Goal: Task Accomplishment & Management: Use online tool/utility

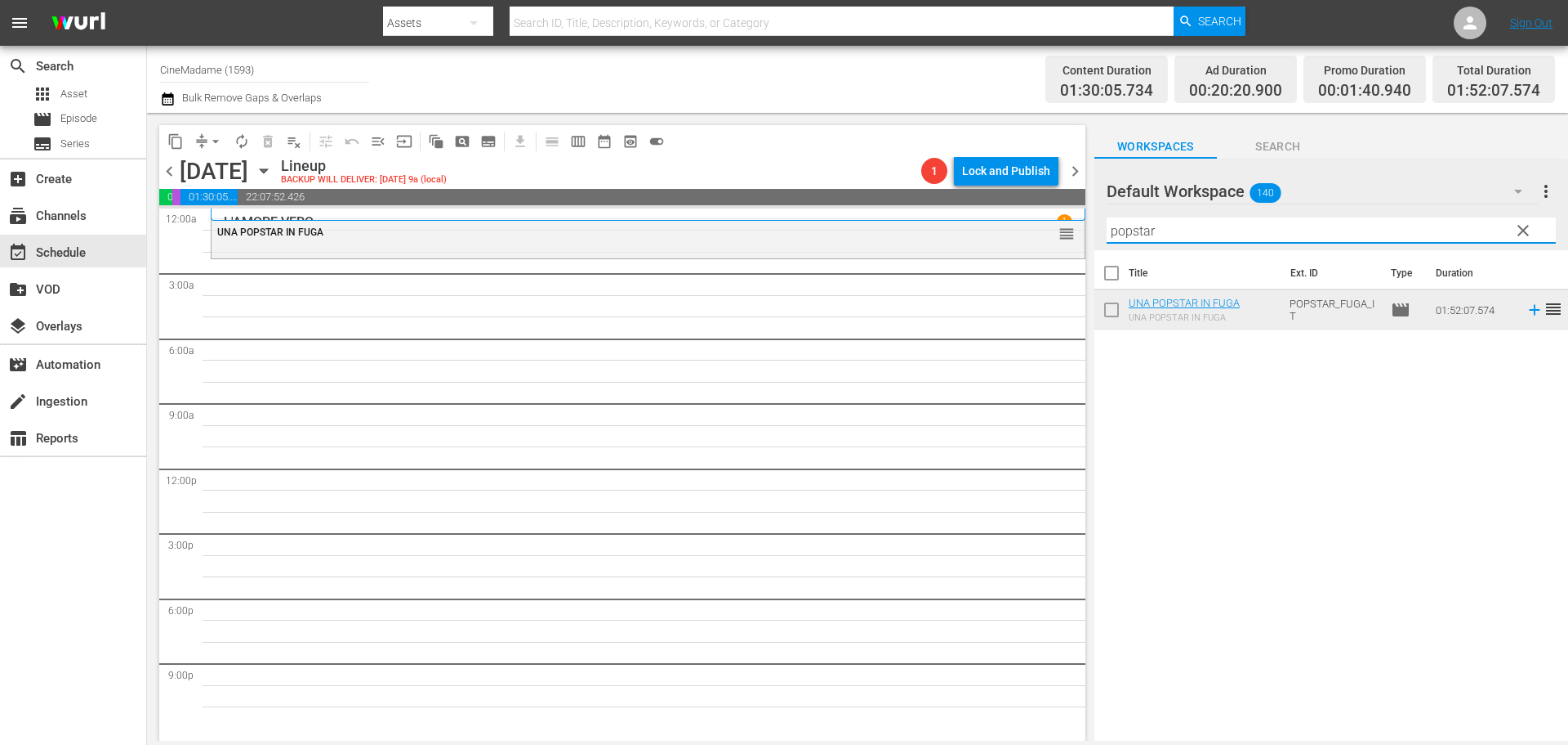
click at [1172, 224] on input "popstar" at bounding box center [1332, 231] width 449 height 27
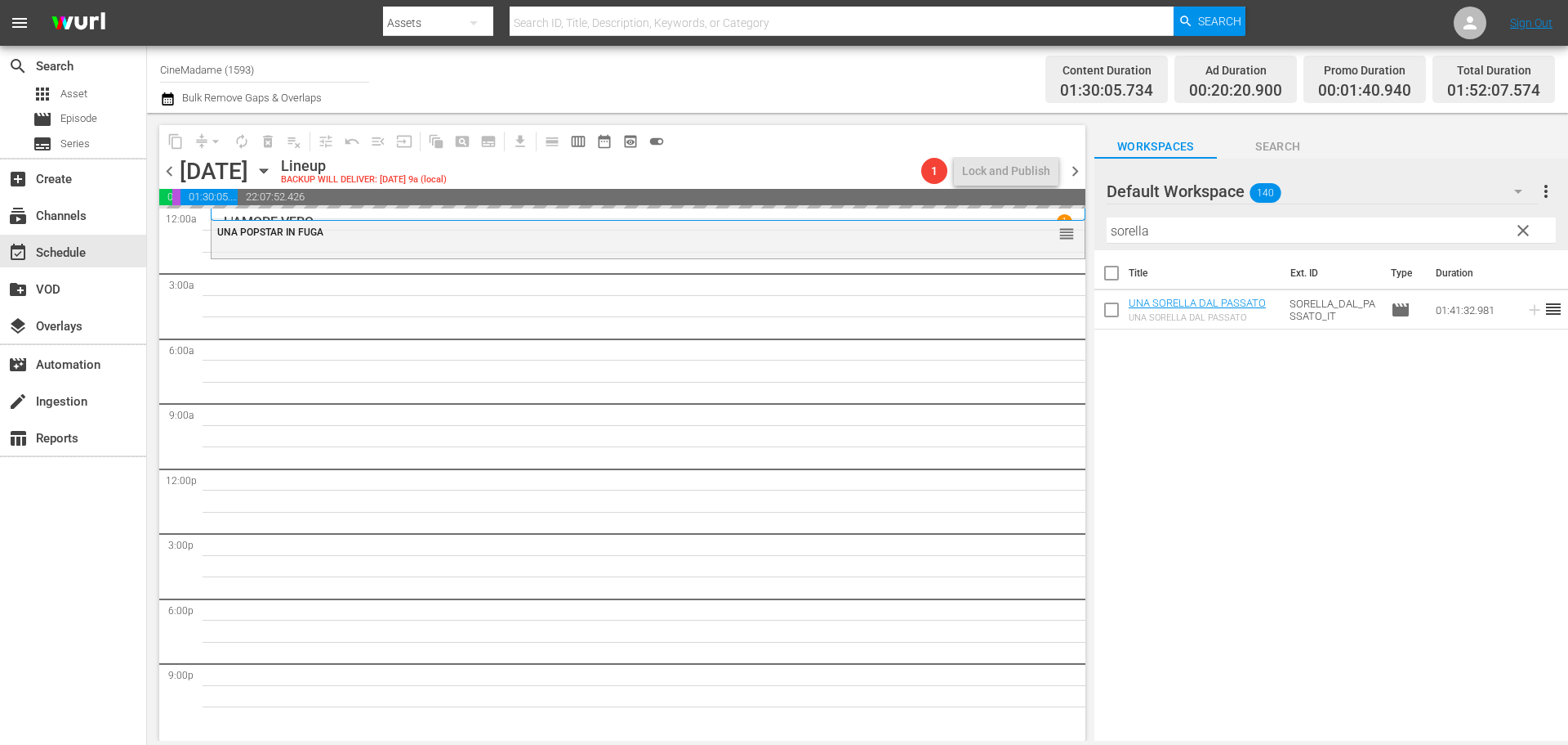
click at [1161, 240] on input "sorella" at bounding box center [1332, 231] width 449 height 27
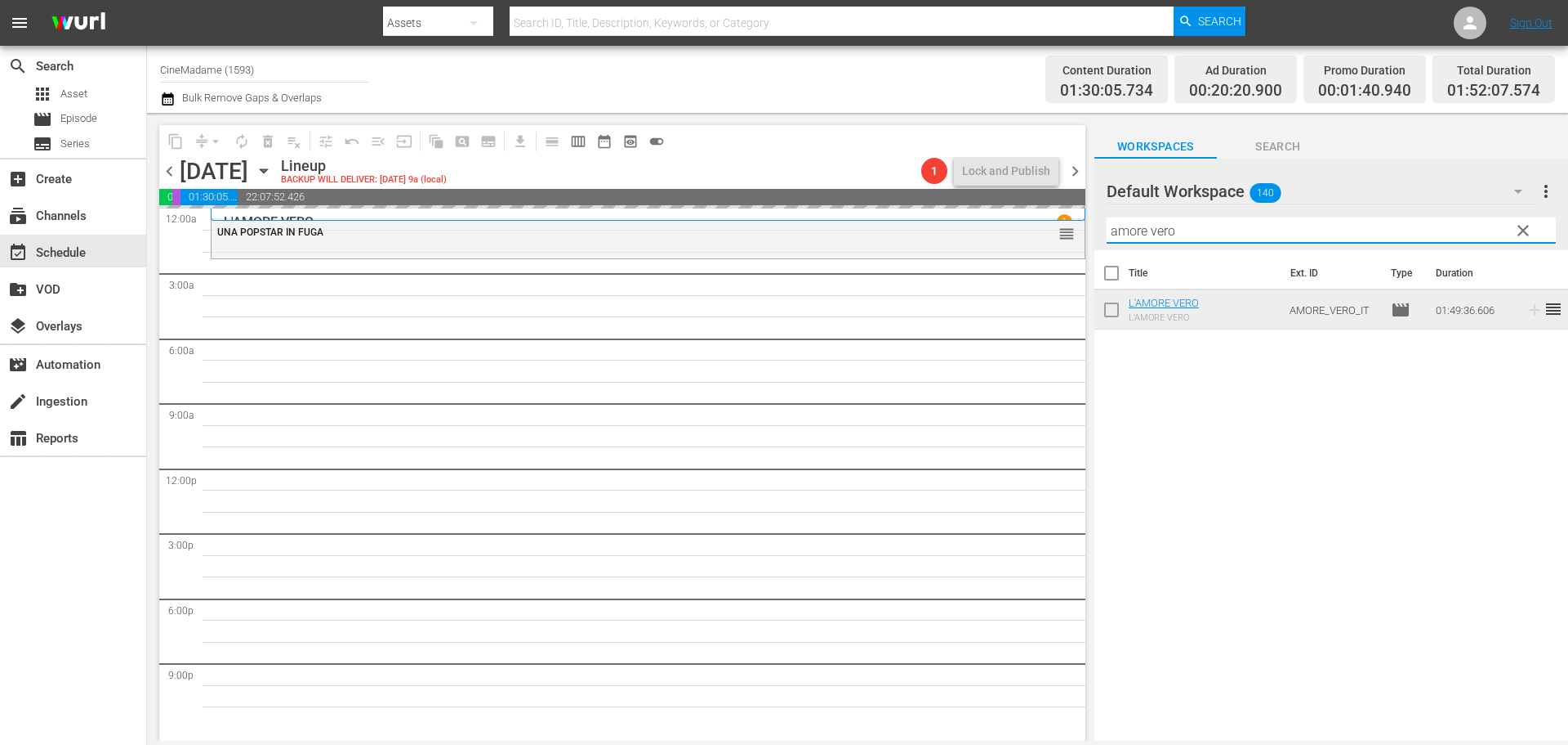
type input "amore vero"
click at [857, 359] on div "UNA POPSTAR IN FUGA reorder" at bounding box center [648, 468] width 875 height 520
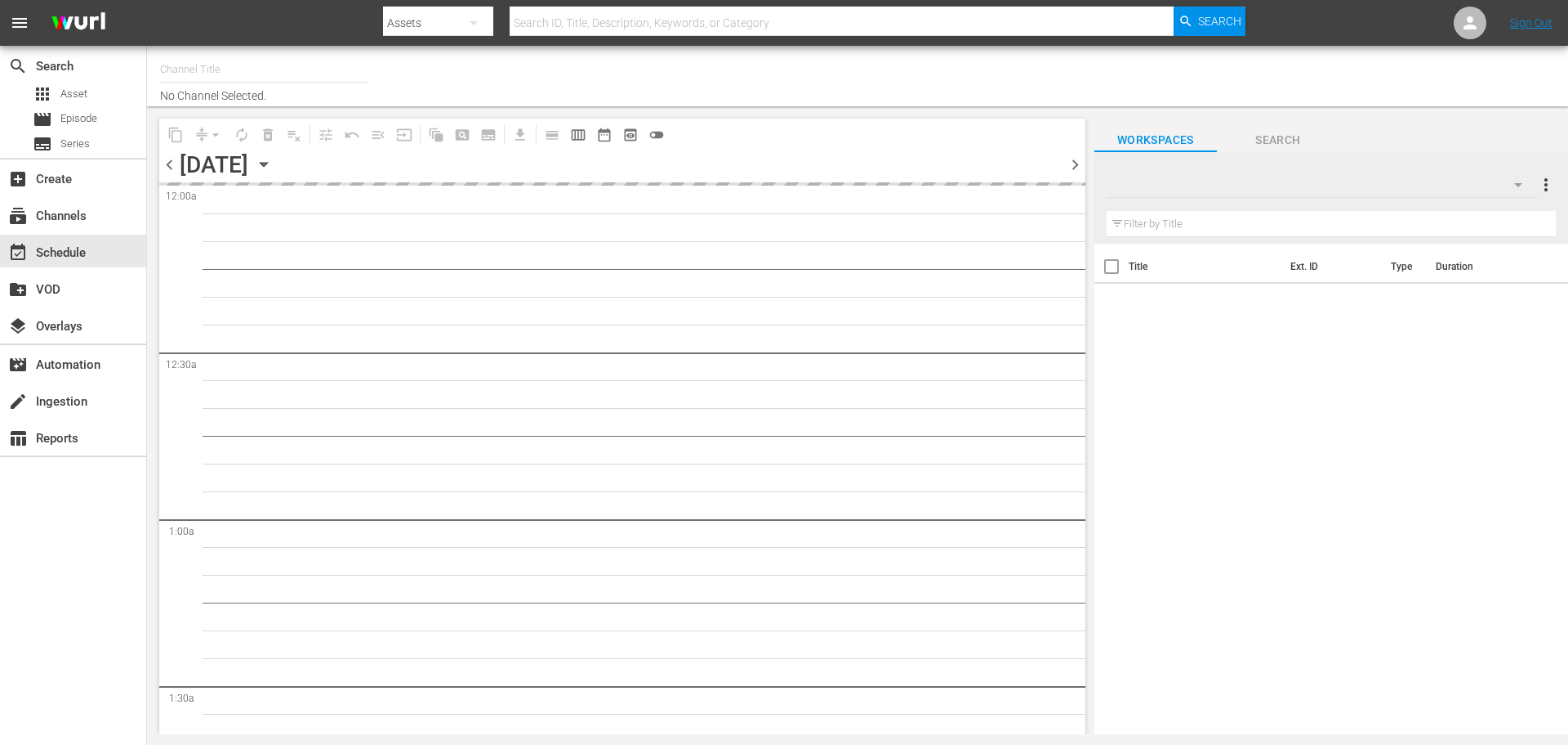
type input "CineMadame (1593)"
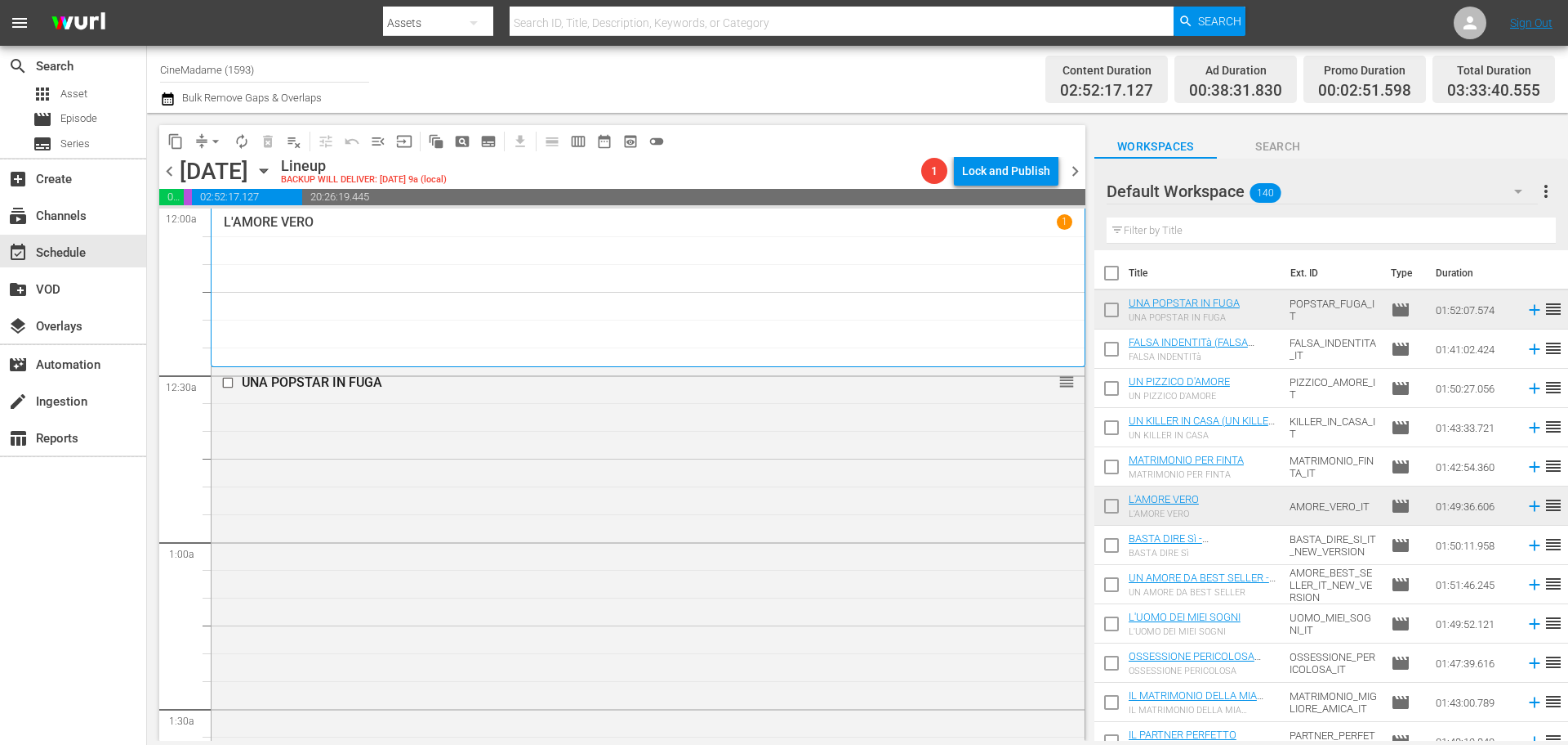
click at [649, 141] on span "toggle_off" at bounding box center [656, 141] width 16 height 16
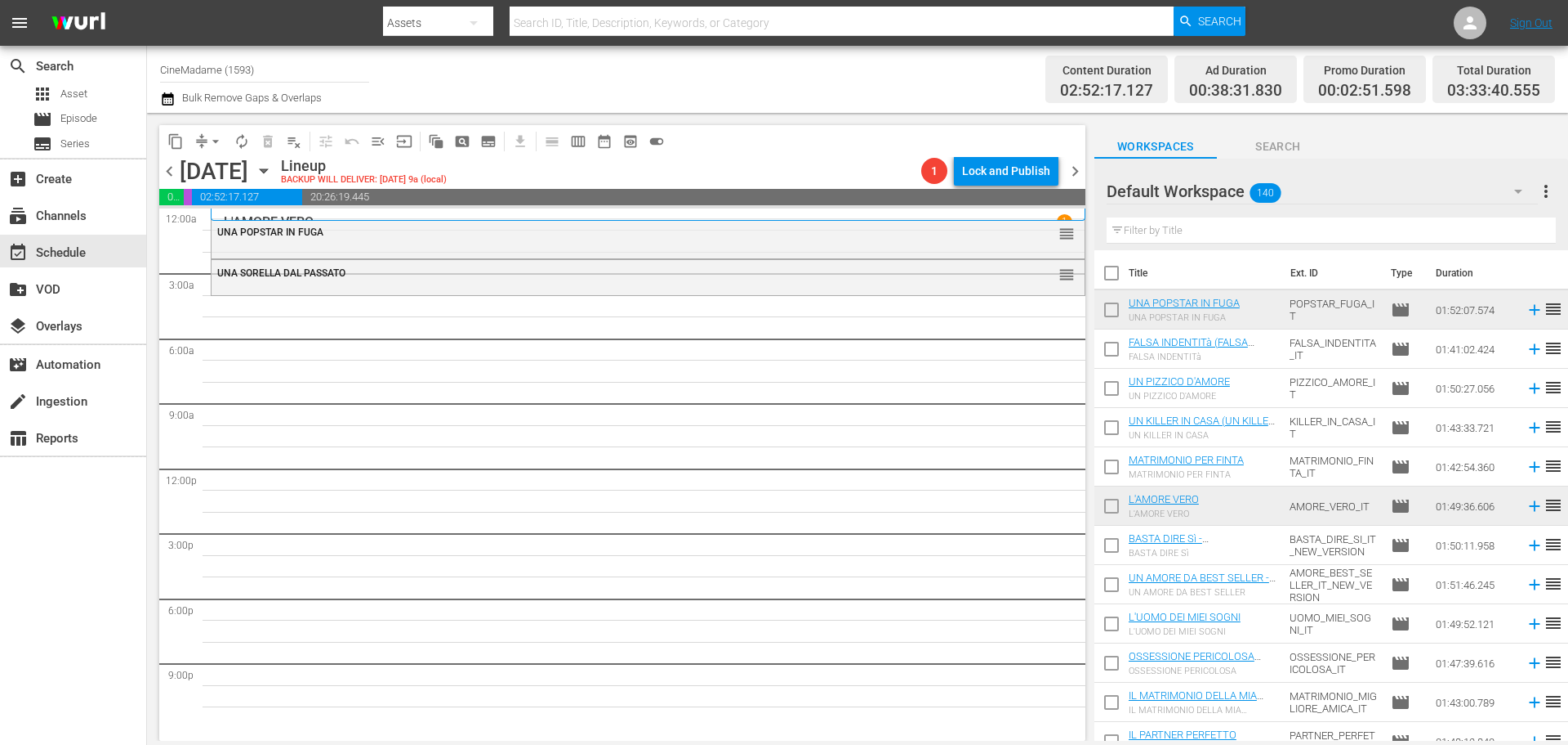
click at [1151, 232] on input "text" at bounding box center [1332, 231] width 449 height 27
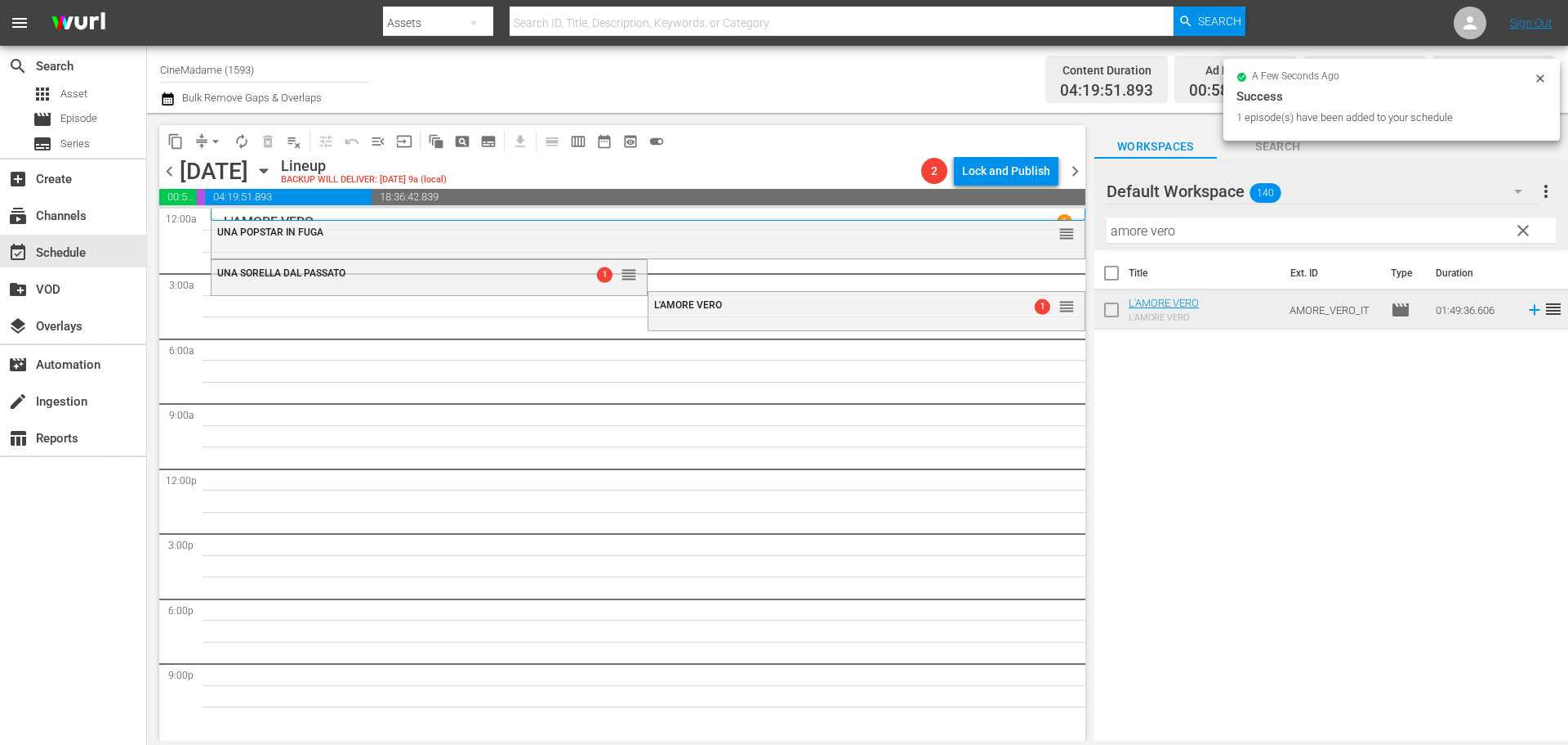
click at [1176, 213] on div at bounding box center [1165, 192] width 117 height 41
click at [1042, 225] on div "content_copy compress arrow_drop_down autorenew_outlined delete_forever_outline…" at bounding box center [858, 427] width 1421 height 628
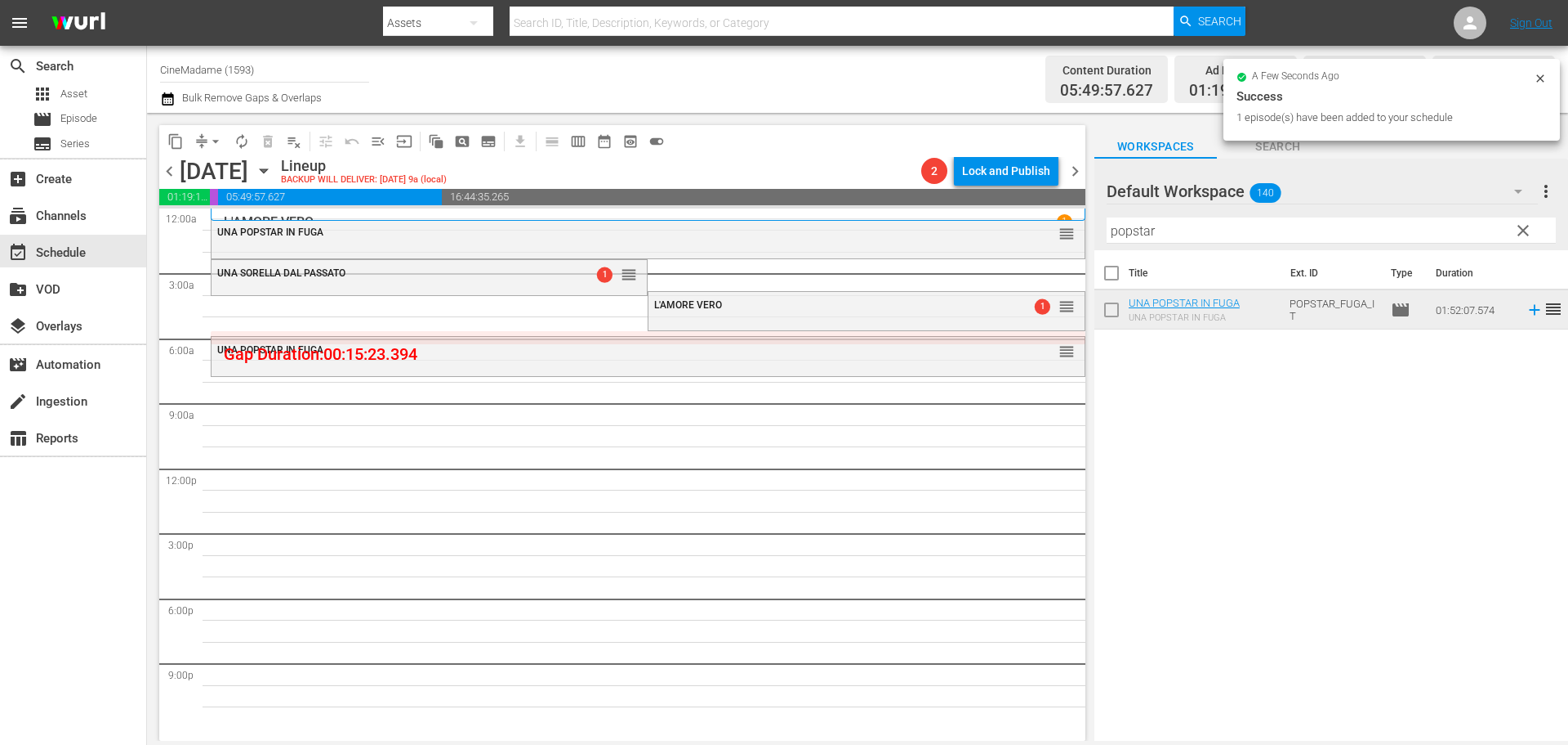
click at [1175, 229] on input "popstar" at bounding box center [1332, 231] width 449 height 27
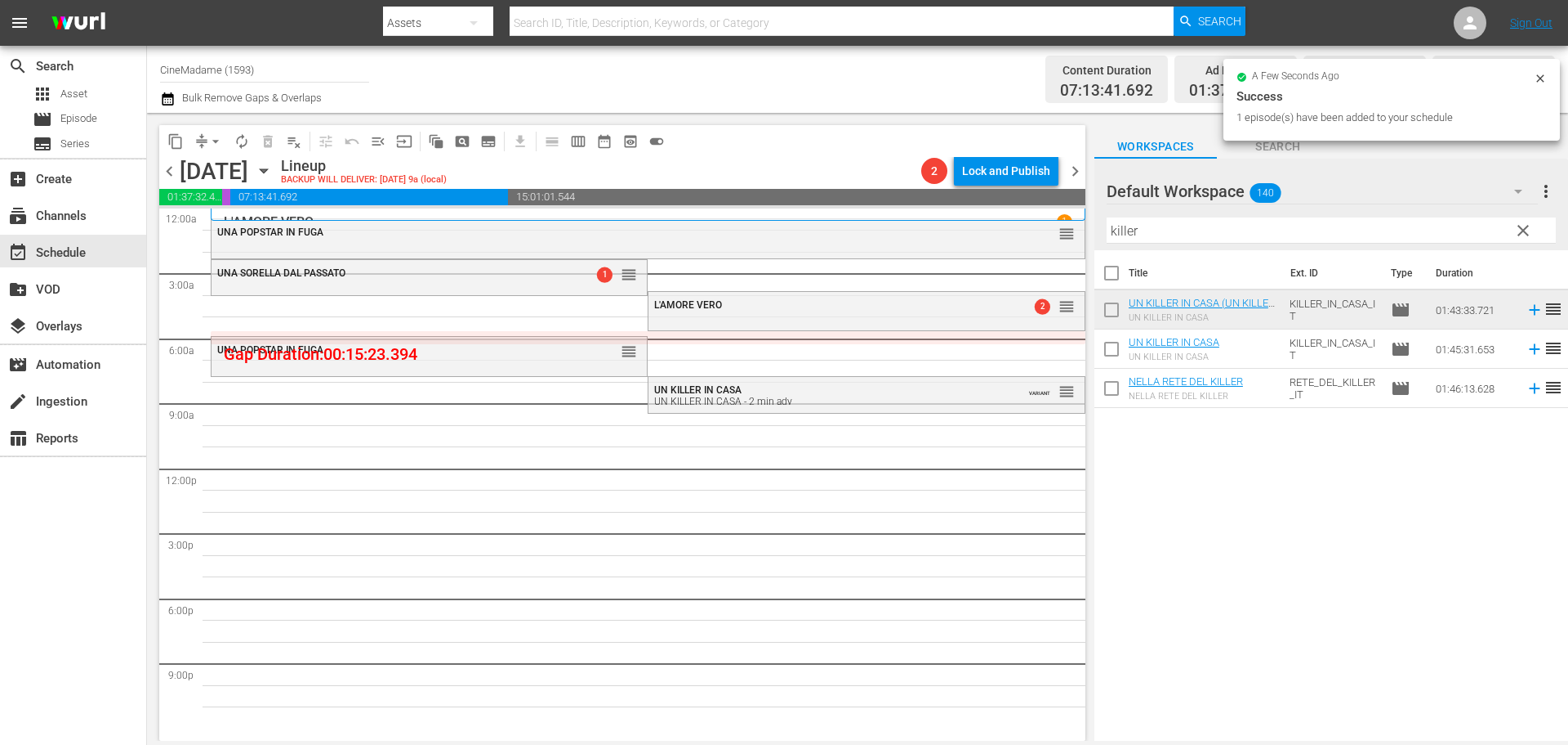
click at [1172, 224] on input "killer" at bounding box center [1332, 231] width 449 height 27
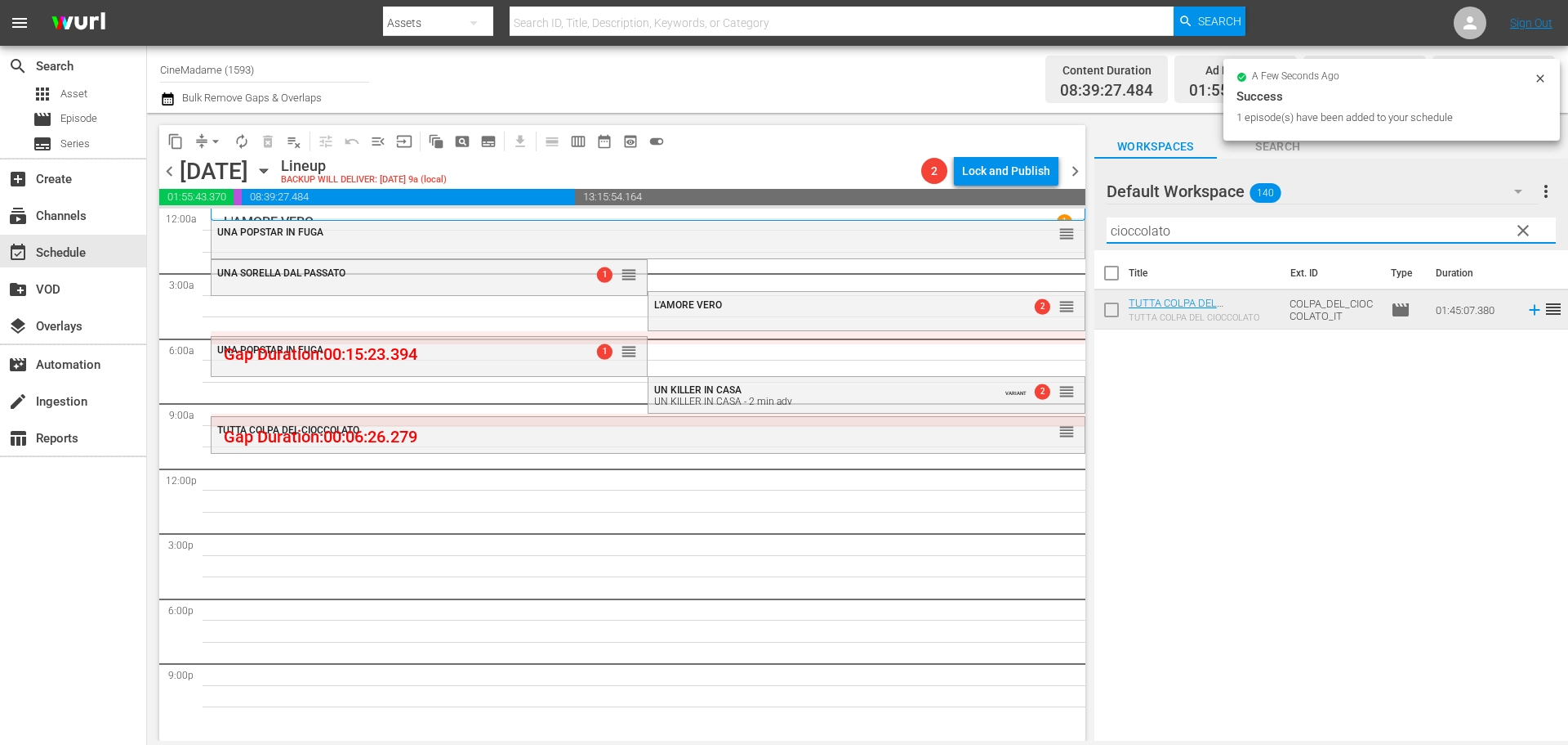
click at [1184, 231] on input "cioccolato" at bounding box center [1332, 231] width 449 height 27
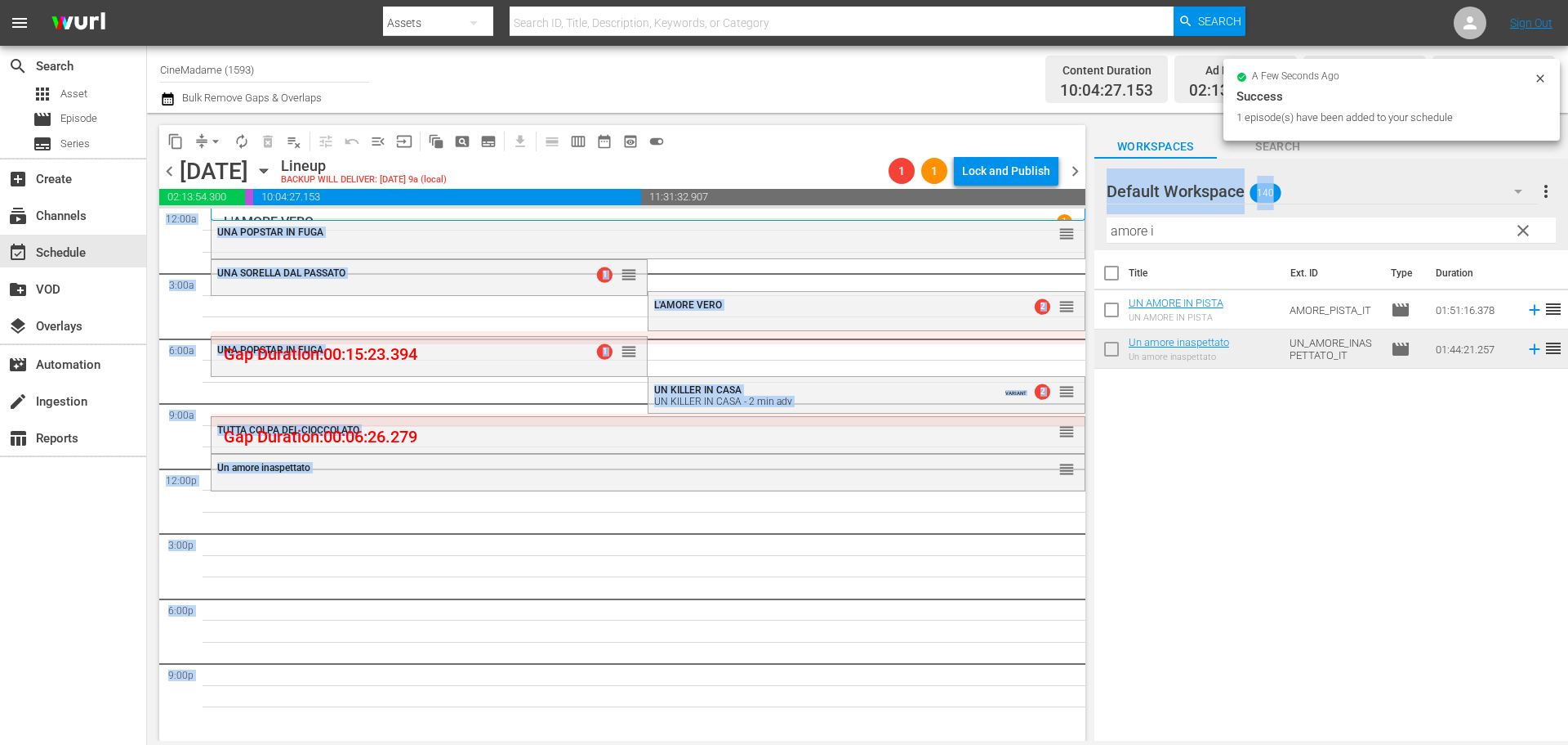
drag, startPoint x: 1164, startPoint y: 217, endPoint x: 1125, endPoint y: 224, distance: 39.6
click at [1067, 211] on div "content_copy compress arrow_drop_down autorenew_outlined delete_forever_outline…" at bounding box center [858, 427] width 1421 height 628
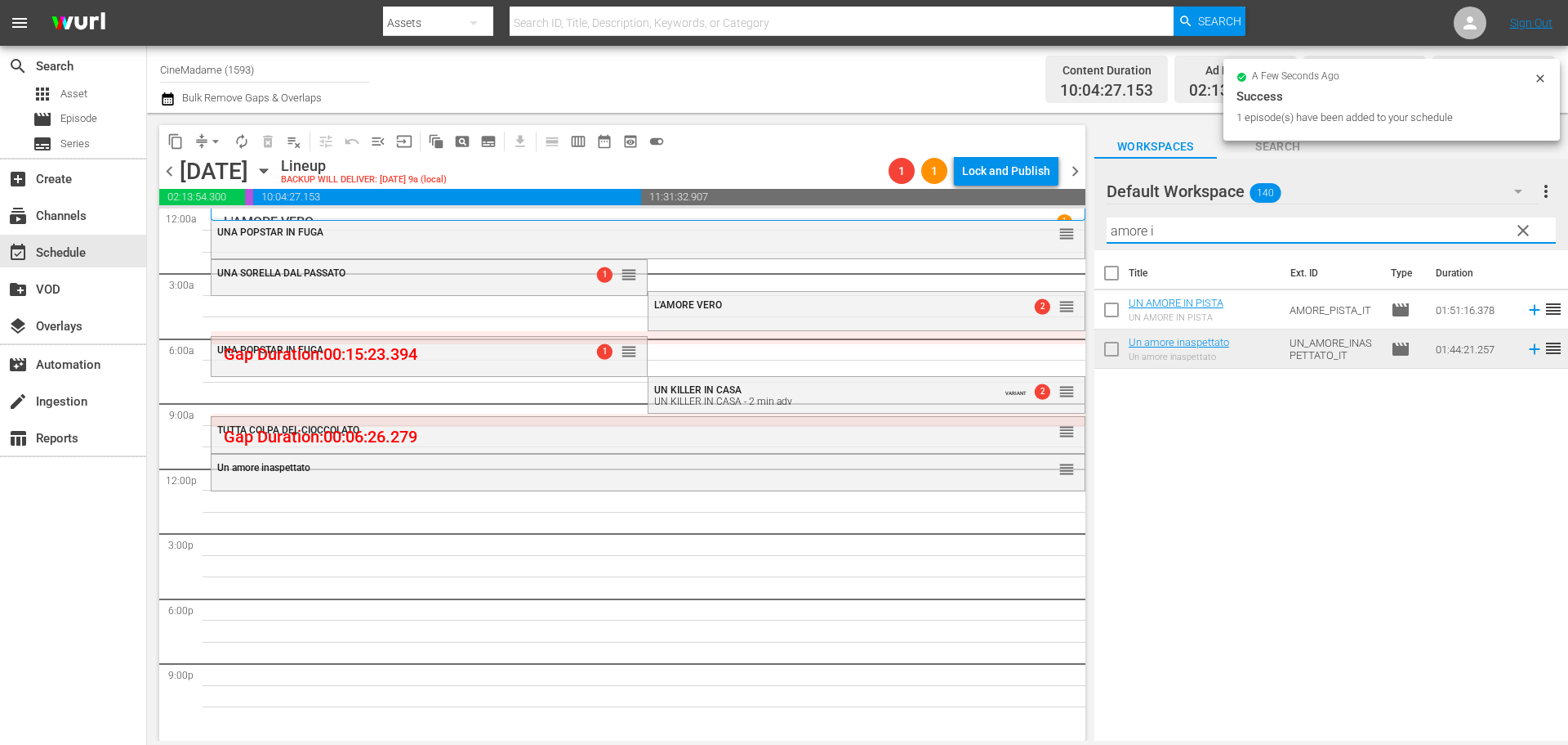
click at [1176, 229] on input "amore i" at bounding box center [1332, 231] width 449 height 27
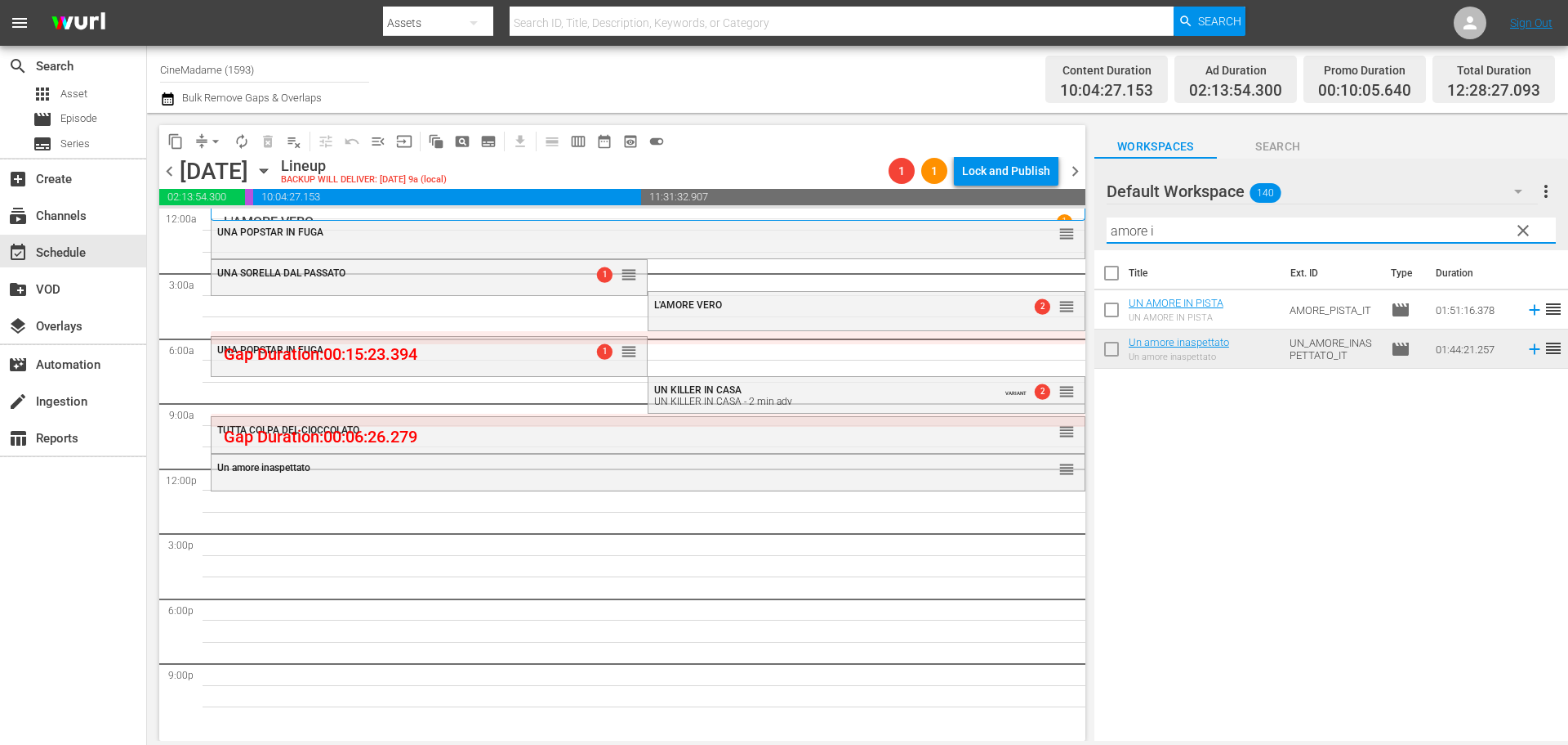
click at [1176, 229] on input "amore i" at bounding box center [1332, 231] width 449 height 27
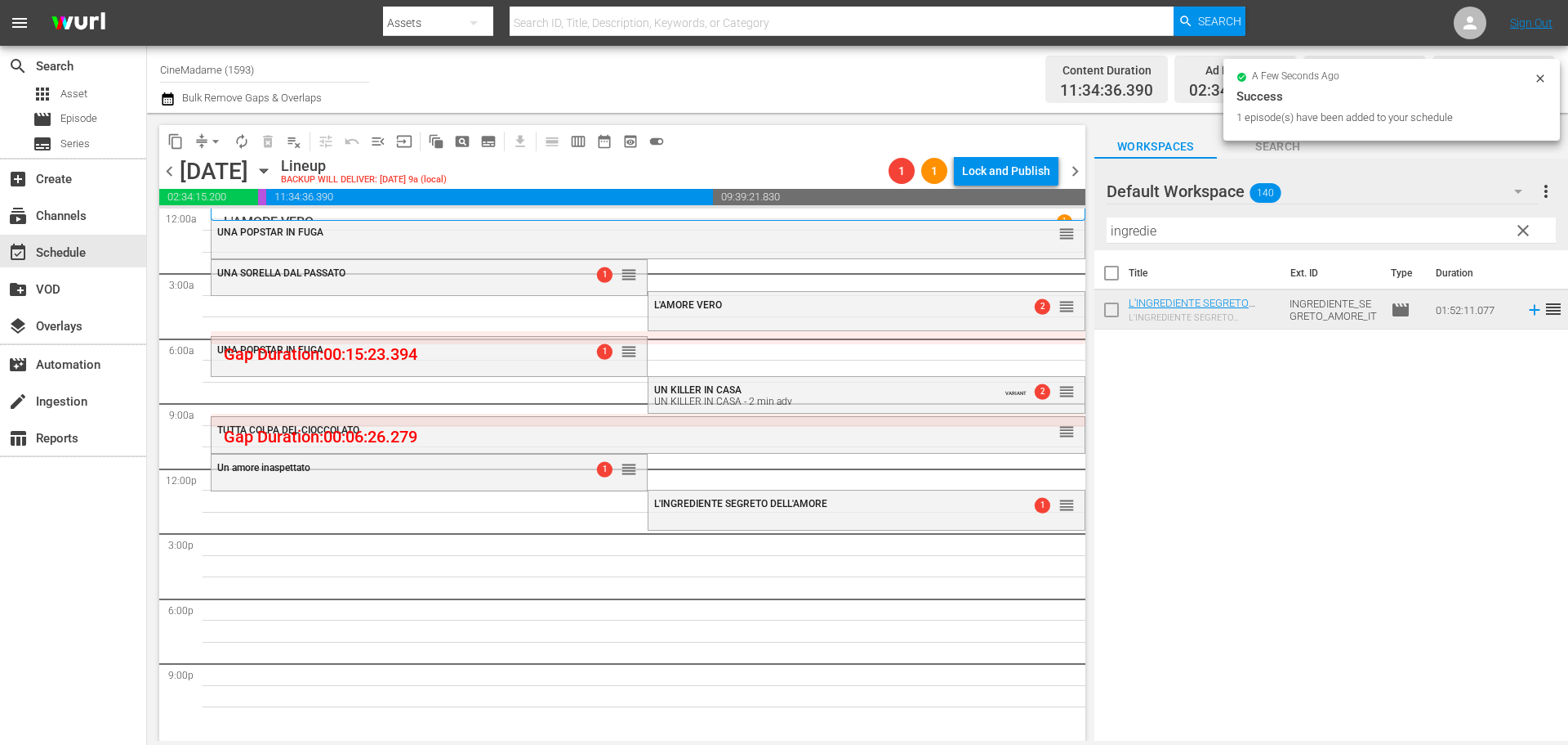
click at [1200, 220] on input "ingredie" at bounding box center [1332, 231] width 449 height 27
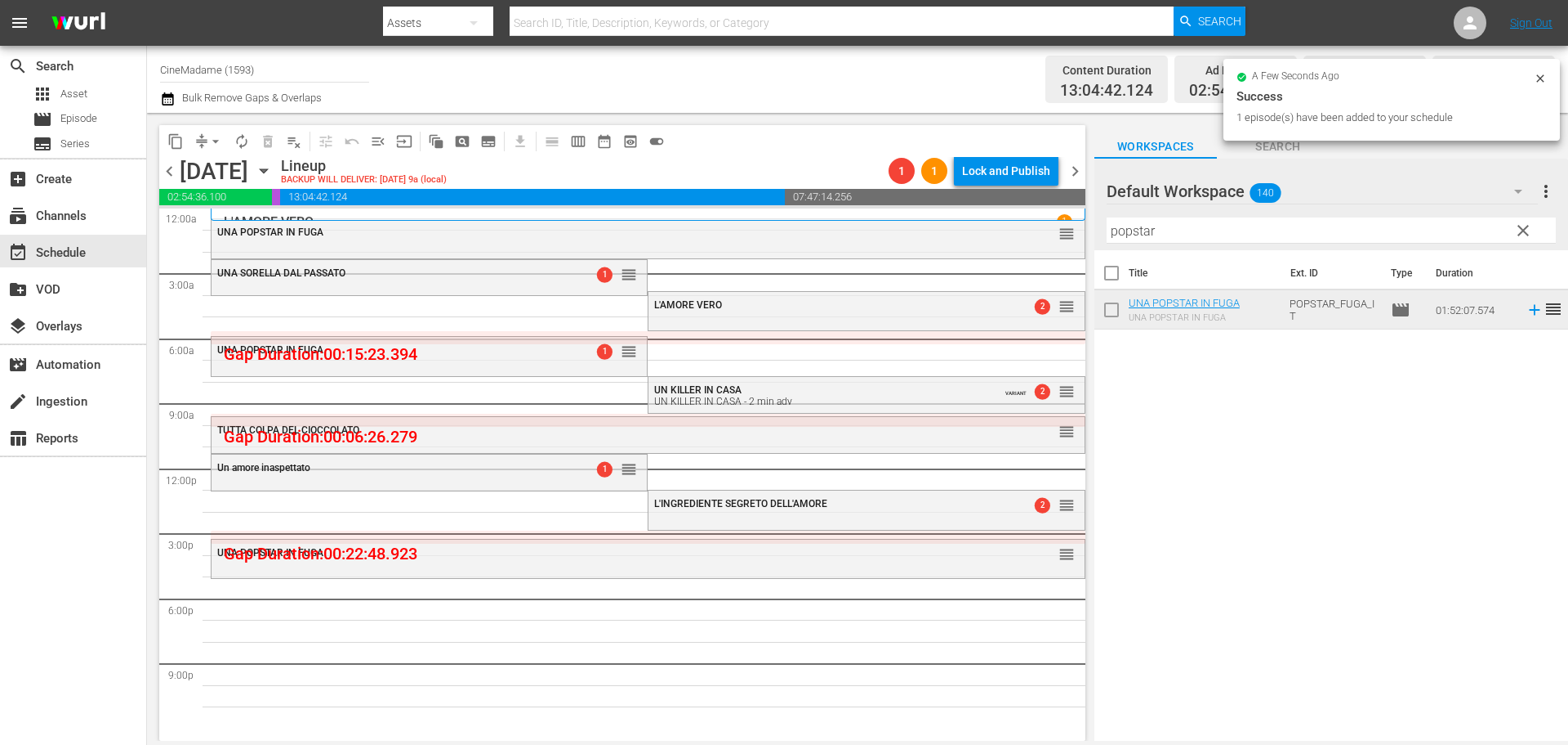
click at [1197, 236] on input "popstar" at bounding box center [1332, 231] width 449 height 27
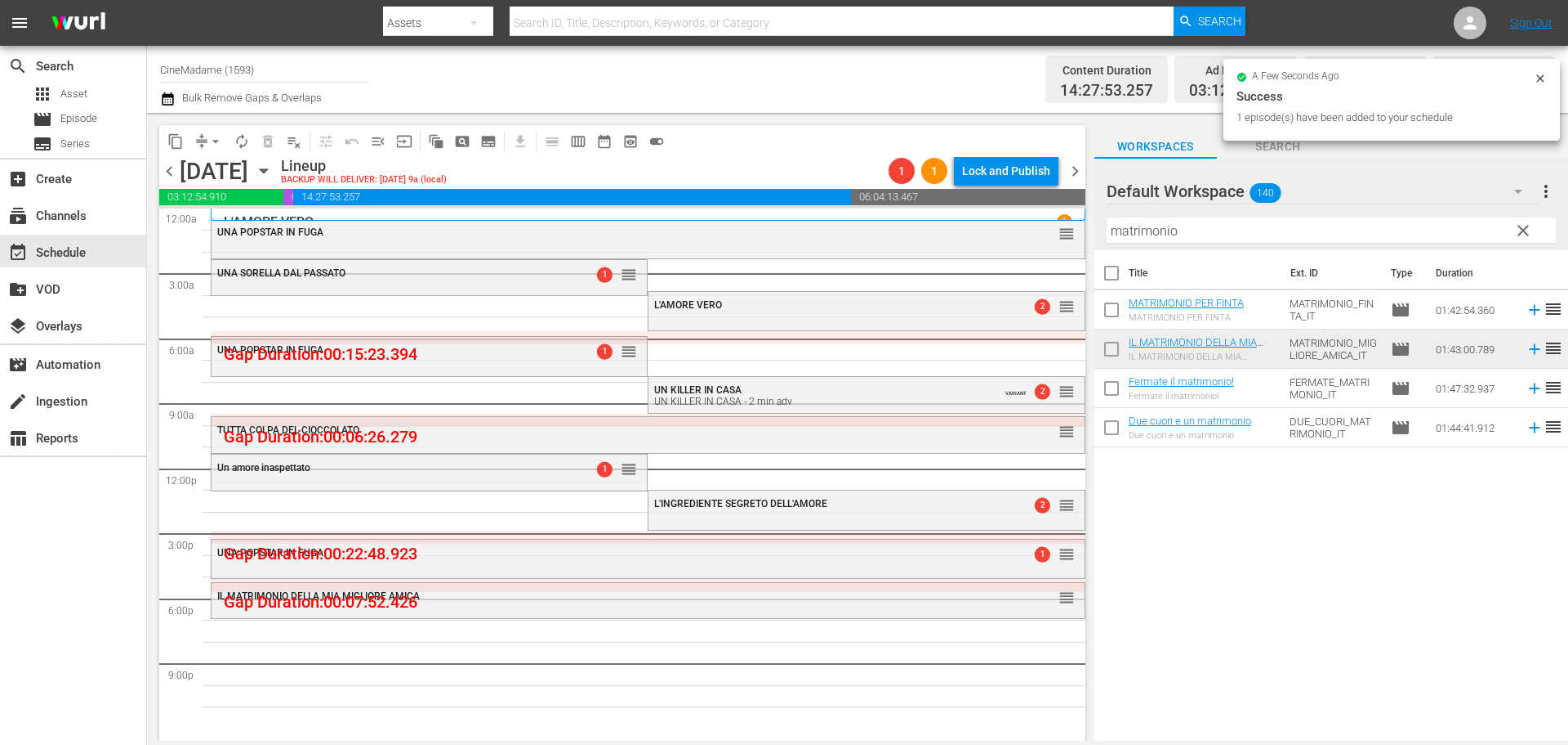
click at [1161, 237] on input "matrimonio" at bounding box center [1332, 231] width 449 height 27
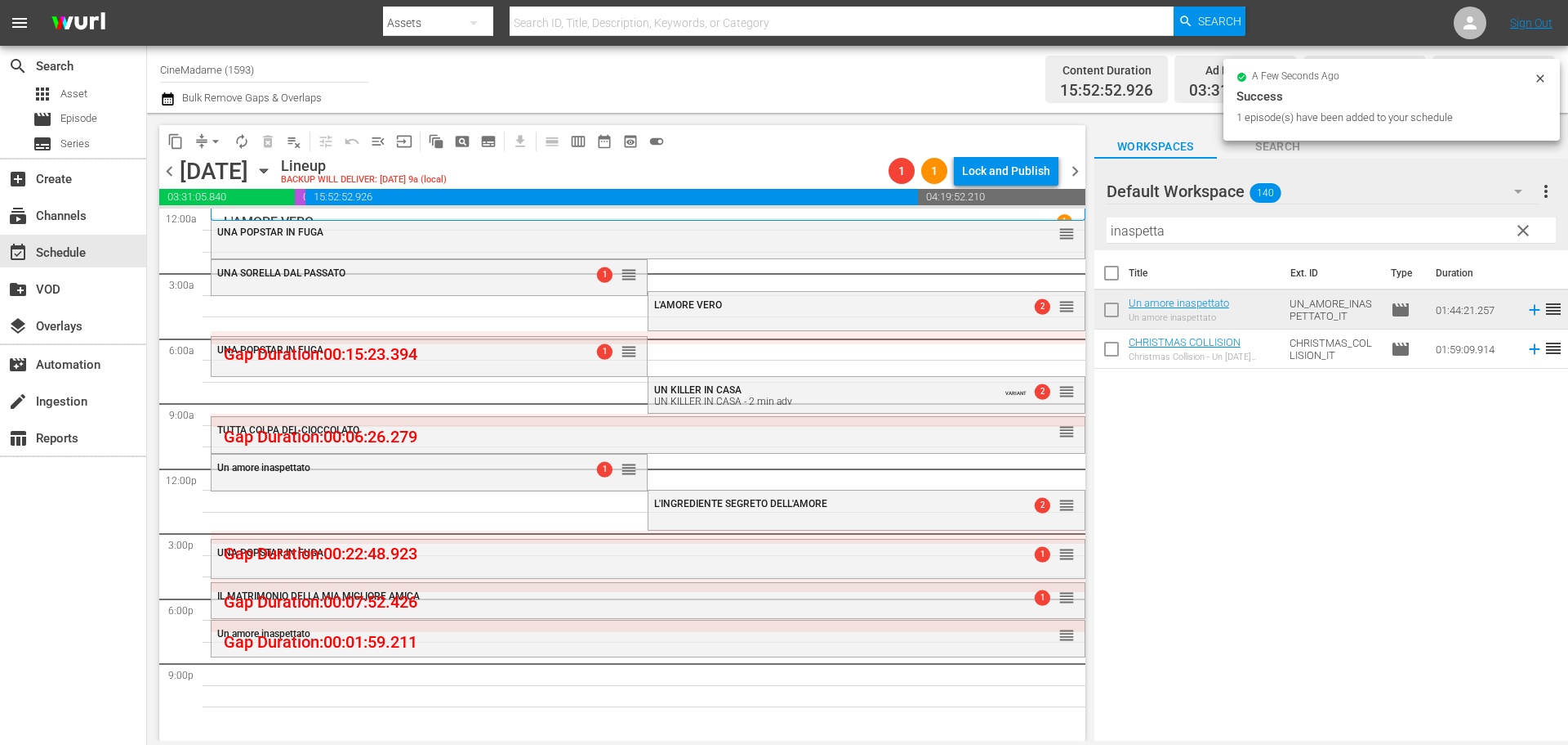
click at [1218, 232] on input "inaspetta" at bounding box center [1332, 231] width 449 height 27
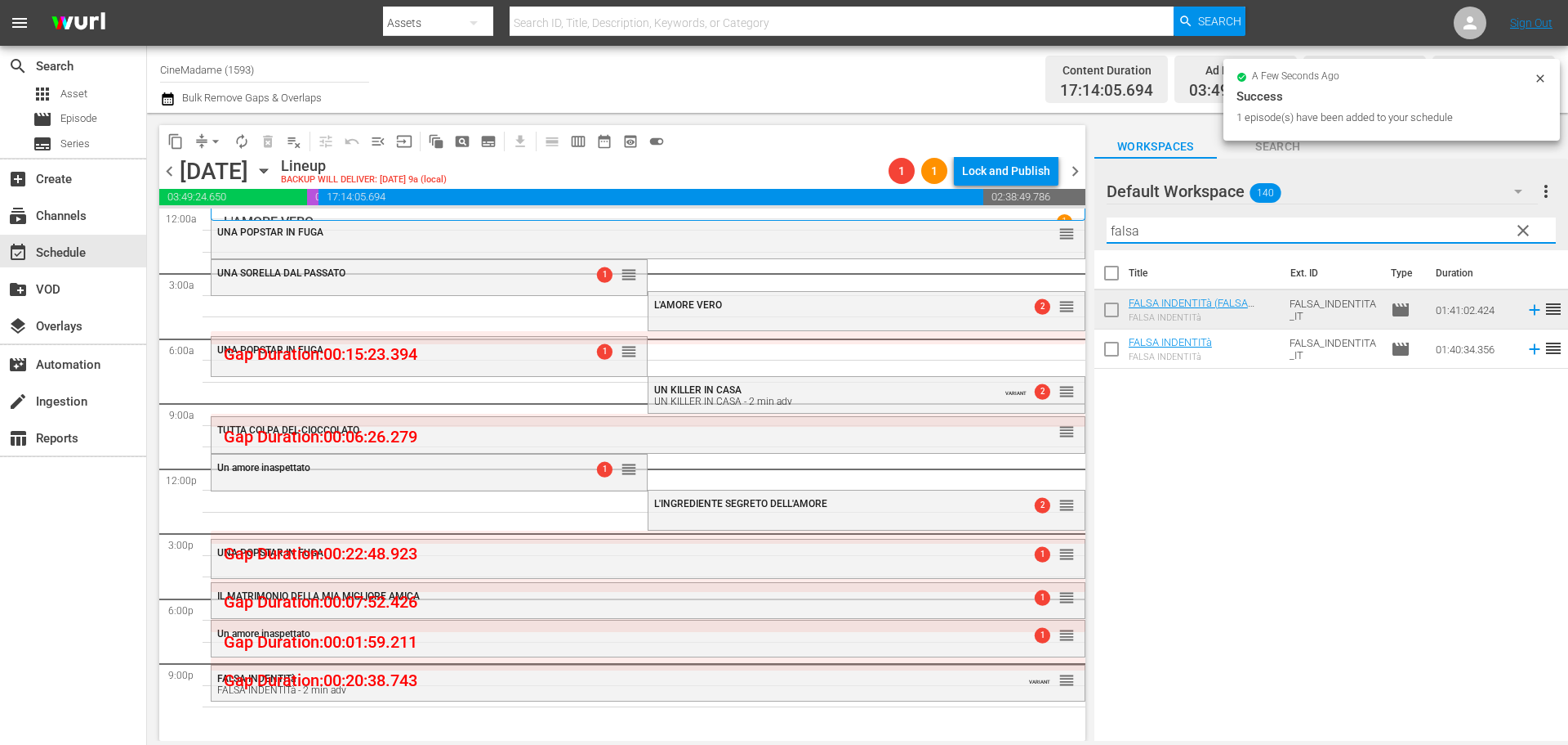
click at [1151, 232] on input "falsa" at bounding box center [1332, 231] width 449 height 27
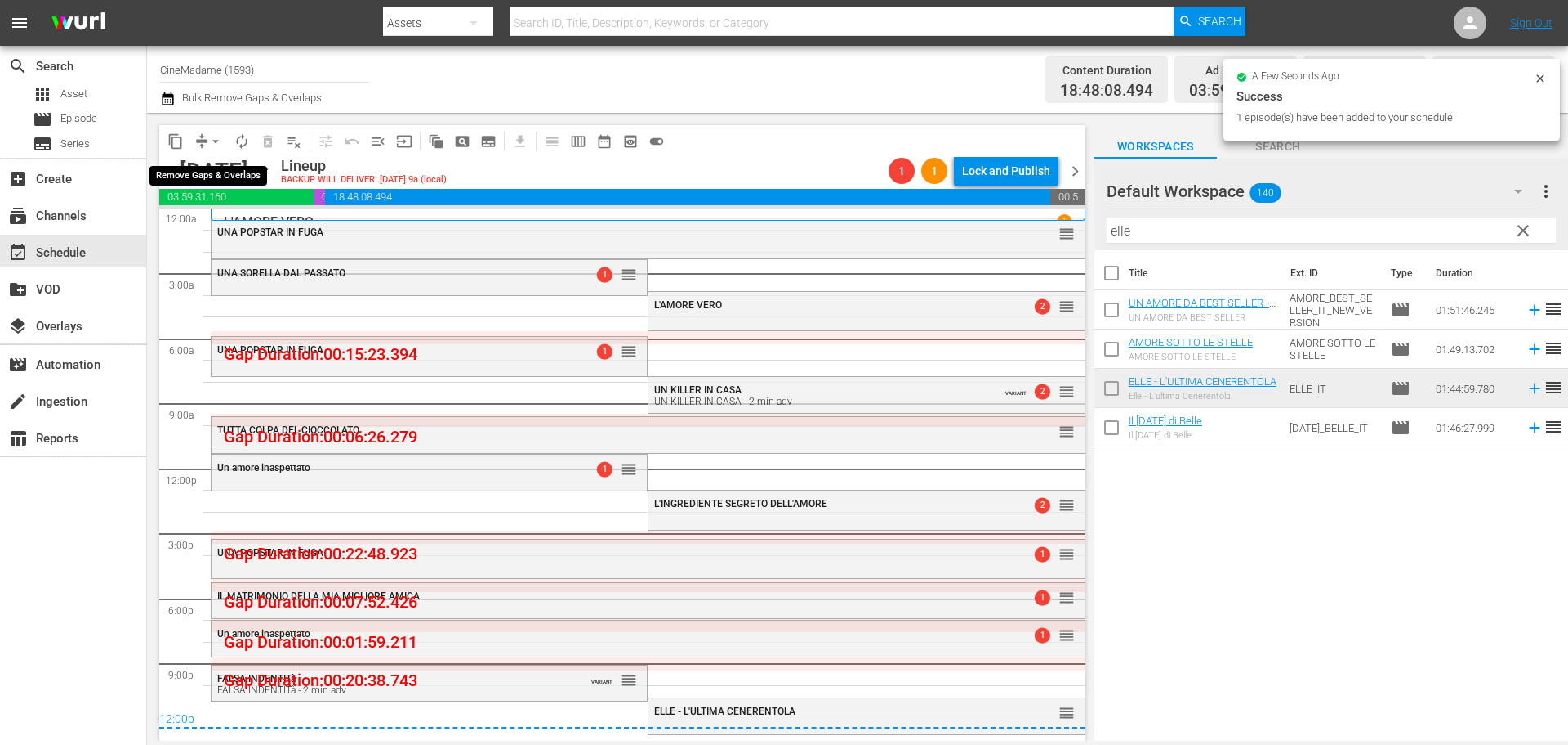
click at [211, 137] on span "arrow_drop_down" at bounding box center [215, 141] width 16 height 16
click at [224, 226] on li "Align to End of Previous Day" at bounding box center [217, 228] width 171 height 27
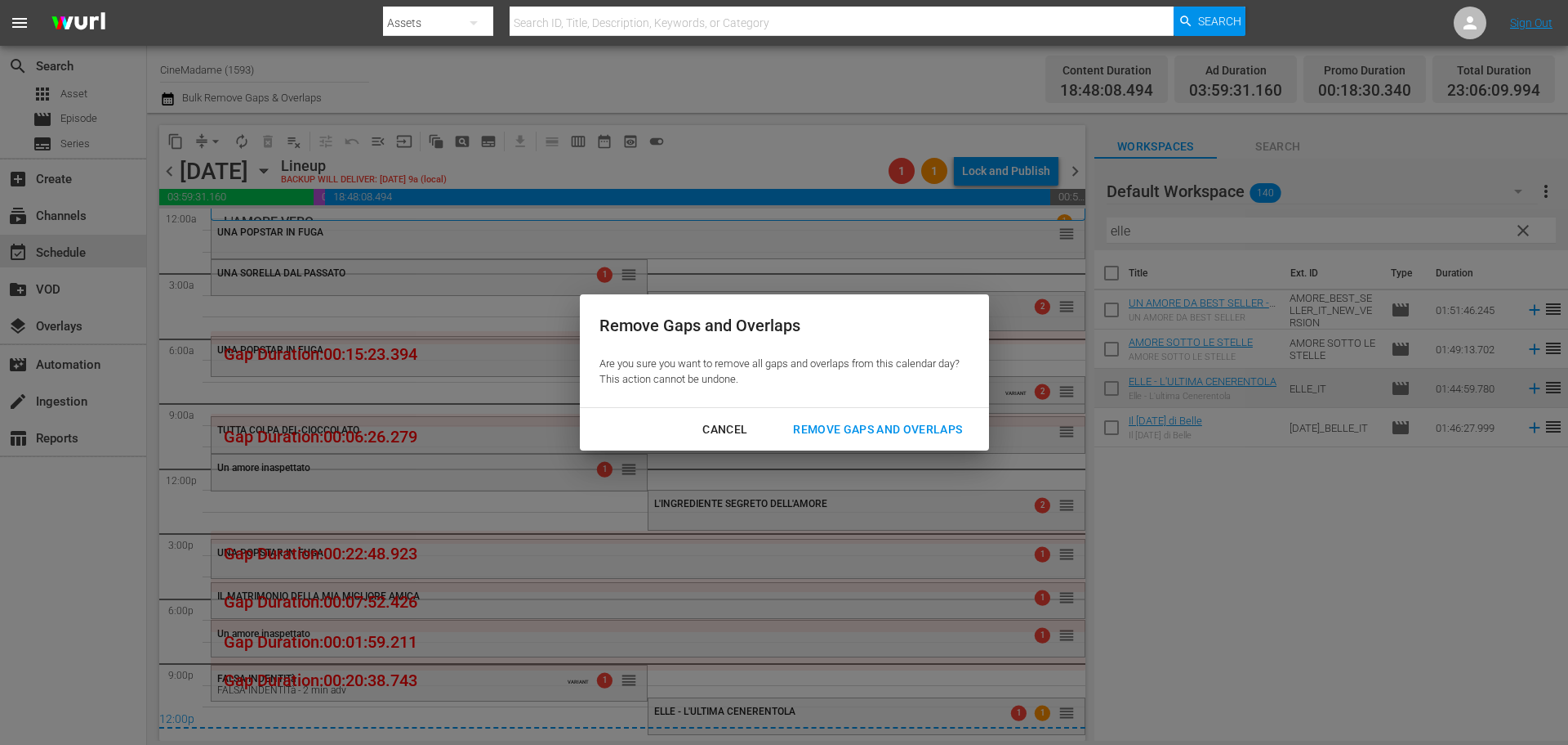
click at [855, 427] on div "Remove Gaps and Overlaps" at bounding box center [877, 430] width 195 height 21
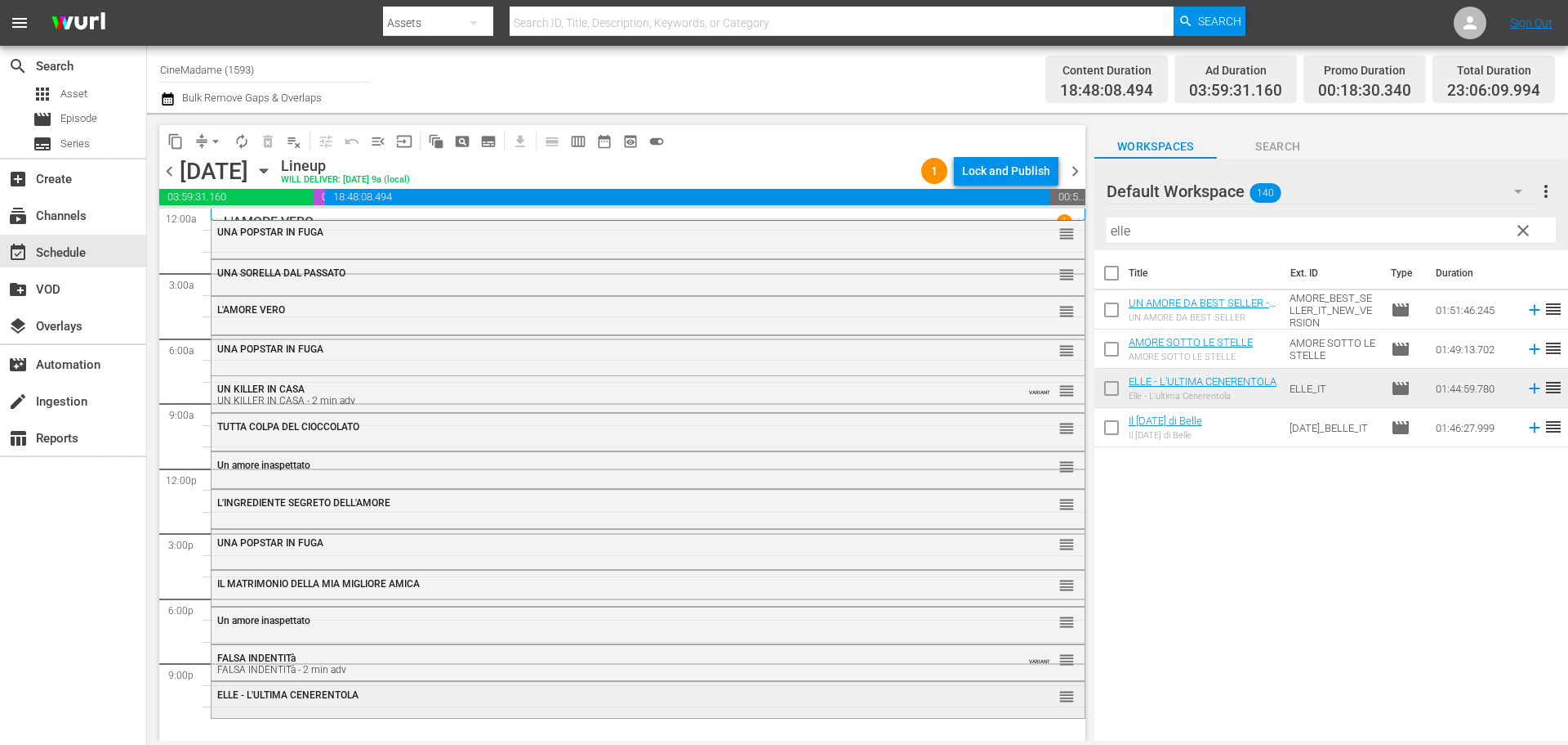
click at [416, 706] on div "ELLE - L'ULTIMA CENERENTOLA reorder" at bounding box center [648, 695] width 873 height 27
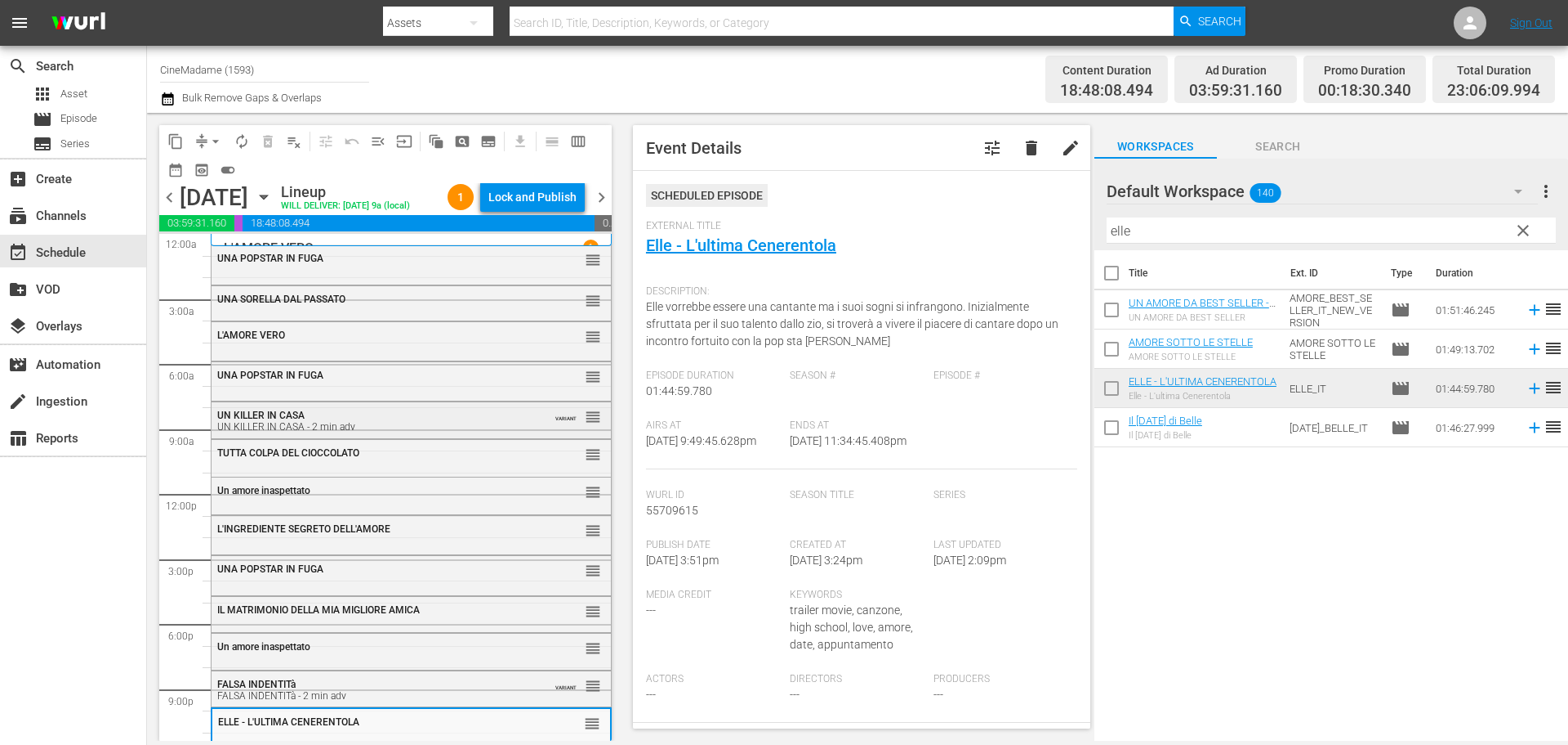
scroll to position [41, 0]
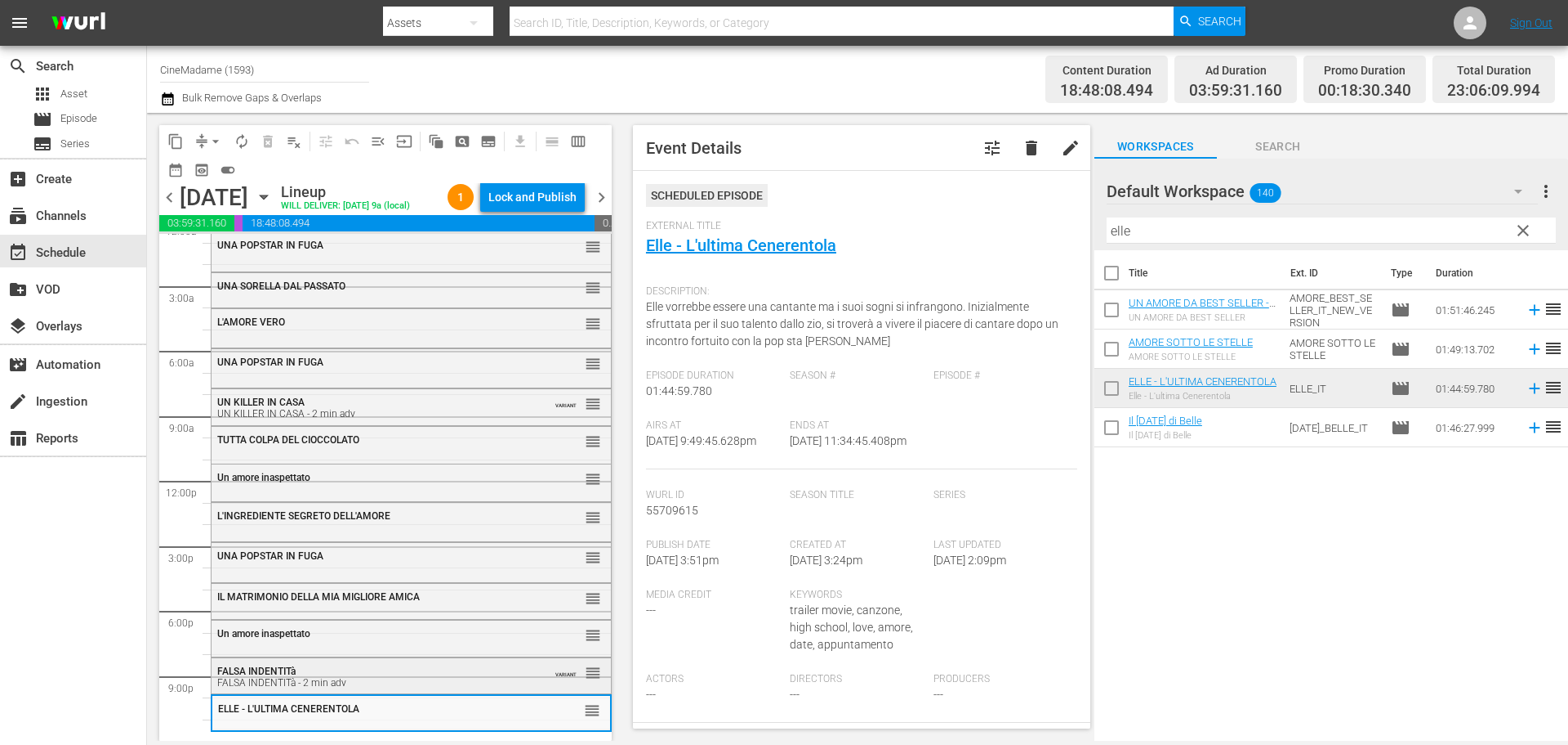
click at [342, 676] on div "FALSA INDENTITà - 2 min adv" at bounding box center [371, 682] width 308 height 11
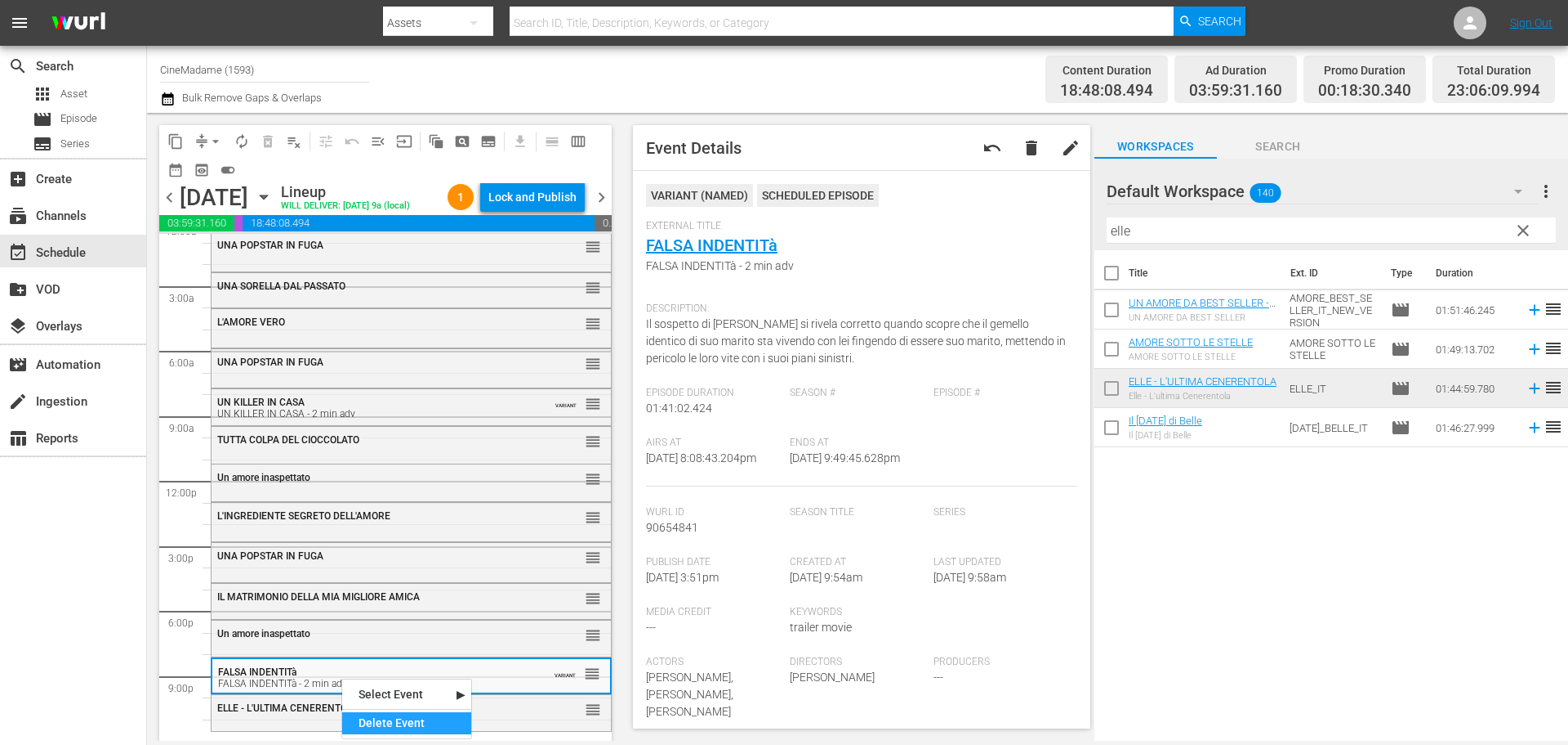
click at [386, 723] on div "Delete Event" at bounding box center [406, 723] width 129 height 22
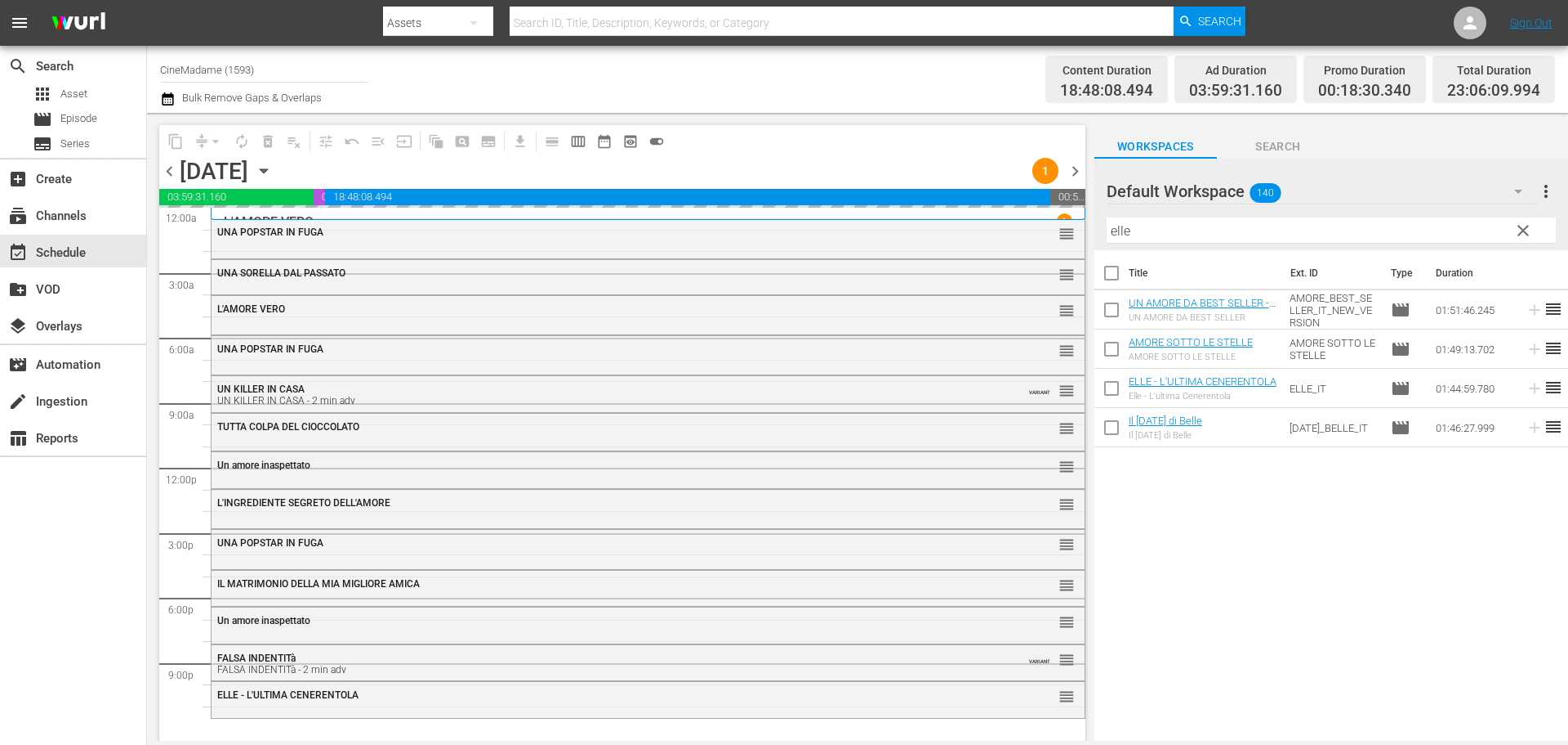
scroll to position [0, 0]
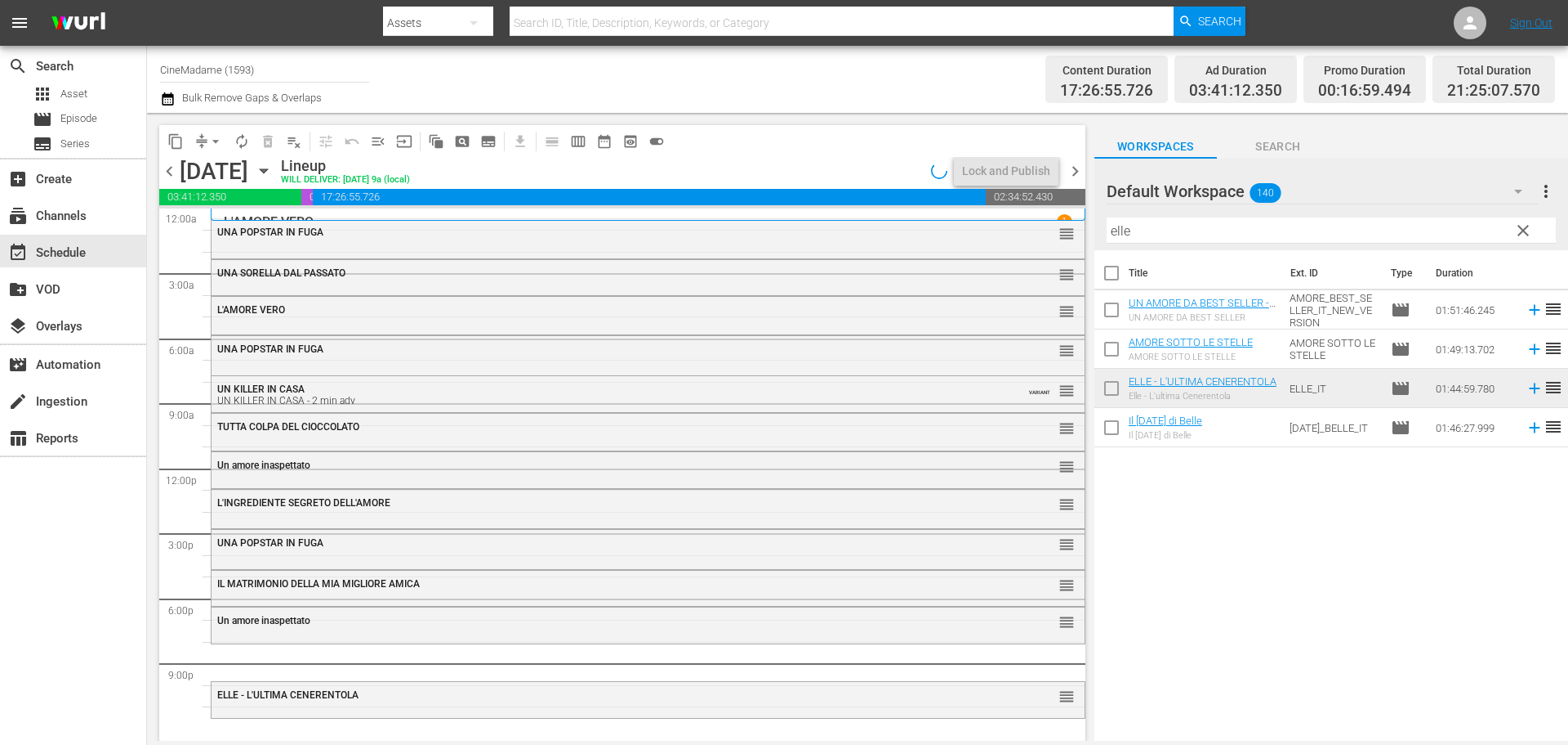
click at [213, 142] on span "arrow_drop_down" at bounding box center [215, 141] width 16 height 16
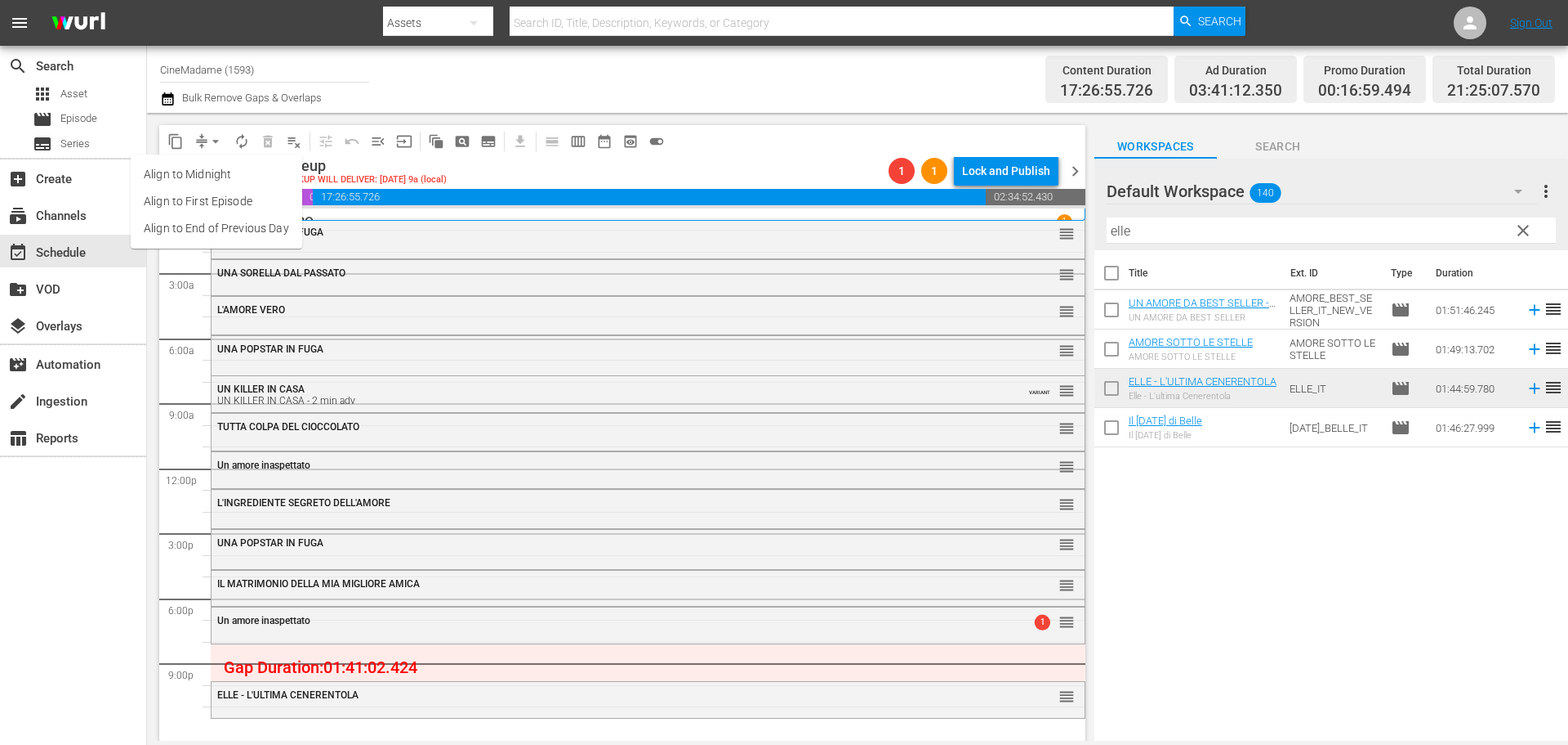
click at [246, 234] on li "Align to End of Previous Day" at bounding box center [217, 228] width 171 height 27
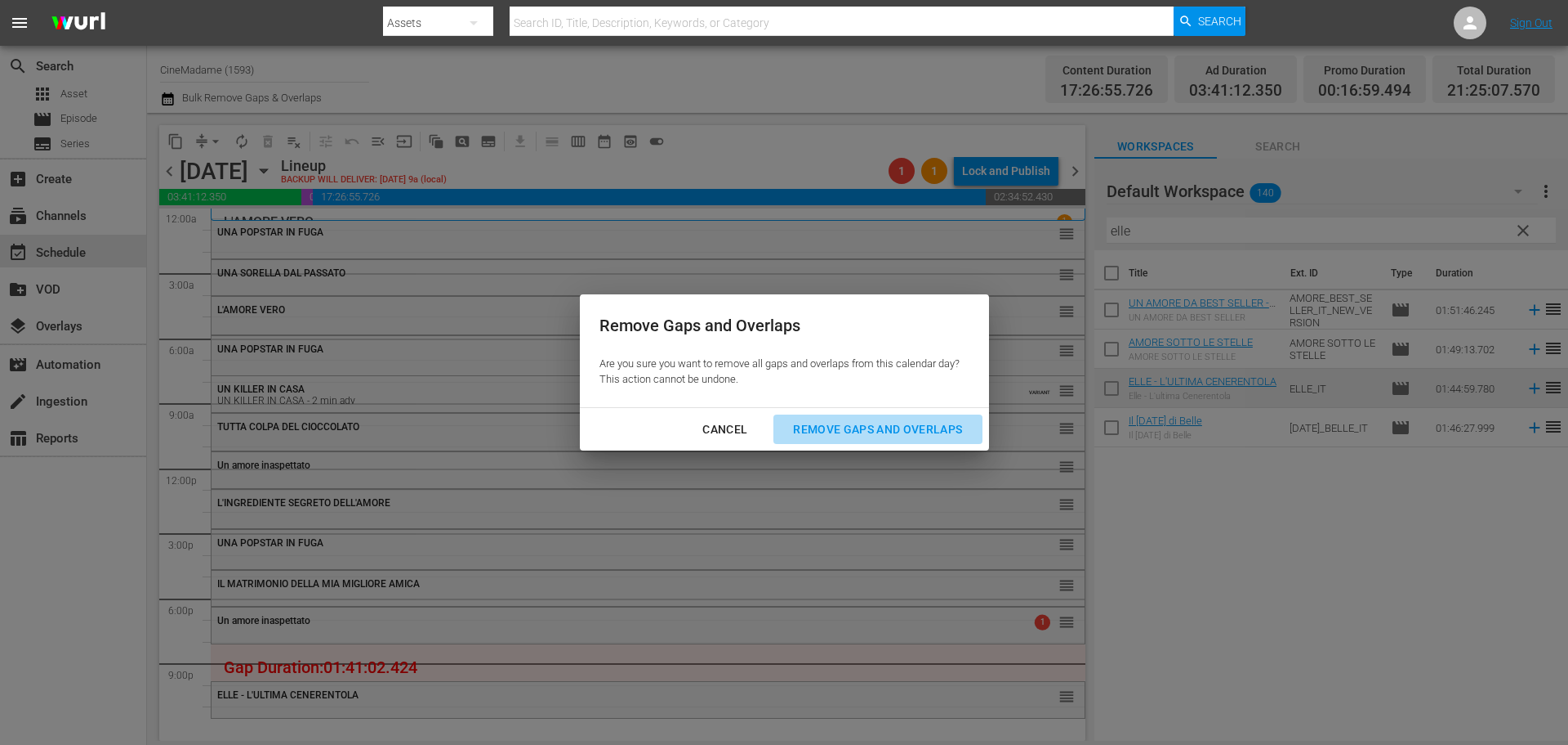
click at [867, 430] on div "Remove Gaps and Overlaps" at bounding box center [877, 430] width 195 height 21
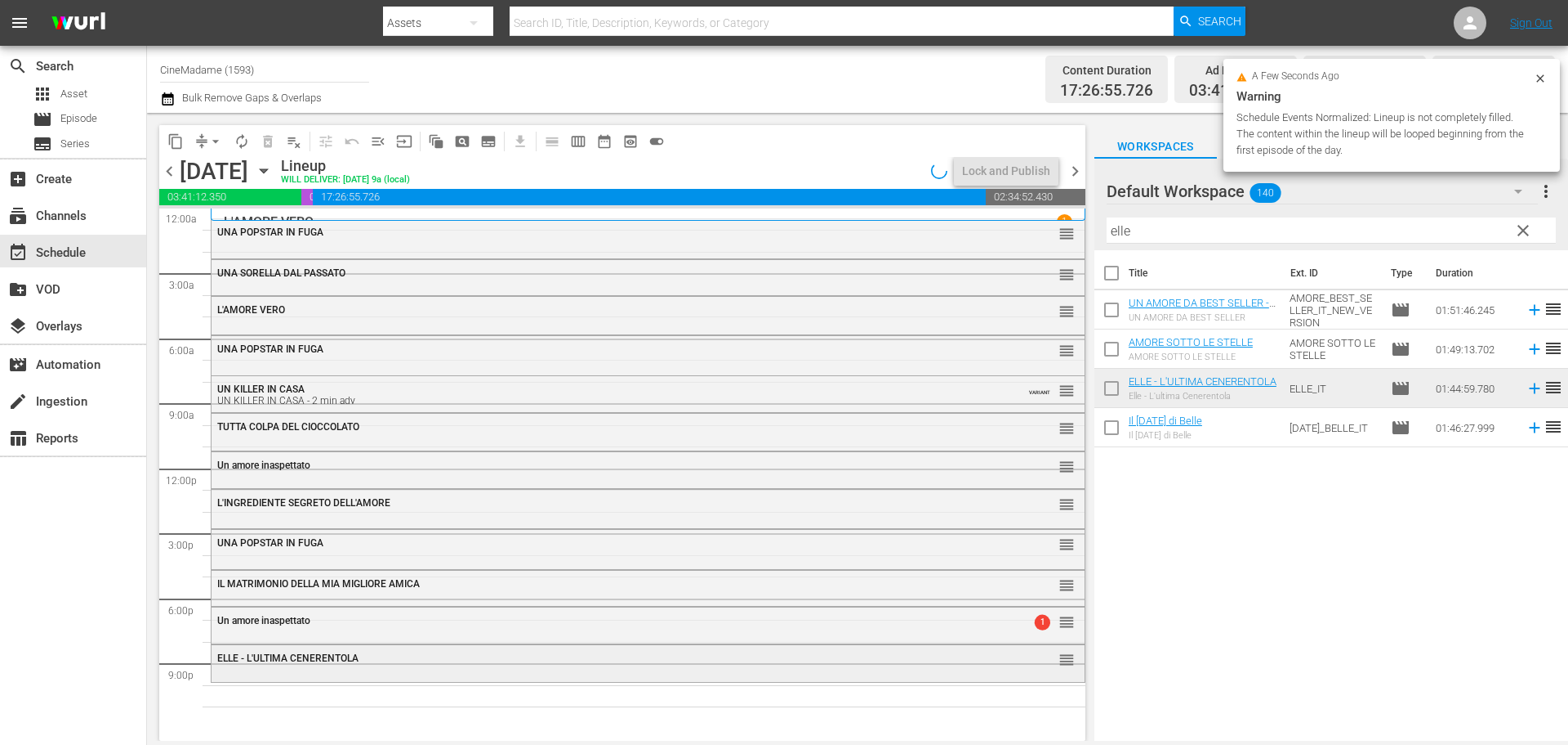
click at [305, 659] on span "ELLE - L'ULTIMA CENERENTOLA" at bounding box center [288, 658] width 141 height 11
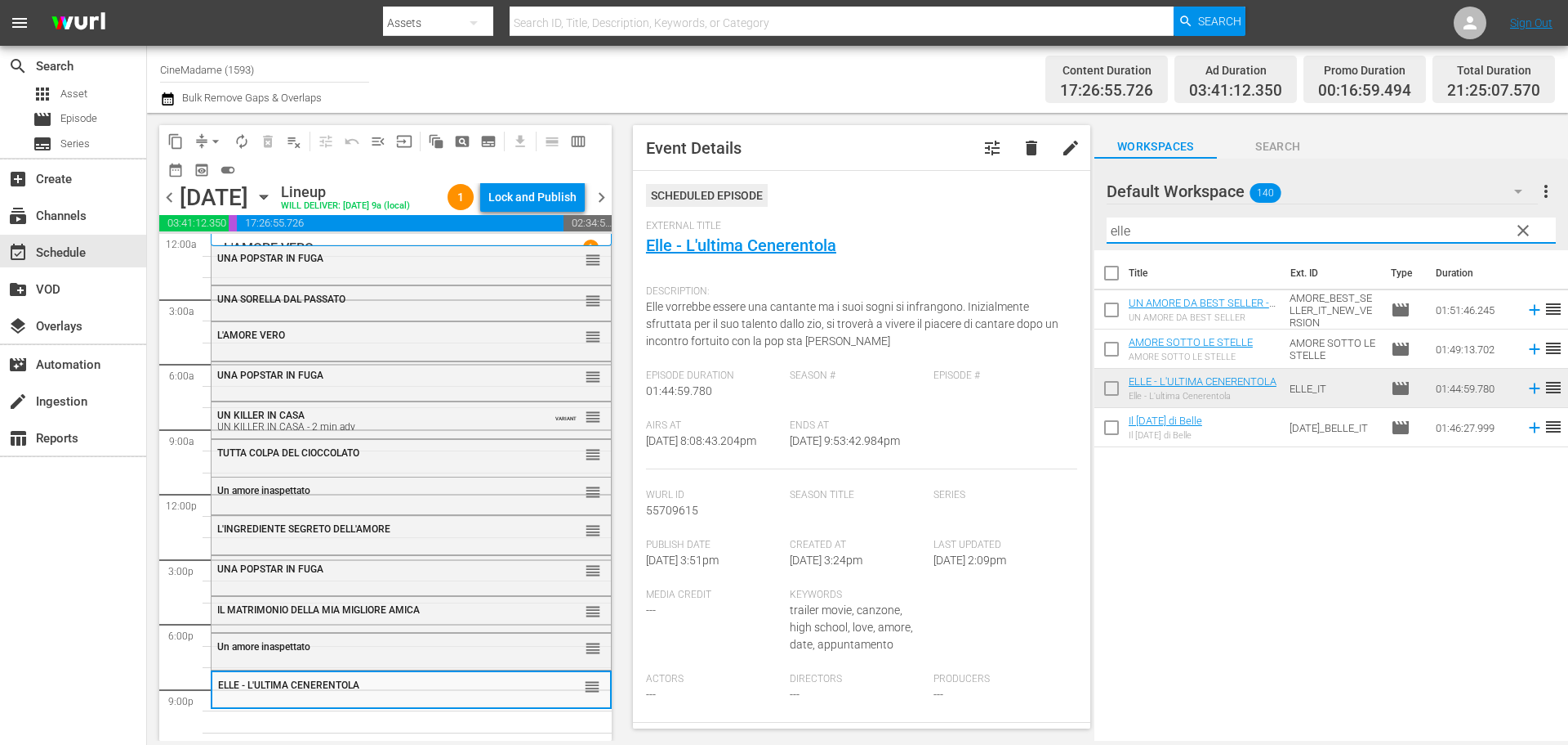
click at [1151, 222] on input "elle" at bounding box center [1332, 231] width 449 height 27
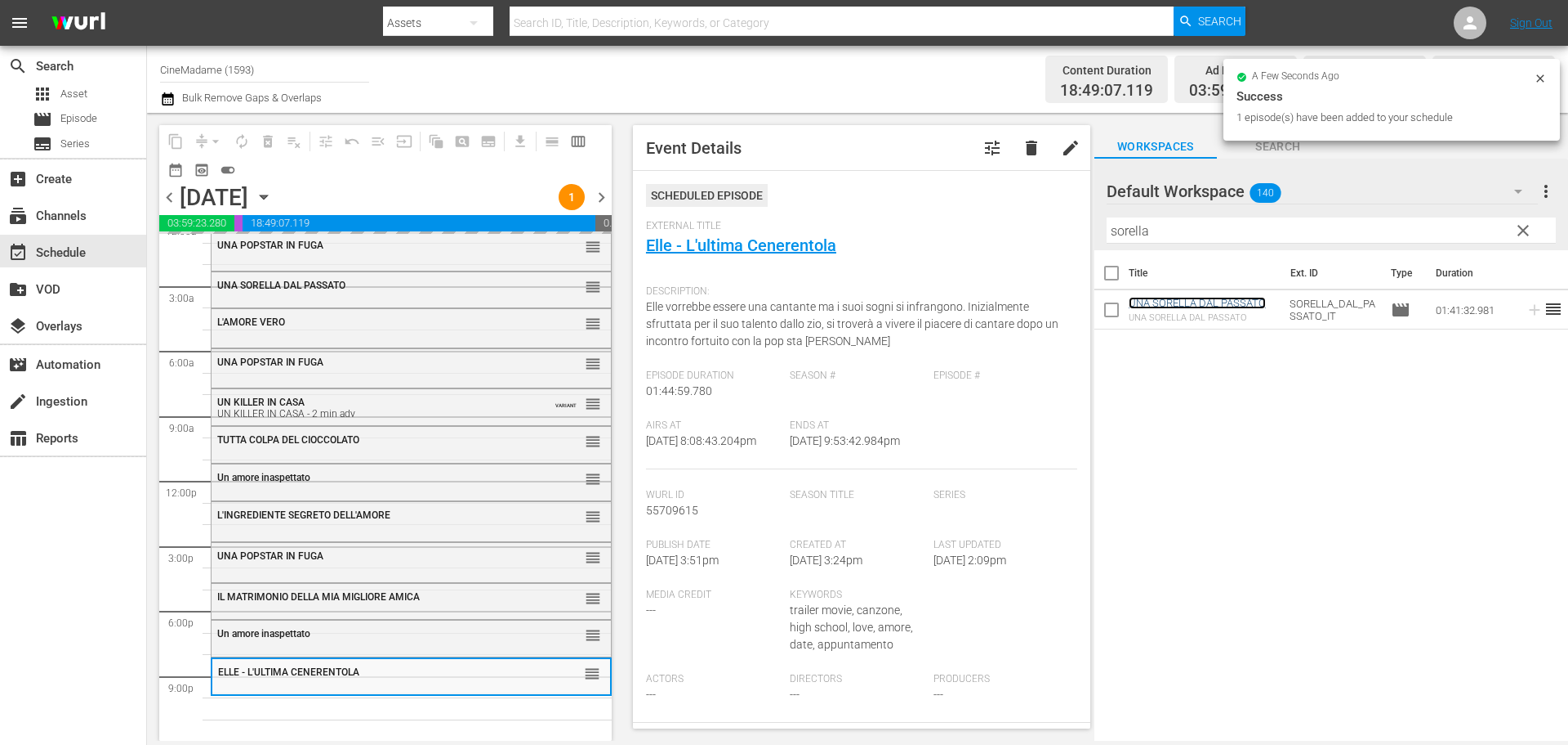
scroll to position [41, 0]
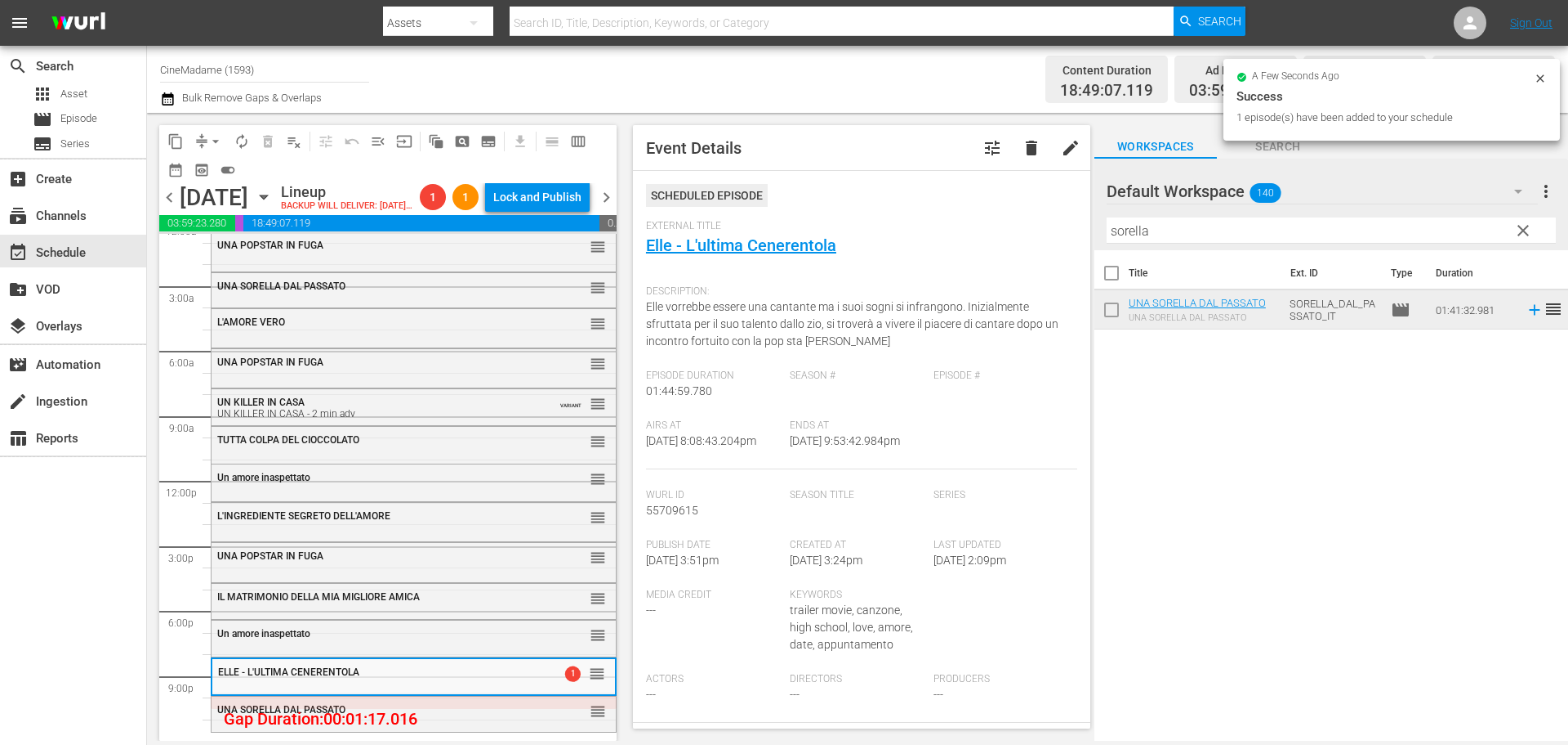
click at [1168, 228] on input "sorella" at bounding box center [1332, 231] width 449 height 27
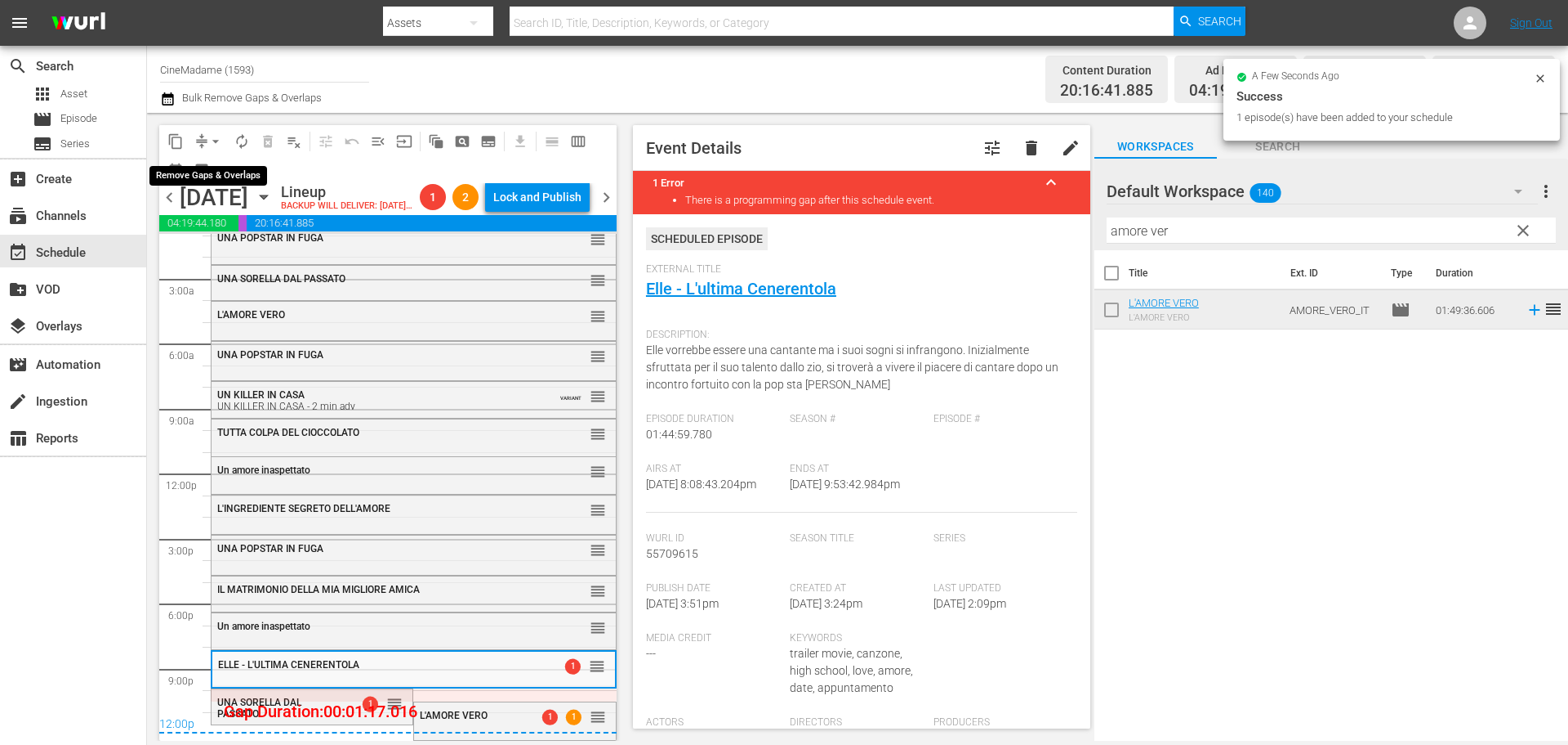
click at [213, 134] on span "arrow_drop_down" at bounding box center [215, 141] width 16 height 16
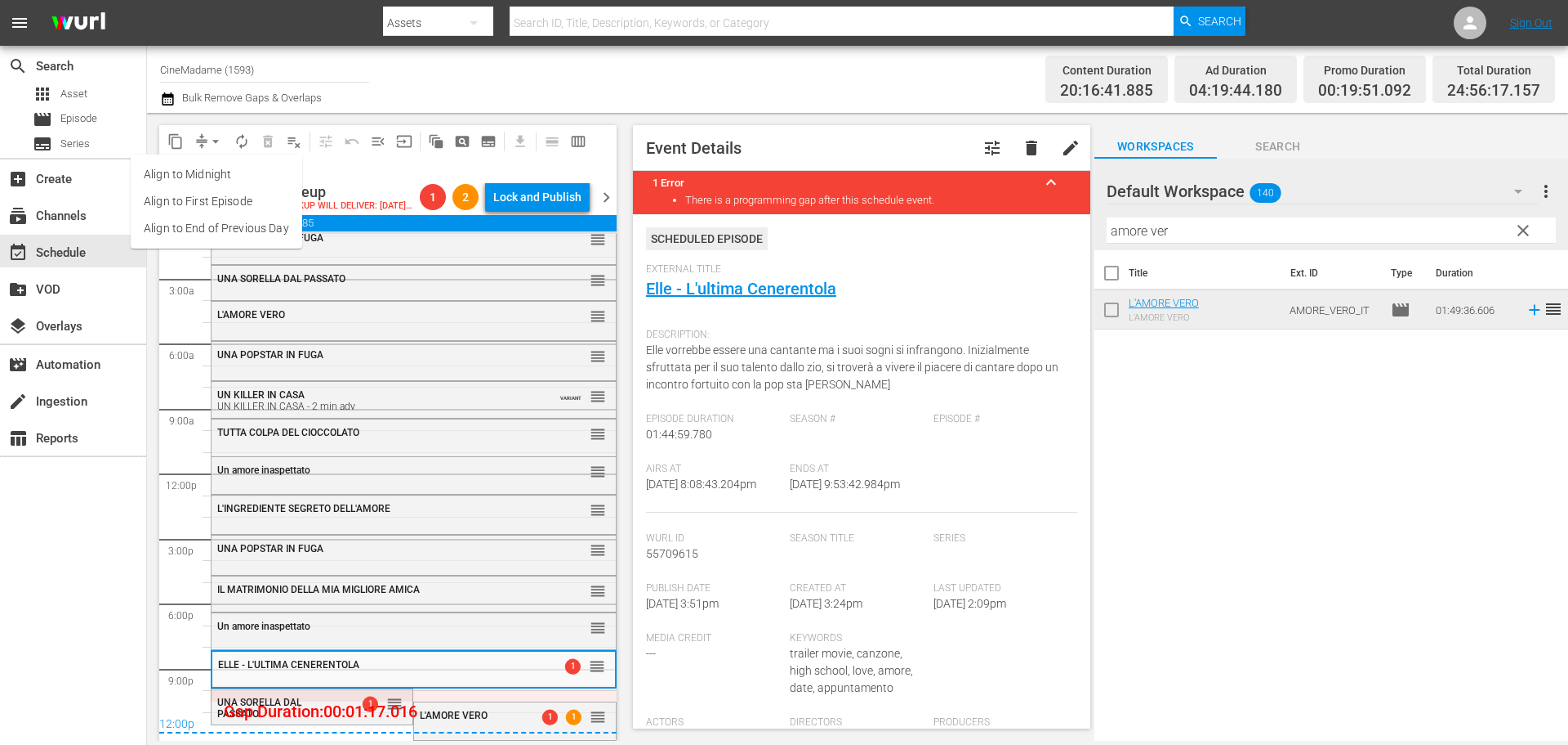
click at [221, 219] on li "Align to End of Previous Day" at bounding box center [217, 228] width 171 height 27
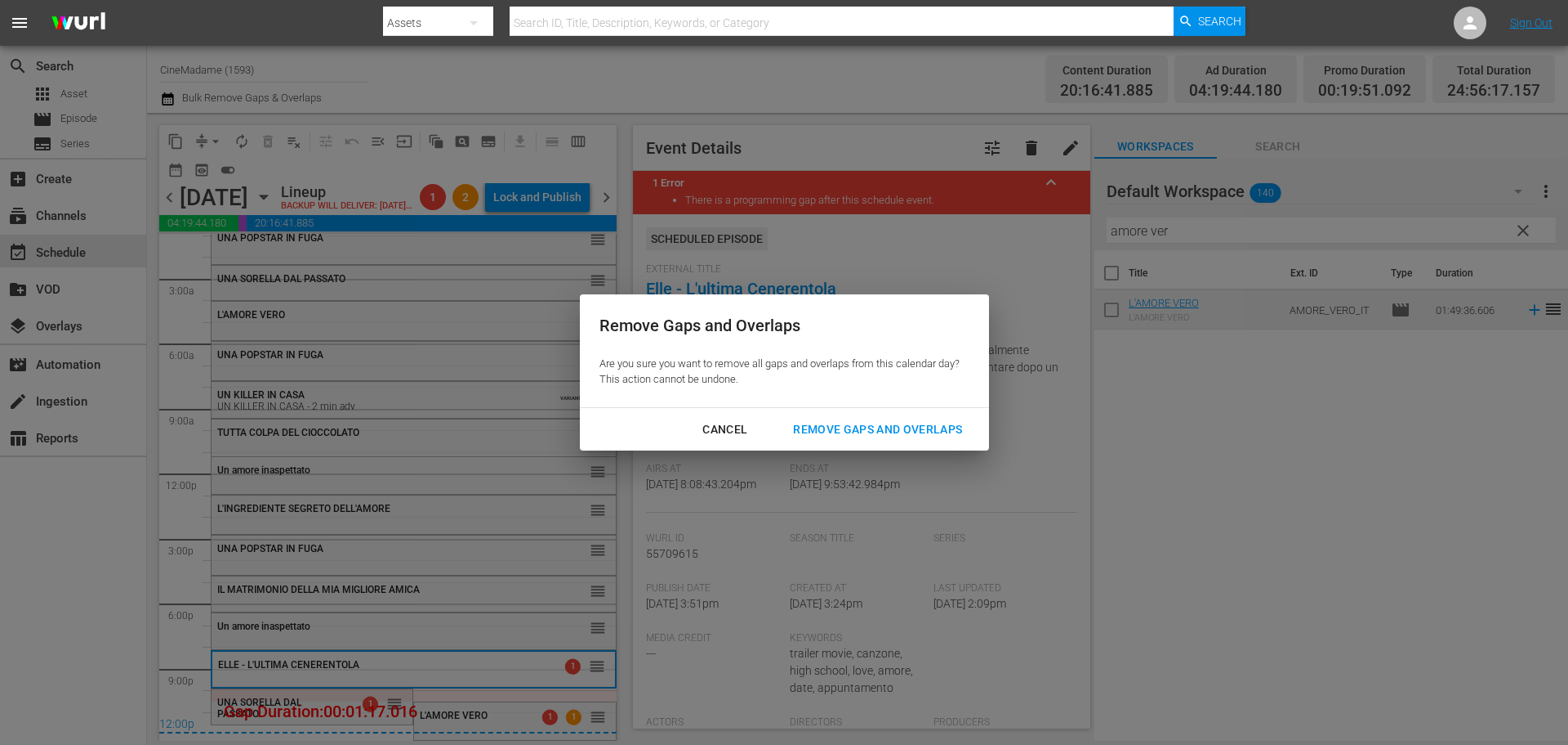
click at [936, 434] on div "Remove Gaps and Overlaps" at bounding box center [877, 430] width 195 height 21
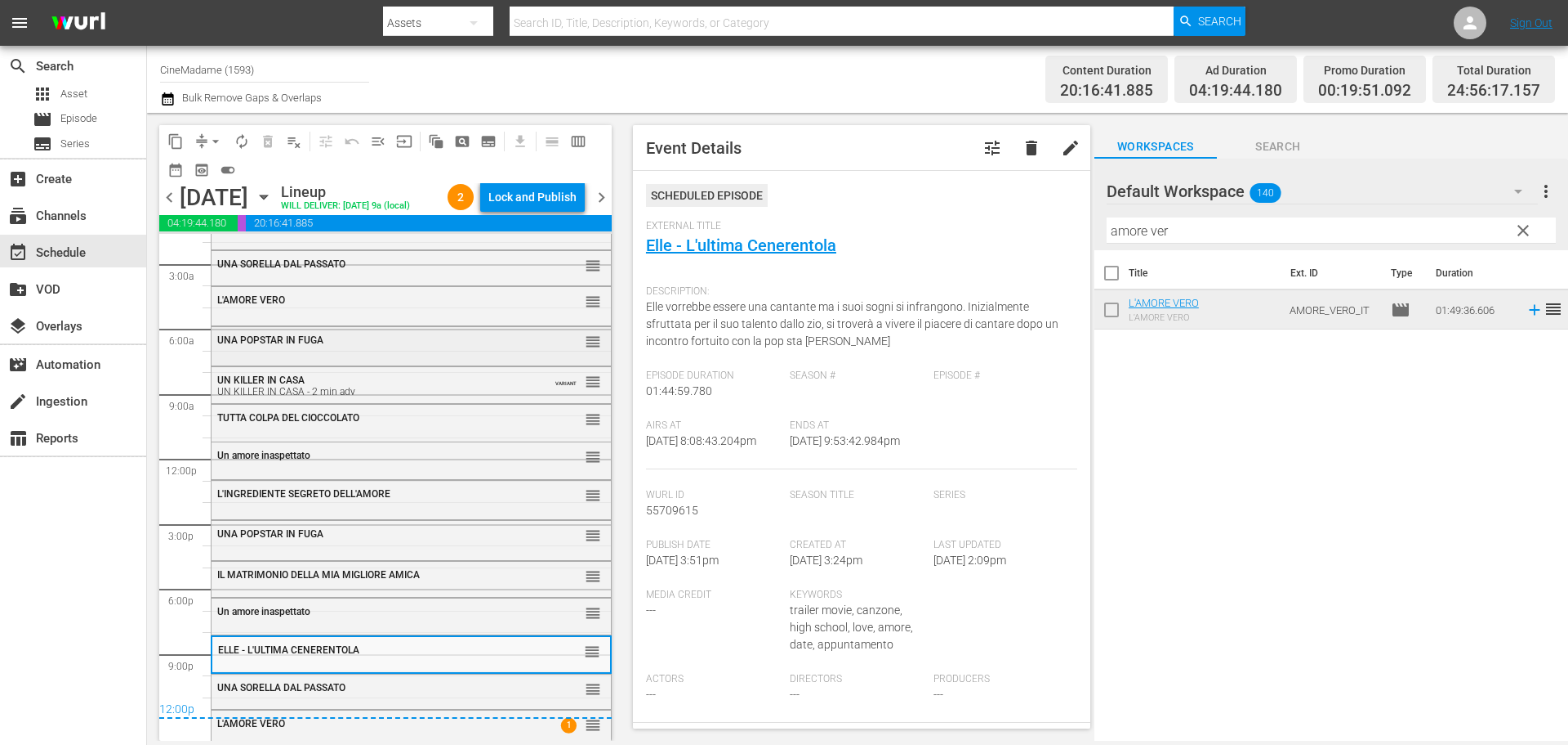
scroll to position [0, 0]
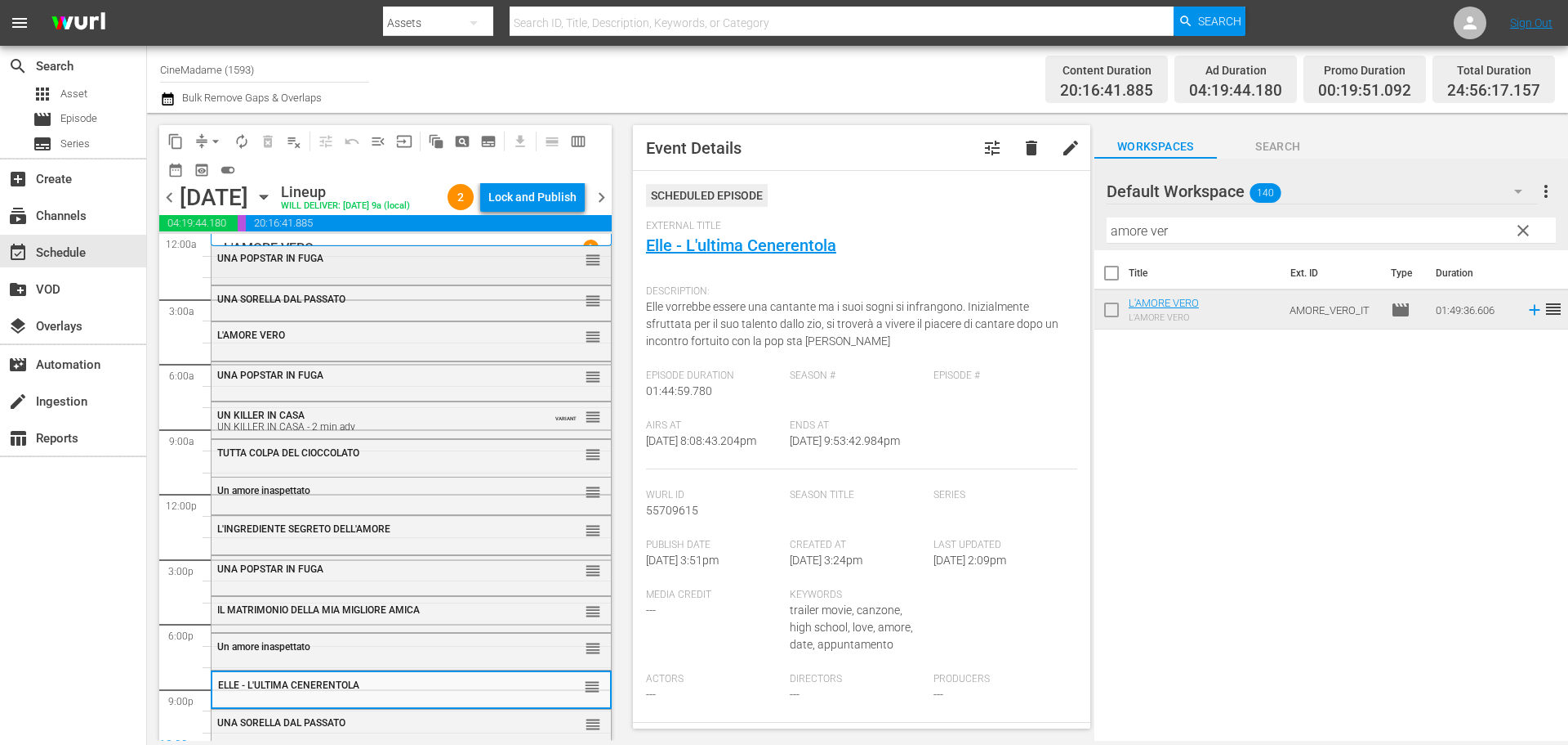
click at [444, 264] on div "UNA POPSTAR IN FUGA" at bounding box center [371, 258] width 308 height 11
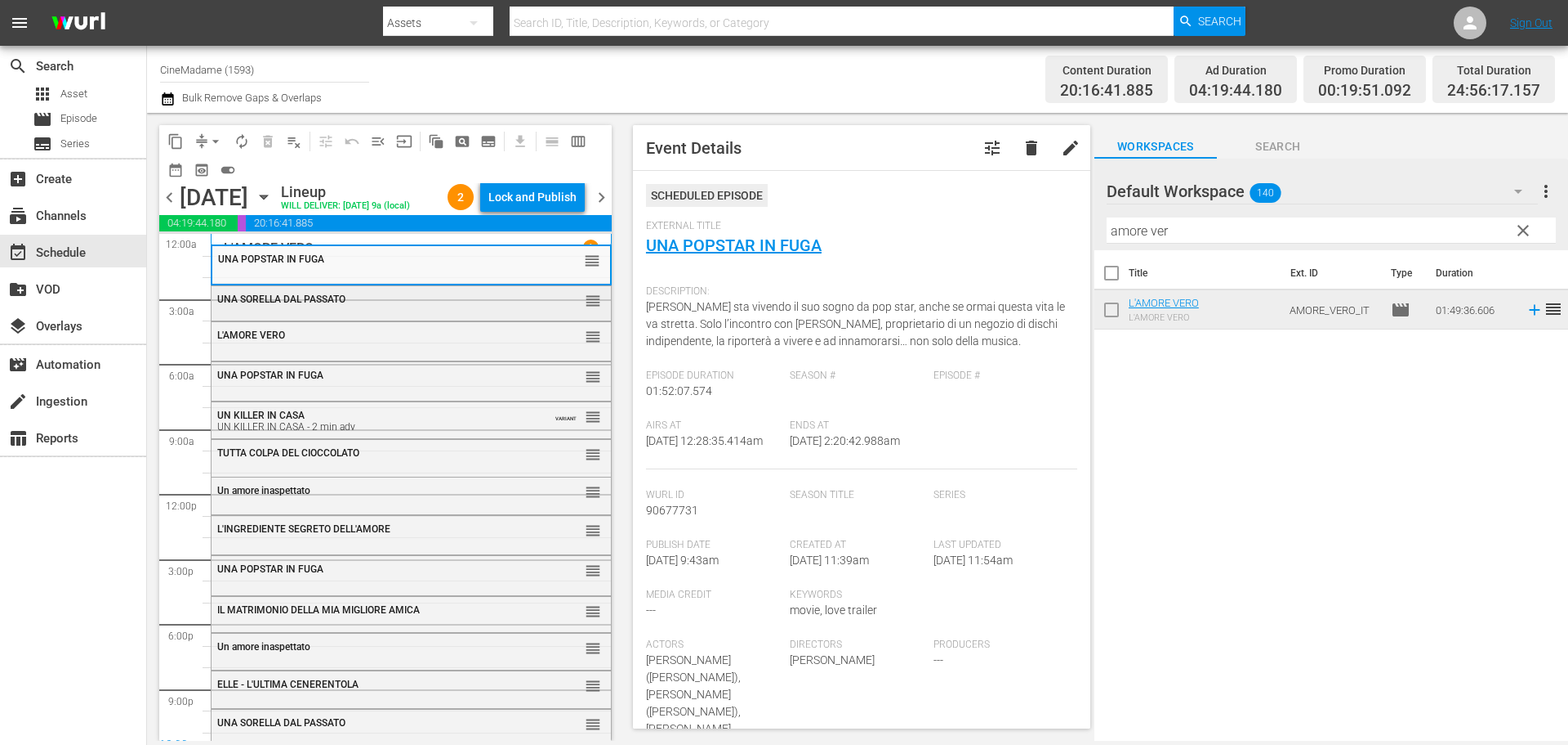
click at [487, 305] on div "UNA SORELLA DAL PASSATO" at bounding box center [371, 298] width 308 height 11
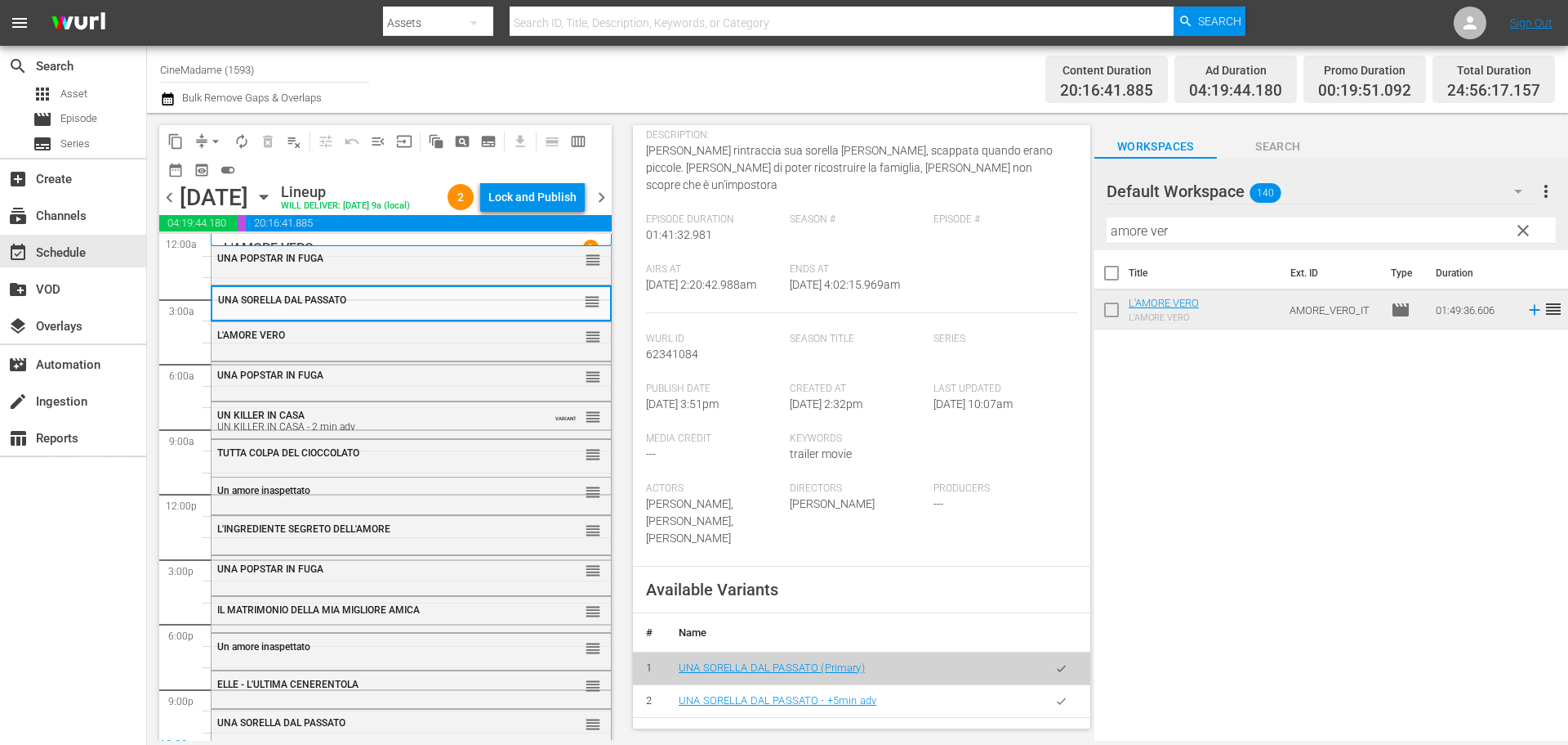
scroll to position [245, 0]
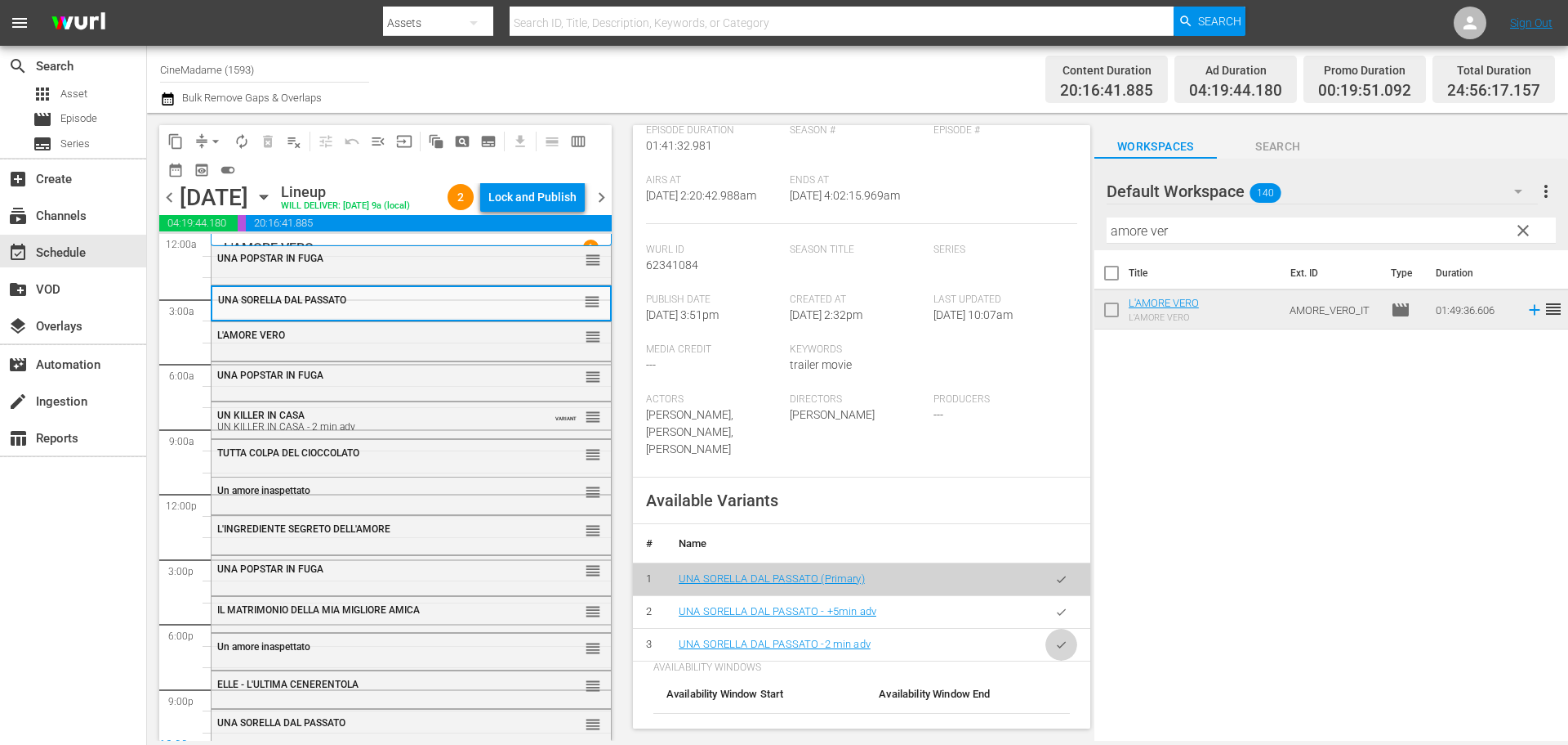
click at [1056, 639] on icon "button" at bounding box center [1062, 645] width 12 height 12
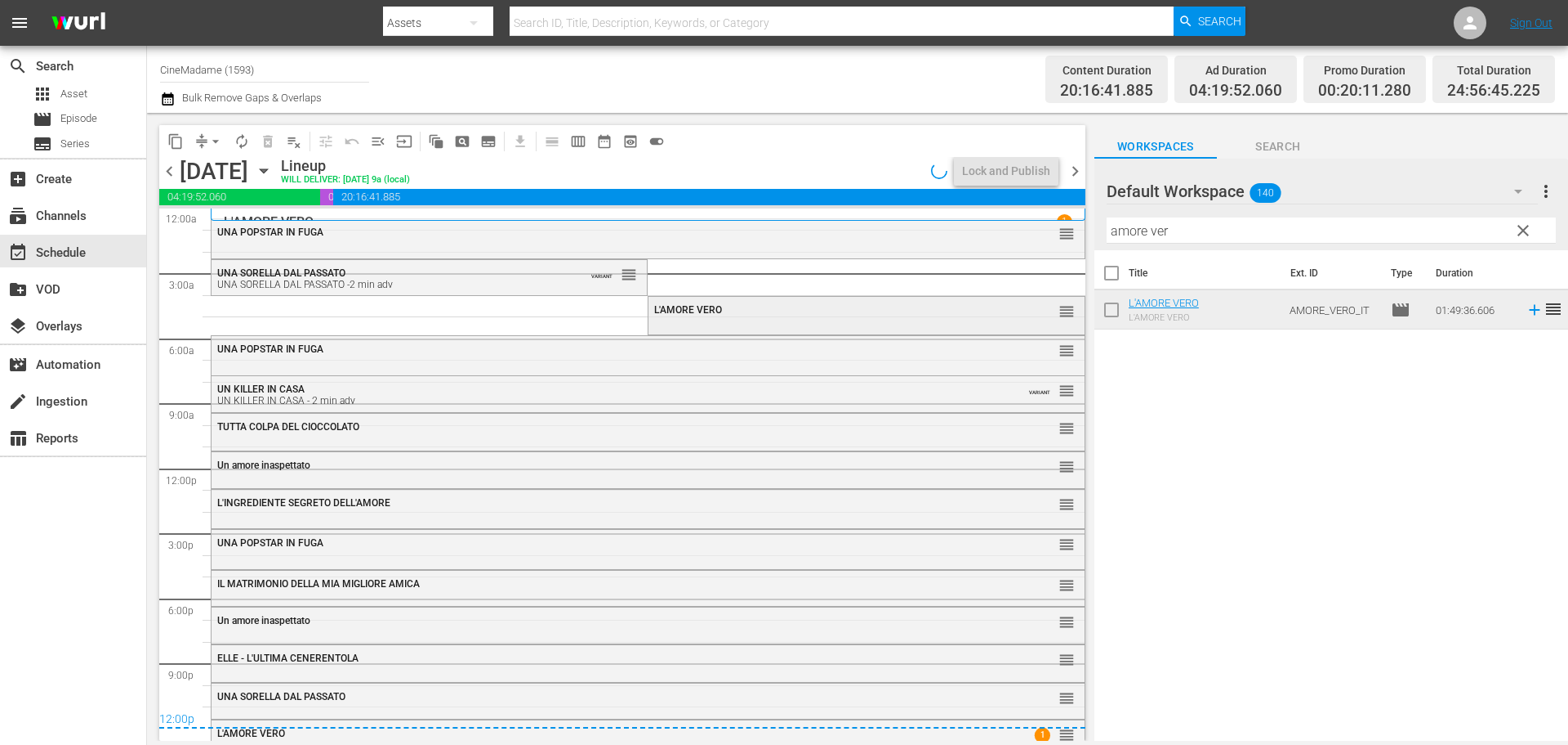
click at [702, 308] on span "L'AMORE VERO" at bounding box center [688, 309] width 68 height 11
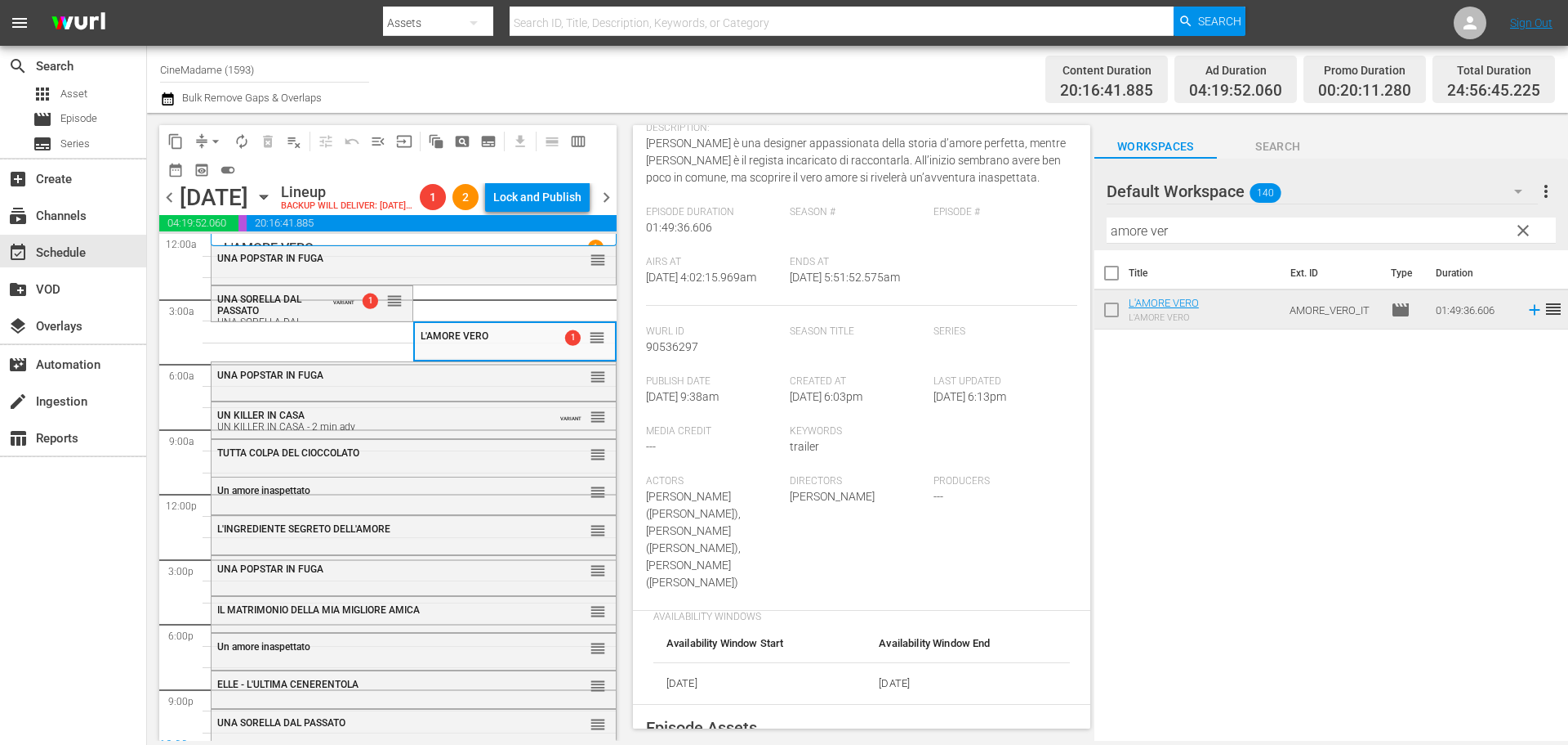
scroll to position [490, 0]
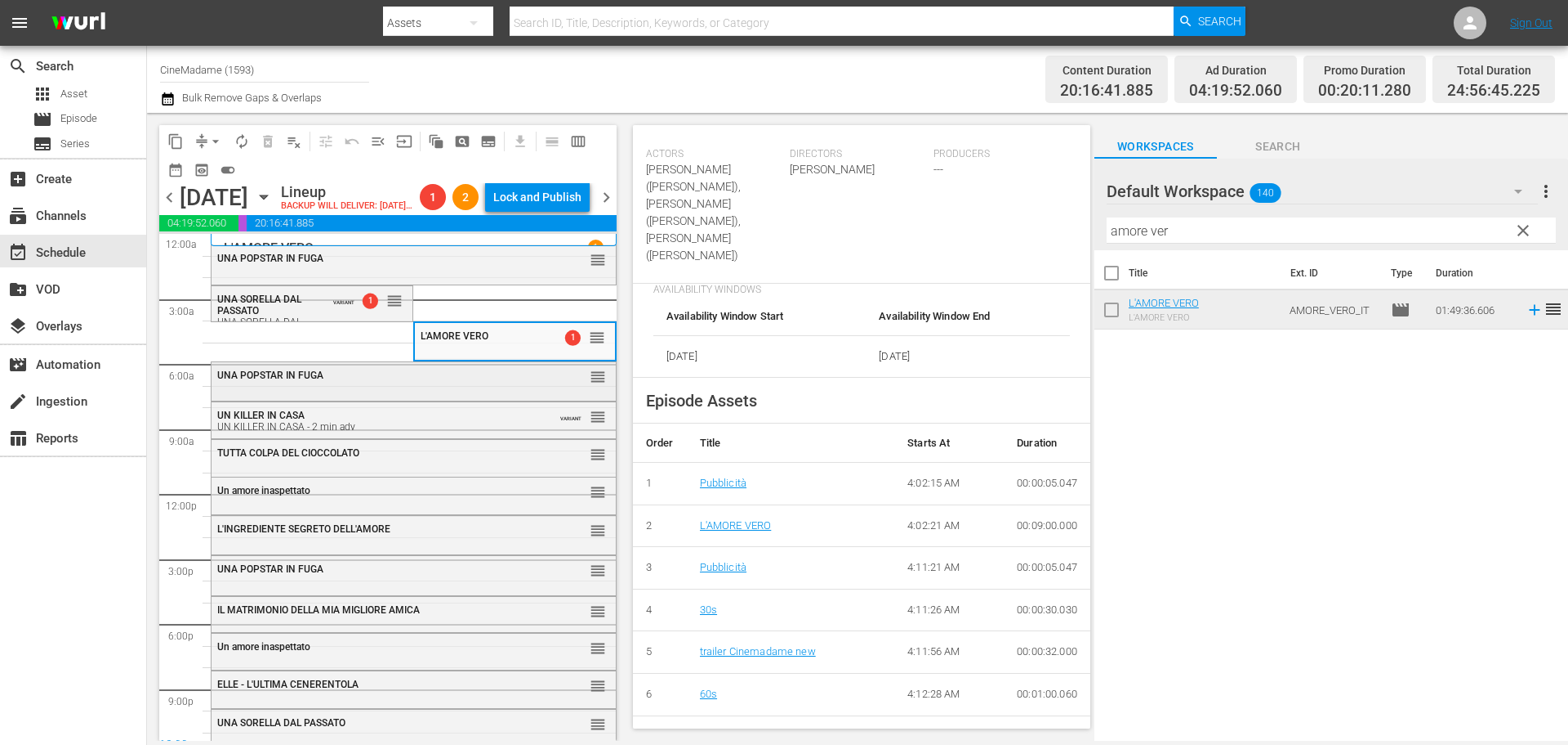
click at [508, 390] on div "UNA POPSTAR IN FUGA reorder" at bounding box center [414, 376] width 404 height 27
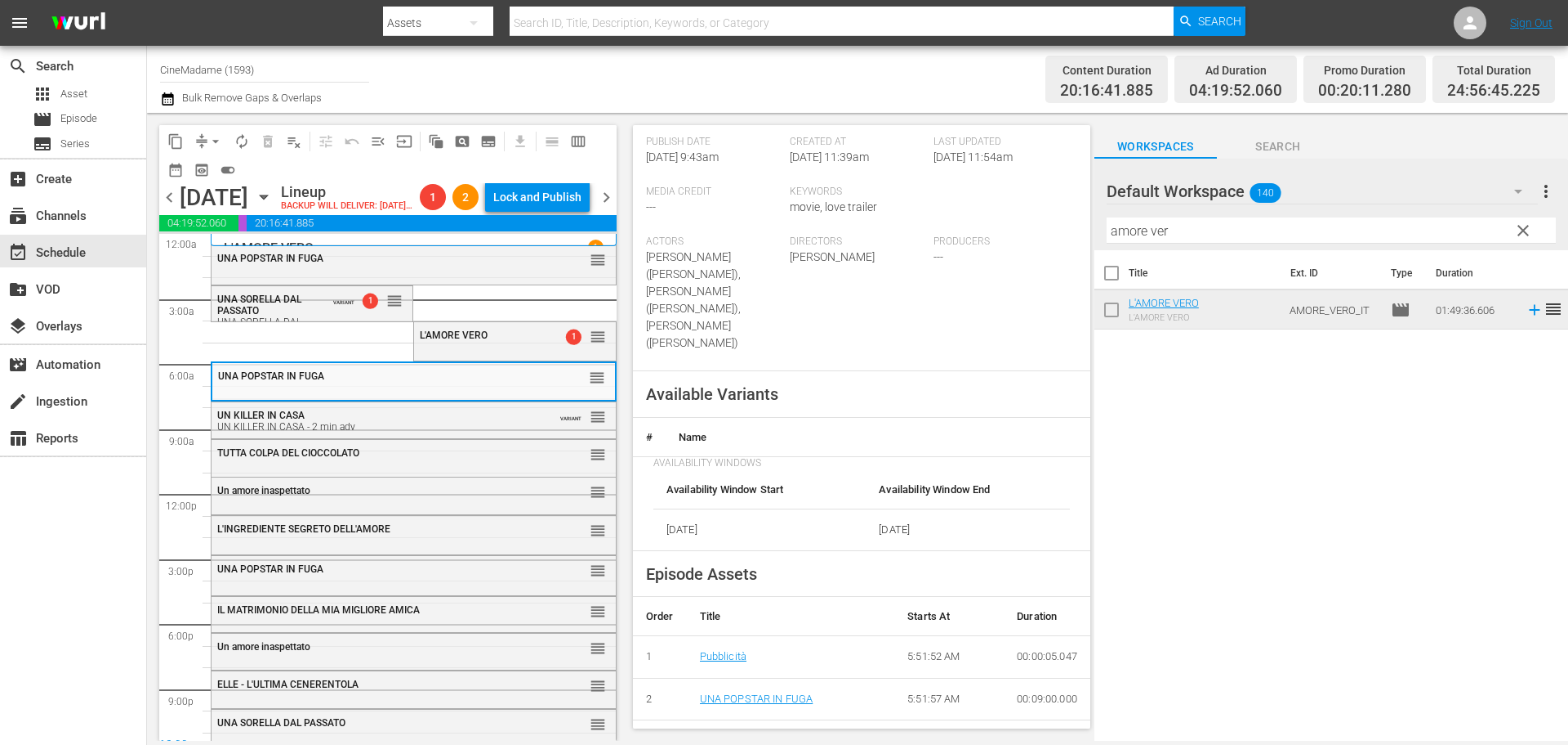
scroll to position [409, 0]
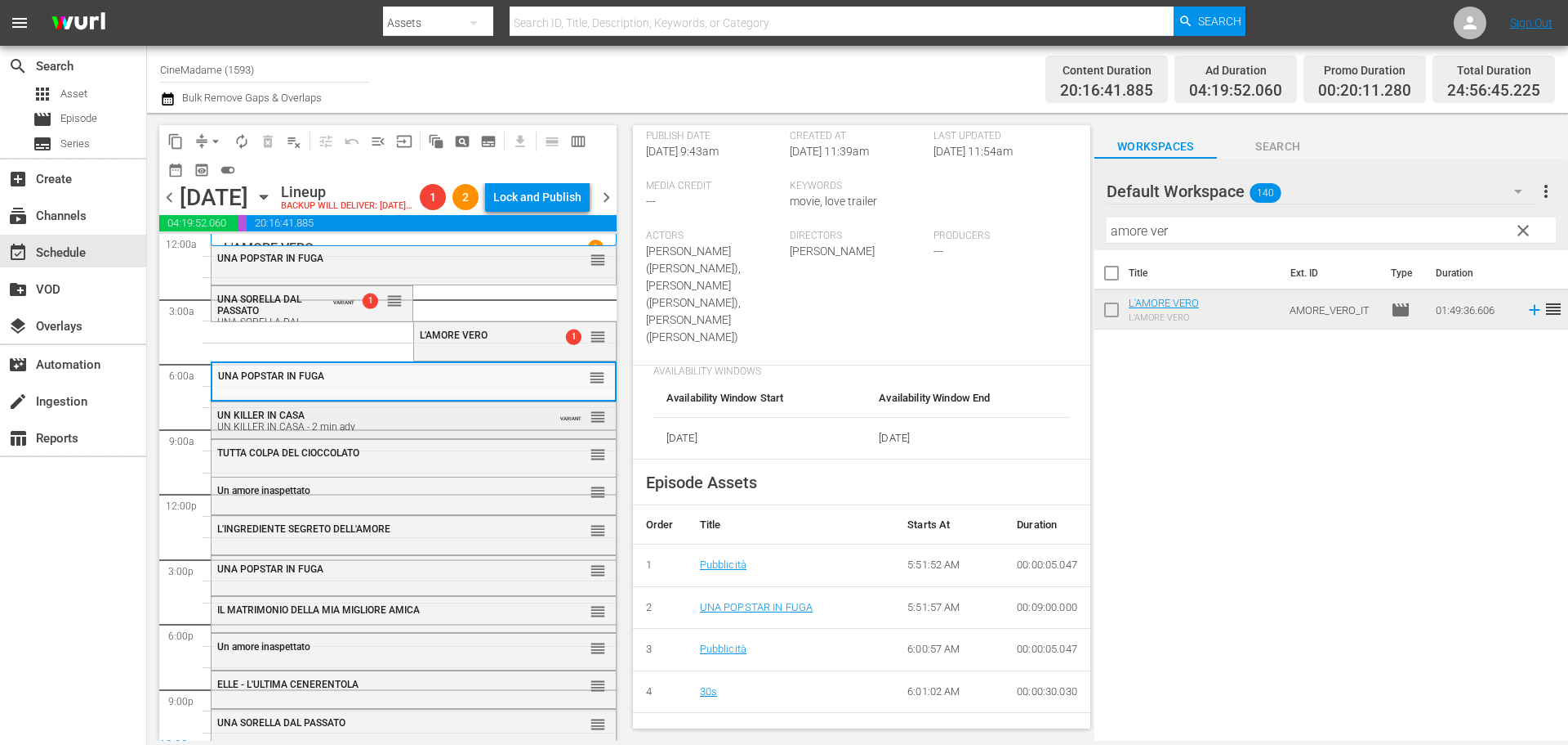
click at [416, 430] on div "UN KILLER IN CASA UN KILLER IN CASA - 2 min adv VARIANT reorder" at bounding box center [414, 420] width 404 height 36
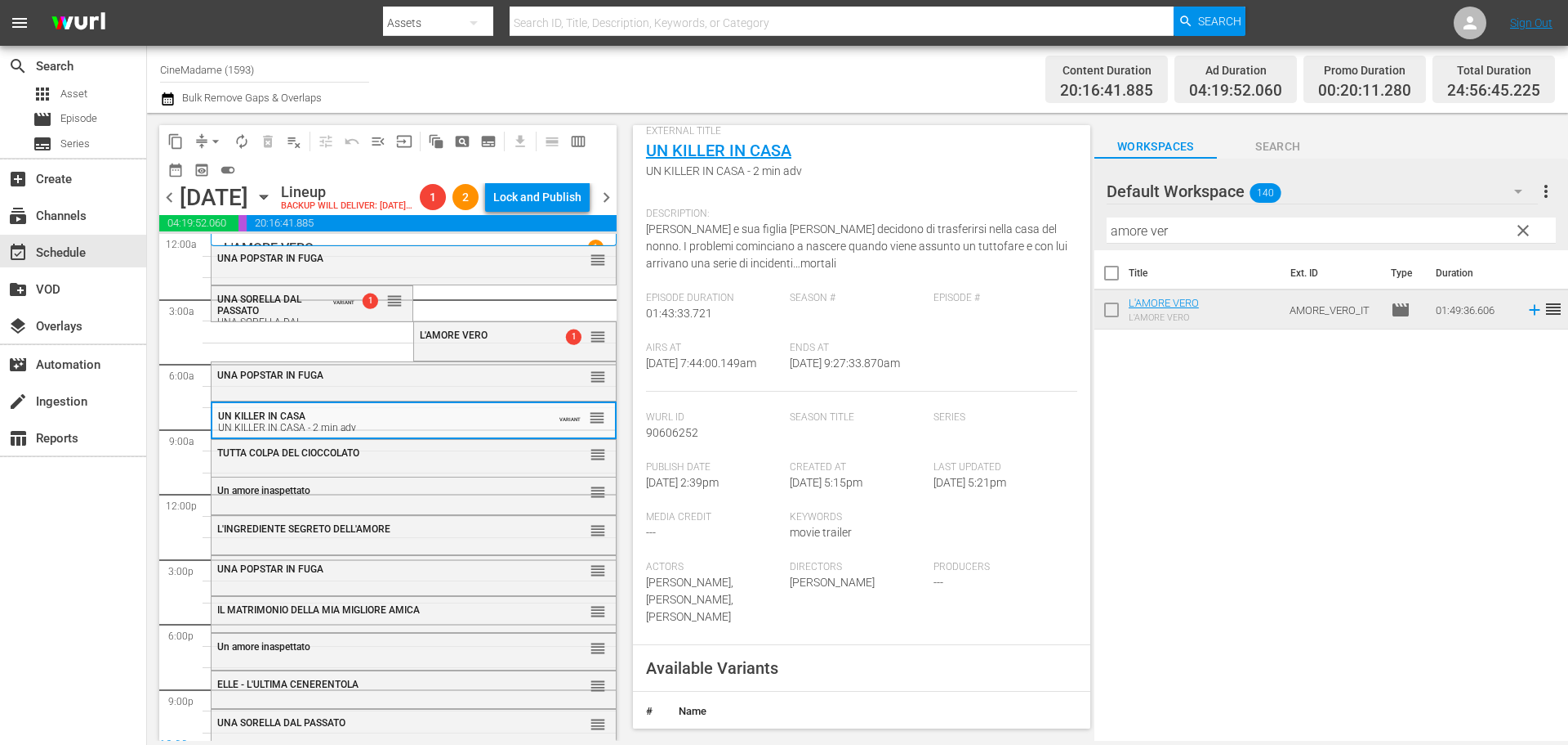
scroll to position [327, 0]
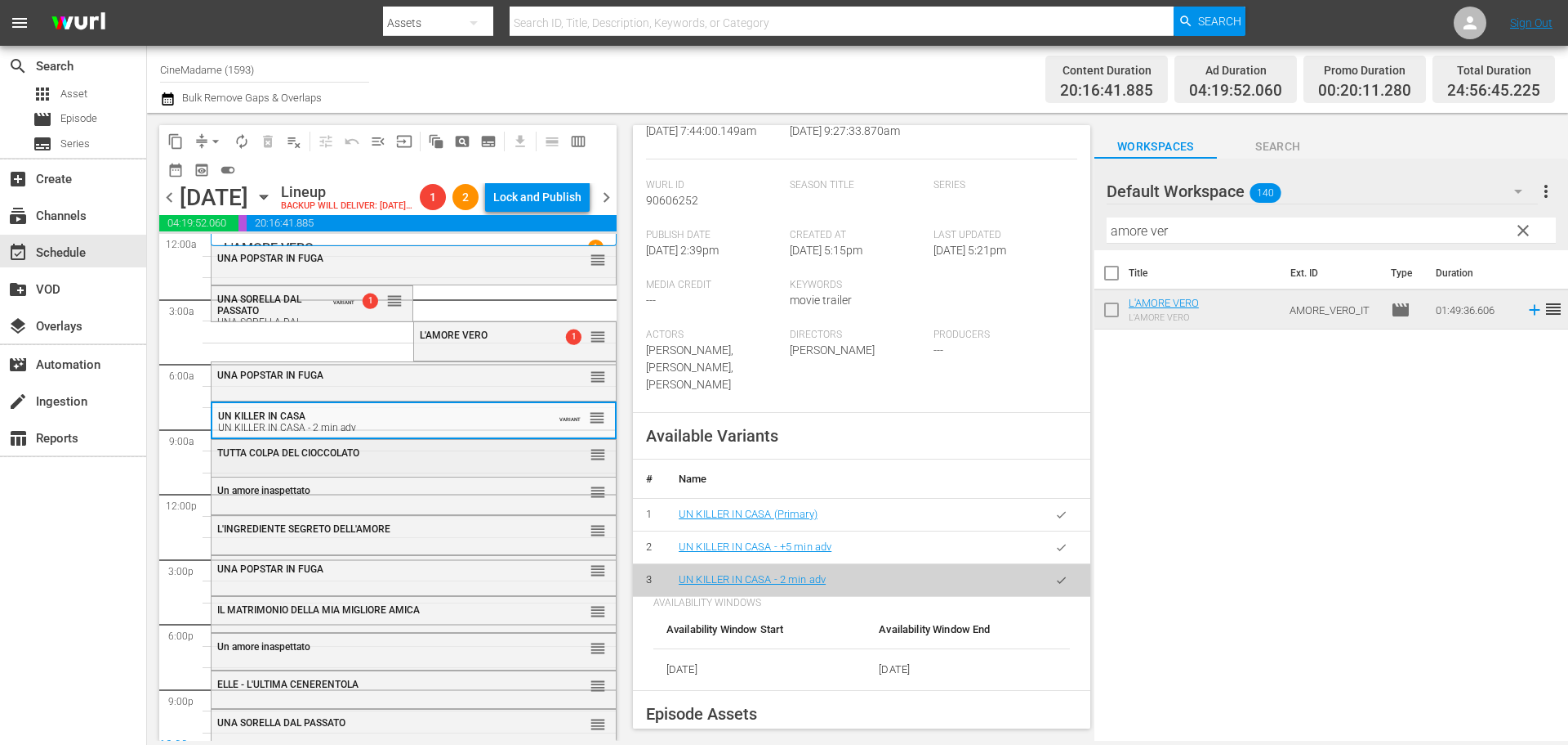
click at [454, 467] on div "TUTTA COLPA DEL CIOCCOLATO reorder" at bounding box center [414, 454] width 404 height 27
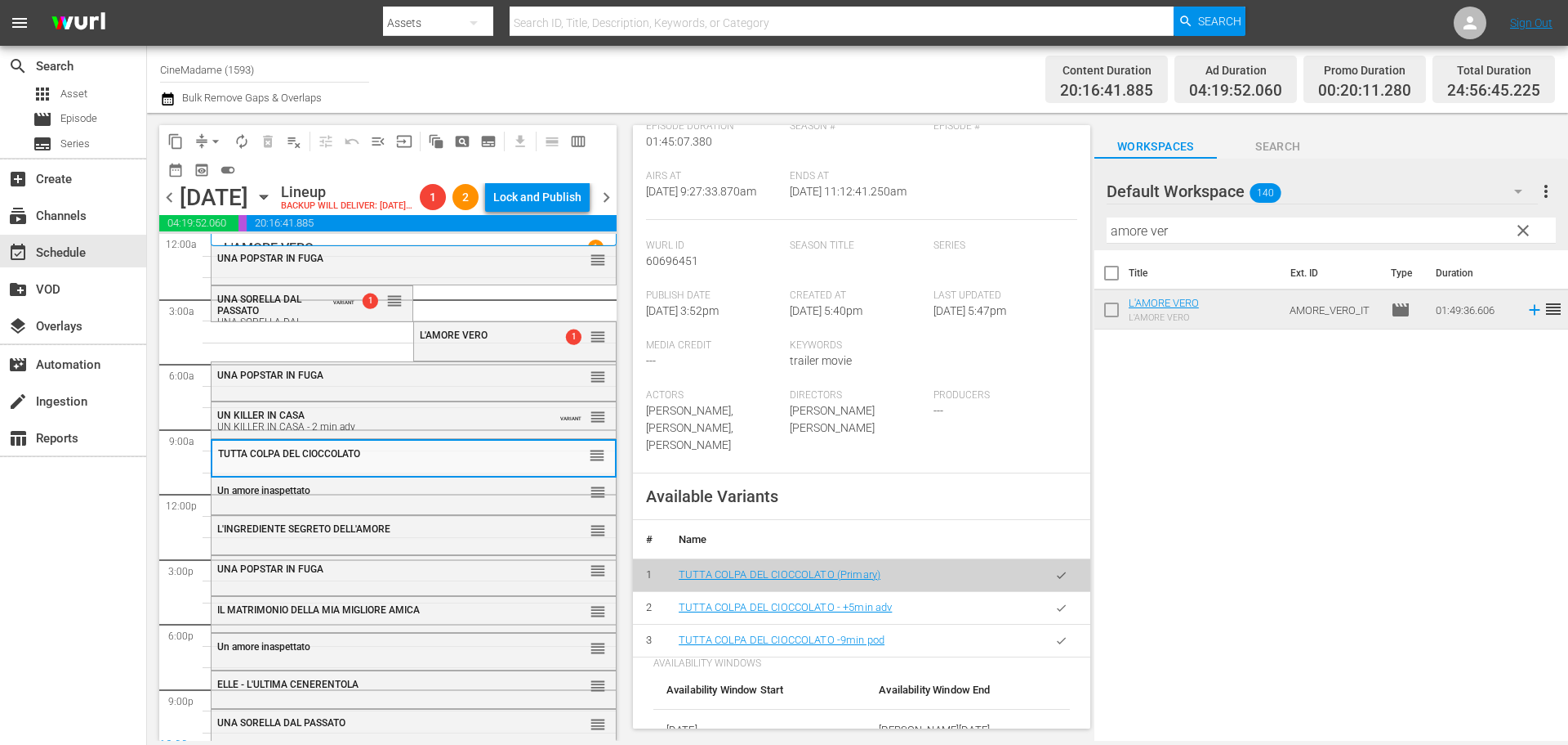
scroll to position [409, 0]
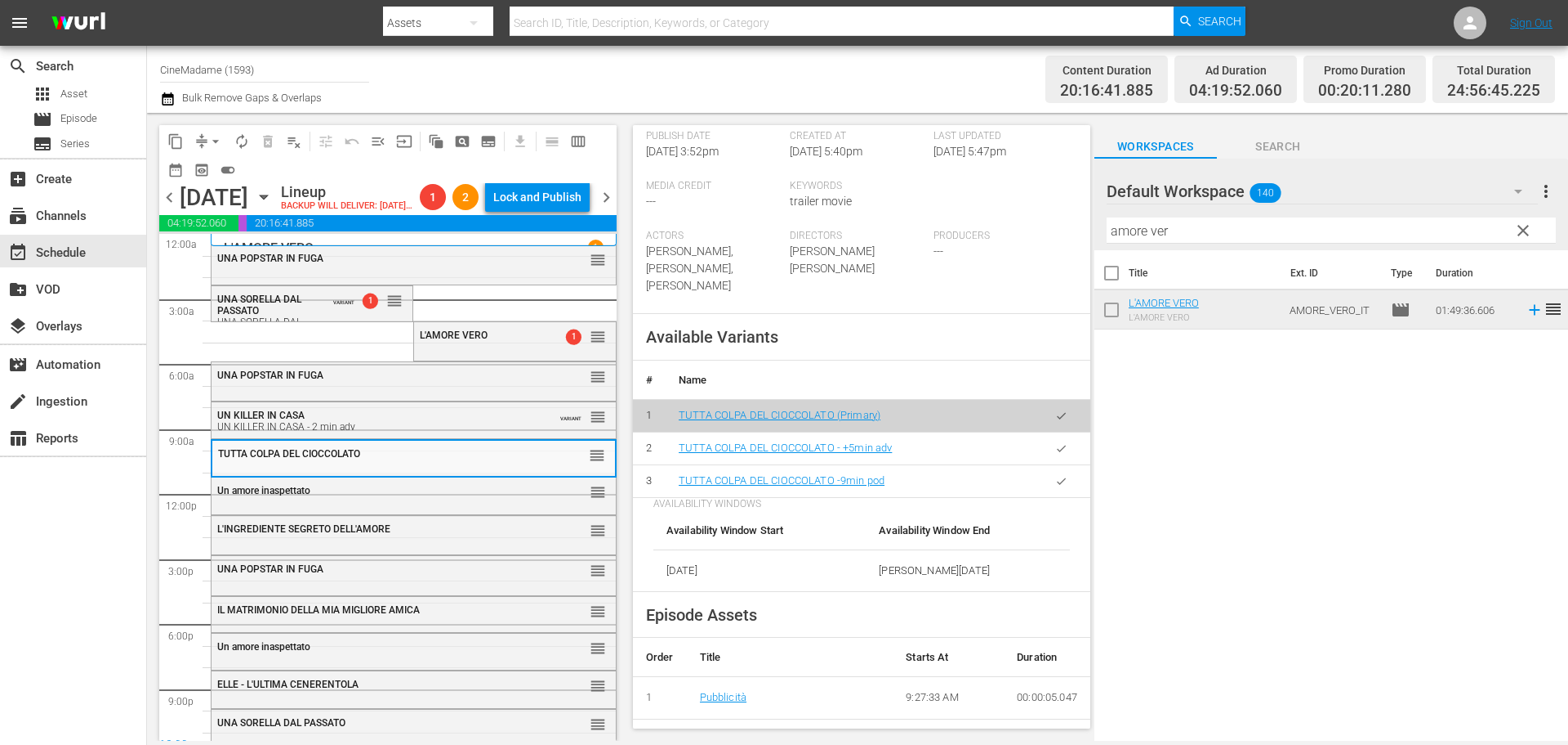
click at [1056, 487] on icon "button" at bounding box center [1062, 481] width 12 height 12
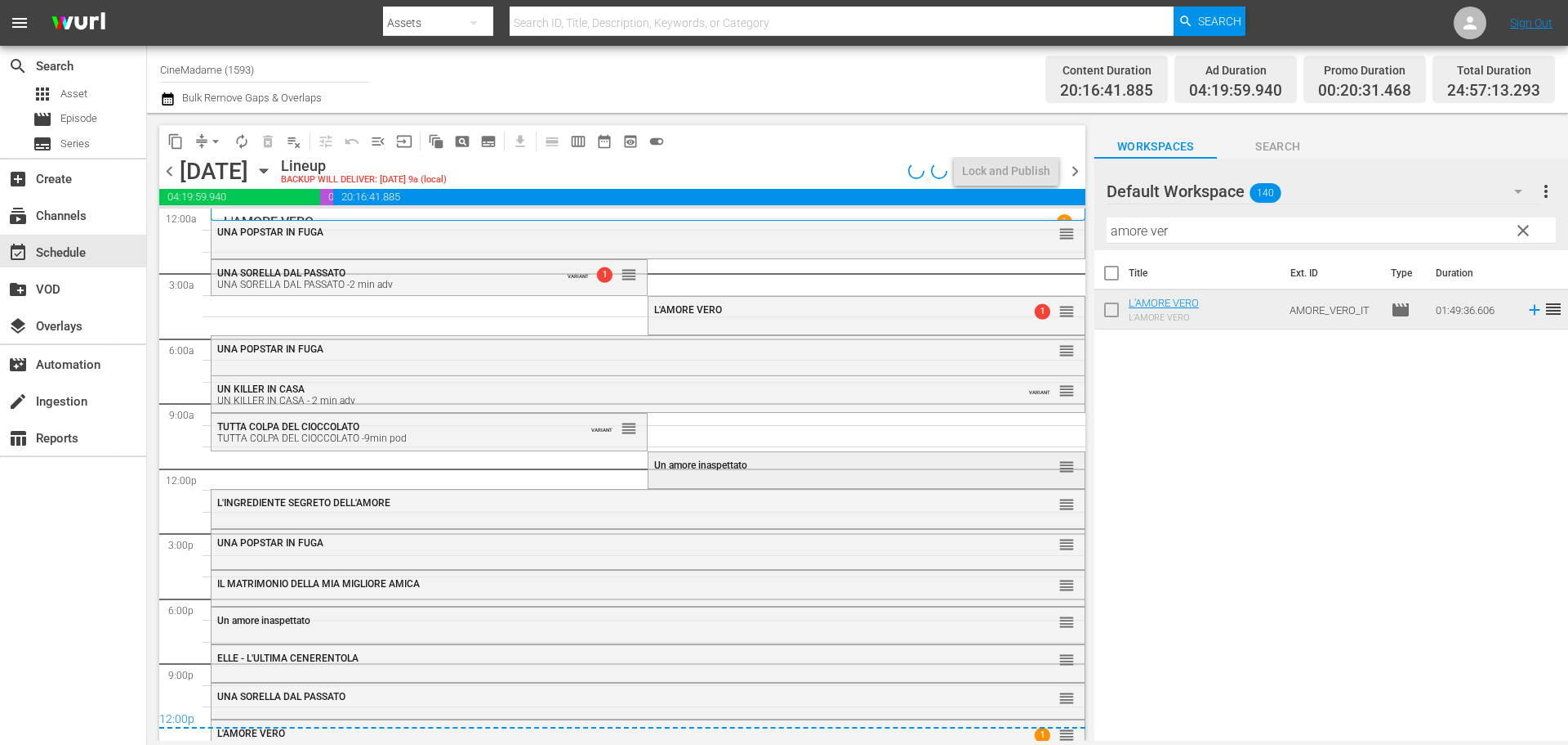
click at [669, 472] on div "Un amore inaspettato reorder" at bounding box center [866, 466] width 435 height 27
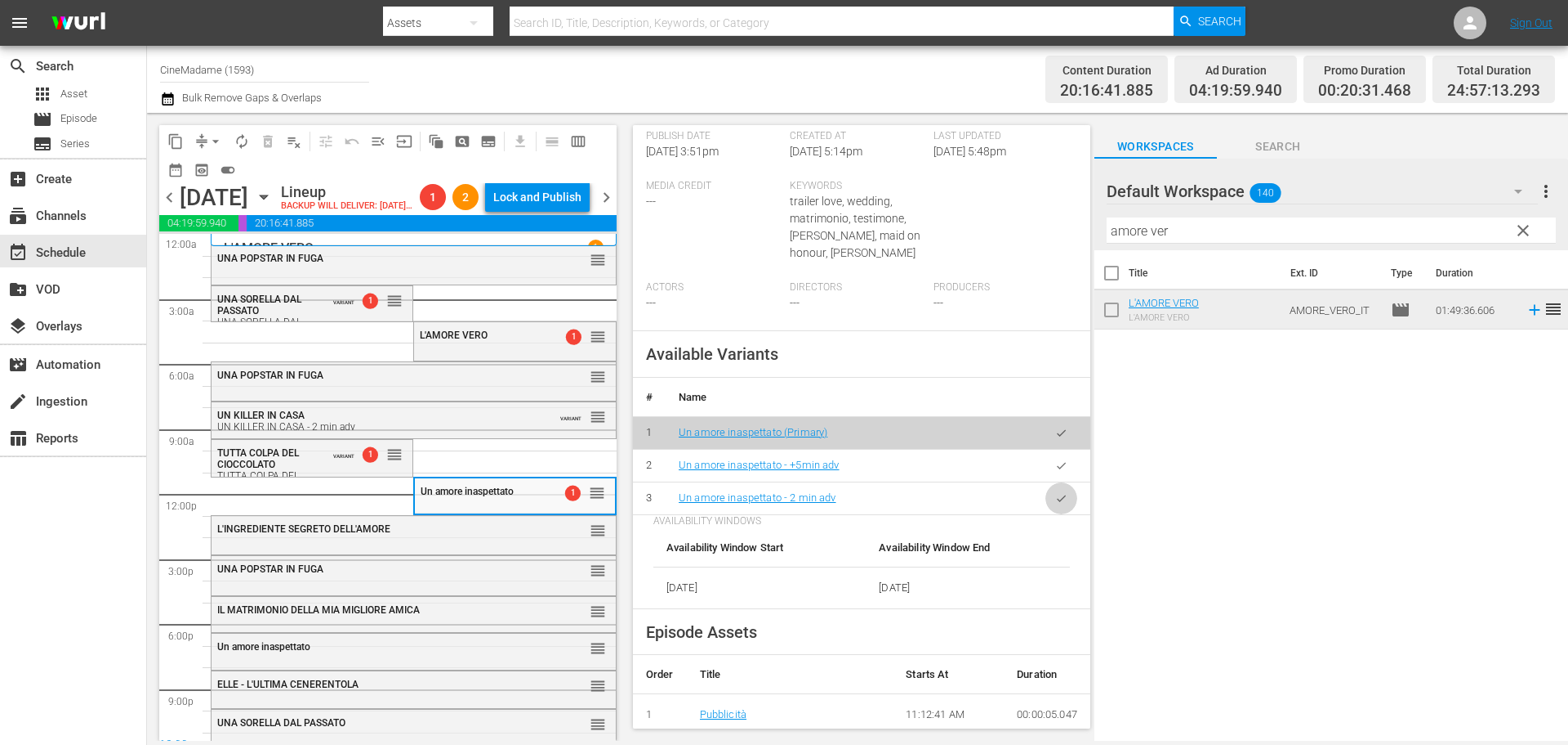
click at [1056, 514] on button "button" at bounding box center [1061, 497] width 32 height 32
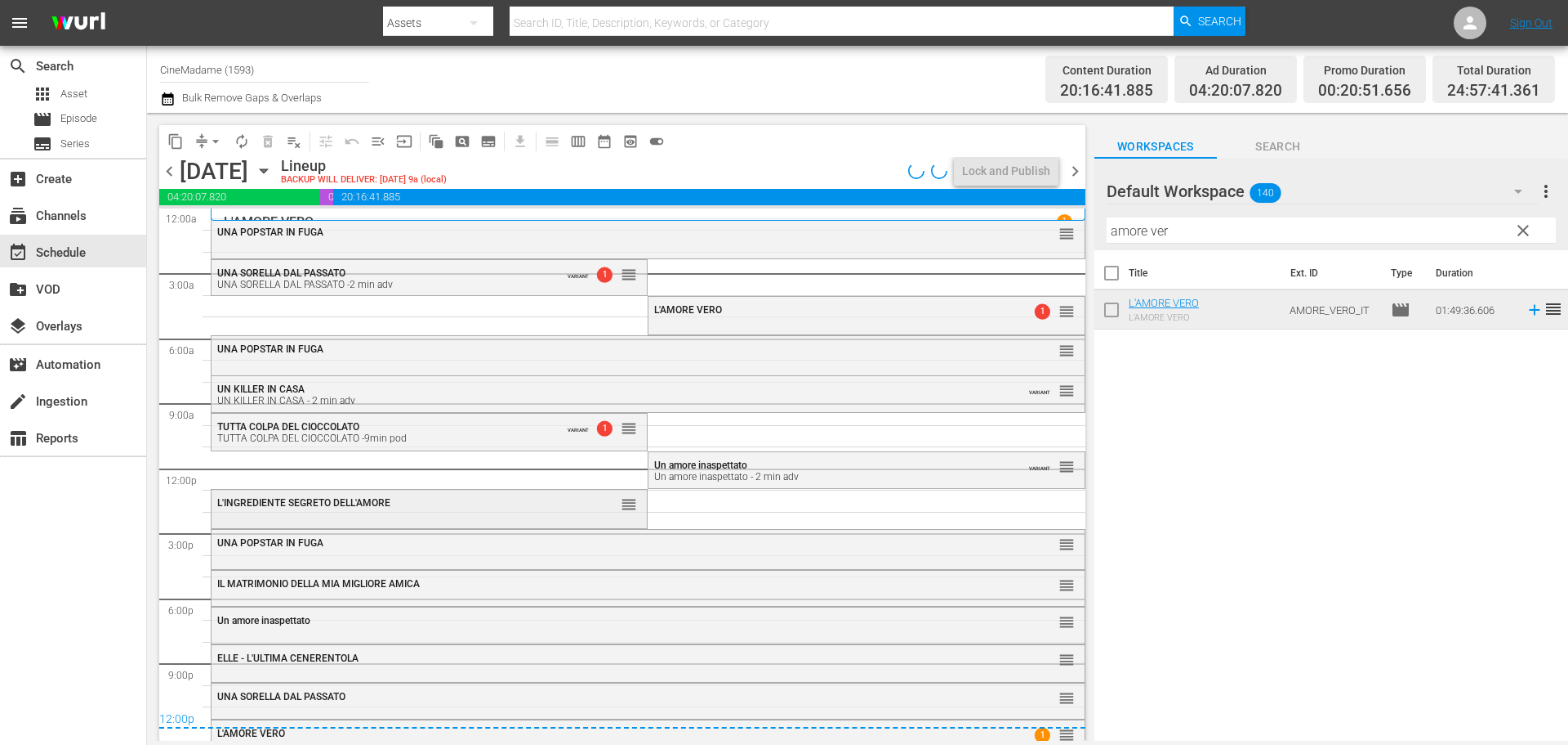
click at [359, 514] on div "L'INGREDIENTE SEGRETO DELL'AMORE reorder" at bounding box center [429, 503] width 435 height 27
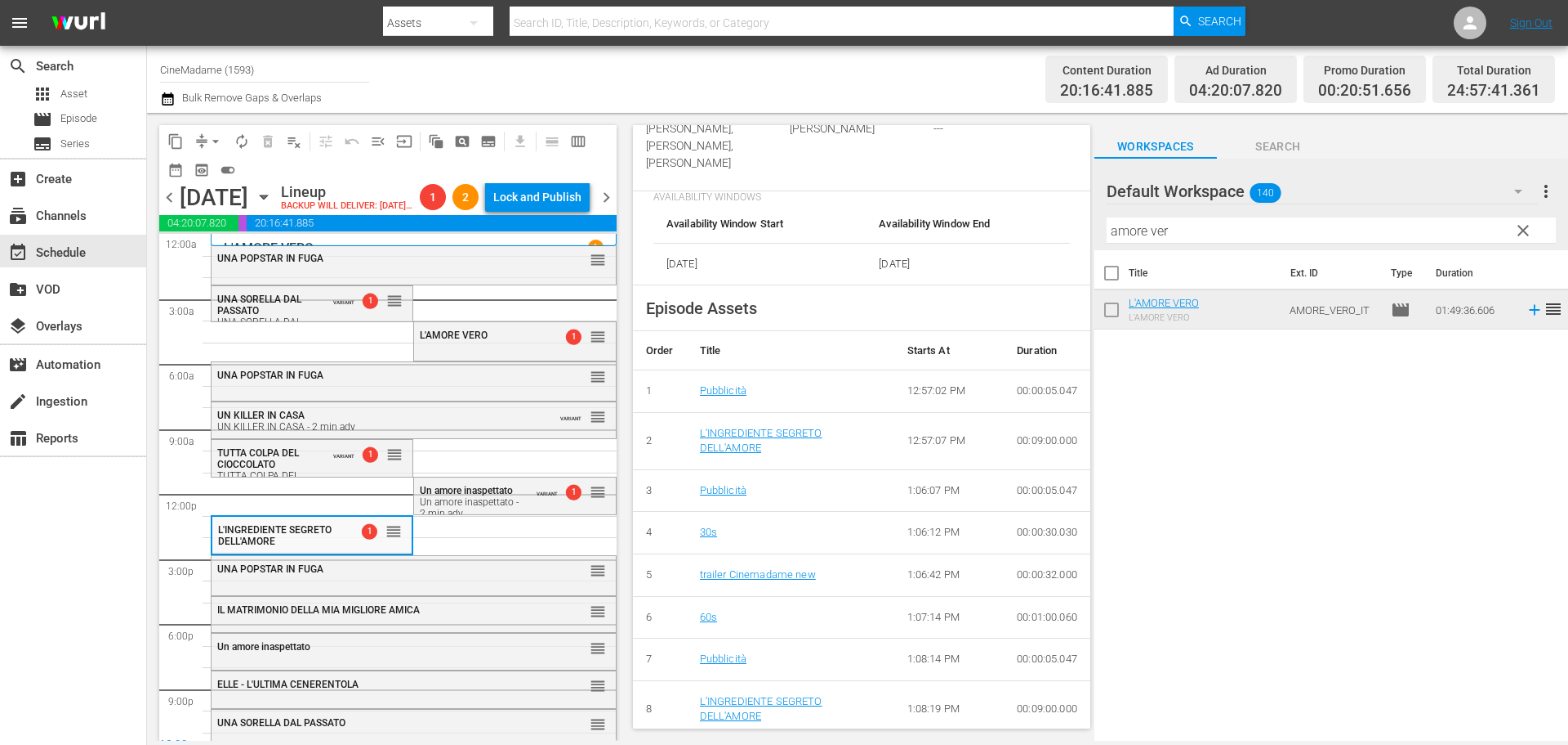
scroll to position [490, 0]
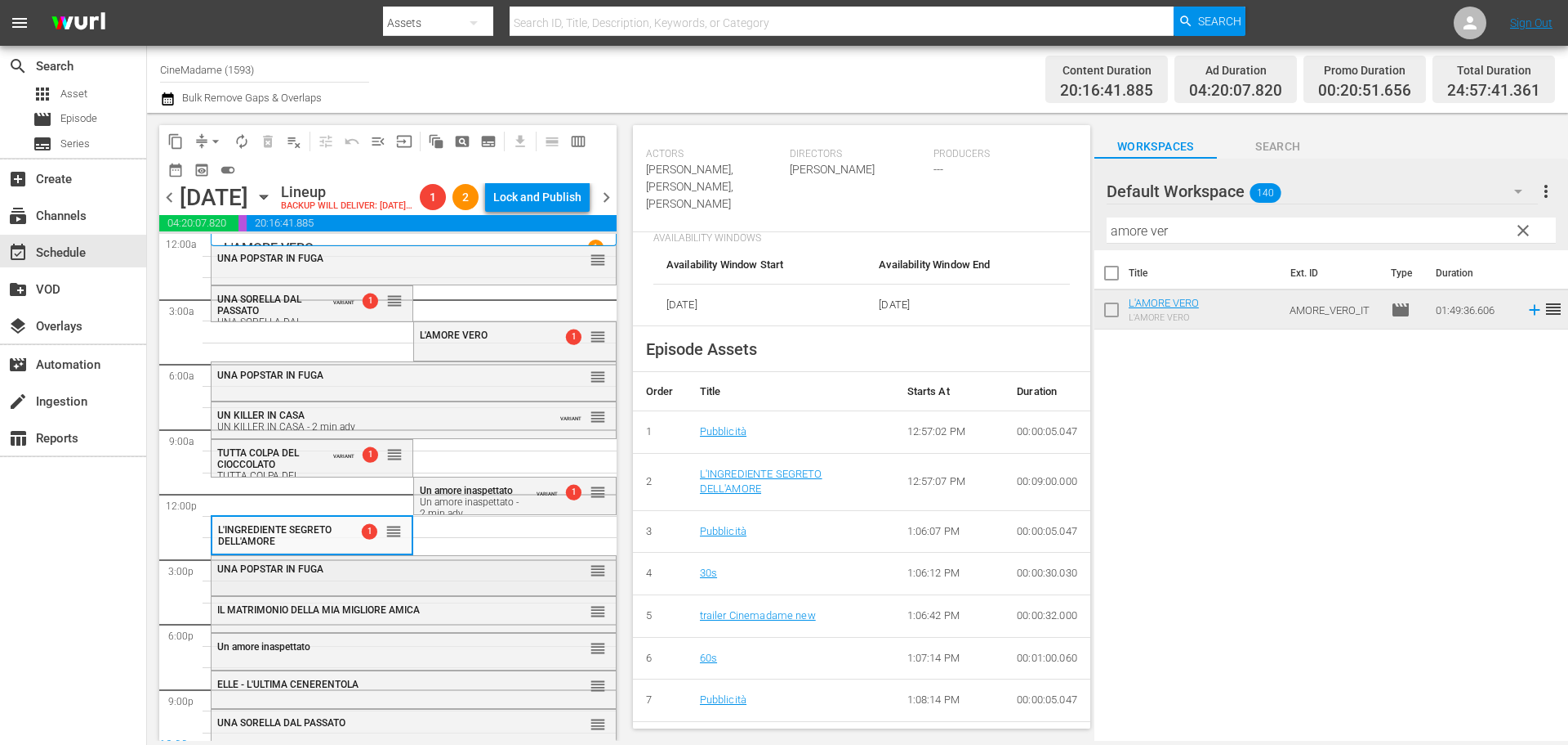
click at [433, 592] on div "UNA POPSTAR IN FUGA reorder" at bounding box center [414, 574] width 404 height 36
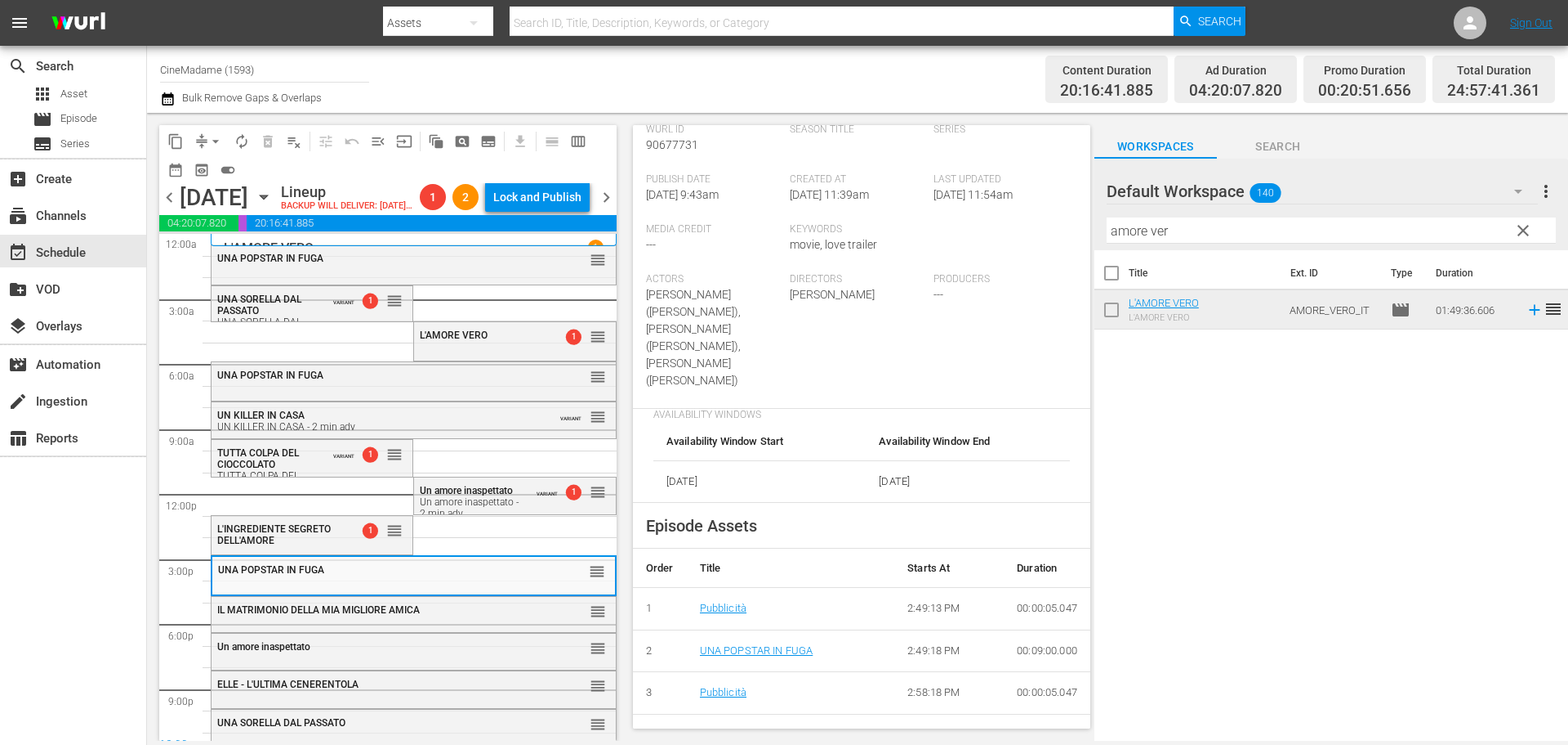
scroll to position [409, 0]
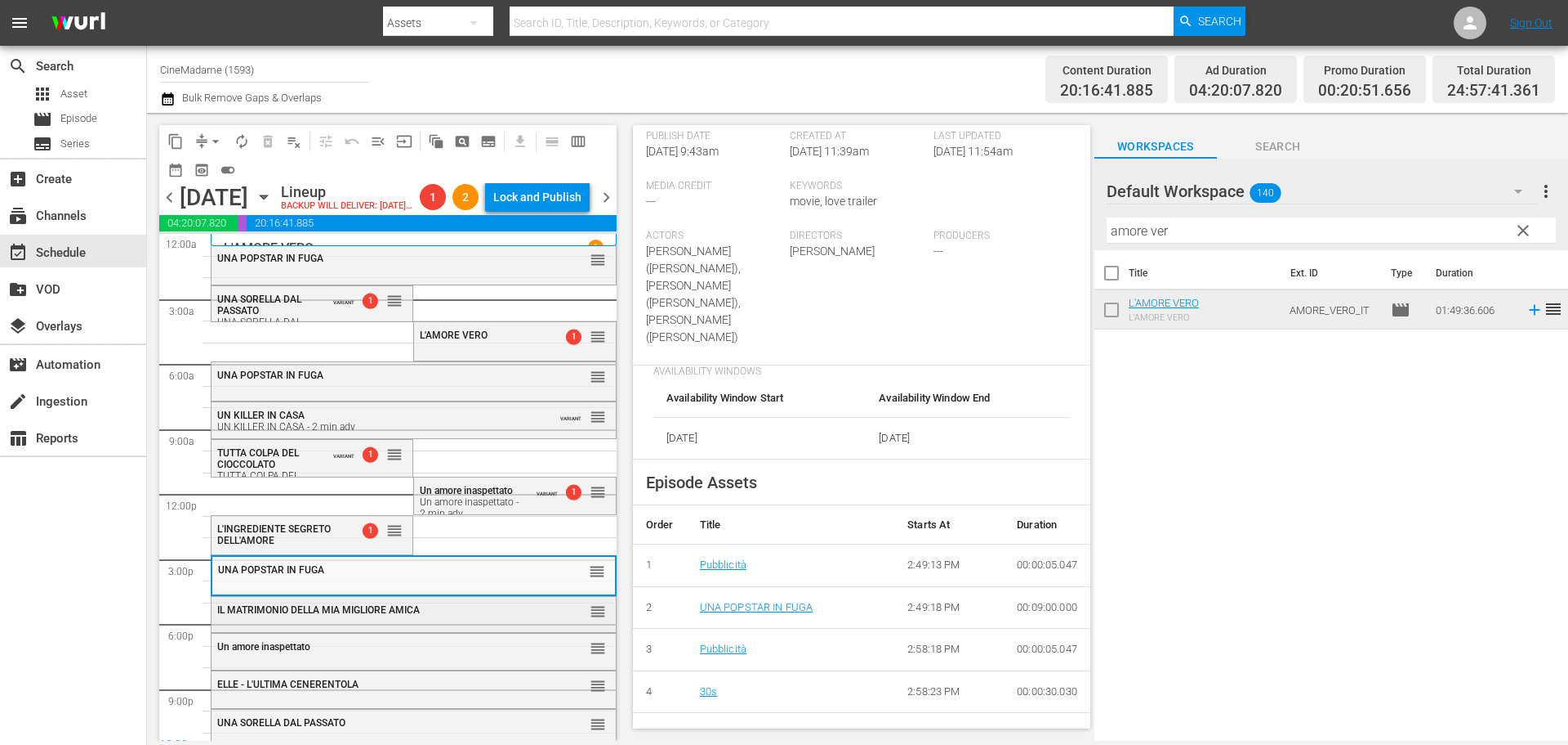
click at [392, 624] on div "IL MATRIMONIO DELLA MIA MIGLIORE AMICA reorder" at bounding box center [414, 610] width 404 height 27
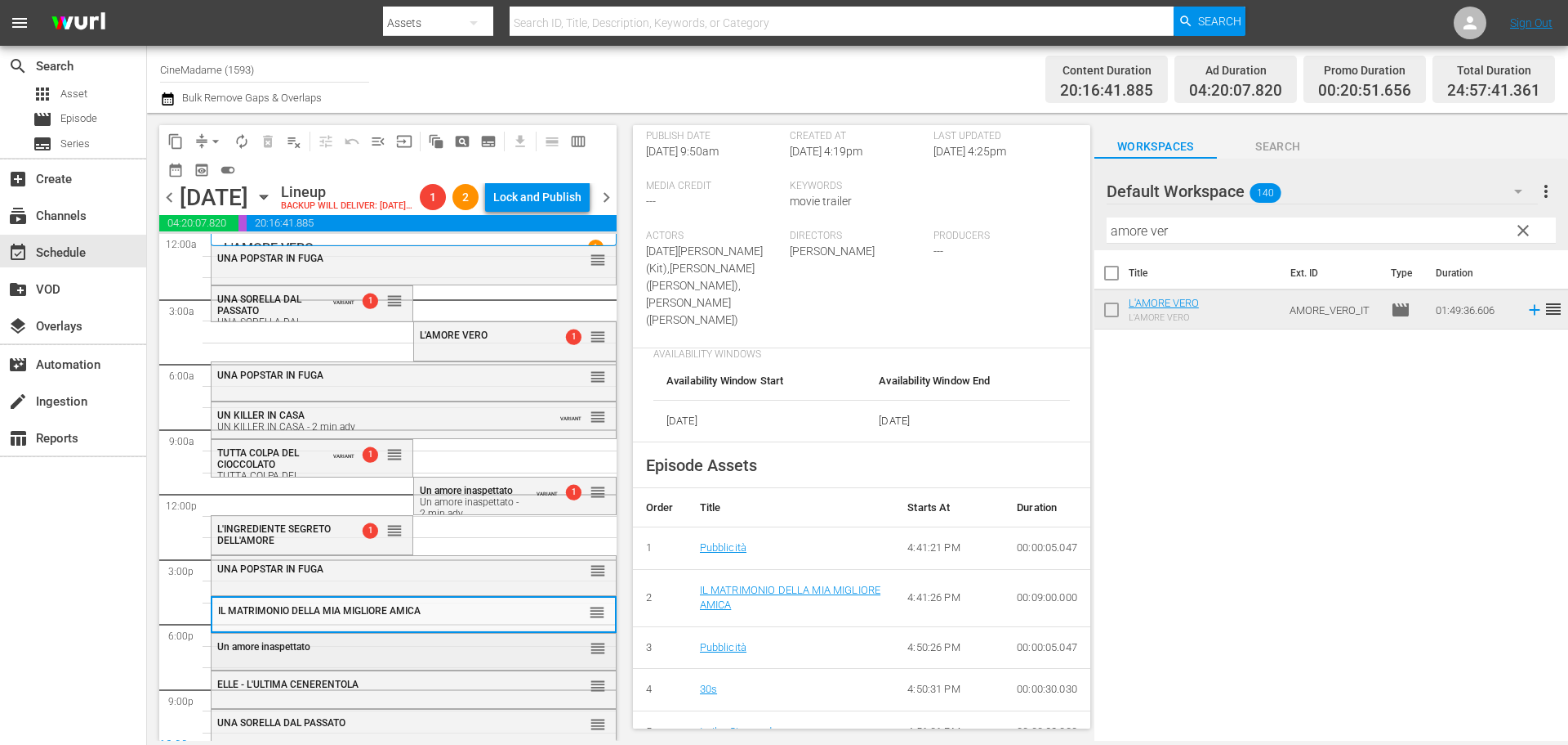
click at [480, 652] on div "Un amore inaspettato" at bounding box center [374, 646] width 312 height 11
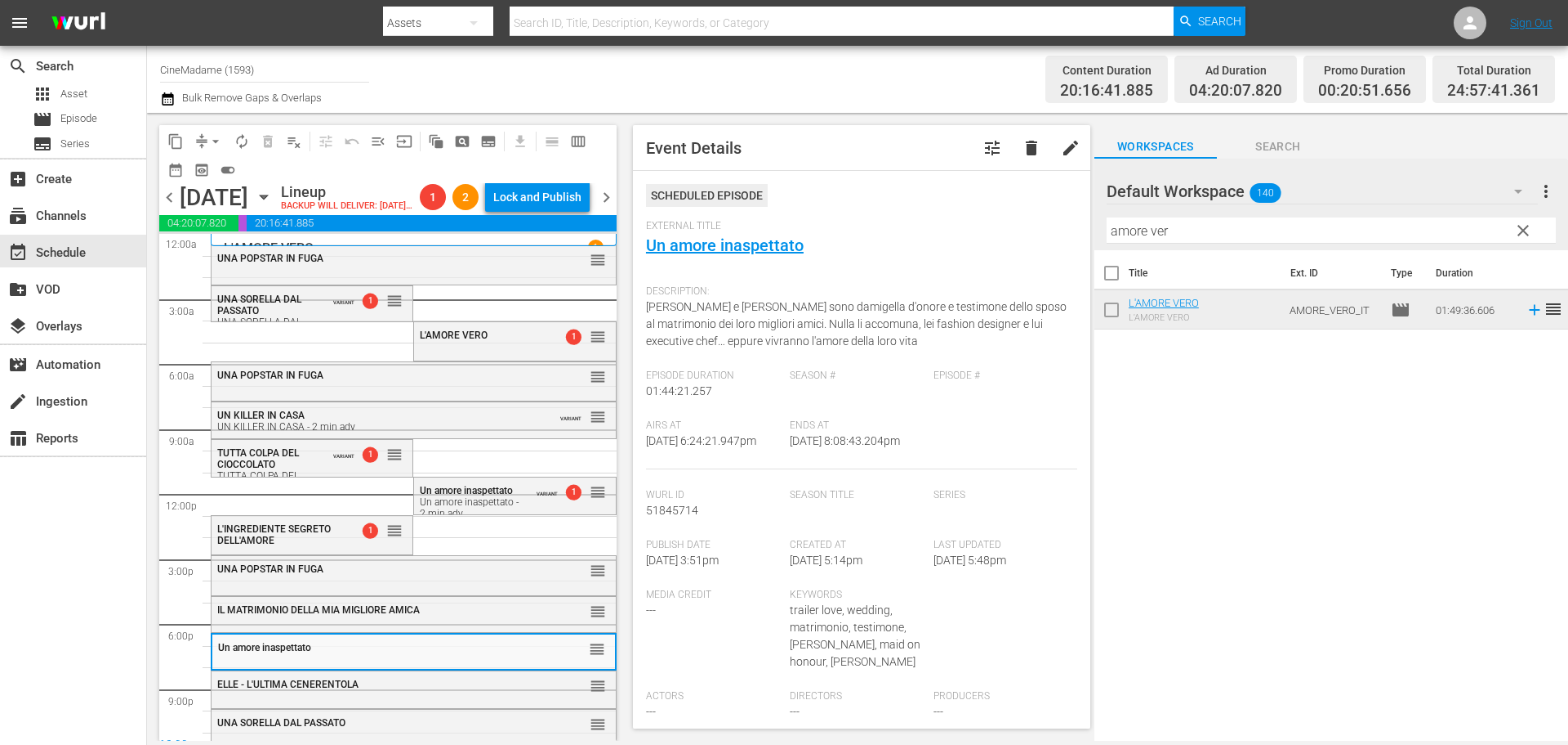
scroll to position [327, 0]
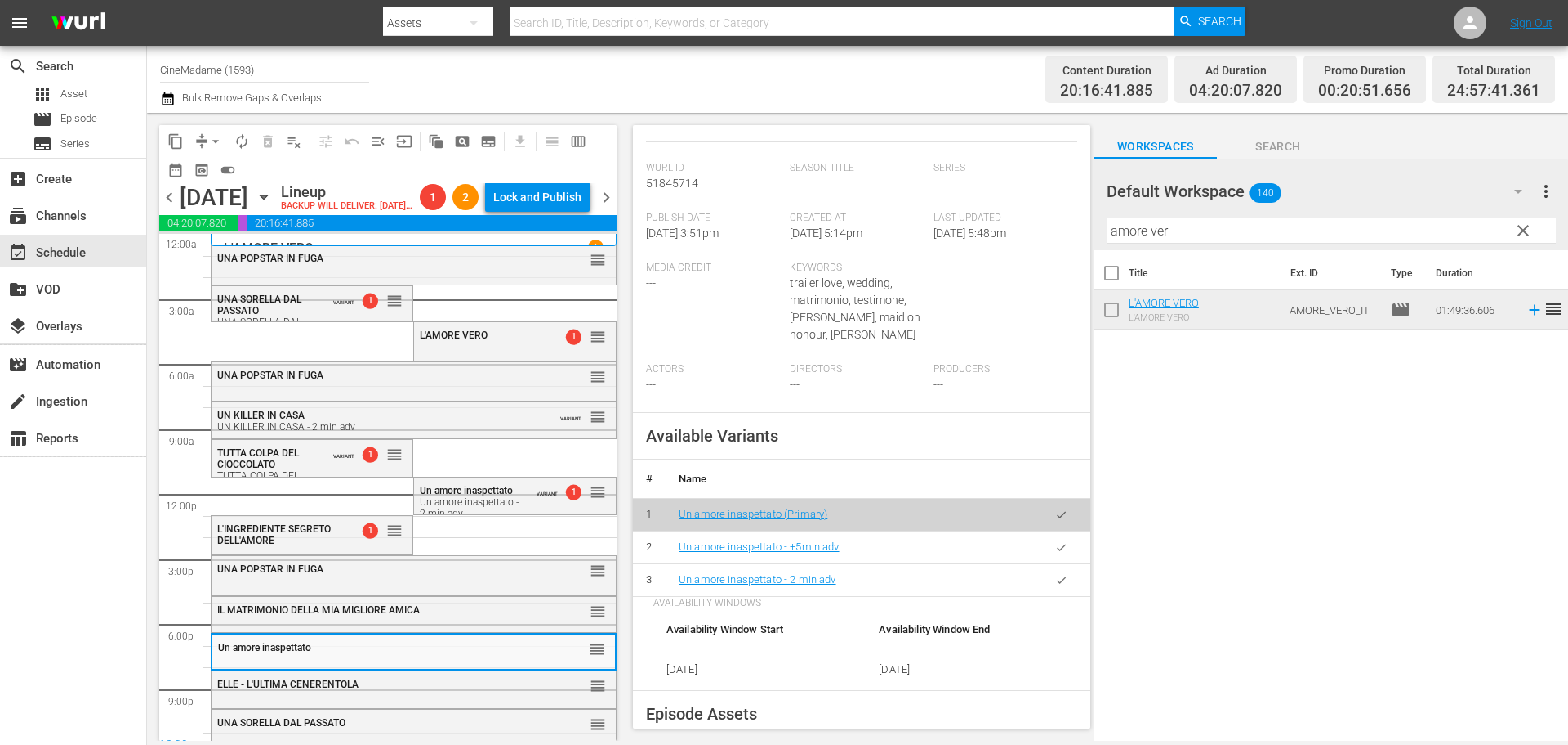
click at [1058, 596] on button "button" at bounding box center [1061, 580] width 32 height 32
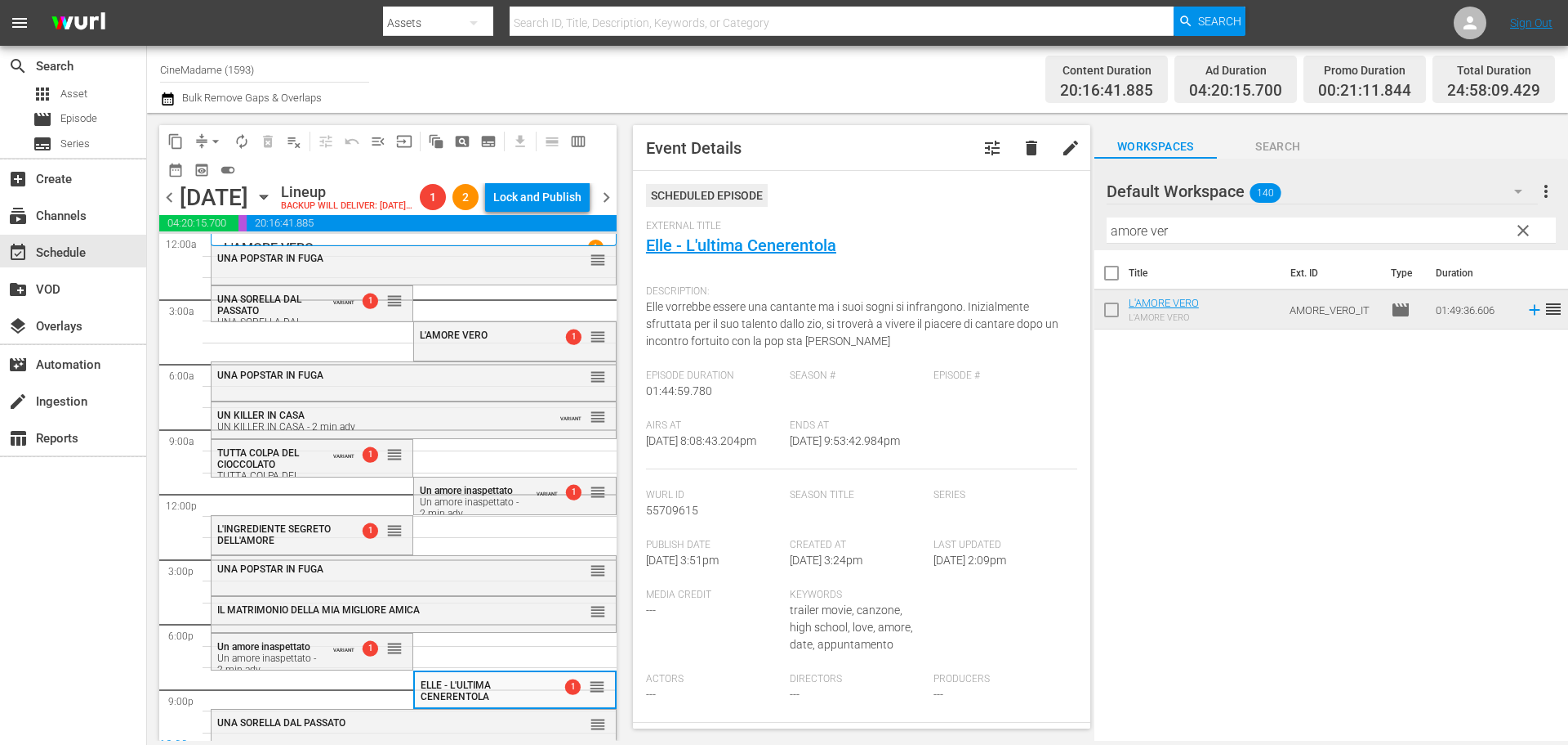
scroll to position [409, 0]
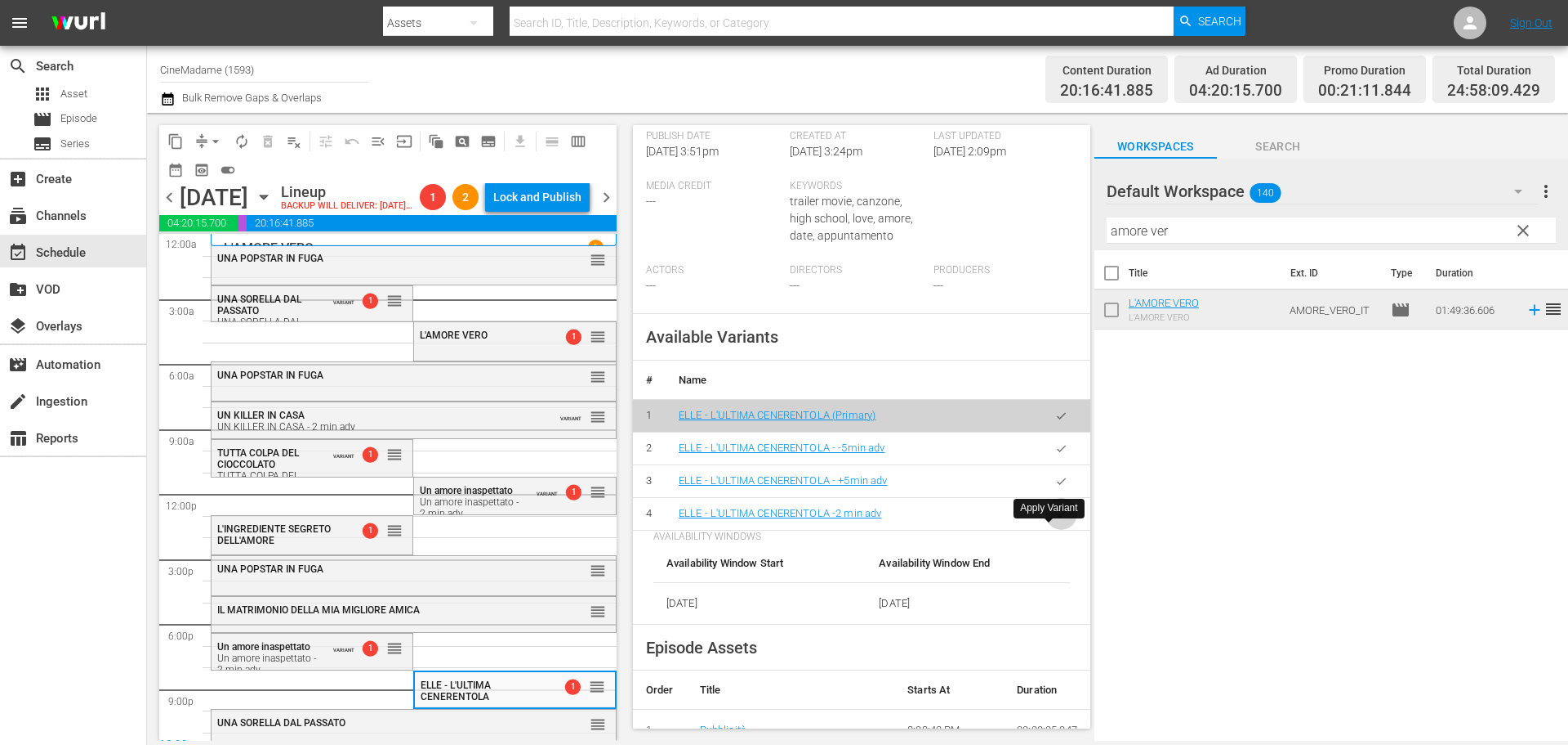
click at [1056, 520] on icon "button" at bounding box center [1062, 514] width 12 height 12
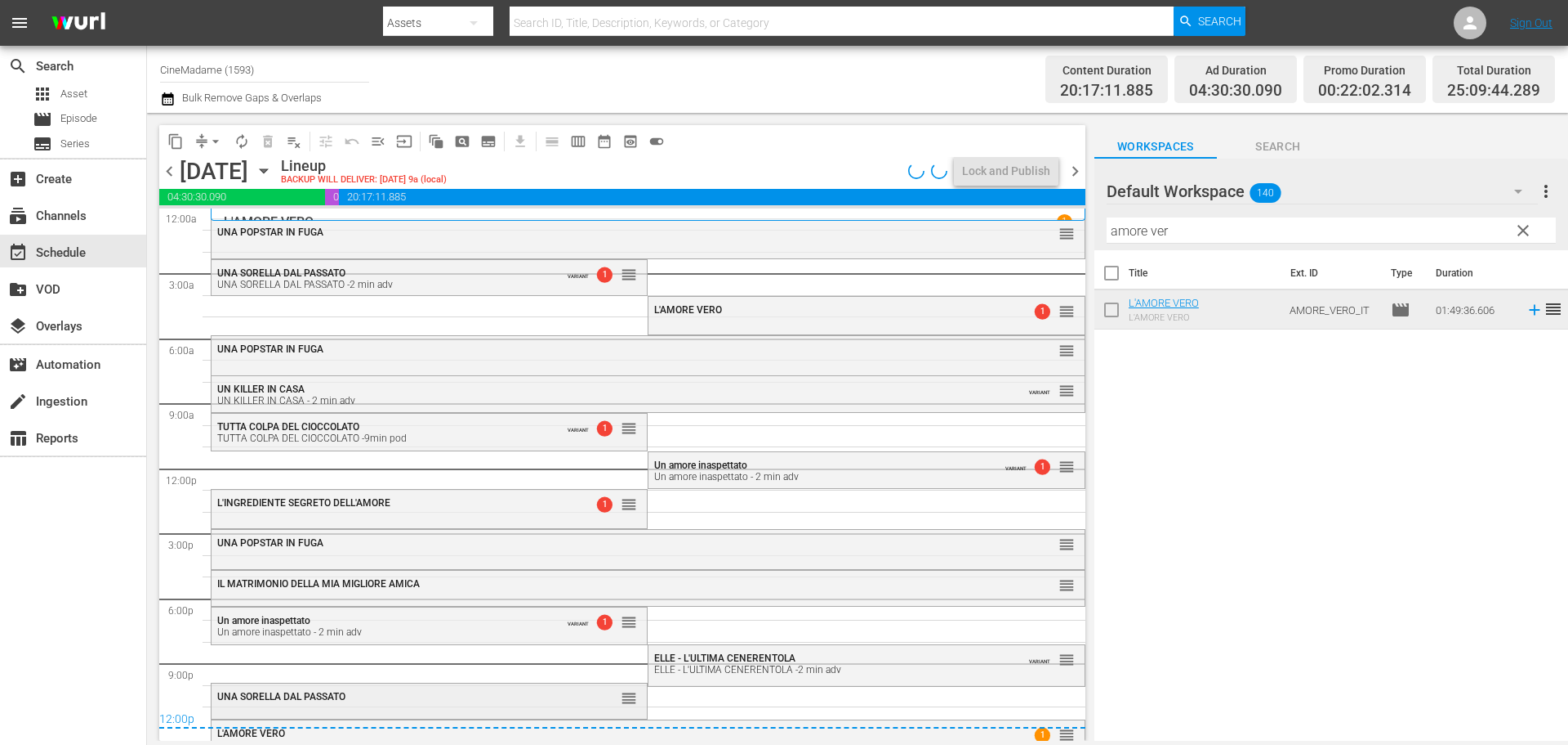
click at [504, 692] on div "UNA SORELLA DAL PASSATO" at bounding box center [389, 696] width 343 height 11
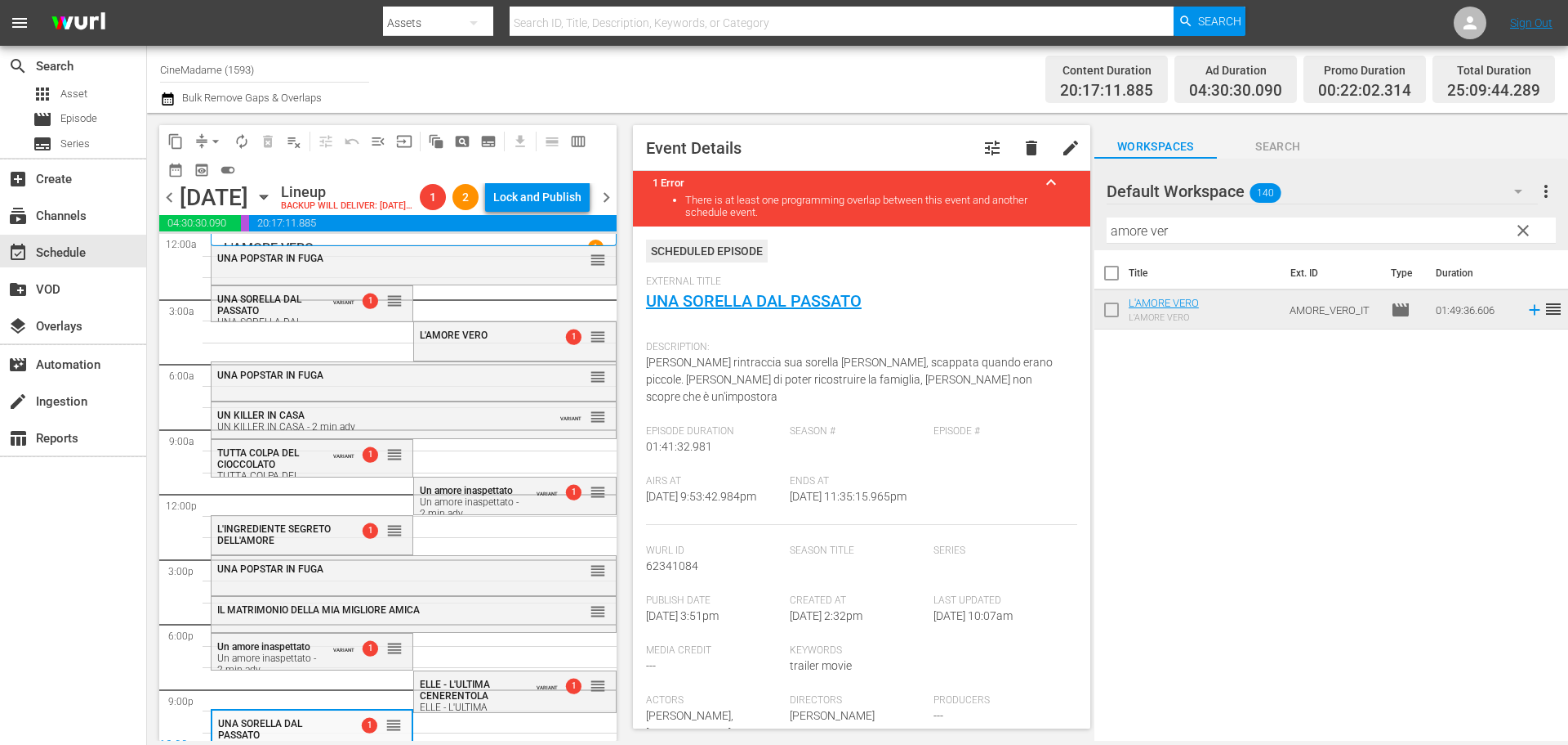
scroll to position [490, 0]
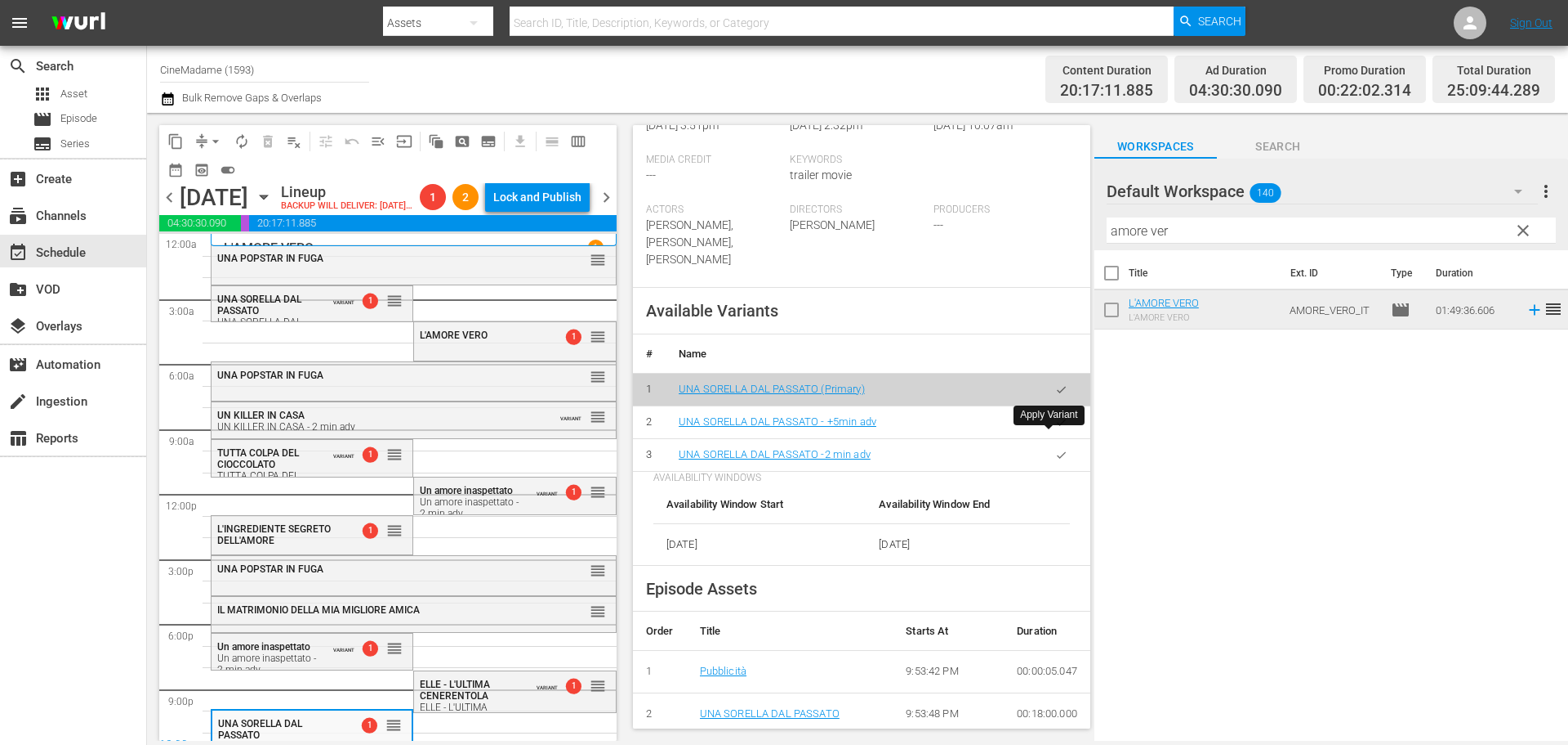
click at [1057, 451] on icon "button" at bounding box center [1062, 454] width 9 height 7
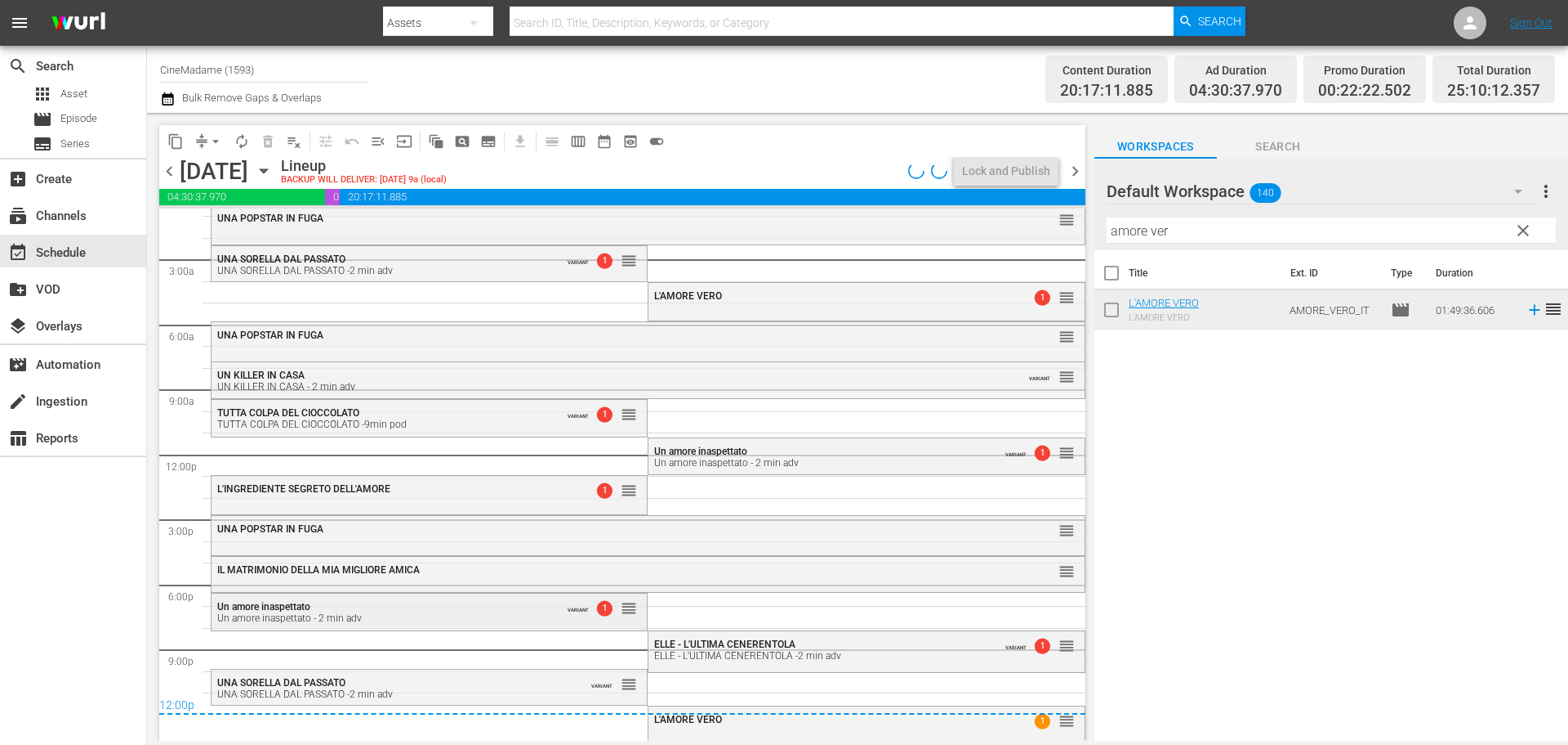
scroll to position [18, 0]
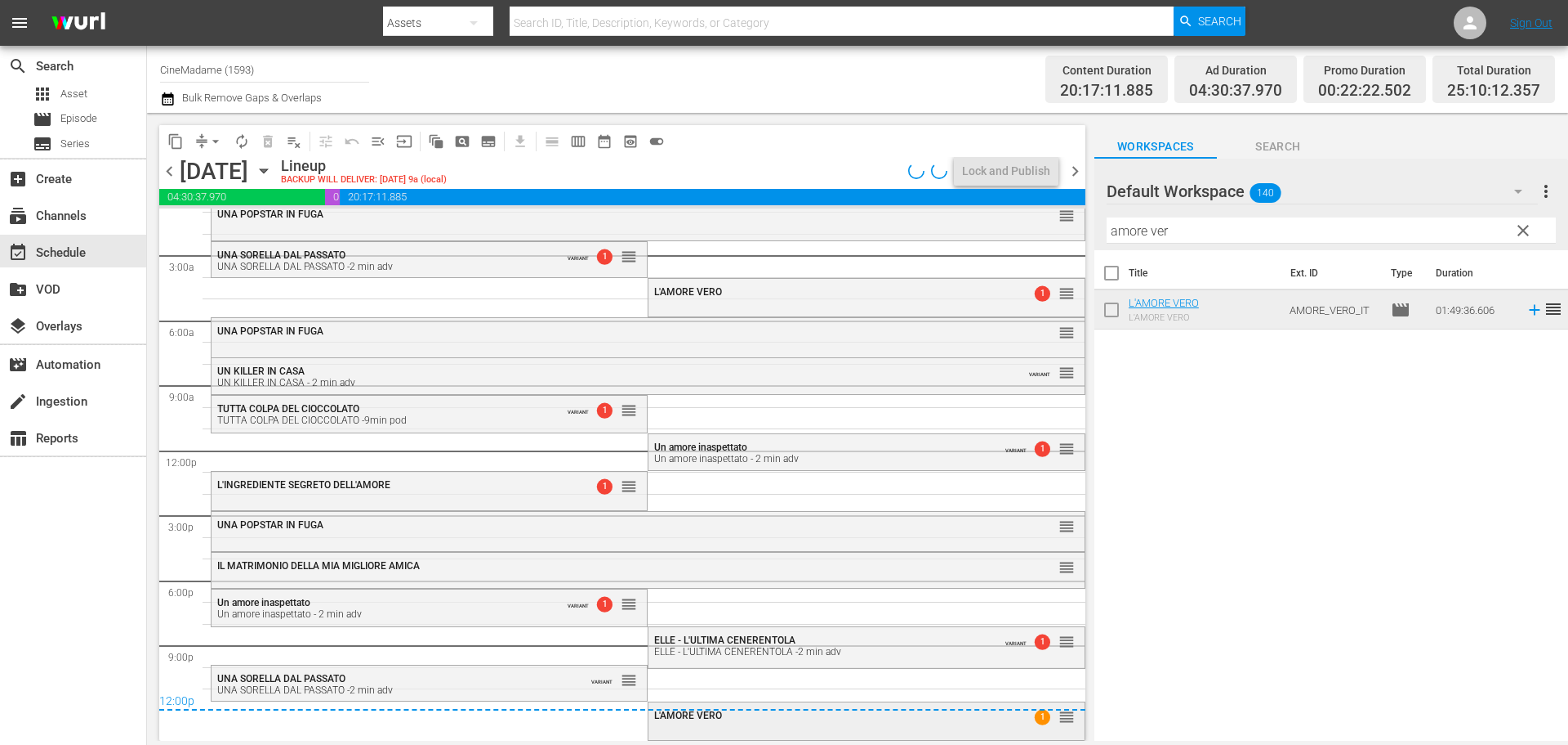
click at [690, 724] on div "L'AMORE VERO 1 reorder" at bounding box center [866, 716] width 435 height 27
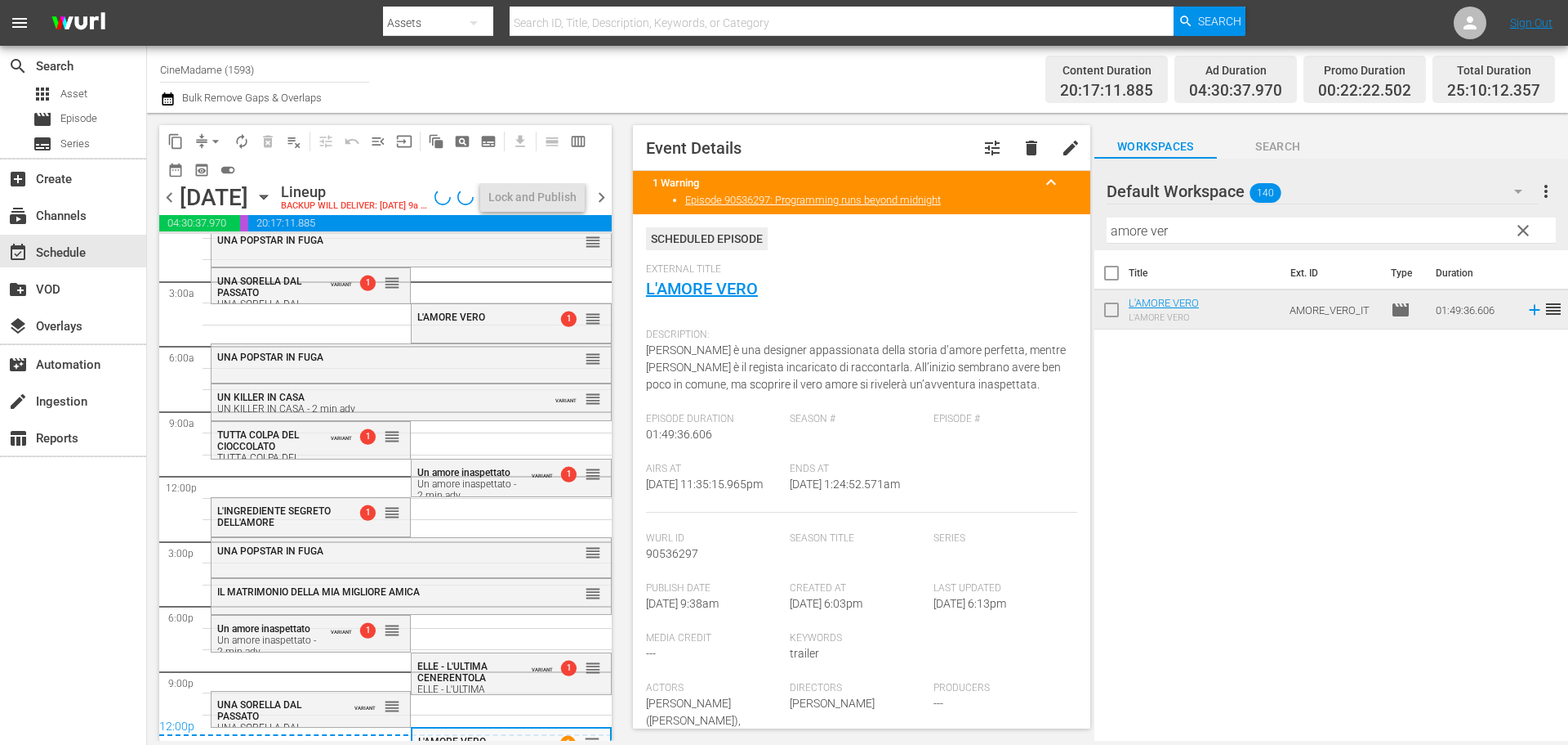
scroll to position [409, 0]
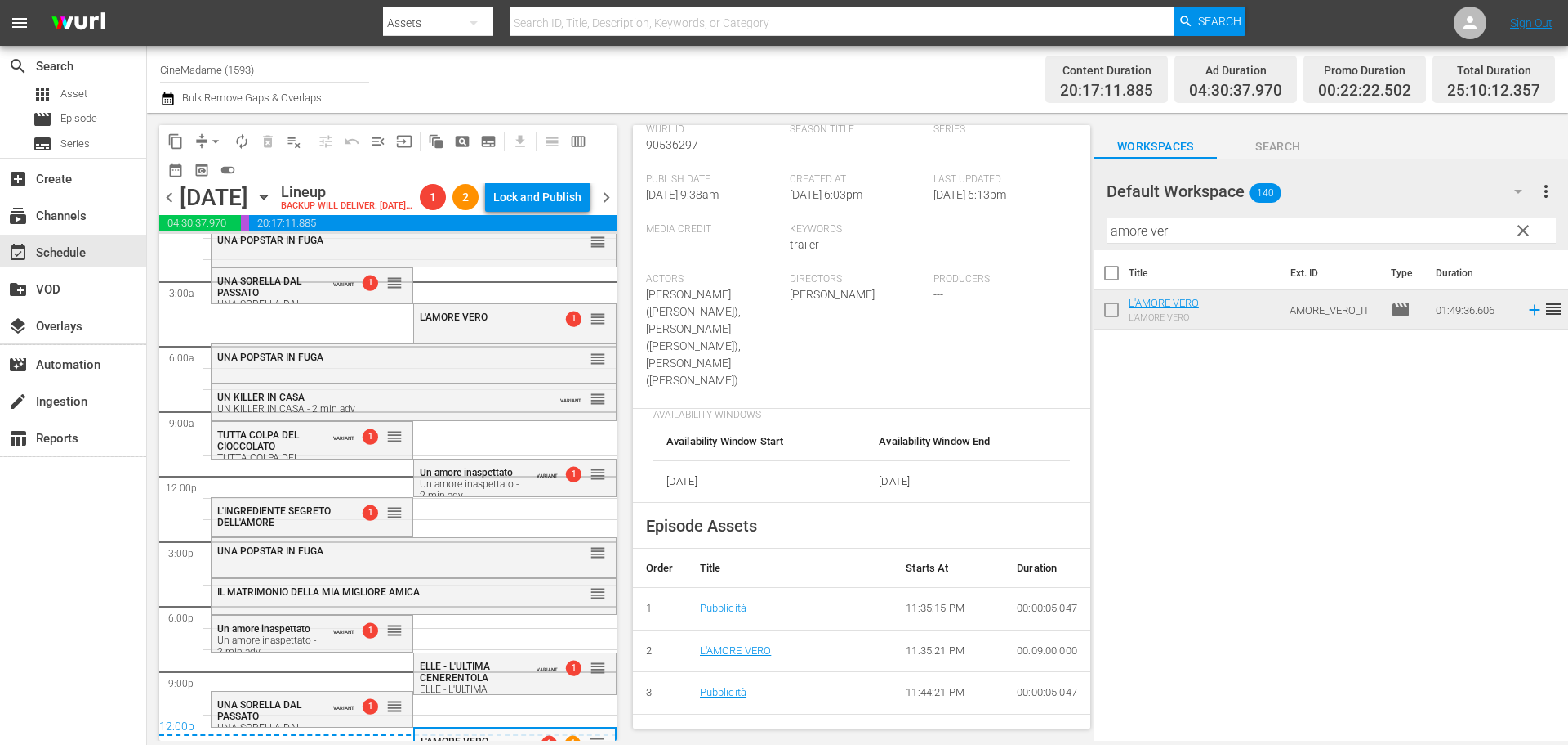
click at [211, 138] on span "arrow_drop_down" at bounding box center [215, 141] width 16 height 16
click at [234, 225] on li "Align to End of Previous Day" at bounding box center [217, 228] width 171 height 27
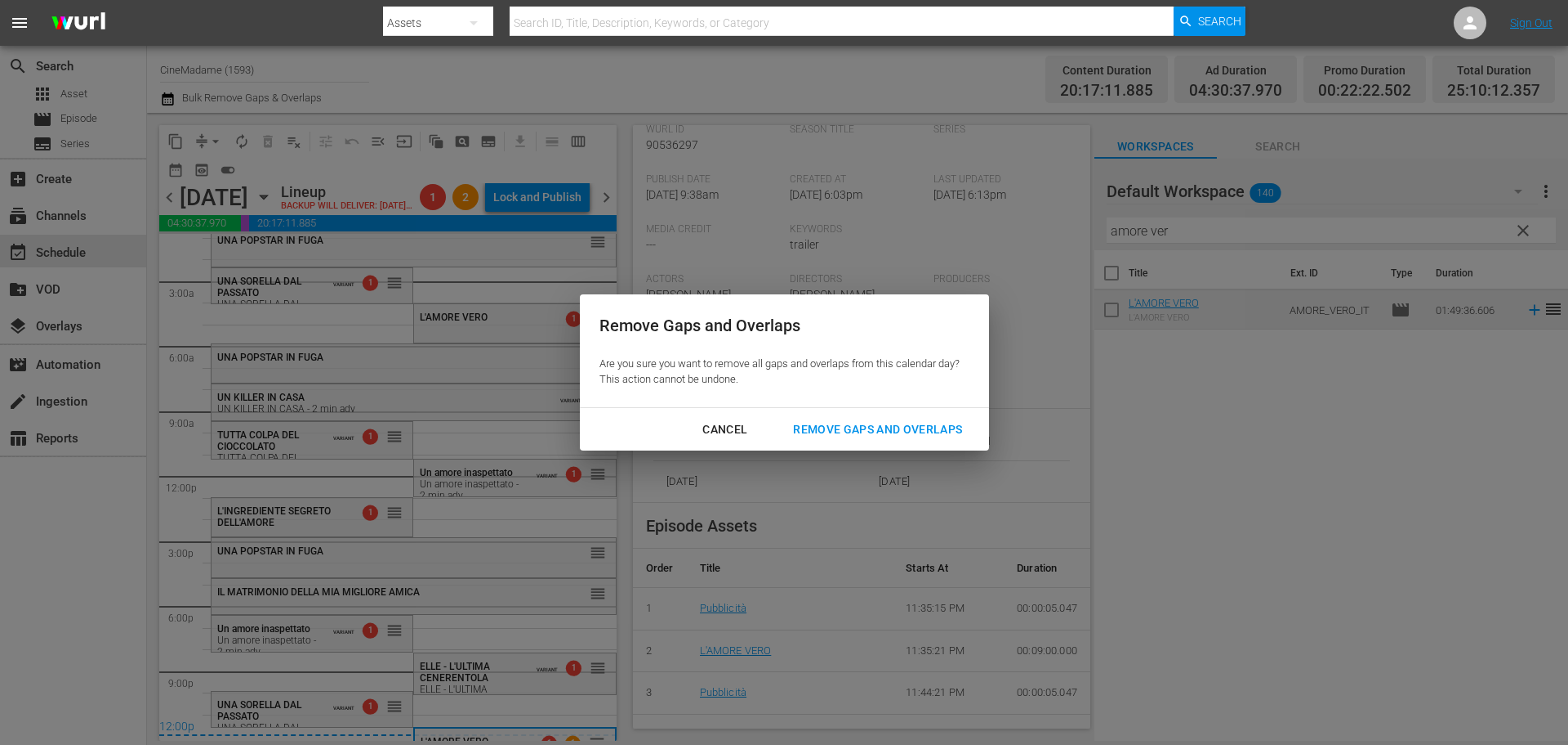
click at [897, 423] on div "Remove Gaps and Overlaps" at bounding box center [877, 430] width 195 height 21
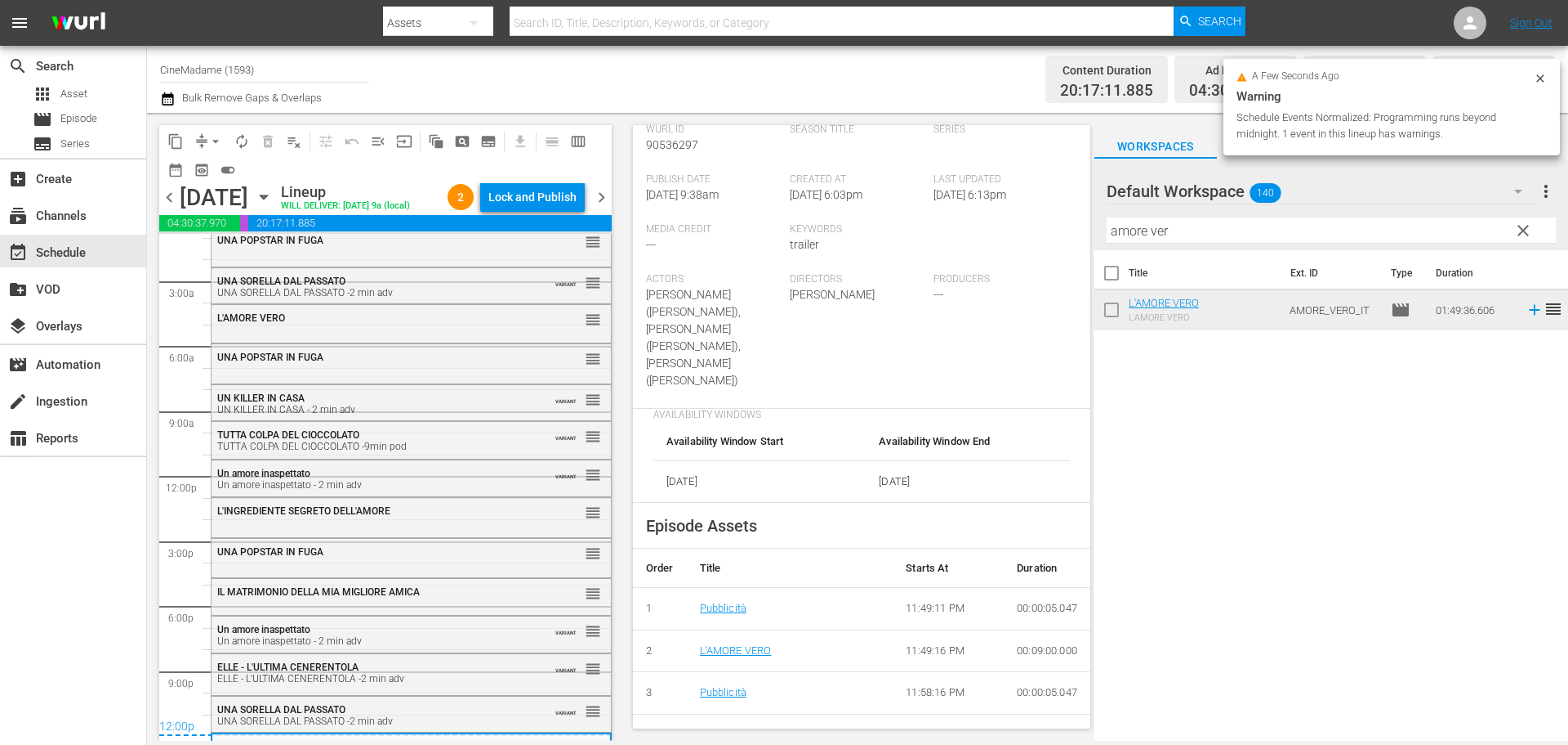
click at [591, 207] on span "chevron_right" at bounding box center [601, 197] width 21 height 21
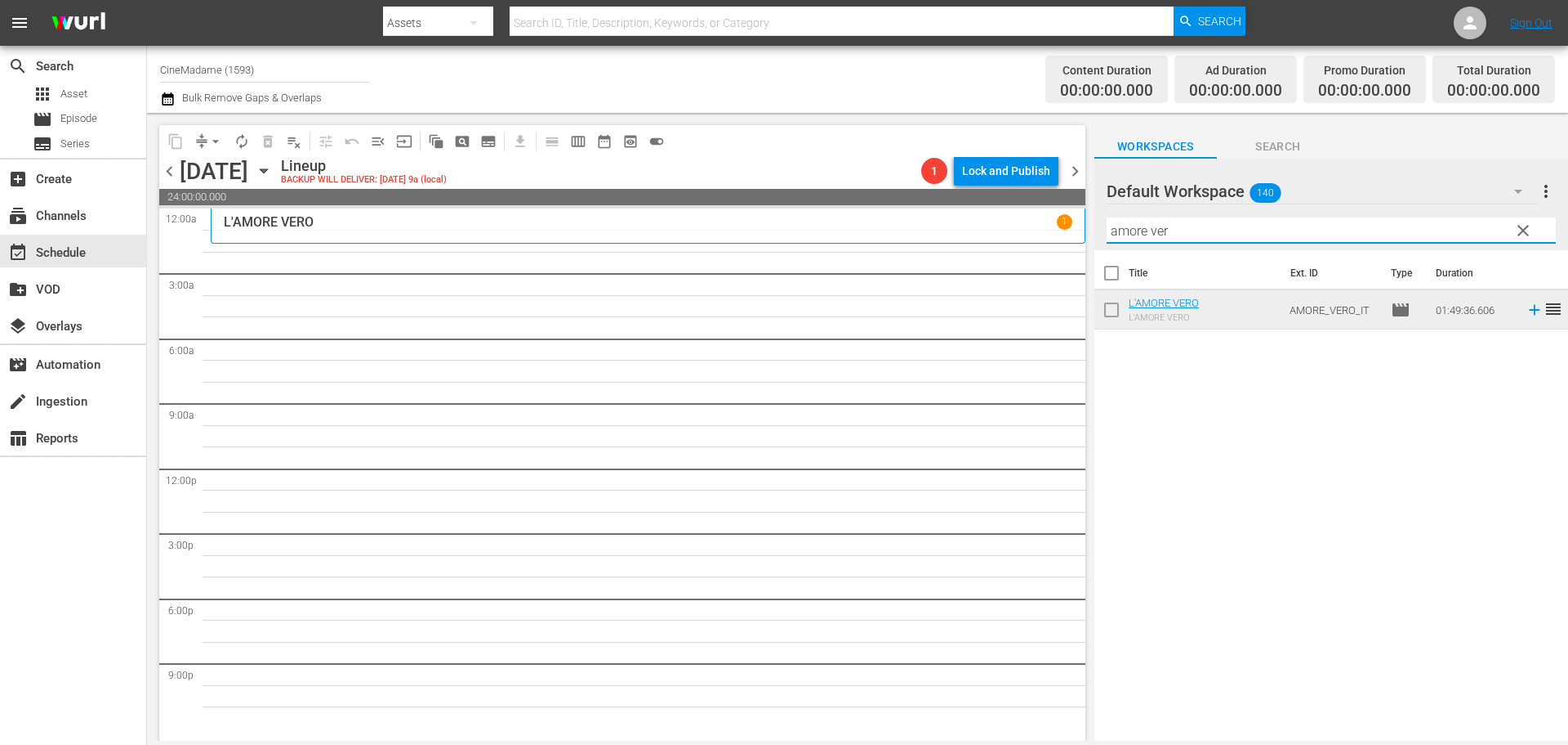
drag, startPoint x: 1212, startPoint y: 237, endPoint x: 922, endPoint y: 239, distance: 290.0
click at [922, 239] on div "content_copy compress arrow_drop_down autorenew_outlined delete_forever_outline…" at bounding box center [858, 427] width 1421 height 628
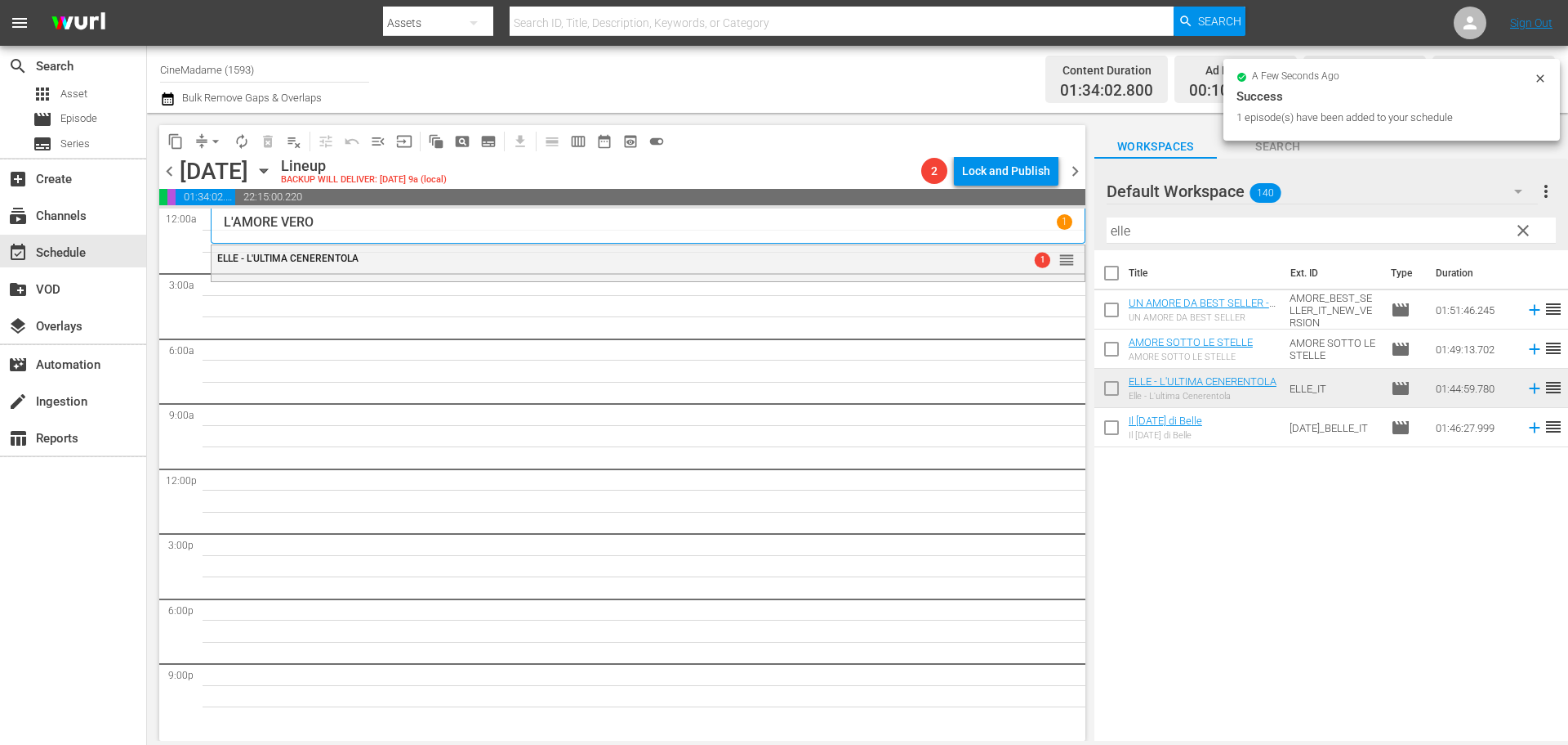
click at [1150, 258] on th "Title" at bounding box center [1206, 273] width 153 height 45
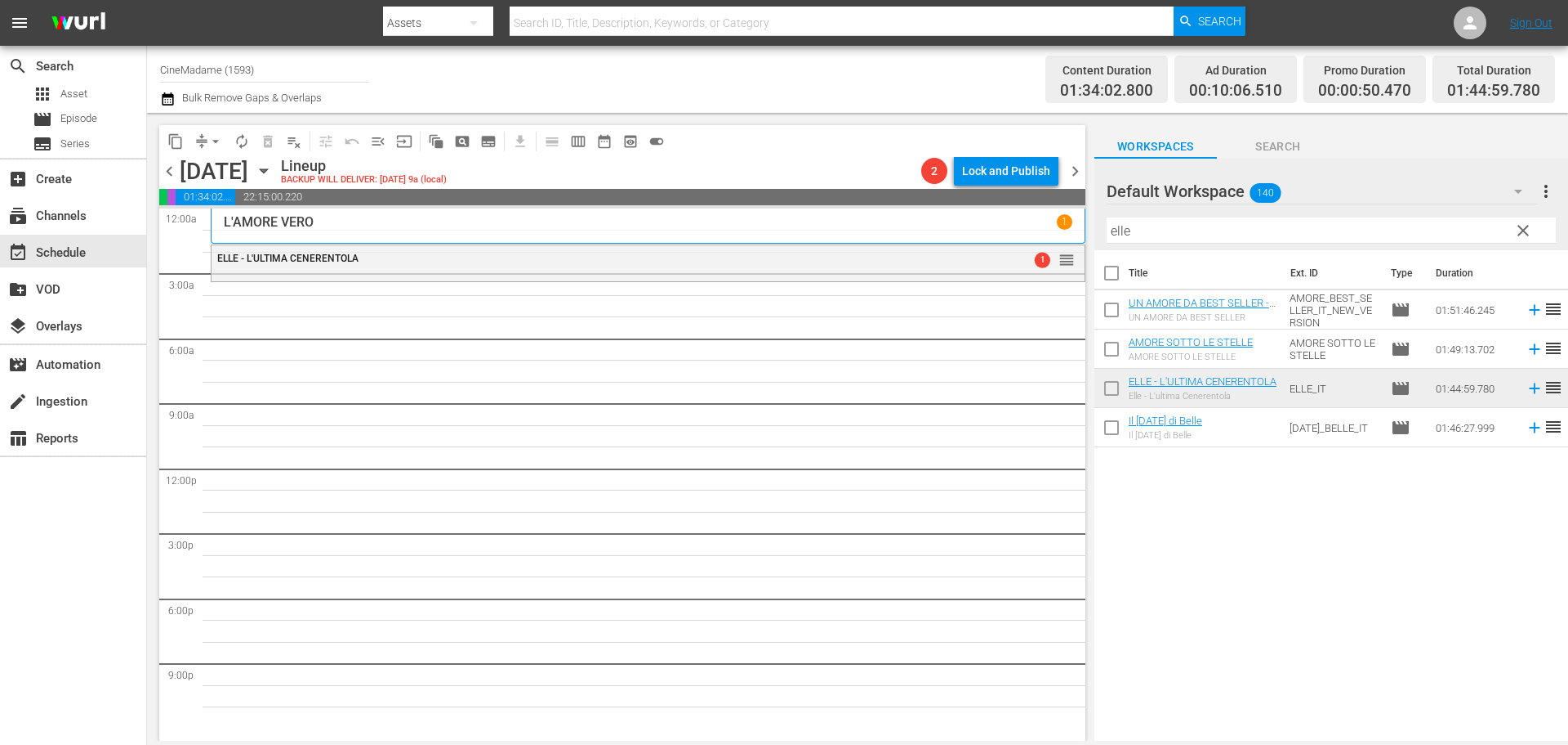
click at [1161, 225] on input "elle" at bounding box center [1332, 231] width 449 height 27
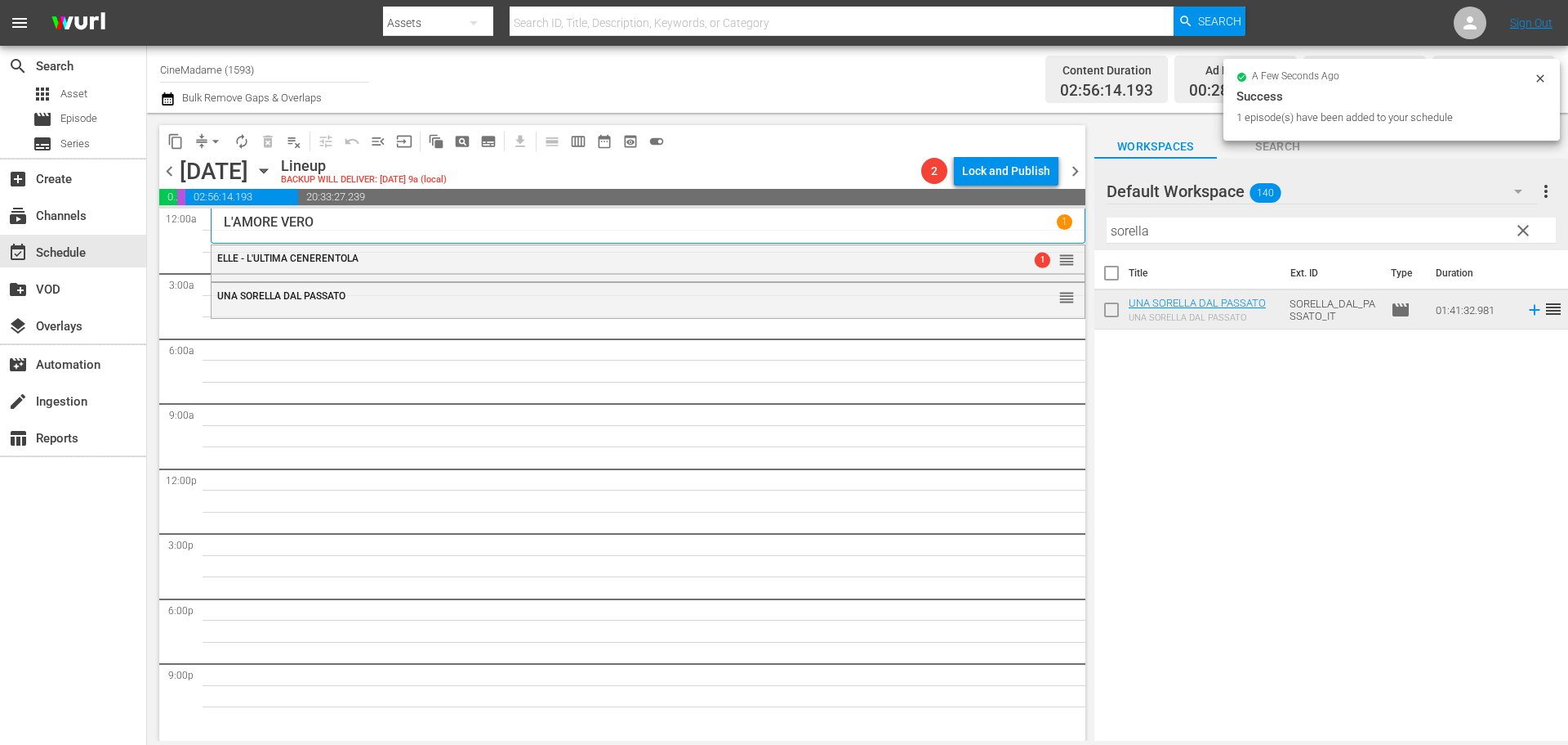
click at [1158, 219] on input "sorella" at bounding box center [1332, 231] width 449 height 27
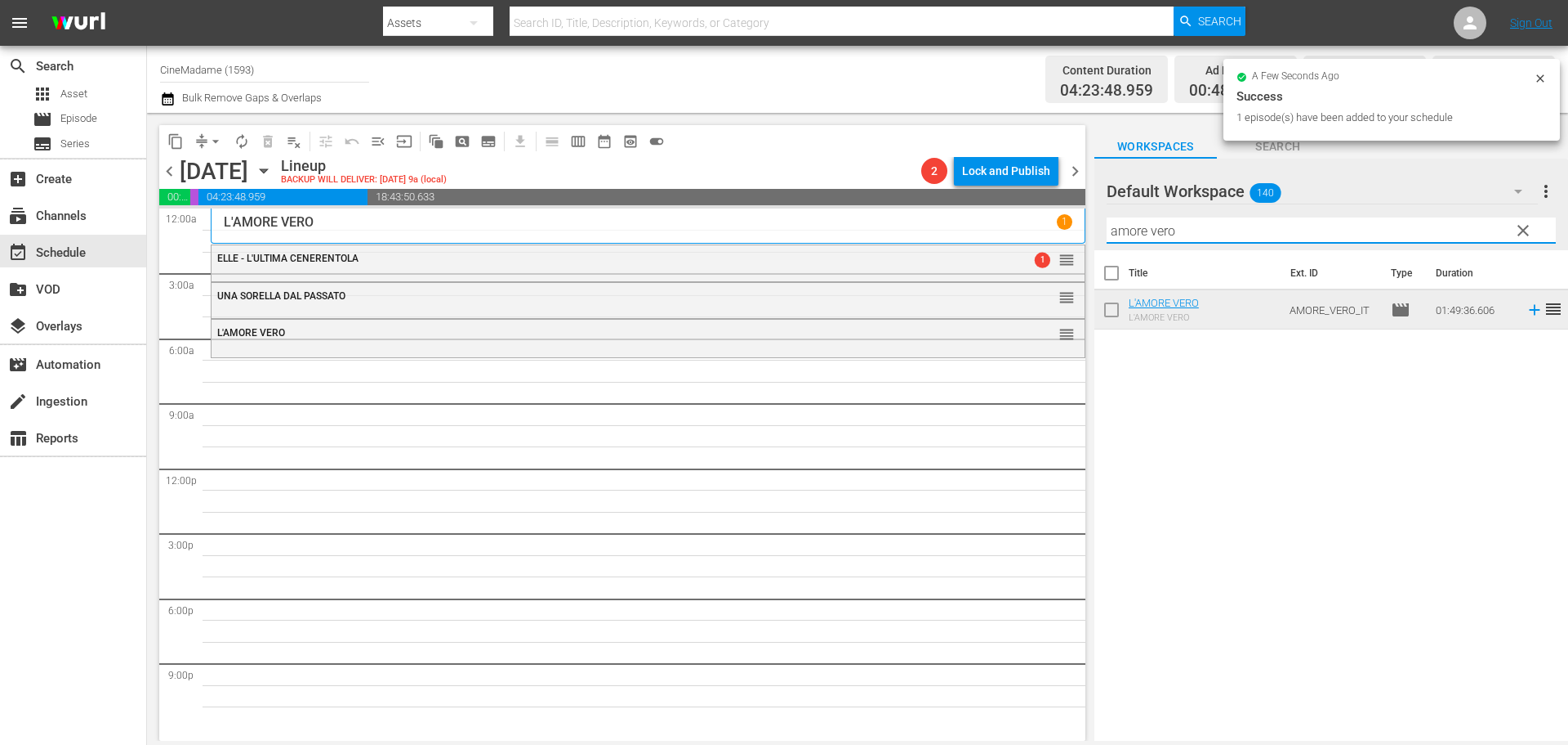
drag, startPoint x: 1245, startPoint y: 222, endPoint x: 1096, endPoint y: 223, distance: 149.0
click at [1096, 223] on div "Default Workspace 140 Default more_vert clear Filter by Title amore vero" at bounding box center [1331, 204] width 474 height 92
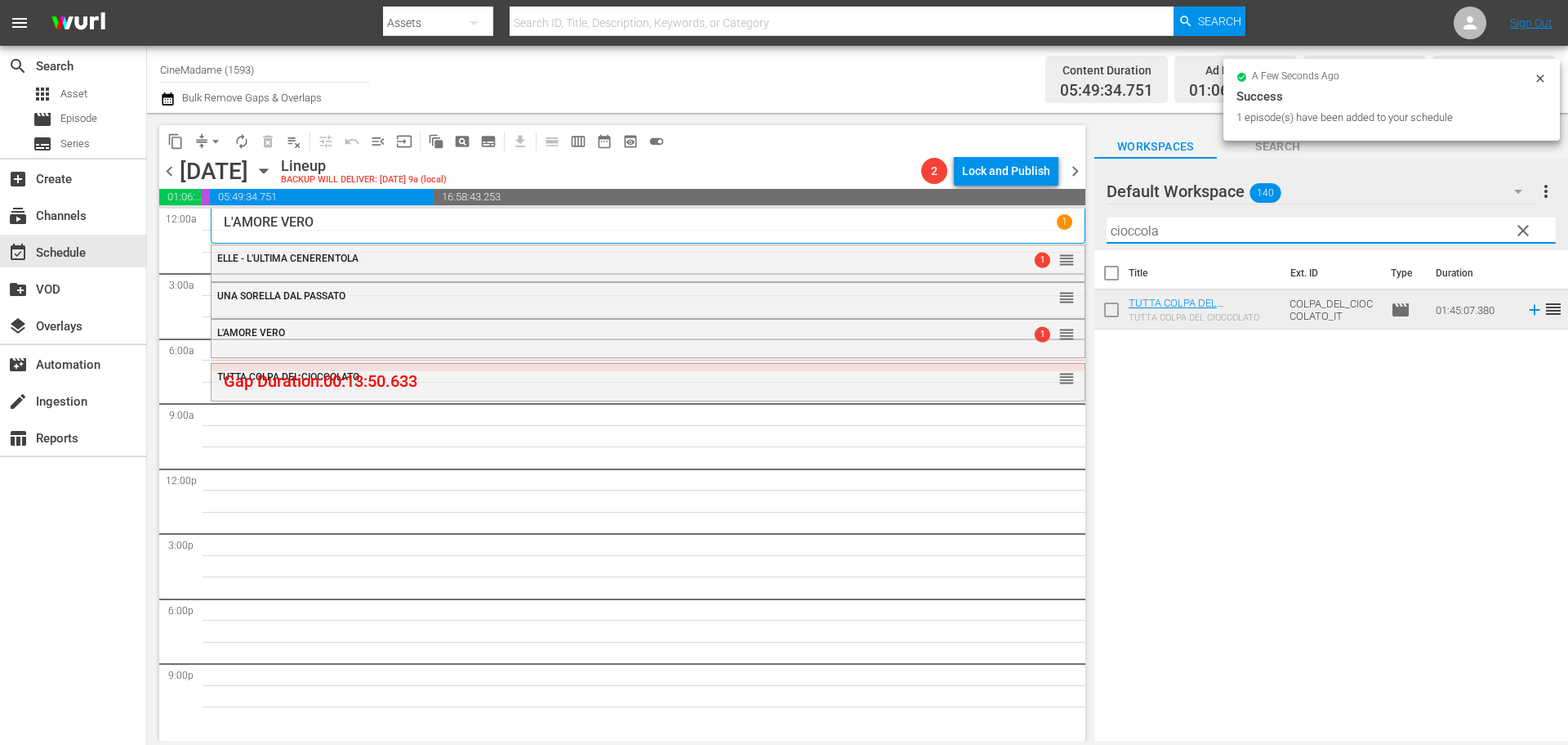
click at [1112, 225] on input "cioccola" at bounding box center [1332, 231] width 449 height 27
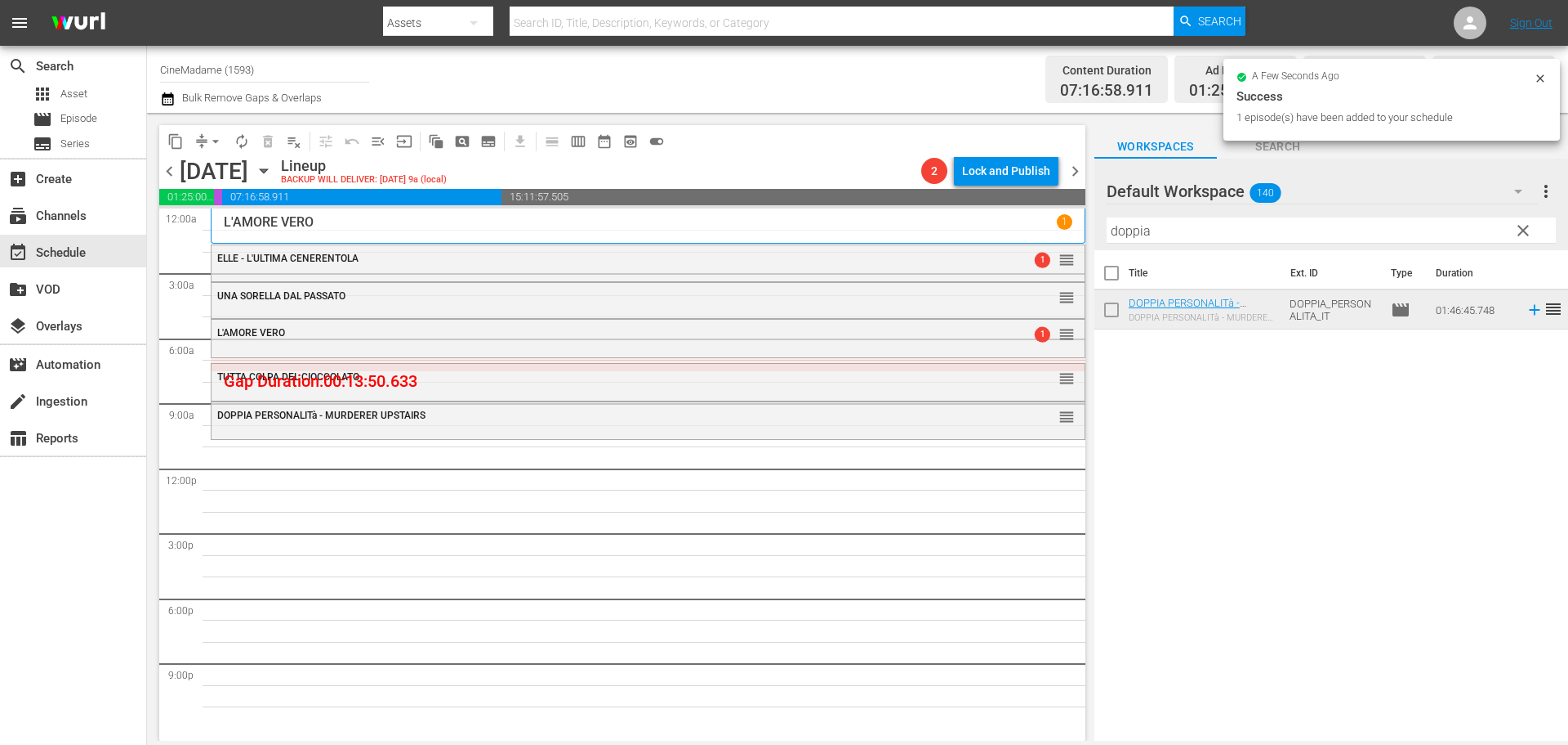
click at [1152, 252] on th "Title" at bounding box center [1206, 273] width 153 height 45
click at [1158, 229] on input "doppia" at bounding box center [1332, 231] width 449 height 27
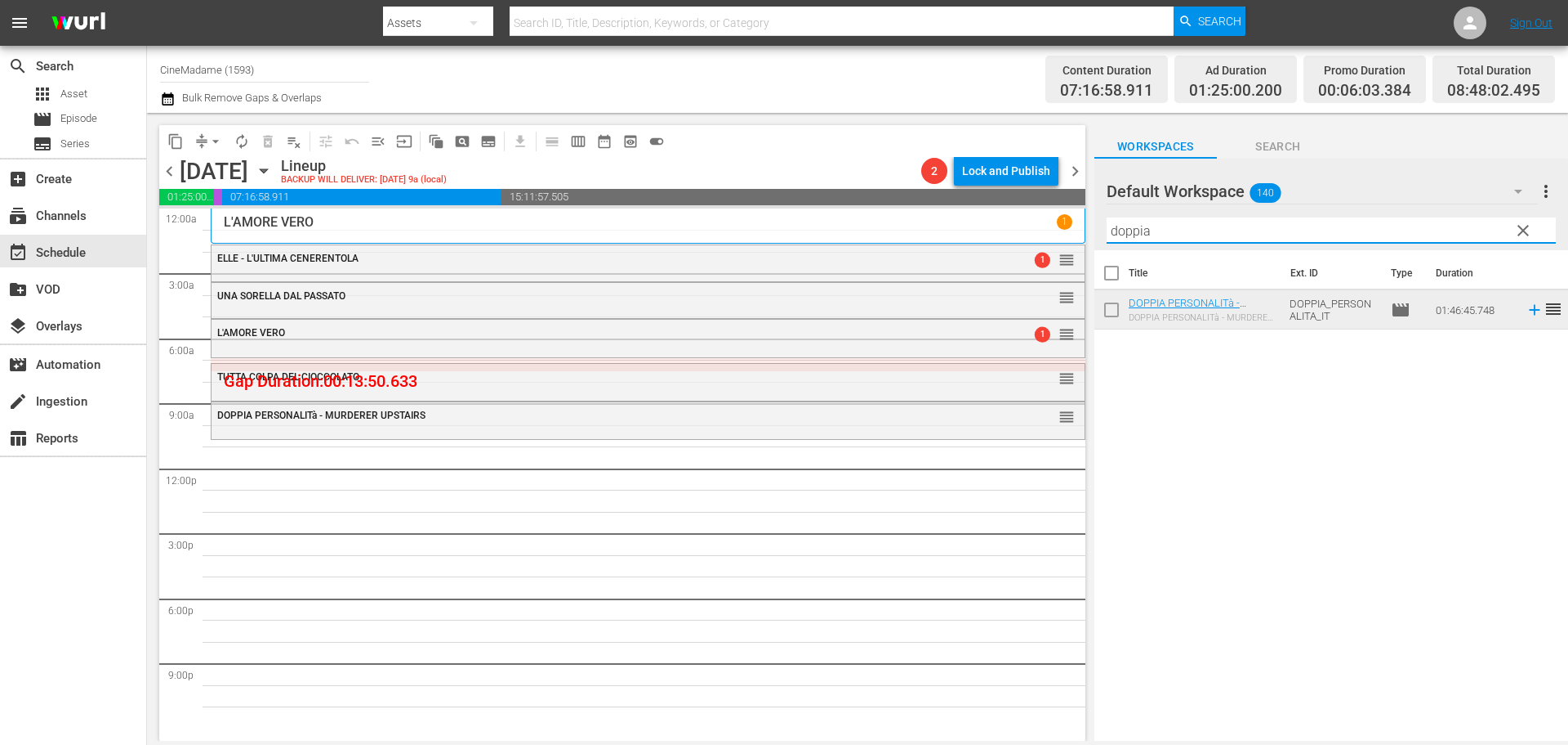
type input "o"
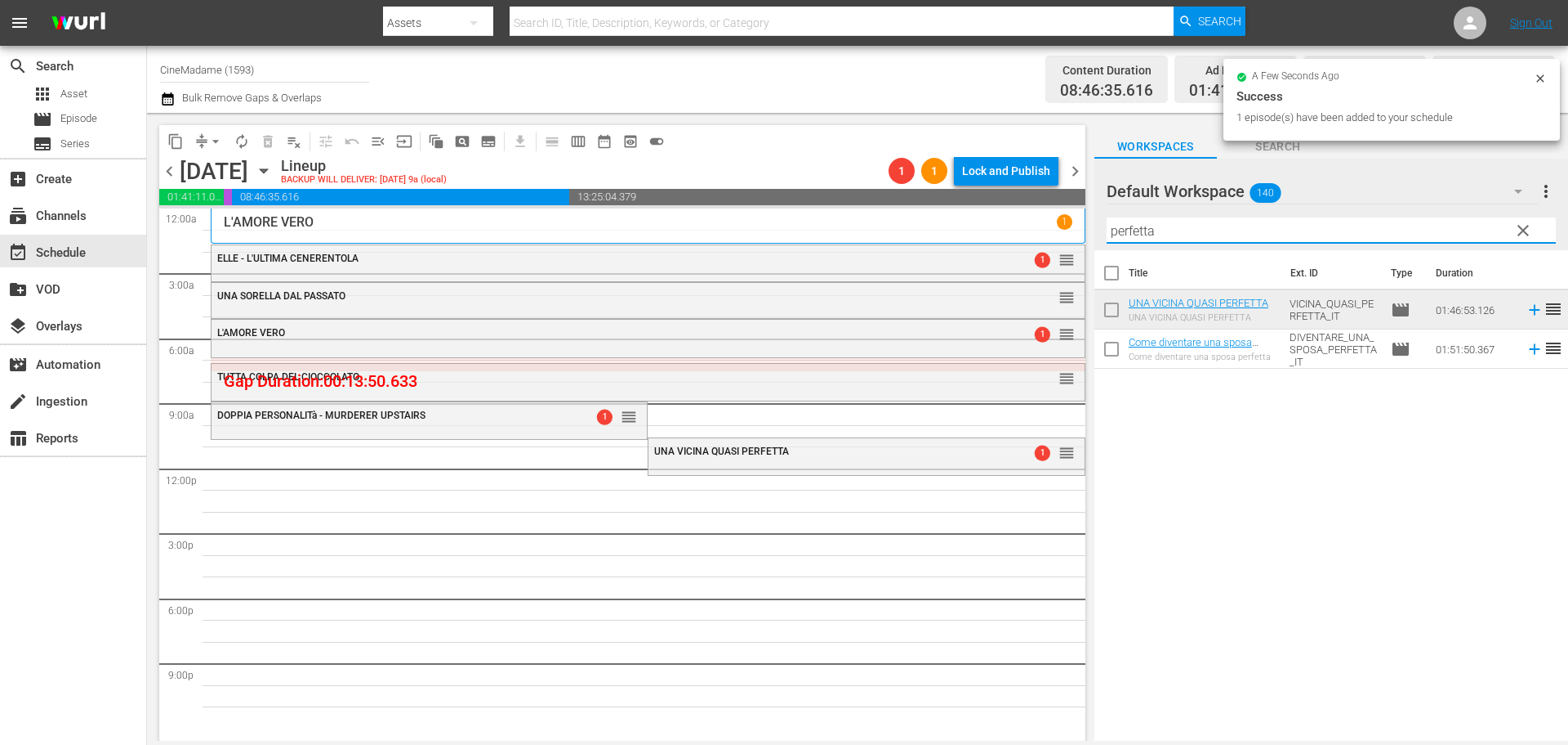
click at [1138, 242] on input "perfetta" at bounding box center [1332, 231] width 449 height 27
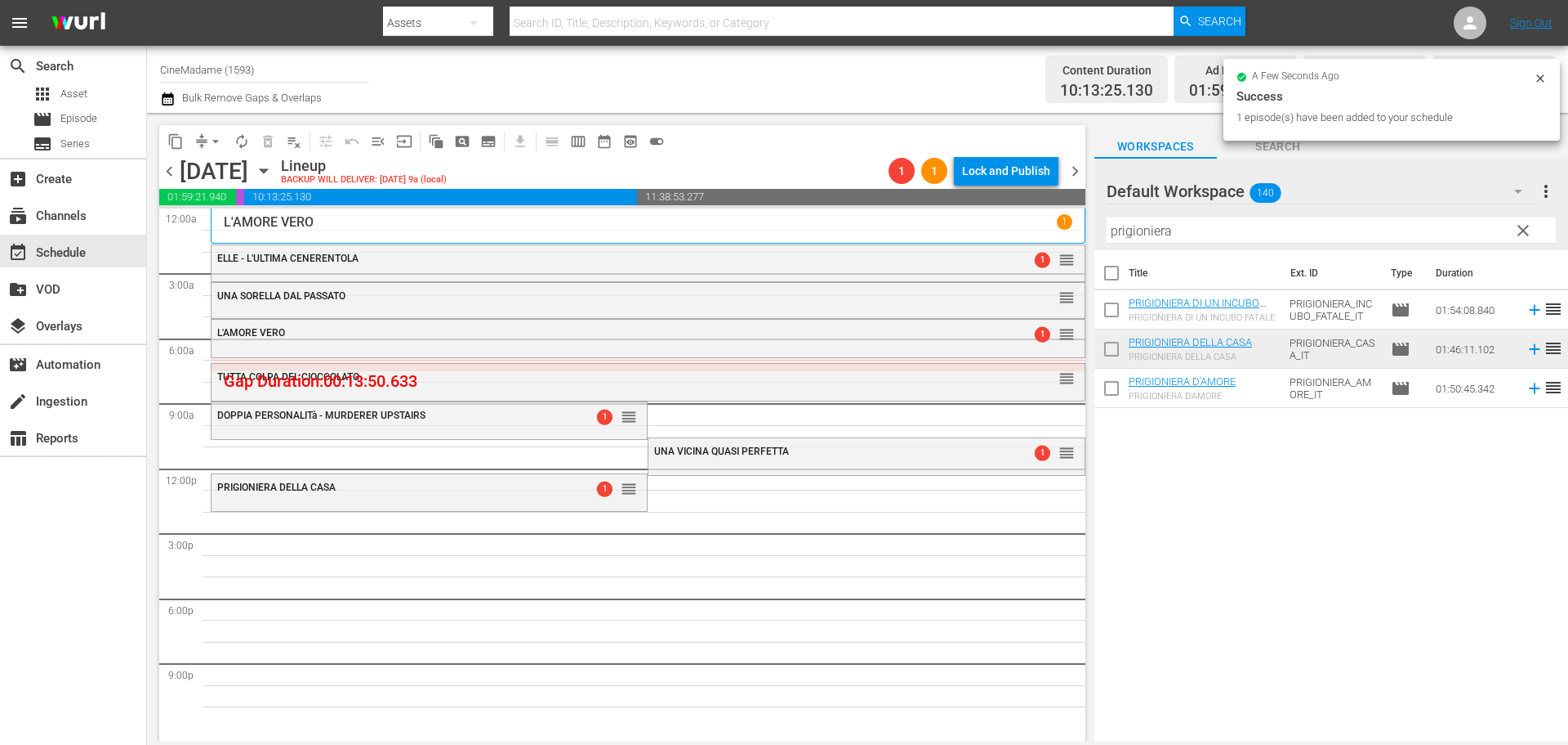
click at [1208, 221] on input "prigioniera" at bounding box center [1332, 231] width 449 height 27
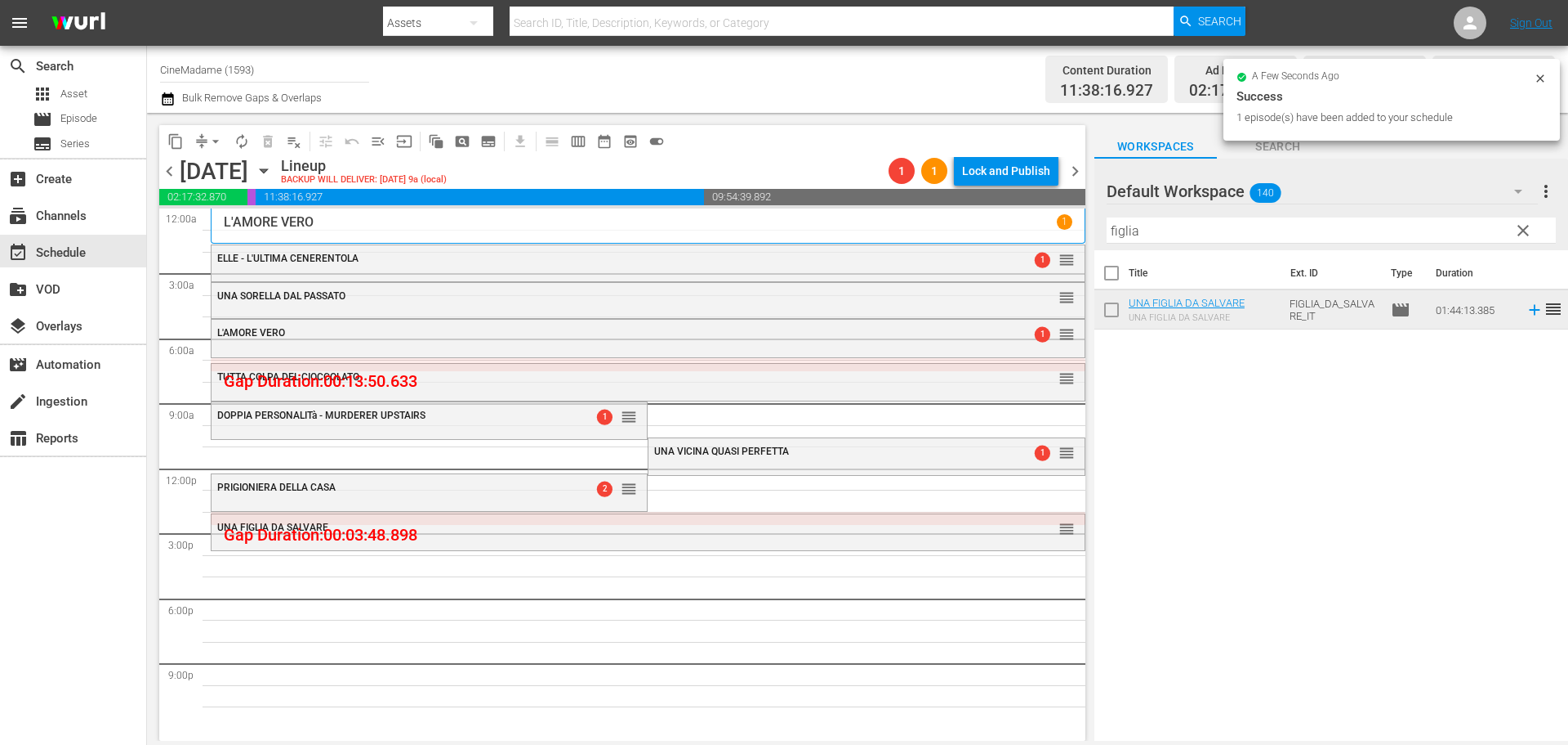
click at [1164, 243] on input "figlia" at bounding box center [1332, 231] width 449 height 27
click at [1164, 243] on div "Filter by Title figlia" at bounding box center [1332, 231] width 449 height 39
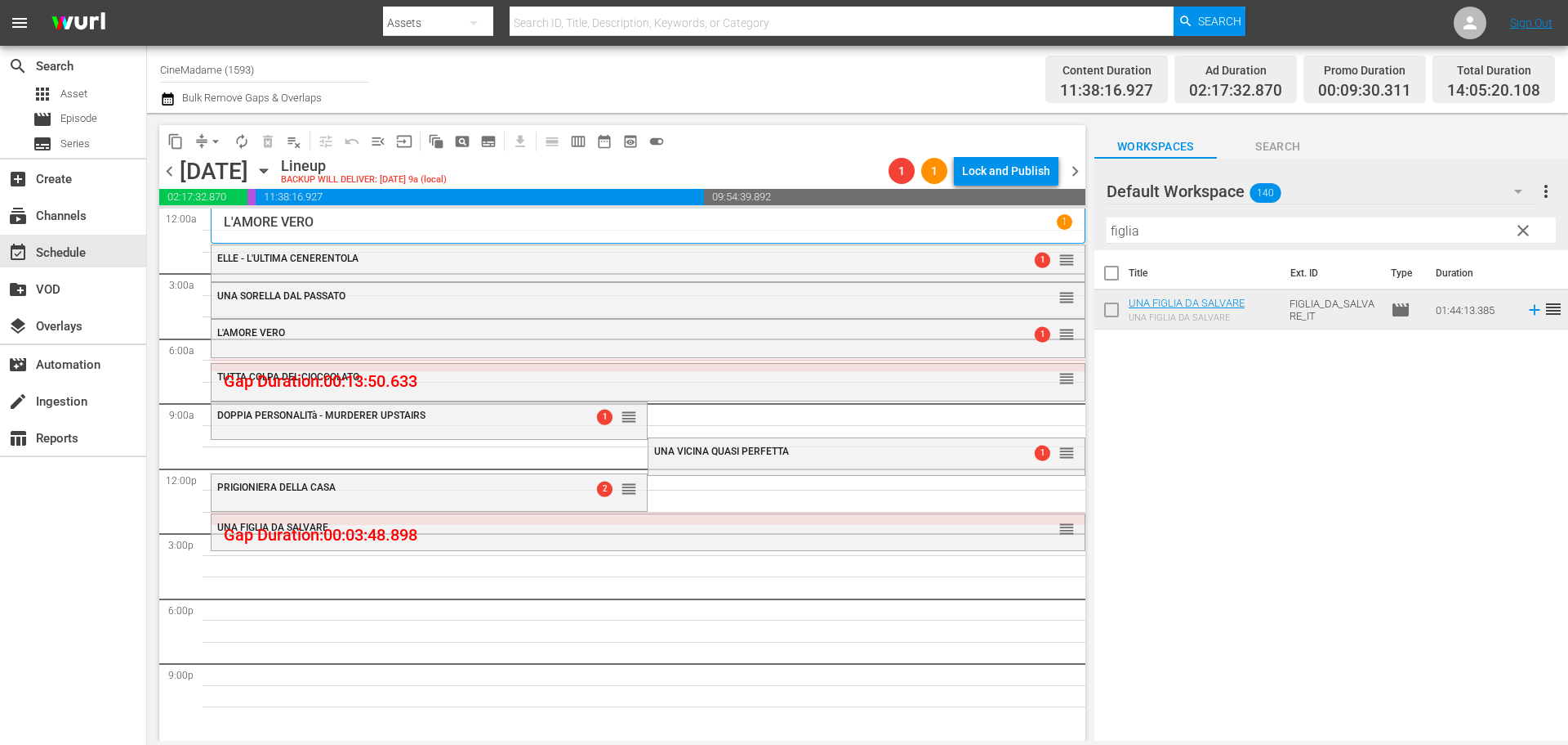
click at [1162, 231] on input "figlia" at bounding box center [1332, 231] width 449 height 27
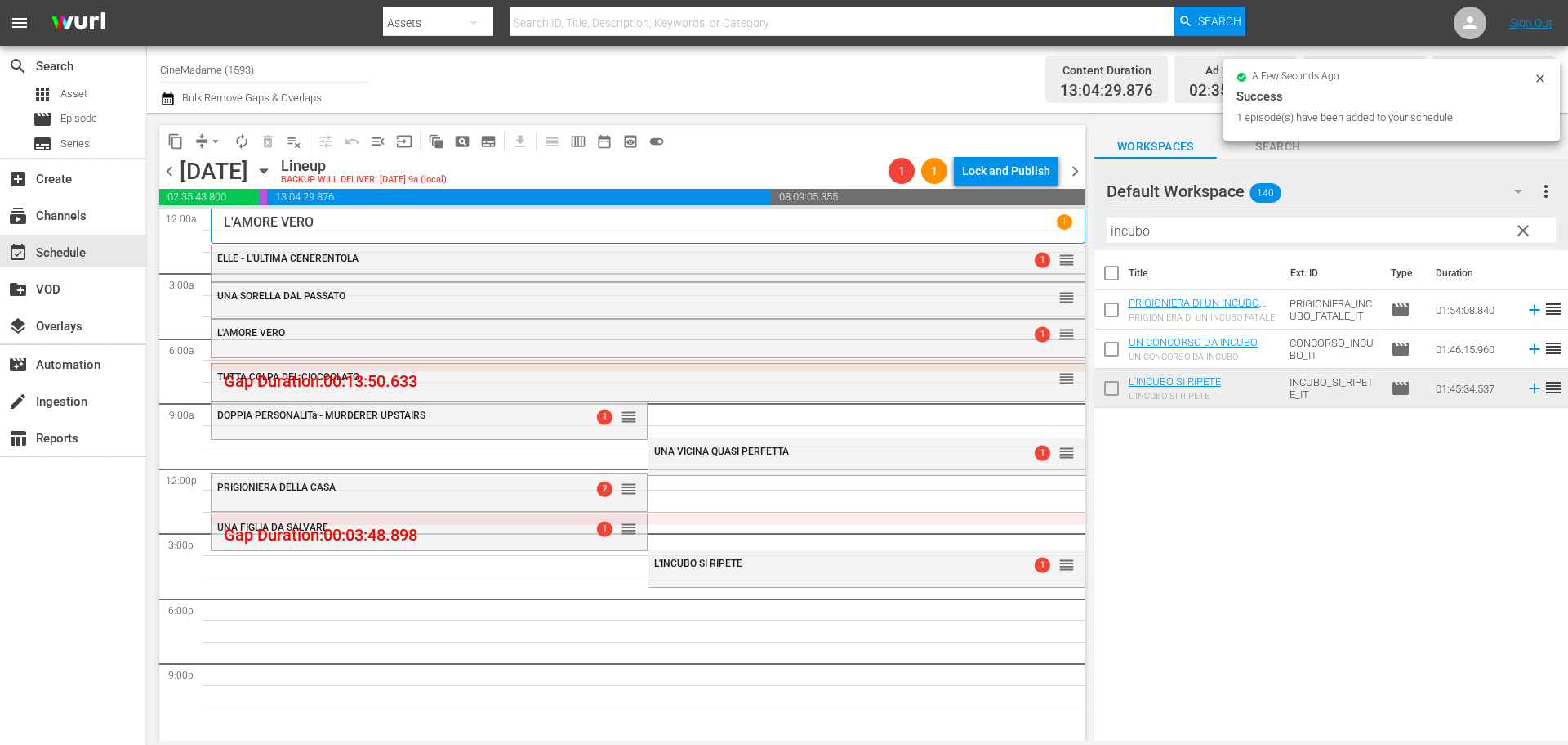
click at [1182, 249] on div "Filter by Title incubo" at bounding box center [1332, 231] width 449 height 39
click at [1182, 239] on input "incubo" at bounding box center [1332, 231] width 449 height 27
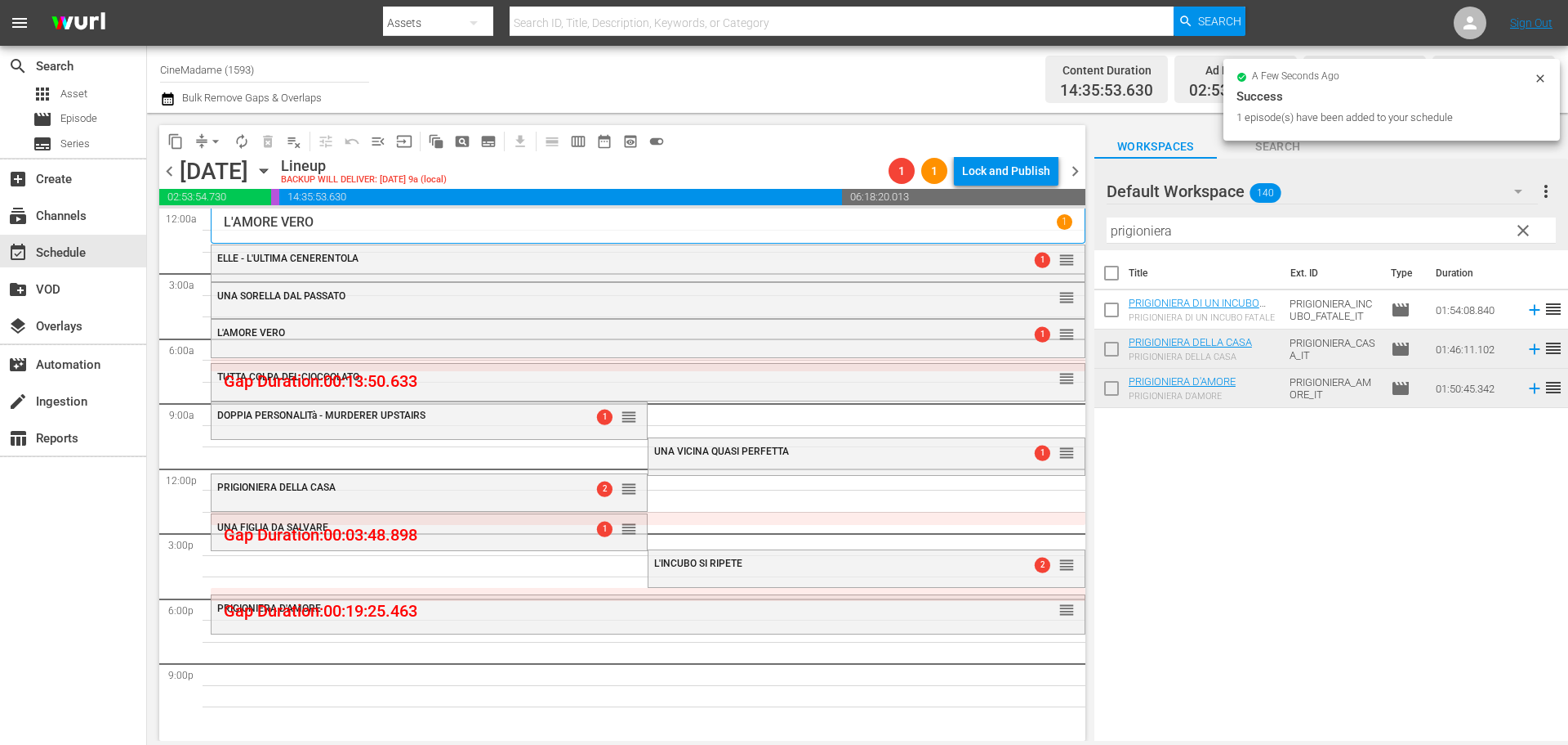
click at [1177, 219] on input "prigioniera" at bounding box center [1332, 231] width 449 height 27
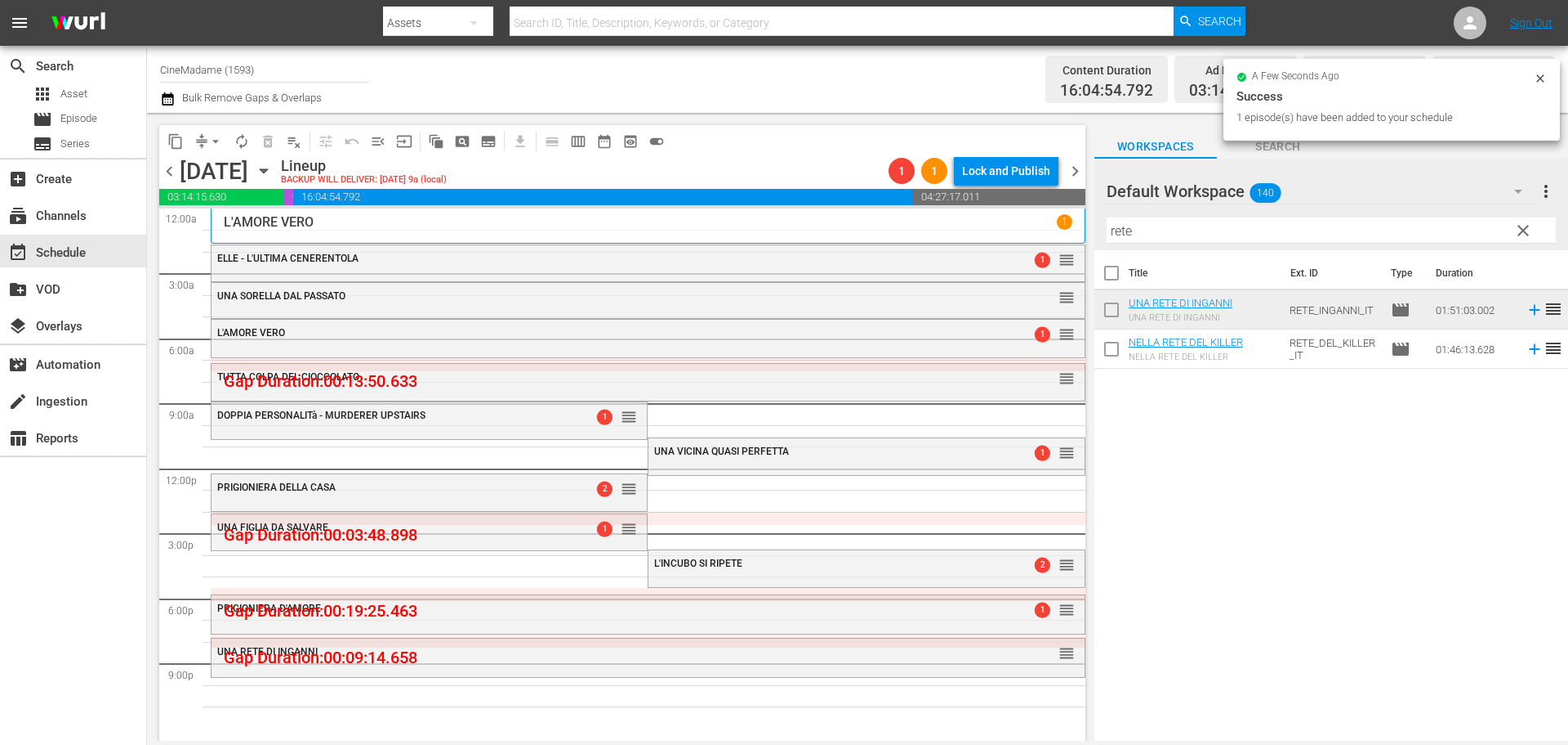
click at [1167, 243] on hr at bounding box center [1332, 243] width 449 height 1
click at [1167, 233] on input "rete" at bounding box center [1332, 231] width 449 height 27
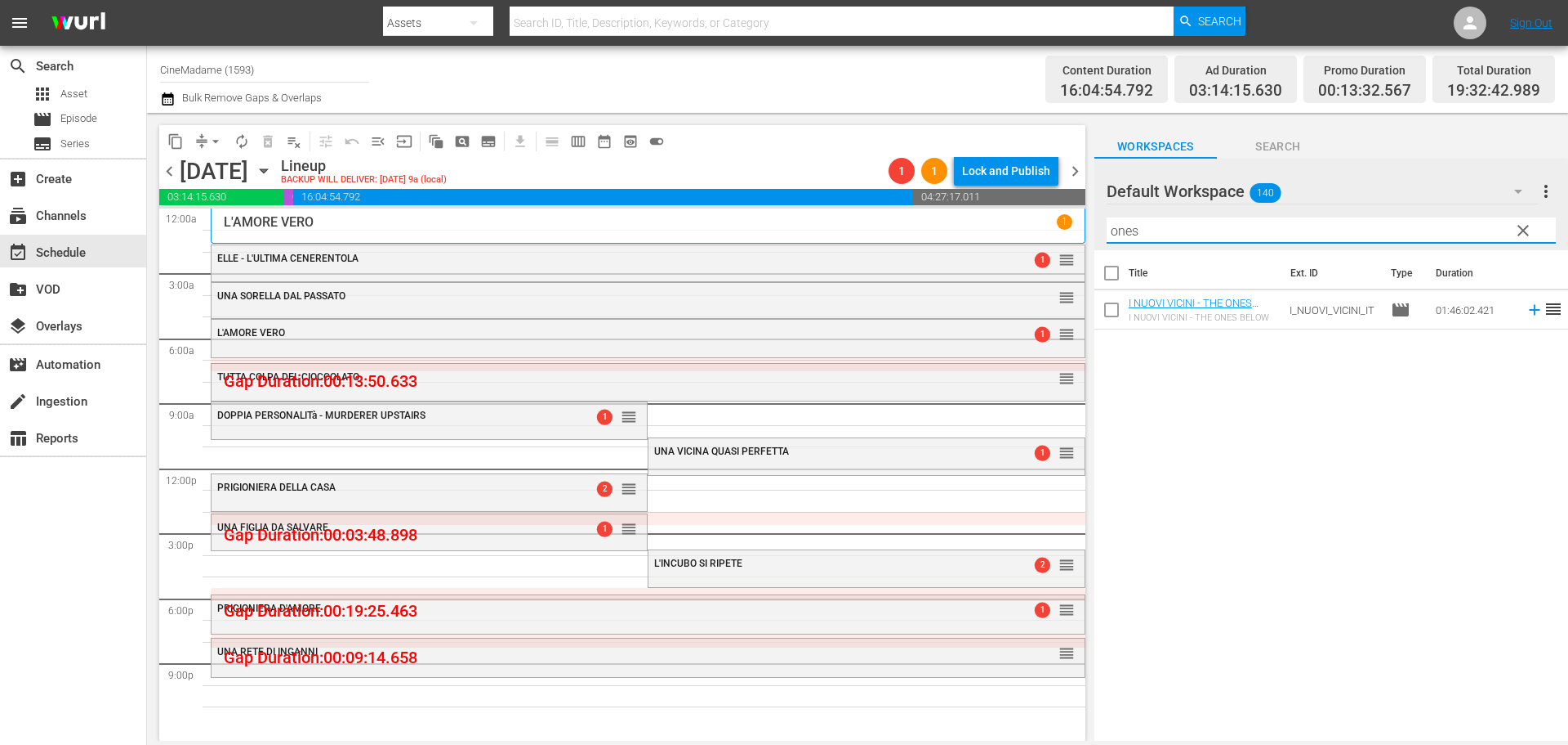
type input "ones"
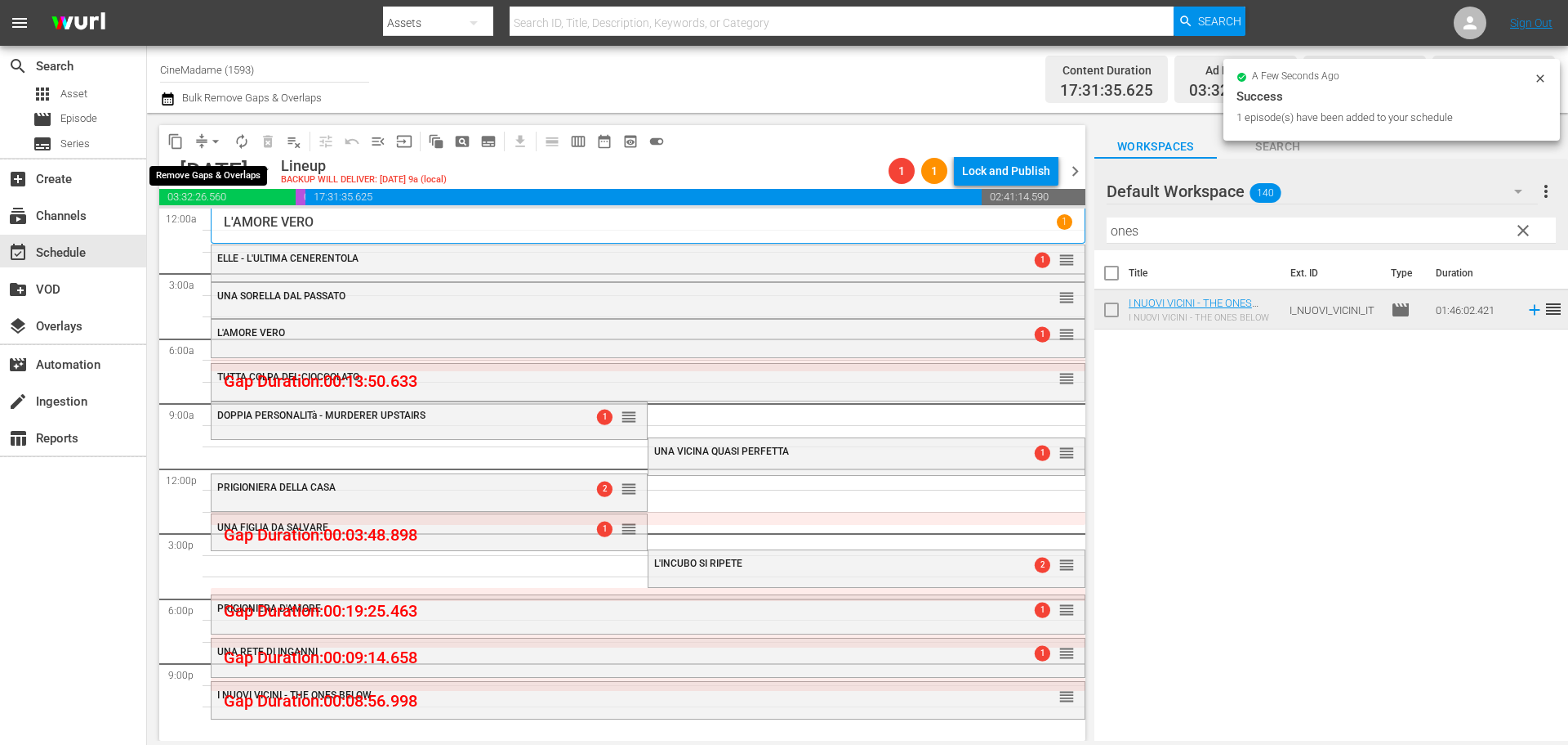
click at [211, 140] on span "arrow_drop_down" at bounding box center [215, 141] width 16 height 16
click at [257, 219] on li "Align to End of Previous Day" at bounding box center [217, 228] width 171 height 27
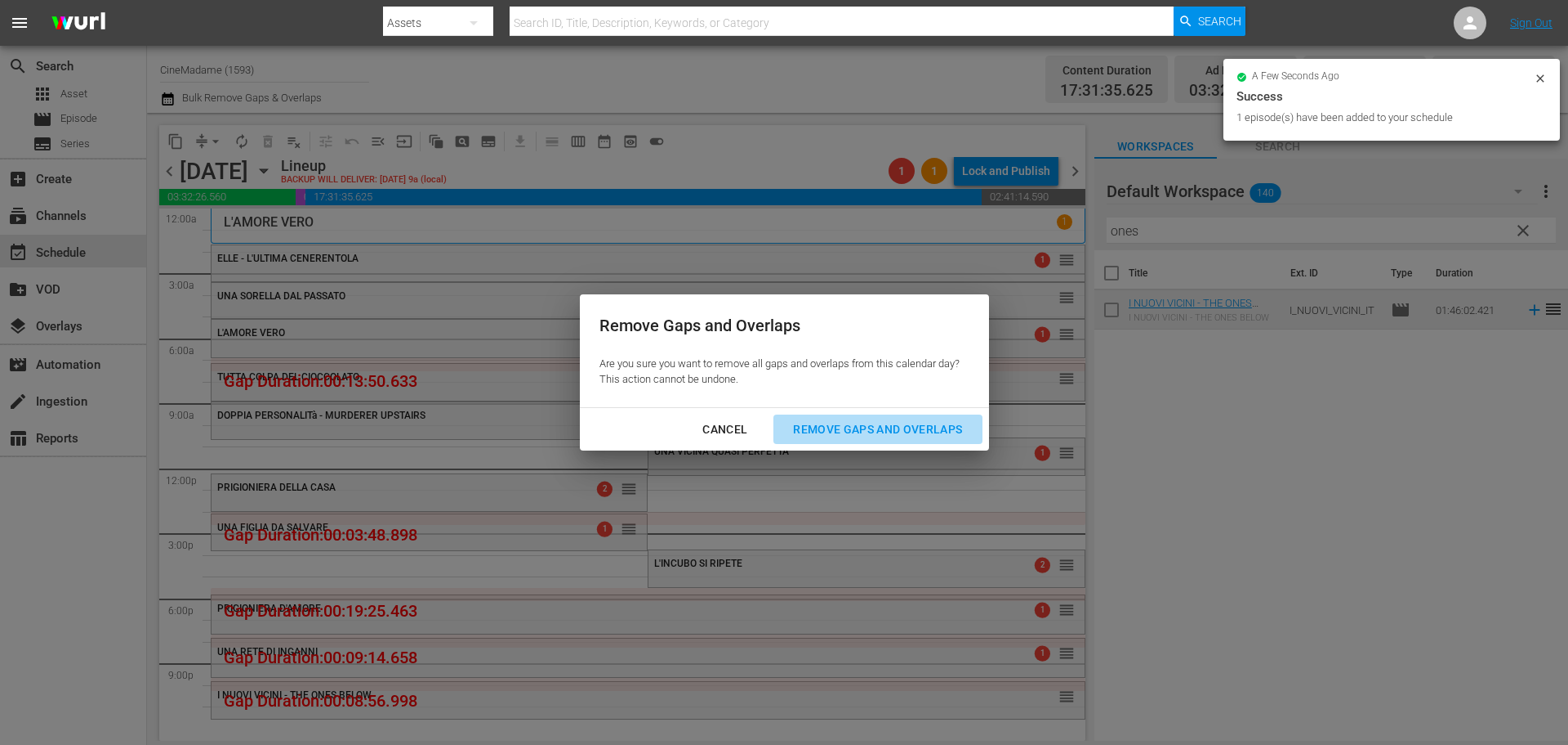
click at [844, 434] on div "Remove Gaps and Overlaps" at bounding box center [877, 430] width 195 height 21
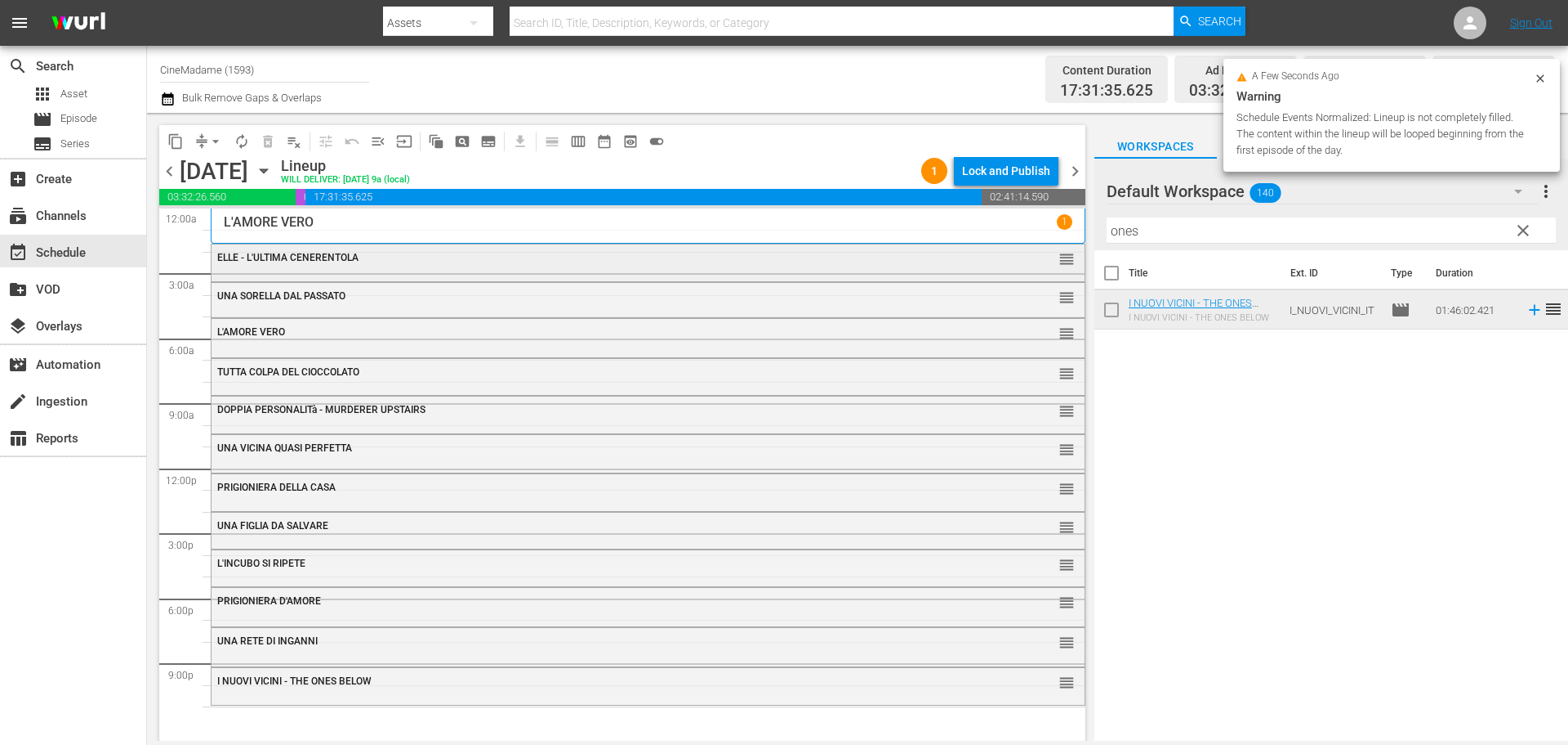
click at [455, 254] on div "ELLE - L'ULTIMA CENERENTOLA" at bounding box center [604, 257] width 773 height 11
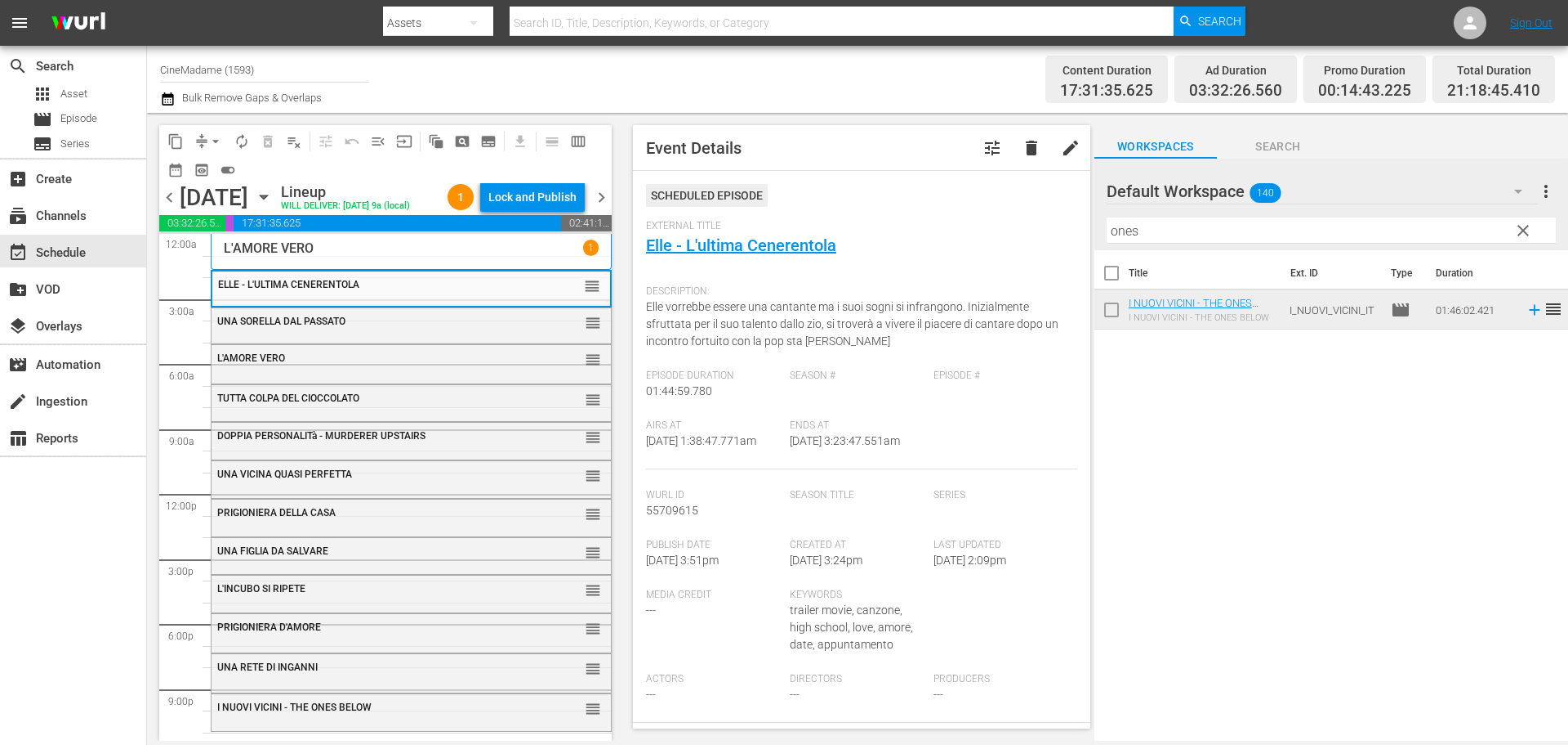
scroll to position [409, 0]
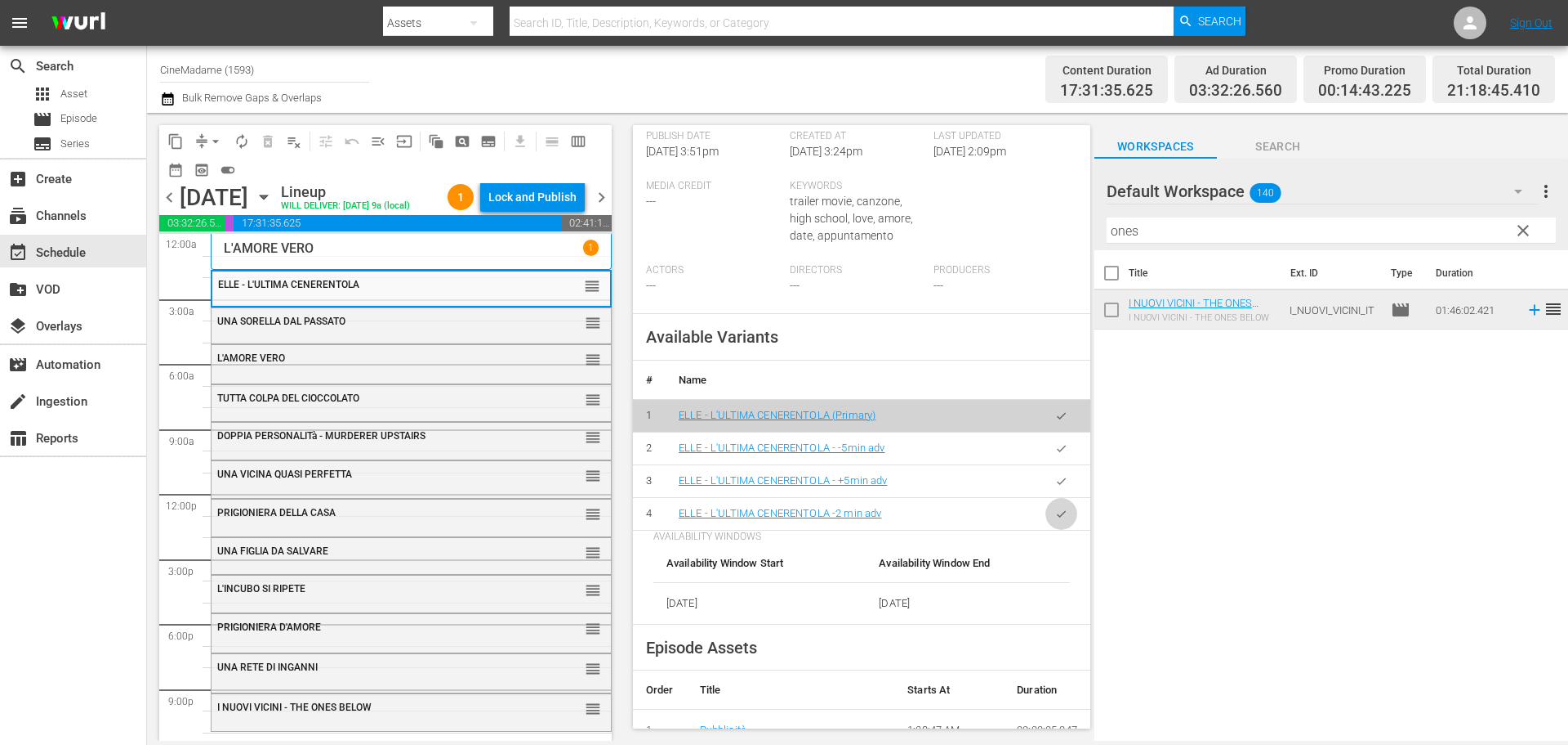
click at [1058, 530] on button "button" at bounding box center [1061, 514] width 32 height 32
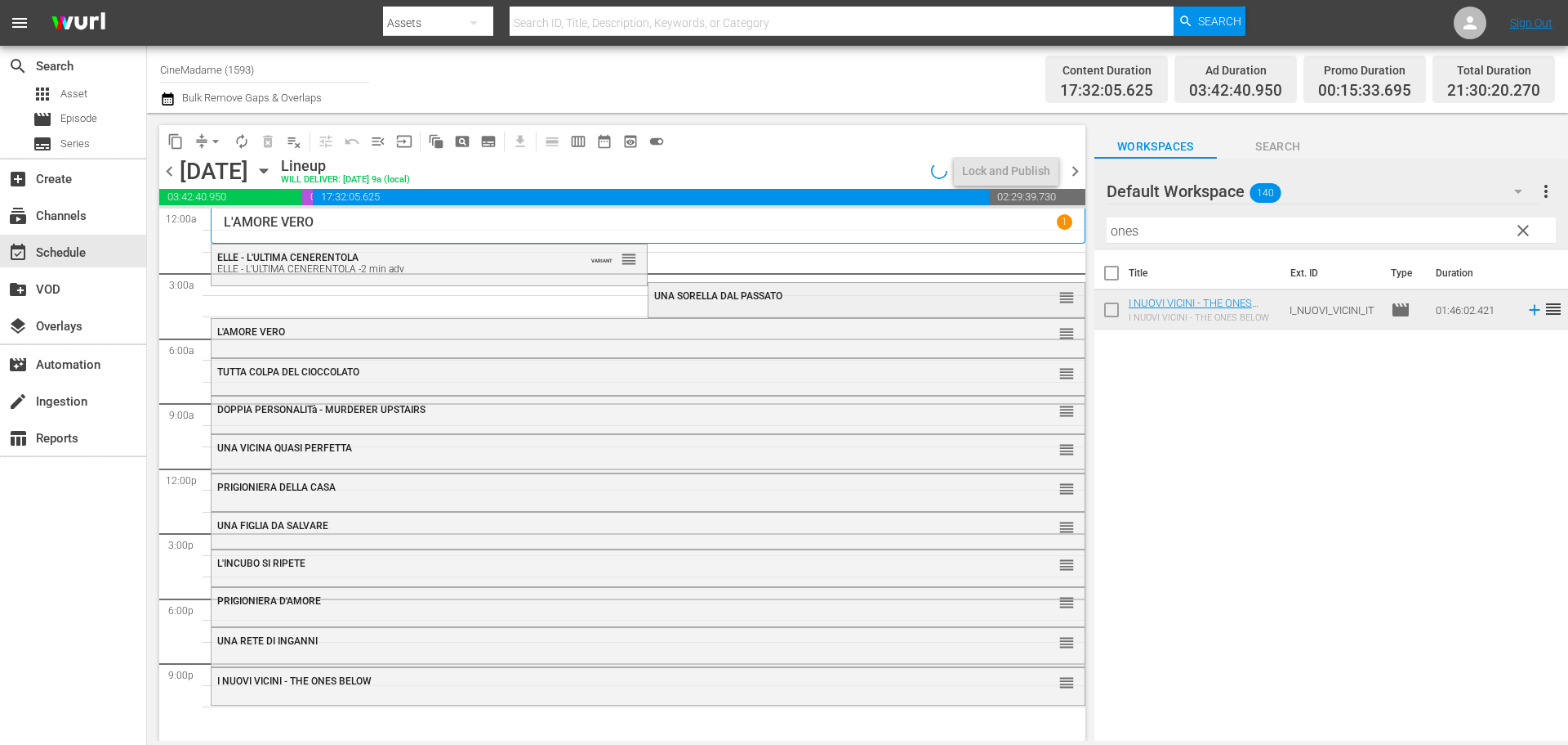
click at [721, 310] on div "UNA SORELLA DAL PASSATO reorder" at bounding box center [866, 298] width 435 height 32
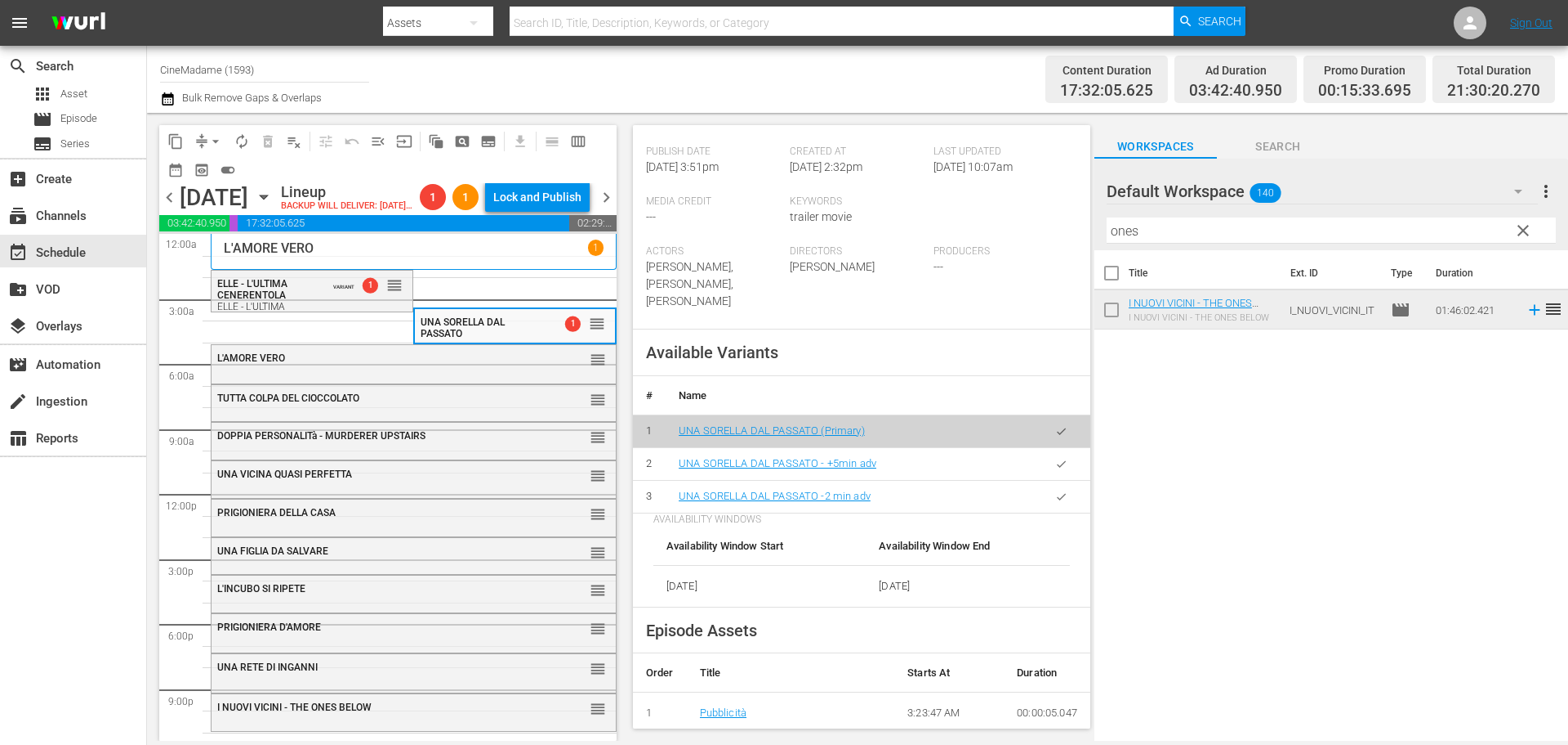
scroll to position [490, 0]
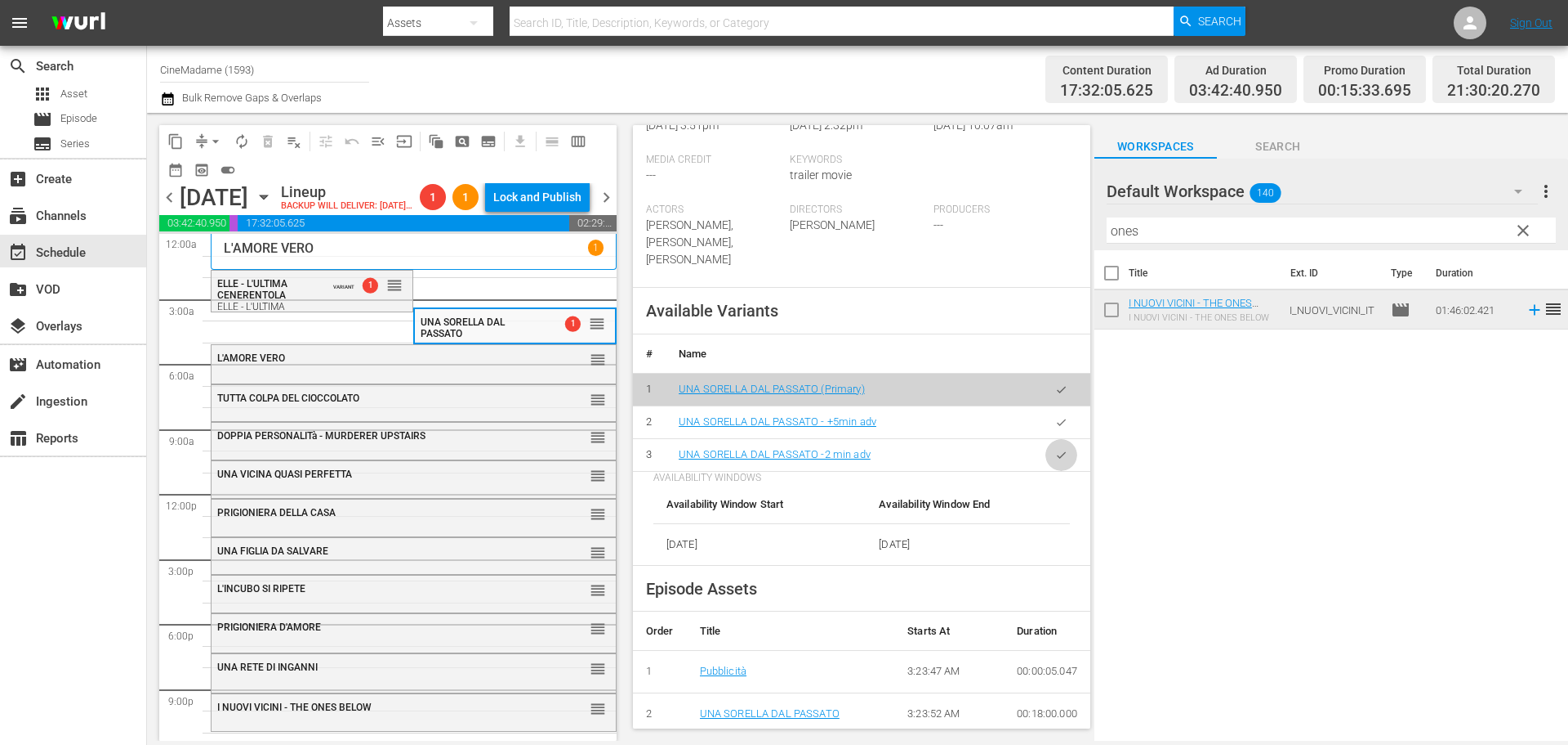
click at [1060, 448] on button "button" at bounding box center [1061, 454] width 32 height 32
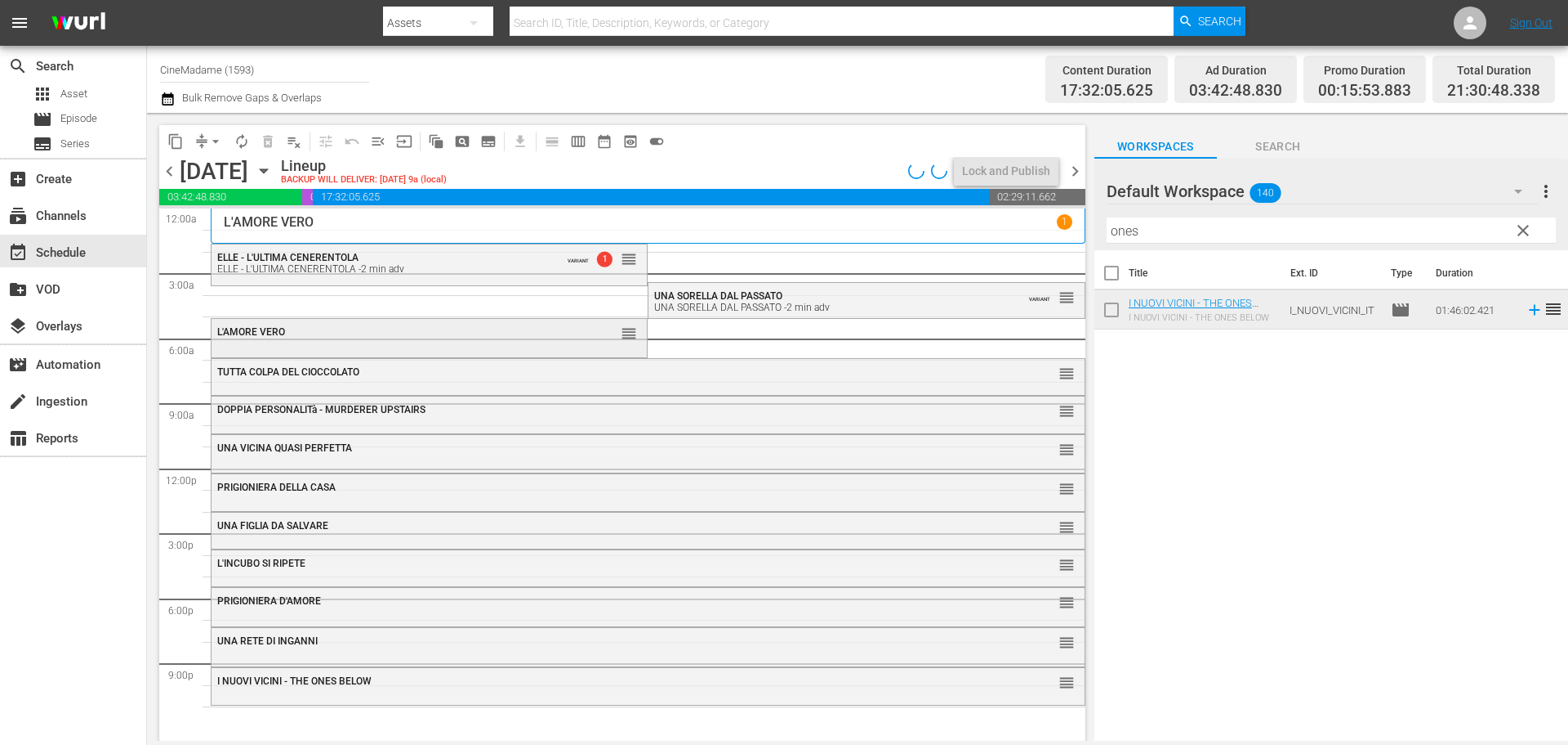
click at [530, 335] on div "L'AMORE VERO" at bounding box center [389, 331] width 343 height 11
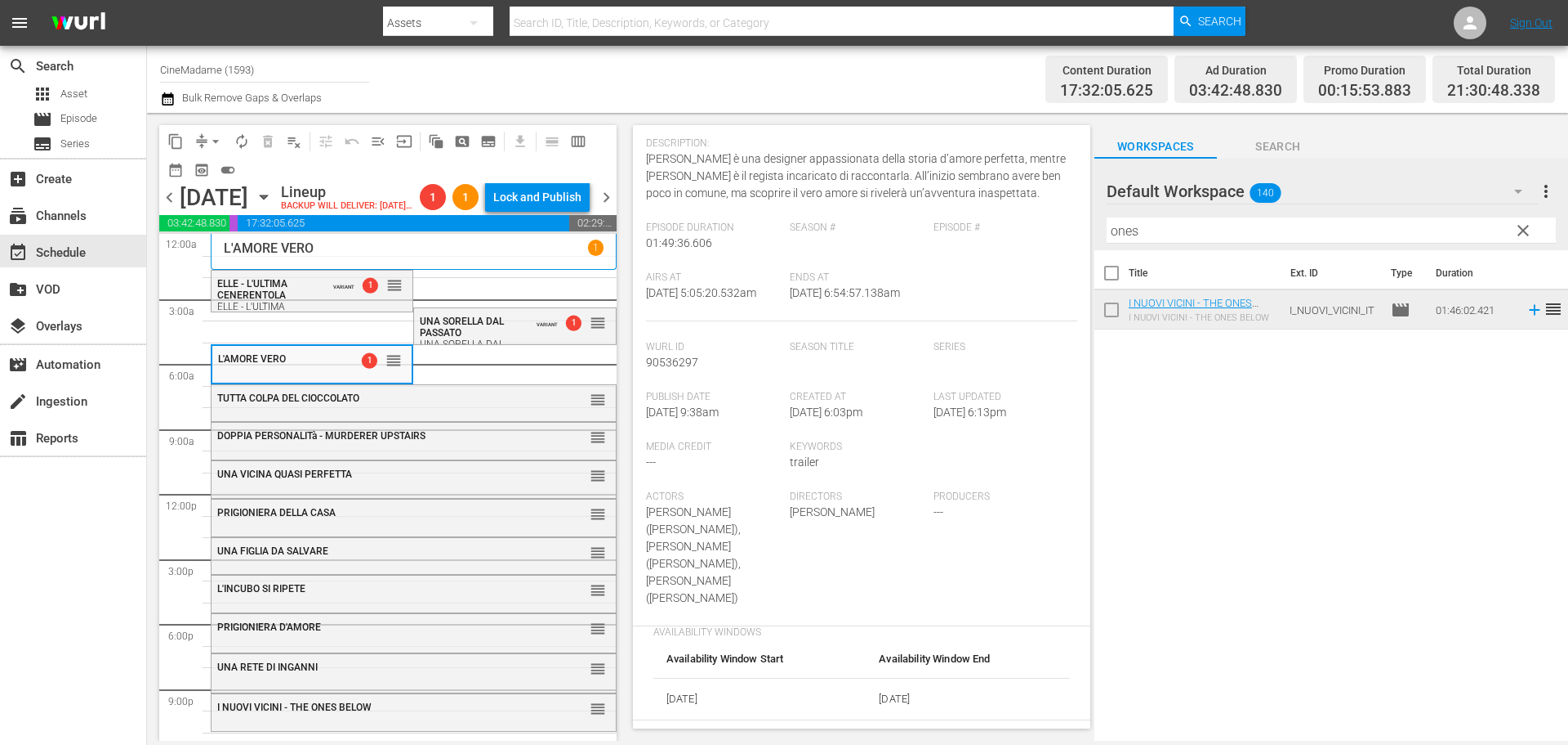
scroll to position [327, 0]
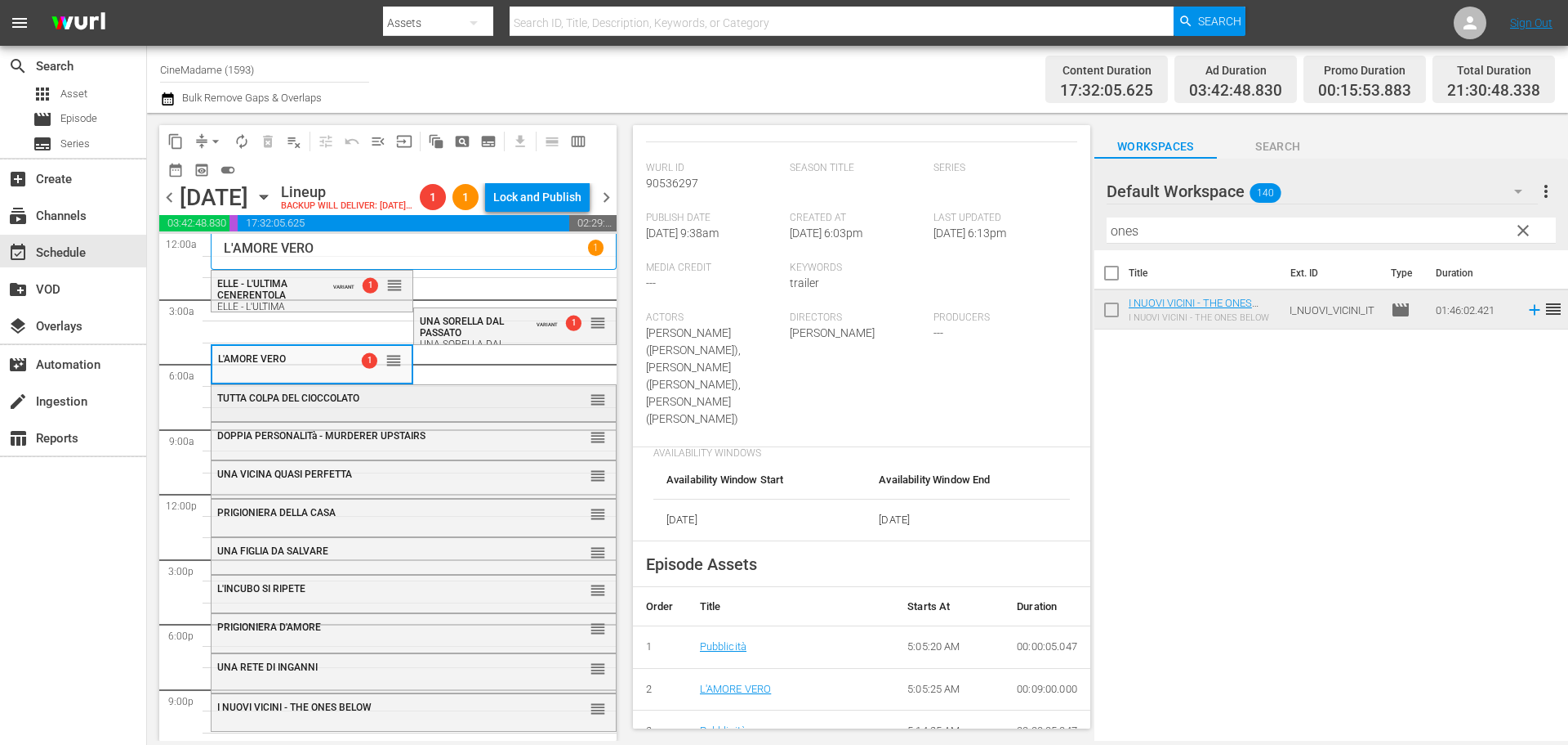
click at [356, 404] on span "TUTTA COLPA DEL CIOCCOLATO" at bounding box center [289, 398] width 142 height 11
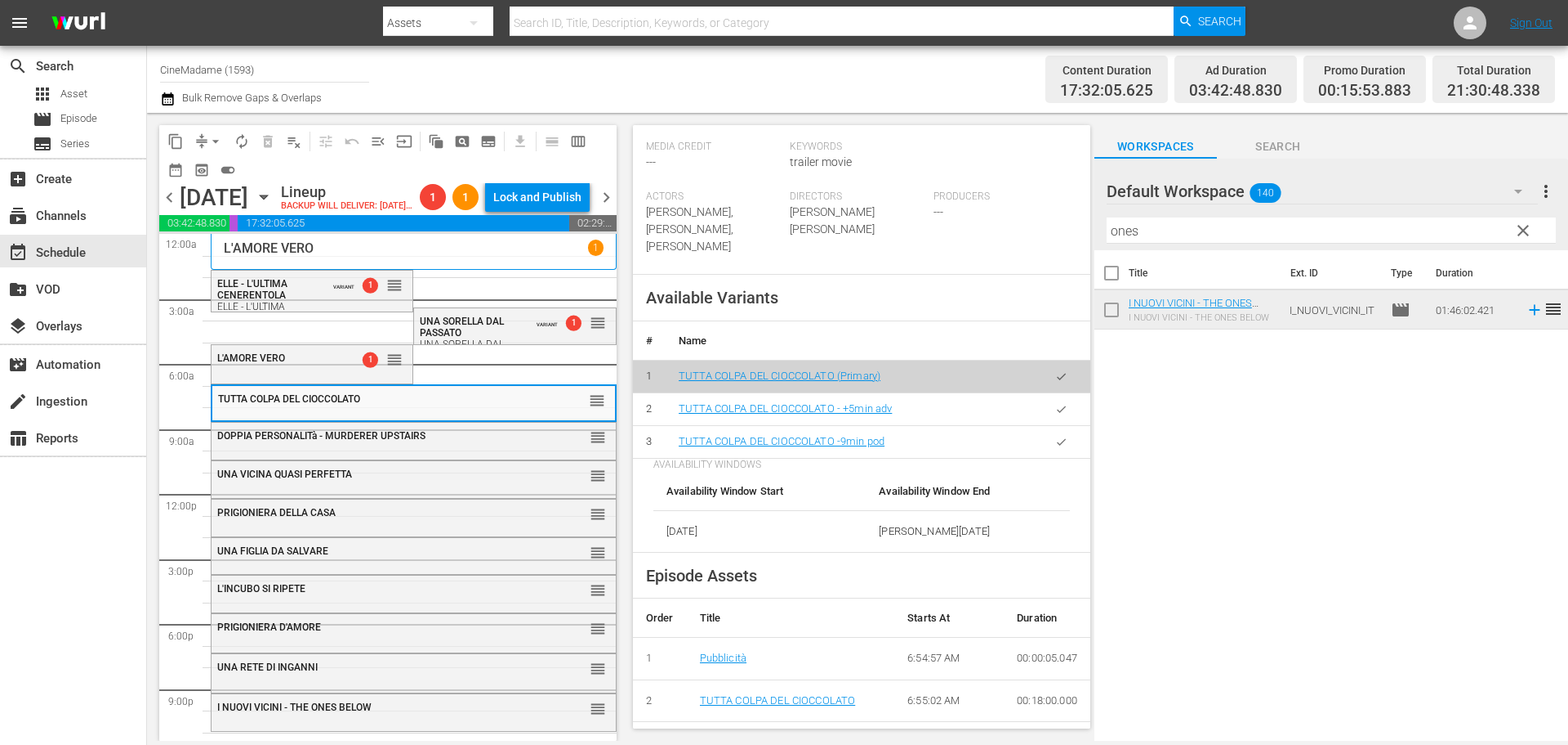
scroll to position [490, 0]
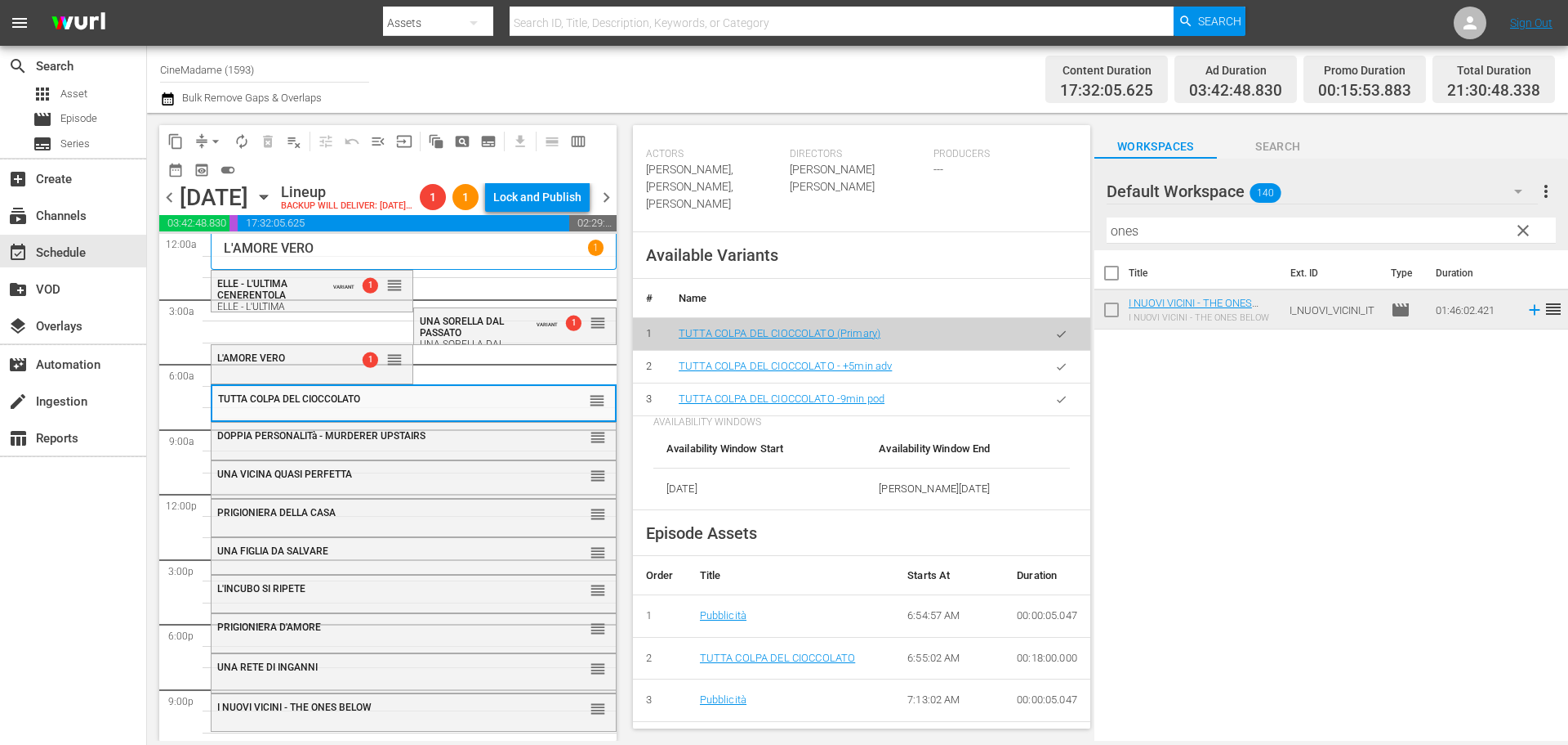
click at [1045, 415] on button "button" at bounding box center [1061, 399] width 32 height 32
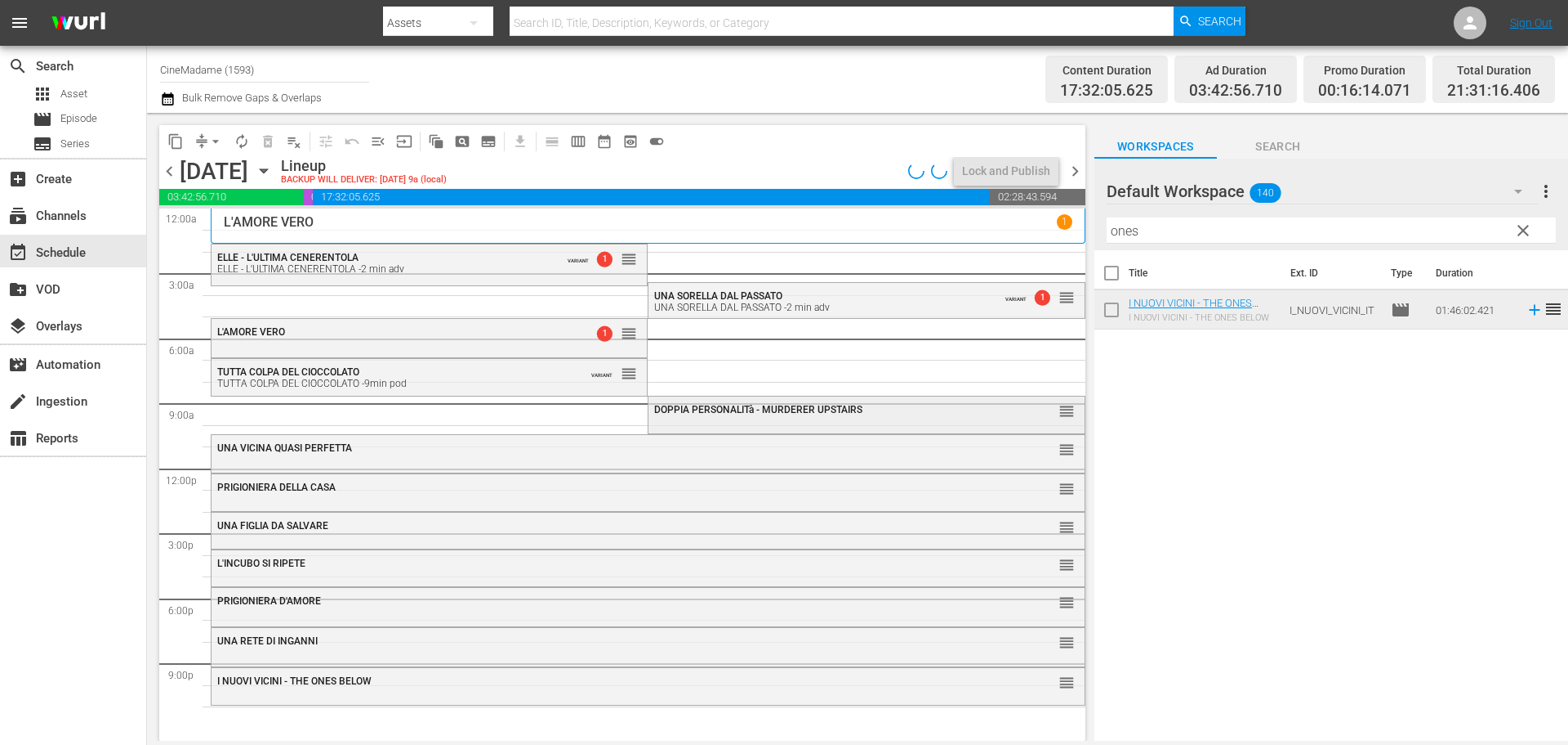
click at [823, 425] on div "DOPPIA PERSONALITà - MURDERER UPSTAIRS reorder" at bounding box center [866, 412] width 435 height 33
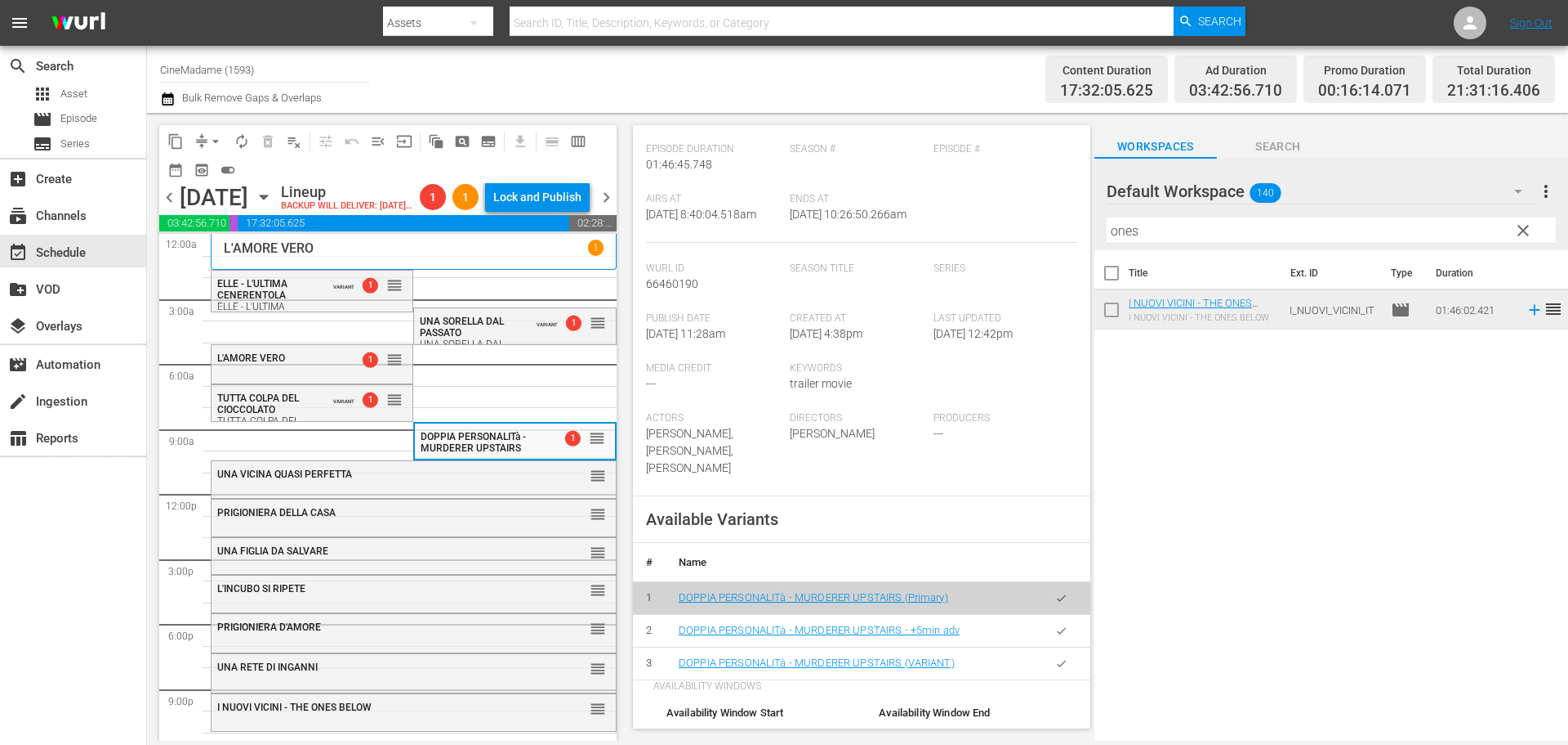
scroll to position [409, 0]
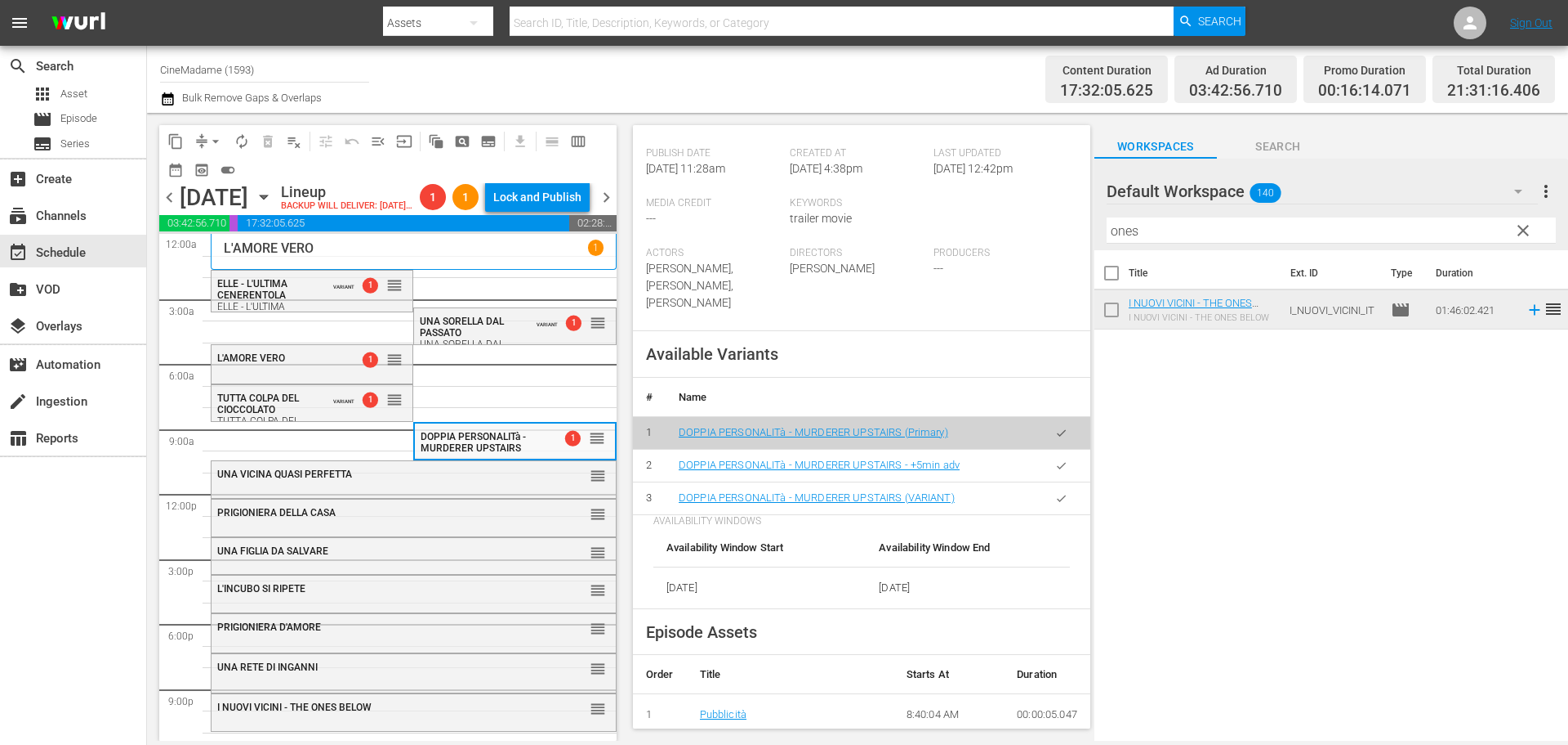
click at [1045, 514] on button "button" at bounding box center [1061, 497] width 32 height 32
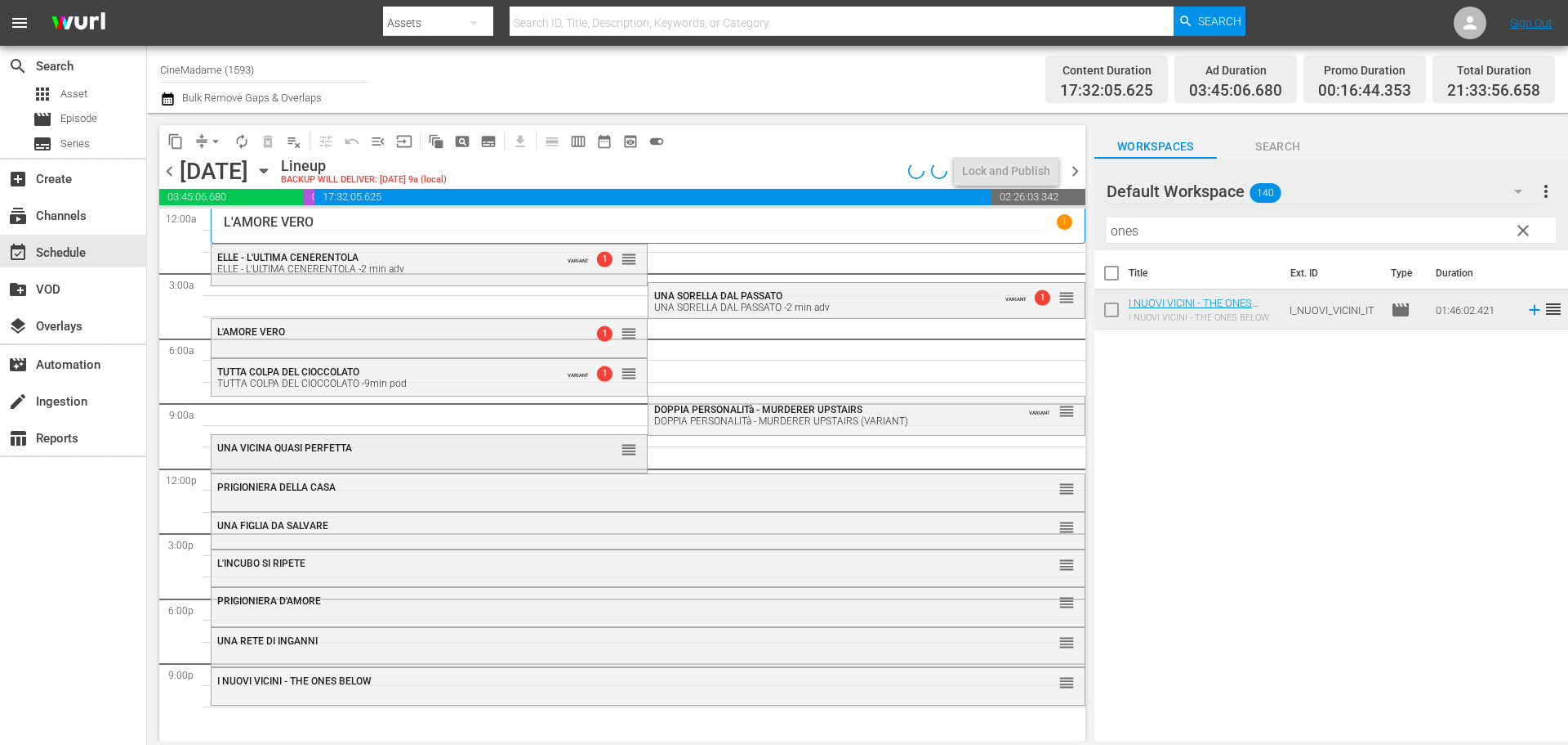
click at [482, 442] on div "UNA VICINA QUASI PERFETTA" at bounding box center [389, 447] width 343 height 13
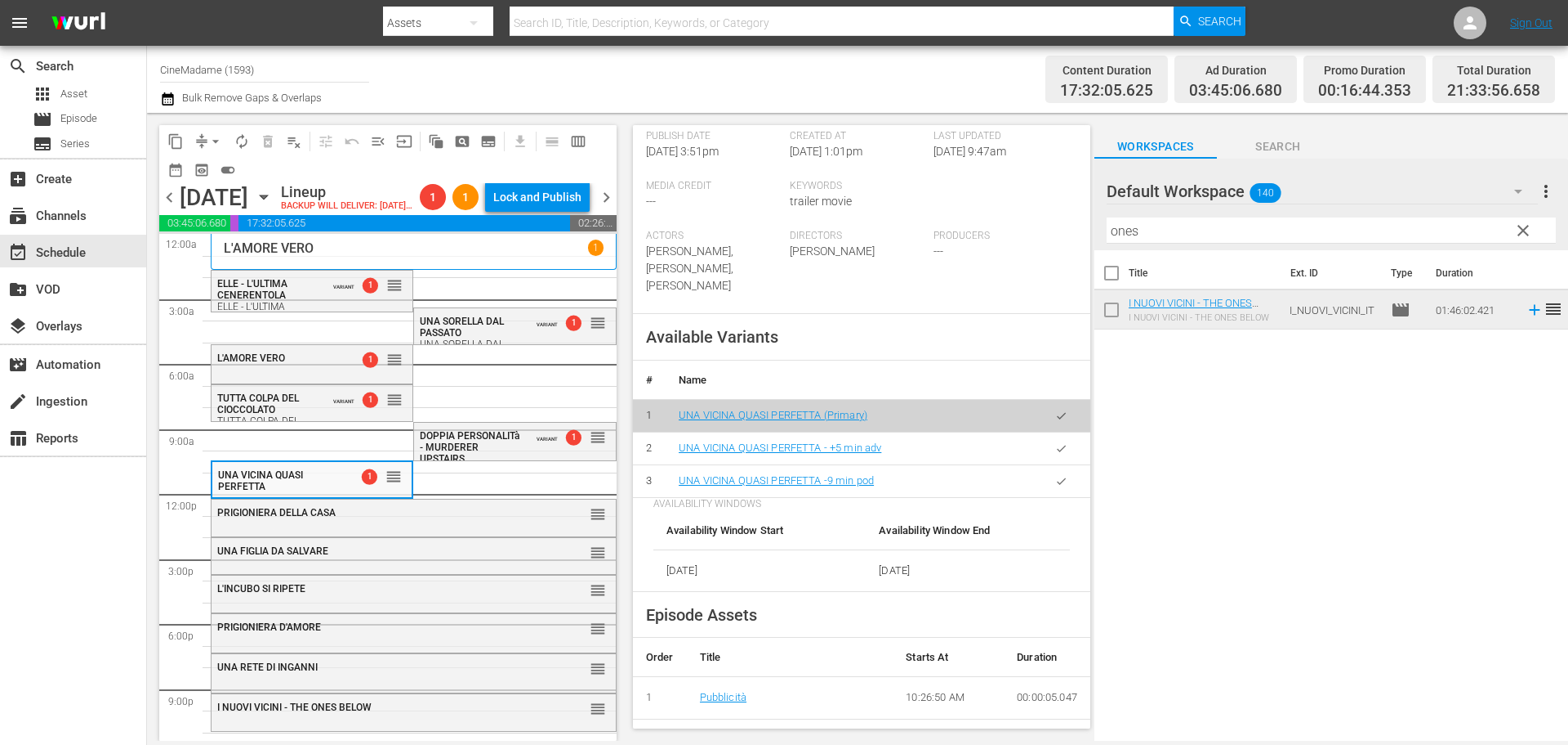
click at [1056, 486] on icon "button" at bounding box center [1062, 481] width 12 height 12
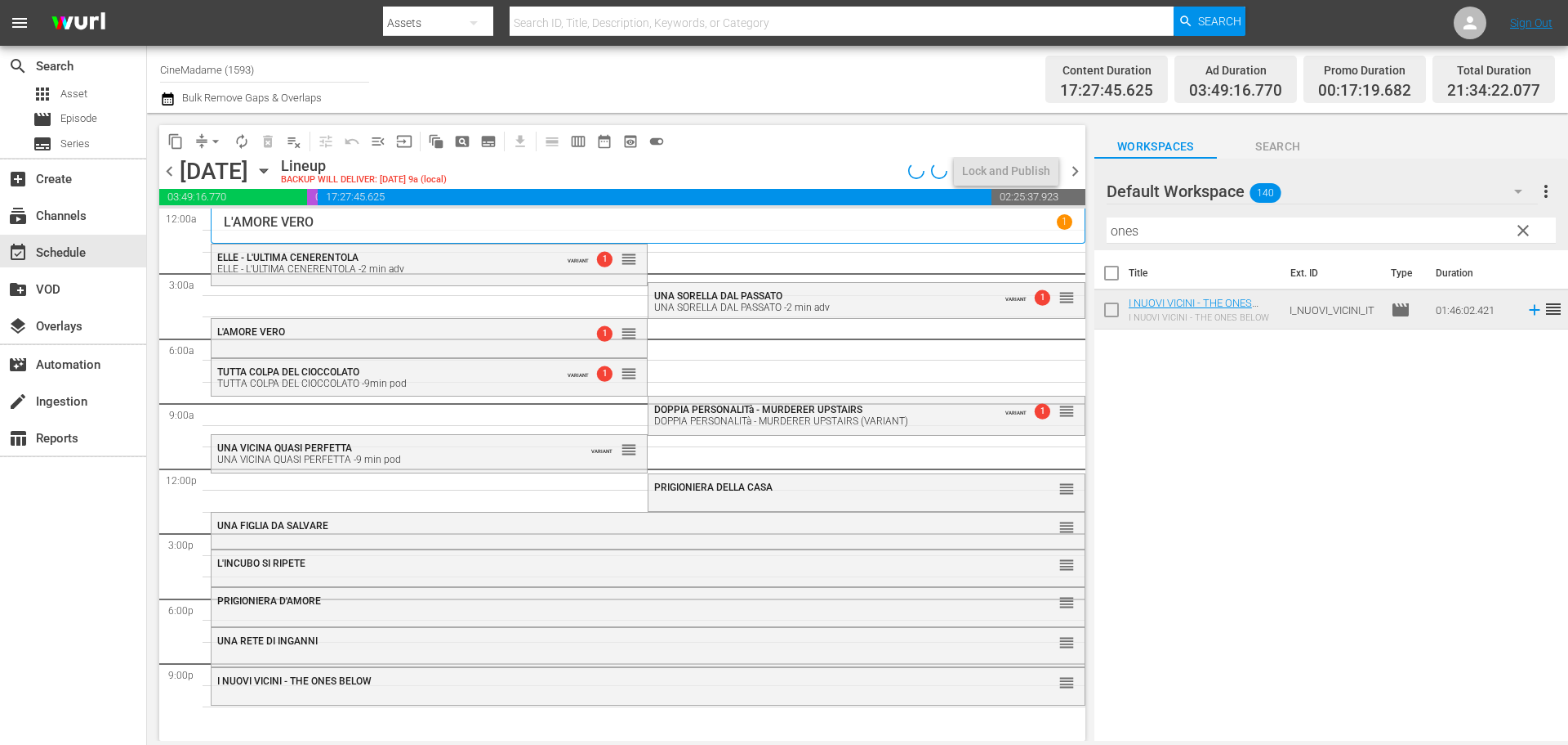
click at [640, 497] on div "ELLE - L'ULTIMA CENERENTOLA ELLE - L'ULTIMA CENERENTOLA -2 min adv VARIANT 1 re…" at bounding box center [648, 468] width 875 height 520
click at [656, 497] on div "PRIGIONIERA DELLA CASA reorder" at bounding box center [866, 488] width 435 height 27
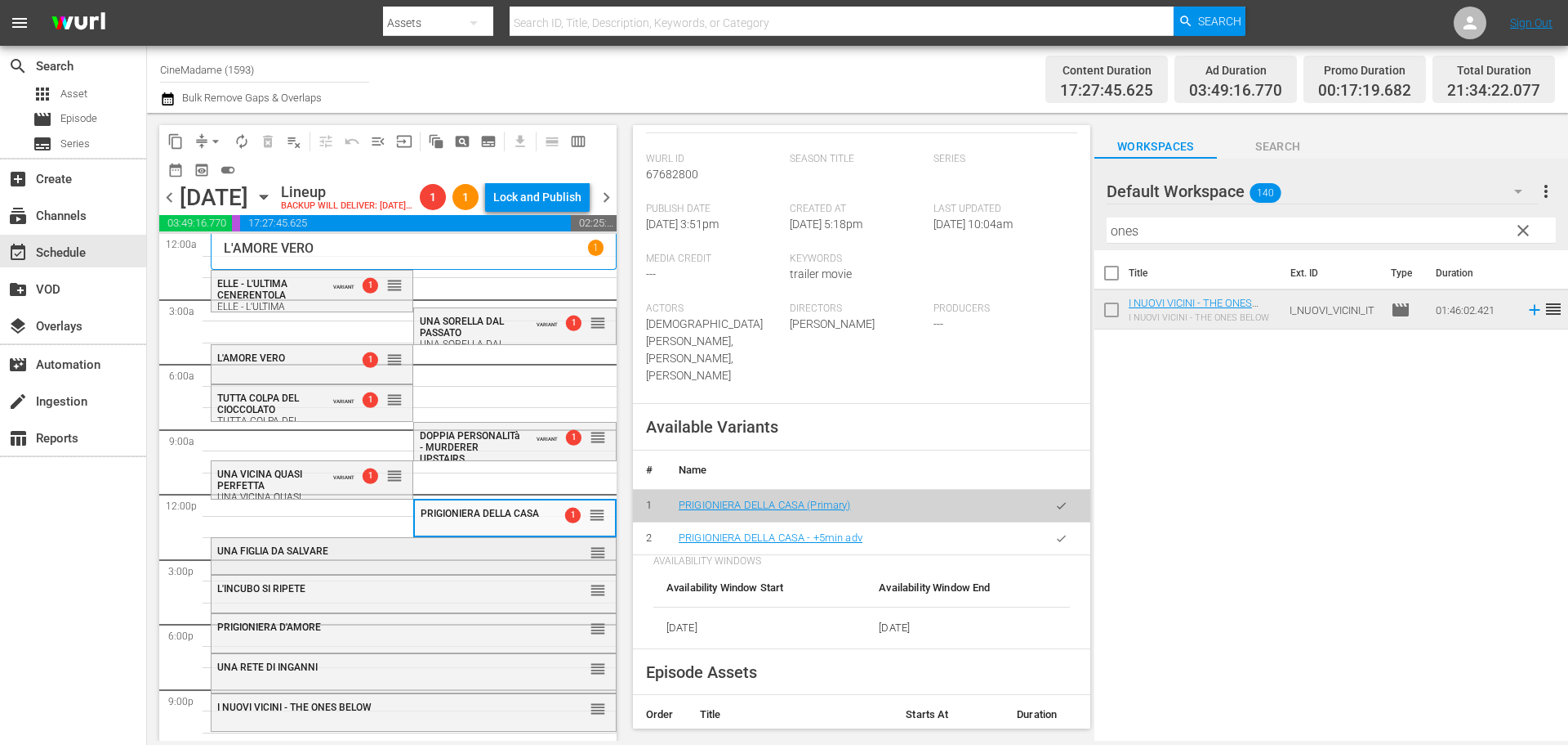
click at [343, 566] on div "UNA FIGLIA DA SALVARE reorder" at bounding box center [414, 551] width 404 height 27
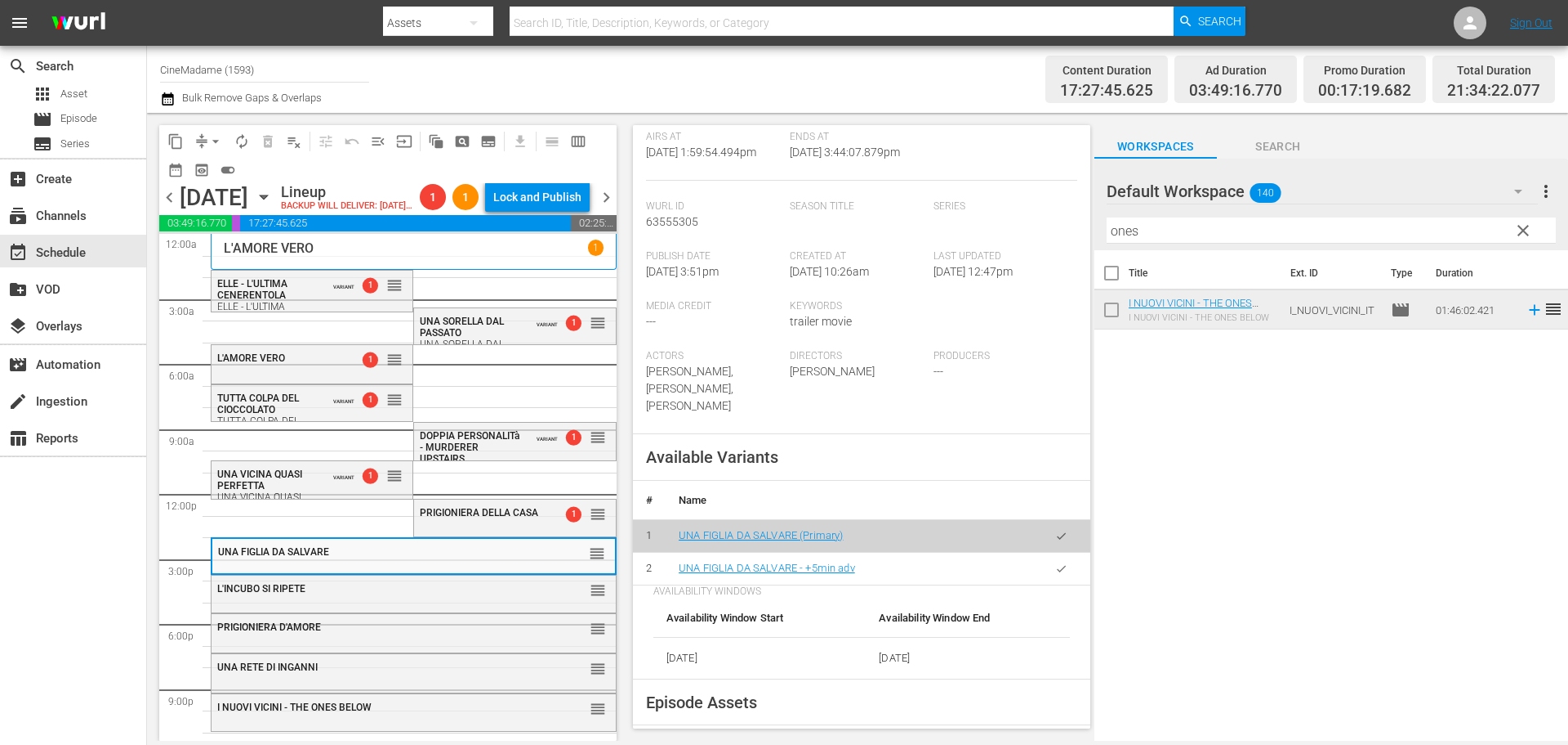
scroll to position [490, 0]
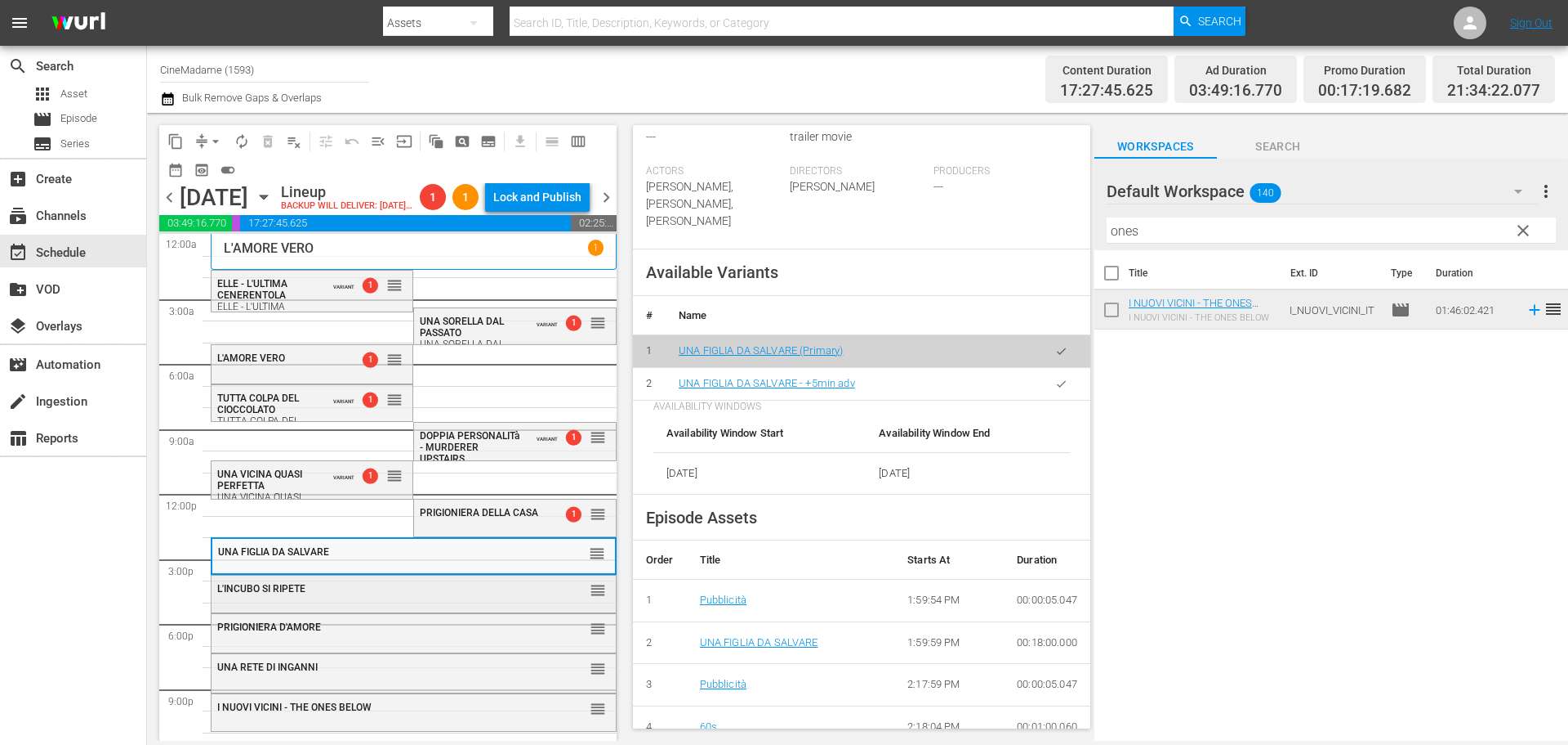
click at [311, 594] on div "L'INCUBO SI RIPETE" at bounding box center [374, 588] width 312 height 11
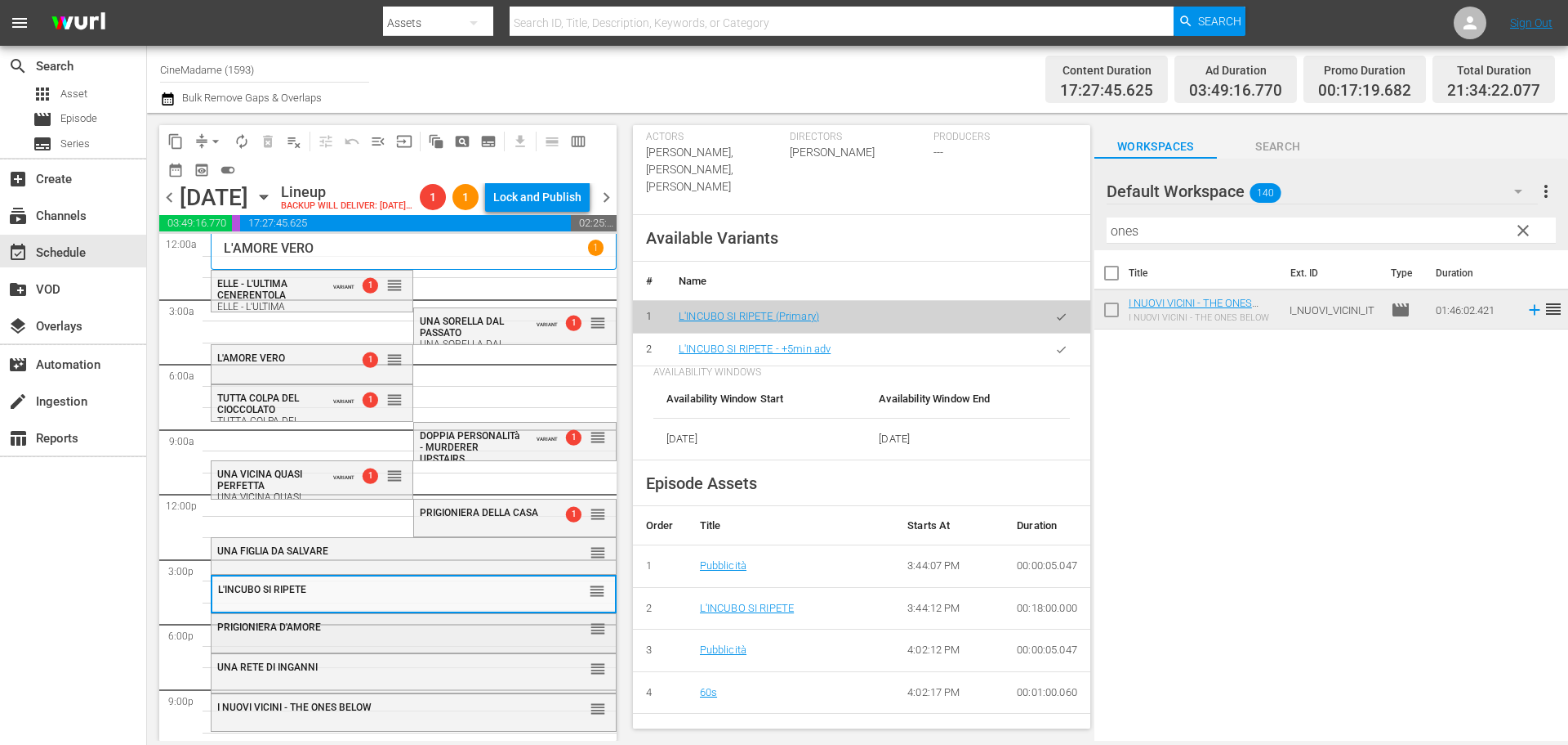
click at [390, 633] on div "PRIGIONIERA D'AMORE" at bounding box center [374, 627] width 312 height 11
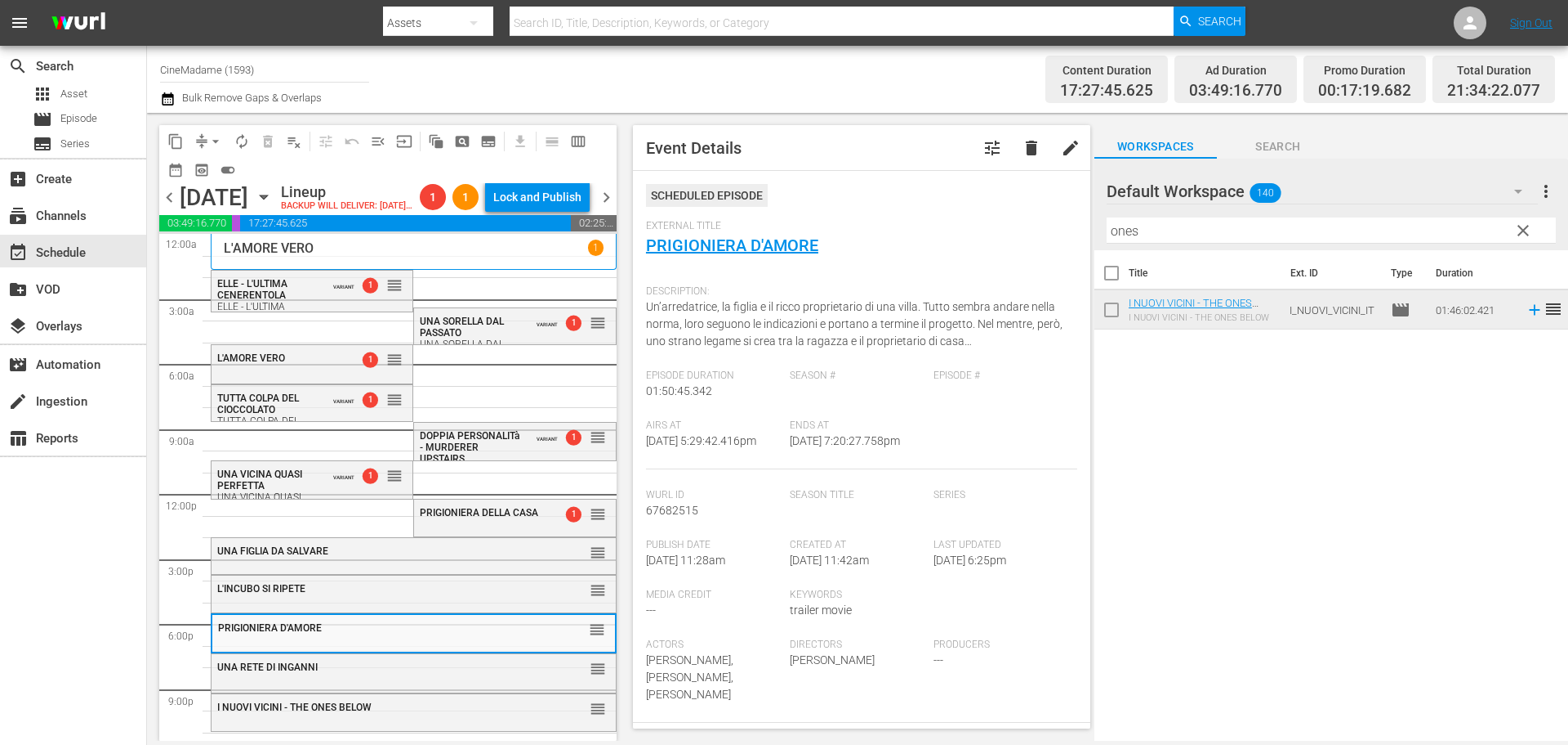
scroll to position [409, 0]
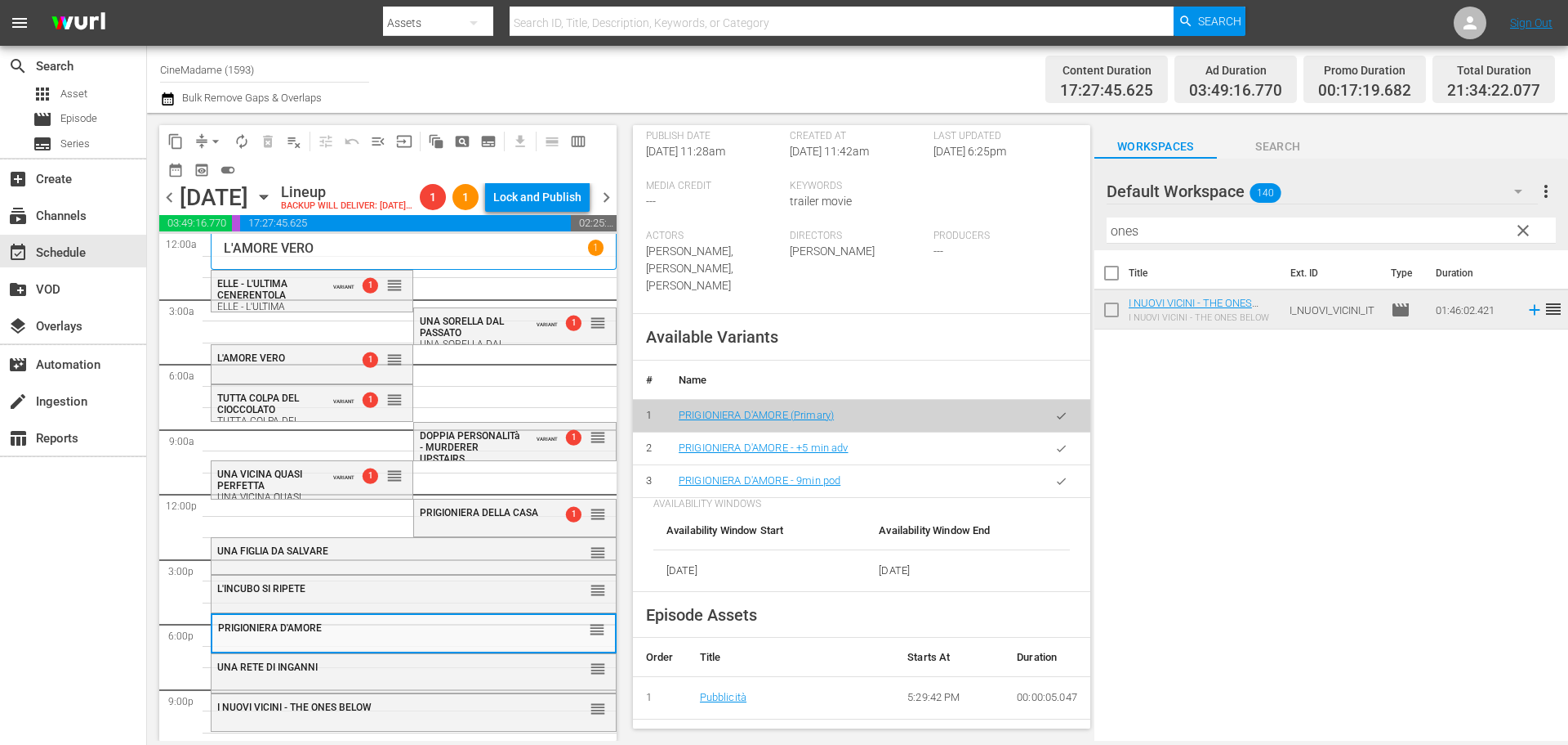
click at [1056, 478] on icon "button" at bounding box center [1062, 481] width 12 height 12
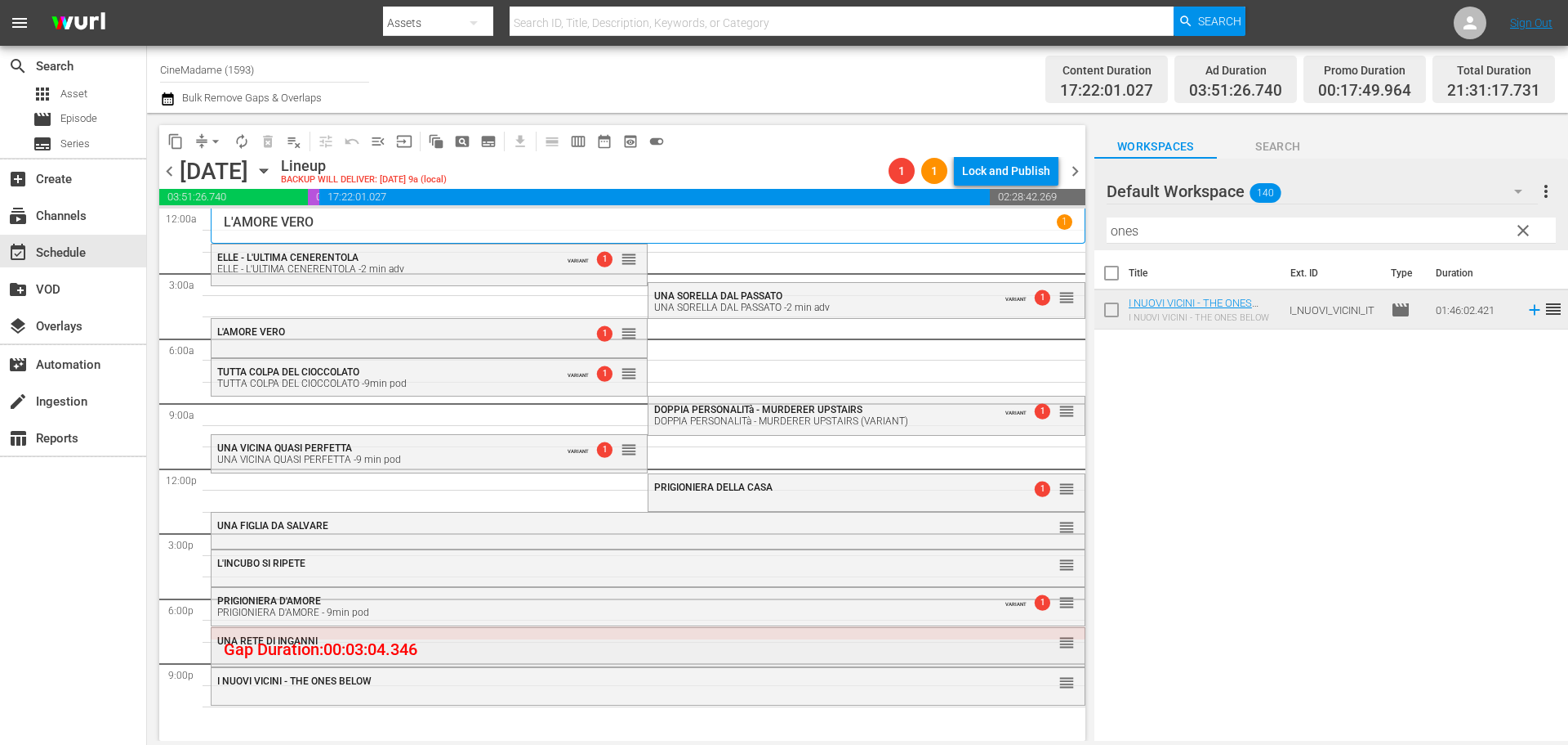
click at [564, 649] on div "UNA RETE DI INGANNI reorder" at bounding box center [648, 641] width 873 height 27
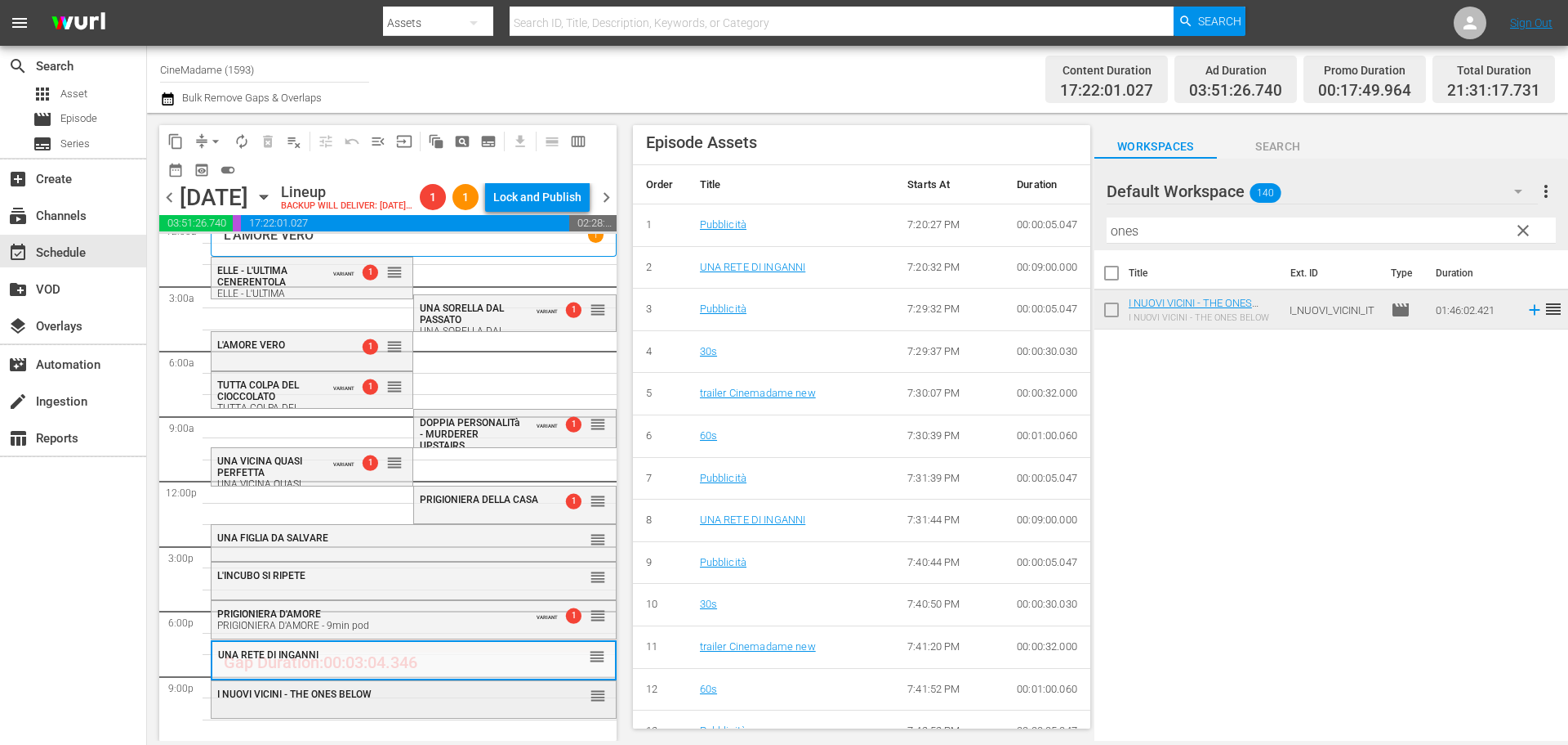
scroll to position [736, 0]
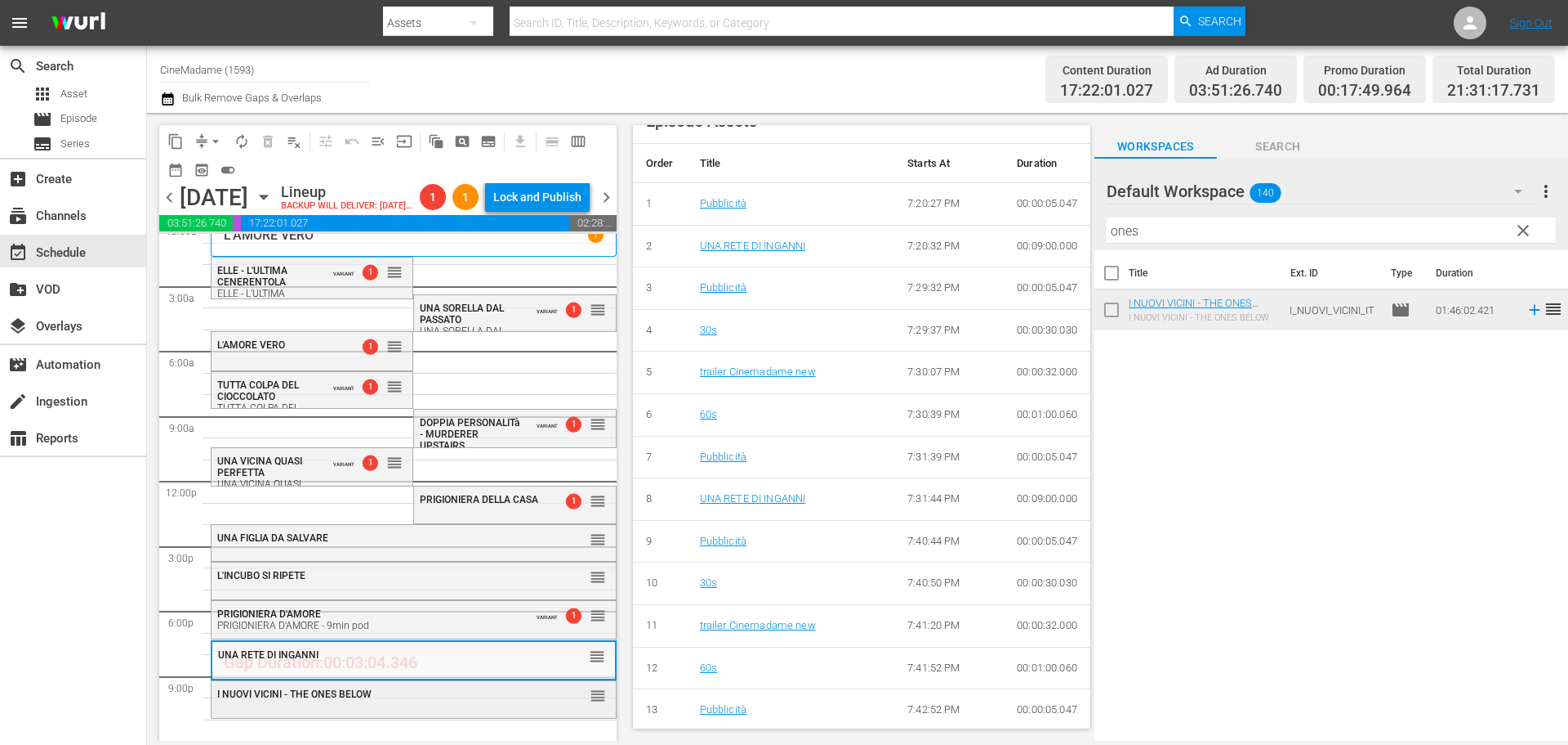
click at [423, 692] on div "I NUOVI VICINI - THE ONES BELOW" at bounding box center [374, 694] width 312 height 11
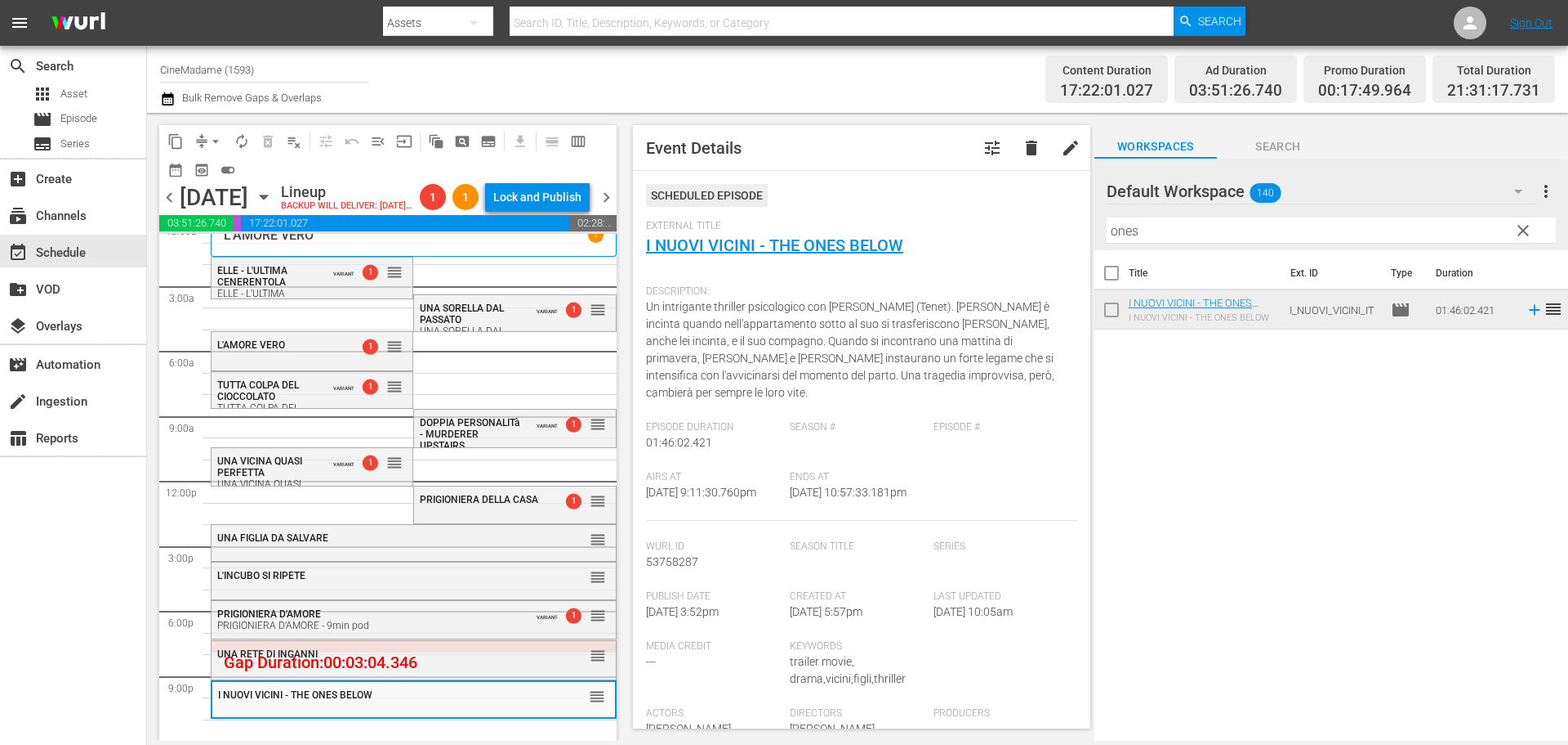
scroll to position [409, 0]
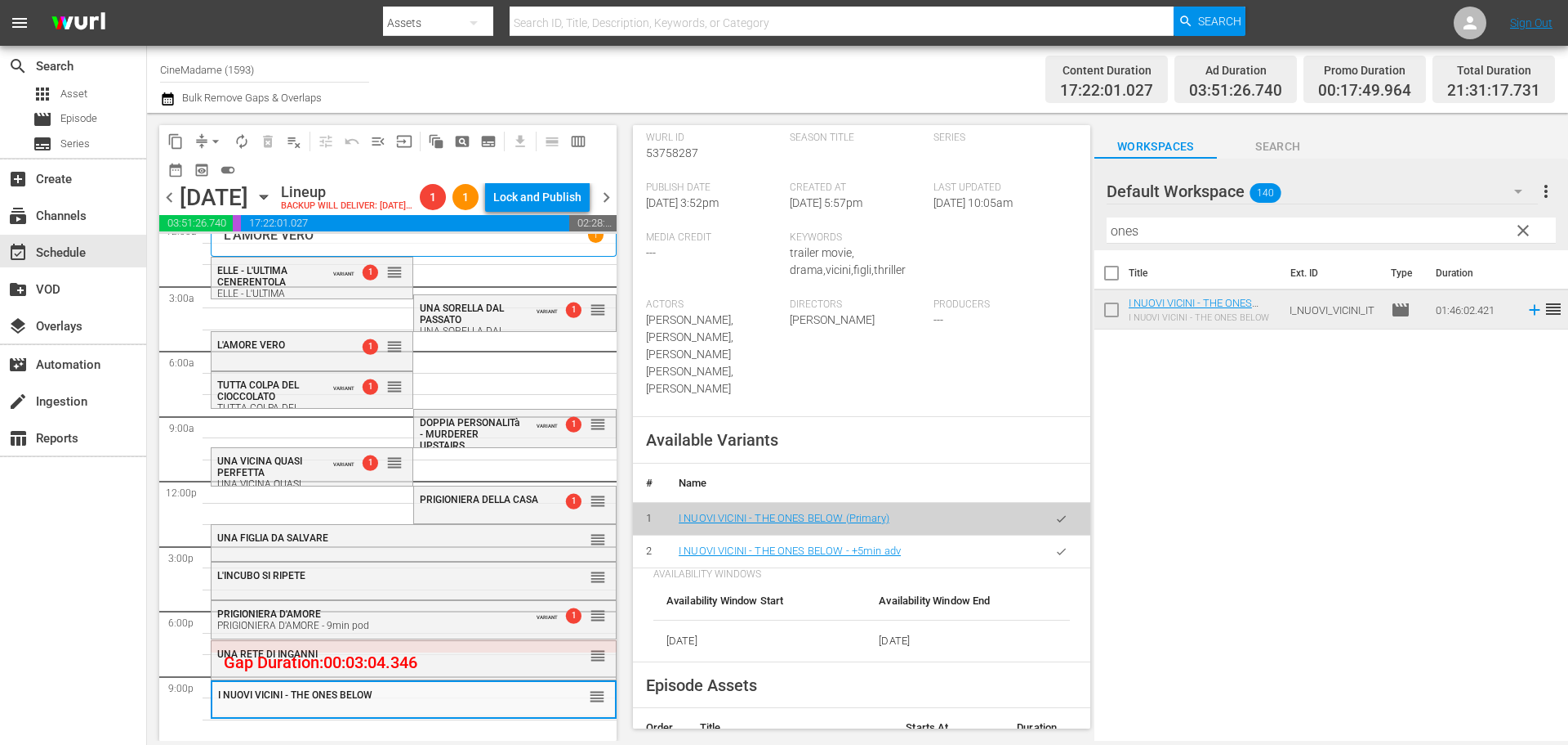
click at [220, 131] on button "arrow_drop_down" at bounding box center [215, 141] width 27 height 27
click at [213, 219] on li "Align to End of Previous Day" at bounding box center [217, 228] width 171 height 27
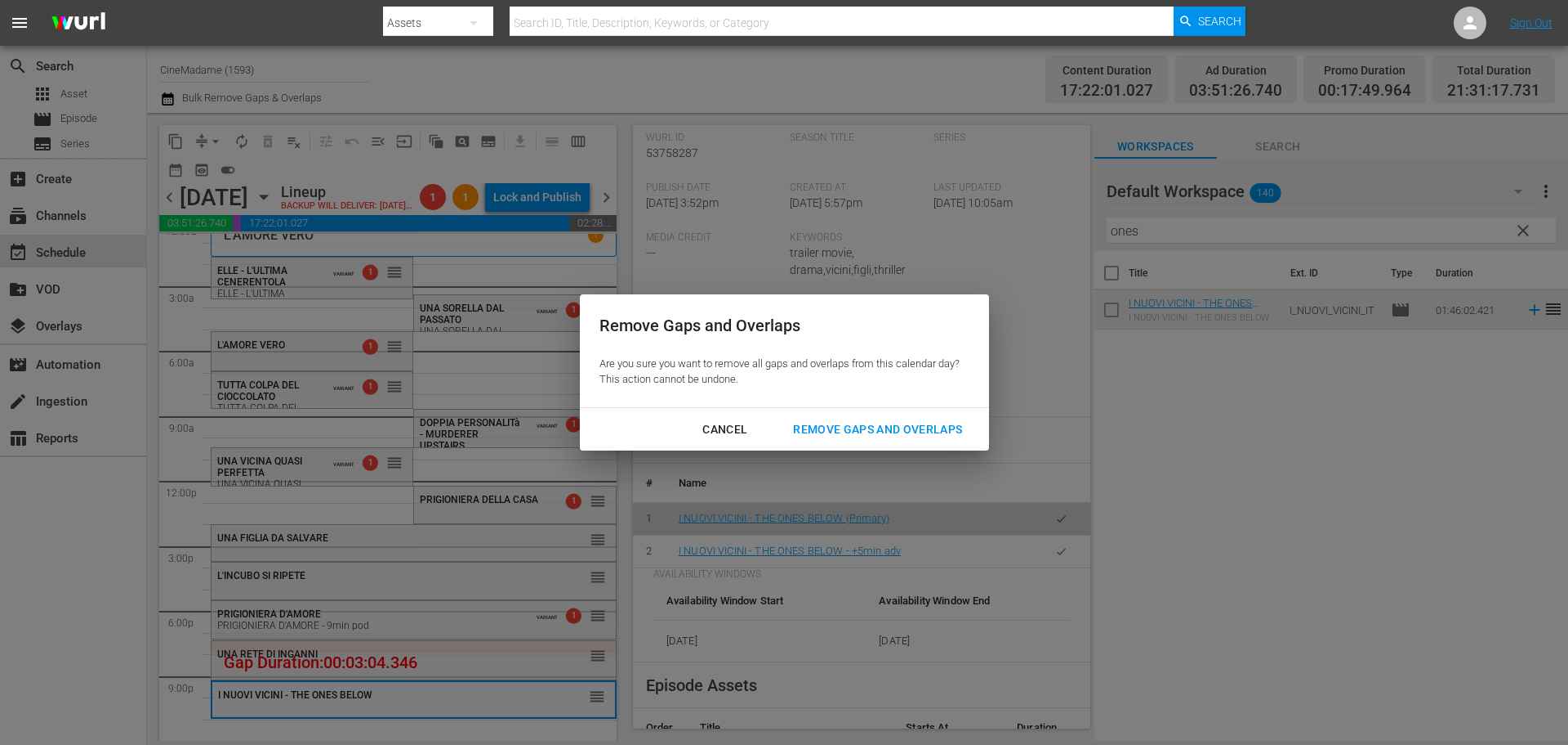
click at [877, 430] on div "Remove Gaps and Overlaps" at bounding box center [877, 430] width 195 height 21
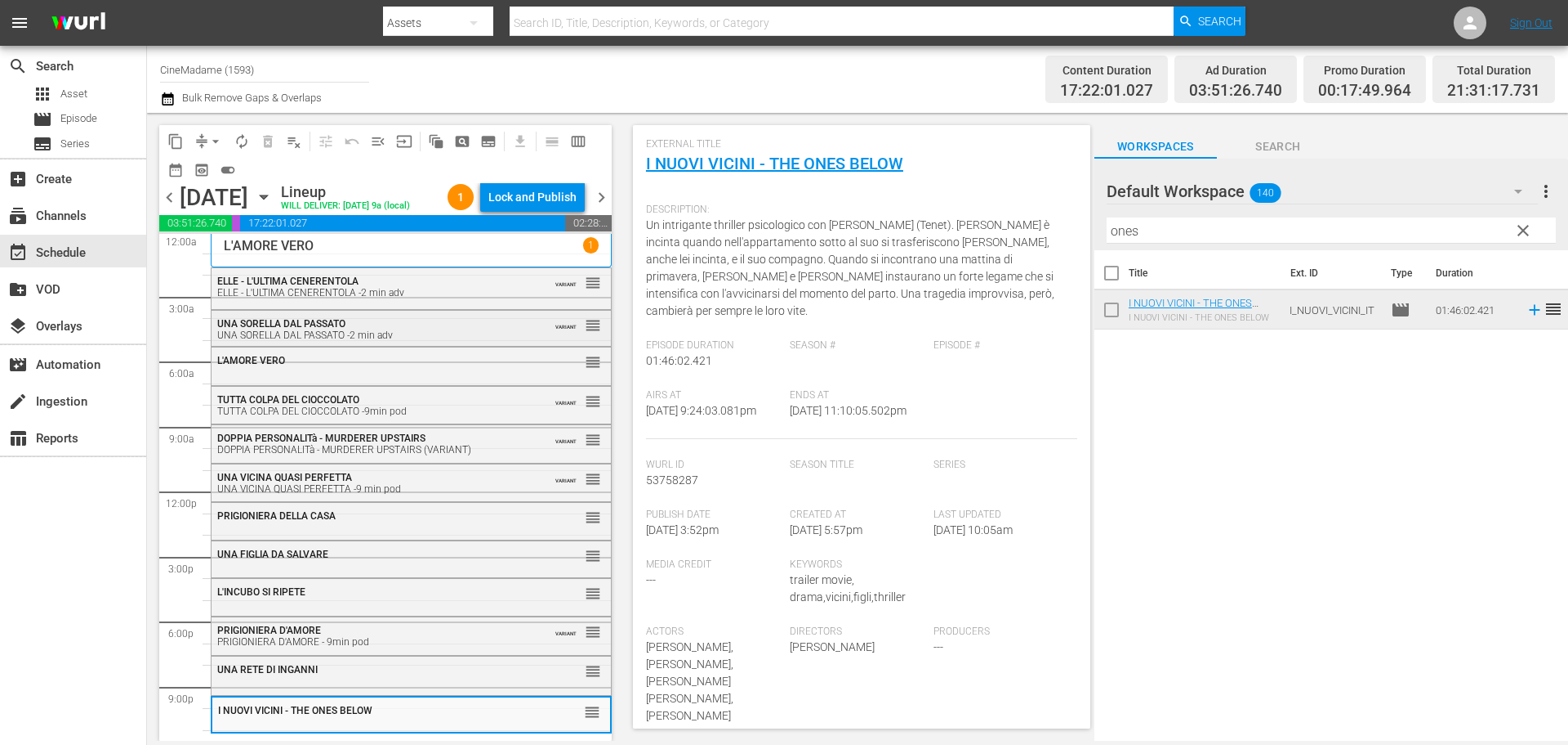
scroll to position [0, 0]
click at [333, 409] on div "TUTTA COLPA DEL CIOCCOLATO -9min pod" at bounding box center [371, 413] width 308 height 11
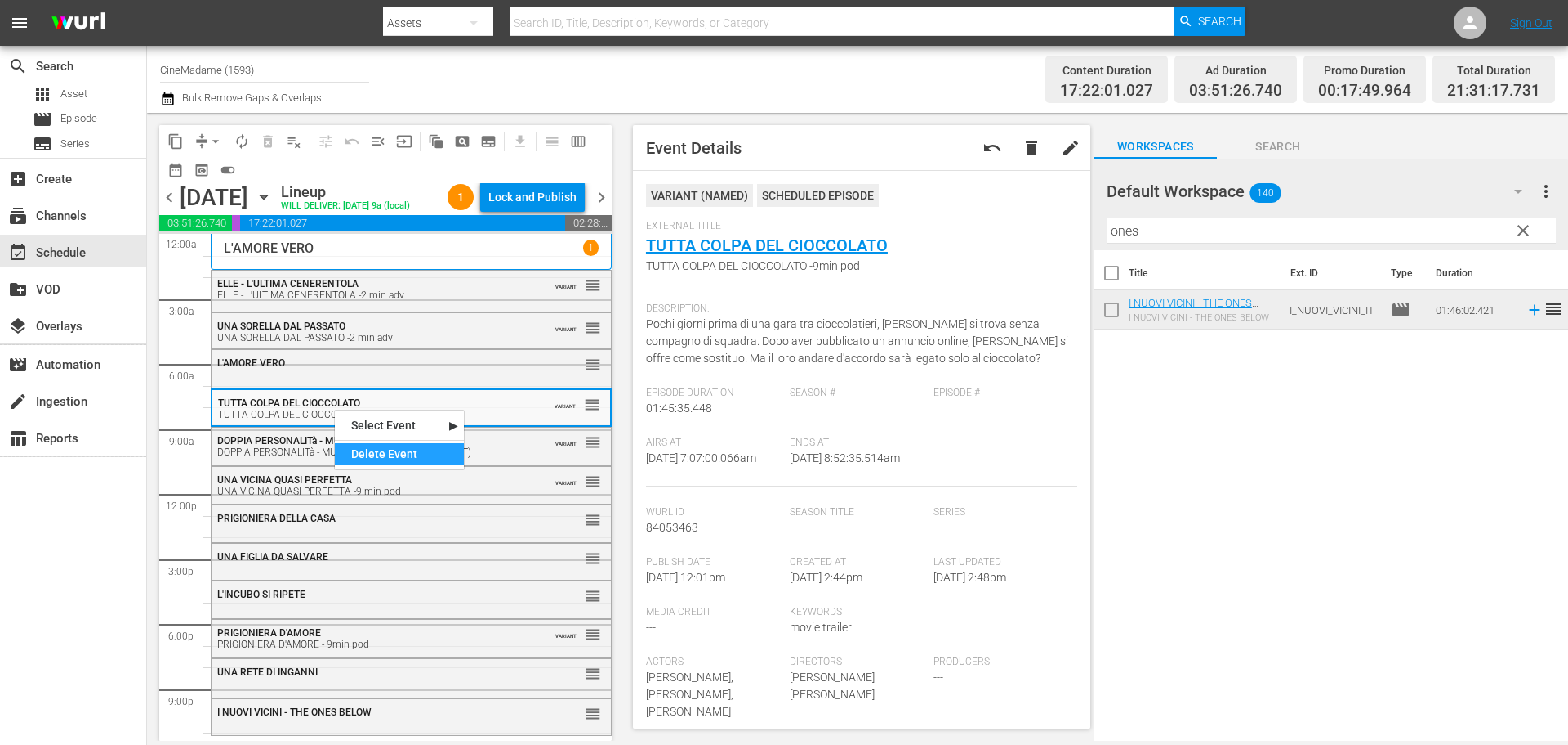
click at [398, 454] on div "Delete Event" at bounding box center [399, 454] width 129 height 22
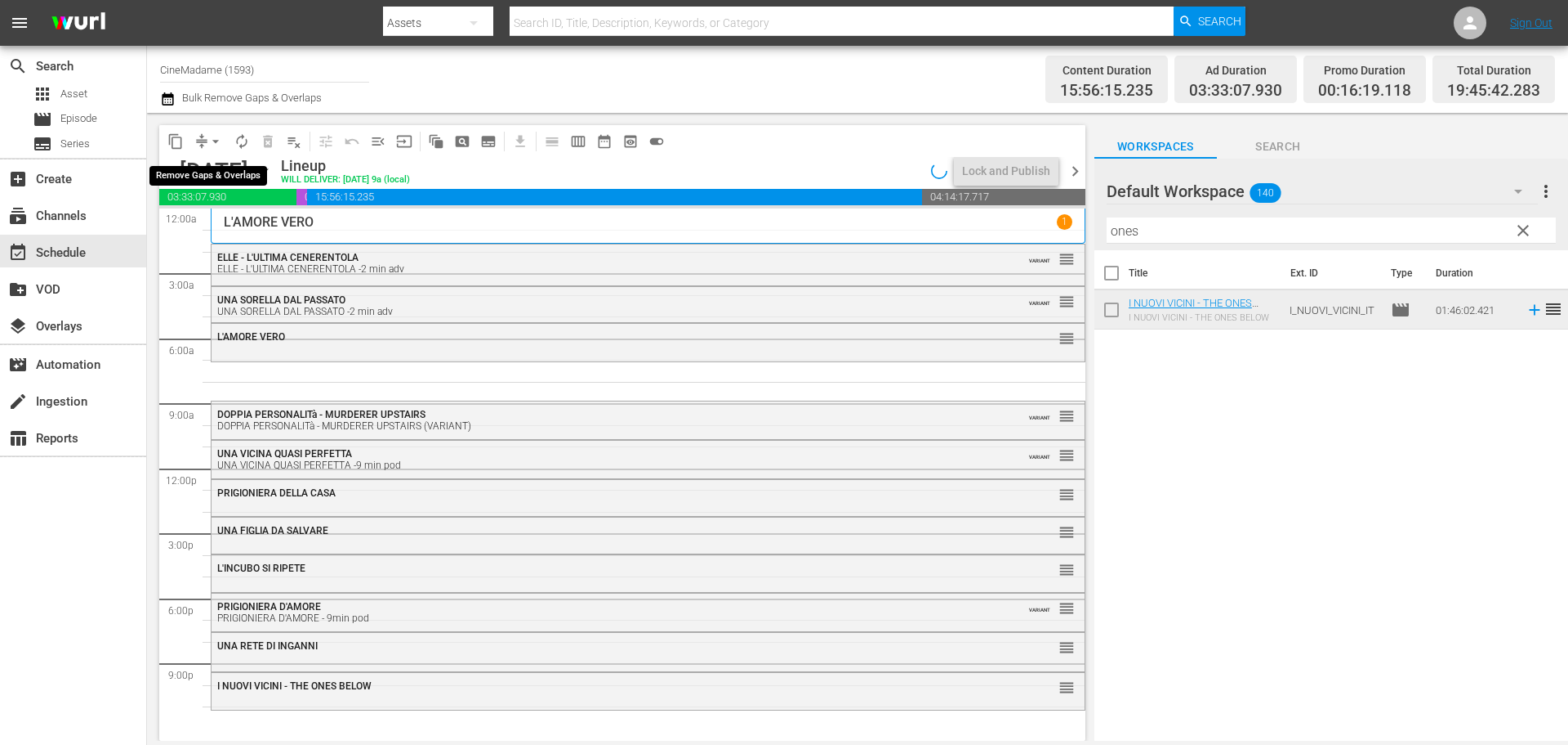
click at [215, 138] on span "arrow_drop_down" at bounding box center [215, 141] width 16 height 16
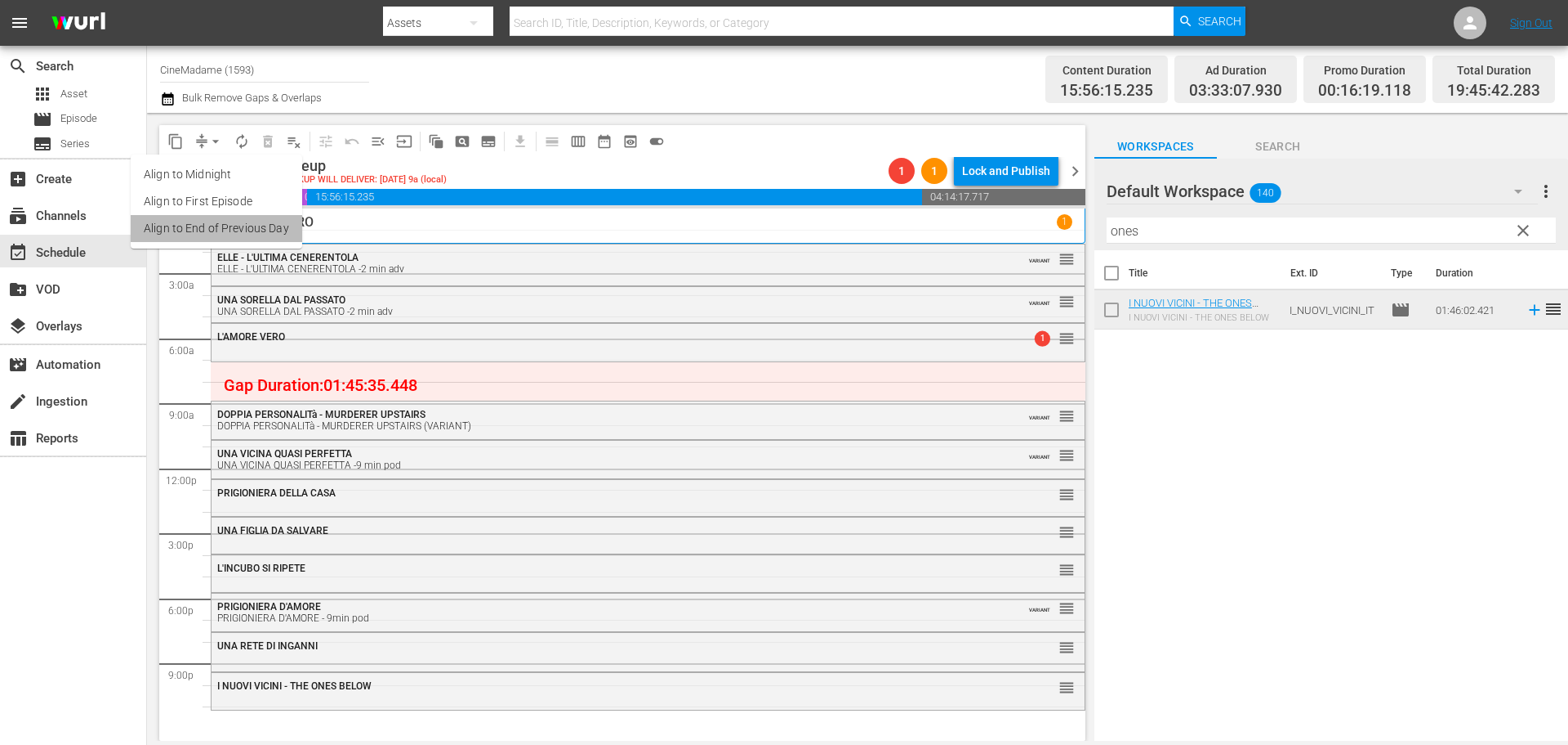
click at [234, 227] on li "Align to End of Previous Day" at bounding box center [217, 228] width 171 height 27
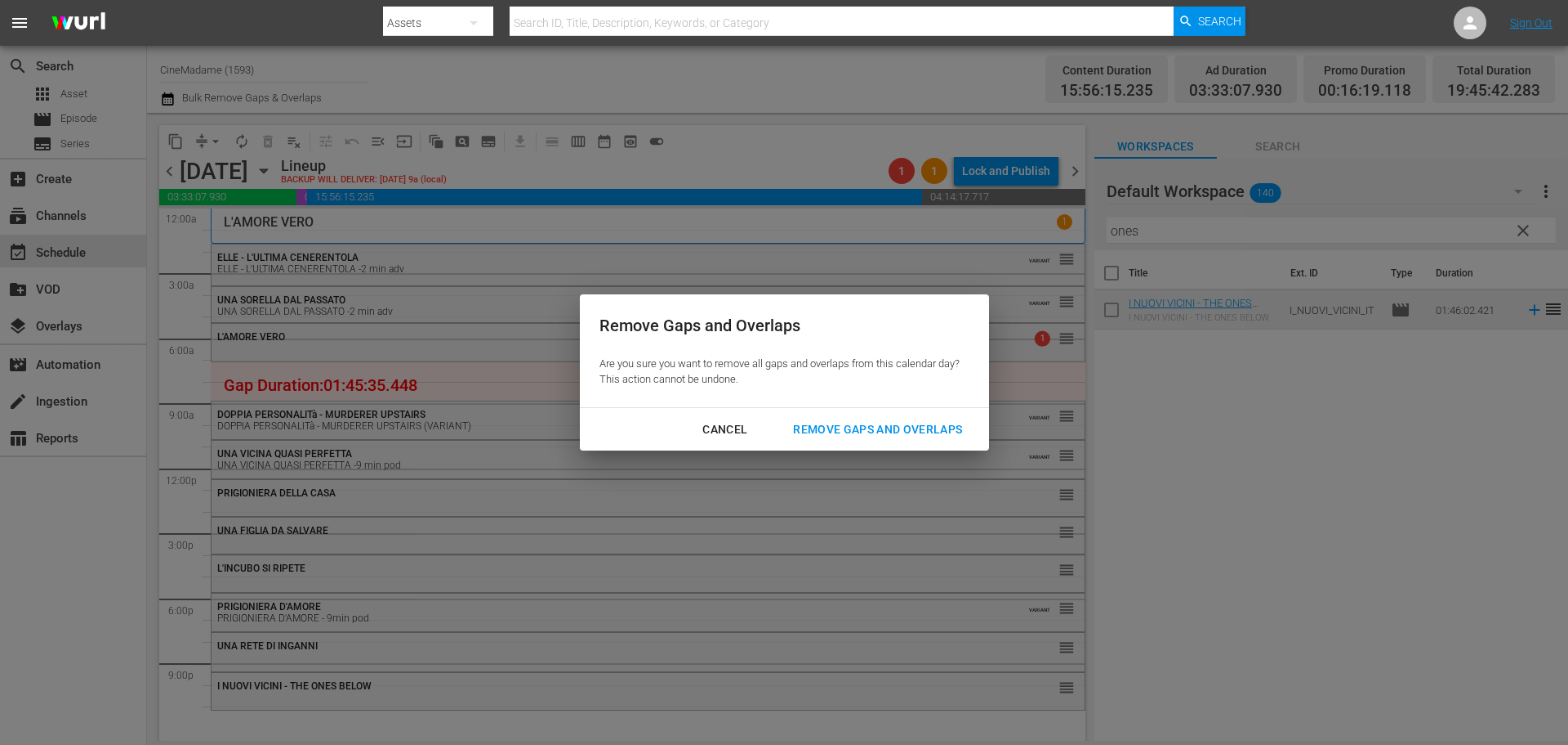
click at [889, 440] on button "Remove Gaps and Overlaps" at bounding box center [877, 429] width 208 height 30
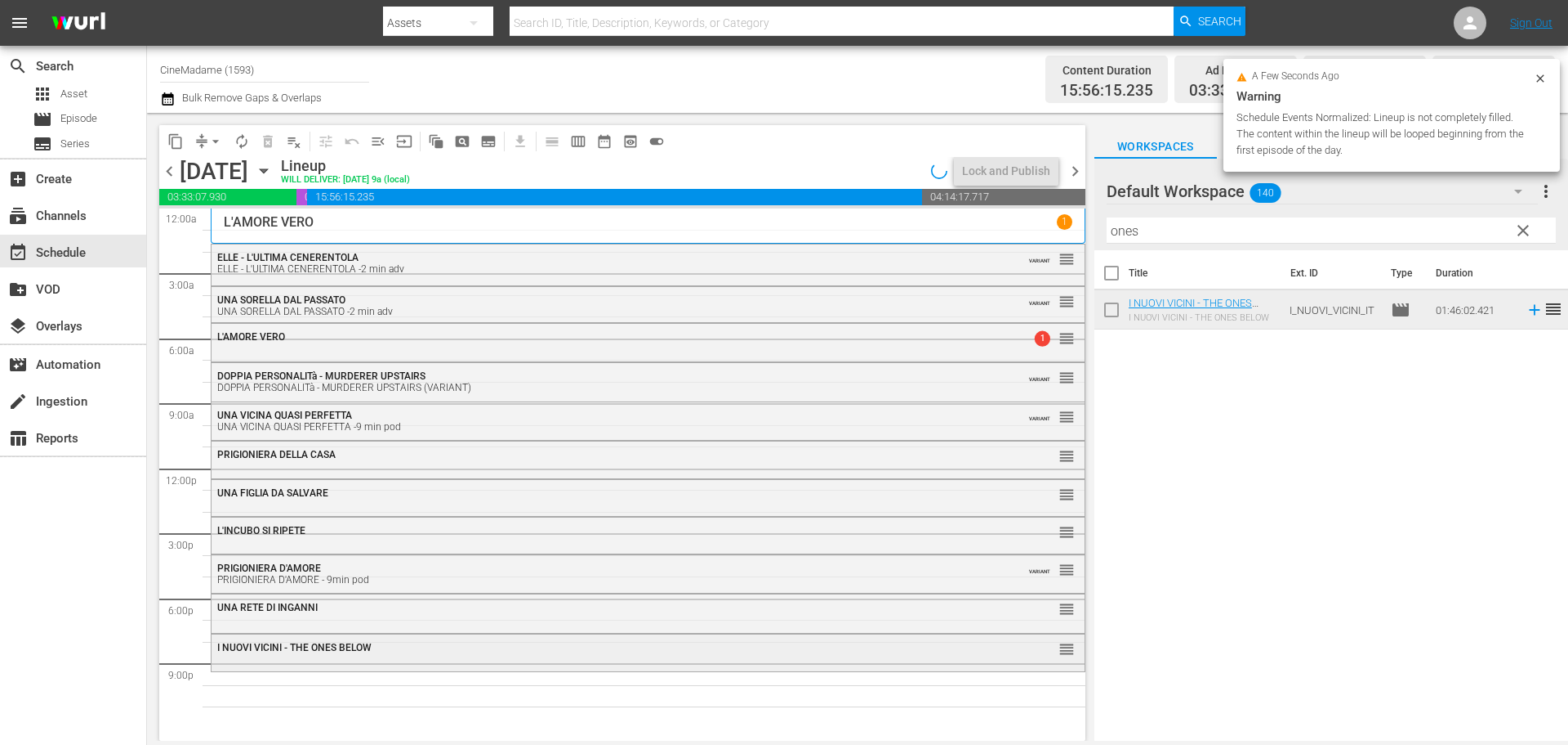
click at [250, 648] on span "I NUOVI VICINI - THE ONES BELOW" at bounding box center [295, 646] width 154 height 11
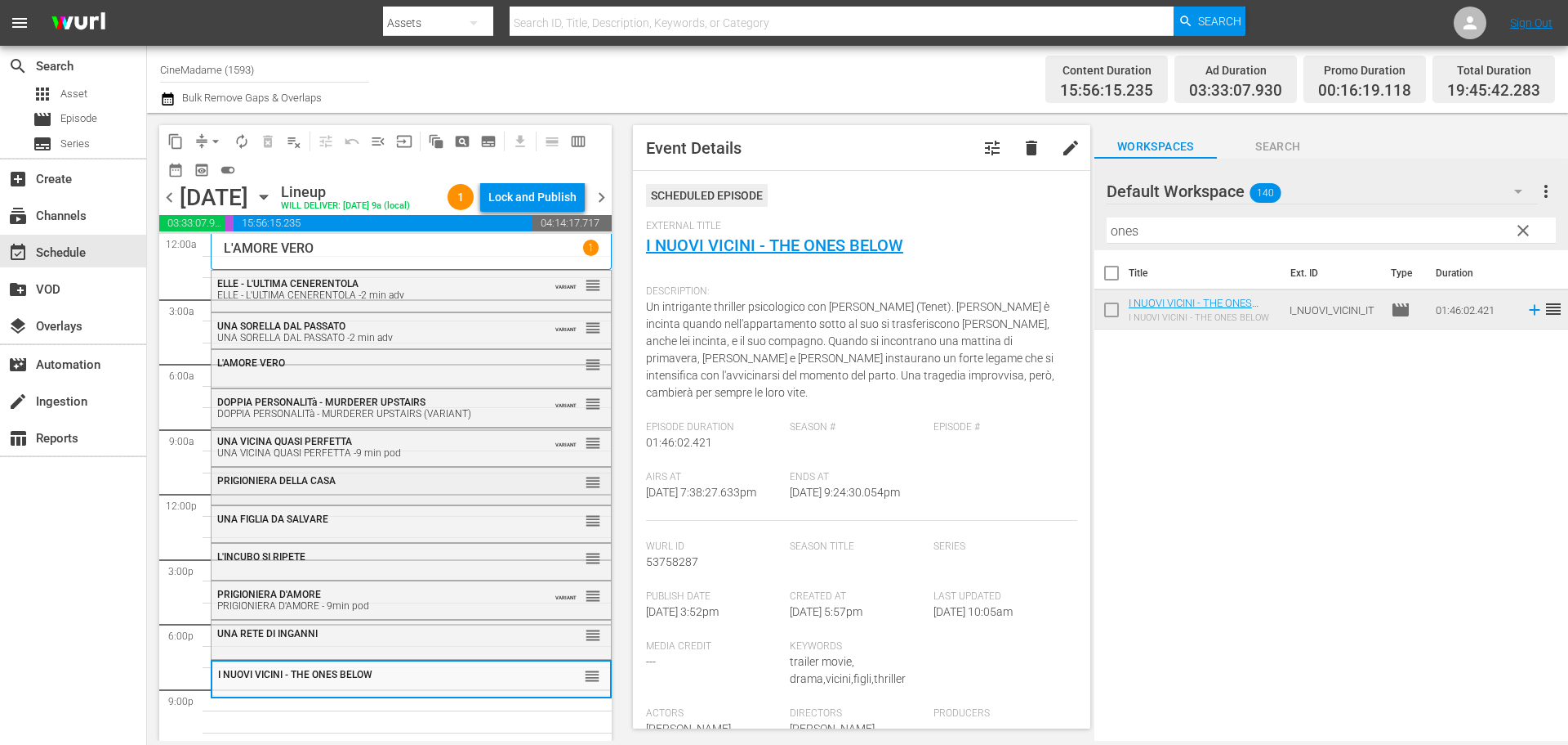
click at [343, 479] on div "PRIGIONIERA DELLA CASA" at bounding box center [371, 480] width 308 height 11
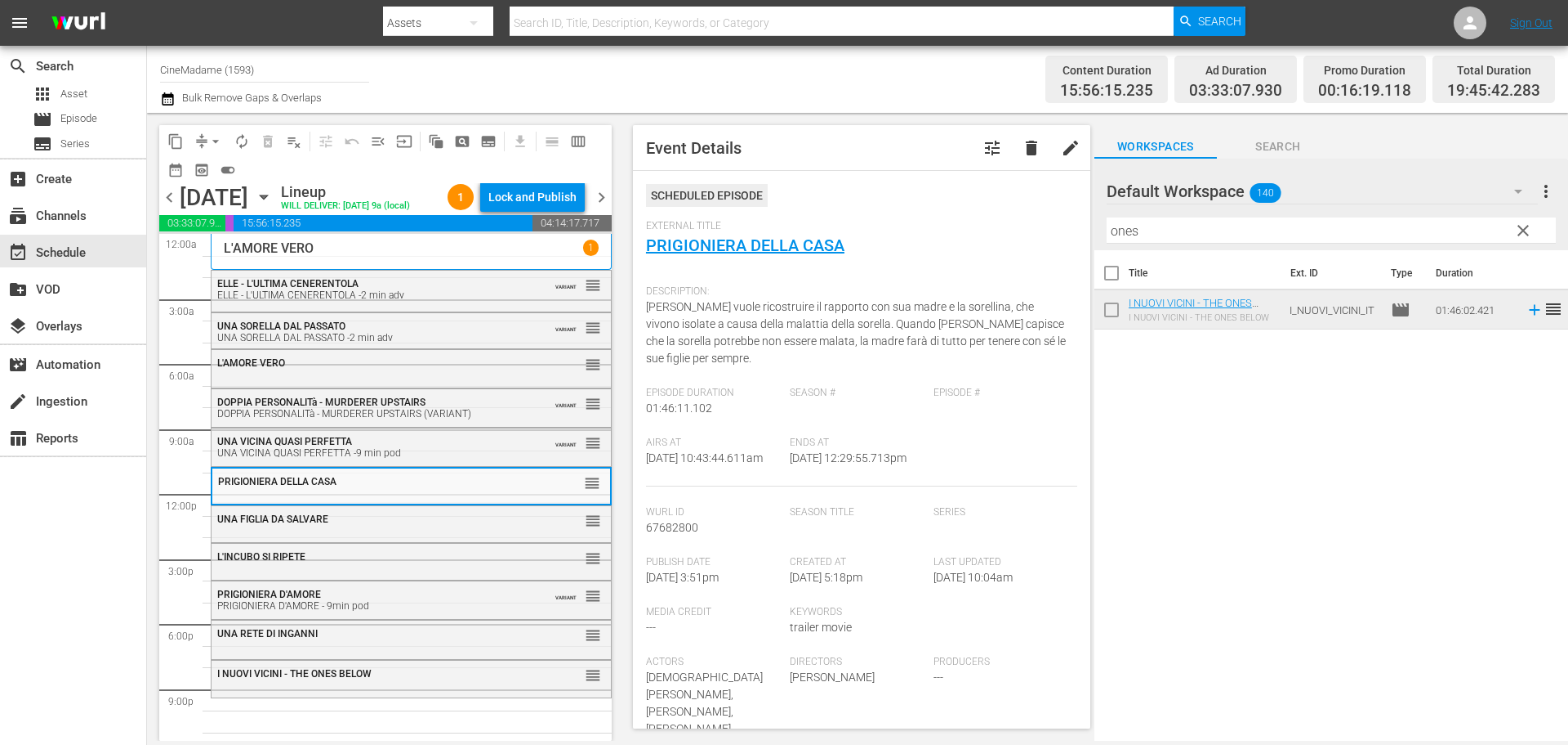
click at [990, 153] on button "tune" at bounding box center [992, 148] width 39 height 39
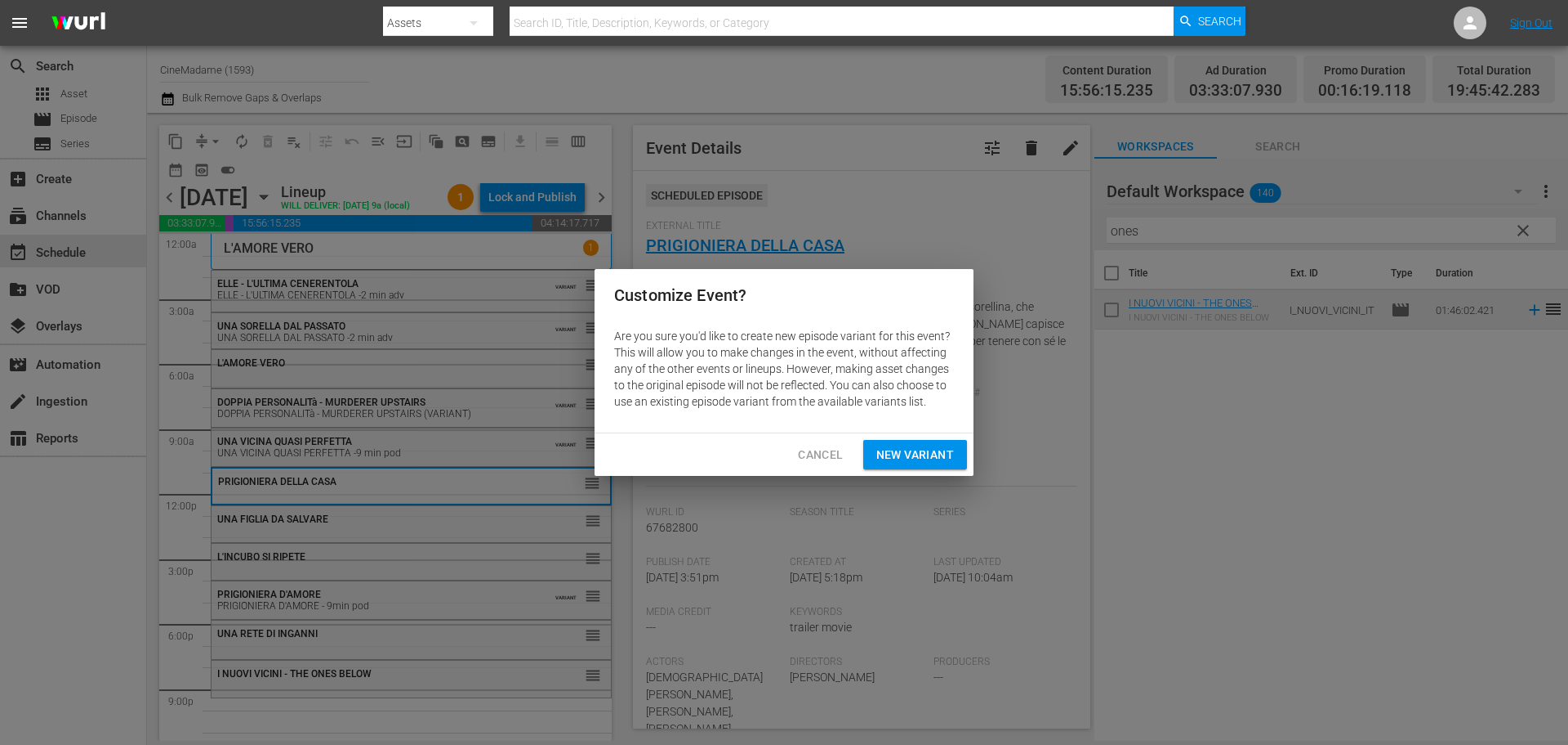
click at [913, 454] on span "New Variant" at bounding box center [915, 455] width 78 height 21
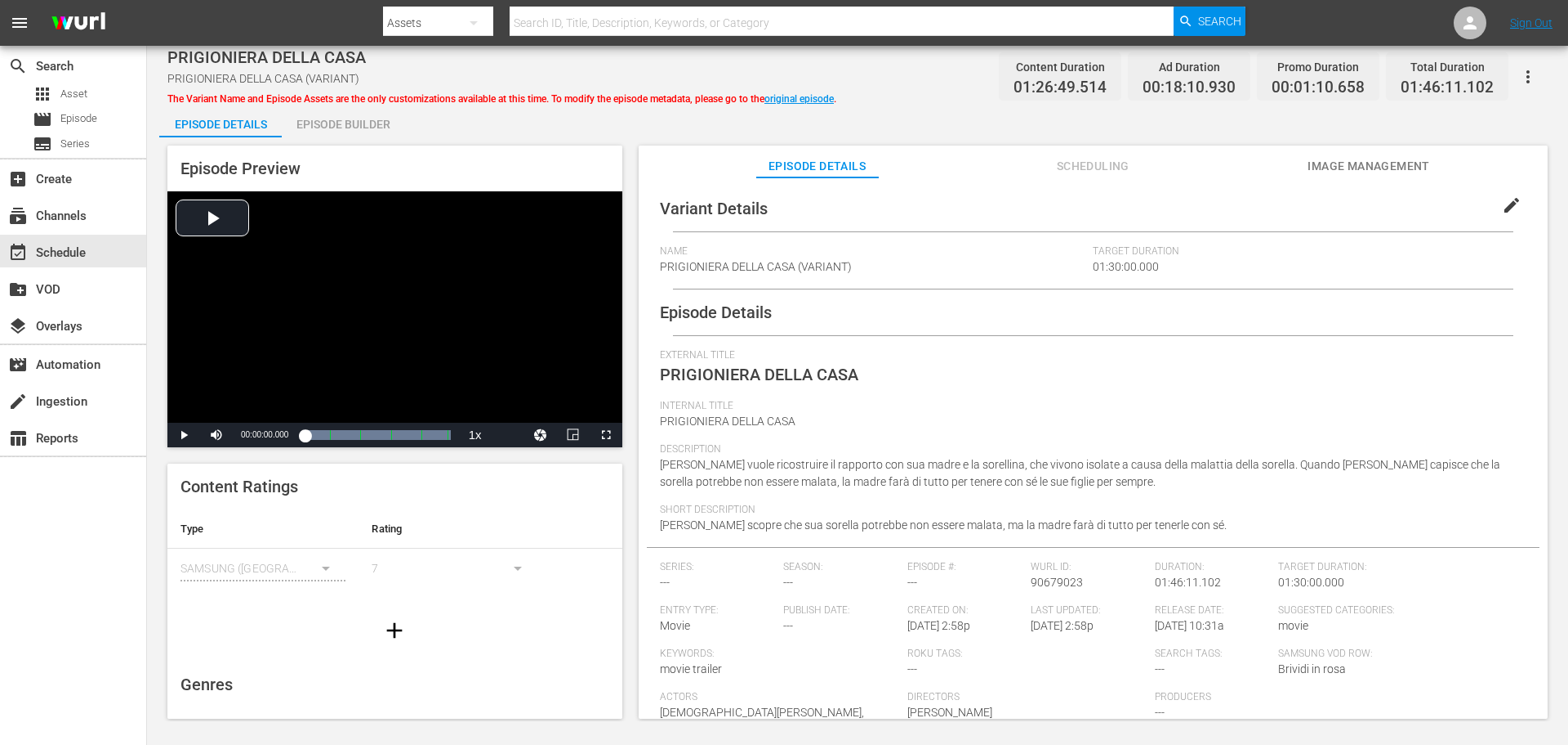
click at [1505, 201] on span "edit" at bounding box center [1511, 205] width 20 height 20
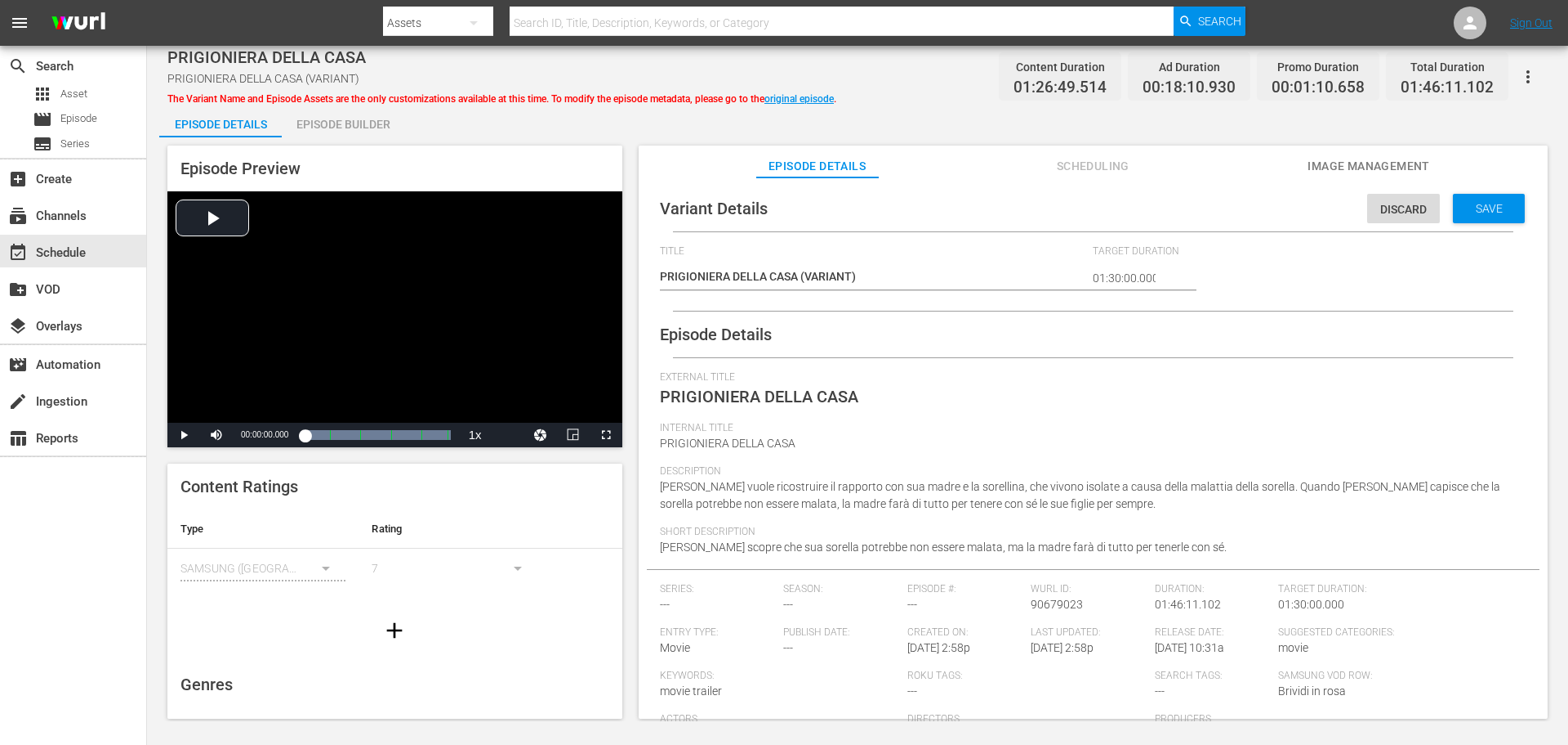
click at [917, 265] on div "PRIGIONIERA DELLA CASA (VARIANT) PRIGIONIERA DELLA CASA (VARIANT)" at bounding box center [872, 278] width 426 height 39
drag, startPoint x: 903, startPoint y: 276, endPoint x: 803, endPoint y: 276, distance: 100.0
type textarea "PRIGIONIERA DELLA CASA"
type textarea "PRIGIONIERA DELLA CASA -"
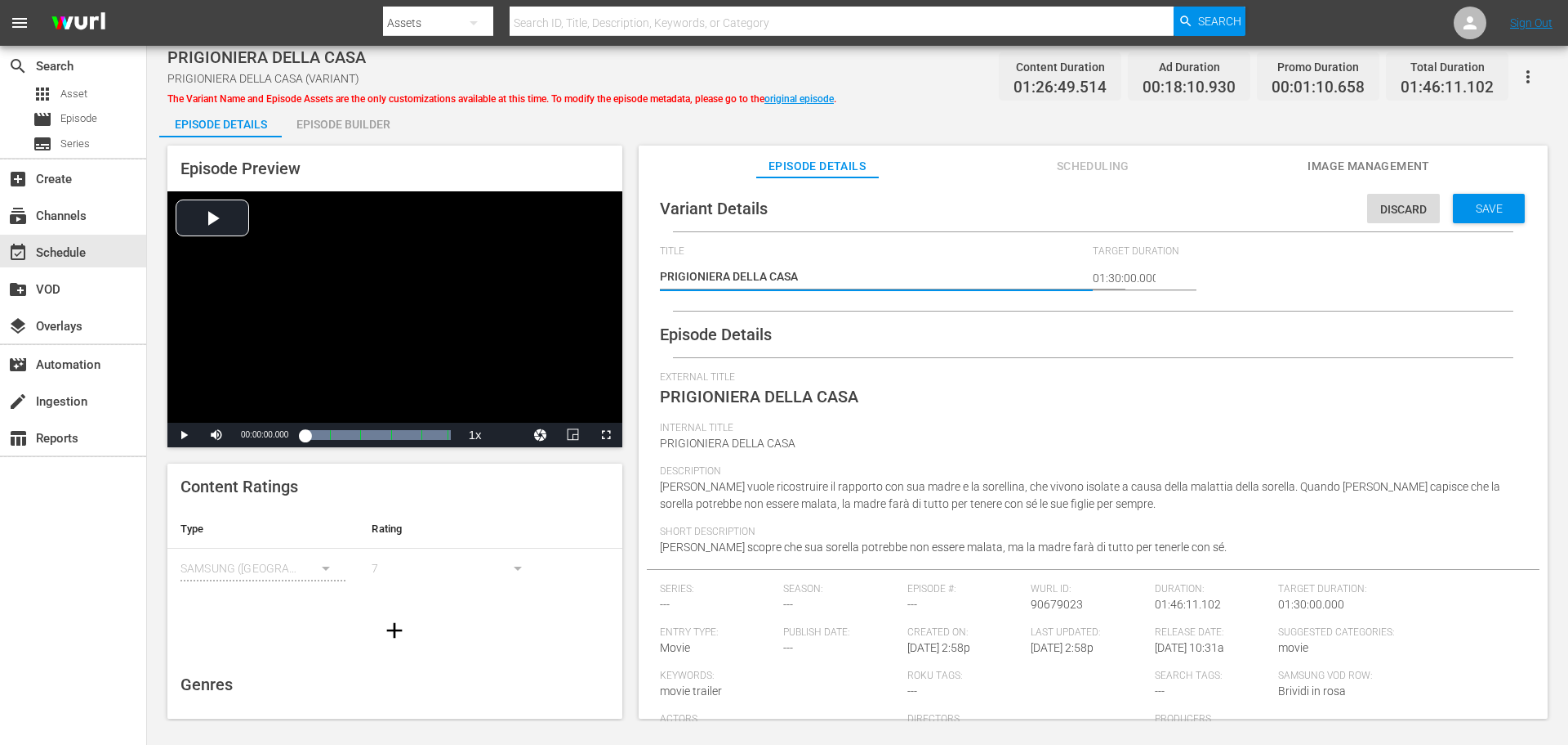
type textarea "PRIGIONIERA DELLA CASA -"
type textarea "PRIGIONIERA DELLA CASA - 2"
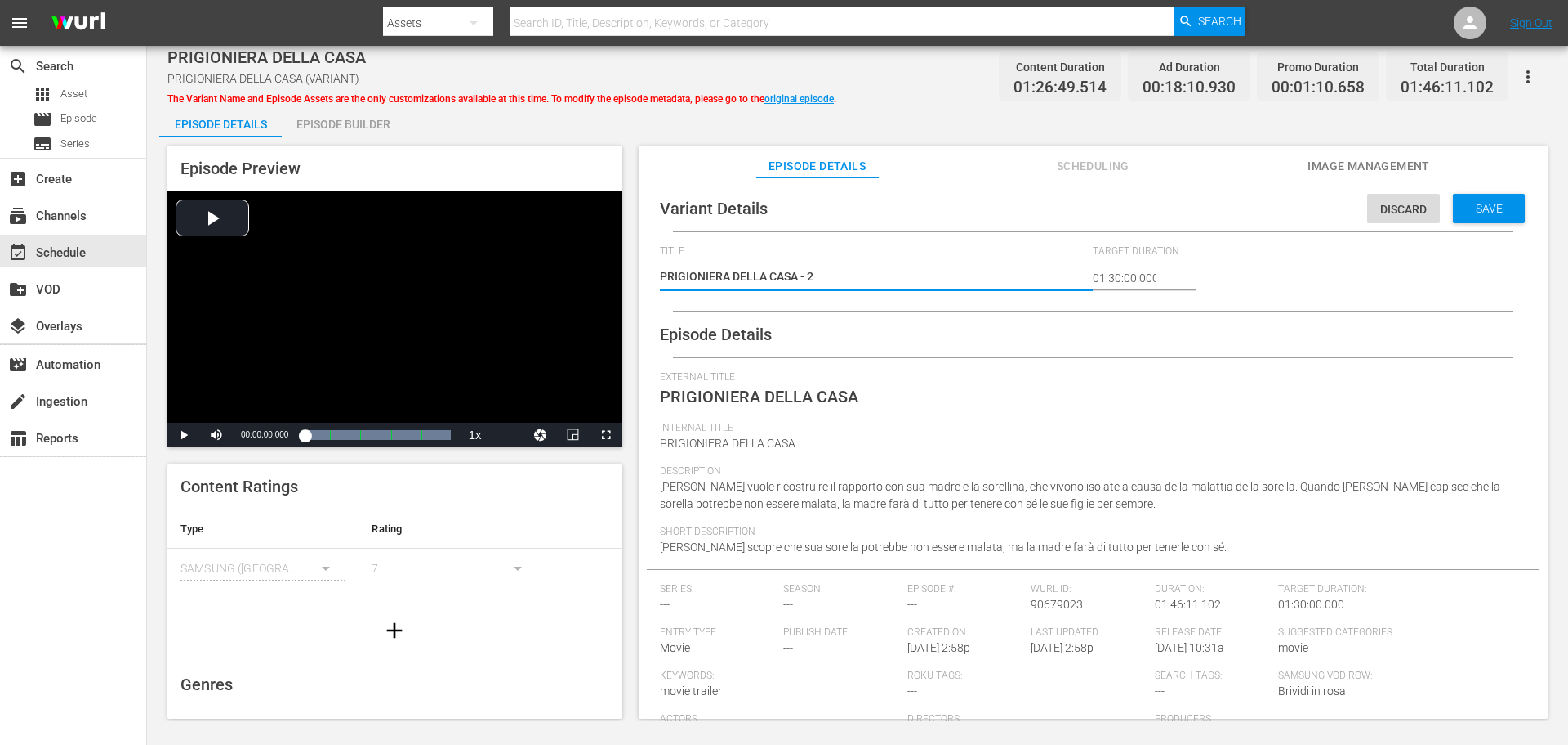
type textarea "PRIGIONIERA DELLA CASA - 2"
type textarea "PRIGIONIERA DELLA CASA - 2 m"
type textarea "PRIGIONIERA DELLA CASA - 2 mi"
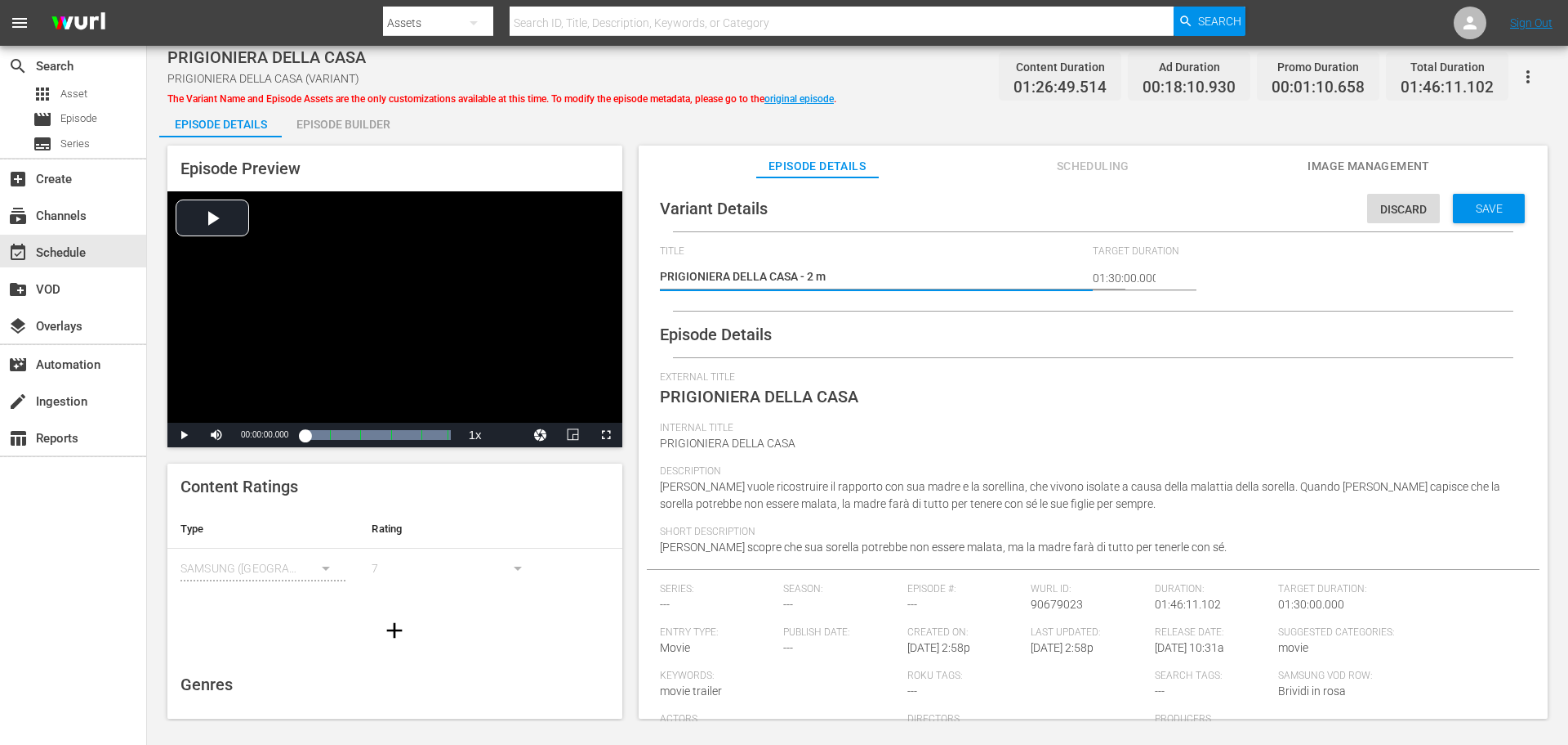
type textarea "PRIGIONIERA DELLA CASA - 2 mi"
type textarea "PRIGIONIERA DELLA CASA - 2 min"
type textarea "PRIGIONIERA DELLA CASA - 2 min s"
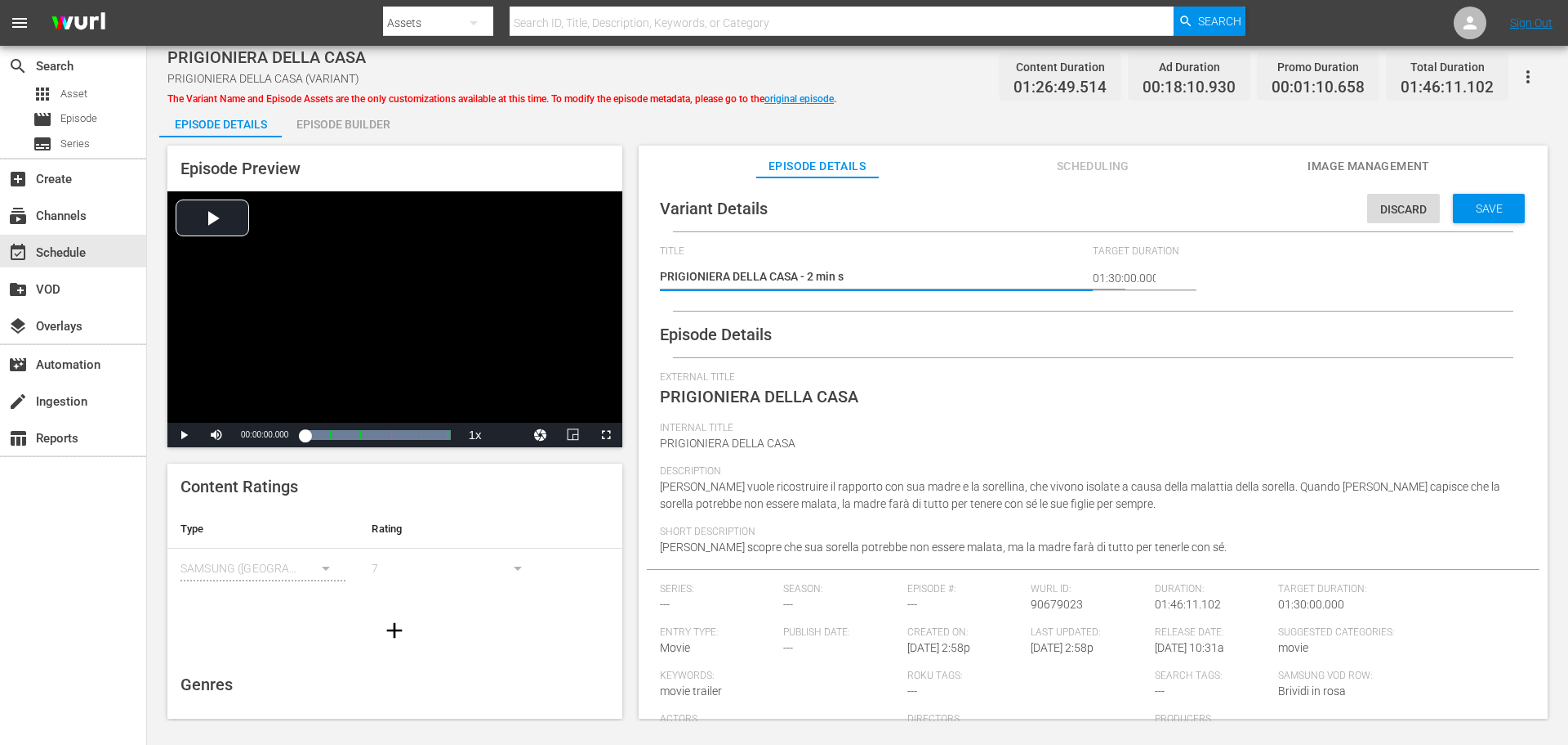
type textarea "PRIGIONIERA DELLA CASA - 2 min"
type textarea "PRIGIONIERA DELLA CASA - 2 min a"
type textarea "PRIGIONIERA DELLA CASA - 2 min ad"
type textarea "PRIGIONIERA DELLA CASA - 2 min adv"
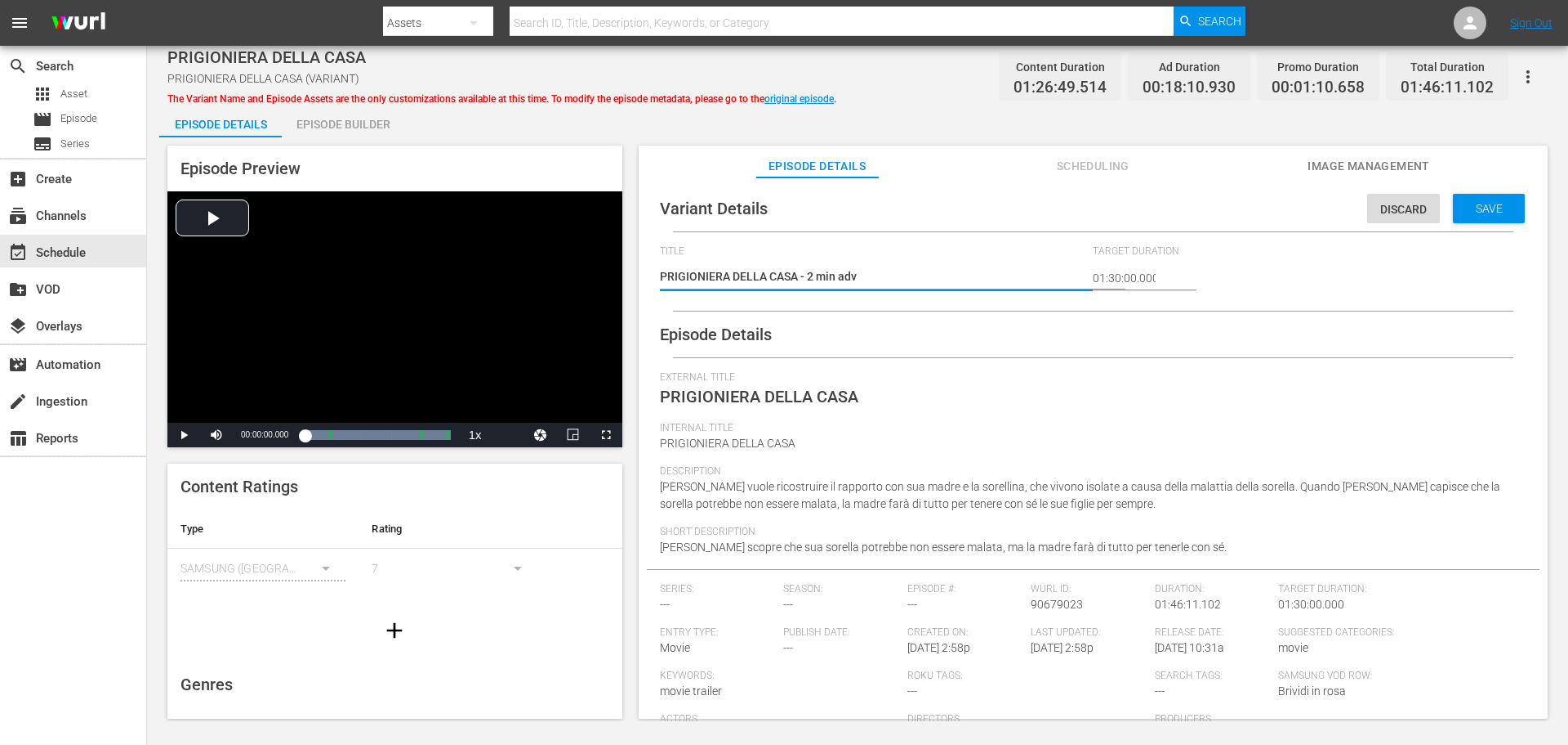
type textarea "PRIGIONIERA DELLA CASA - 2 min adv"
click at [1484, 223] on div "Variant Details Discard Save Title PRIGIONIERA DELLA CASA (VARIANT) PRIGIONIERA…" at bounding box center [1093, 520] width 893 height 670
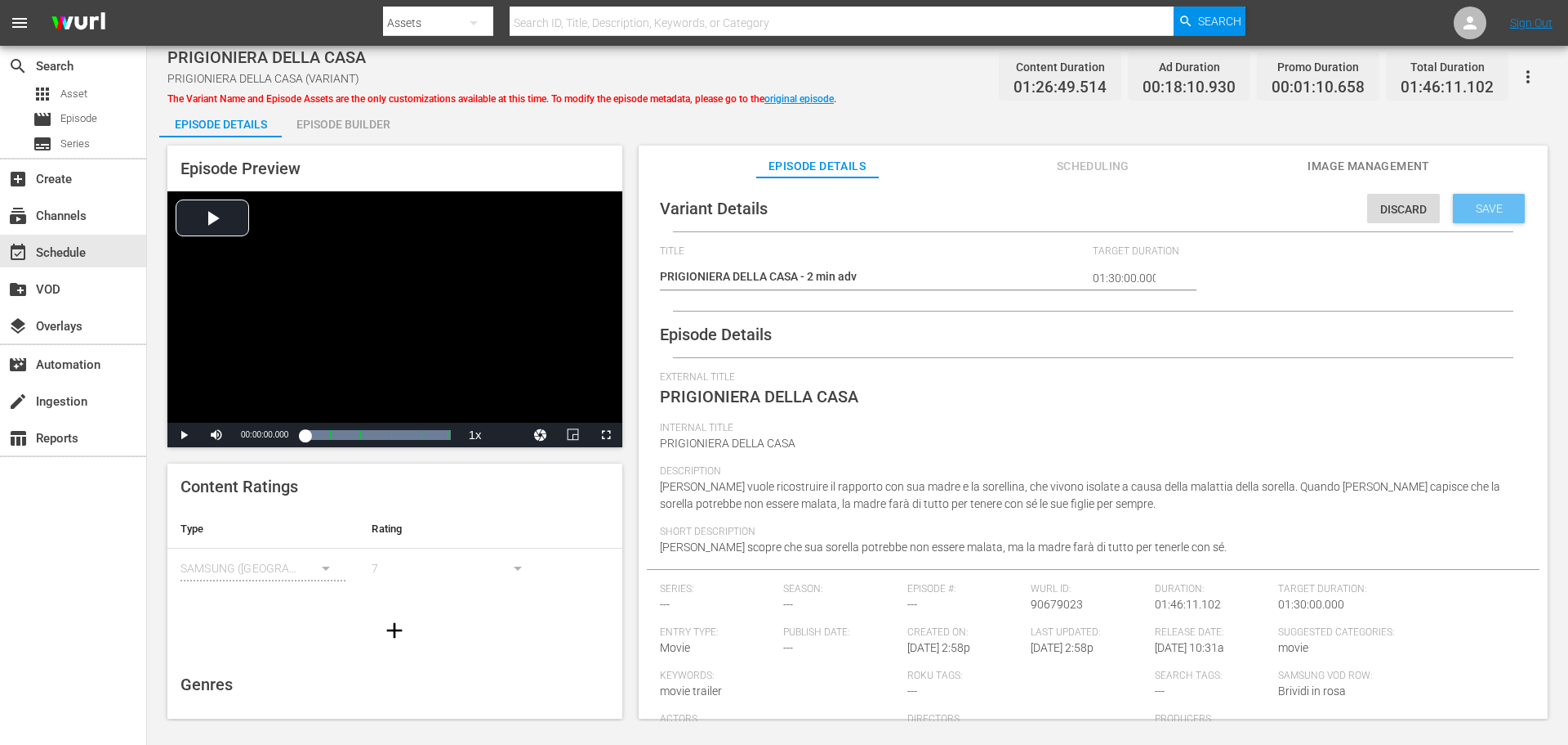
click at [1494, 205] on span "Save" at bounding box center [1489, 207] width 53 height 13
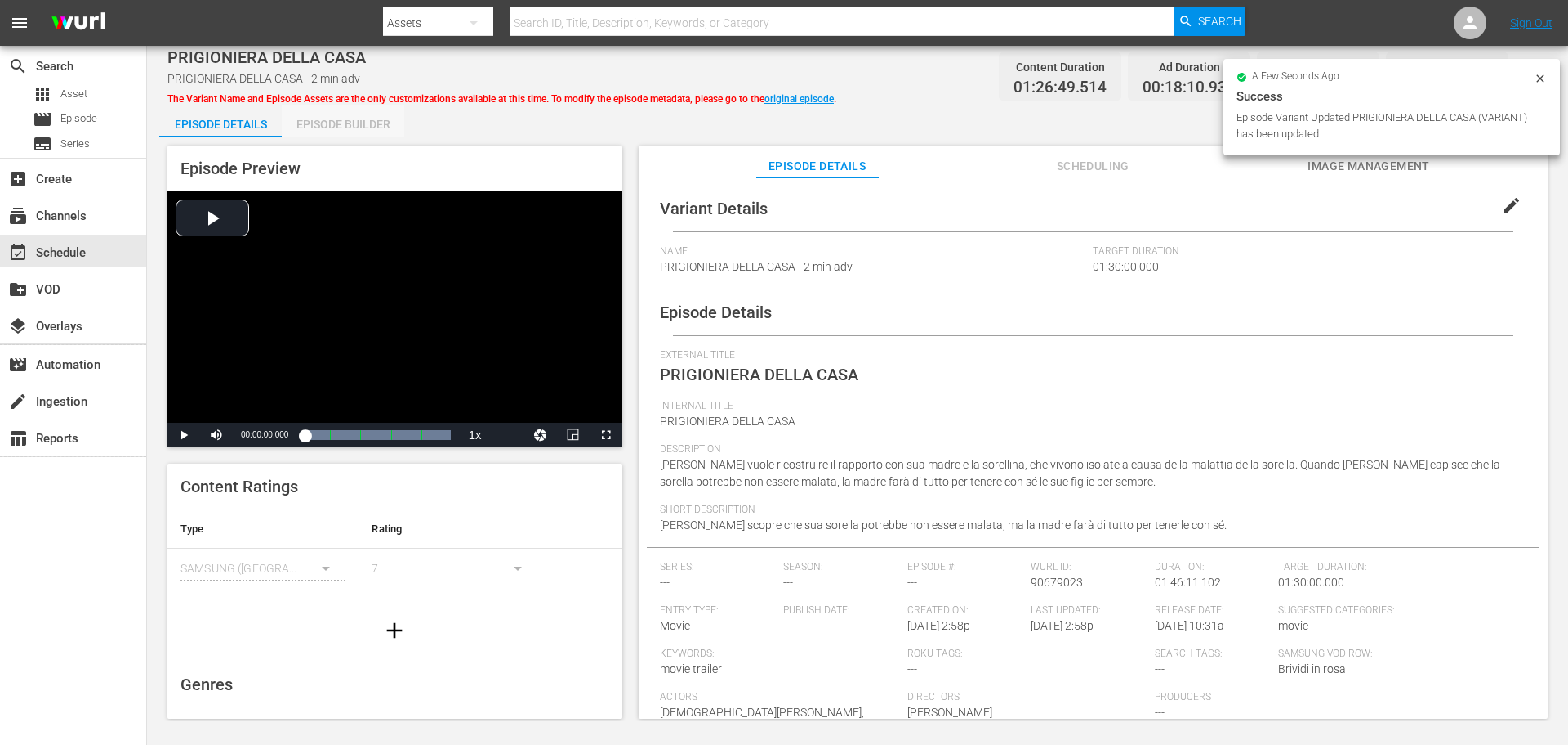
click at [360, 119] on div "Episode Builder" at bounding box center [343, 124] width 123 height 39
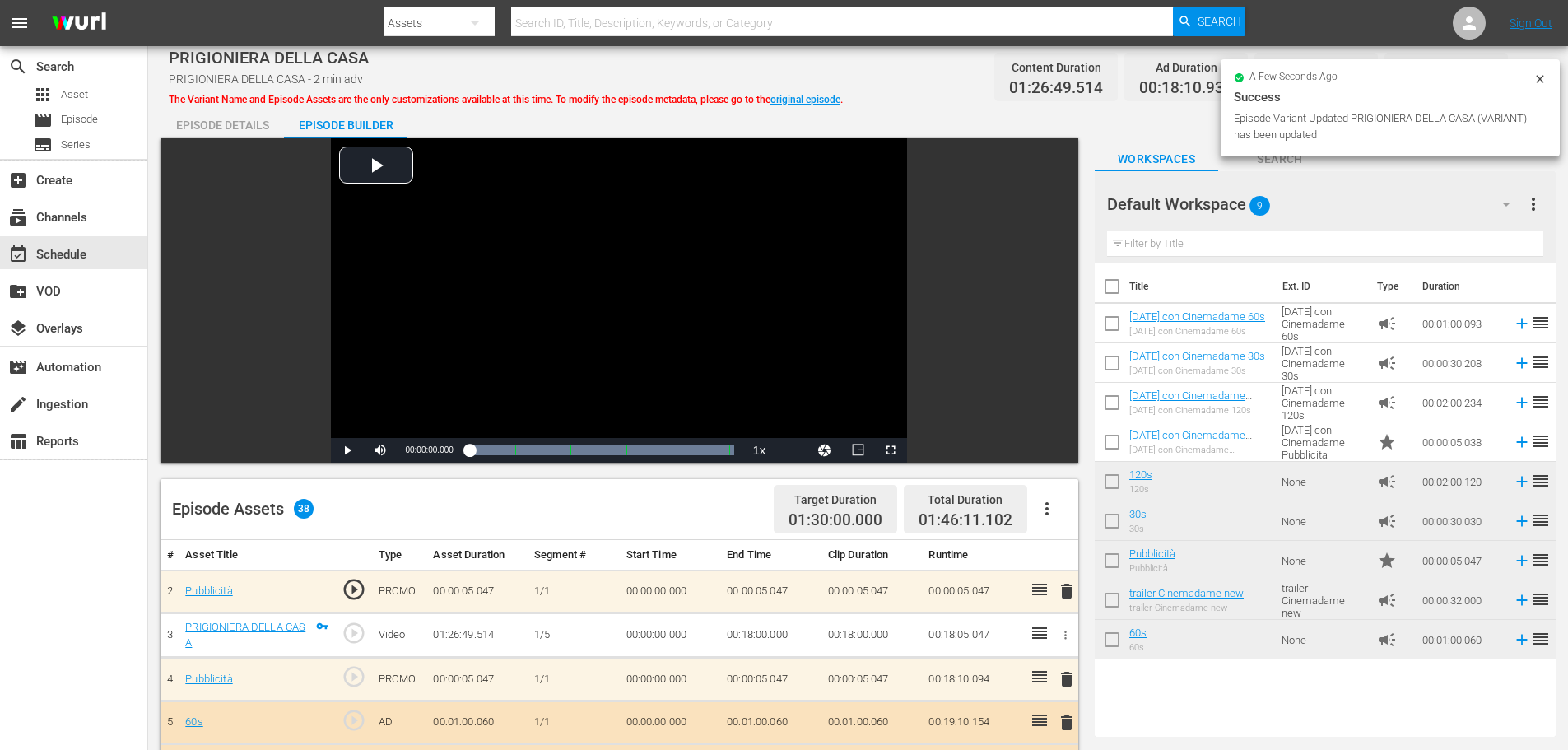
click at [1059, 503] on button "button" at bounding box center [1047, 508] width 40 height 40
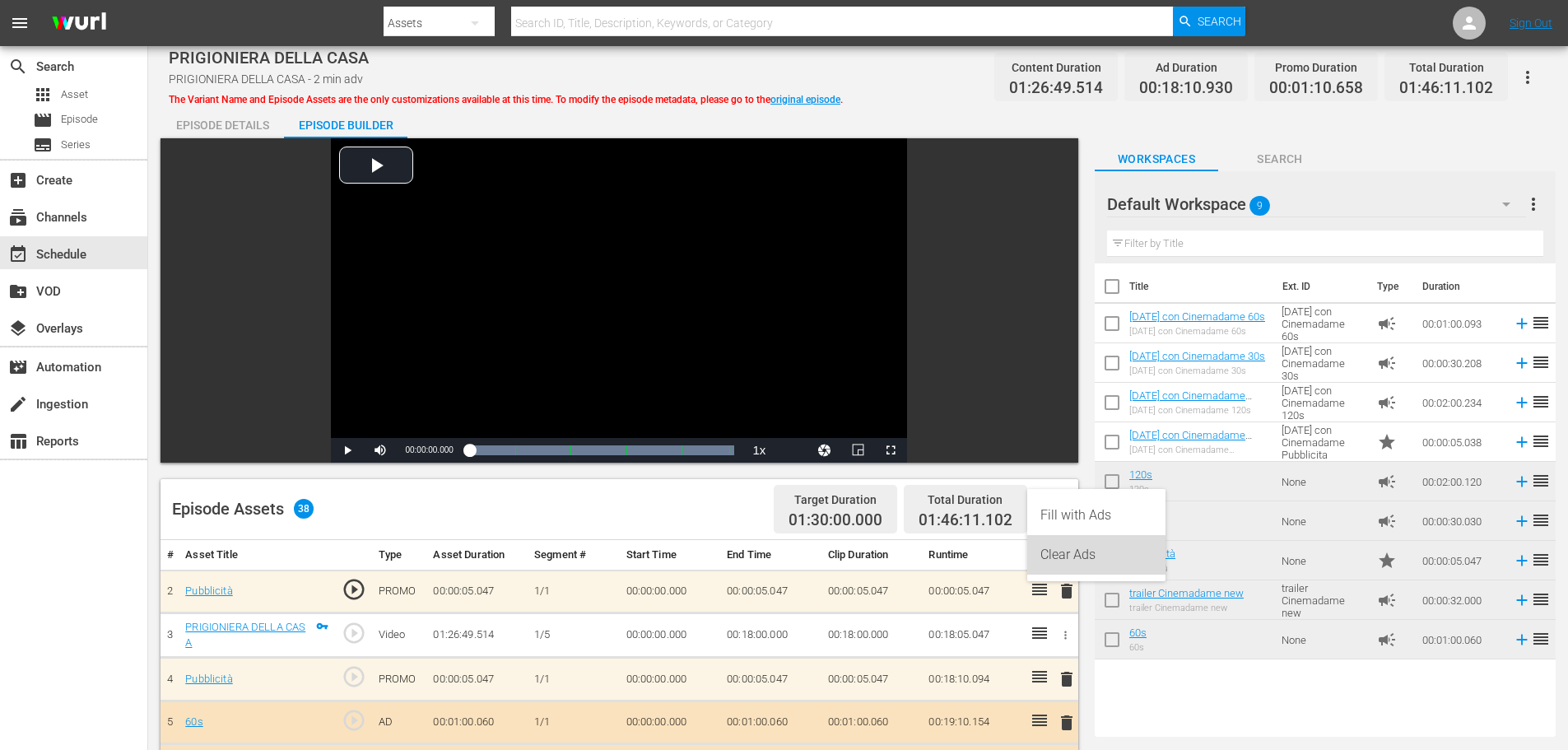
click at [1083, 570] on div "Clear Ads" at bounding box center [1097, 555] width 112 height 40
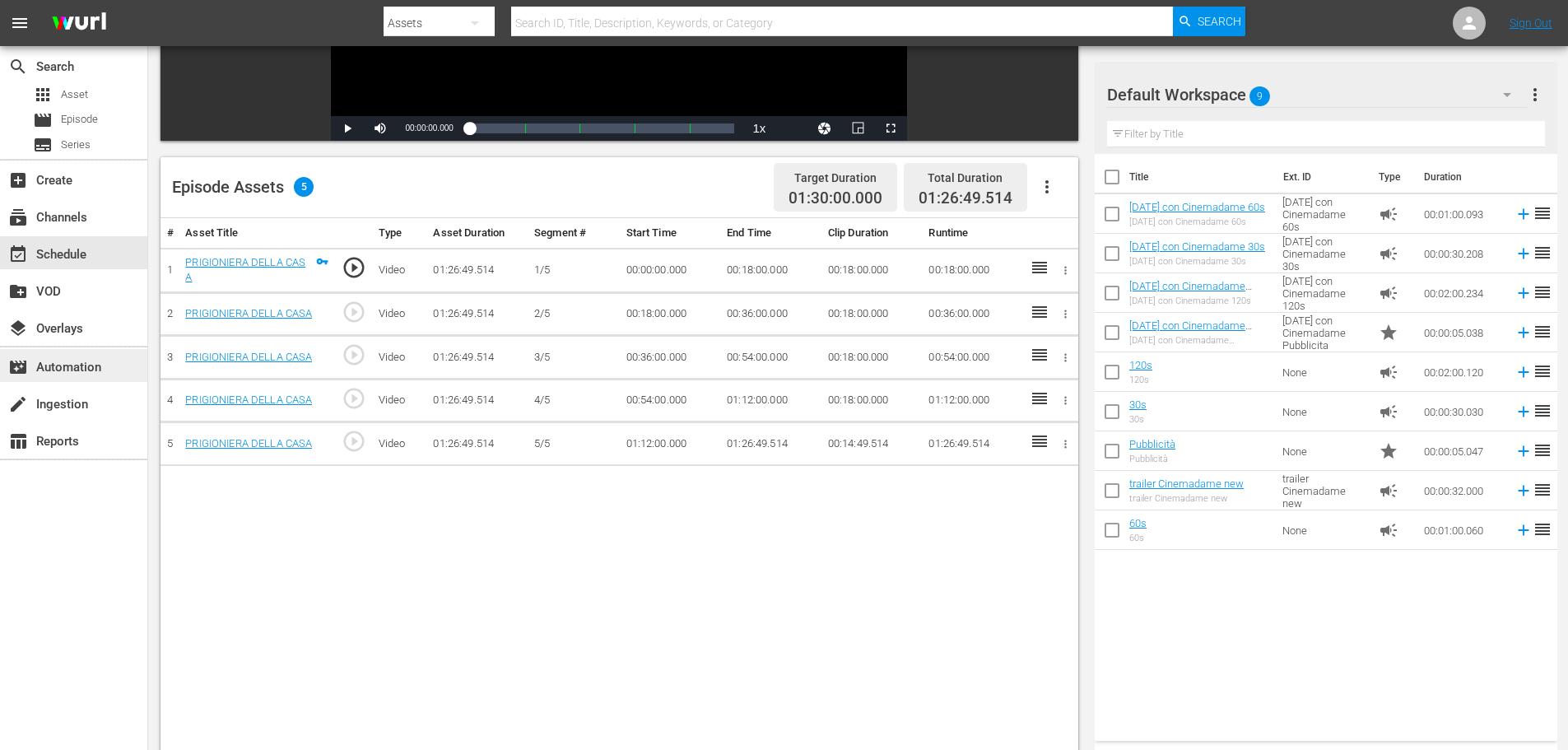
scroll to position [329, 0]
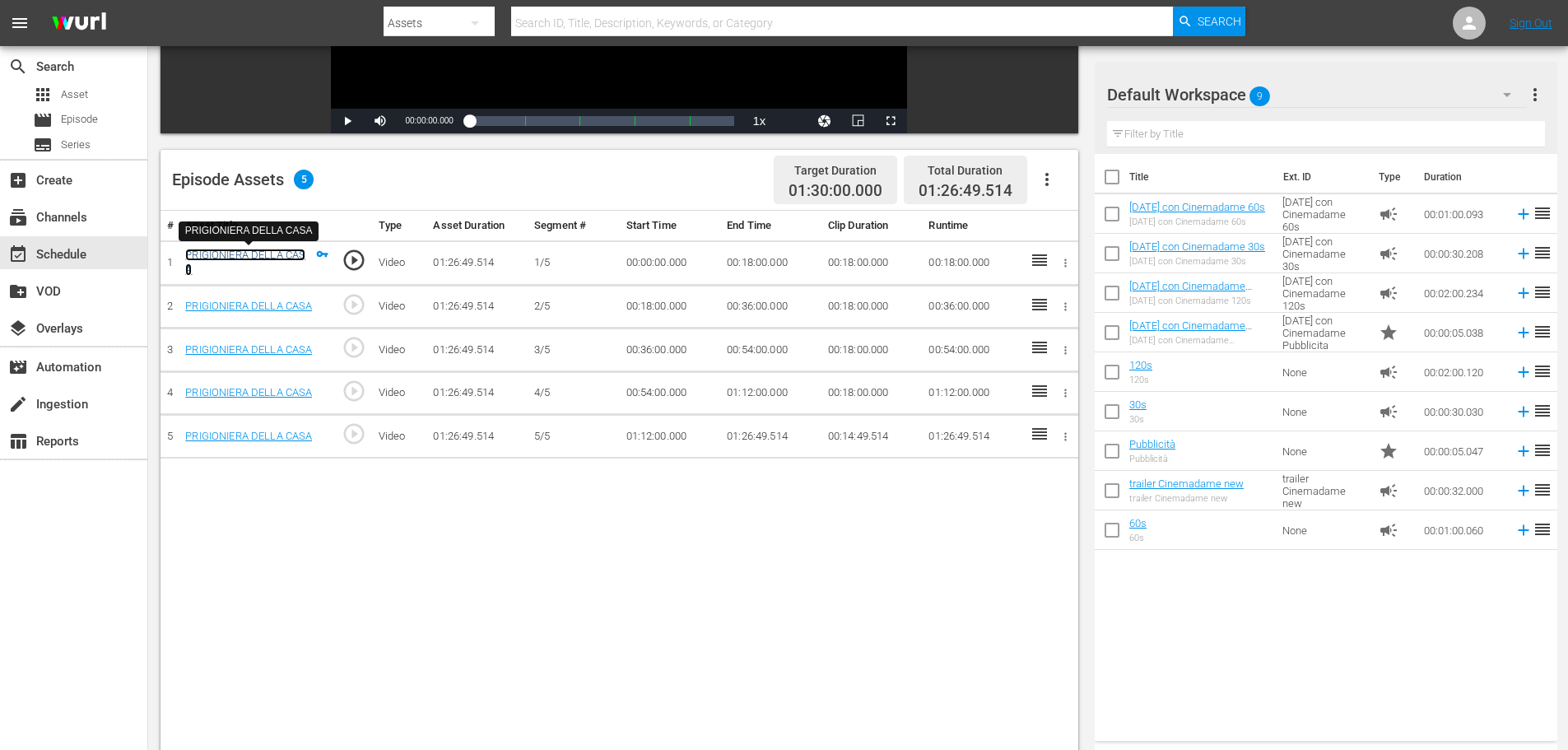
click at [255, 258] on link "PRIGIONIERA DELLA CASA" at bounding box center [245, 262] width 120 height 28
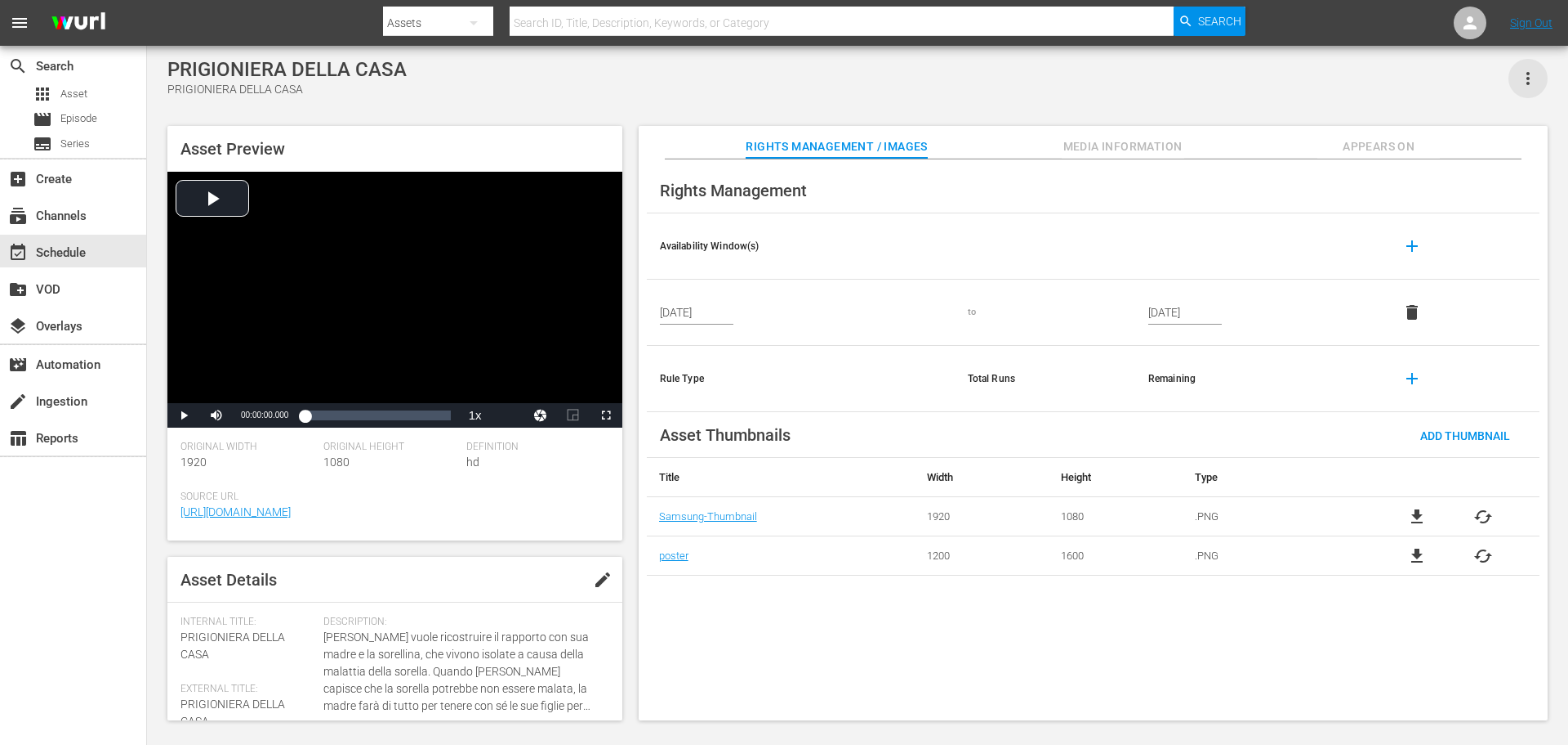
click at [1535, 75] on icon "button" at bounding box center [1528, 78] width 20 height 20
click at [1520, 79] on div "Add To Workspace" at bounding box center [1480, 85] width 111 height 39
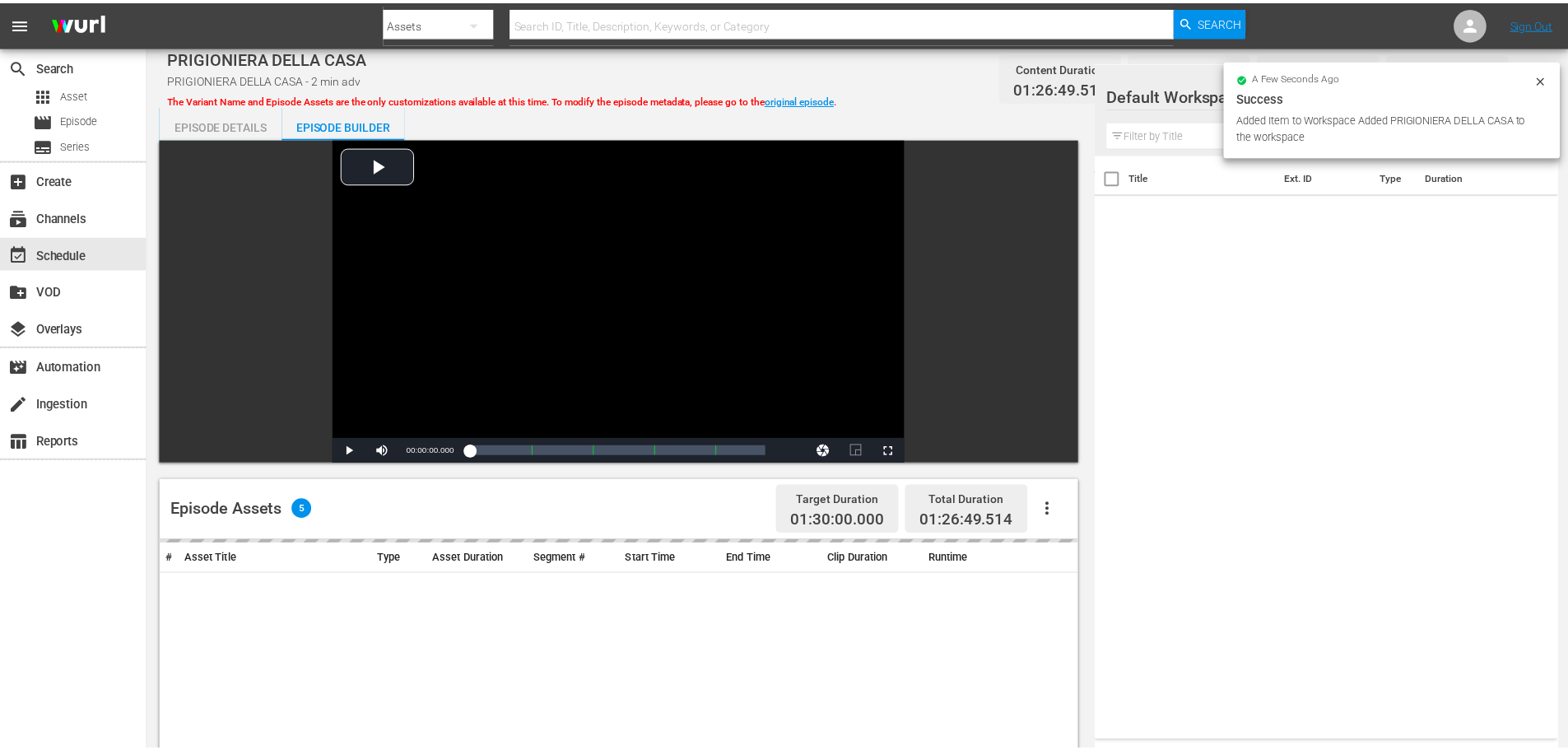
scroll to position [329, 0]
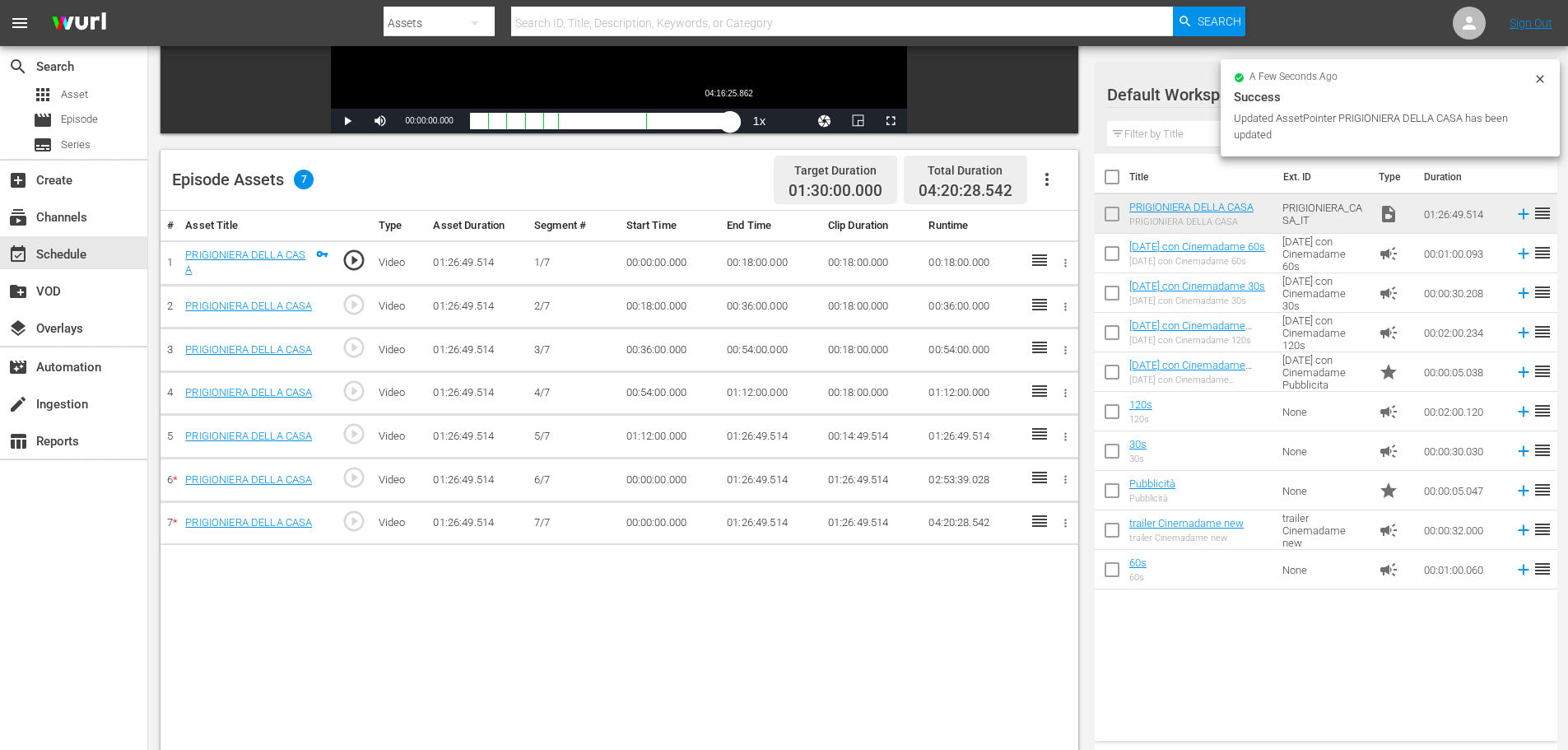
click at [731, 117] on div "Loaded : 0.11% 04:16:25.862 00:00:00.000" at bounding box center [602, 121] width 265 height 16
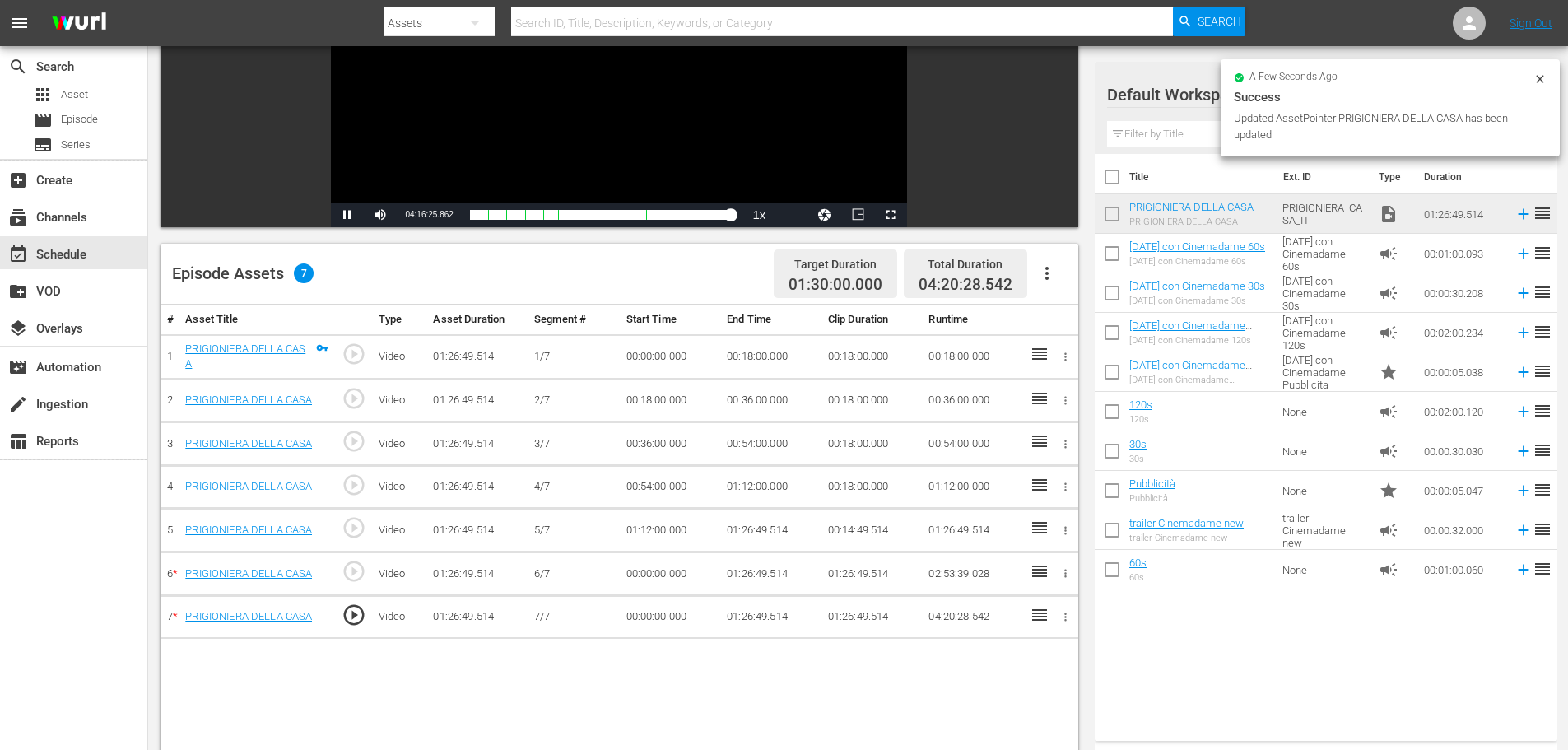
scroll to position [165, 0]
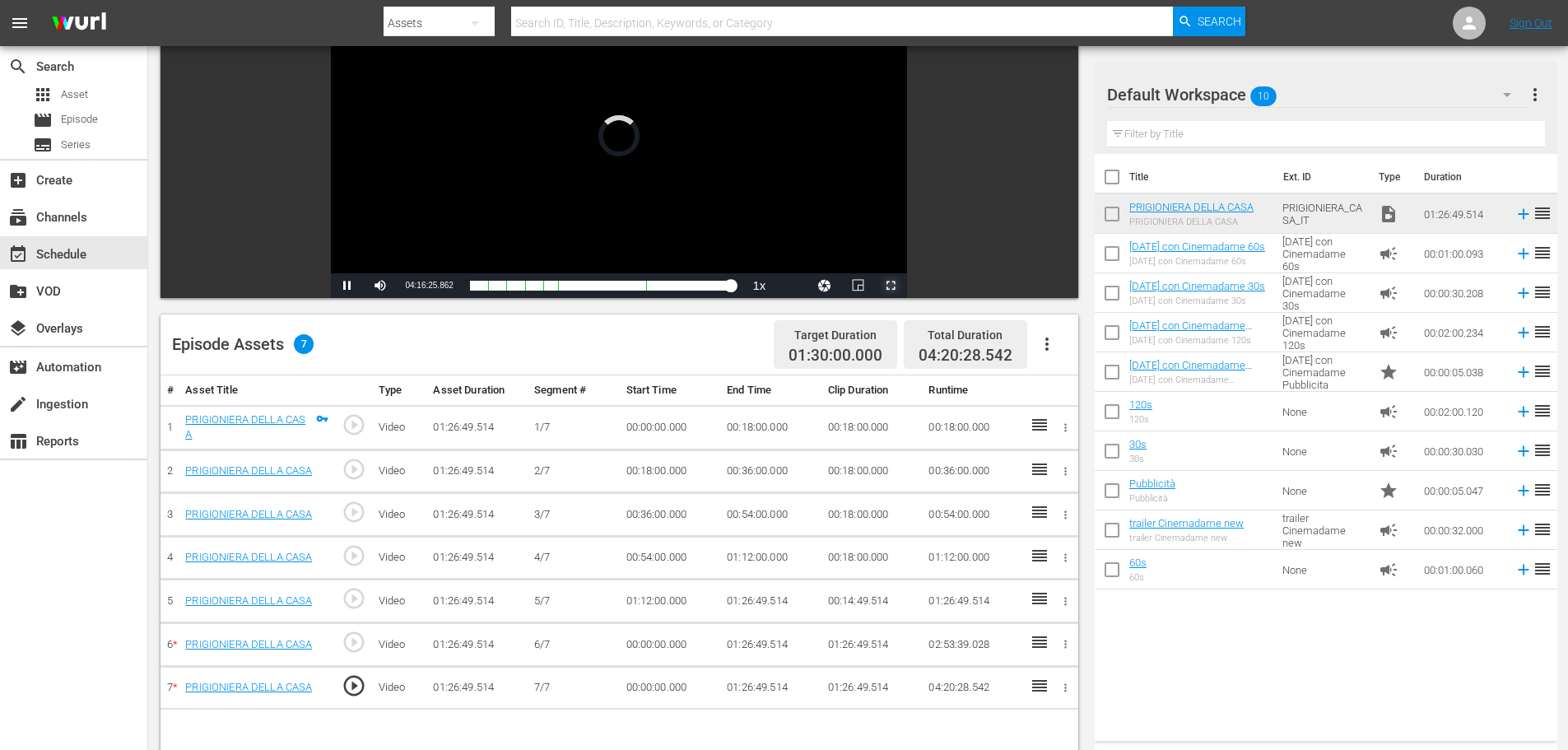
click at [891, 286] on span "Video Player" at bounding box center [891, 286] width 0 height 0
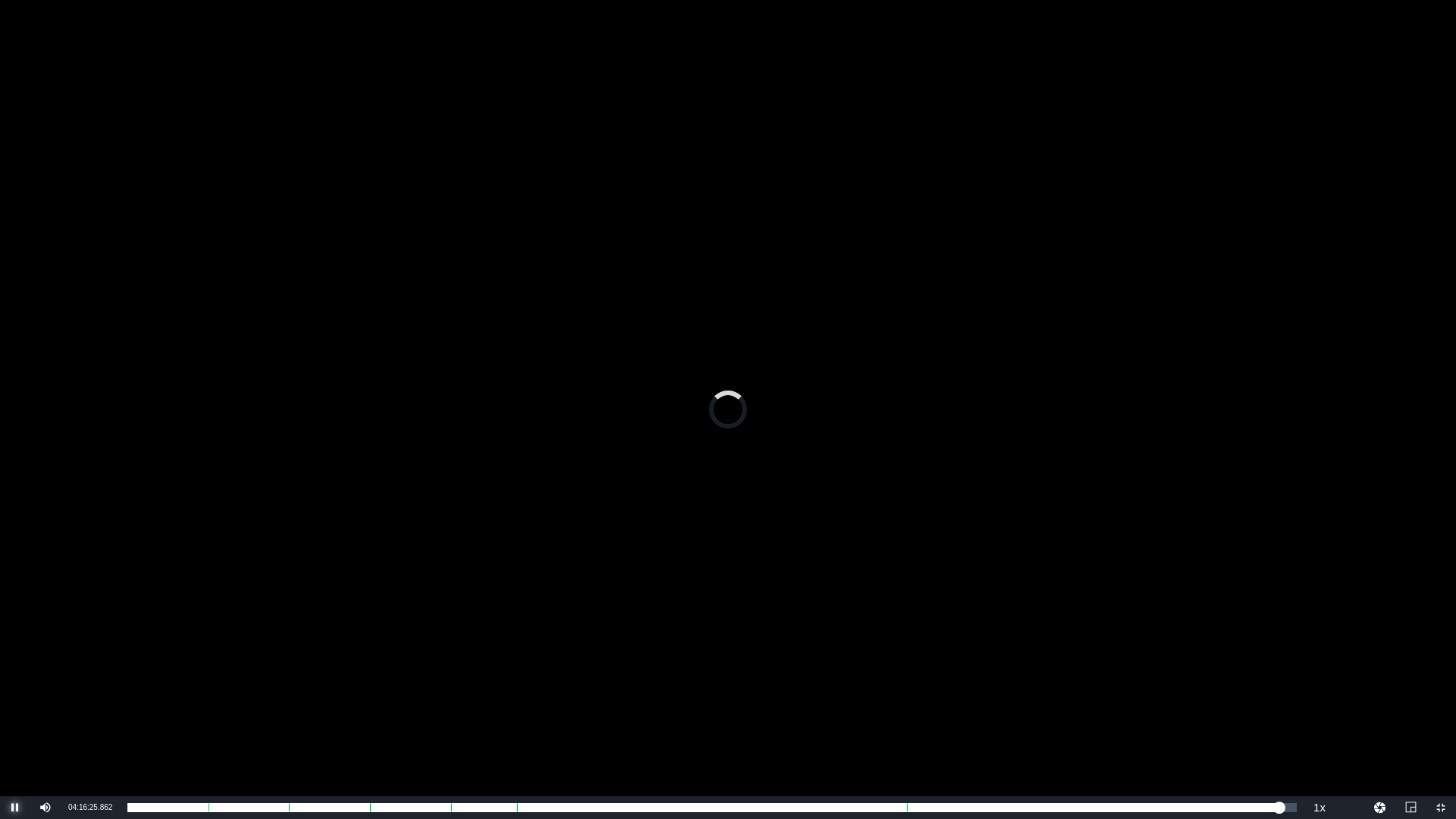
click at [15, 690] on span "Video Player" at bounding box center [15, 807] width 0 height 0
click at [1441, 690] on span "Video Player" at bounding box center [1441, 807] width 0 height 0
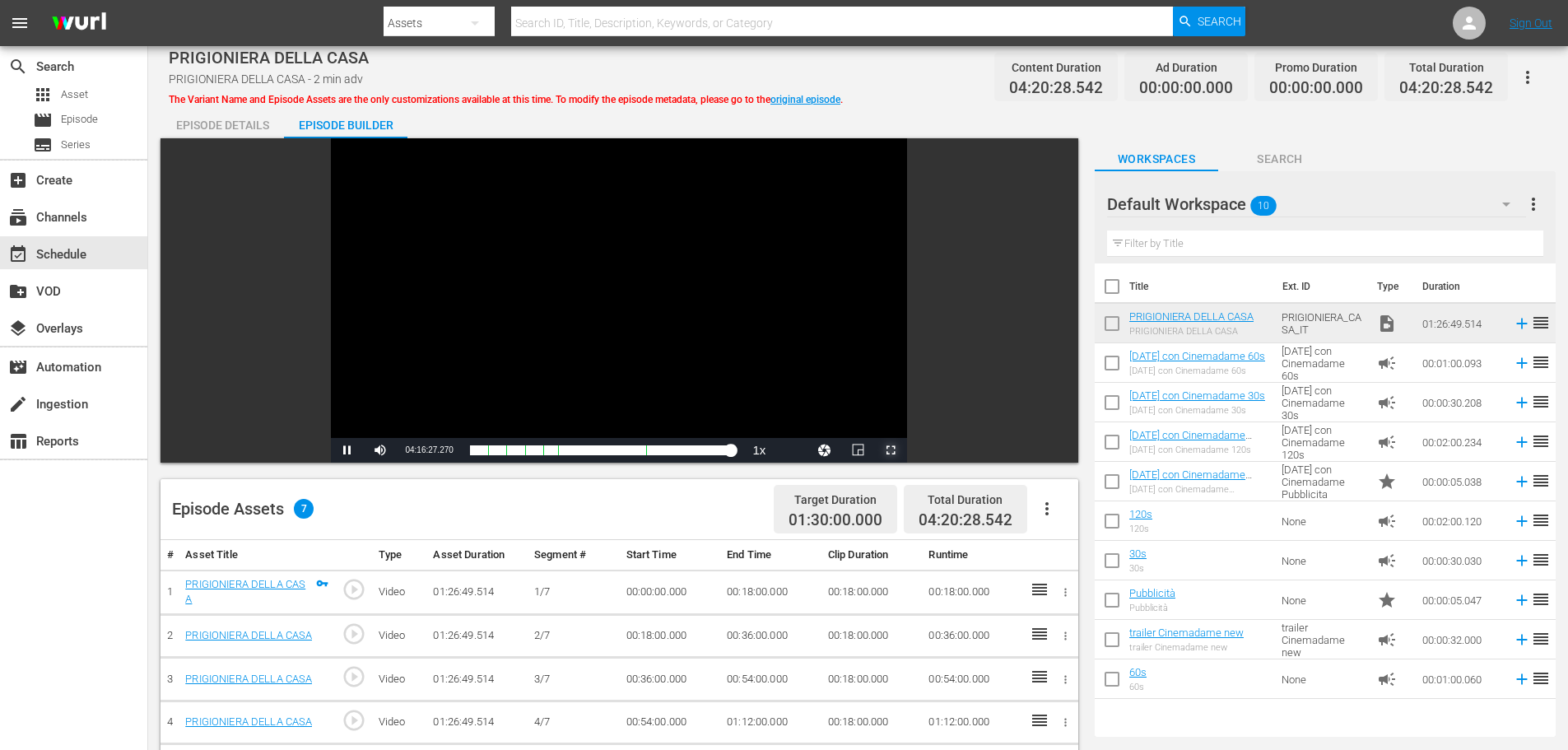
click at [891, 450] on span "Video Player" at bounding box center [891, 450] width 0 height 0
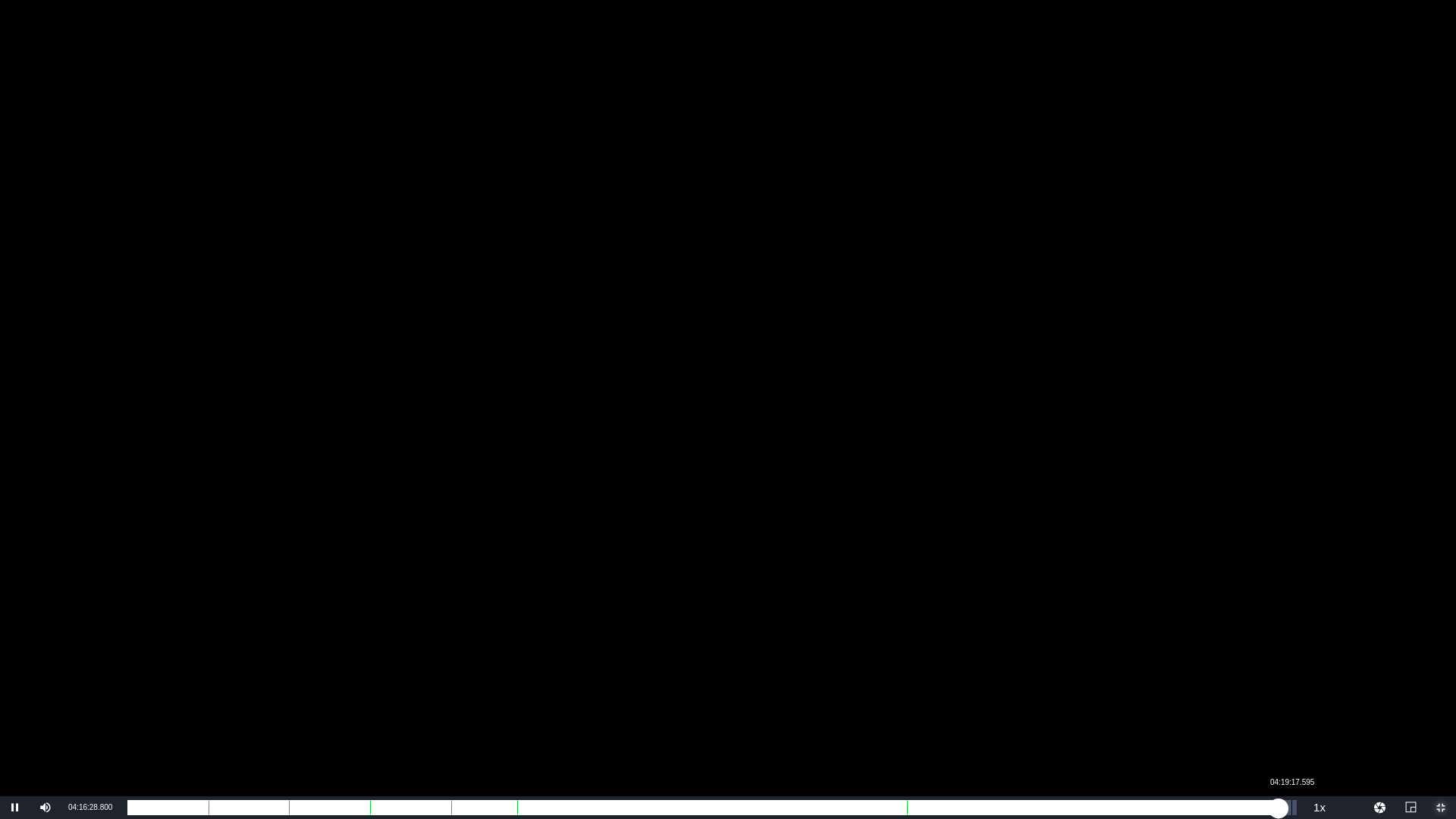
click at [1292, 690] on div "Loaded : 95.58% 04:19:17.595 01:22:49.821" at bounding box center [712, 807] width 1170 height 15
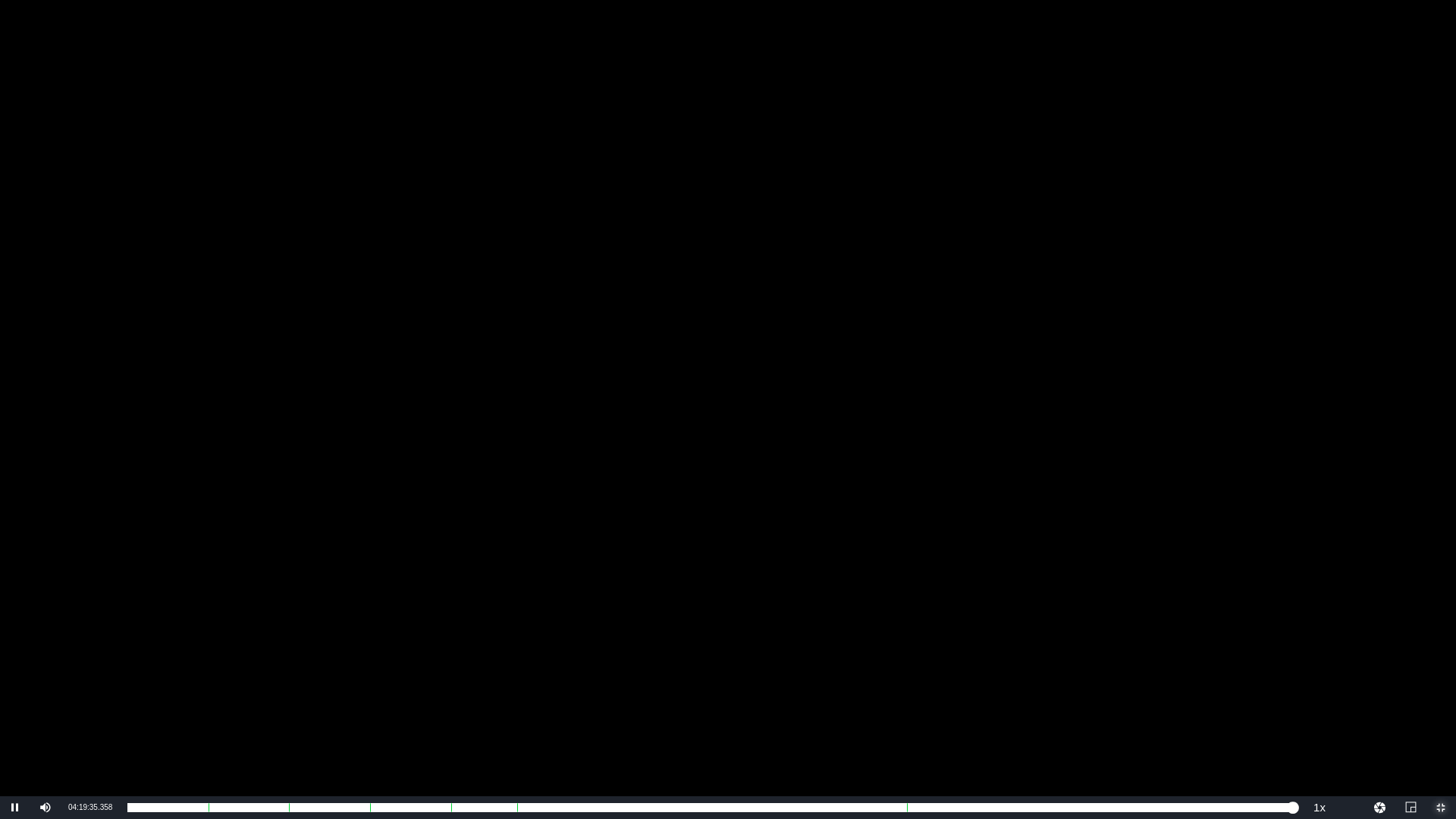
click at [1441, 690] on span "Video Player" at bounding box center [1441, 807] width 0 height 0
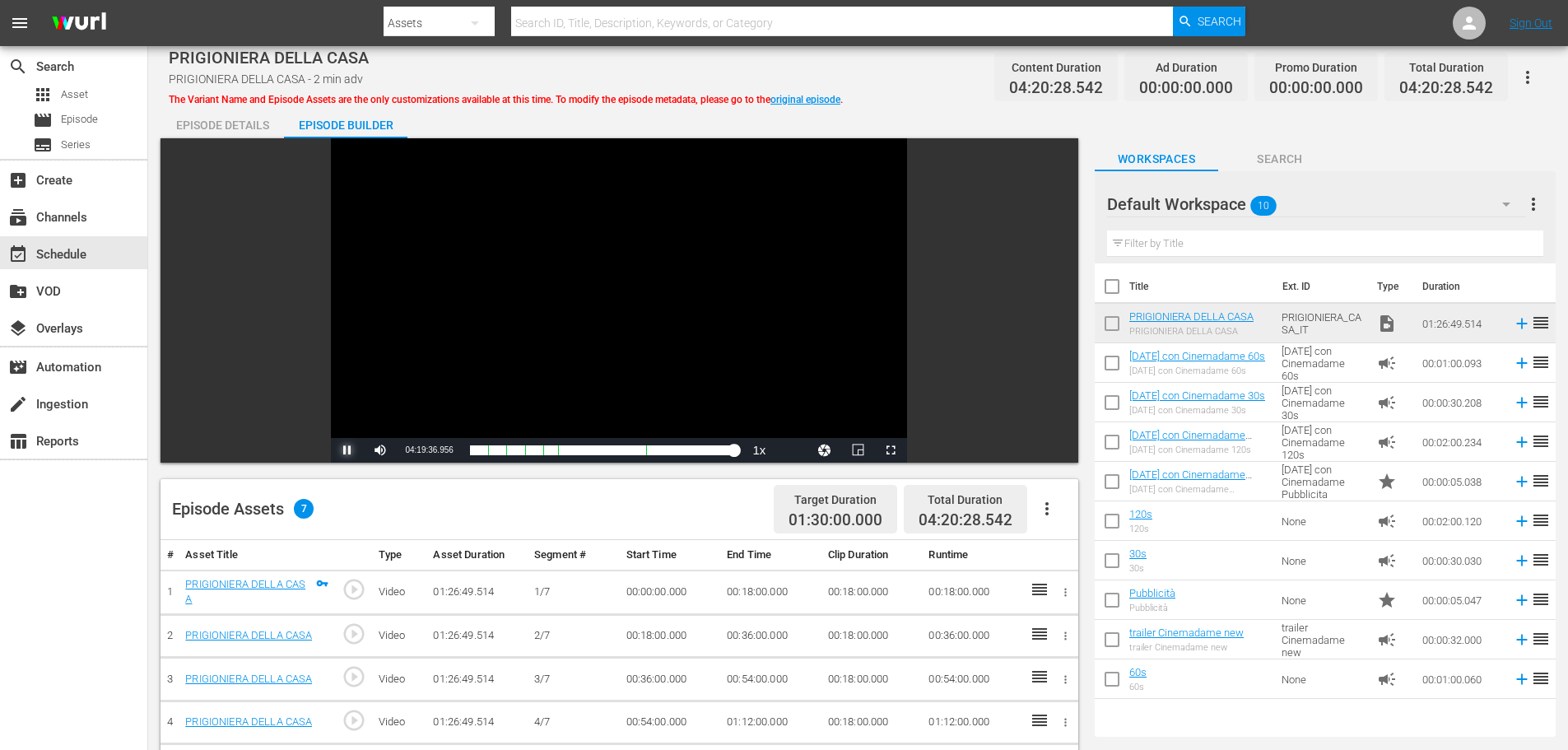
click at [347, 450] on span "Video Player" at bounding box center [347, 450] width 0 height 0
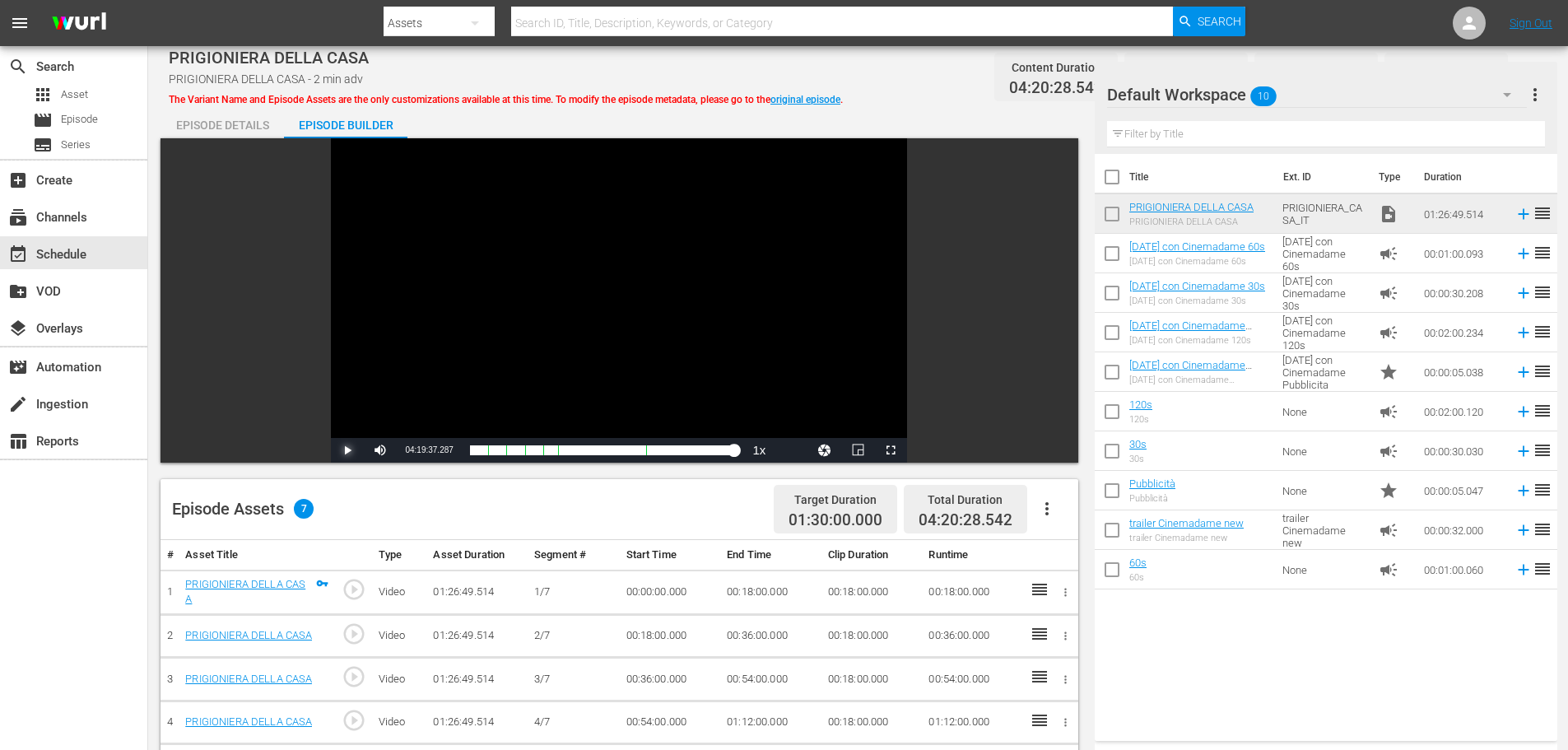
scroll to position [429, 0]
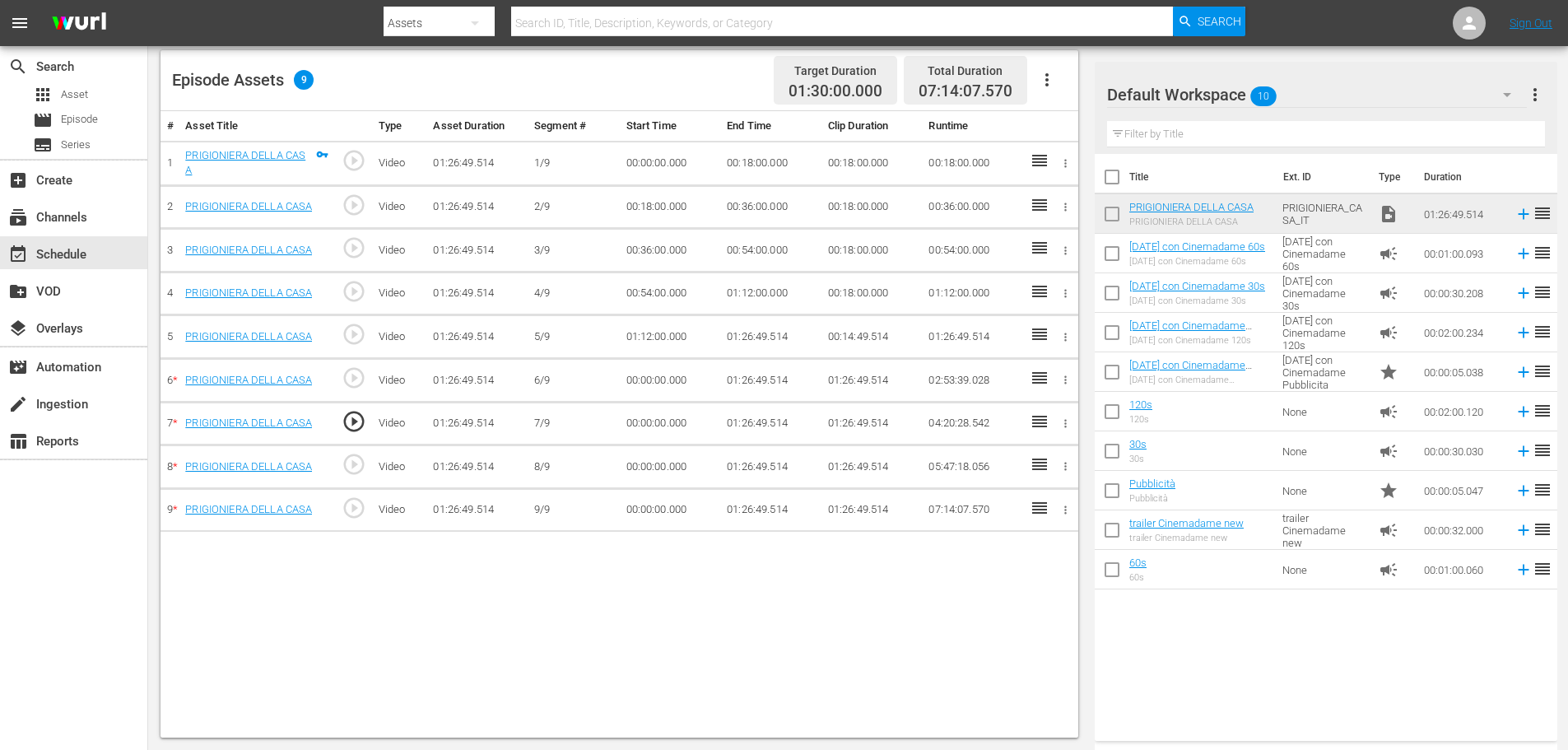
click at [741, 158] on td "00:18:00.000" at bounding box center [770, 162] width 101 height 44
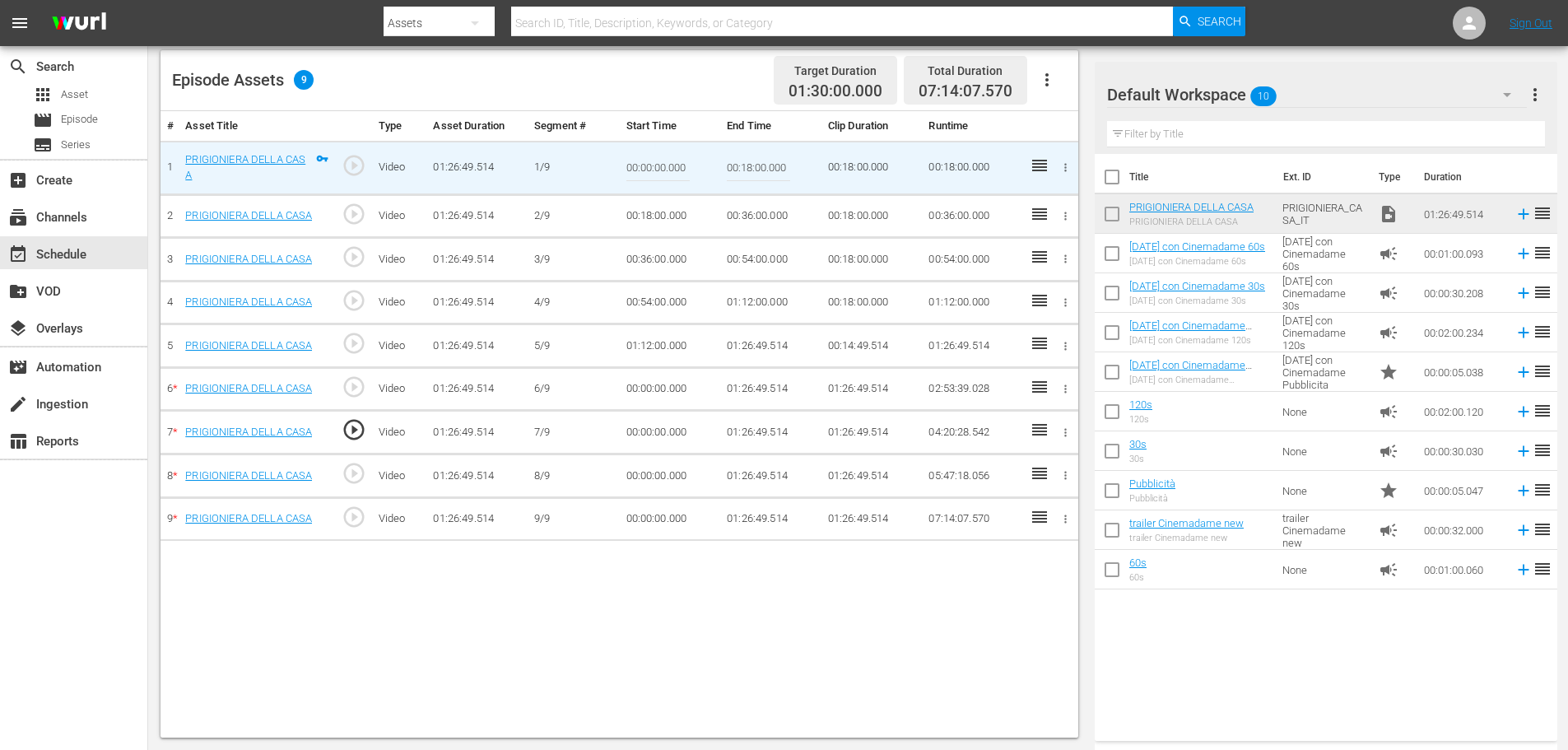
click at [741, 158] on input "00:18:00.000" at bounding box center [758, 168] width 63 height 40
paste input "09:"
type input "00:09:0"
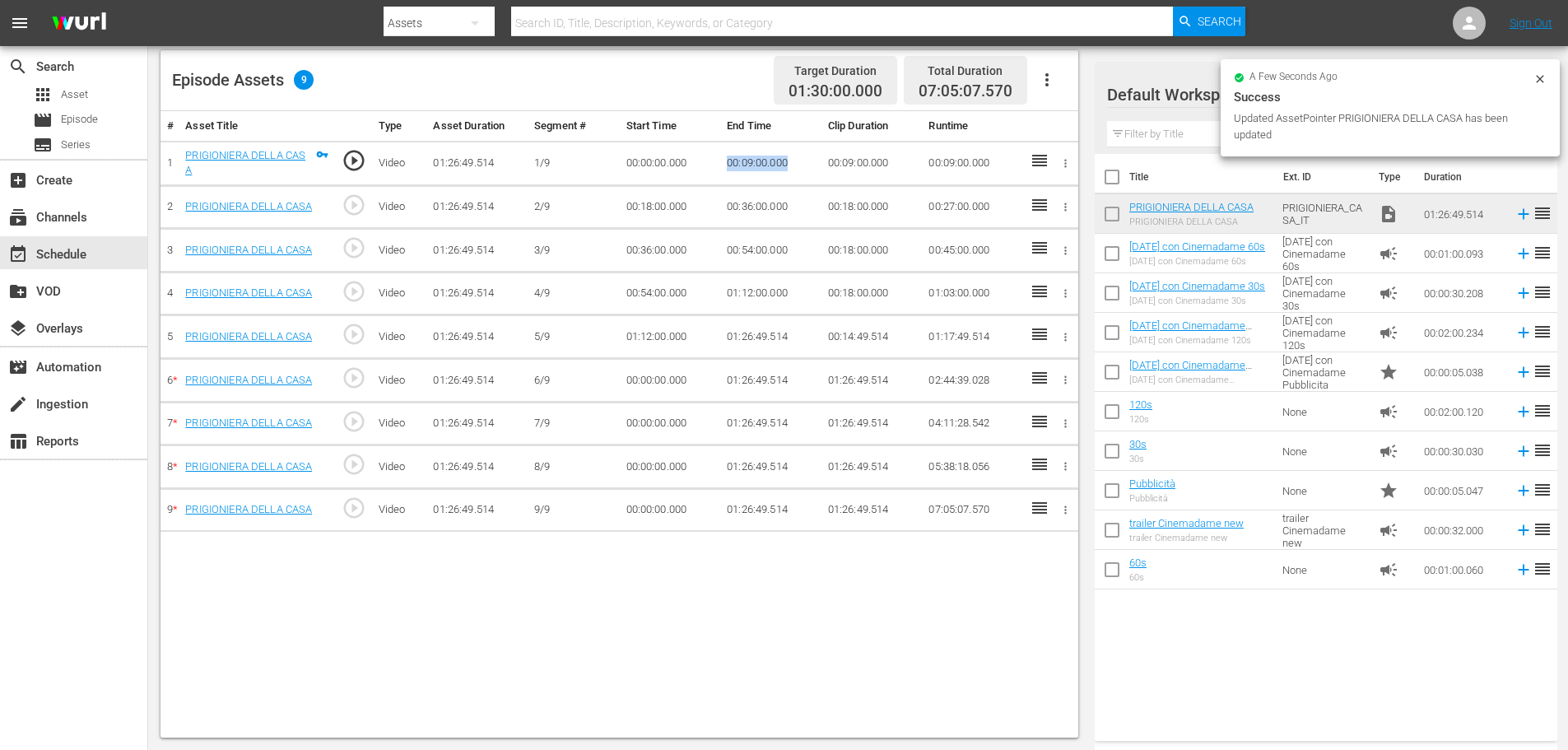
drag, startPoint x: 787, startPoint y: 161, endPoint x: 704, endPoint y: 154, distance: 83.3
click at [704, 154] on tr "1 PRIGIONIERA DELLA CASA play_circle_outline Video 01:26:49.514 1/9 00:00:00.00…" at bounding box center [619, 162] width 918 height 44
copy tr "00:09:00.000"
click at [655, 199] on td "00:18:00.000" at bounding box center [670, 207] width 101 height 44
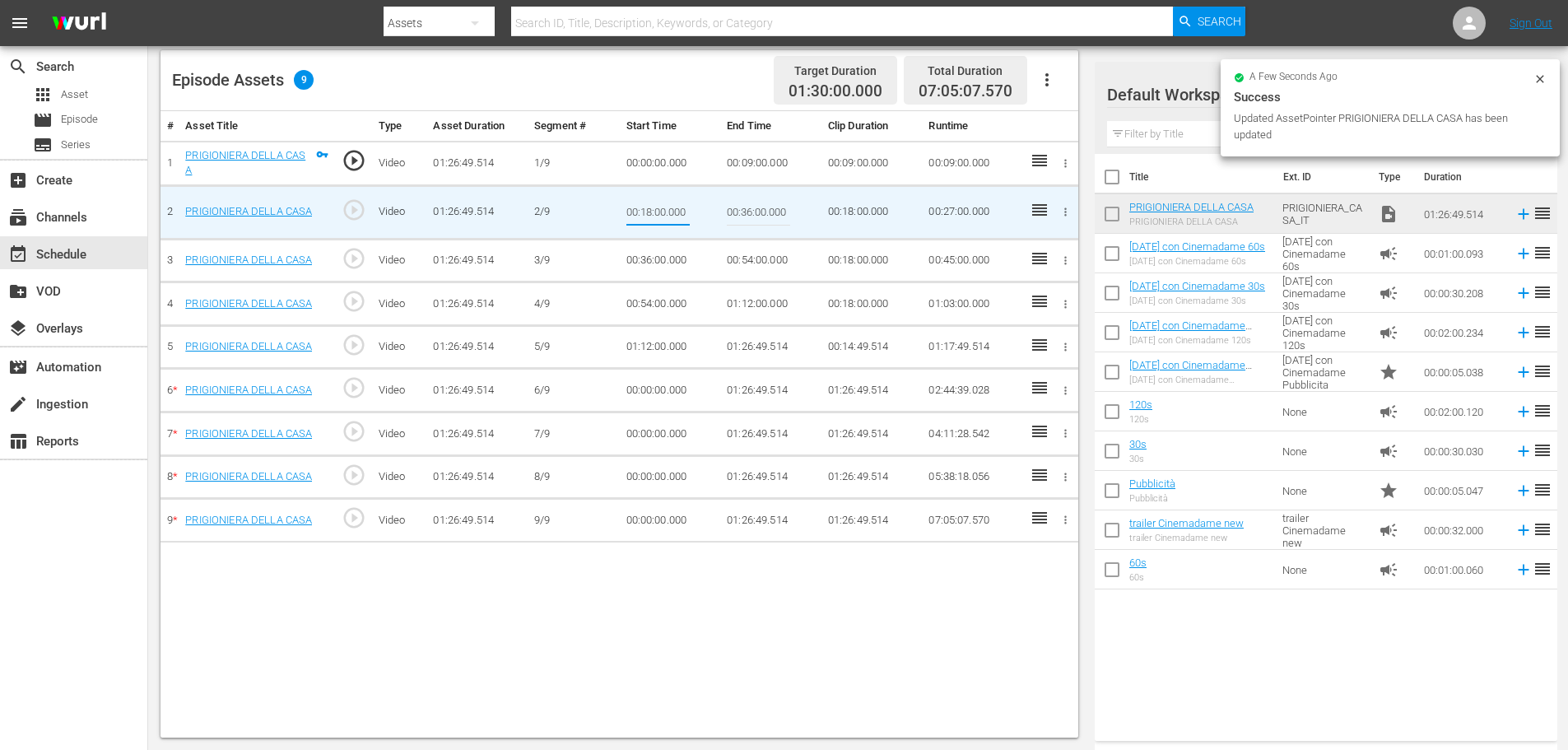
type input "00:09:00.000"
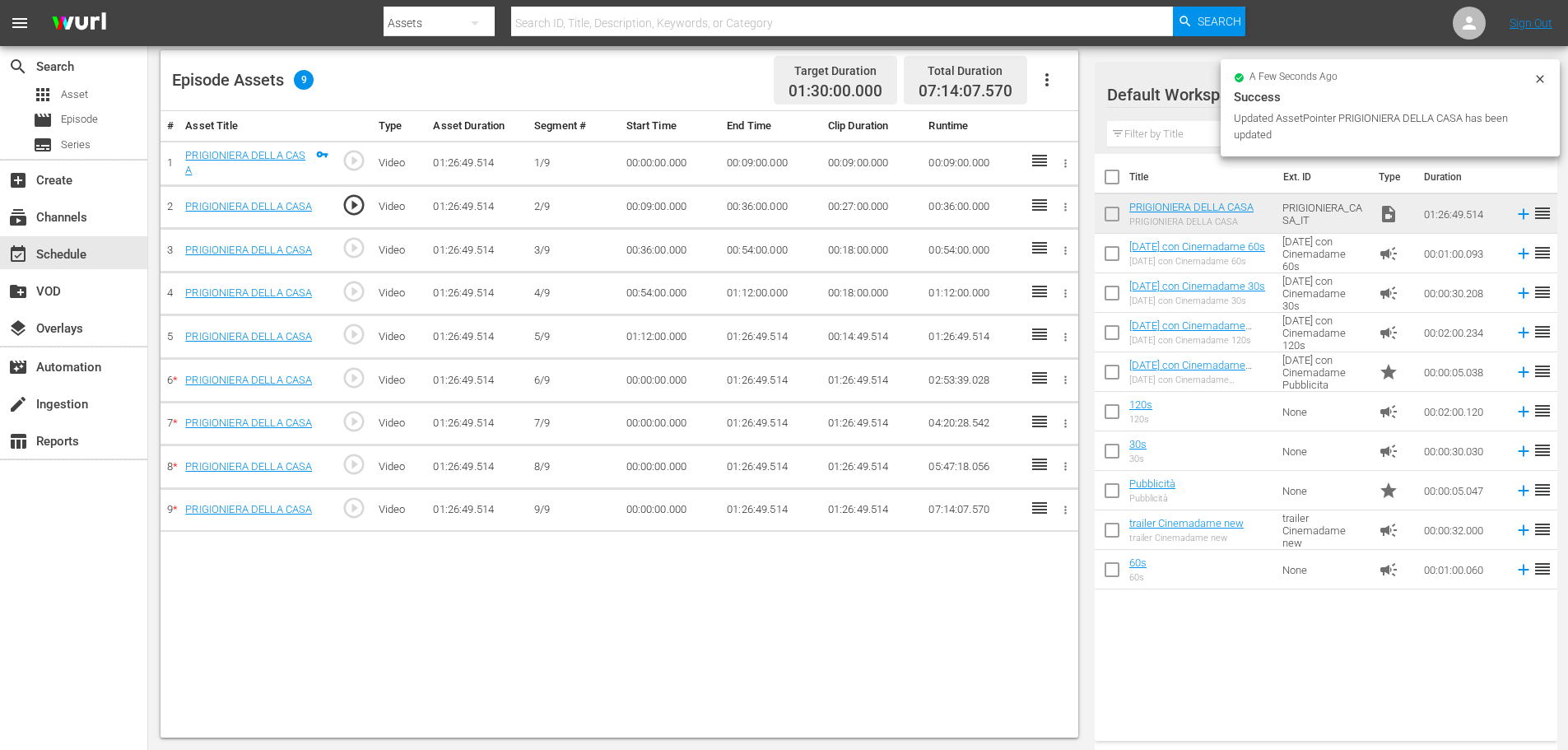
drag, startPoint x: 737, startPoint y: 213, endPoint x: 750, endPoint y: 205, distance: 15.3
click at [737, 213] on td "00:36:00.000" at bounding box center [770, 207] width 101 height 44
click at [756, 204] on td "00:36:00.000" at bounding box center [770, 207] width 101 height 44
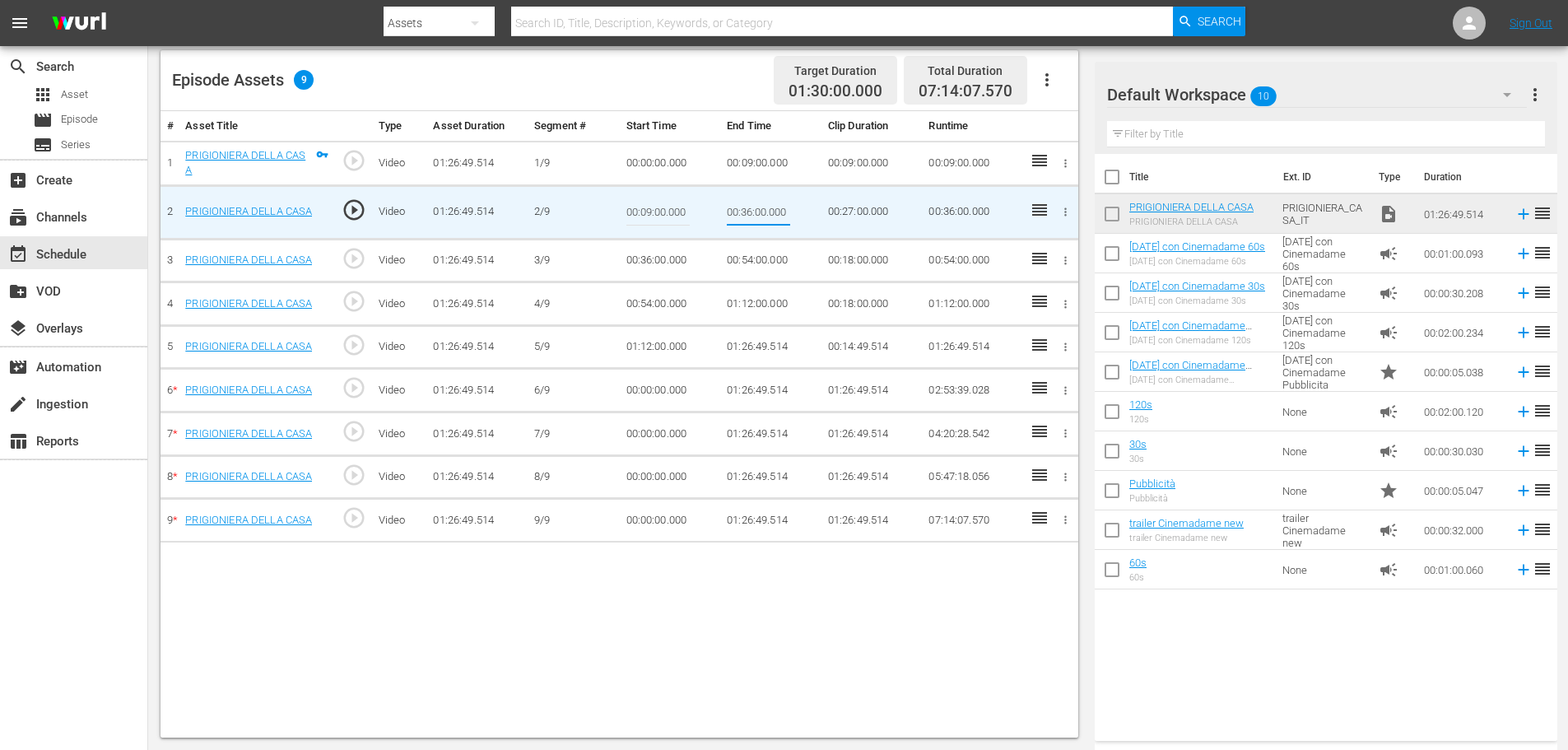
type input "00:18:00"
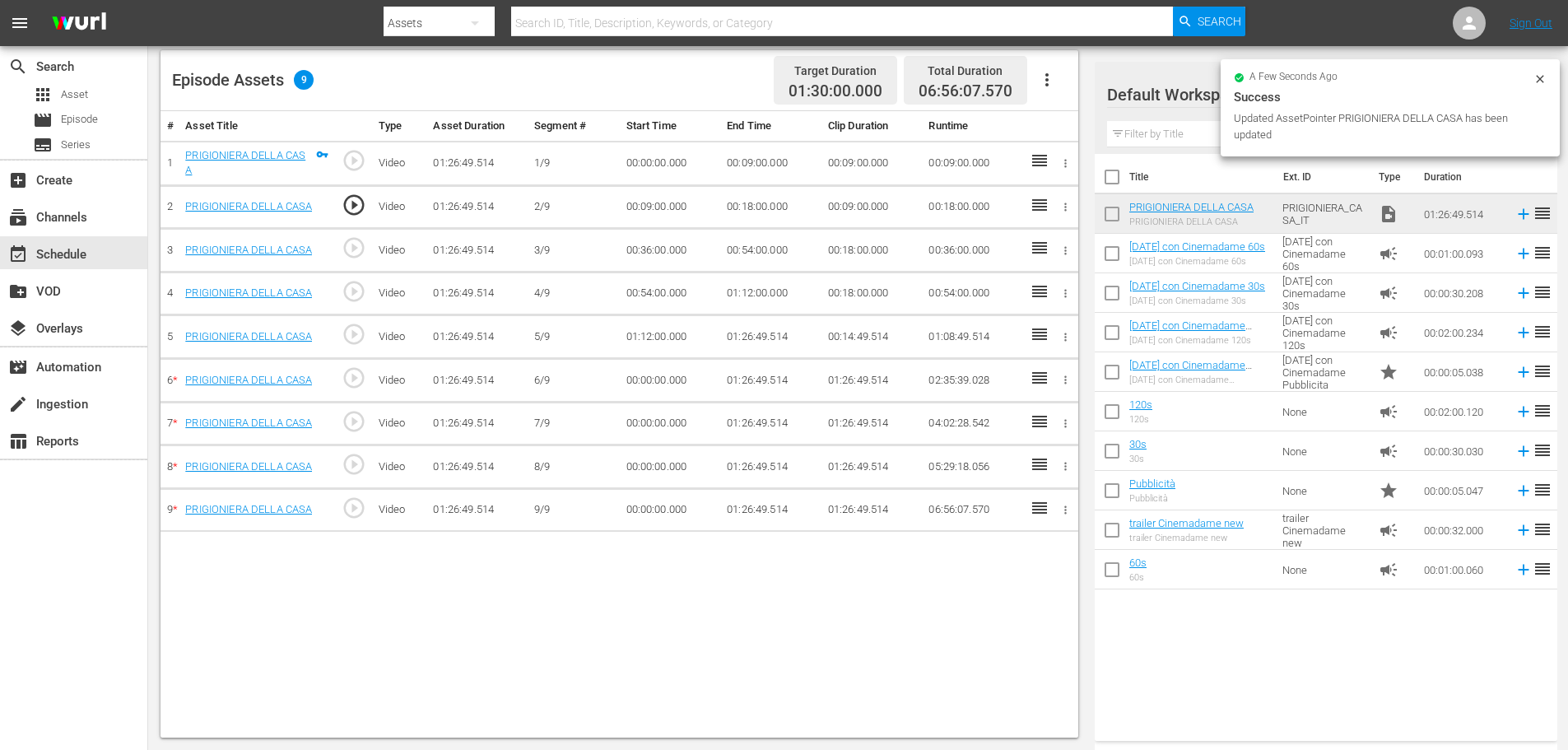
click at [656, 247] on td "00:36:00.000" at bounding box center [670, 250] width 101 height 44
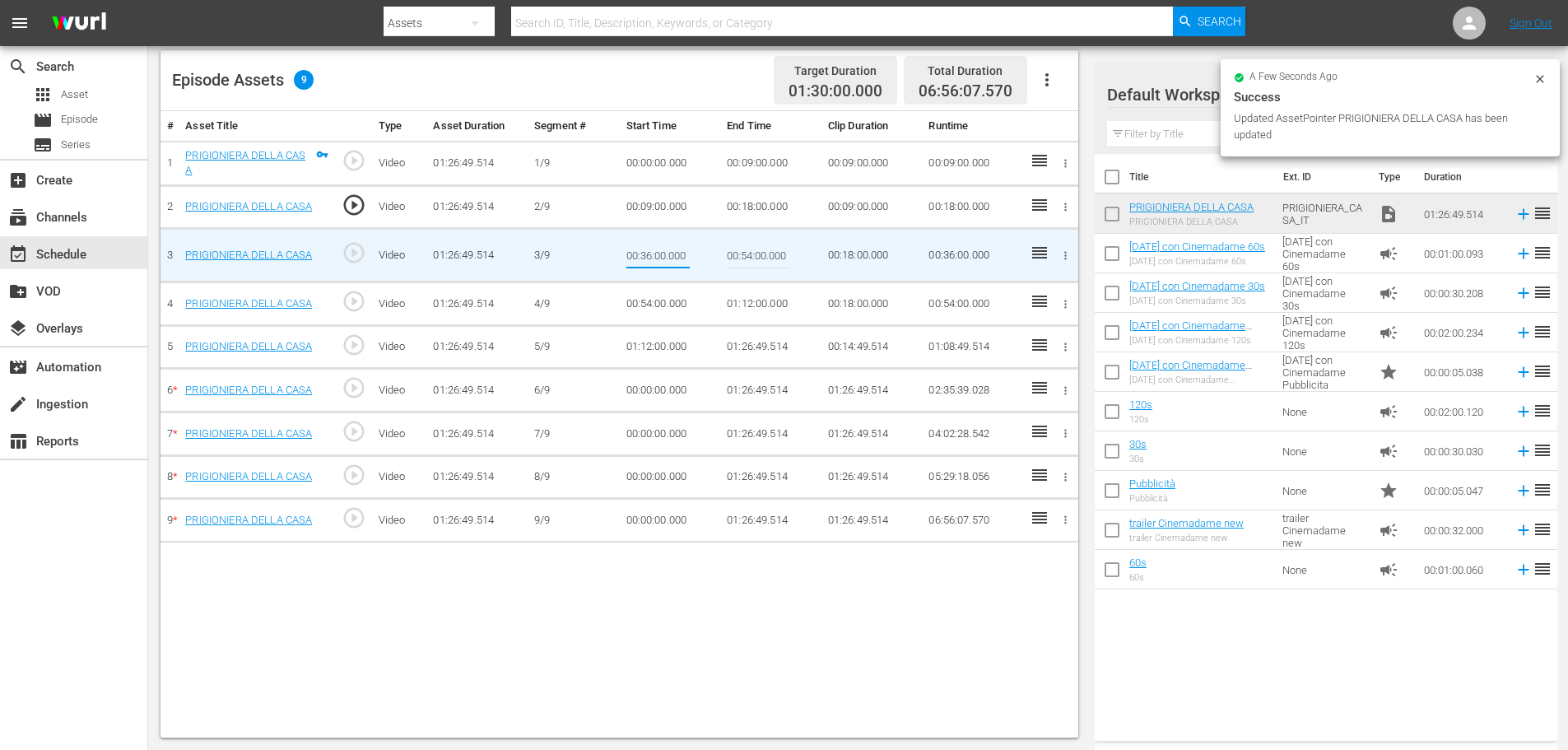
click at [656, 247] on input "00:36:00.000" at bounding box center [658, 255] width 63 height 40
type input "00:18:00"
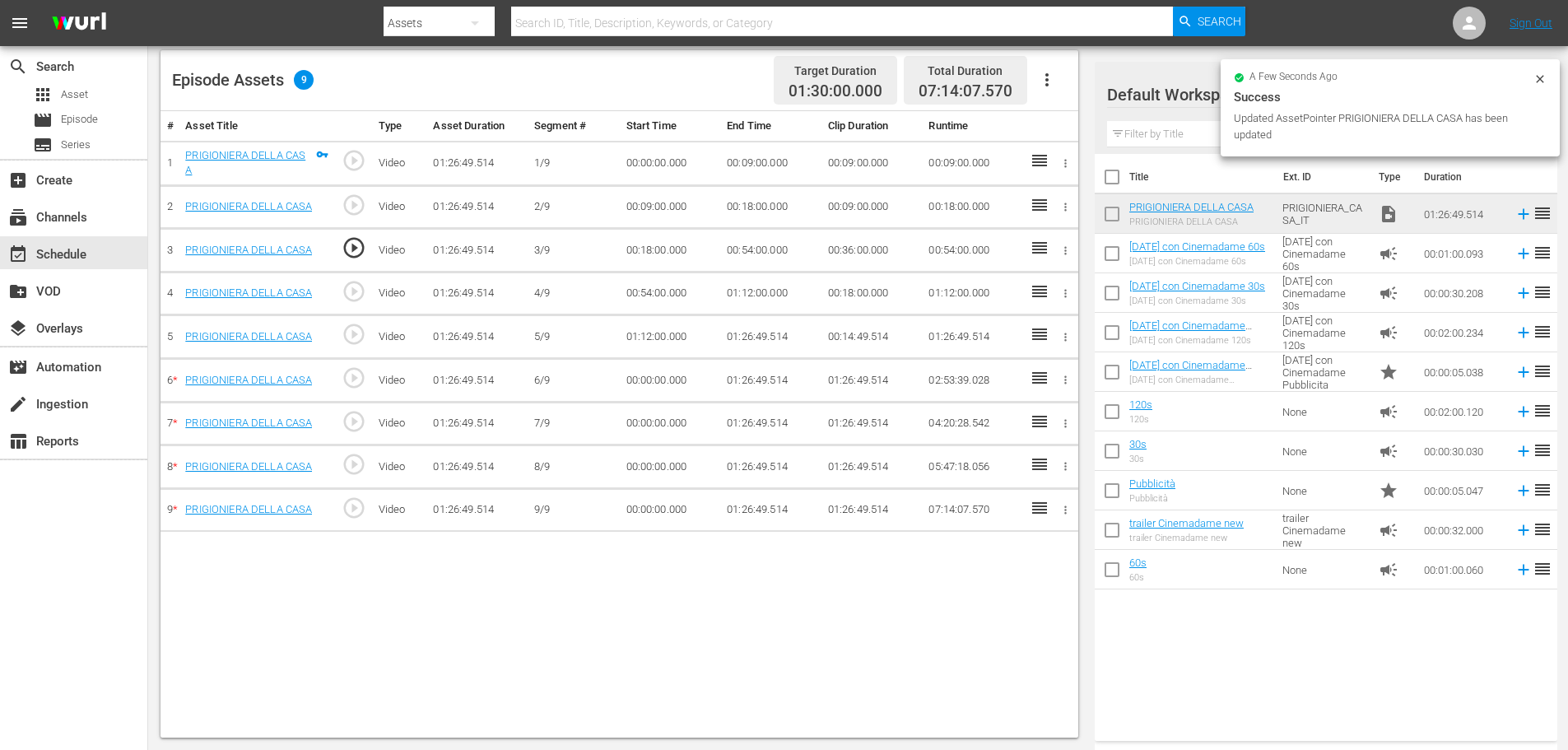
click at [691, 251] on td "00:18:00.000" at bounding box center [670, 250] width 101 height 44
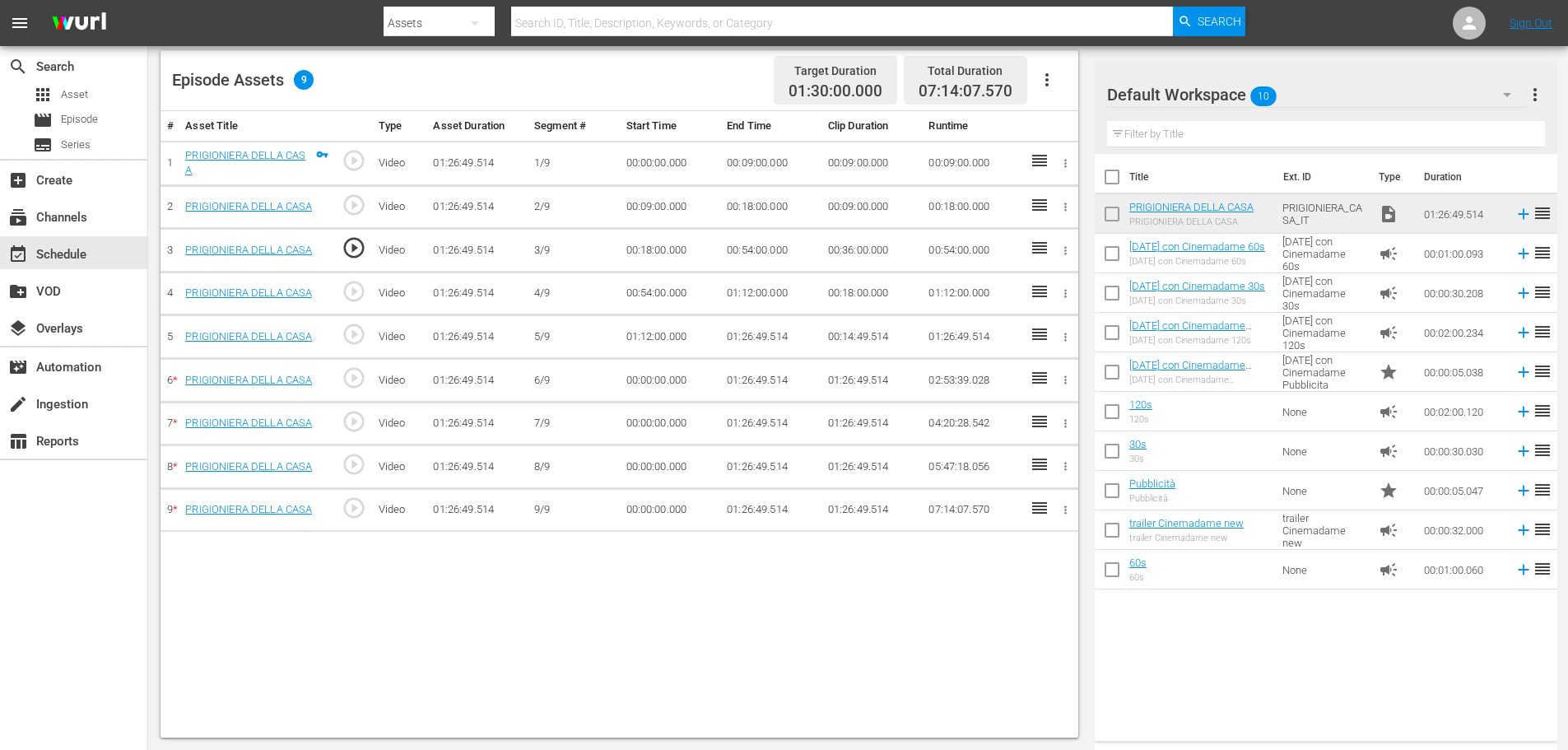
click at [749, 256] on td "00:54:00.000" at bounding box center [770, 250] width 101 height 44
click at [753, 252] on td "00:54:00.000" at bounding box center [770, 250] width 101 height 44
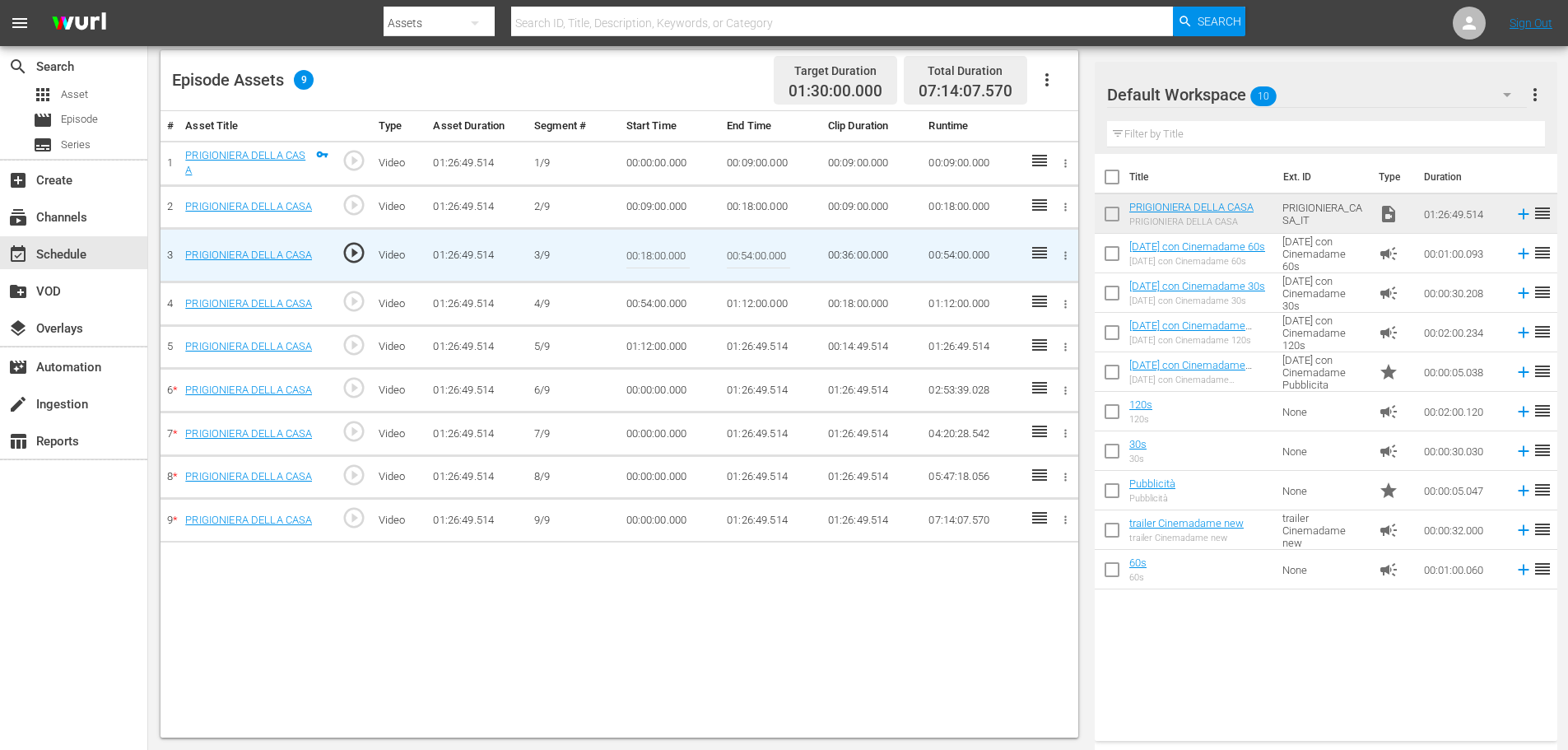
click at [753, 252] on input "00:54:00.000" at bounding box center [758, 255] width 63 height 40
paste input "27:"
type input "00:27:00"
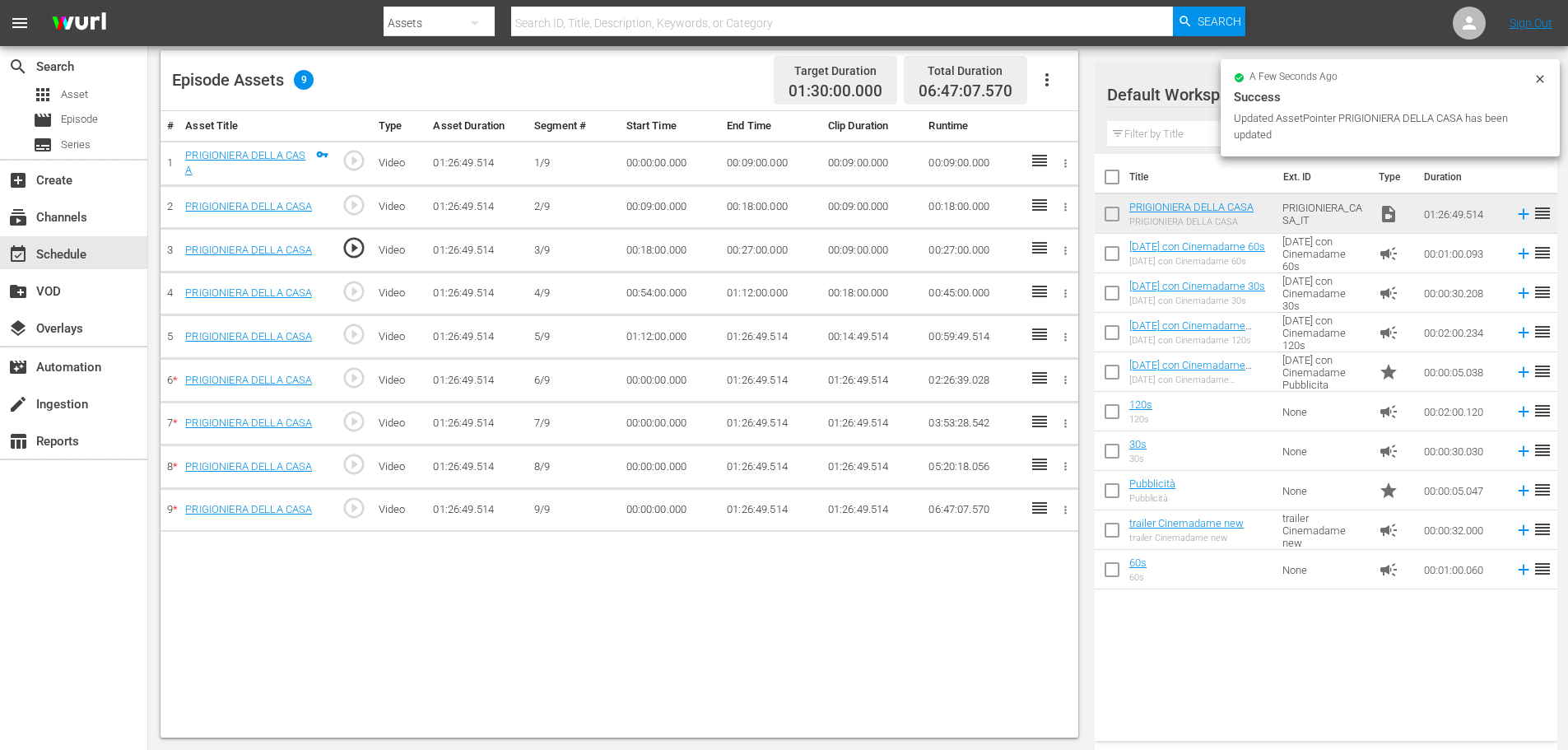
click at [664, 284] on td "00:54:00.000" at bounding box center [670, 293] width 101 height 44
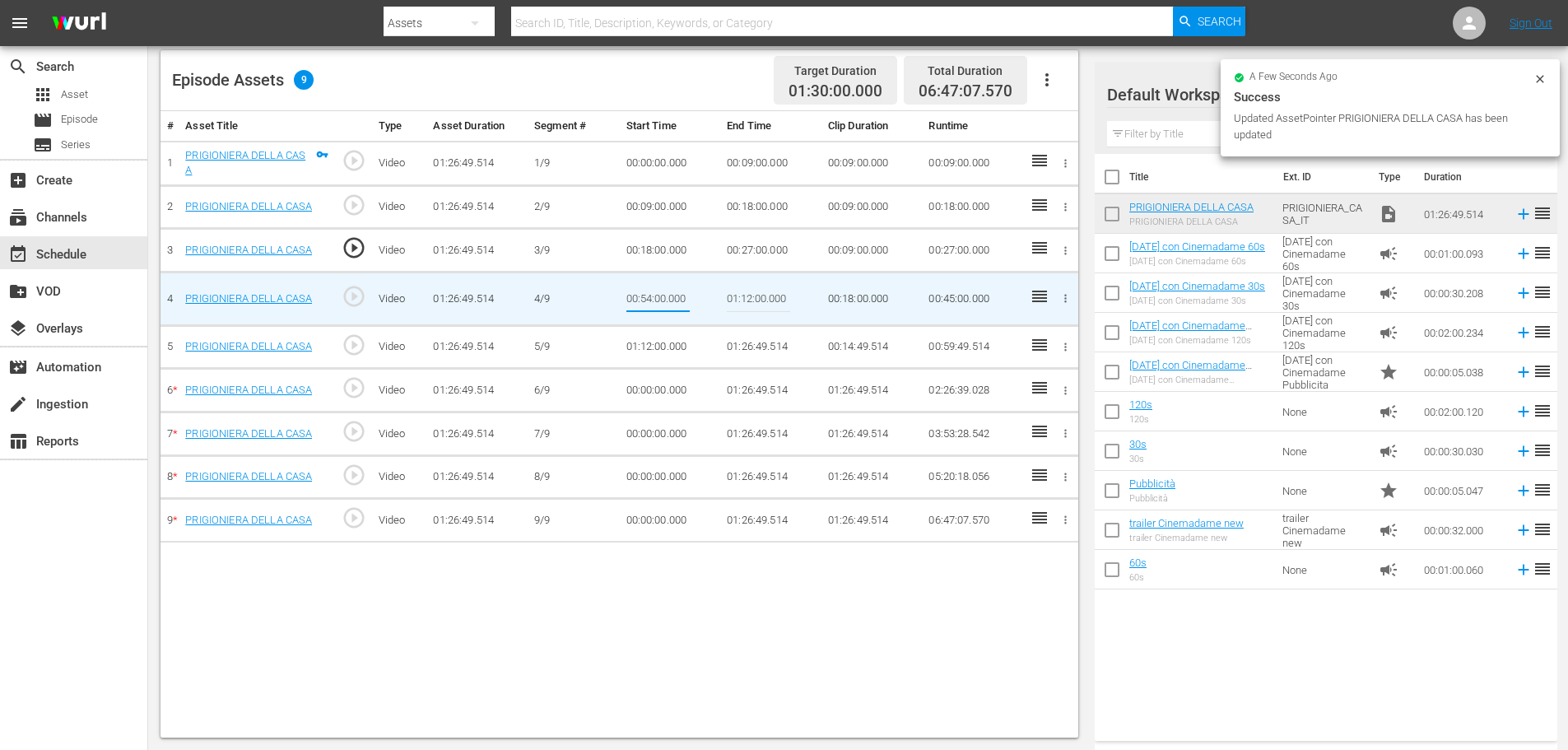
click at [664, 284] on input "00:54:00.000" at bounding box center [658, 299] width 63 height 40
type input "00:27:00"
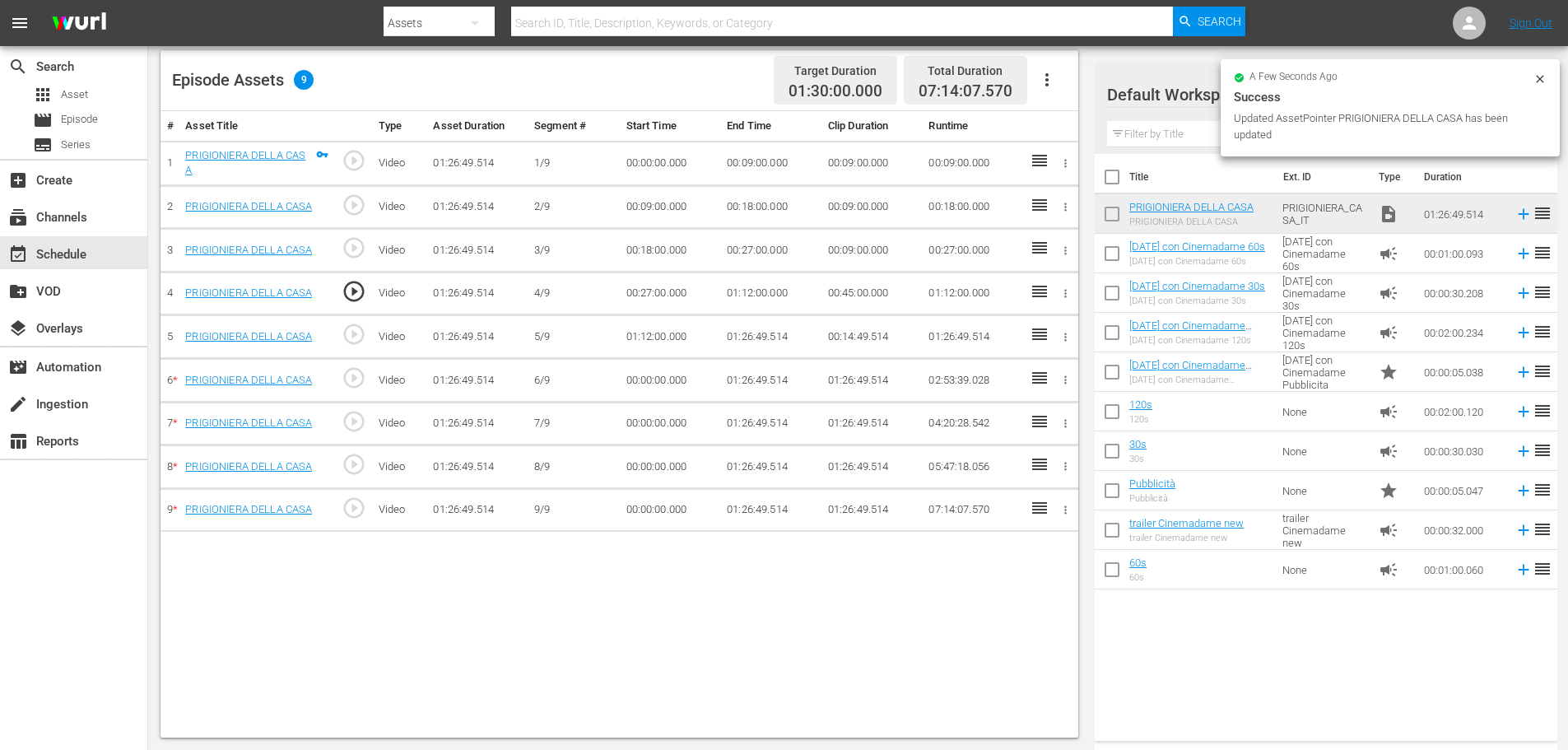
click at [743, 291] on td "01:12:00.000" at bounding box center [770, 293] width 101 height 44
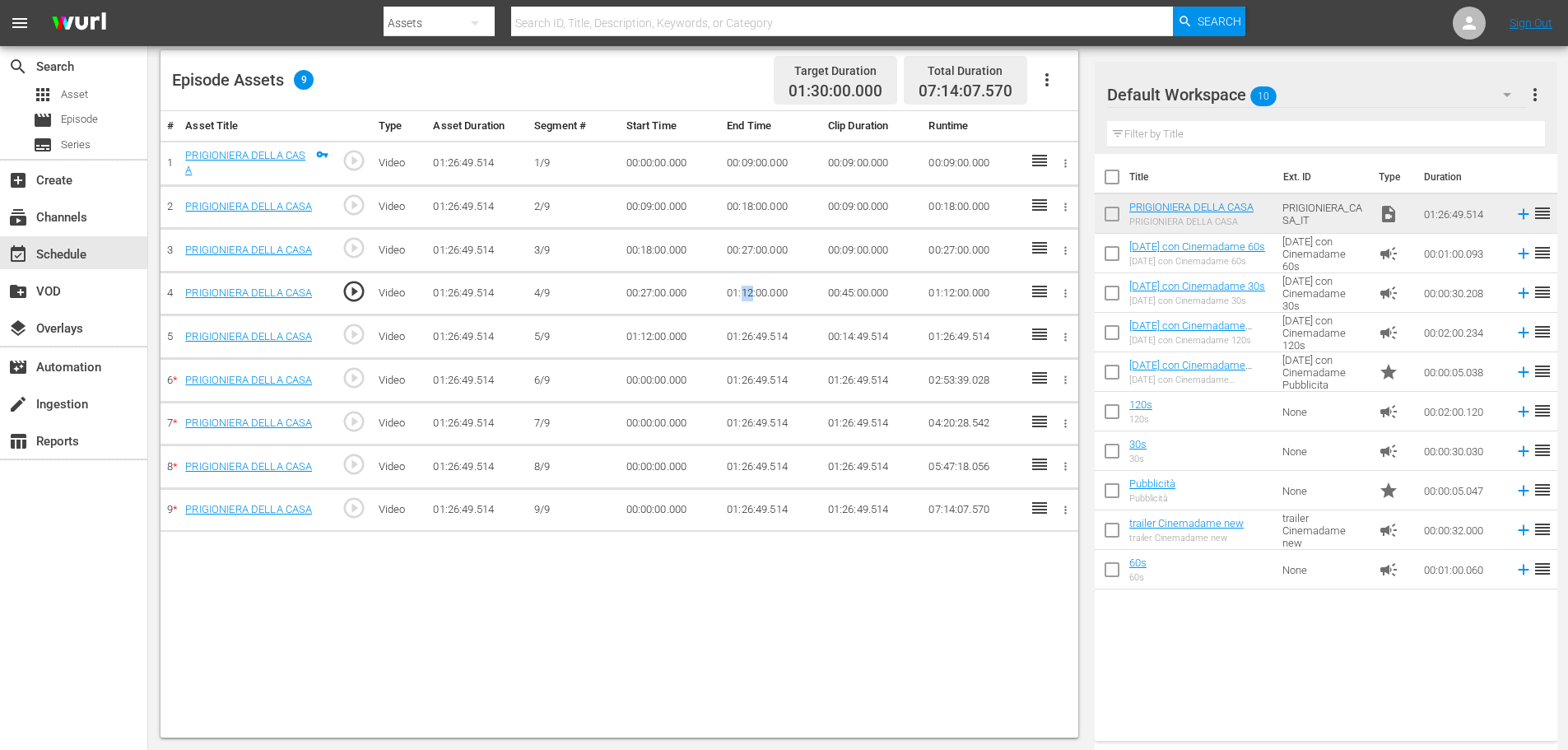
click at [743, 291] on td "01:12:00.000" at bounding box center [770, 293] width 101 height 44
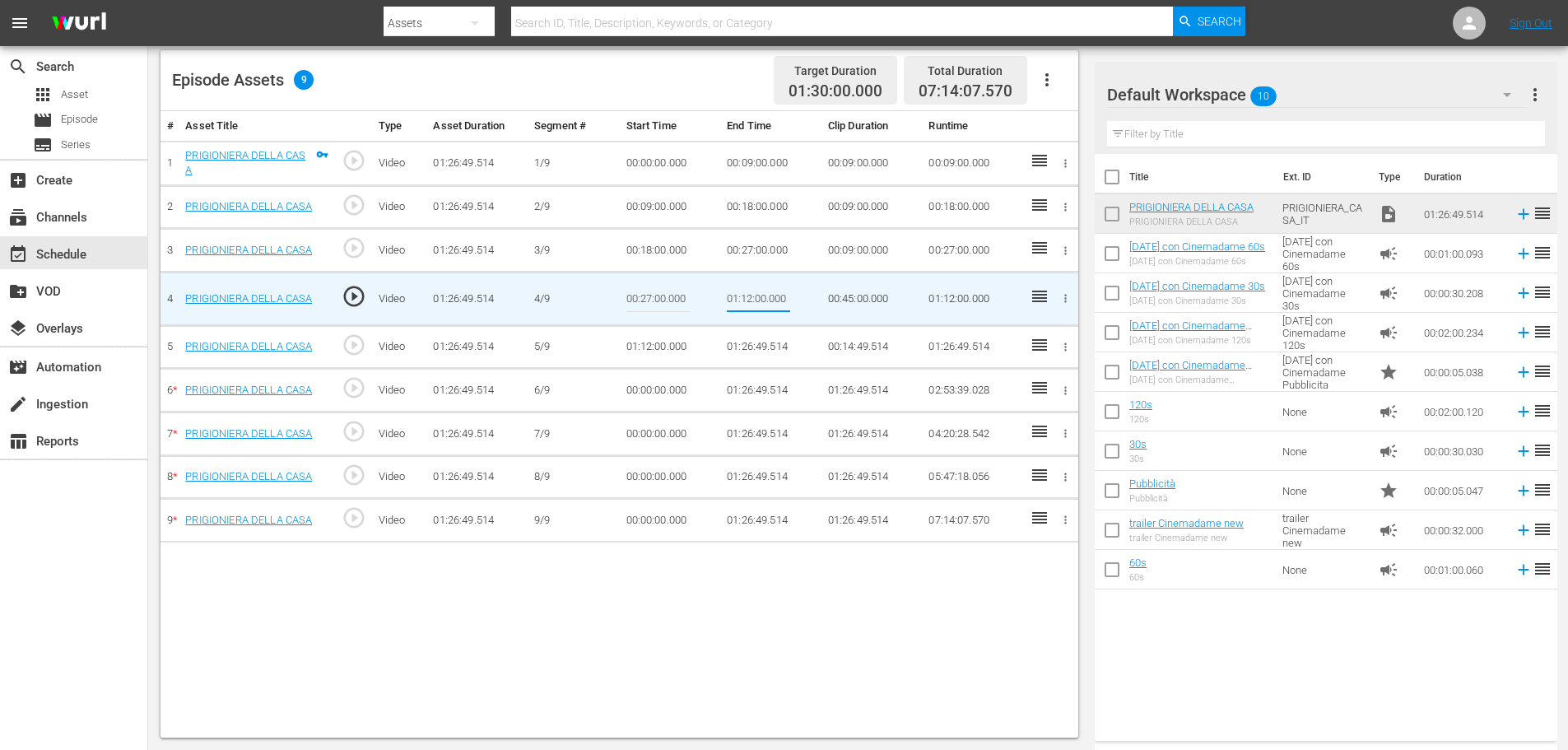
click at [743, 291] on input "01:12:00.000" at bounding box center [758, 299] width 63 height 40
type input "00:36:00"
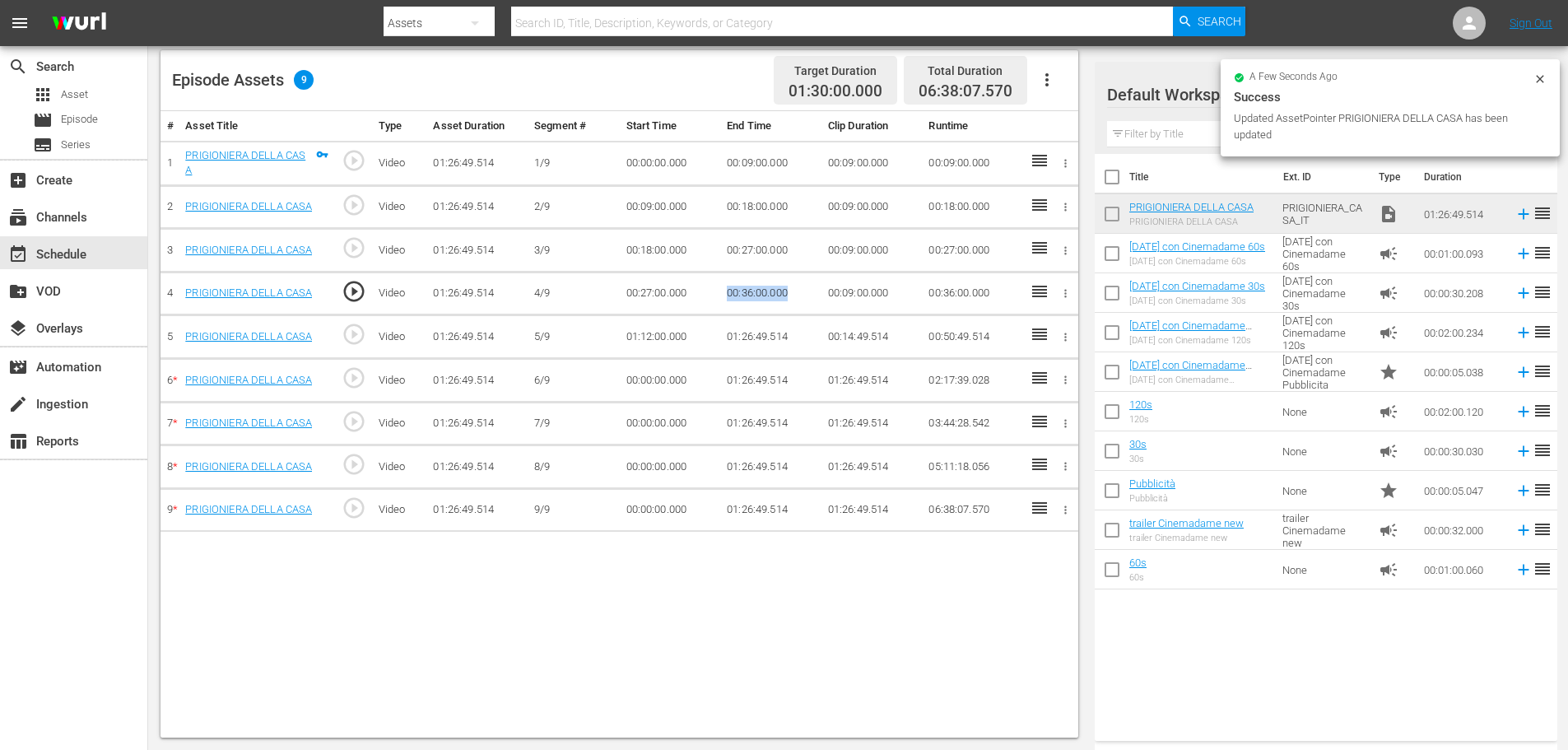
drag, startPoint x: 793, startPoint y: 293, endPoint x: 713, endPoint y: 298, distance: 80.2
click at [713, 298] on tr "4 PRIGIONIERA DELLA CASA play_circle_outline Video 01:26:49.514 4/9 00:27:00.00…" at bounding box center [619, 293] width 918 height 44
copy tr "00:36:00.000"
click at [644, 345] on td "01:12:00.000" at bounding box center [670, 337] width 101 height 44
click at [646, 335] on td "01:12:00.000" at bounding box center [670, 337] width 101 height 44
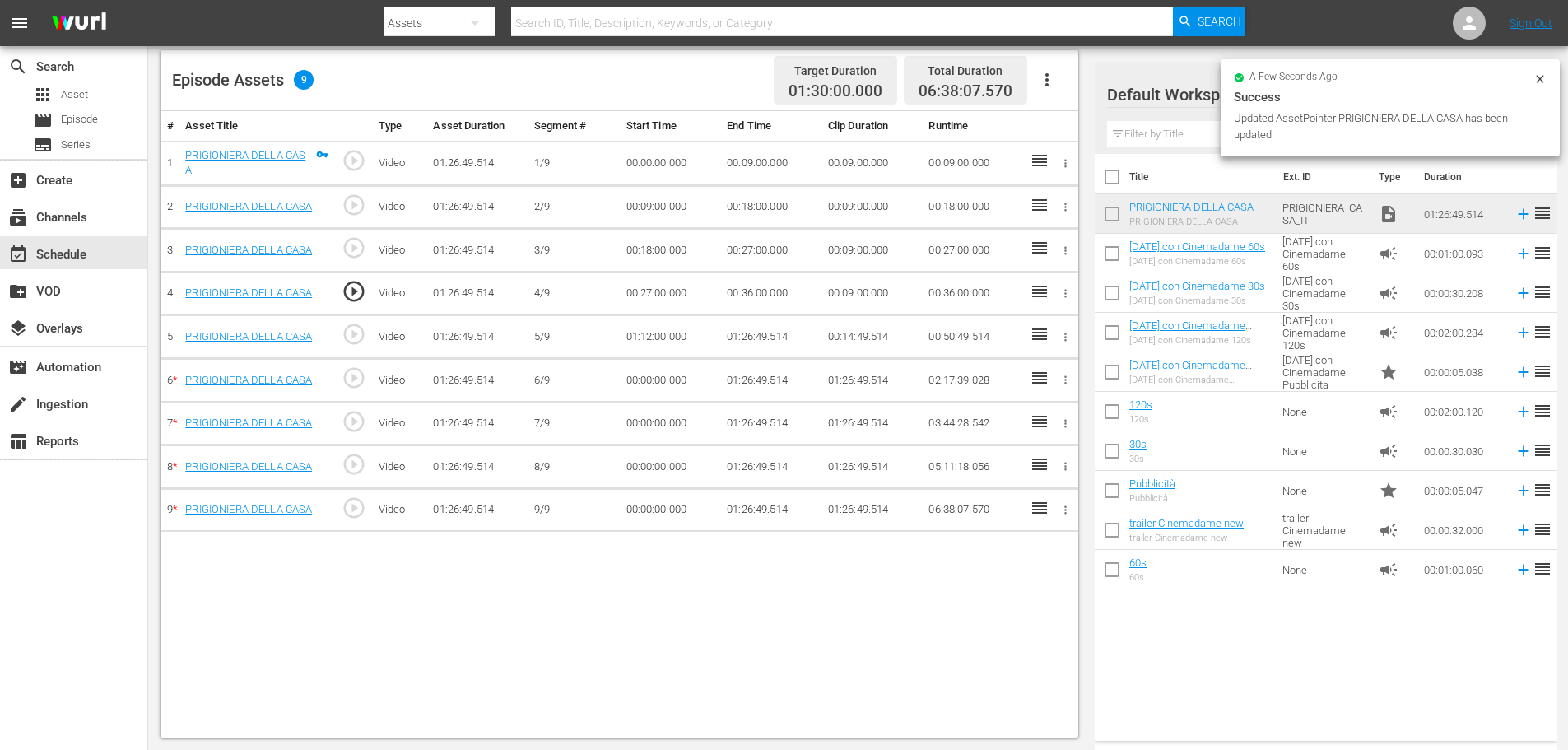
click at [646, 335] on td "01:12:00.000" at bounding box center [670, 337] width 101 height 44
click at [756, 342] on td "01:26:49.514" at bounding box center [770, 337] width 101 height 44
click at [758, 335] on td "01:26:49.514" at bounding box center [770, 337] width 101 height 44
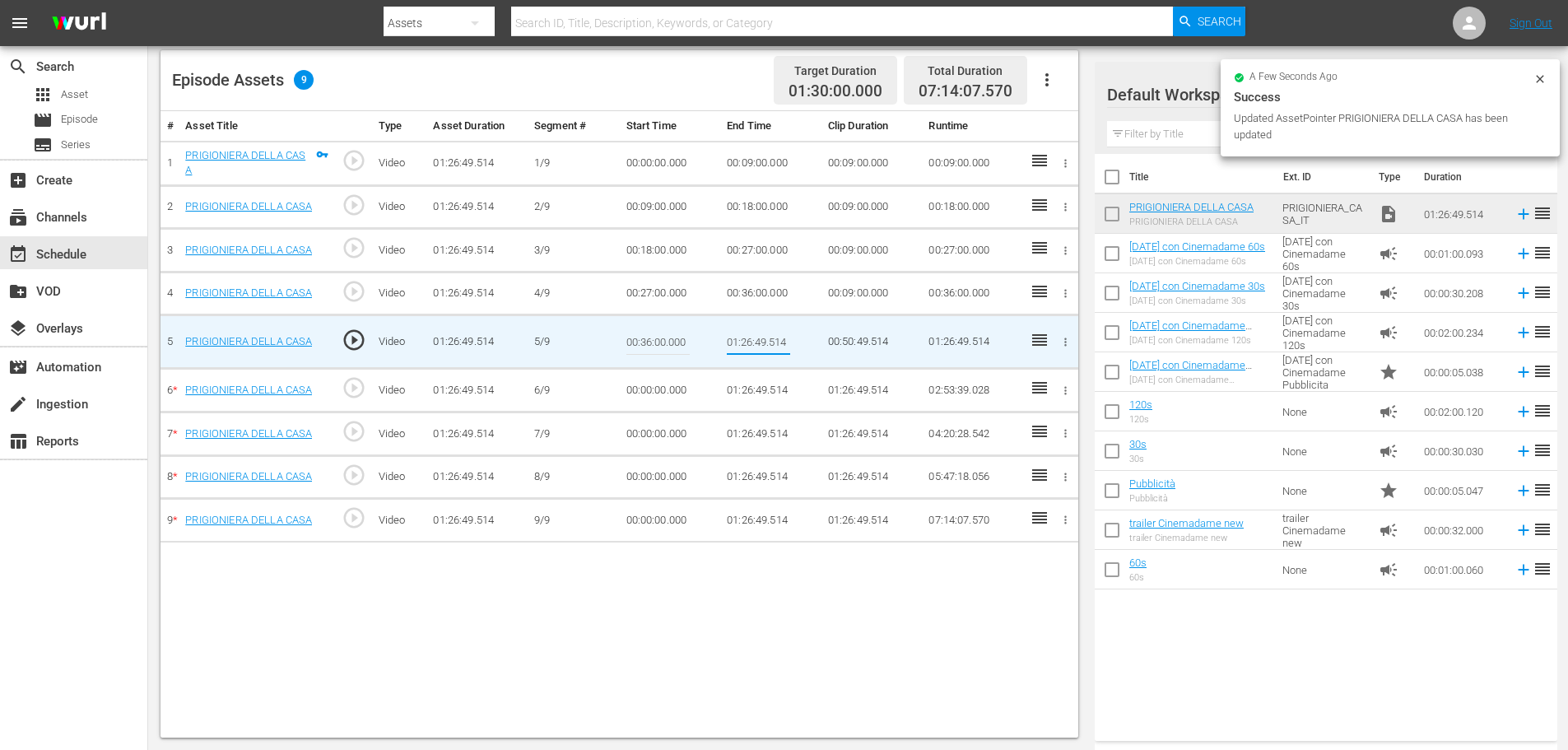
click at [758, 335] on input "01:26:49.514" at bounding box center [758, 342] width 63 height 40
type input "00:45:00"
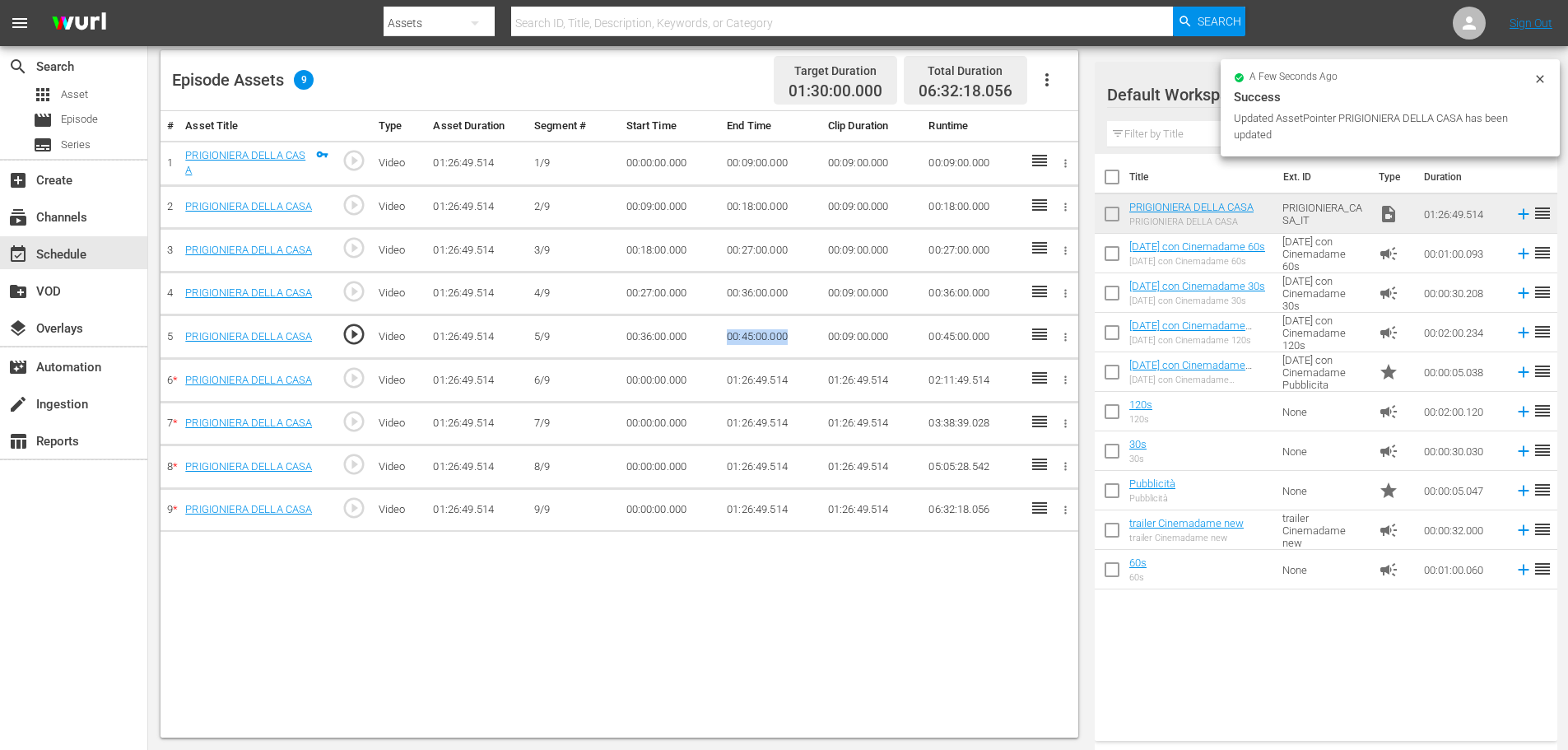
drag, startPoint x: 790, startPoint y: 336, endPoint x: 711, endPoint y: 332, distance: 79.1
click at [711, 332] on tr "5 PRIGIONIERA DELLA CASA play_circle_outline Video 01:26:49.514 5/9 00:36:00.00…" at bounding box center [619, 337] width 918 height 44
copy tr "00:45:00.000"
click at [655, 394] on td "00:00:00.000" at bounding box center [670, 381] width 101 height 44
click at [655, 387] on td "00:00:00.000" at bounding box center [670, 381] width 101 height 44
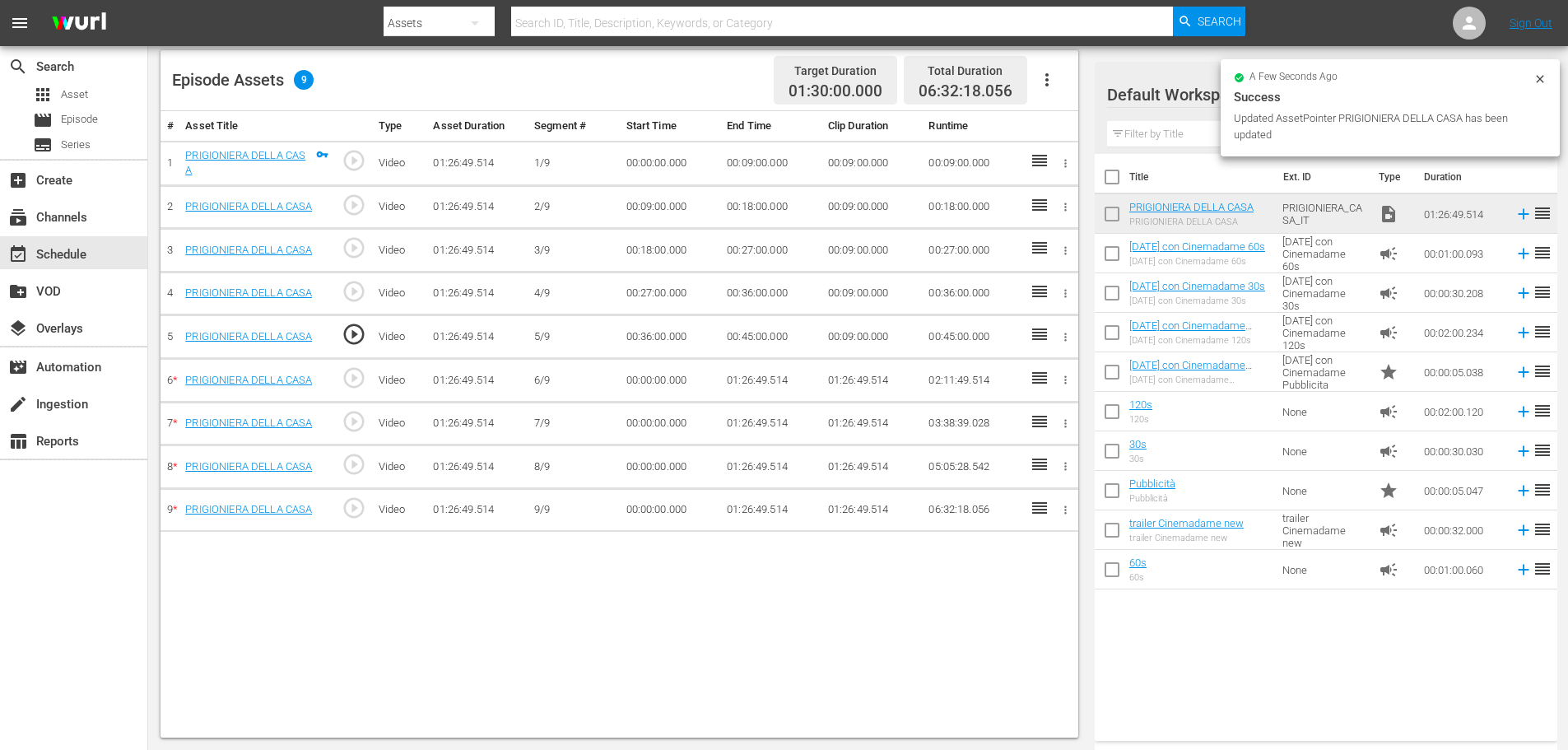
click at [656, 380] on td "00:00:00.000" at bounding box center [670, 381] width 101 height 44
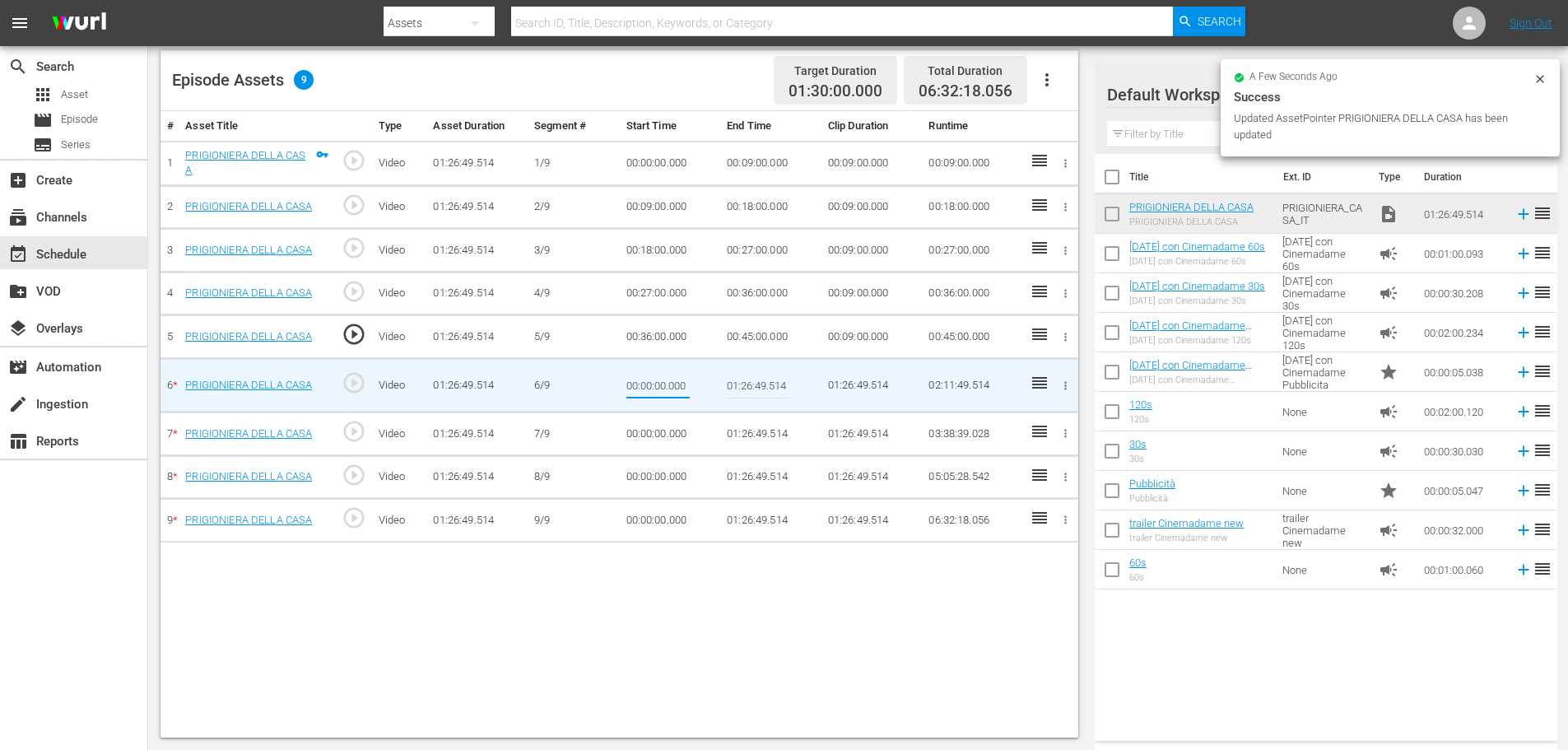
type input "00:45:00.000"
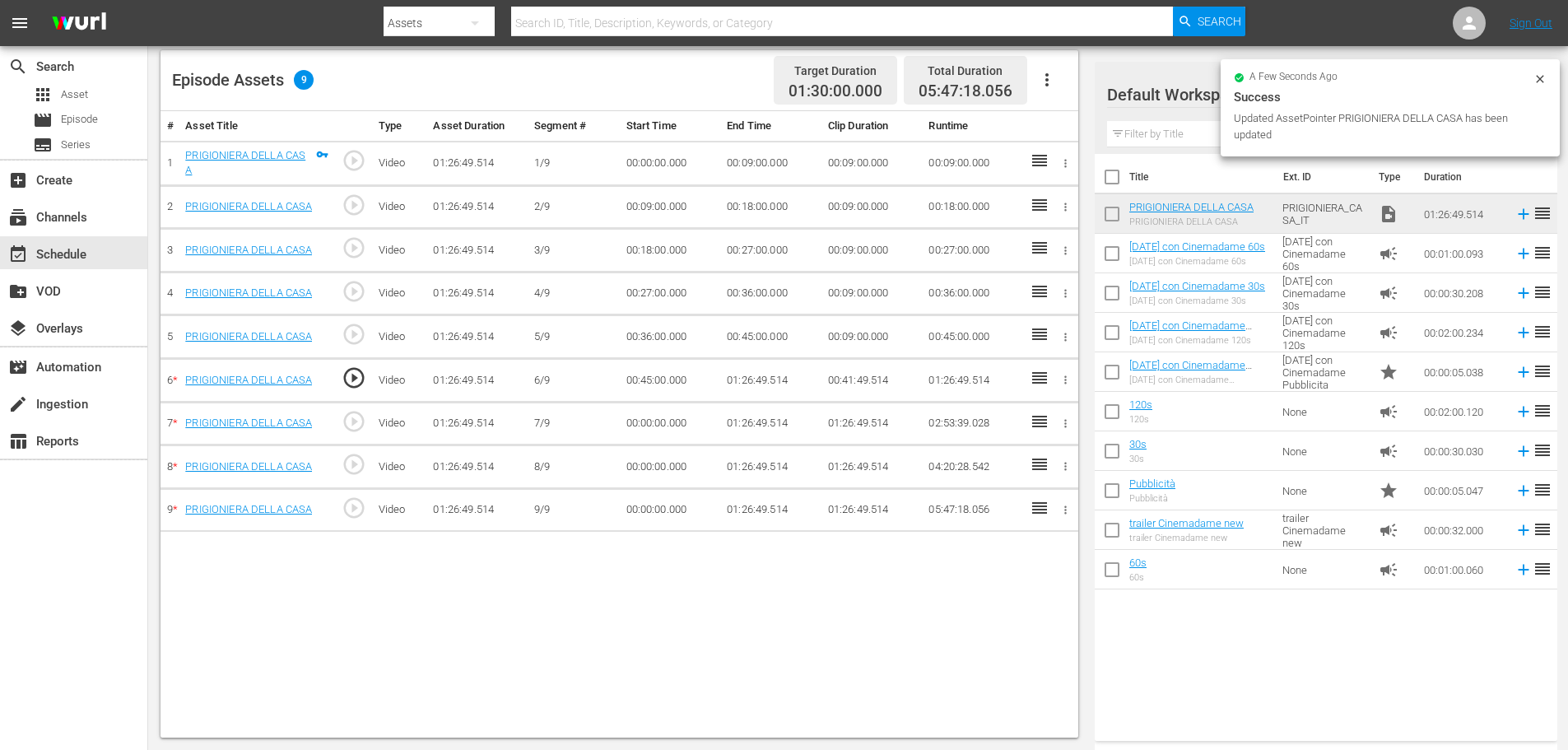
click at [748, 390] on td "01:26:49.514" at bounding box center [770, 381] width 101 height 44
click at [750, 385] on td "01:26:49.514" at bounding box center [770, 381] width 101 height 44
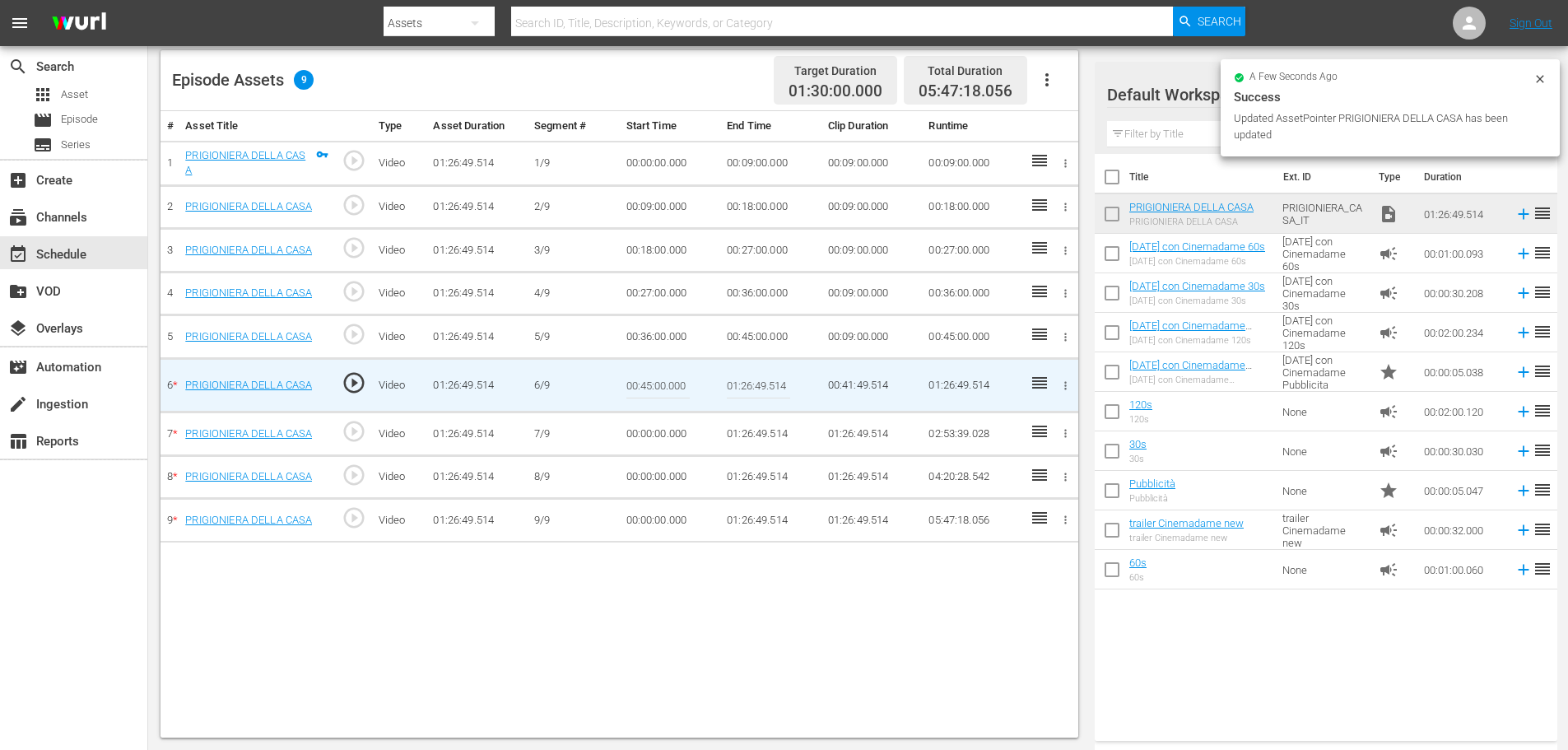
click at [750, 385] on input "01:26:49.514" at bounding box center [758, 385] width 63 height 40
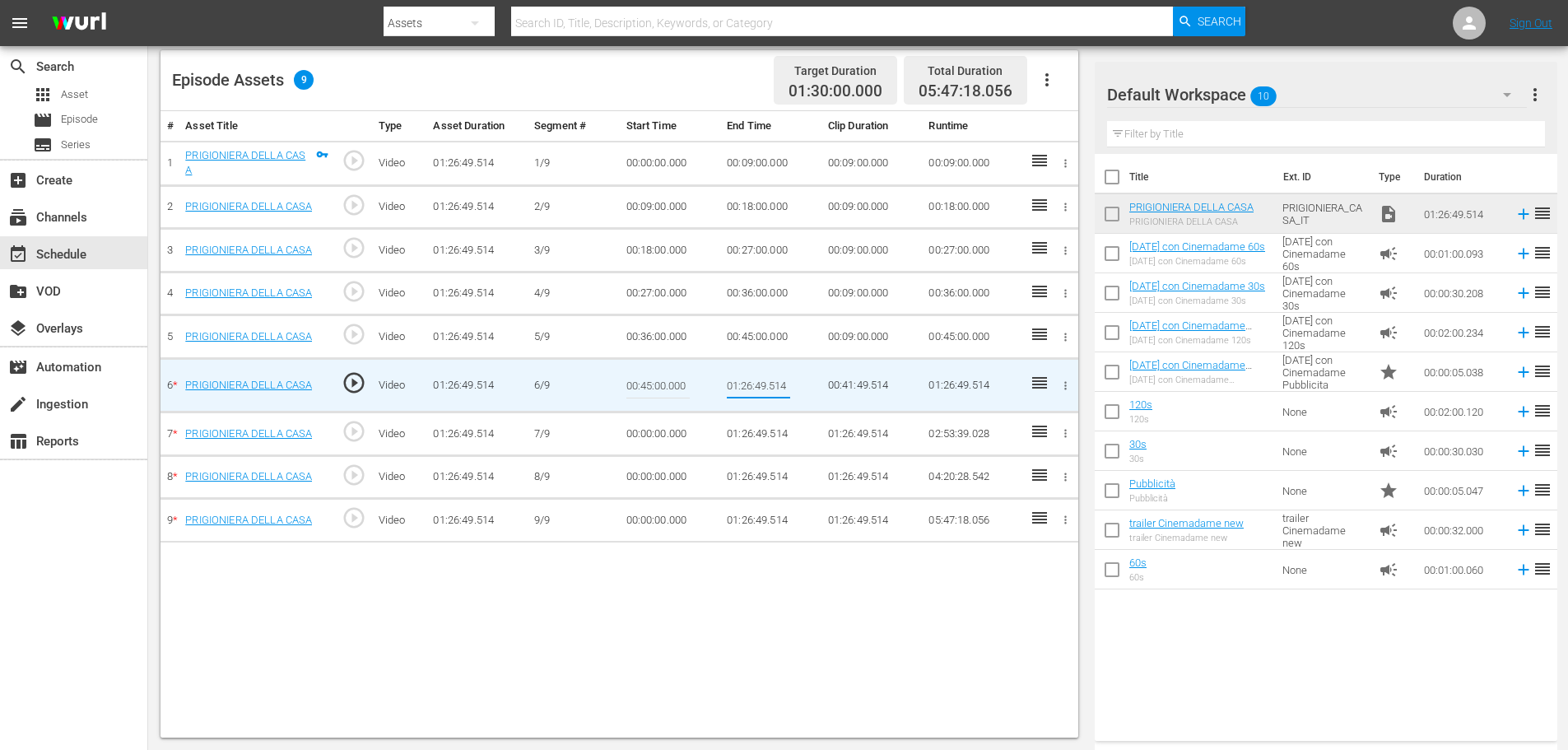
paste input "0:54:00"
type input "00:54:00"
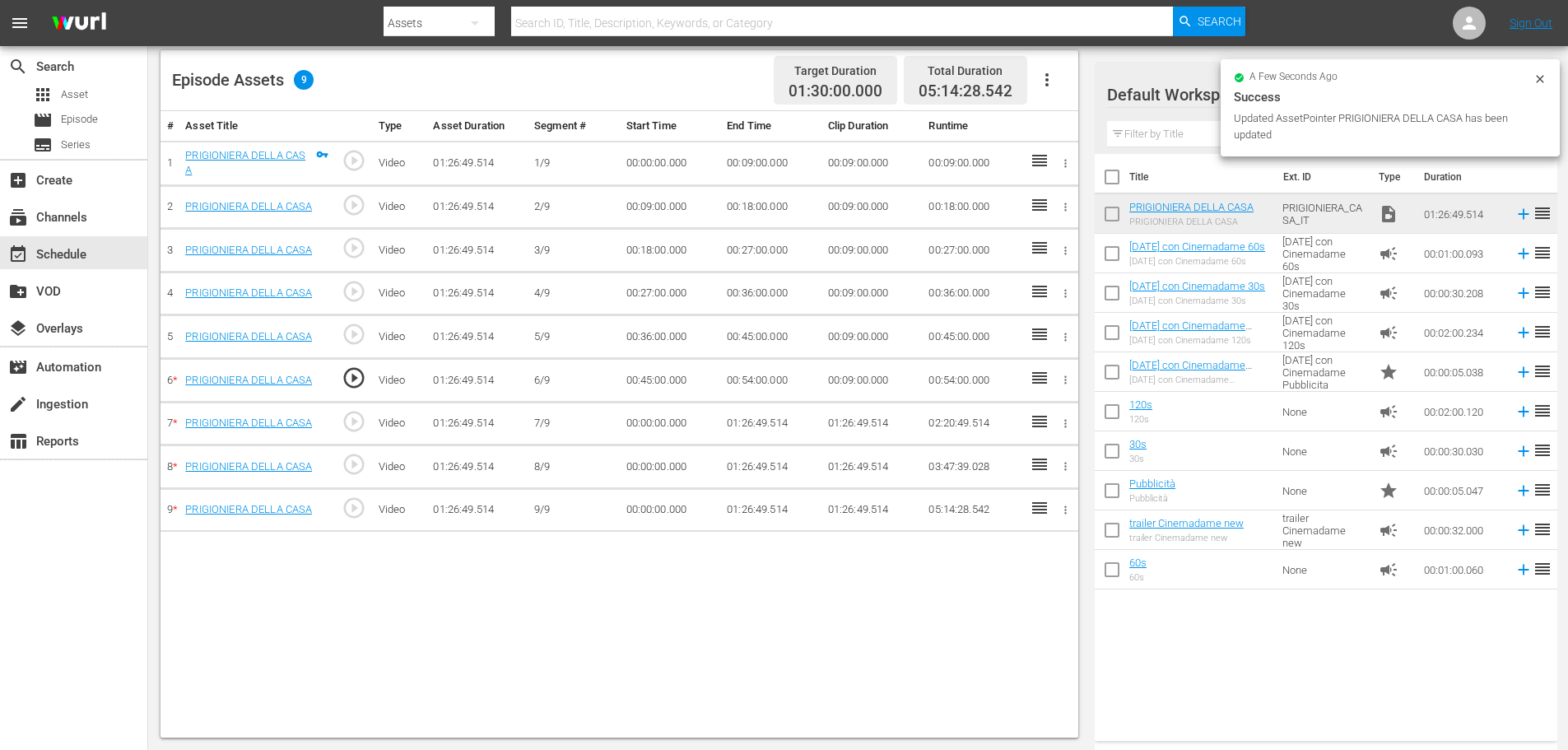
click at [674, 416] on td "00:00:00.000" at bounding box center [670, 423] width 101 height 44
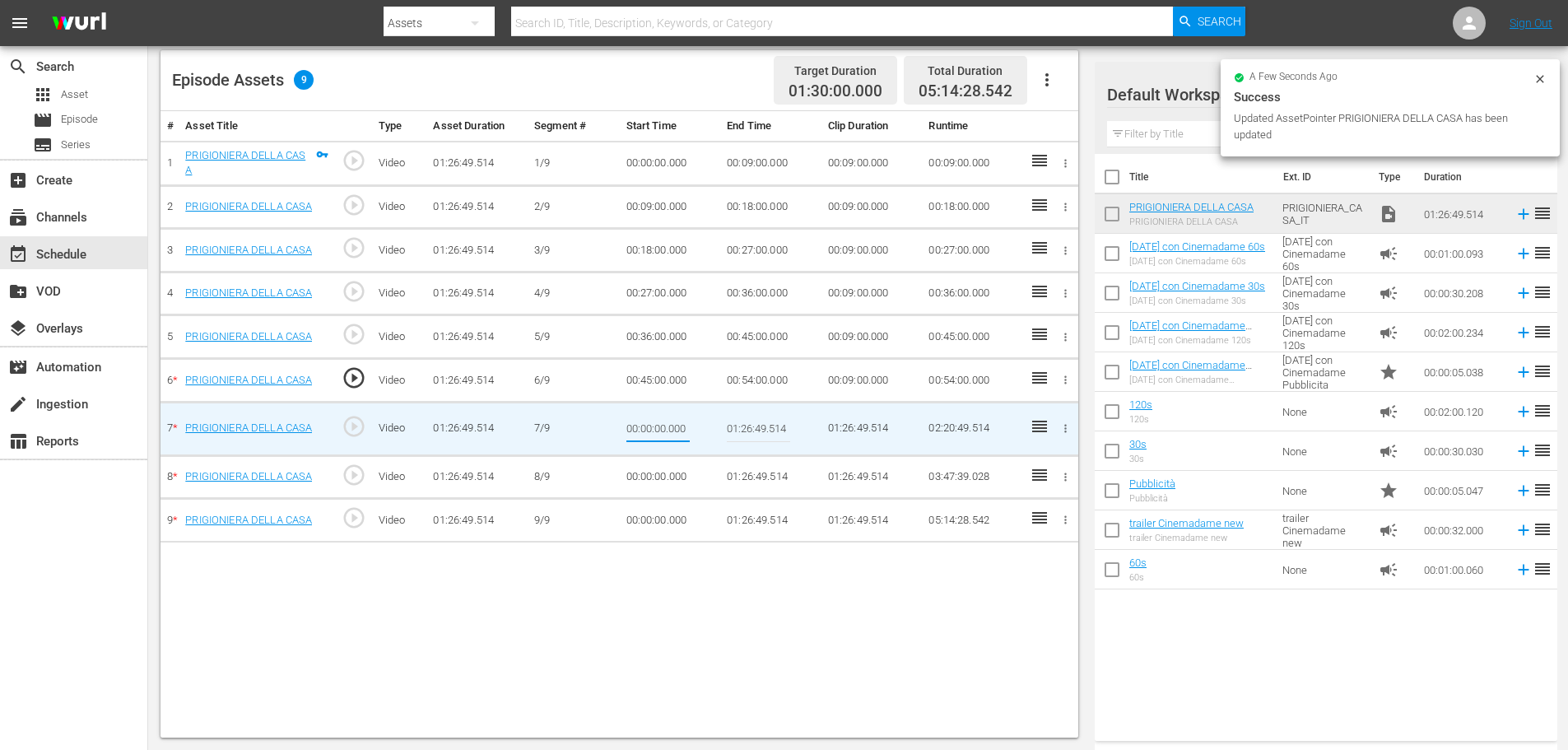
type input "00:54:00"
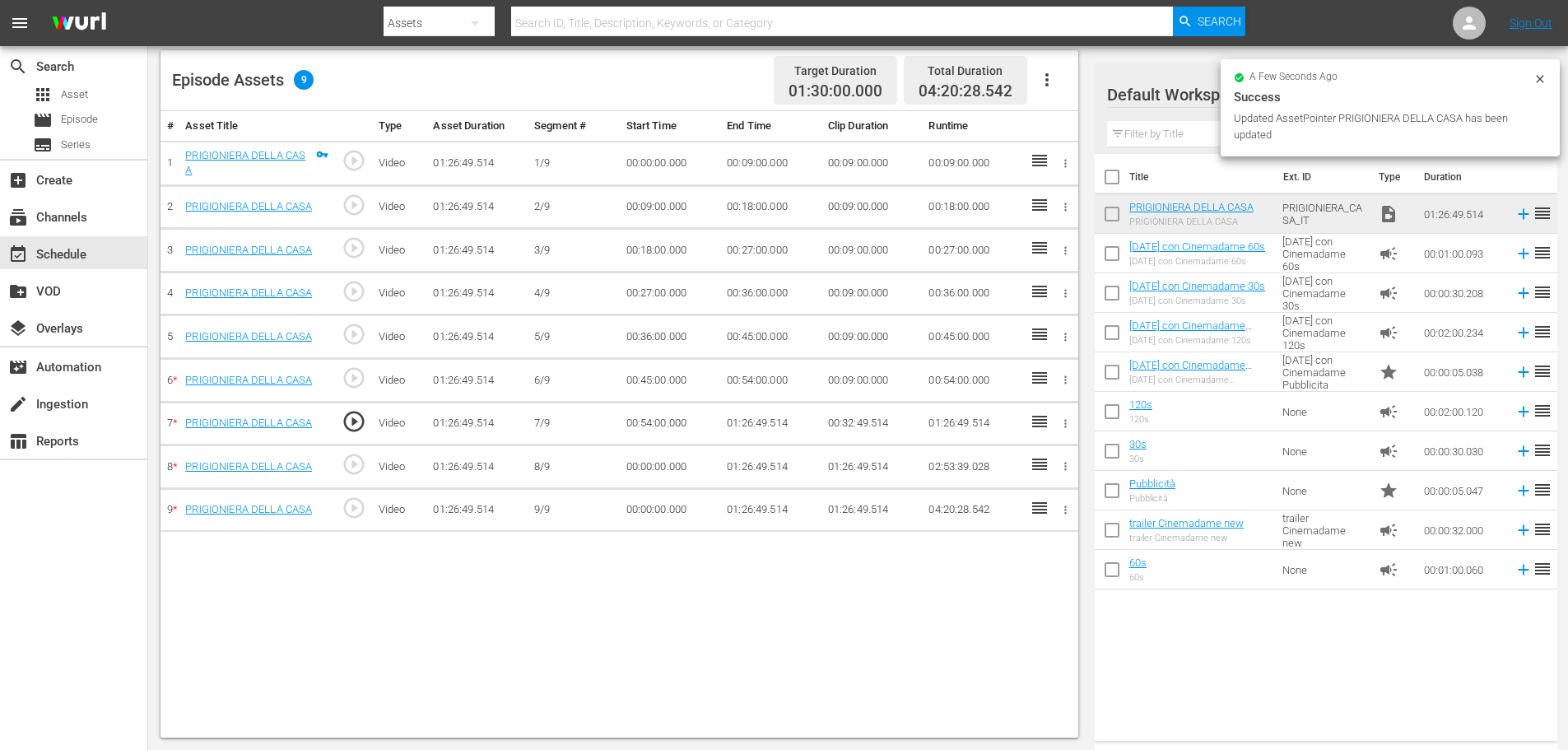
click at [749, 420] on td "01:26:49.514" at bounding box center [770, 423] width 101 height 44
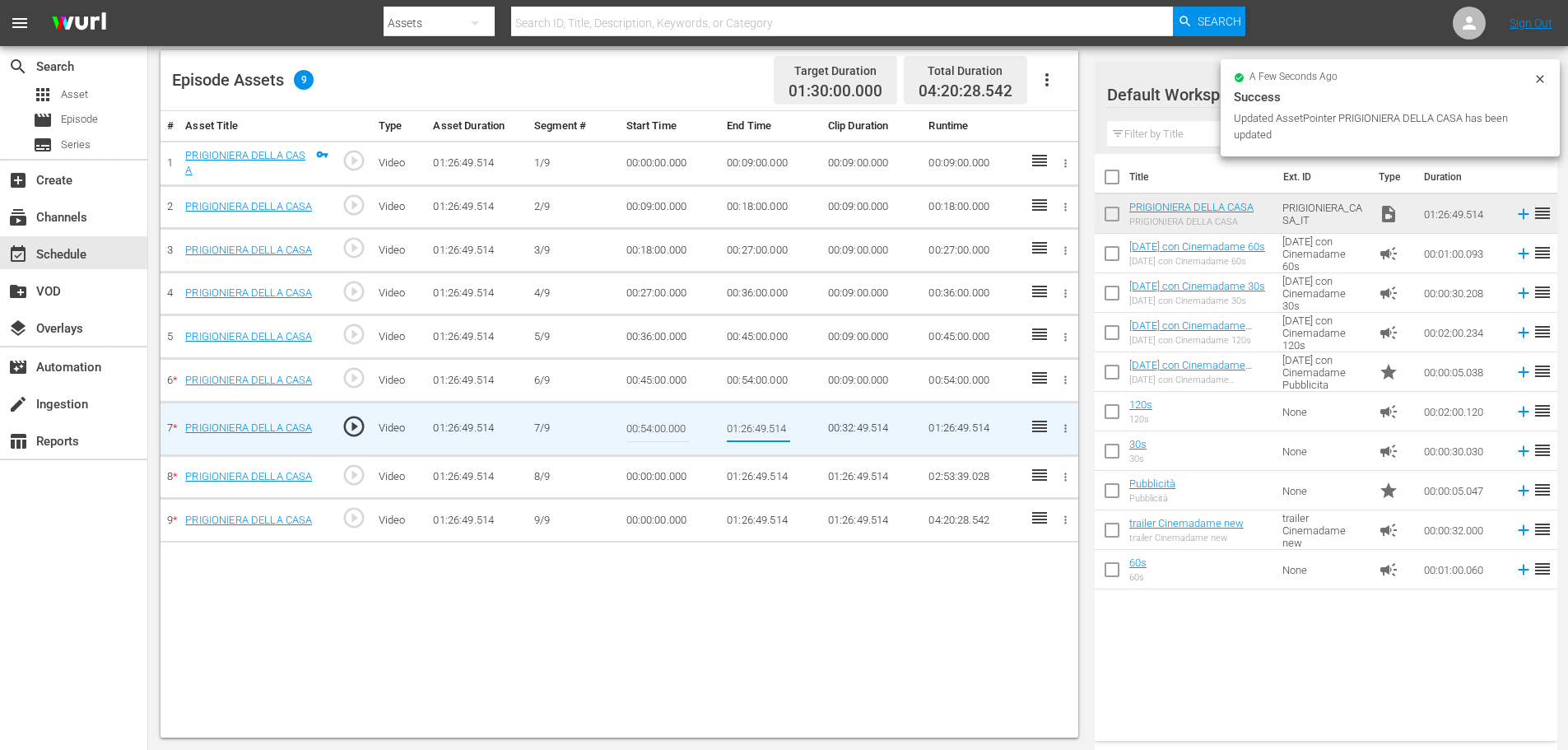
type input "01:03:00"
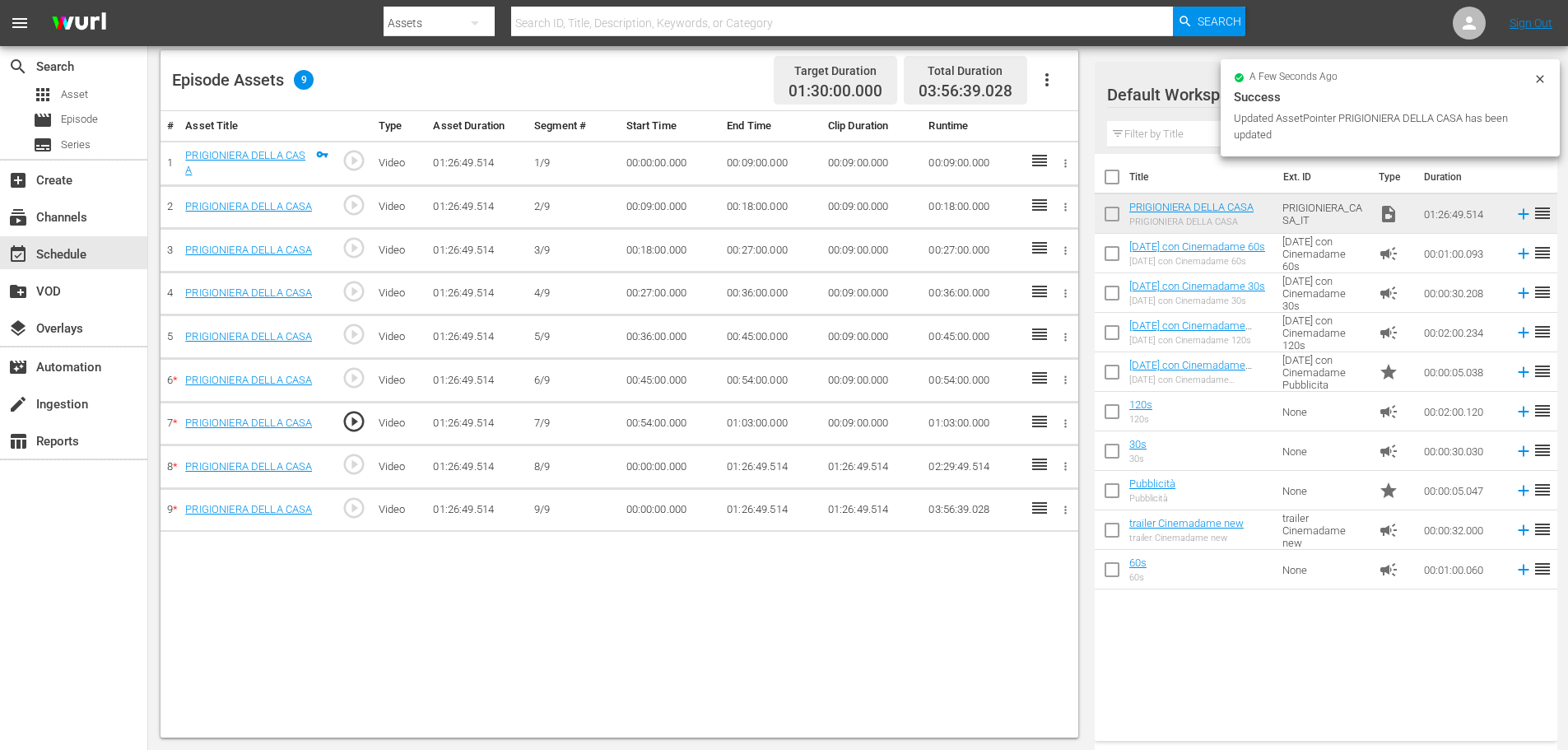
click at [652, 457] on td "00:00:00.000" at bounding box center [670, 467] width 101 height 44
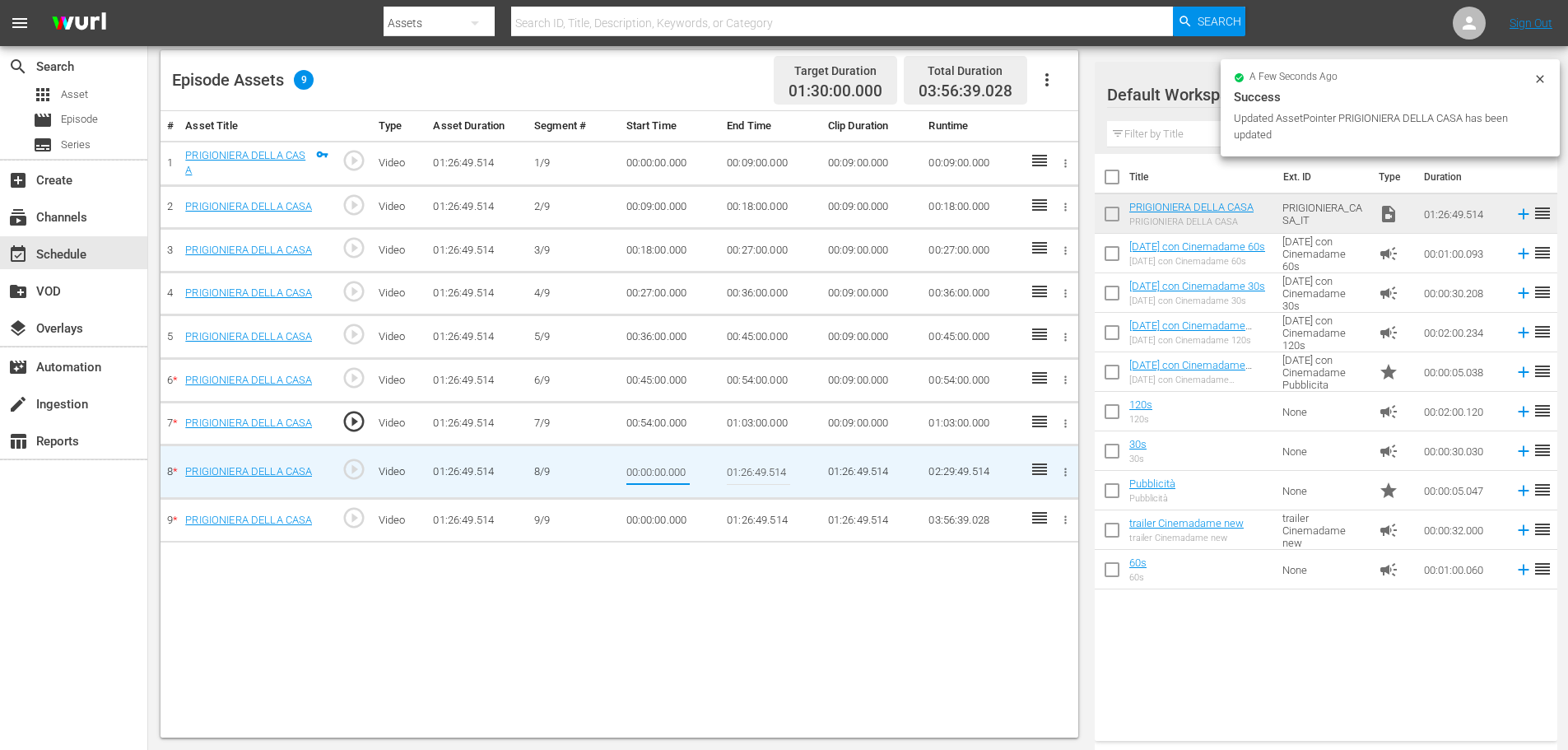
type input "01:03:00"
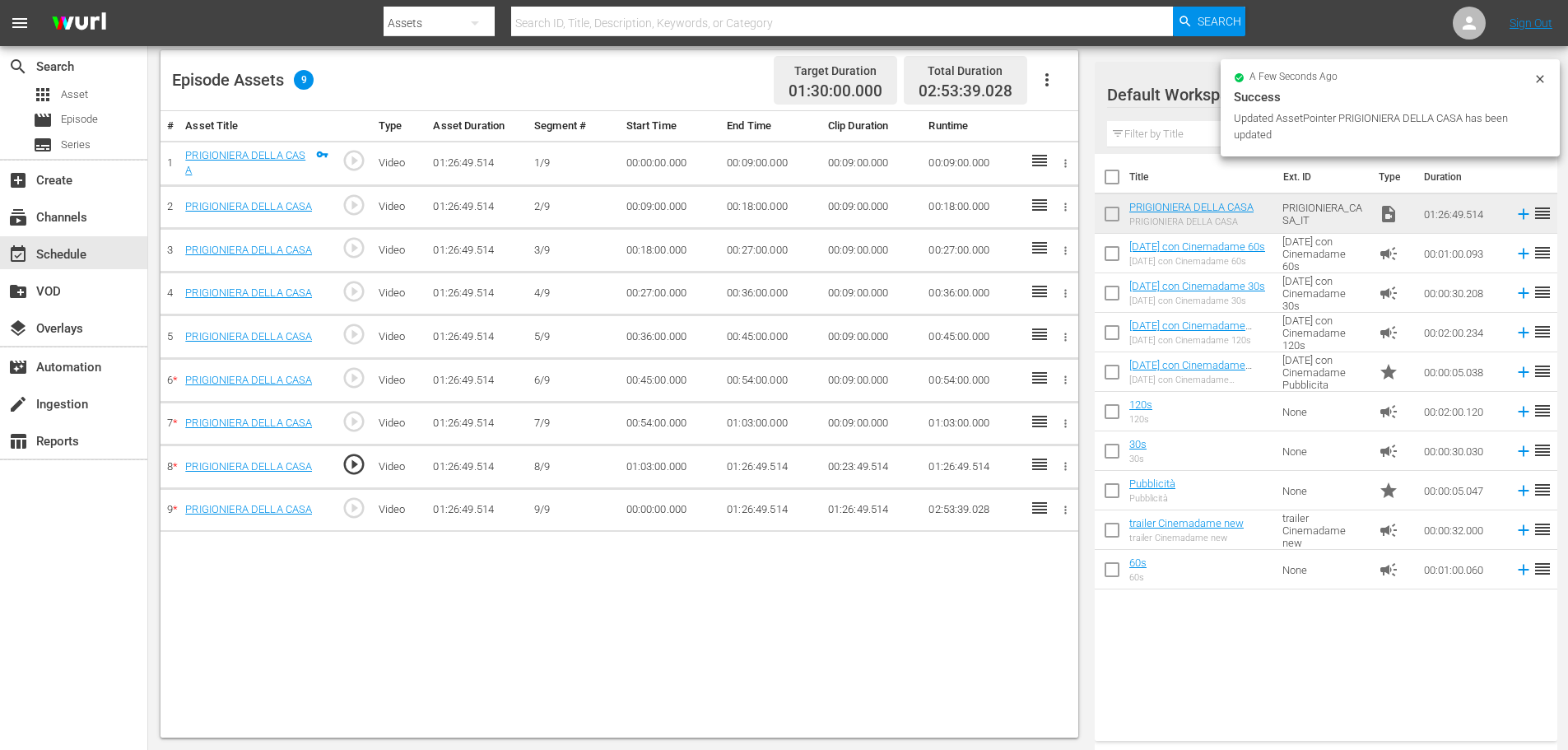
click at [744, 467] on td "01:26:49.514" at bounding box center [770, 467] width 101 height 44
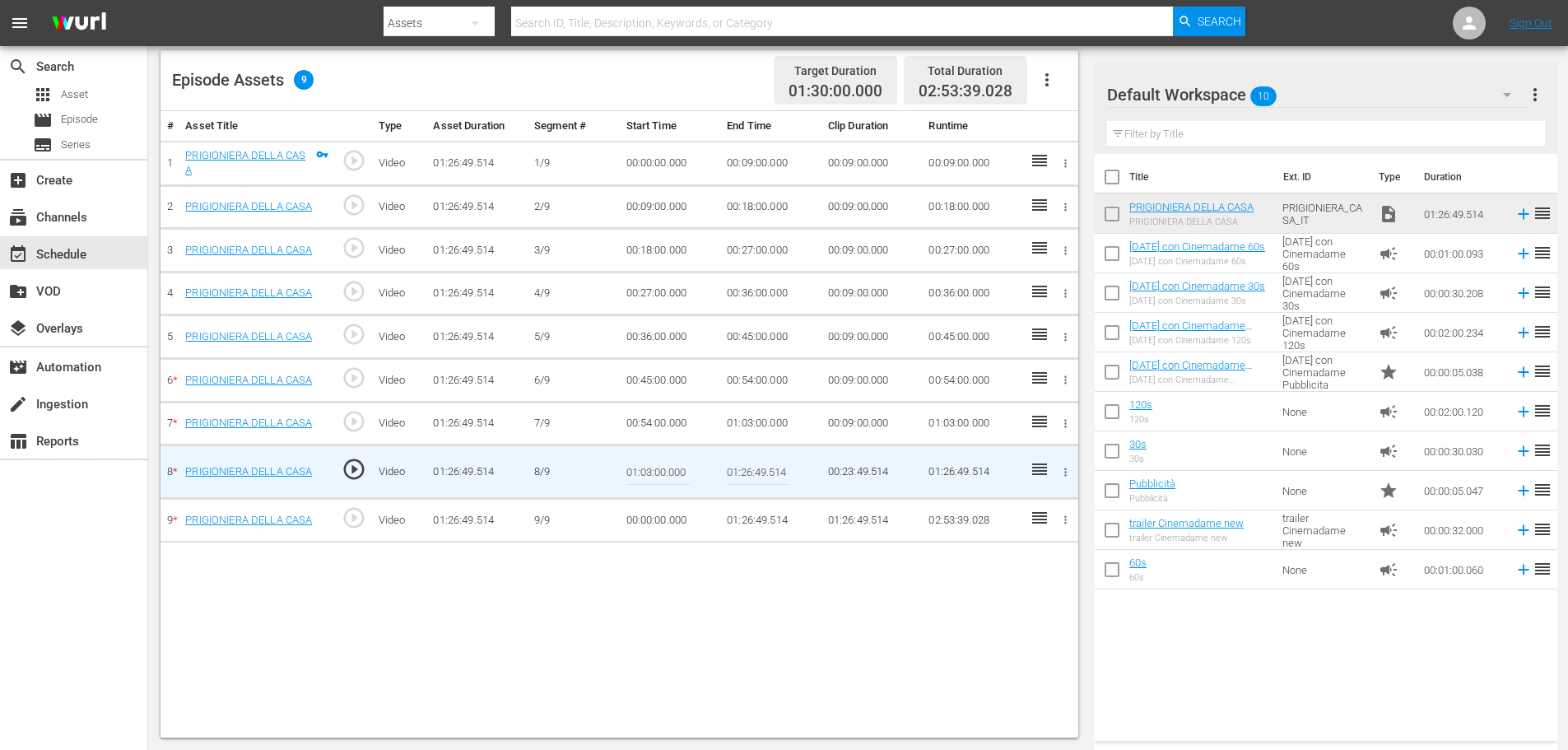
click at [744, 467] on input "01:26:49.514" at bounding box center [758, 471] width 63 height 40
paste input "12:00"
type input "01:12:00"
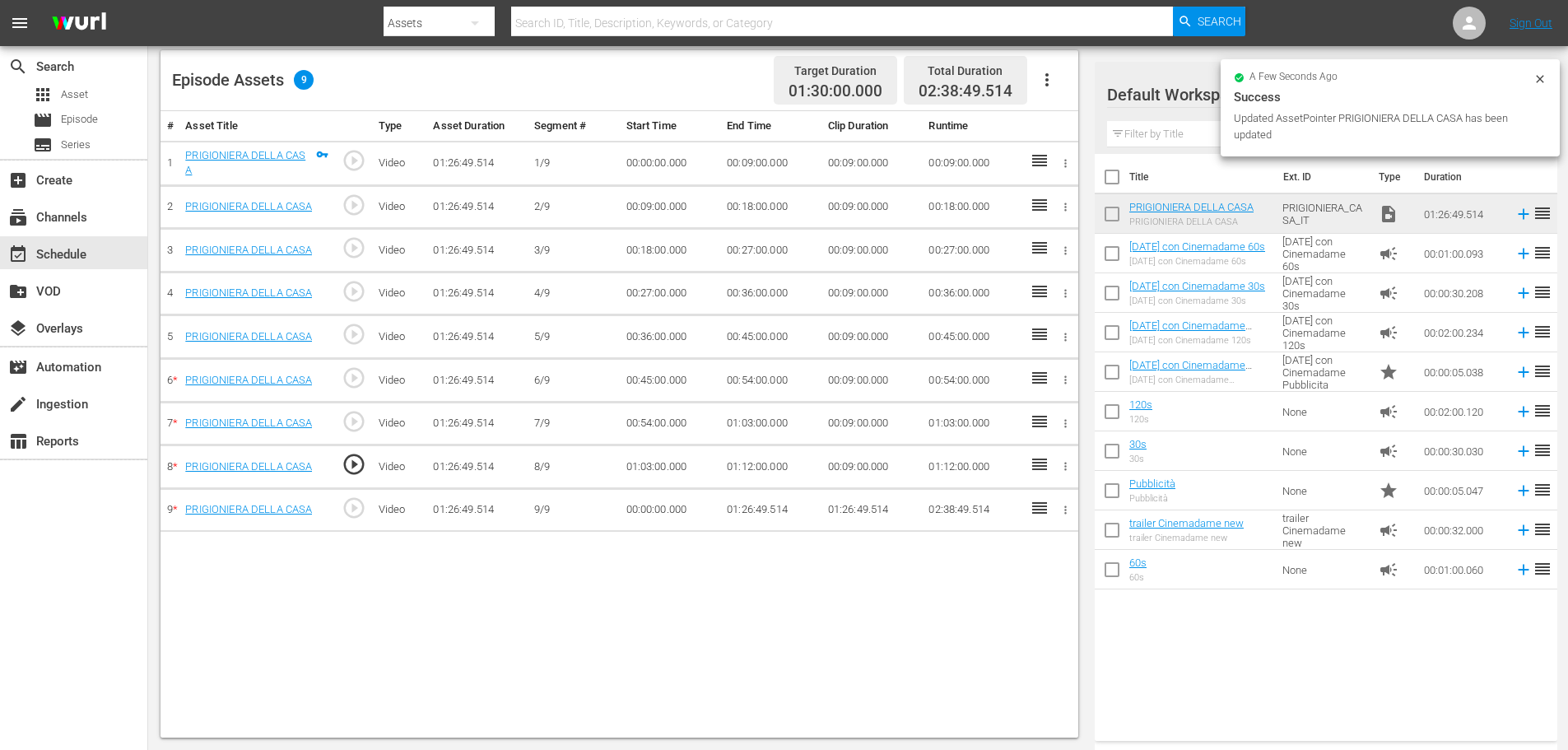
click at [661, 505] on td "00:00:00.000" at bounding box center [670, 509] width 101 height 44
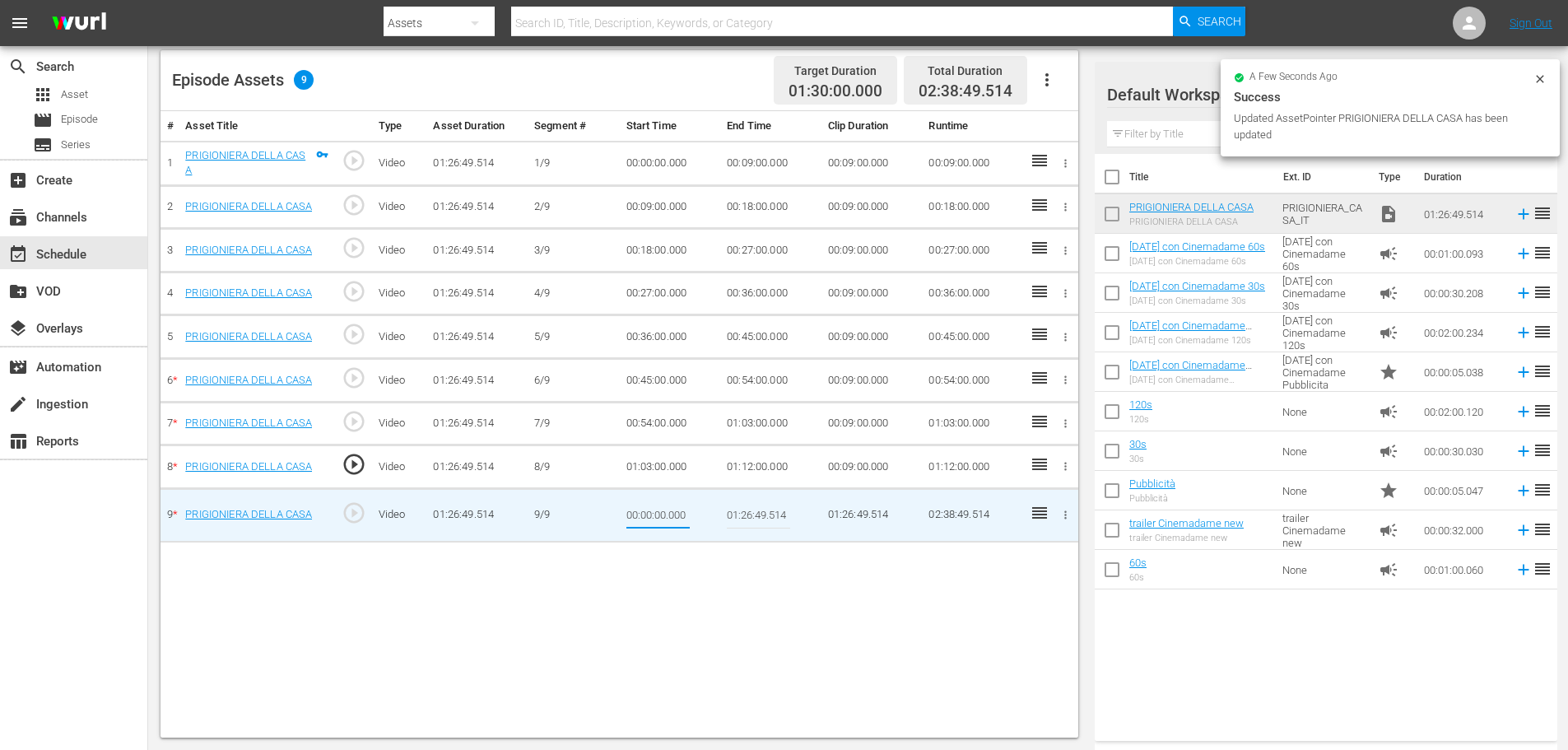
type input "01:12:00"
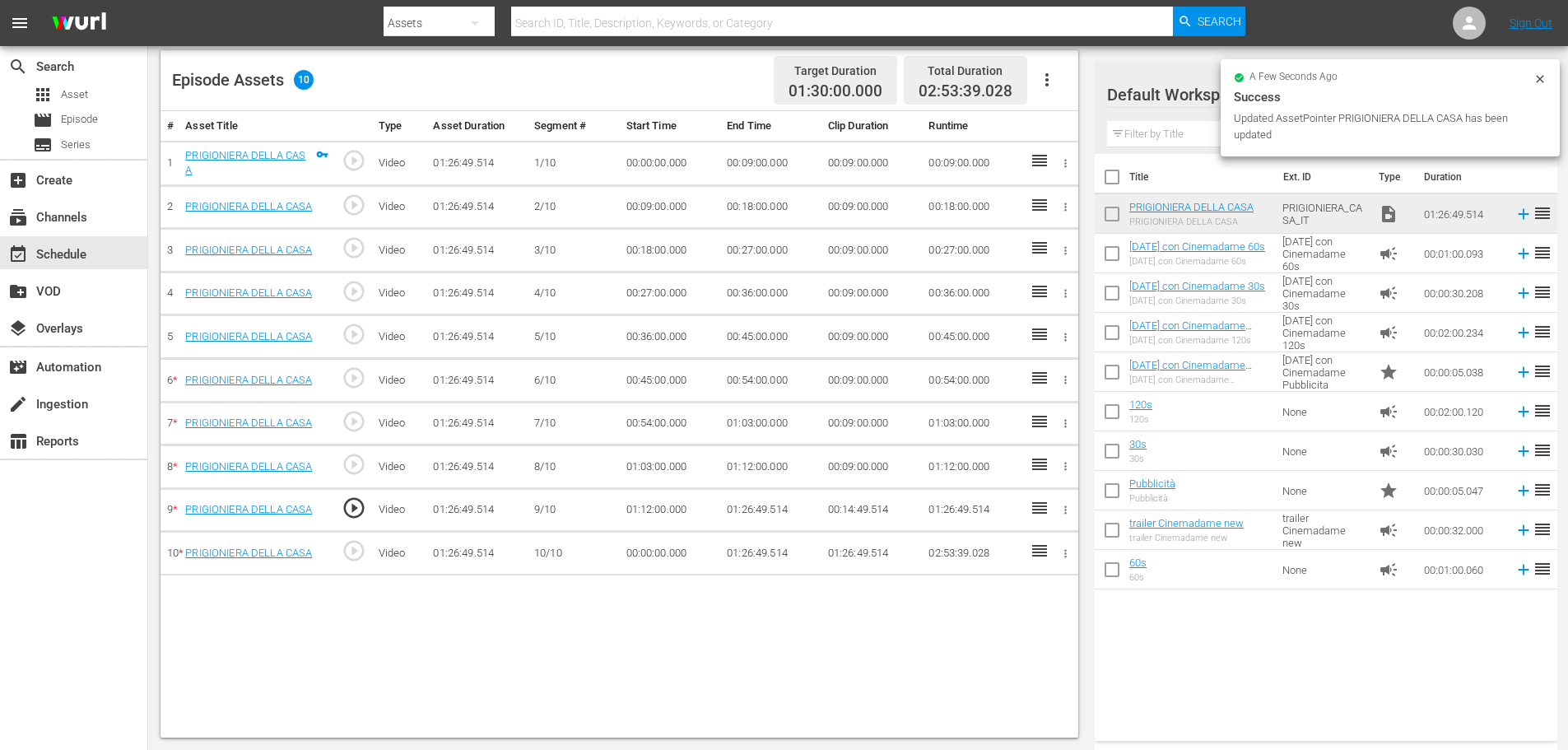
click at [739, 558] on td "01:26:49.514" at bounding box center [770, 553] width 101 height 44
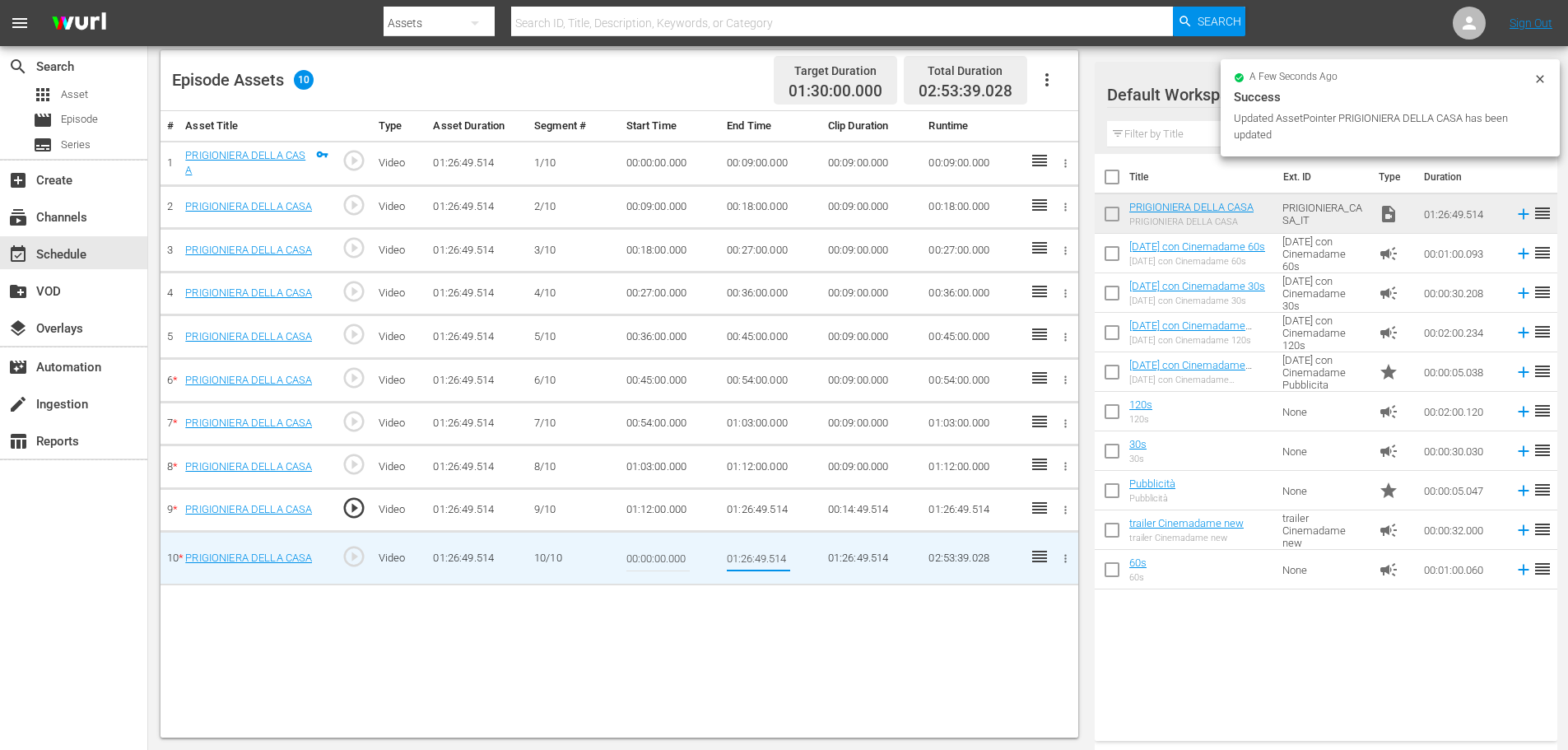
click at [739, 558] on input "01:26:49.514" at bounding box center [758, 558] width 63 height 40
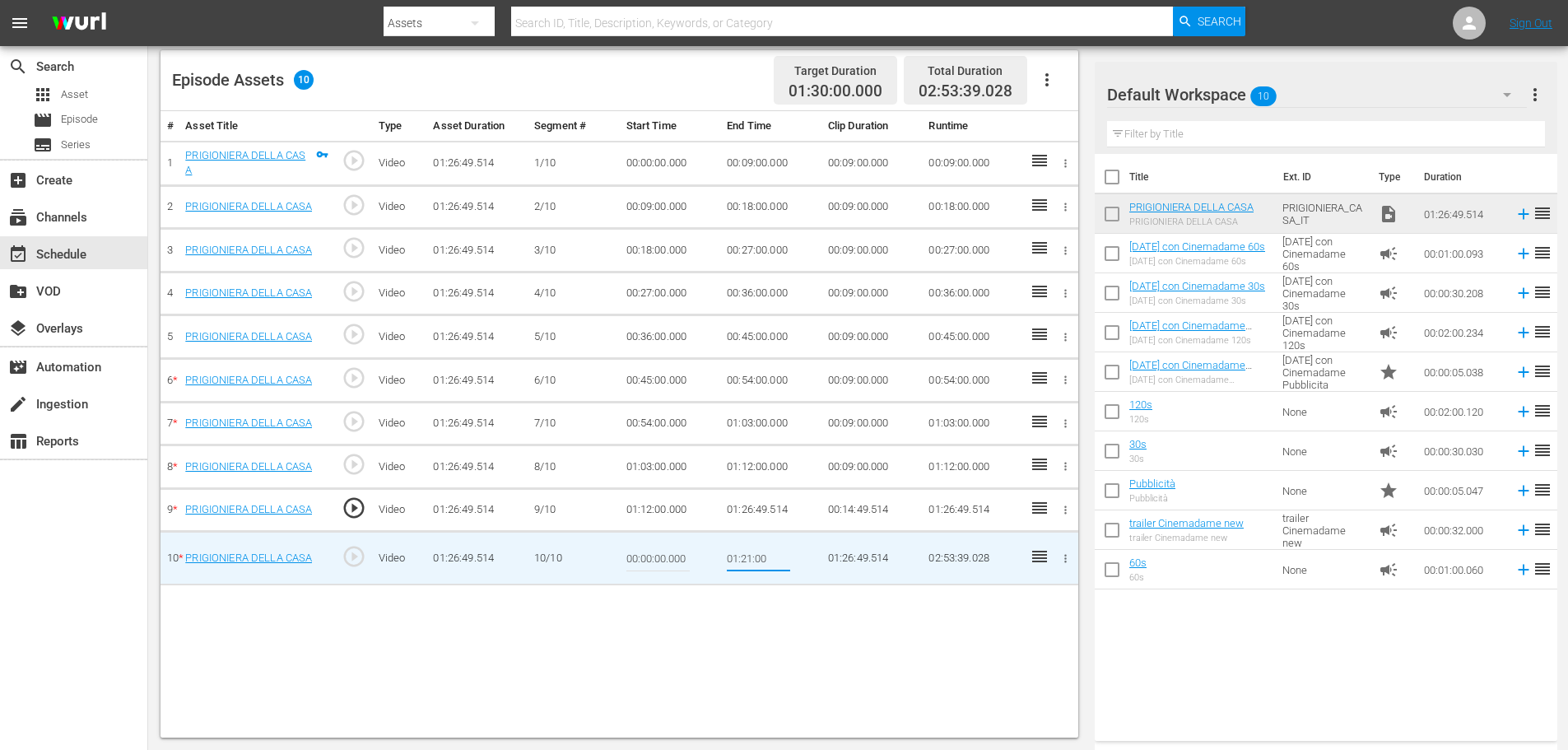
type input "01:21:00"
click at [764, 505] on td "01:26:49.514" at bounding box center [770, 509] width 101 height 44
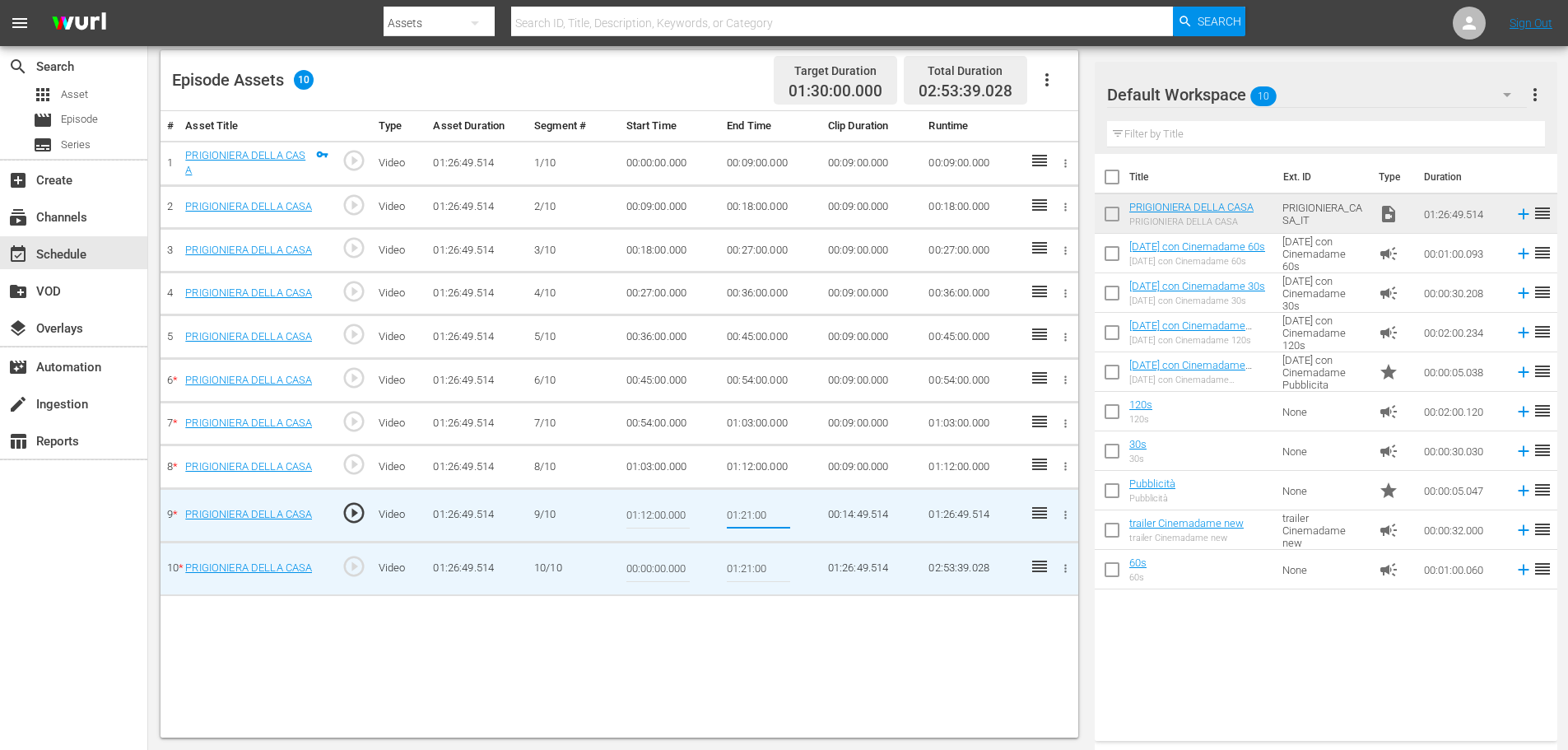
type input "01:26:49.514"
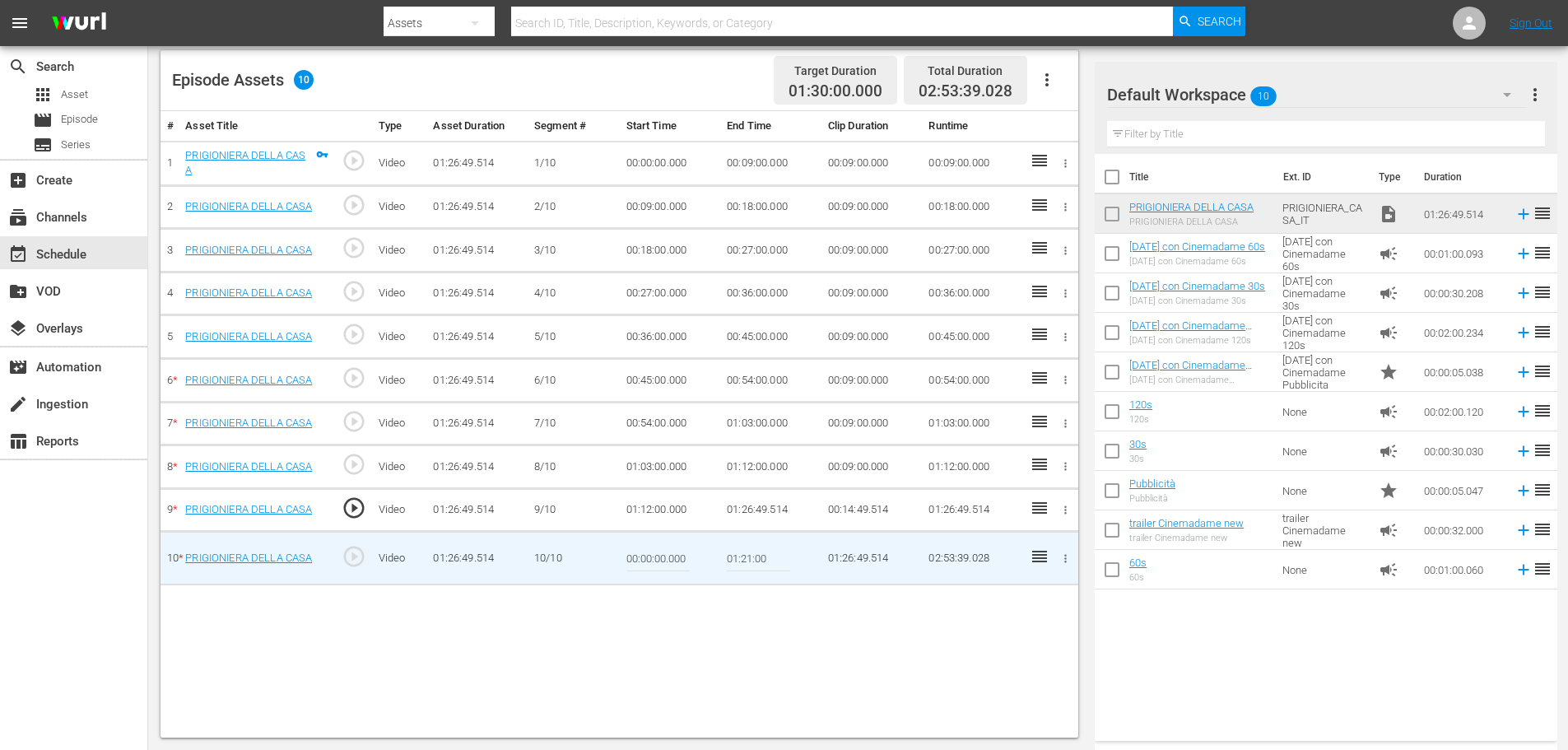
type input "01:26:49.514"
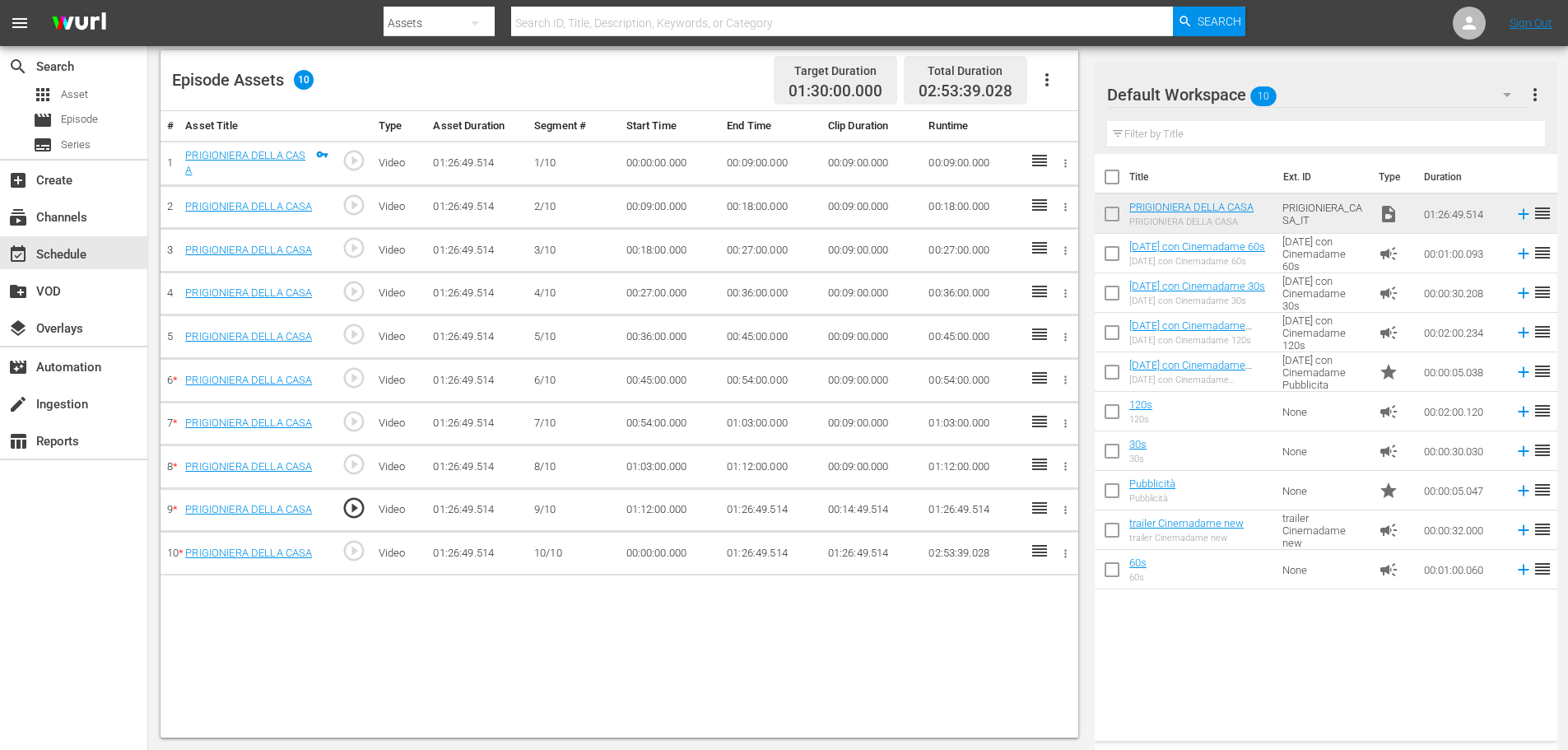
click at [764, 505] on td "01:26:49.514" at bounding box center [770, 509] width 101 height 44
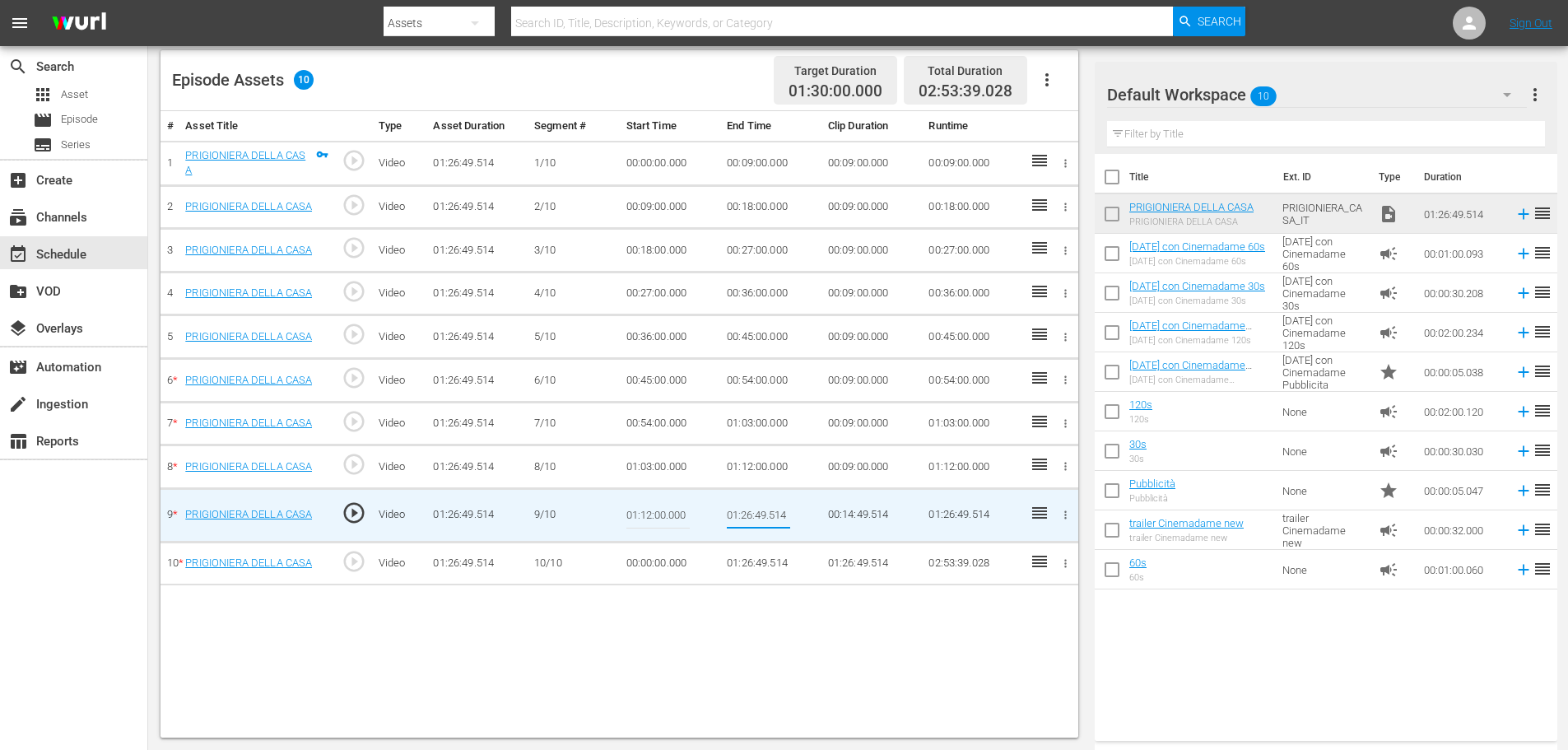
type input "01:21:00"
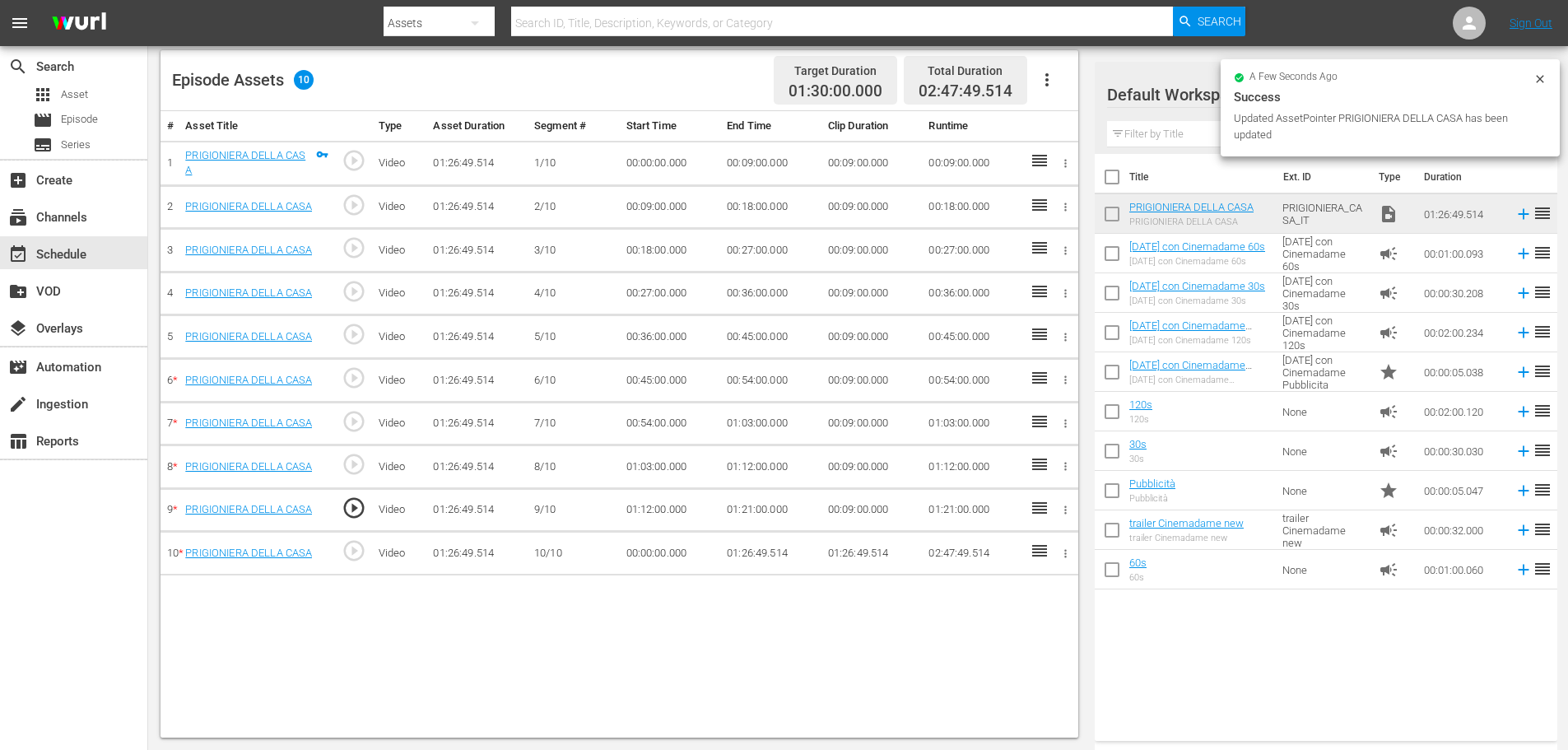
click at [672, 551] on td "00:00:00.000" at bounding box center [670, 553] width 101 height 44
click at [1040, 77] on icon "button" at bounding box center [1046, 79] width 20 height 20
click at [1110, 80] on div "Fill with Ads" at bounding box center [1097, 86] width 112 height 40
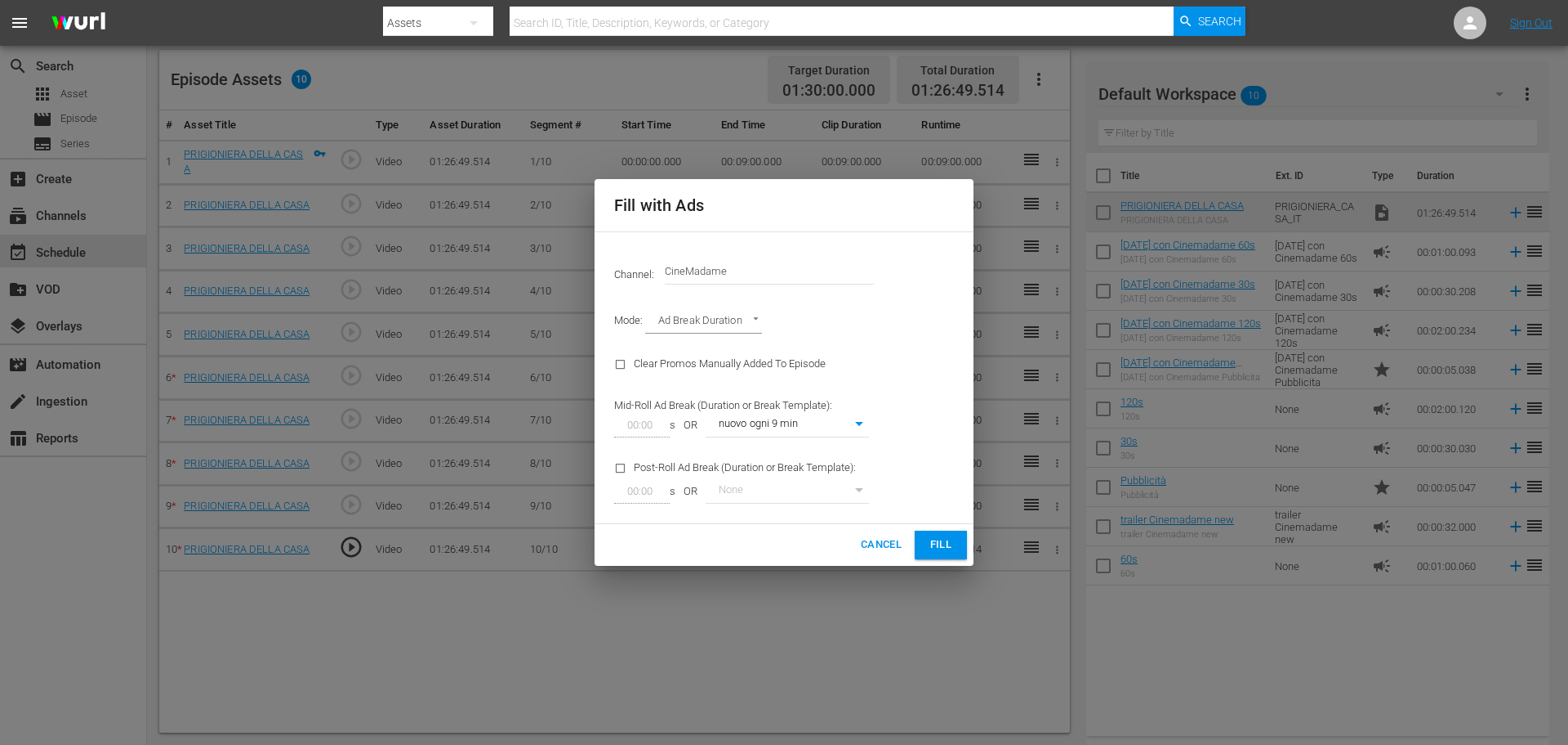
click at [927, 554] on button "Fill" at bounding box center [941, 544] width 52 height 28
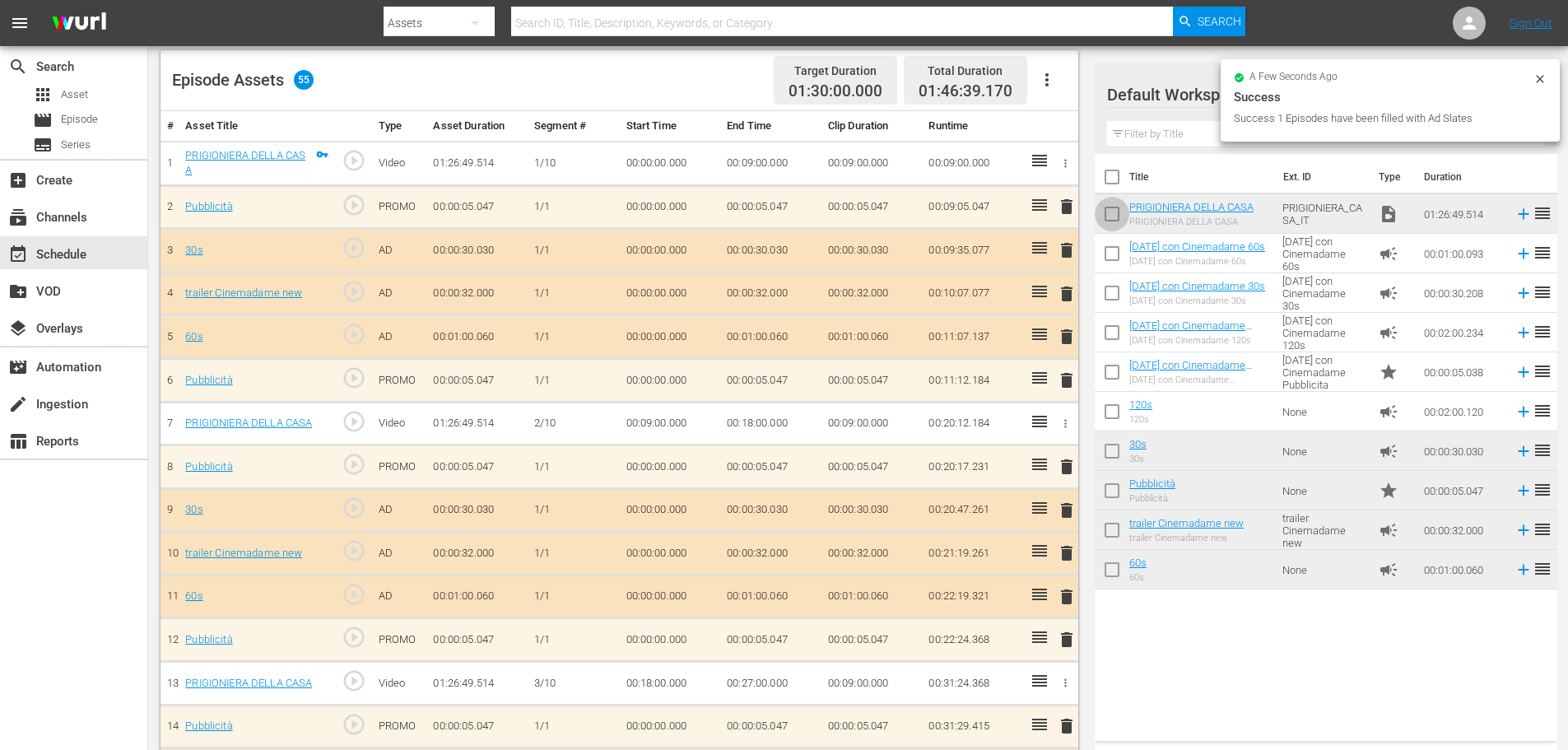
click at [1116, 218] on input "checkbox" at bounding box center [1112, 217] width 35 height 35
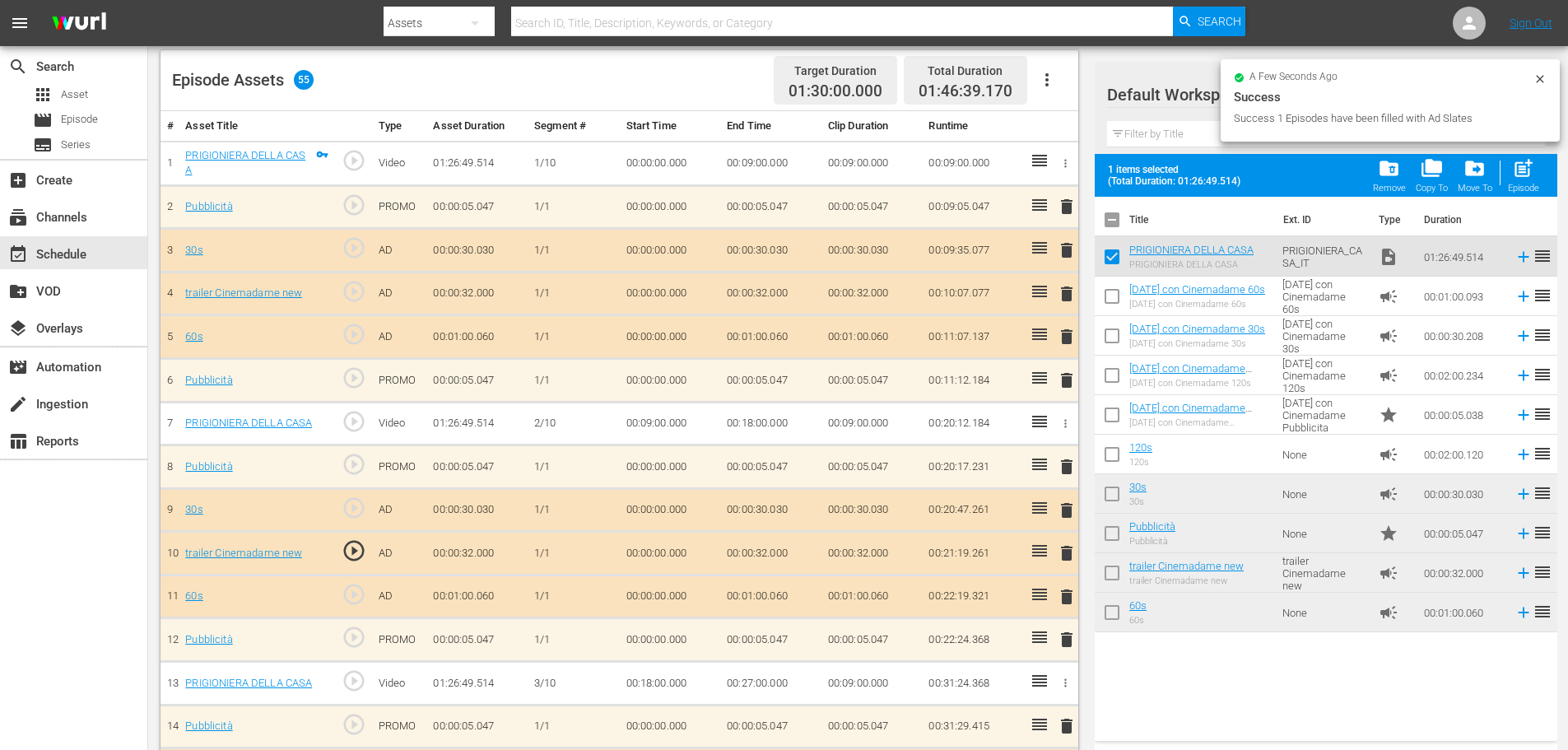
click at [1382, 168] on span "folder_delete" at bounding box center [1389, 168] width 22 height 22
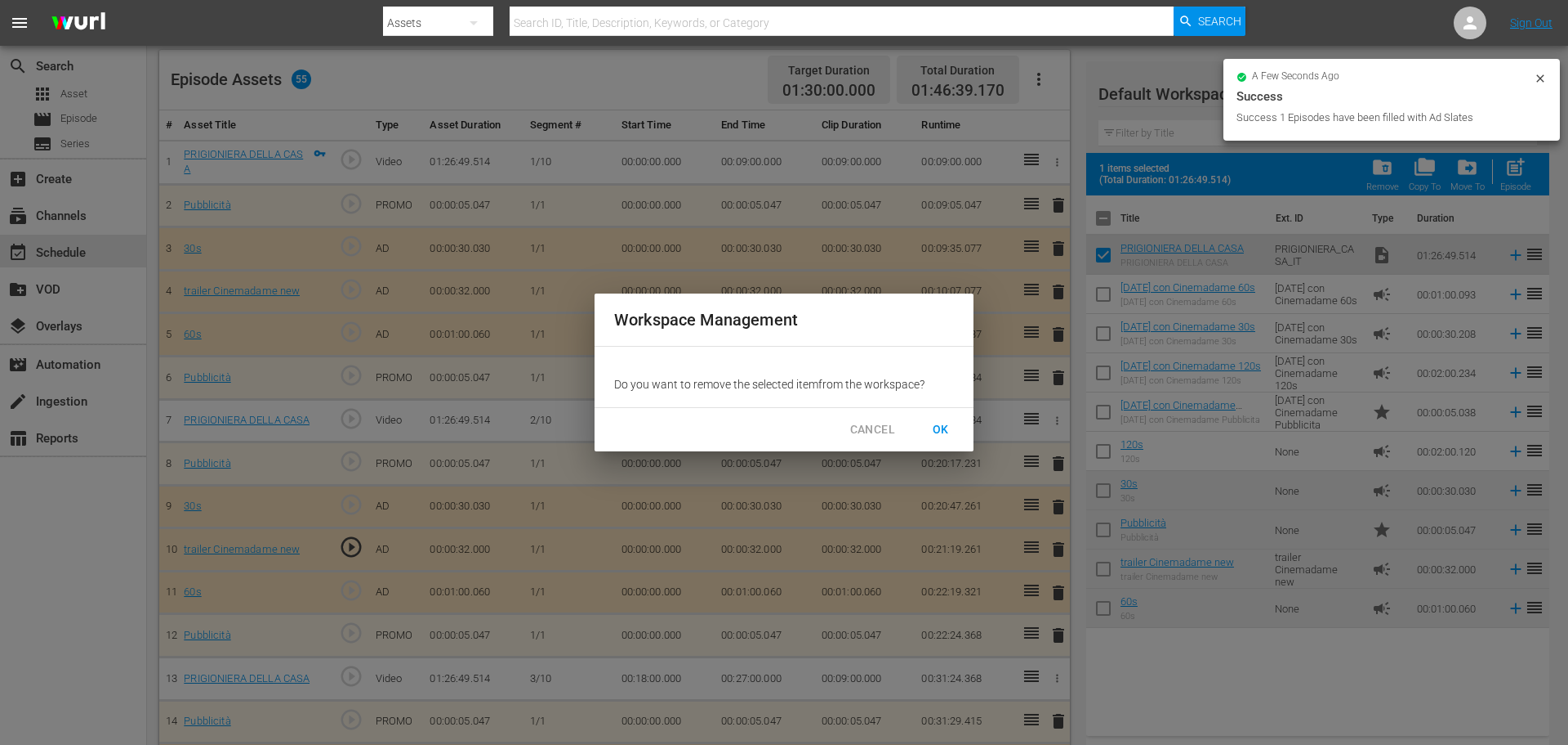
click at [944, 426] on span "OK" at bounding box center [941, 430] width 27 height 21
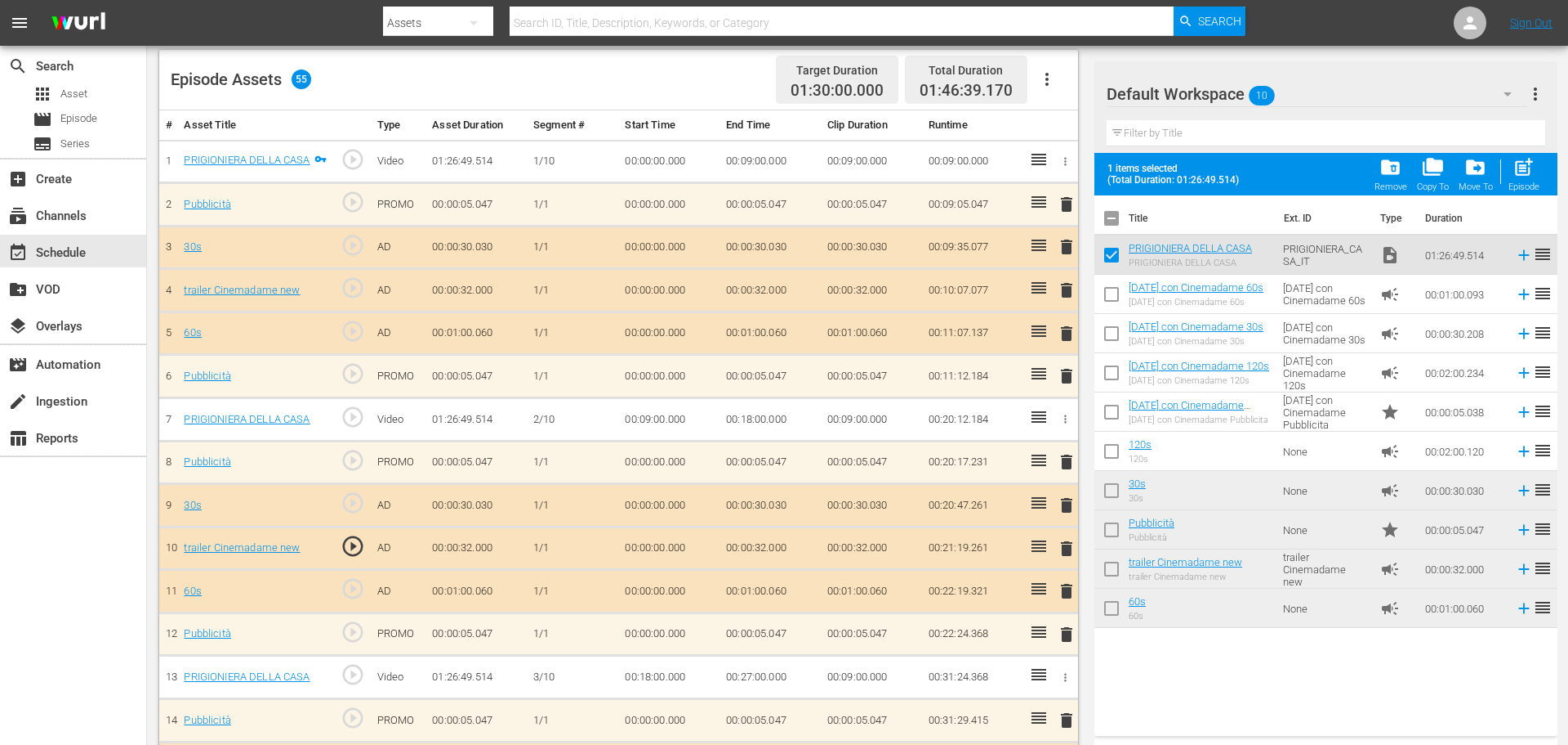
checkbox input "false"
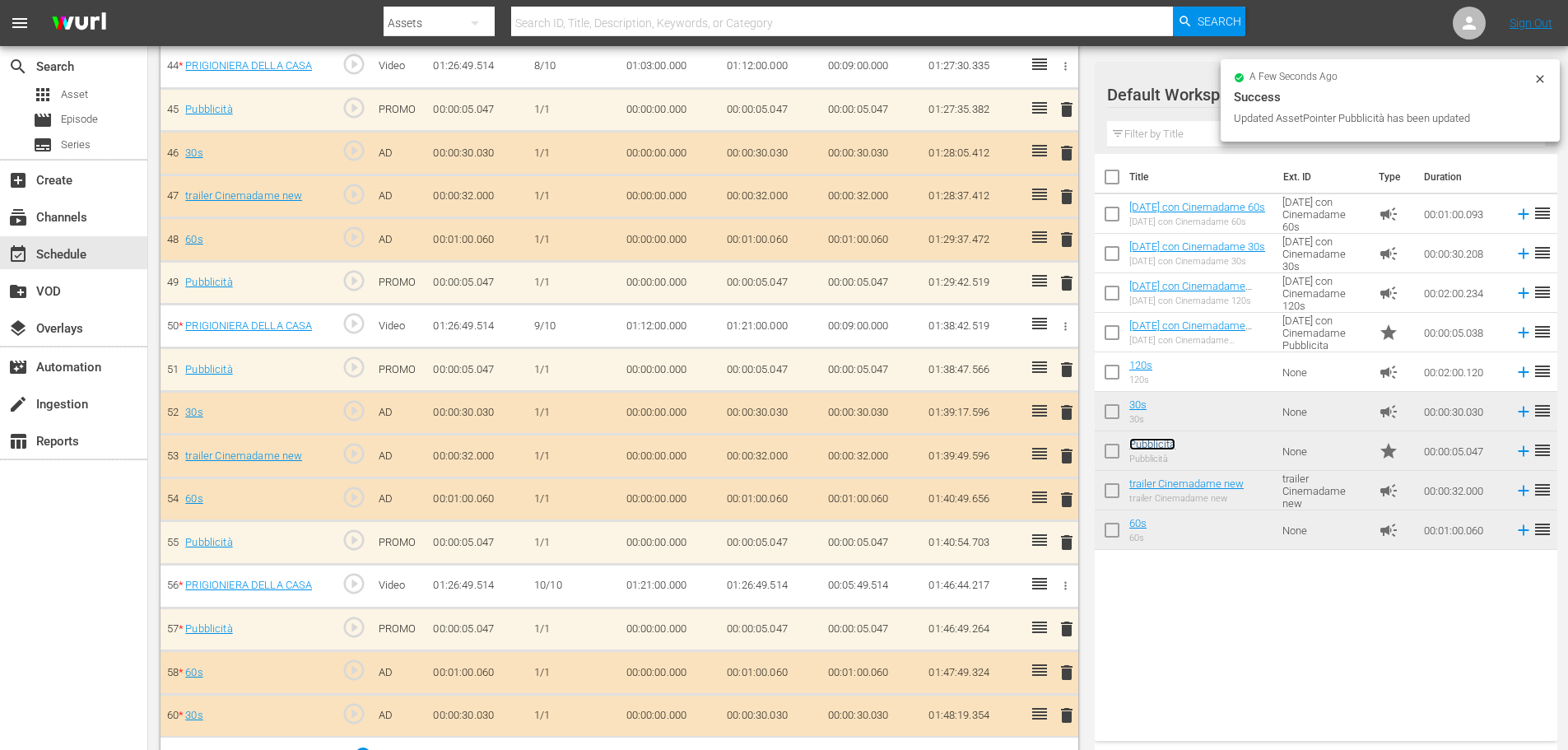
scroll to position [2383, 0]
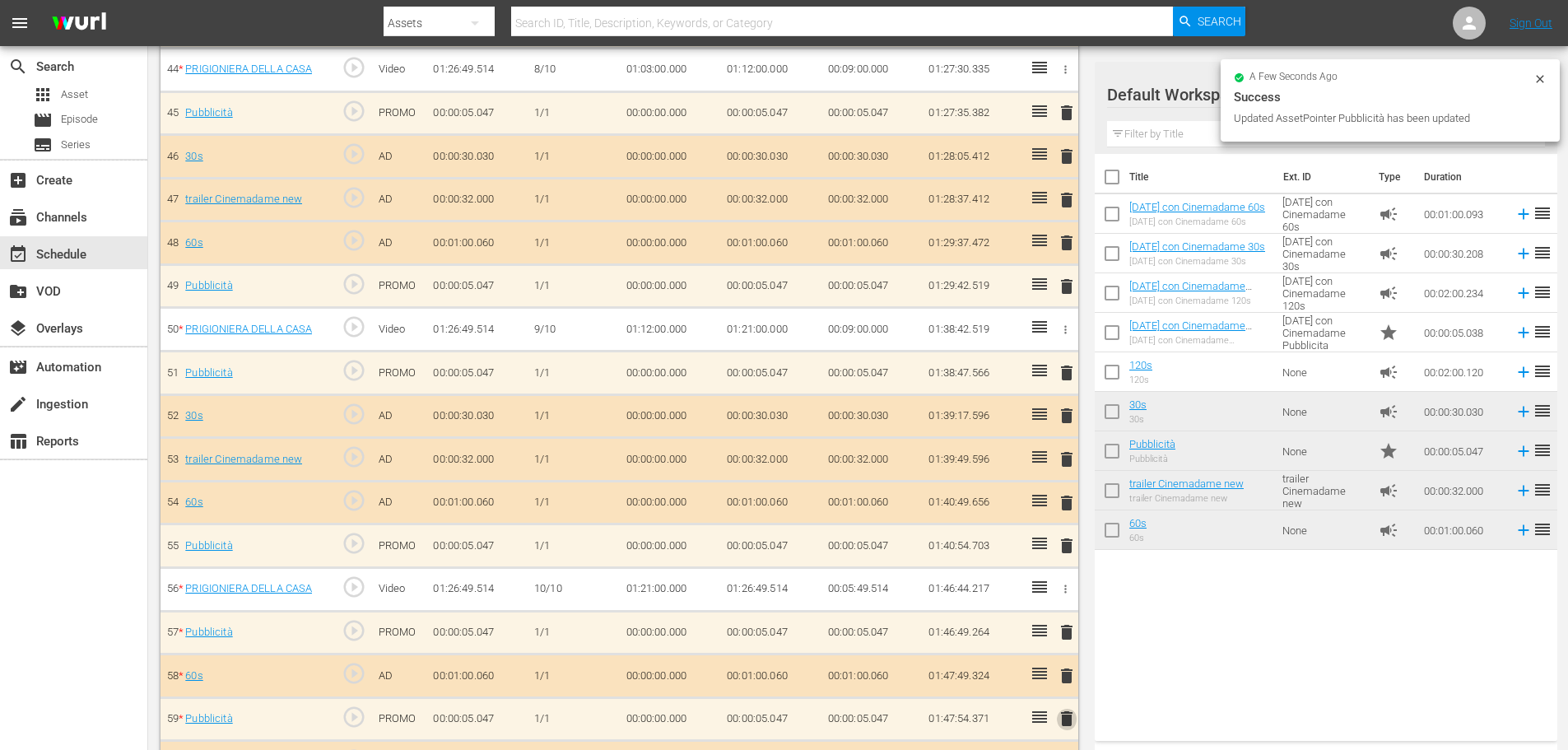
click at [1067, 726] on span "delete" at bounding box center [1066, 718] width 20 height 20
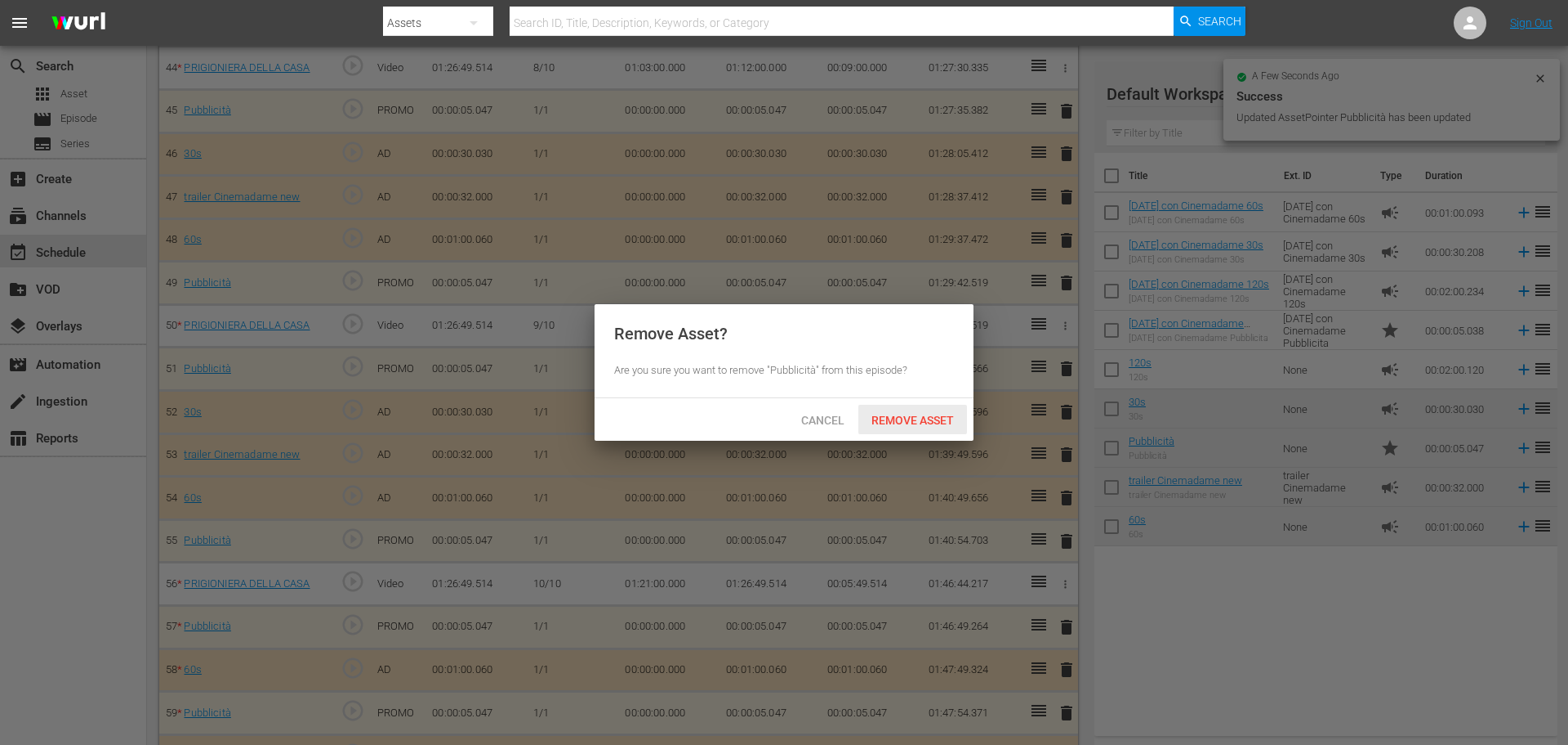
click at [937, 424] on span "Remove Asset" at bounding box center [913, 419] width 109 height 13
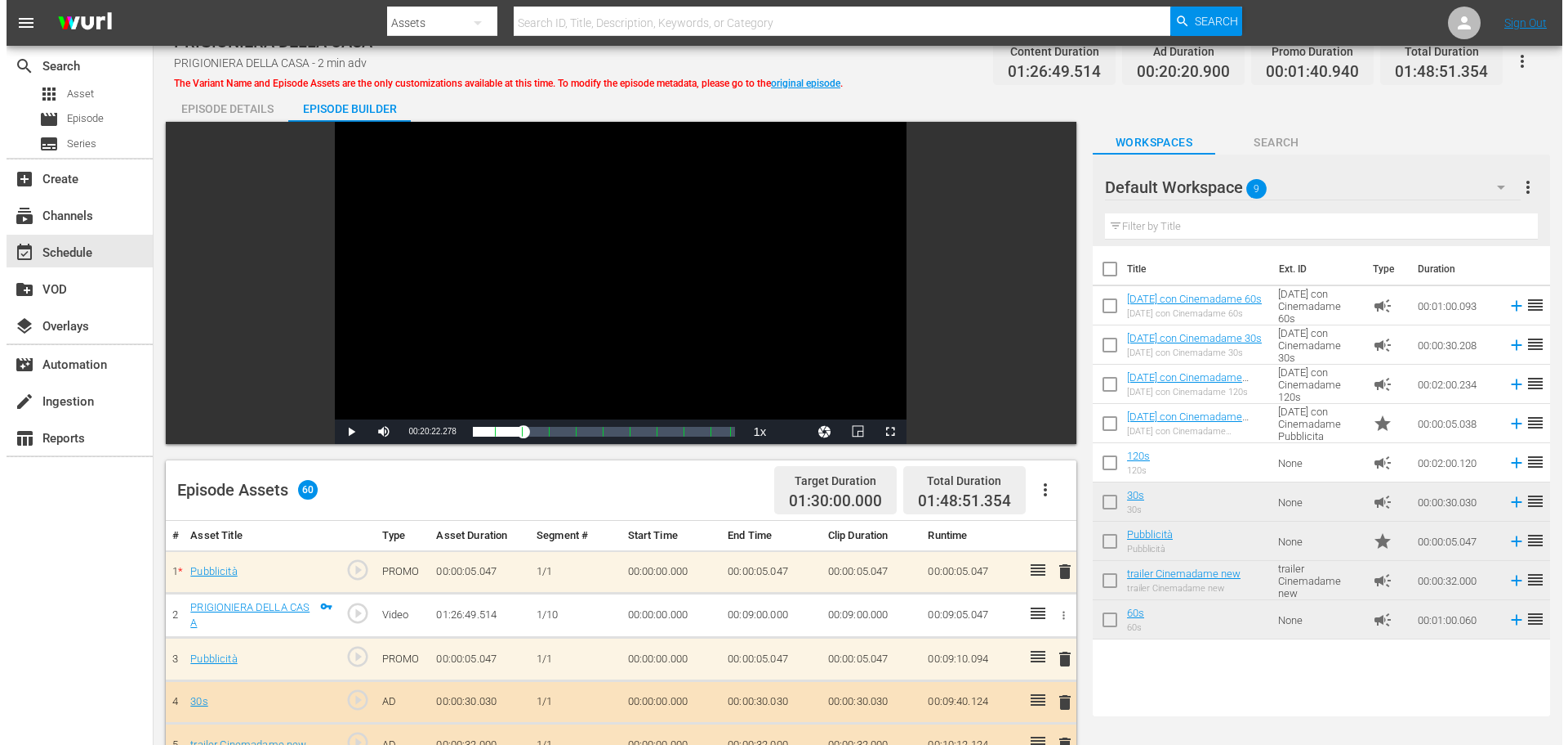
scroll to position [0, 0]
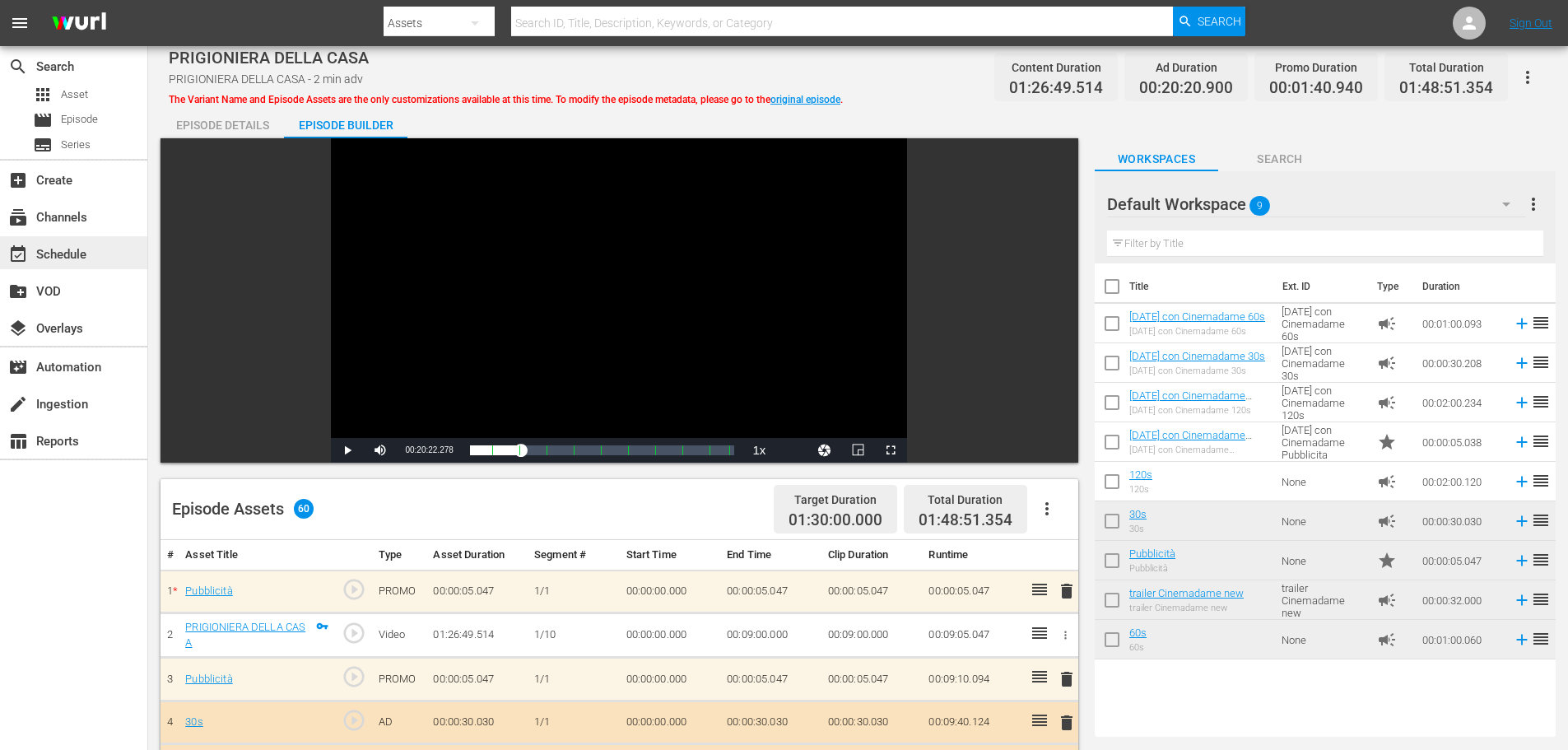
click at [79, 244] on div "event_available Schedule" at bounding box center [46, 251] width 92 height 15
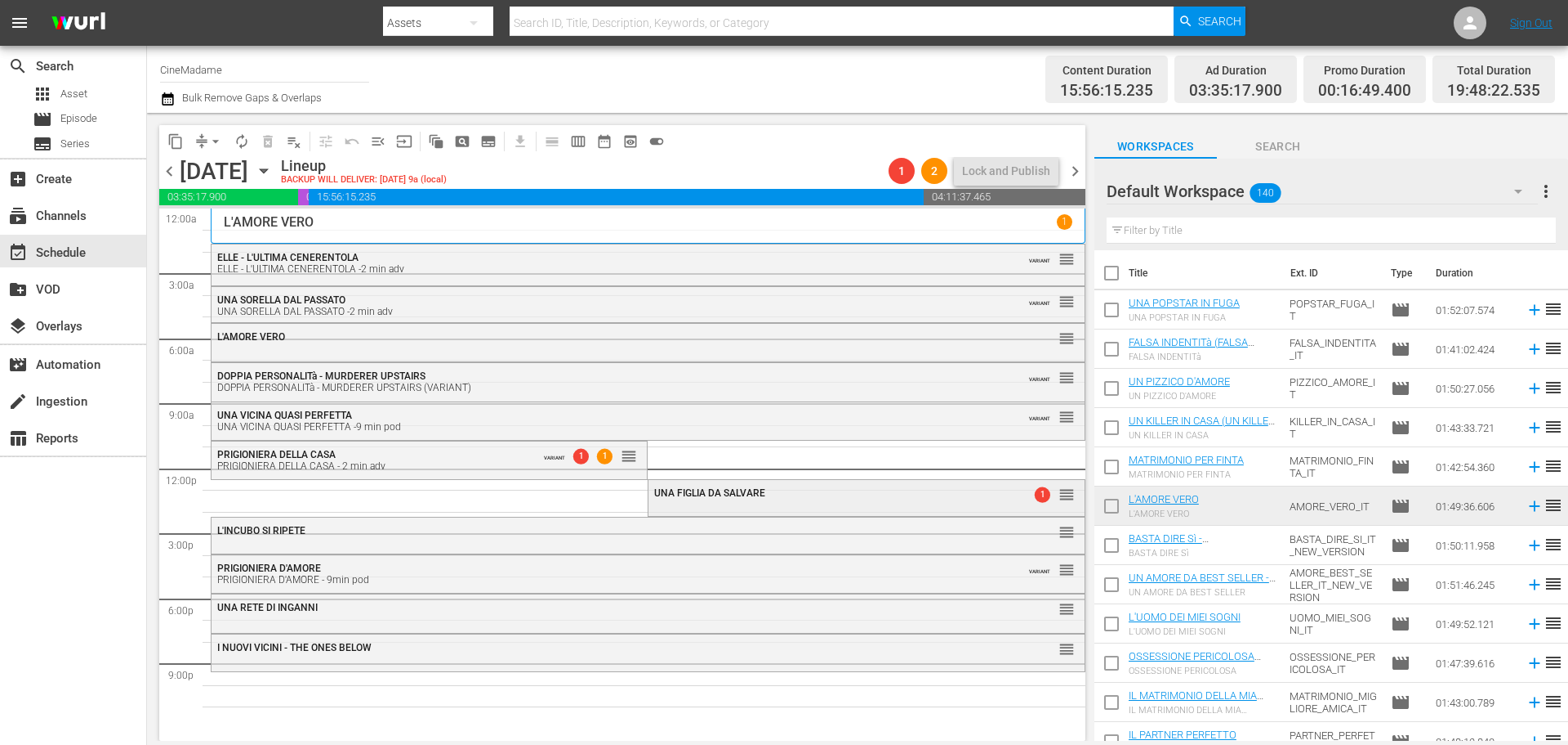
click at [751, 494] on span "UNA FIGLIA DA SALVARE" at bounding box center [710, 492] width 111 height 11
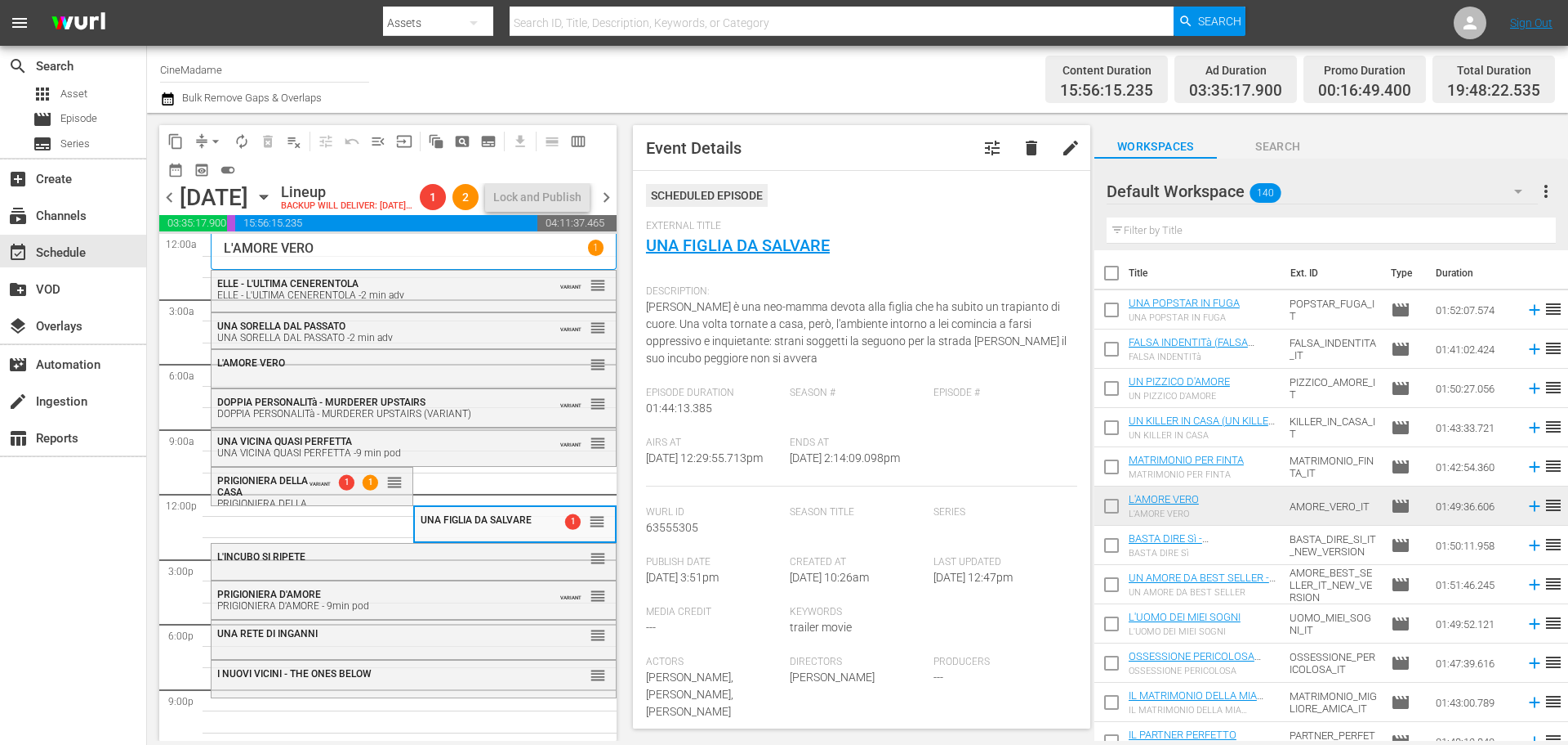
click at [983, 147] on span "tune" at bounding box center [992, 147] width 20 height 20
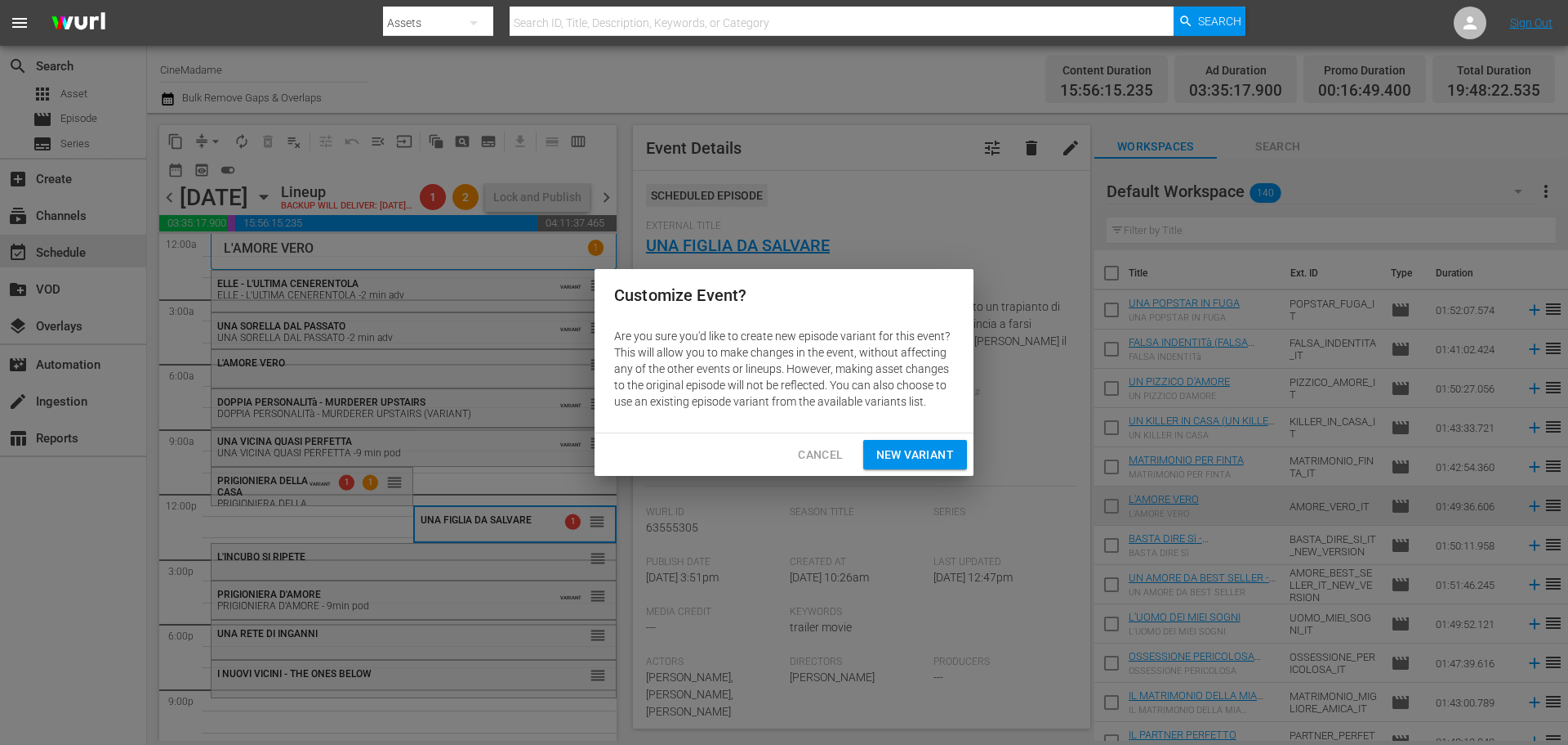
click at [883, 455] on span "New Variant" at bounding box center [915, 455] width 78 height 21
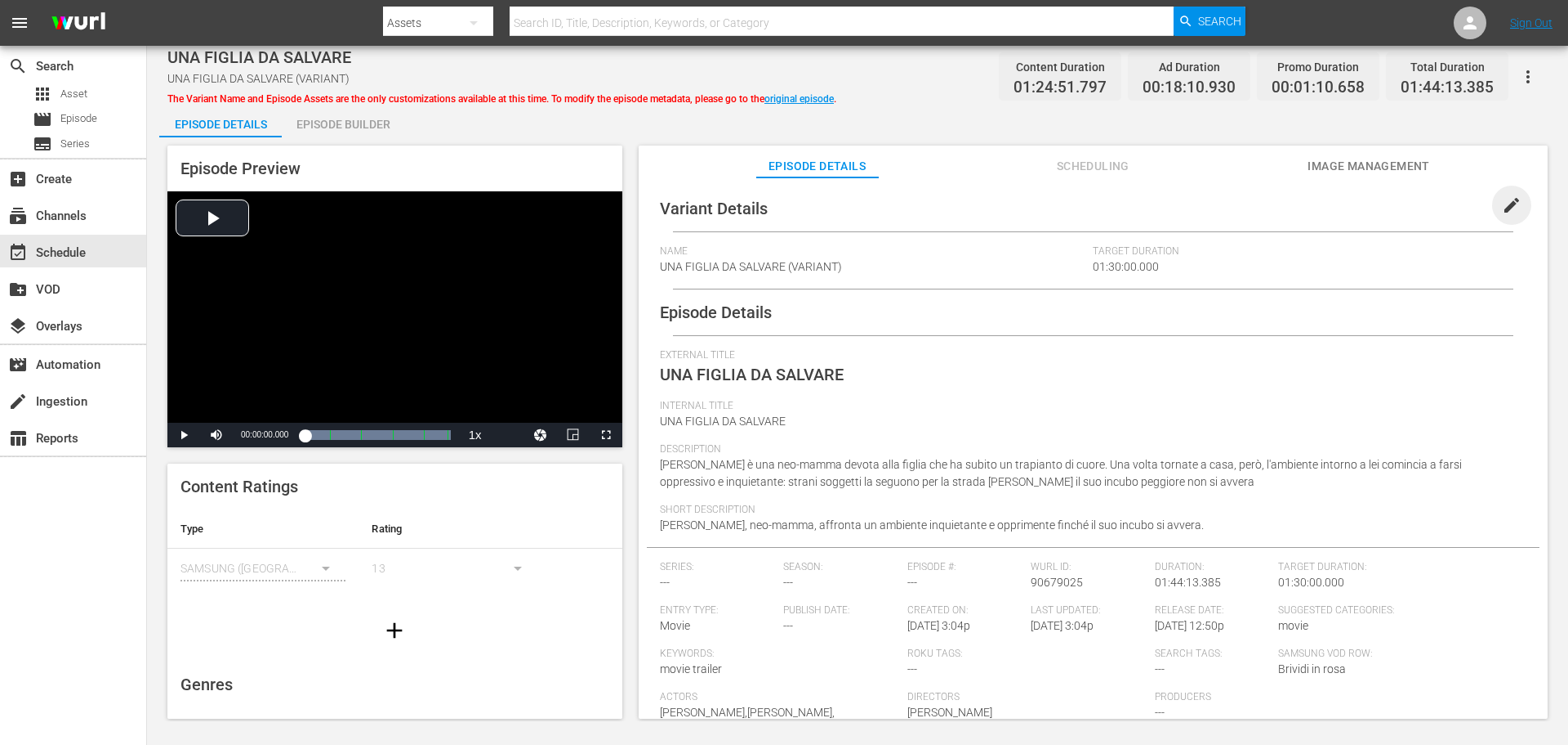
click at [1502, 203] on span "edit" at bounding box center [1511, 205] width 20 height 20
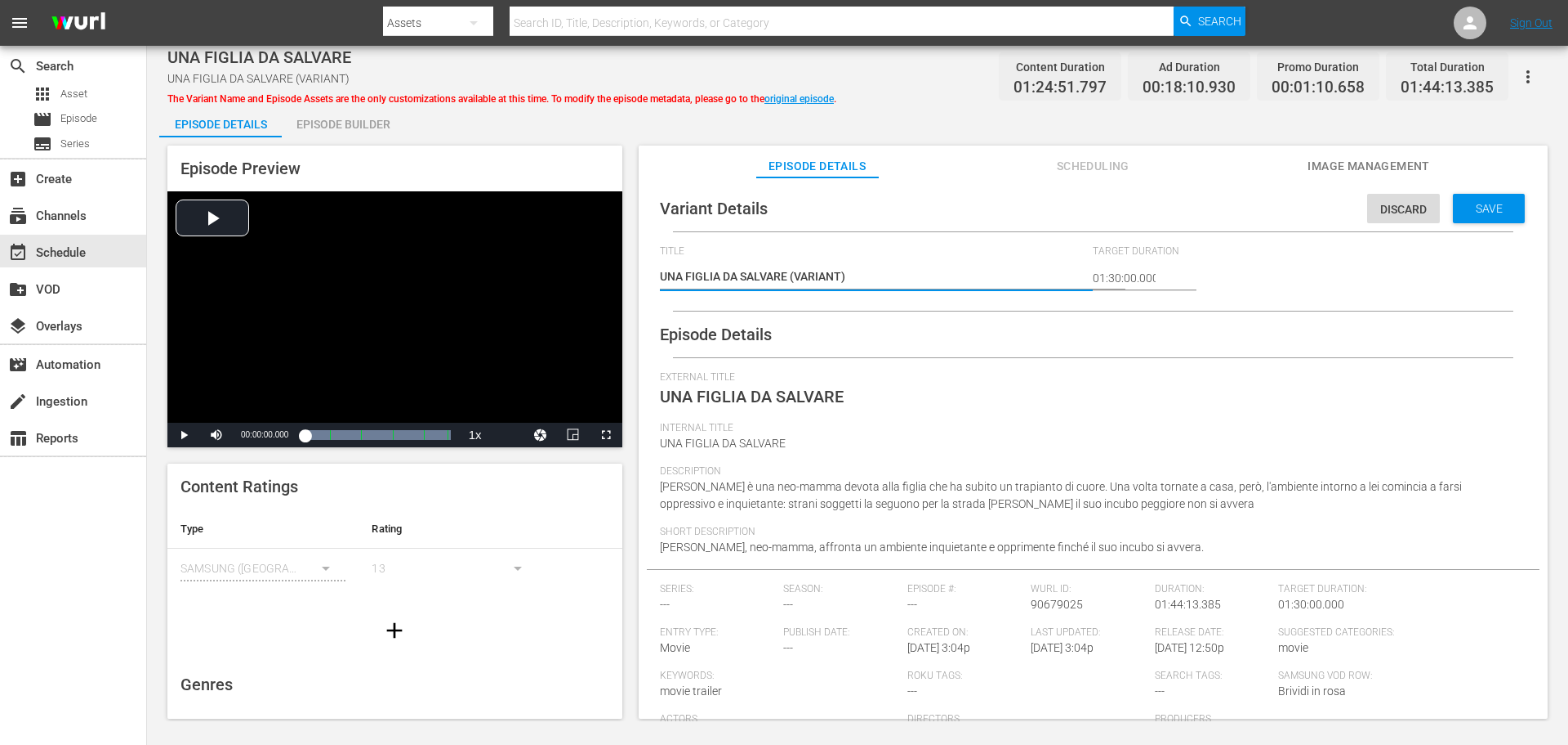
click at [941, 274] on textarea "UNA FIGLIA DA SALVARE (VARIANT)" at bounding box center [872, 278] width 426 height 20
type textarea "UNA FIGLIA DA SALVARE (VARIANT"
type textarea "UNA FIGLIA DA SALVARE (VARIAN"
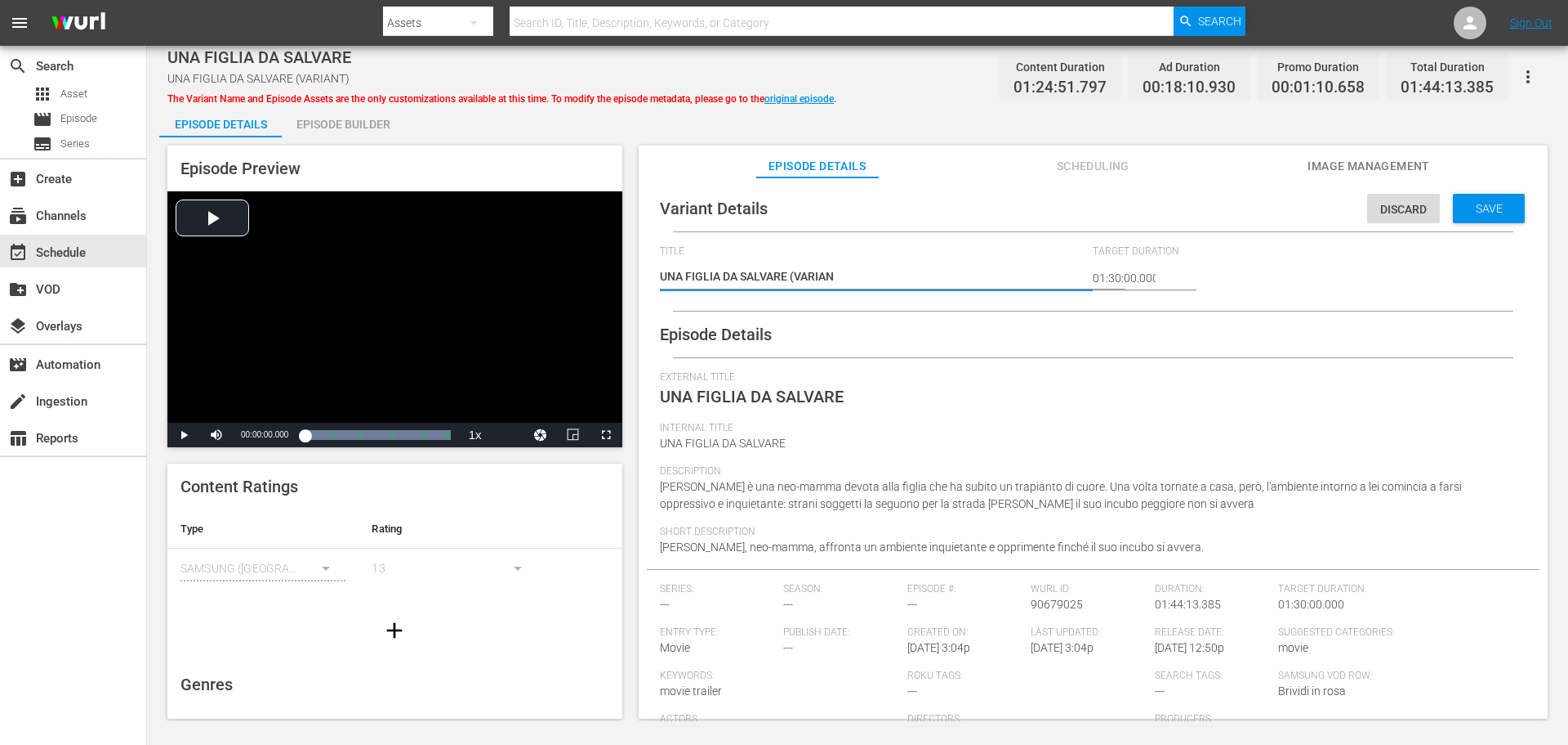
type textarea "UNA FIGLIA DA SALVARE (VARIA"
type textarea "UNA FIGLIA DA SALVARE (VARI"
type textarea "UNA FIGLIA DA SALVARE (VAR"
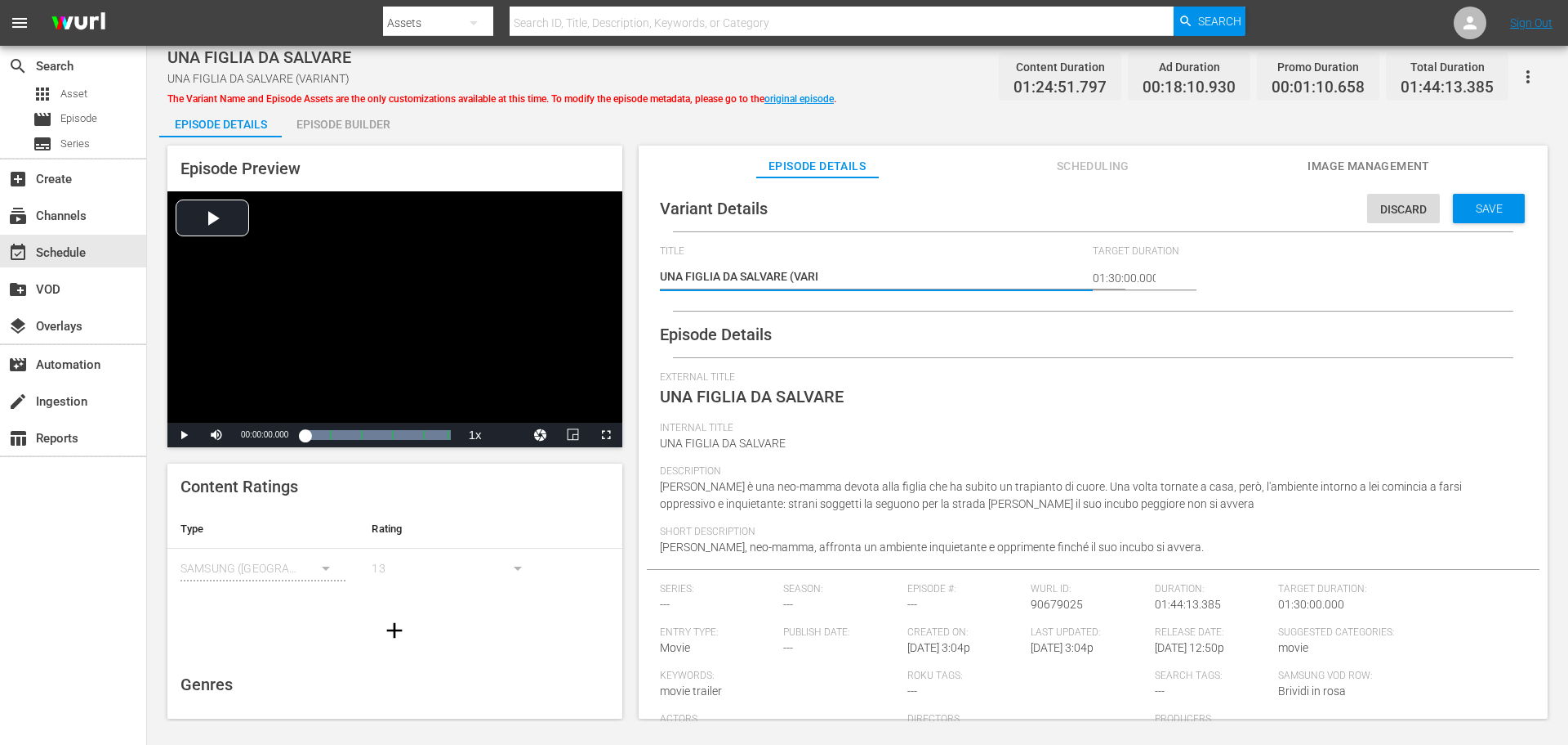
type textarea "UNA FIGLIA DA SALVARE (VAR"
type textarea "UNA FIGLIA DA SALVARE (VA"
type textarea "UNA FIGLIA DA SALVARE (V"
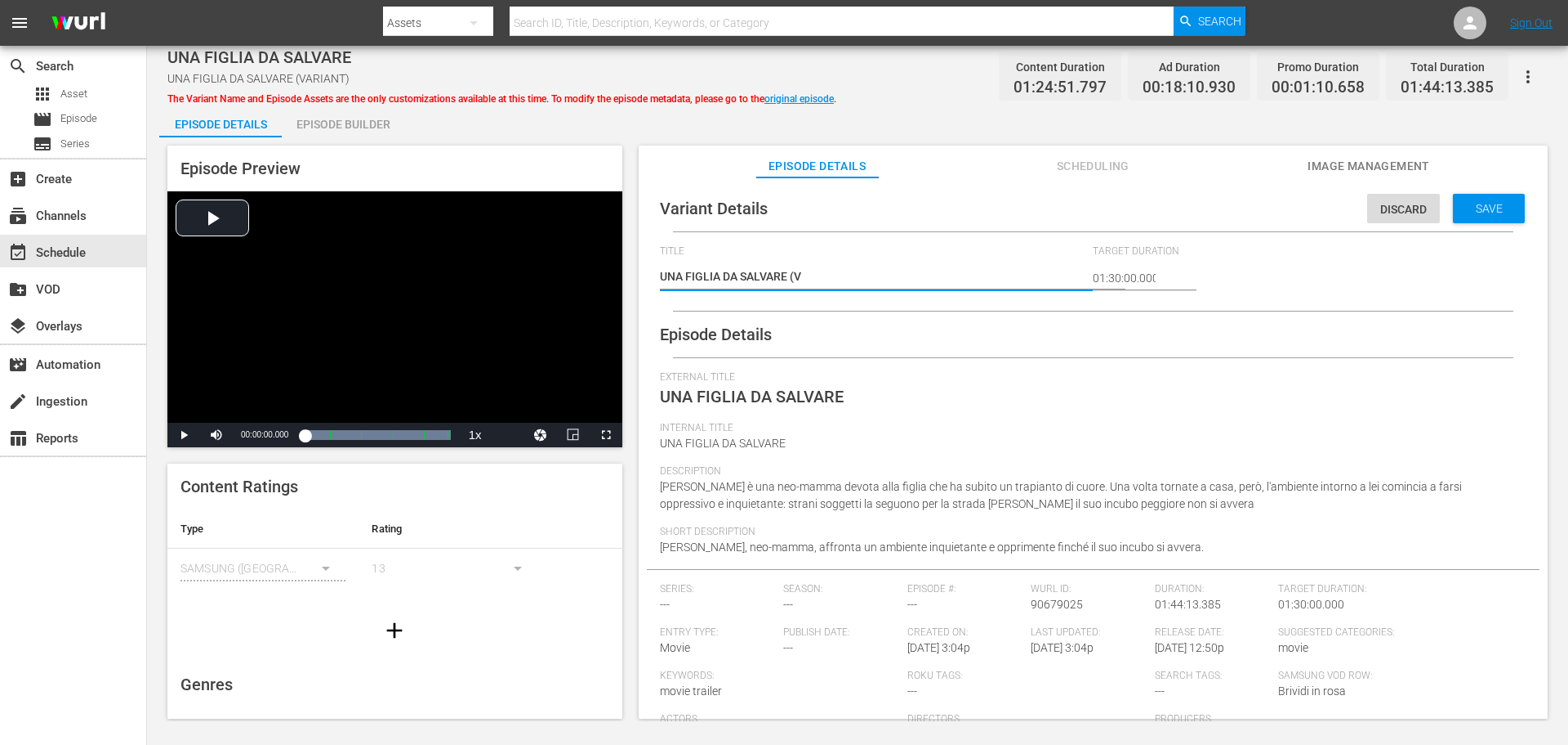
type textarea "UNA FIGLIA DA SALVARE ("
type textarea "UNA FIGLIA DA SALVARE"
type textarea "UNA FIGLIA DA SALVARE -"
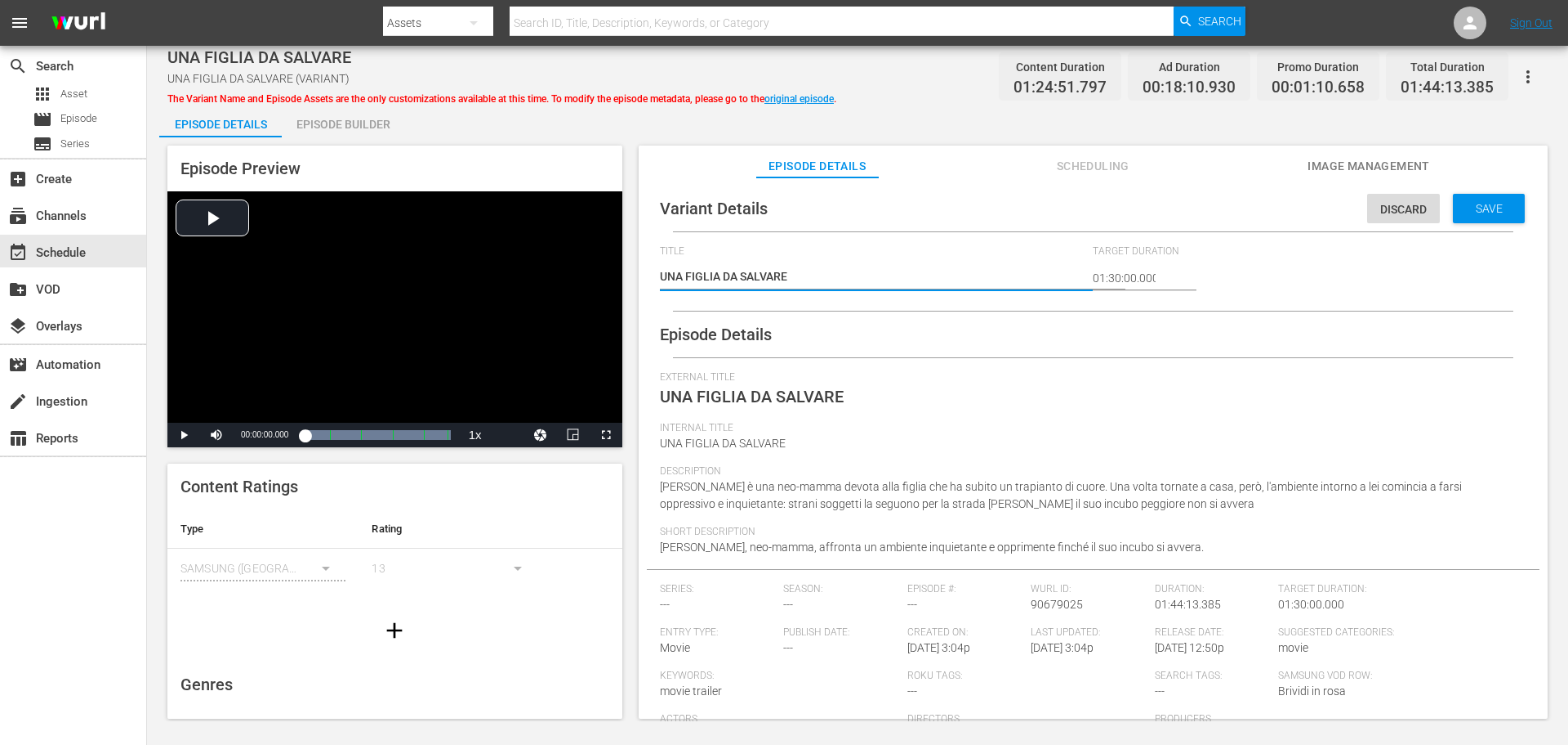
type textarea "UNA FIGLIA DA SALVARE -"
type textarea "UNA FIGLIA DA SALVARE - 5"
type textarea "UNA FIGLIA DA SALVARE - 5m"
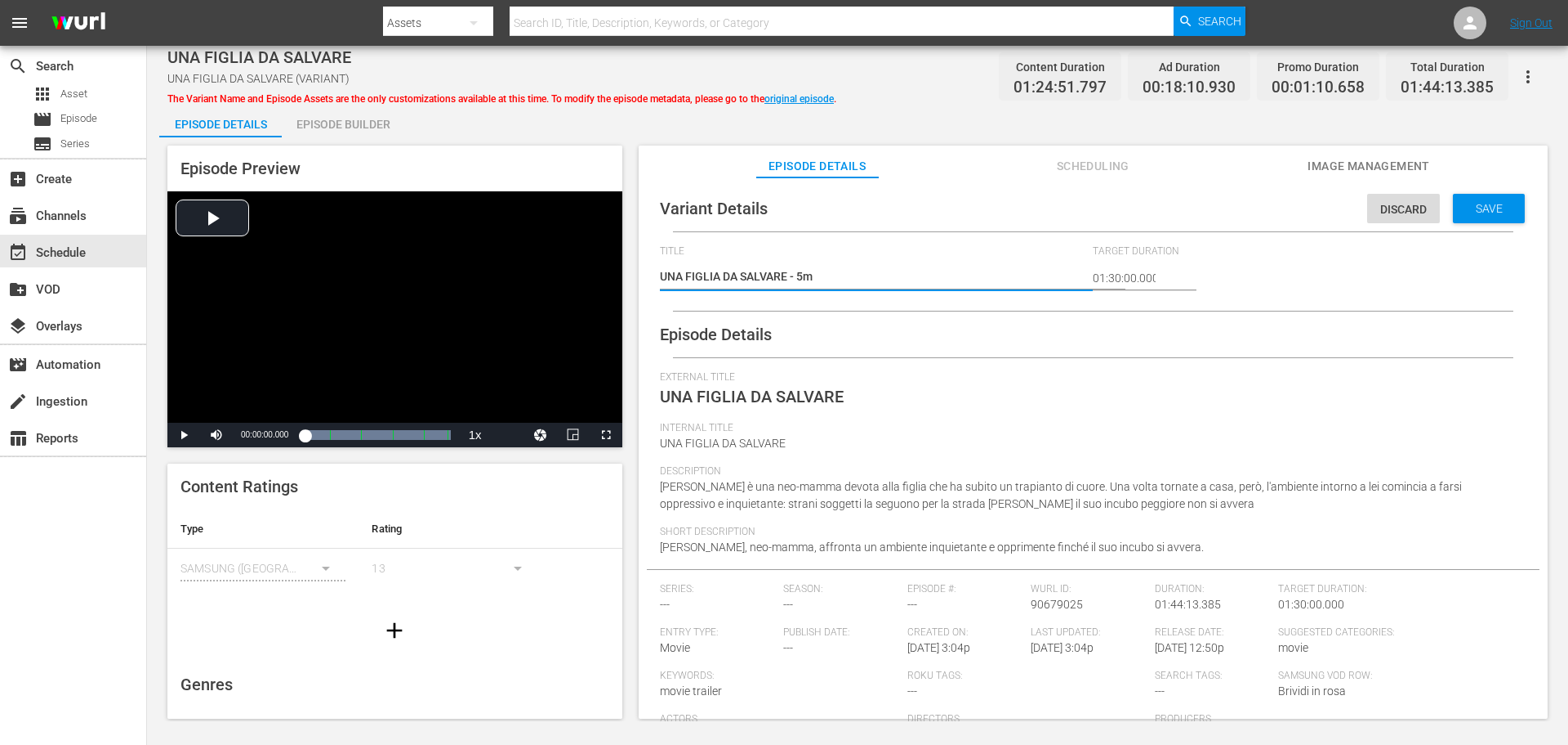
type textarea "UNA FIGLIA DA SALVARE - 5mi"
type textarea "UNA FIGLIA DA SALVARE - 5m"
type textarea "UNA FIGLIA DA SALVARE - 5"
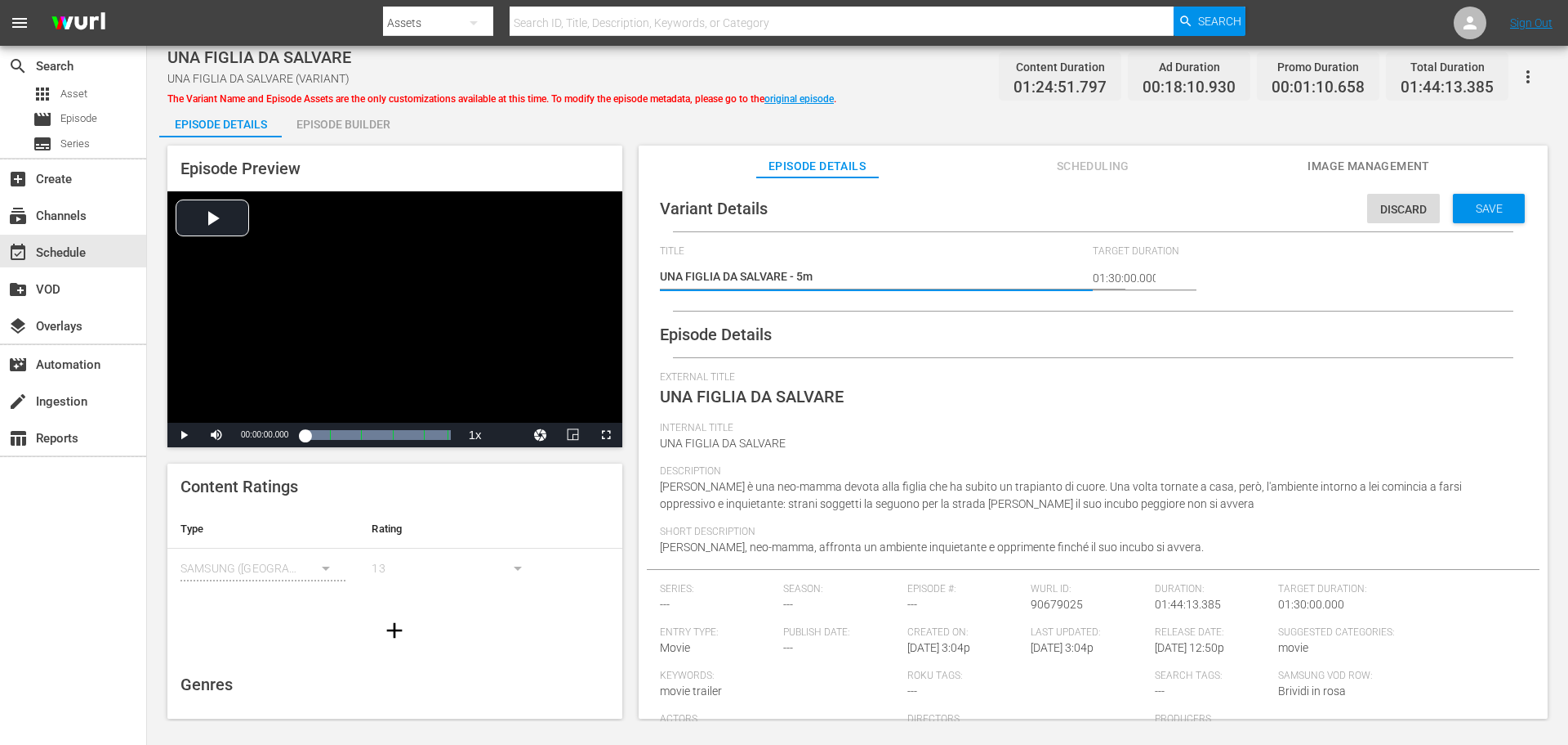
type textarea "UNA FIGLIA DA SALVARE - 5"
type textarea "UNA FIGLIA DA SALVARE -"
type textarea "UNA FIGLIA DA SALVARE - 2"
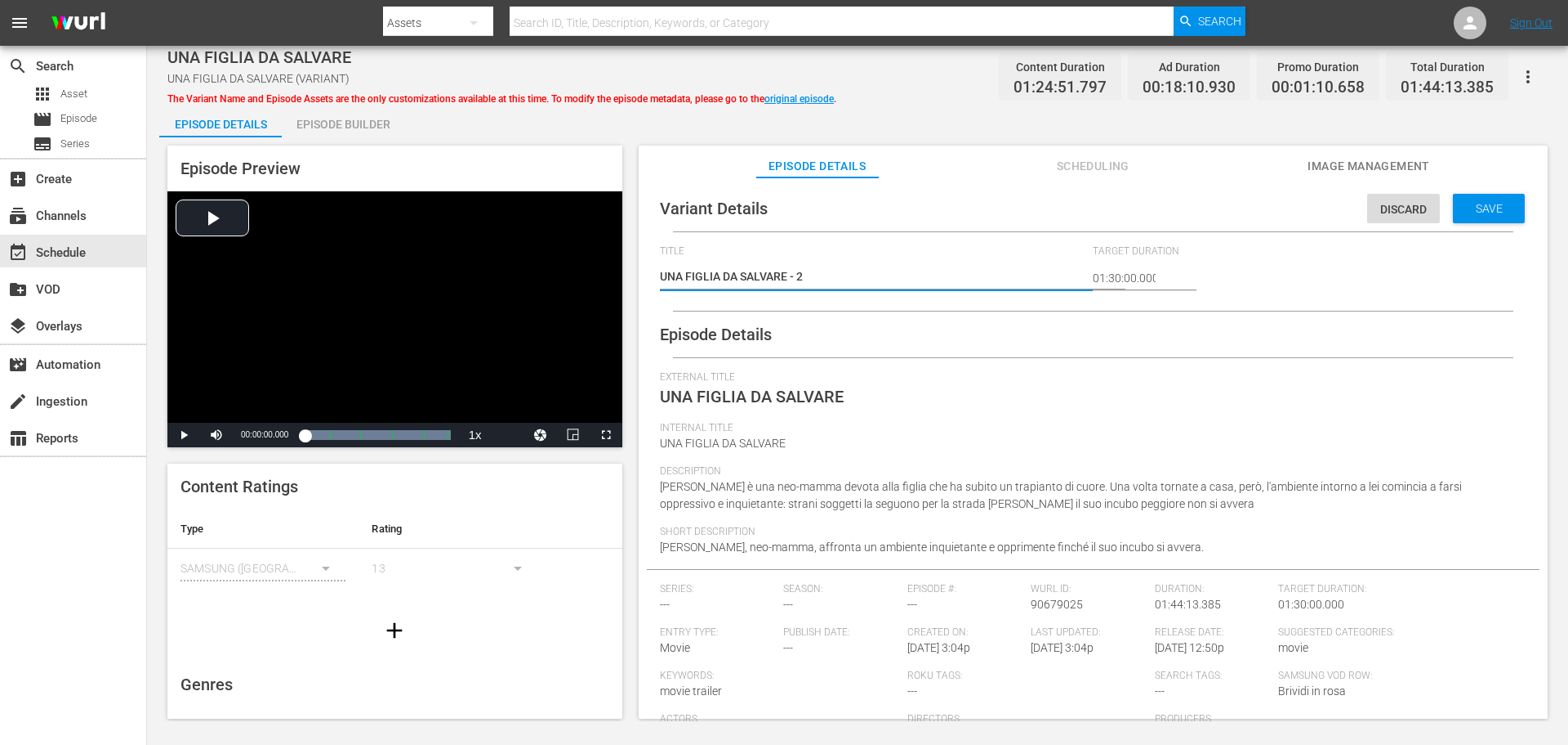
type textarea "UNA FIGLIA DA SALVARE - 2 m"
type textarea "UNA FIGLIA DA SALVARE - 2 mi"
type textarea "UNA FIGLIA DA SALVARE - 2 min"
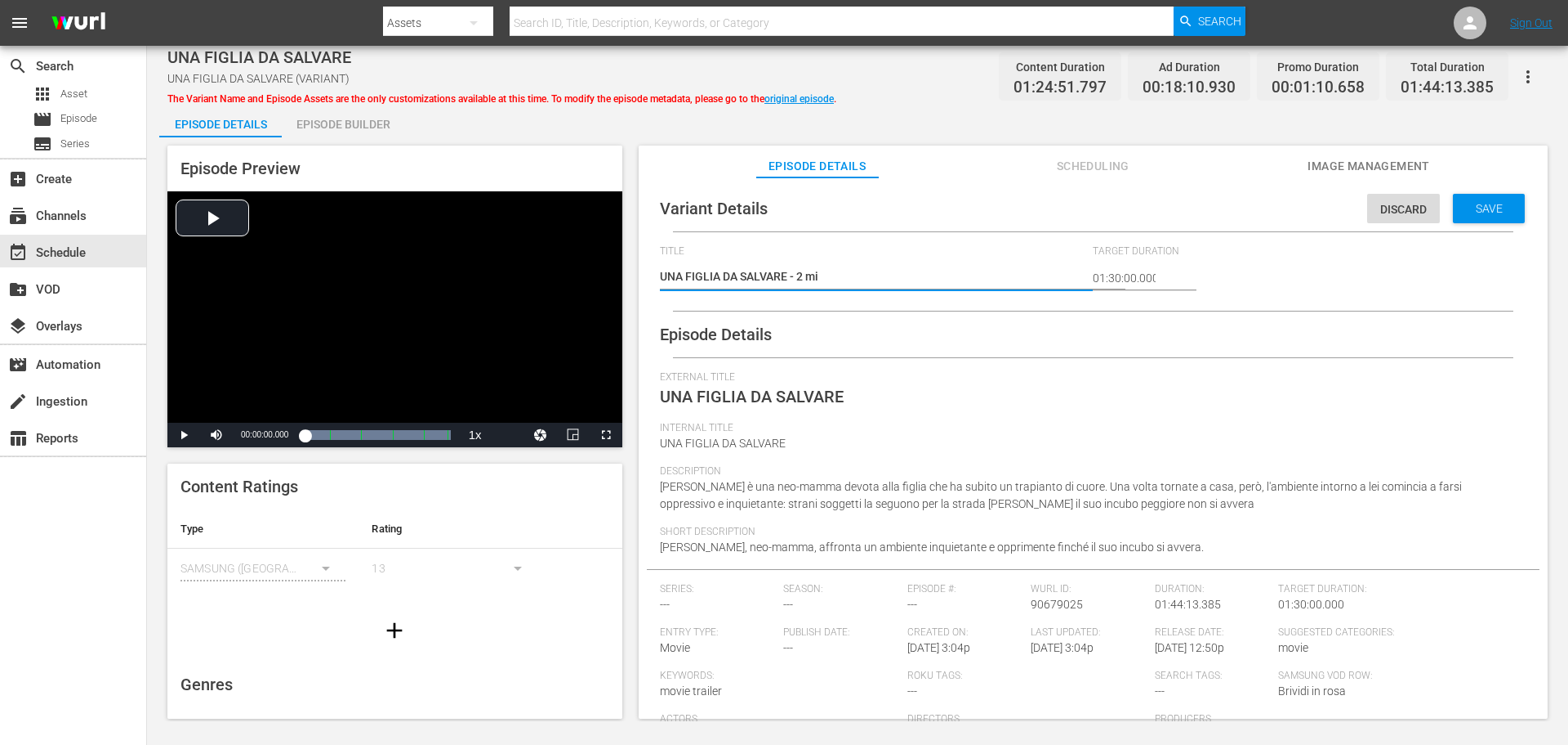
type textarea "UNA FIGLIA DA SALVARE - 2 min"
type textarea "UNA FIGLIA DA SALVARE - 2 min a"
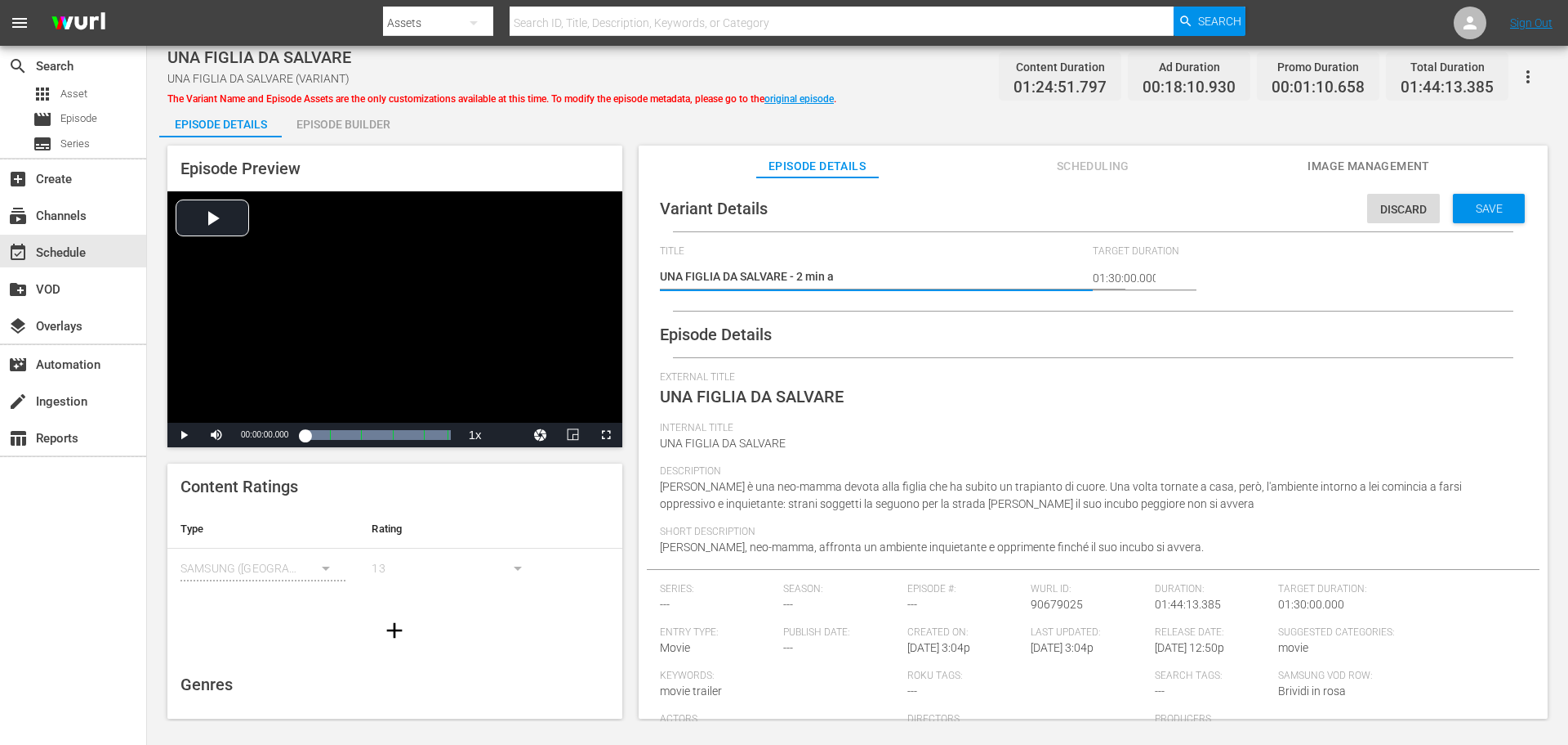
type textarea "UNA FIGLIA DA SALVARE - 2 min ad"
type textarea "UNA FIGLIA DA SALVARE - 2 min adv"
click at [1473, 206] on span "Save" at bounding box center [1489, 207] width 53 height 13
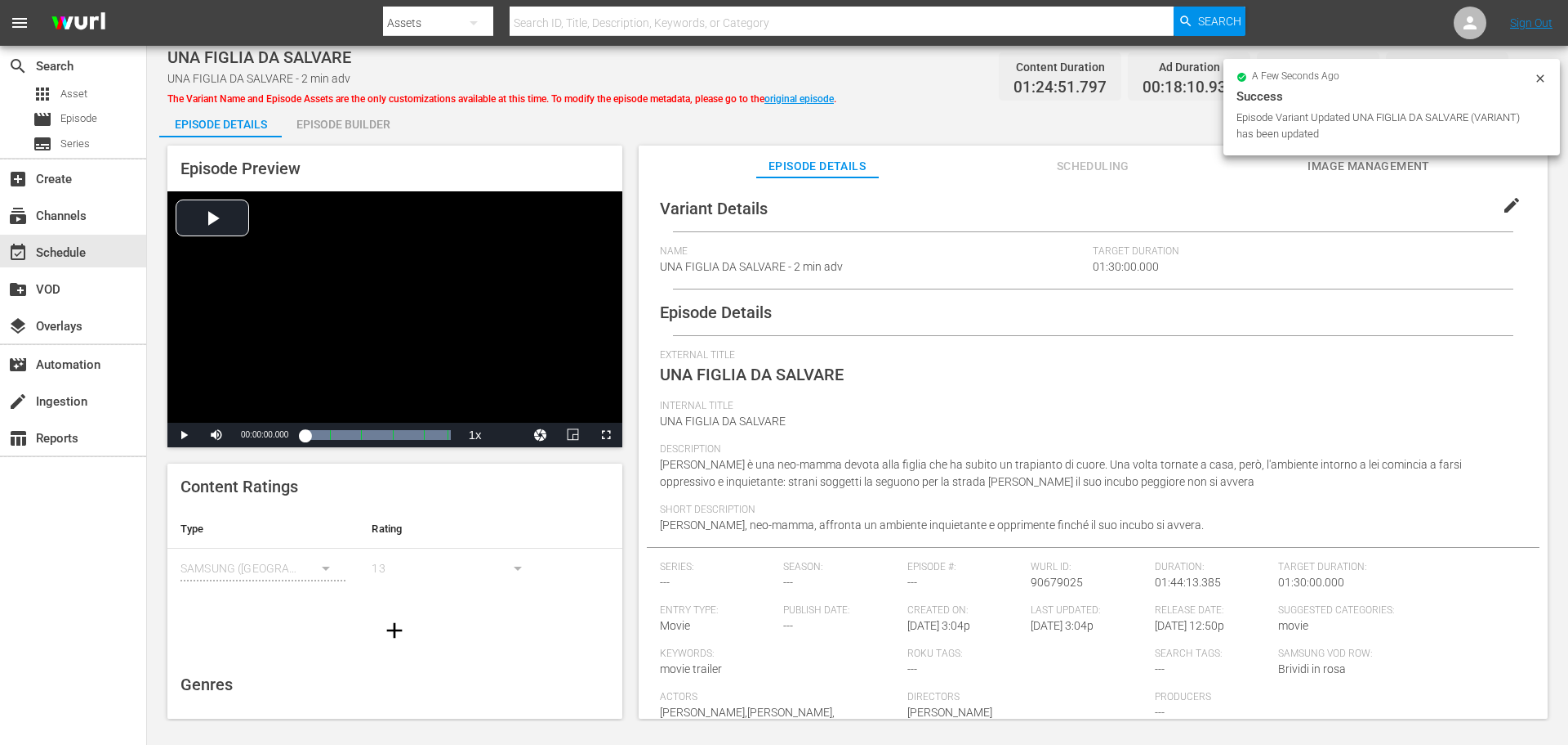
click at [361, 131] on div "Episode Builder" at bounding box center [343, 124] width 123 height 39
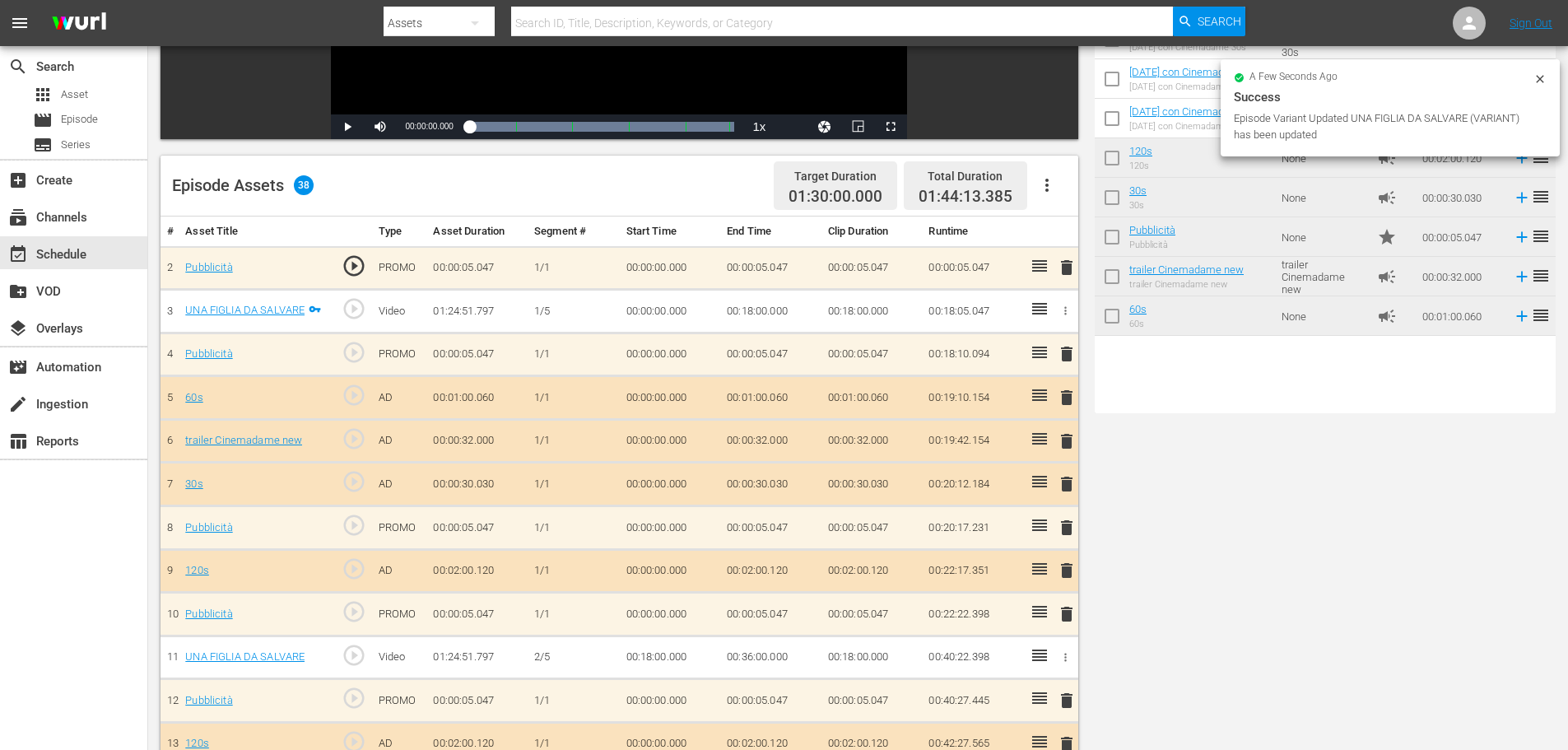
scroll to position [329, 0]
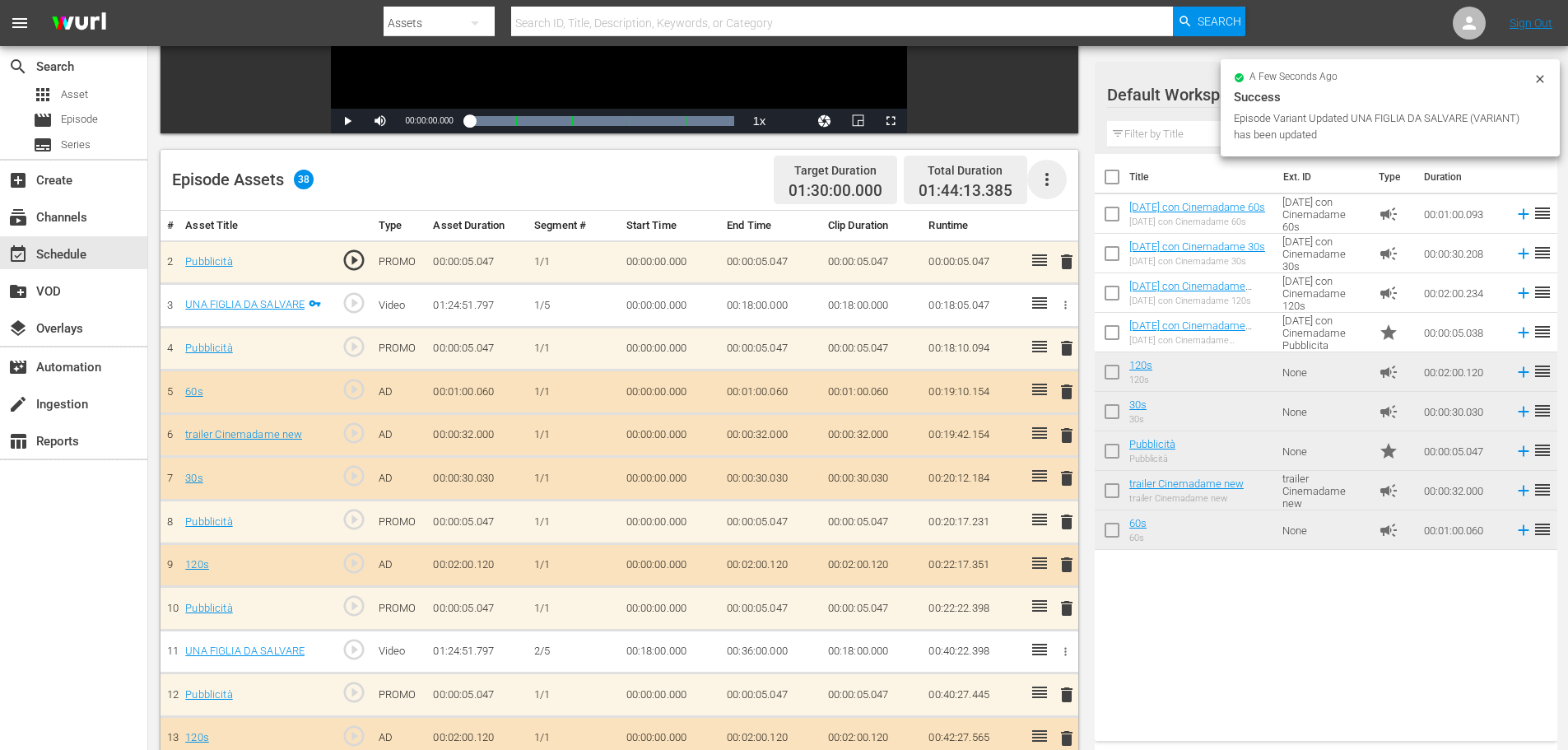
click at [1037, 169] on icon "button" at bounding box center [1046, 179] width 20 height 20
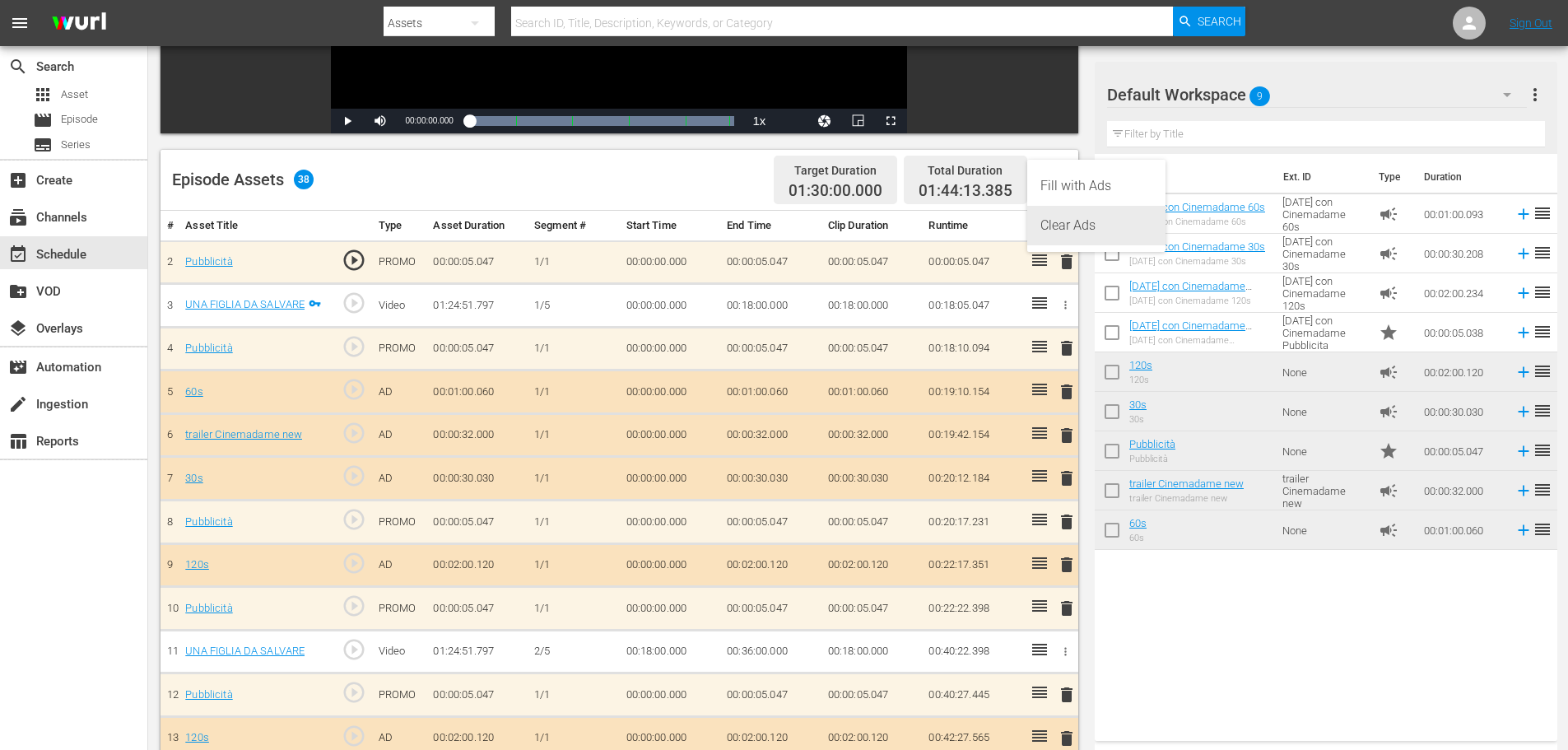
click at [1068, 219] on div "Clear Ads" at bounding box center [1097, 225] width 112 height 40
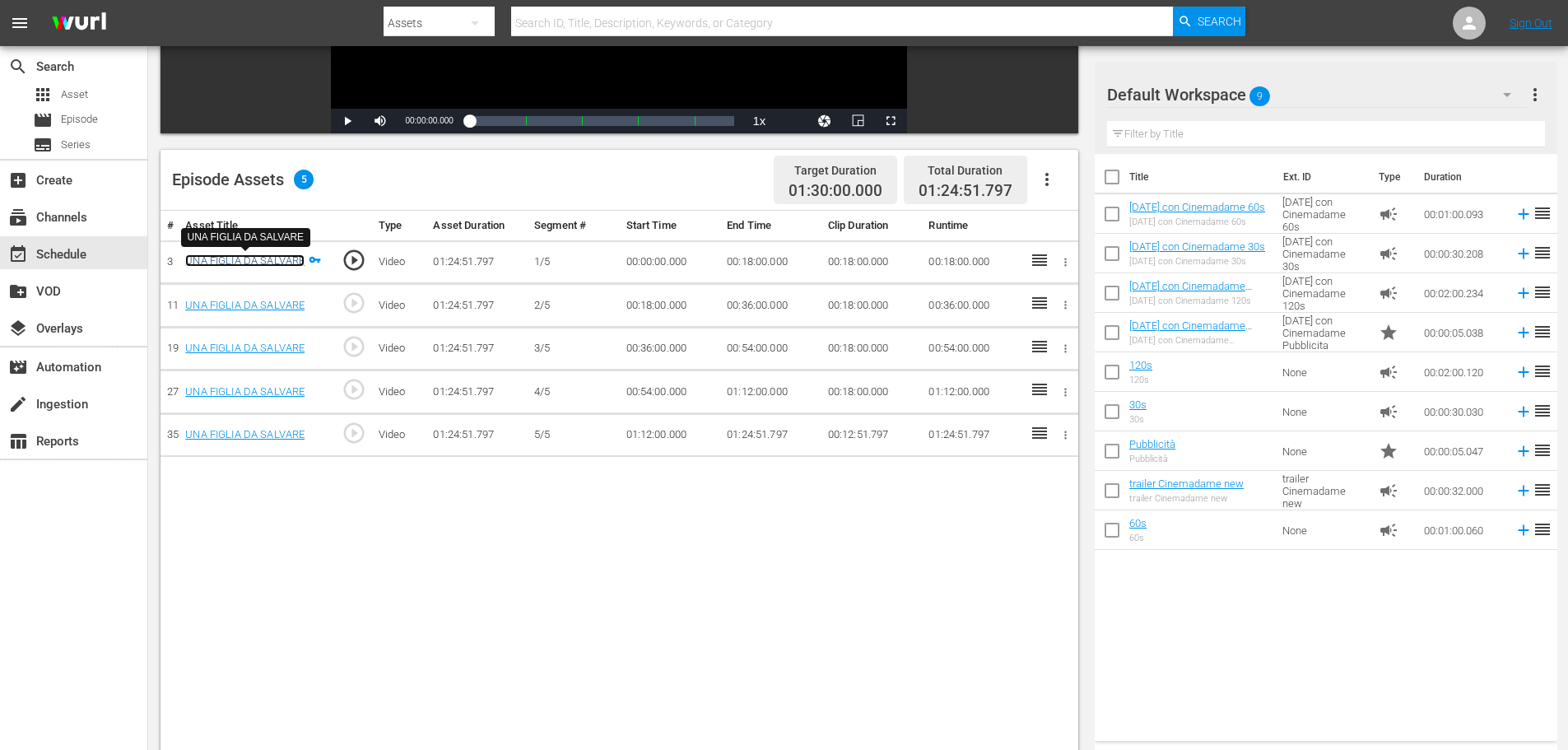
click at [237, 257] on link "UNA FIGLIA DA SALVARE" at bounding box center [245, 261] width 119 height 12
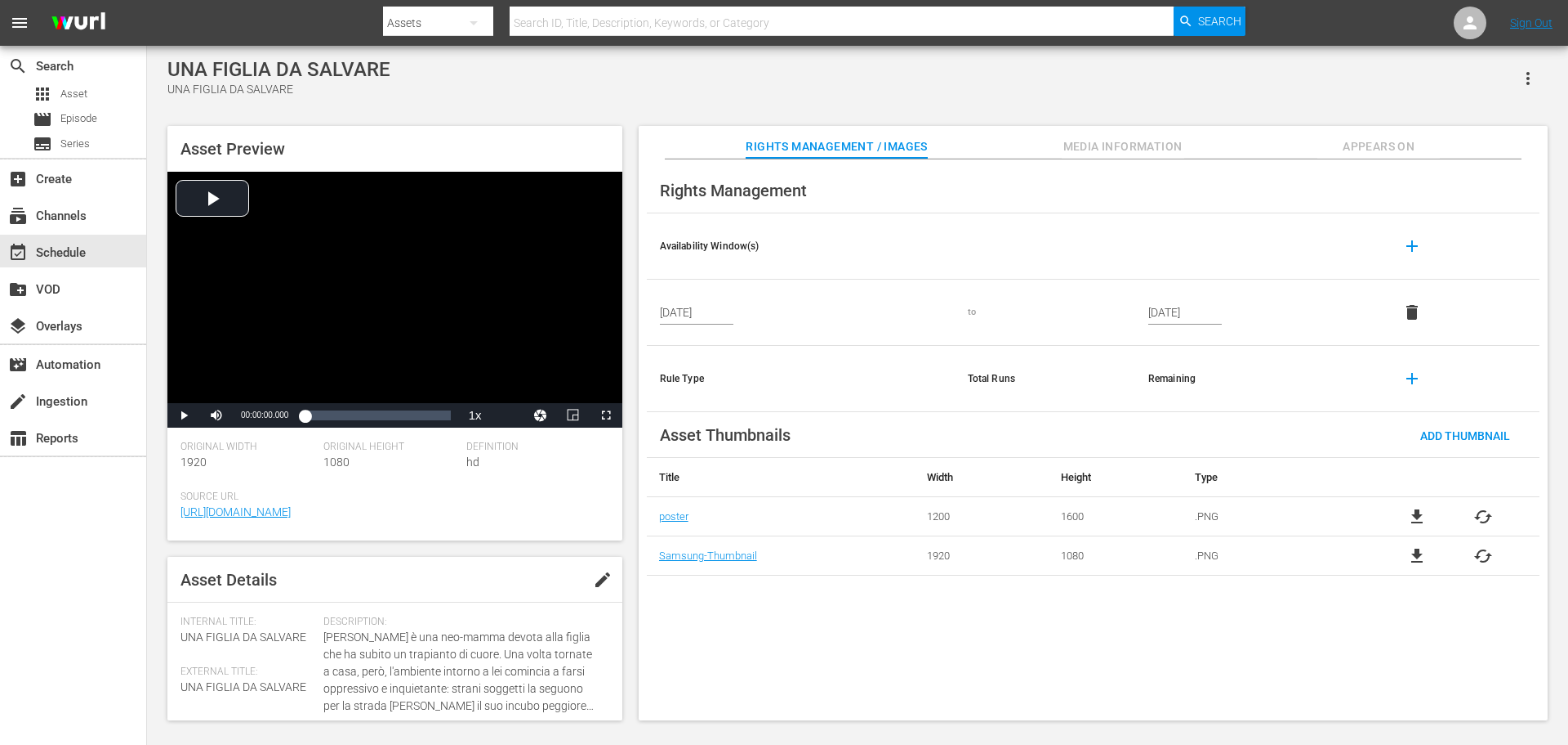
click at [1531, 68] on button "button" at bounding box center [1529, 79] width 39 height 39
click at [1500, 88] on div "Add To Workspace" at bounding box center [1480, 85] width 111 height 39
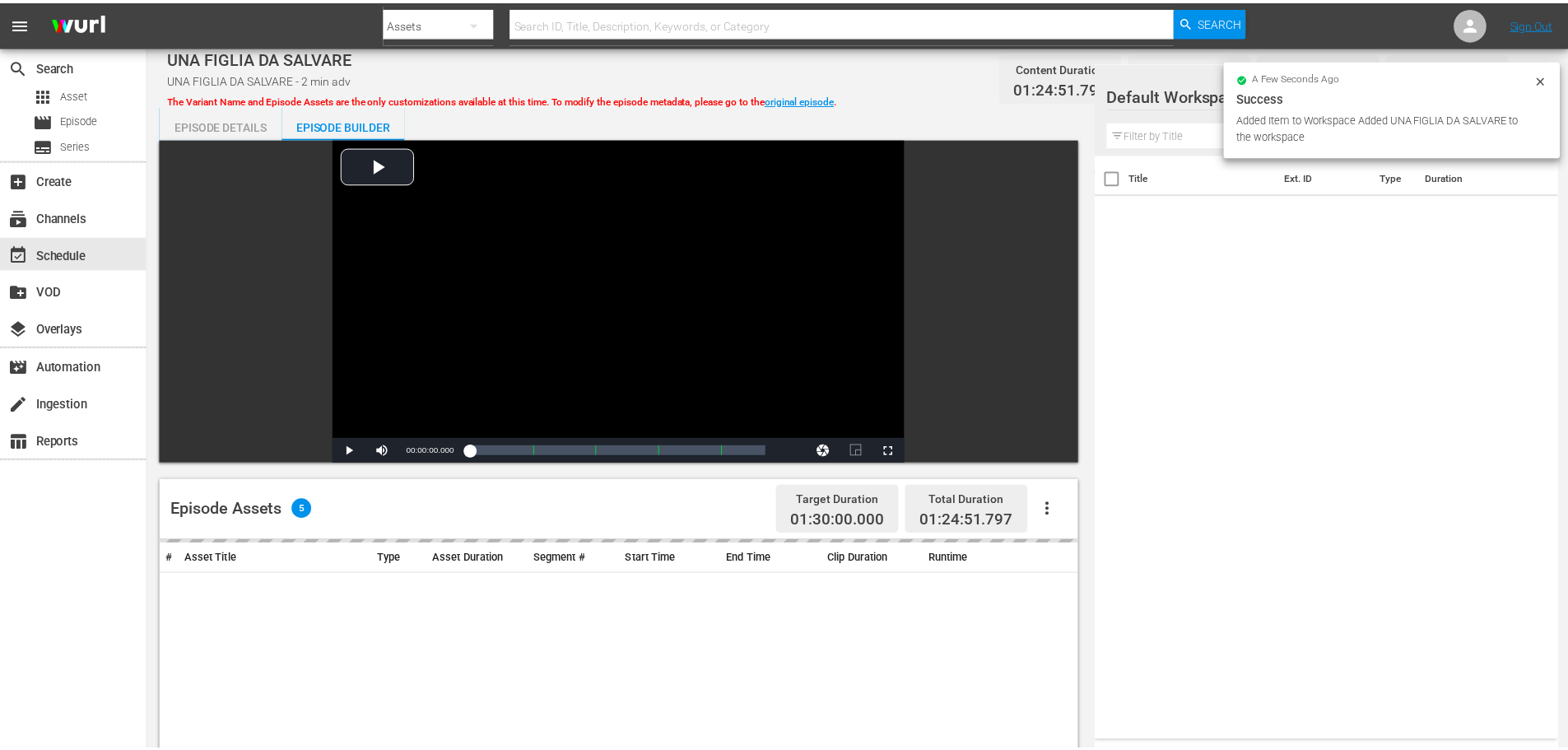
scroll to position [329, 0]
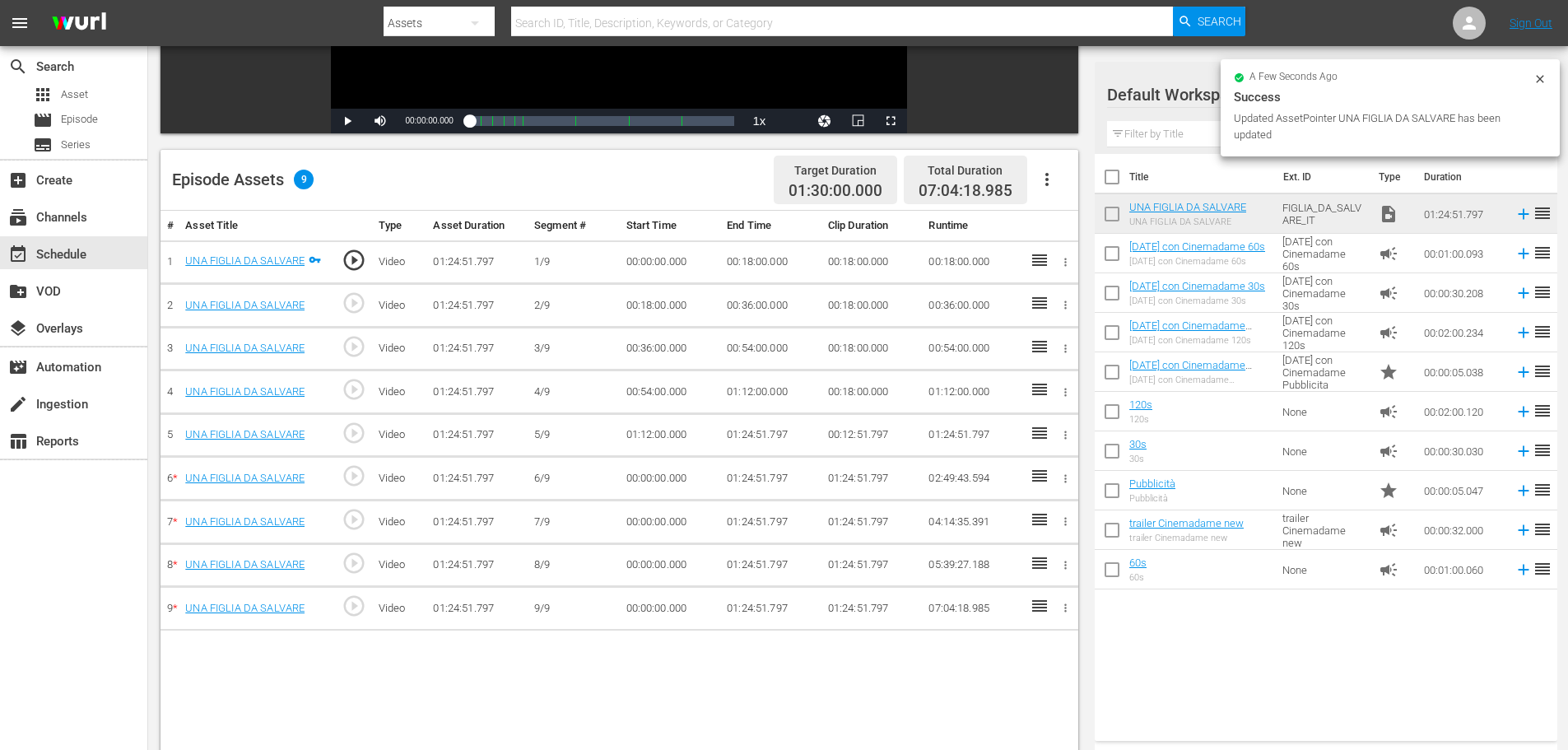
click at [773, 259] on td "00:18:00.000" at bounding box center [770, 262] width 101 height 44
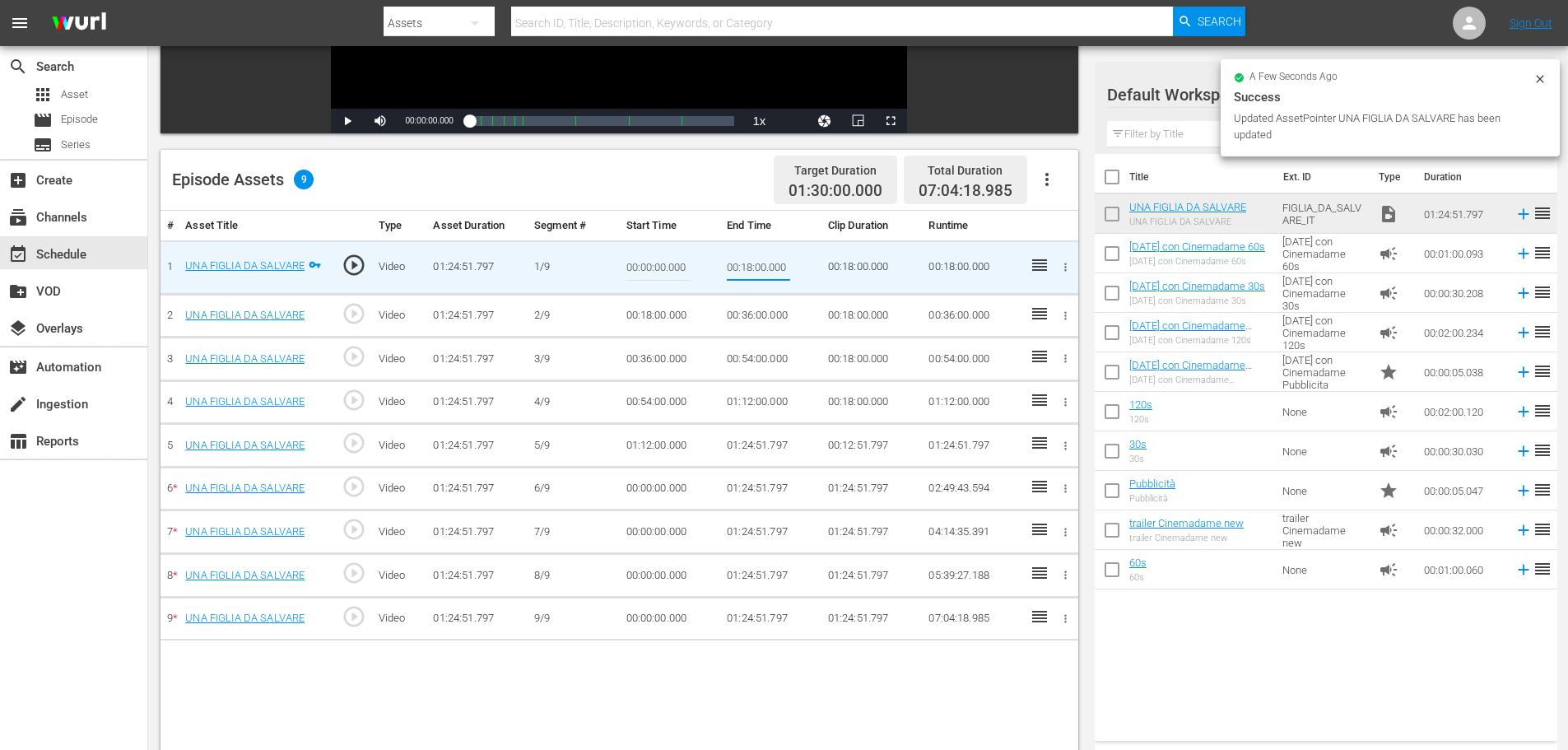
click at [773, 259] on input "00:18:00.000" at bounding box center [758, 268] width 63 height 40
type input "00:09:00"
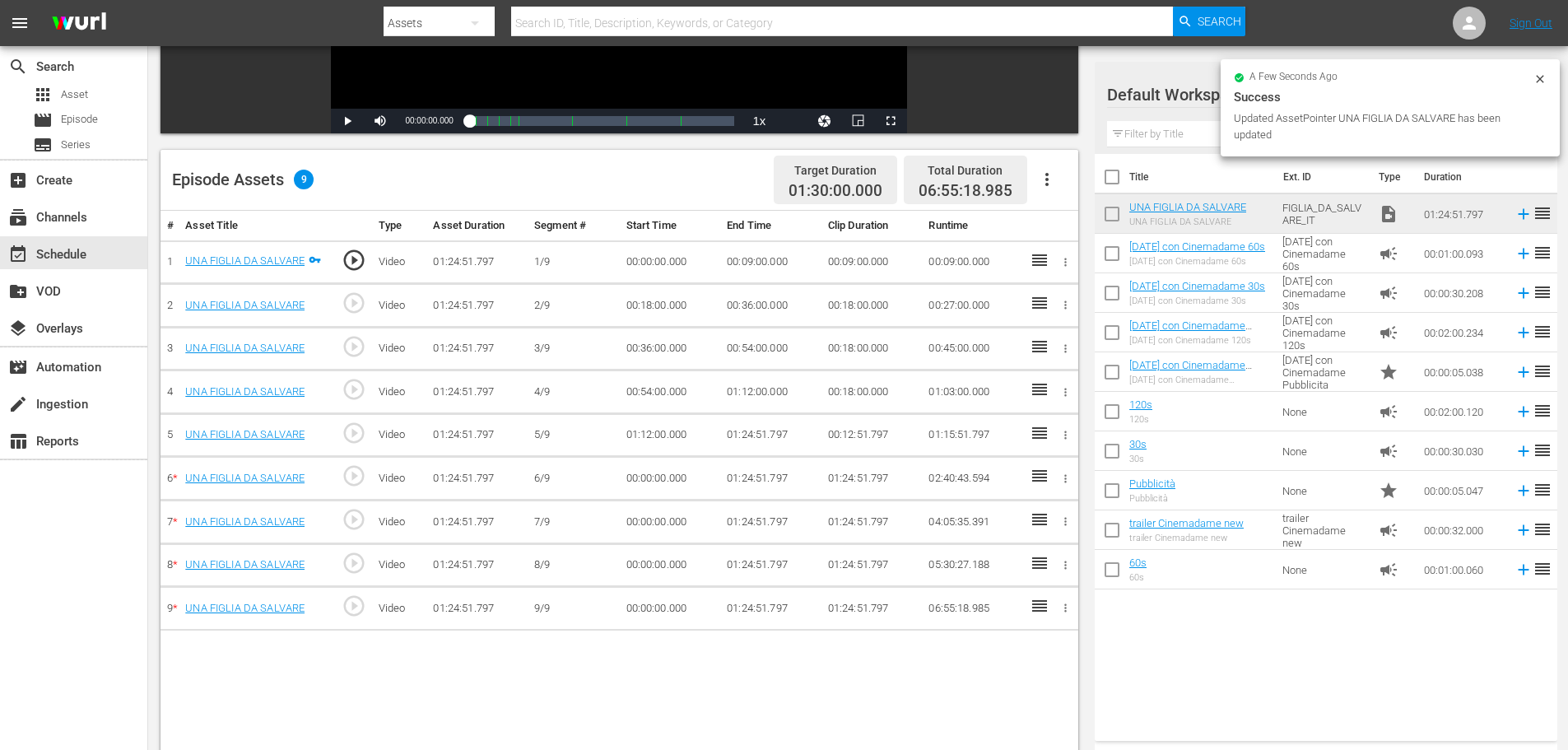
click at [640, 308] on td "00:18:00.000" at bounding box center [670, 306] width 101 height 44
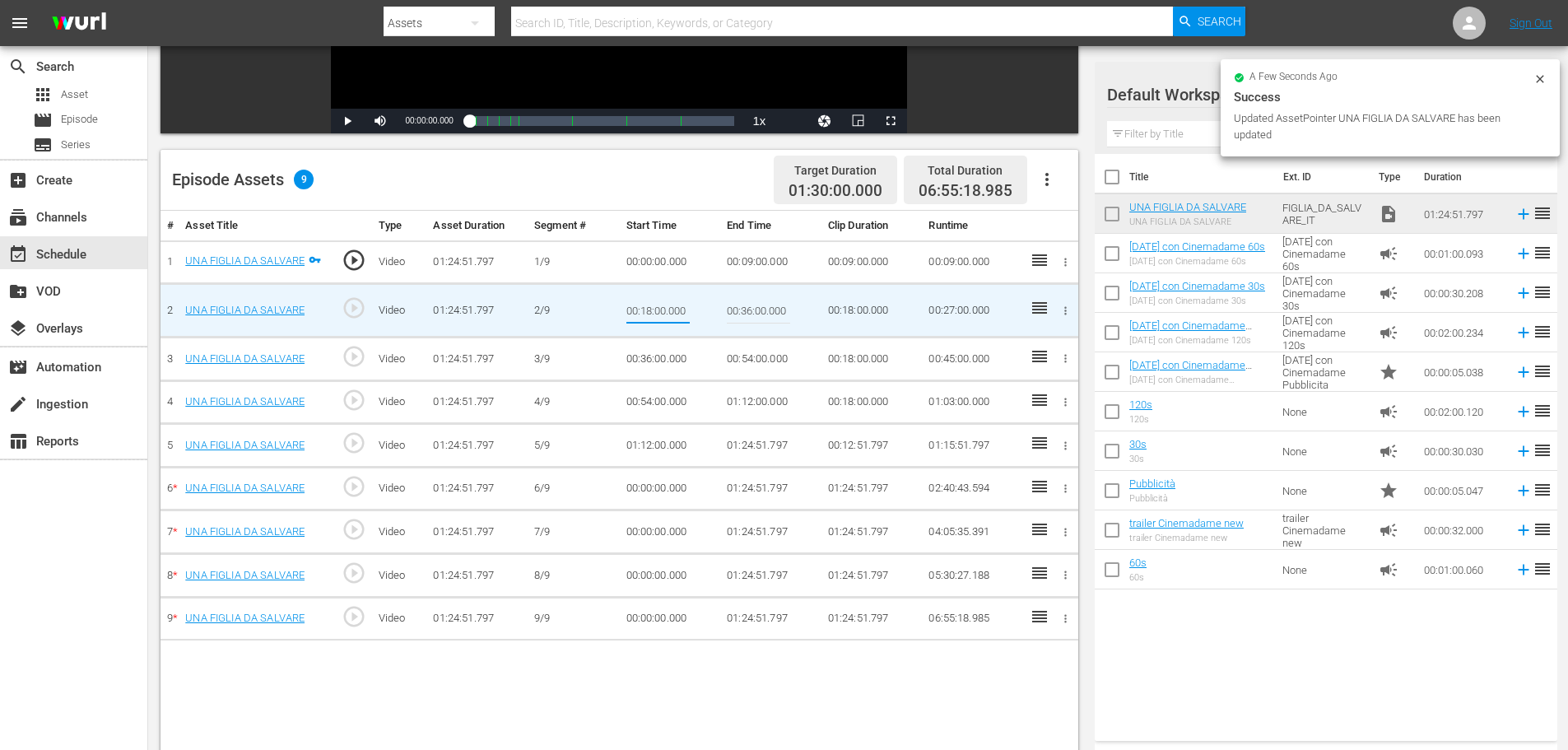
type input "00:09:00"
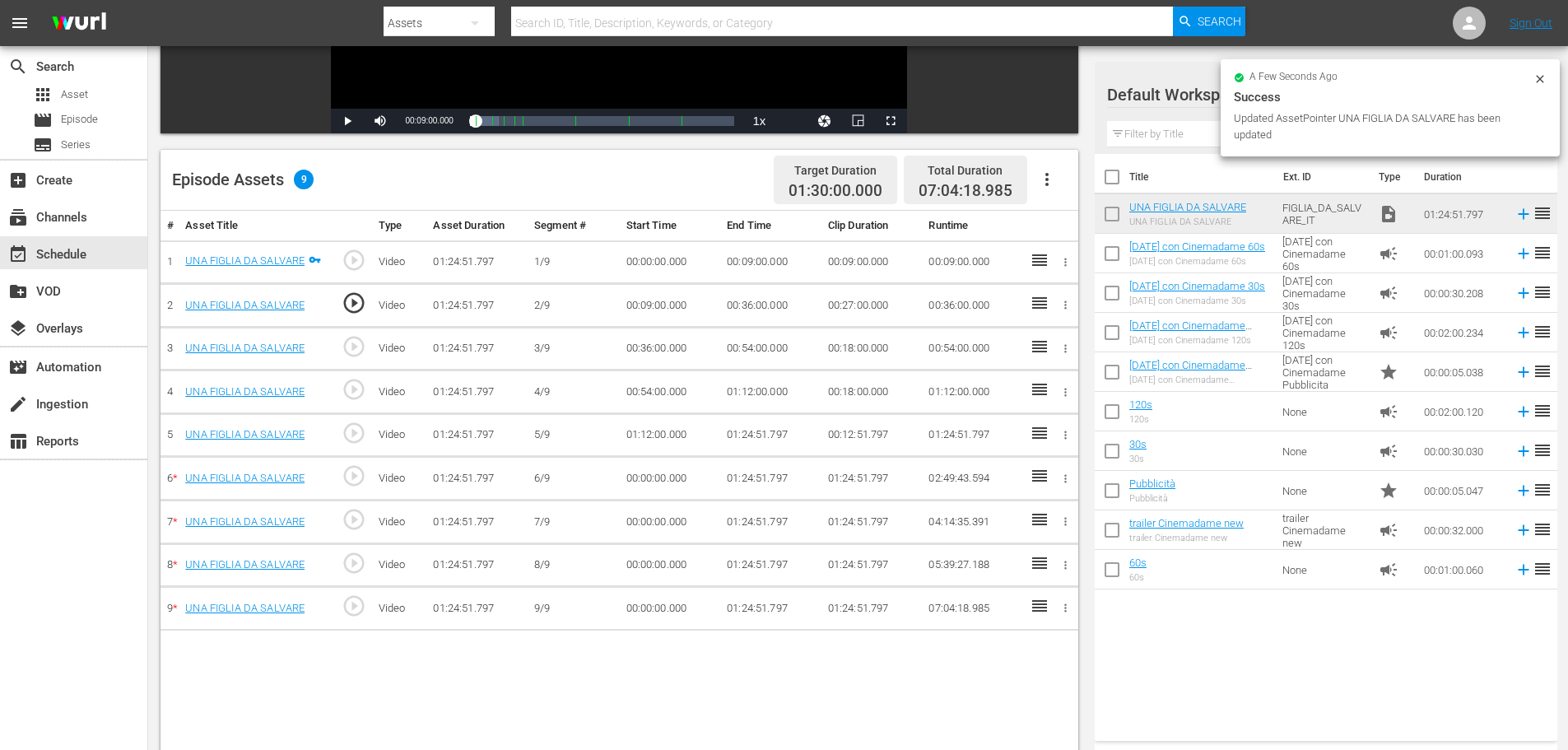
click at [763, 308] on td "00:36:00.000" at bounding box center [770, 306] width 101 height 44
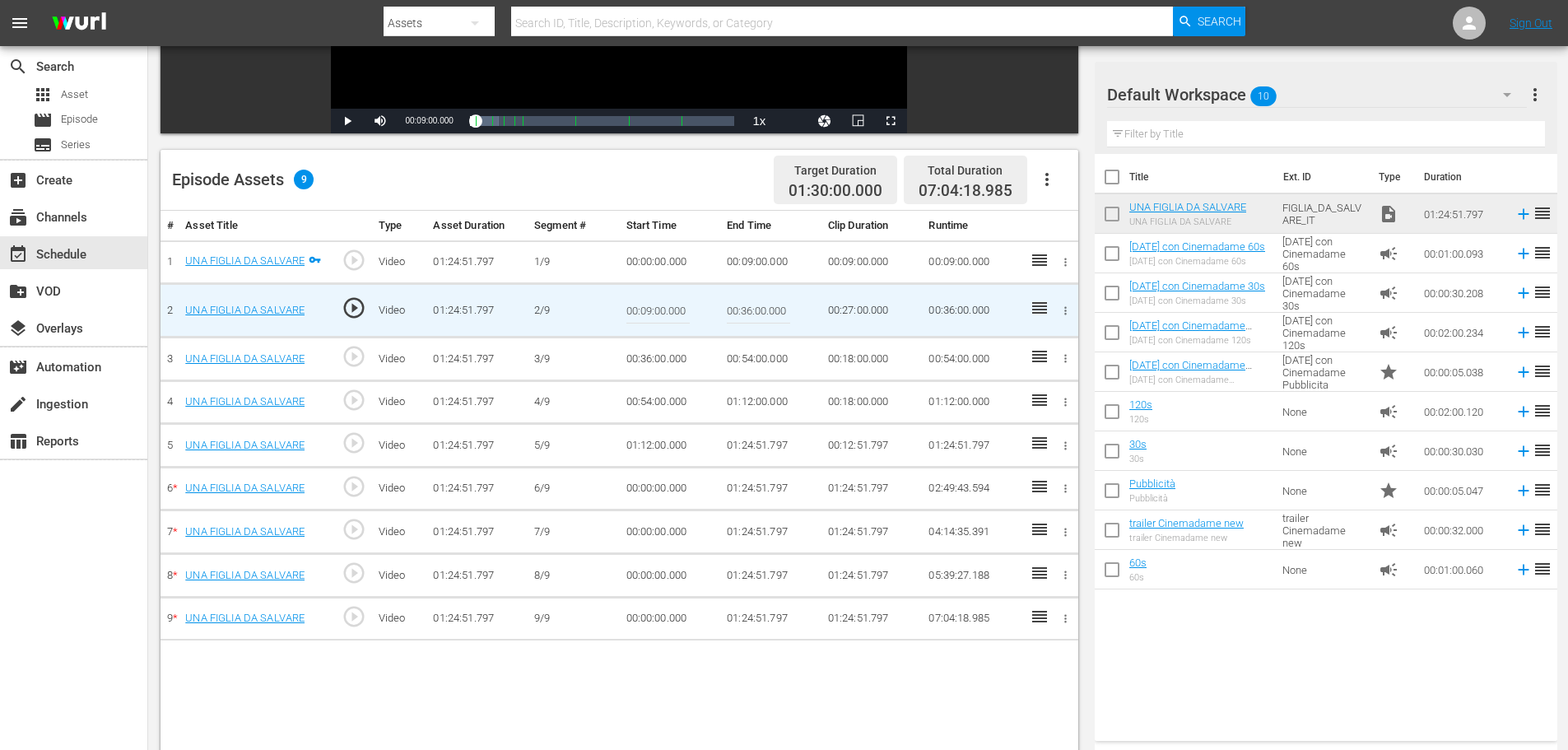
click at [763, 308] on input "00:36:00.000" at bounding box center [758, 311] width 63 height 40
paste input "18:"
type input "00:18:00"
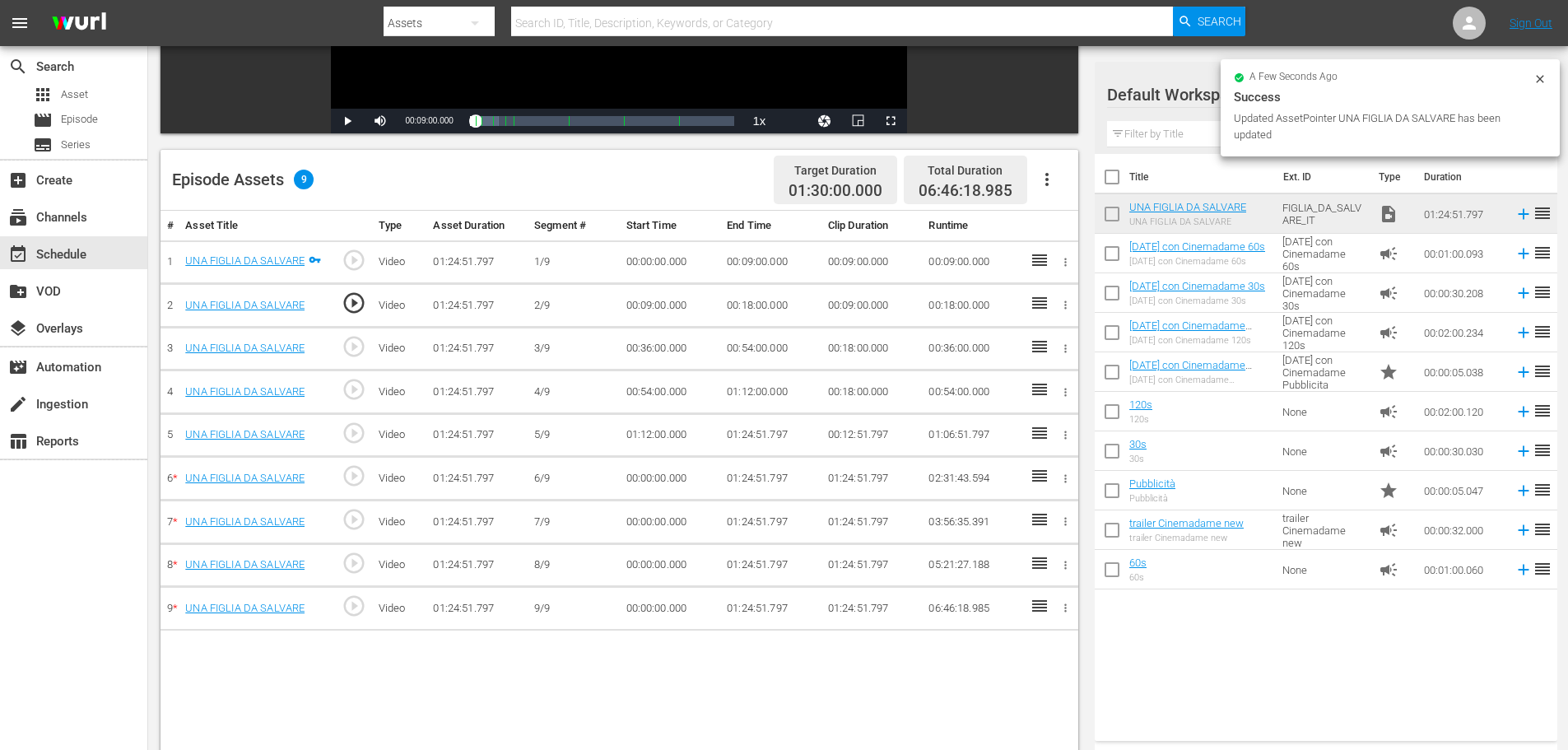
click at [662, 345] on td "00:36:00.000" at bounding box center [670, 348] width 101 height 44
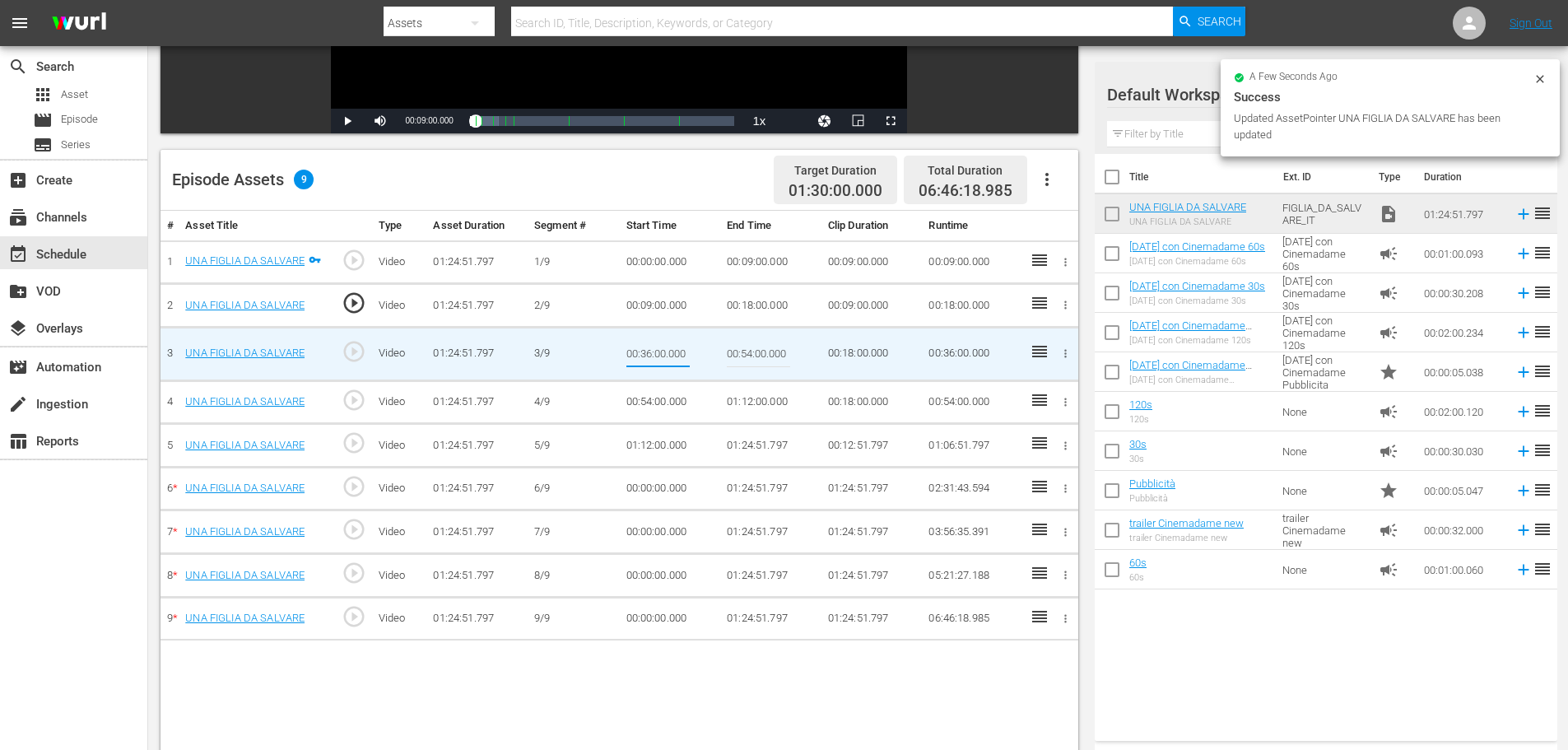
type input "00:18:00"
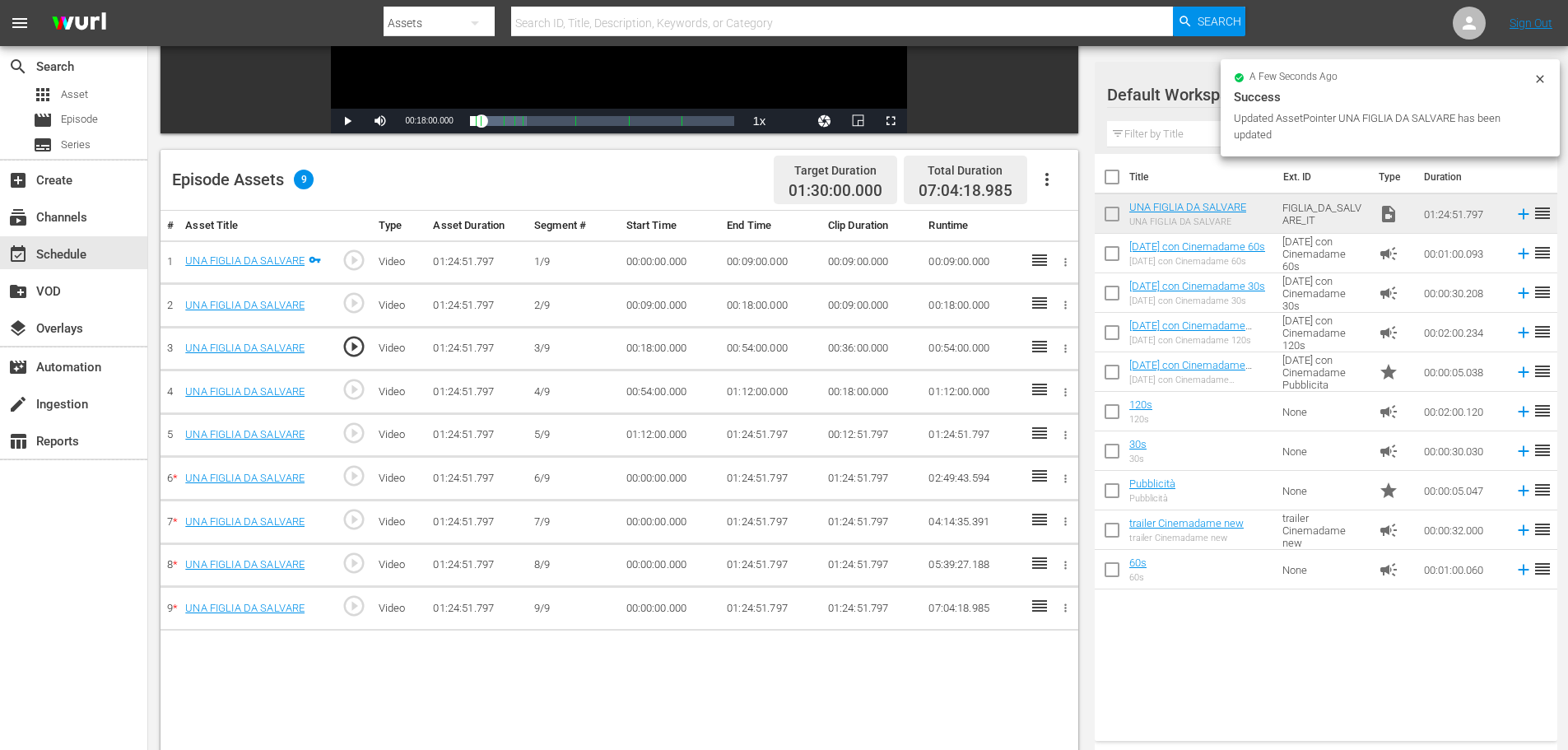
click at [753, 349] on td "00:54:00.000" at bounding box center [770, 348] width 101 height 44
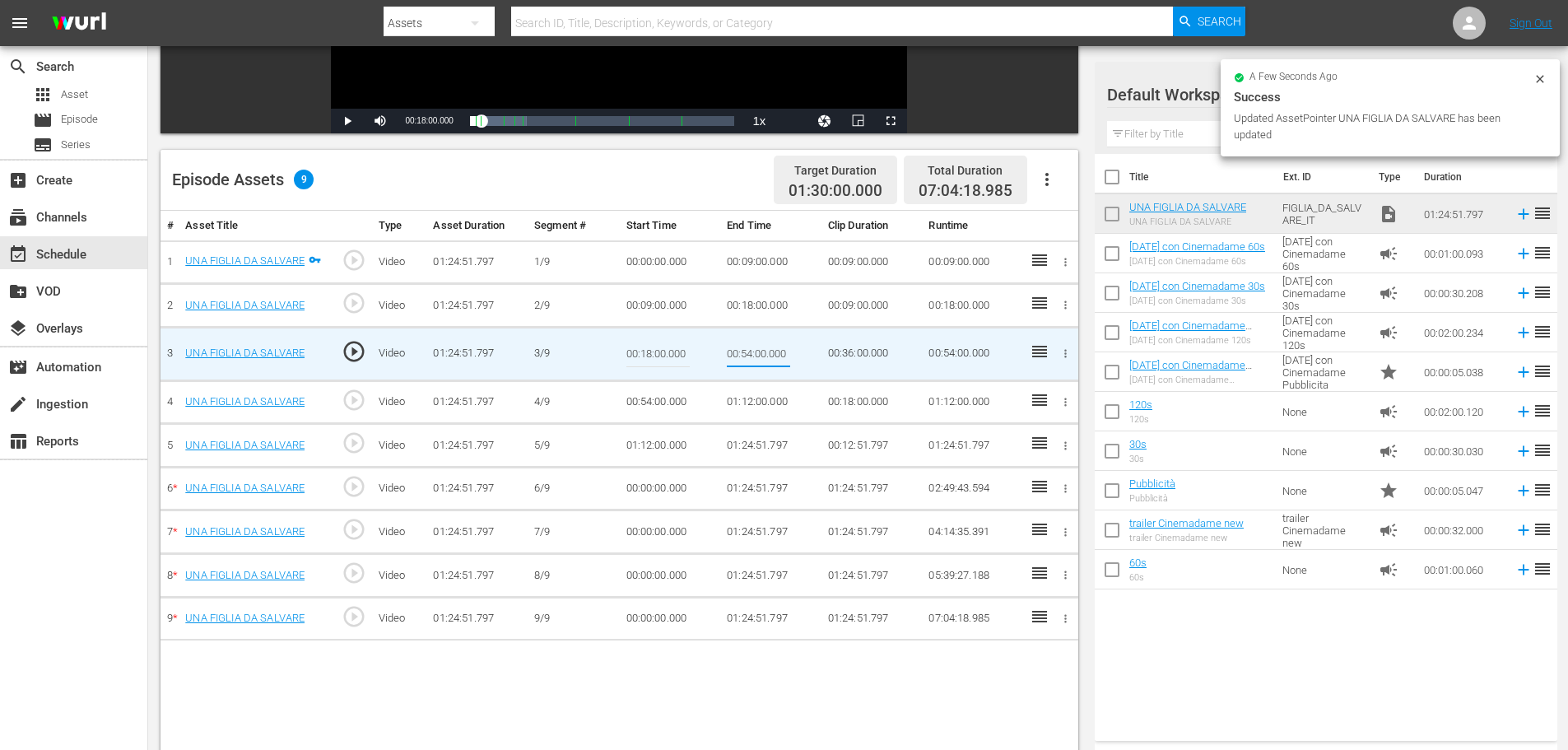
click at [753, 349] on input "00:54:00.000" at bounding box center [758, 354] width 63 height 40
type input "00:27:00"
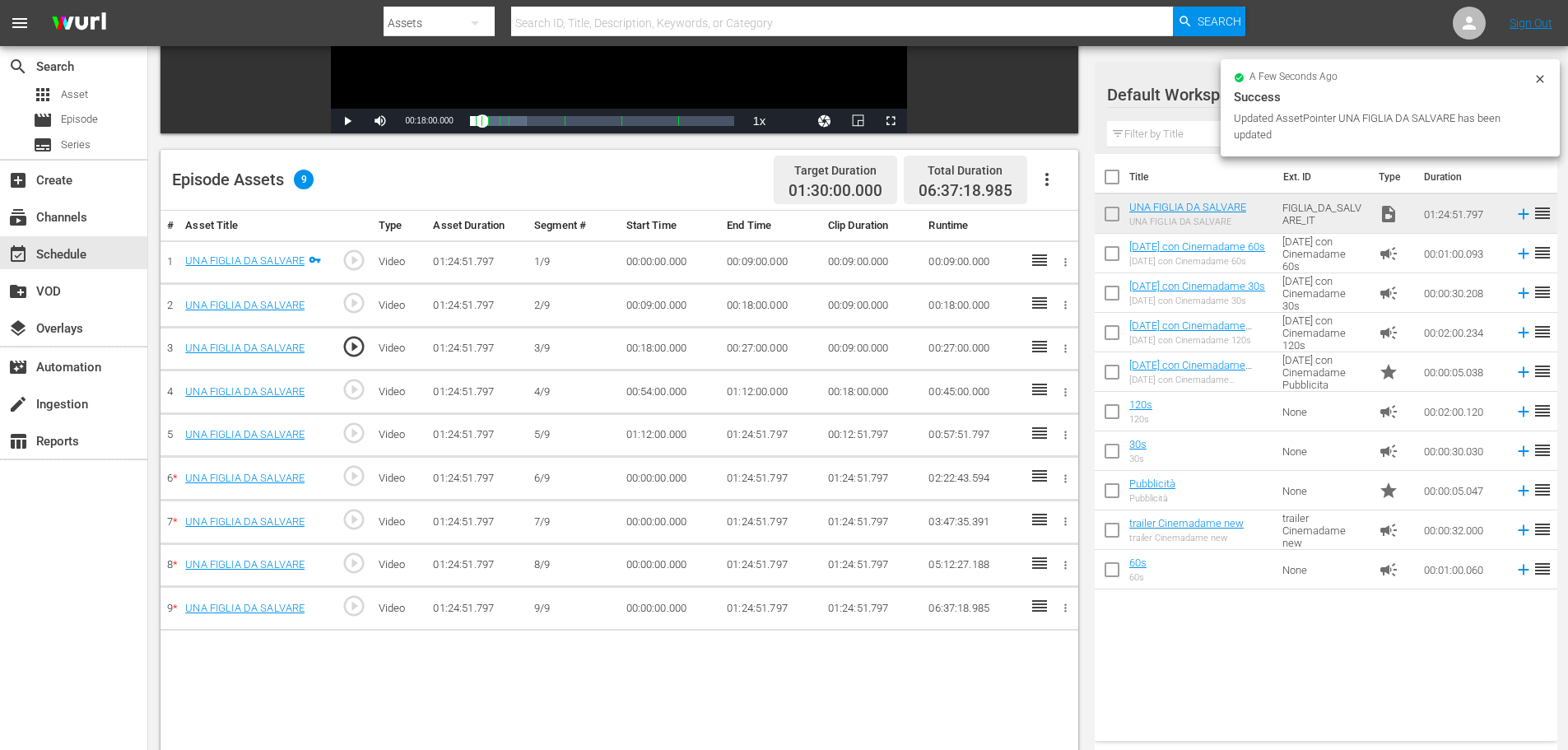
click at [606, 408] on td "4/9" at bounding box center [573, 392] width 92 height 44
click at [642, 397] on td "00:54:00.000" at bounding box center [670, 392] width 101 height 44
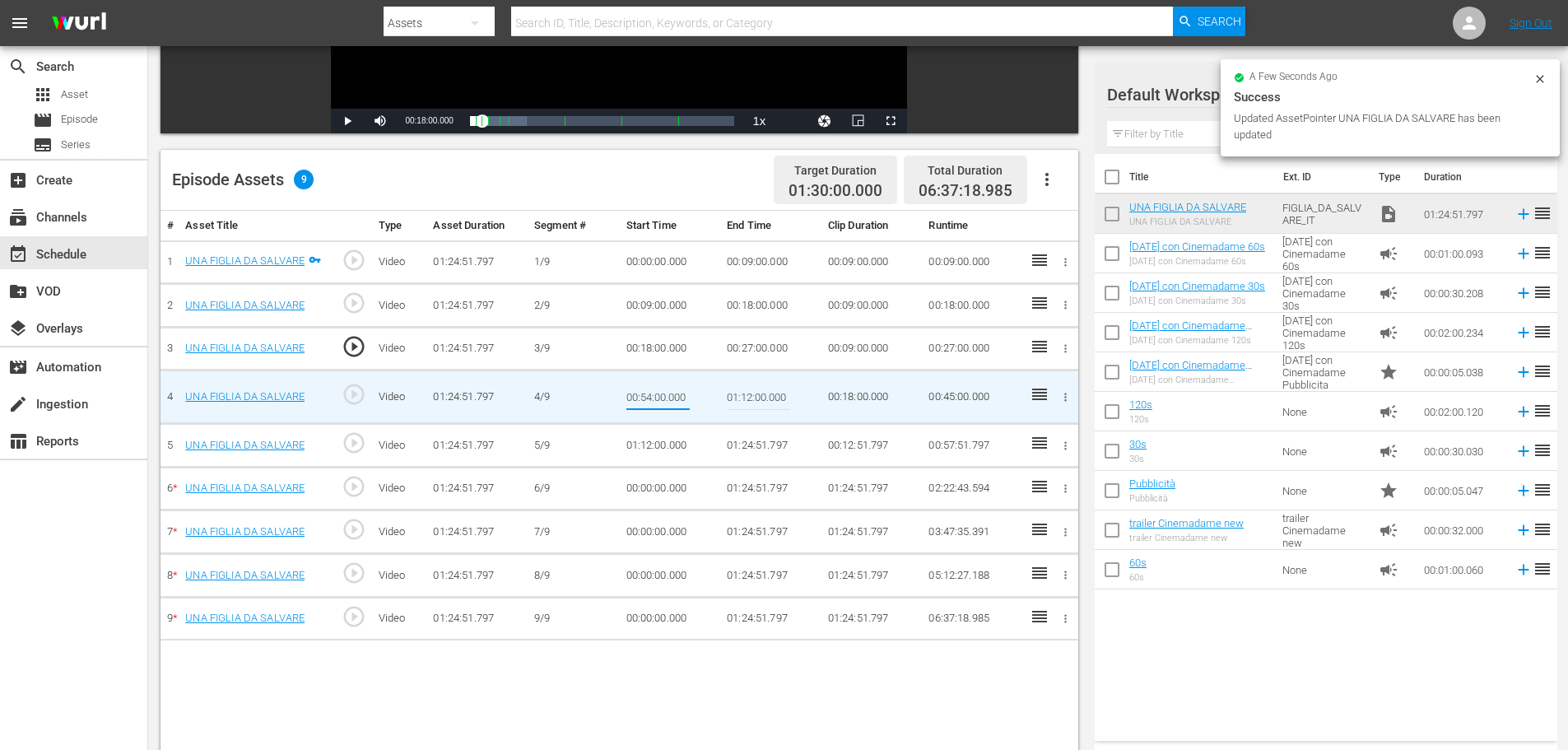
click at [642, 397] on input "00:54:00.000" at bounding box center [658, 397] width 63 height 40
type input "00:27:00"
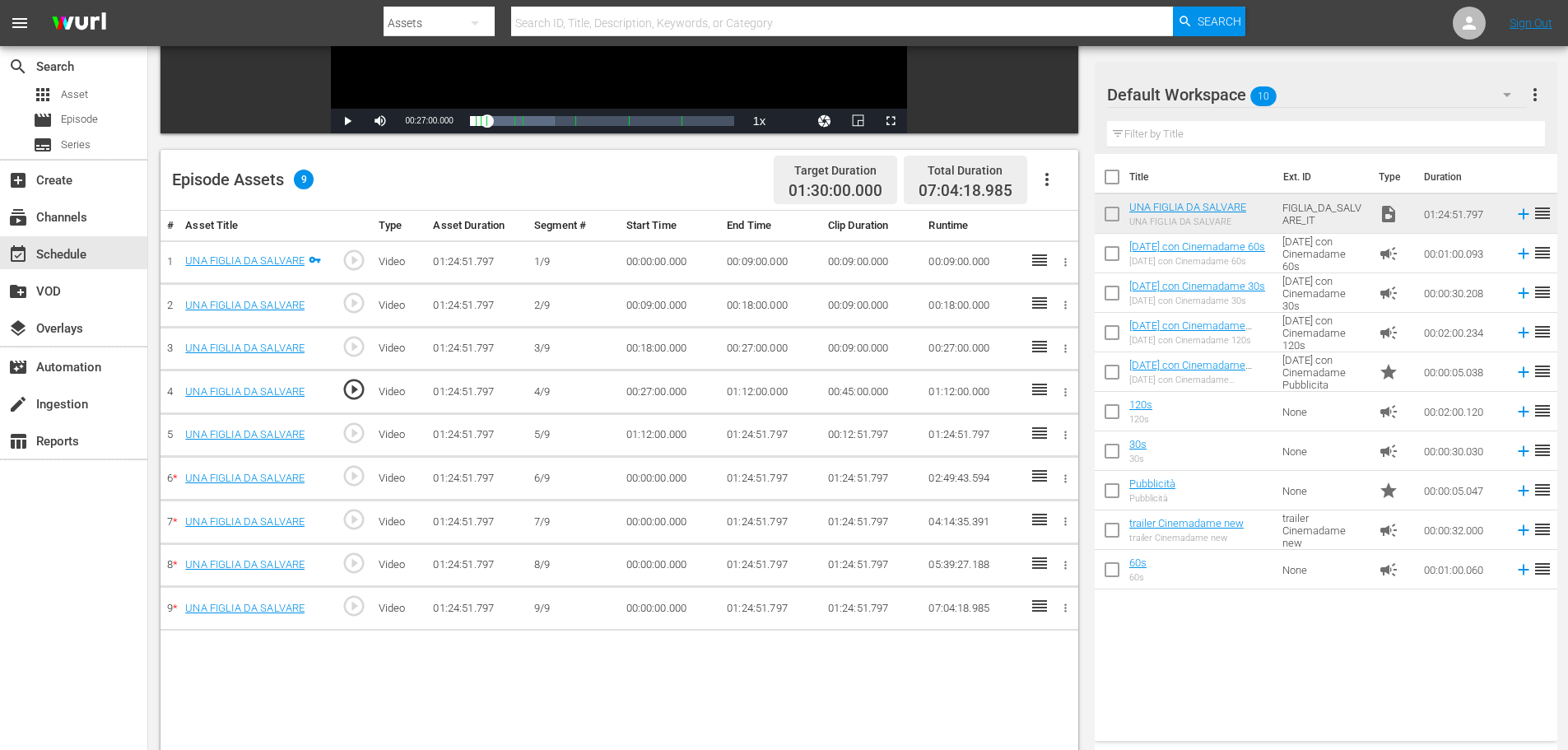
click at [750, 394] on td "01:12:00.000" at bounding box center [770, 392] width 101 height 44
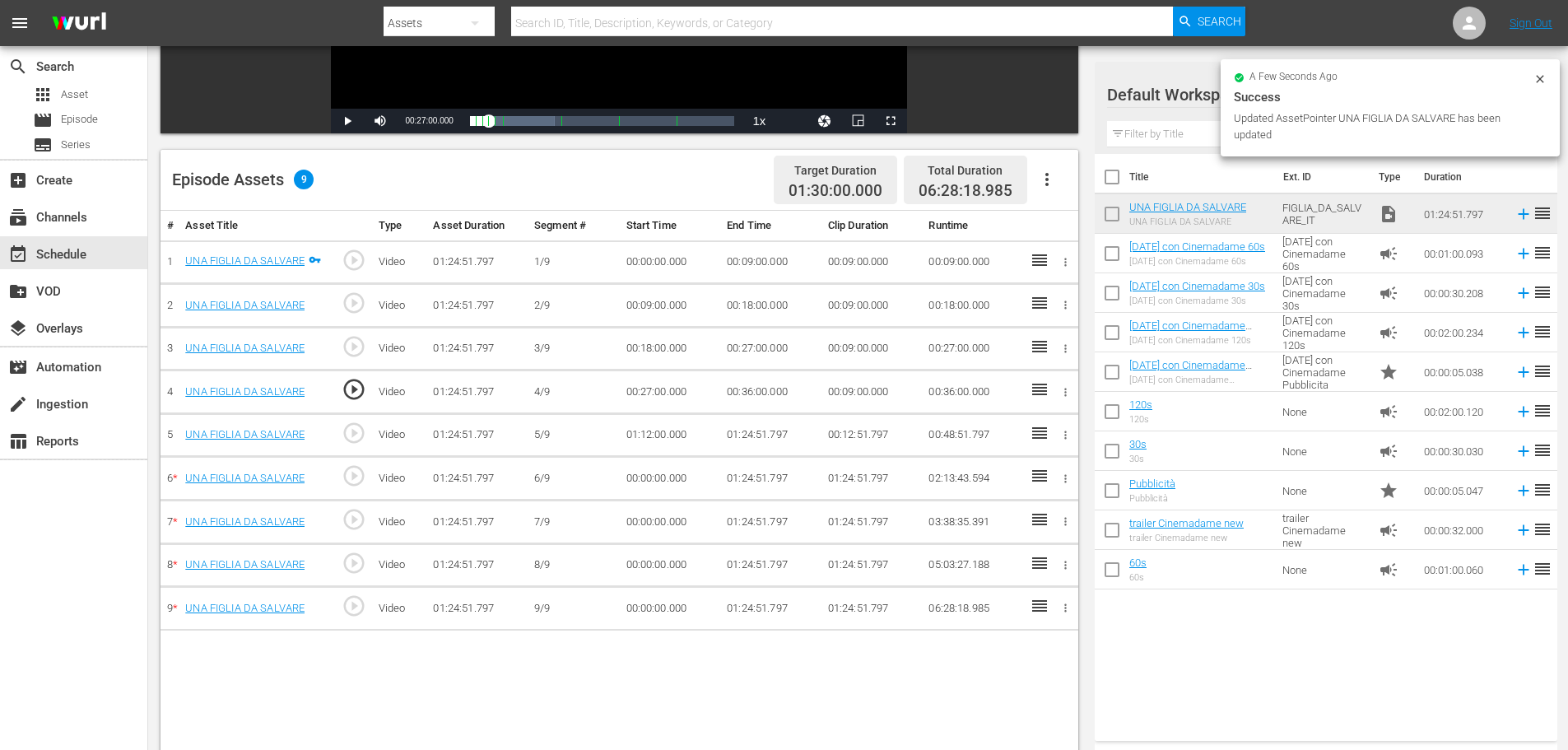
click at [668, 432] on td "01:12:00.000" at bounding box center [670, 435] width 101 height 44
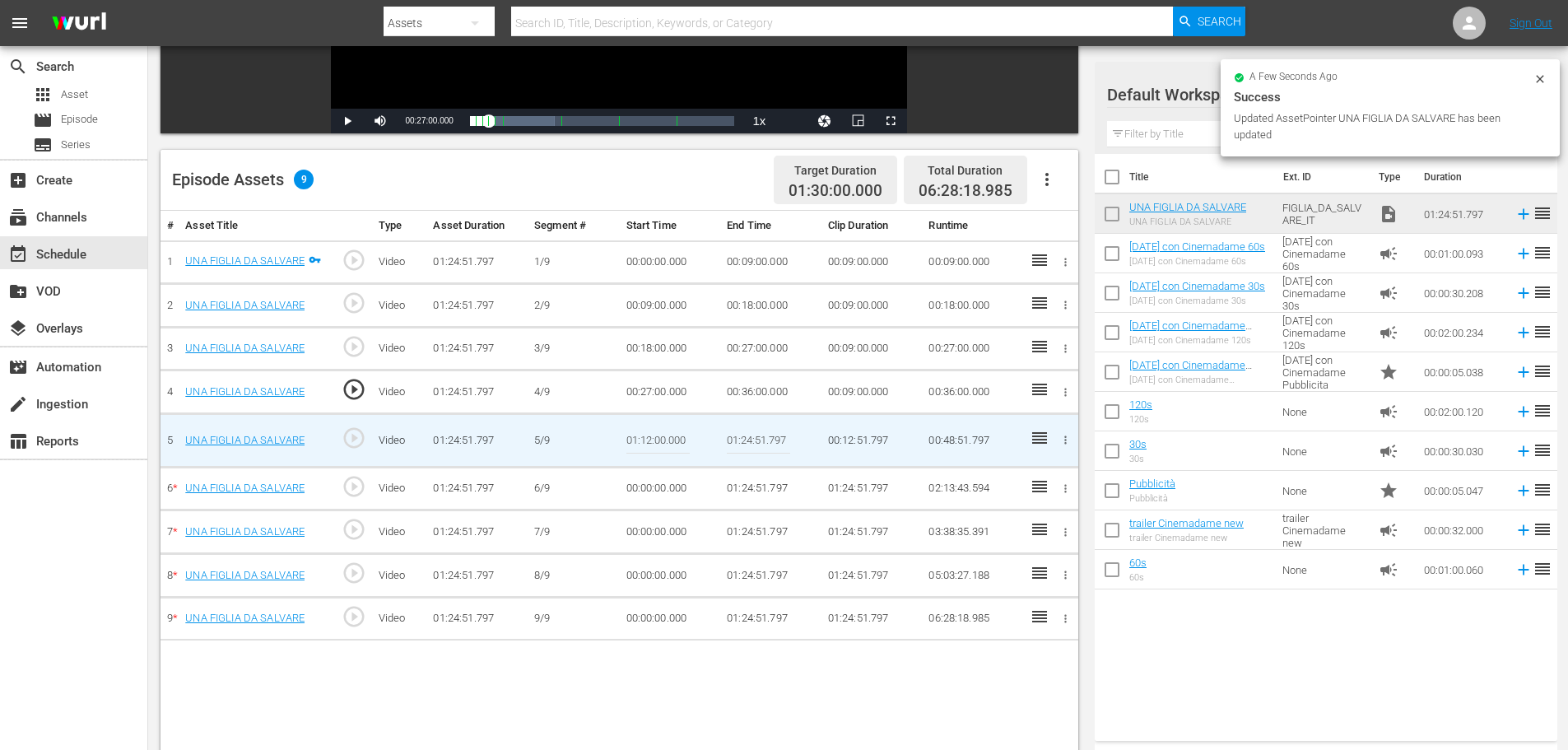
click at [668, 432] on input "01:12:00.000" at bounding box center [658, 440] width 63 height 40
paste input "0:36:"
type input "00:36:00"
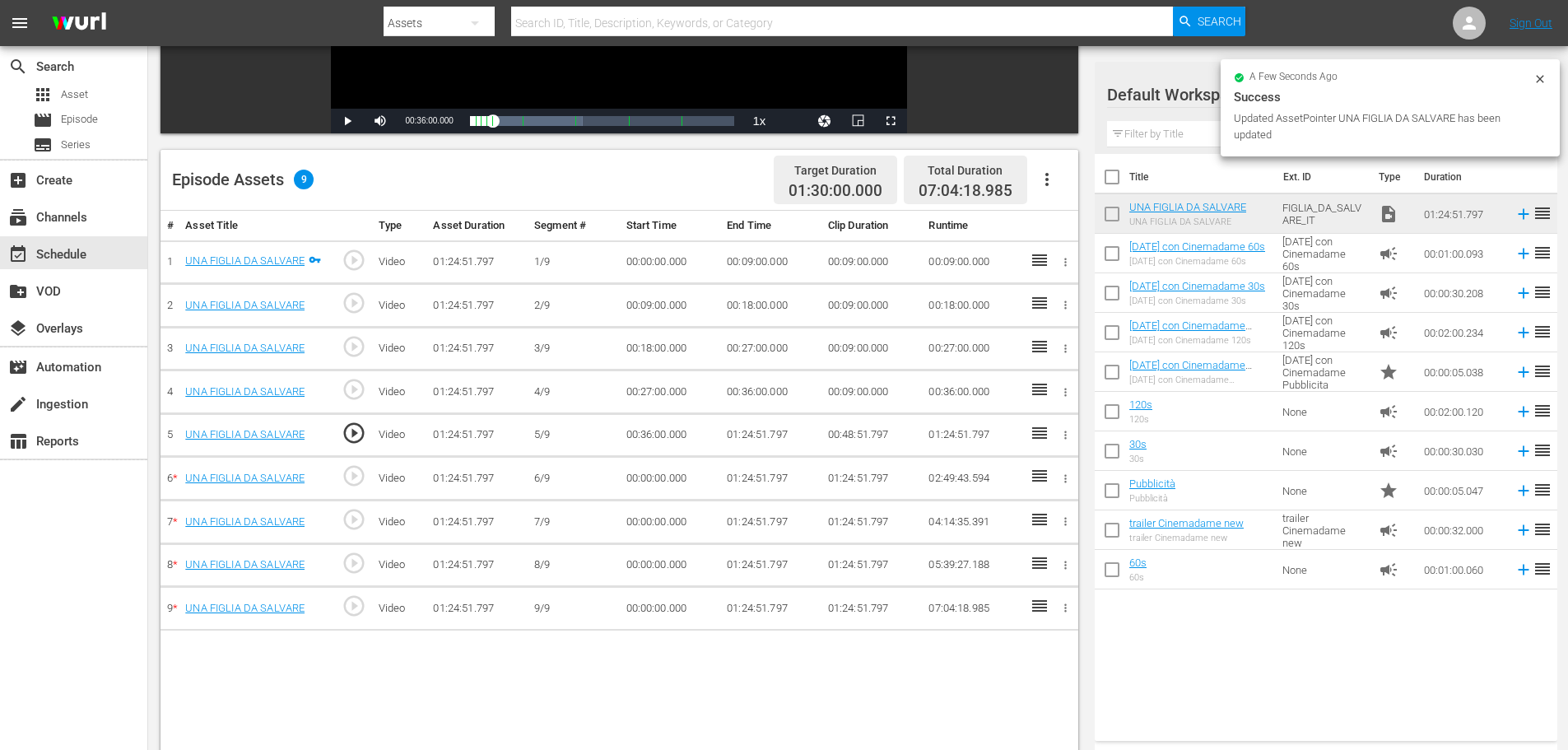
drag, startPoint x: 763, startPoint y: 421, endPoint x: 758, endPoint y: 430, distance: 10.3
click at [763, 421] on td "01:24:51.797" at bounding box center [770, 435] width 101 height 44
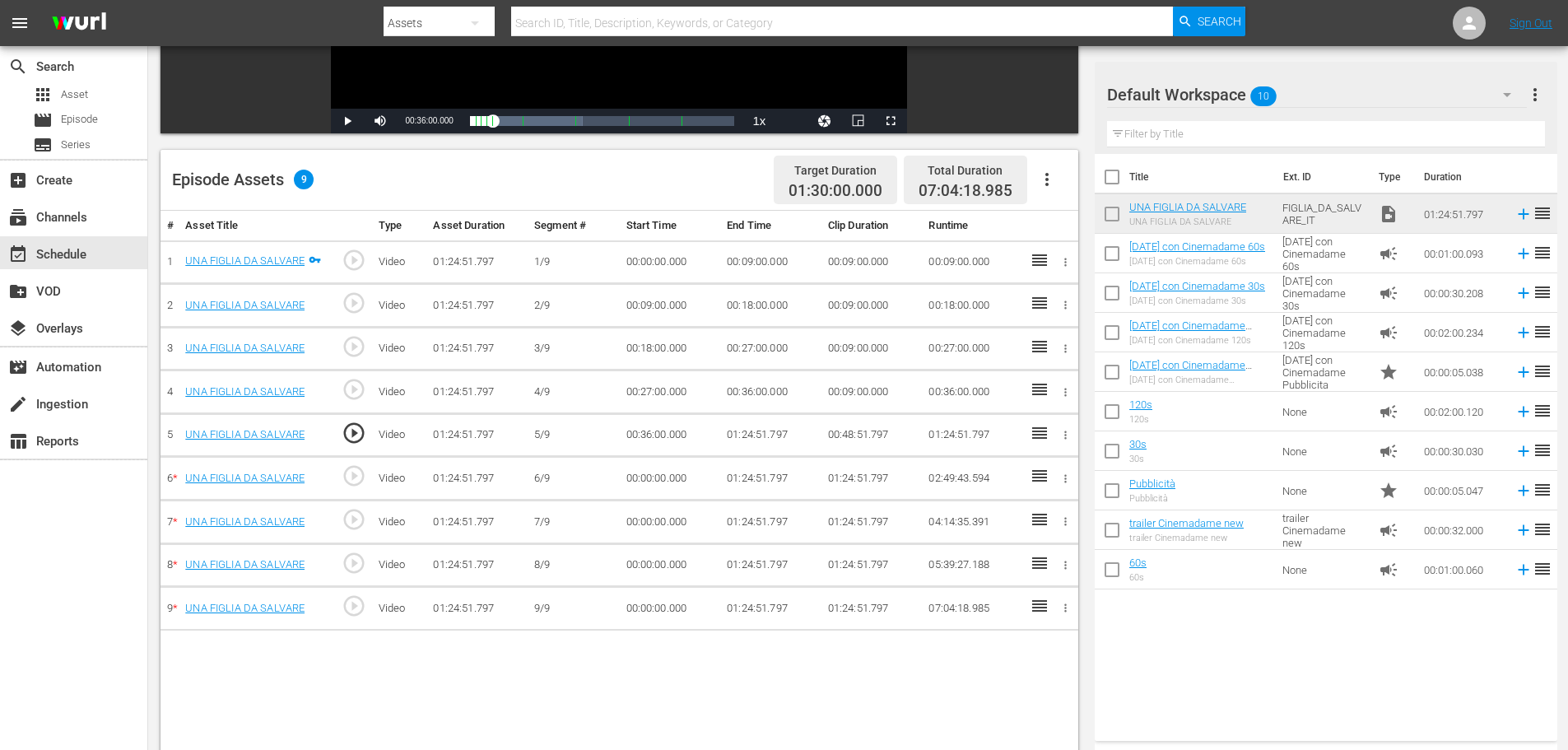
click at [753, 438] on td "01:24:51.797" at bounding box center [770, 435] width 101 height 44
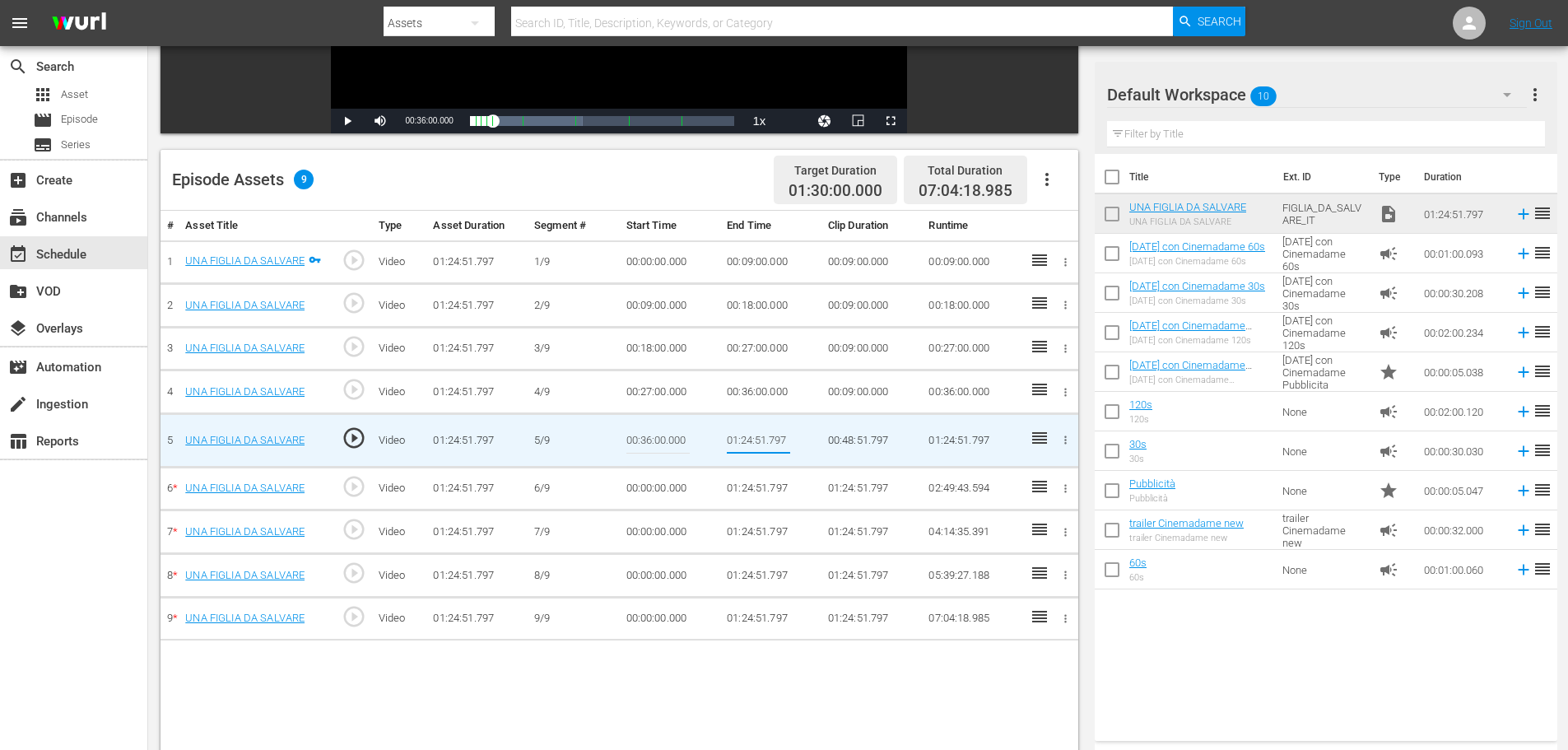
type input "00:45:00"
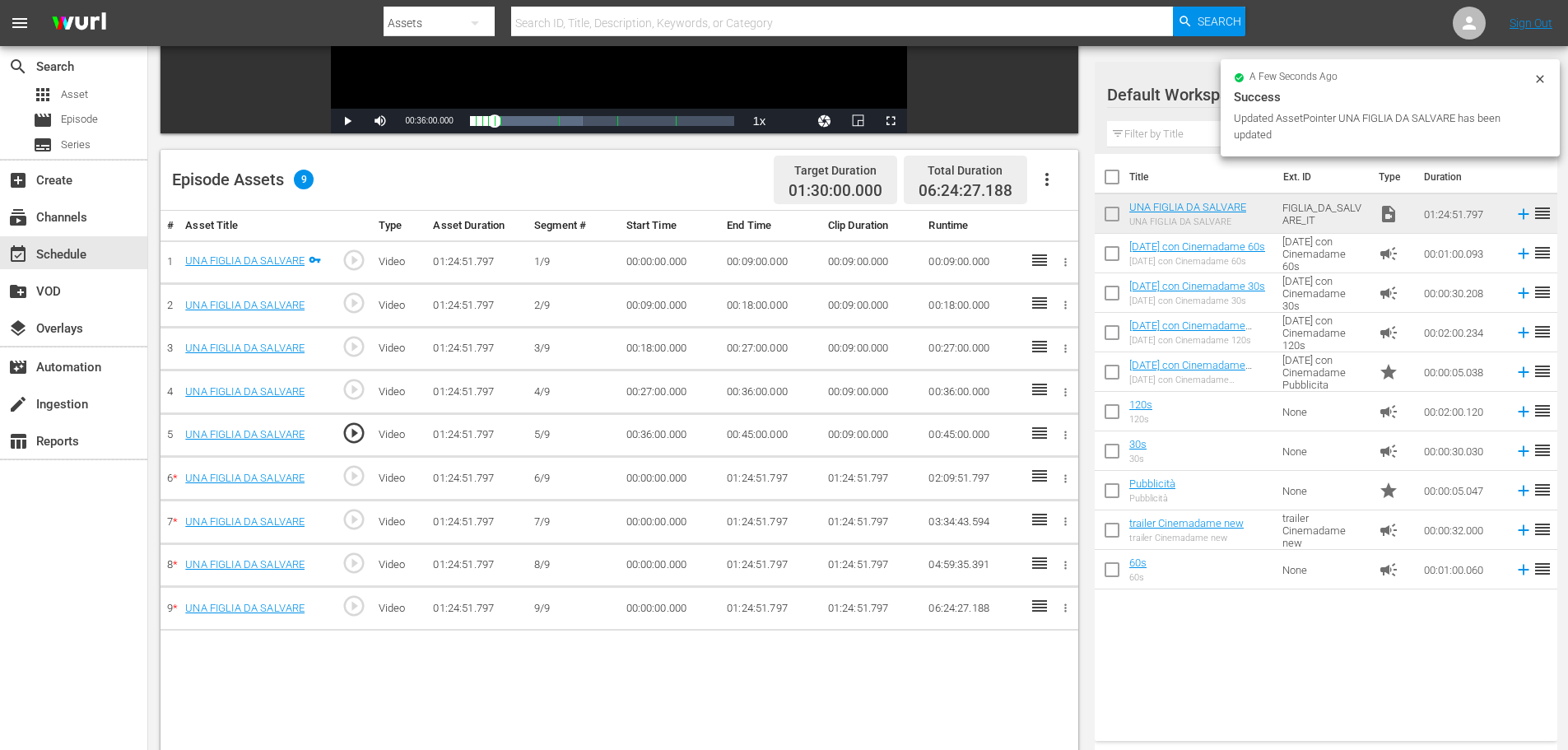
click at [648, 482] on td "00:00:00.000" at bounding box center [670, 478] width 101 height 44
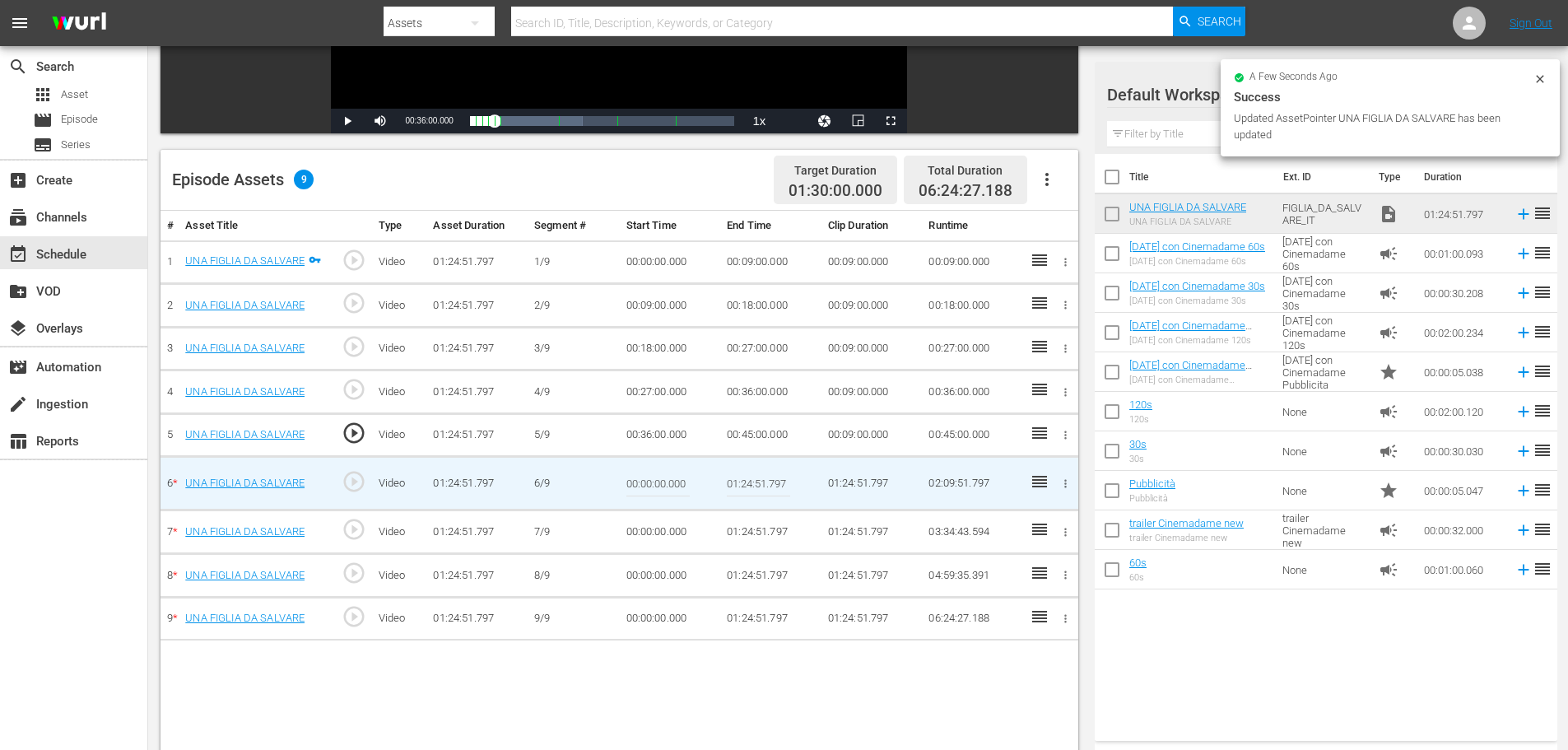
click at [648, 482] on input "00:00:00.000" at bounding box center [658, 483] width 63 height 40
paste input "45:"
type input "00:45:00"
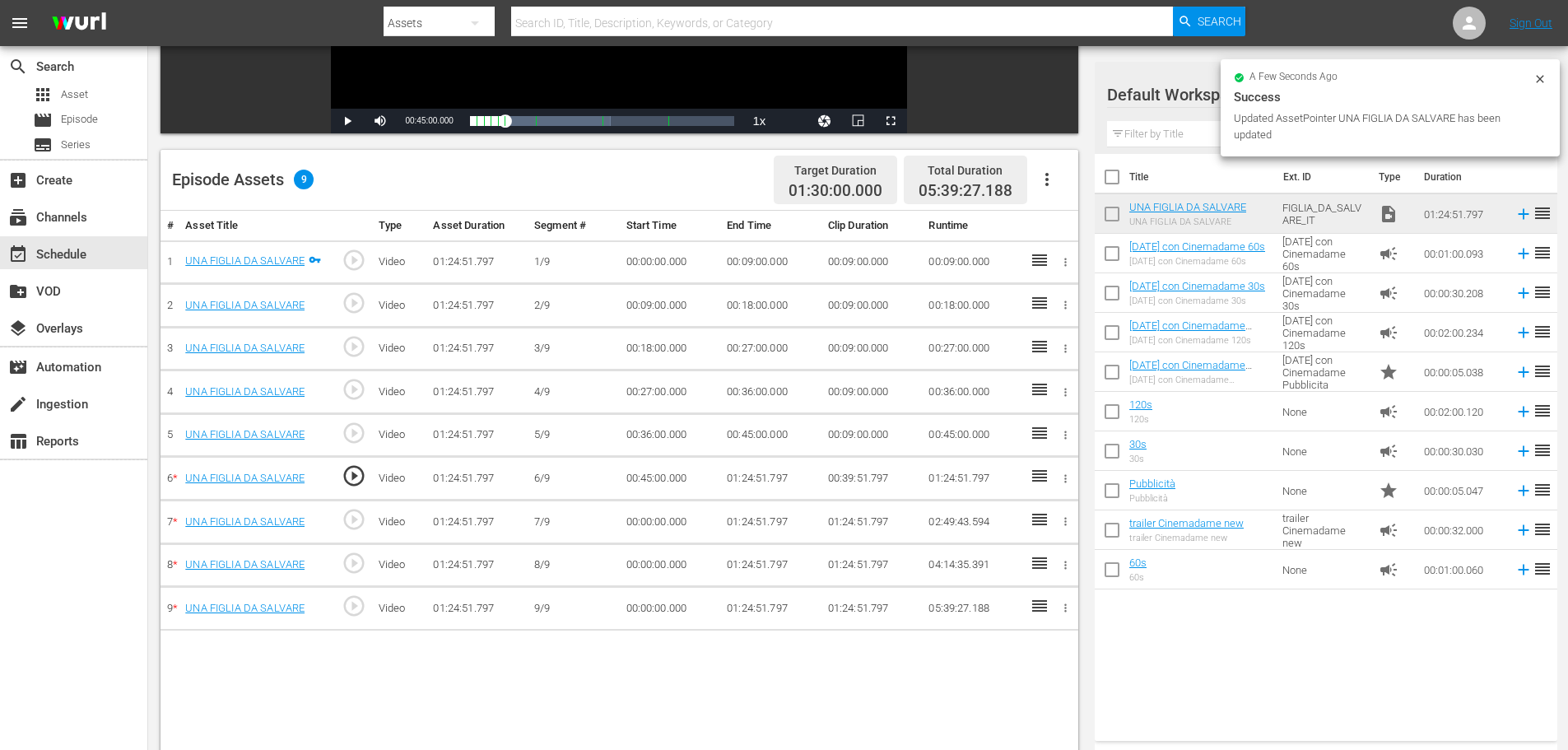
click at [763, 473] on td "01:24:51.797" at bounding box center [770, 478] width 101 height 44
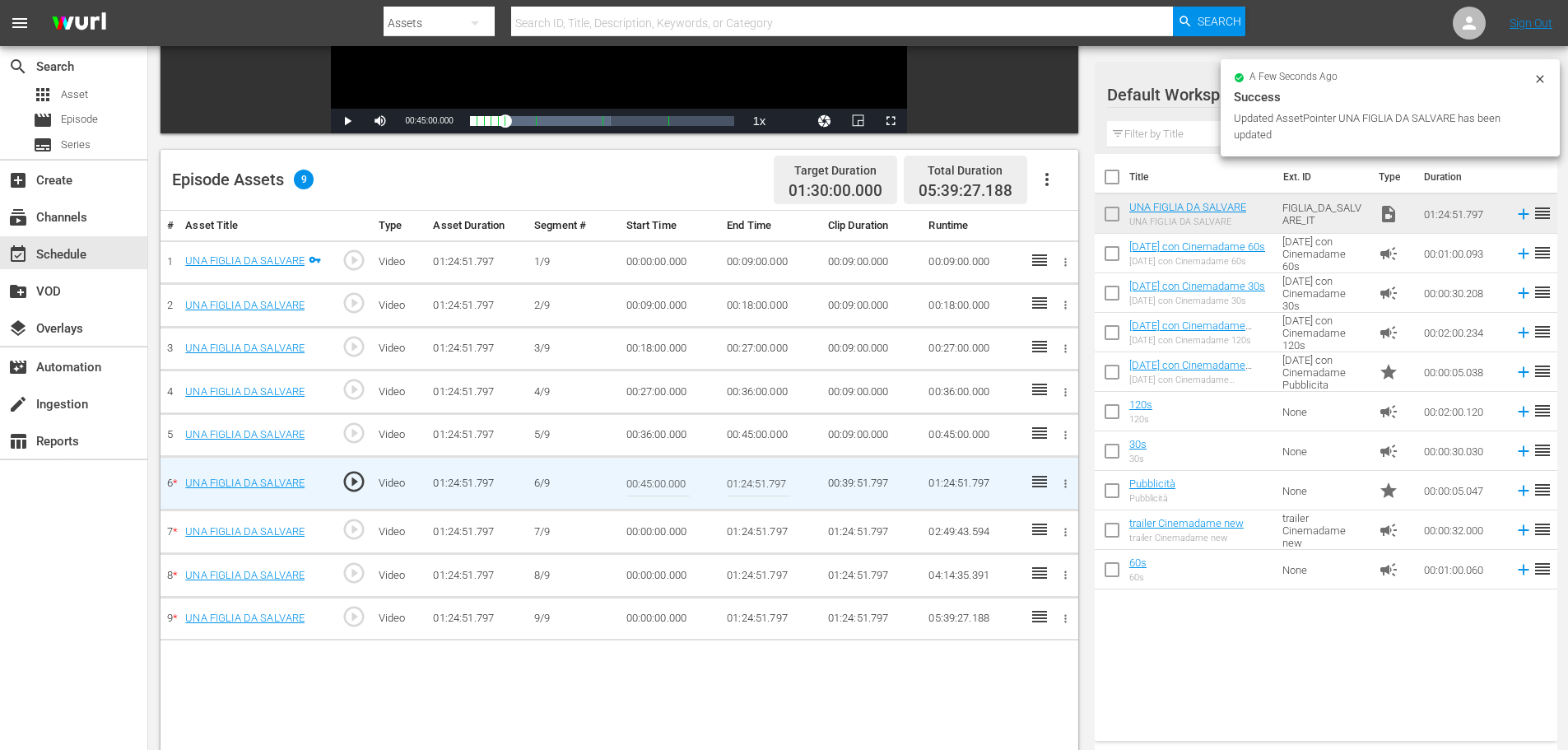
click at [763, 473] on input "01:24:51.797" at bounding box center [758, 483] width 63 height 40
paste input "0:54:00"
type input "00:54:00"
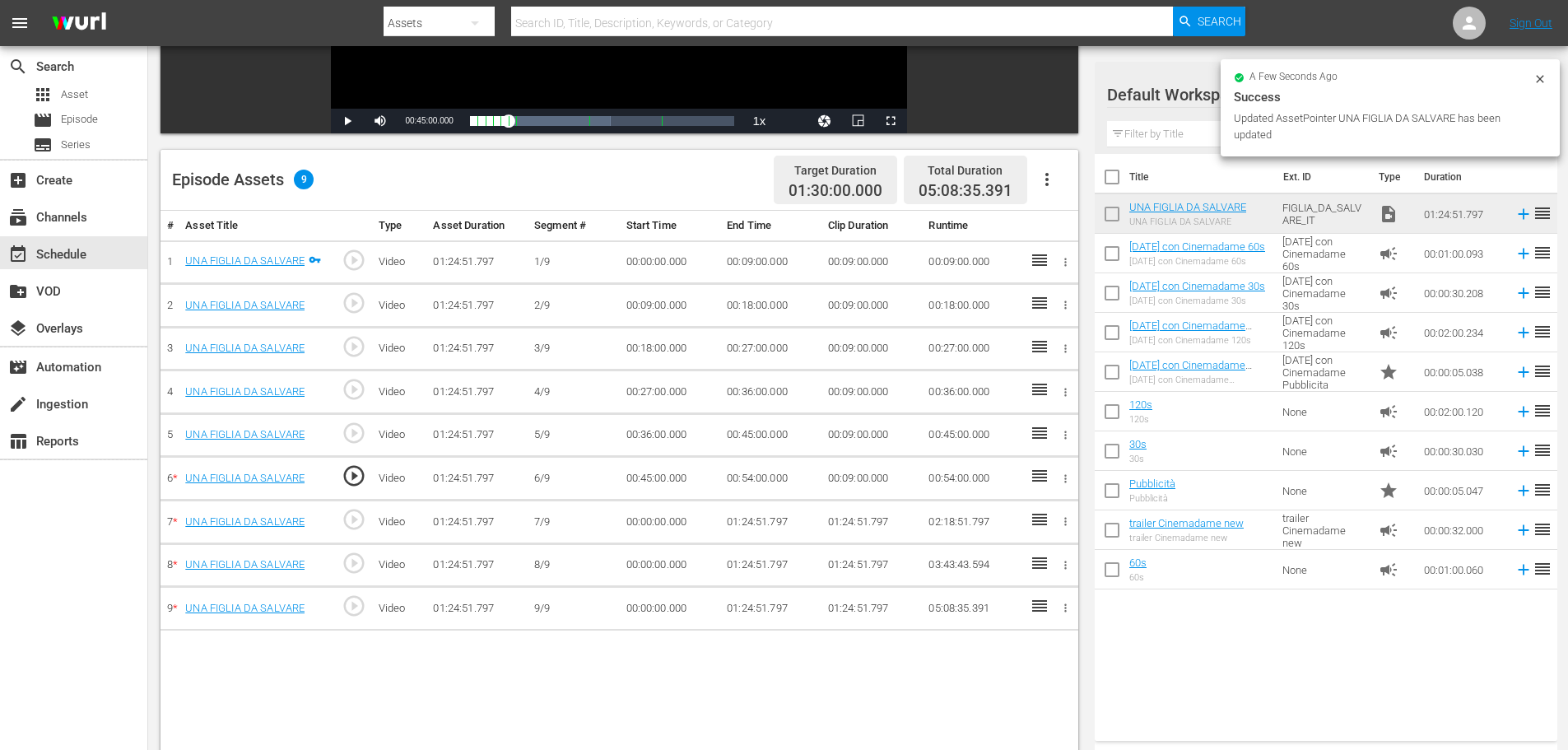
click at [657, 520] on td "00:00:00.000" at bounding box center [670, 522] width 101 height 44
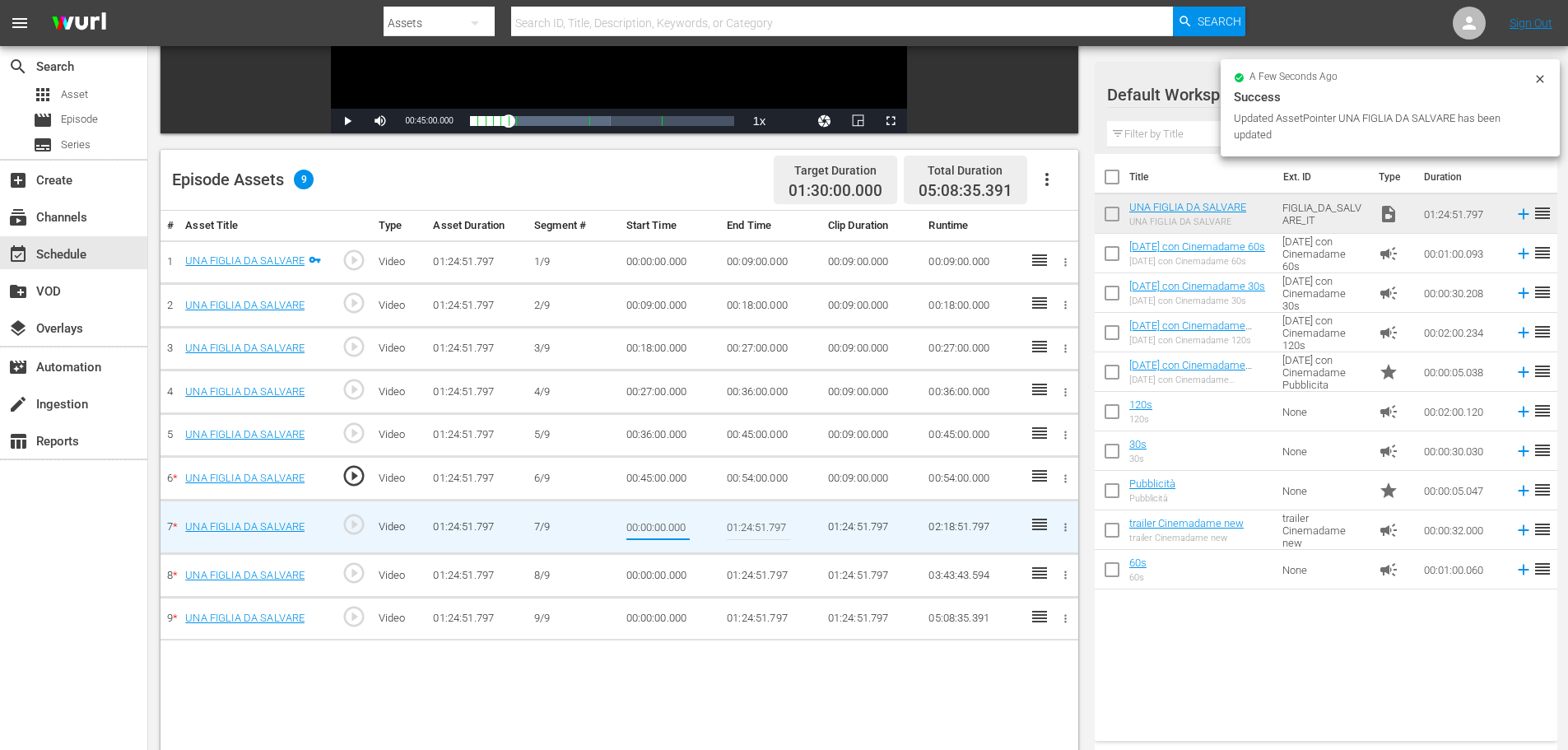
type input "00:54:00"
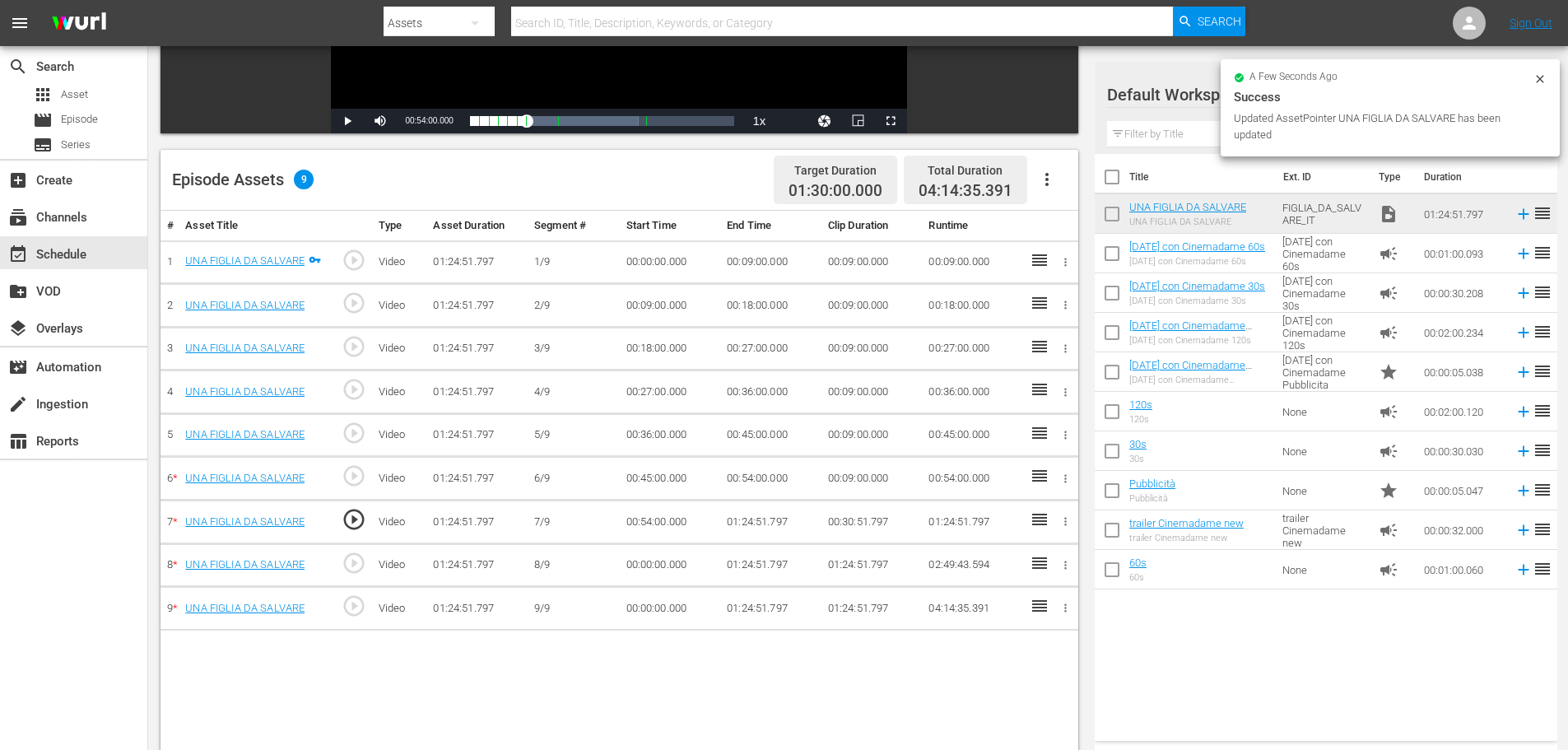
click at [738, 510] on td "01:24:51.797" at bounding box center [770, 522] width 101 height 44
click at [740, 528] on td "01:24:51.797" at bounding box center [770, 522] width 101 height 44
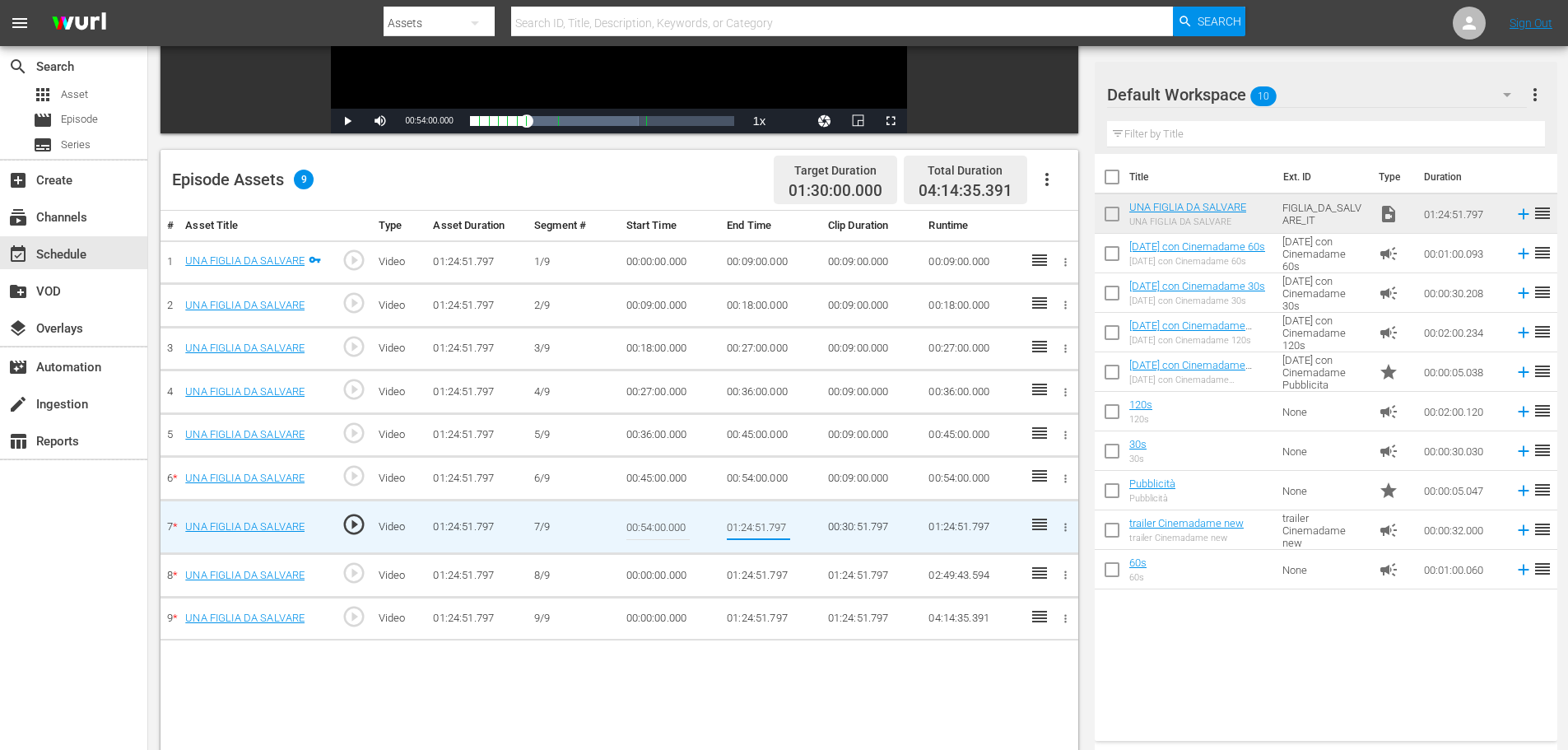
click at [747, 522] on input "01:24:51.797" at bounding box center [758, 526] width 63 height 40
drag, startPoint x: 740, startPoint y: 528, endPoint x: 747, endPoint y: 522, distance: 9.2
click at [747, 522] on input "01:24:51.797" at bounding box center [758, 526] width 63 height 40
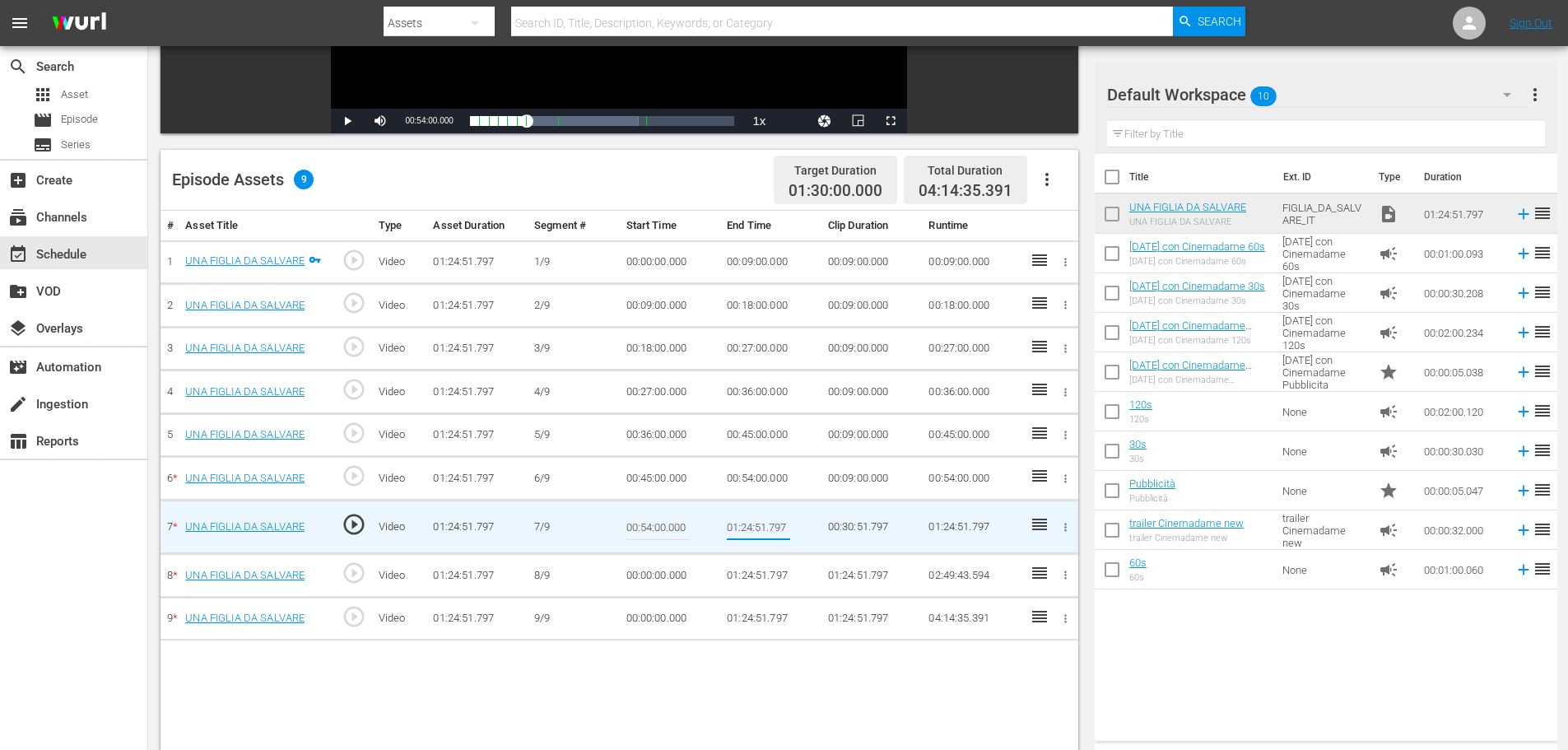
click at [747, 522] on input "01:24:51.797" at bounding box center [758, 526] width 63 height 40
type input "01:03:00"
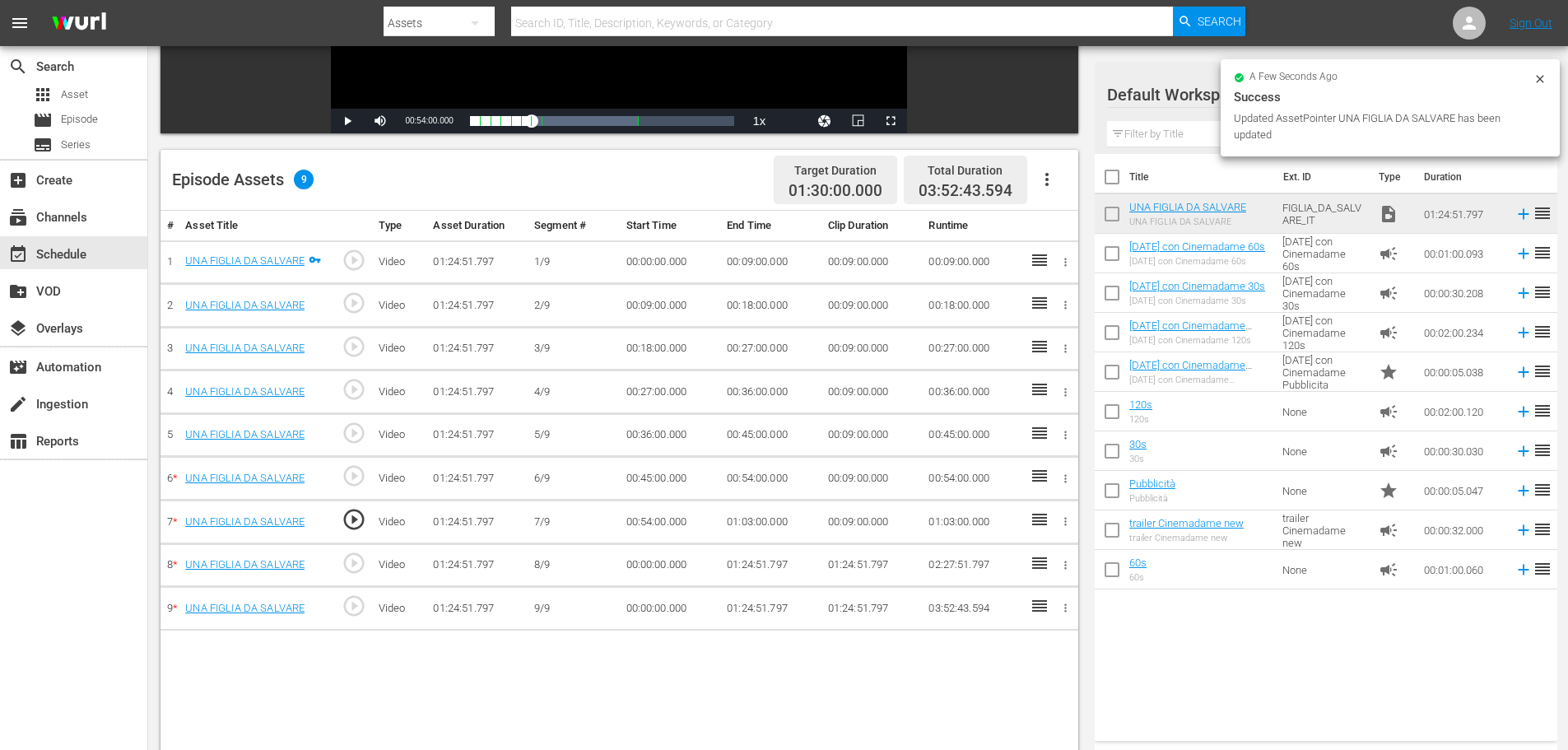
click at [659, 553] on td "00:00:00.000" at bounding box center [670, 564] width 101 height 44
click at [643, 570] on td "00:00:00.000" at bounding box center [670, 564] width 101 height 44
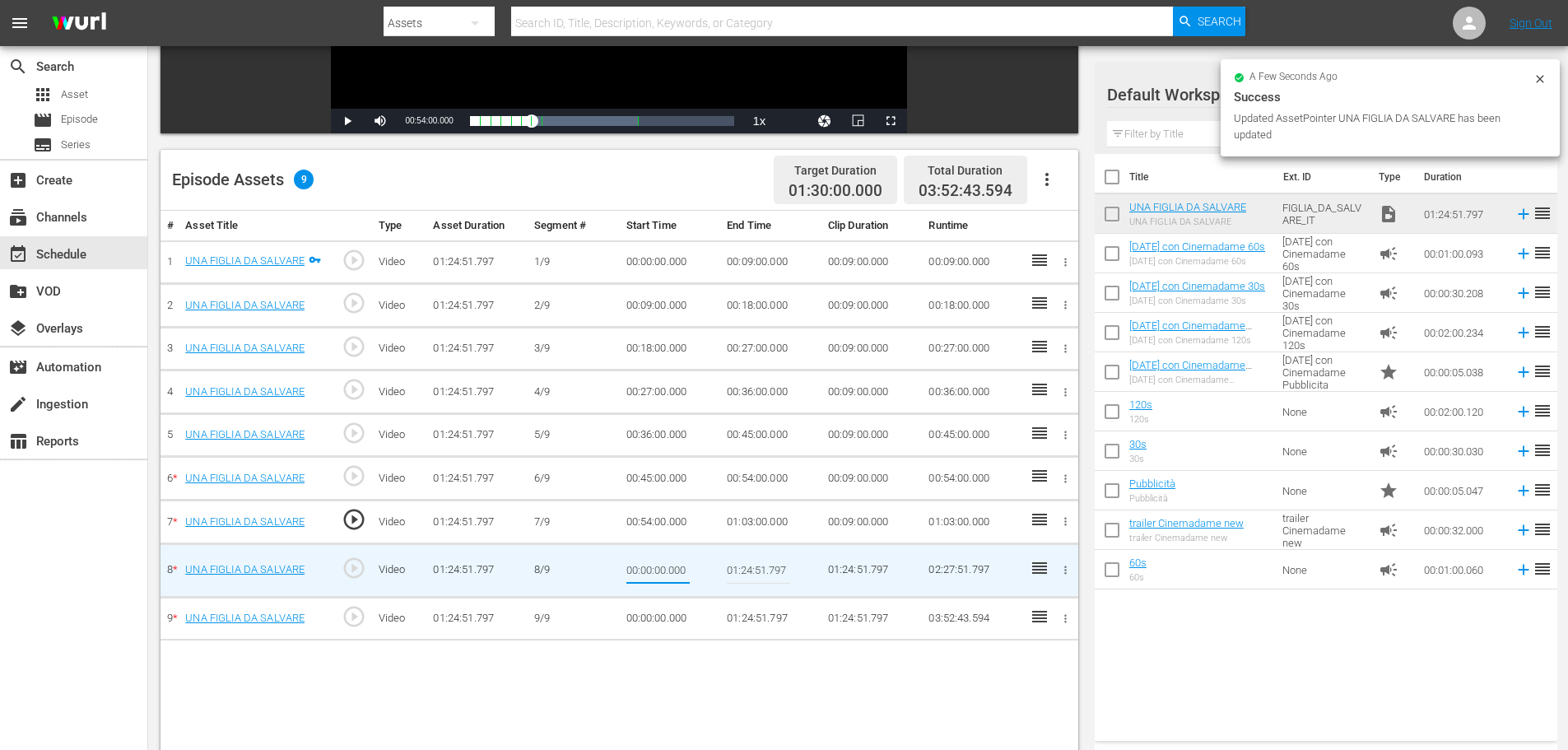
click at [643, 570] on input "00:00:00.000" at bounding box center [658, 570] width 63 height 40
type input "01:03:00"
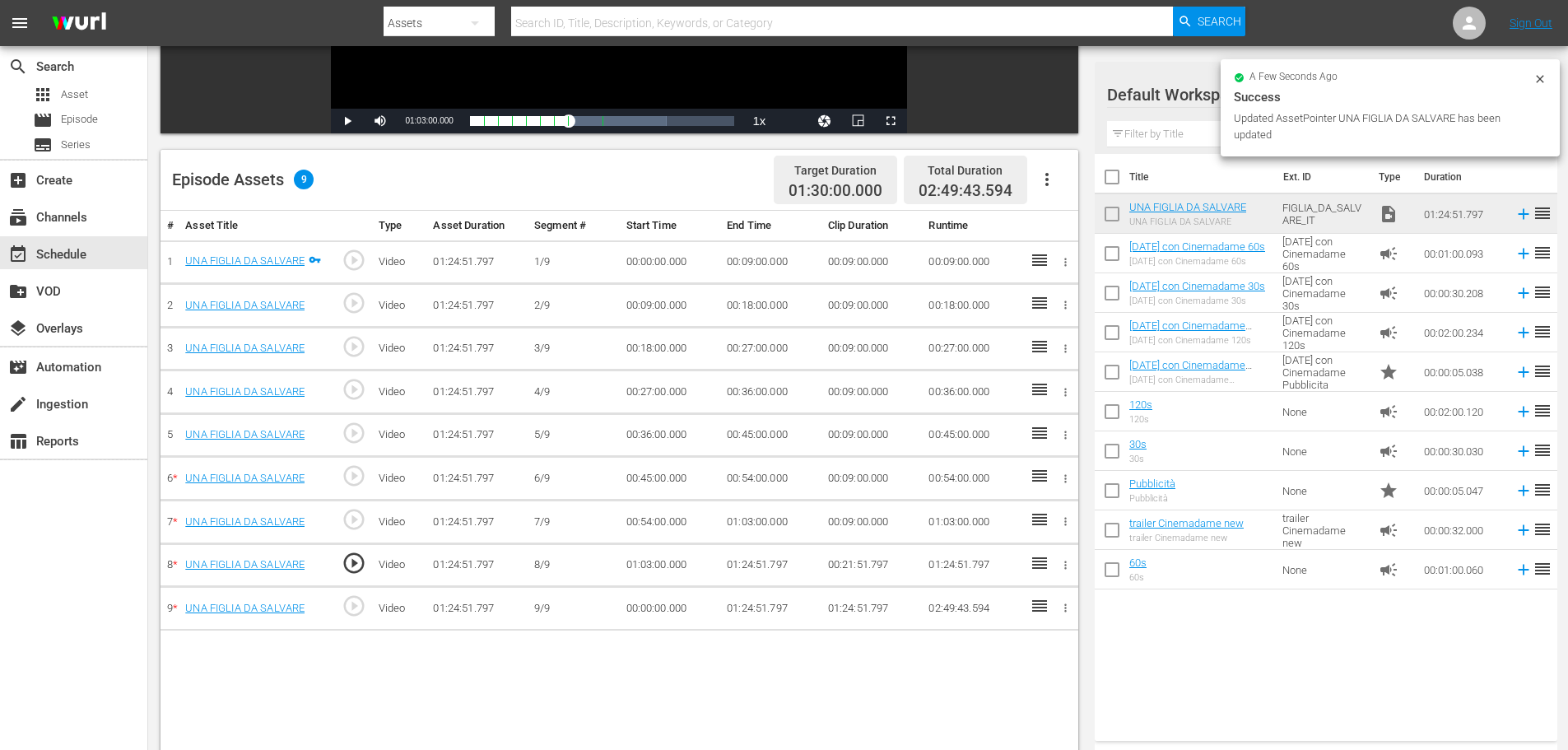
click at [748, 567] on td "01:24:51.797" at bounding box center [770, 564] width 101 height 44
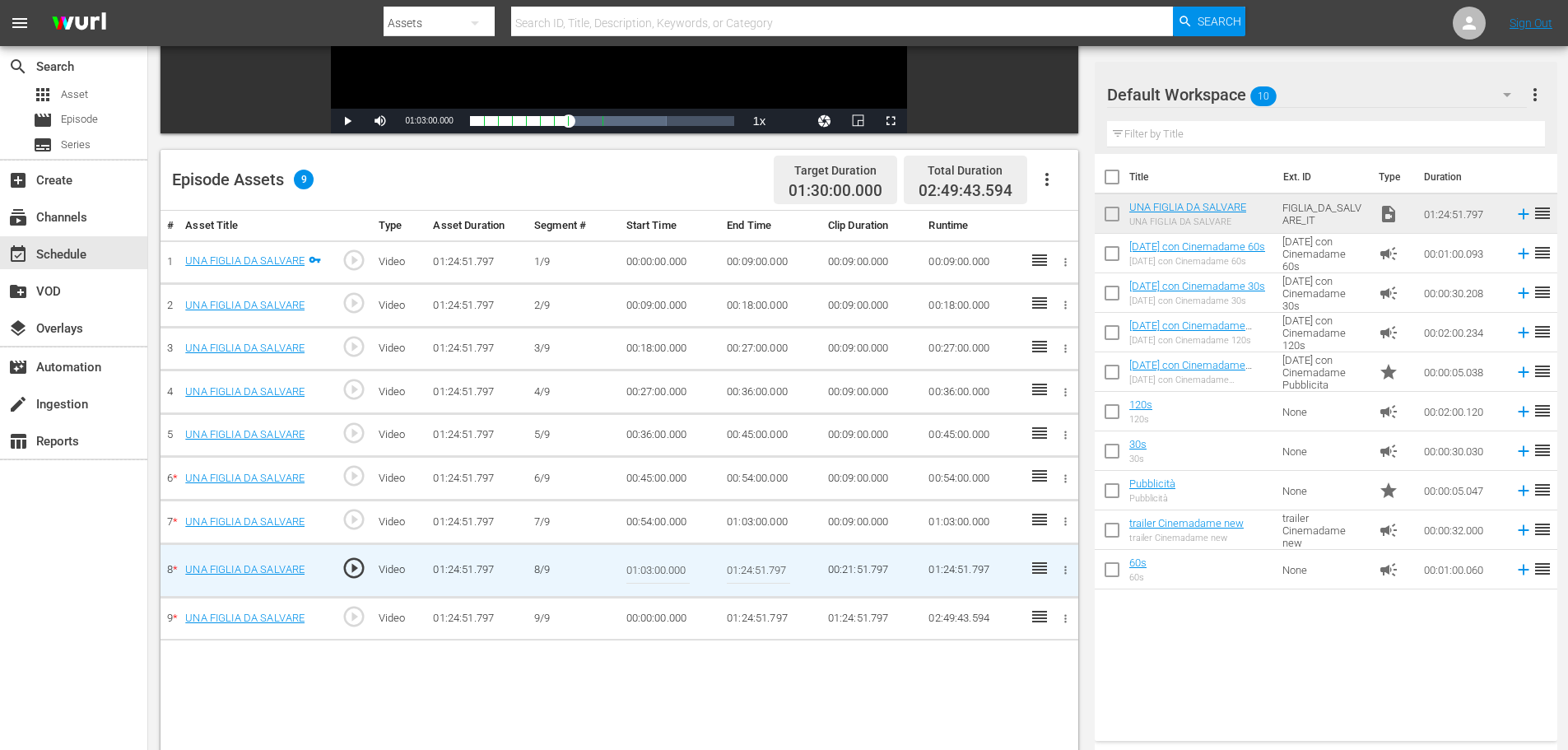
click at [748, 567] on input "01:24:51.797" at bounding box center [758, 570] width 63 height 40
paste input "12:00"
type input "01:12:00"
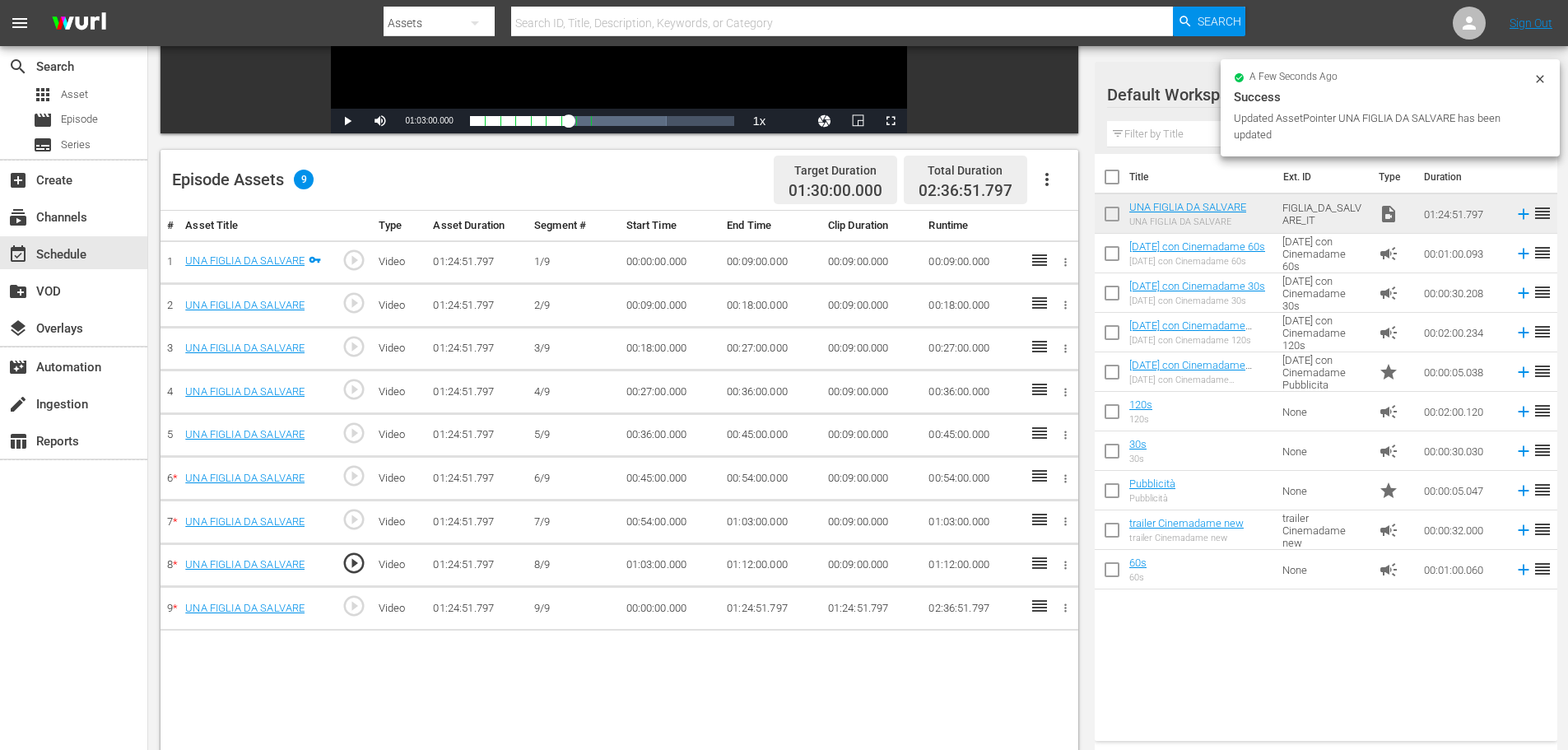
click at [634, 611] on td "00:00:00.000" at bounding box center [670, 608] width 101 height 44
click at [649, 594] on td "00:00:00.000" at bounding box center [670, 608] width 101 height 44
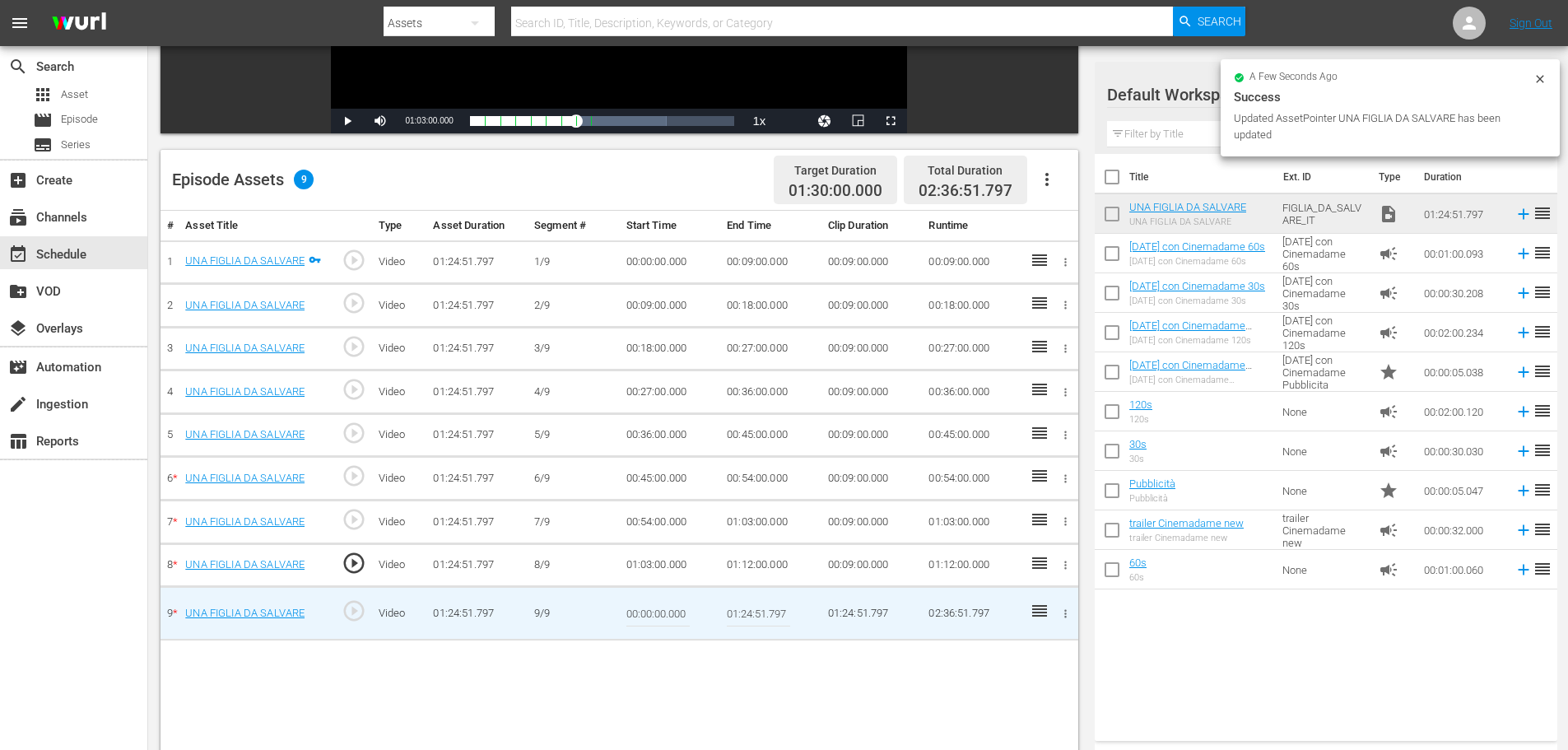
click at [646, 607] on input "00:00:00.000" at bounding box center [658, 613] width 63 height 40
paste input "1:12:"
type input "01:12:00"
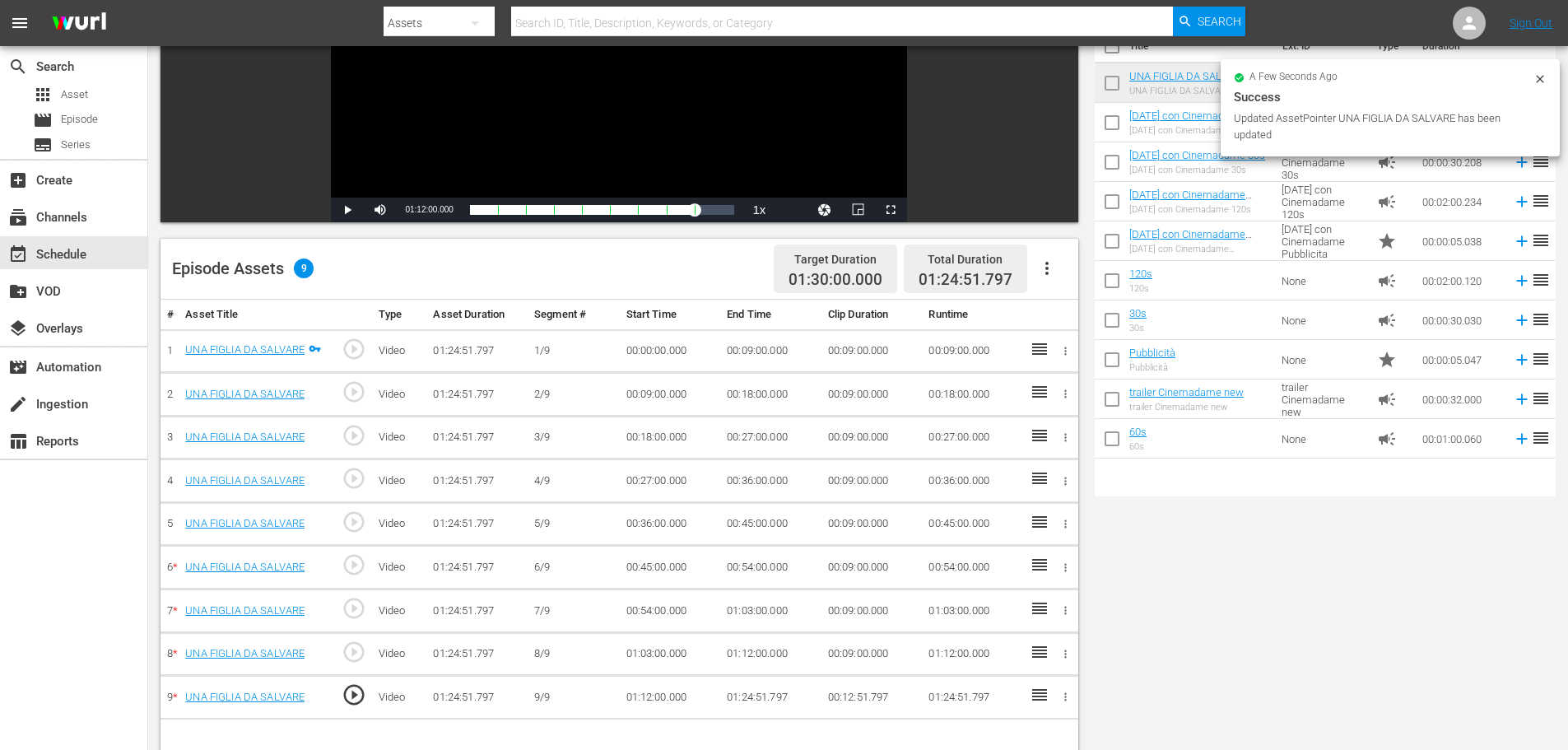
scroll to position [82, 0]
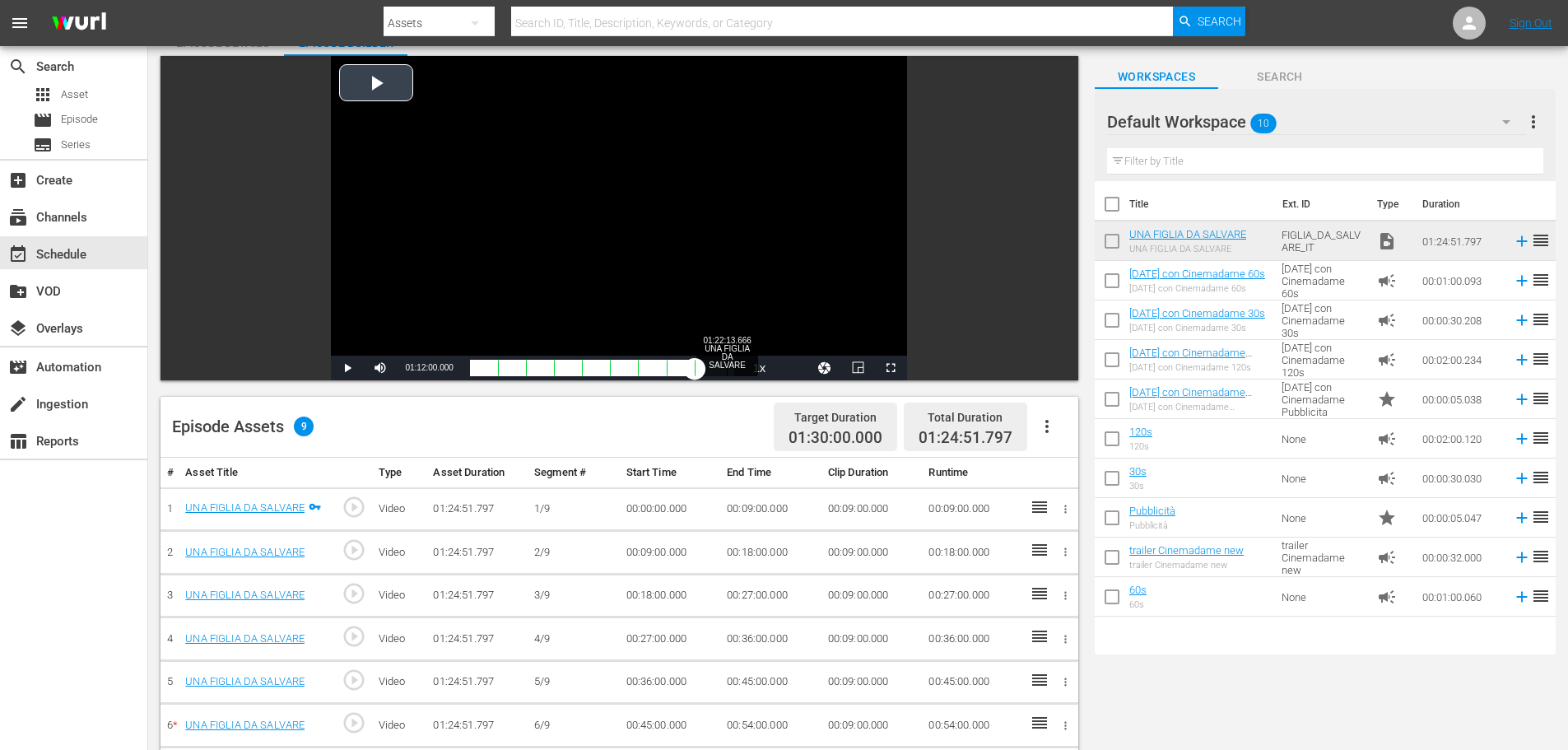
click at [727, 364] on div "Loaded : 84.93% 01:22:13.666 UNA FIGLIA DA SALVARE 01:12:00.000" at bounding box center [602, 368] width 265 height 16
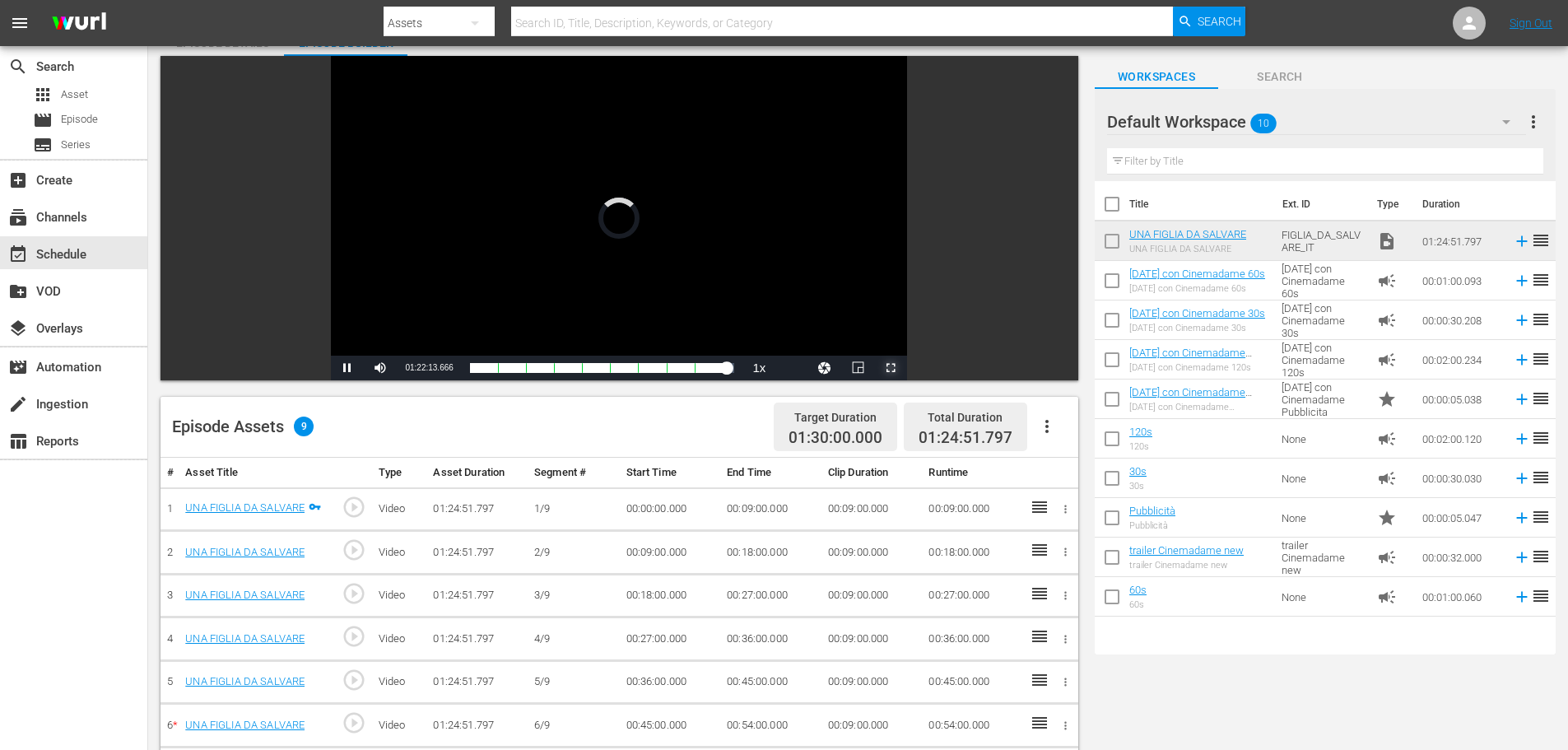
click at [891, 368] on span "Video Player" at bounding box center [891, 368] width 0 height 0
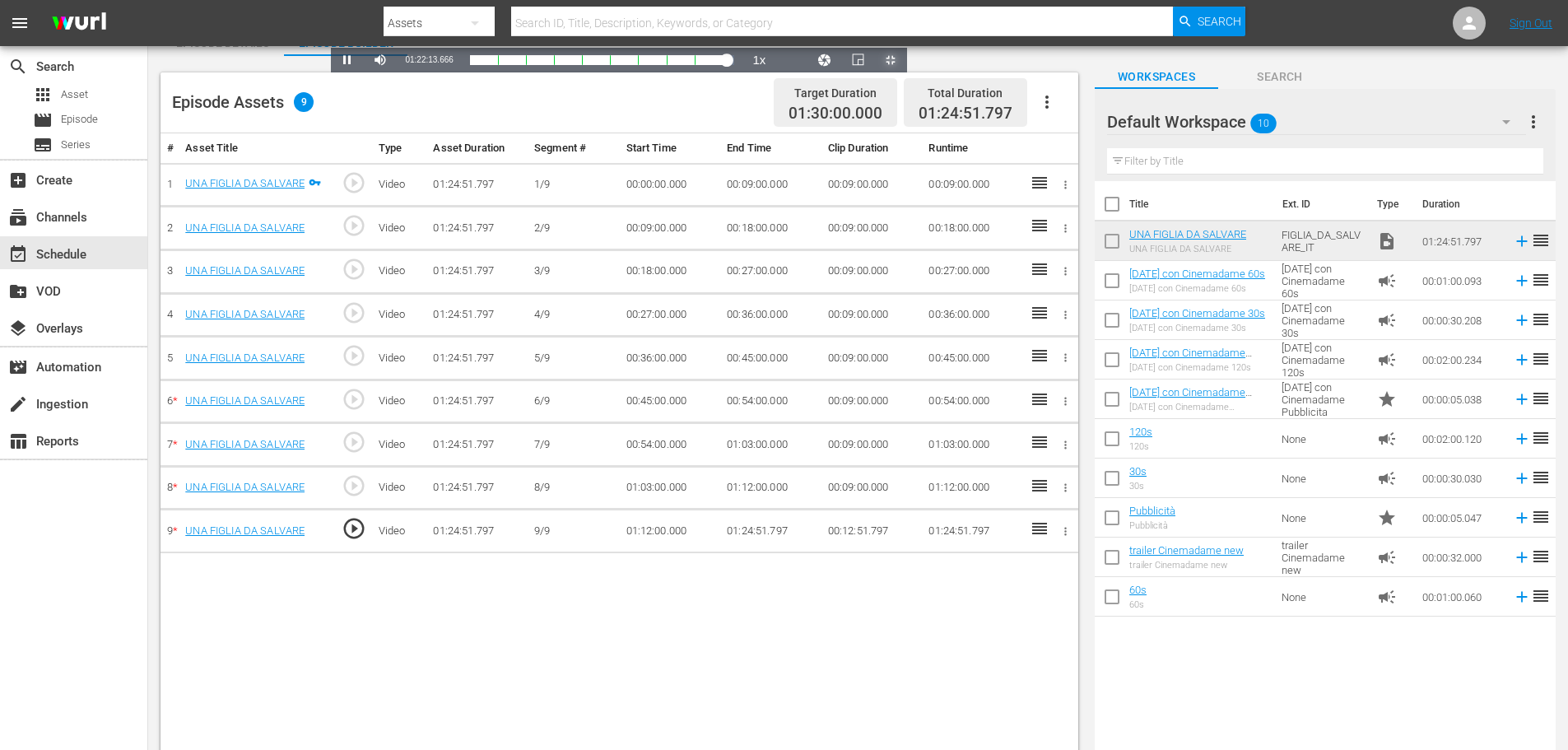
scroll to position [0, 0]
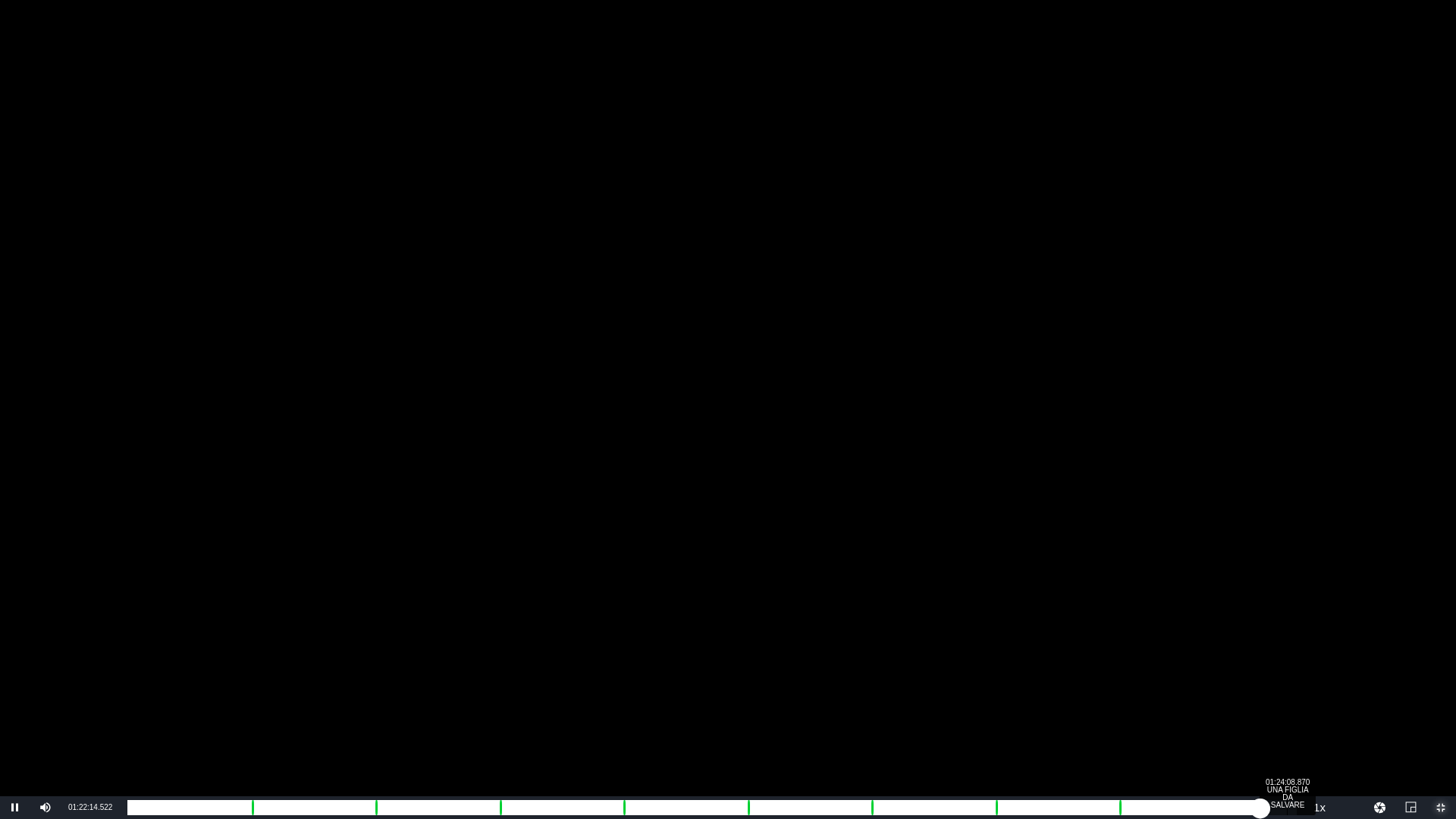
click at [1287, 690] on div "01:24:08.870 UNA FIGLIA DA SALVARE" at bounding box center [1287, 807] width 1 height 15
click at [1295, 690] on div "01:24:32.112" at bounding box center [711, 807] width 1168 height 15
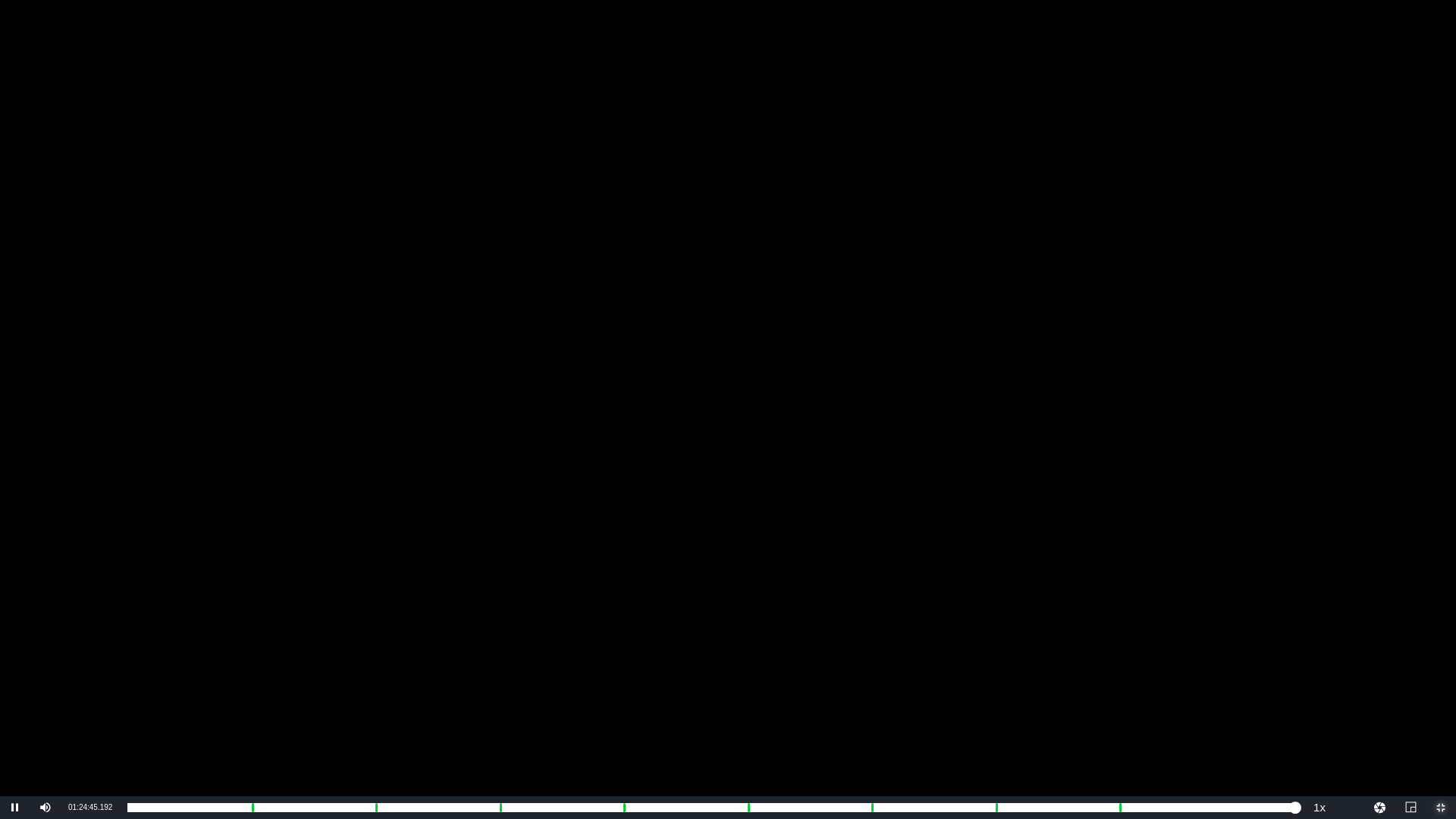
click at [1441, 690] on span "Video Player" at bounding box center [1441, 807] width 0 height 0
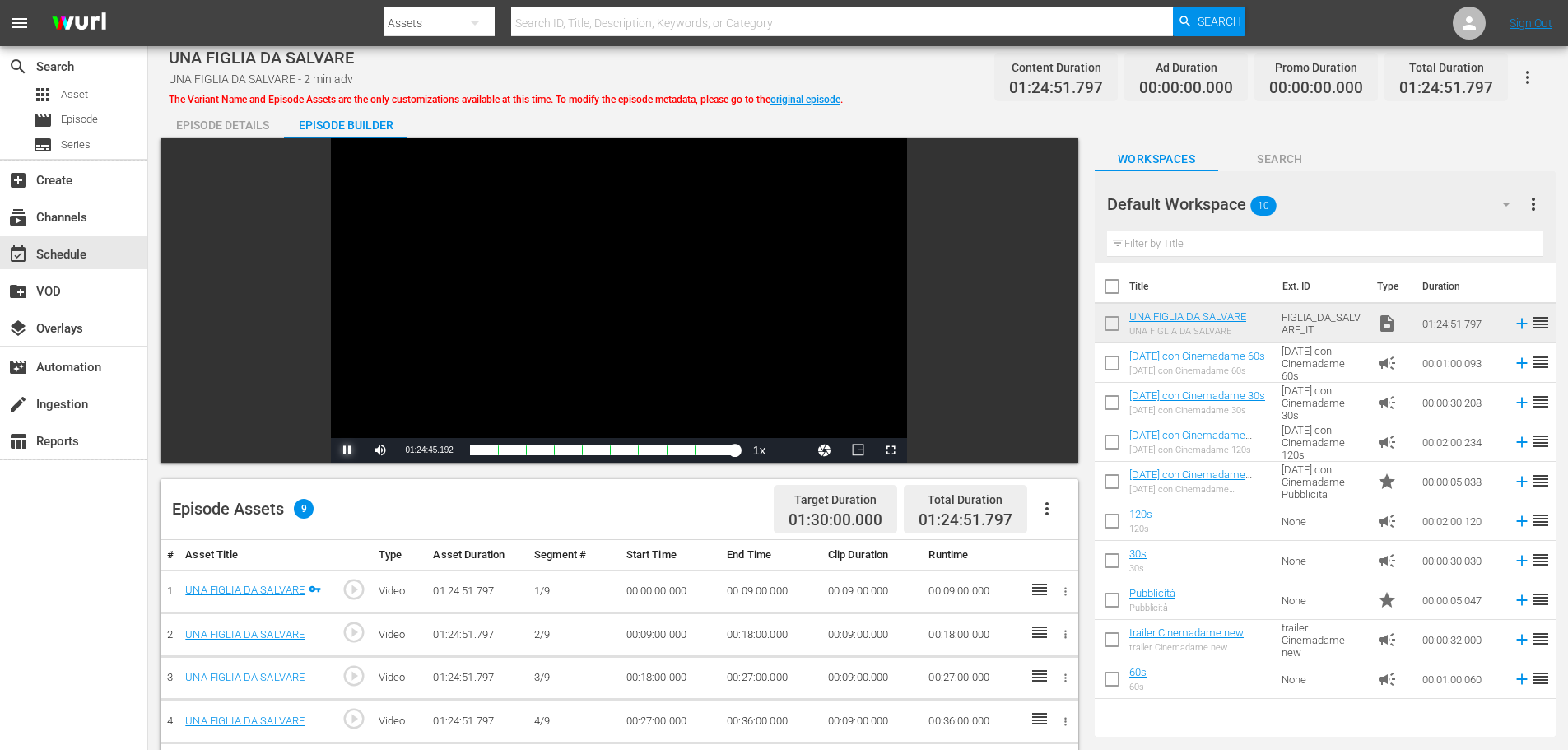
click at [347, 450] on span "Video Player" at bounding box center [347, 450] width 0 height 0
click at [1043, 511] on icon "button" at bounding box center [1046, 508] width 20 height 20
click at [1129, 514] on div "Fill with Ads" at bounding box center [1097, 515] width 112 height 40
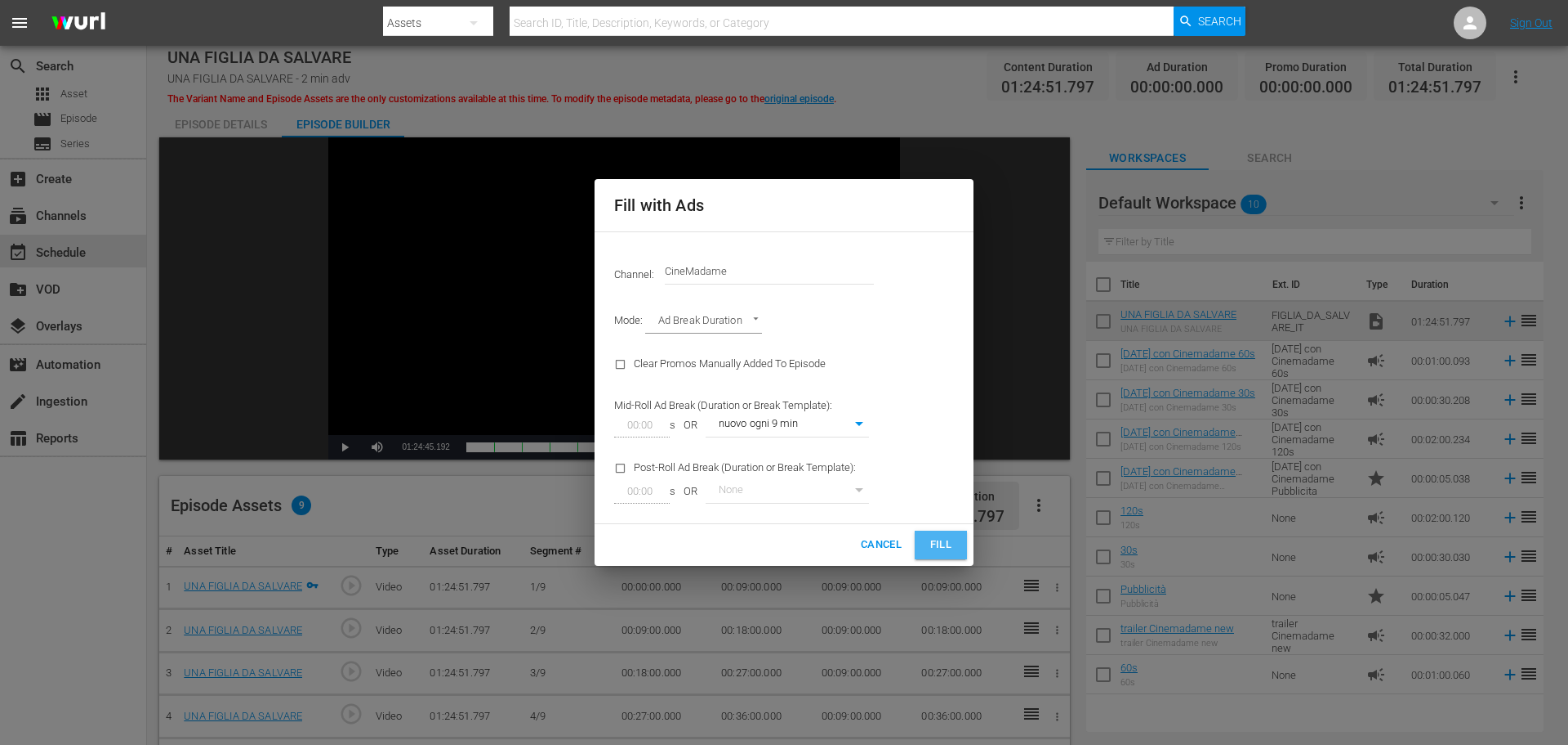
click at [925, 540] on button "Fill" at bounding box center [941, 544] width 52 height 28
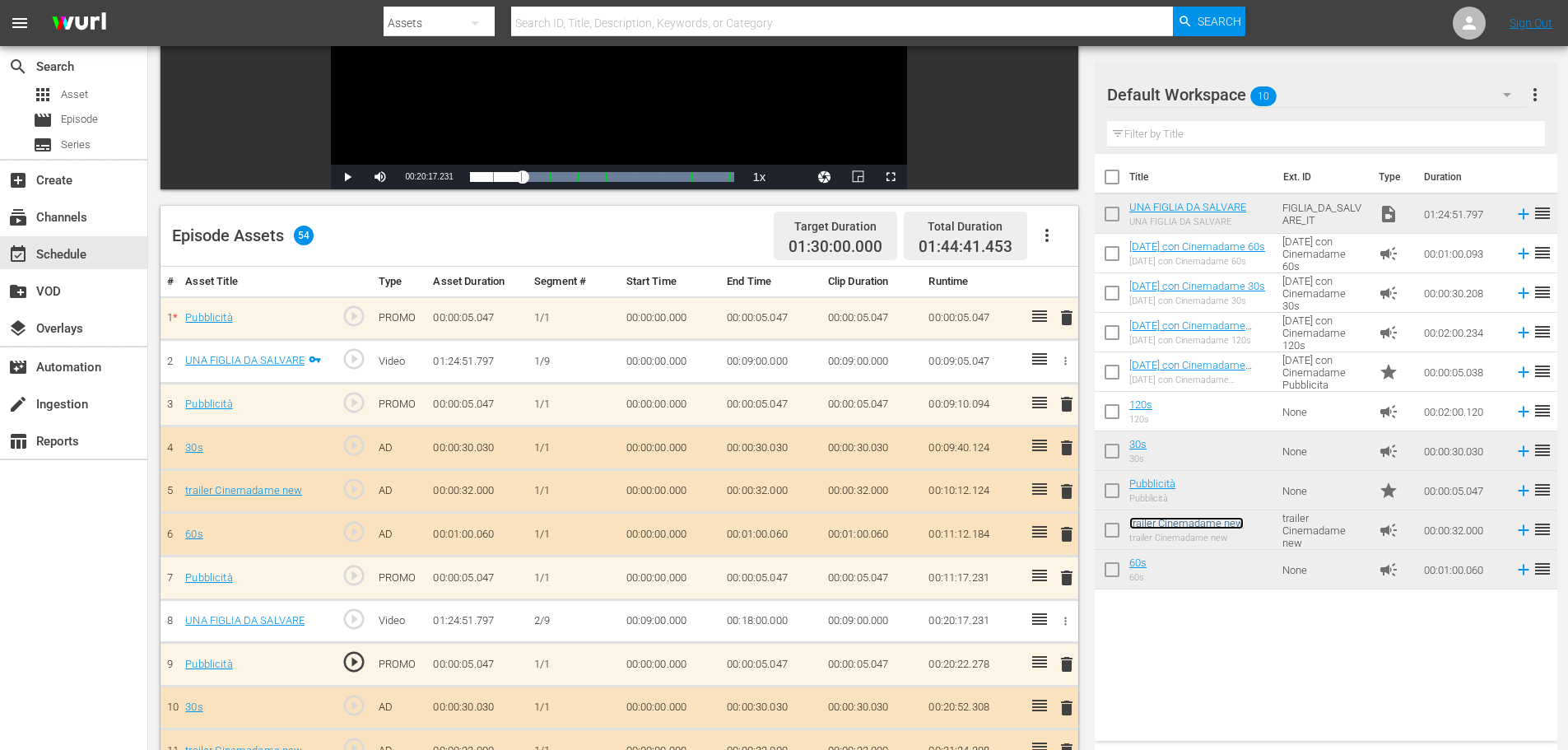
scroll to position [112, 0]
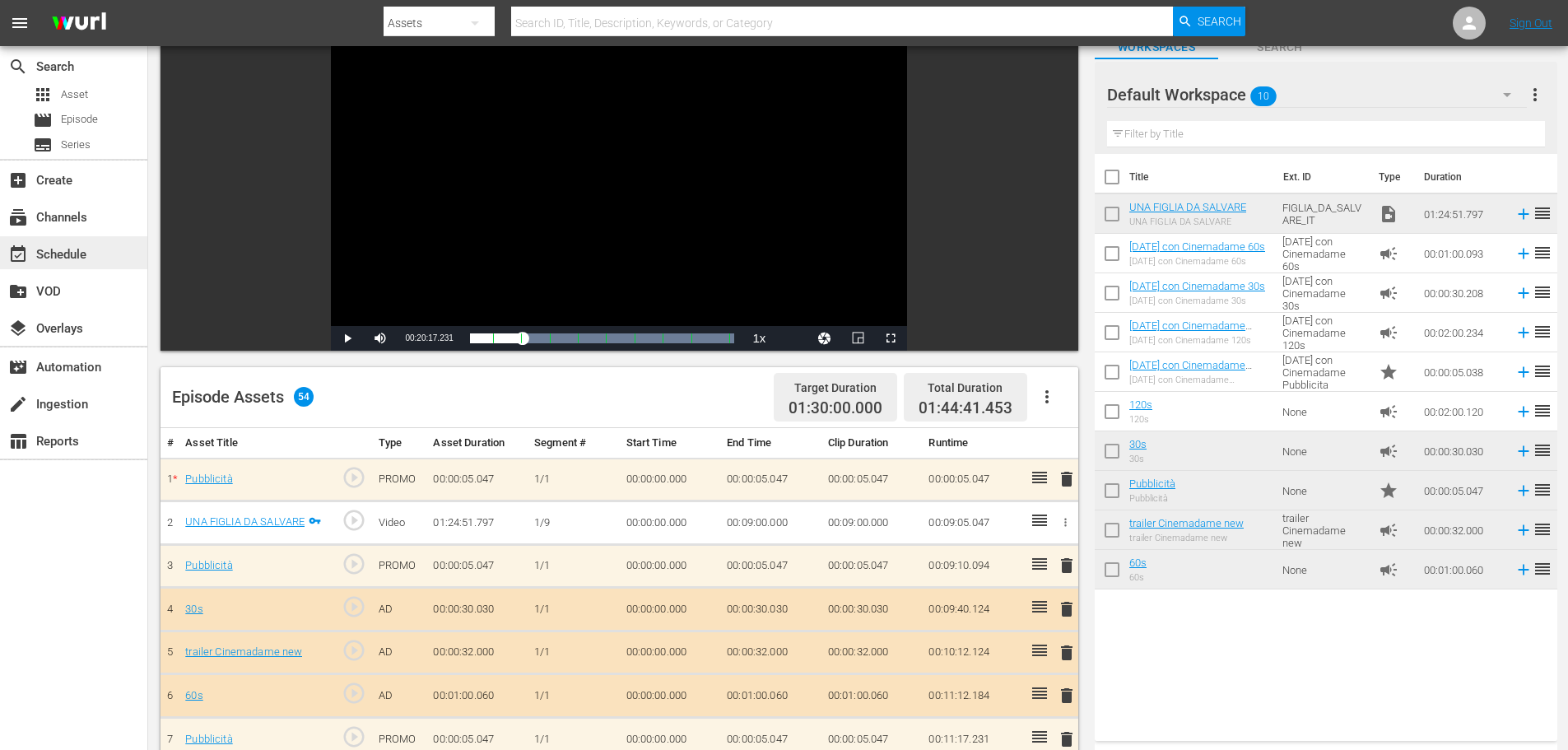
click at [35, 245] on div "event_available Schedule" at bounding box center [46, 251] width 92 height 15
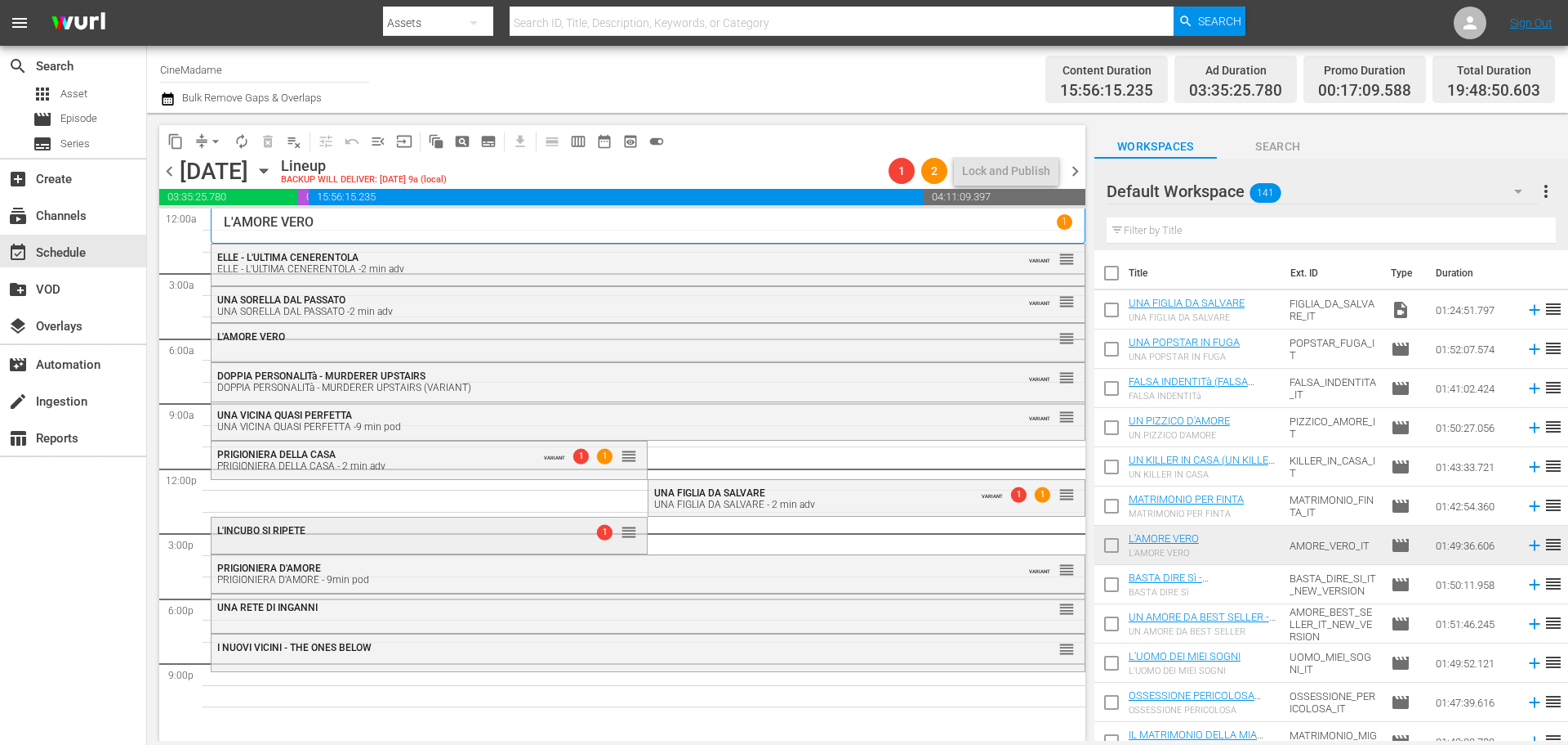
click at [472, 536] on div "L'INCUBO SI RIPETE 1 reorder" at bounding box center [429, 531] width 435 height 27
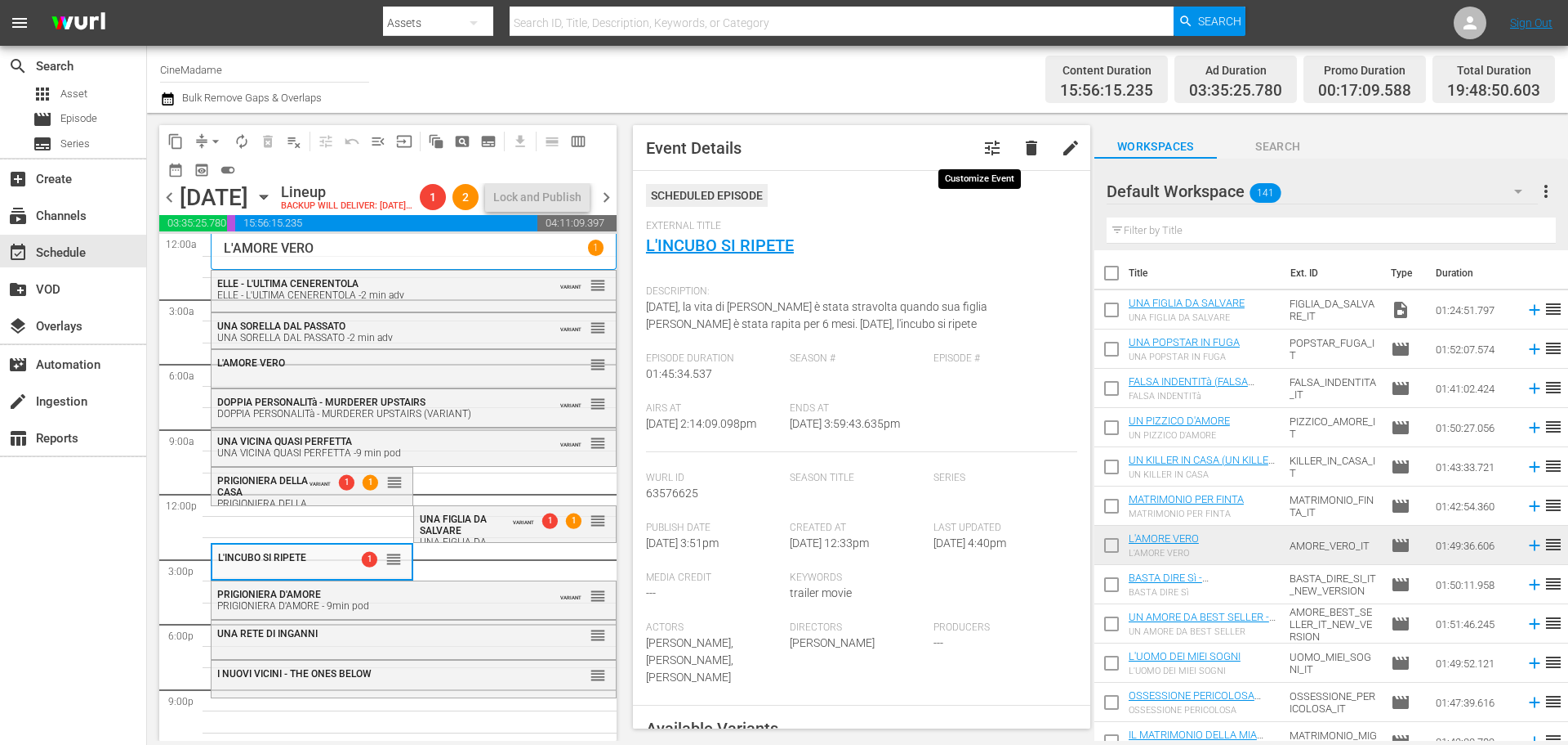
click at [983, 145] on span "tune" at bounding box center [992, 147] width 20 height 20
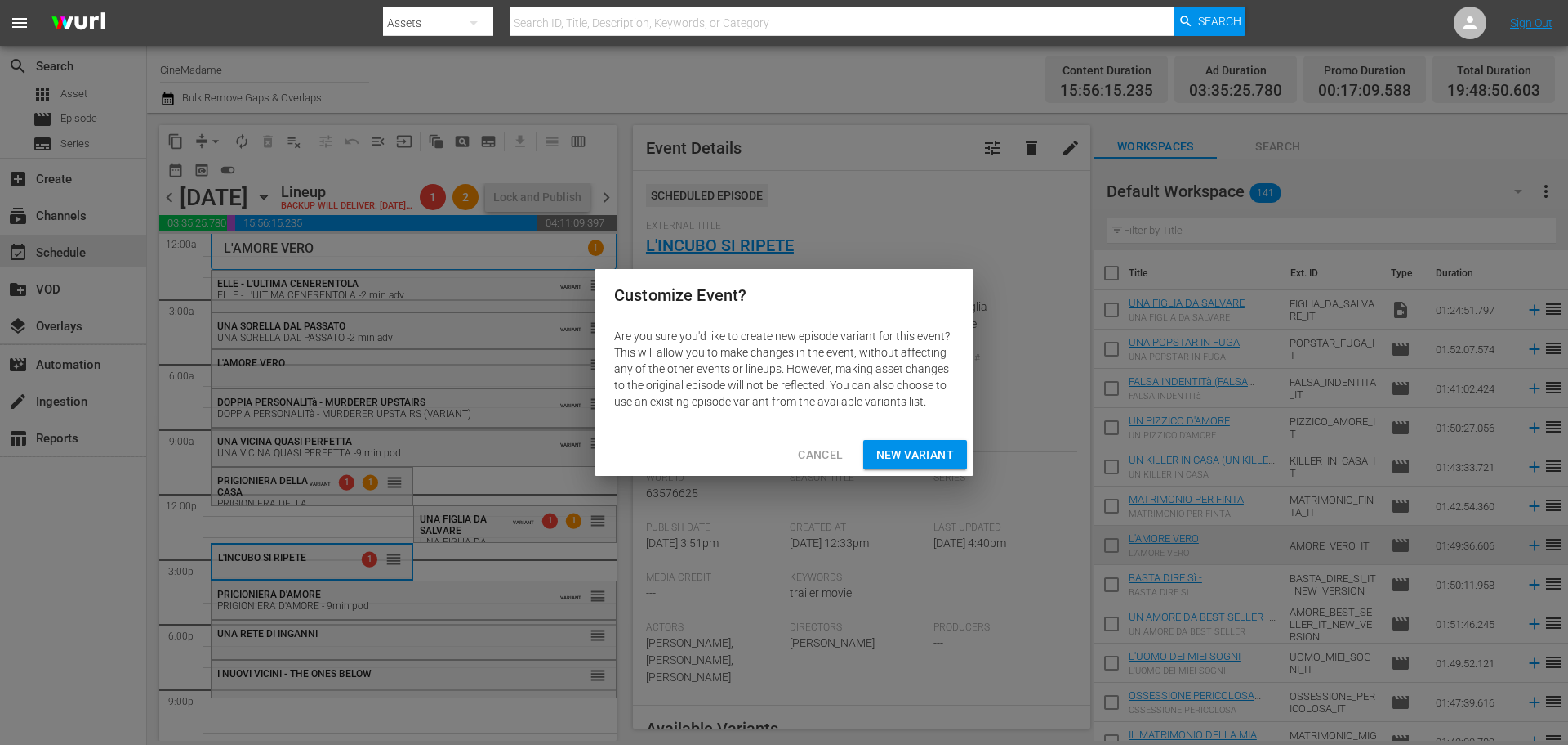
click at [917, 447] on span "New Variant" at bounding box center [915, 455] width 78 height 21
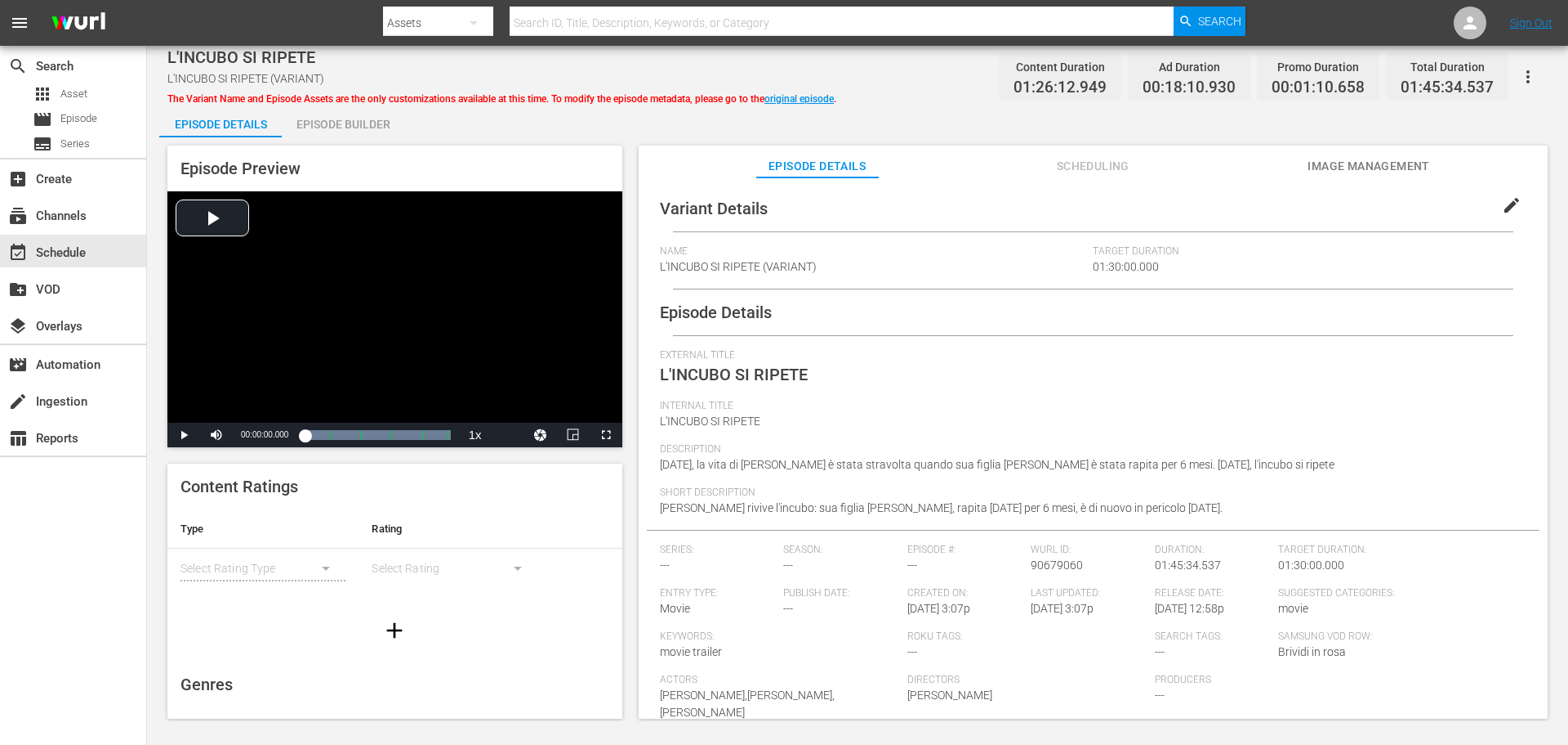
click at [1503, 206] on span "edit" at bounding box center [1511, 205] width 20 height 20
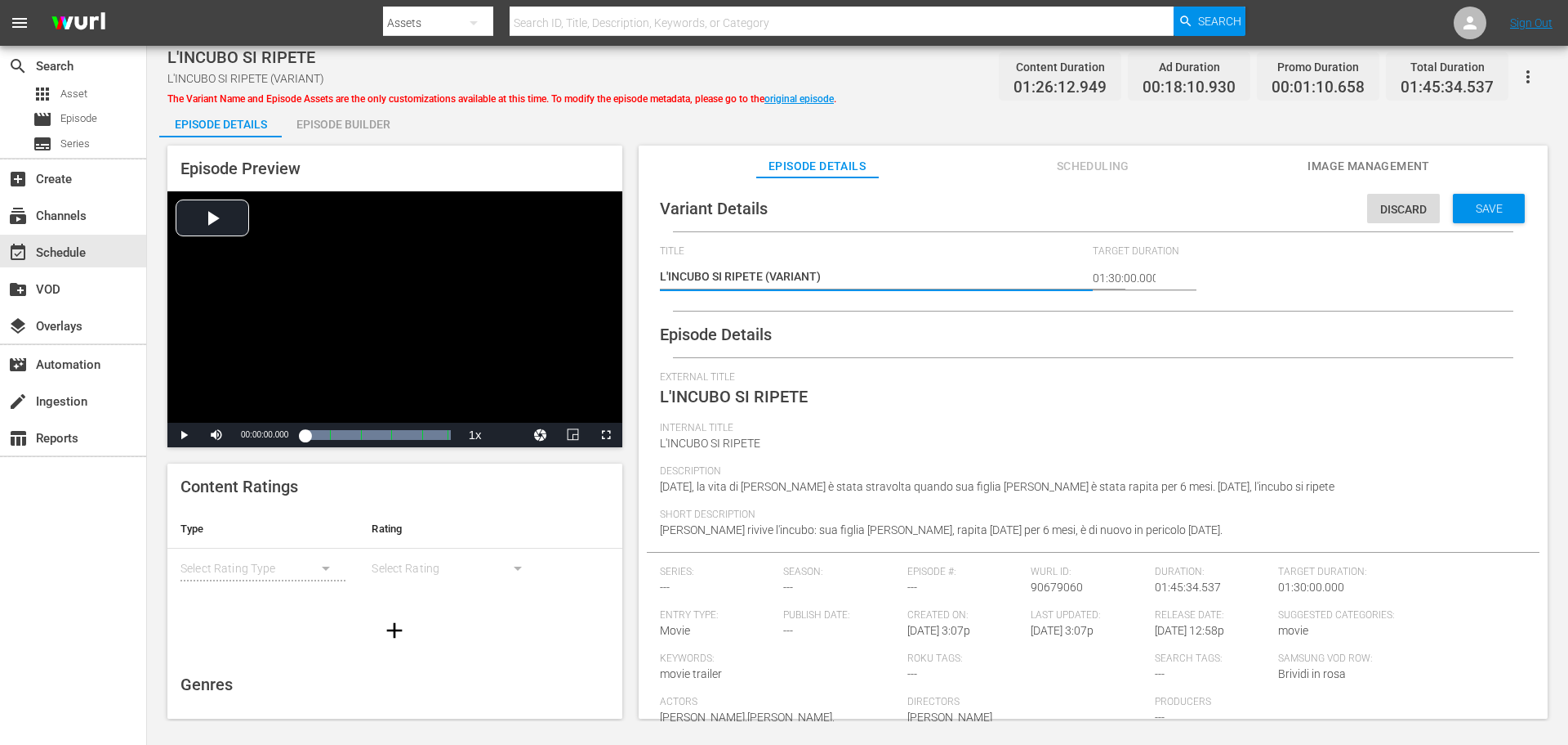
drag, startPoint x: 847, startPoint y: 281, endPoint x: 766, endPoint y: 273, distance: 81.4
click at [766, 273] on textarea "L'INCUBO SI RIPETE (VARIANT)" at bounding box center [872, 278] width 426 height 20
type textarea "L'INCUBO SI RIPETE -"
type textarea "L'INCUBO SI RIPETE -2"
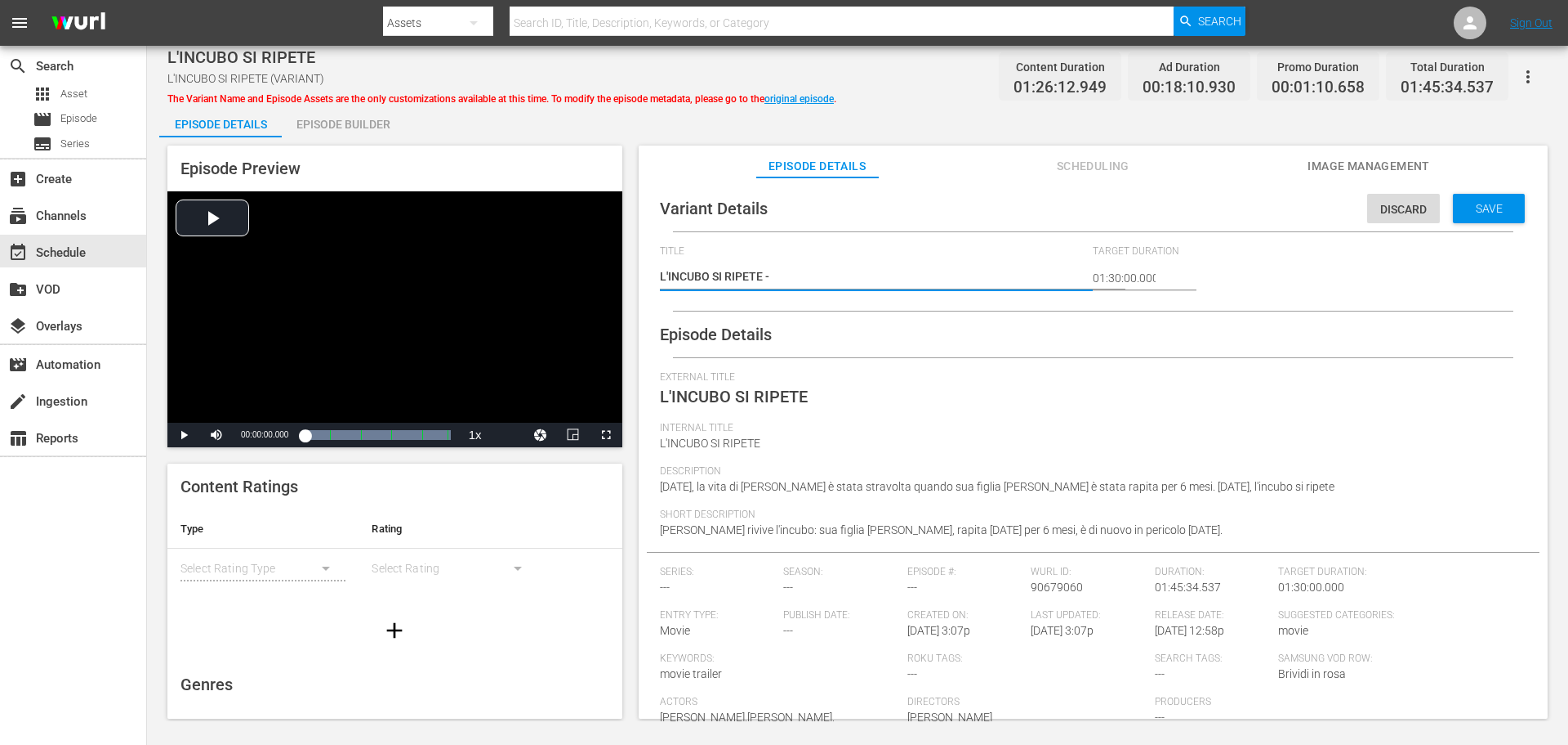
type textarea "L'INCUBO SI RIPETE -2"
type textarea "L'INCUBO SI RIPETE -2 m"
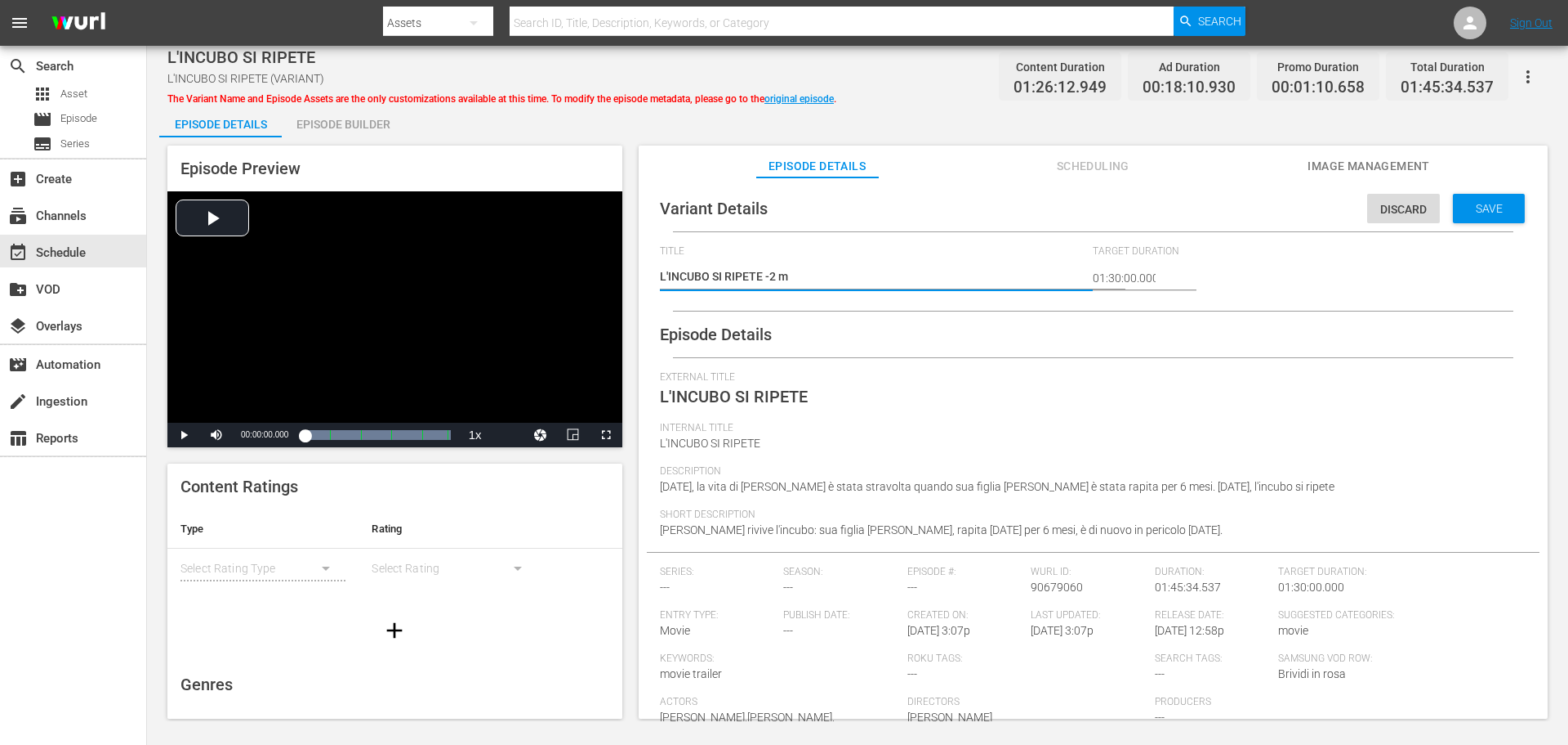
type textarea "L'INCUBO SI RIPETE -2 mi"
type textarea "L'INCUBO SI RIPETE -2 min"
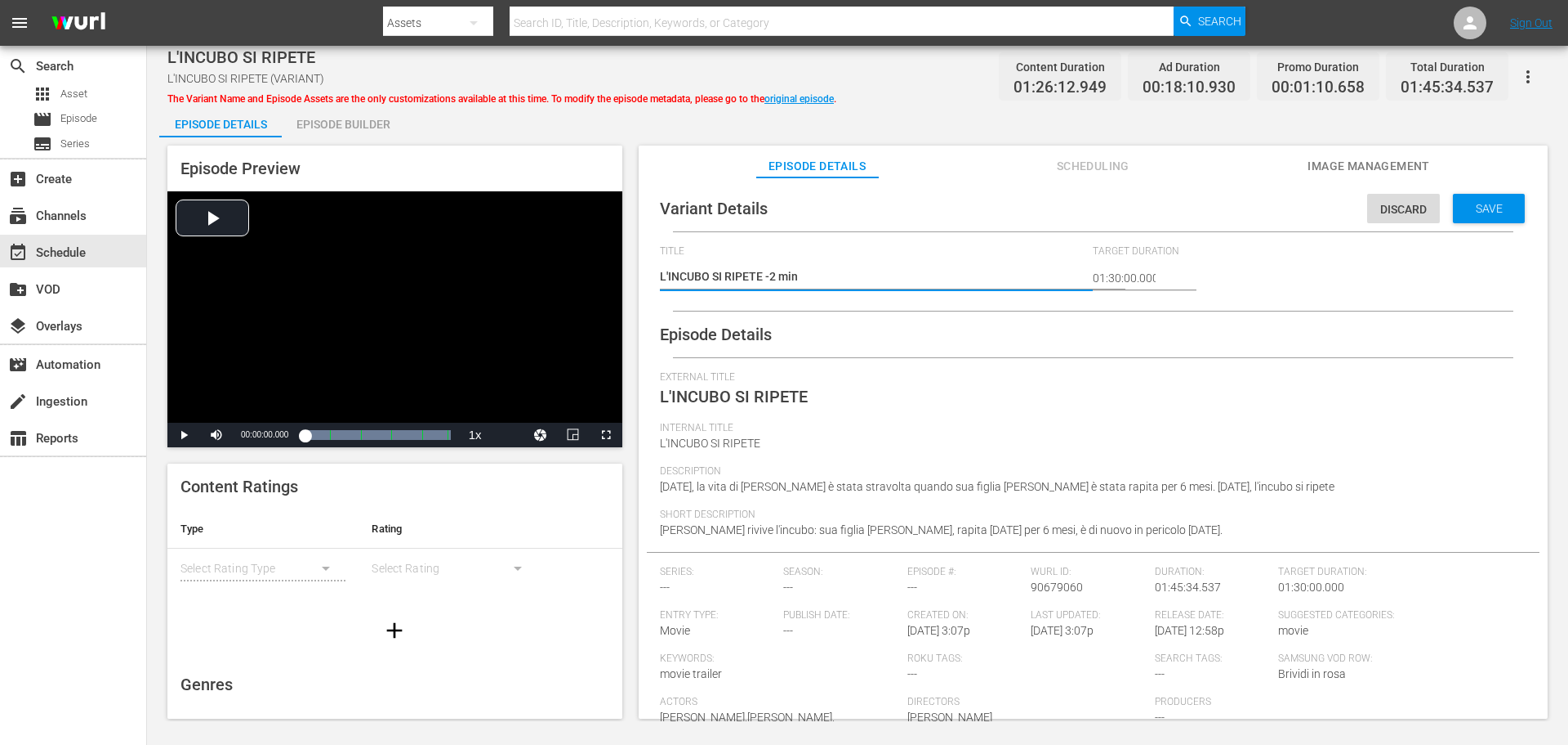
type textarea "L'INCUBO SI RIPETE -2 min"
type textarea "L'INCUBO SI RIPETE -2 min a"
type textarea "L'INCUBO SI RIPETE -2 min ad"
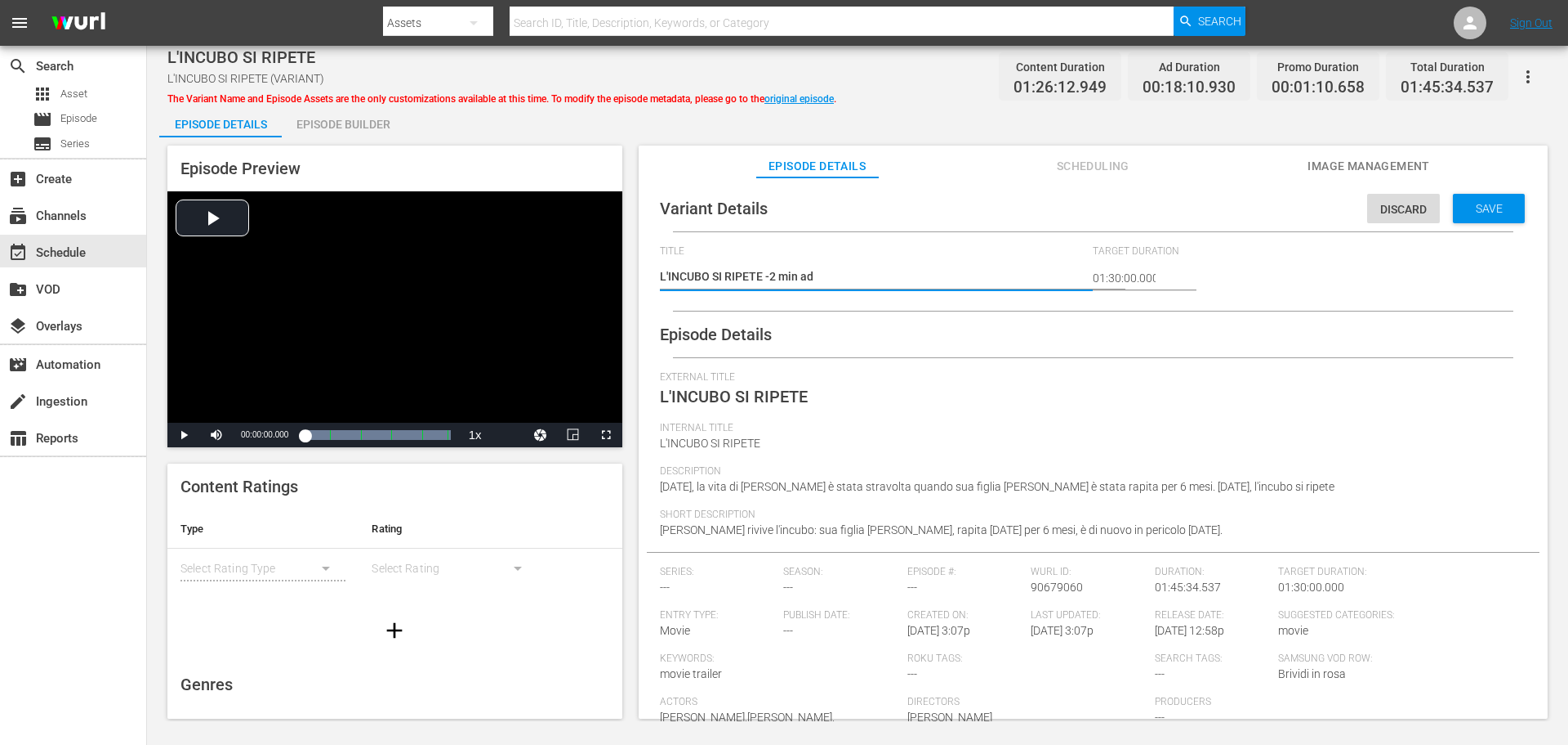
type textarea "L'INCUBO SI RIPETE -2 min adv"
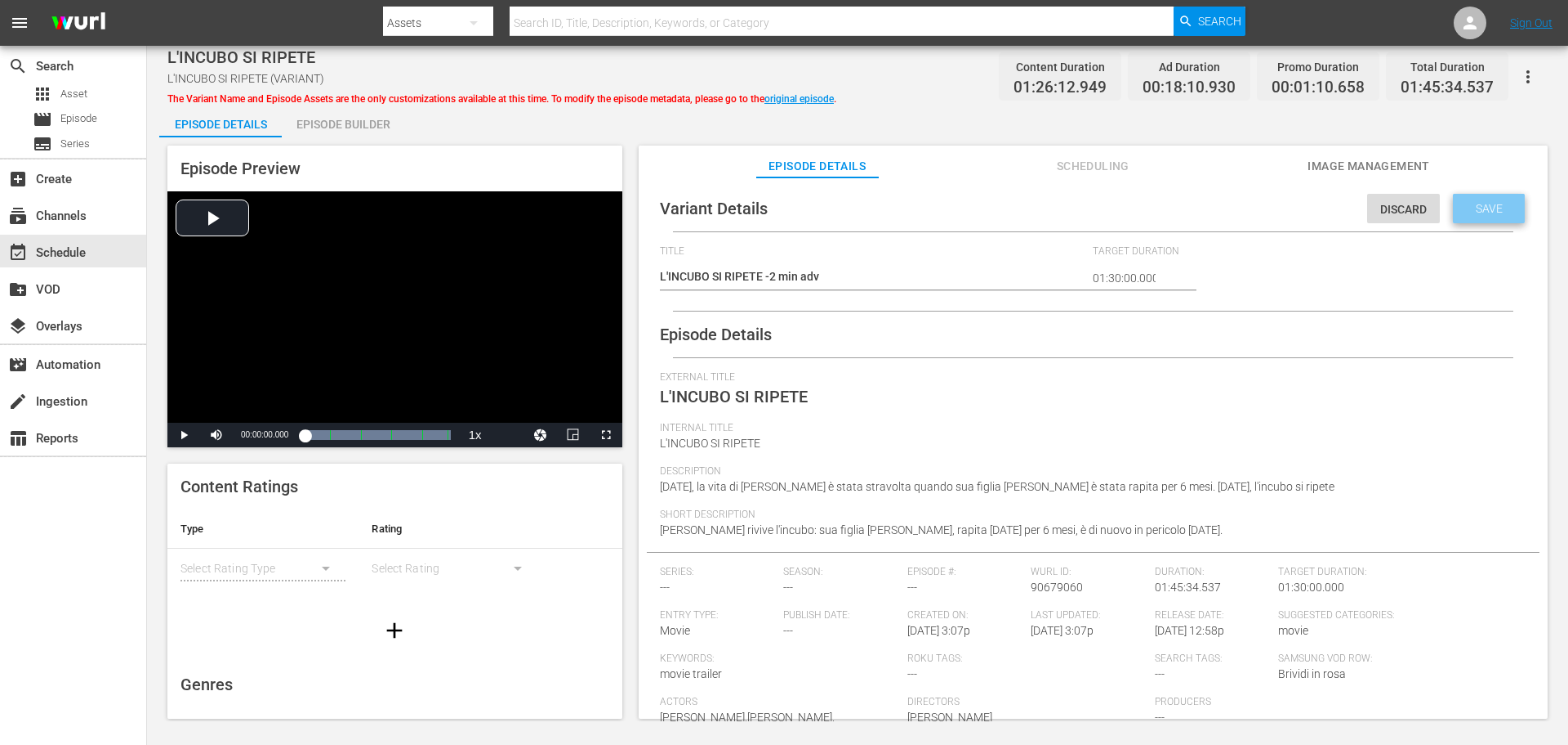
click at [1463, 211] on span "Save" at bounding box center [1489, 207] width 53 height 13
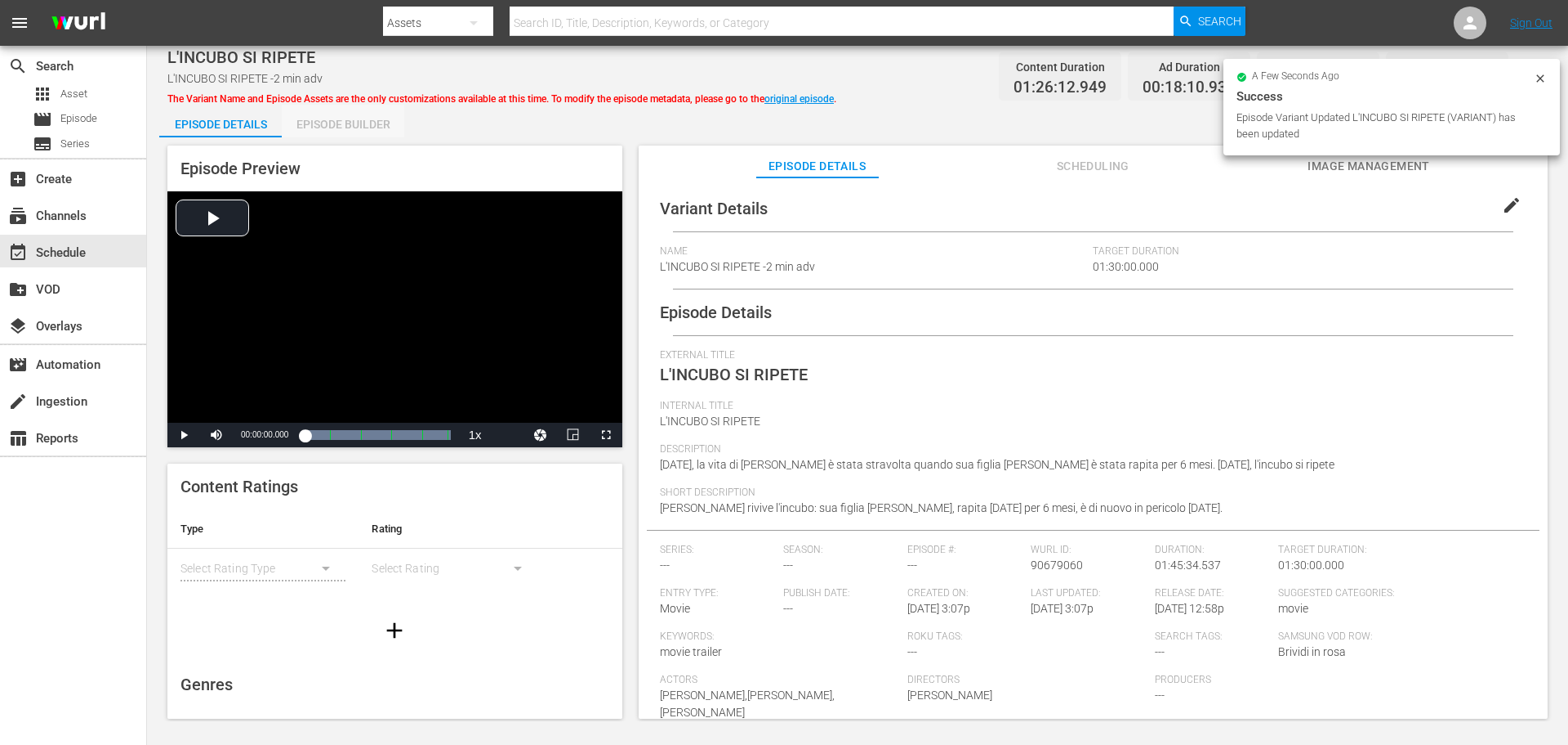
click at [367, 134] on div "Episode Builder" at bounding box center [343, 124] width 123 height 39
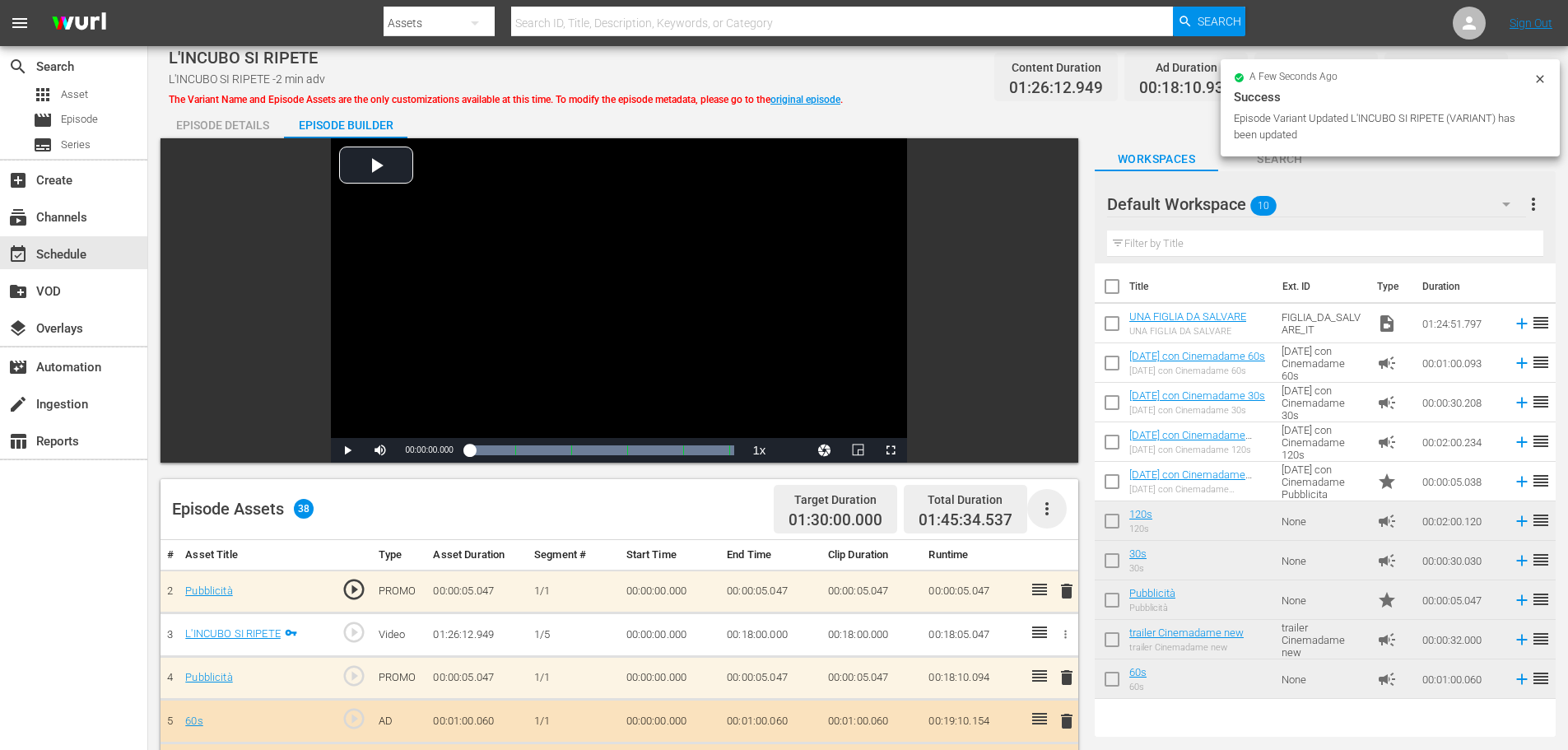
click at [1040, 504] on icon "button" at bounding box center [1046, 508] width 20 height 20
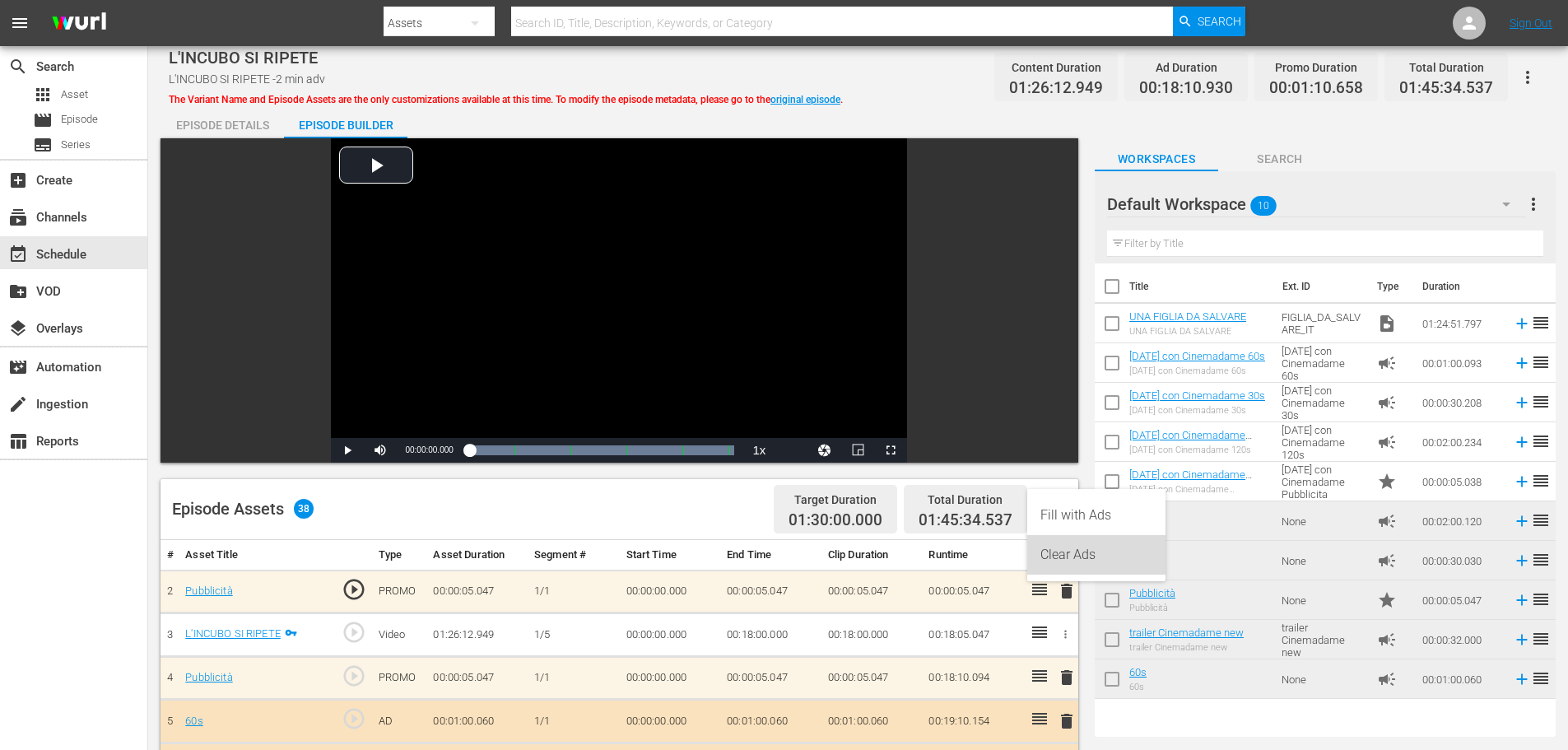
click at [1081, 556] on div "Clear Ads" at bounding box center [1097, 555] width 112 height 40
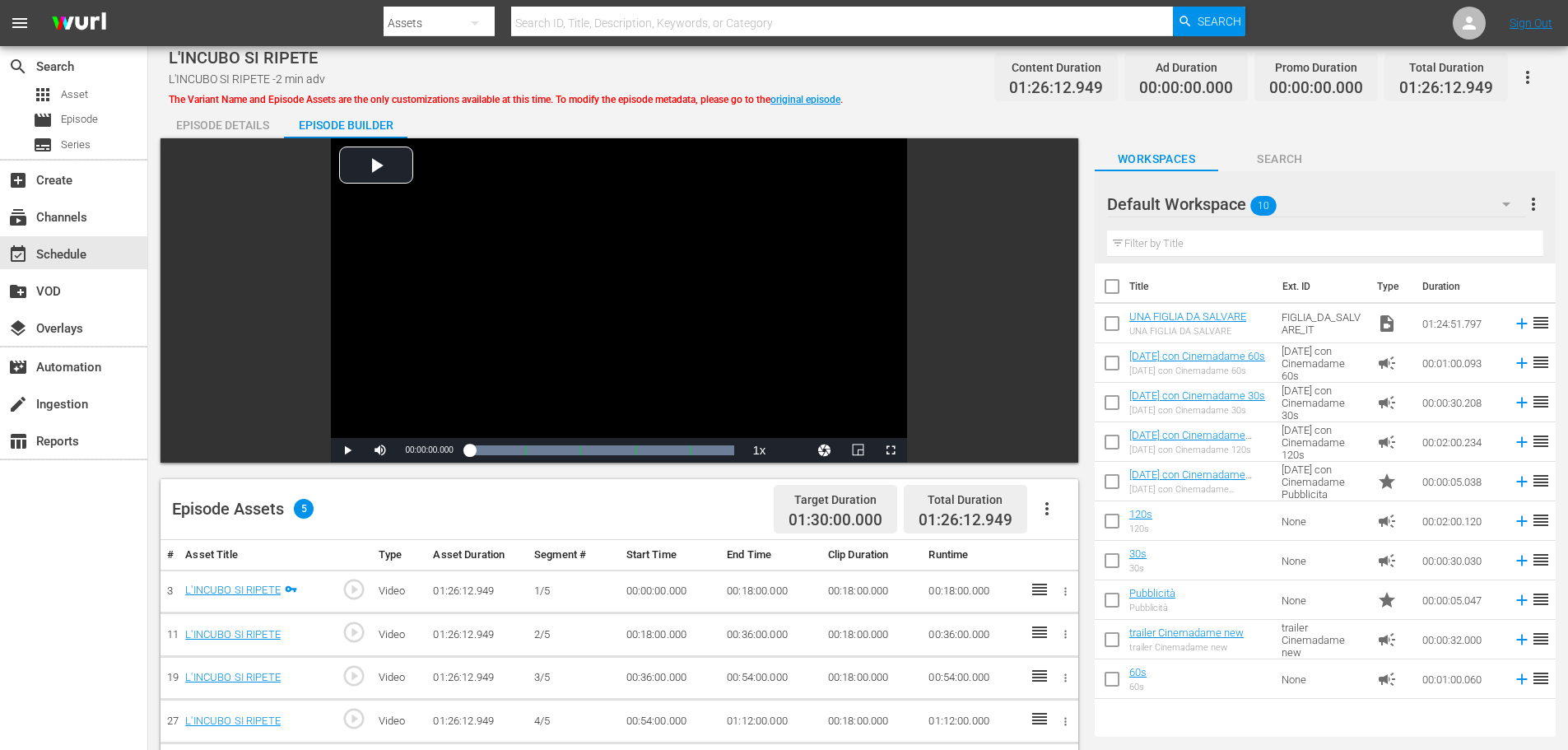
click at [1110, 326] on input "checkbox" at bounding box center [1112, 326] width 35 height 35
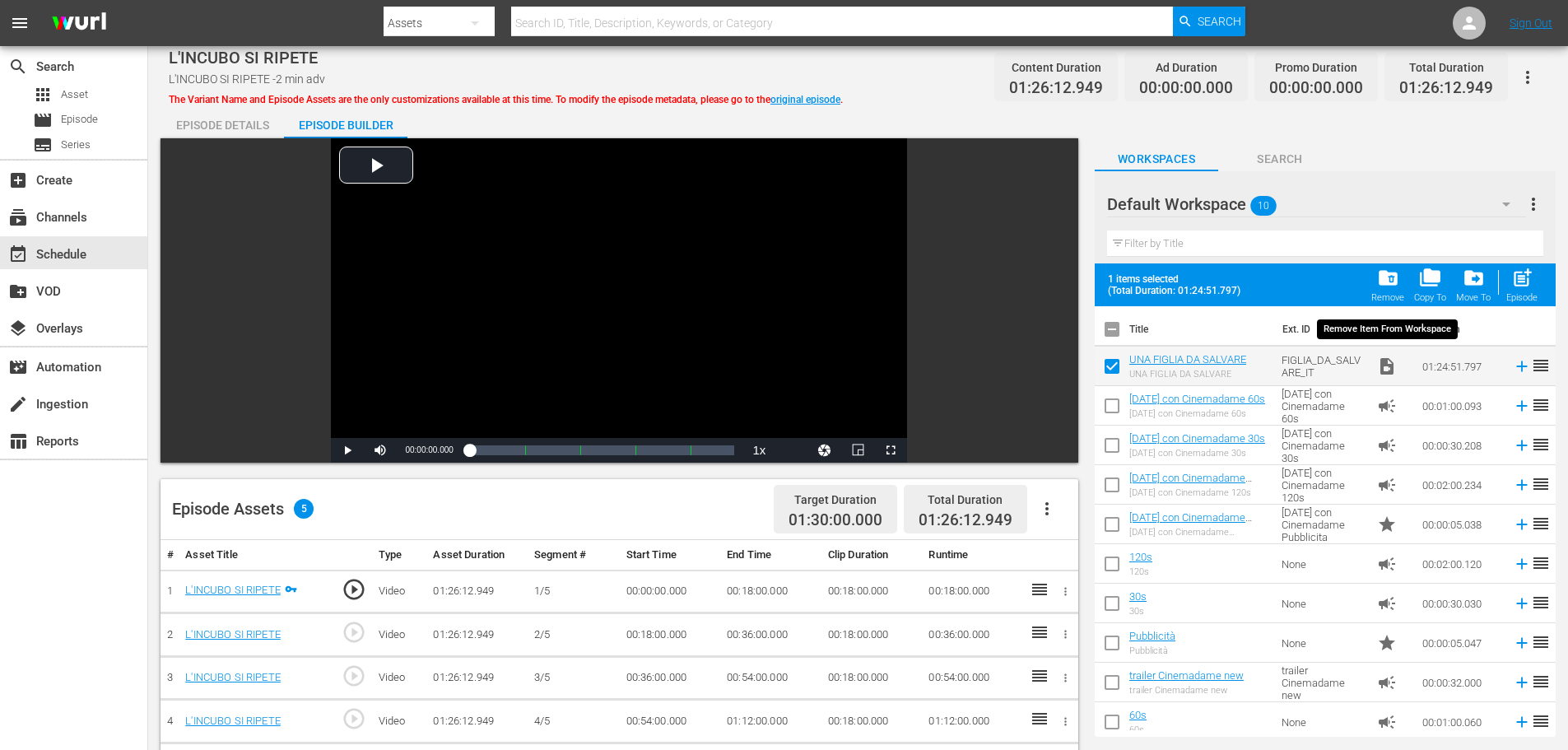
click at [1383, 291] on div "folder_delete Remove" at bounding box center [1388, 285] width 33 height 36
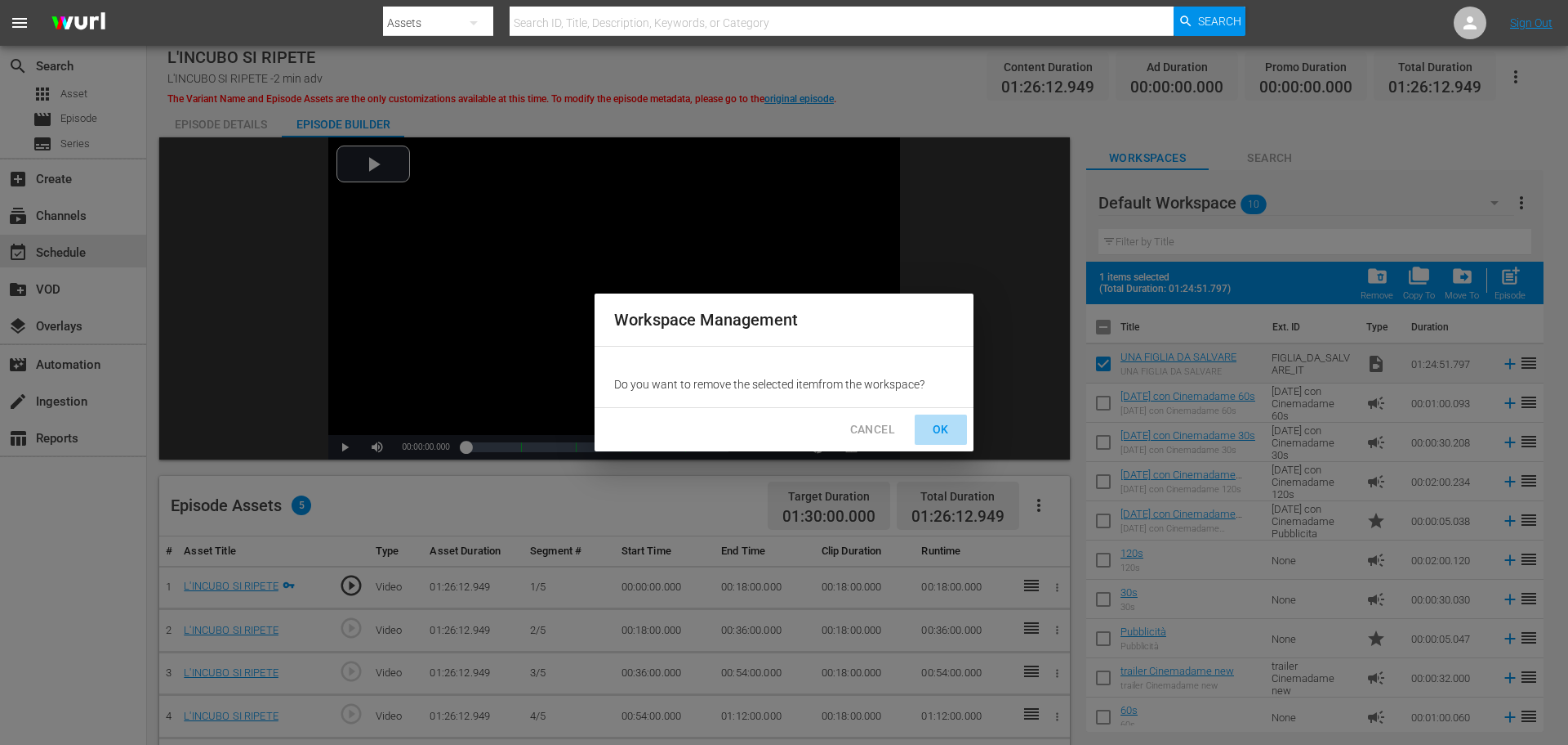
click at [941, 425] on span "OK" at bounding box center [941, 430] width 27 height 21
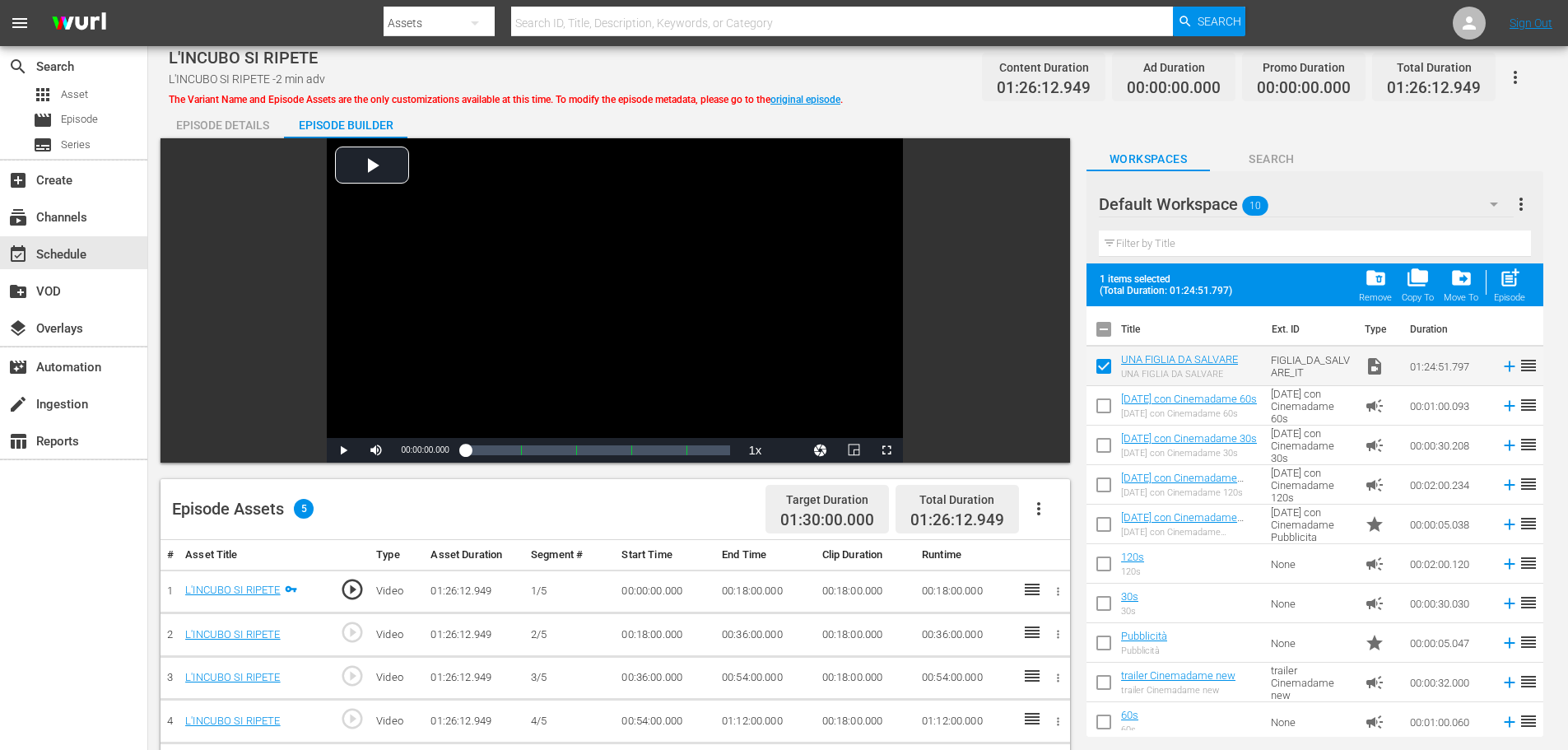
checkbox input "false"
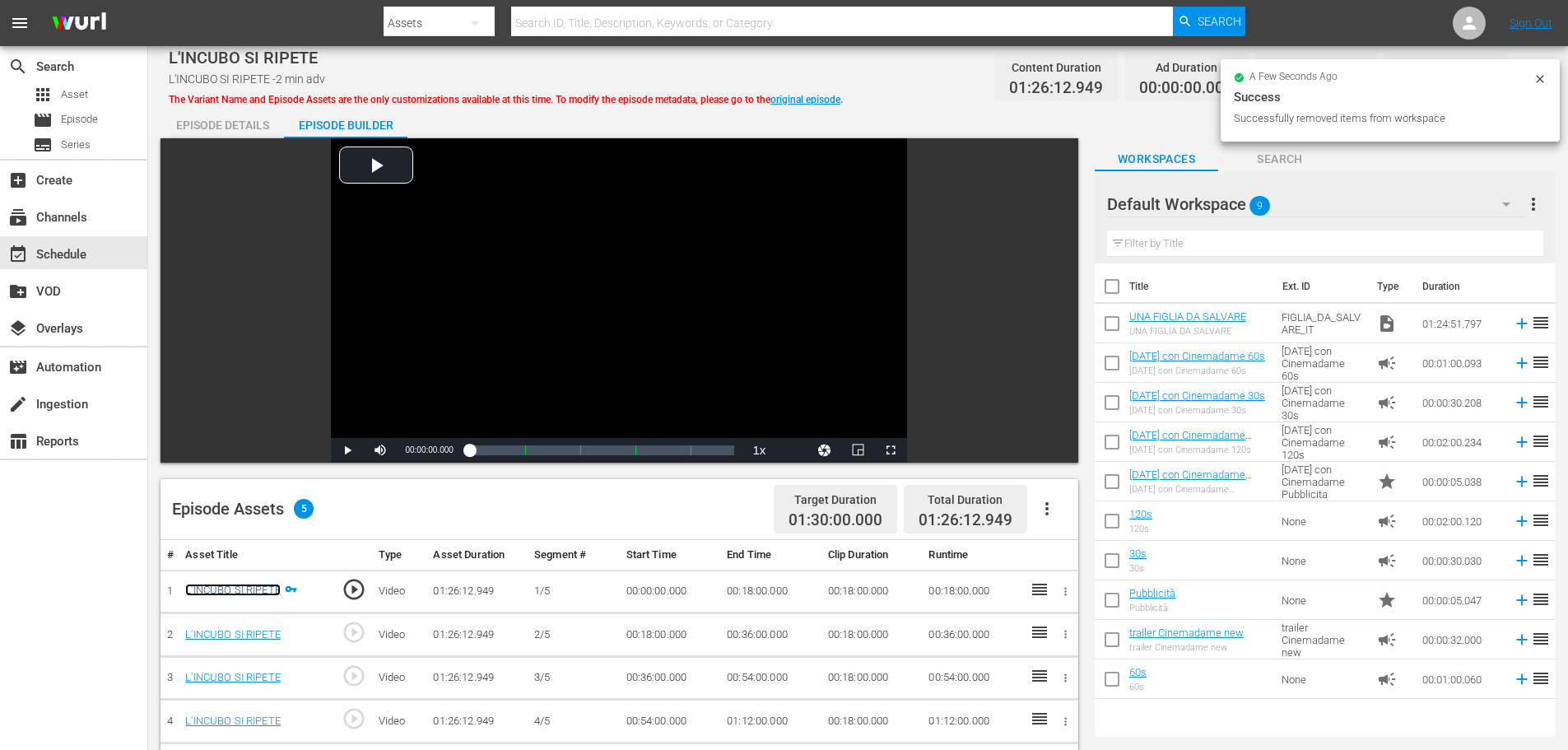
click at [224, 591] on link "L'INCUBO SI RIPETE" at bounding box center [233, 589] width 96 height 12
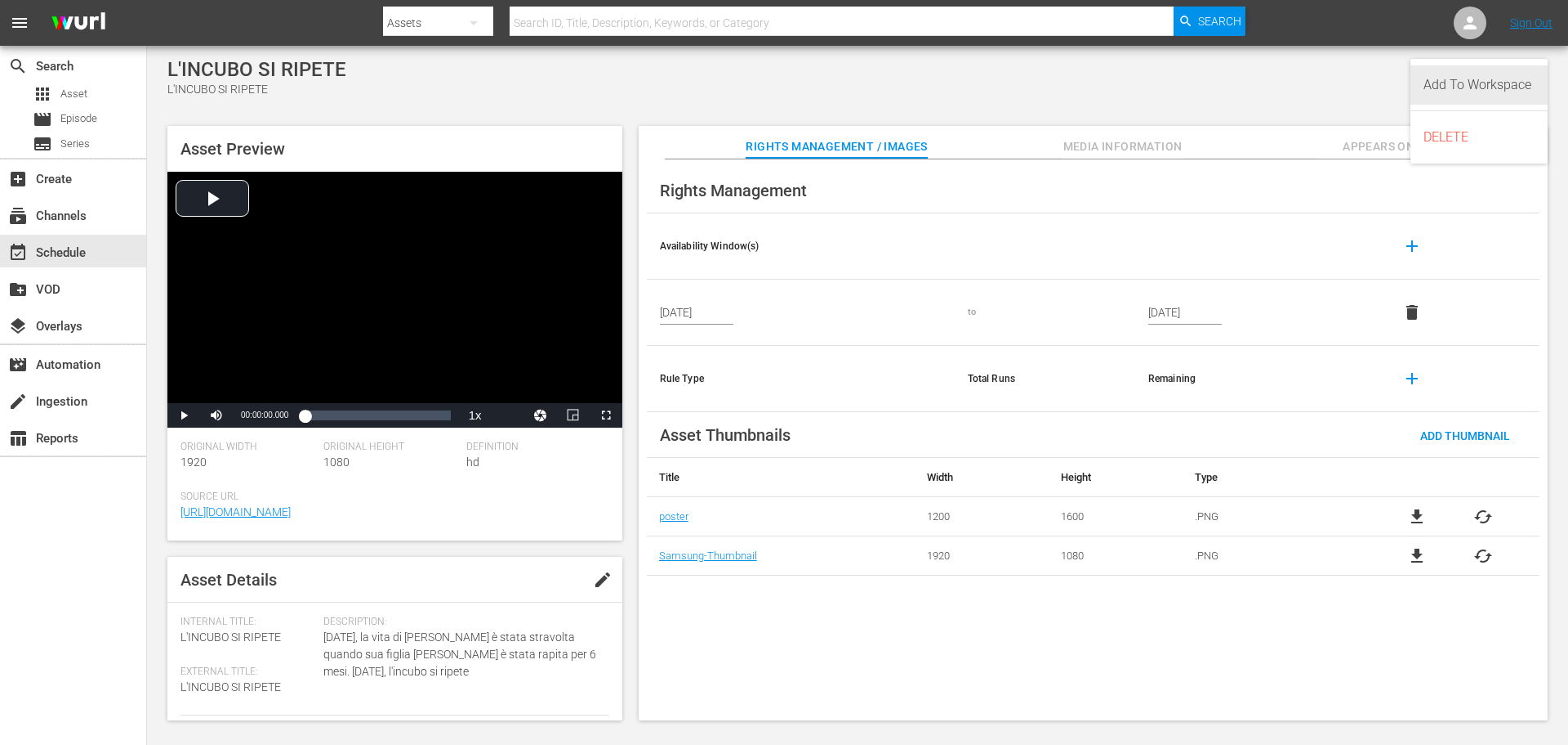
click at [1499, 79] on div "Add To Workspace" at bounding box center [1480, 85] width 111 height 39
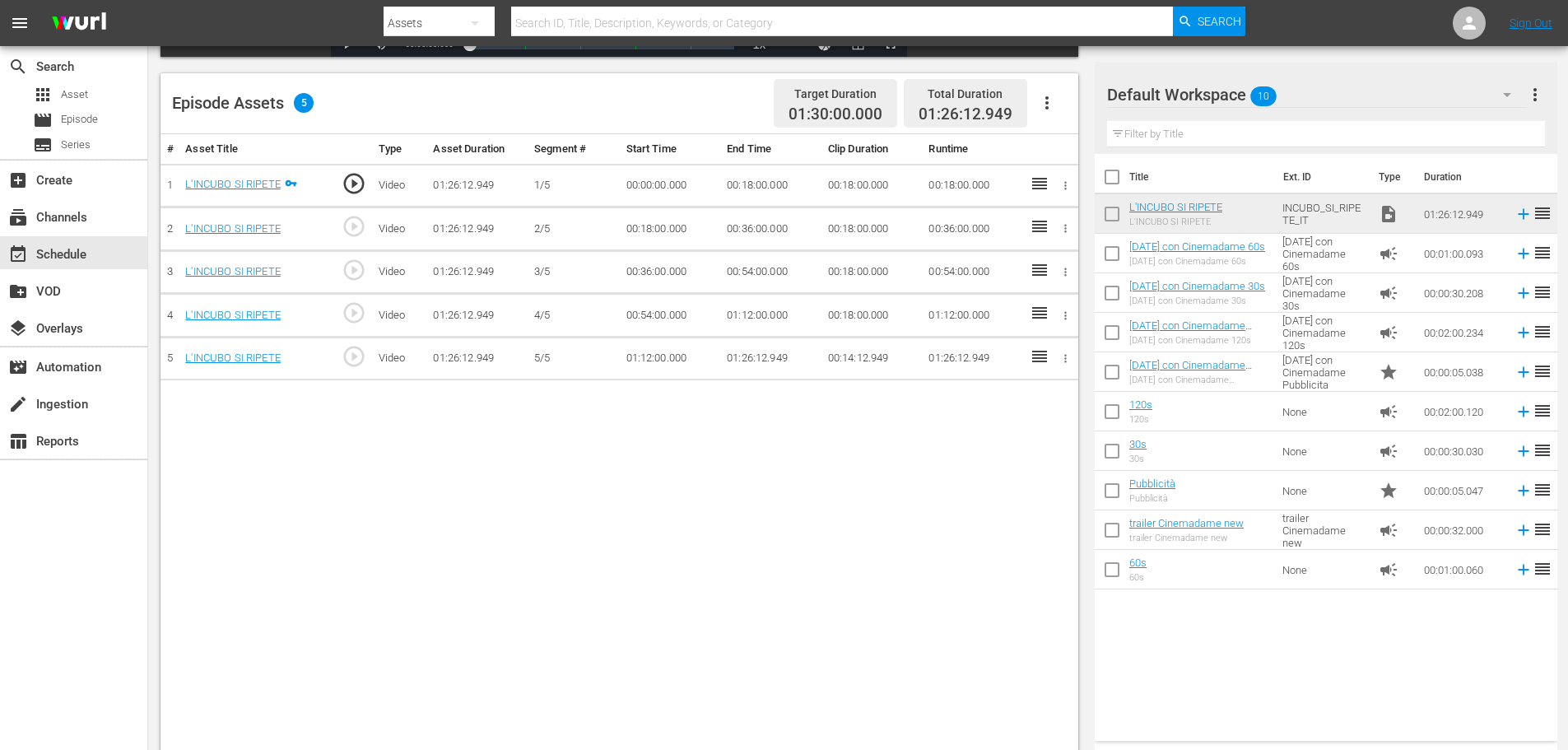
scroll to position [412, 0]
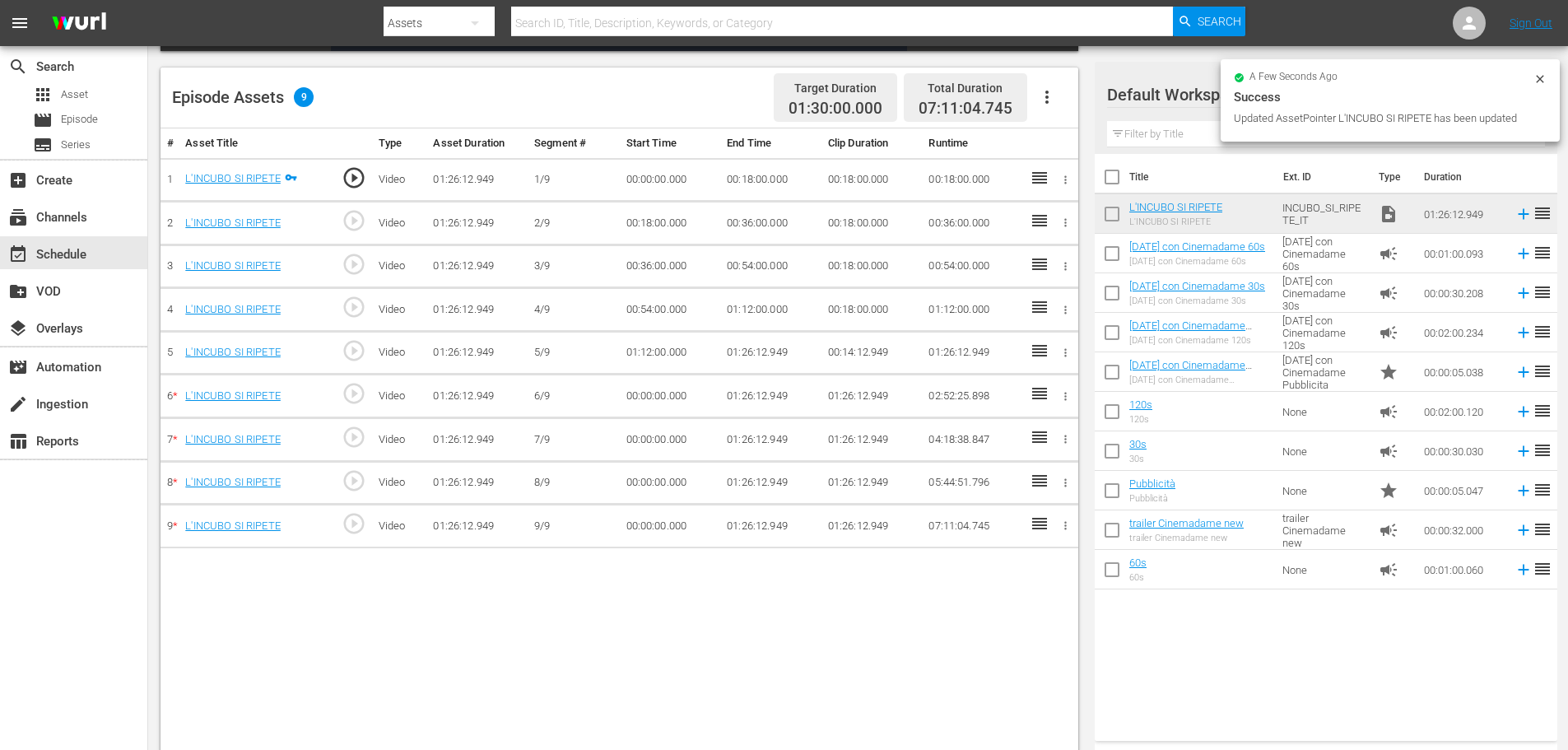
click at [737, 184] on td "00:18:00.000" at bounding box center [770, 180] width 101 height 44
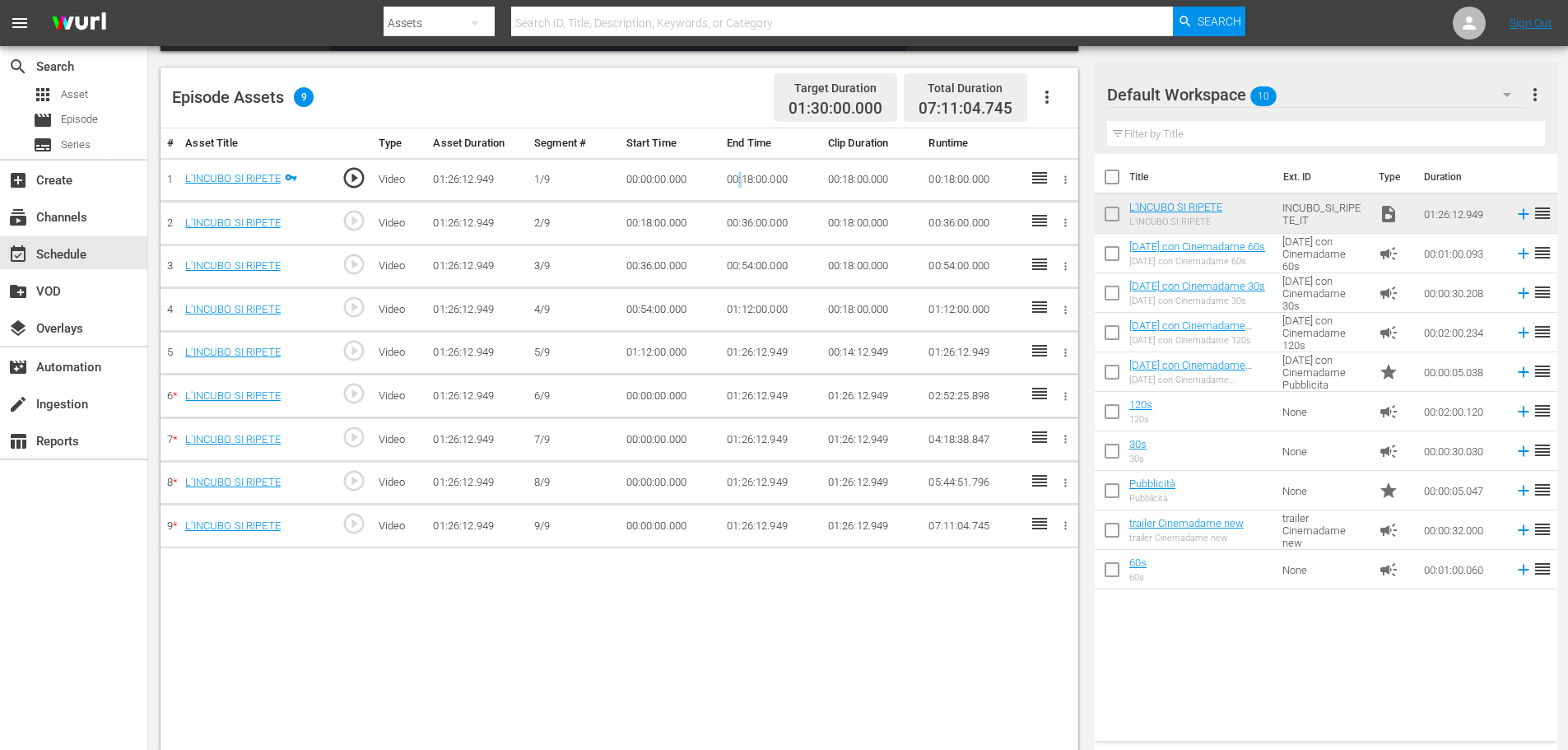
click at [737, 184] on td "00:18:00.000" at bounding box center [770, 180] width 101 height 44
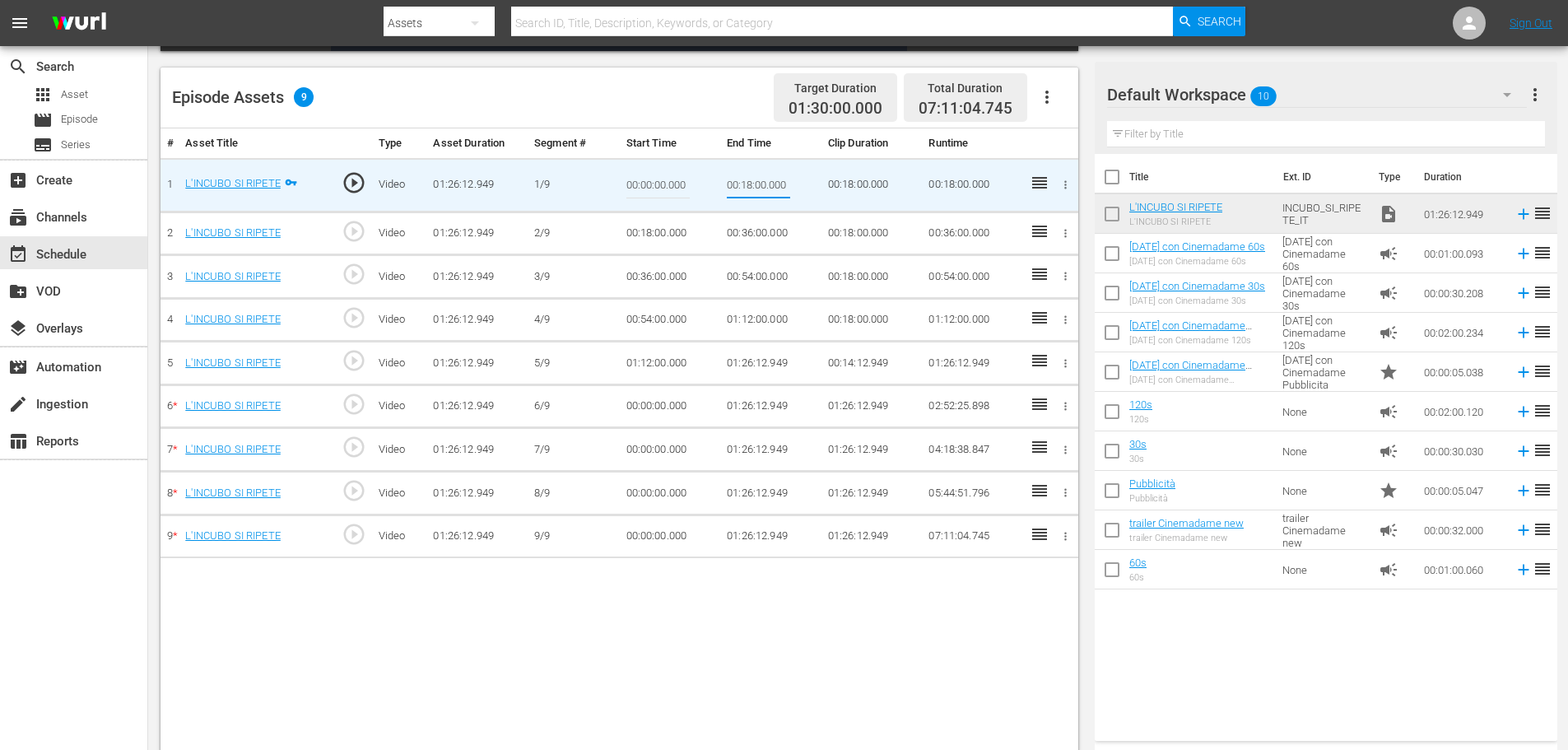
click at [737, 184] on input "00:18:00.000" at bounding box center [758, 186] width 63 height 40
type input "00:09:00"
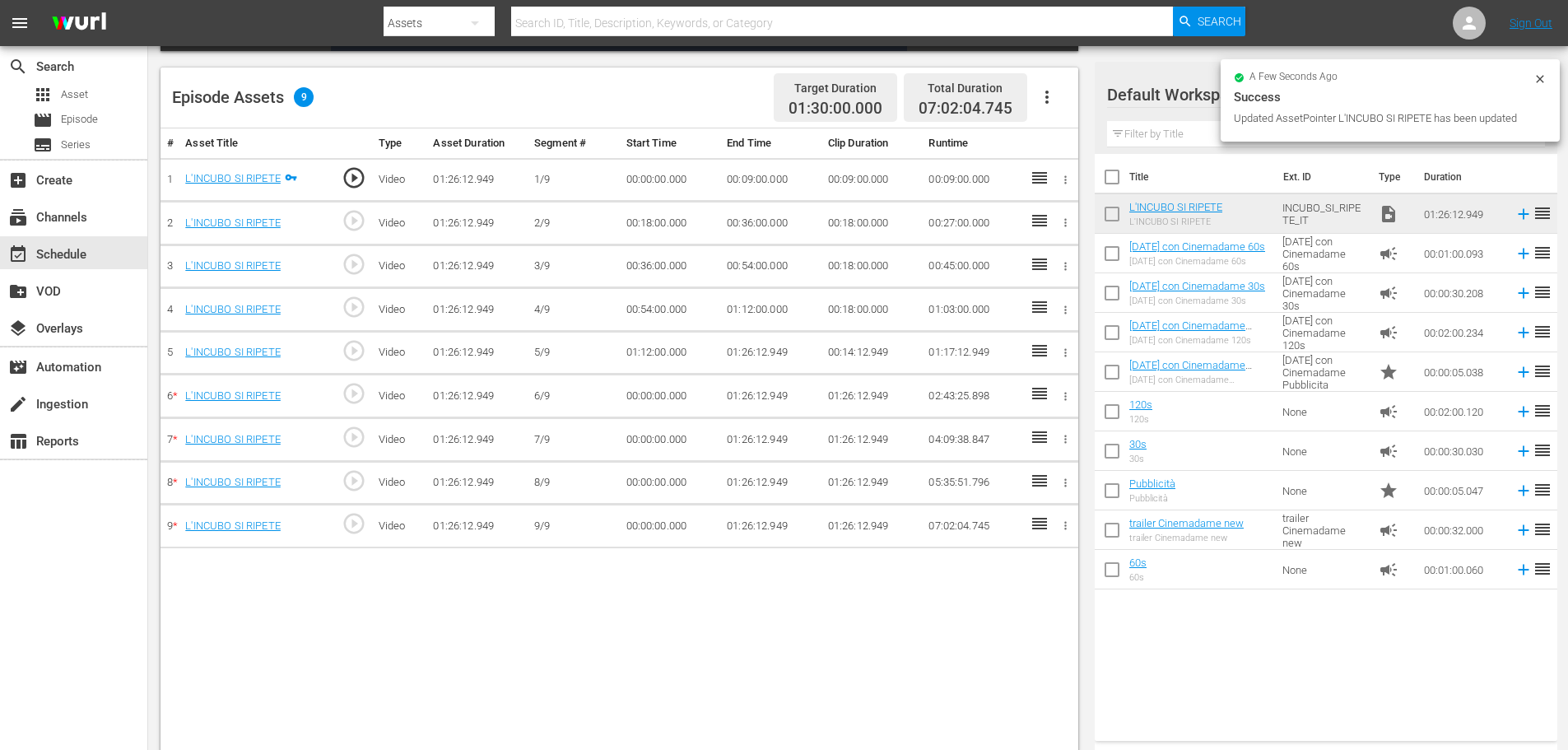
click at [659, 226] on td "00:18:00.000" at bounding box center [670, 224] width 101 height 44
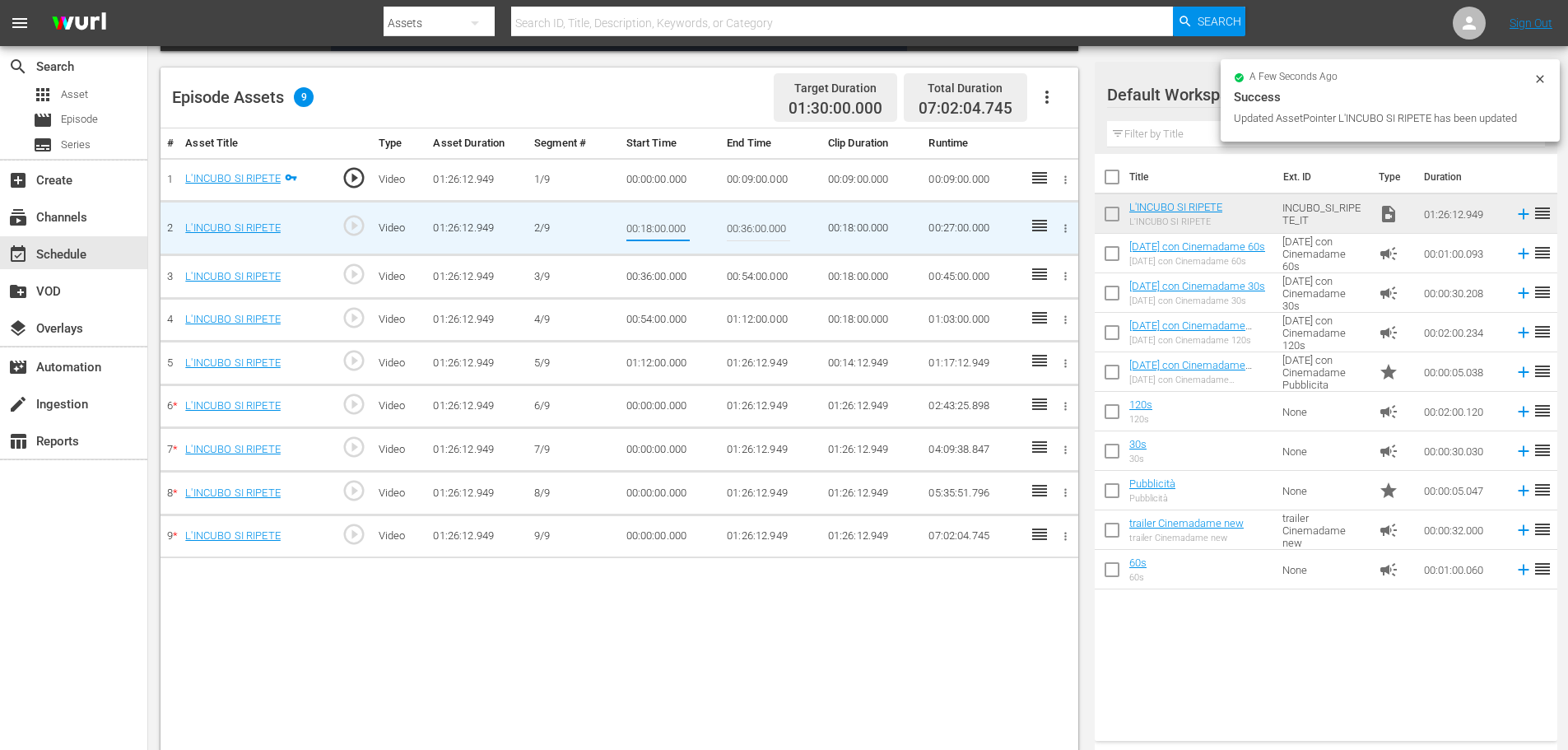
click at [659, 226] on input "00:18:00.000" at bounding box center [658, 228] width 63 height 40
type input "00:09:00"
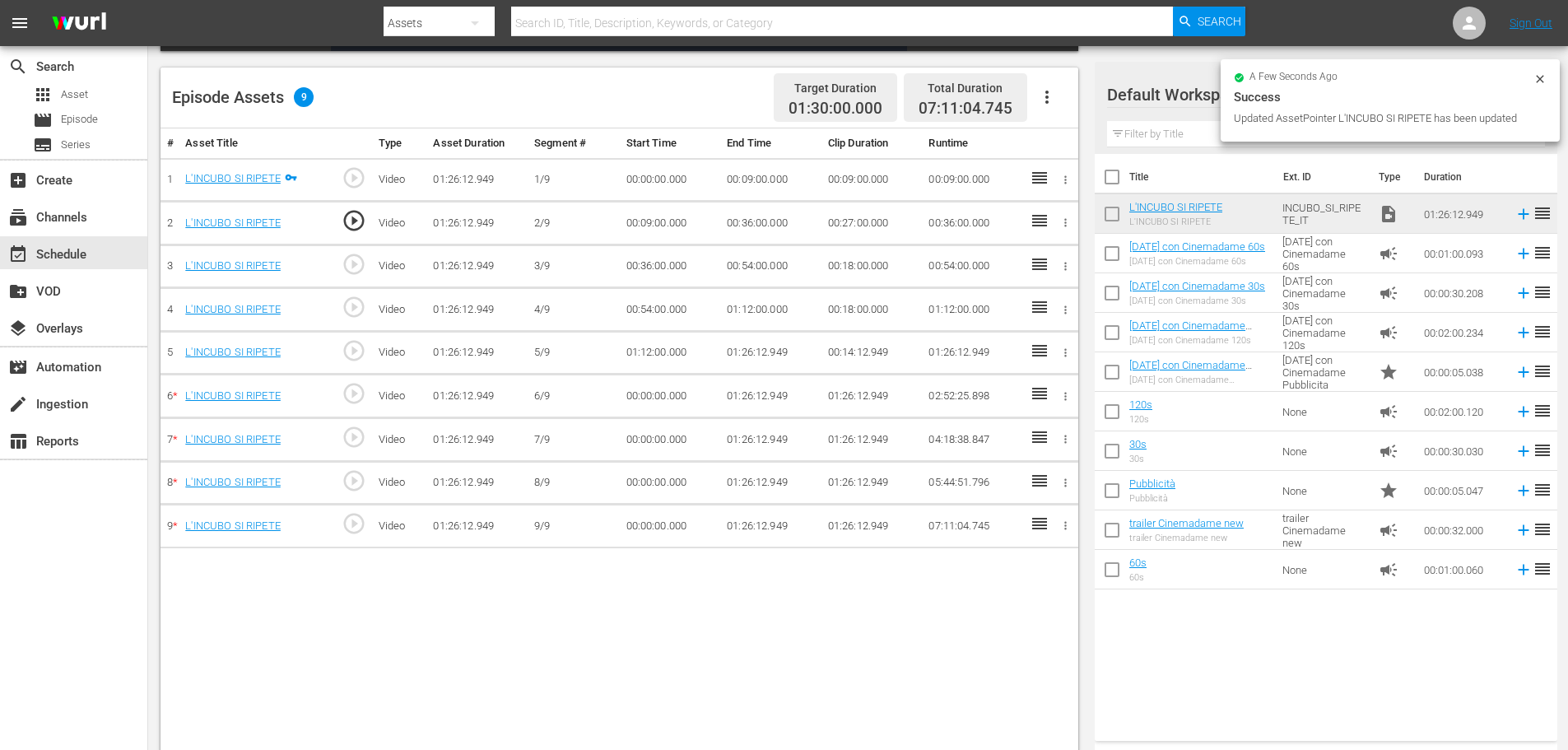
click at [737, 220] on td "00:36:00.000" at bounding box center [770, 224] width 101 height 44
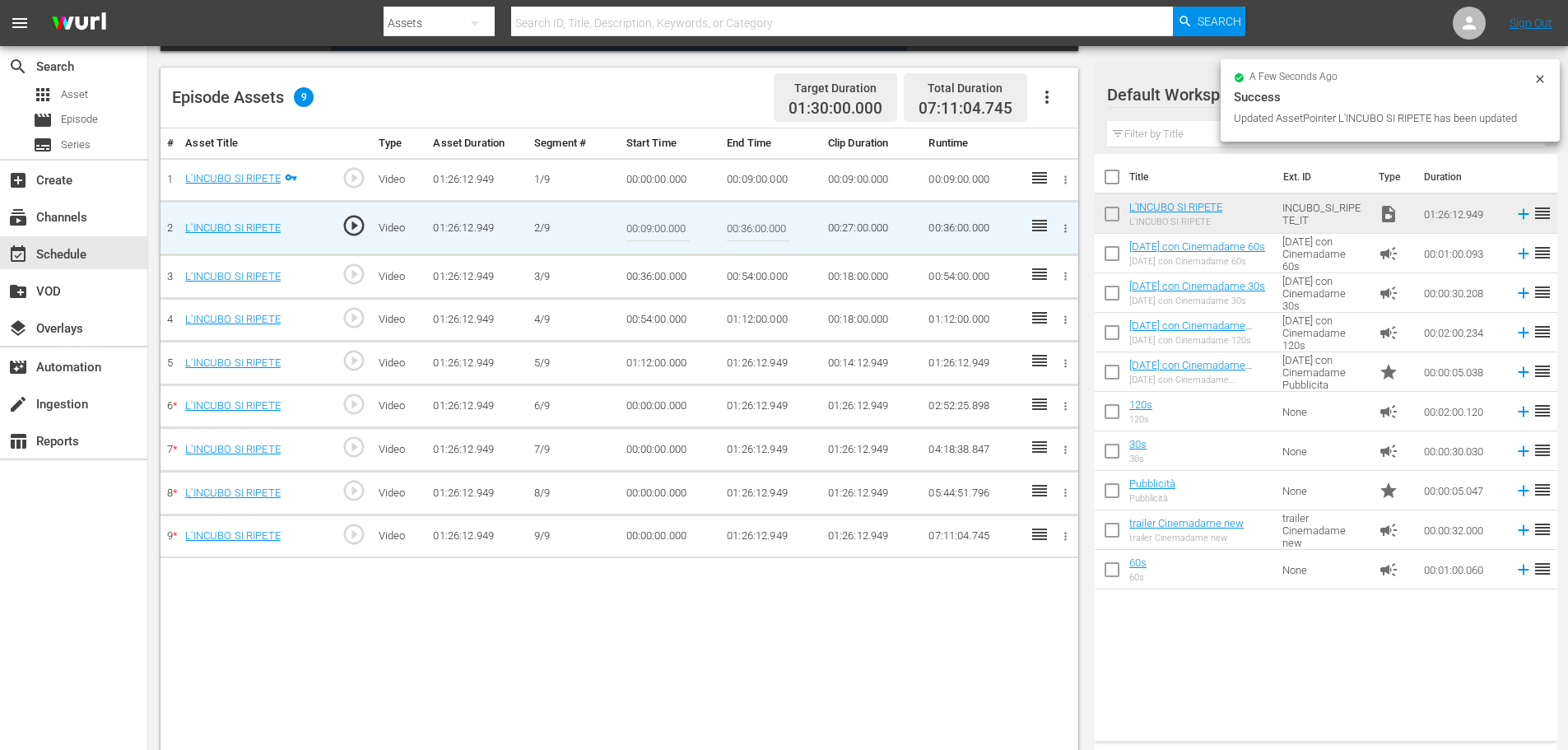
click at [737, 220] on input "00:36:00.000" at bounding box center [758, 228] width 63 height 40
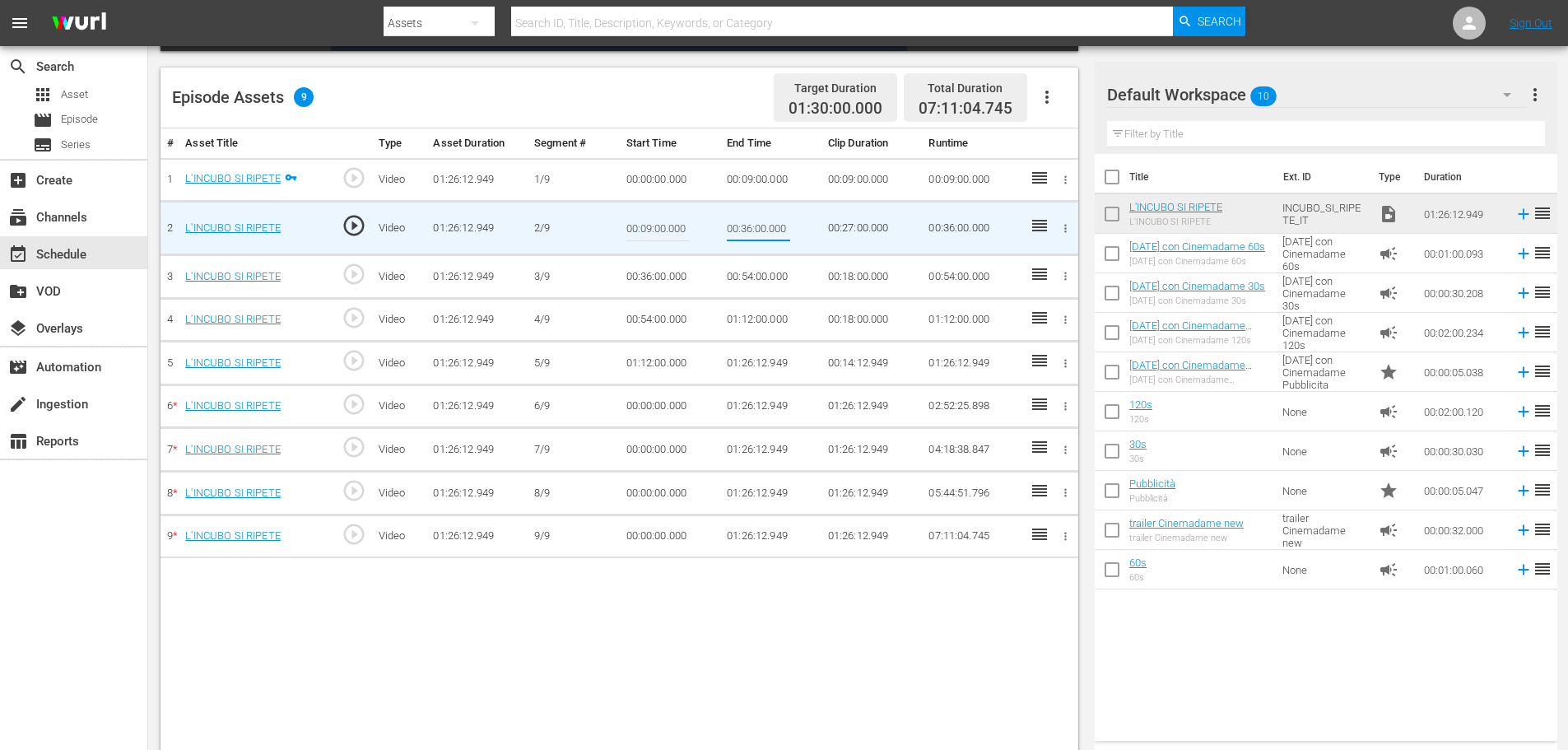
paste input "18:"
type input "00:18:00"
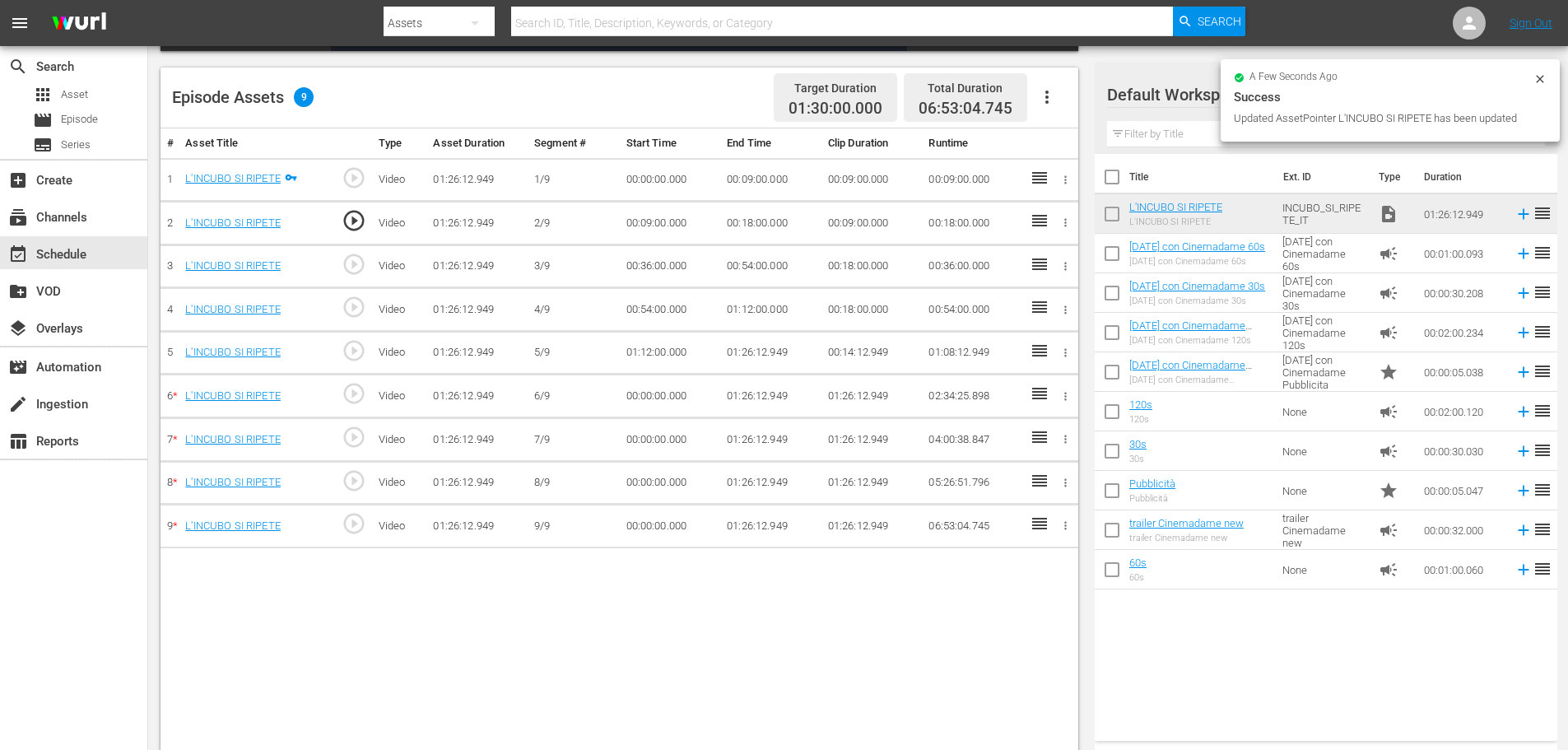
click at [660, 262] on td "00:36:00.000" at bounding box center [670, 266] width 101 height 44
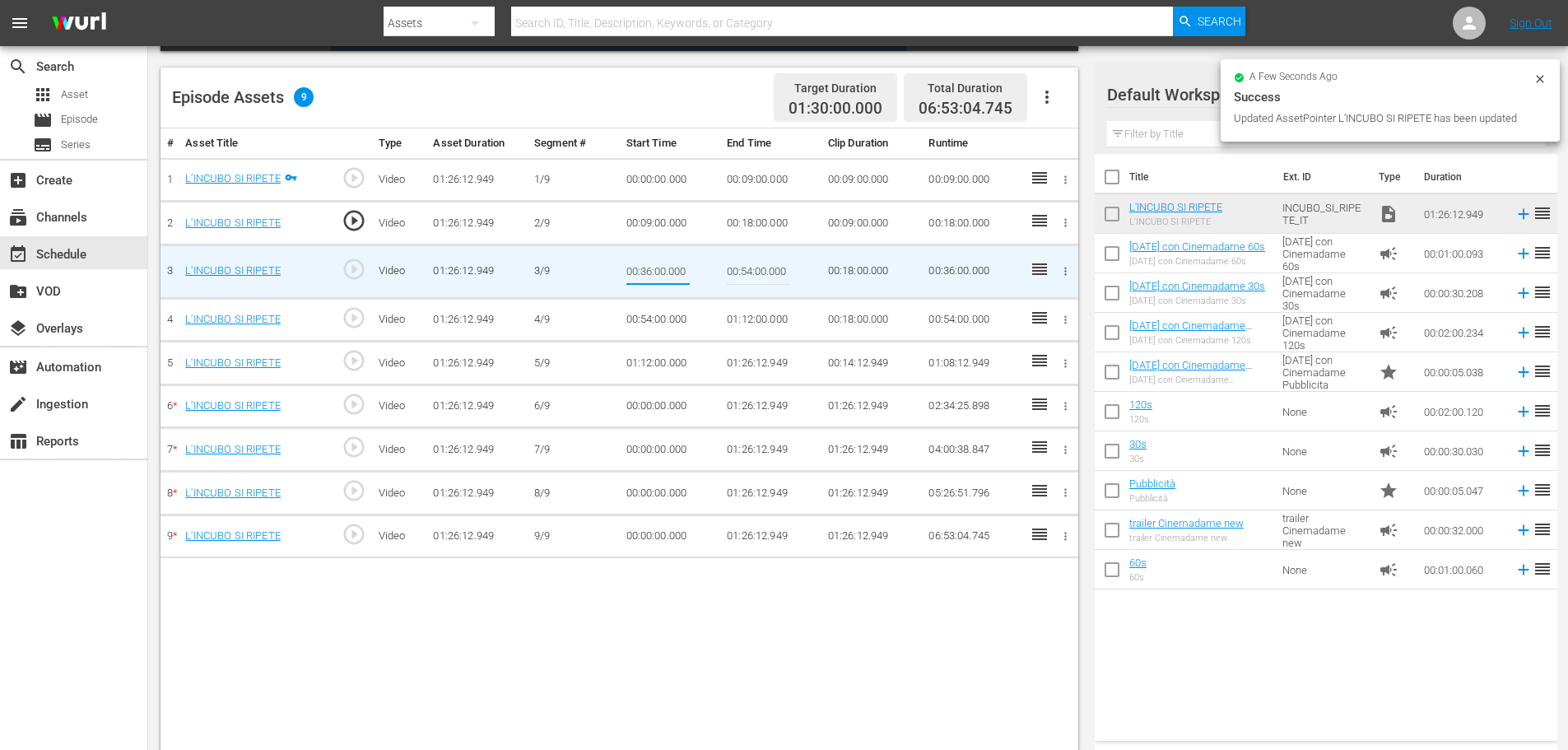
type input "00:18:00"
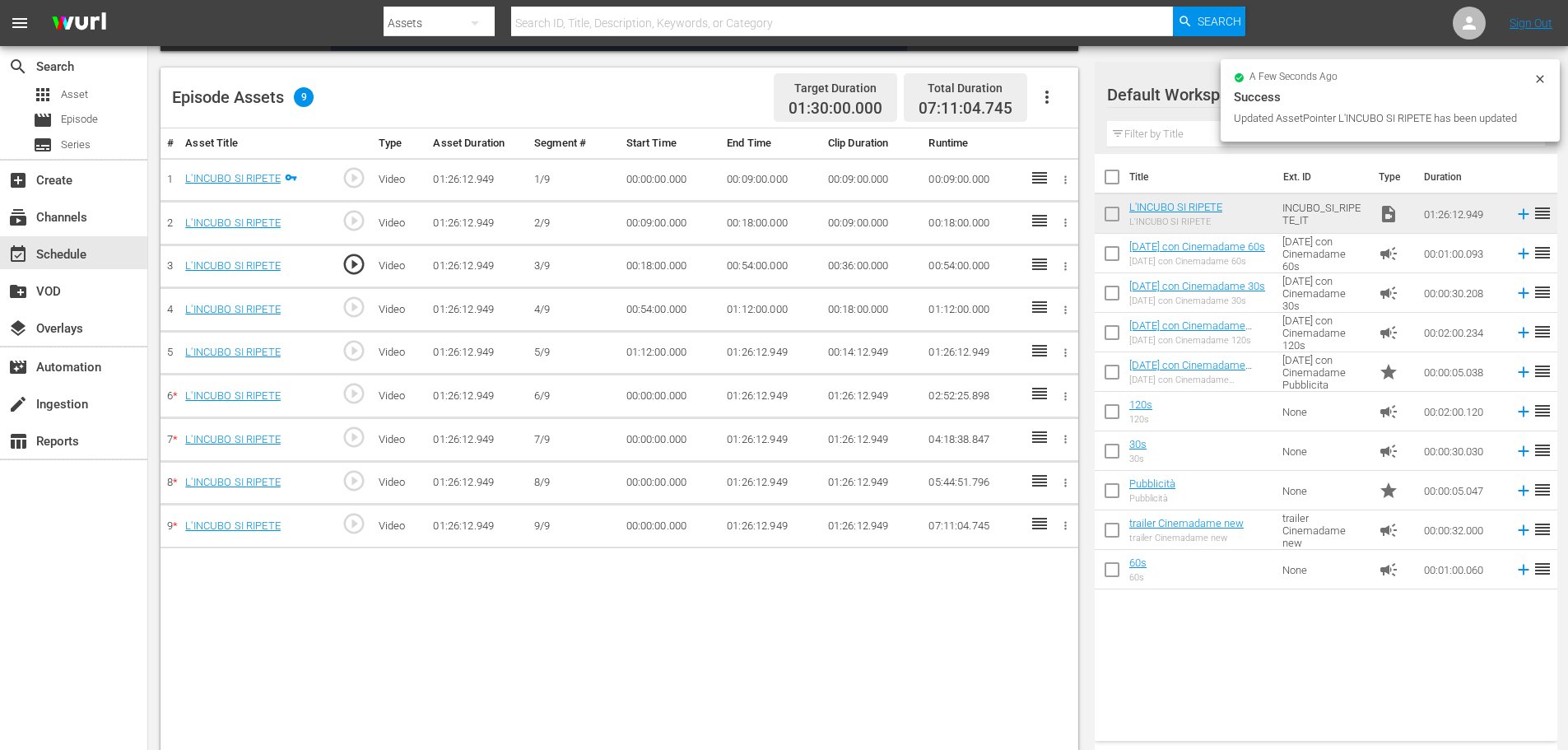
click at [744, 259] on td "00:54:00.000" at bounding box center [770, 266] width 101 height 44
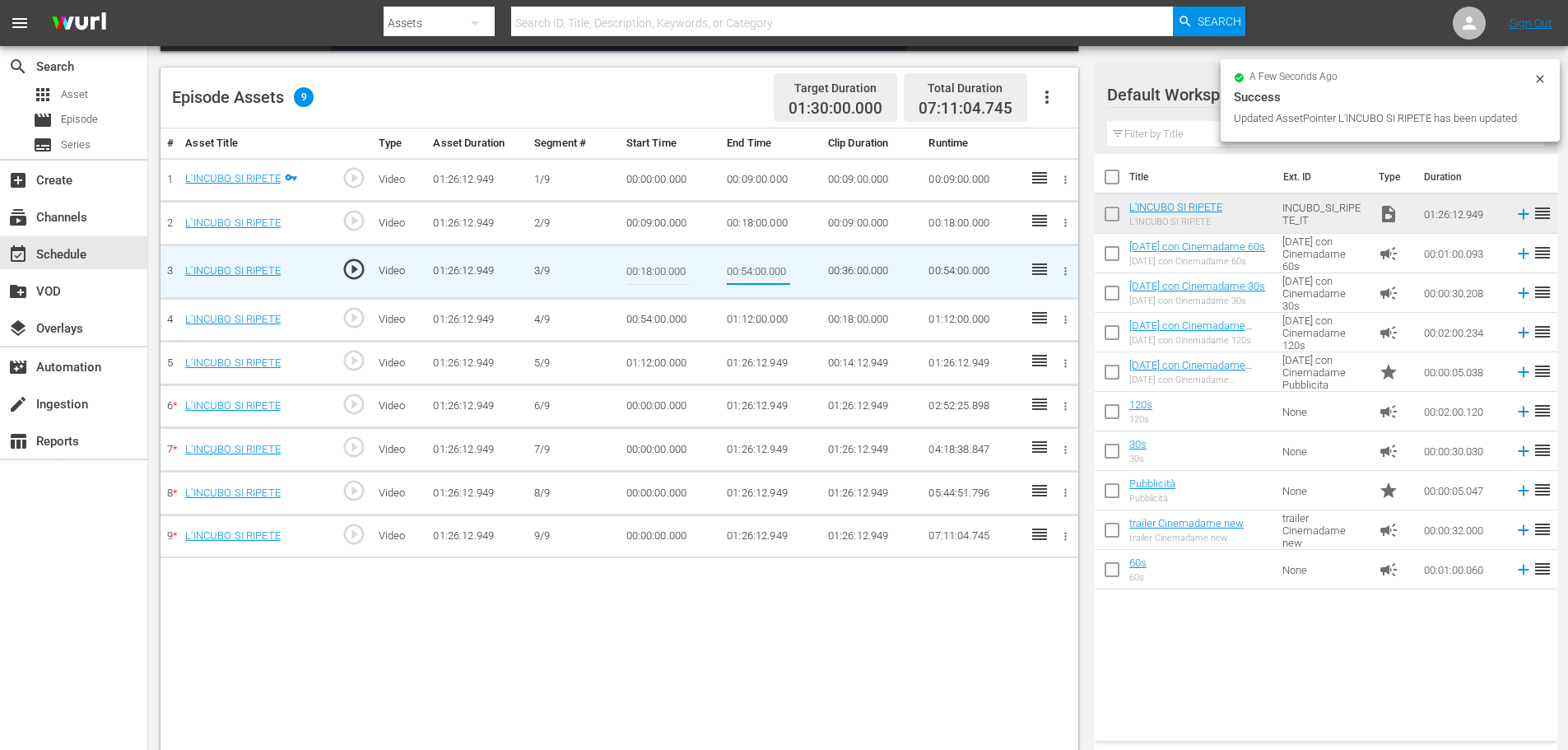
click at [744, 259] on input "00:54:00.000" at bounding box center [758, 272] width 63 height 40
type input "00:27:00"
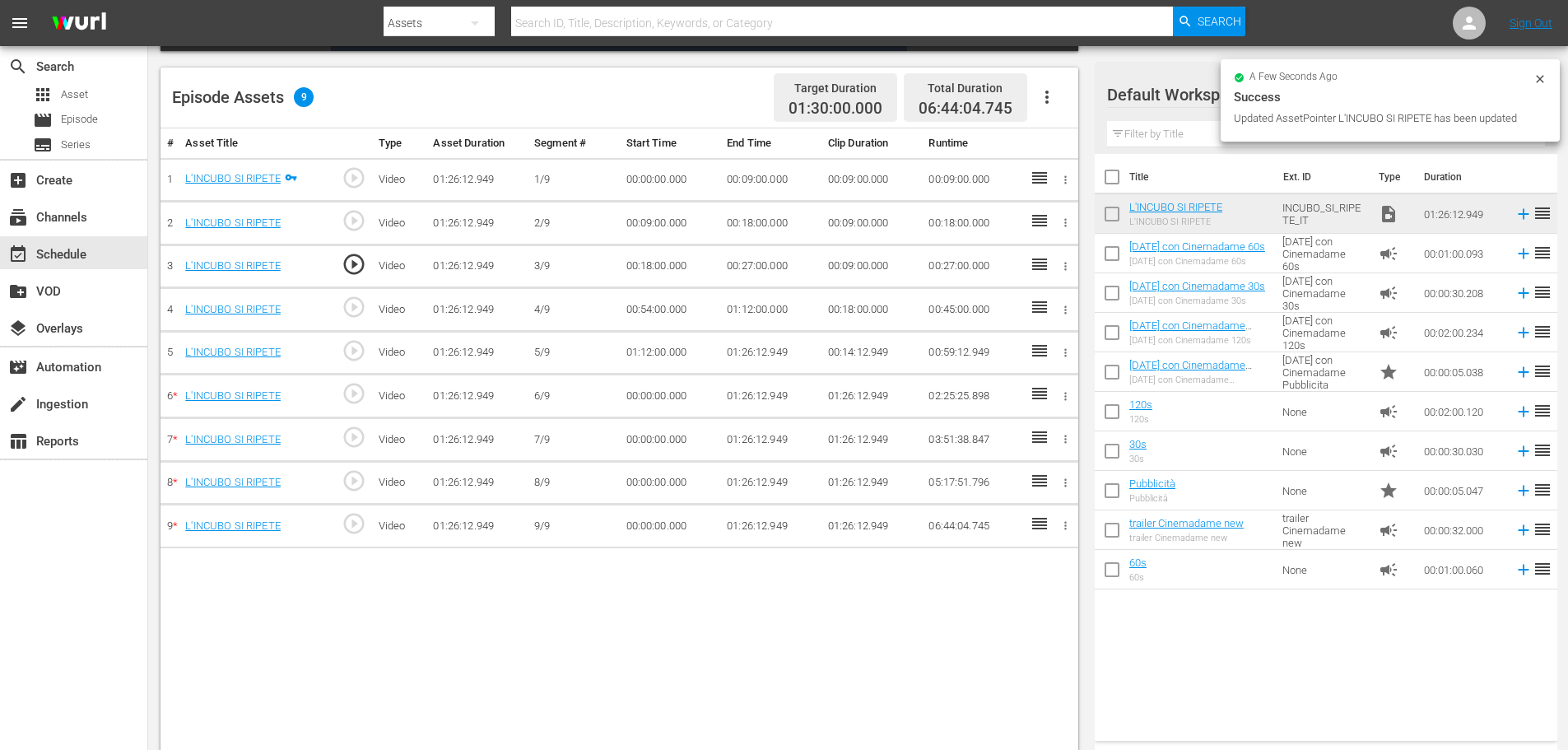
click at [656, 311] on td "00:54:00.000" at bounding box center [670, 310] width 101 height 44
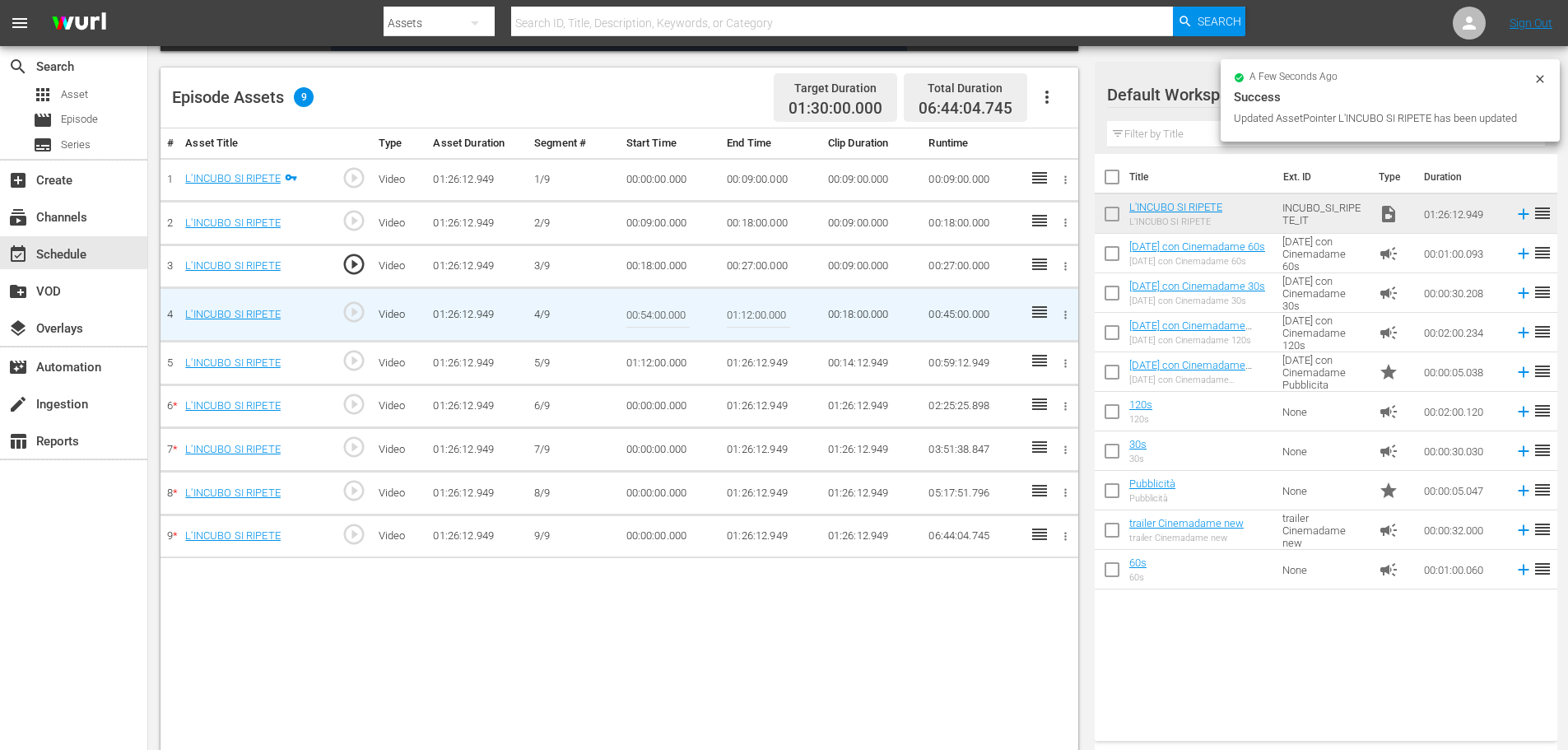
click at [656, 311] on input "00:54:00.000" at bounding box center [658, 314] width 63 height 40
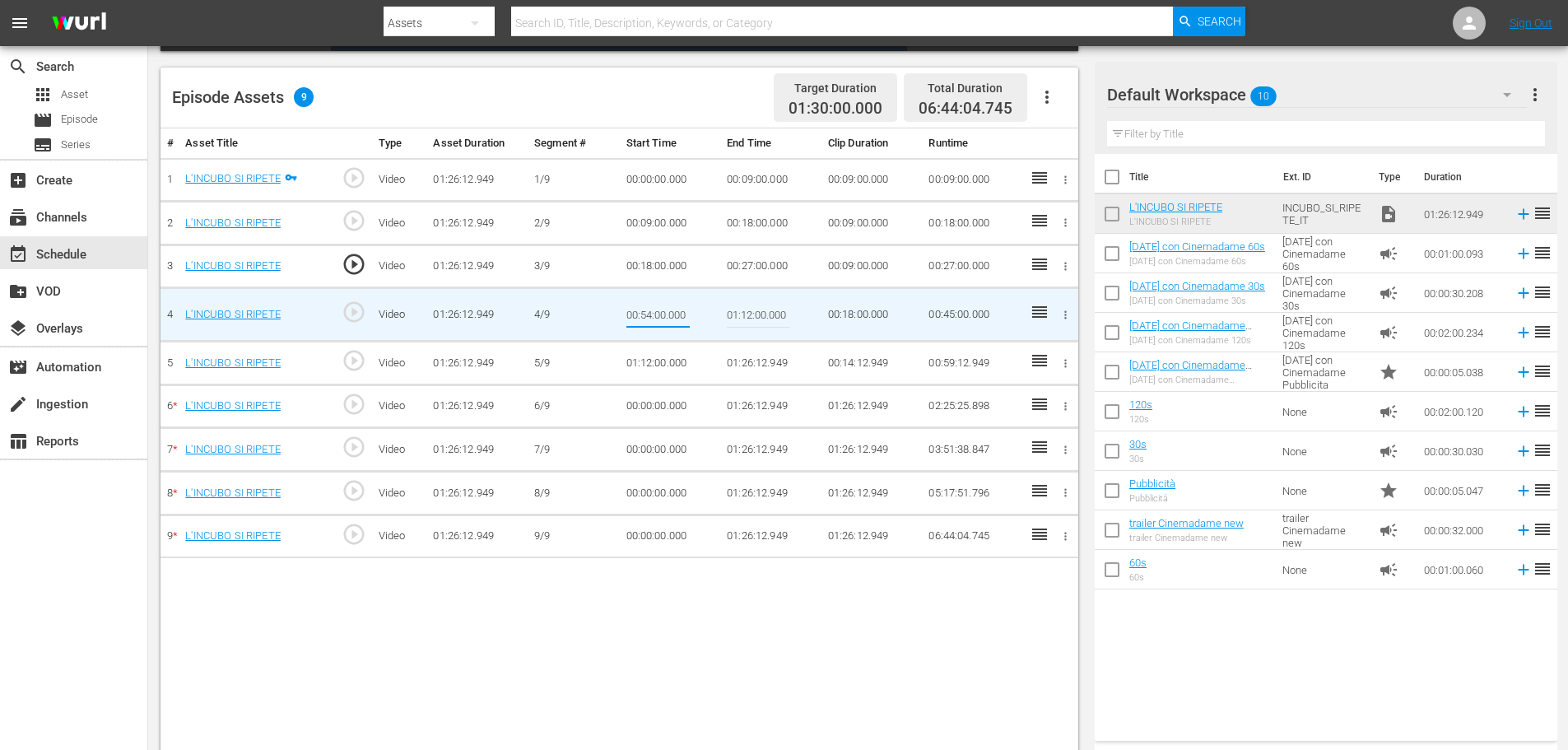
click at [650, 311] on input "00:54:00.000" at bounding box center [658, 314] width 63 height 40
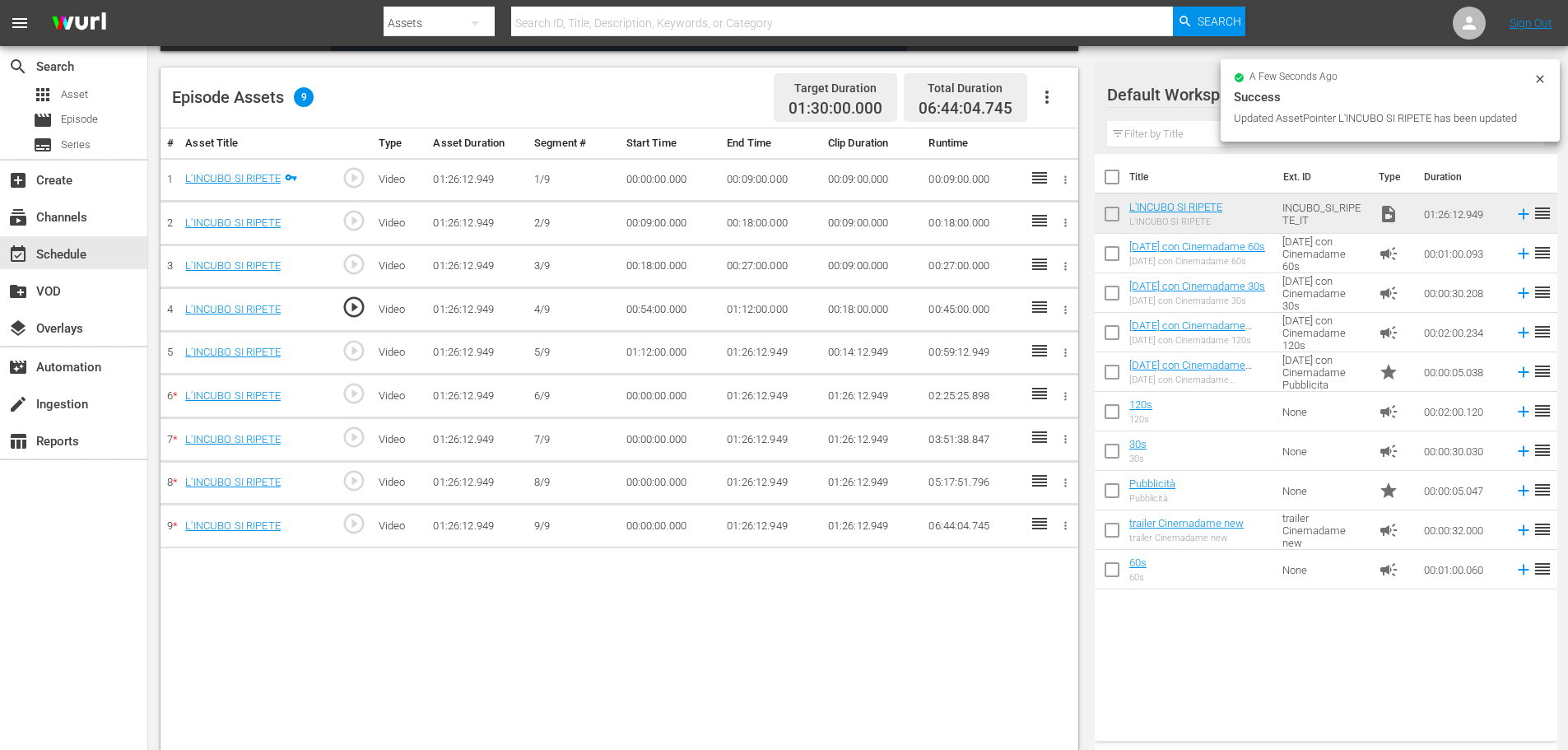
click at [650, 311] on td "00:54:00.000" at bounding box center [670, 310] width 101 height 44
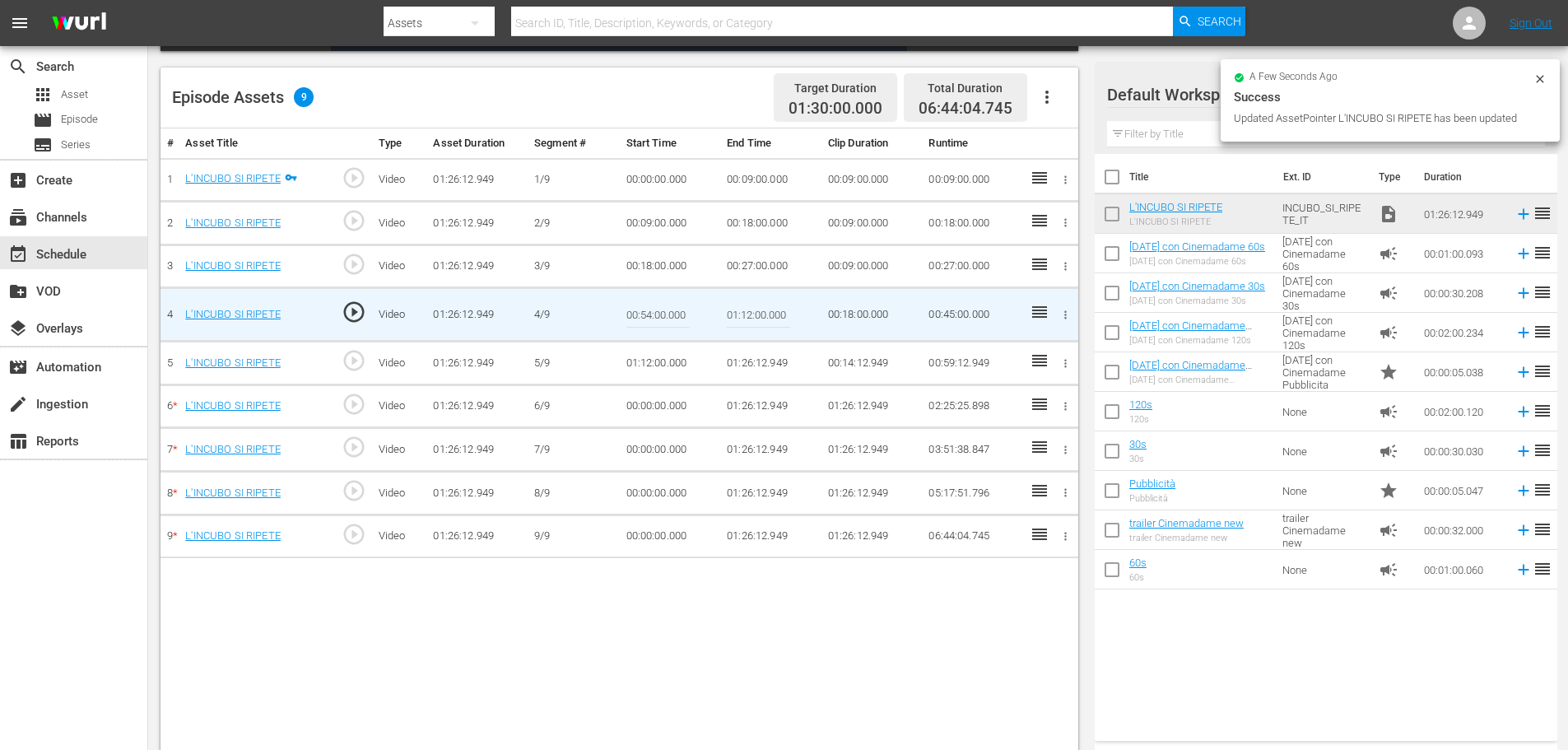
click at [650, 311] on input "00:54:00.000" at bounding box center [658, 314] width 63 height 40
paste input "27:"
type input "00:27:00"
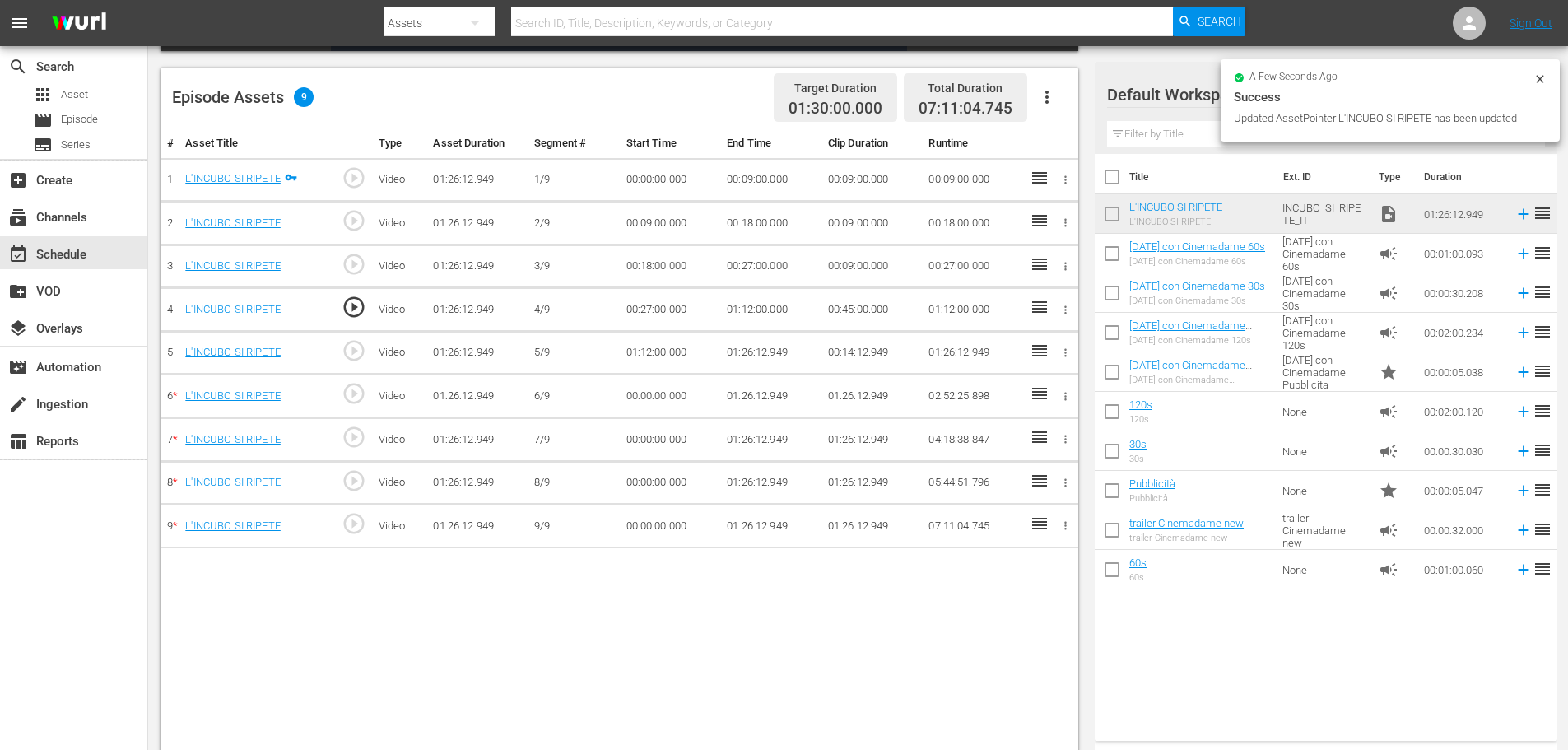
click at [751, 311] on td "01:12:00.000" at bounding box center [770, 310] width 101 height 44
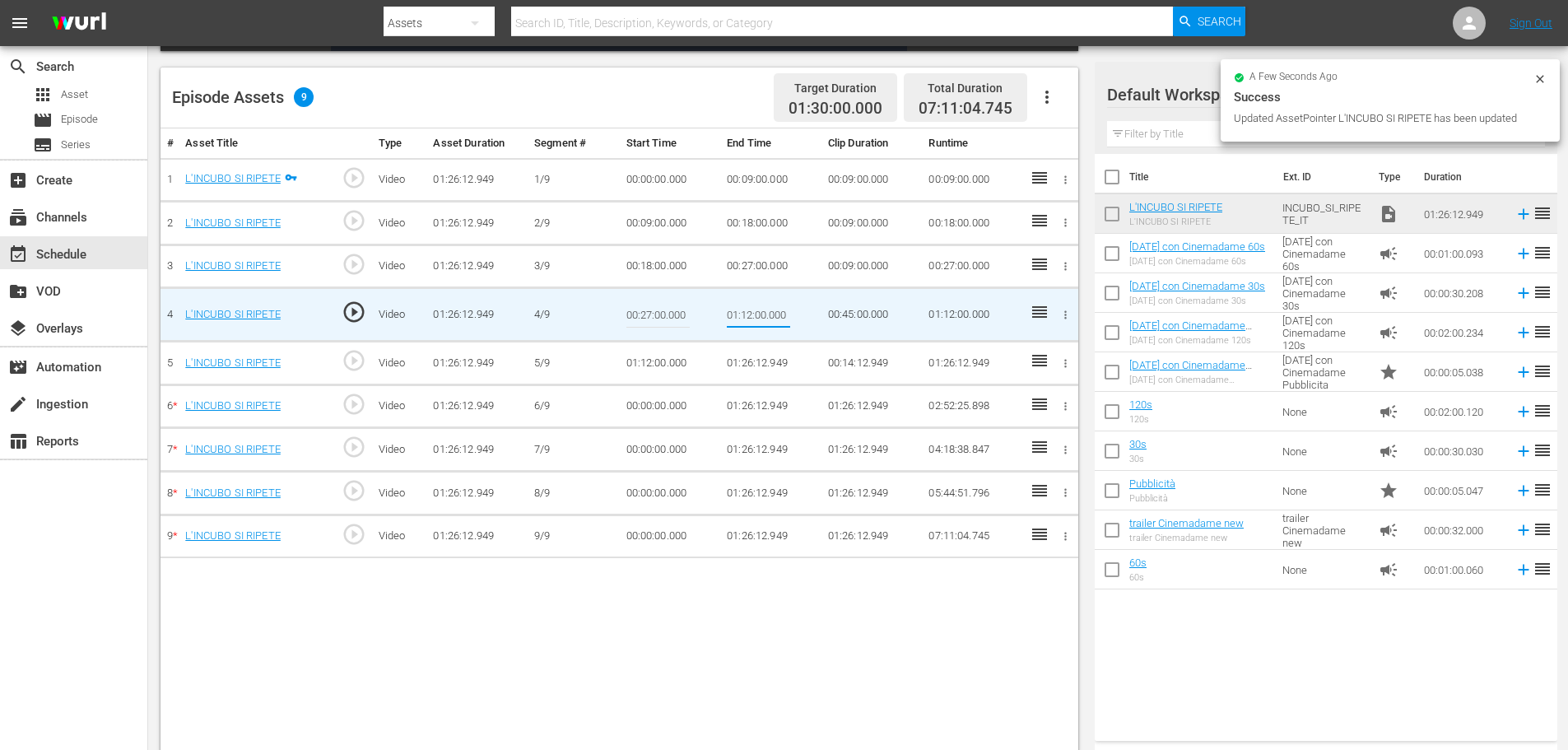
type input "00:36:00"
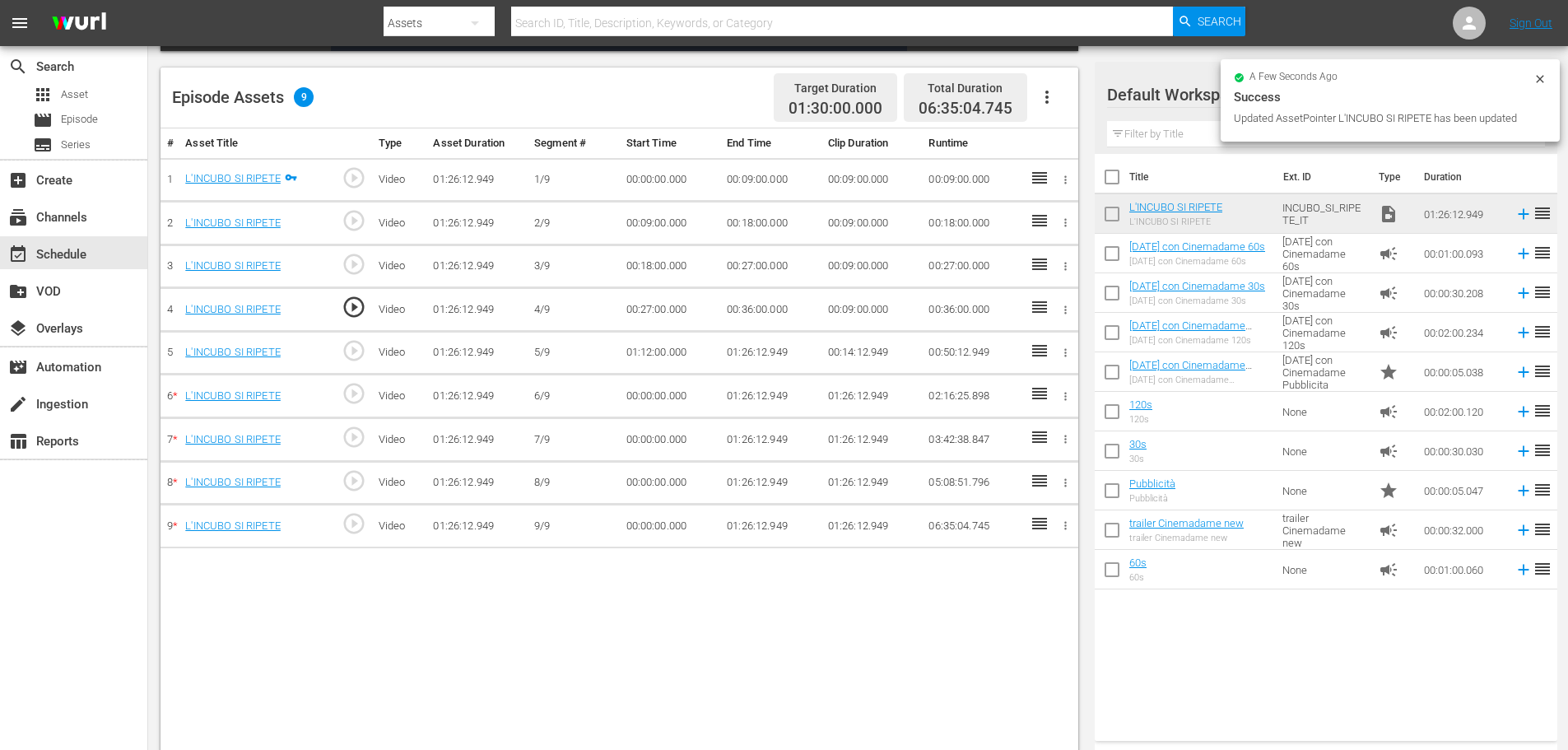
click at [664, 355] on td "01:12:00.000" at bounding box center [670, 352] width 101 height 44
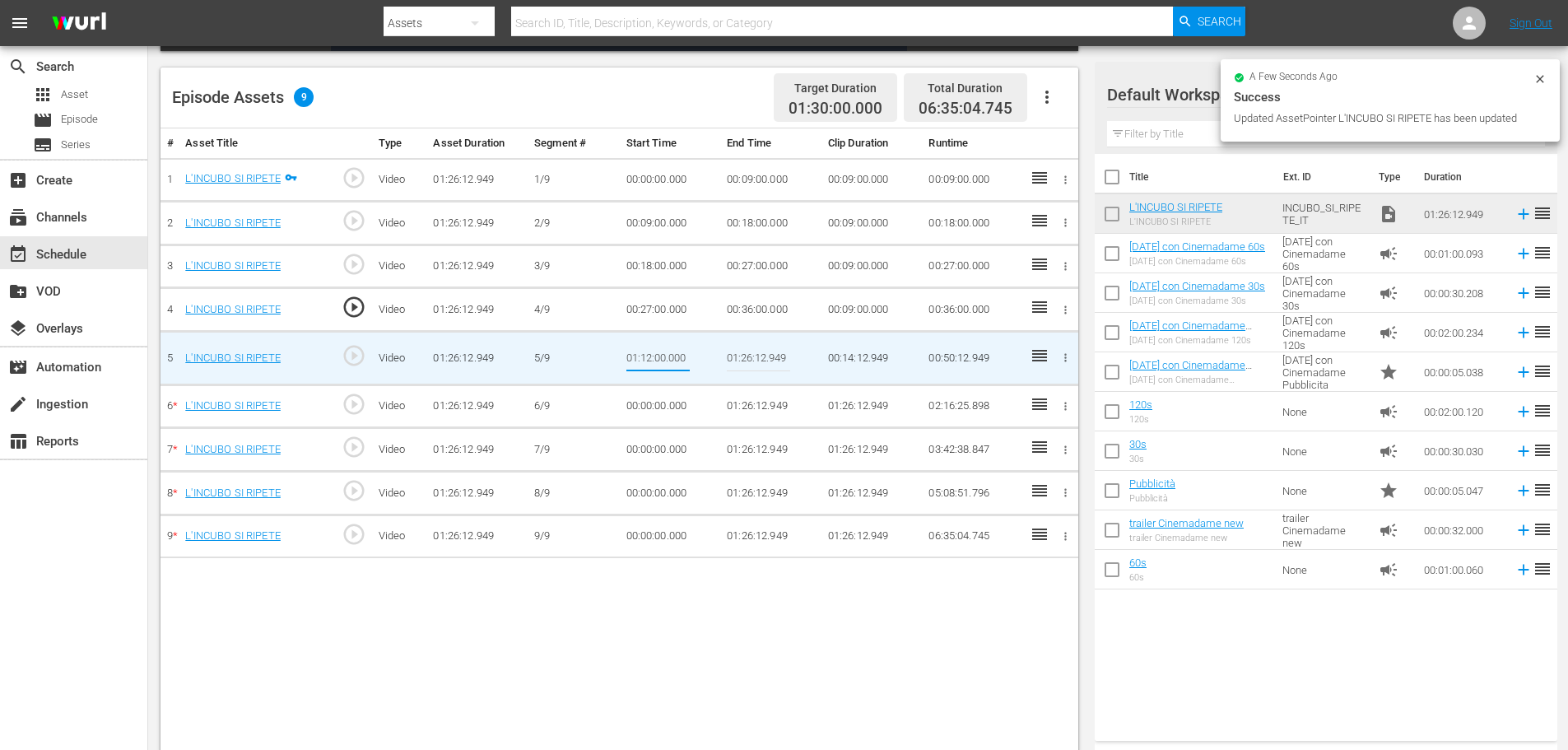
type input "00:36:00"
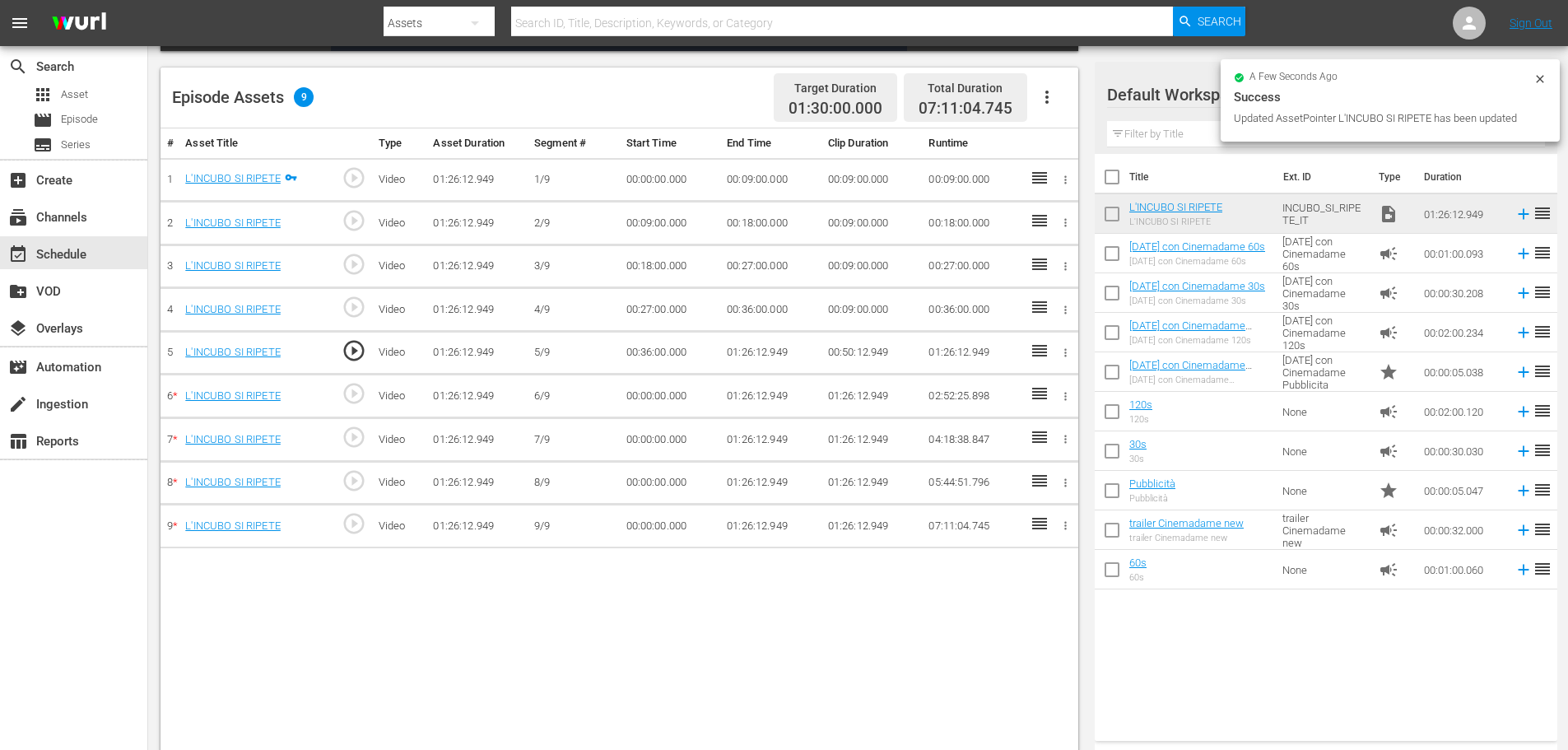
click at [755, 342] on td "01:26:12.949" at bounding box center [770, 352] width 101 height 44
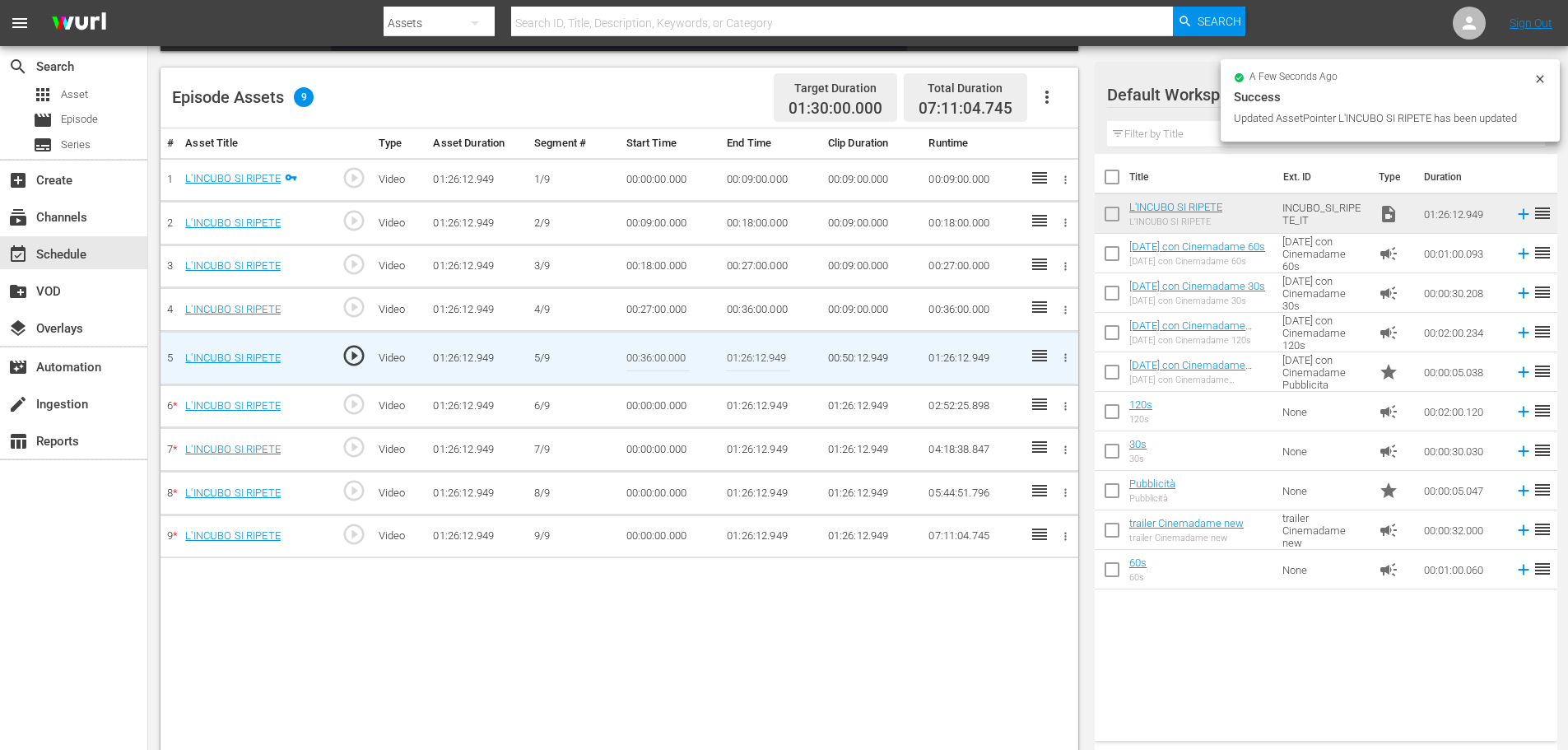
click at [747, 351] on input "01:26:12.949" at bounding box center [758, 358] width 63 height 40
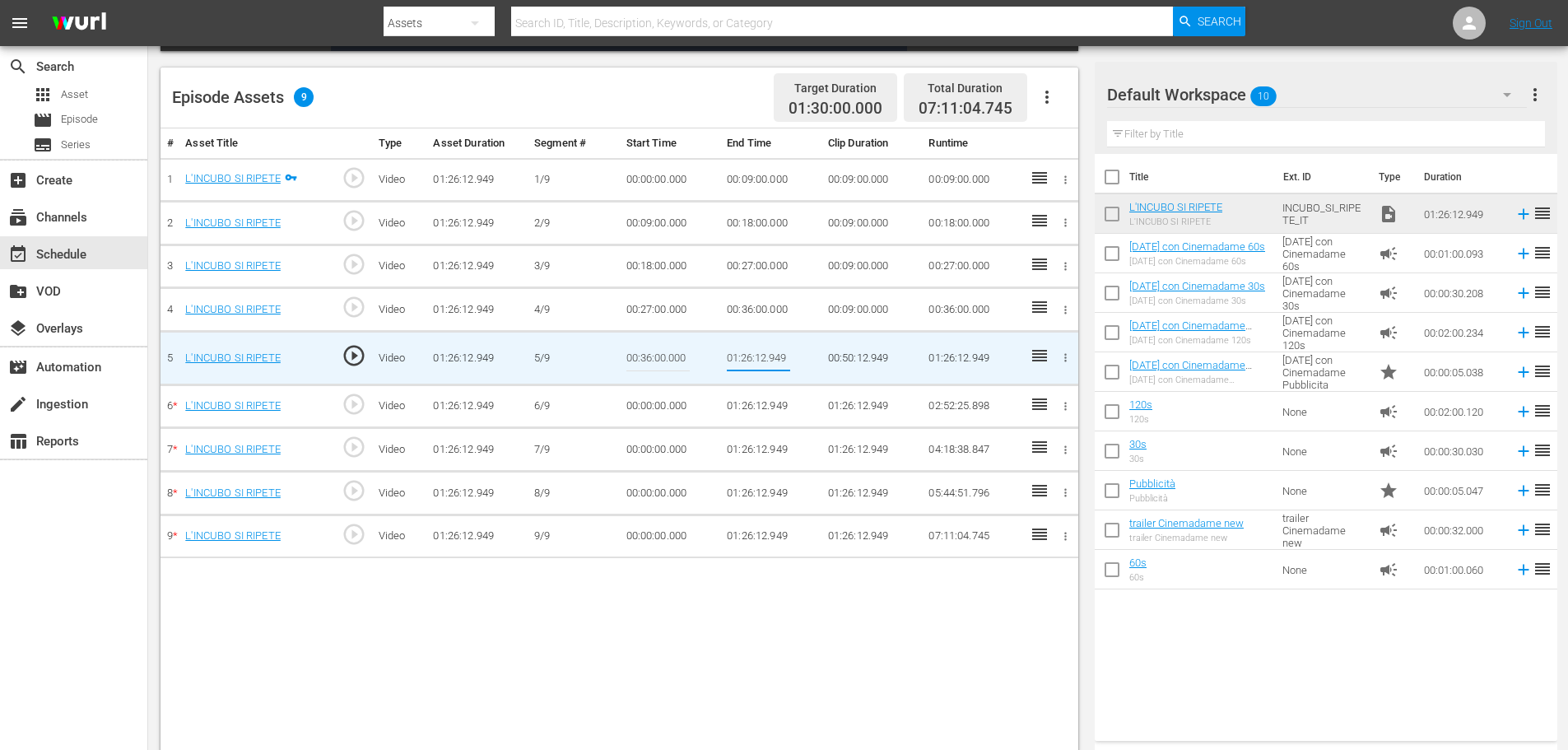
paste input "0:45:00"
type input "00:45:00"
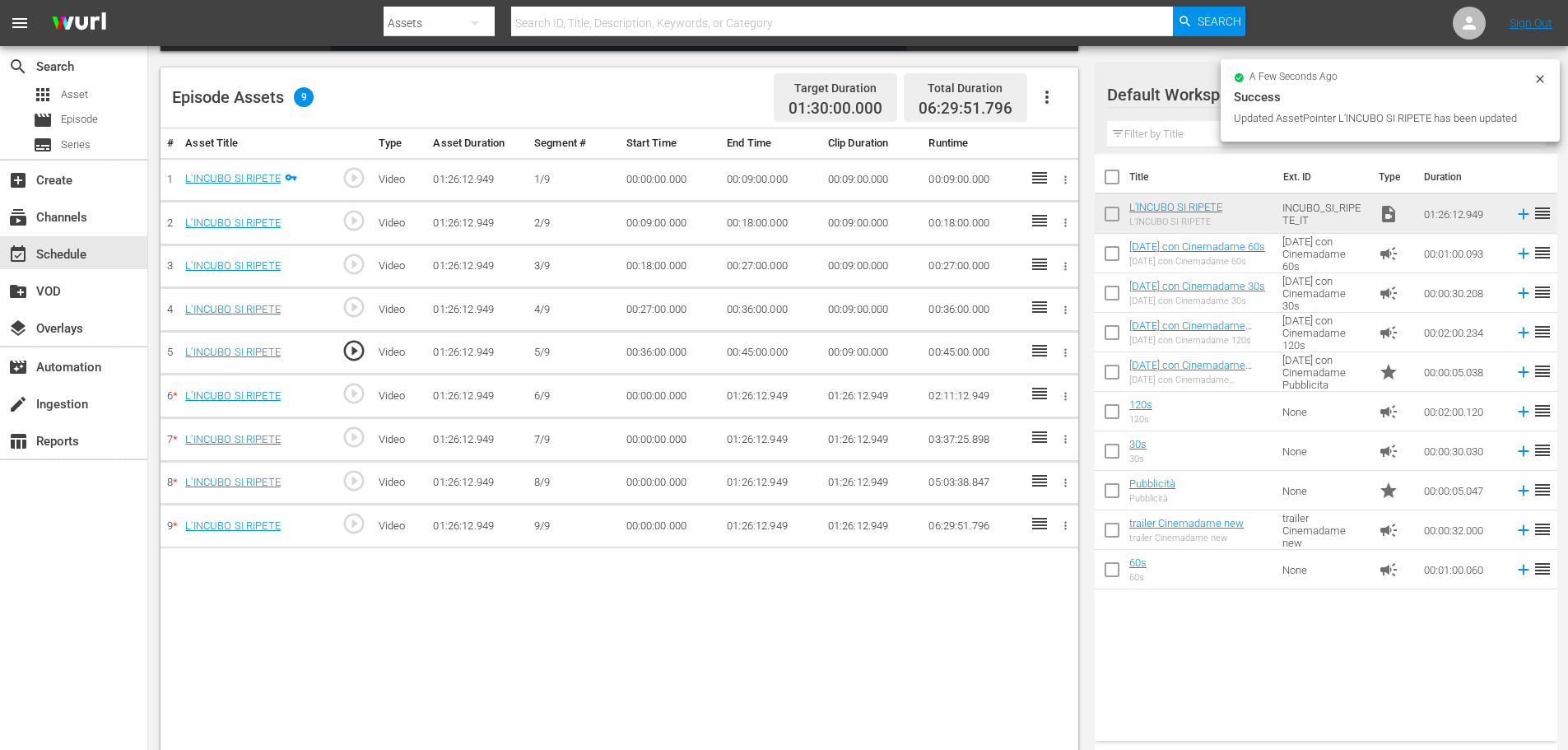
click at [646, 398] on td "00:00:00.000" at bounding box center [670, 396] width 101 height 44
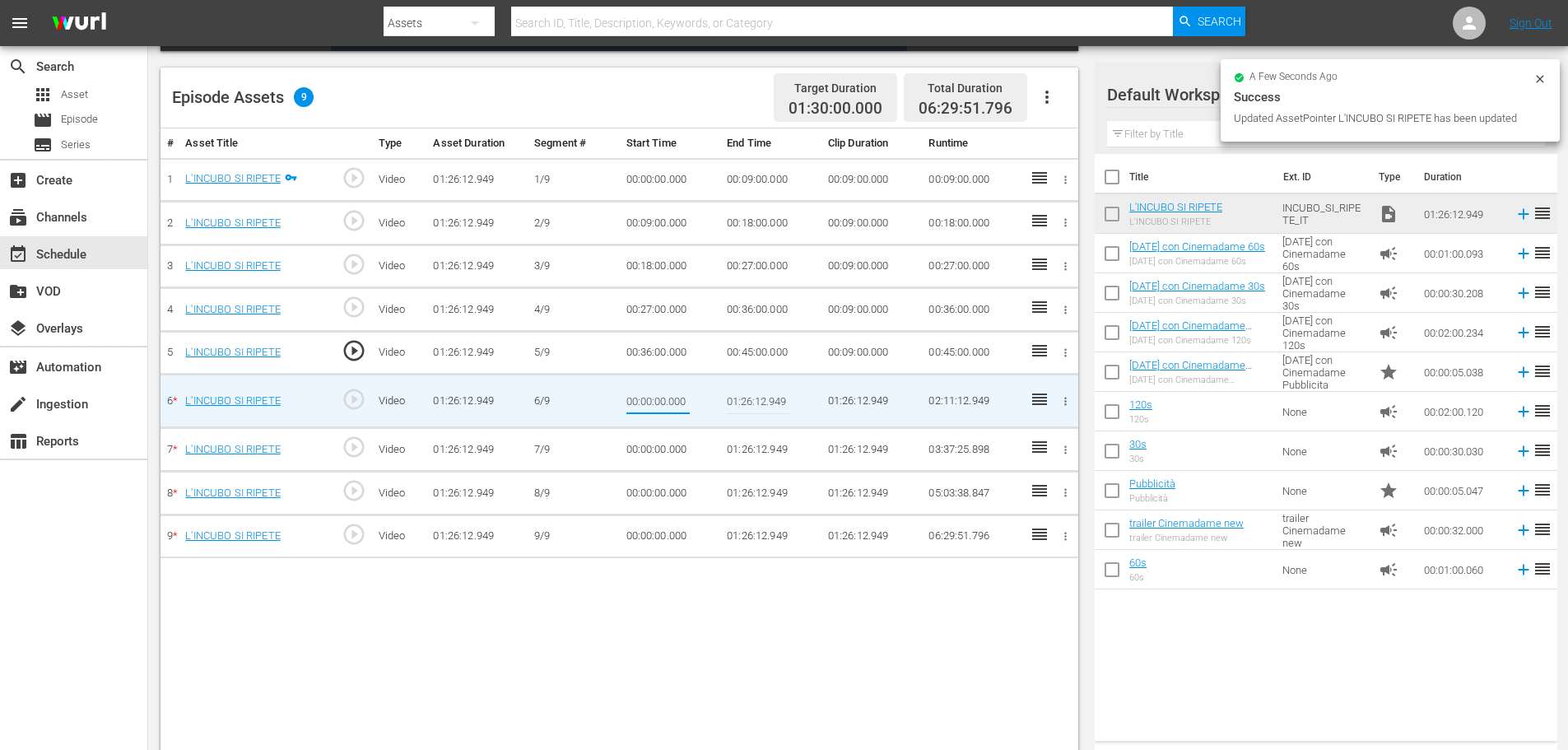
click at [646, 398] on input "00:00:00.000" at bounding box center [658, 400] width 63 height 40
type input "00:45:00"
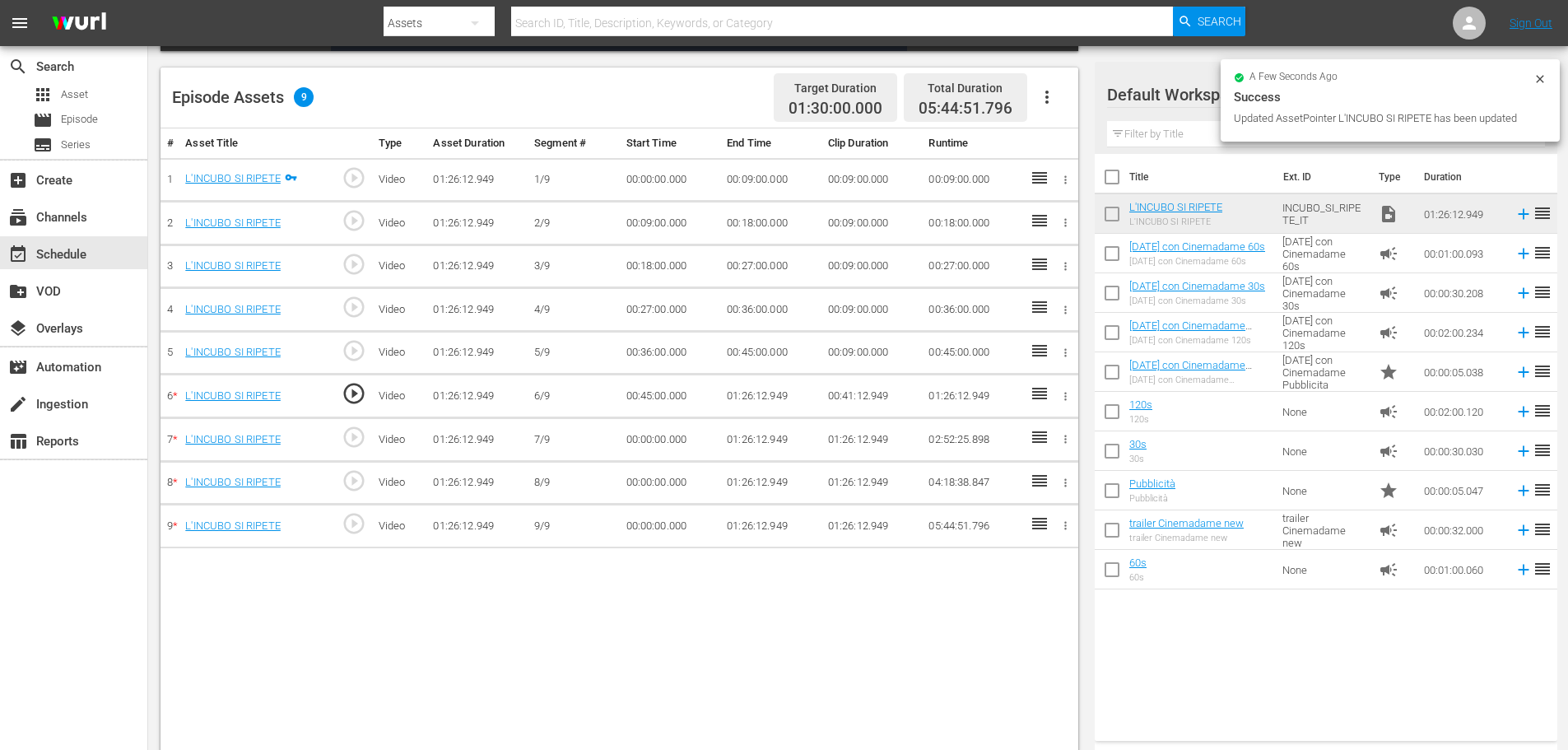
click at [769, 404] on td "01:26:12.949" at bounding box center [770, 396] width 101 height 44
click at [769, 399] on td "01:26:12.949" at bounding box center [770, 396] width 101 height 44
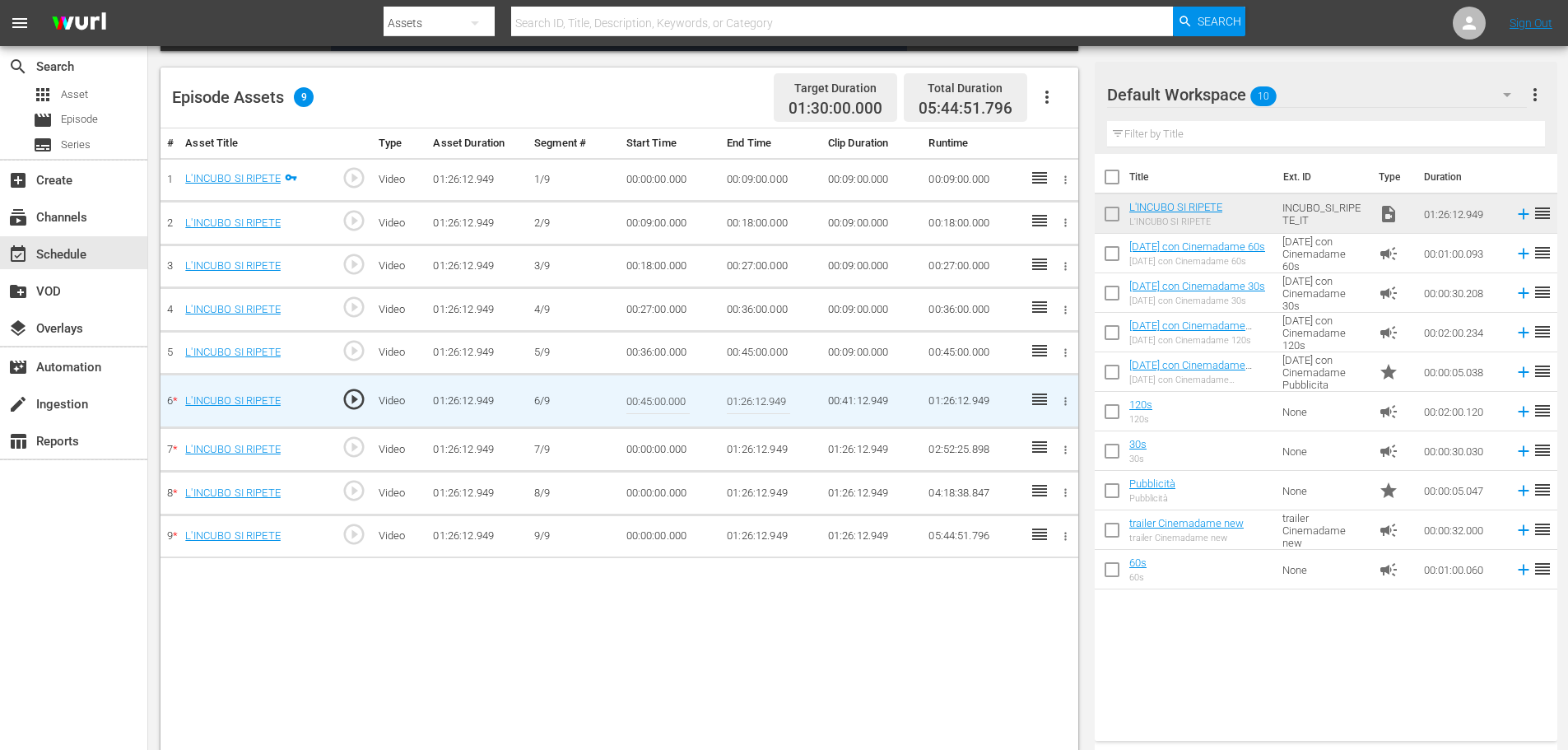
click at [769, 399] on input "01:26:12.949" at bounding box center [758, 400] width 63 height 40
paste input "0:54:00"
type input "00:54:00"
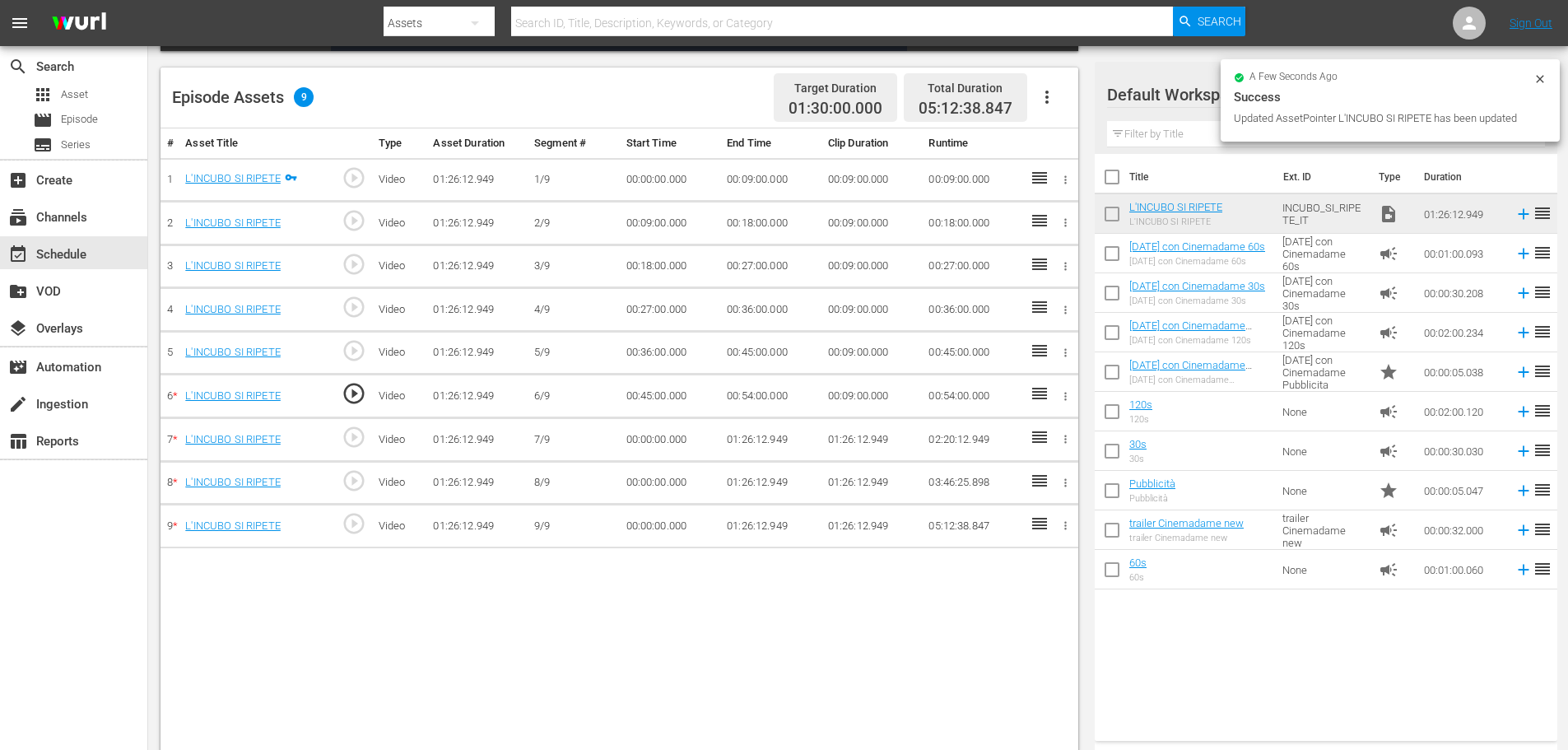
click at [662, 439] on td "00:00:00.000" at bounding box center [670, 439] width 101 height 44
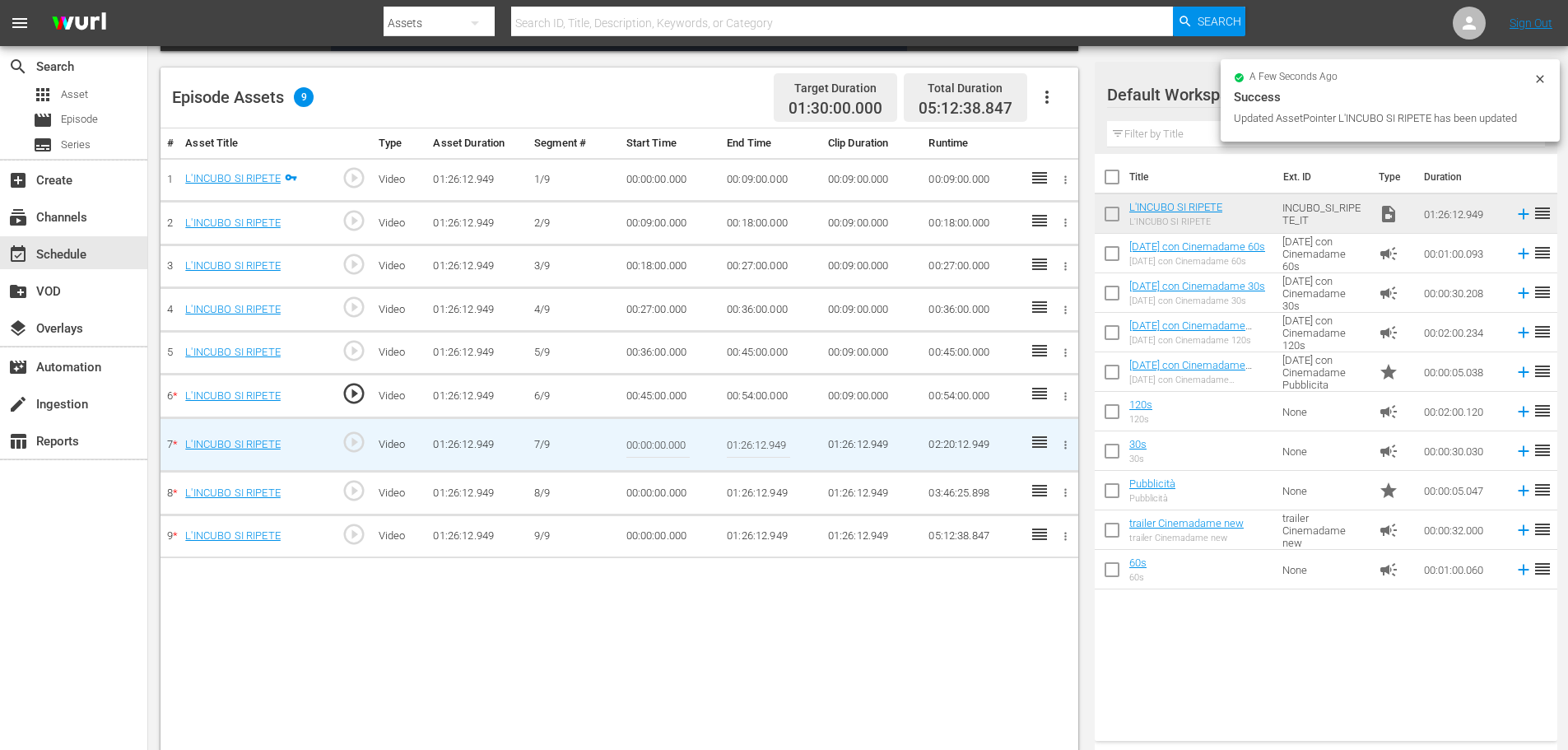
click at [662, 439] on input "00:00:00.000" at bounding box center [658, 444] width 63 height 40
paste input "54:"
type input "00:54:00"
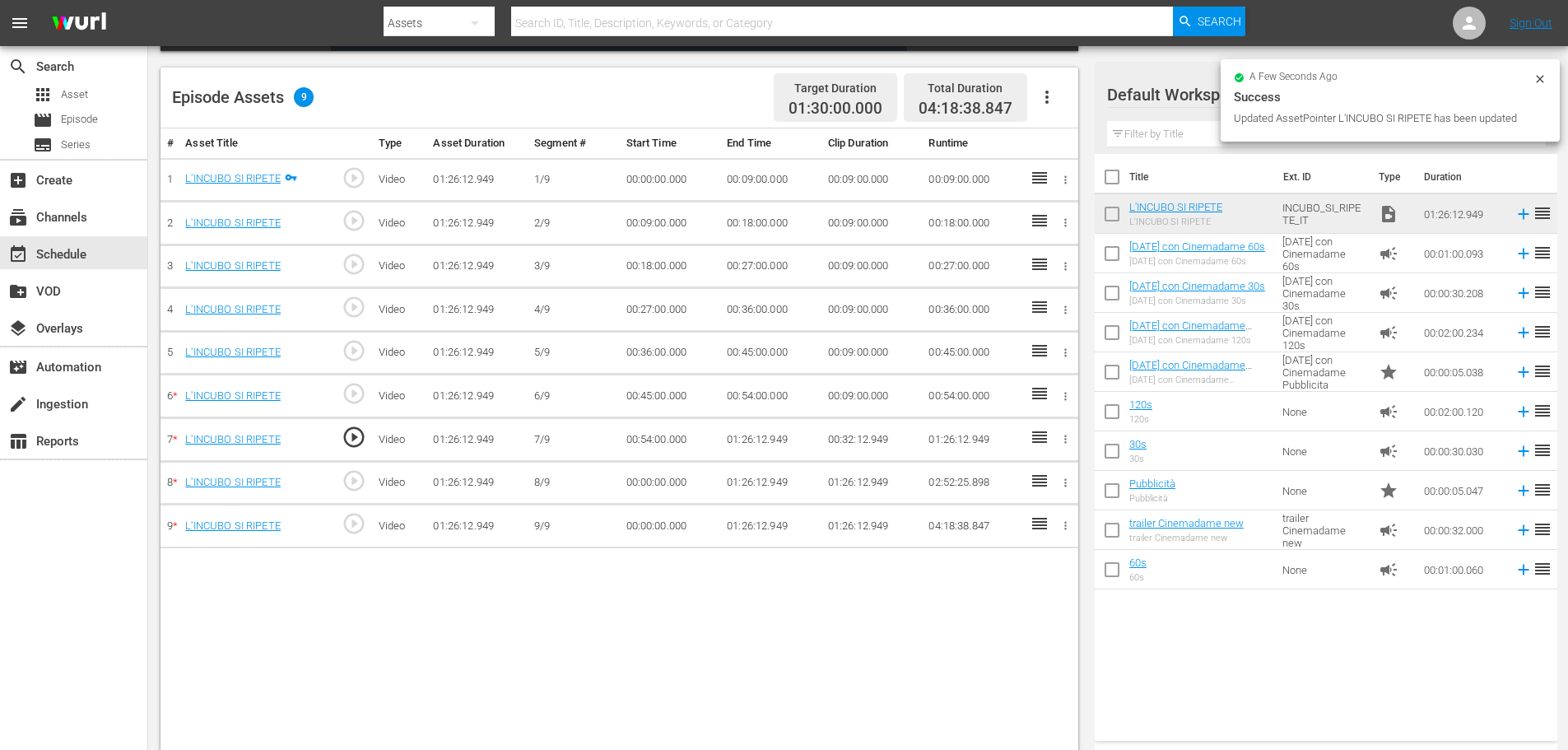
click at [749, 440] on td "01:26:12.949" at bounding box center [770, 439] width 101 height 44
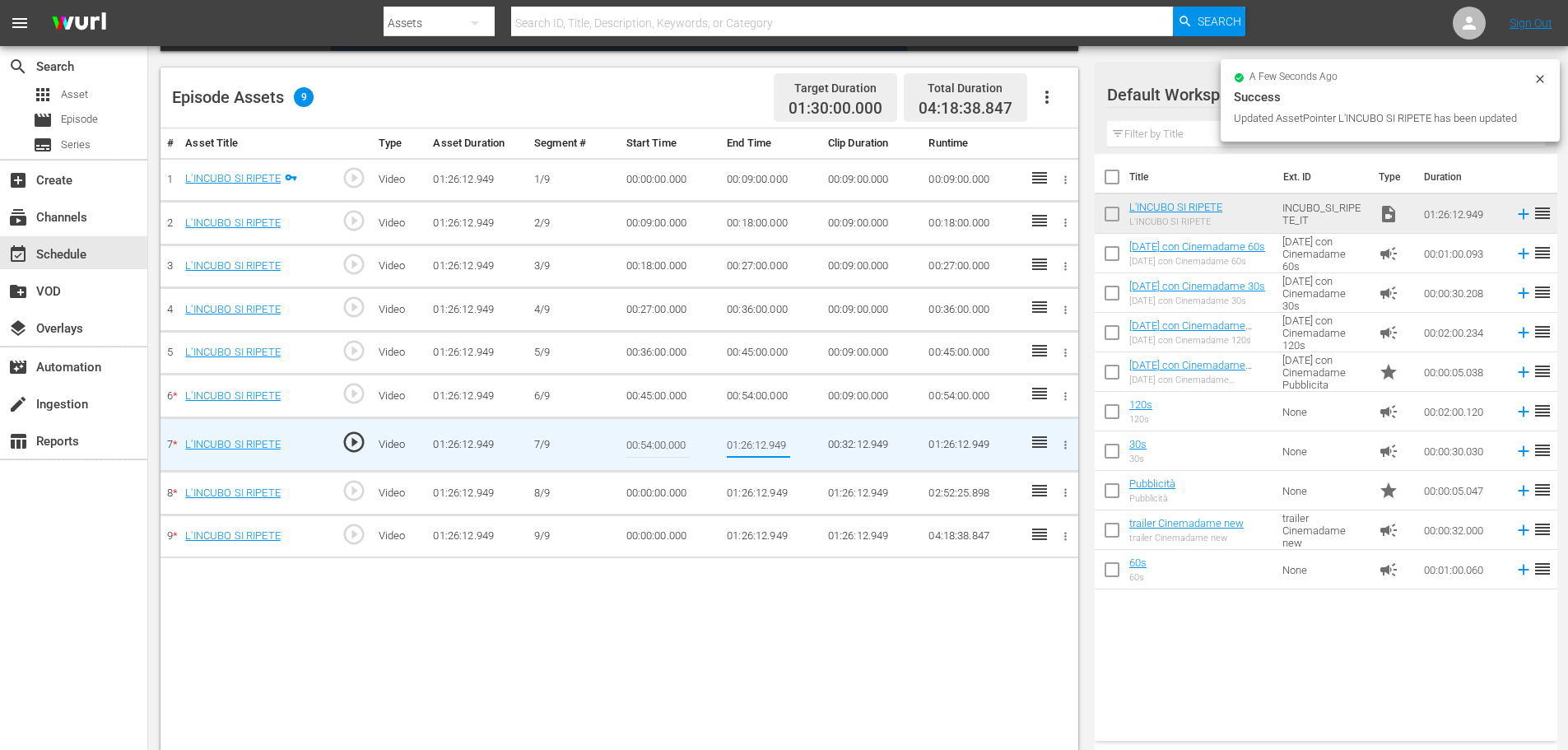
click at [749, 440] on input "01:26:12.949" at bounding box center [758, 444] width 63 height 40
type input "01:03:00"
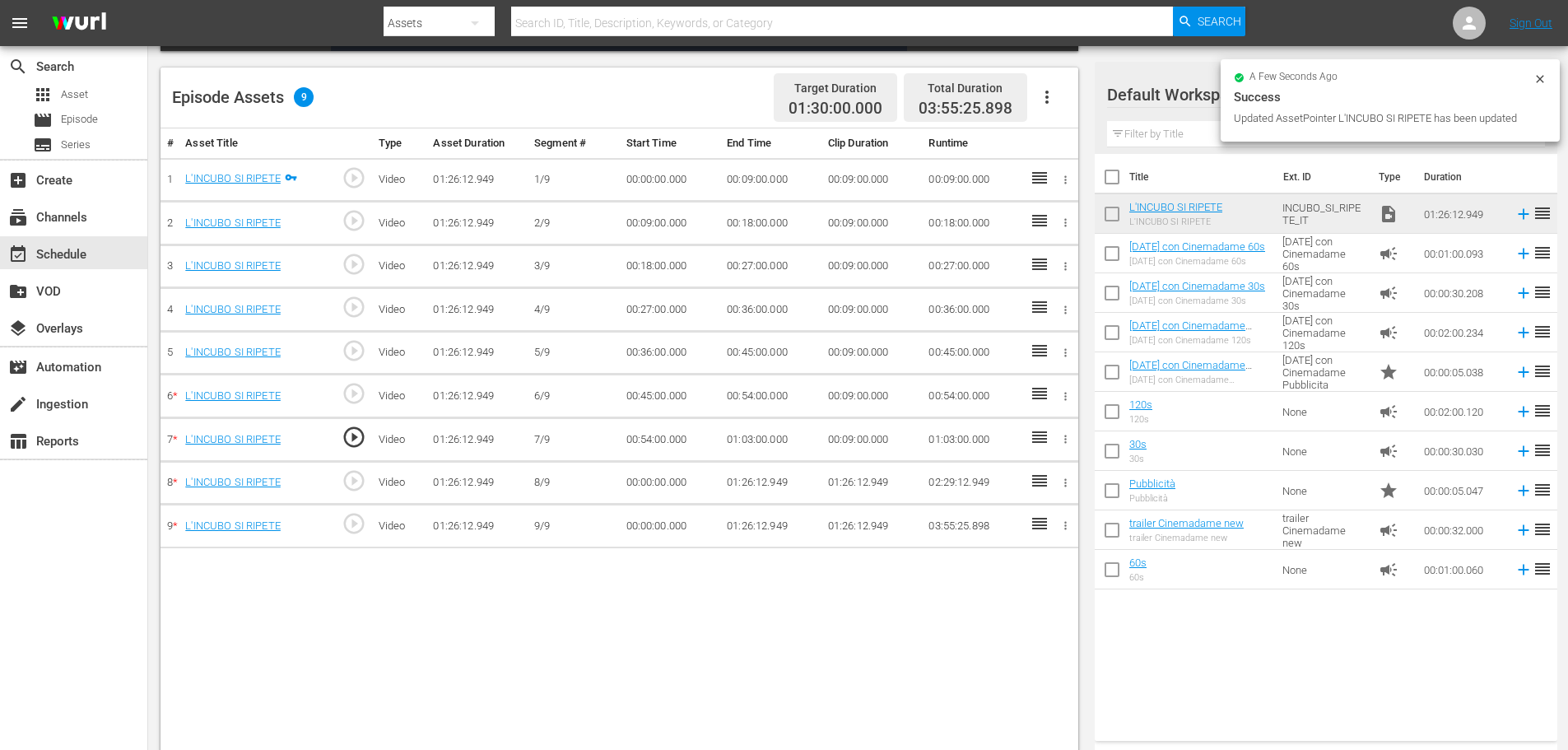
click at [673, 476] on td "00:00:00.000" at bounding box center [670, 482] width 101 height 44
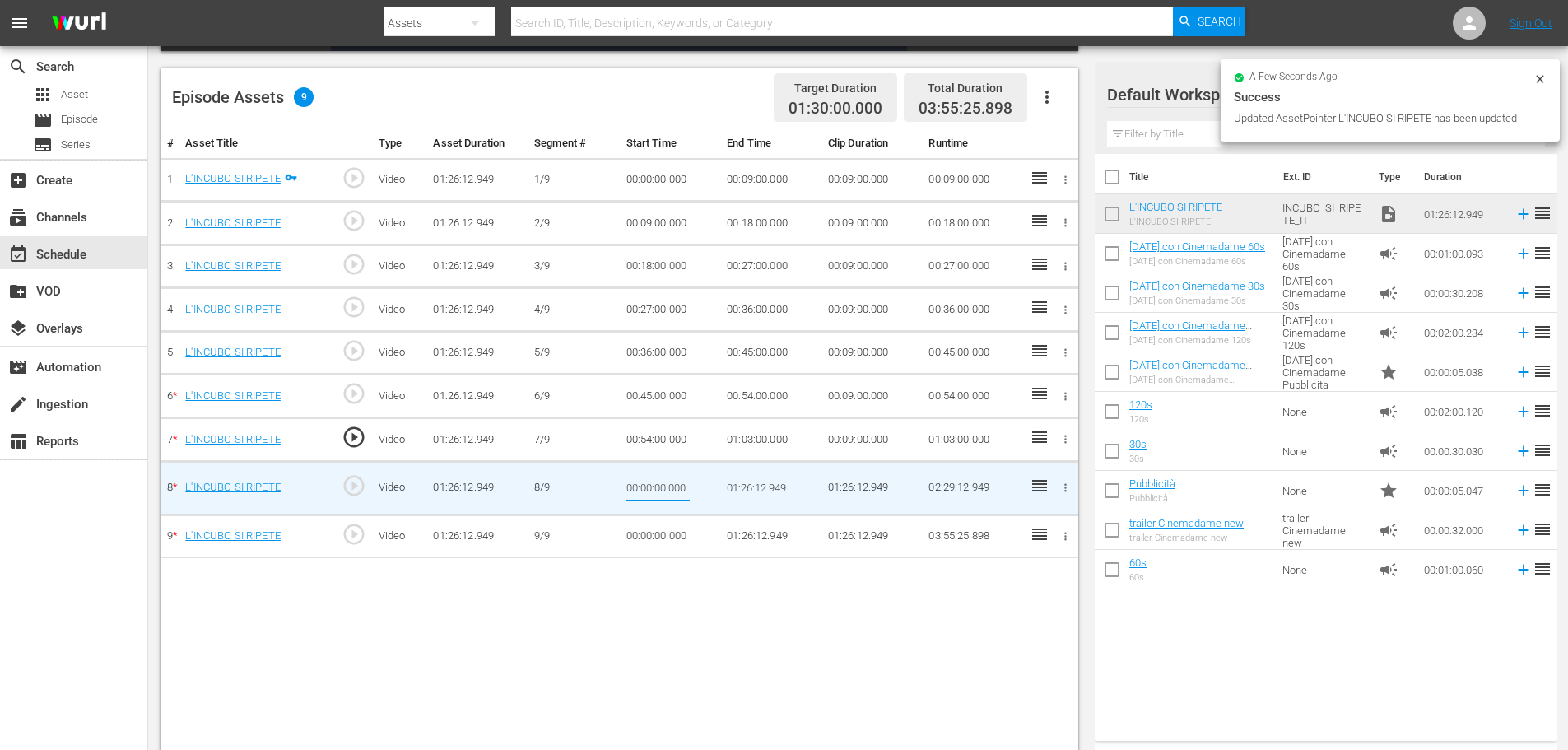
type input "01:03:00"
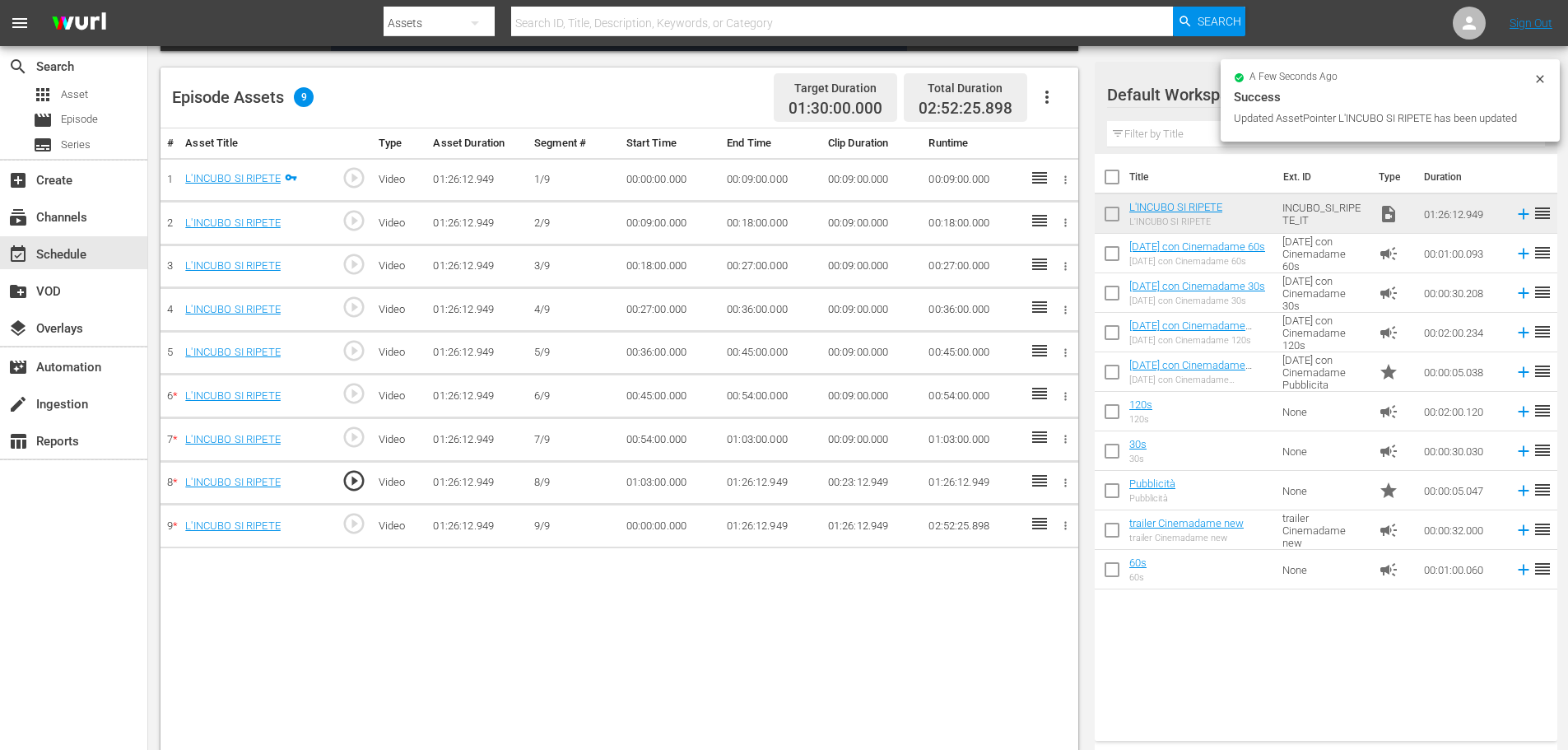
click at [723, 483] on td "01:26:12.949" at bounding box center [770, 482] width 101 height 44
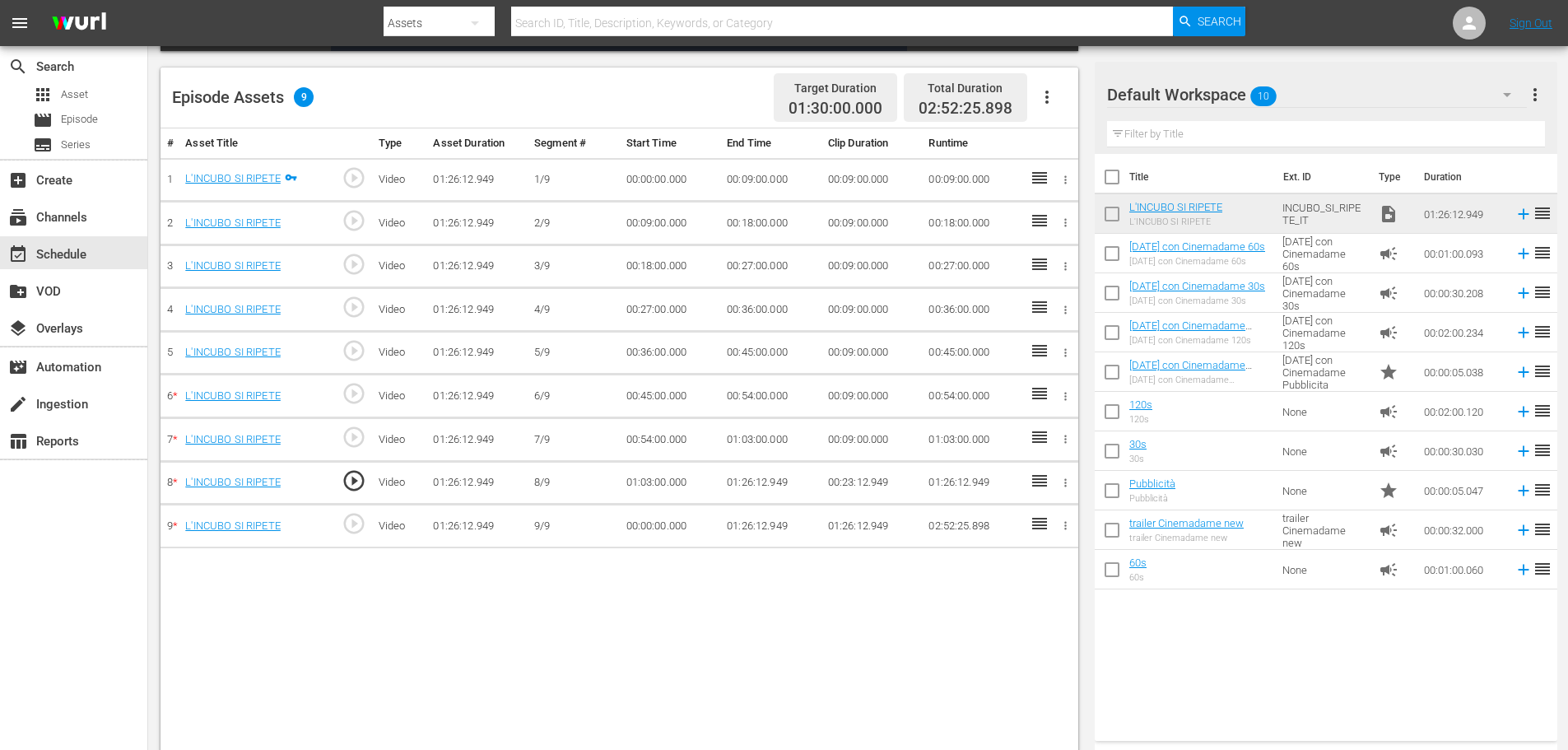
click at [756, 480] on td "01:26:12.949" at bounding box center [770, 482] width 101 height 44
click at [755, 480] on td "01:26:12.949" at bounding box center [770, 482] width 101 height 44
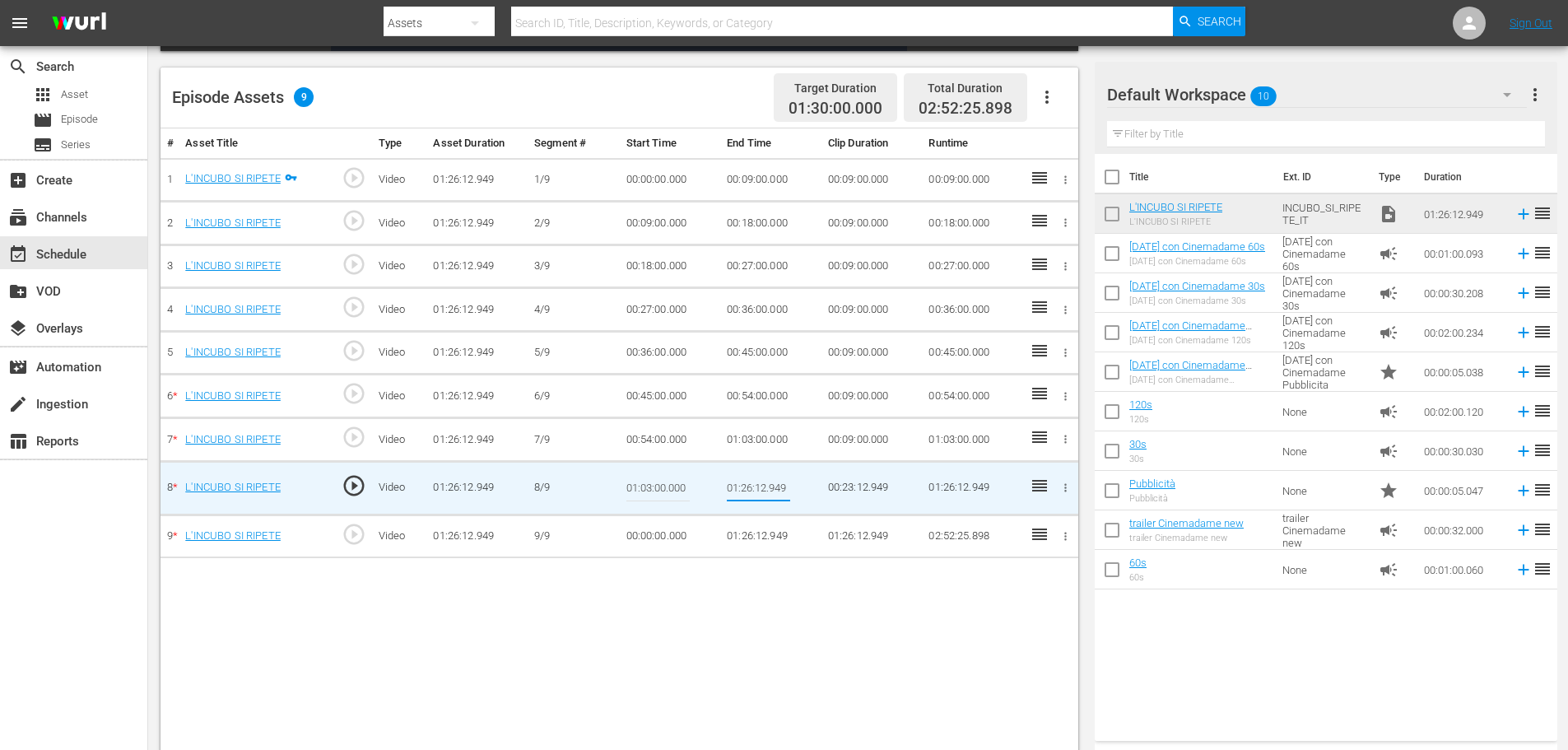
type input "01:12:00"
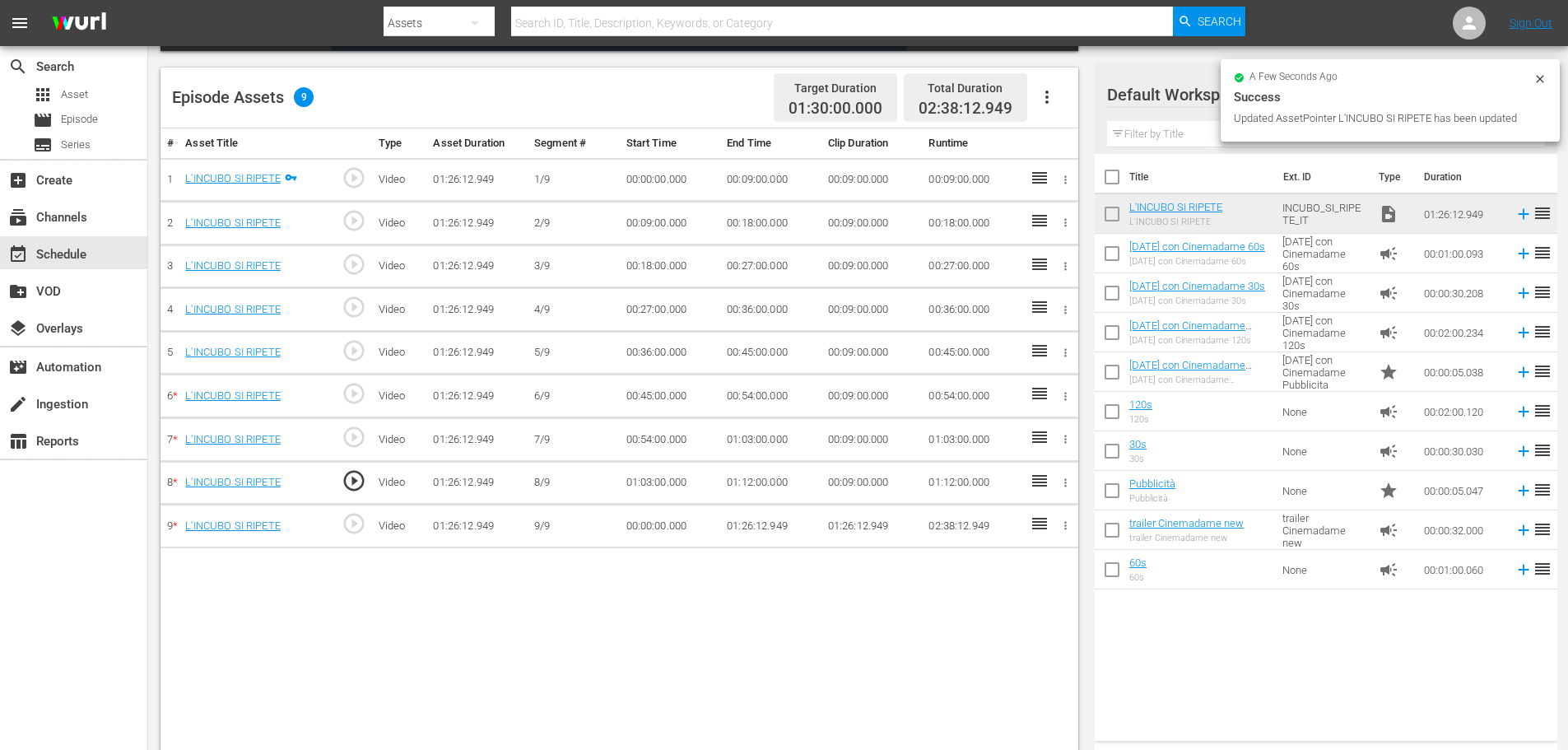
click at [660, 511] on td "00:00:00.000" at bounding box center [670, 526] width 101 height 44
click at [655, 526] on td "00:00:00.000" at bounding box center [670, 526] width 101 height 44
click at [654, 526] on td "00:00:00.000" at bounding box center [670, 526] width 101 height 44
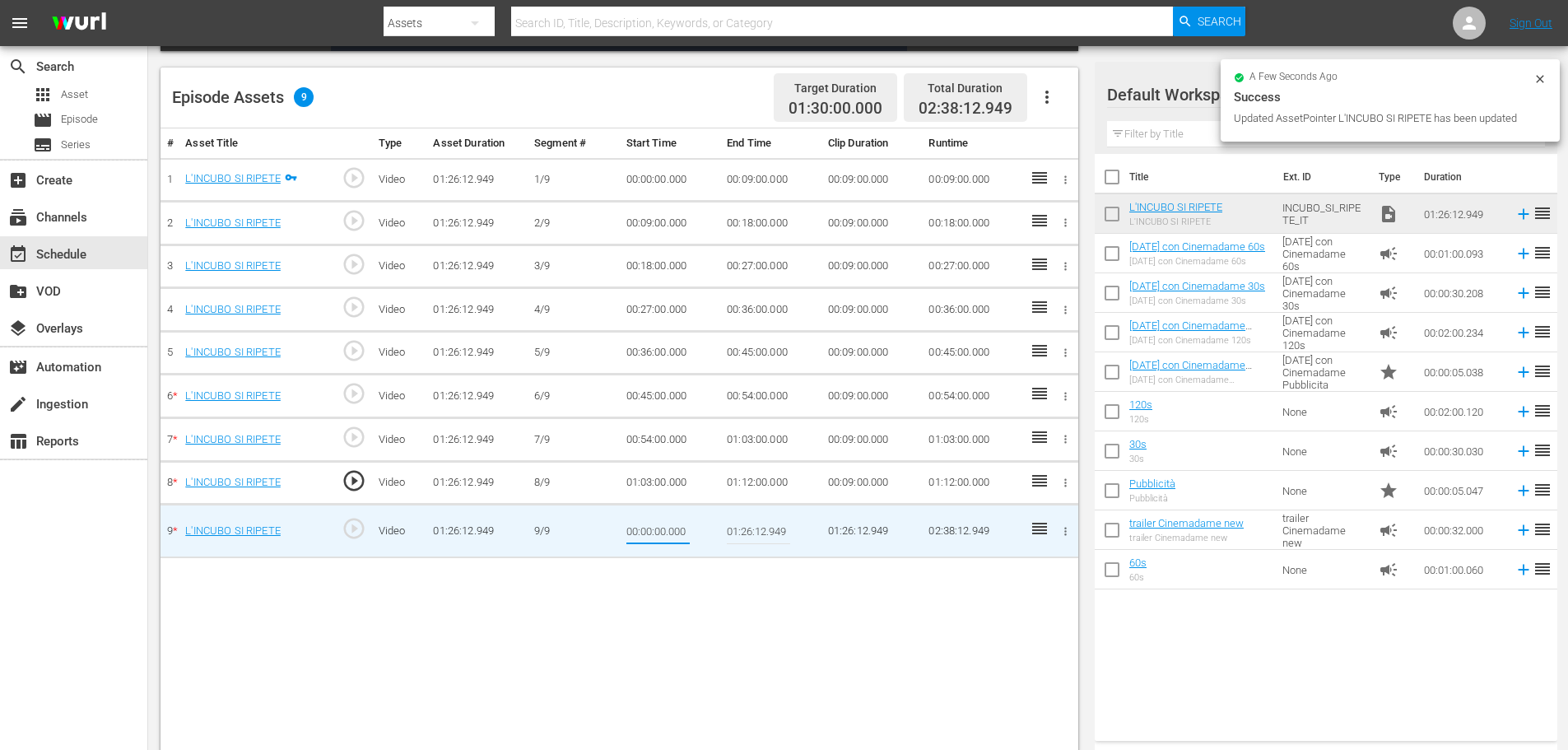
click at [654, 526] on input "00:00:00.000" at bounding box center [658, 531] width 63 height 40
type input "01:12:00"
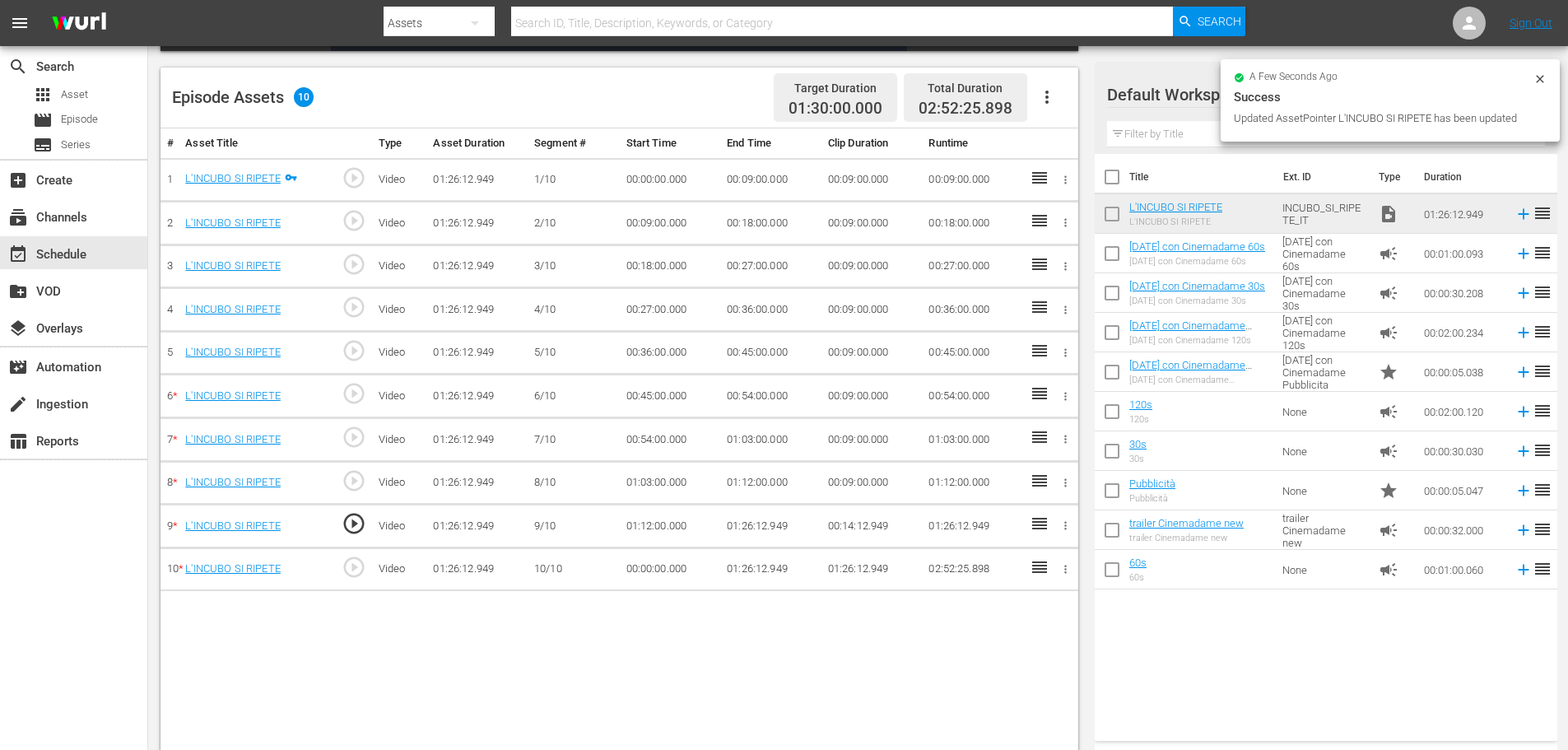
click at [738, 520] on td "01:26:12.949" at bounding box center [770, 526] width 101 height 44
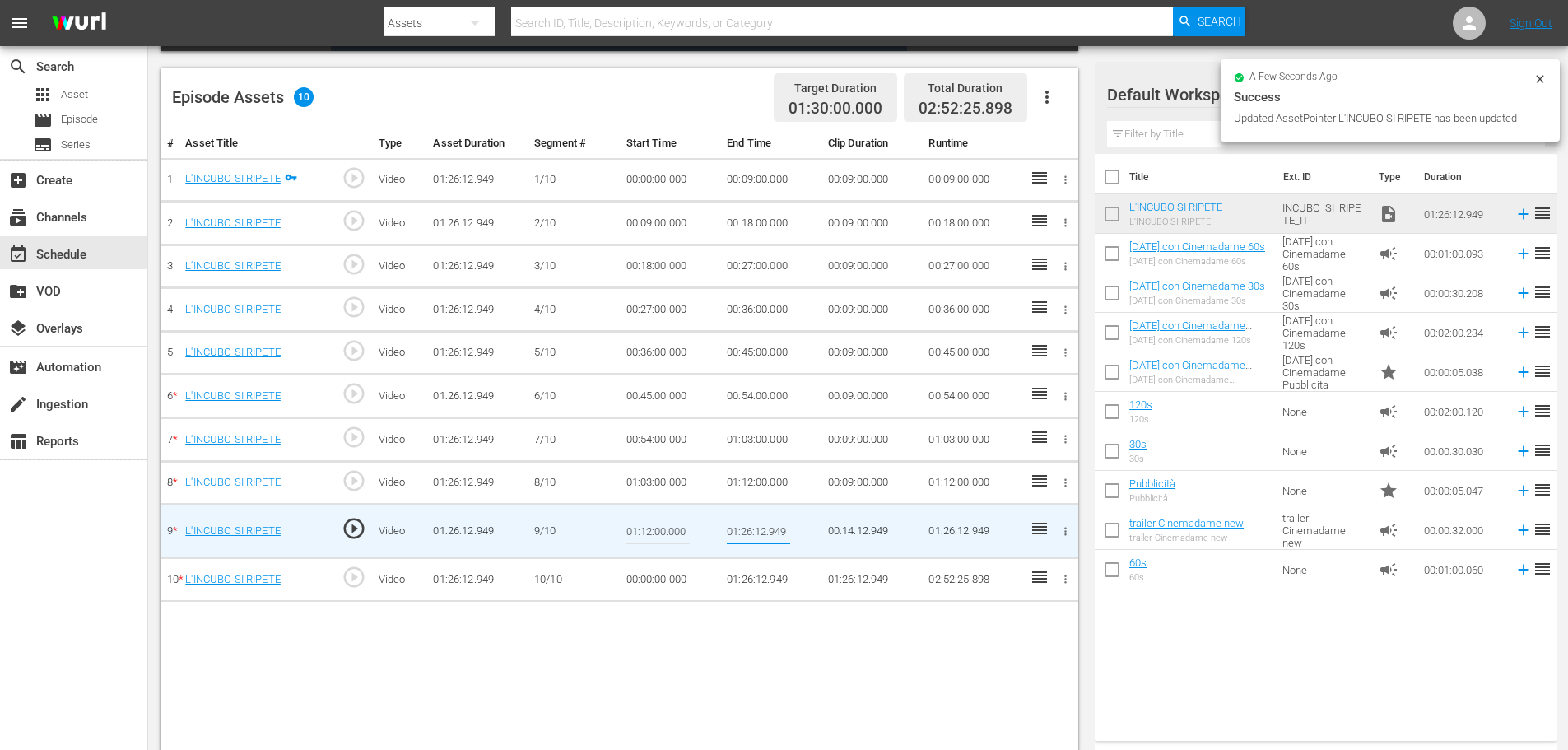
type input "01:21:00"
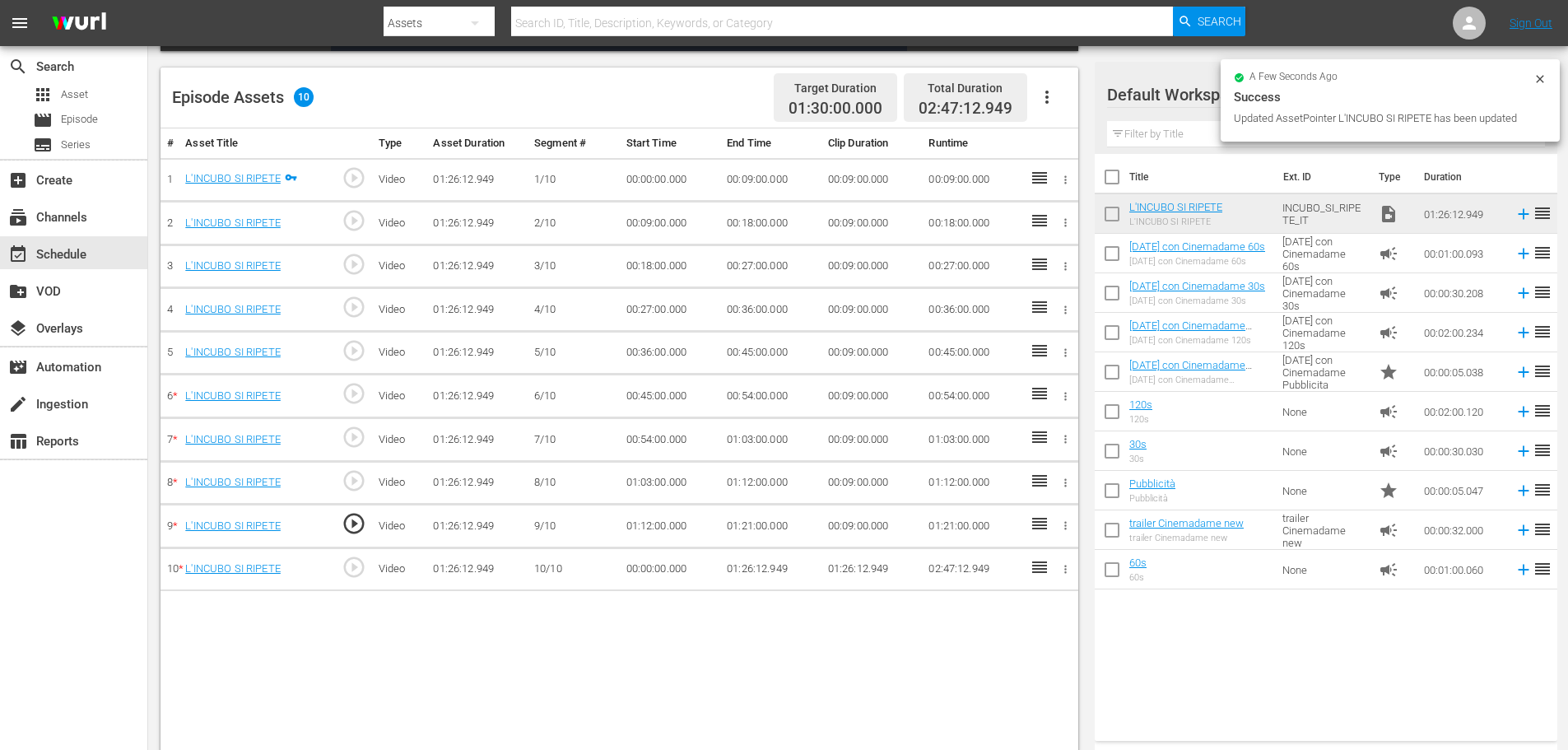
click at [646, 565] on td "00:00:00.000" at bounding box center [670, 569] width 101 height 44
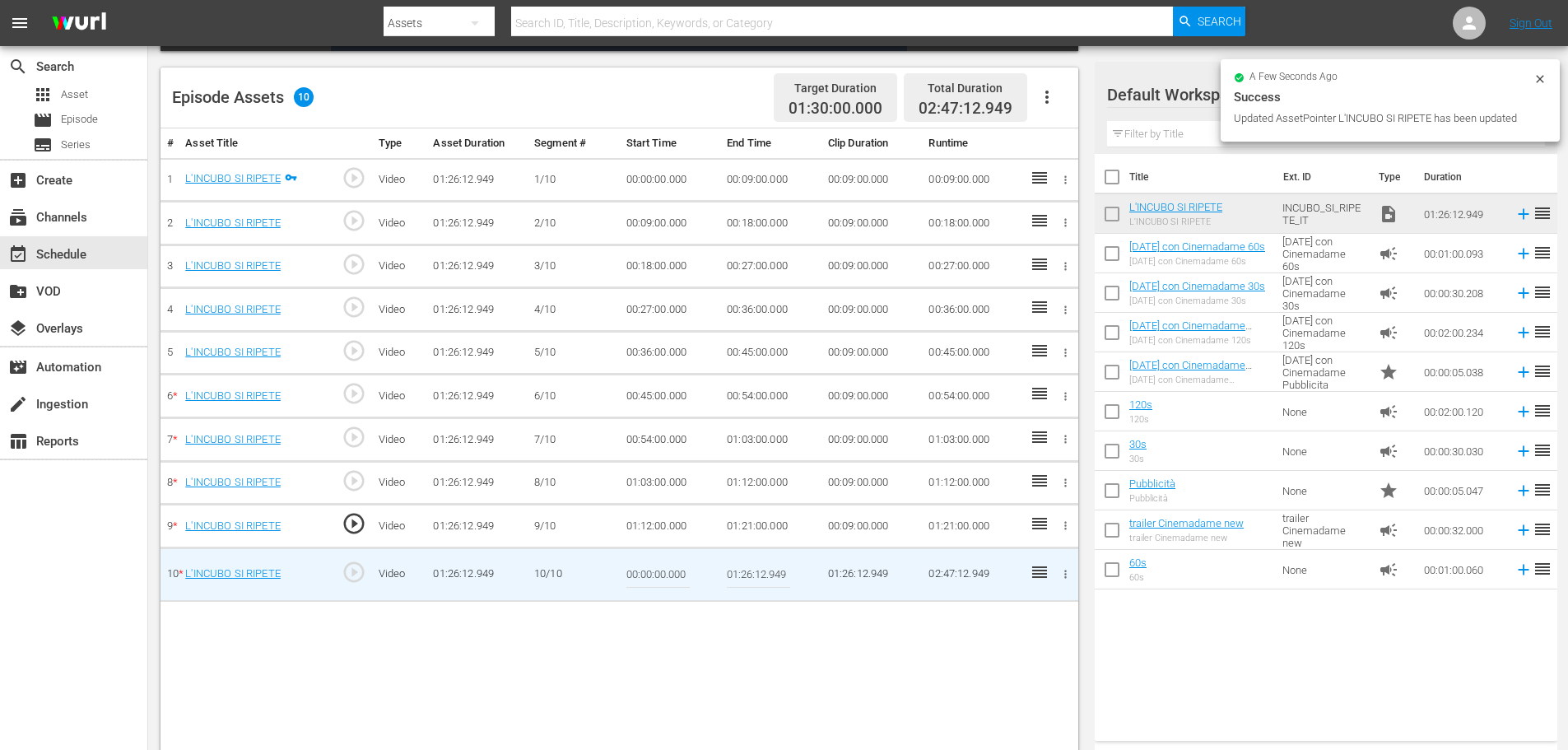
click at [646, 565] on input "00:00:00.000" at bounding box center [658, 575] width 63 height 40
paste input "1:21:"
type input "01:21:00"
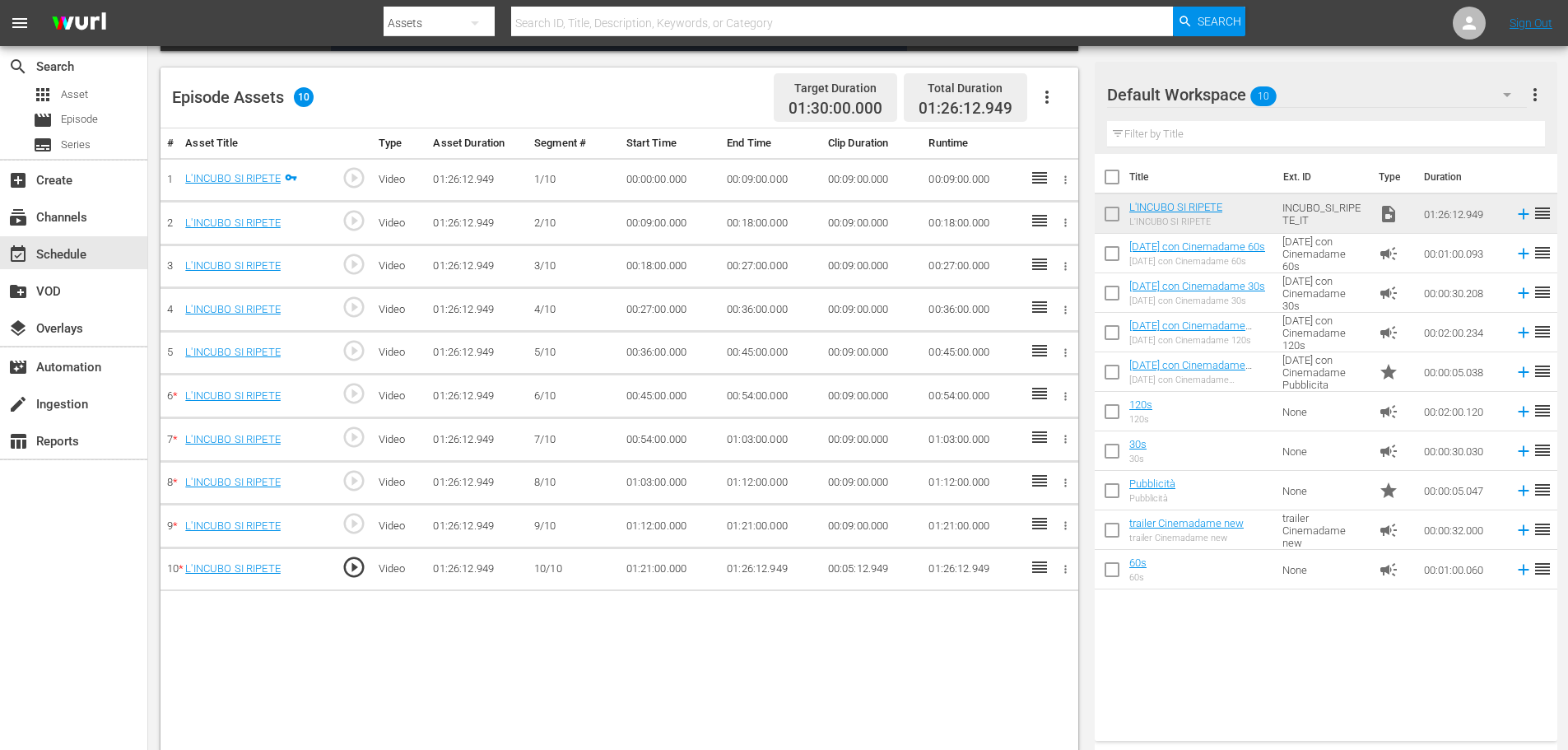
click at [1050, 98] on icon "button" at bounding box center [1046, 97] width 20 height 20
click at [1065, 107] on div "Fill with Ads" at bounding box center [1097, 104] width 112 height 40
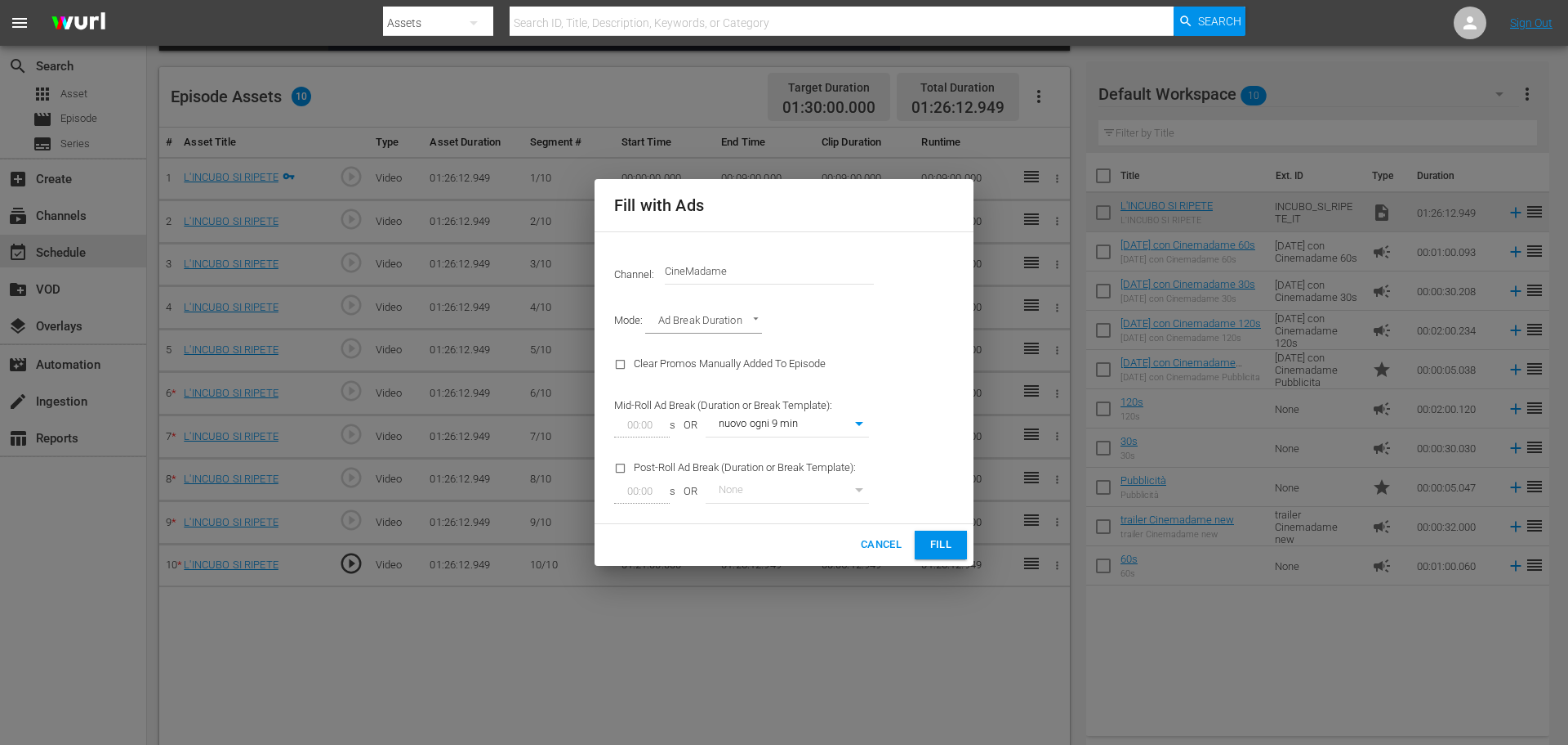
click at [931, 542] on span "Fill" at bounding box center [941, 544] width 27 height 19
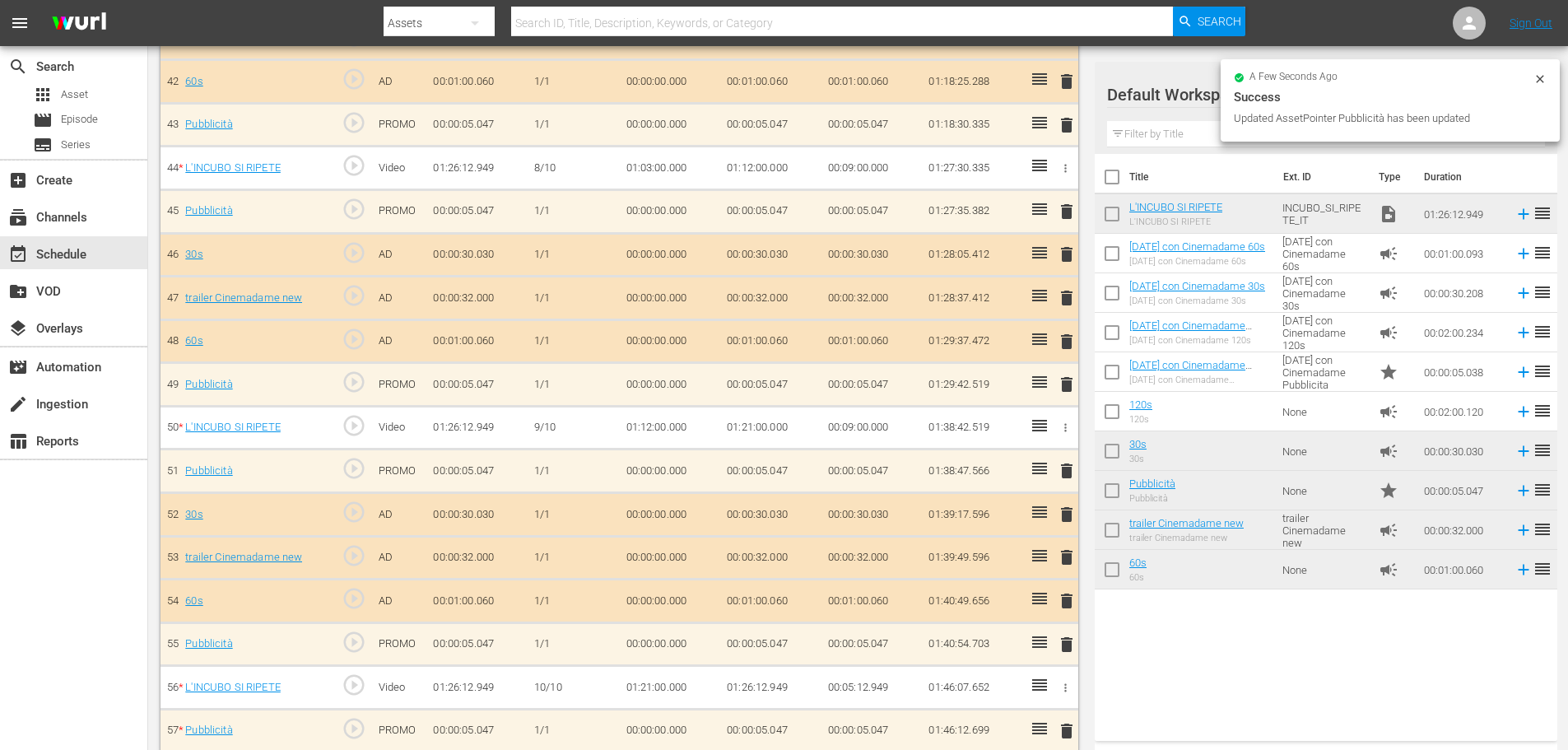
scroll to position [2299, 0]
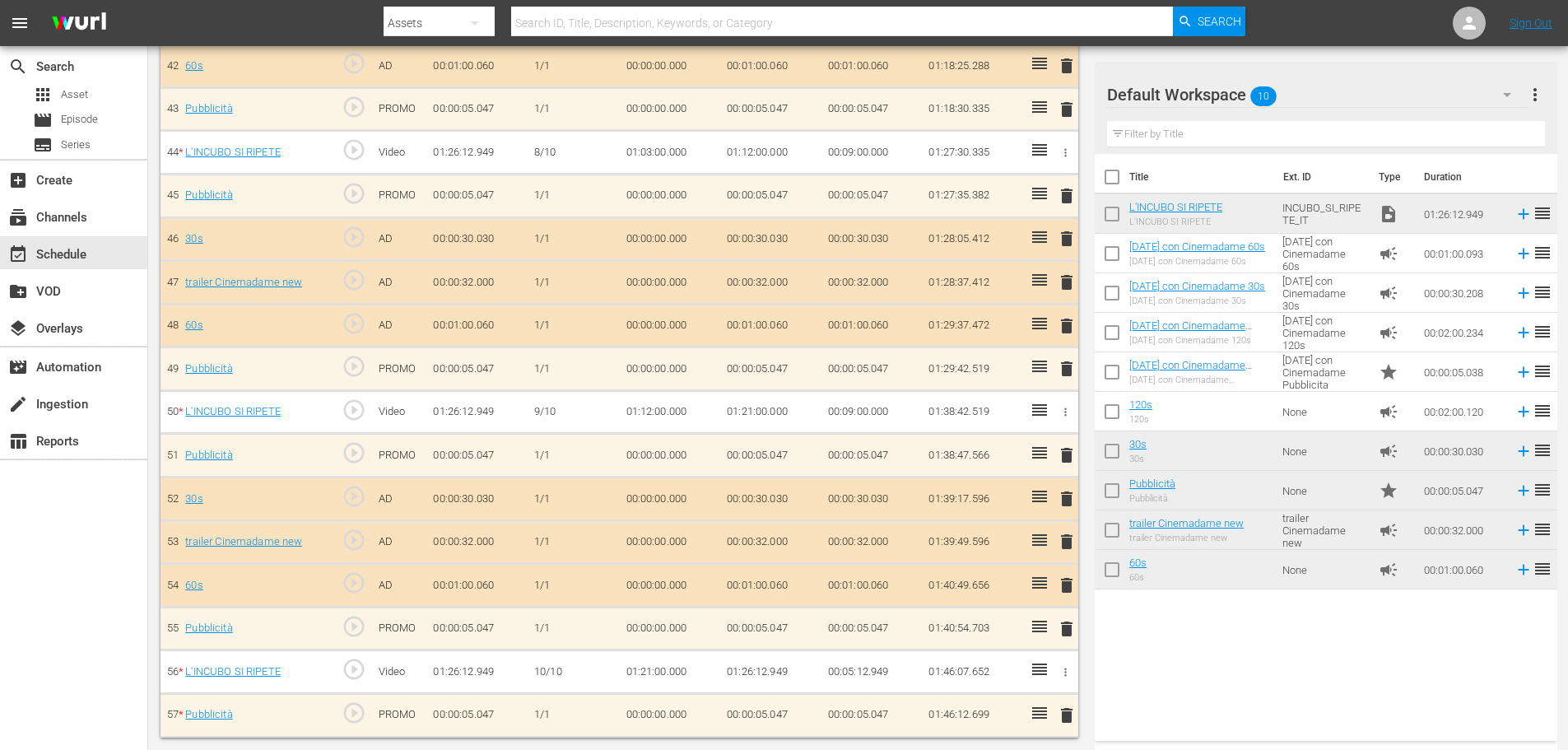
click at [1230, 488] on td "Pubblicità Pubblicità" at bounding box center [1203, 490] width 147 height 40
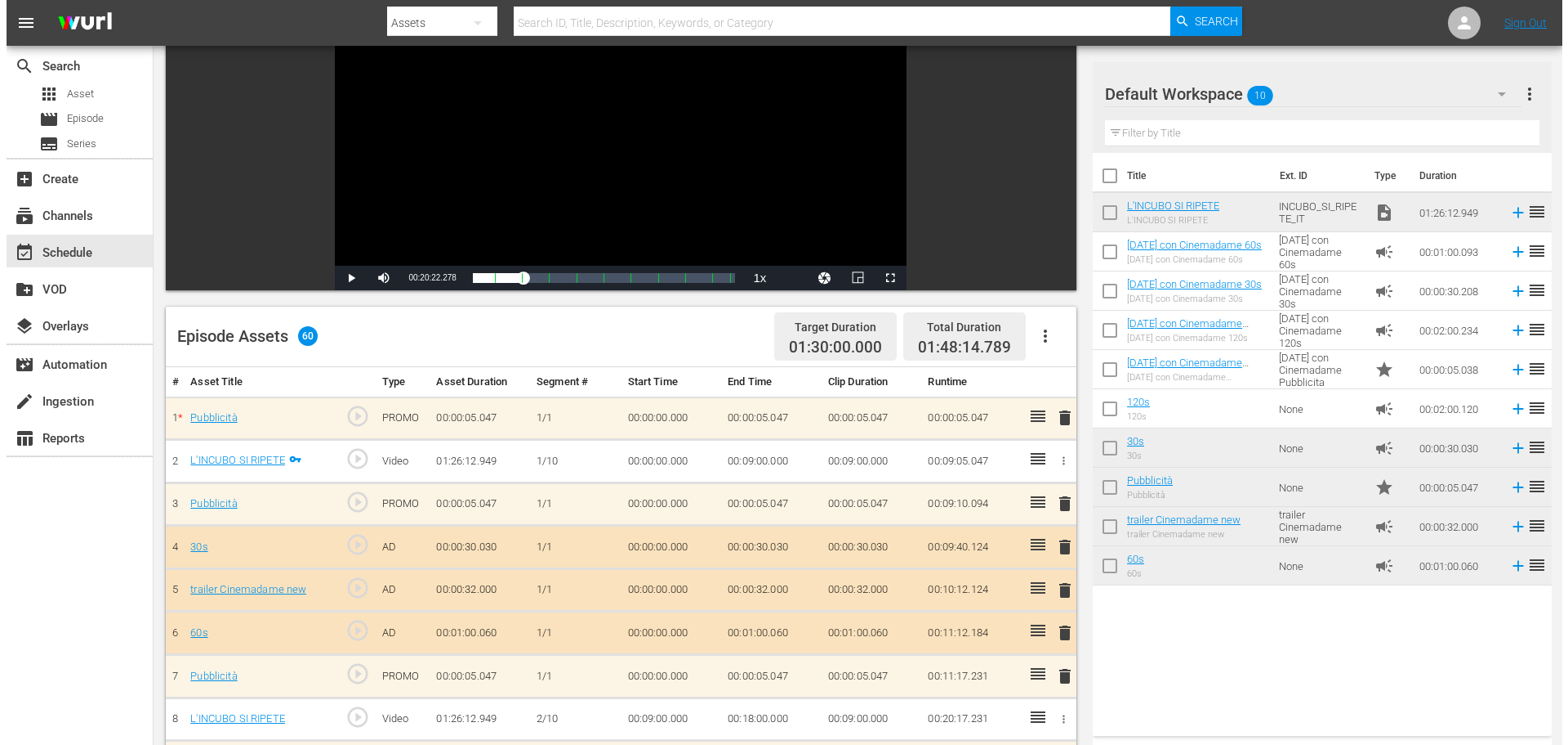
scroll to position [0, 0]
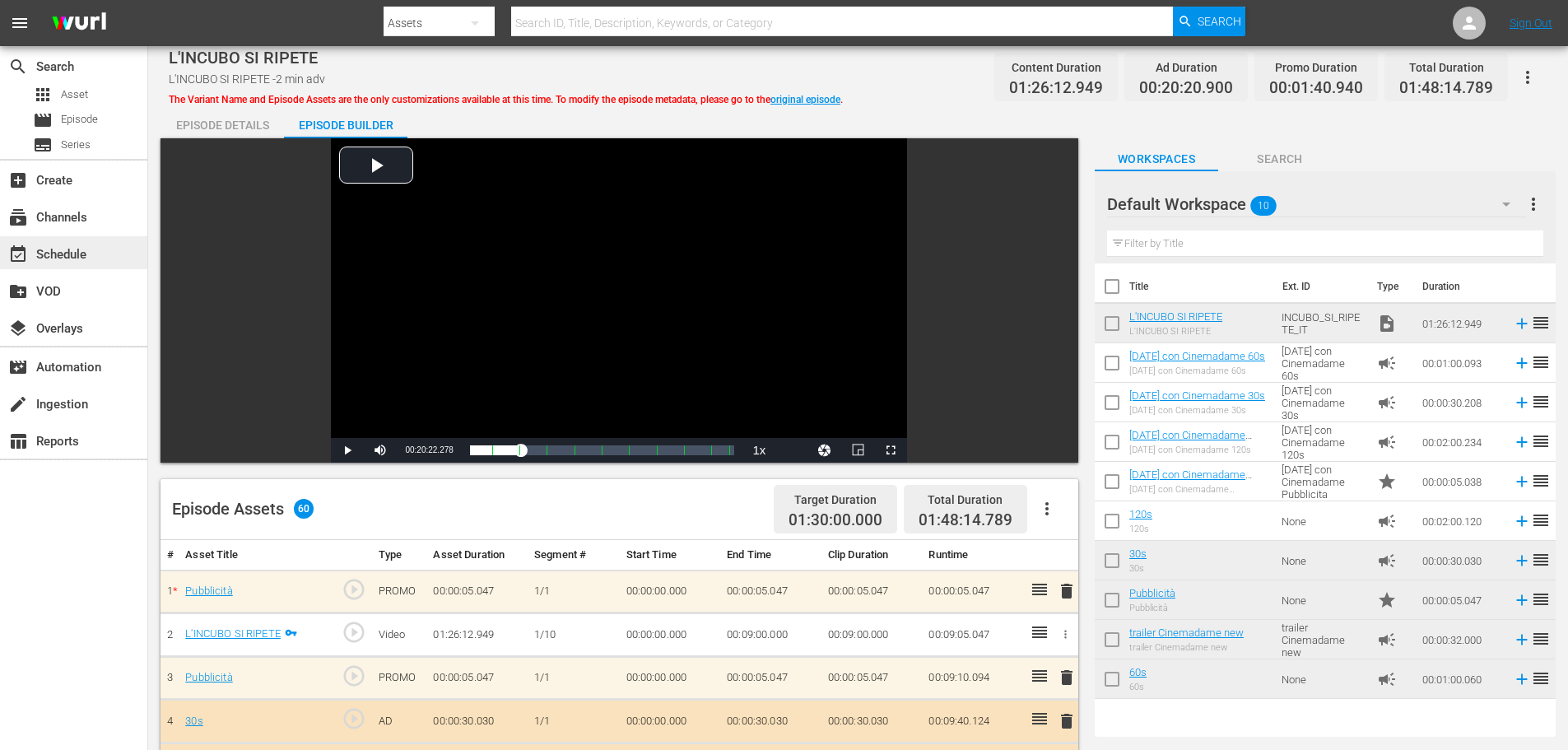
click at [98, 256] on div "event_available Schedule" at bounding box center [73, 253] width 148 height 33
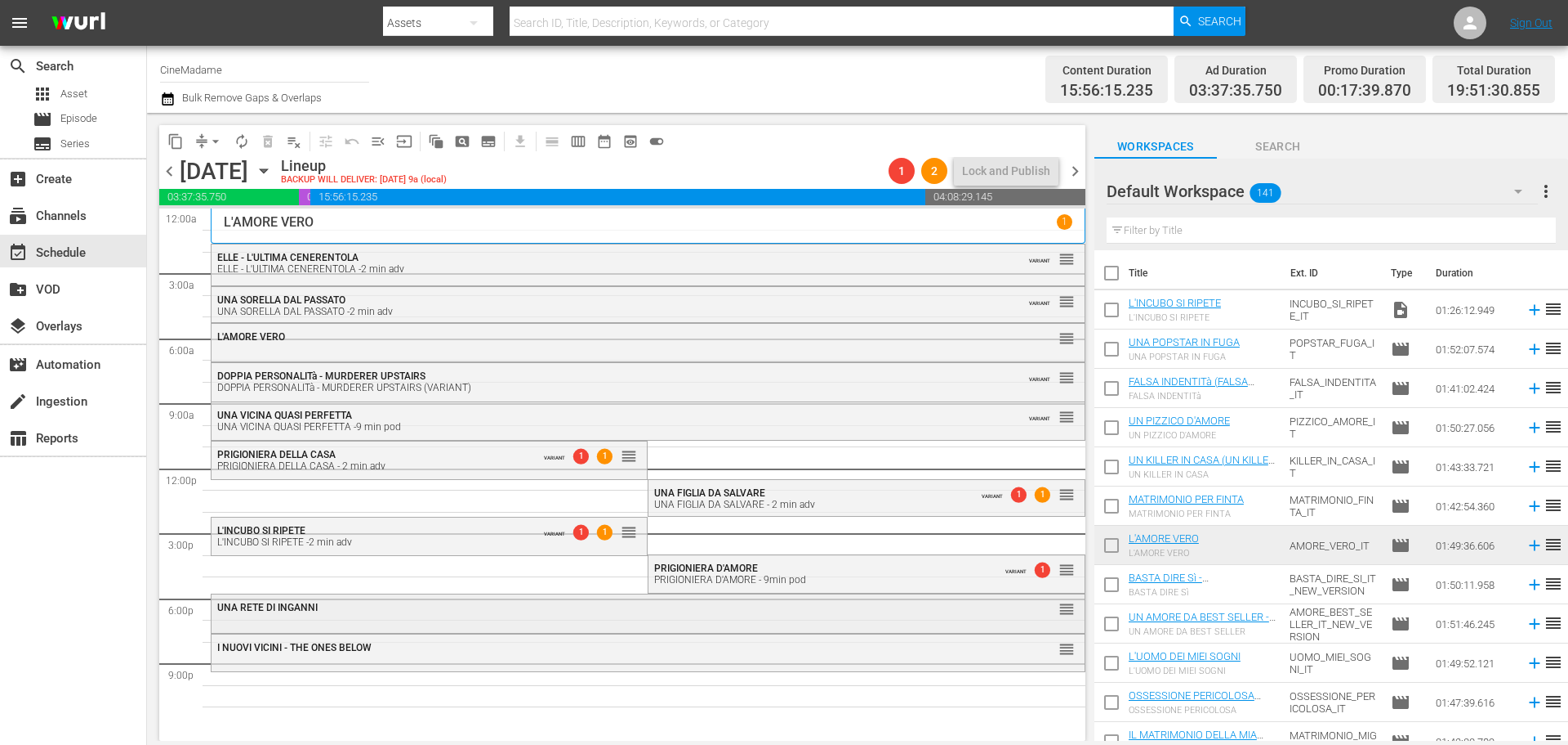
click at [499, 615] on div "UNA RETE DI INGANNI reorder" at bounding box center [648, 608] width 873 height 27
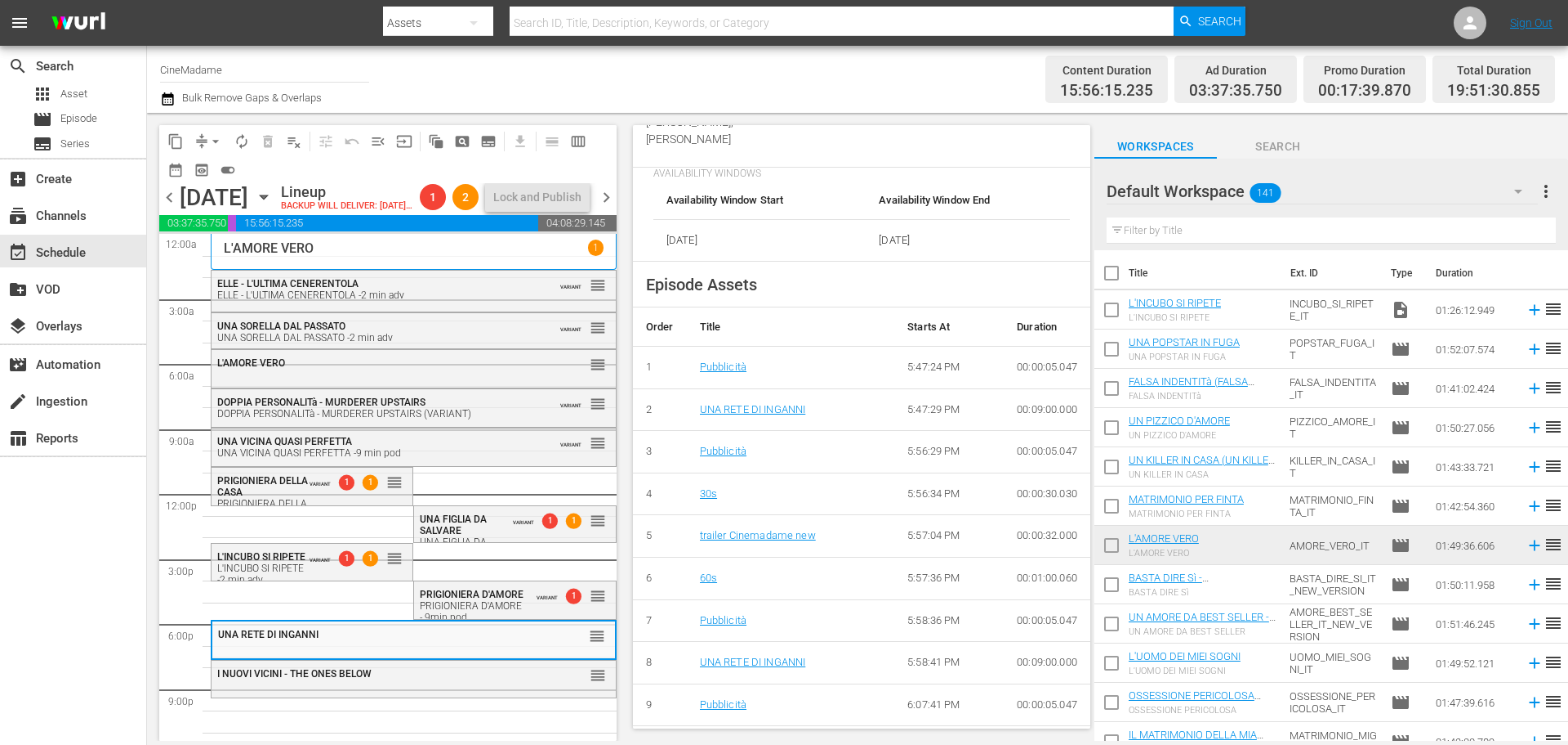
scroll to position [899, 0]
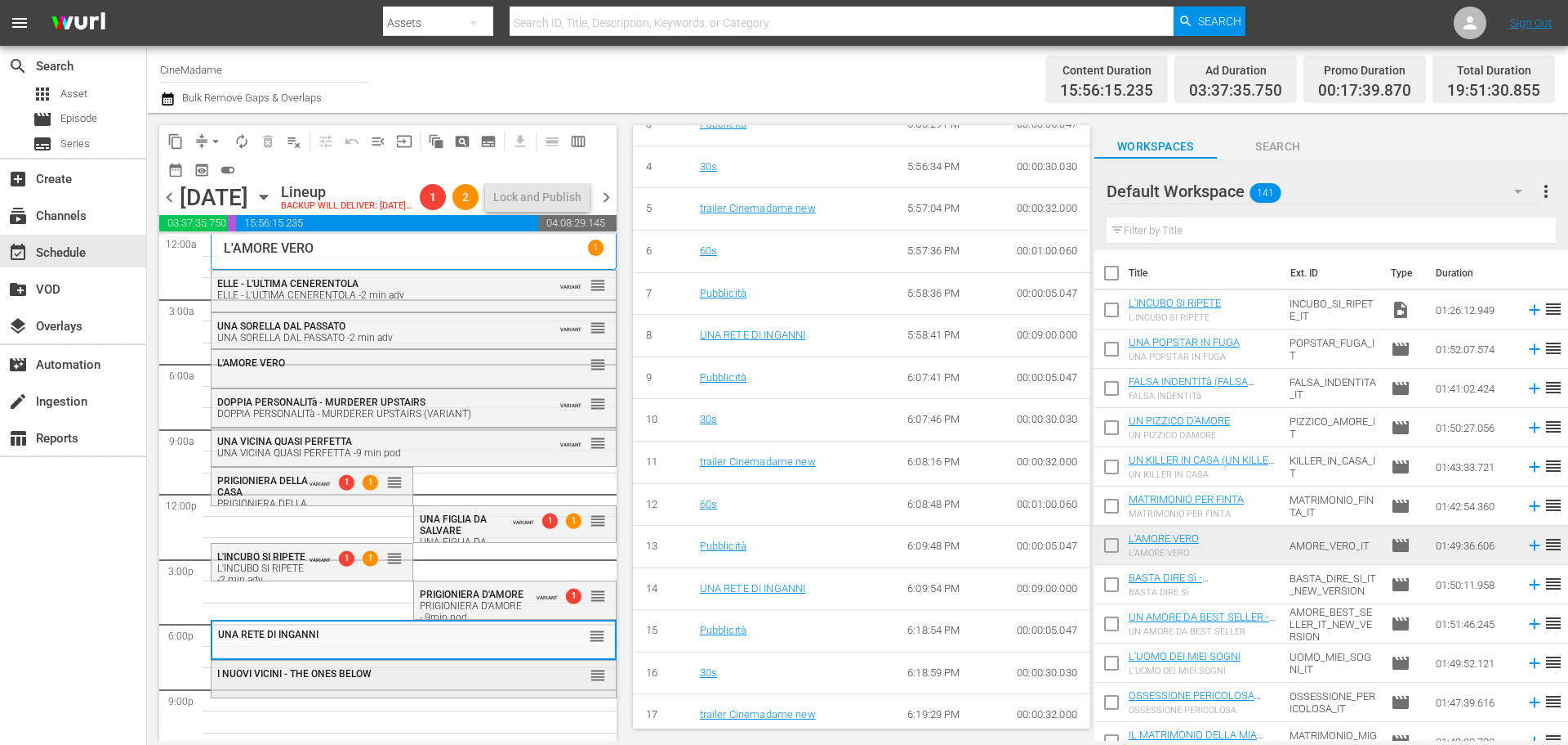
click at [435, 688] on div "I NUOVI VICINI - THE ONES BELOW reorder" at bounding box center [414, 674] width 404 height 27
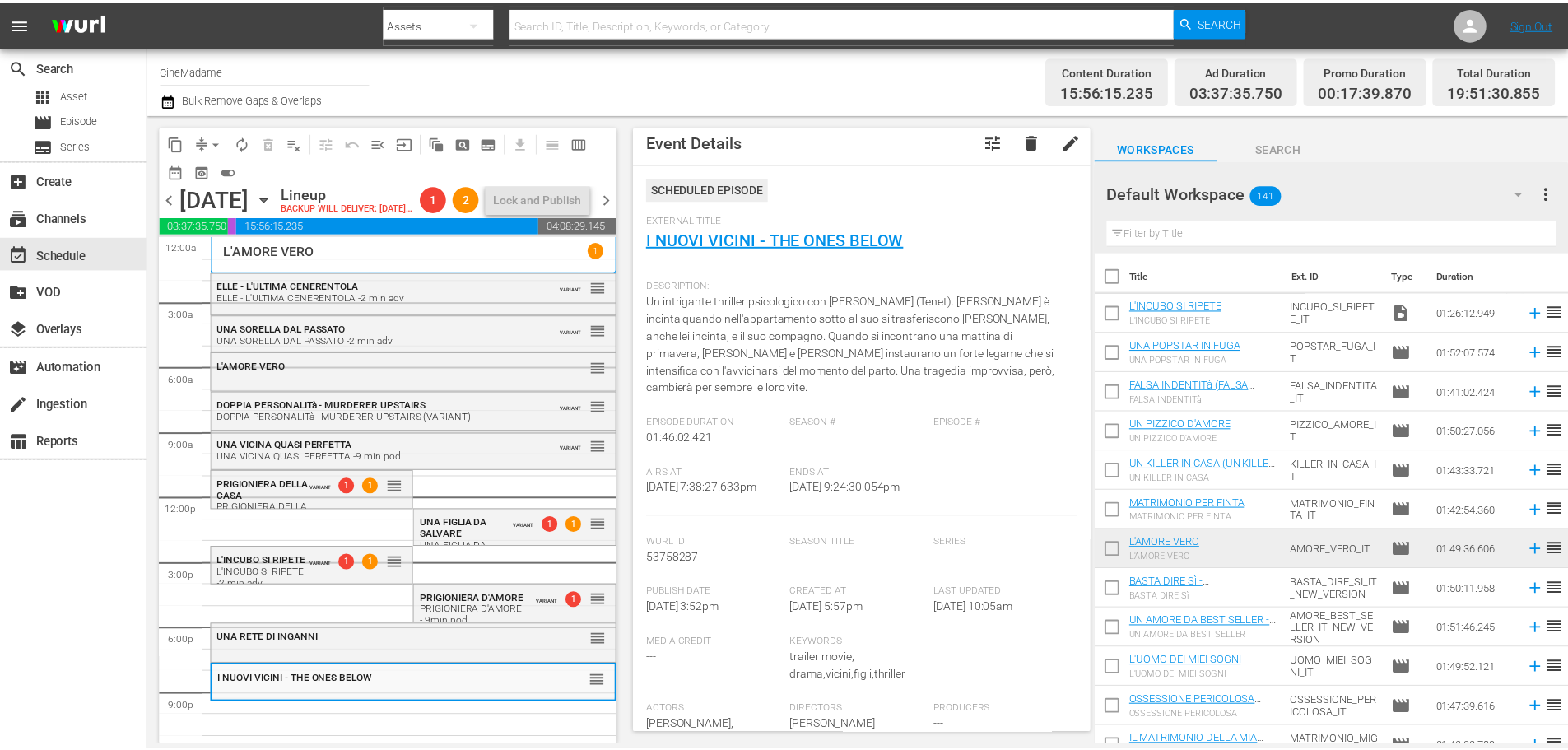
scroll to position [0, 0]
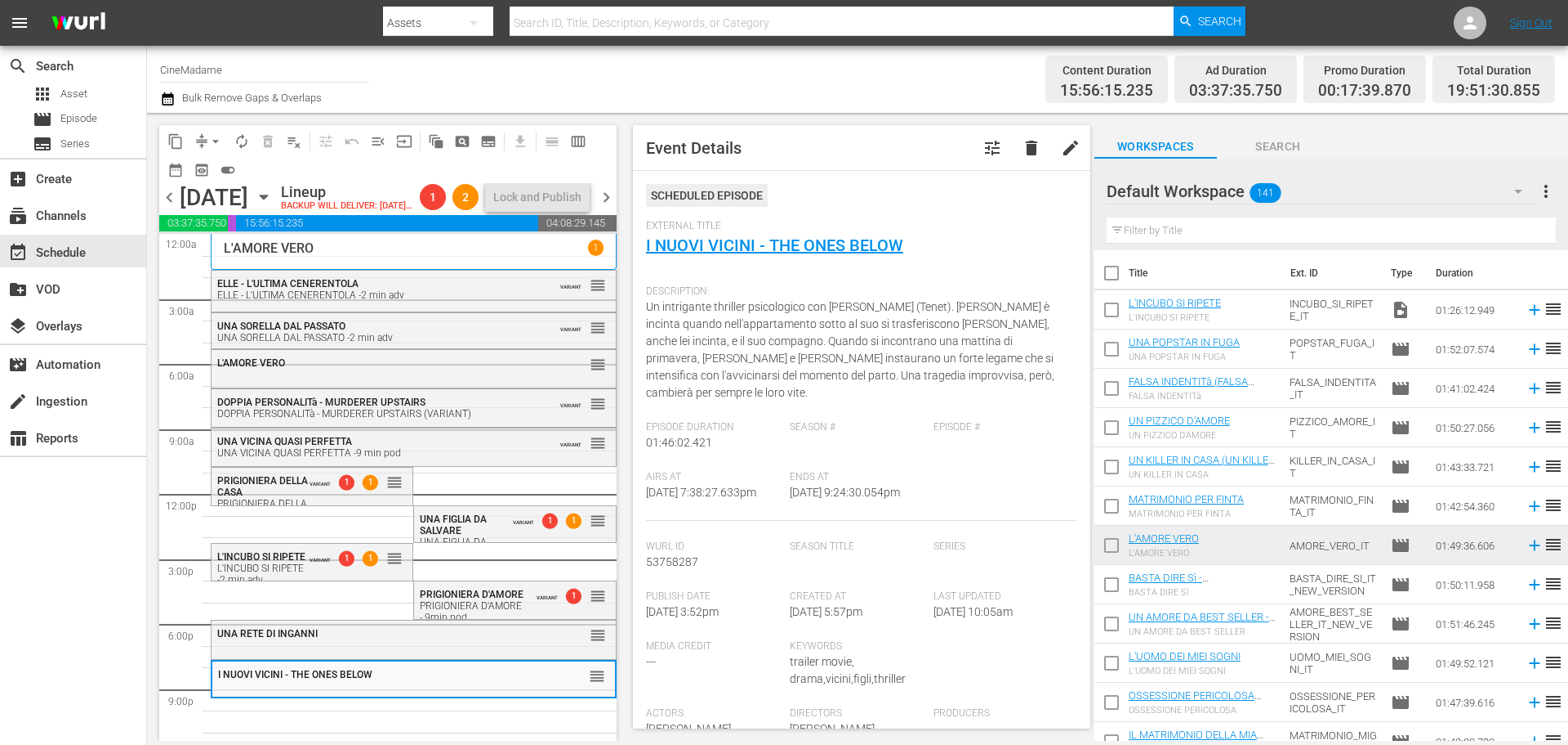
click at [973, 159] on button "tune" at bounding box center [992, 148] width 39 height 39
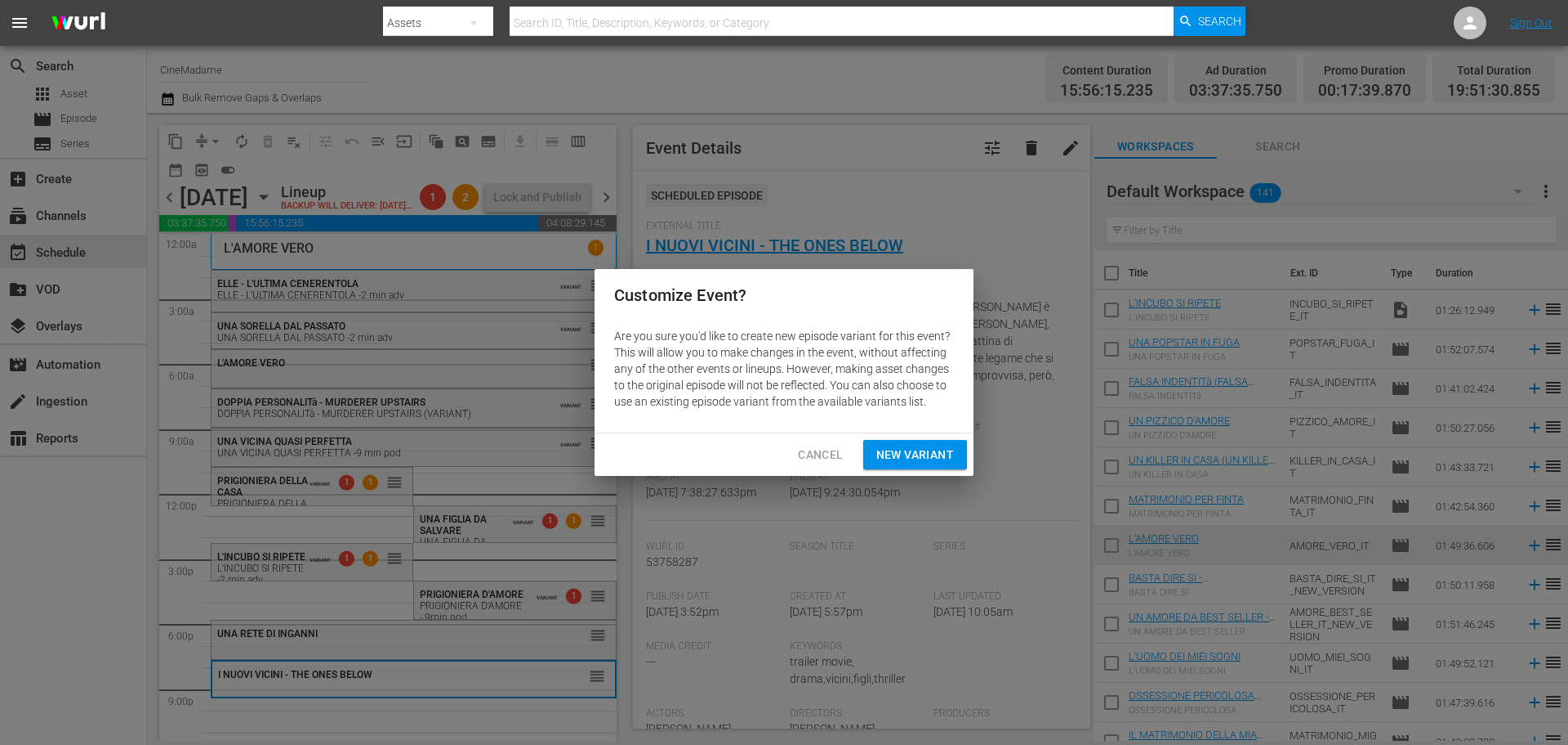
click at [921, 451] on span "New Variant" at bounding box center [915, 455] width 78 height 21
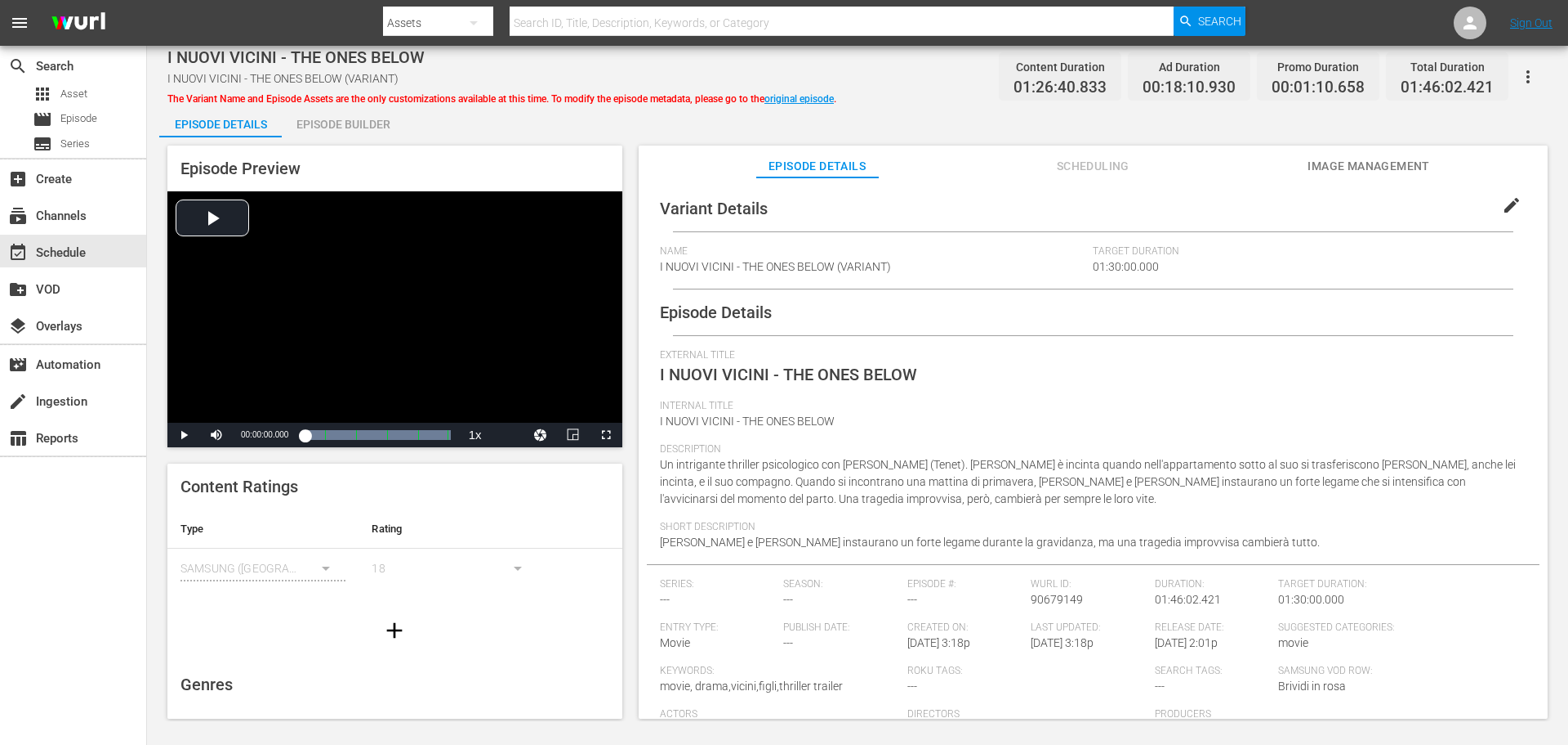
click at [1502, 201] on span "edit" at bounding box center [1511, 205] width 20 height 20
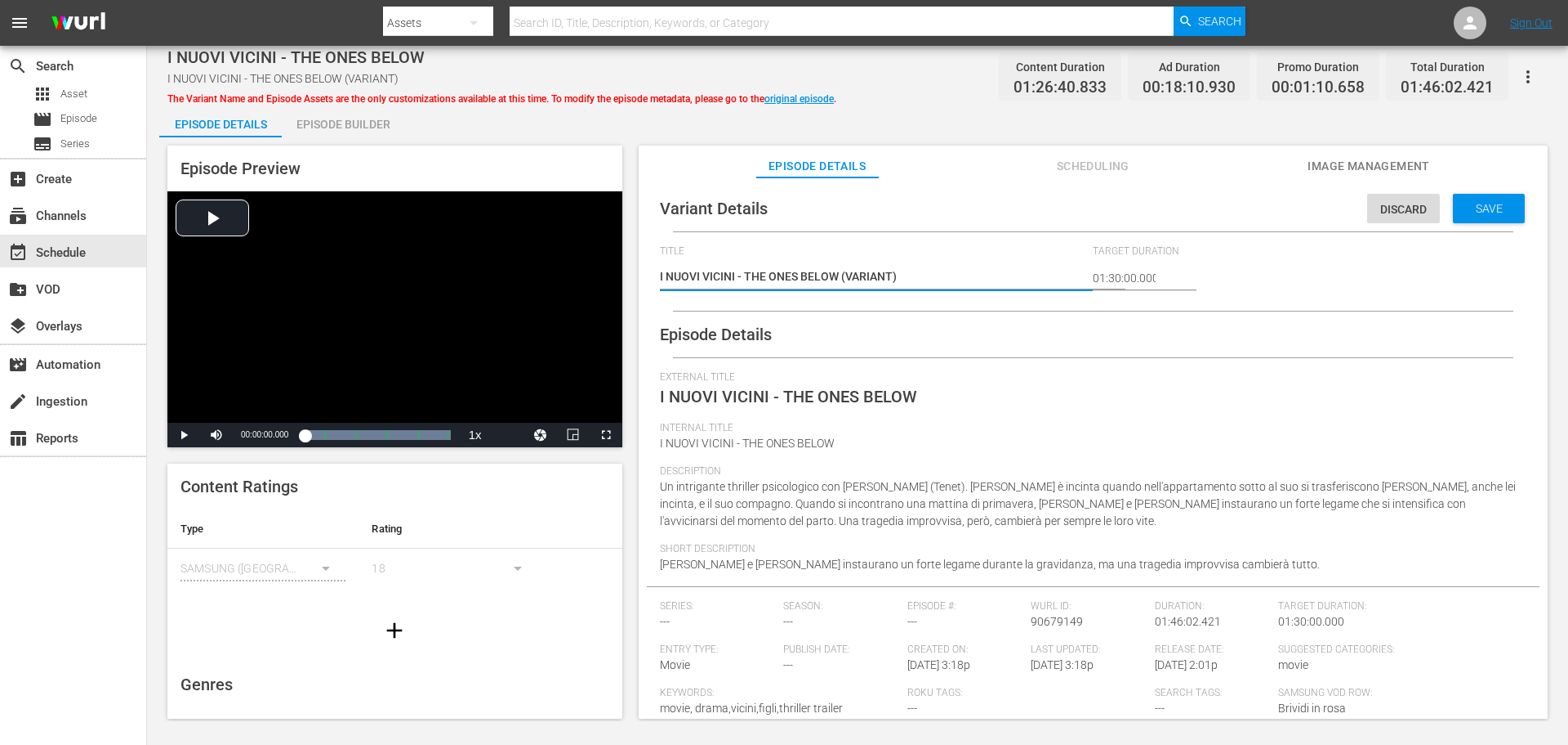
drag, startPoint x: 873, startPoint y: 283, endPoint x: 842, endPoint y: 281, distance: 31.1
click at [842, 281] on textarea "I NUOVI VICINI - THE ONES BELOW (VARIANT)" at bounding box center [872, 278] width 426 height 20
type textarea "I NUOVI VICINI - THE ONES BELOW -"
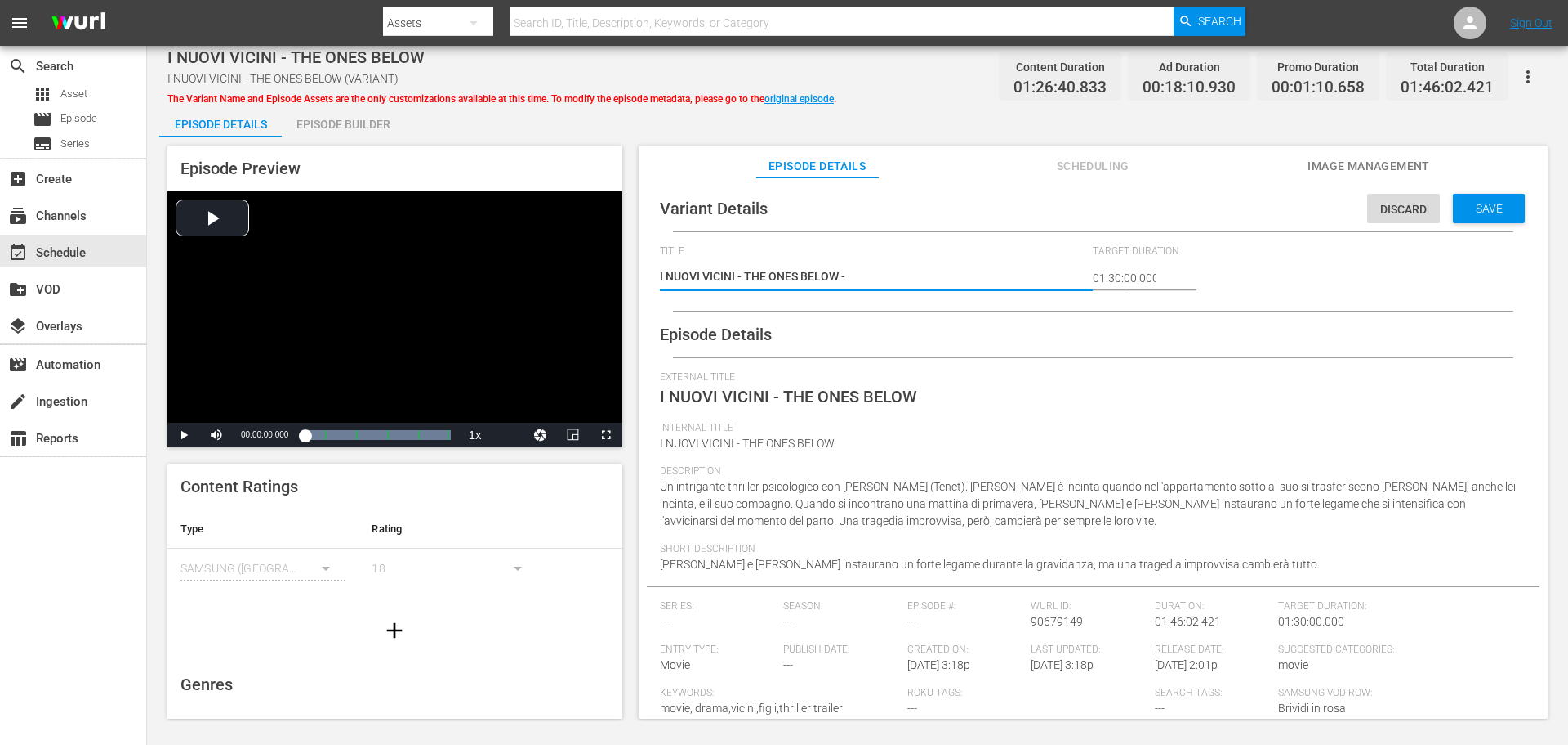
type textarea "I NUOVI VICINI - THE ONES BELOW -"
type textarea "I NUOVI VICINI - THE ONES BELOW - 2"
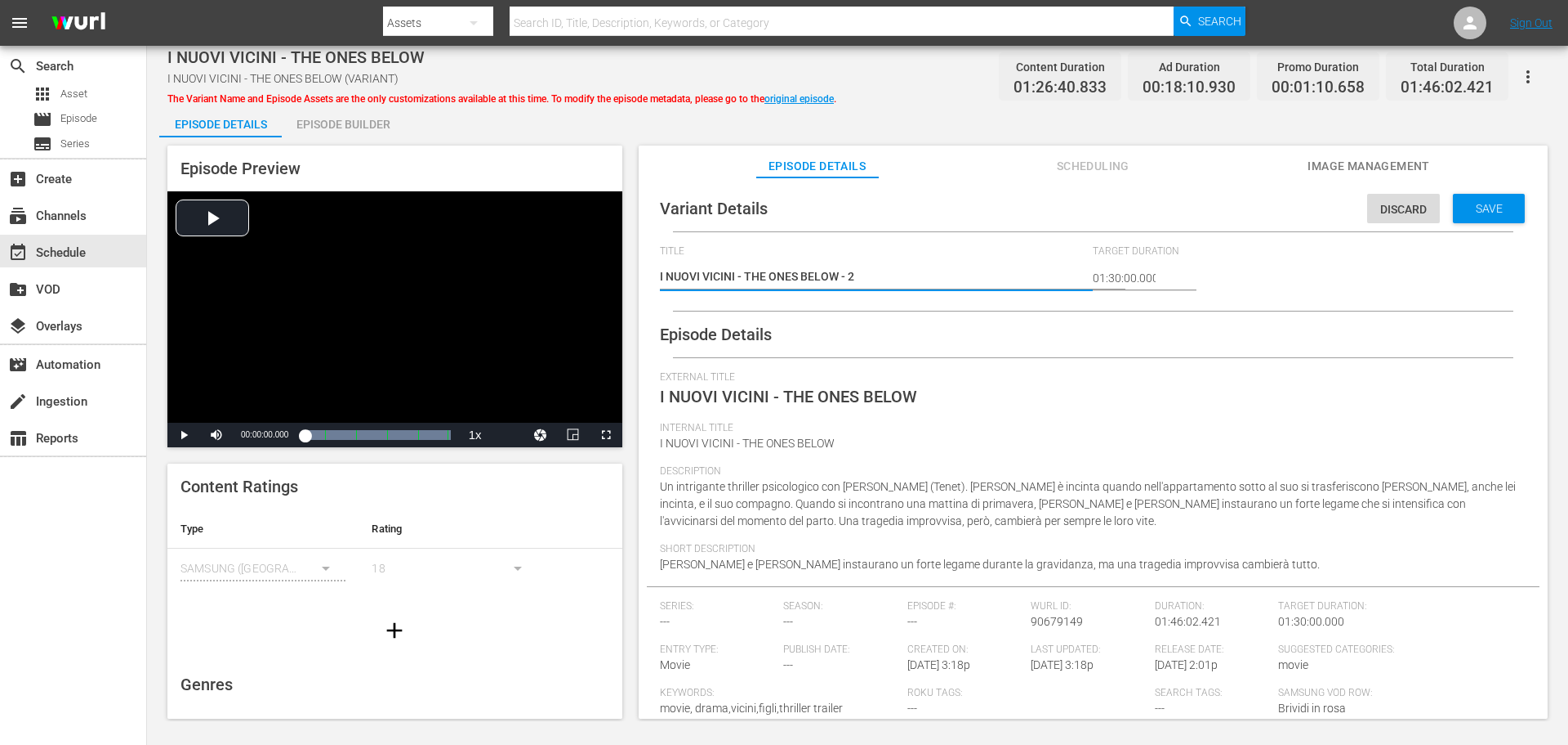
type textarea "I NUOVI VICINI - THE ONES BELOW - 2 m"
type textarea "I NUOVI VICINI - THE ONES BELOW - 2 mi"
type textarea "I NUOVI VICINI - THE ONES BELOW - 2 min"
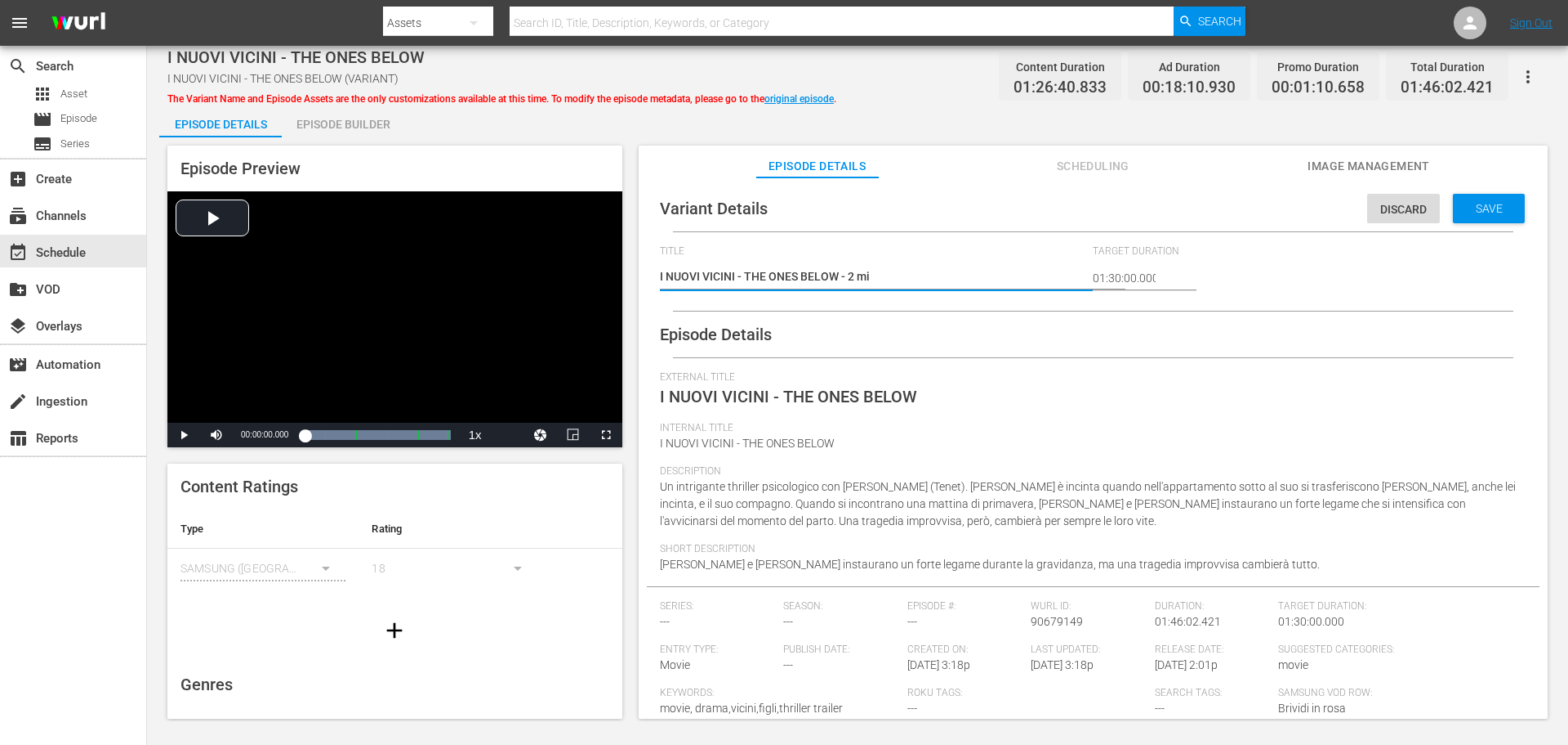
type textarea "I NUOVI VICINI - THE ONES BELOW - 2 min"
type textarea "I NUOVI VICINI - THE ONES BELOW - 2 min a"
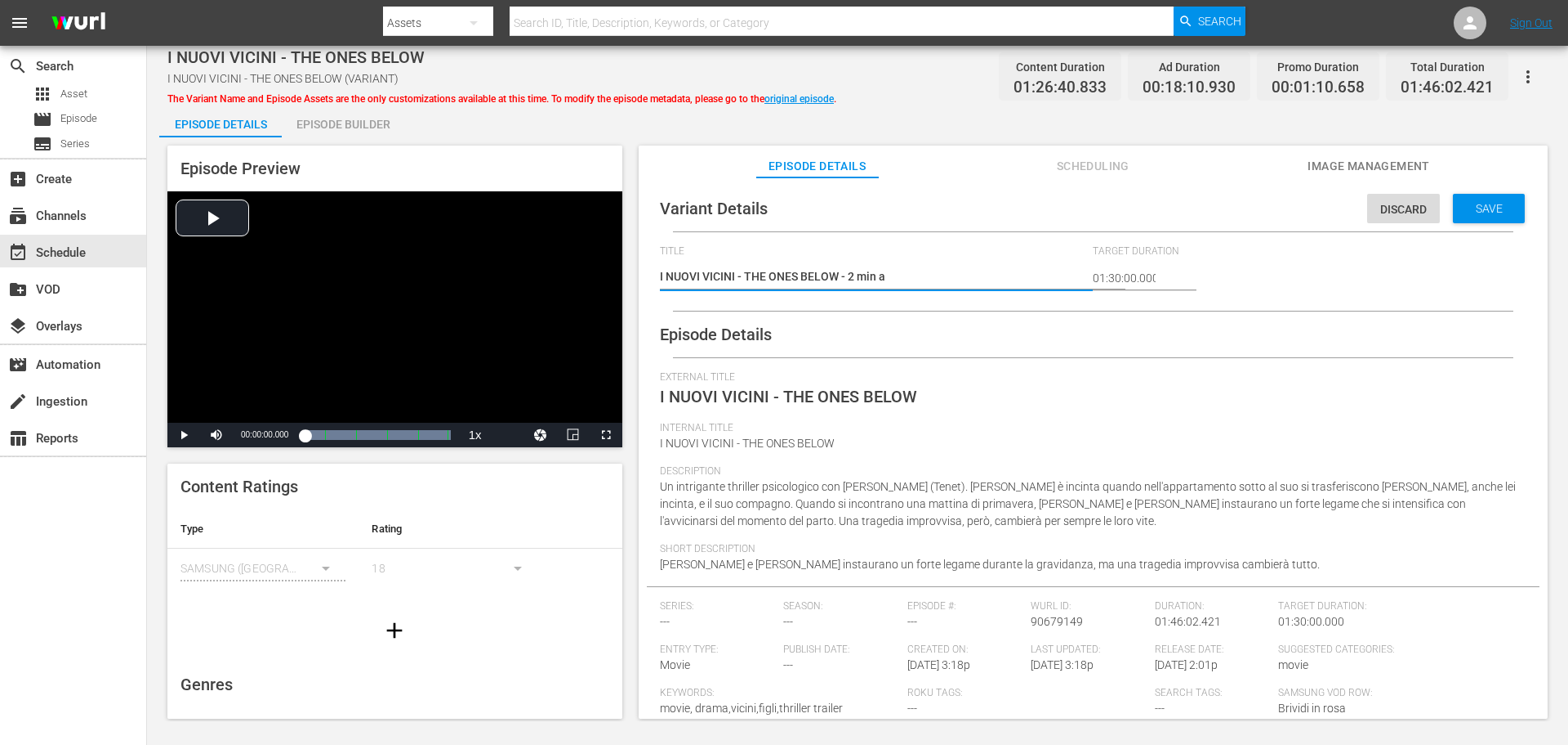
type textarea "I NUOVI VICINI - THE ONES BELOW - 2 min ad"
type textarea "I NUOVI VICINI - THE ONES BELOW - 2 min adv"
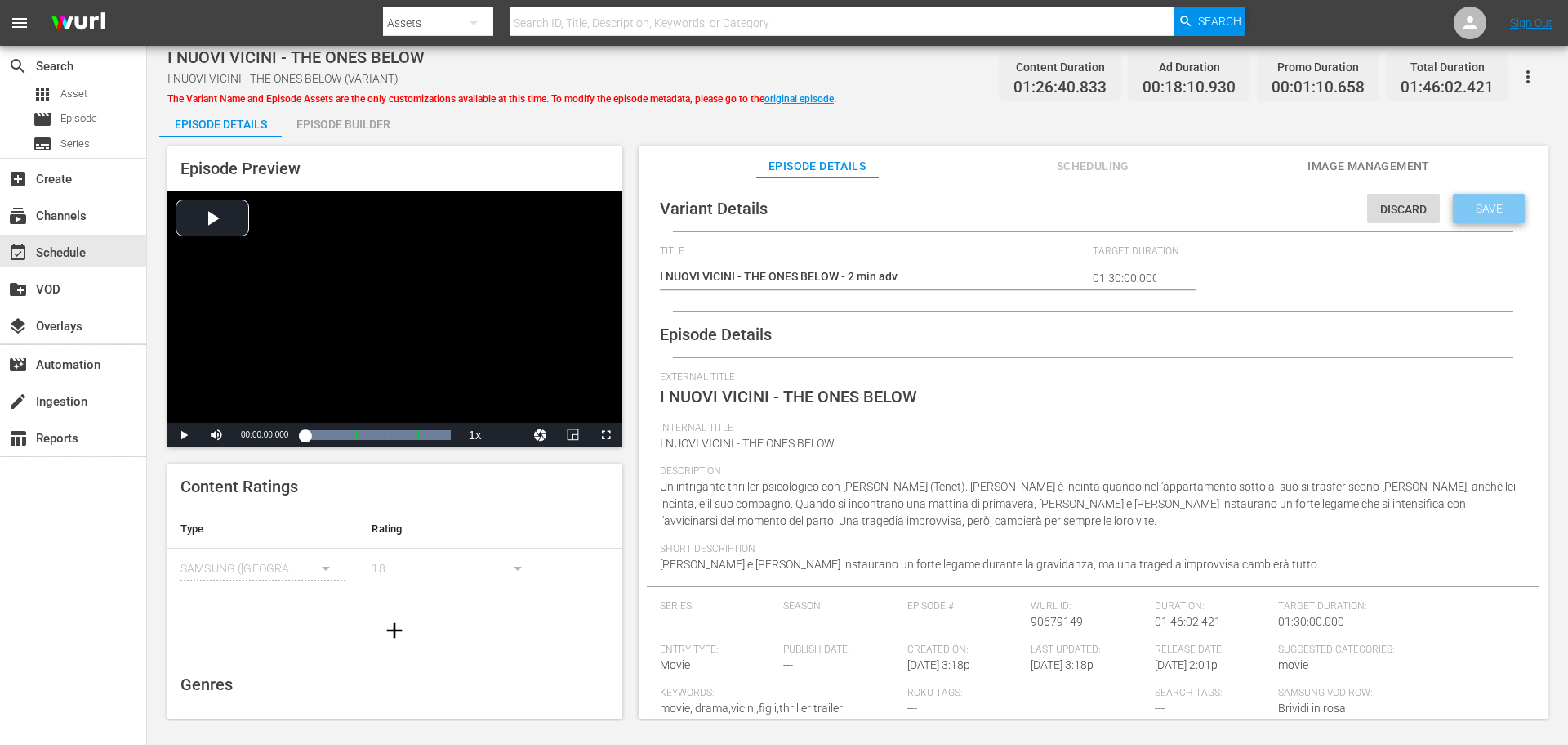
click at [1463, 209] on span "Save" at bounding box center [1489, 207] width 53 height 13
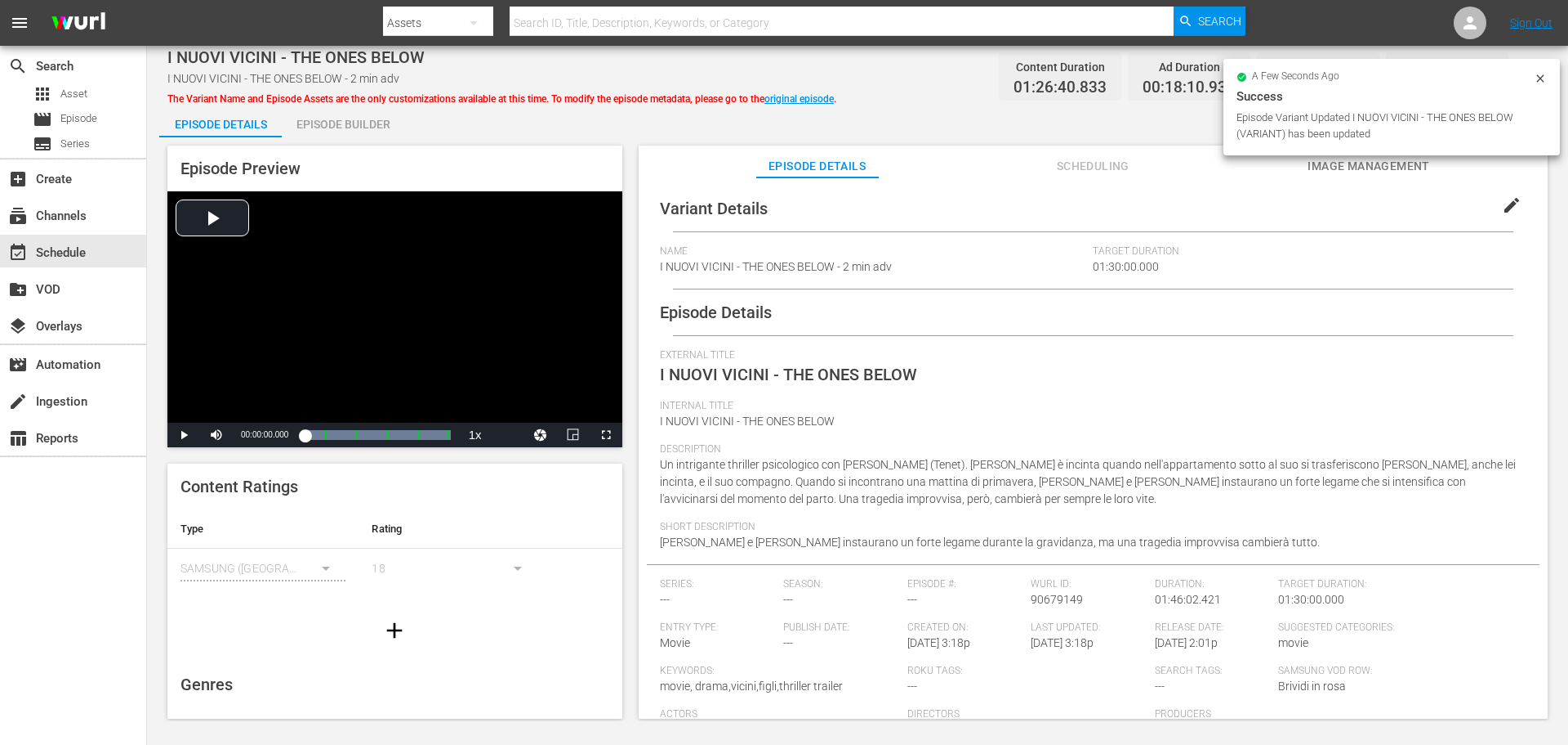
click at [357, 114] on div "Episode Builder" at bounding box center [343, 124] width 123 height 39
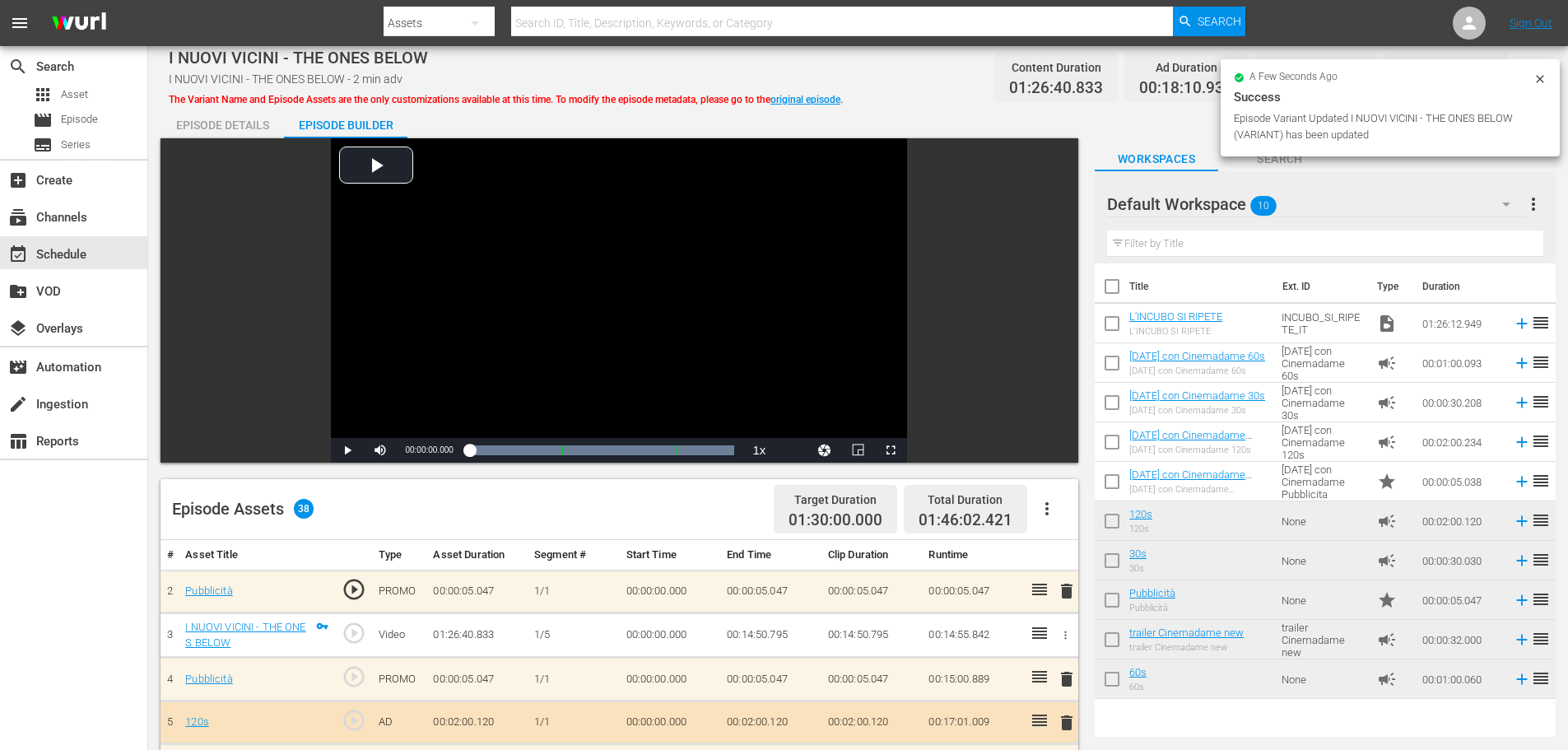
click at [1108, 322] on input "checkbox" at bounding box center [1112, 326] width 35 height 35
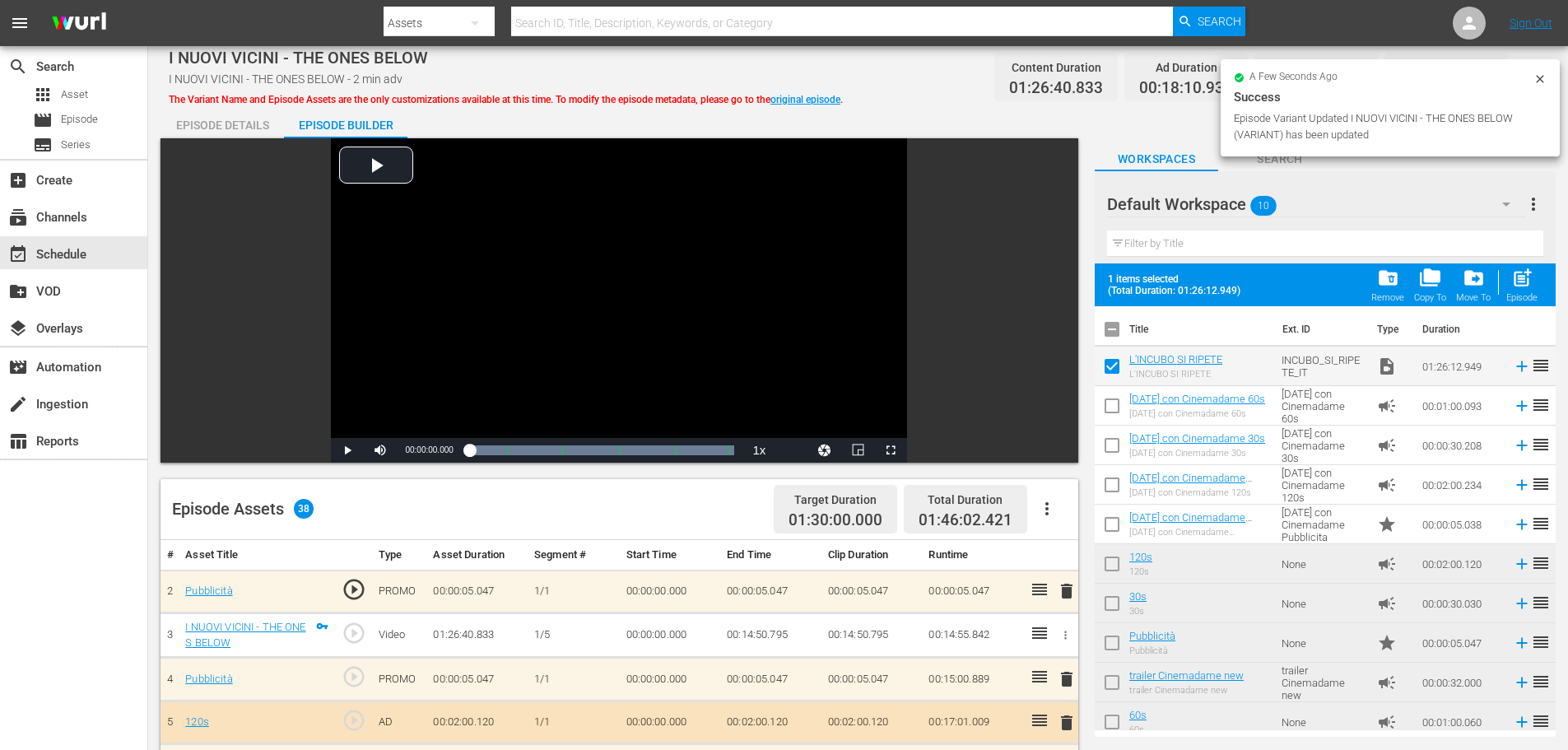
click at [1380, 276] on span "folder_delete" at bounding box center [1388, 278] width 22 height 22
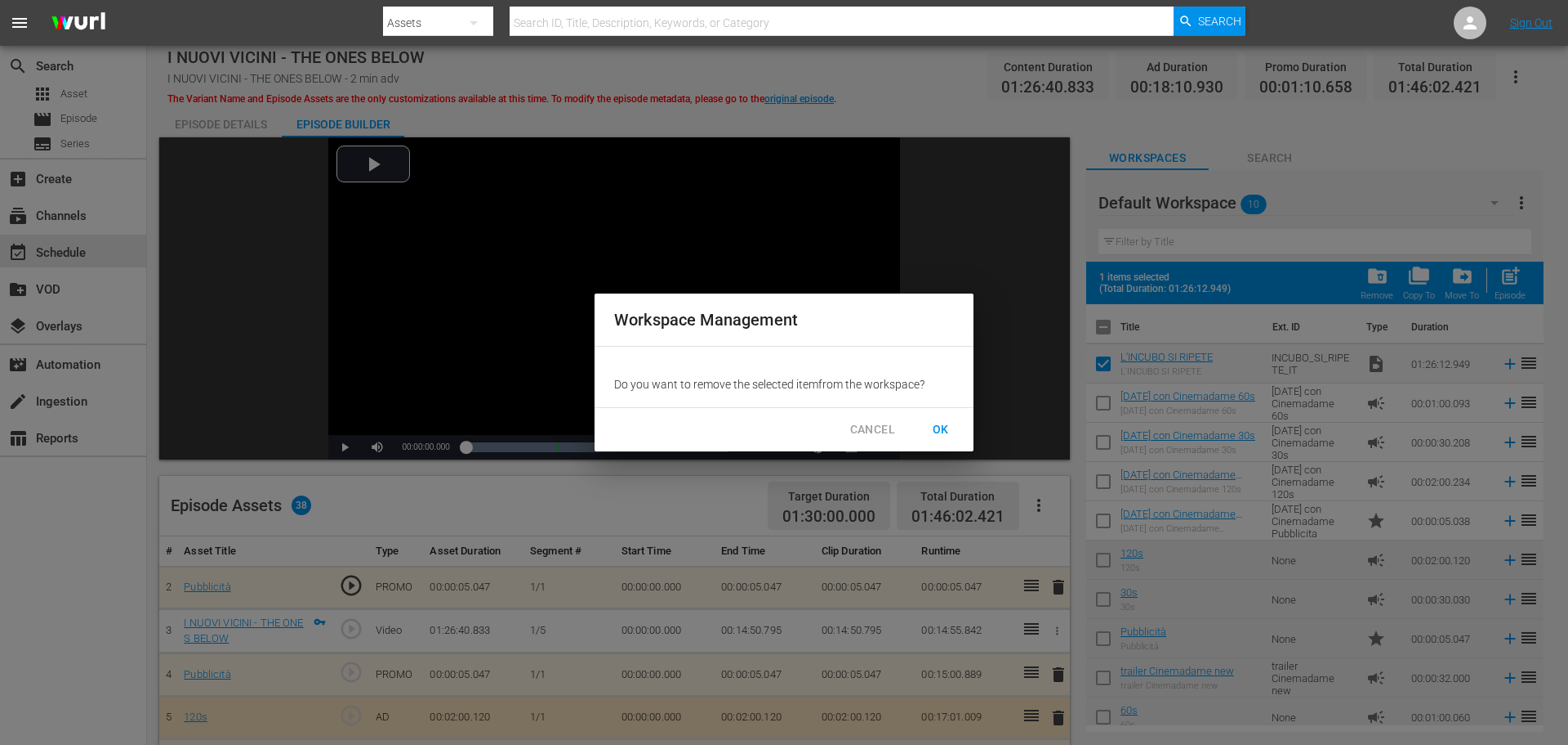
click at [940, 424] on span "OK" at bounding box center [941, 430] width 27 height 21
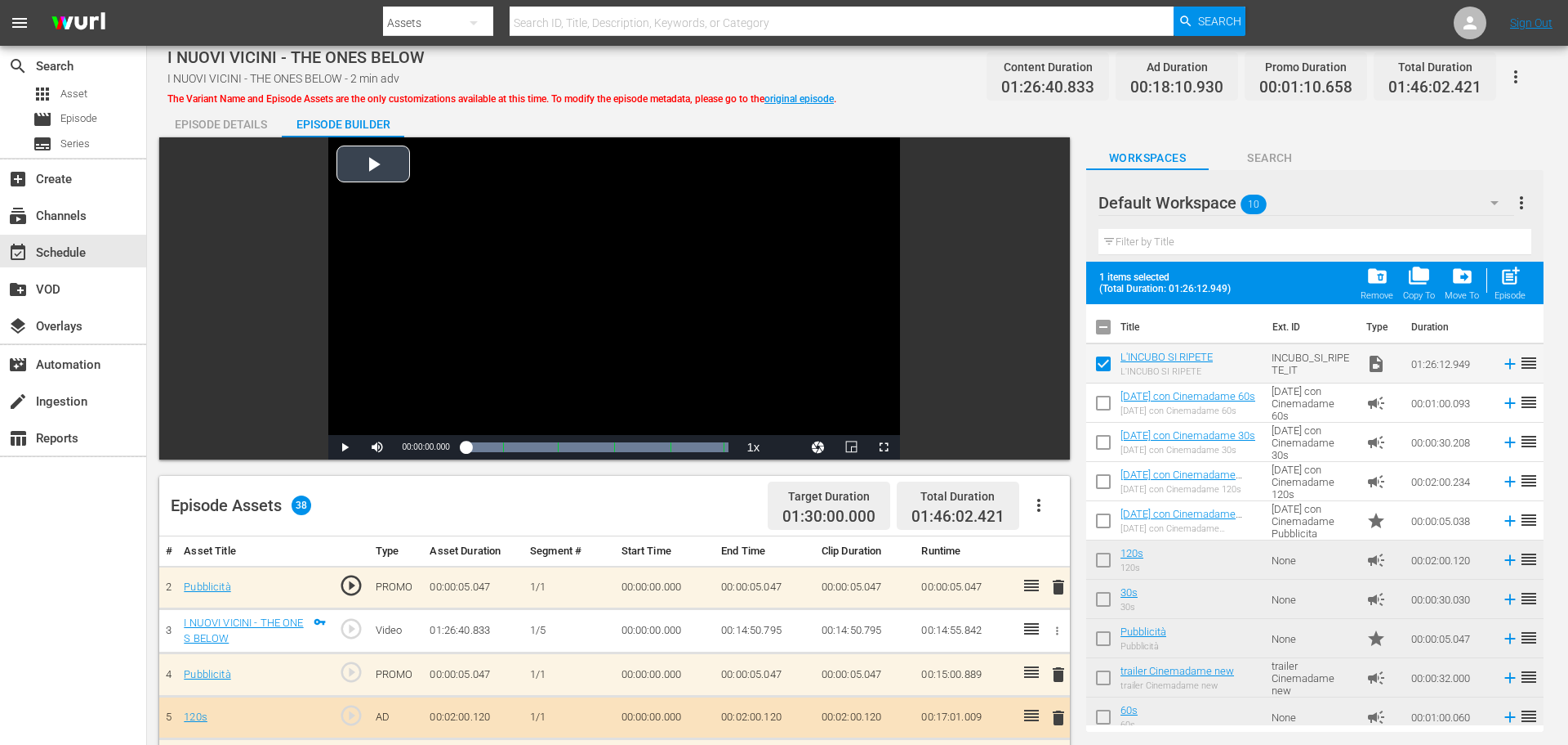
checkbox input "false"
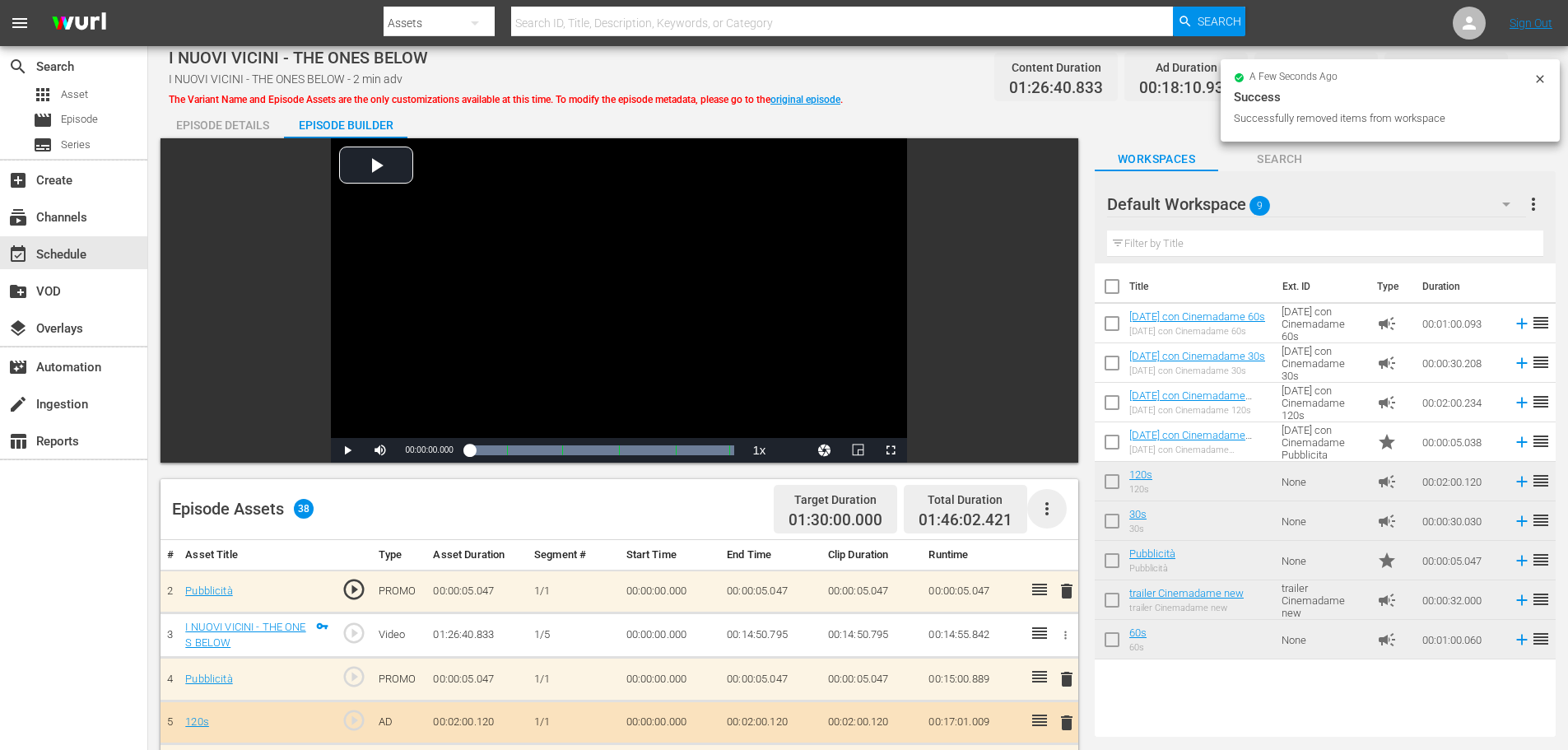
click at [1043, 513] on icon "button" at bounding box center [1046, 508] width 20 height 20
click at [1092, 558] on div "Clear Ads" at bounding box center [1097, 555] width 112 height 40
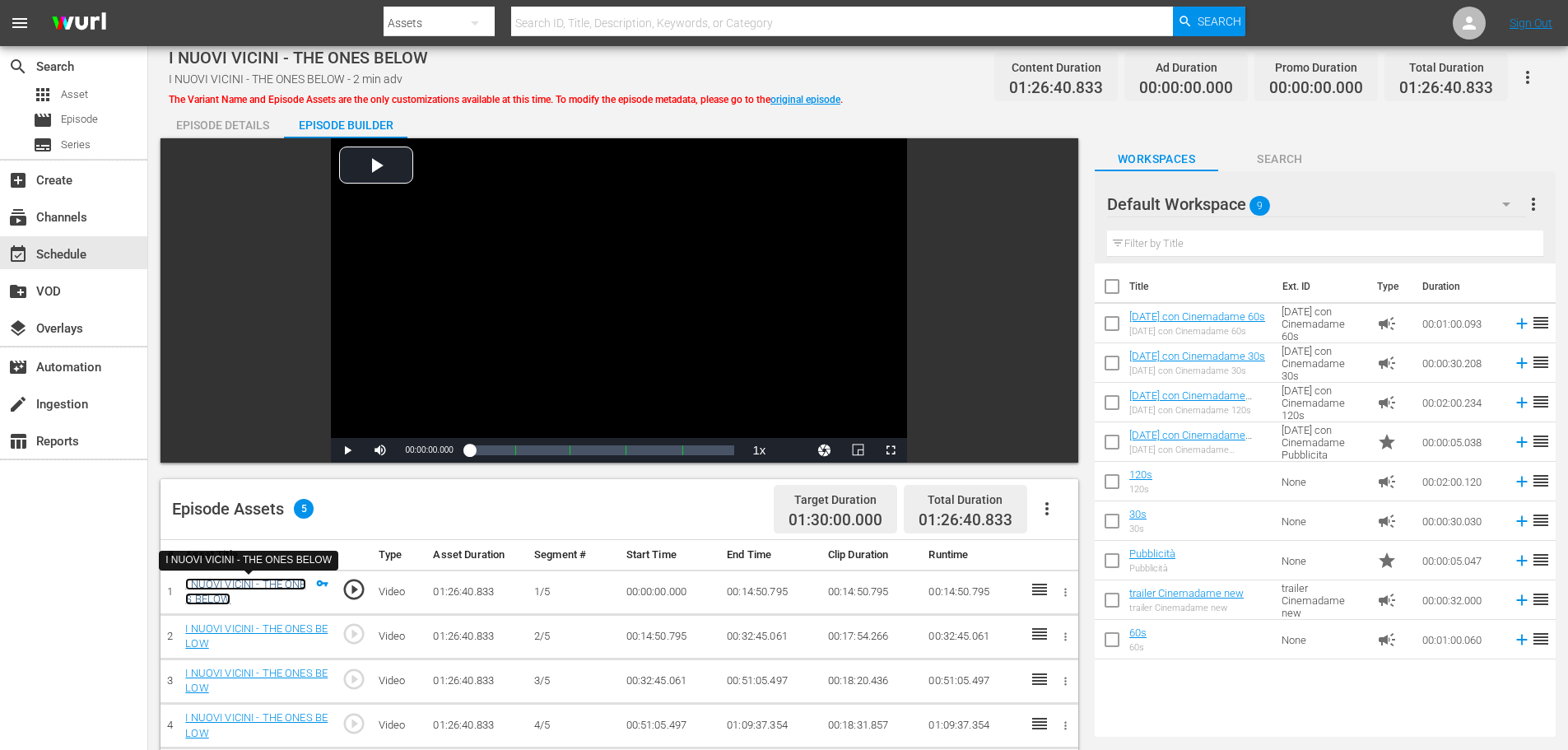
click at [203, 583] on link "I NUOVI VICINI - THE ONES BELOW" at bounding box center [245, 591] width 120 height 28
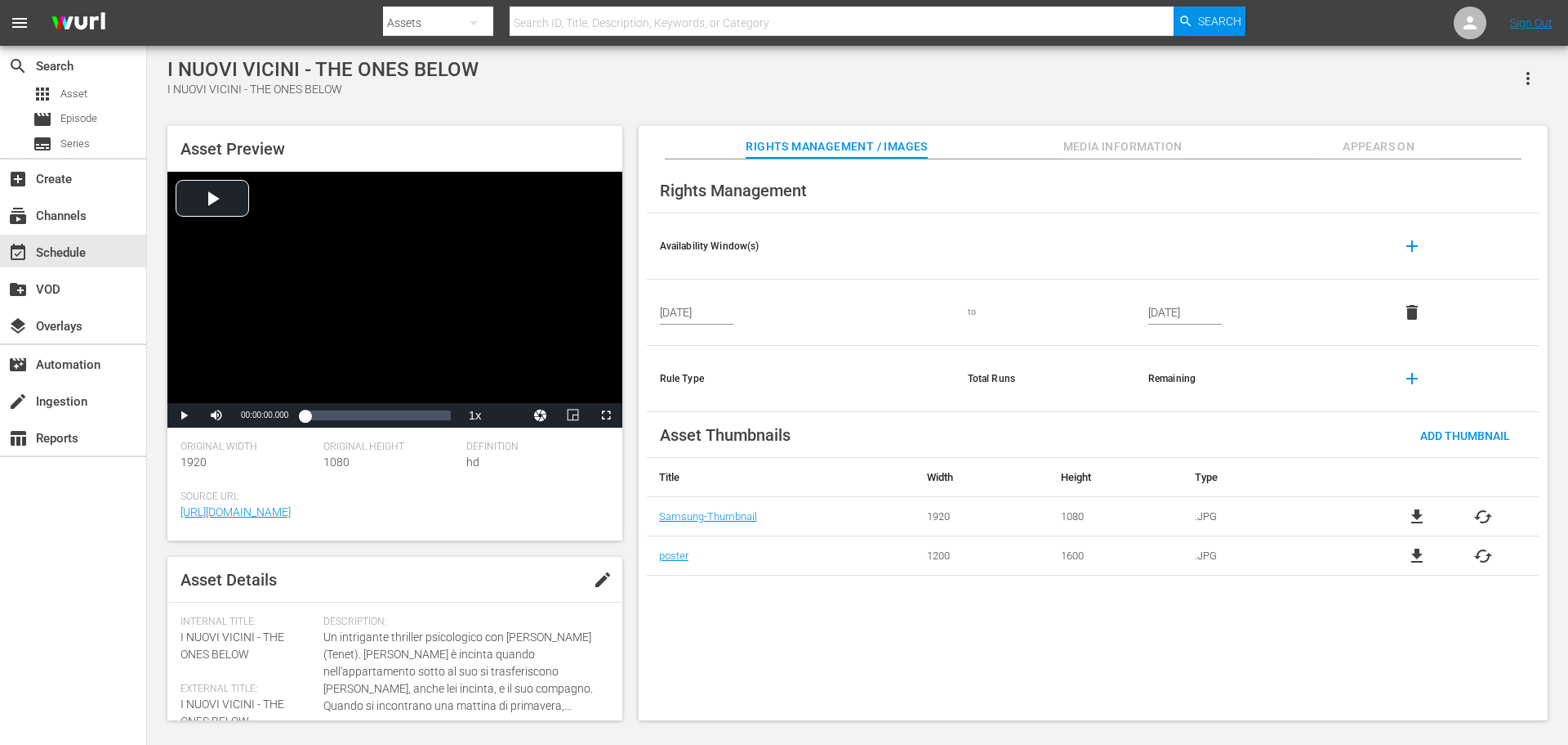
click at [1538, 74] on button "button" at bounding box center [1529, 79] width 39 height 39
click at [1499, 90] on div "Add To Workspace" at bounding box center [1480, 85] width 111 height 39
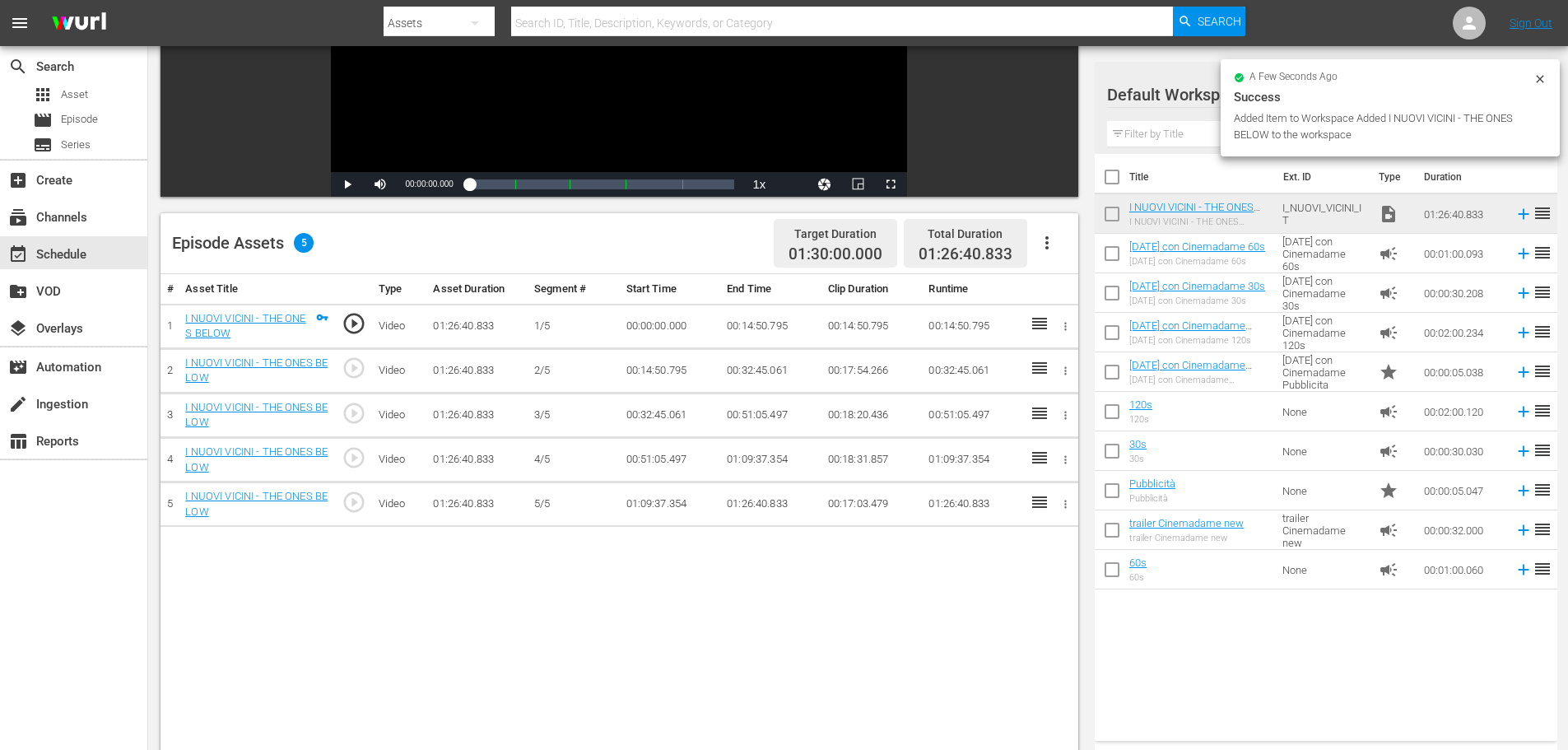
scroll to position [264, 0]
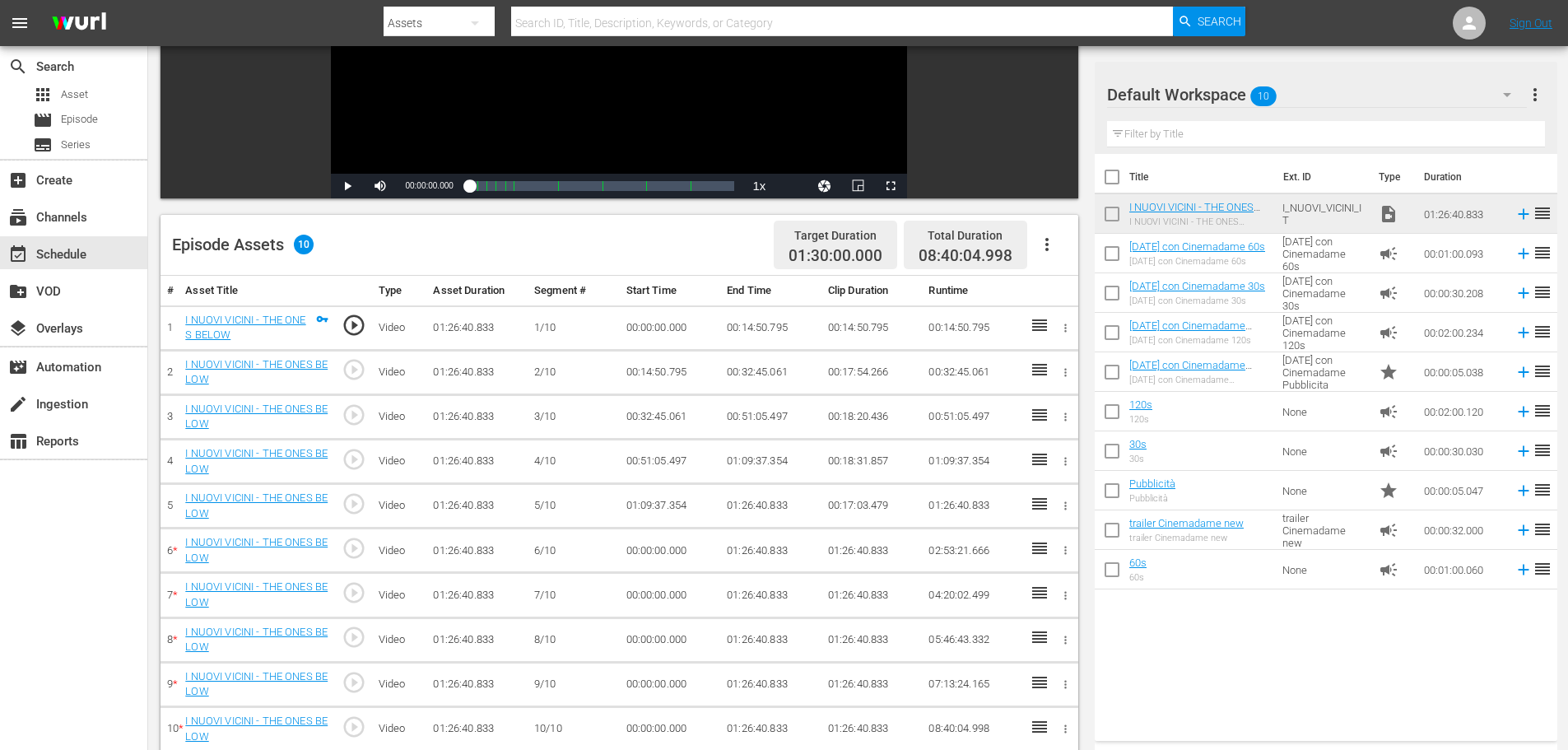
click at [762, 330] on td "00:14:50.795" at bounding box center [770, 327] width 101 height 44
click at [762, 329] on td "00:14:50.795" at bounding box center [770, 327] width 101 height 44
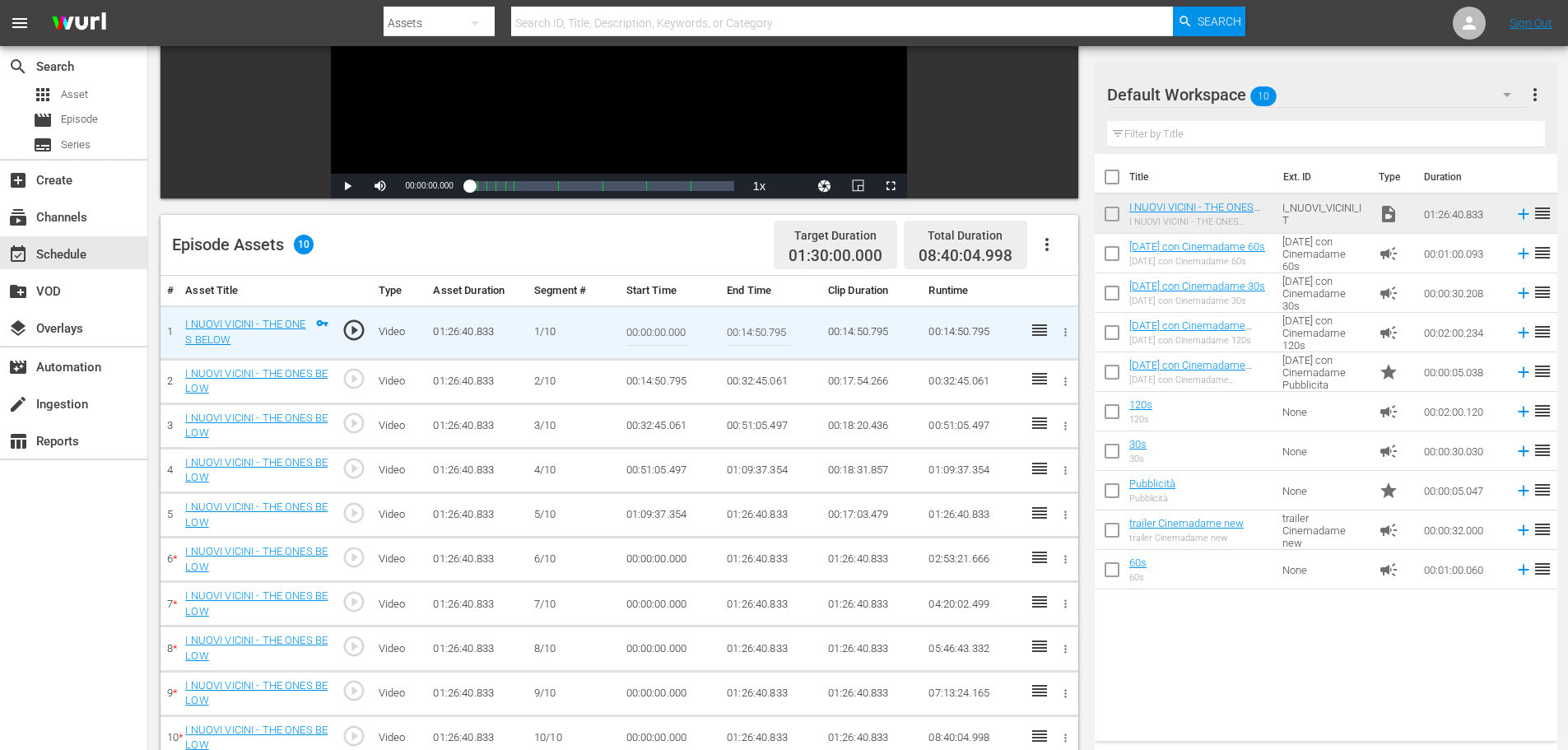
click at [762, 329] on input "00:14:50.795" at bounding box center [758, 332] width 63 height 40
paste input "09:00"
type input "00:09:00"
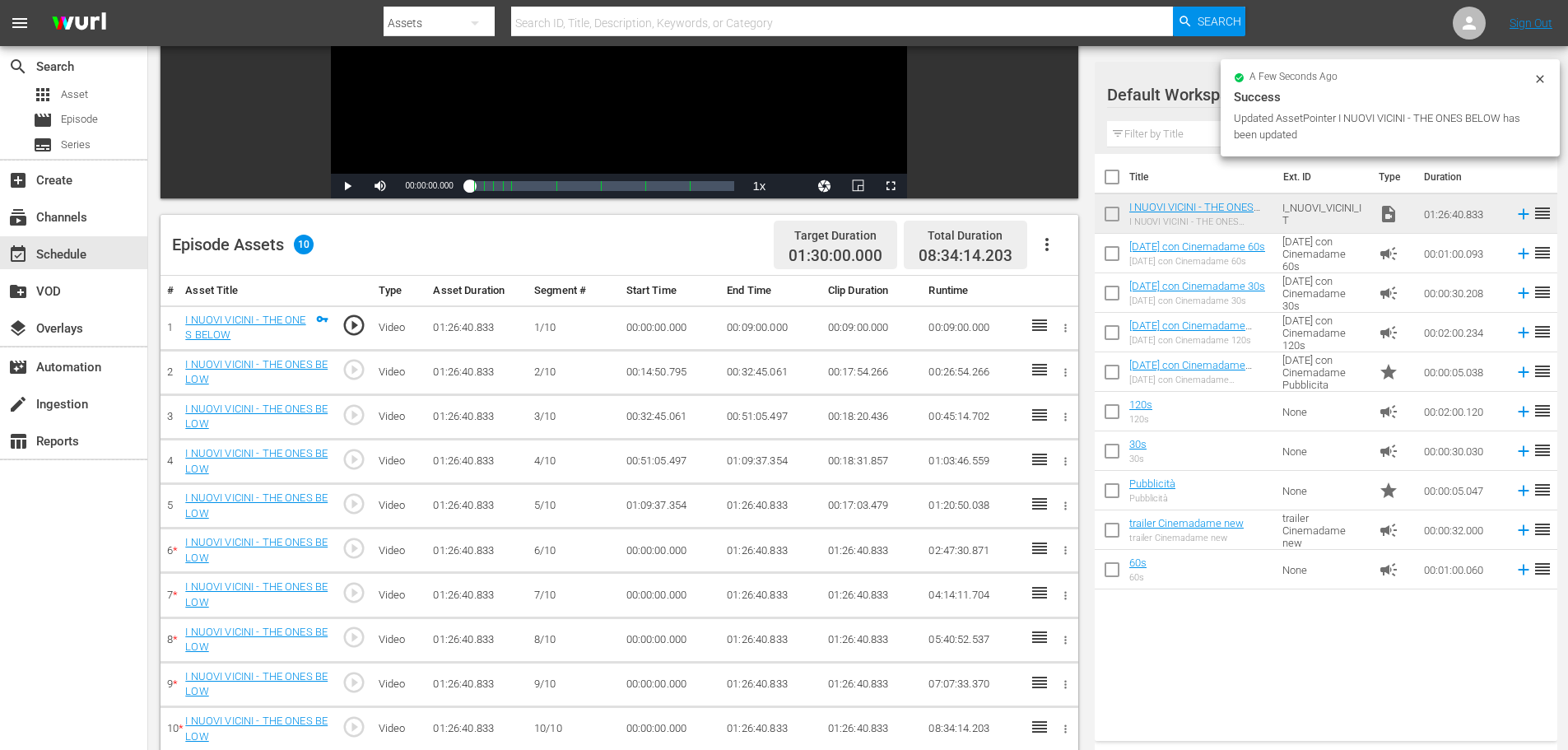
click at [673, 371] on td "00:14:50.795" at bounding box center [670, 371] width 101 height 44
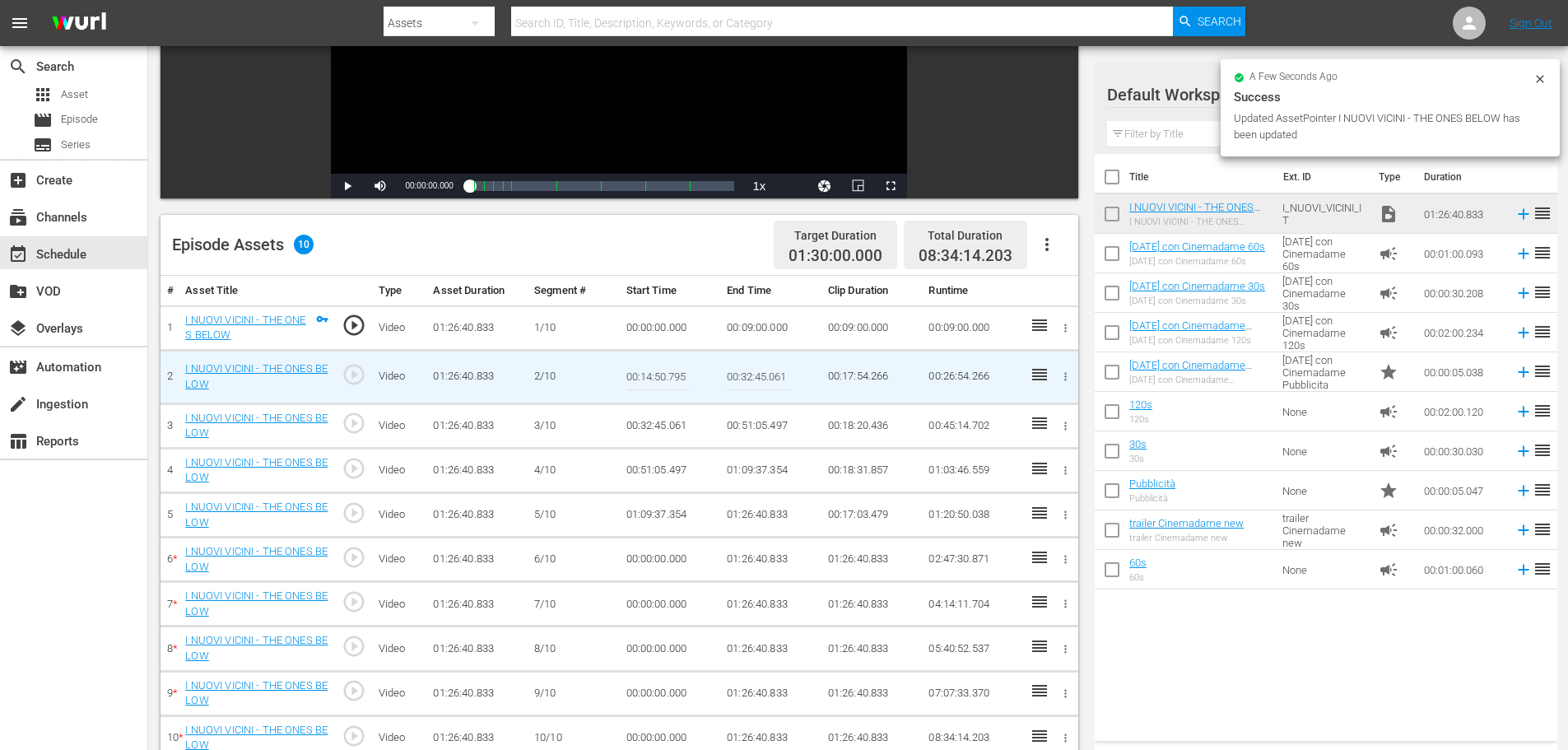
click at [673, 371] on input "00:14:50.795" at bounding box center [658, 377] width 63 height 40
paste input "09:00"
type input "00:09:00"
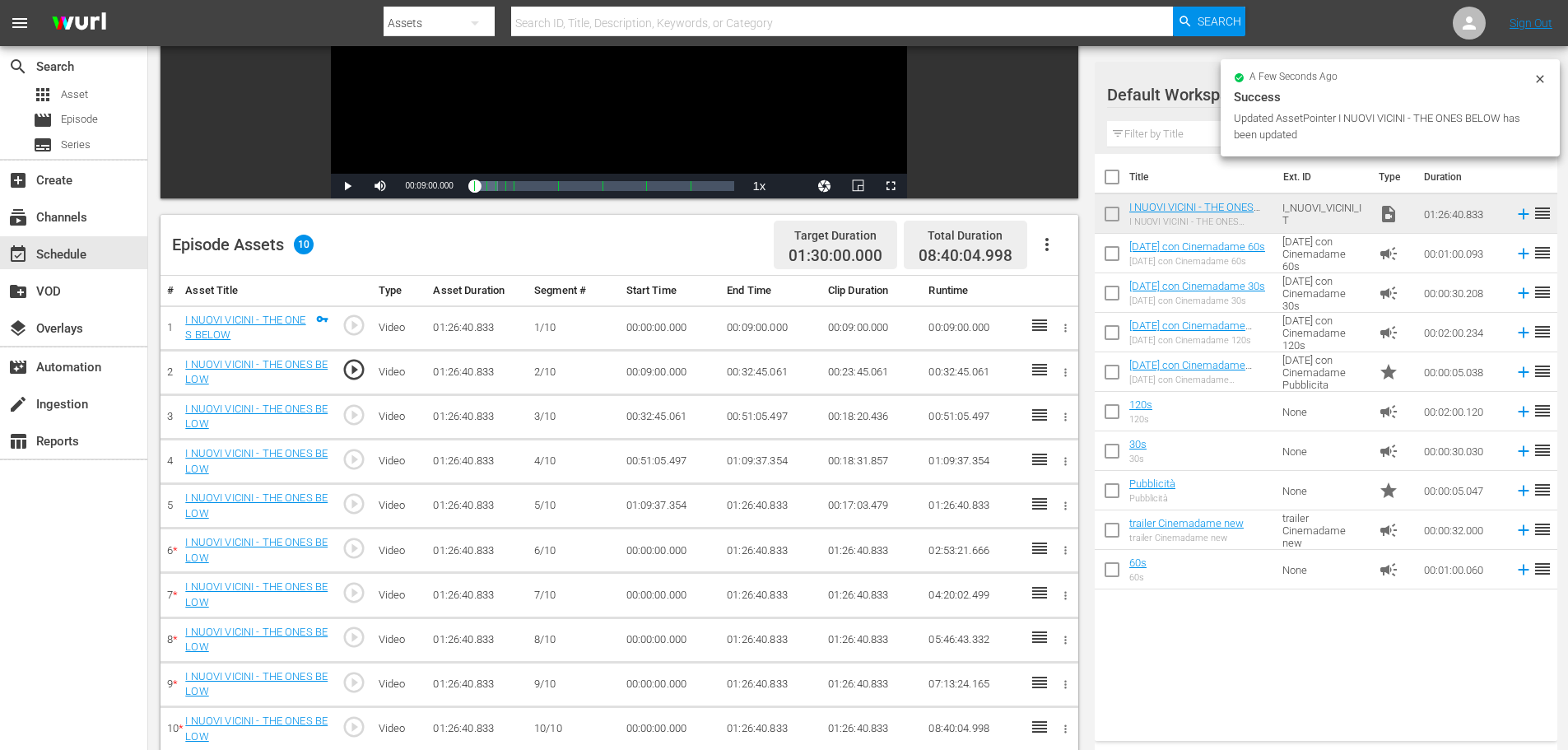
click at [750, 360] on td "00:32:45.061" at bounding box center [770, 371] width 101 height 44
click at [745, 371] on td "00:32:45.061" at bounding box center [770, 371] width 101 height 44
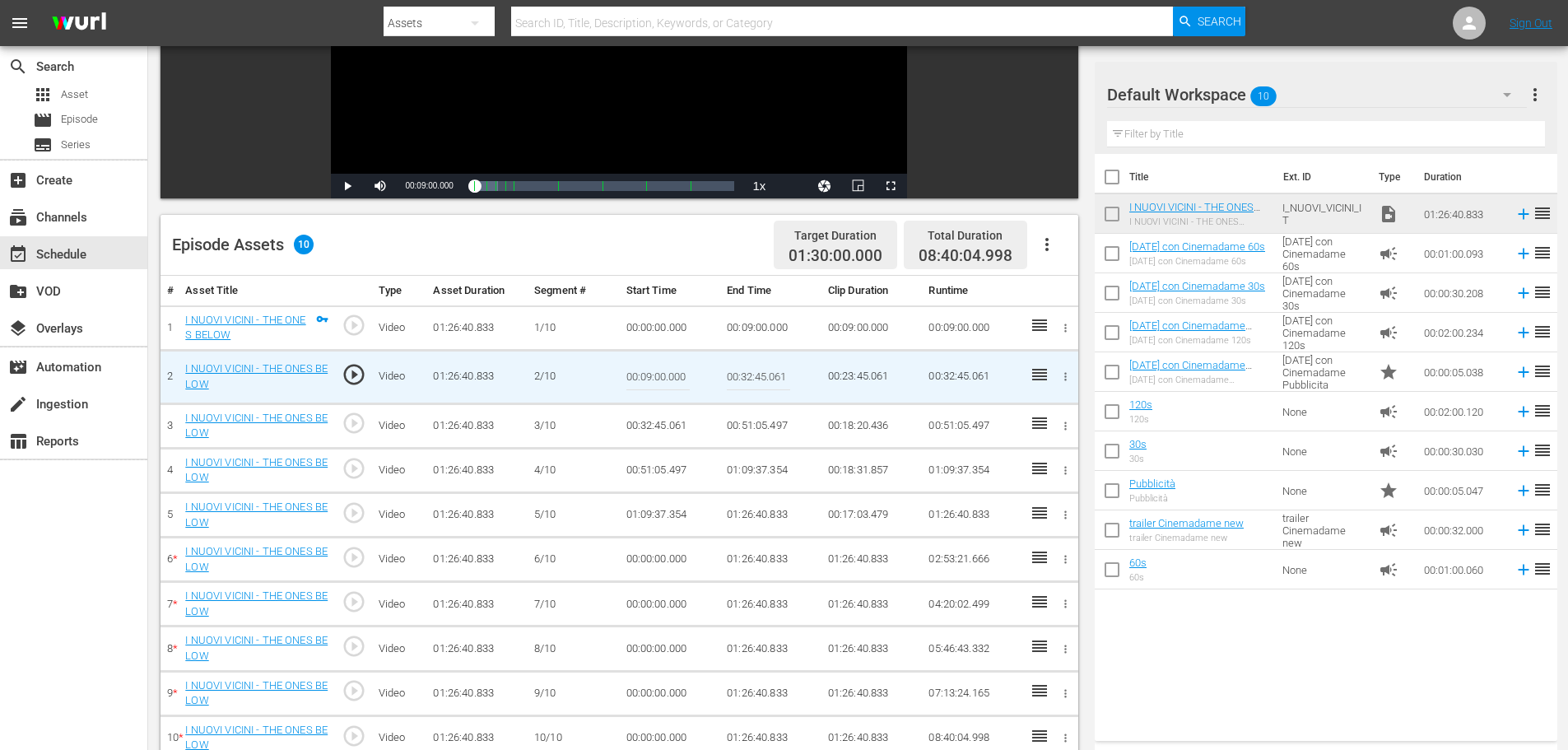
click at [745, 371] on input "00:32:45.061" at bounding box center [758, 377] width 63 height 40
paste input "18:00"
type input "00:18:00"
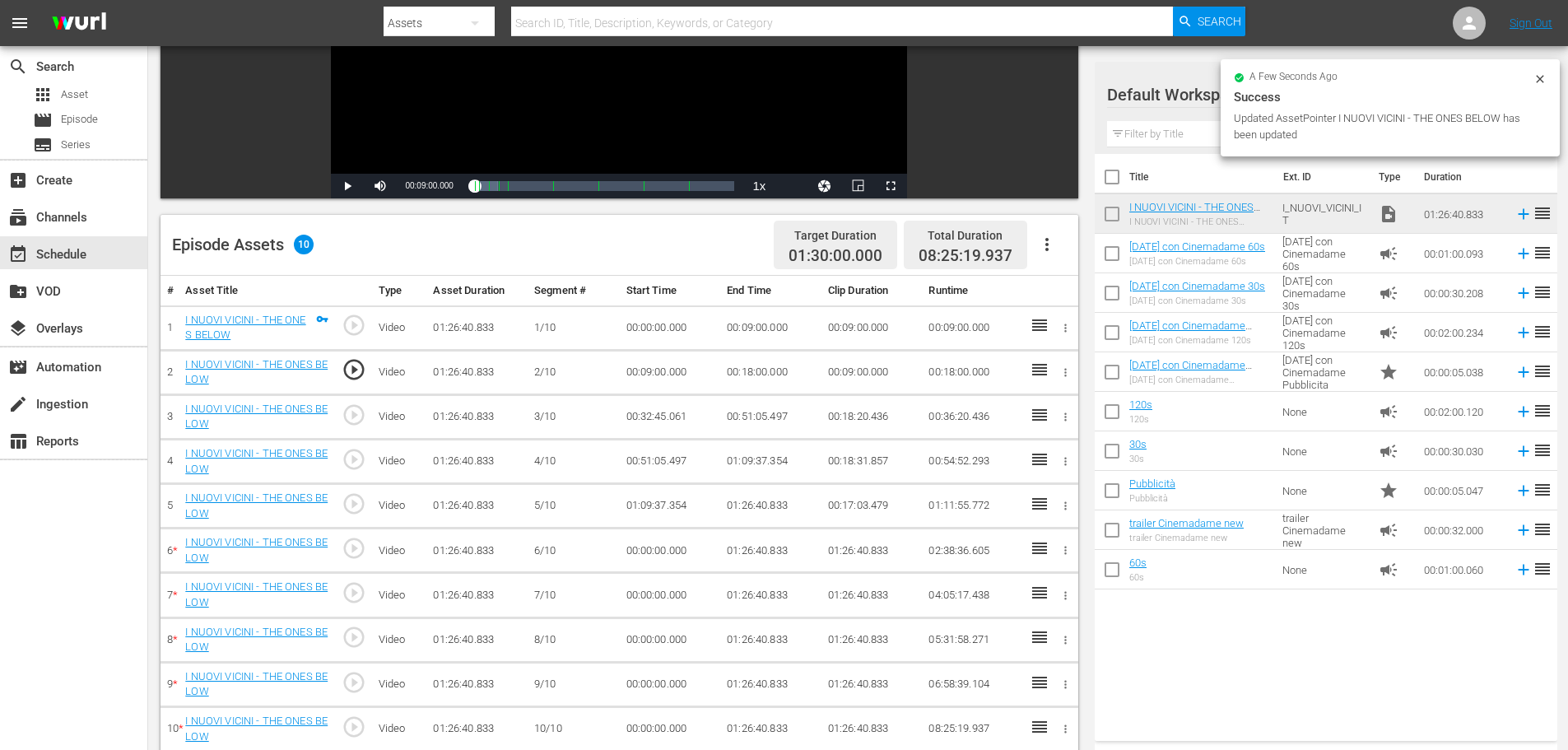
click at [660, 421] on td "00:32:45.061" at bounding box center [670, 416] width 101 height 44
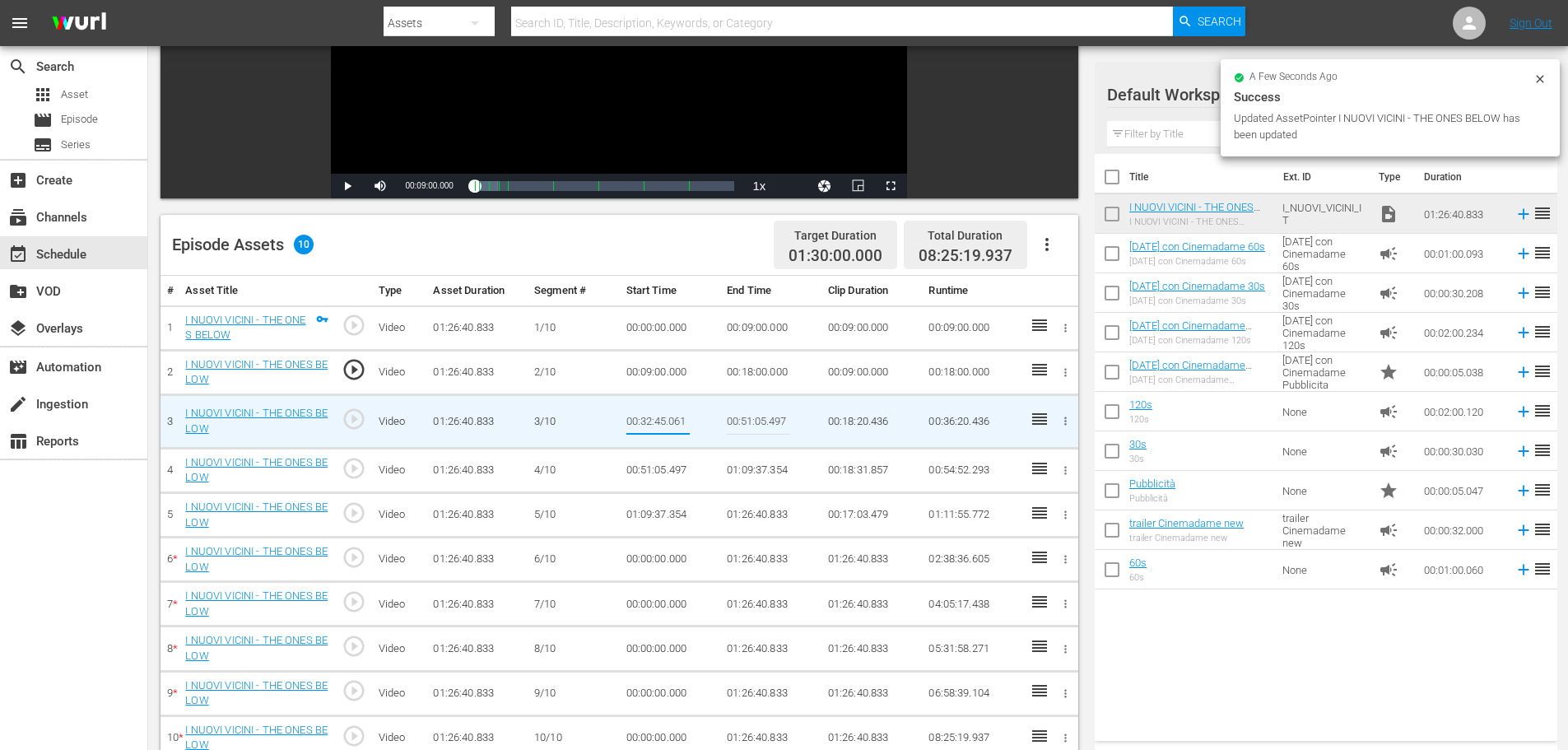
click at [660, 421] on input "00:32:45.061" at bounding box center [658, 421] width 63 height 40
type input "00:18:00"
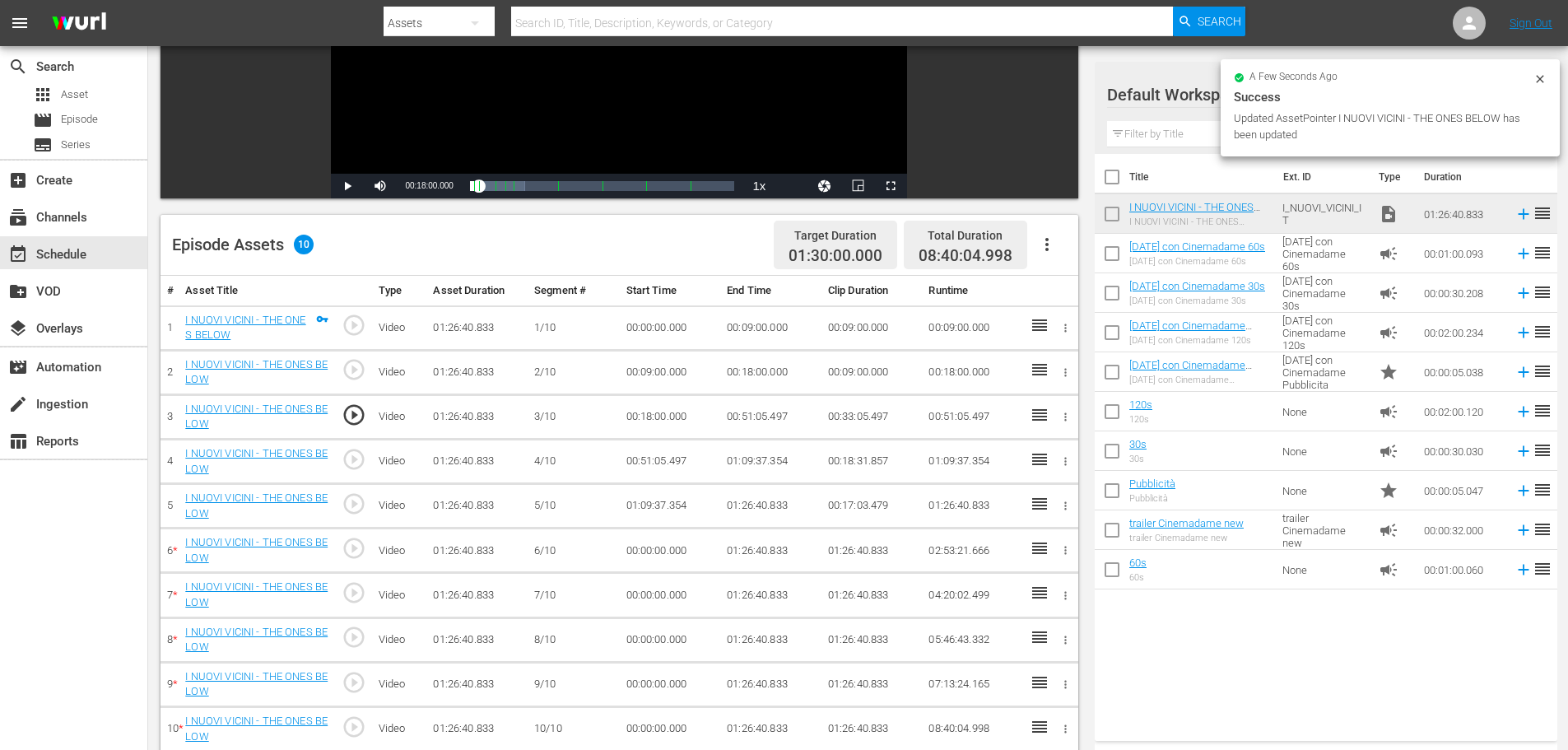
click at [751, 415] on td "00:51:05.497" at bounding box center [770, 416] width 101 height 44
click at [750, 415] on td "00:51:05.497" at bounding box center [770, 416] width 101 height 44
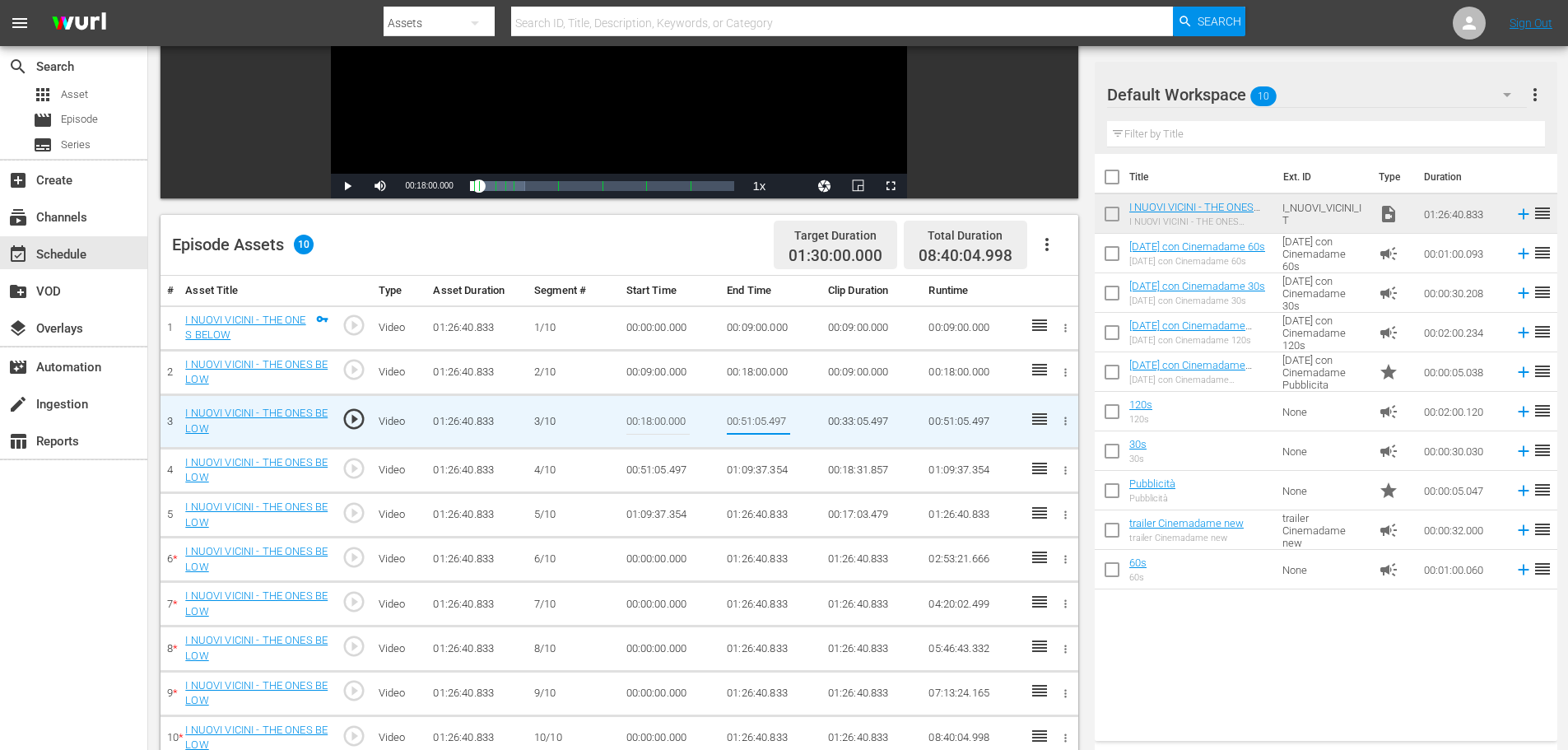
type input "00:27:00"
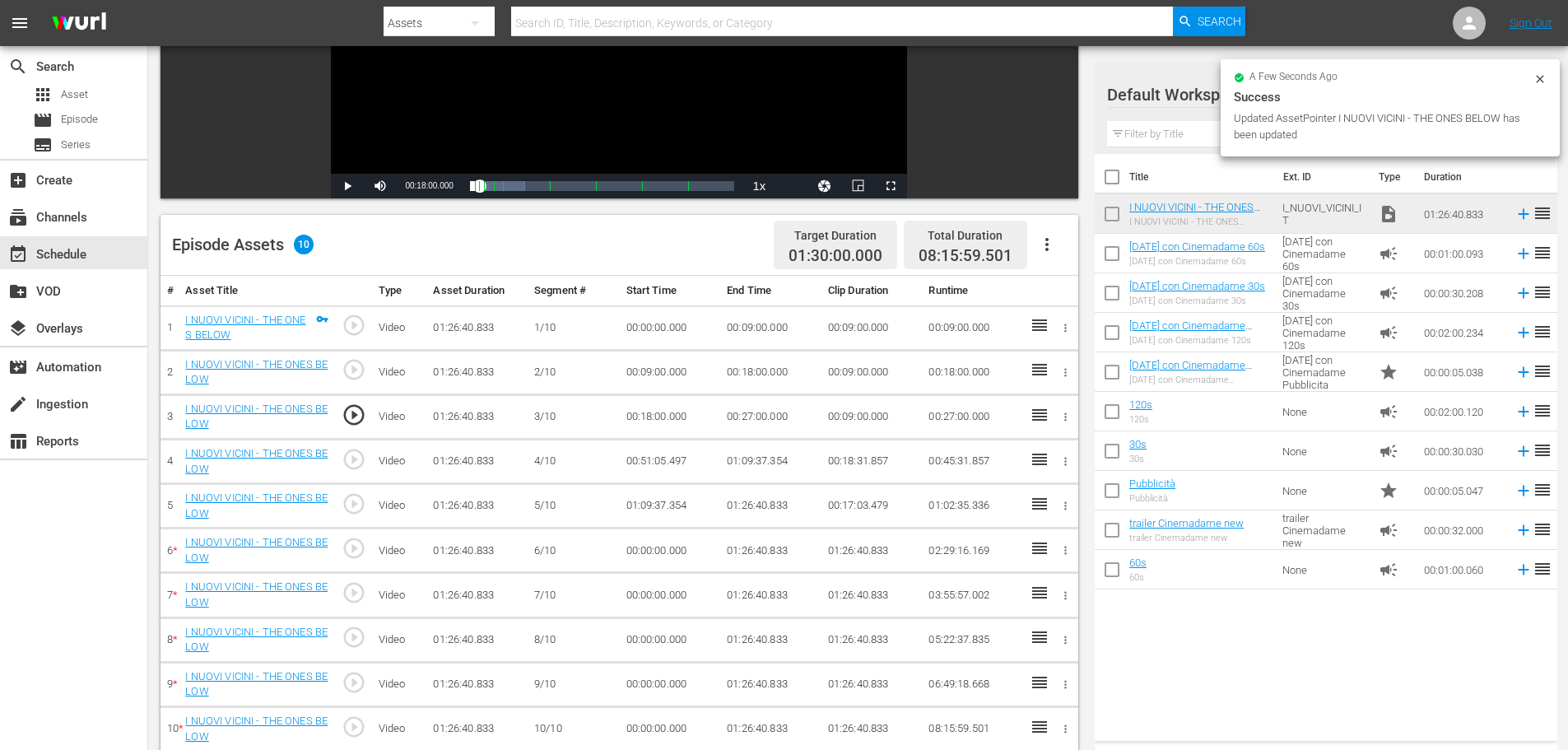
click at [667, 466] on td "00:51:05.497" at bounding box center [670, 461] width 101 height 44
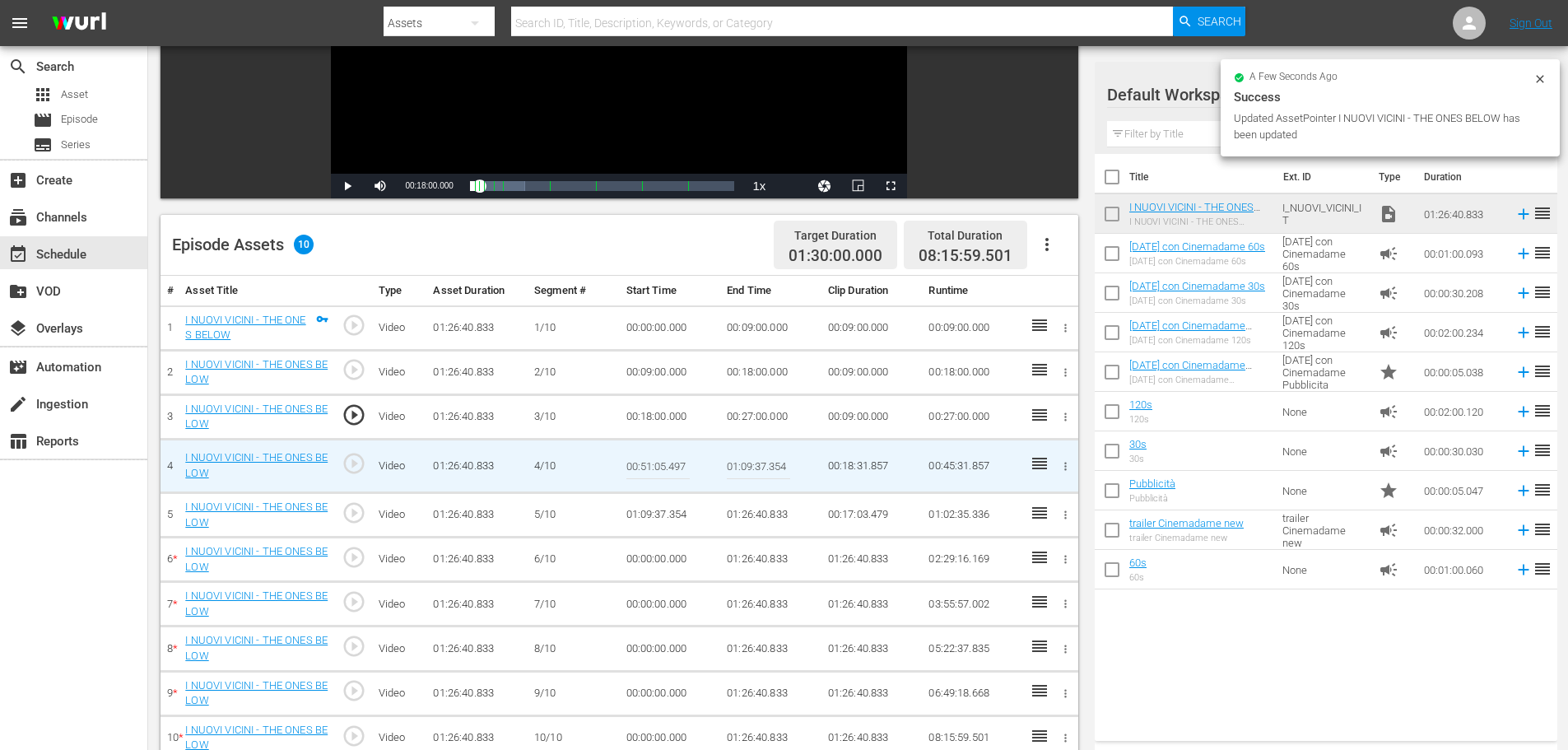
click at [667, 466] on input "00:51:05.497" at bounding box center [658, 466] width 63 height 40
paste input "27:00"
type input "00:27:00"
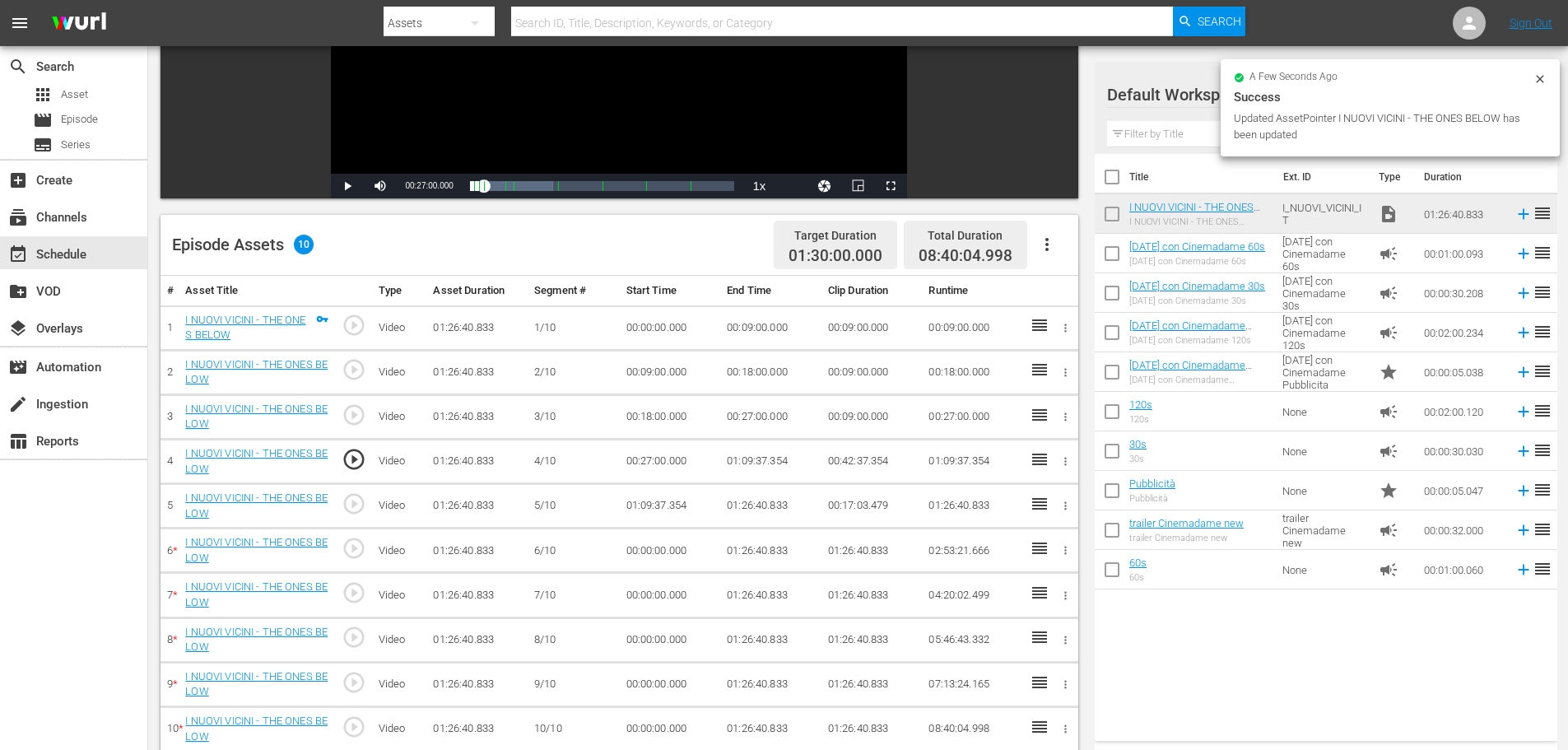
click at [750, 455] on td "01:09:37.354" at bounding box center [770, 461] width 101 height 44
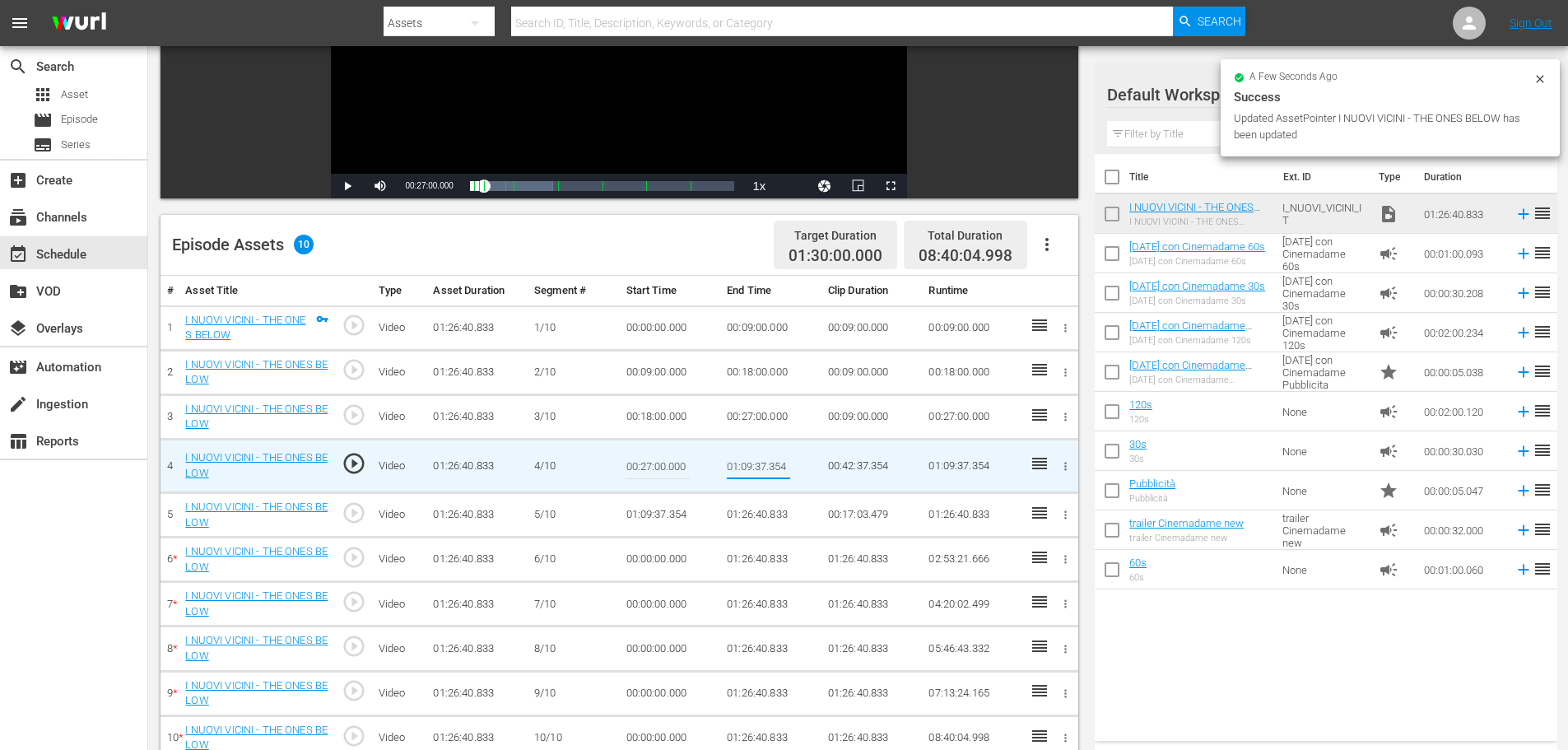
click at [750, 455] on input "01:09:37.354" at bounding box center [758, 466] width 63 height 40
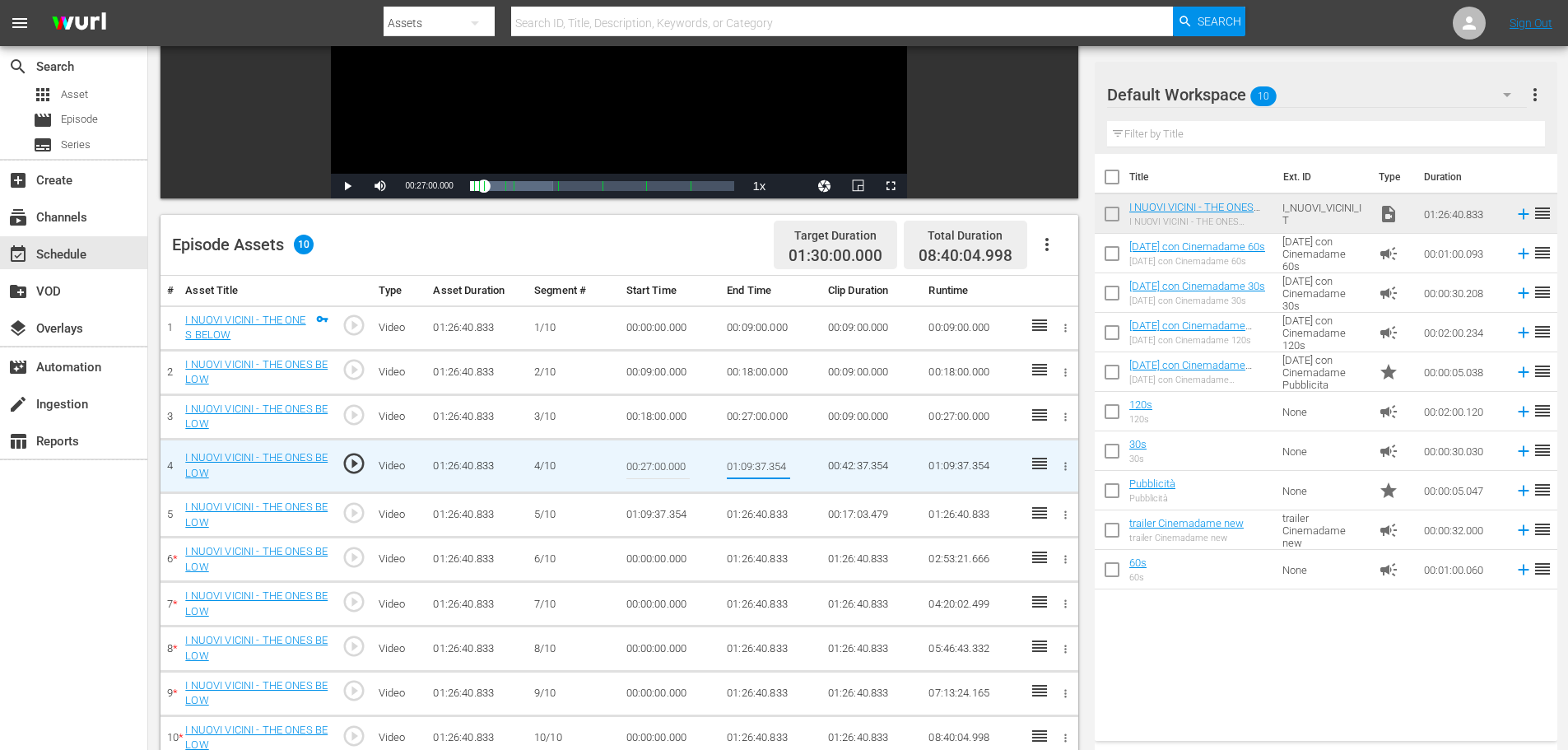
type input "00:36:00"
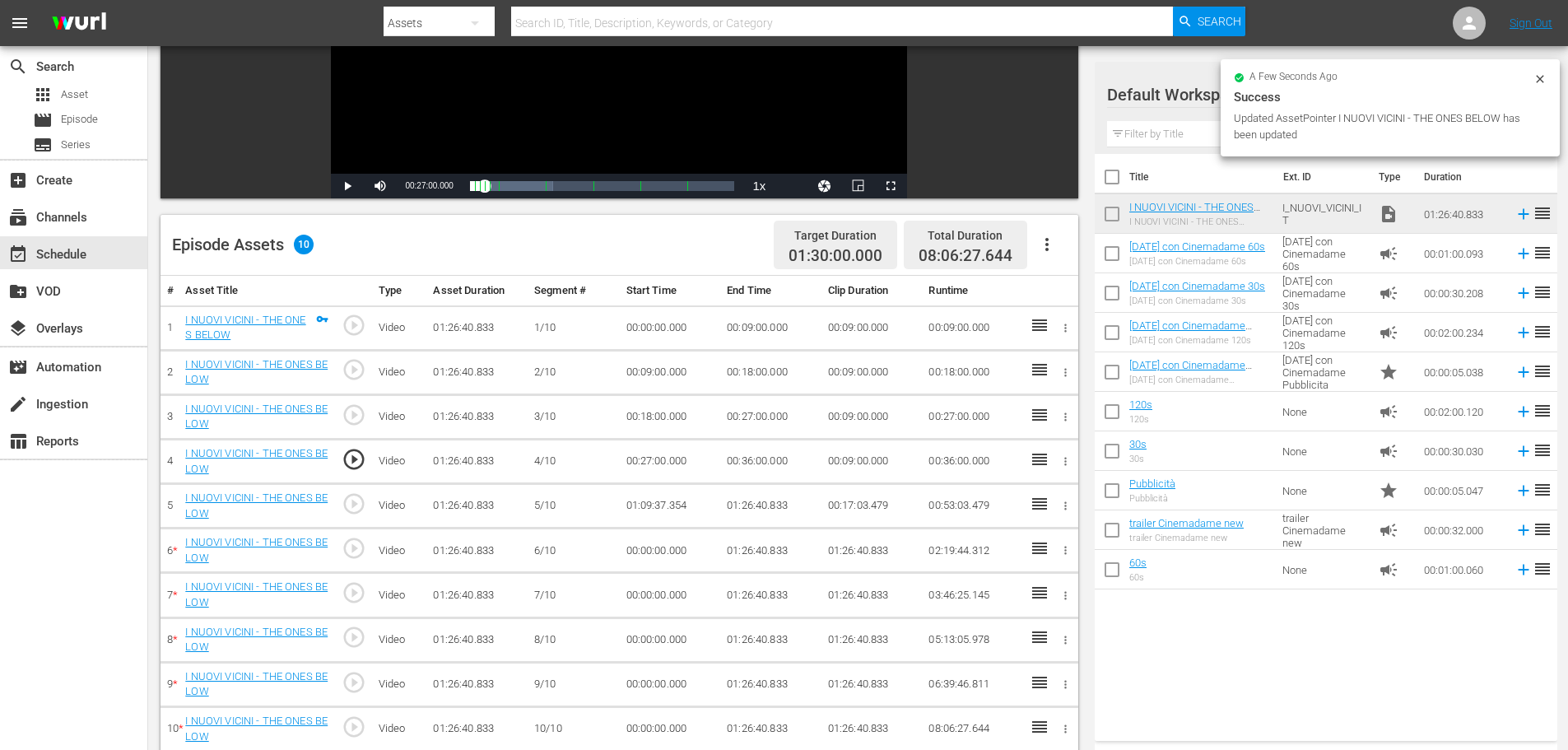
click at [678, 498] on td "01:09:37.354" at bounding box center [670, 506] width 101 height 44
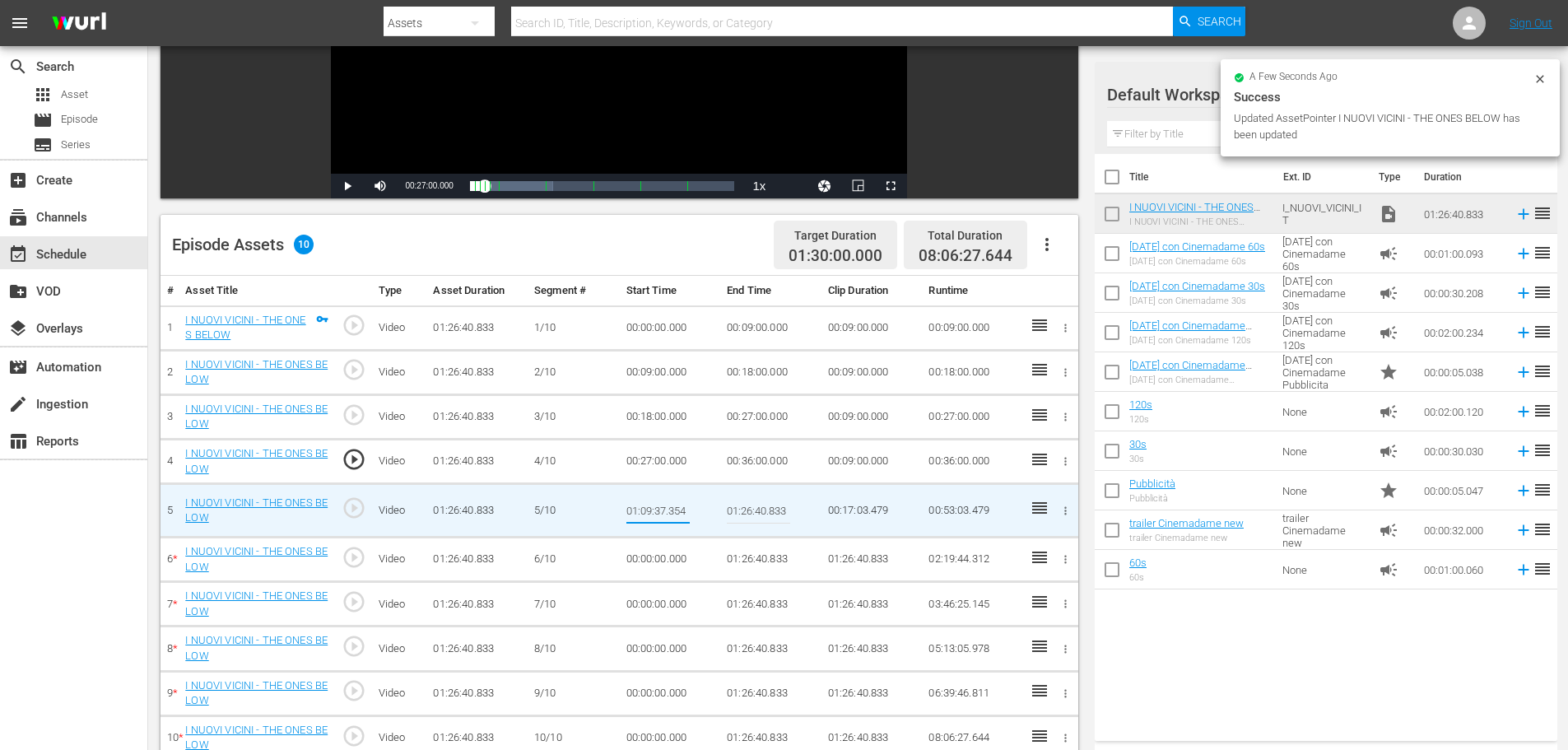
click at [678, 498] on input "01:09:37.354" at bounding box center [658, 510] width 63 height 40
type input "00:36:00"
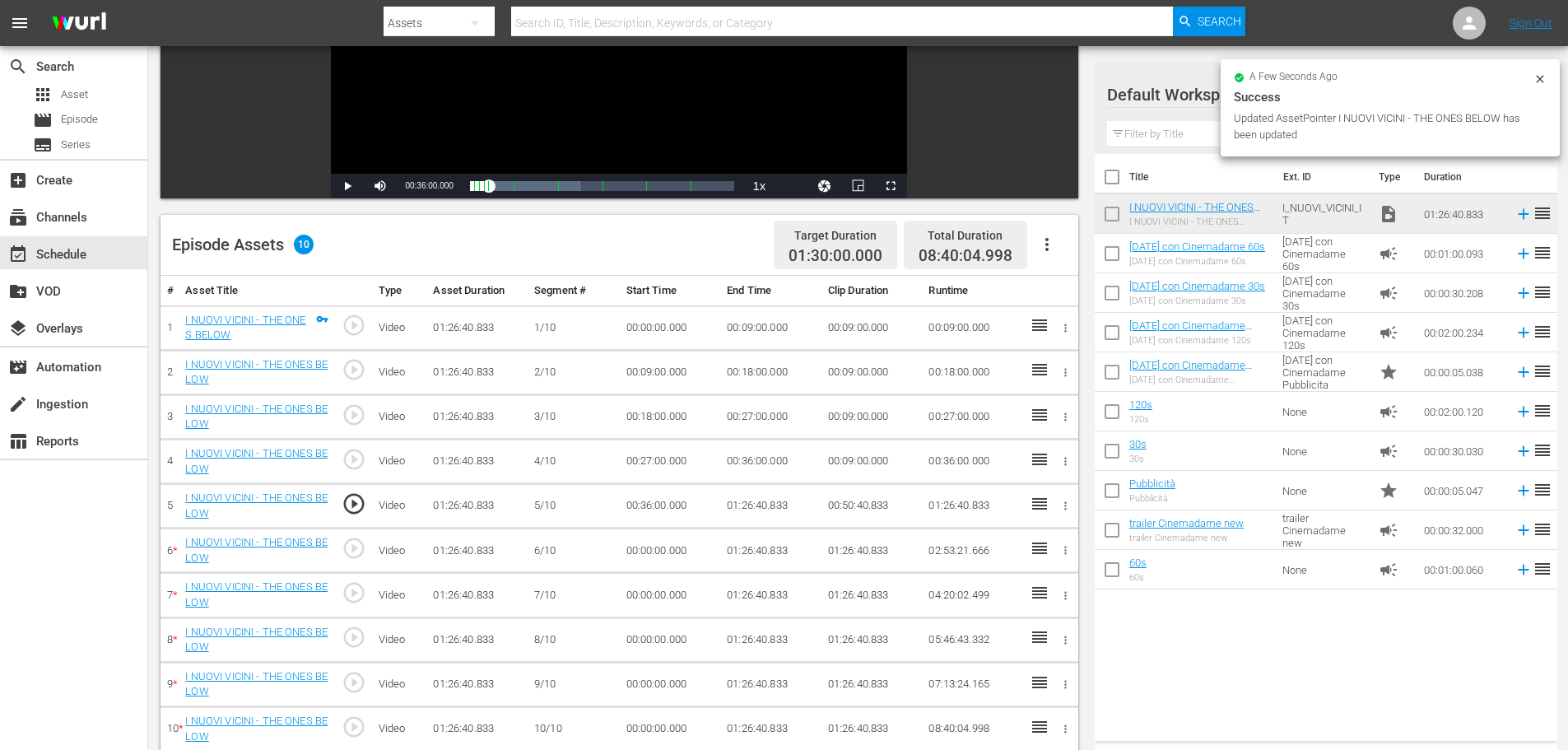
click at [731, 497] on td "01:26:40.833" at bounding box center [770, 506] width 101 height 44
click at [759, 505] on td "01:26:40.833" at bounding box center [770, 506] width 101 height 44
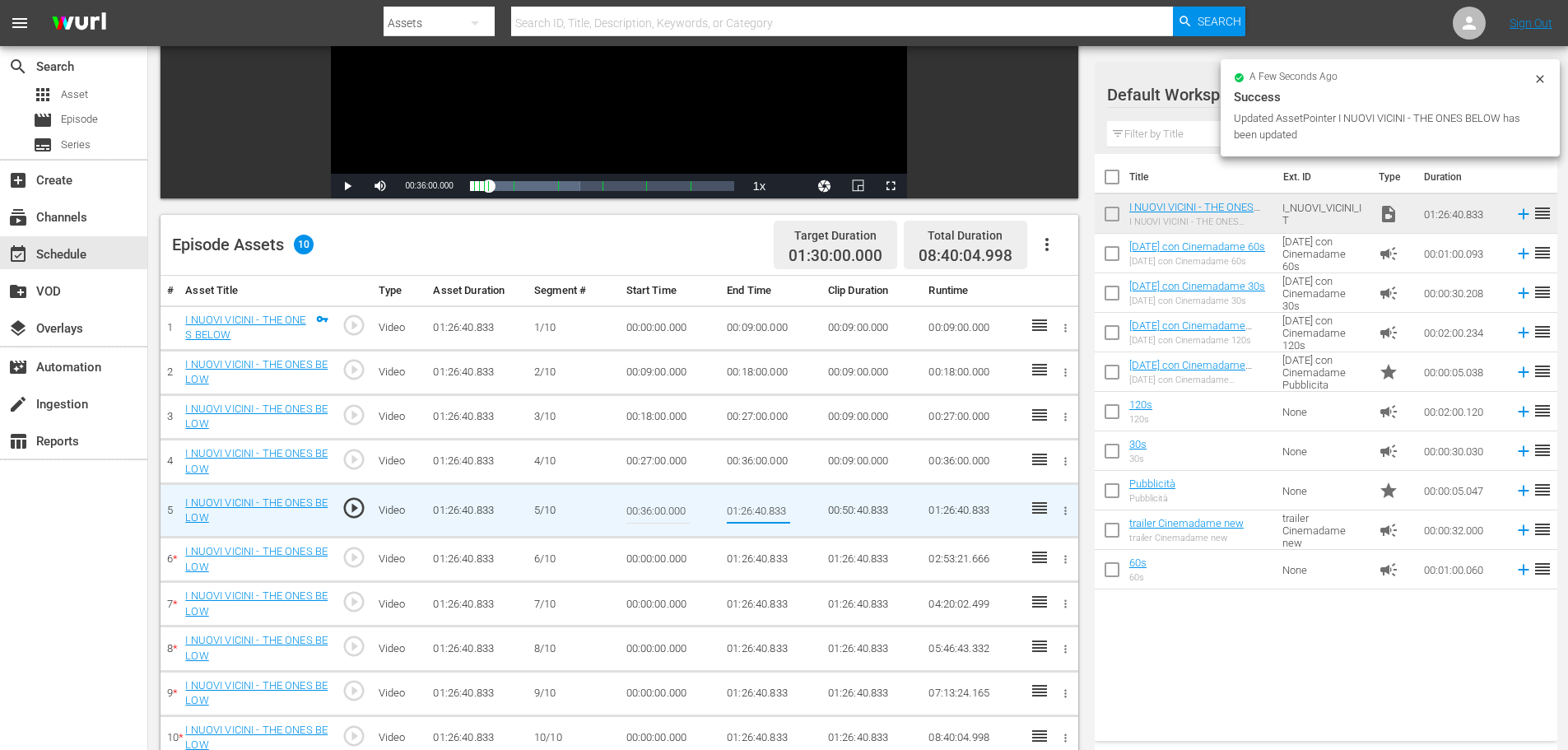
click at [759, 505] on input "01:26:40.833" at bounding box center [758, 510] width 63 height 40
type input "00:45:00"
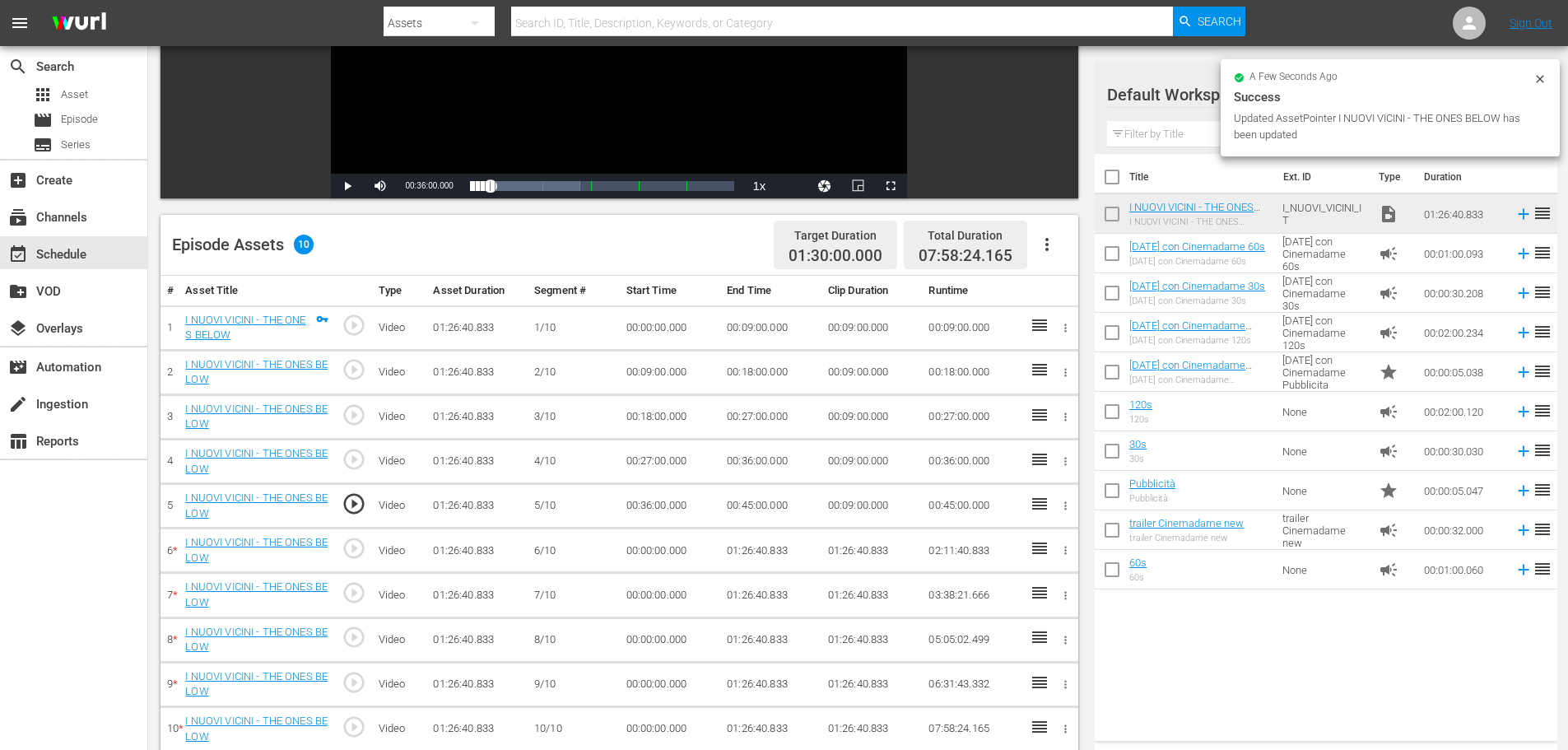
click at [653, 551] on td "00:00:00.000" at bounding box center [670, 550] width 101 height 44
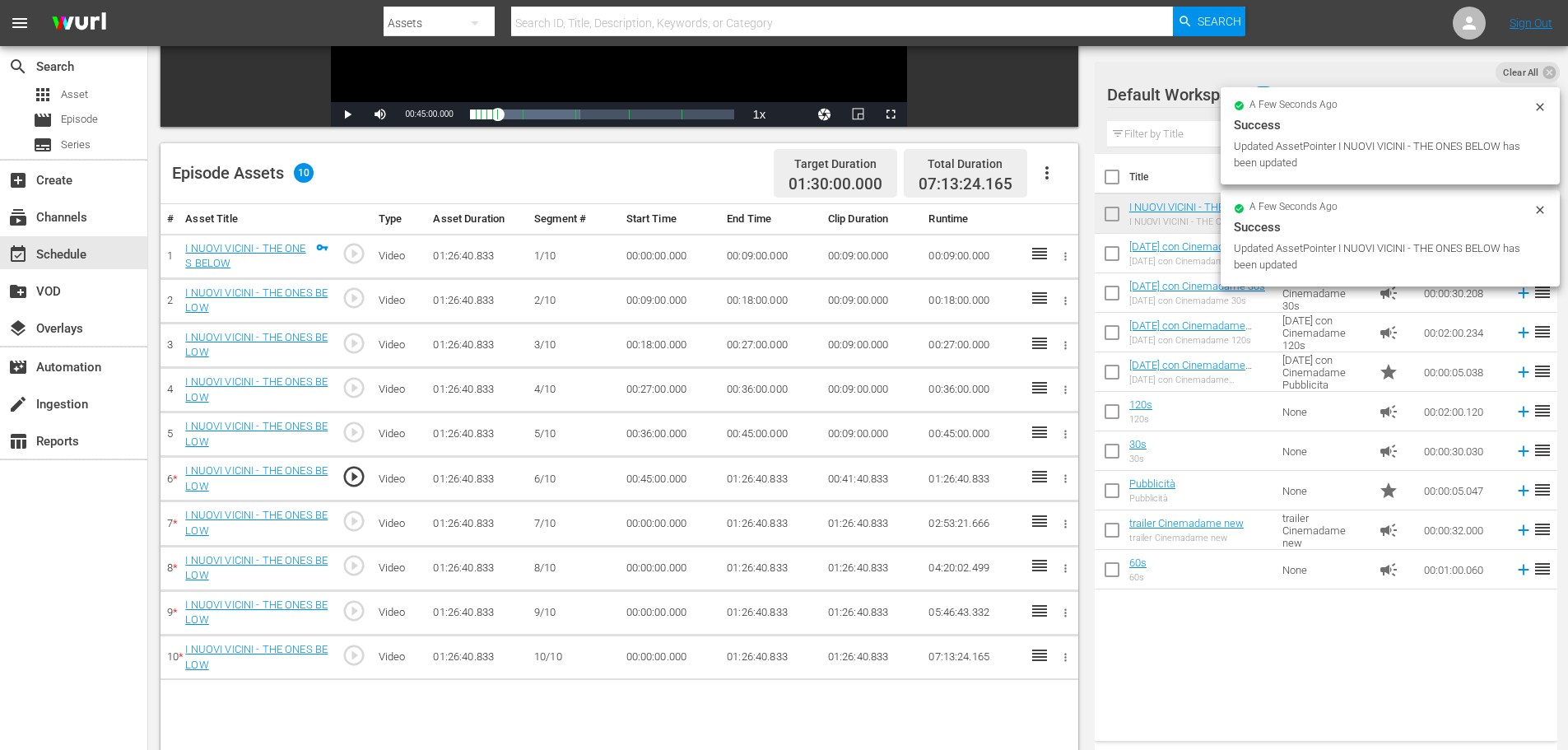
scroll to position [429, 0]
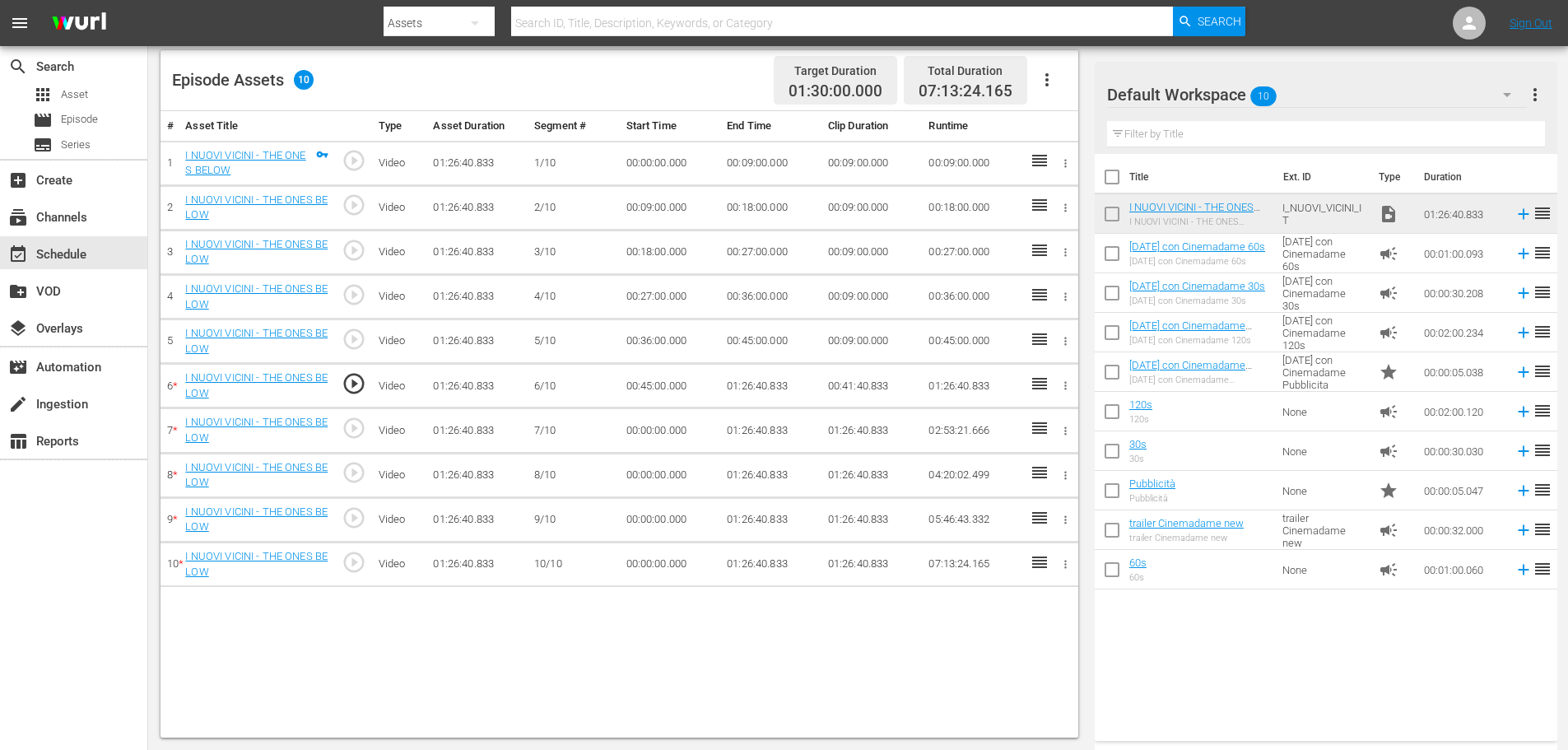
click at [754, 372] on td "01:26:40.833" at bounding box center [770, 385] width 101 height 44
click at [750, 379] on td "01:26:40.833" at bounding box center [770, 385] width 101 height 44
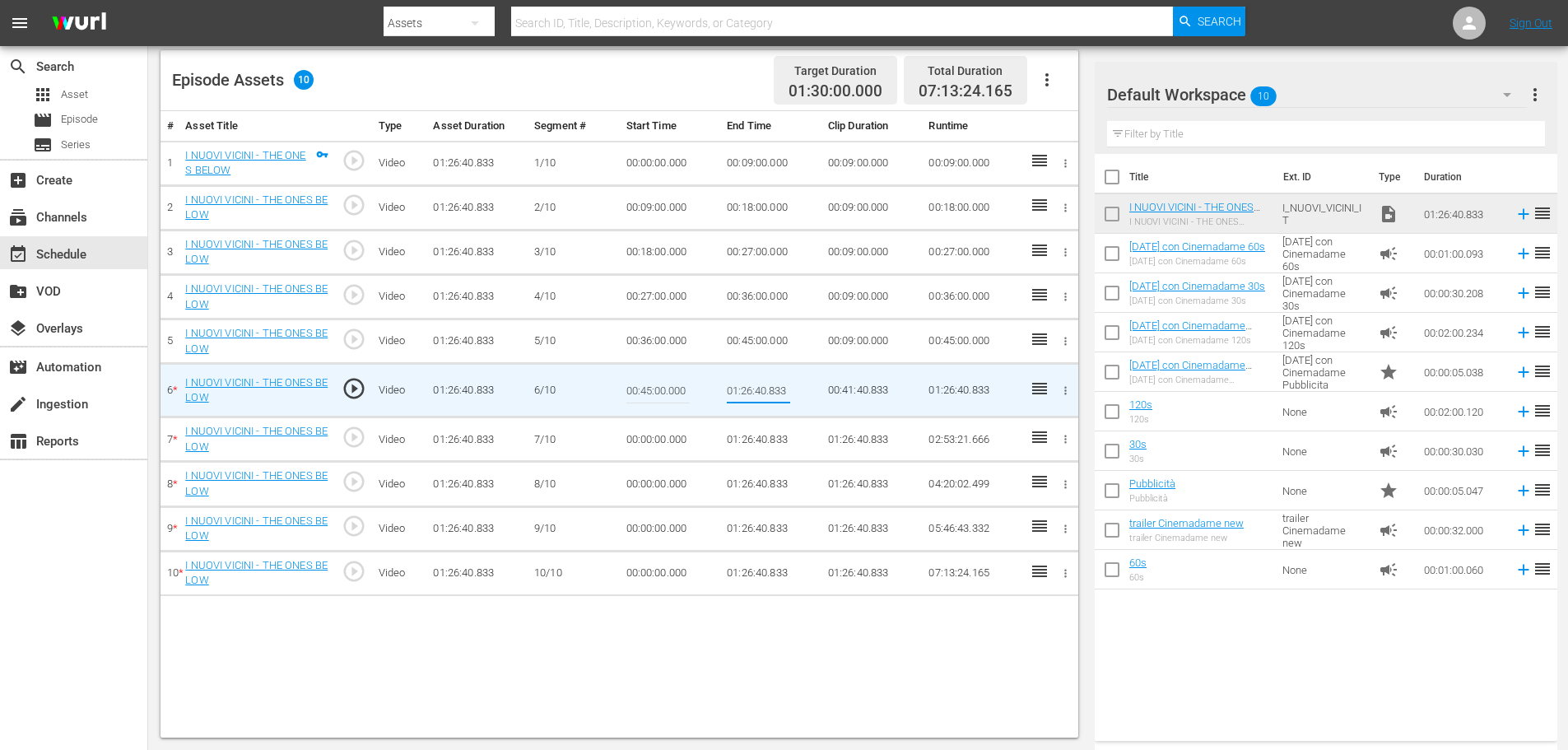
click at [750, 379] on input "01:26:40.833" at bounding box center [758, 390] width 63 height 40
type input "00:54:00"
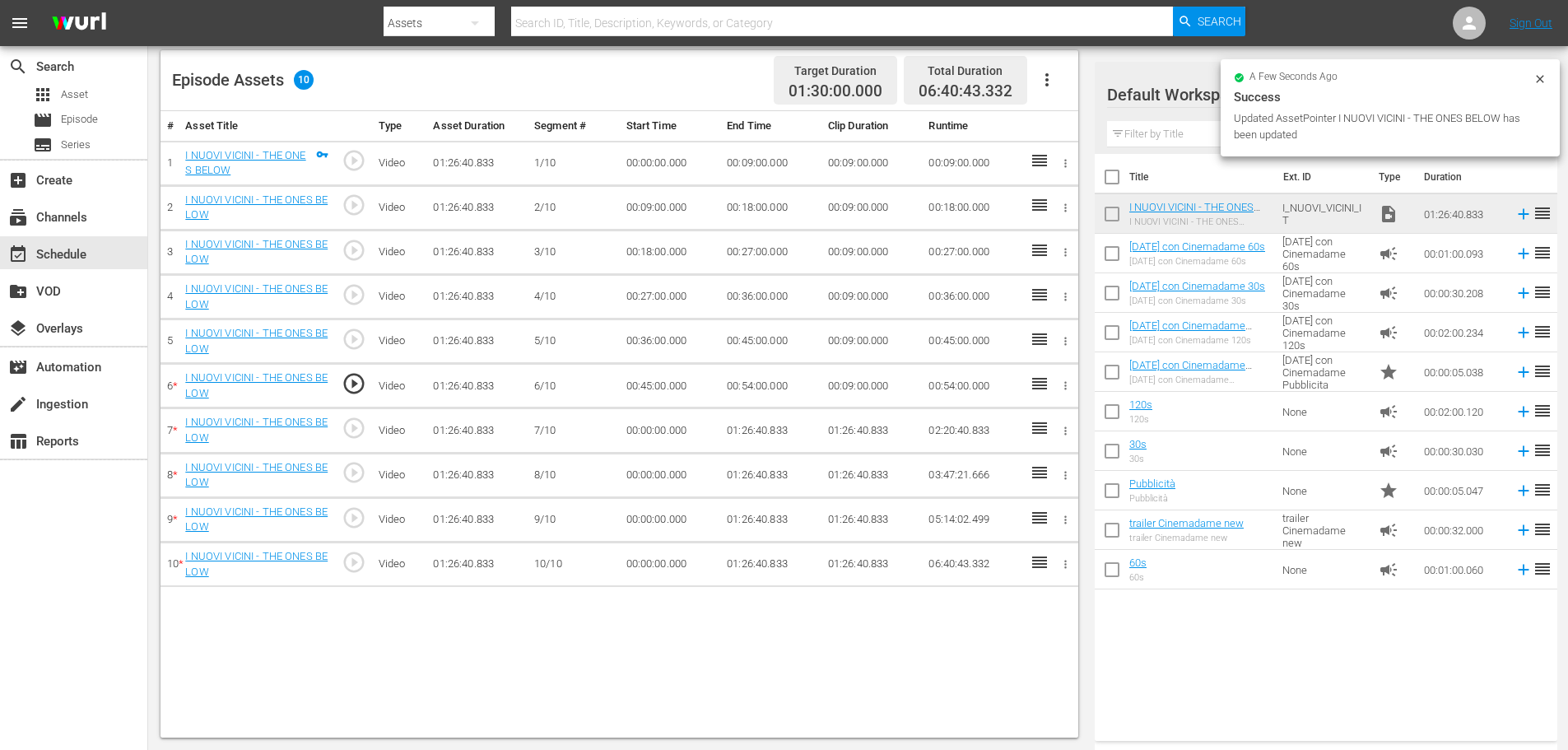
click at [661, 433] on td "00:00:00.000" at bounding box center [670, 430] width 101 height 44
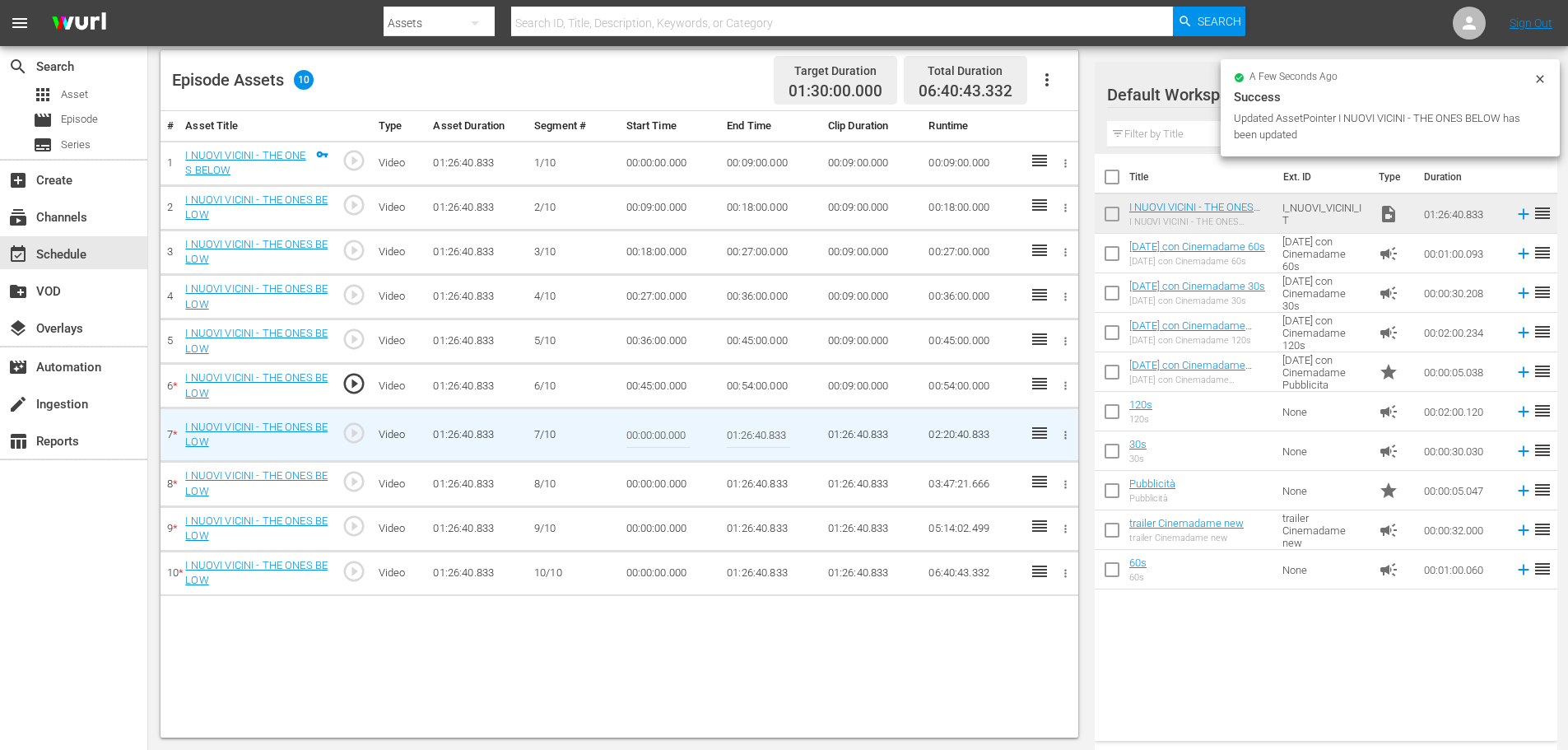
click at [661, 433] on input "00:00:00.000" at bounding box center [658, 434] width 63 height 40
paste input "54:"
type input "00:54:00"
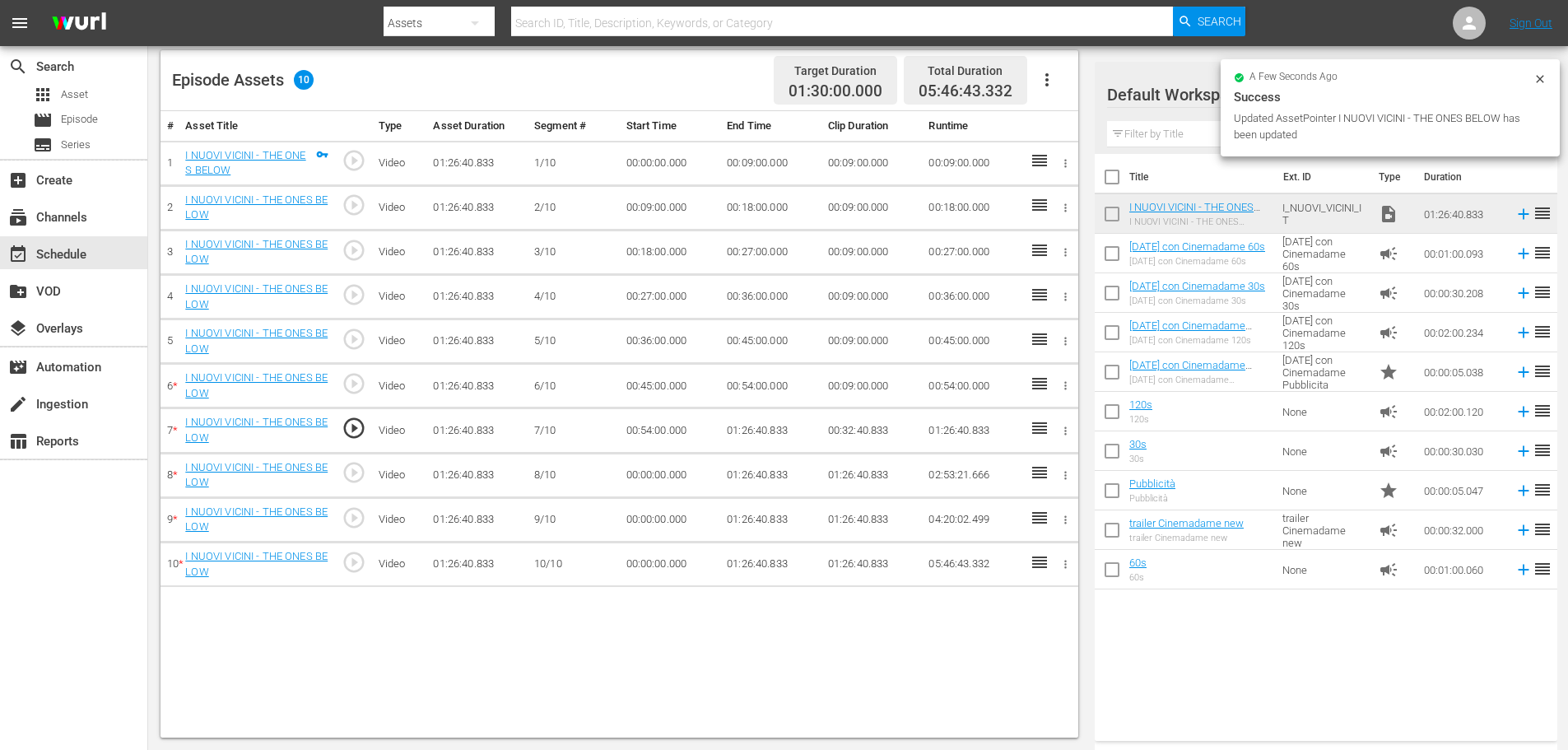
click at [758, 438] on td "01:26:40.833" at bounding box center [770, 430] width 101 height 44
click at [763, 421] on td "01:26:40.833" at bounding box center [770, 430] width 101 height 44
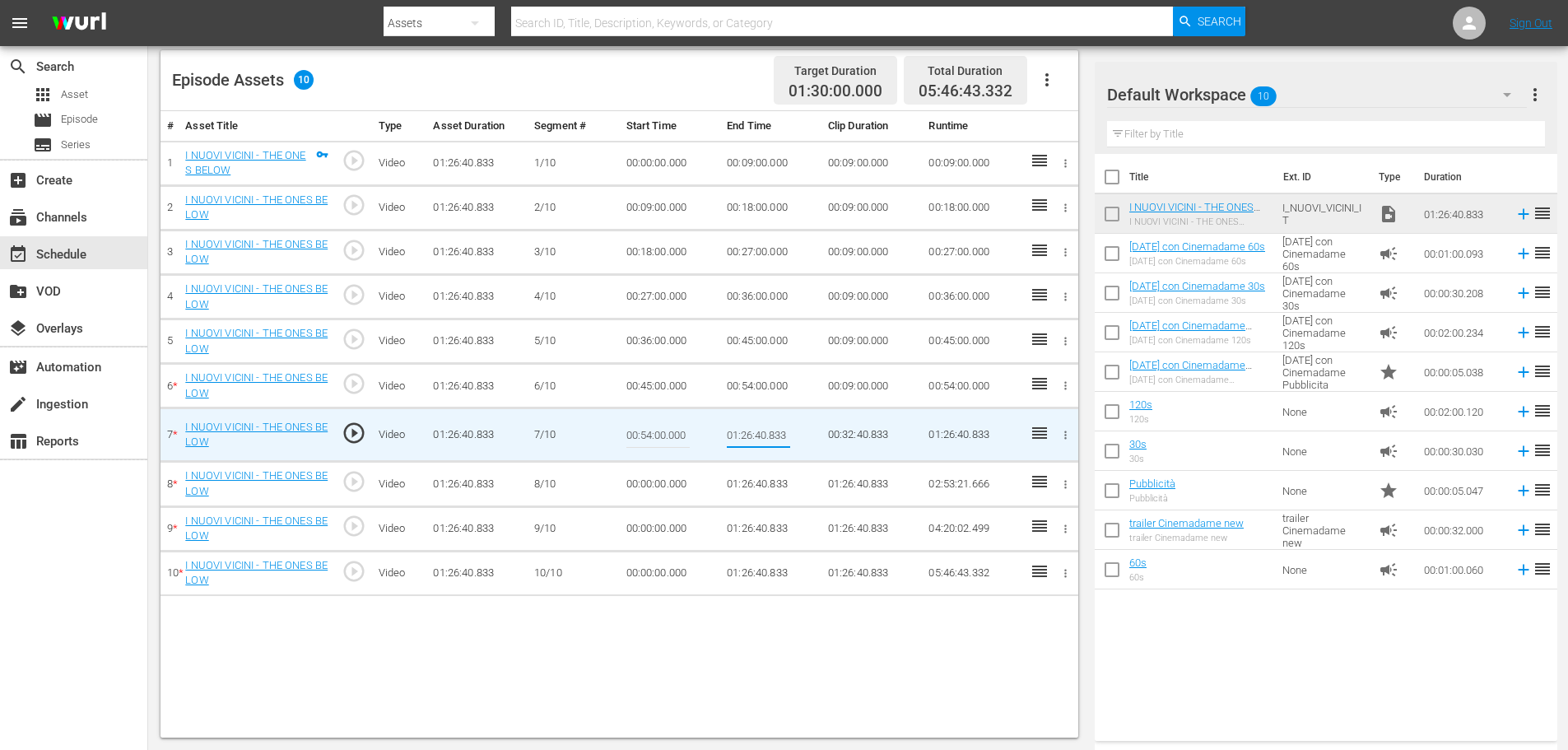
type input "01:03:00"
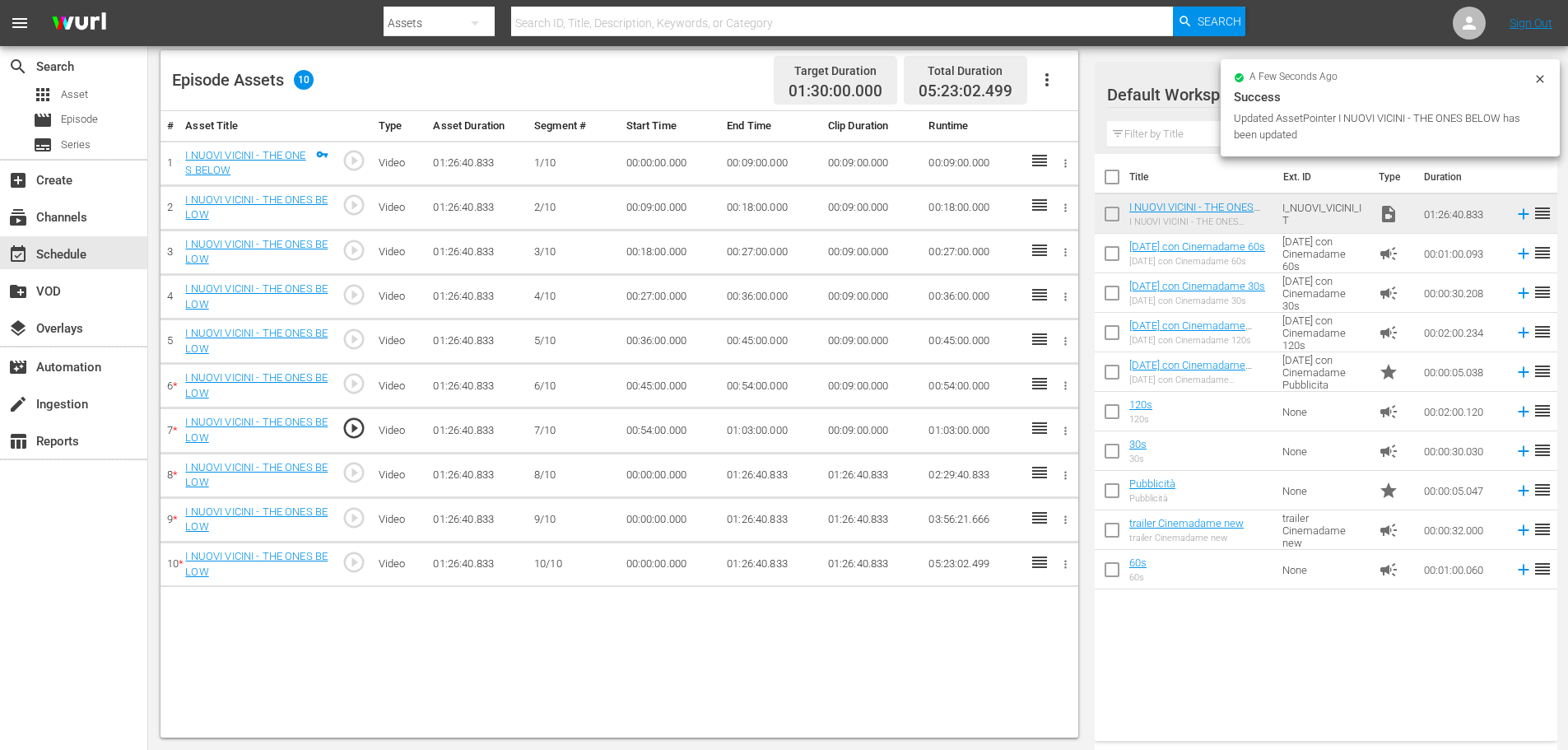
click at [680, 476] on td "00:00:00.000" at bounding box center [670, 474] width 101 height 44
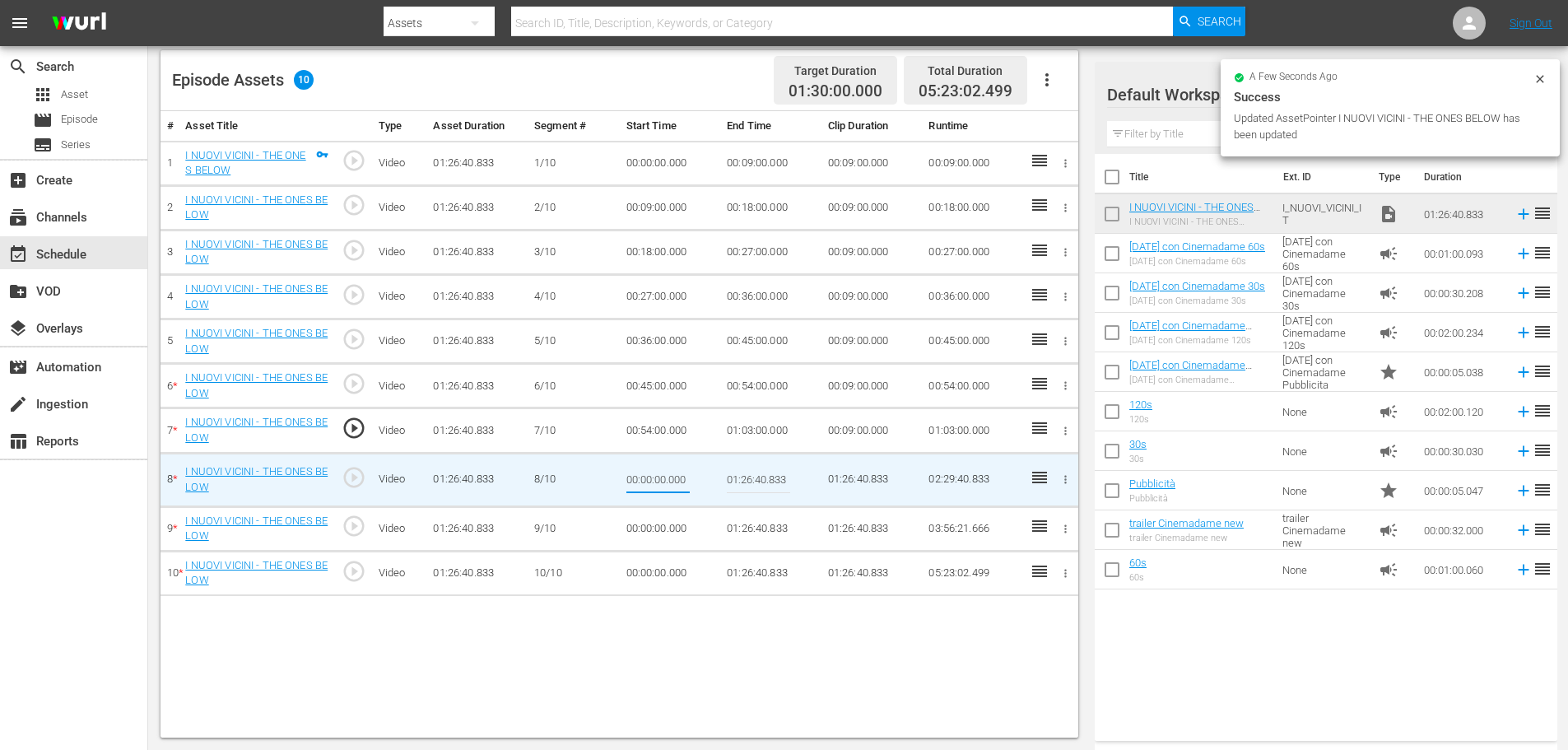
click at [680, 476] on input "00:00:00.000" at bounding box center [658, 480] width 63 height 40
type input "01:03:00"
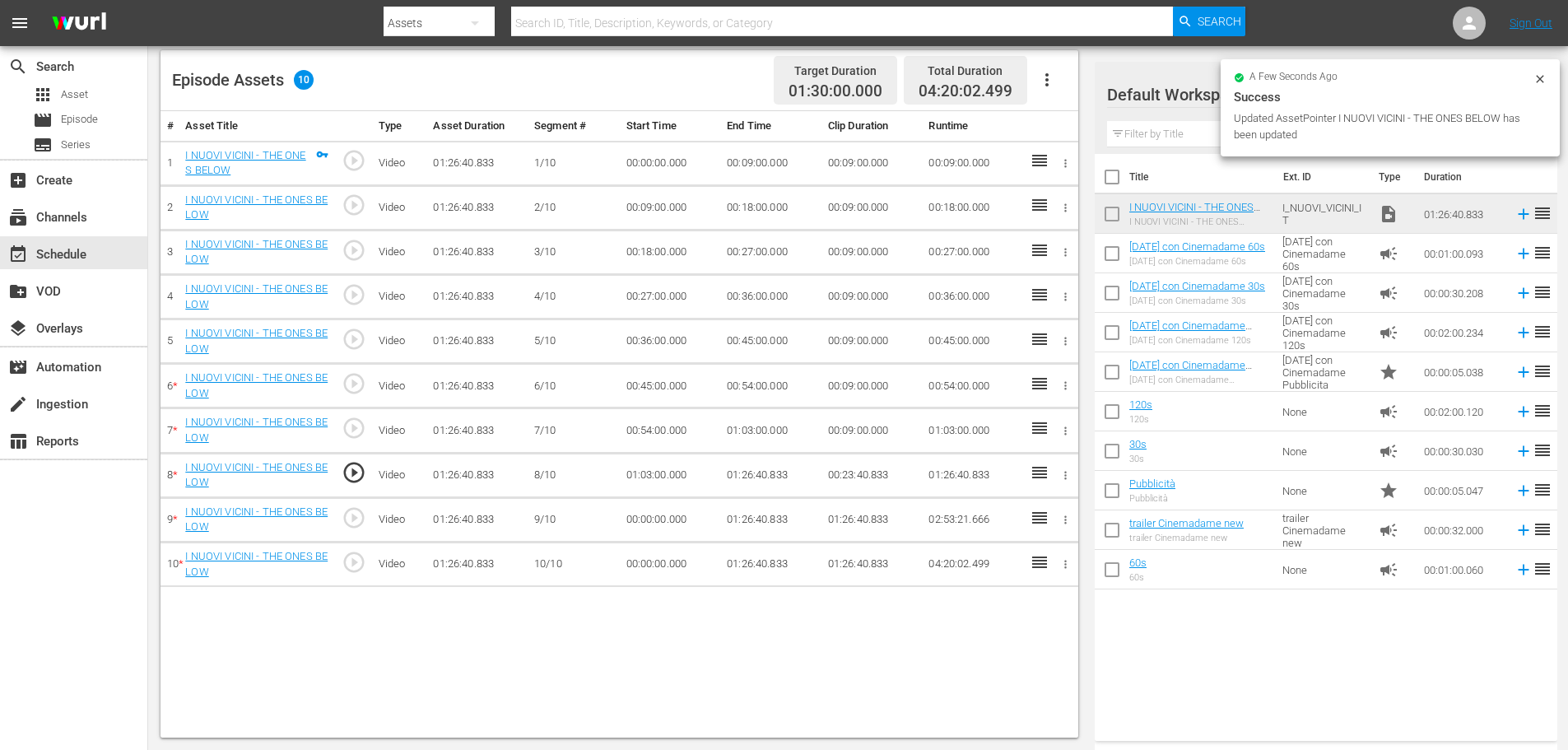
click at [758, 471] on td "01:26:40.833" at bounding box center [770, 474] width 101 height 44
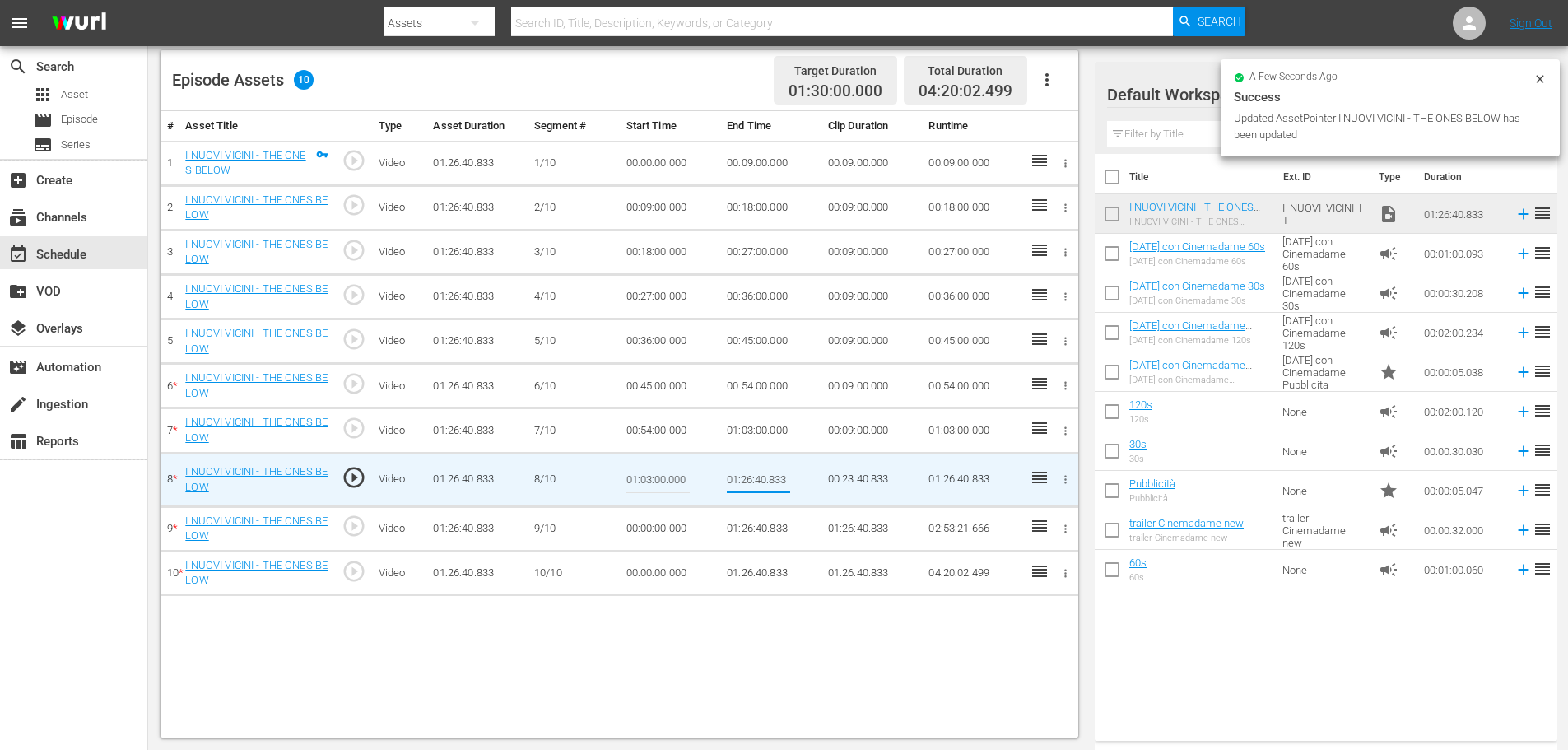
type input "01:12:00"
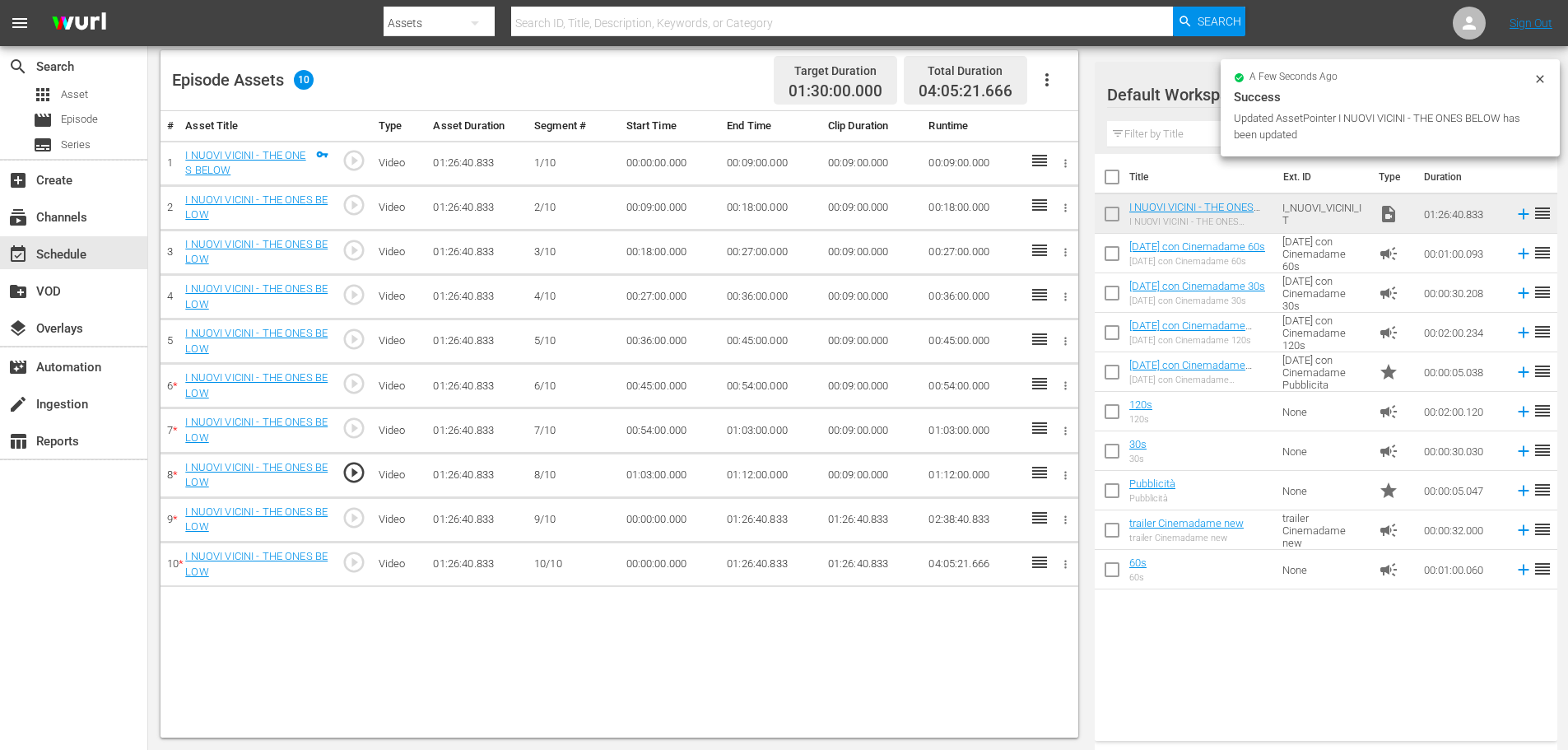
click at [642, 526] on td "00:00:00.000" at bounding box center [670, 519] width 101 height 44
click at [651, 520] on td "00:00:00.000" at bounding box center [670, 519] width 101 height 44
click at [650, 520] on td "00:00:00.000" at bounding box center [670, 519] width 101 height 44
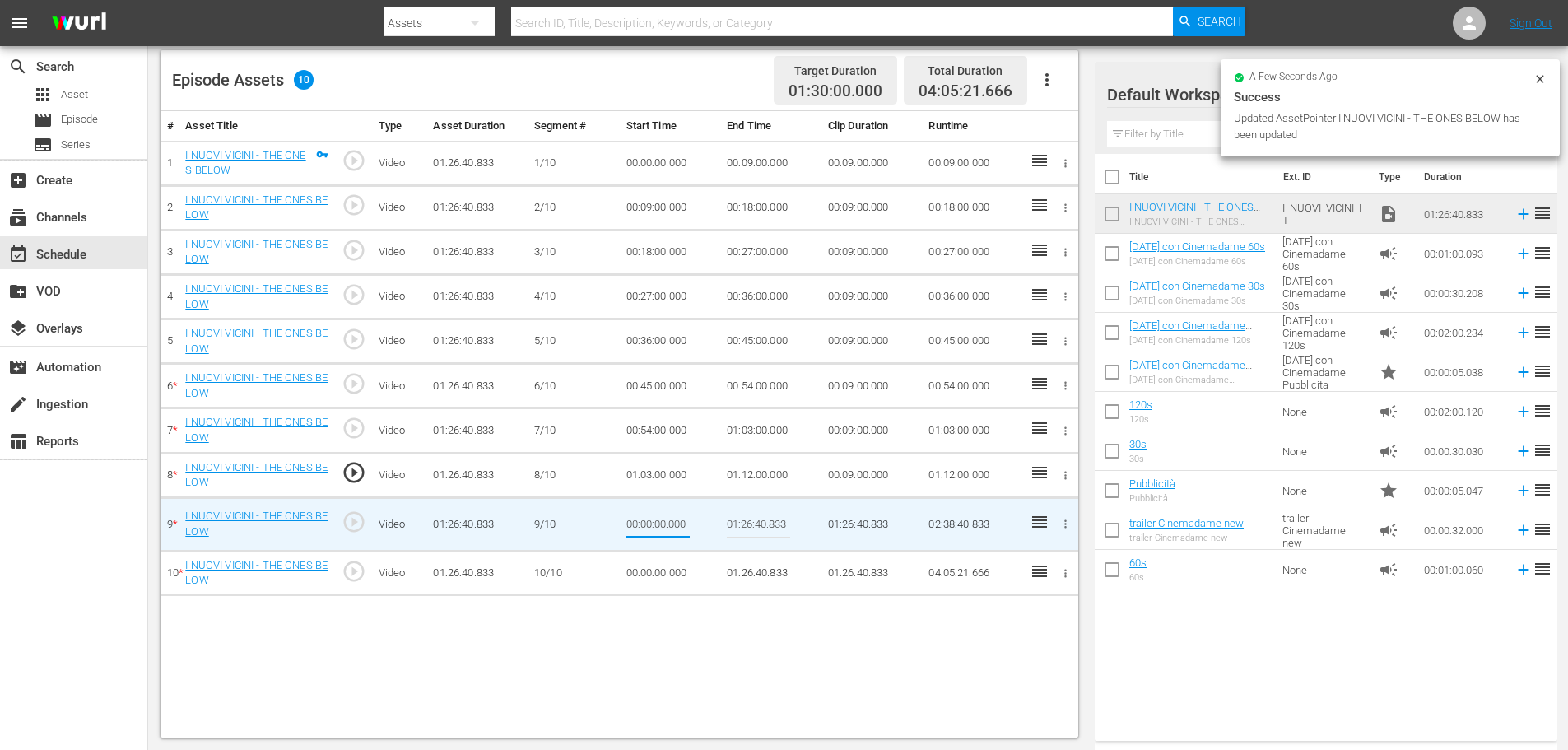
click at [650, 520] on input "00:00:00.000" at bounding box center [658, 524] width 63 height 40
type input "01:12:00"
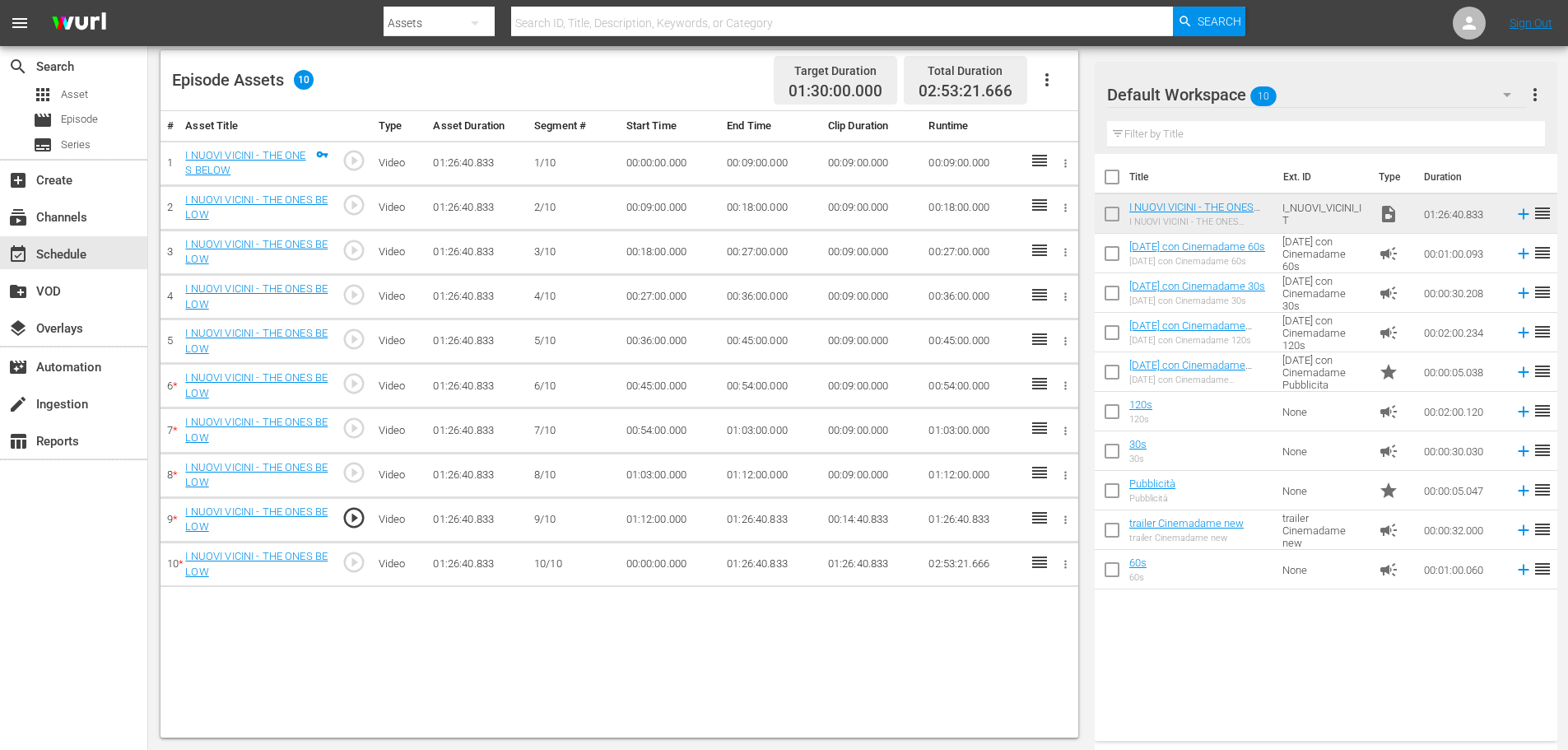
click at [749, 519] on td "01:26:40.833" at bounding box center [770, 519] width 101 height 44
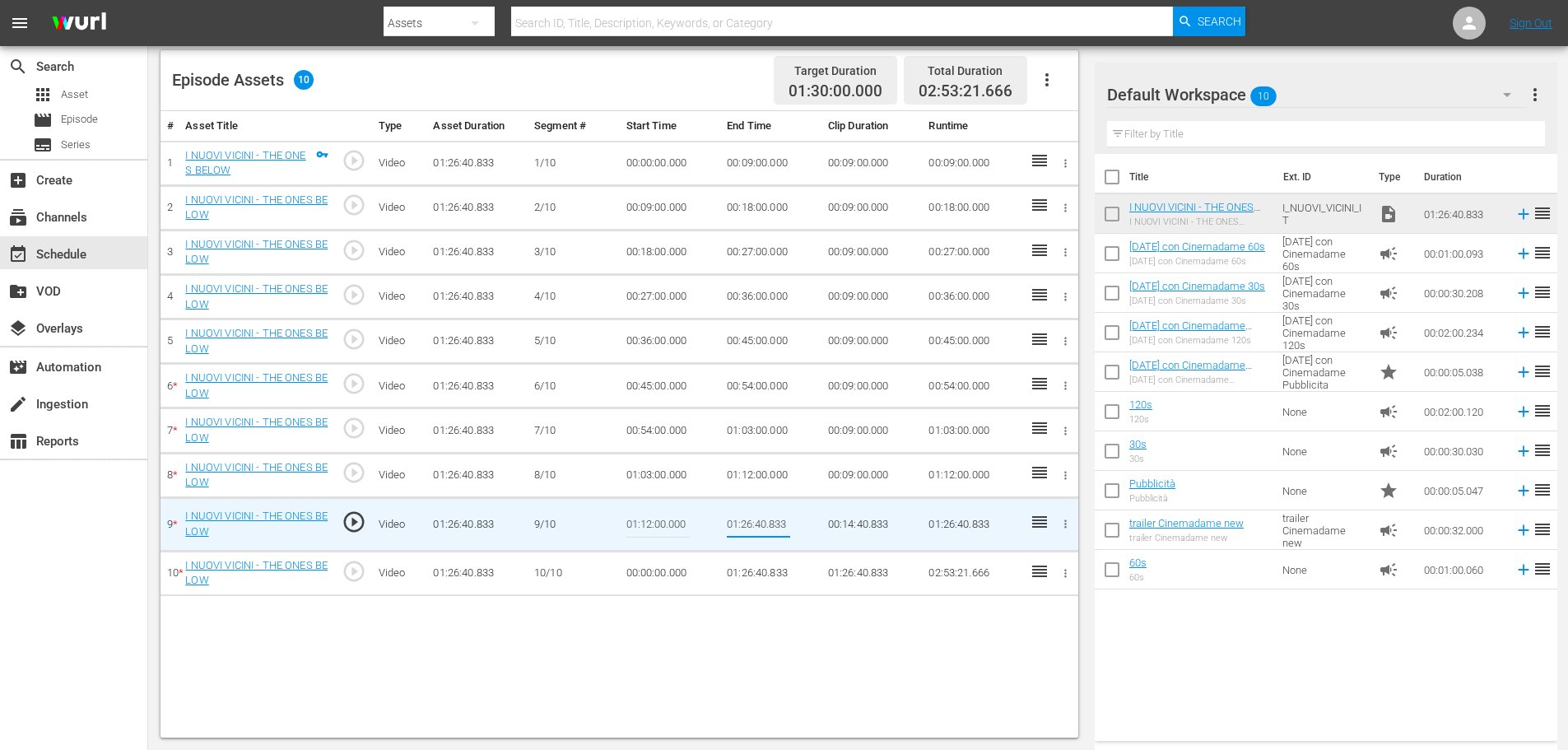
click at [749, 519] on input "01:26:40.833" at bounding box center [758, 524] width 63 height 40
type input "01:21:00"
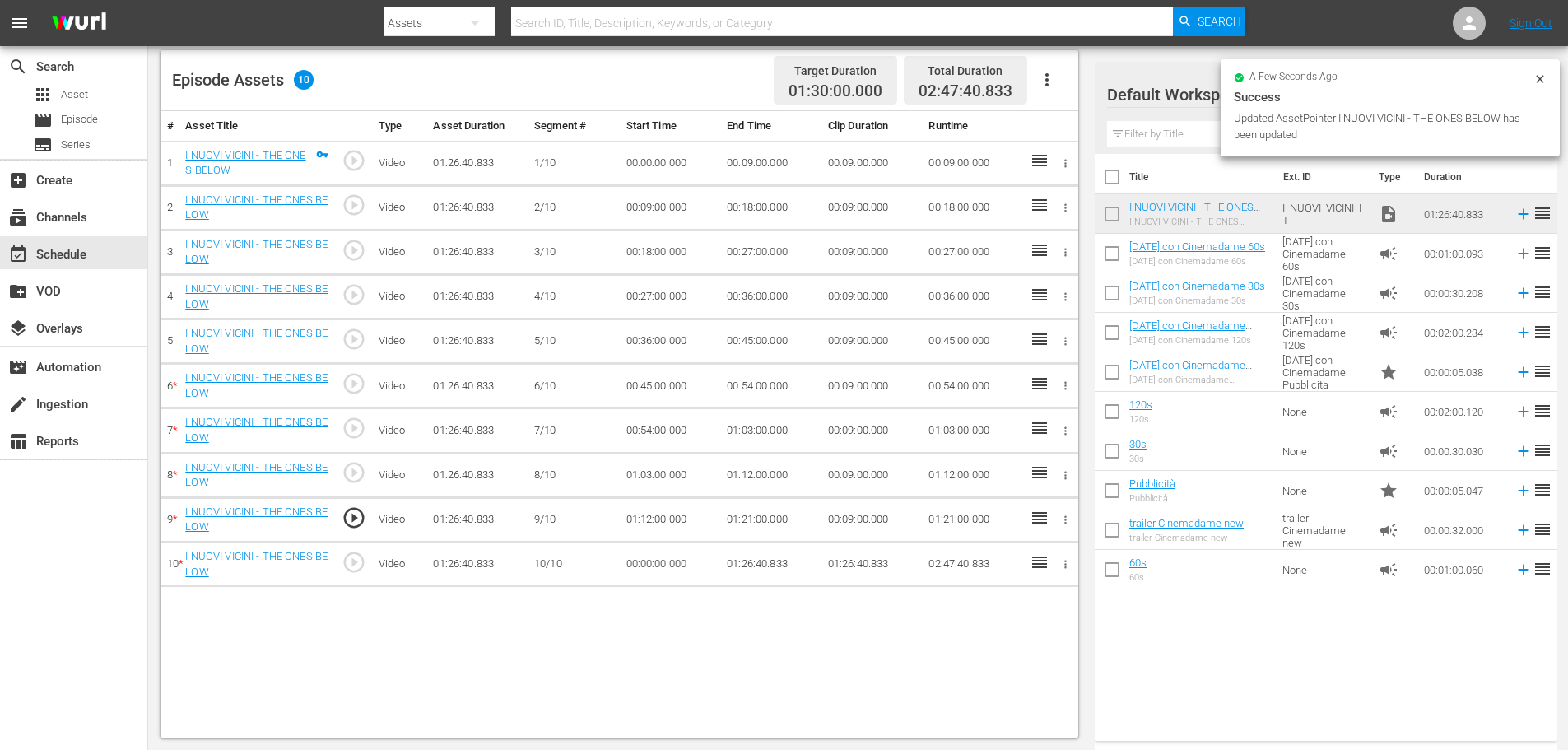
click at [681, 561] on td "00:00:00.000" at bounding box center [670, 563] width 101 height 44
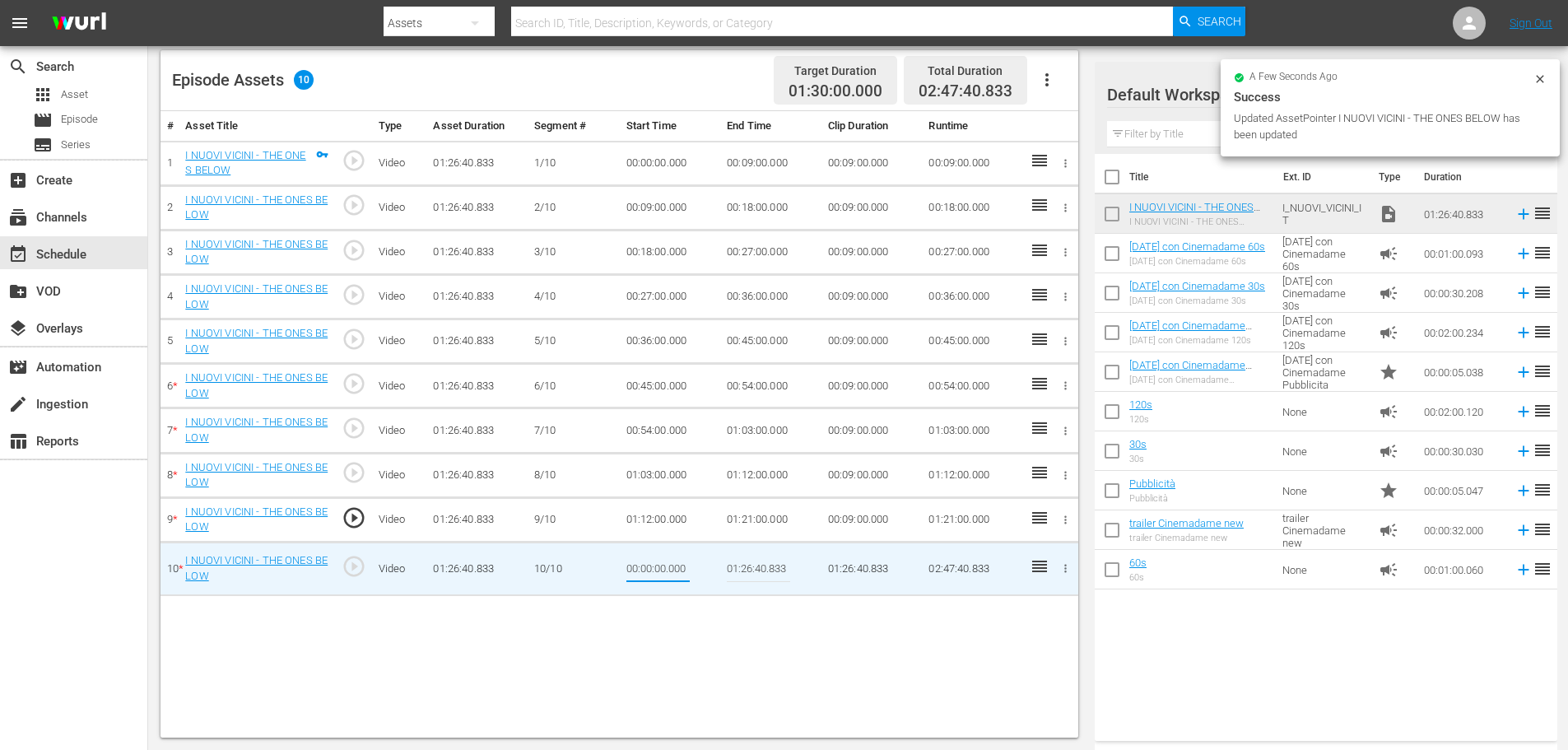
click at [681, 561] on input "00:00:00.000" at bounding box center [658, 569] width 63 height 40
type input "01:21:00"
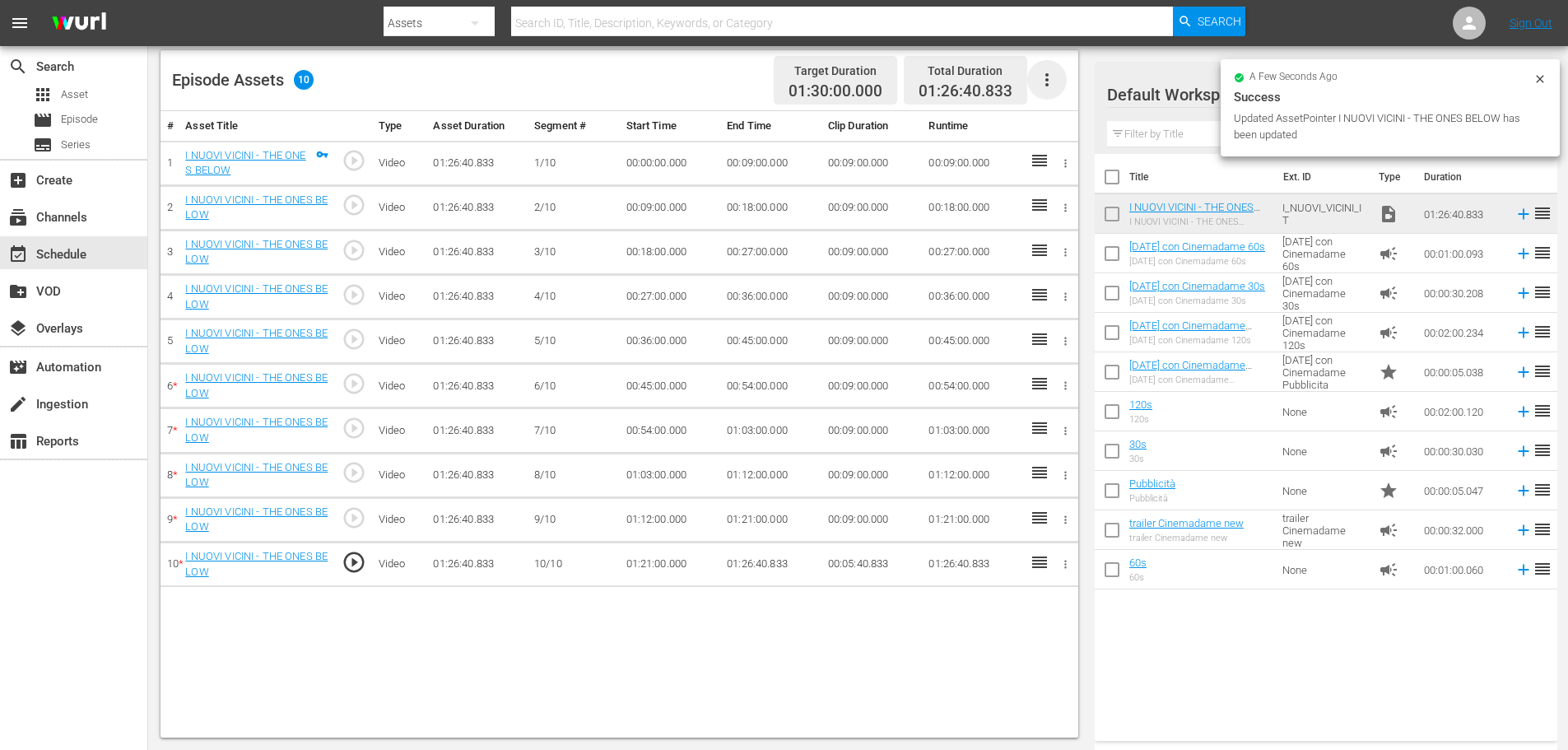
click at [1049, 84] on icon "button" at bounding box center [1046, 79] width 20 height 20
click at [1077, 84] on div "Fill with Ads" at bounding box center [1097, 86] width 112 height 40
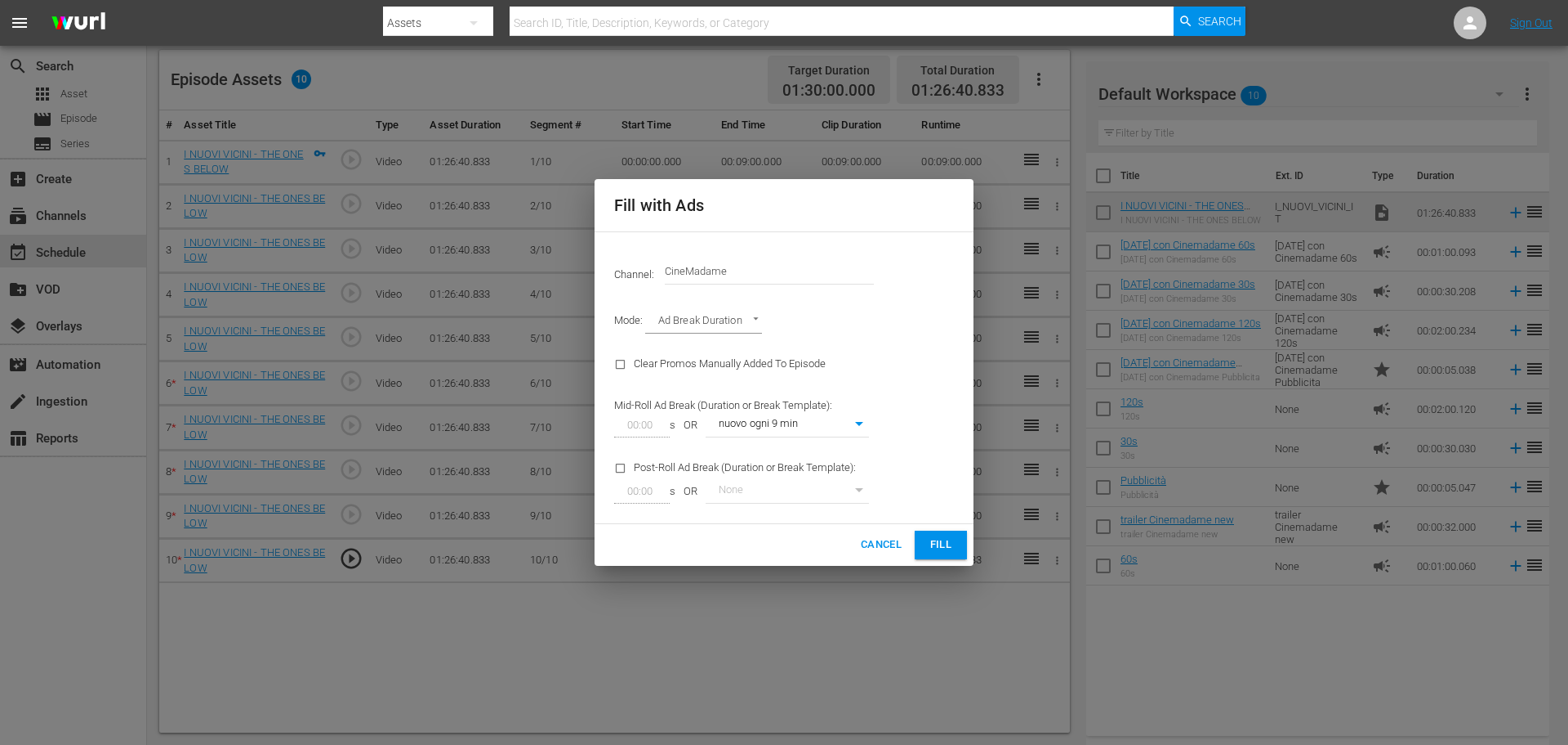
click at [951, 545] on span "Fill" at bounding box center [941, 544] width 27 height 19
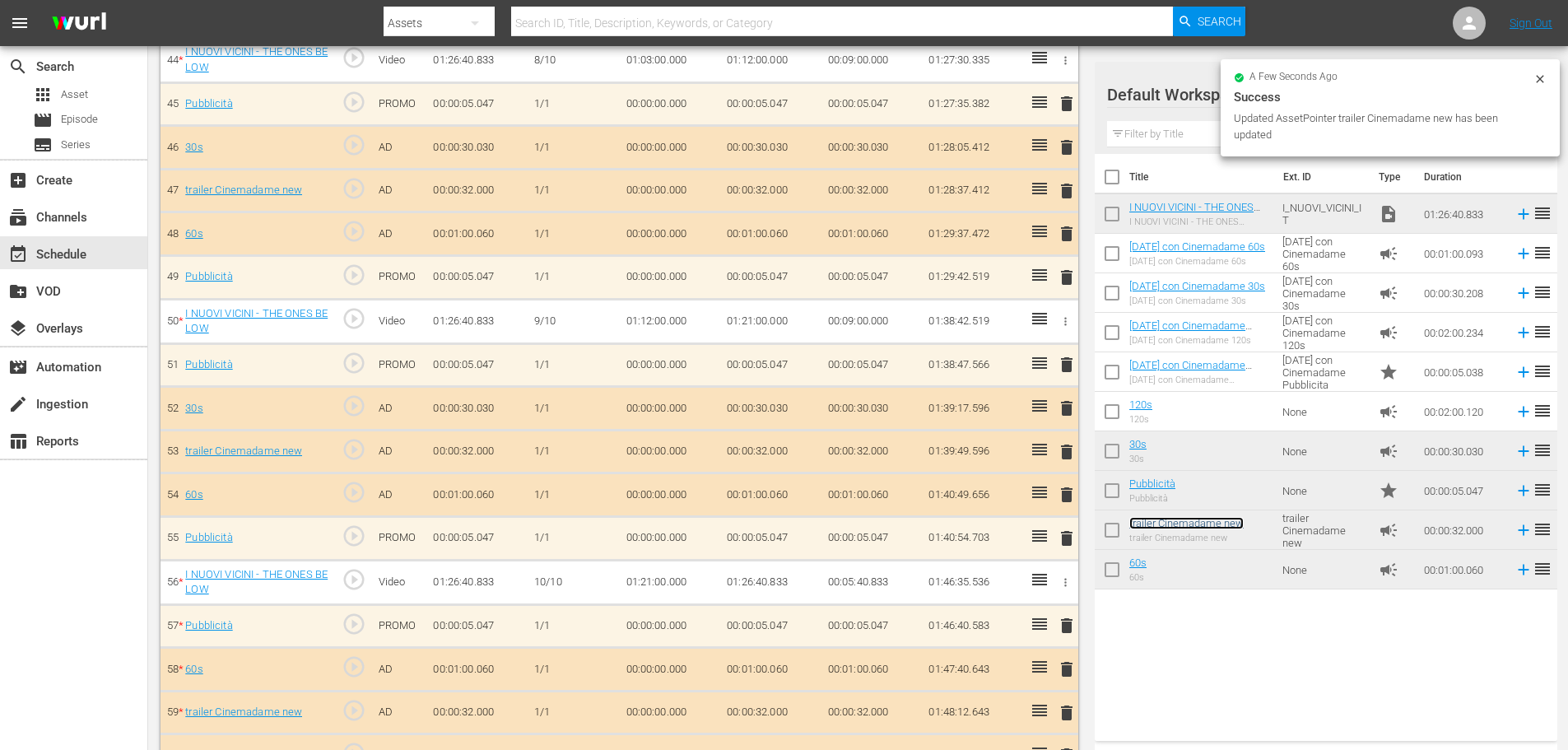
scroll to position [2398, 0]
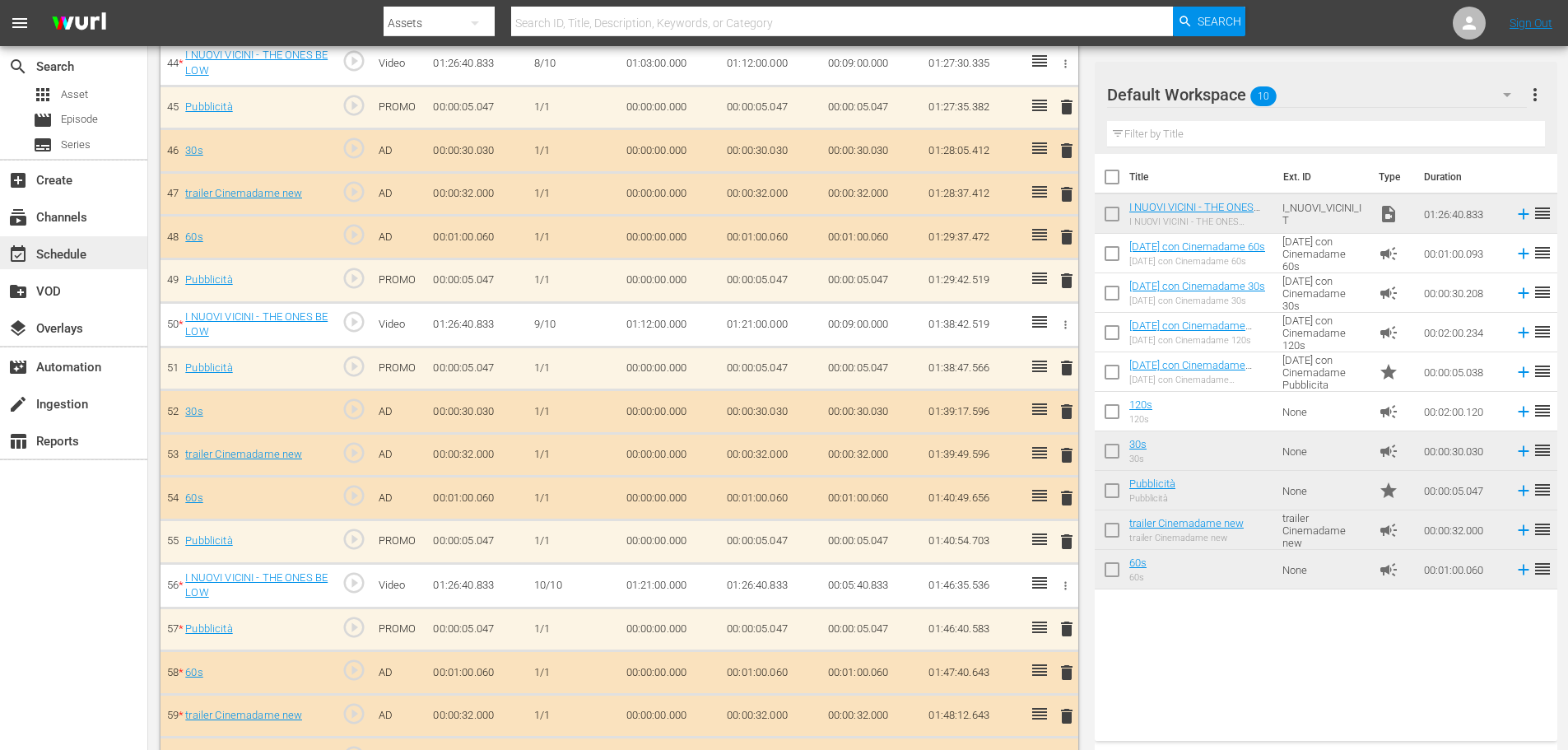
click at [95, 248] on div "event_available Schedule" at bounding box center [73, 253] width 148 height 33
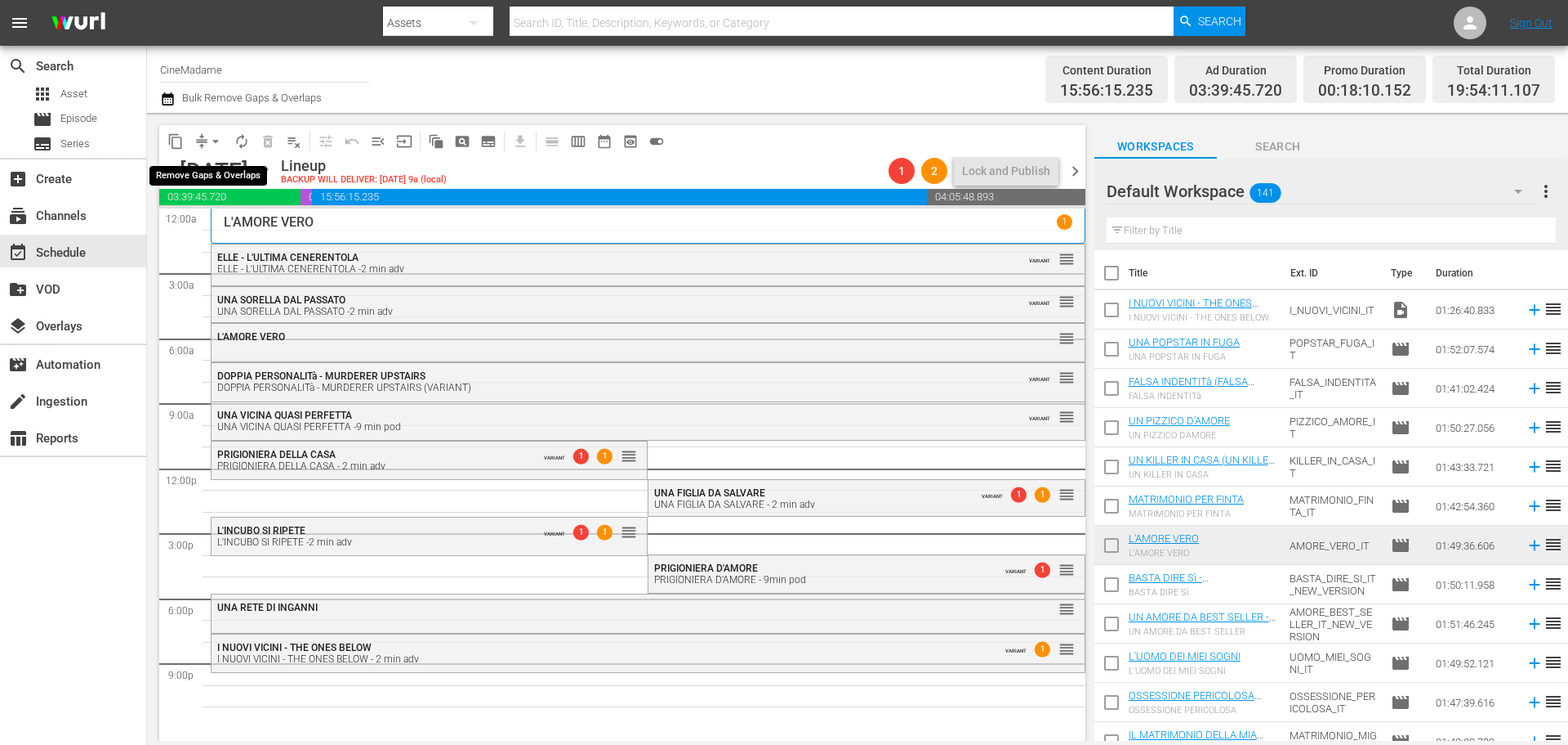
click at [214, 131] on button "arrow_drop_down" at bounding box center [215, 141] width 27 height 27
click at [278, 225] on li "Align to End of Previous Day" at bounding box center [217, 228] width 171 height 27
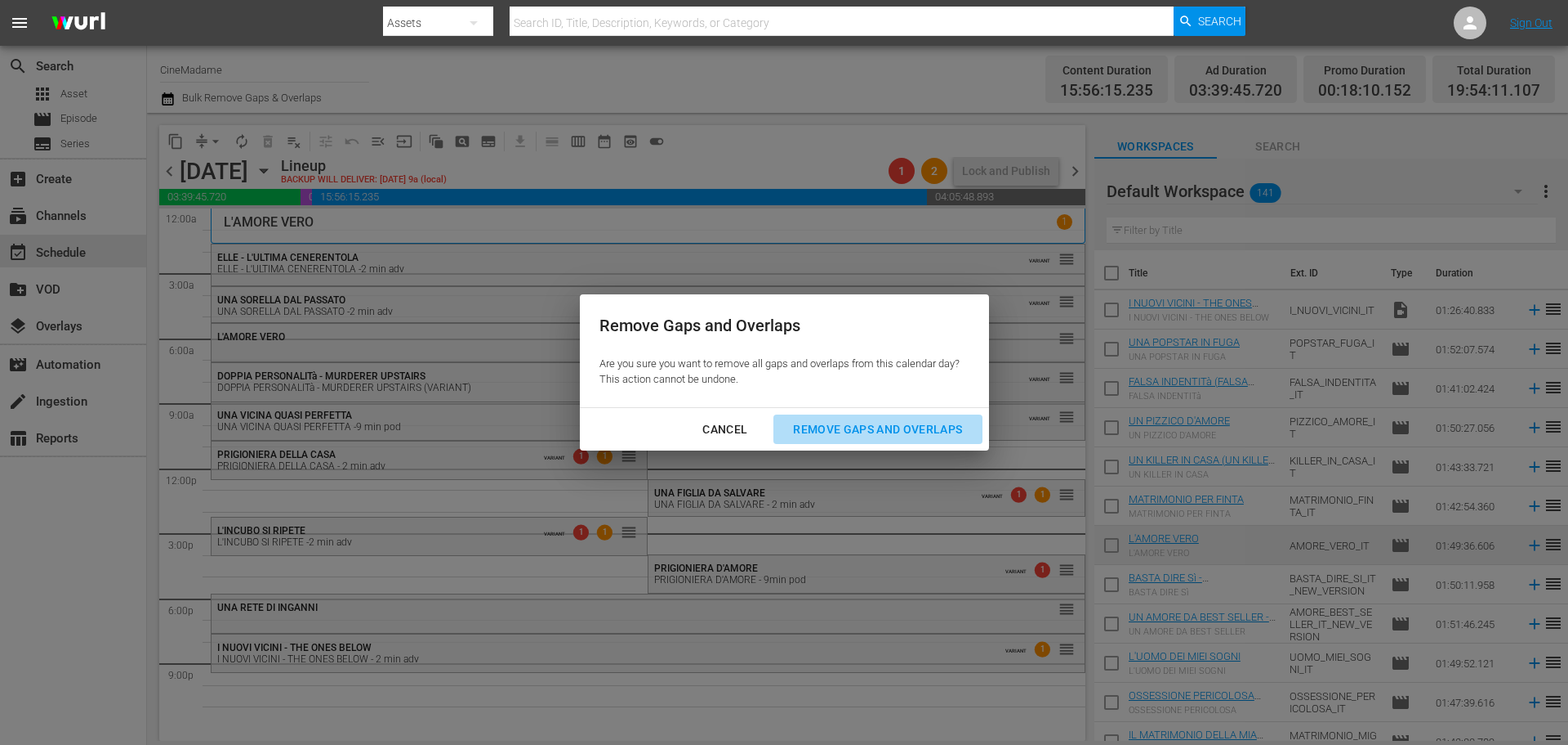
click at [845, 419] on div "Remove Gaps and Overlaps" at bounding box center [877, 430] width 195 height 21
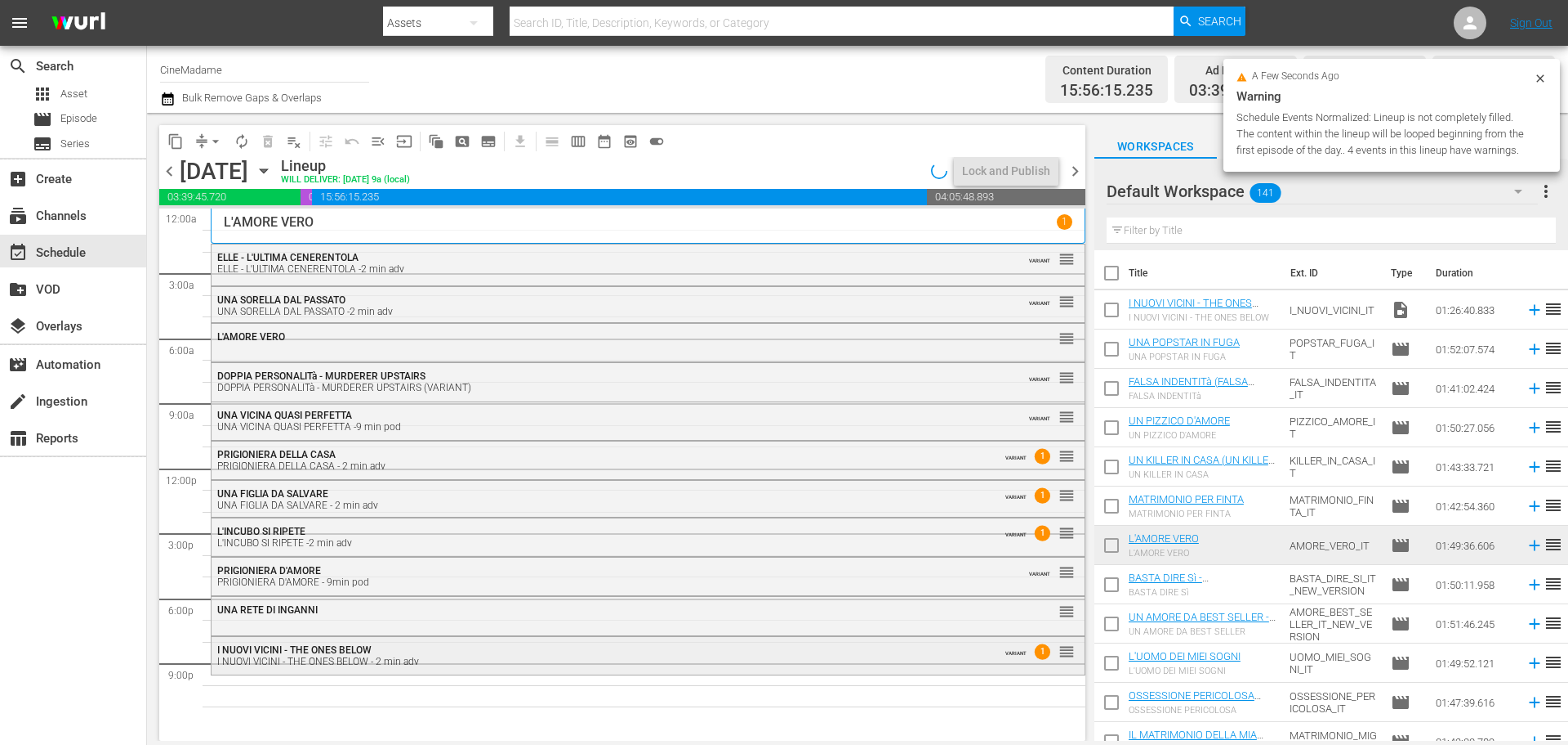
click at [455, 659] on div "I NUOVI VICINI - THE ONES BELOW - 2 min adv" at bounding box center [604, 661] width 773 height 11
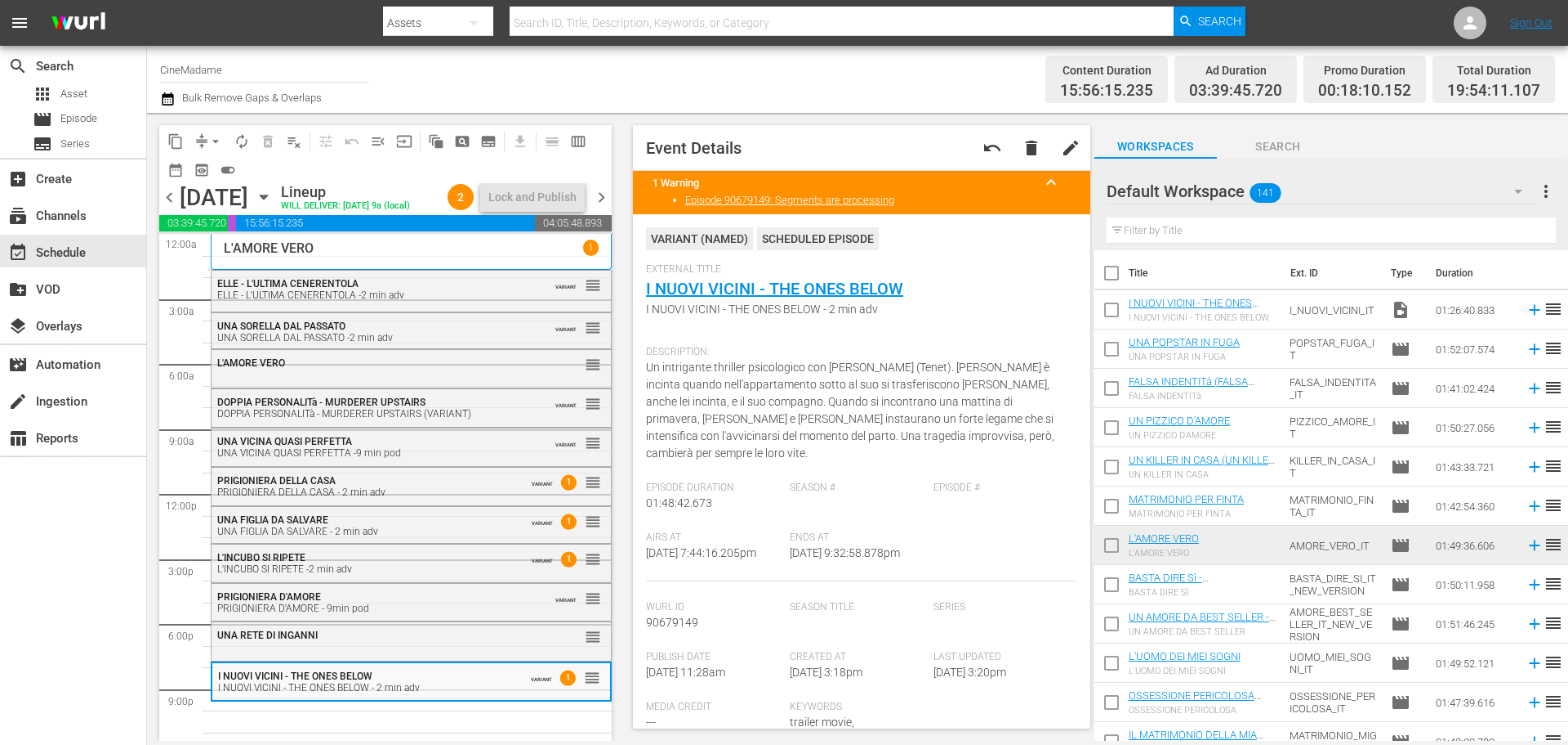
click at [1173, 230] on input "text" at bounding box center [1332, 231] width 449 height 27
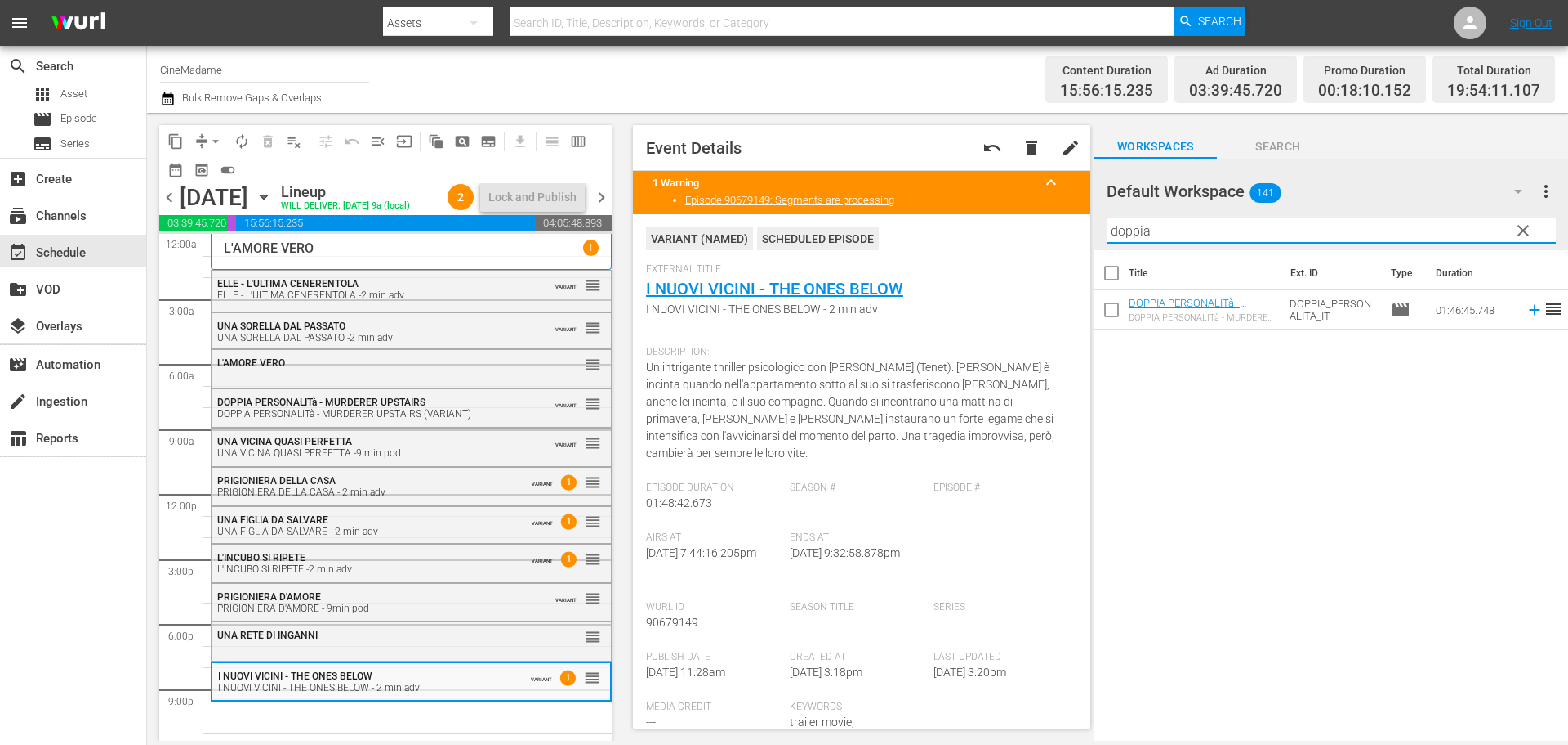
type input "doppia"
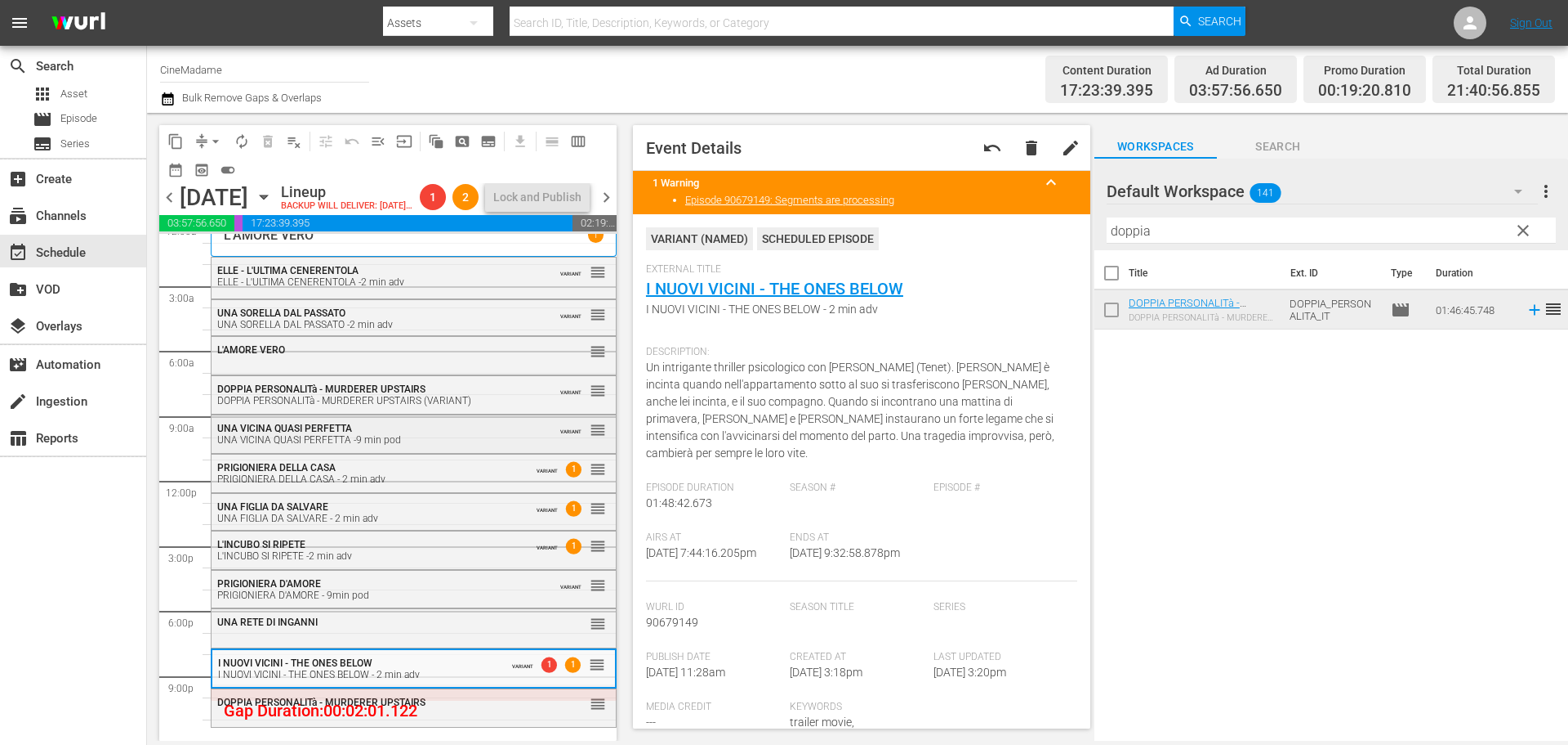
scroll to position [41, 0]
click at [498, 695] on div "DOPPIA PERSONALITà - MURDERER UPSTAIRS" at bounding box center [374, 700] width 312 height 13
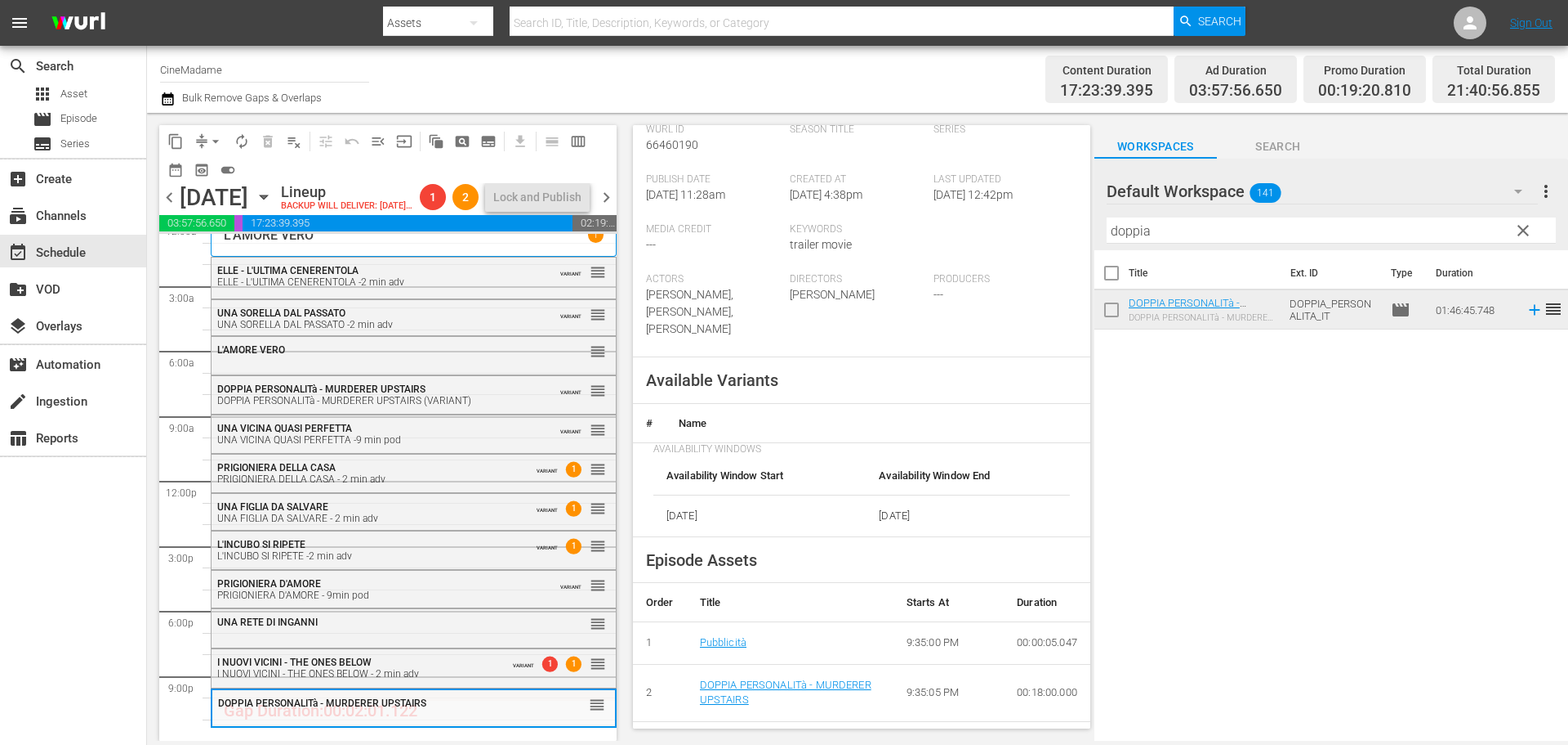
scroll to position [490, 0]
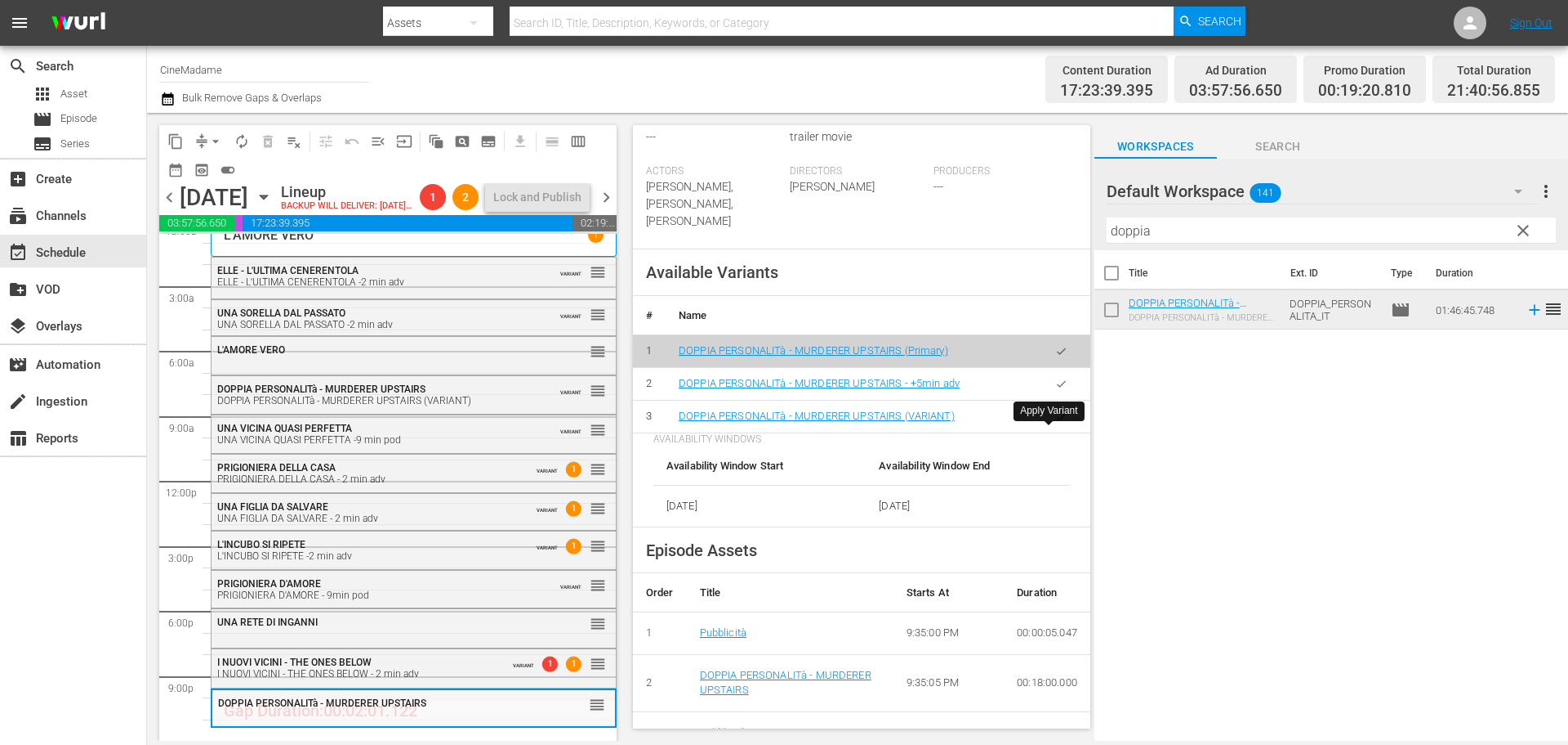
click at [1045, 427] on button "button" at bounding box center [1061, 416] width 32 height 32
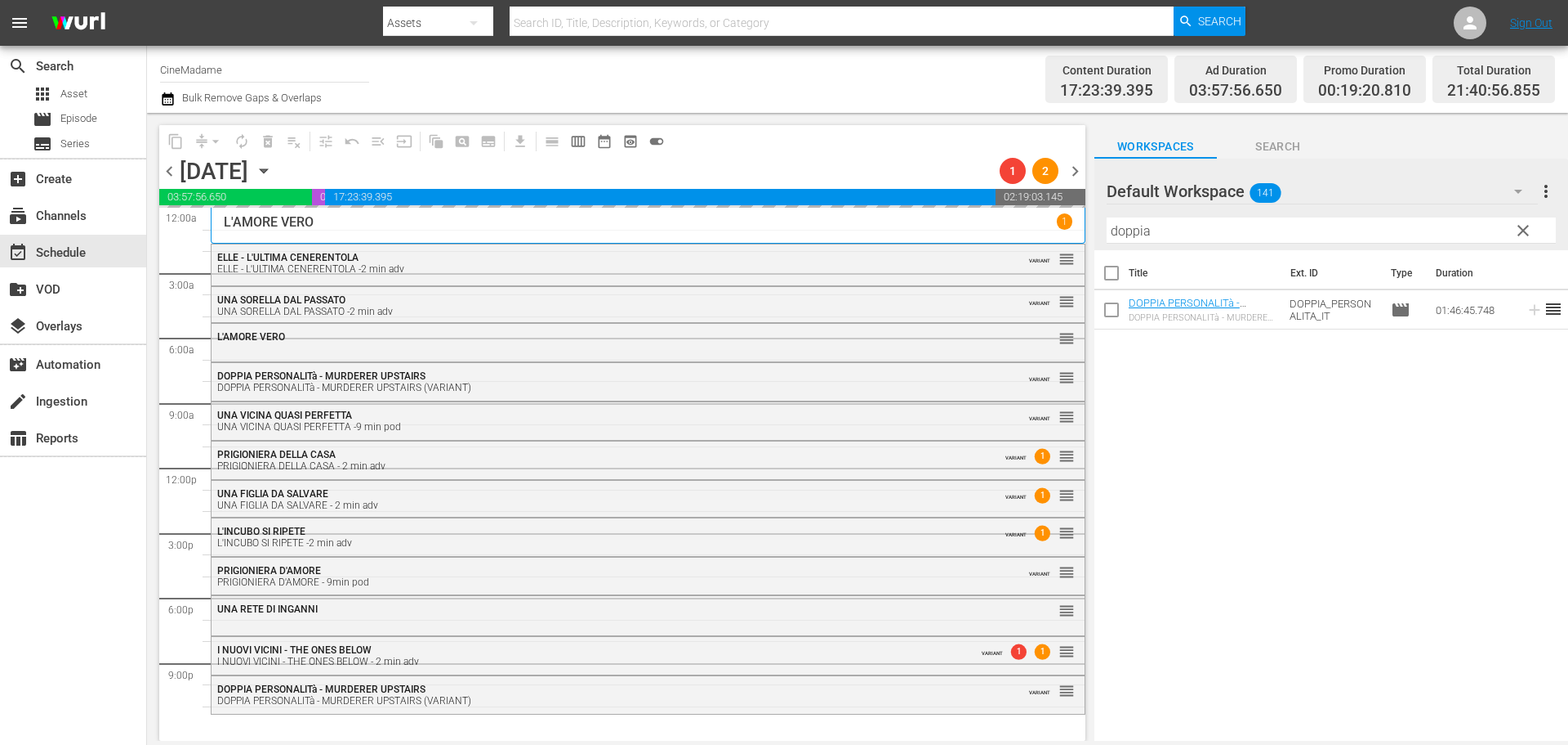
scroll to position [0, 0]
click at [537, 701] on div "DOPPIA PERSONALITà - MURDERER UPSTAIRS (VARIANT)" at bounding box center [604, 700] width 773 height 11
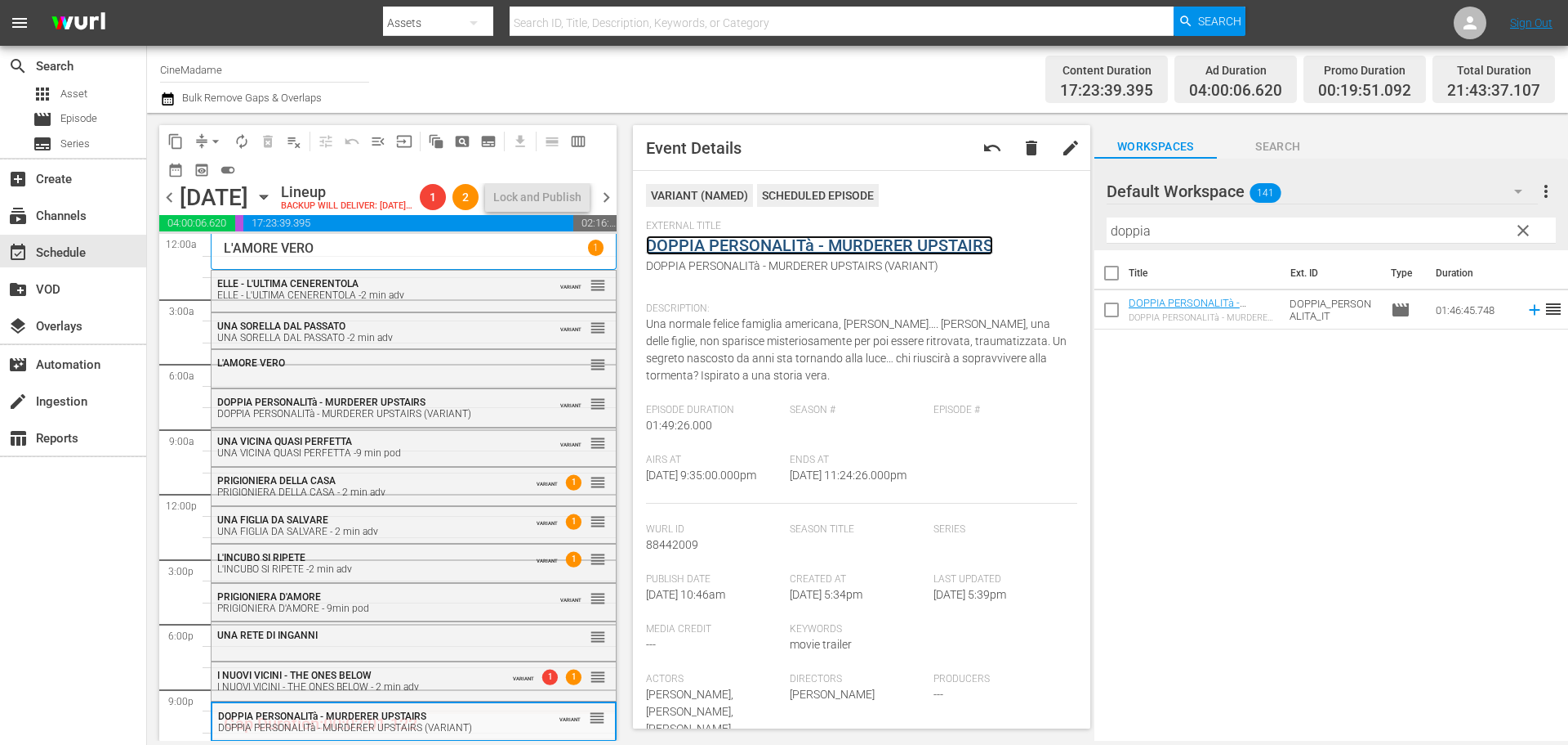
click at [850, 243] on link "DOPPIA PERSONALITà - MURDERER UPSTAIRS" at bounding box center [819, 245] width 347 height 20
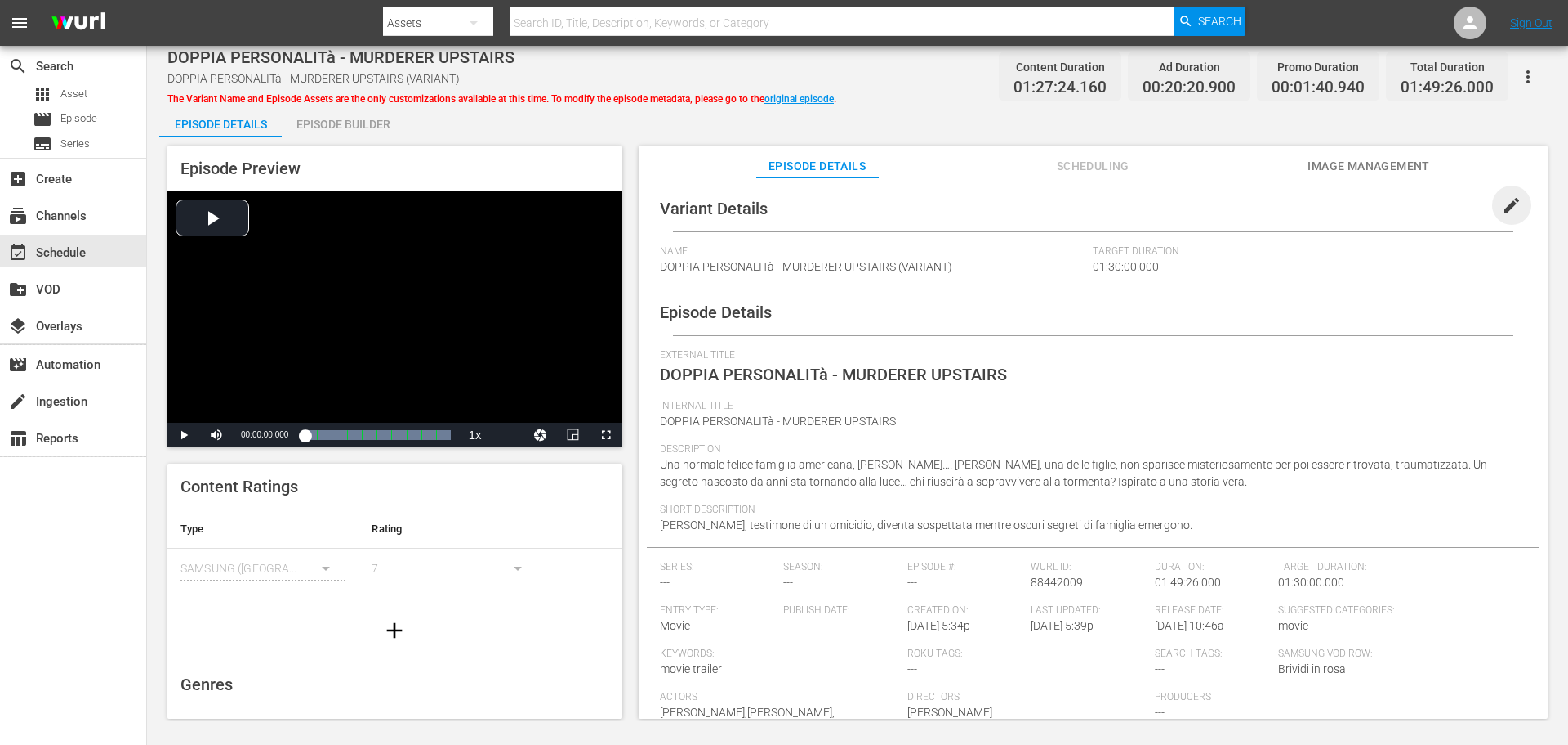
click at [1507, 200] on span "edit" at bounding box center [1511, 205] width 20 height 20
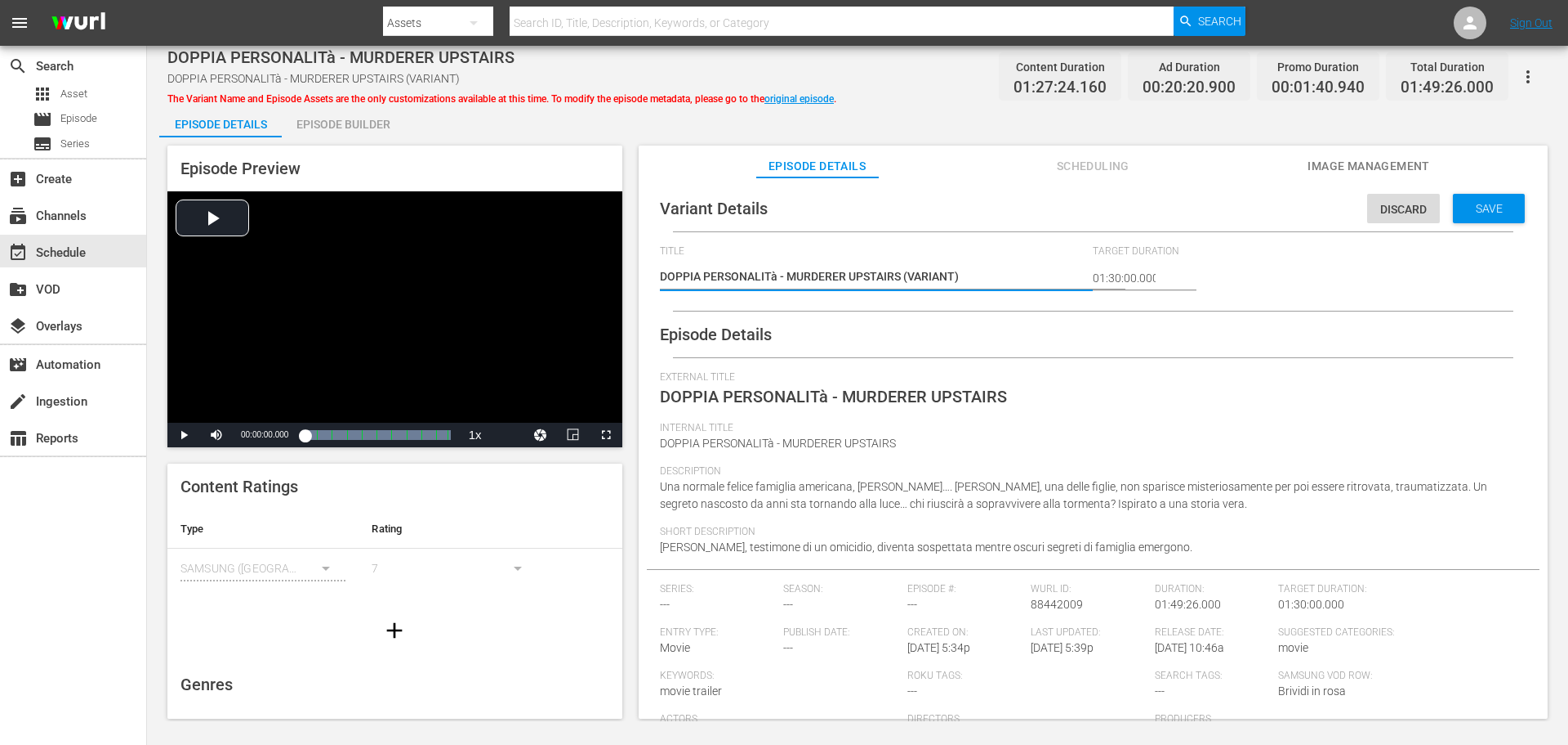
drag, startPoint x: 972, startPoint y: 280, endPoint x: 904, endPoint y: 276, distance: 68.1
click at [904, 276] on textarea "DOPPIA PERSONALITà - MURDERER UPSTAIRS (VARIANT)" at bounding box center [872, 278] width 426 height 20
type textarea "DOPPIA PERSONALITà - MURDERER UPSTAIRS -"
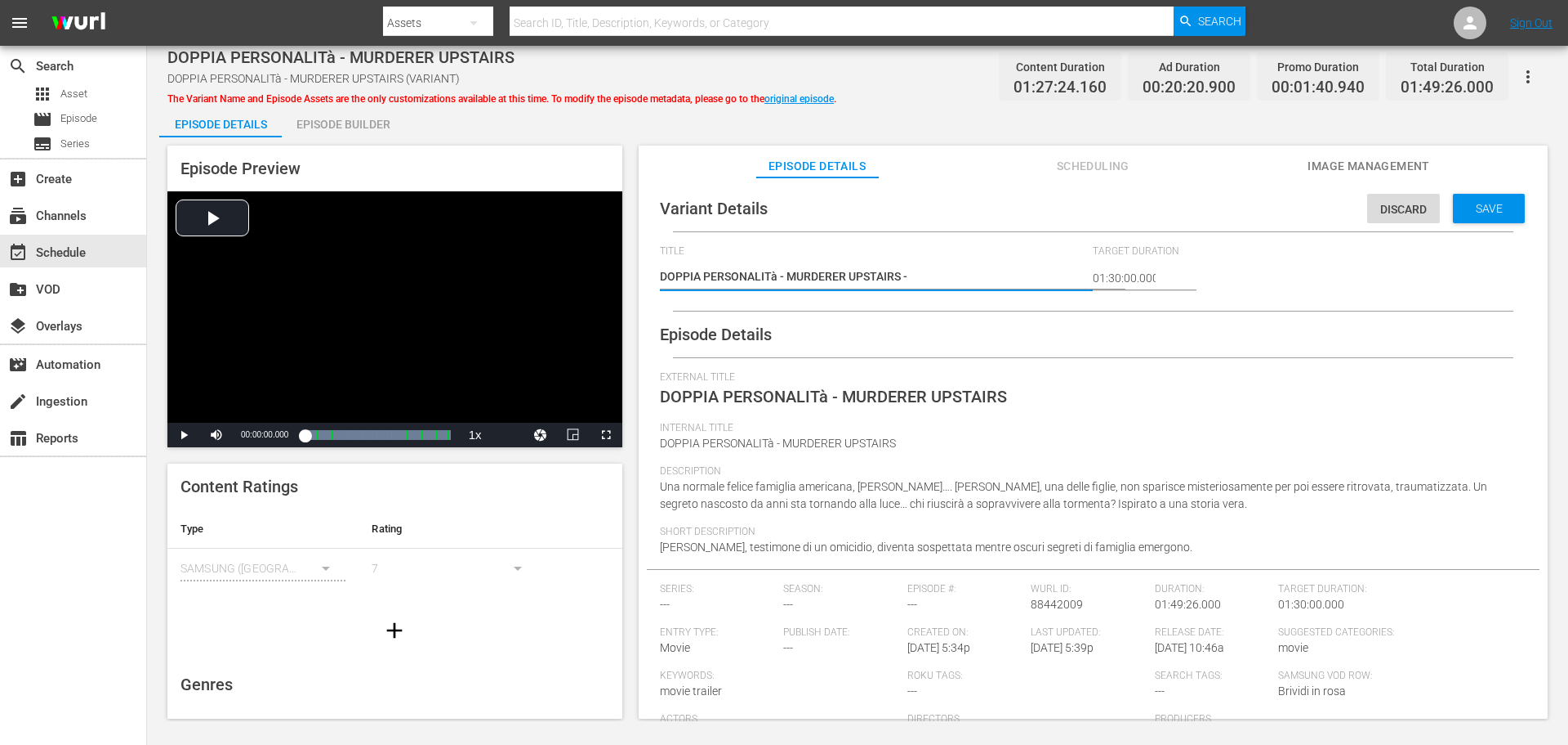
type textarea "DOPPIA PERSONALITà - MURDERER UPSTAIRS -"
type textarea "DOPPIA PERSONALITà - MURDERER UPSTAIRS - 2"
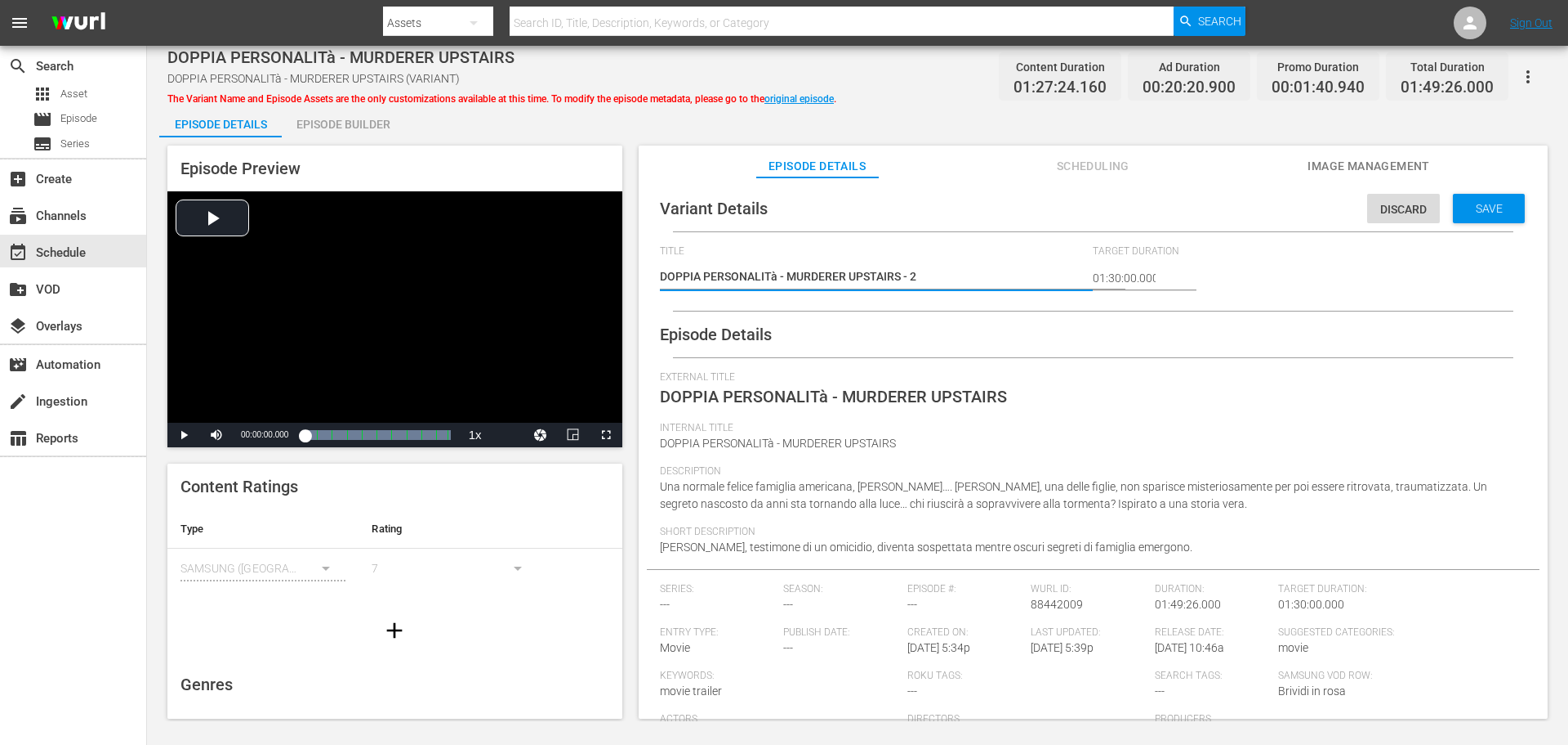
type textarea "DOPPIA PERSONALITà - MURDERER UPSTAIRS - 2 m"
type textarea "DOPPIA PERSONALITà - MURDERER UPSTAIRS - 2 mi"
type textarea "DOPPIA PERSONALITà - MURDERER UPSTAIRS - 2 min"
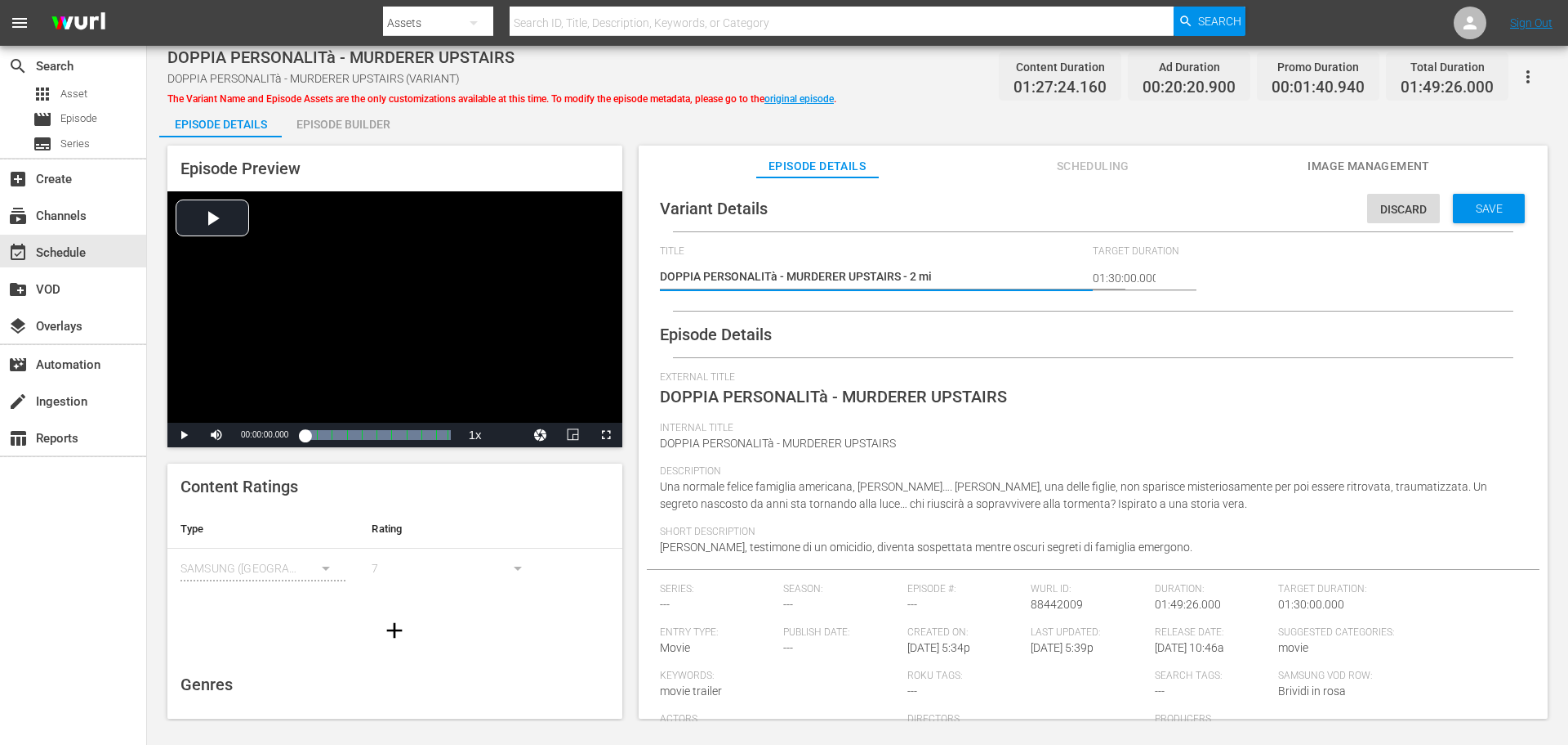
type textarea "DOPPIA PERSONALITà - MURDERER UPSTAIRS - 2 min"
type textarea "DOPPIA PERSONALITà - MURDERER UPSTAIRS - 2 min a"
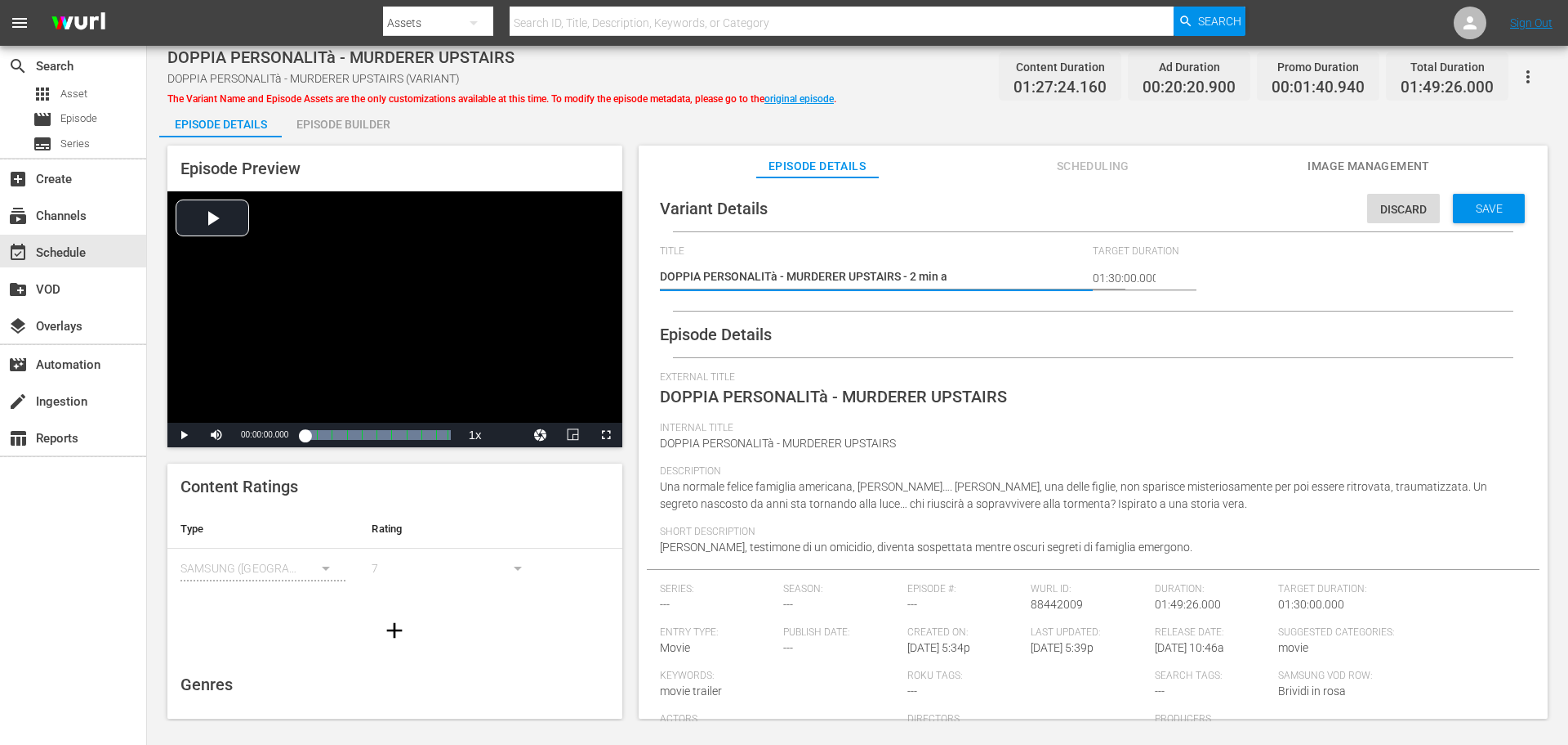
type textarea "DOPPIA PERSONALITà - MURDERER UPSTAIRS - 2 min ad"
type textarea "DOPPIA PERSONALITà - MURDERER UPSTAIRS - 2 min adv"
click at [1492, 204] on span "Save" at bounding box center [1489, 207] width 53 height 13
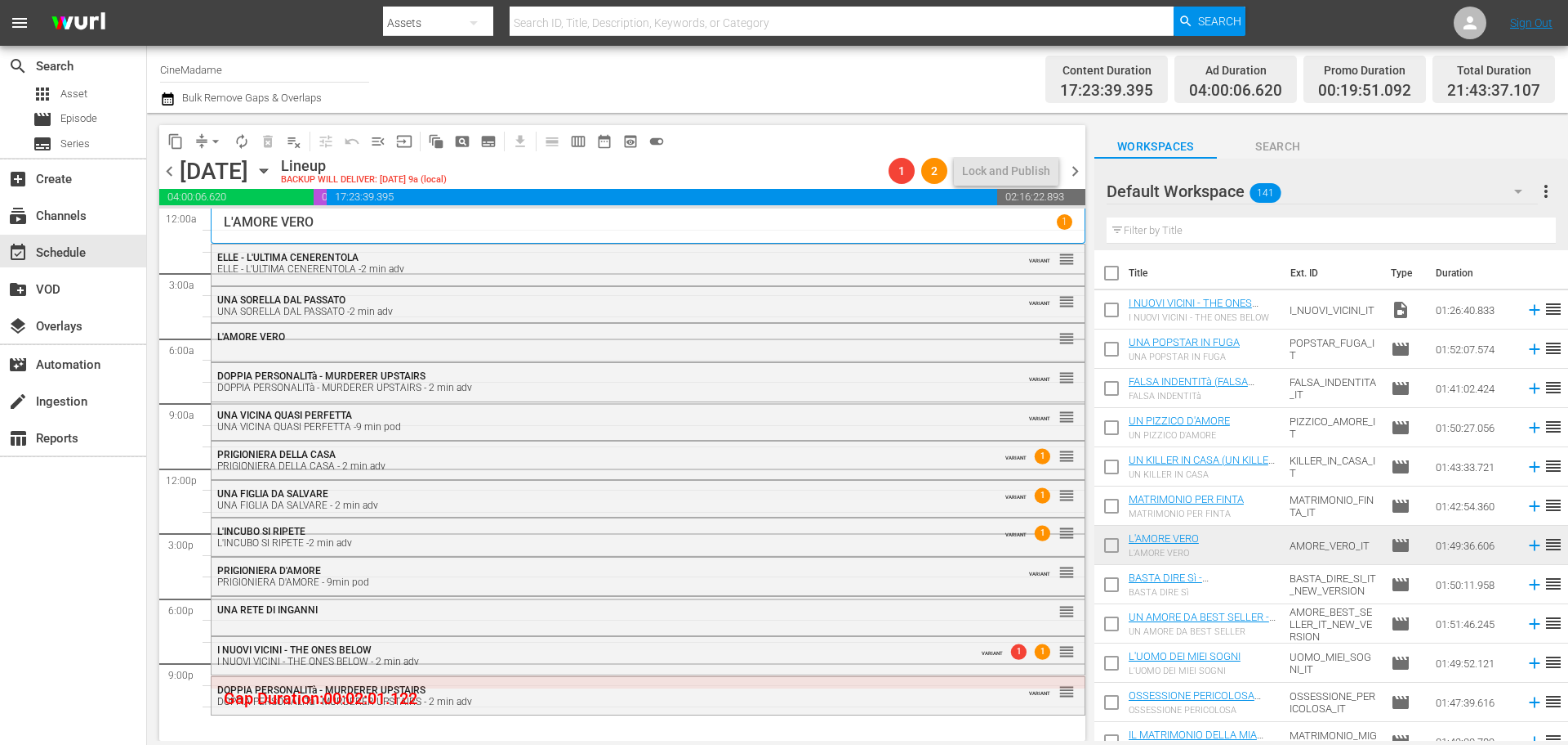
click at [214, 143] on span "arrow_drop_down" at bounding box center [215, 141] width 16 height 16
click at [272, 225] on li "Align to End of Previous Day" at bounding box center [217, 228] width 171 height 27
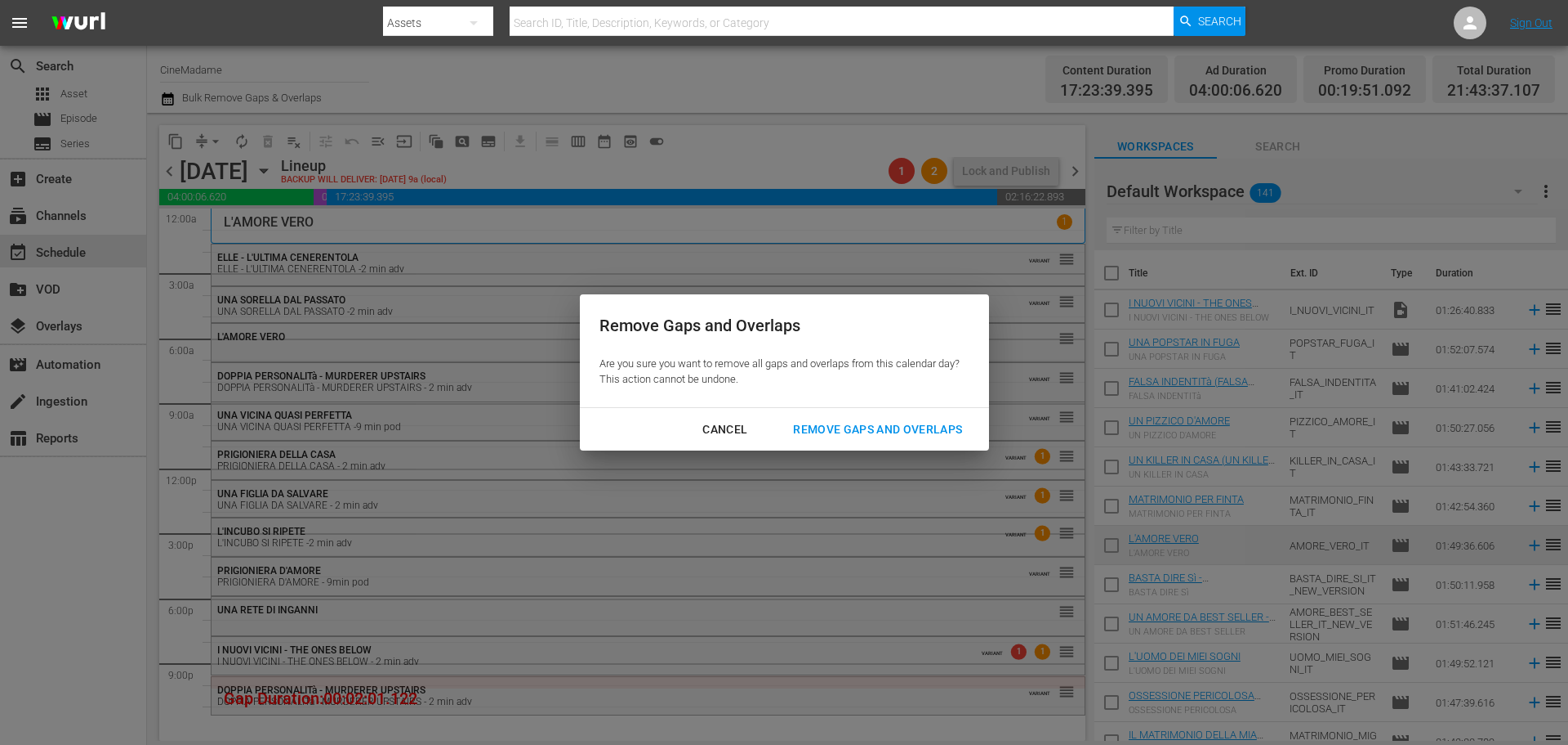
click at [919, 416] on button "Remove Gaps and Overlaps" at bounding box center [877, 429] width 208 height 30
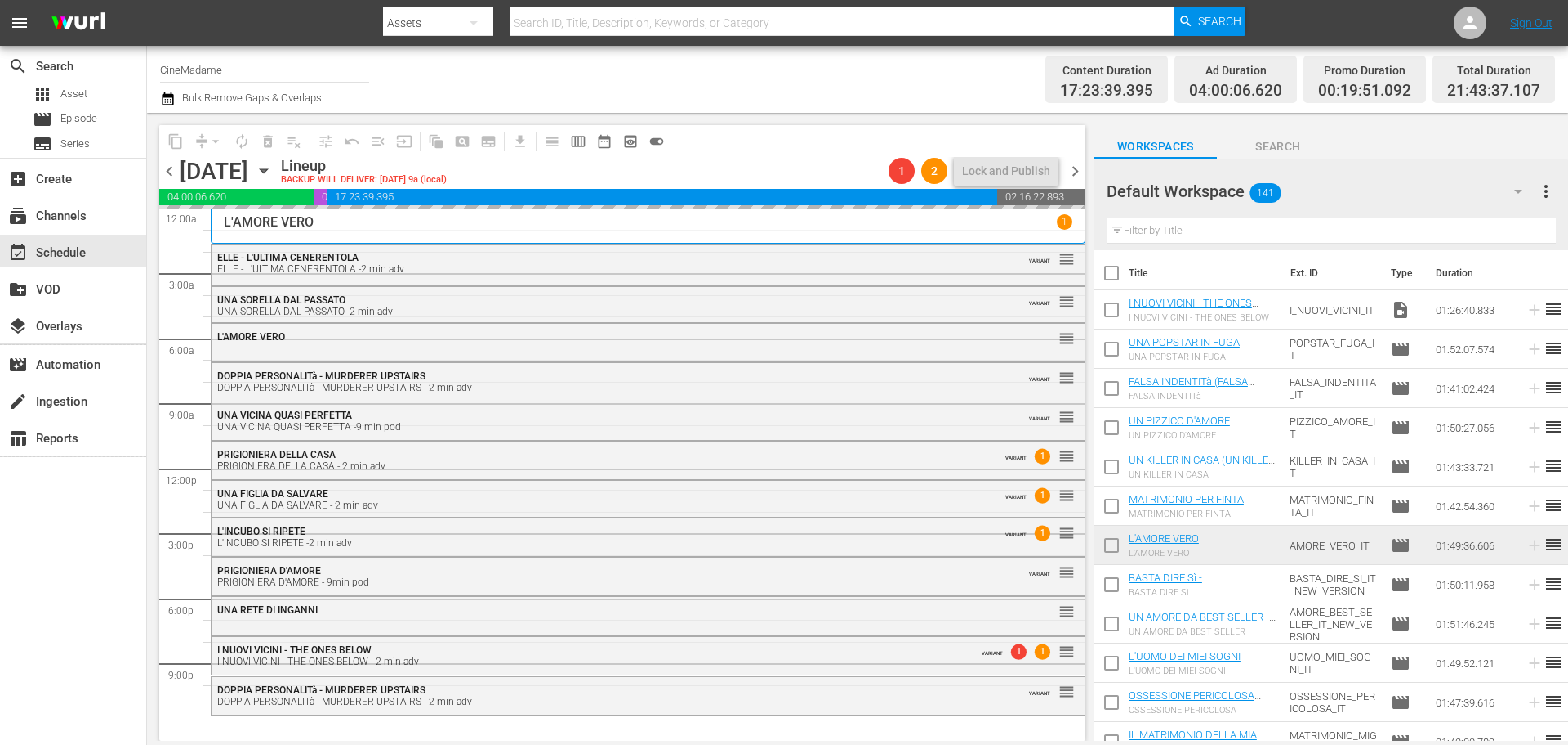
click at [1232, 225] on input "text" at bounding box center [1332, 231] width 449 height 27
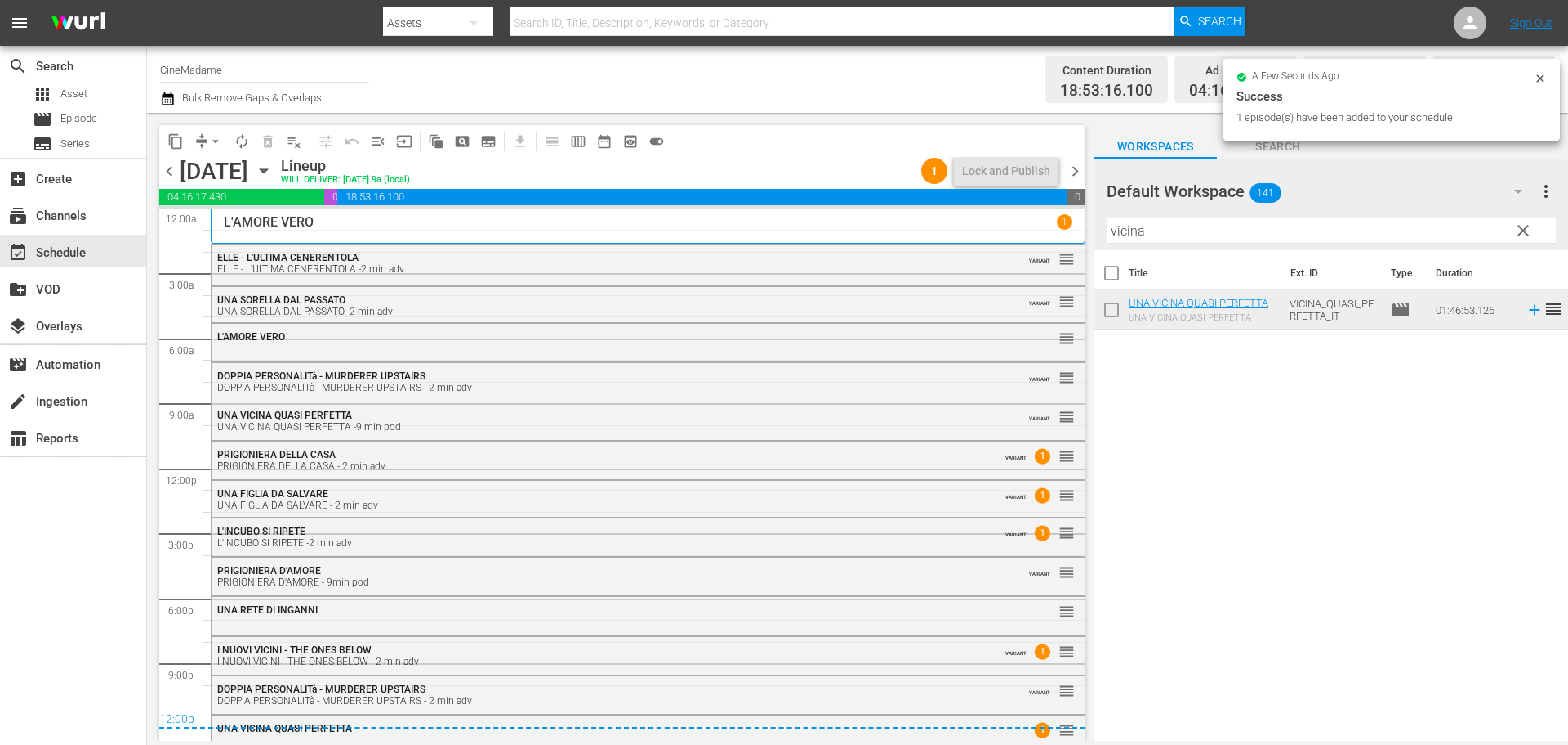
click at [667, 734] on div "UNA VICINA QUASI PERFETTA 1 reorder" at bounding box center [648, 729] width 873 height 27
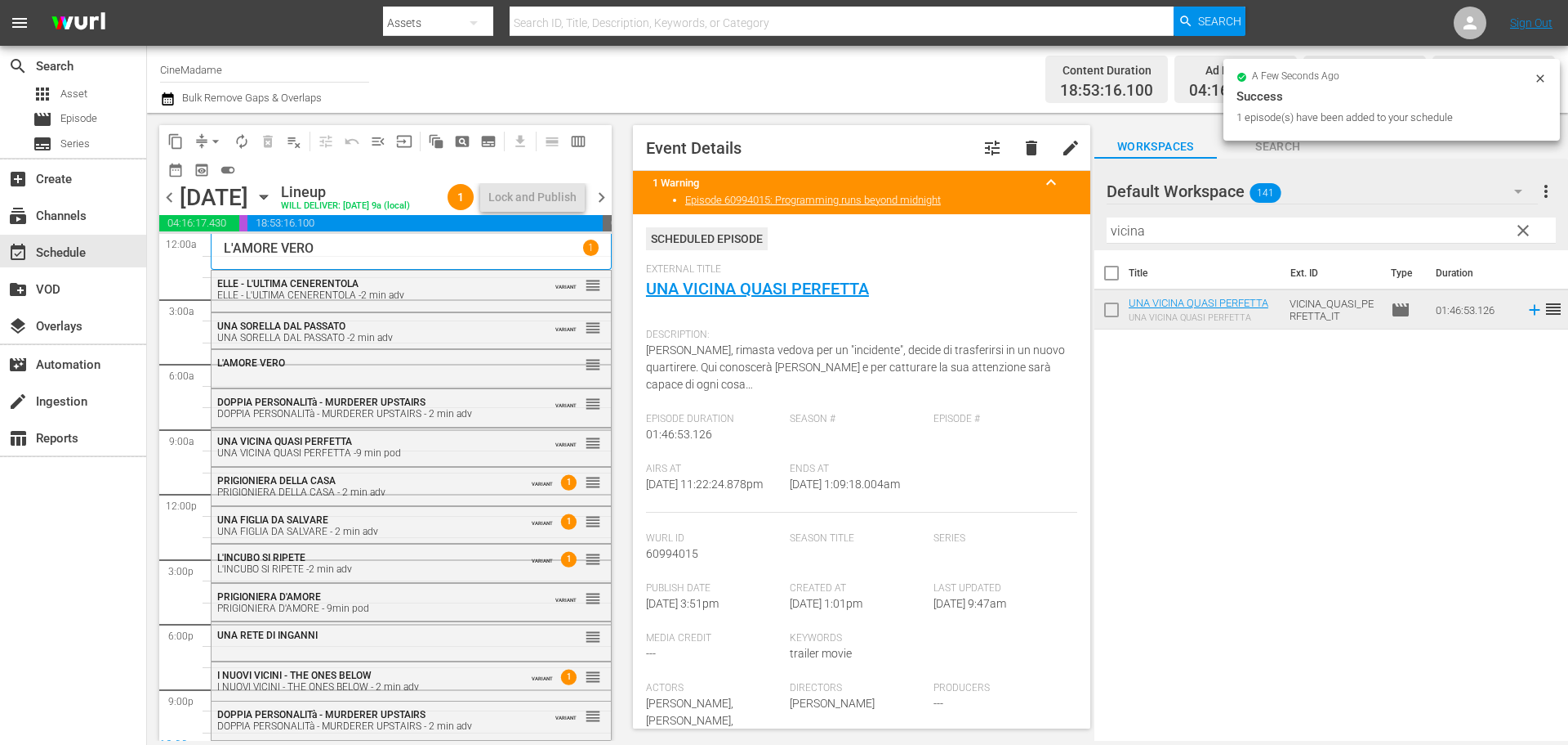
scroll to position [327, 0]
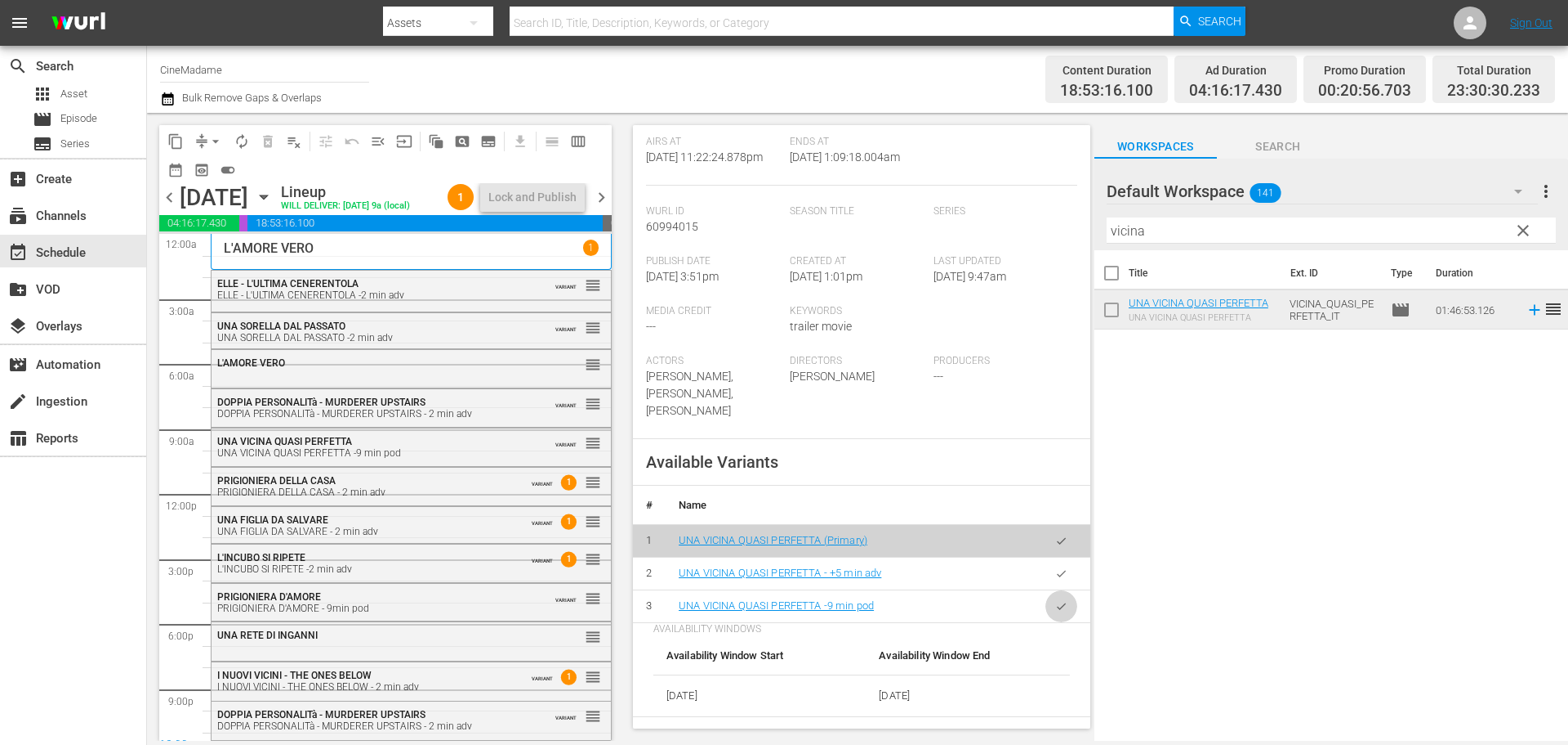
click at [1056, 605] on icon "button" at bounding box center [1062, 606] width 12 height 12
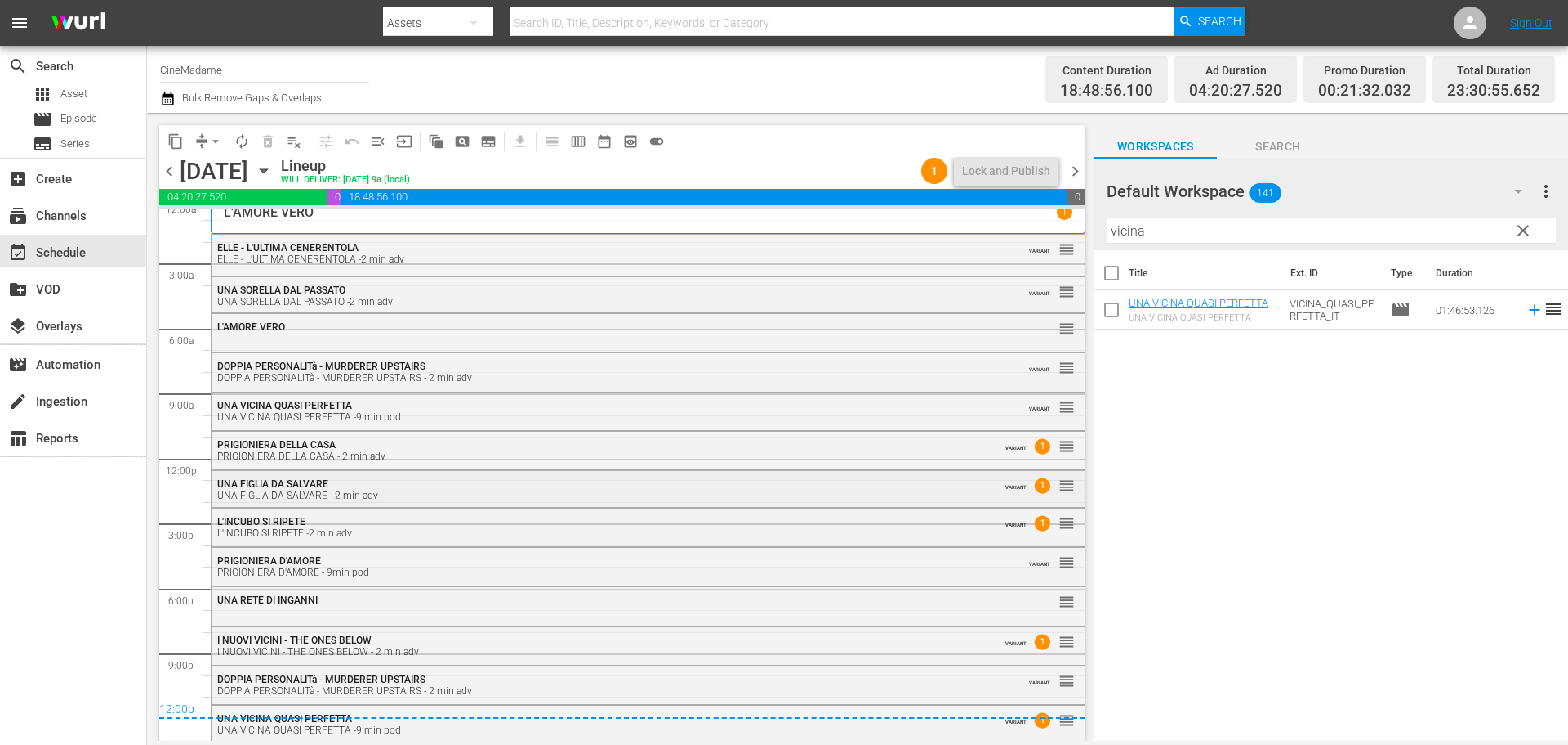
scroll to position [12, 0]
click at [1073, 177] on span "chevron_right" at bounding box center [1075, 171] width 21 height 21
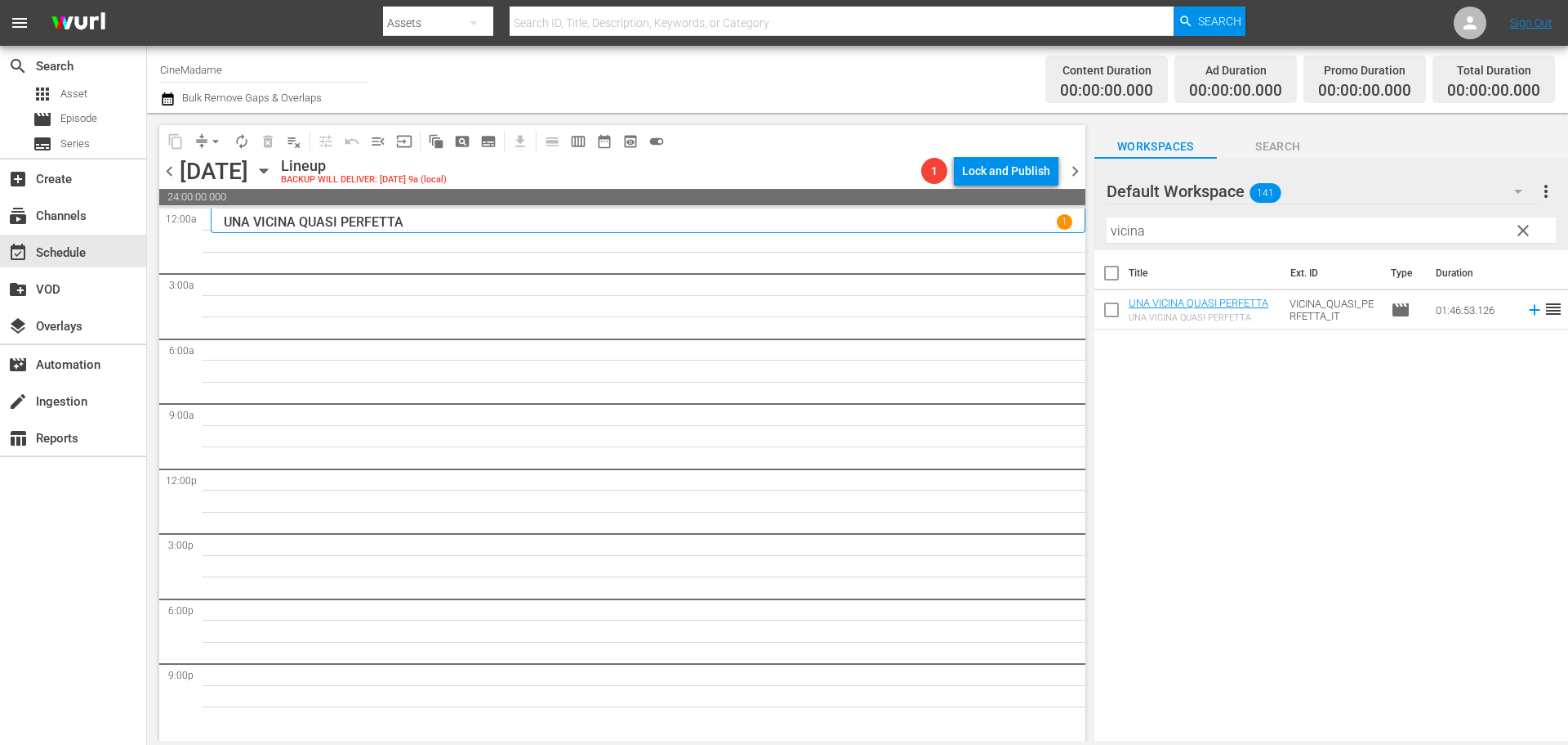
click at [1218, 224] on input "vicina" at bounding box center [1332, 231] width 449 height 27
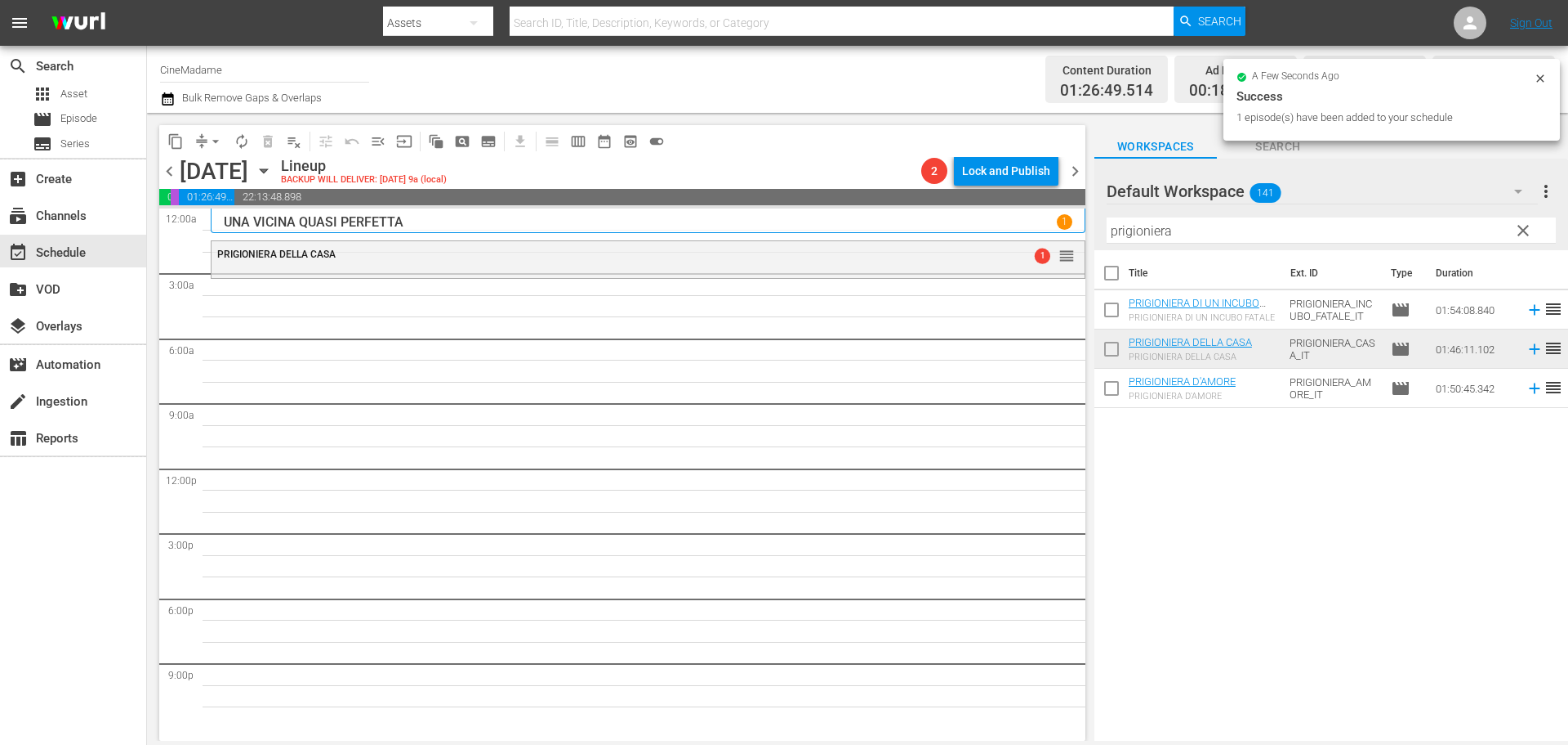
click at [1163, 236] on input "prigioniera" at bounding box center [1332, 231] width 449 height 27
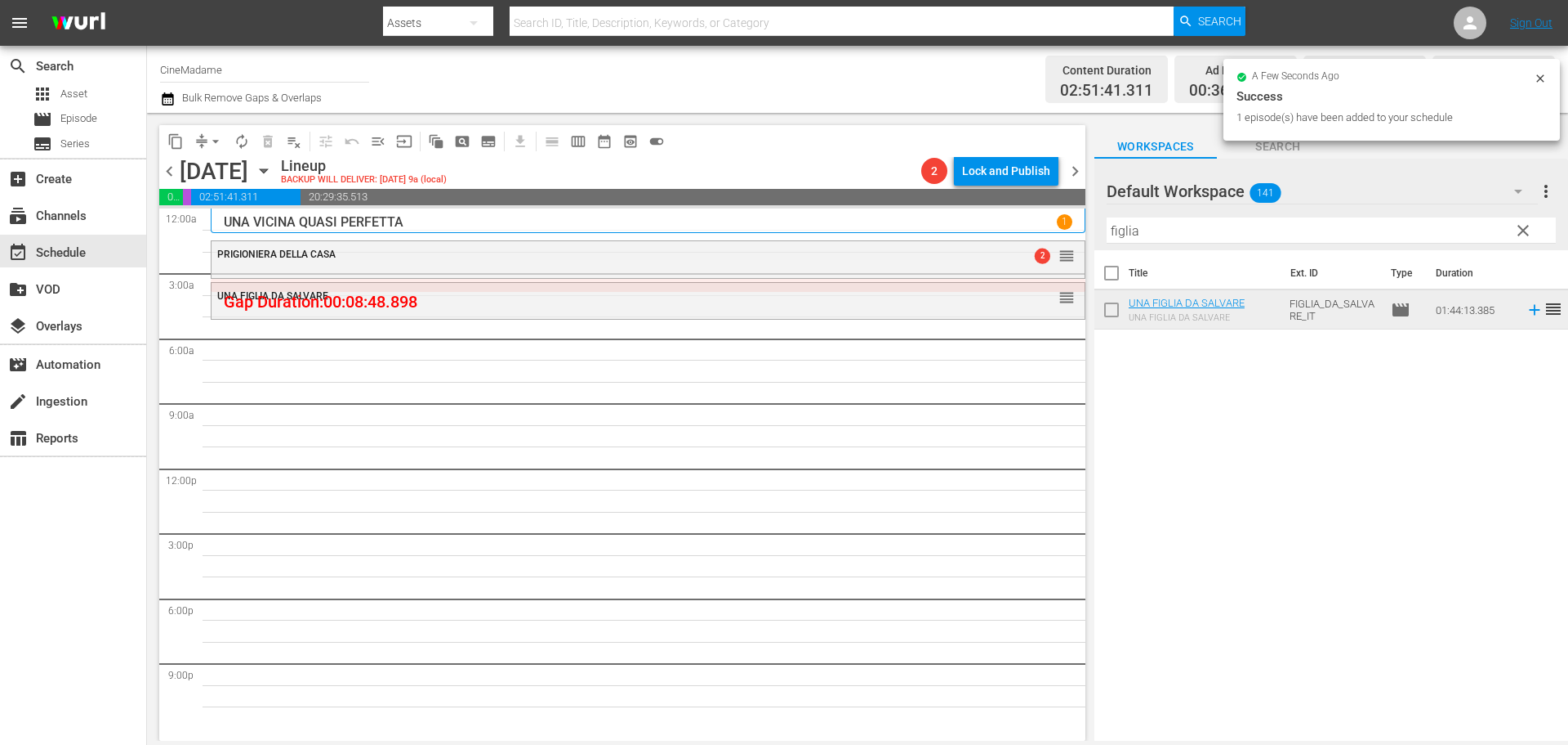
click at [1135, 211] on div at bounding box center [1165, 192] width 117 height 41
click at [1134, 221] on input "figlia" at bounding box center [1332, 231] width 449 height 27
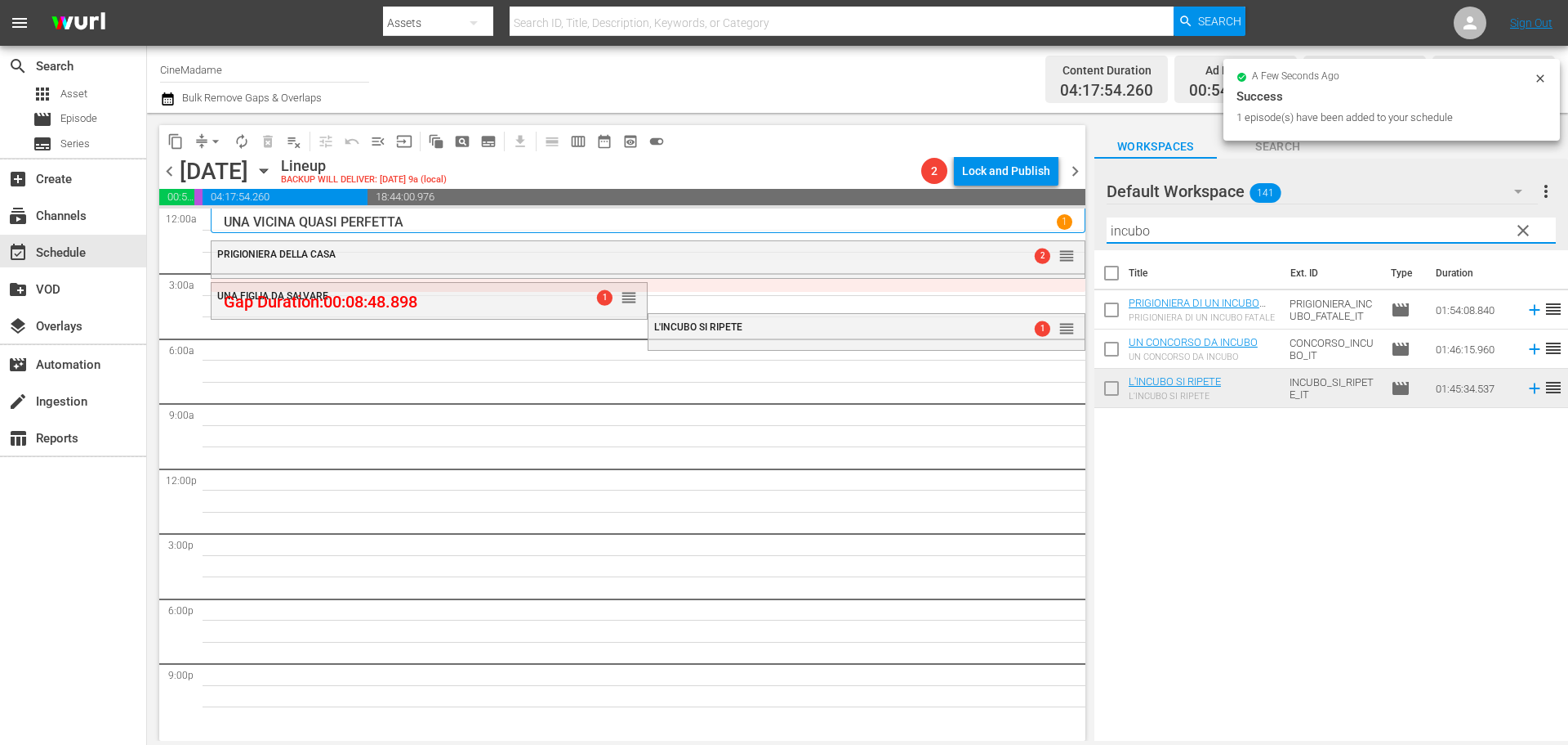
click at [1184, 238] on input "incubo" at bounding box center [1332, 231] width 449 height 27
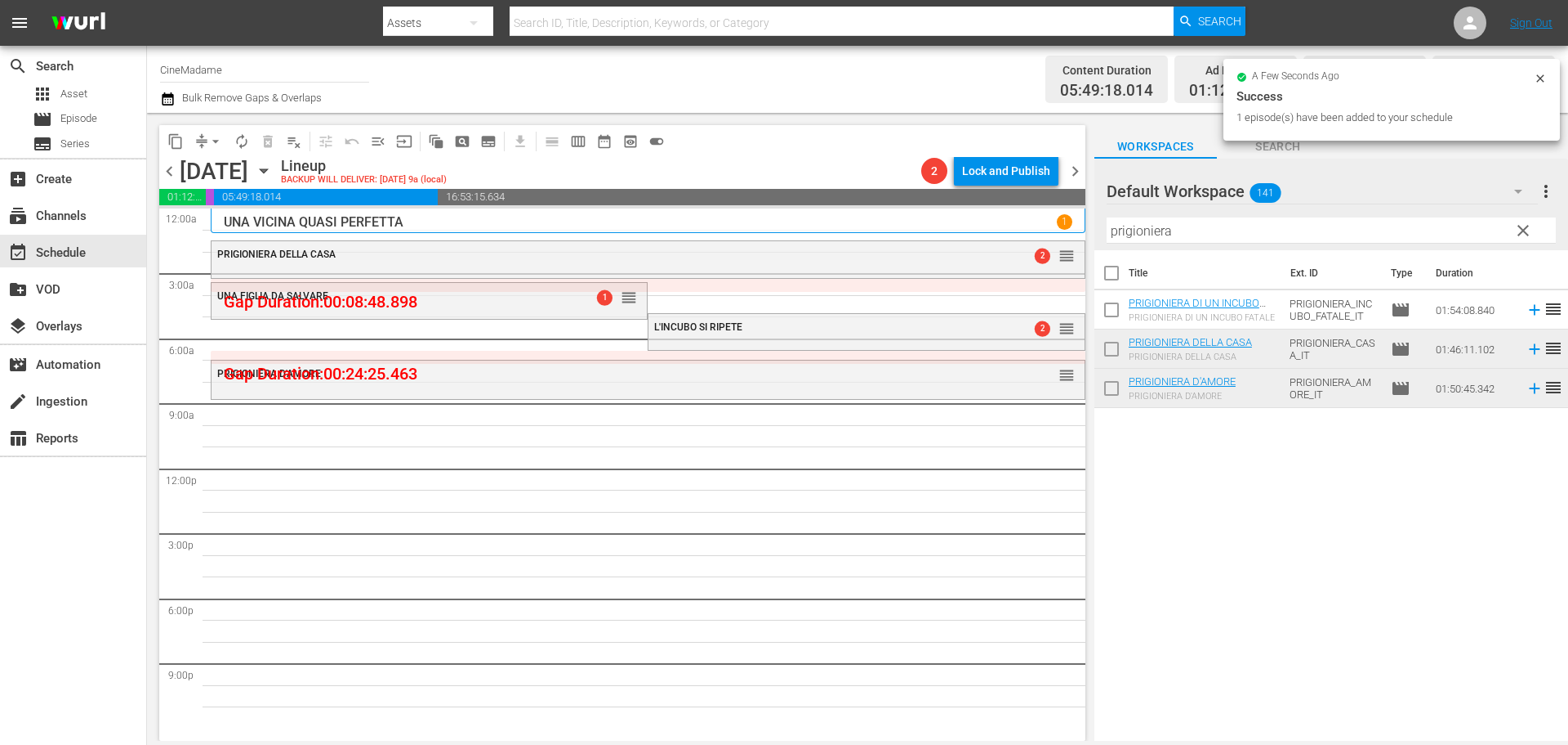
click at [1224, 241] on input "prigioniera" at bounding box center [1332, 231] width 449 height 27
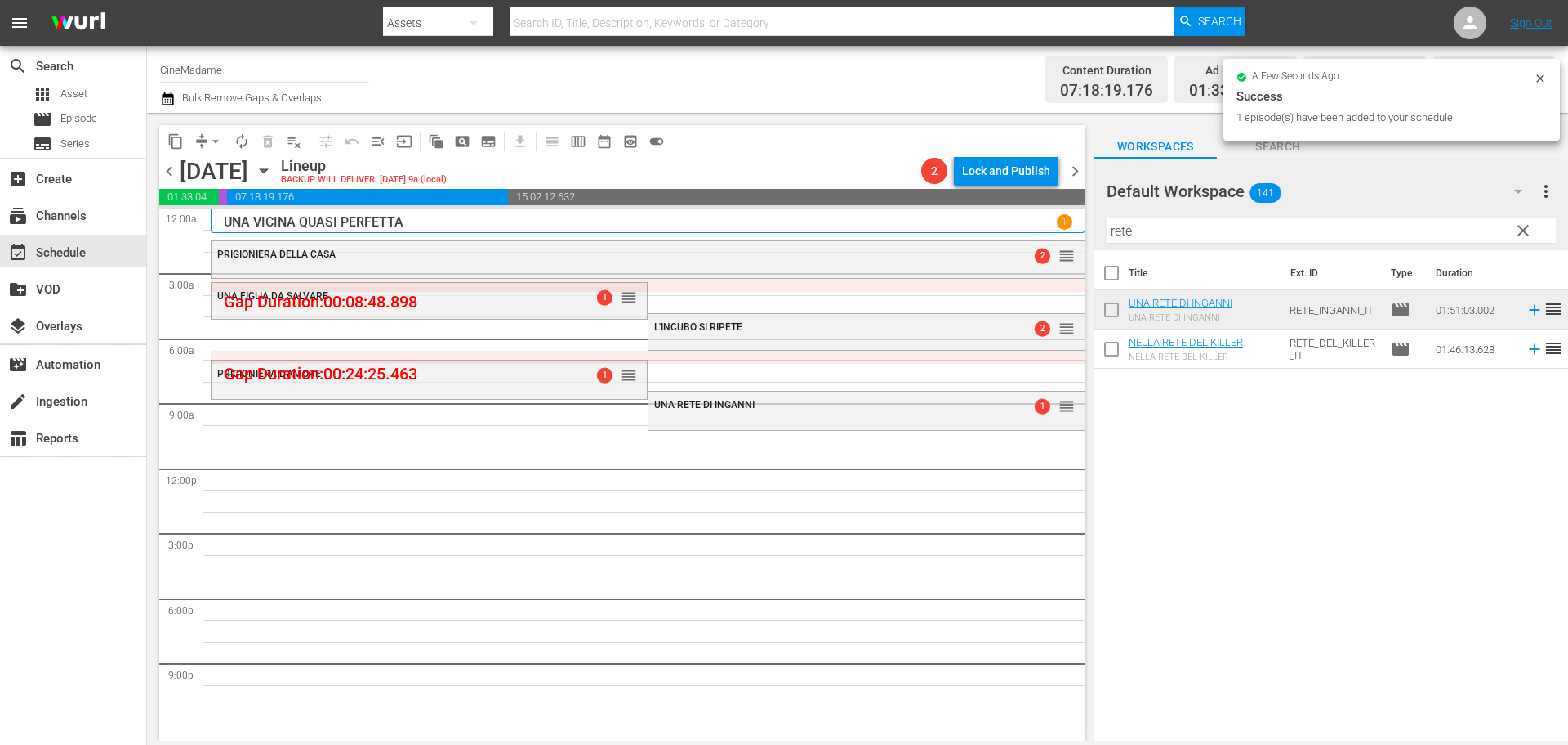
click at [1164, 226] on input "rete" at bounding box center [1332, 231] width 449 height 27
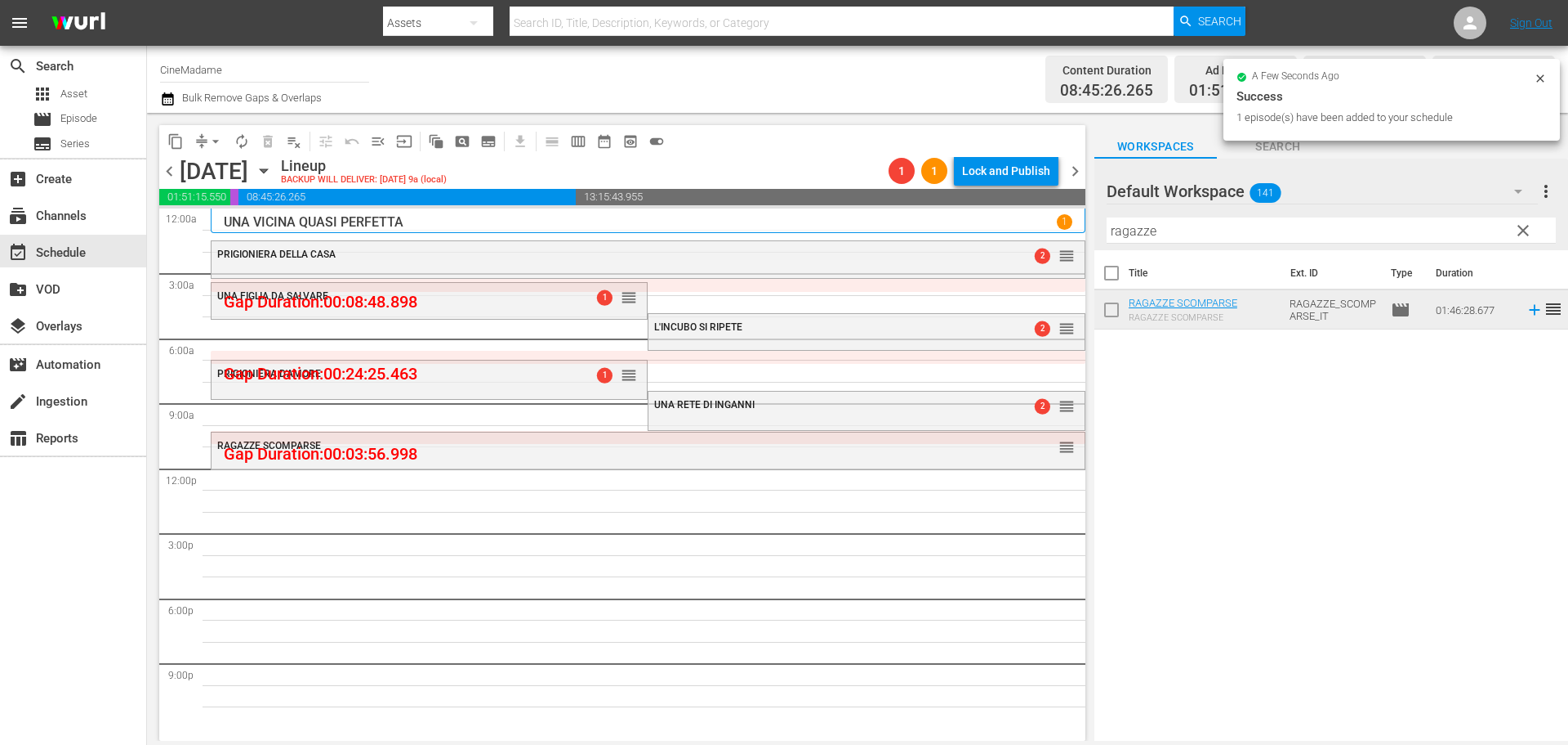
click at [1160, 237] on input "ragazze" at bounding box center [1332, 231] width 449 height 27
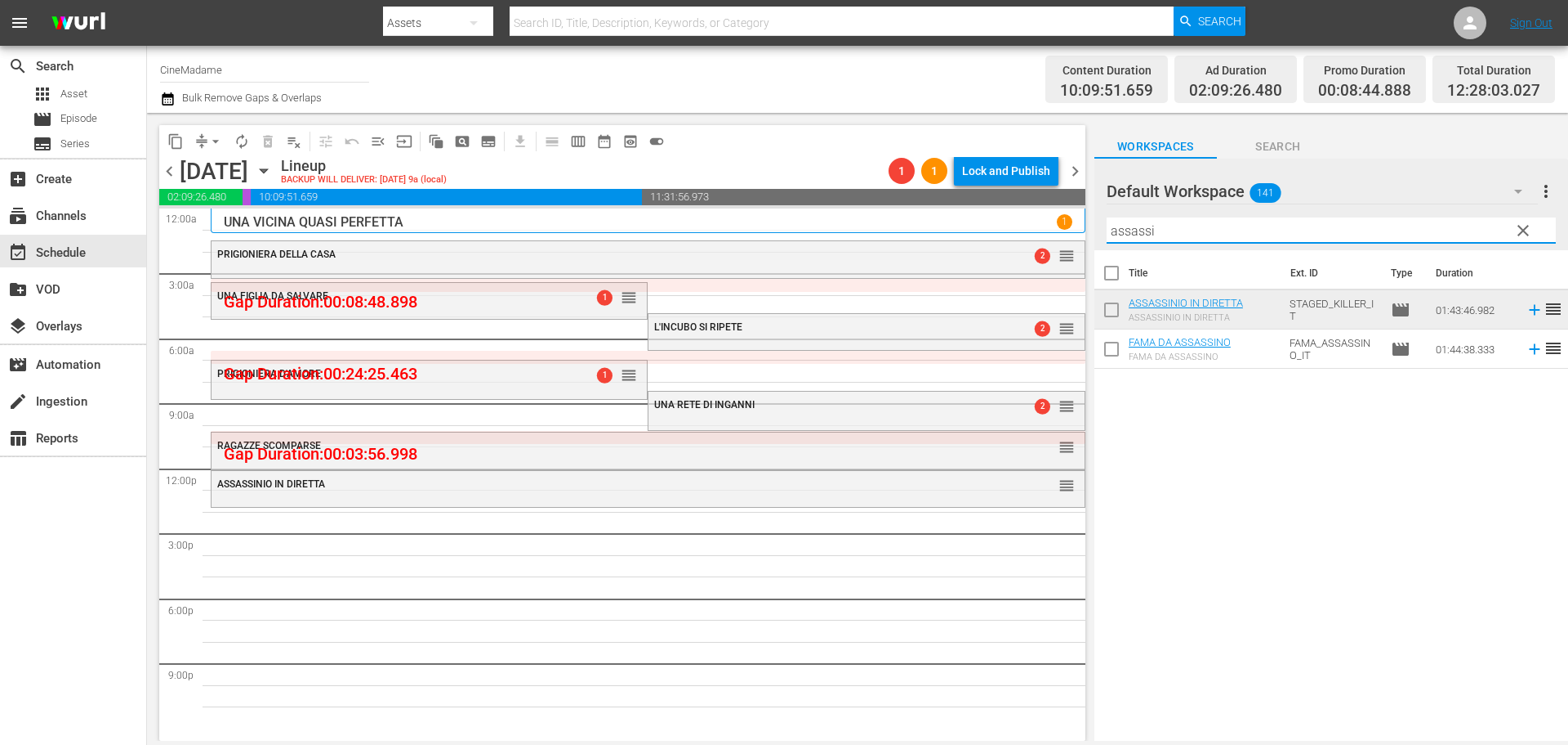
click at [1183, 232] on input "assassi" at bounding box center [1332, 231] width 449 height 27
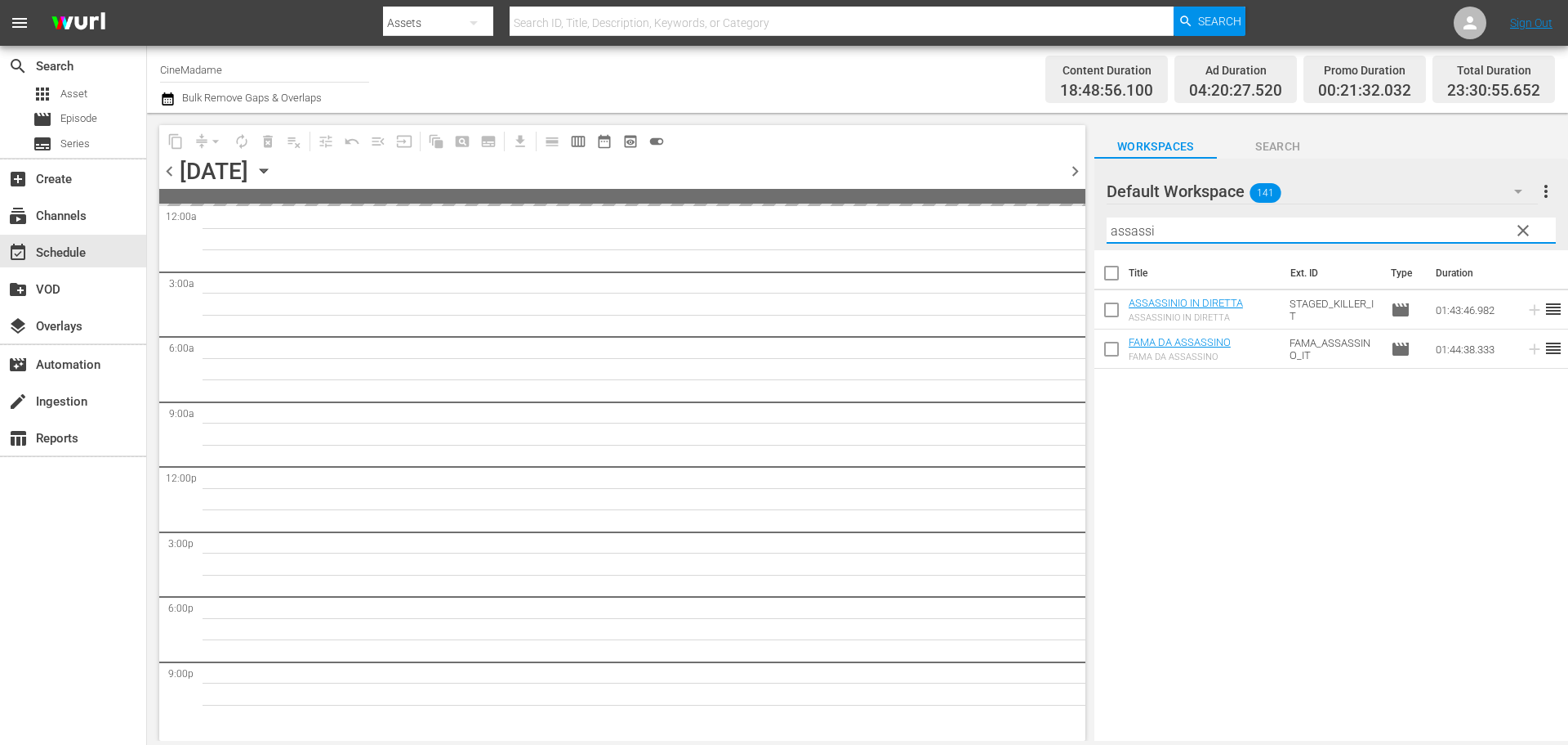
click at [1176, 232] on input "assassi" at bounding box center [1332, 231] width 449 height 27
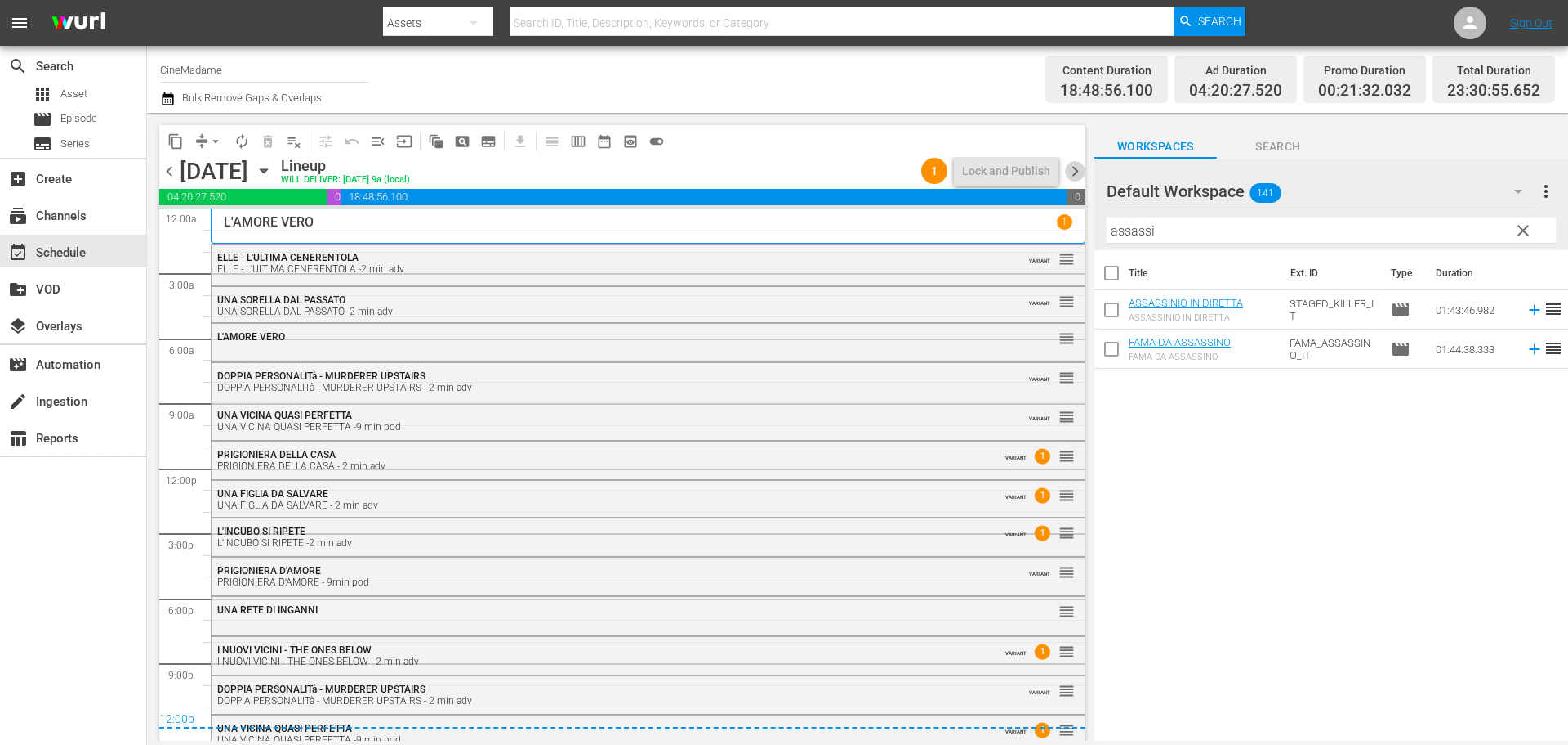
click at [1075, 171] on span "chevron_right" at bounding box center [1075, 171] width 21 height 21
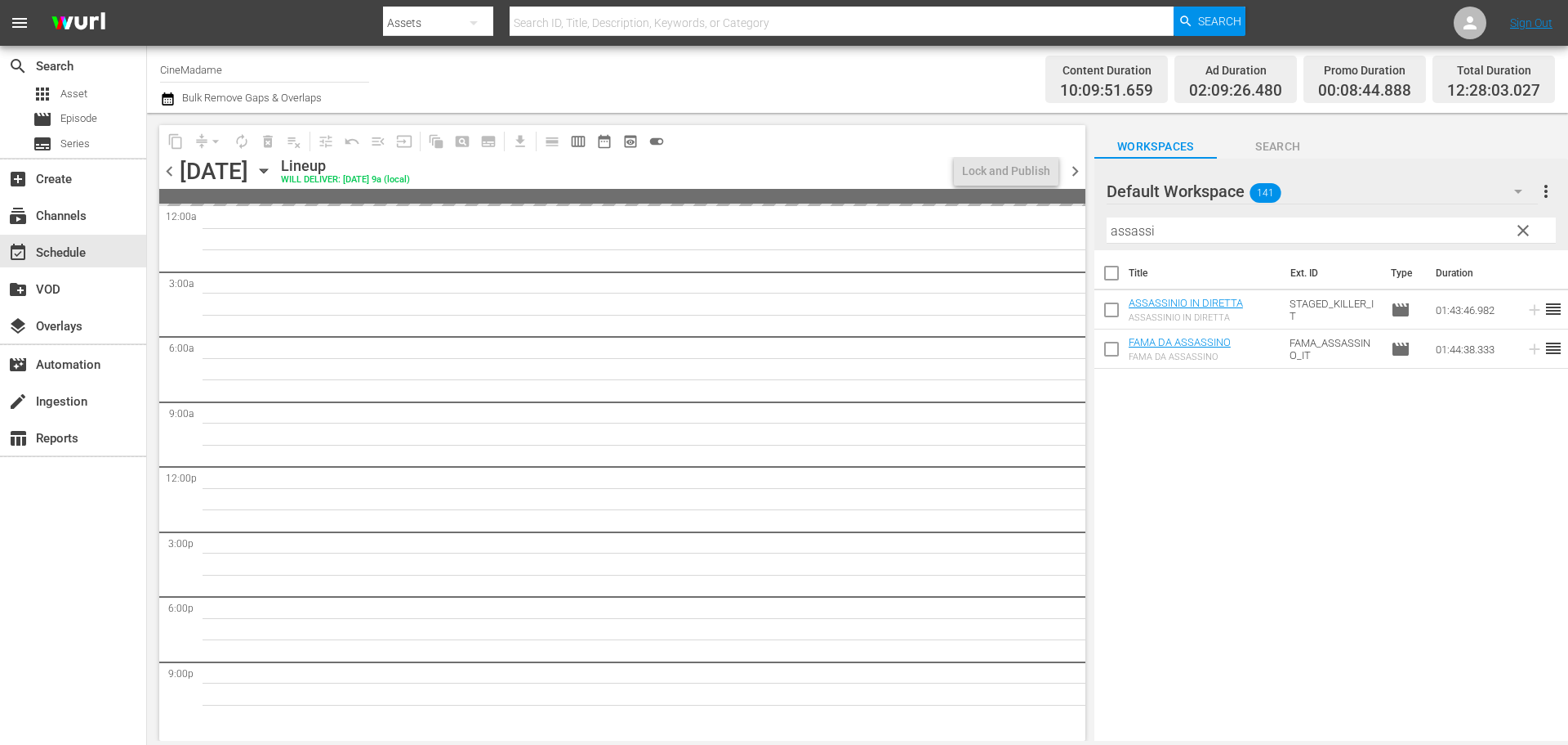
click at [1151, 243] on input "assassi" at bounding box center [1332, 231] width 449 height 27
click at [1151, 243] on div "Filter by Title assassi" at bounding box center [1332, 231] width 449 height 39
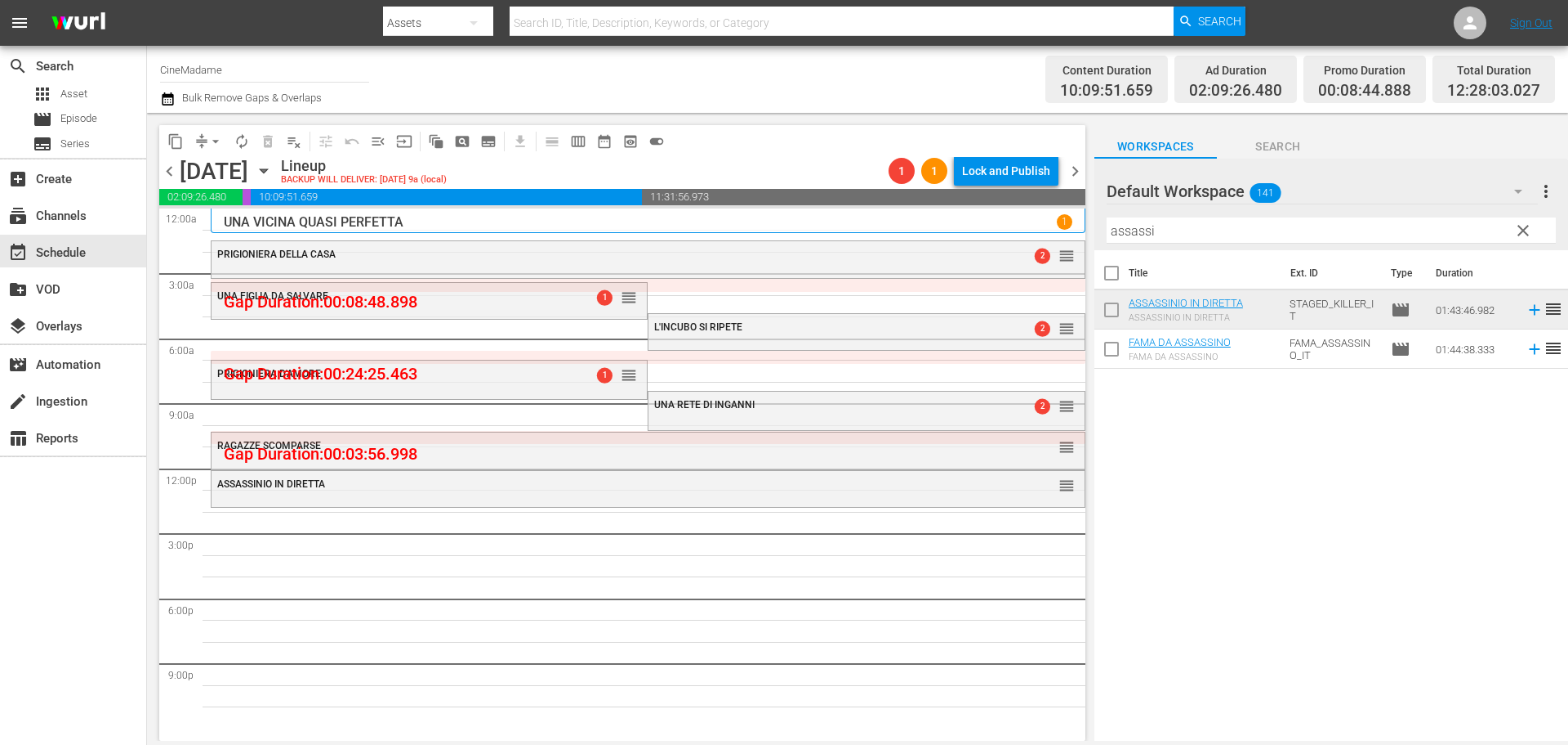
click at [1140, 232] on input "assassi" at bounding box center [1332, 231] width 449 height 27
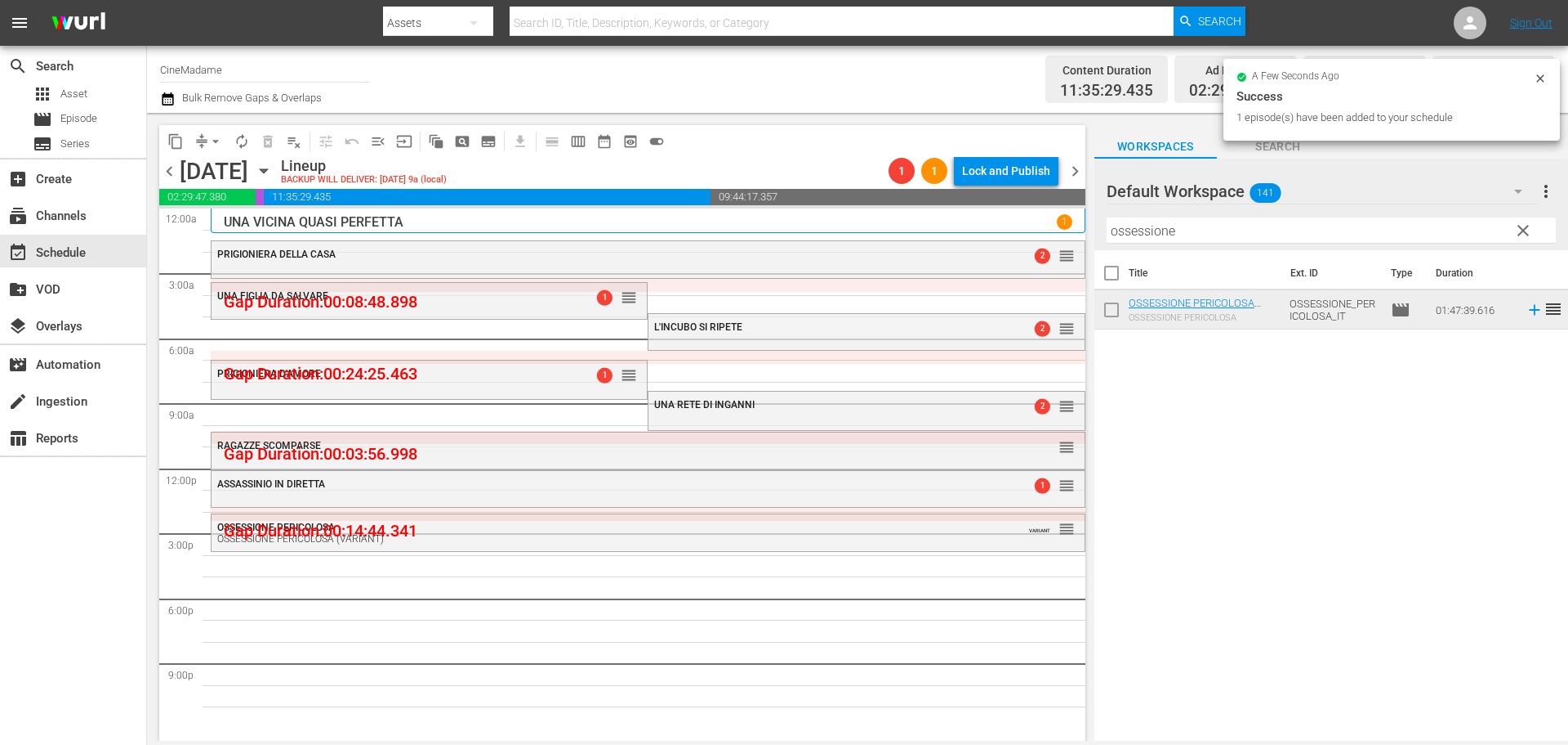
click at [1116, 226] on input "ossessione" at bounding box center [1332, 231] width 449 height 27
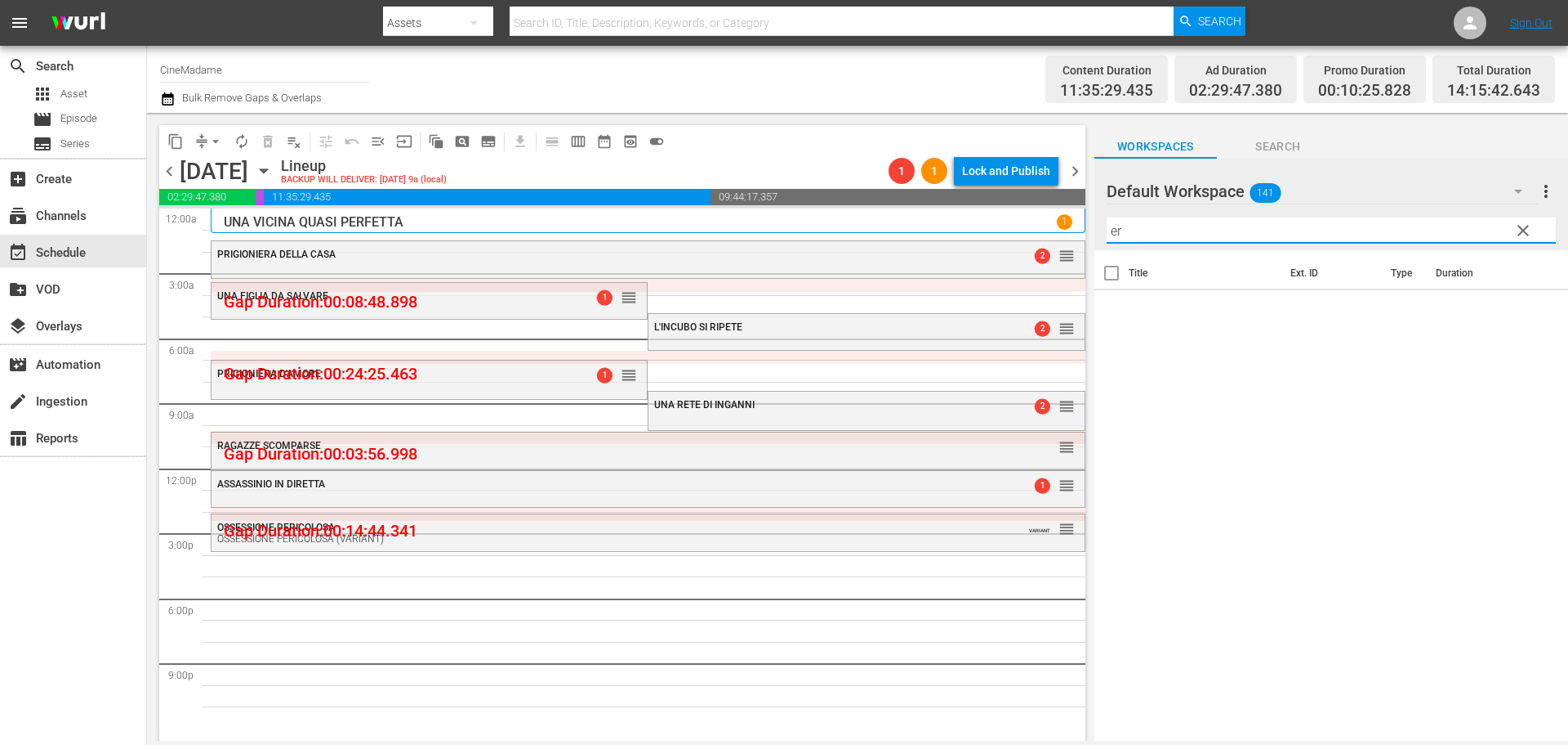
type input "e"
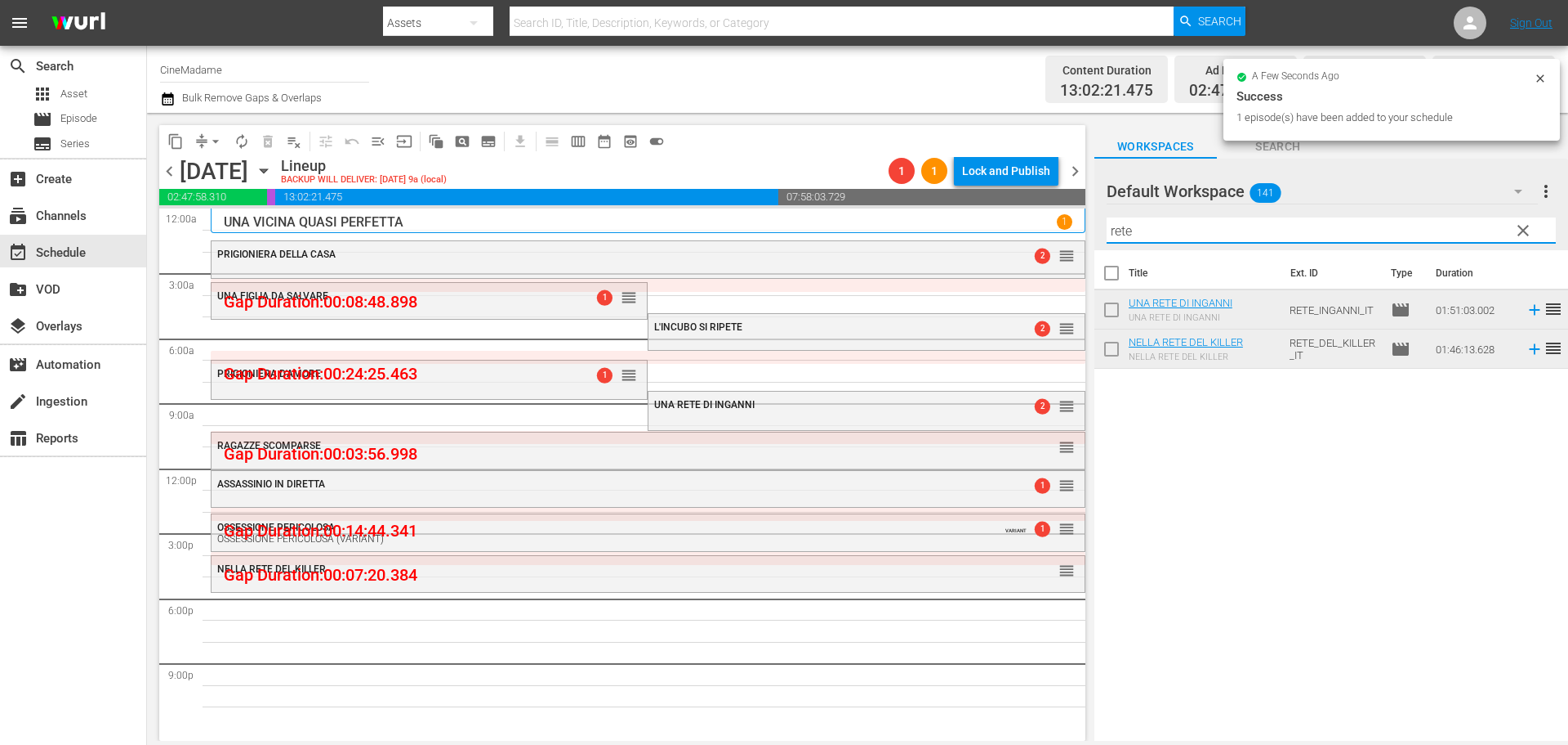
click at [1210, 237] on input "rete" at bounding box center [1332, 231] width 449 height 27
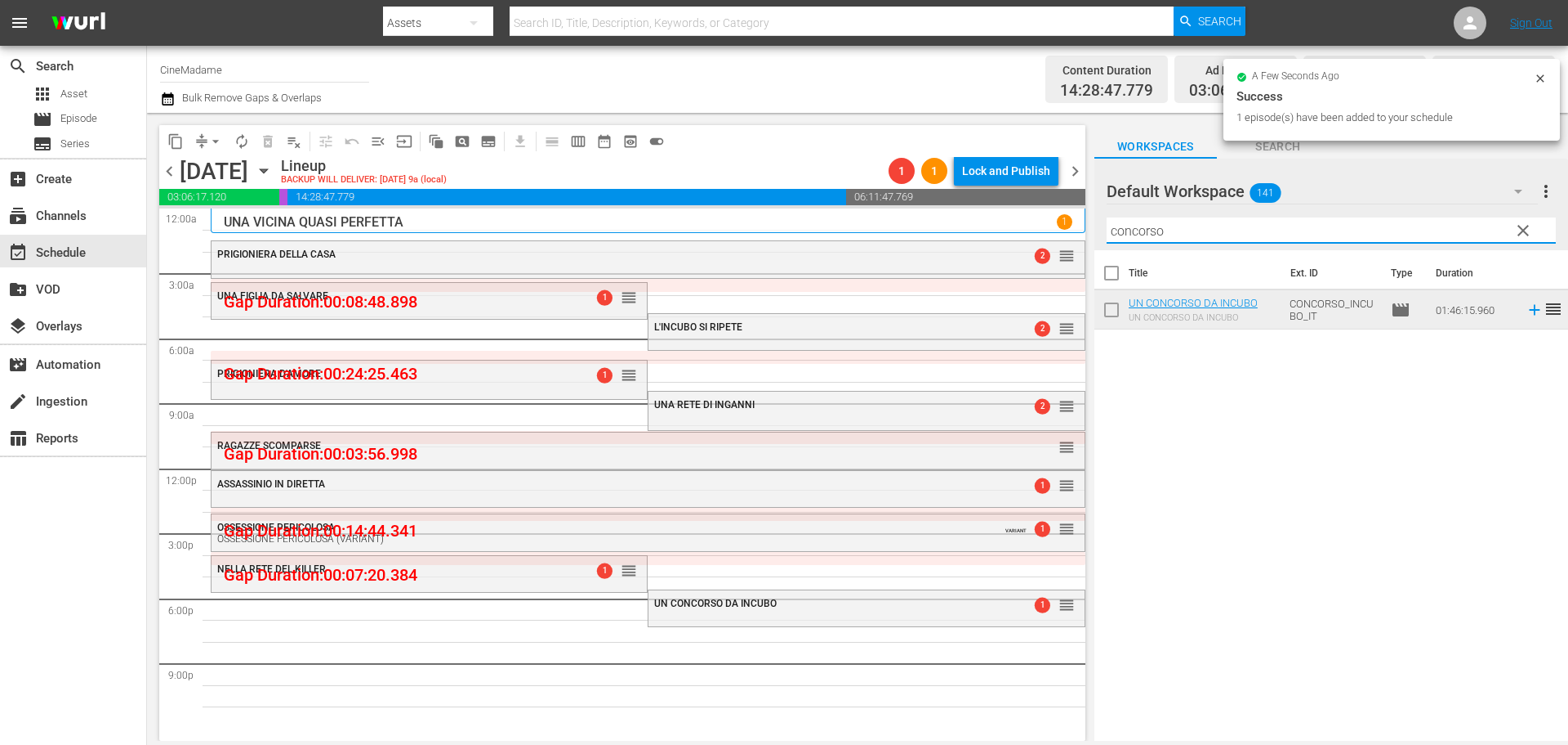
click at [1189, 225] on input "concorso" at bounding box center [1332, 231] width 449 height 27
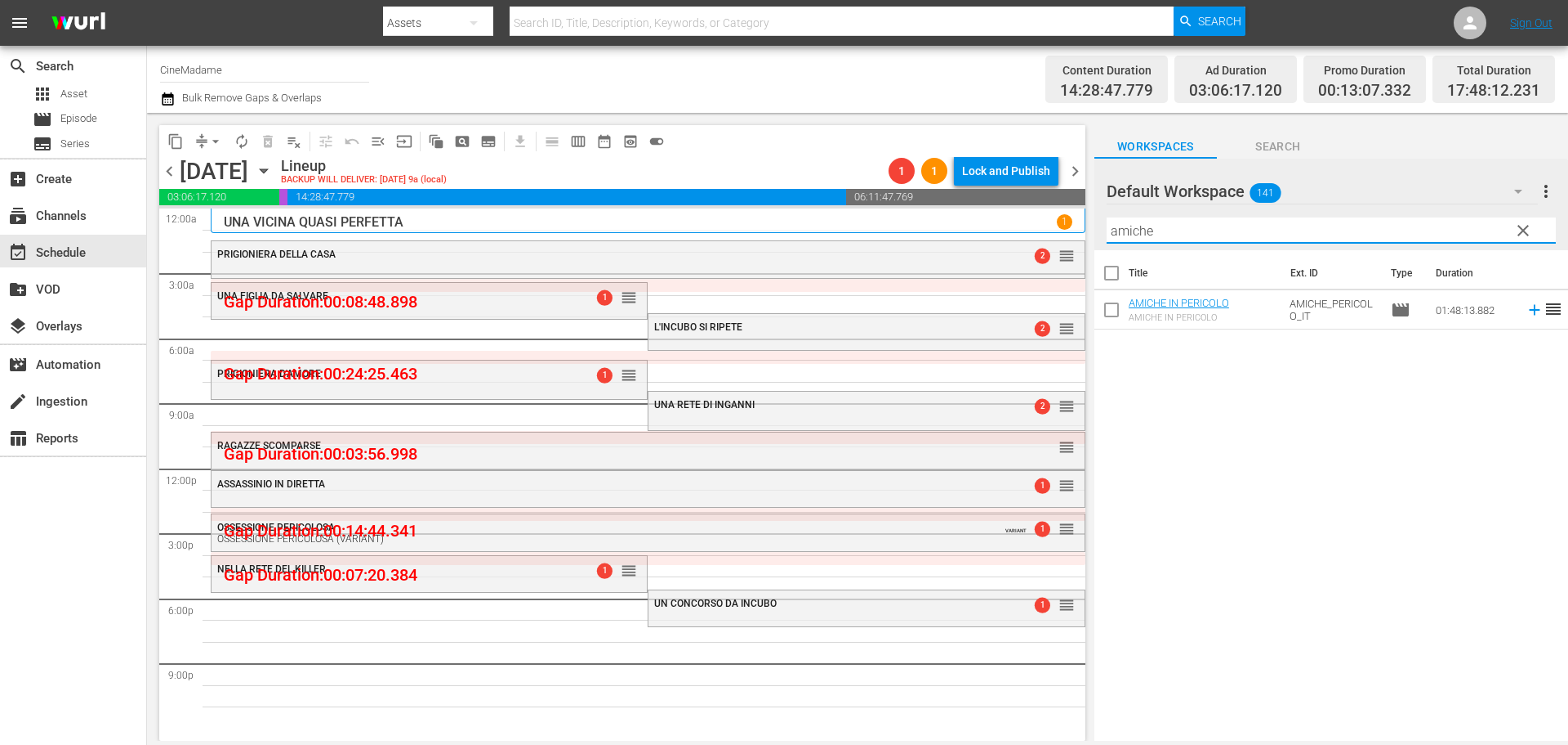
type input "amiche"
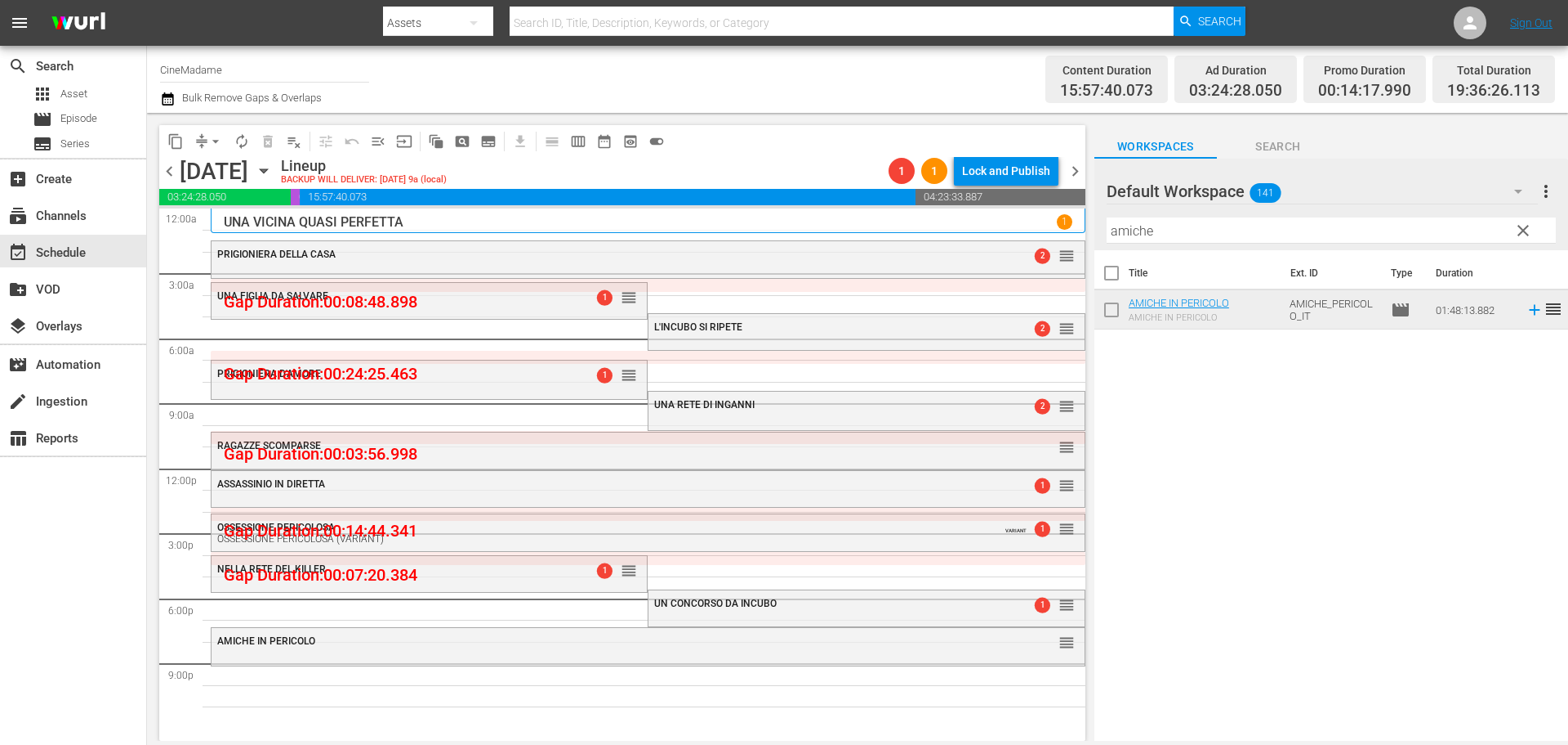
click at [212, 141] on span "arrow_drop_down" at bounding box center [215, 141] width 16 height 16
click at [219, 227] on li "Align to End of Previous Day" at bounding box center [217, 228] width 171 height 27
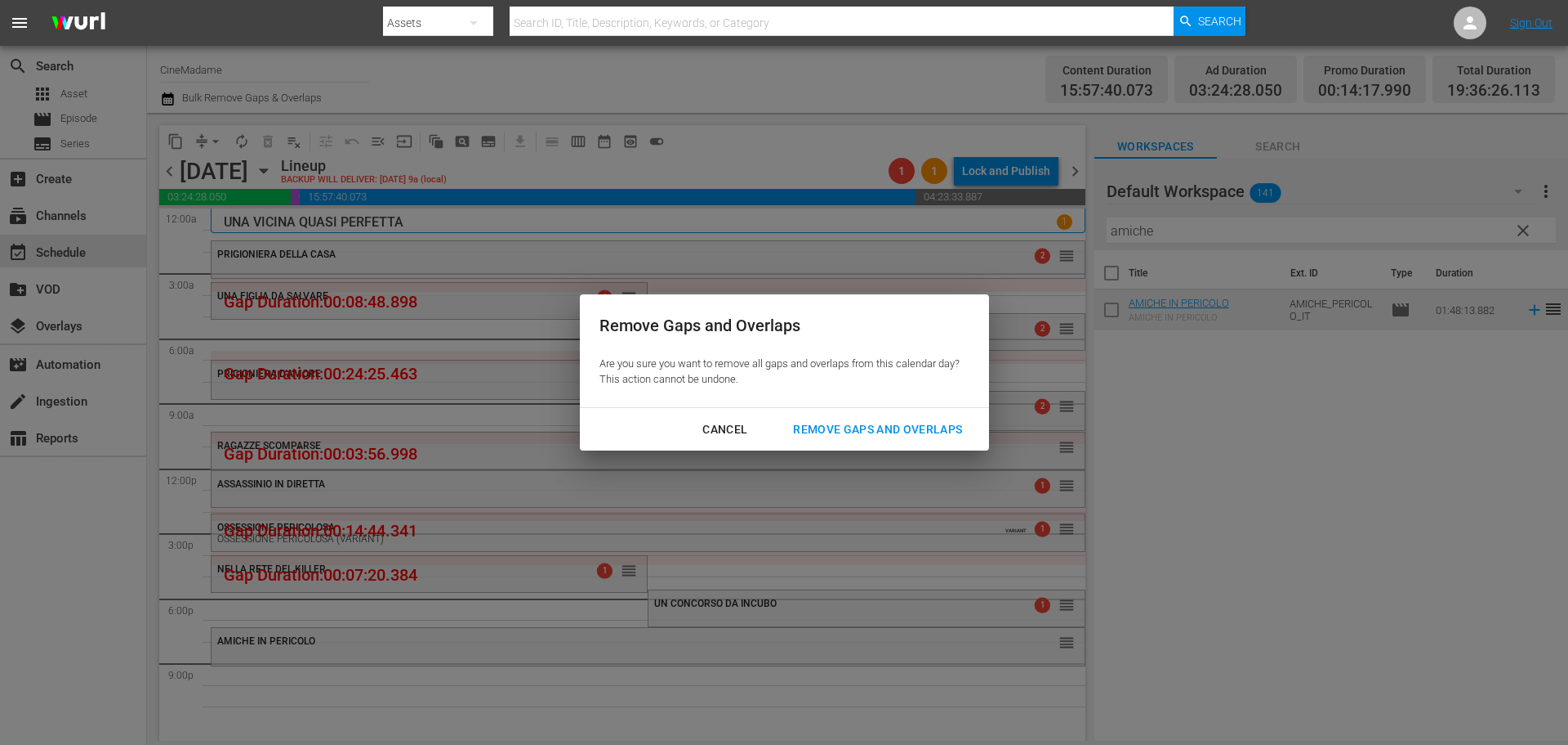
click at [920, 419] on div "Remove Gaps and Overlaps" at bounding box center [877, 430] width 195 height 21
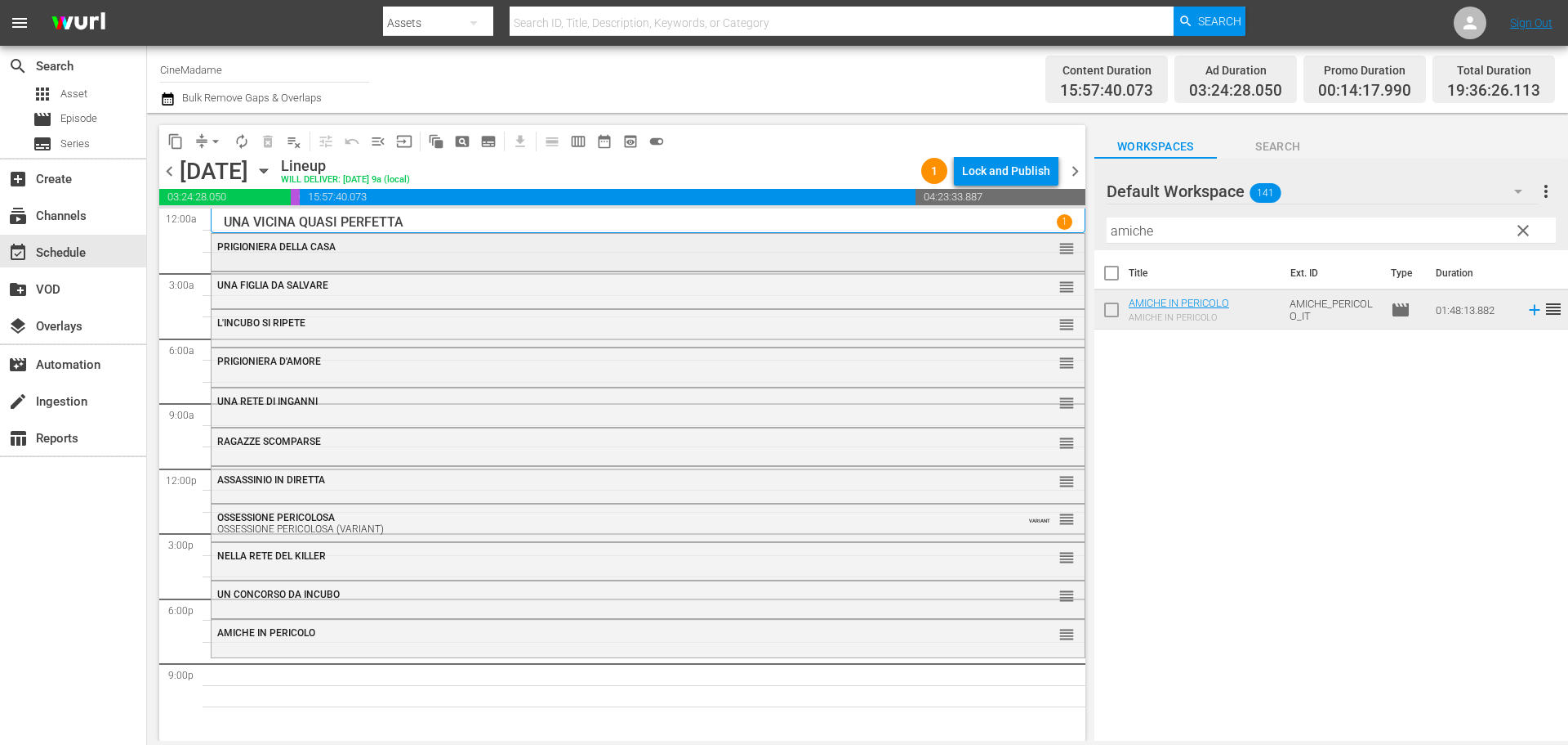
click at [557, 244] on div "PRIGIONIERA DELLA CASA" at bounding box center [604, 246] width 773 height 11
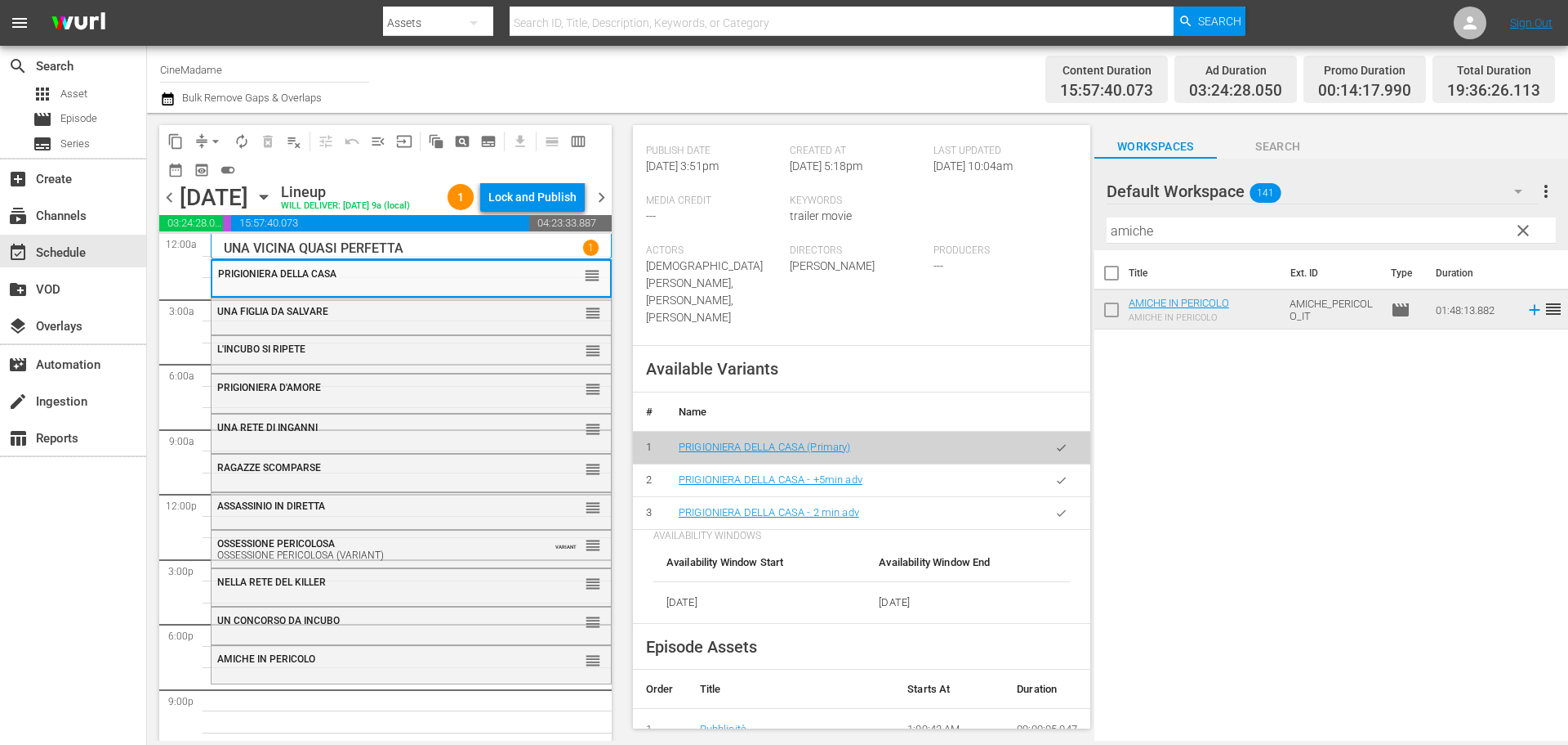
scroll to position [490, 0]
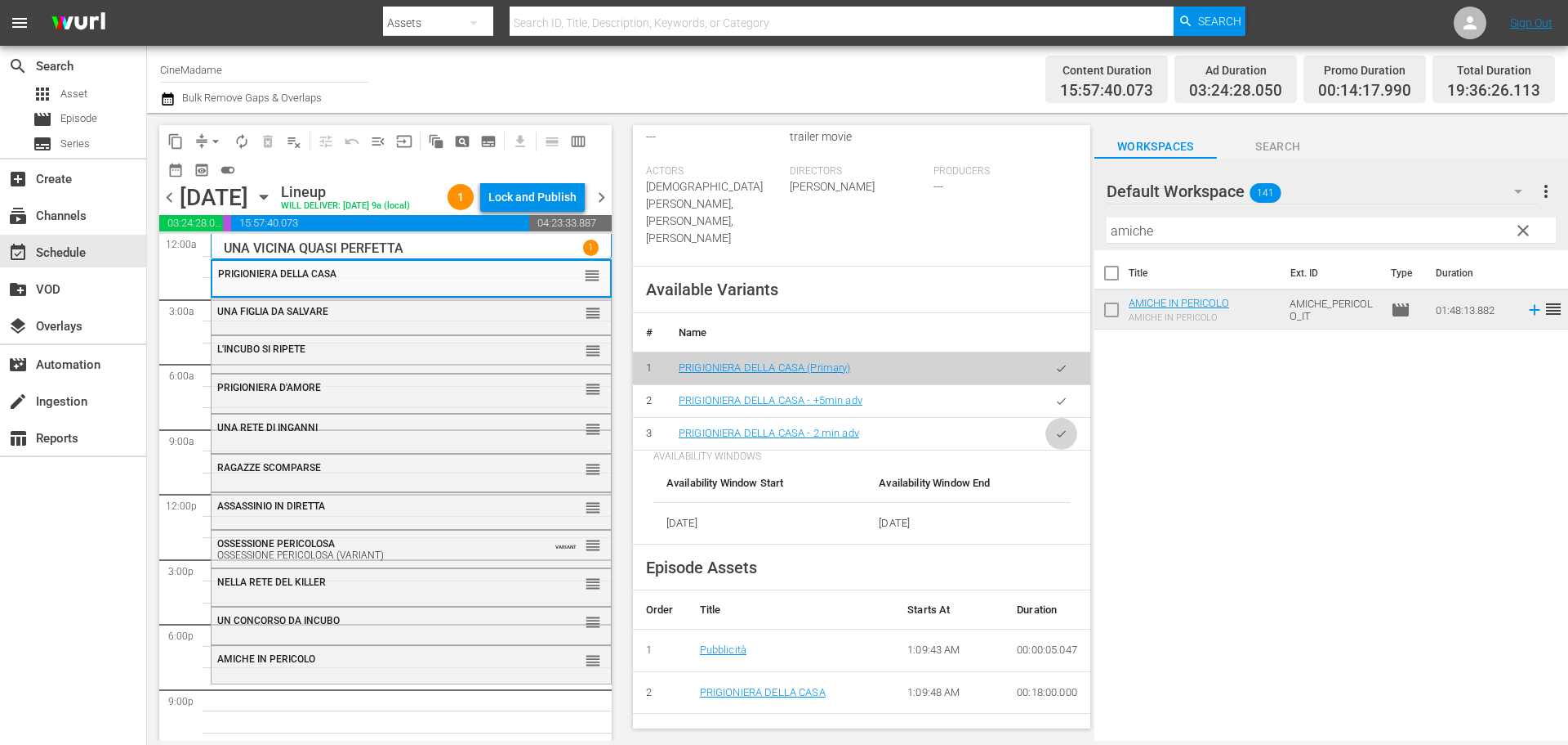
click at [1045, 418] on button "button" at bounding box center [1061, 433] width 32 height 32
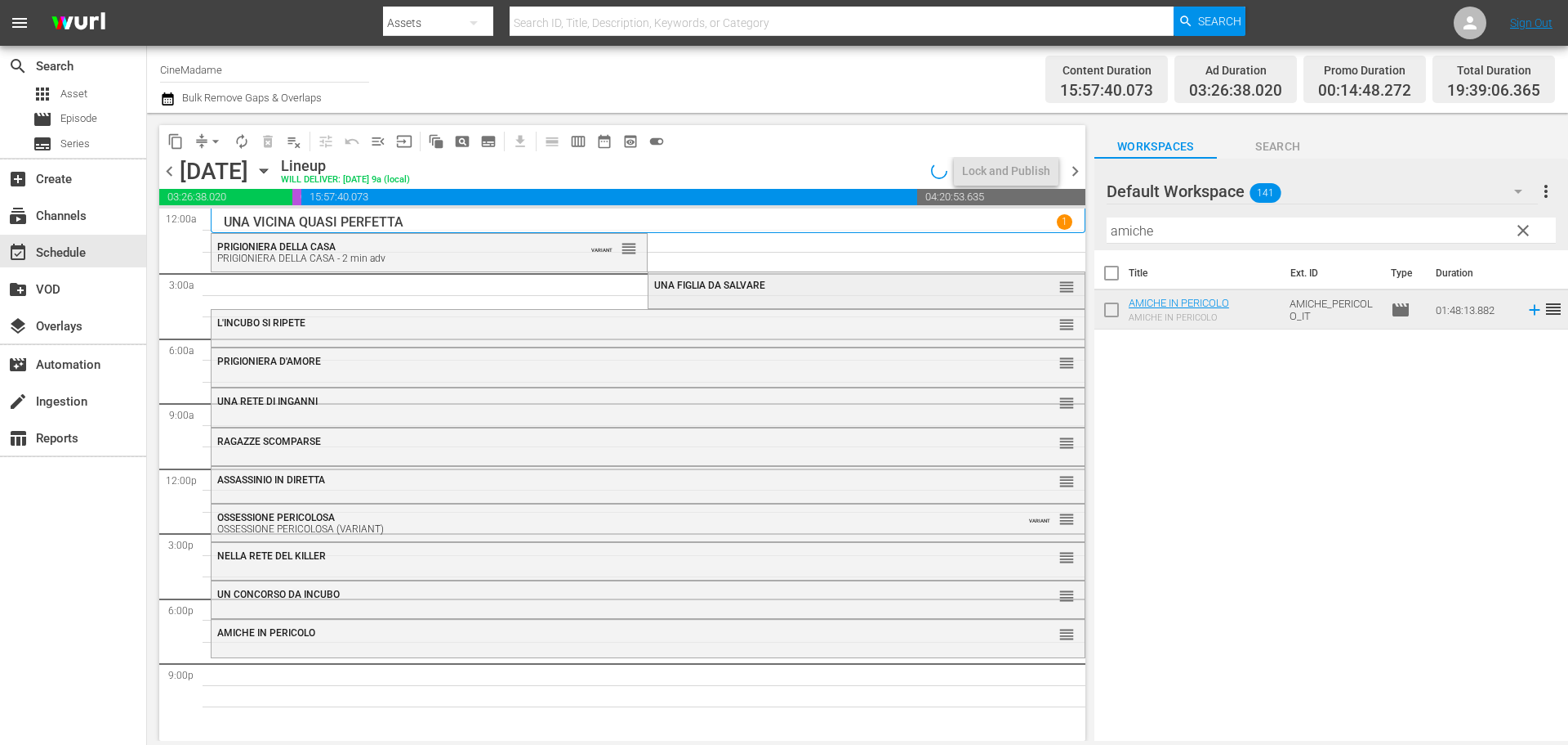
click at [748, 293] on div "UNA FIGLIA DA SALVARE reorder" at bounding box center [866, 285] width 435 height 27
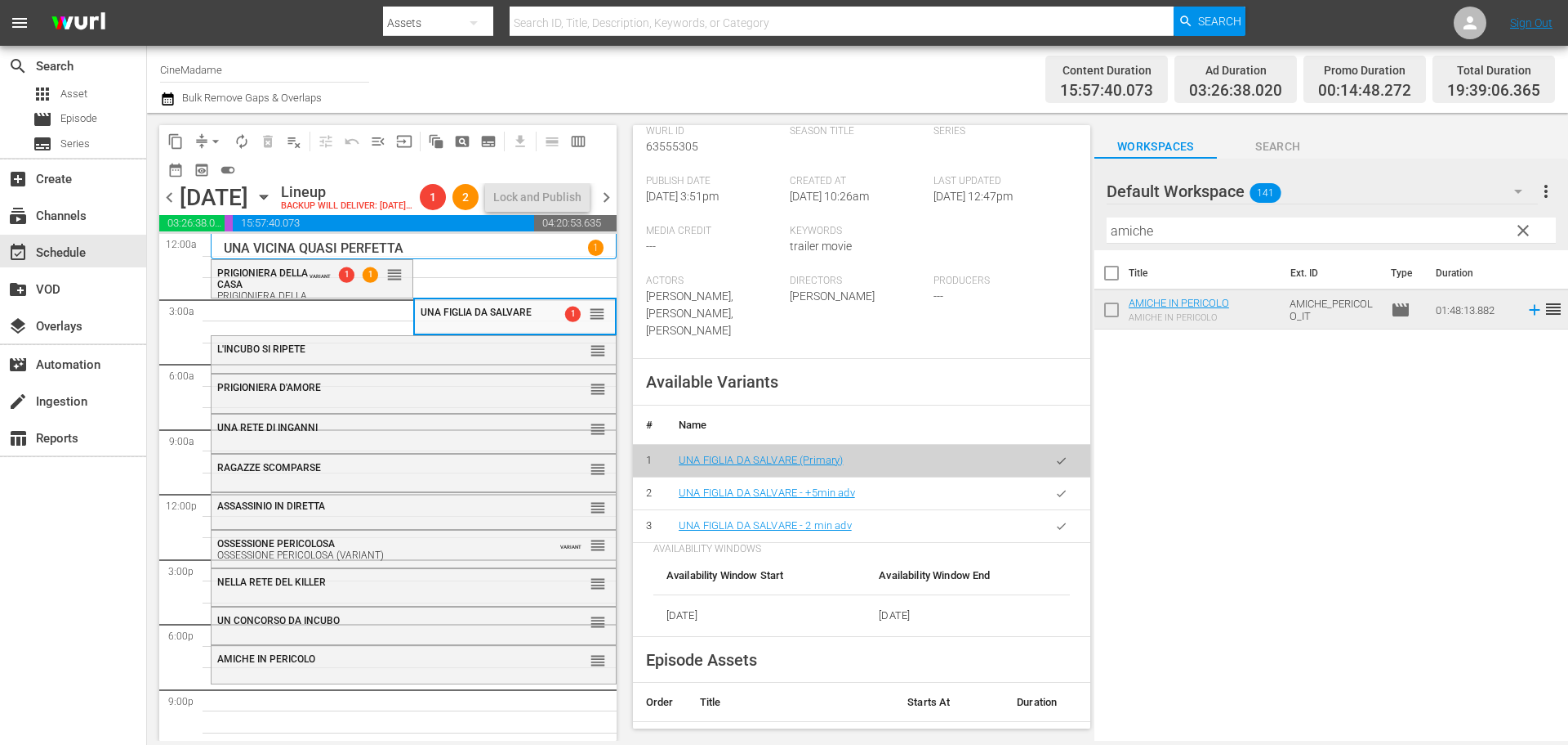
scroll to position [409, 0]
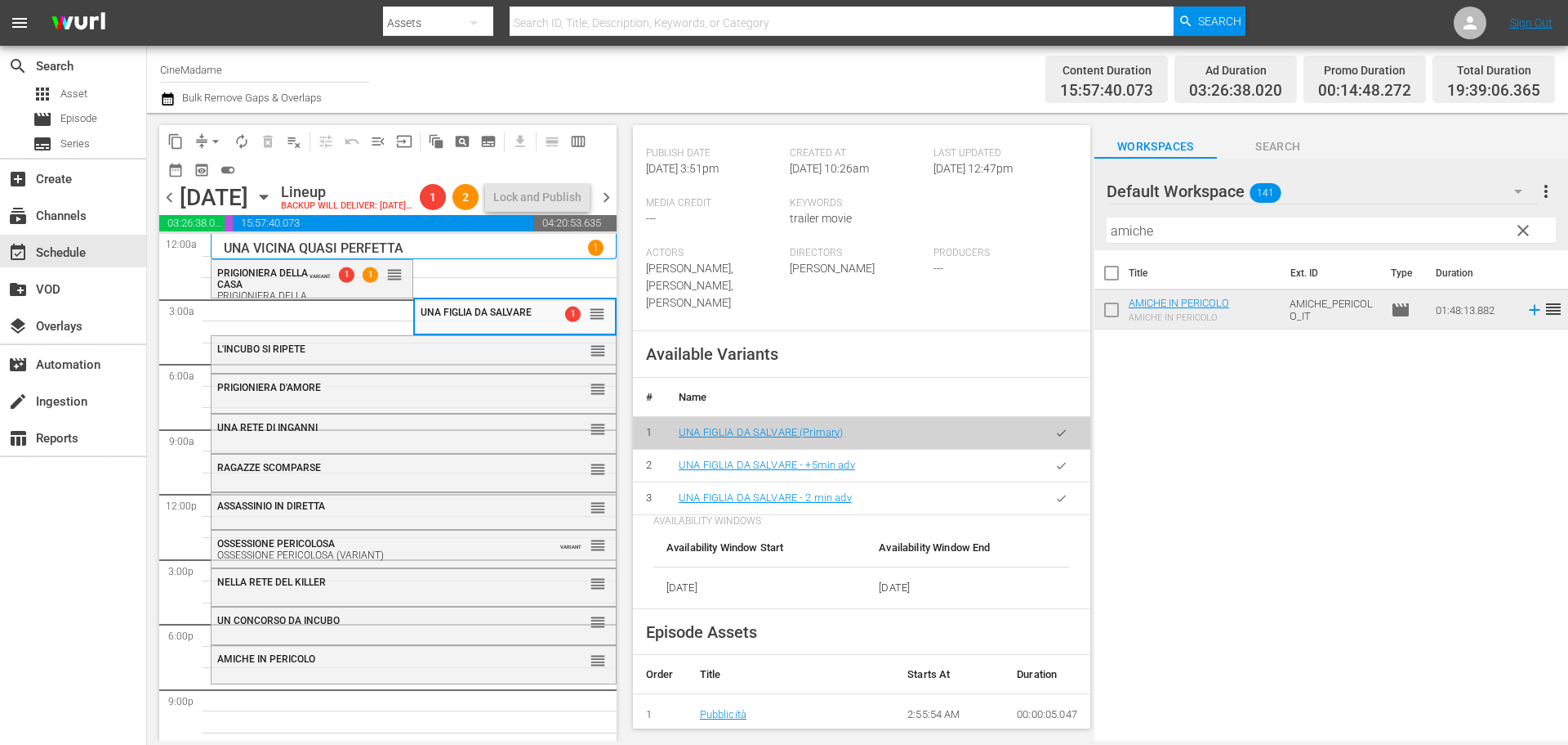
click at [1059, 484] on button "button" at bounding box center [1061, 497] width 32 height 32
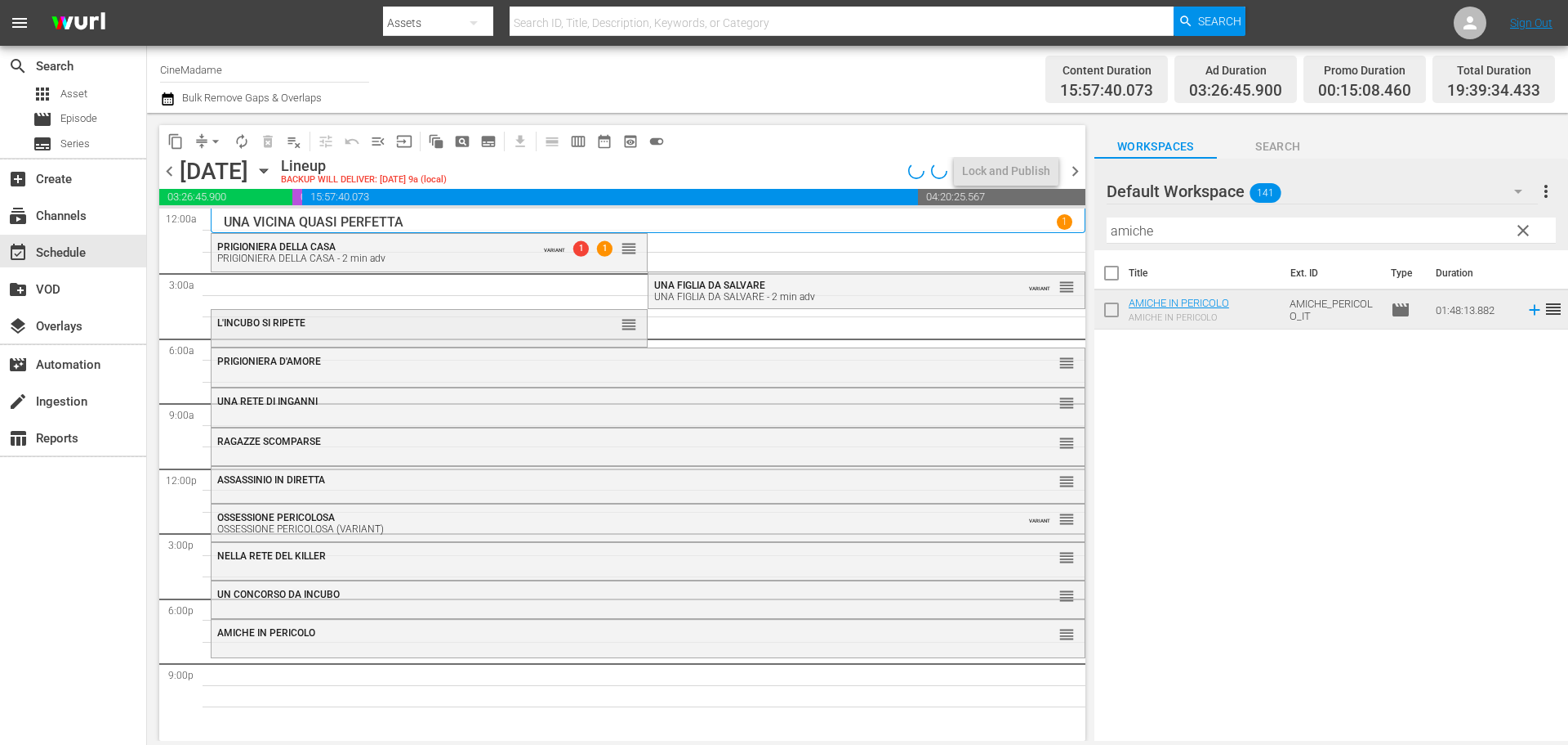
click at [536, 327] on div "L'INCUBO SI RIPETE" at bounding box center [389, 322] width 343 height 11
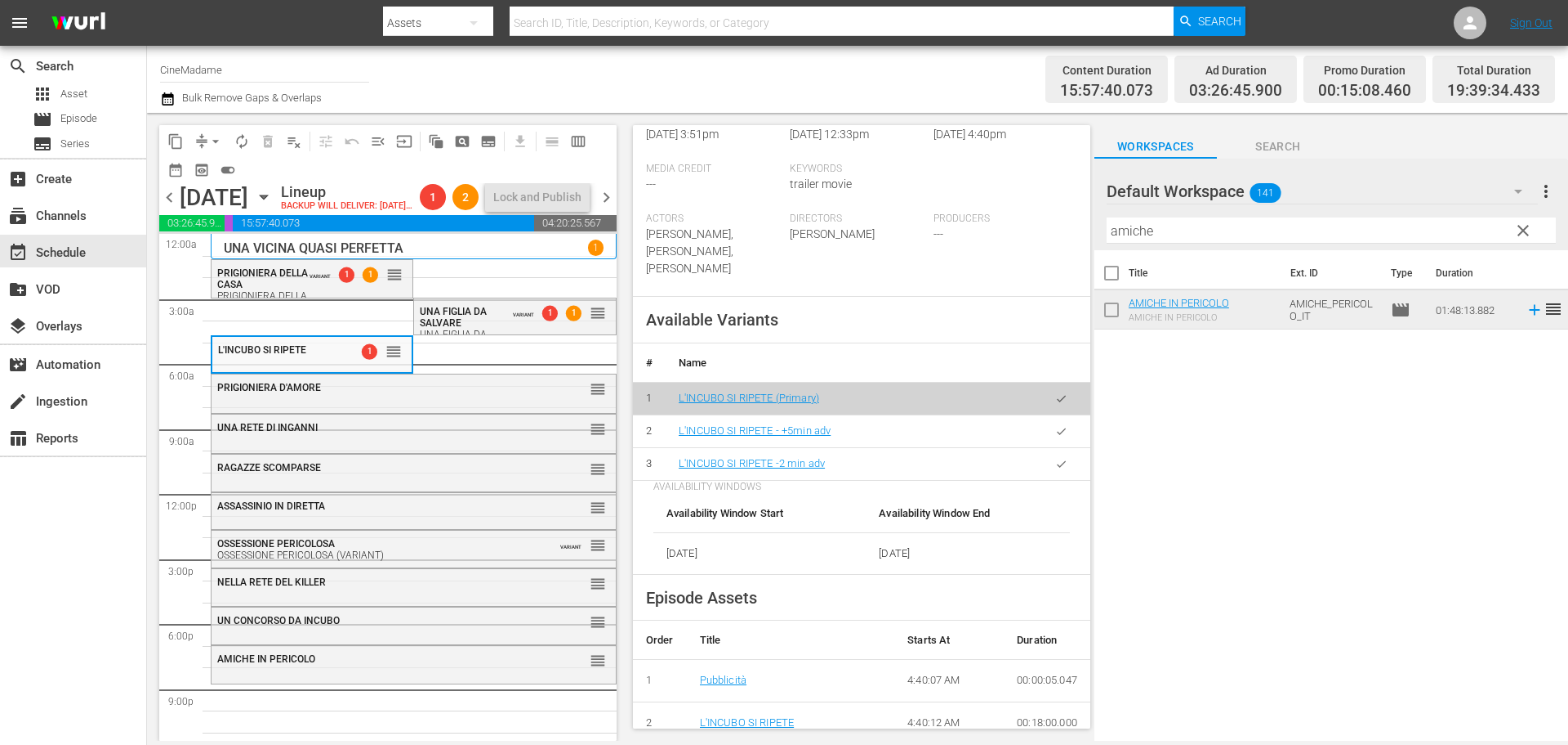
click at [1045, 451] on button "button" at bounding box center [1061, 463] width 32 height 32
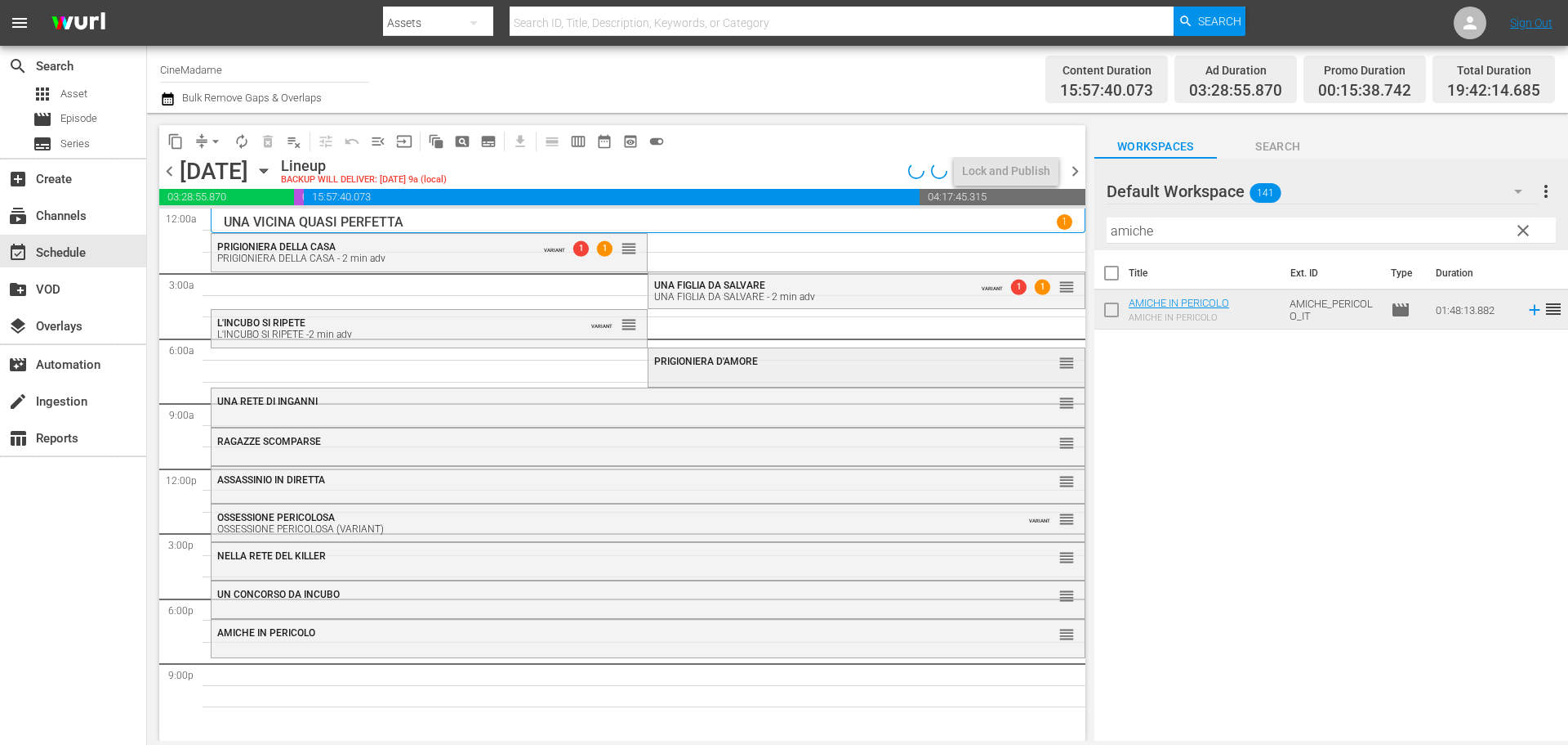
click at [708, 369] on div "PRIGIONIERA D'AMORE reorder" at bounding box center [866, 362] width 435 height 27
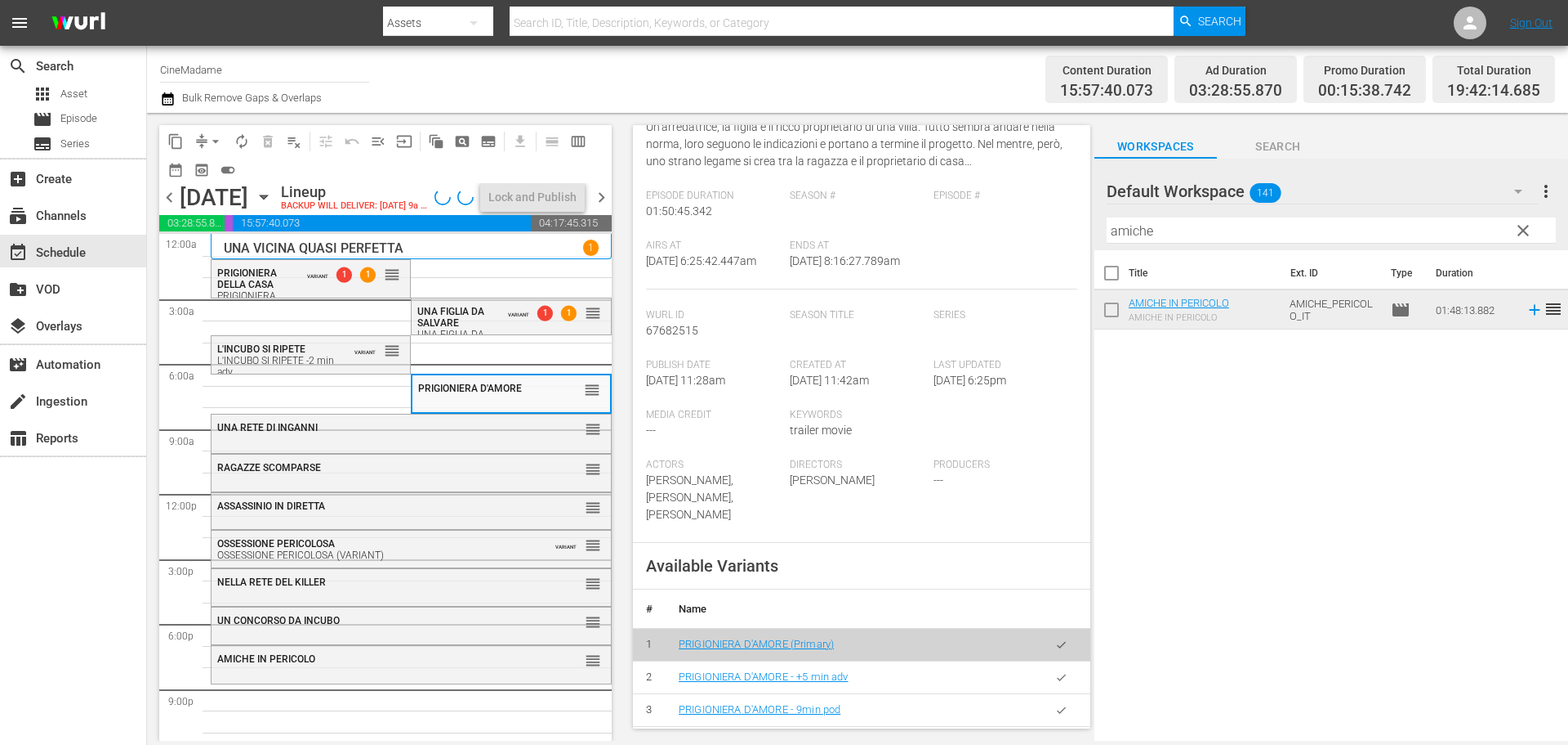
scroll to position [327, 0]
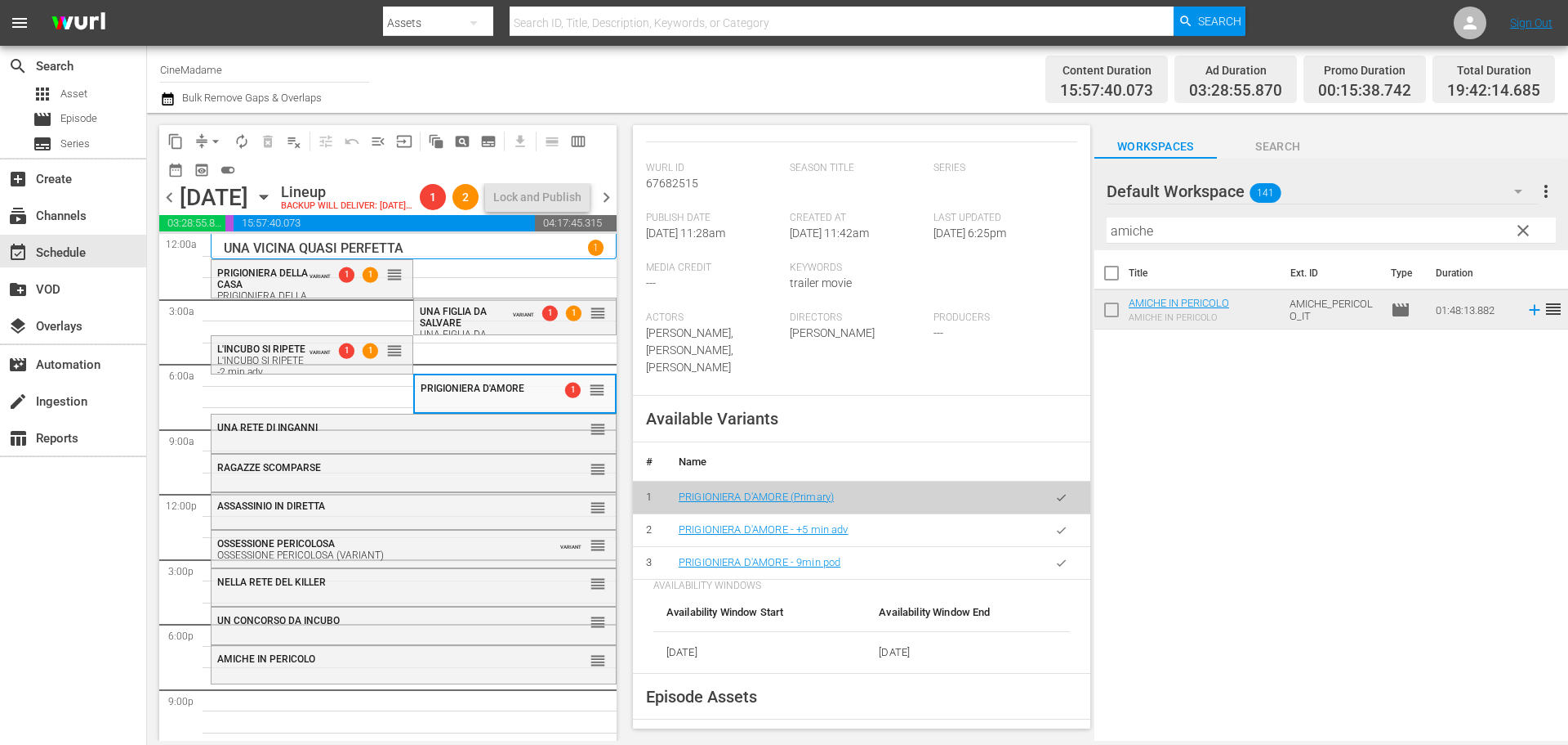
click at [1057, 547] on button "button" at bounding box center [1061, 562] width 32 height 32
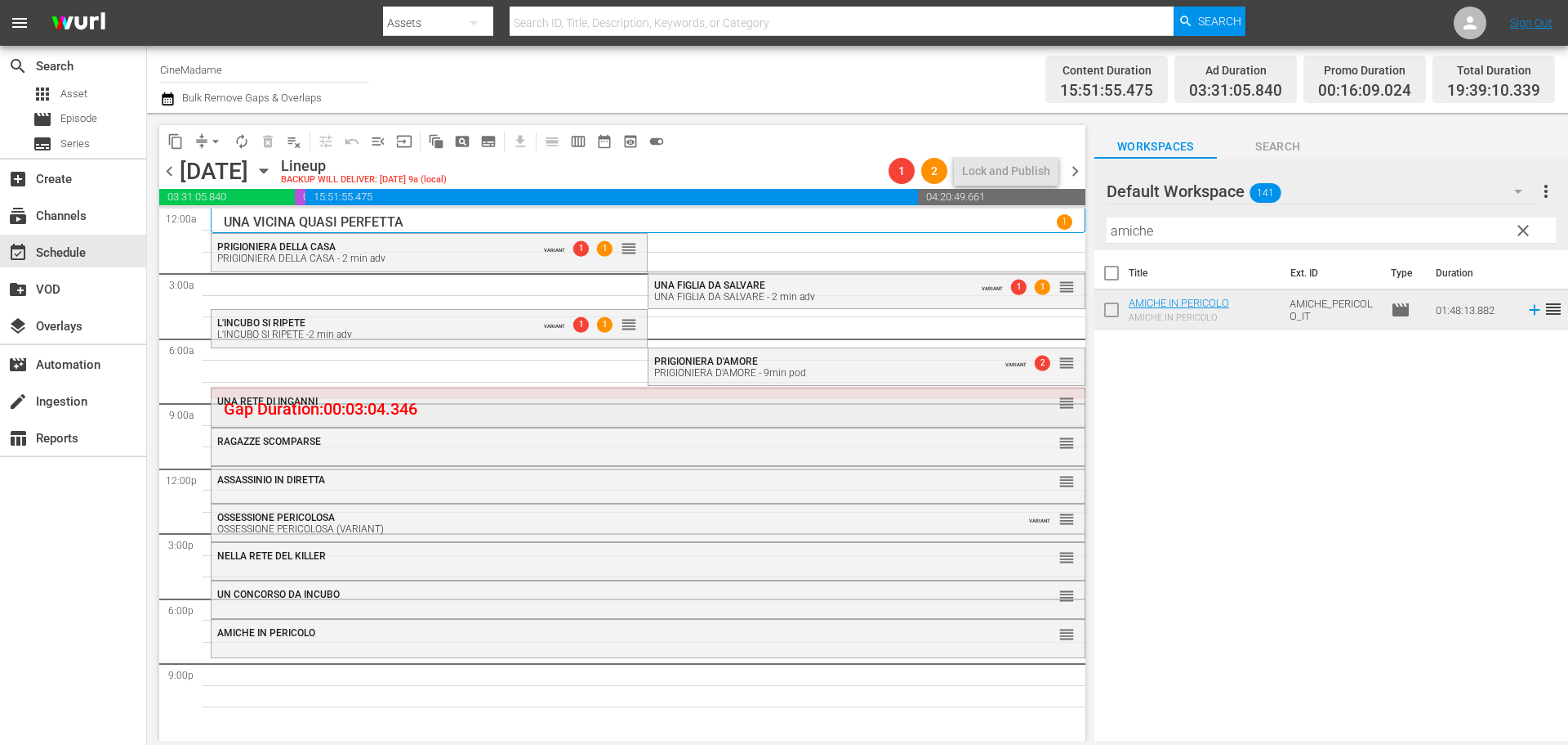
click at [492, 403] on div "UNA RETE DI INGANNI" at bounding box center [604, 400] width 773 height 11
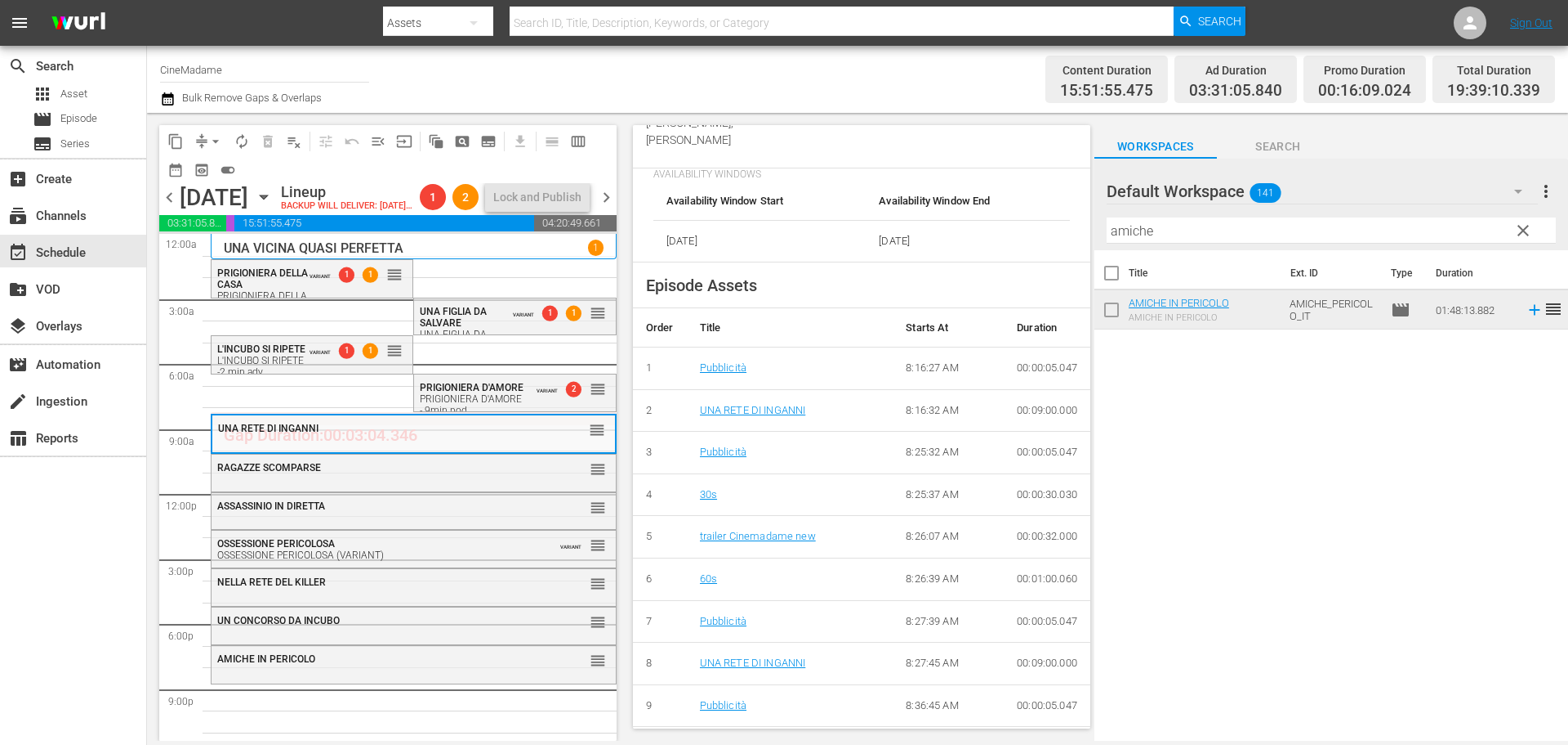
scroll to position [572, 0]
click at [346, 473] on div "RAGAZZE SCOMPARSE" at bounding box center [374, 467] width 312 height 11
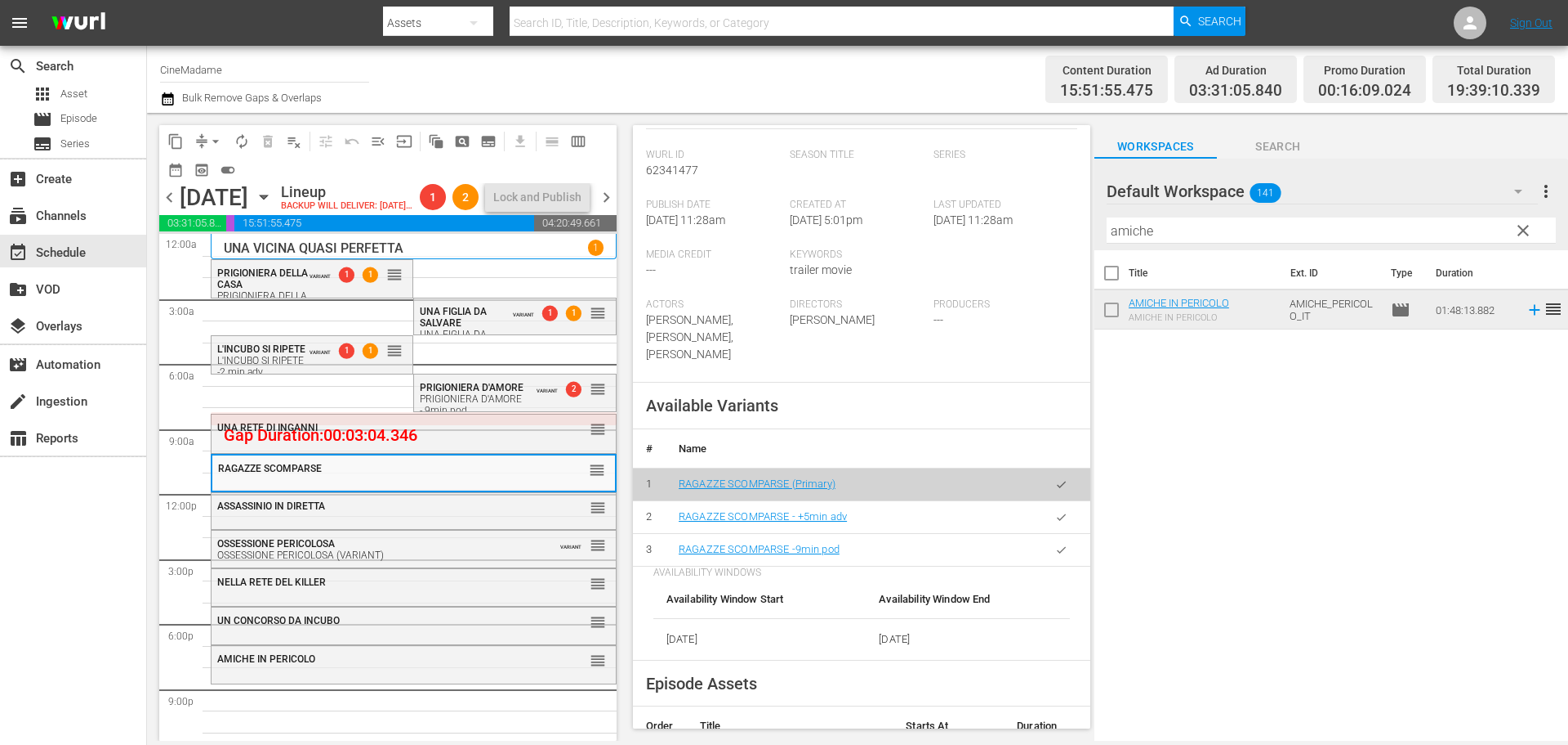
scroll to position [327, 0]
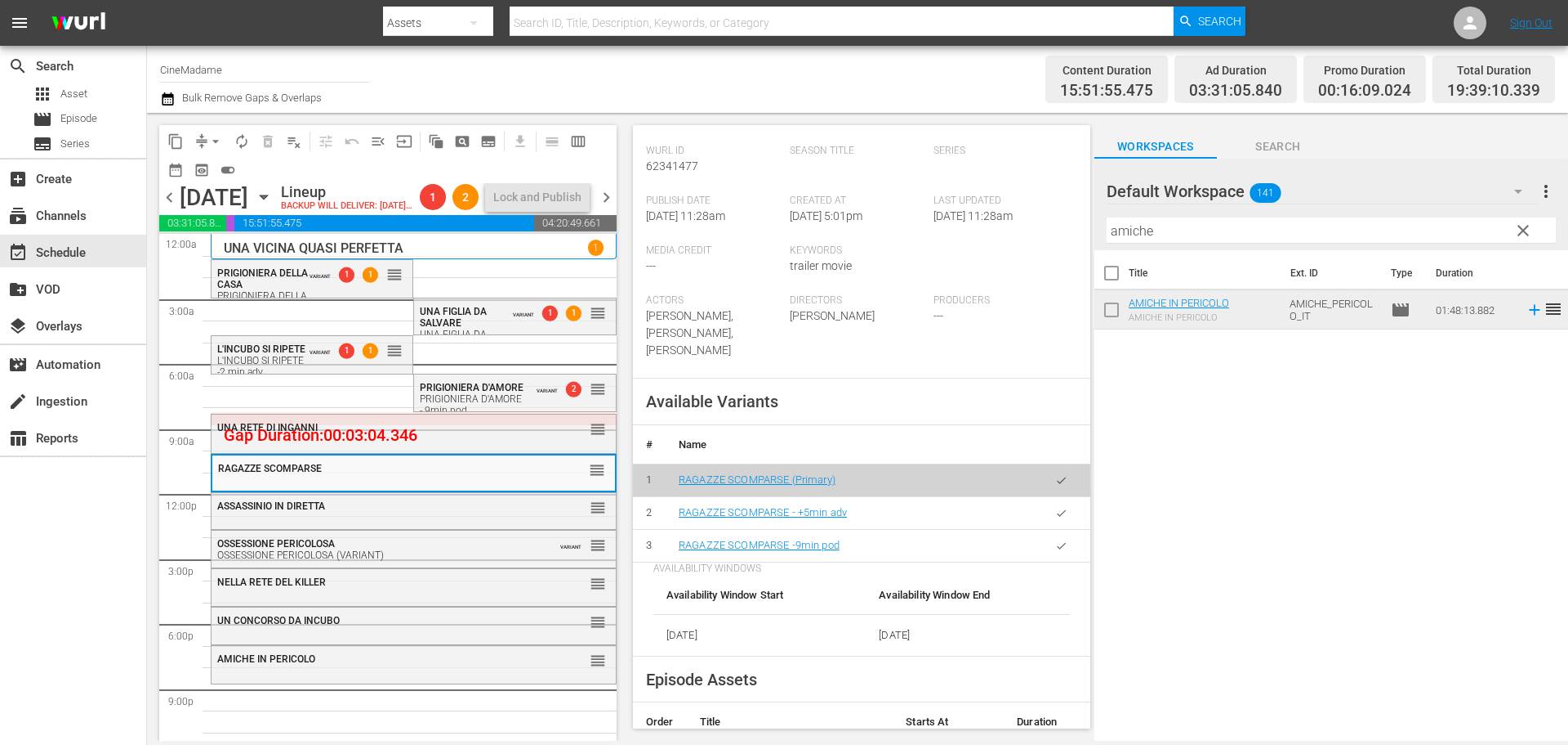
click at [1056, 544] on icon "button" at bounding box center [1062, 545] width 12 height 12
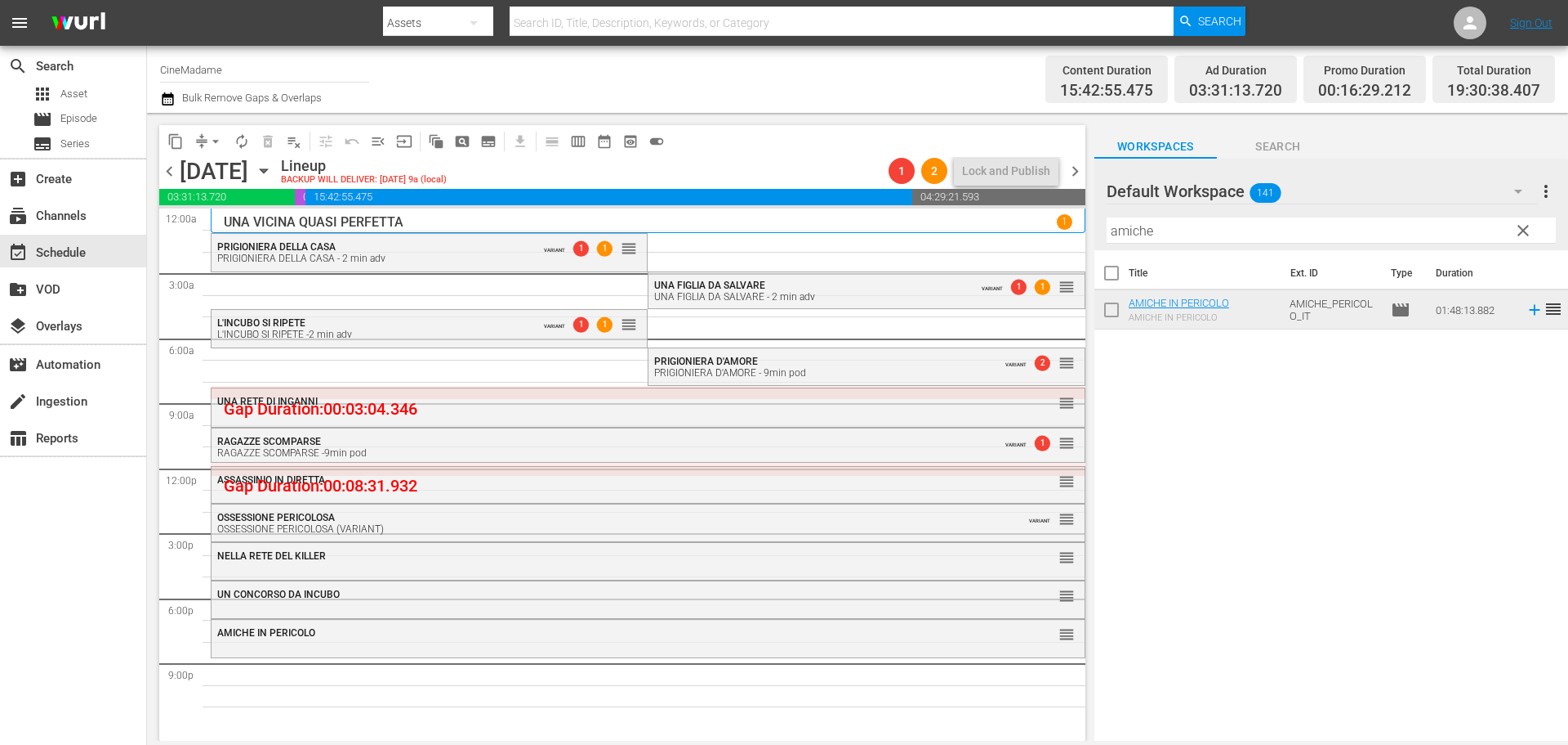
click at [530, 482] on div "ASSASSINIO IN DIRETTA" at bounding box center [604, 479] width 773 height 11
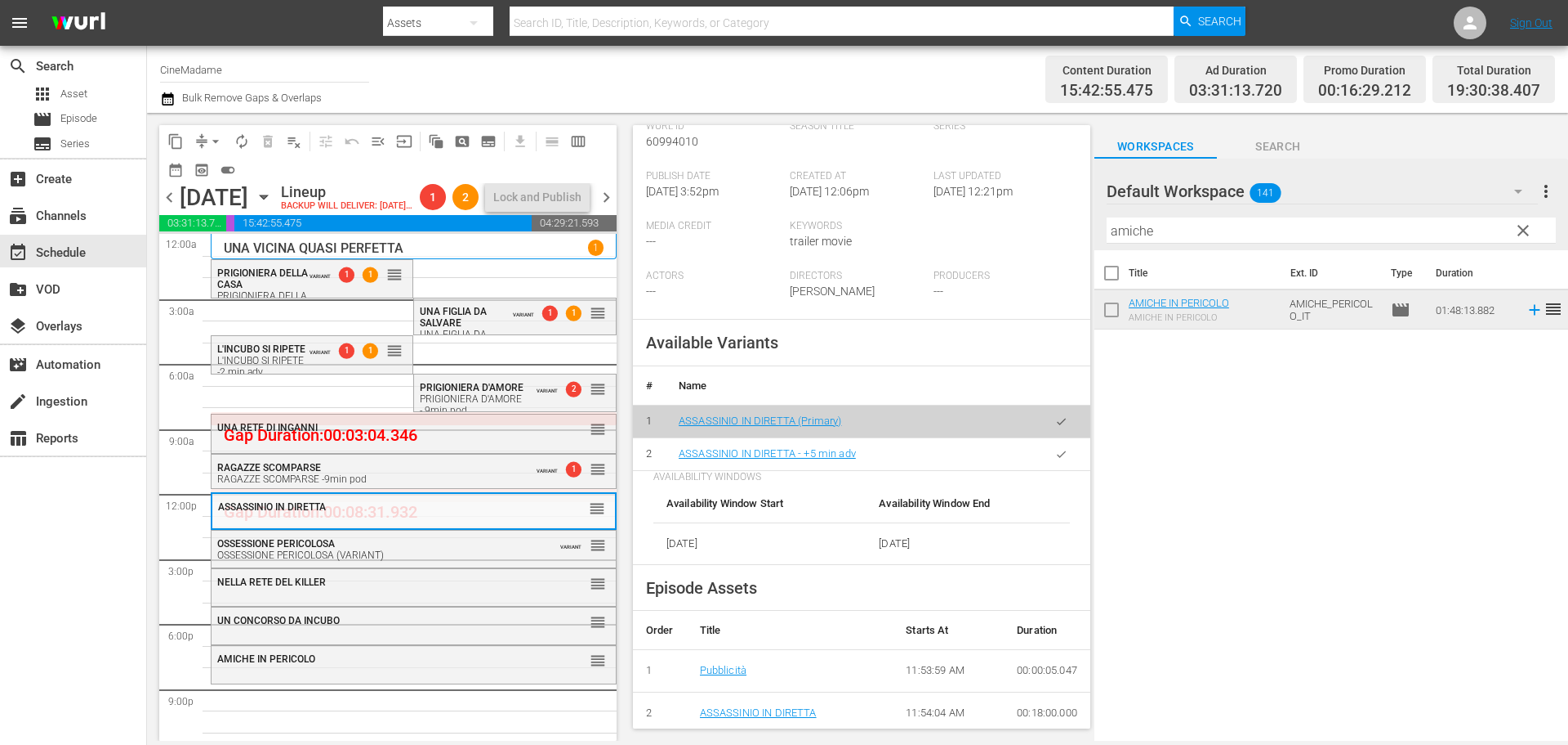
scroll to position [409, 0]
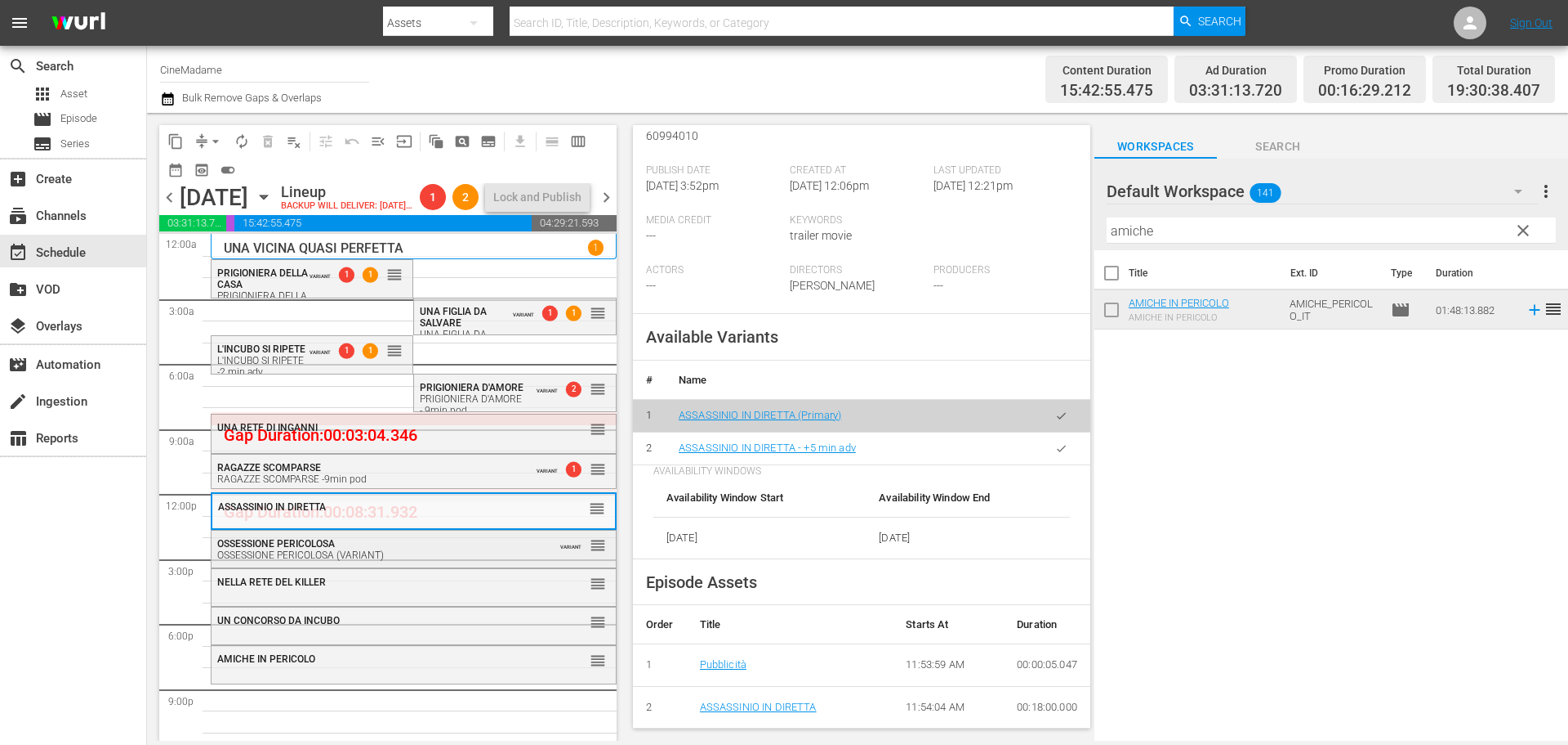
click at [407, 561] on div "OSSESSIONE PERICOLOSA (VARIANT)" at bounding box center [374, 555] width 312 height 11
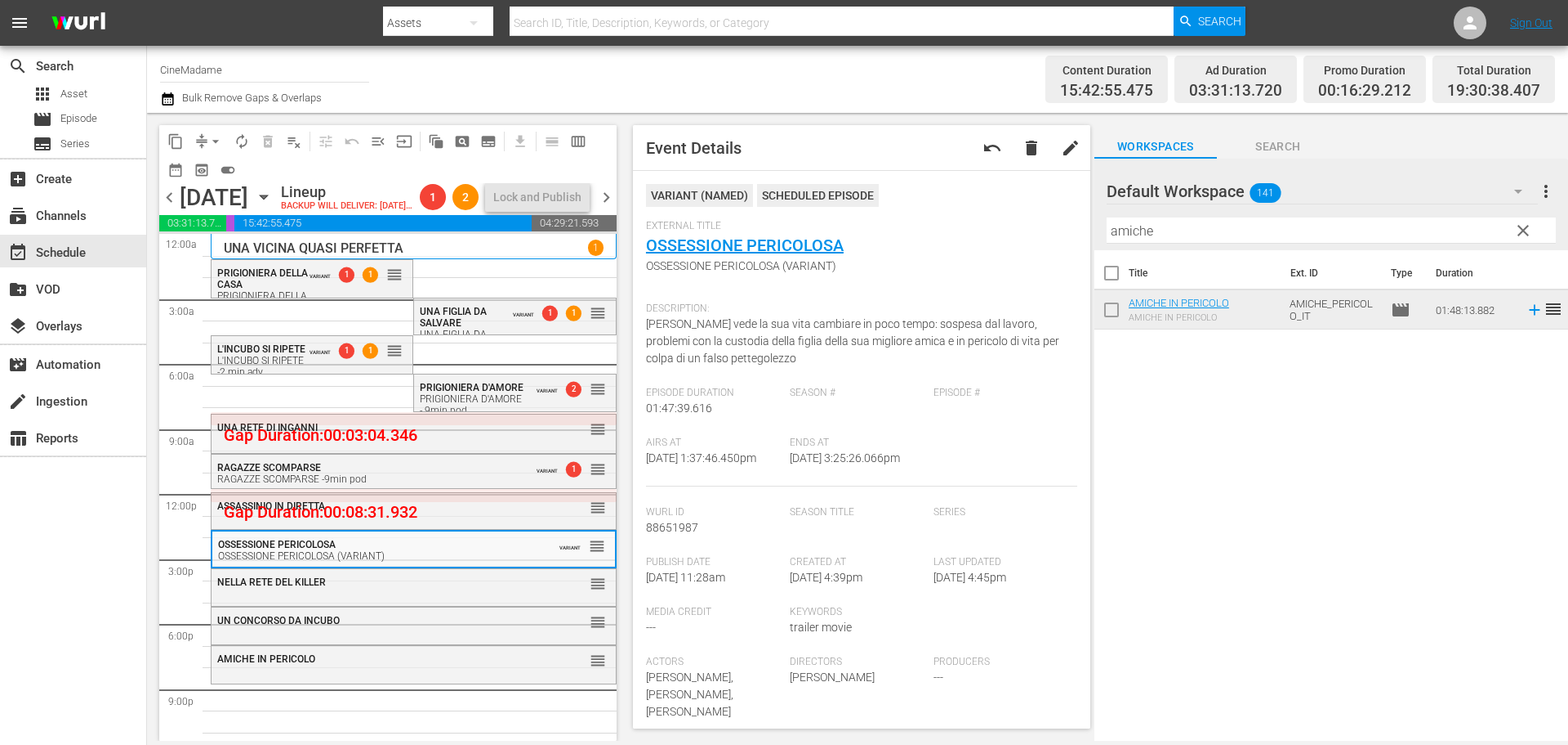
click at [392, 587] on div "NELLA RETE DEL KILLER" at bounding box center [374, 581] width 312 height 11
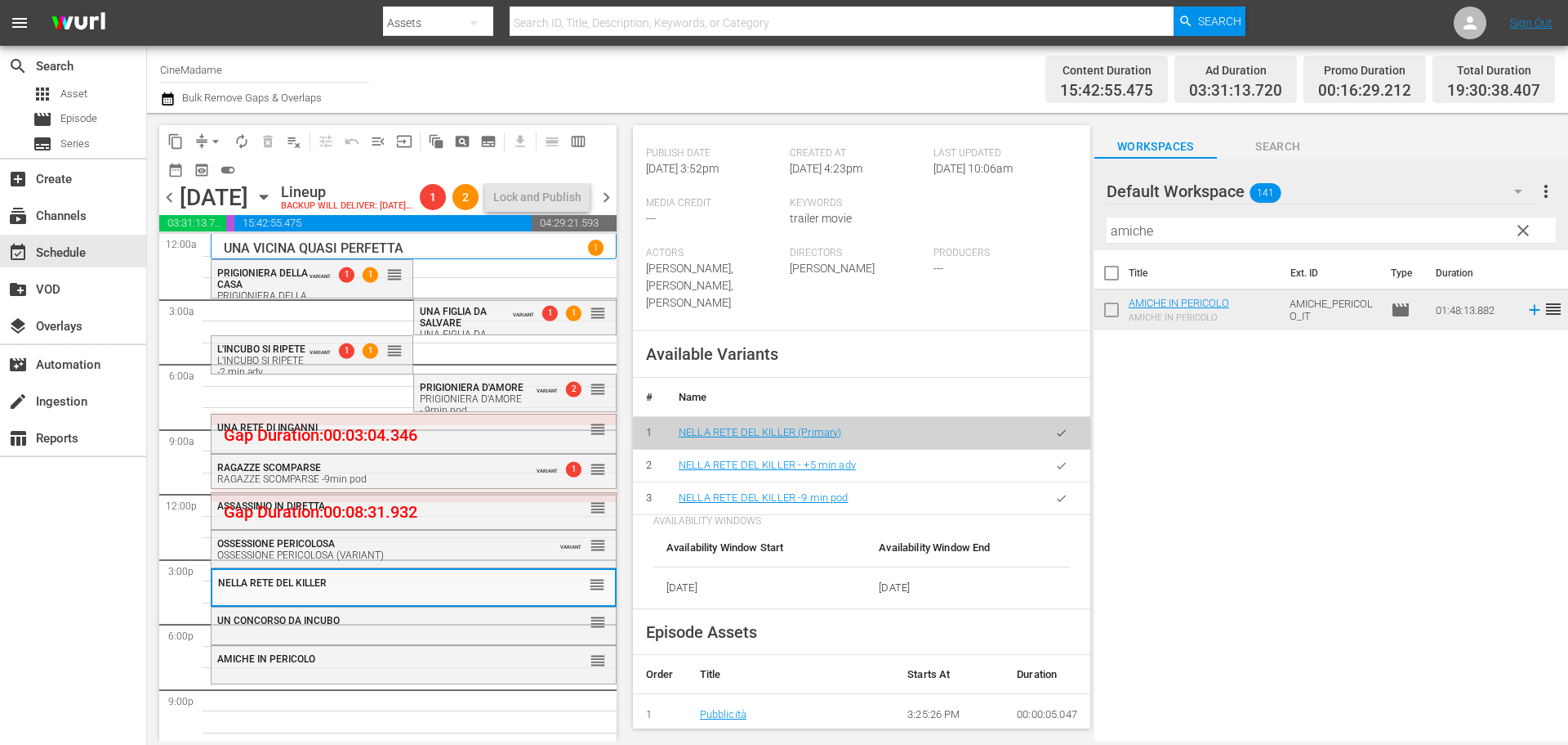
click at [1056, 499] on icon "button" at bounding box center [1062, 498] width 12 height 12
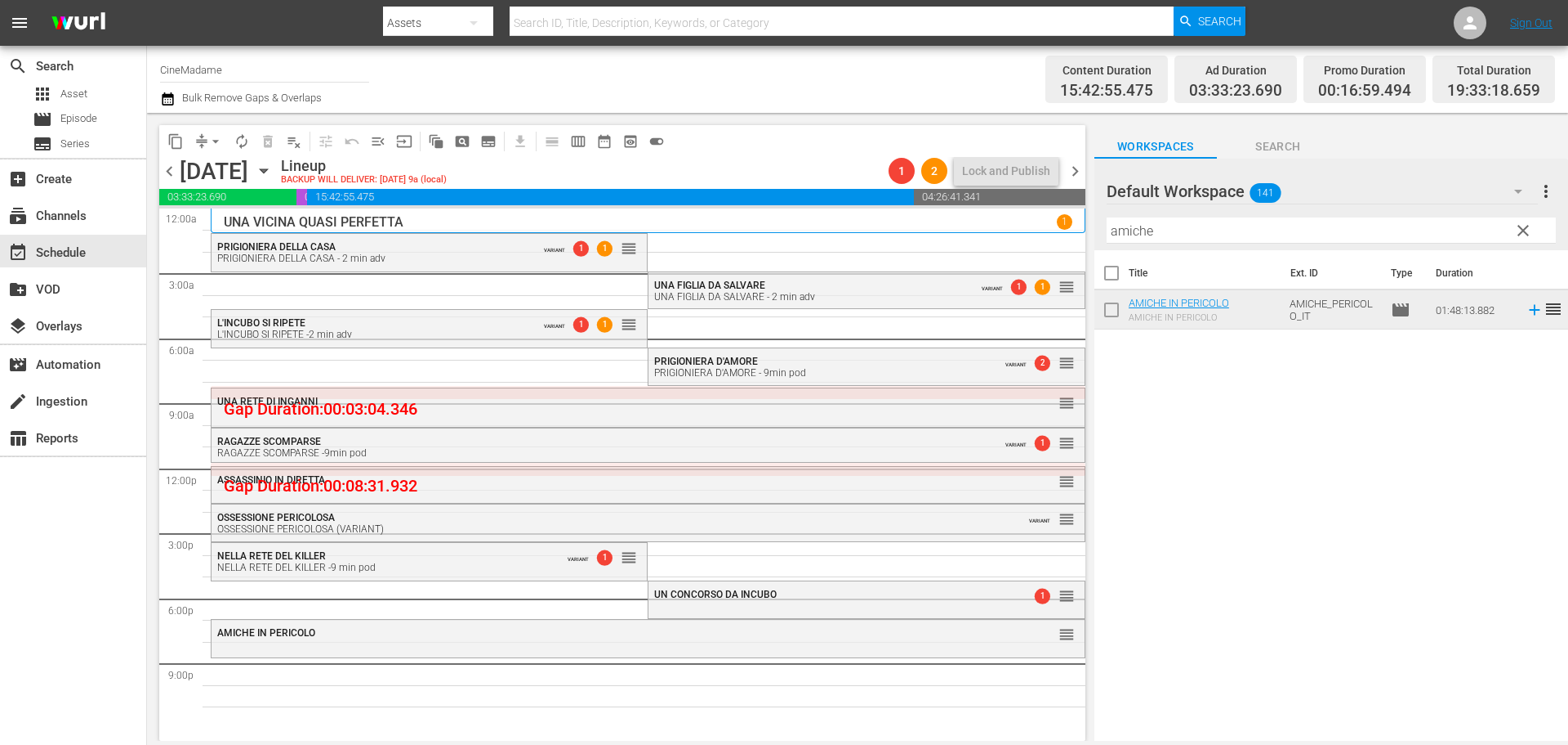
click at [715, 602] on div "UN CONCORSO DA INCUBO 1 reorder" at bounding box center [866, 595] width 435 height 27
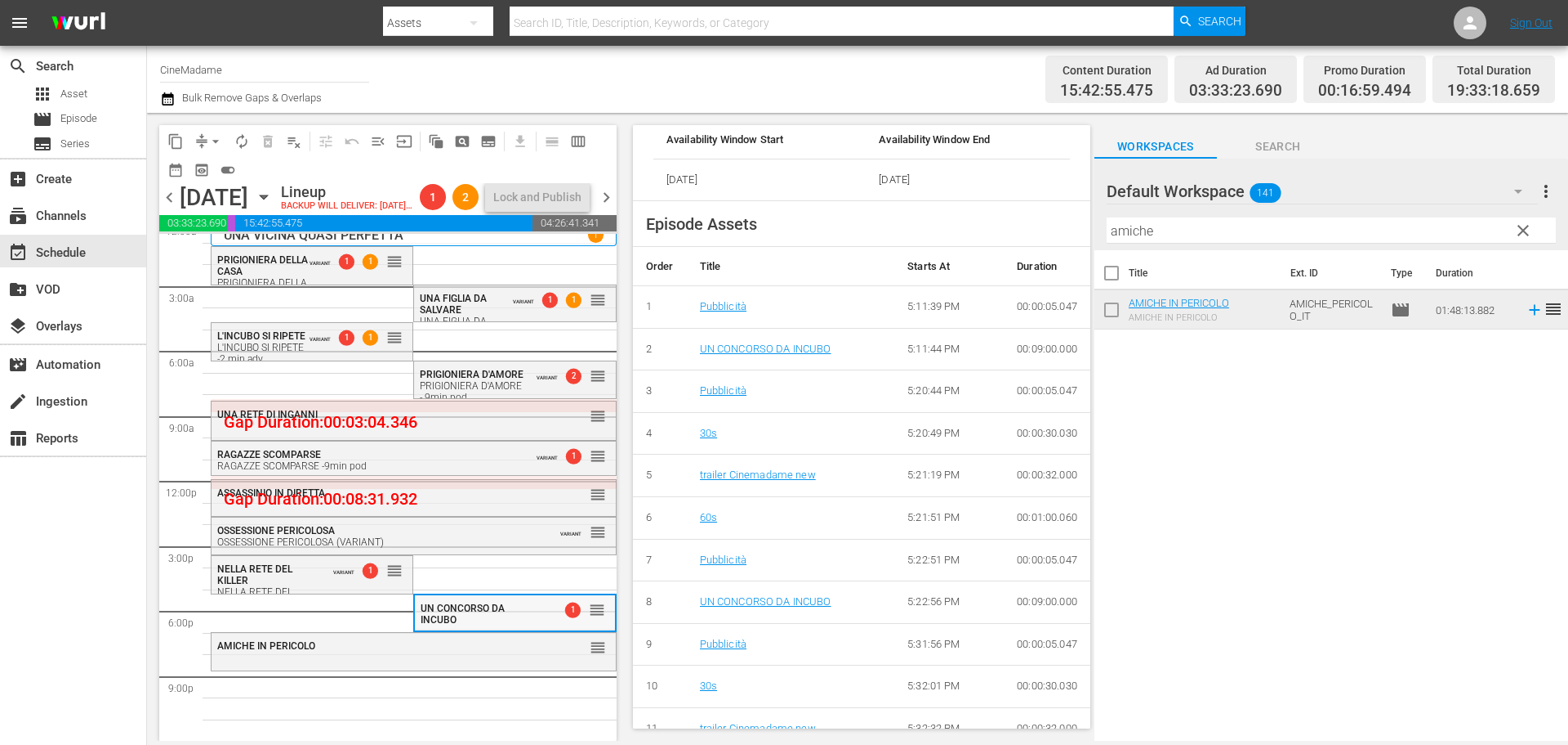
scroll to position [41, 0]
click at [376, 640] on div "AMICHE IN PERICOLO" at bounding box center [374, 645] width 312 height 11
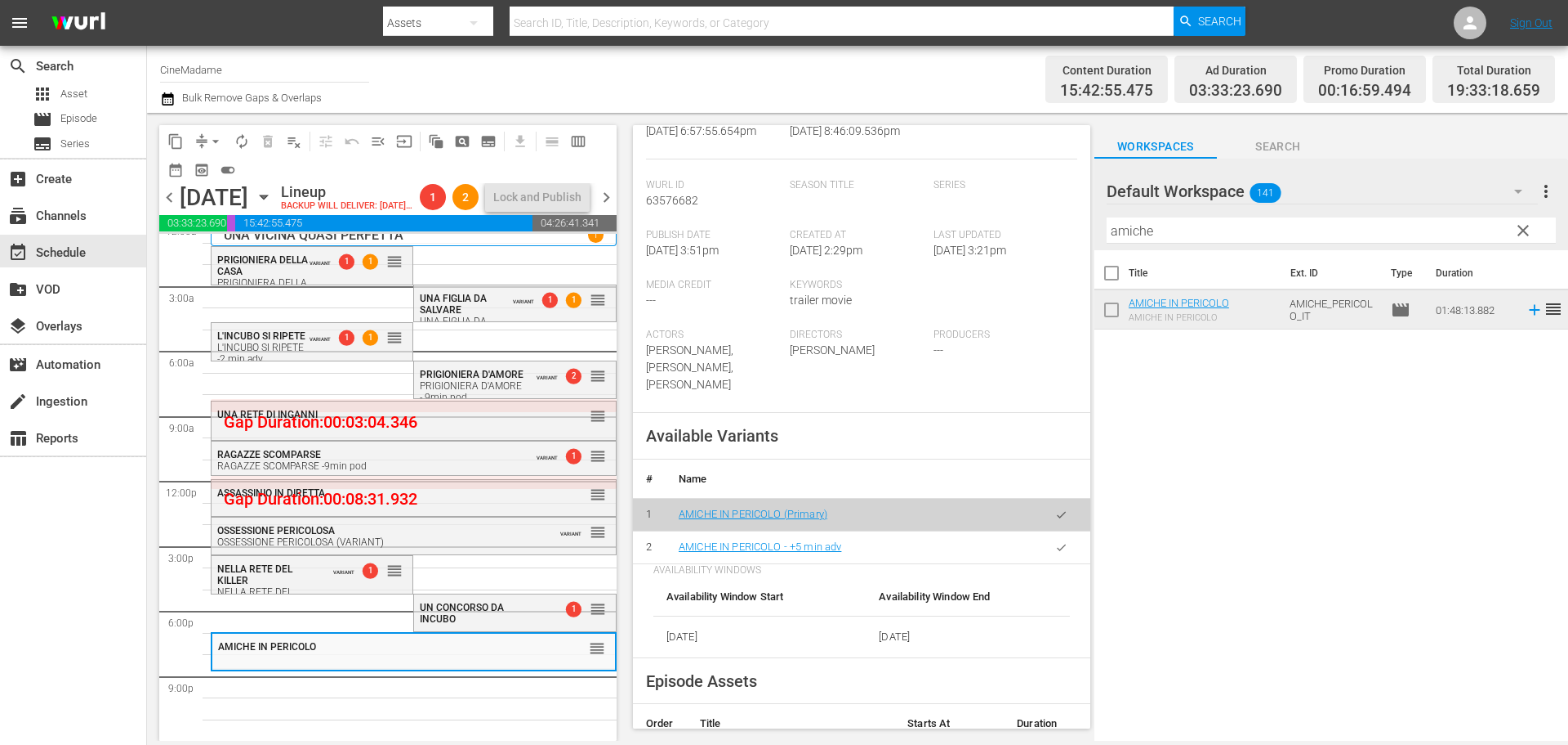
scroll to position [0, 0]
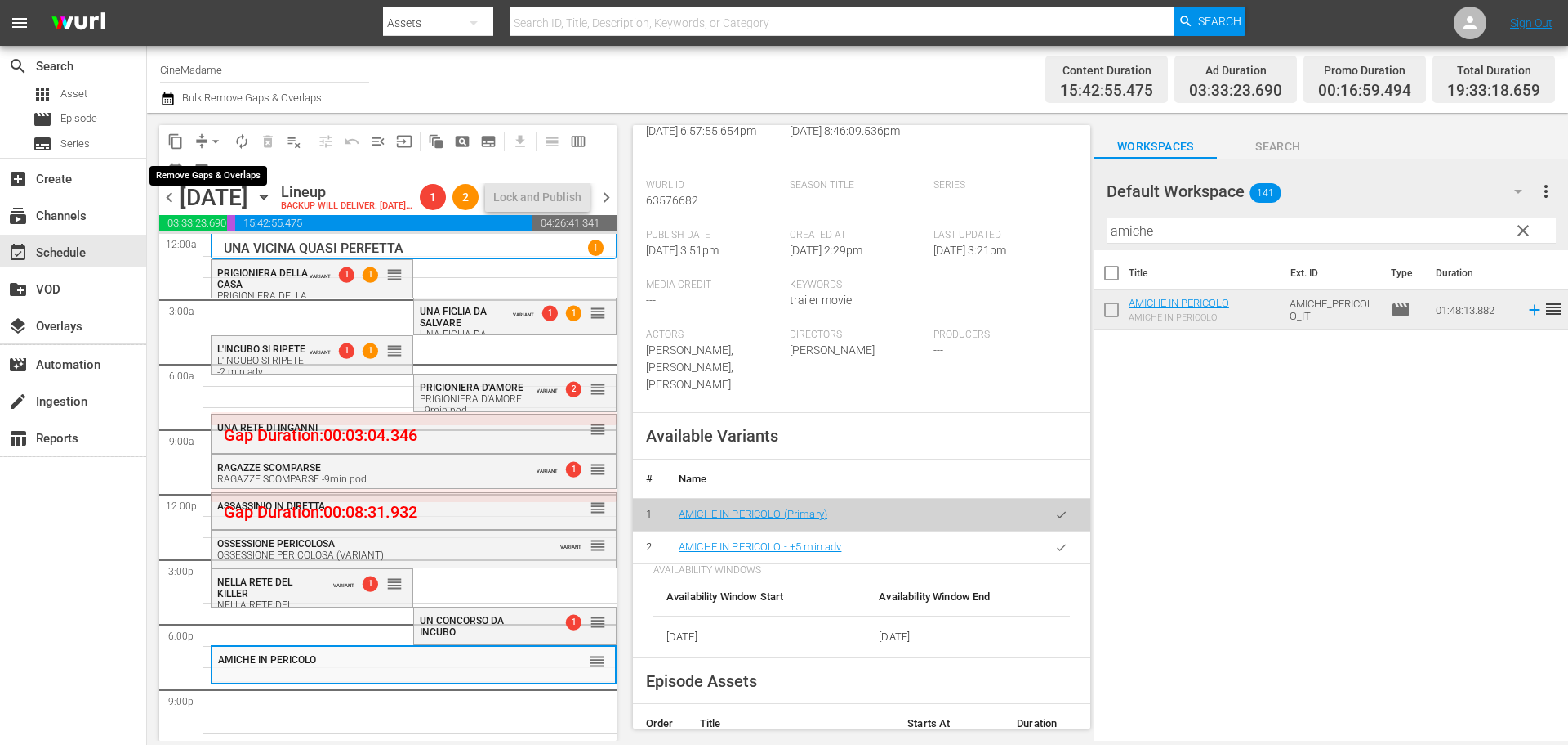
click at [221, 135] on span "arrow_drop_down" at bounding box center [215, 141] width 16 height 16
click at [239, 233] on li "Align to End of Previous Day" at bounding box center [217, 228] width 171 height 27
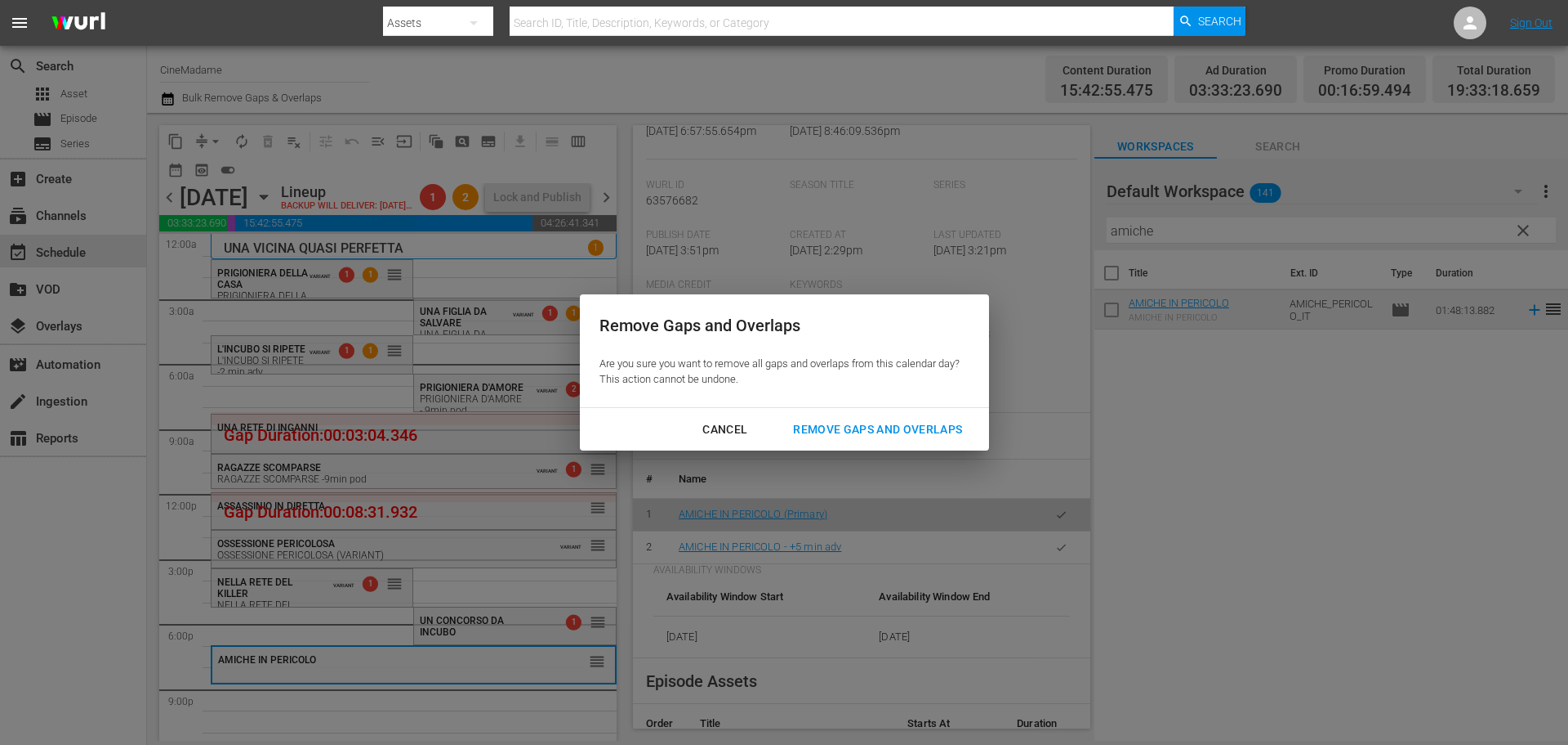
click at [882, 416] on button "Remove Gaps and Overlaps" at bounding box center [877, 429] width 208 height 30
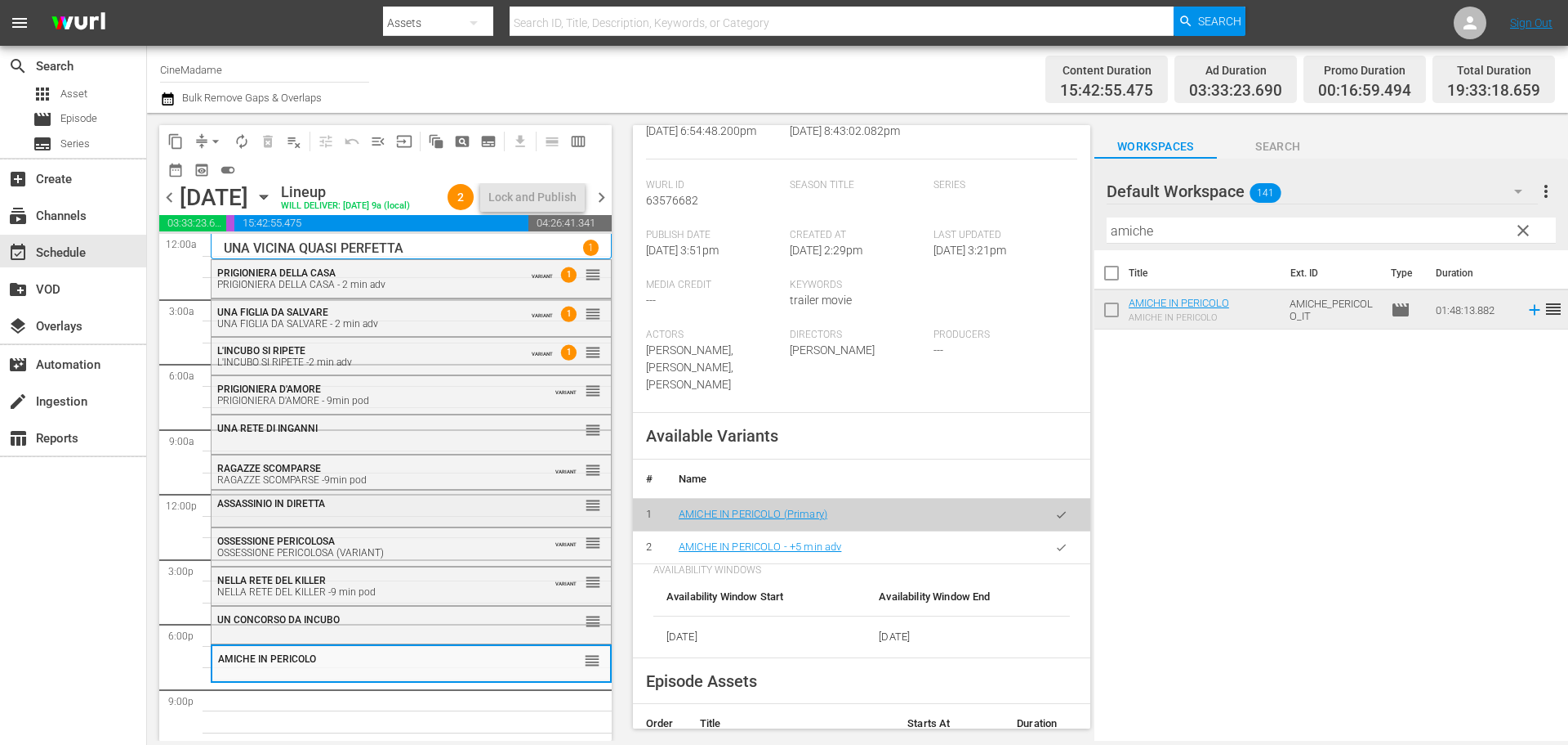
click at [295, 509] on span "ASSASSINIO IN DIRETTA" at bounding box center [272, 503] width 108 height 11
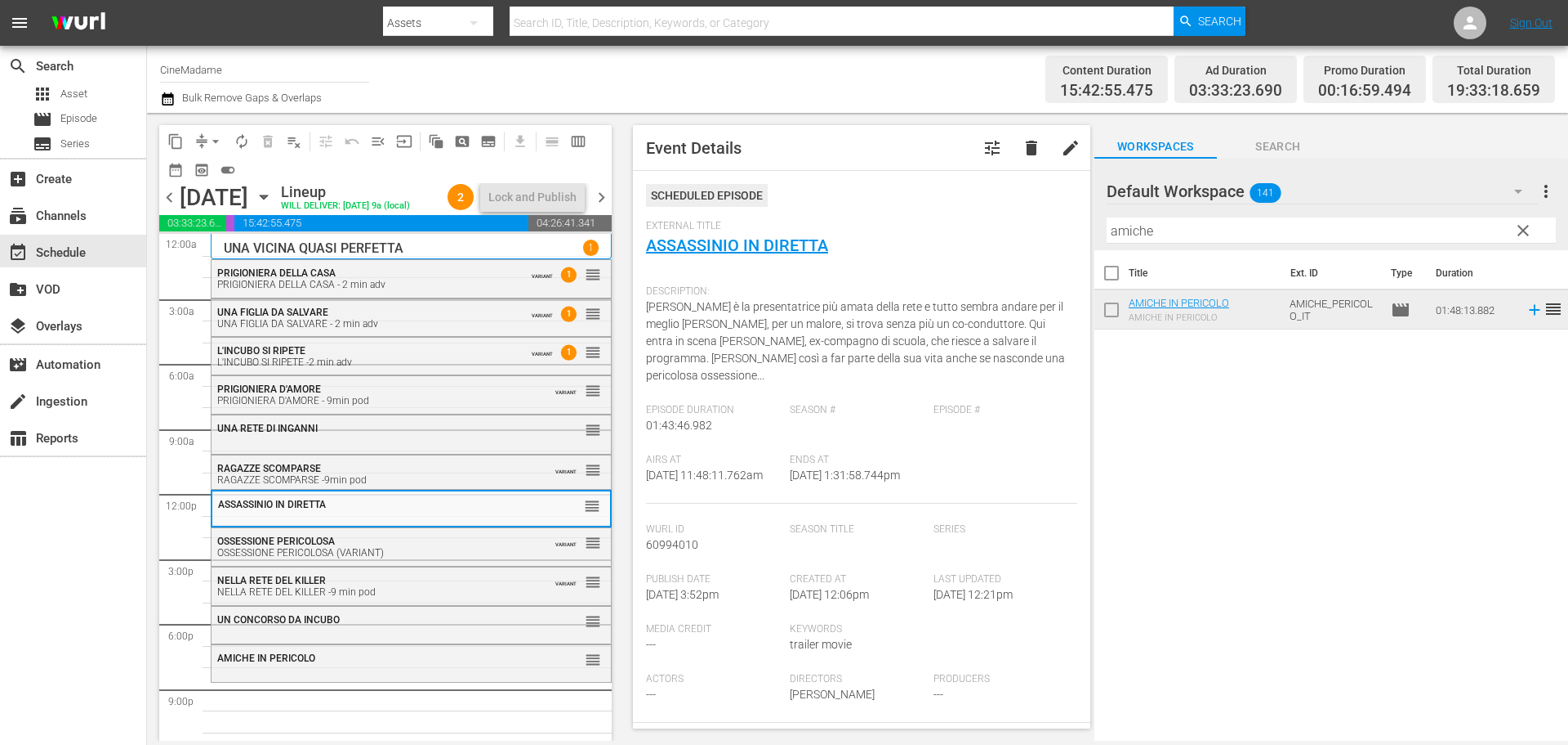
click at [984, 134] on button "tune" at bounding box center [992, 148] width 39 height 39
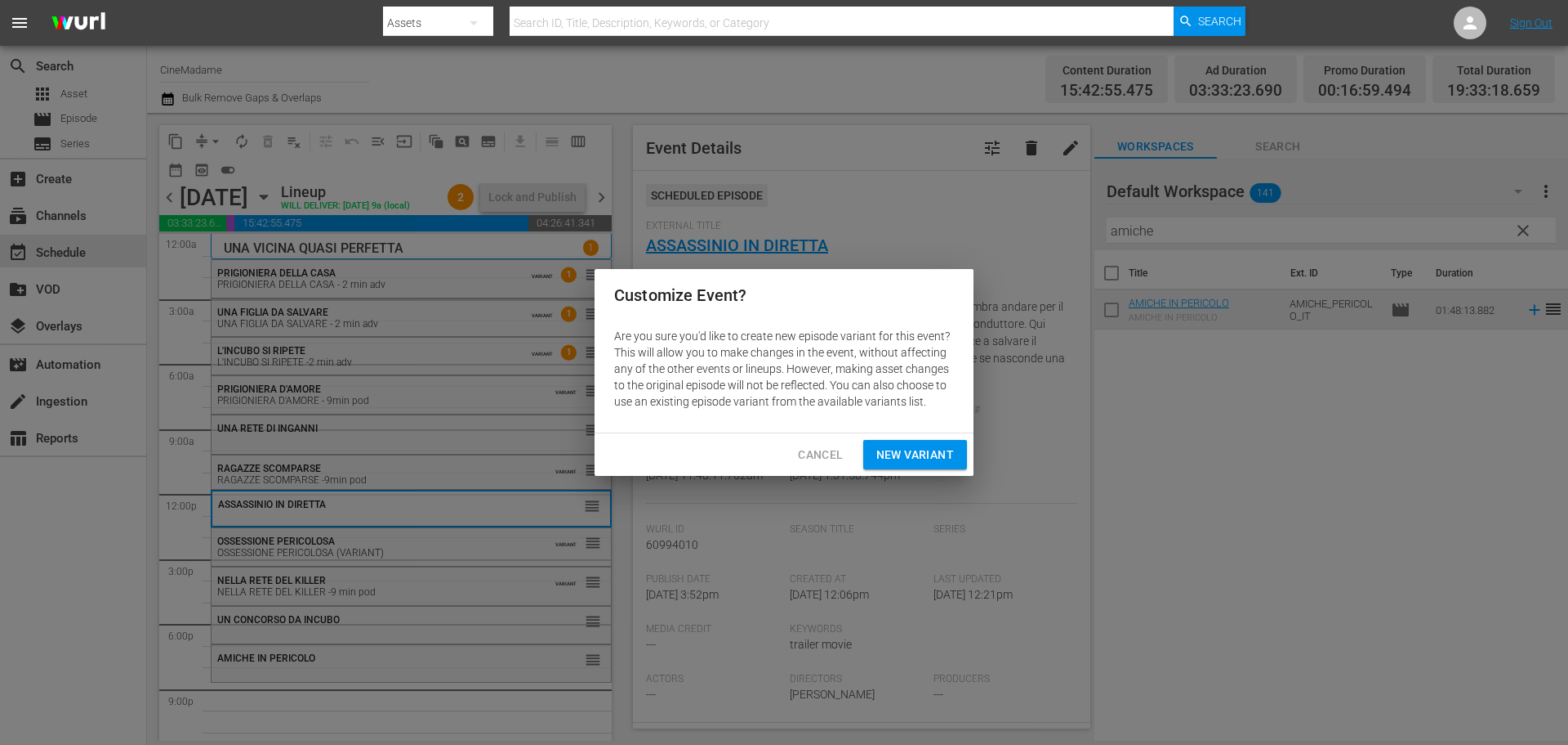
click at [925, 458] on span "New Variant" at bounding box center [915, 455] width 78 height 21
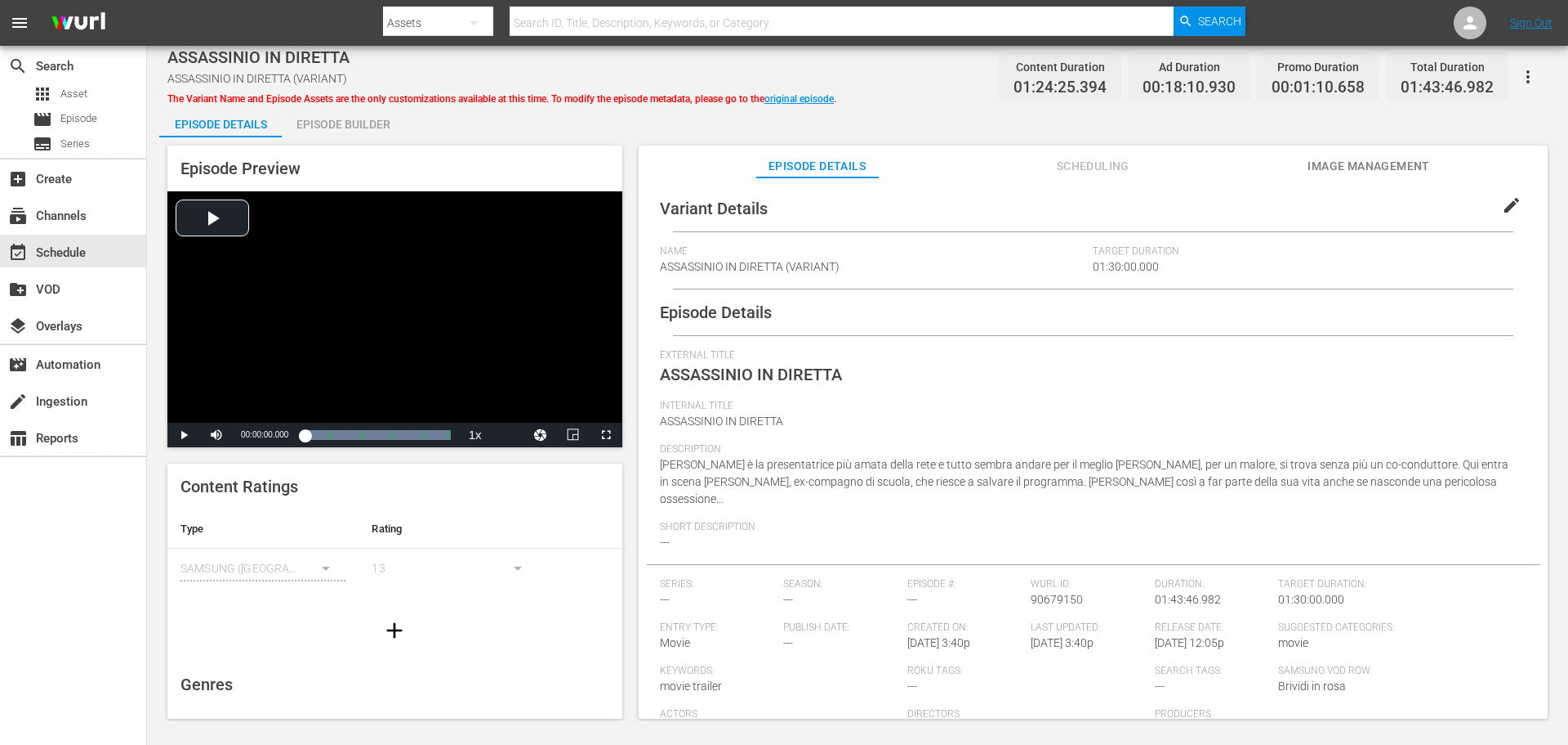
click at [1505, 201] on span "edit" at bounding box center [1511, 205] width 20 height 20
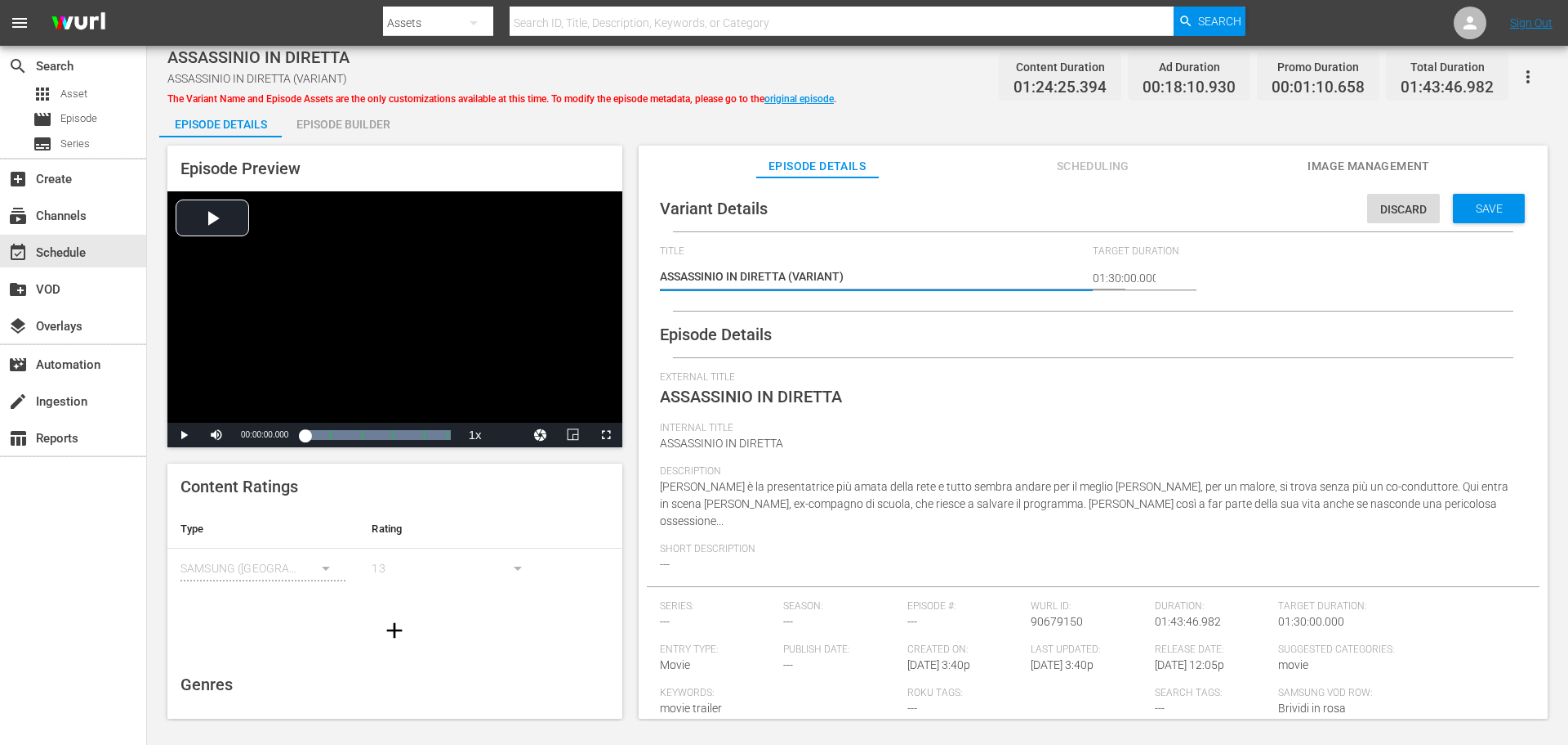
drag, startPoint x: 914, startPoint y: 279, endPoint x: 791, endPoint y: 276, distance: 123.0
click at [791, 276] on textarea "ASSASSINIO IN DIRETTA (VARIANT)" at bounding box center [872, 278] width 426 height 20
type textarea "ASSASSINIO IN DIRETTA -"
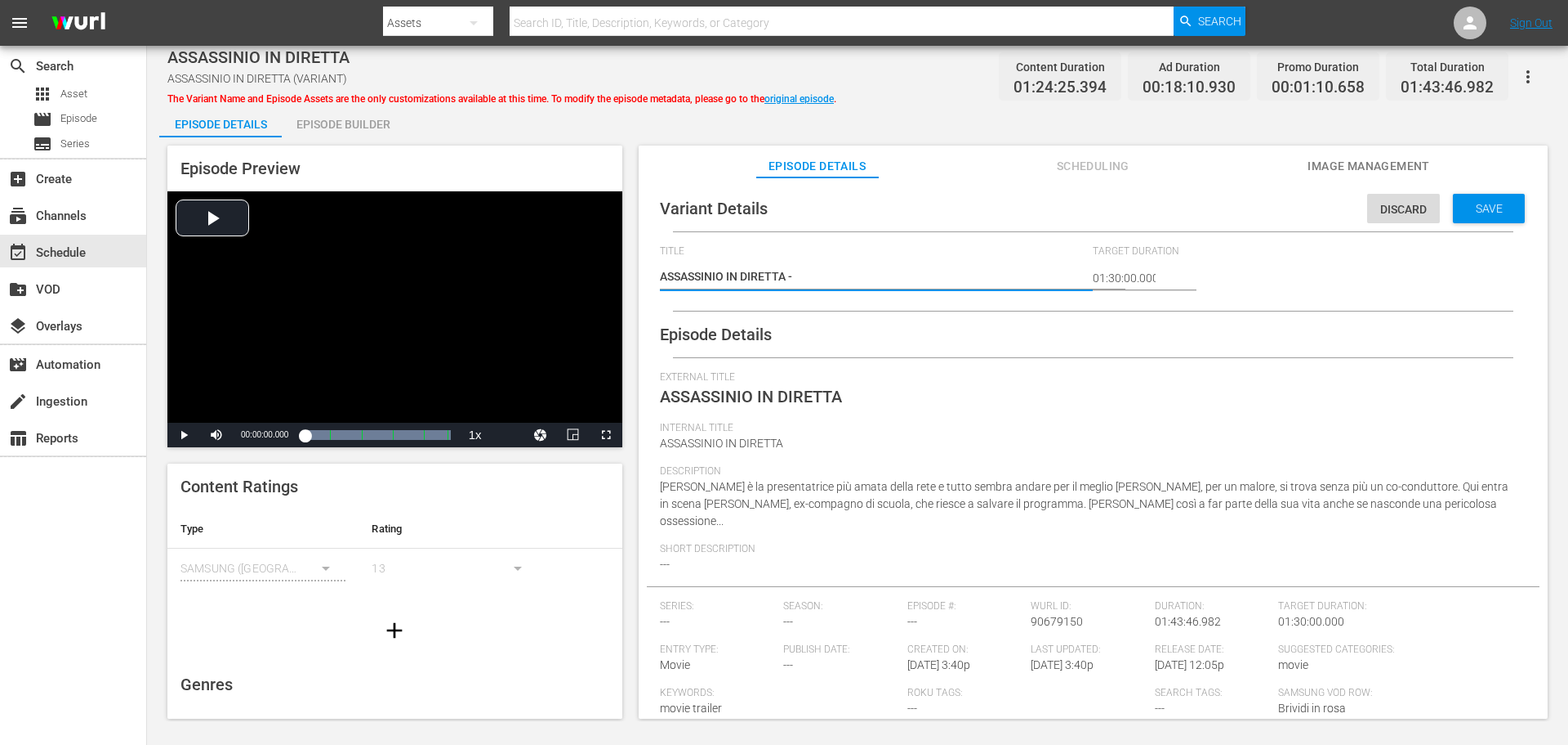
type textarea "ASSASSINIO IN DIRETTA -"
type textarea "ASSASSINIO IN DIRETTA - 2"
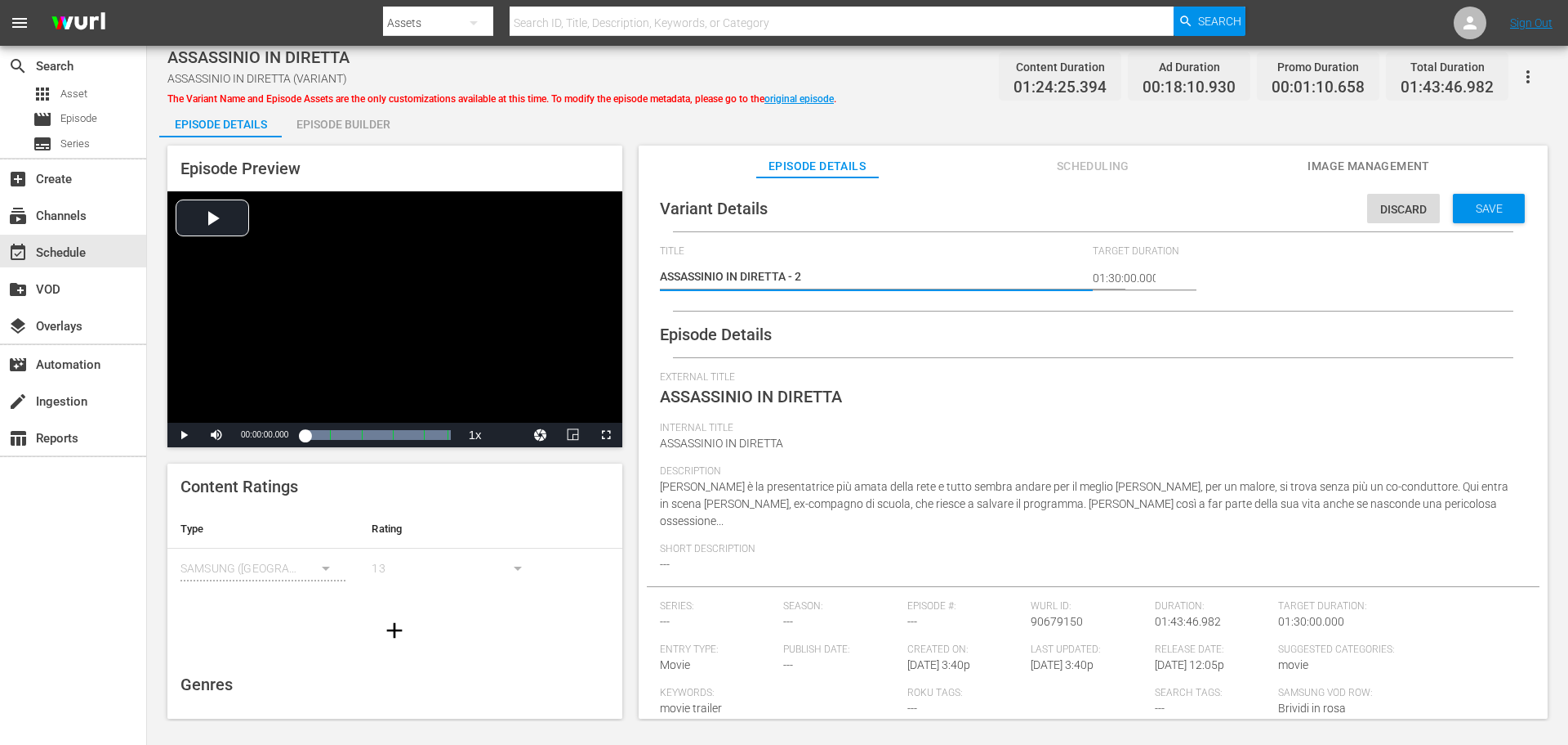
type textarea "ASSASSINIO IN DIRETTA - 2 m"
type textarea "ASSASSINIO IN DIRETTA - 2 mi"
type textarea "ASSASSINIO IN DIRETTA - 2 min"
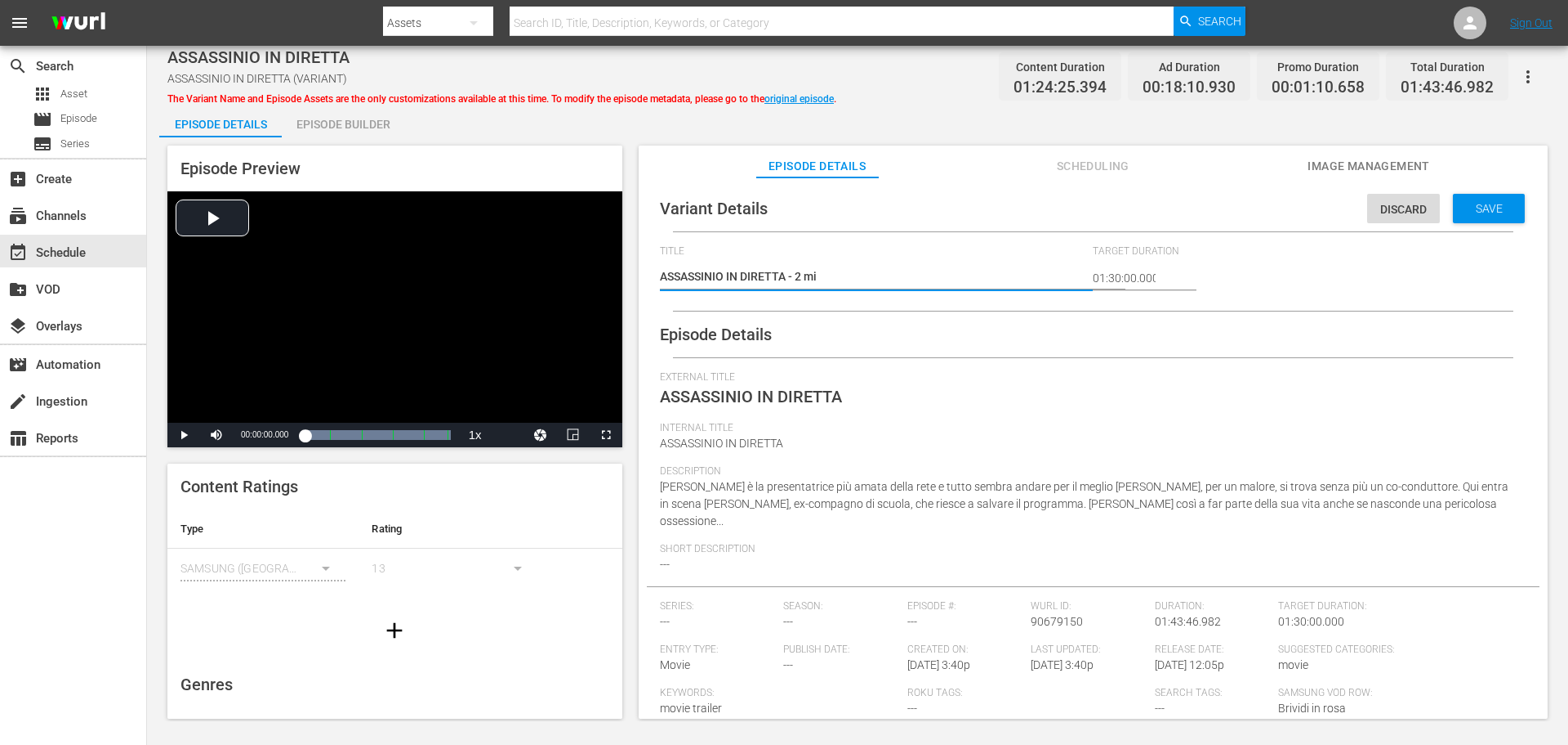
type textarea "ASSASSINIO IN DIRETTA - 2 min"
type textarea "ASSASSINIO IN DIRETTA - 2 min a"
type textarea "ASSASSINIO IN DIRETTA - 2 min ad"
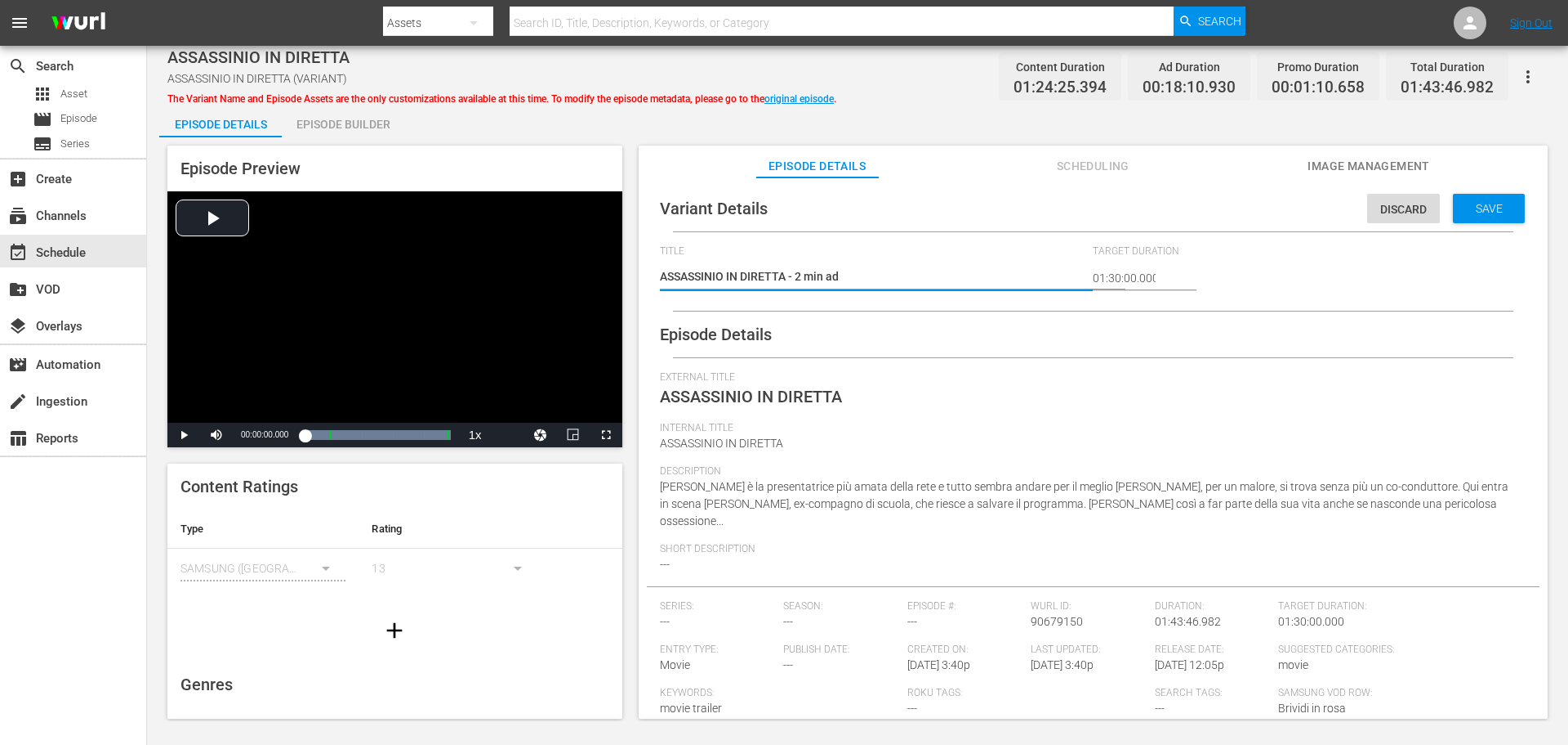
type textarea "ASSASSINIO IN DIRETTA - 2 min adv"
click at [1508, 213] on div "Save" at bounding box center [1489, 208] width 72 height 29
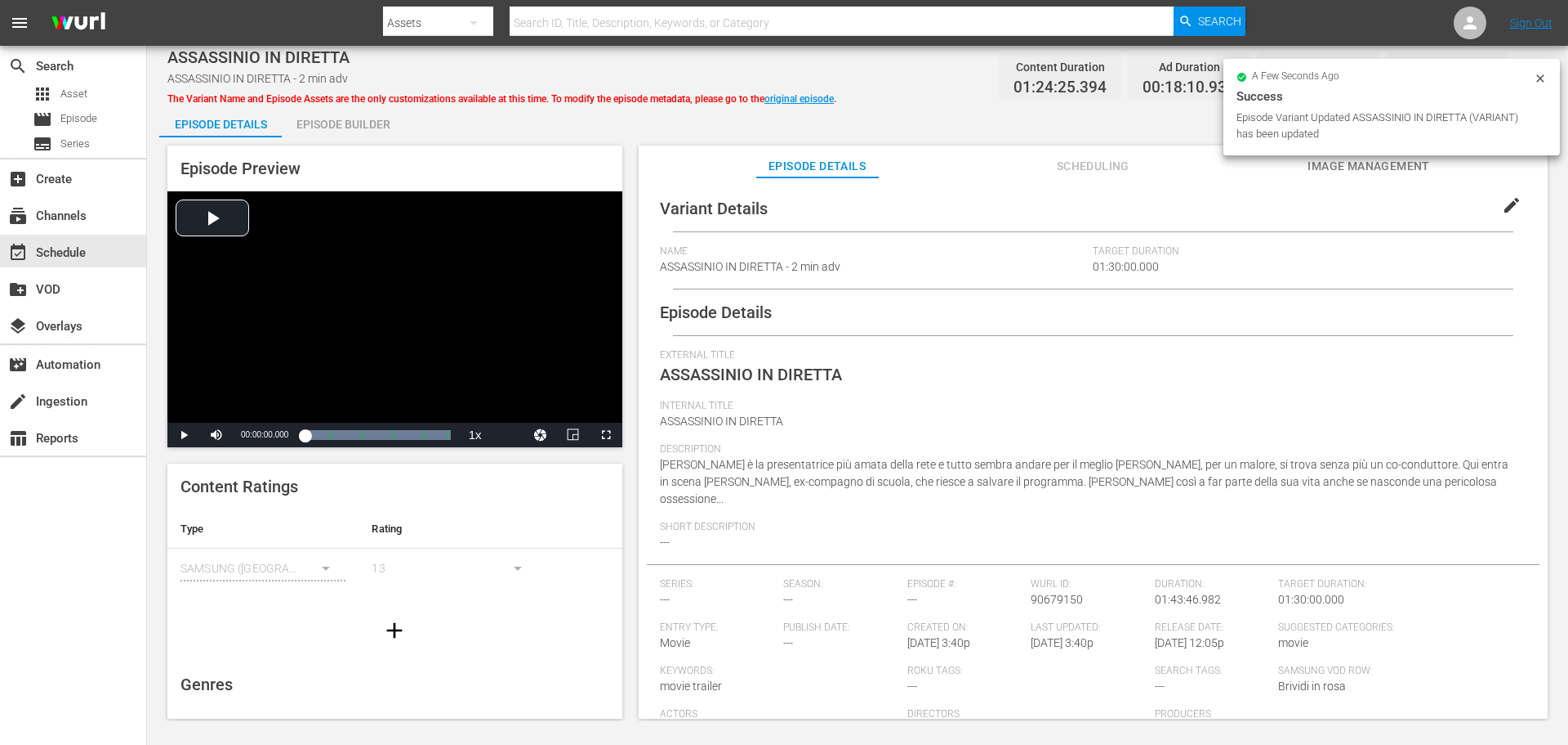
click at [340, 119] on div "Episode Builder" at bounding box center [343, 124] width 123 height 39
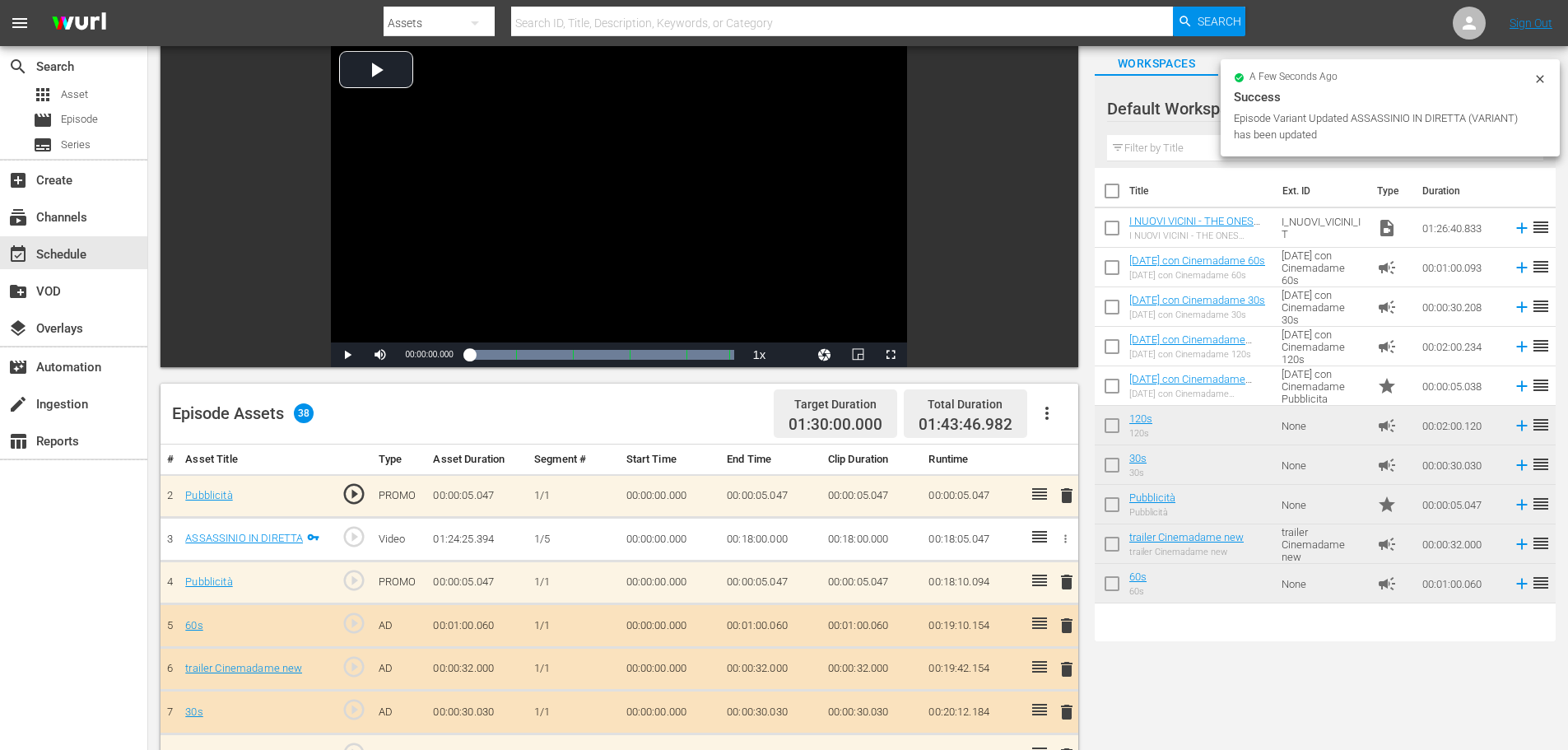
scroll to position [247, 0]
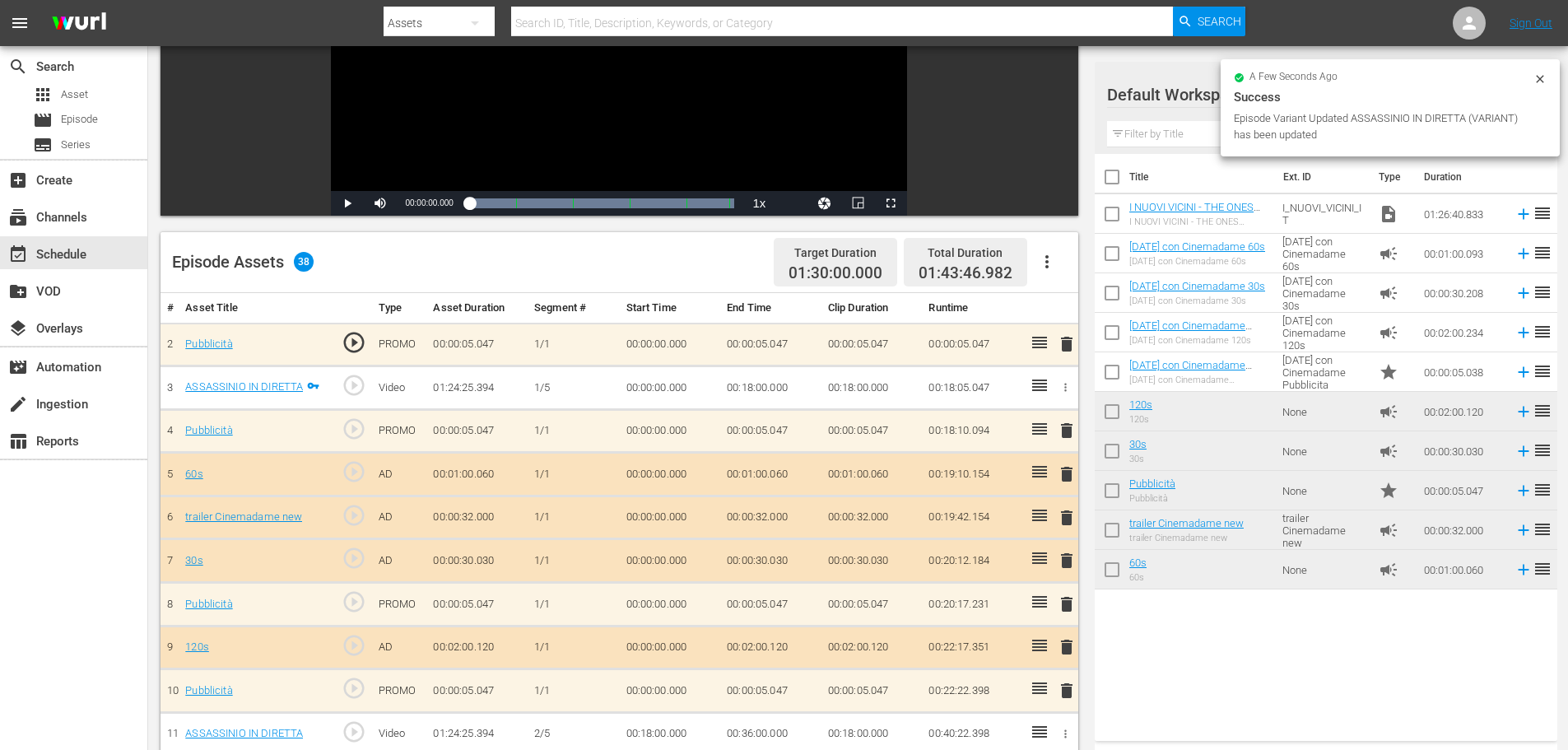
click at [1046, 257] on icon "button" at bounding box center [1047, 262] width 3 height 13
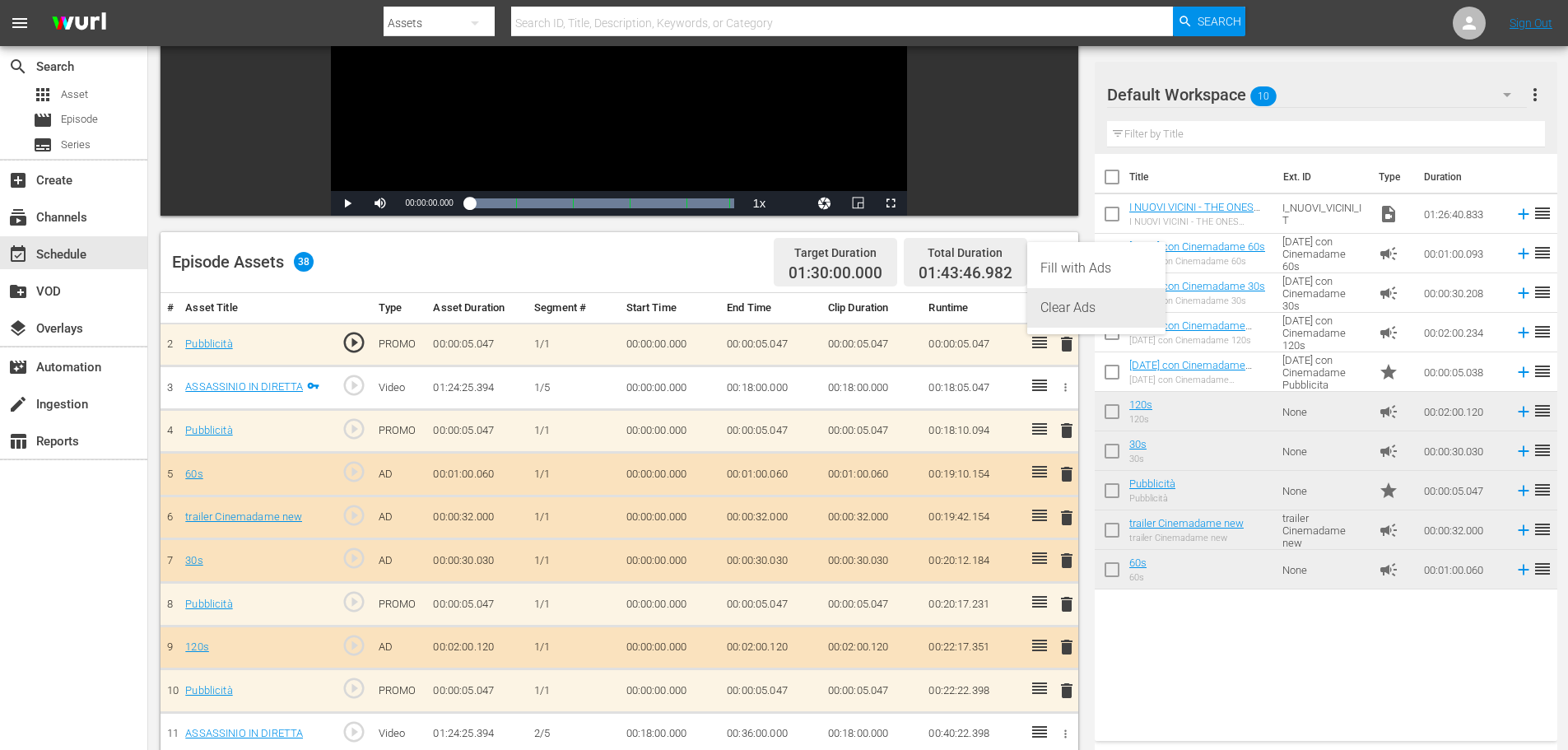
click at [1075, 300] on div "Clear Ads" at bounding box center [1097, 308] width 112 height 40
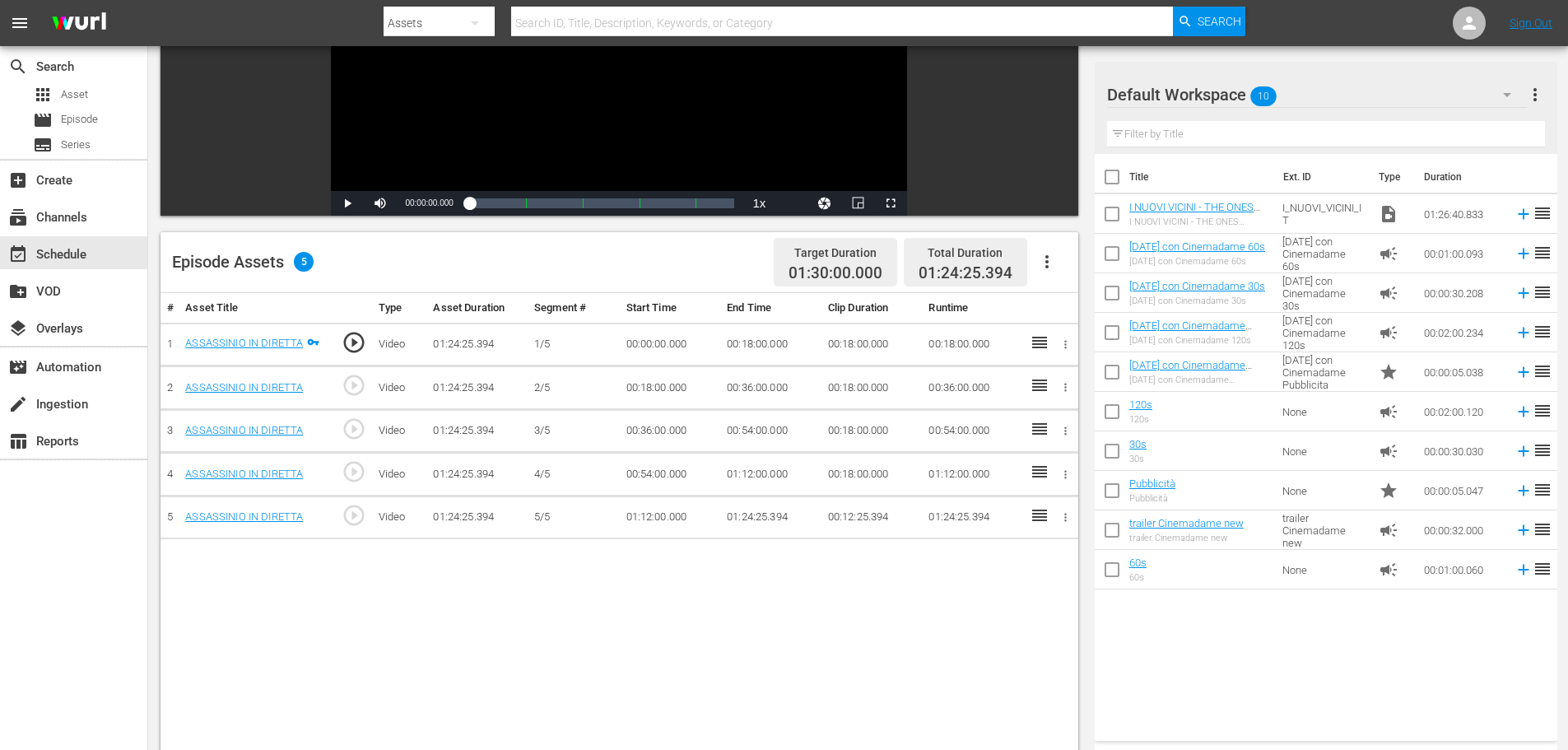
click at [1110, 205] on input "checkbox" at bounding box center [1112, 217] width 35 height 35
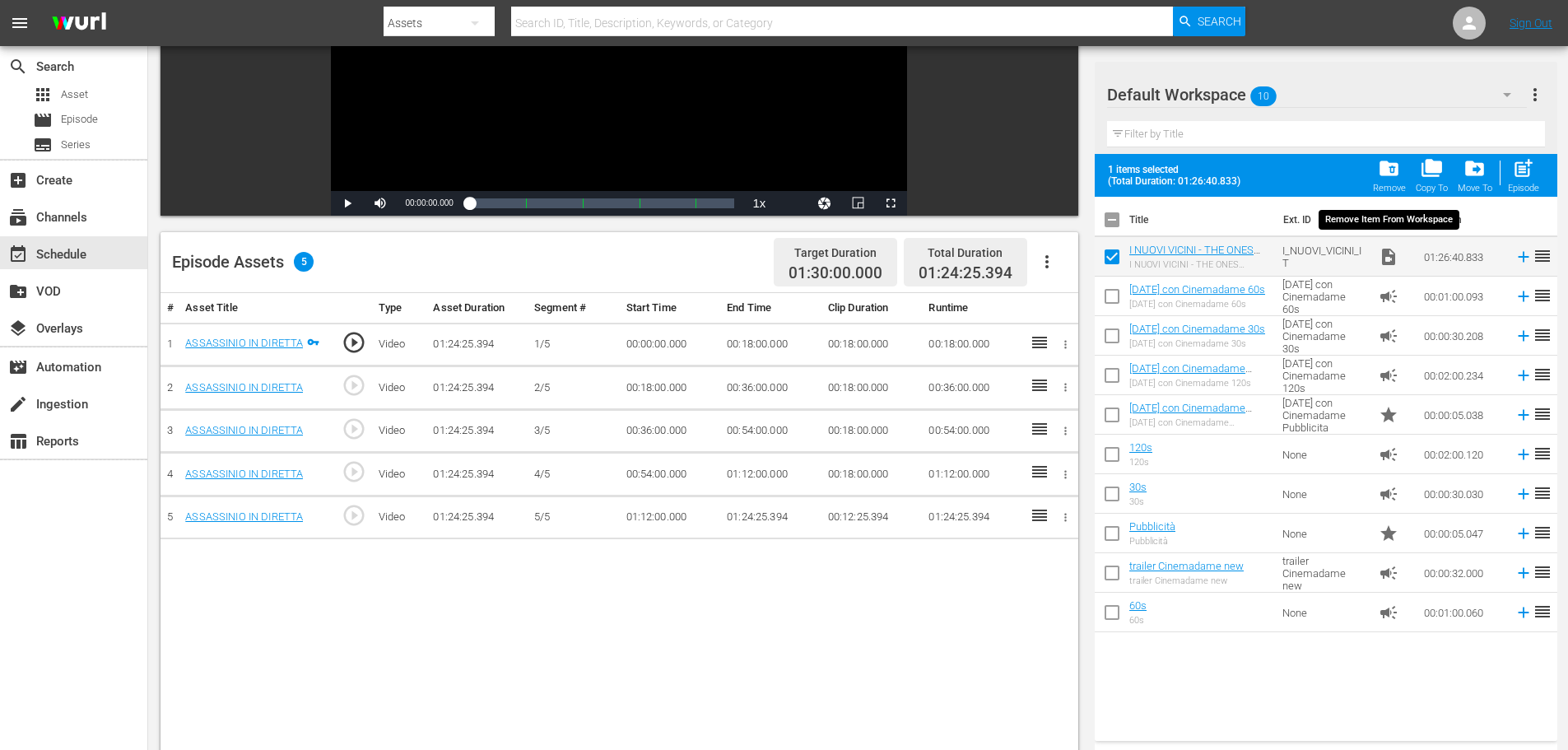
click at [1389, 186] on div "Remove" at bounding box center [1389, 188] width 33 height 10
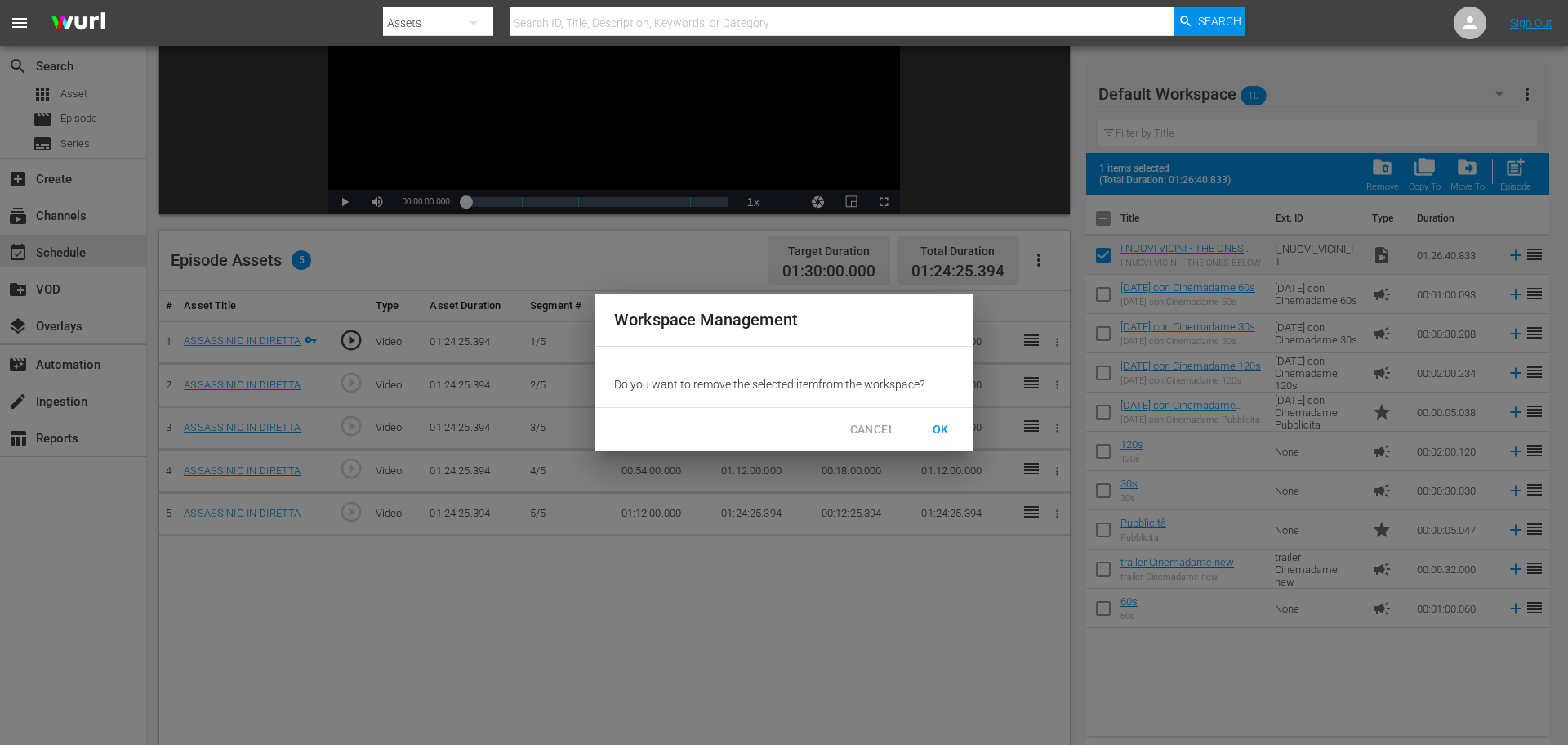
click at [951, 436] on span "OK" at bounding box center [941, 430] width 27 height 21
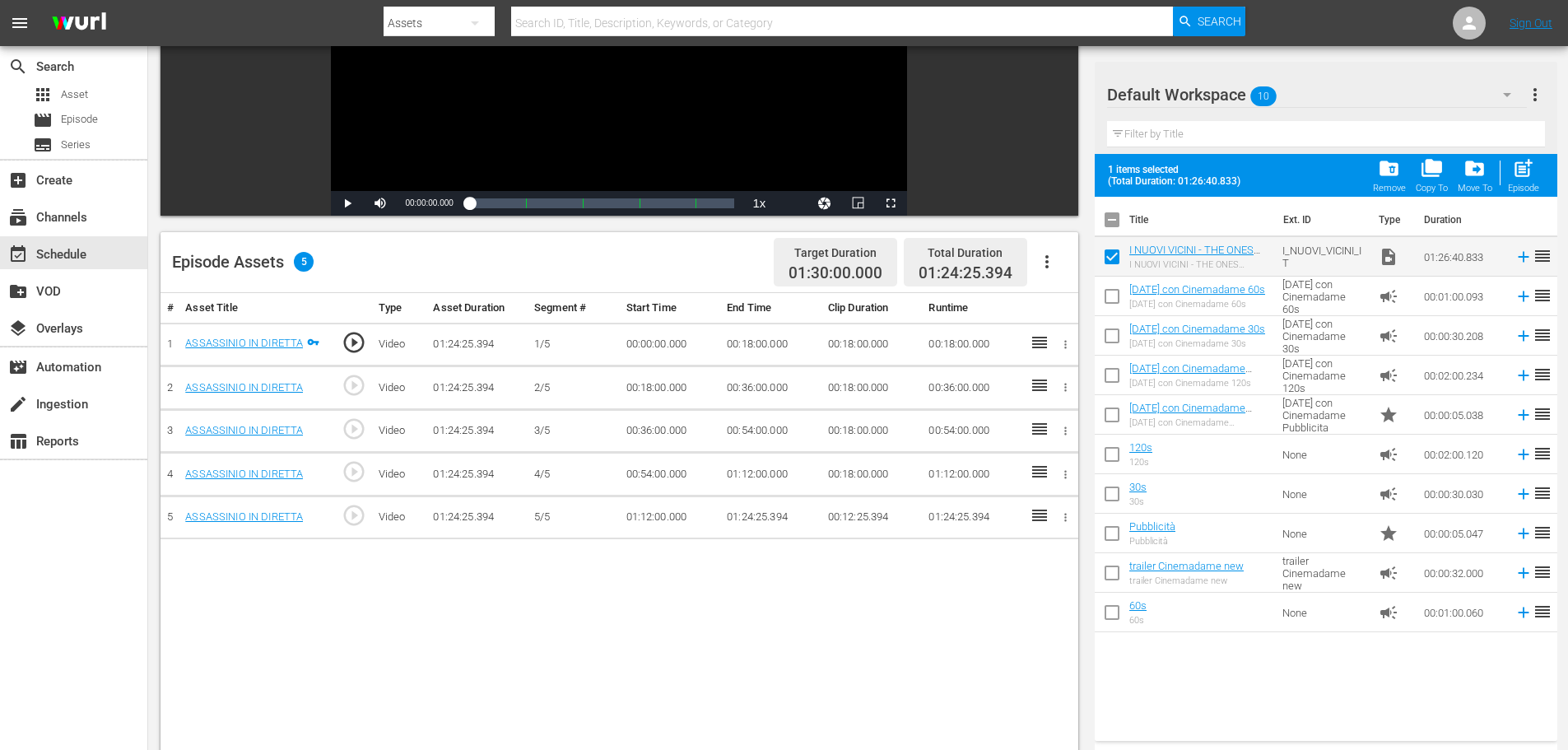
checkbox input "false"
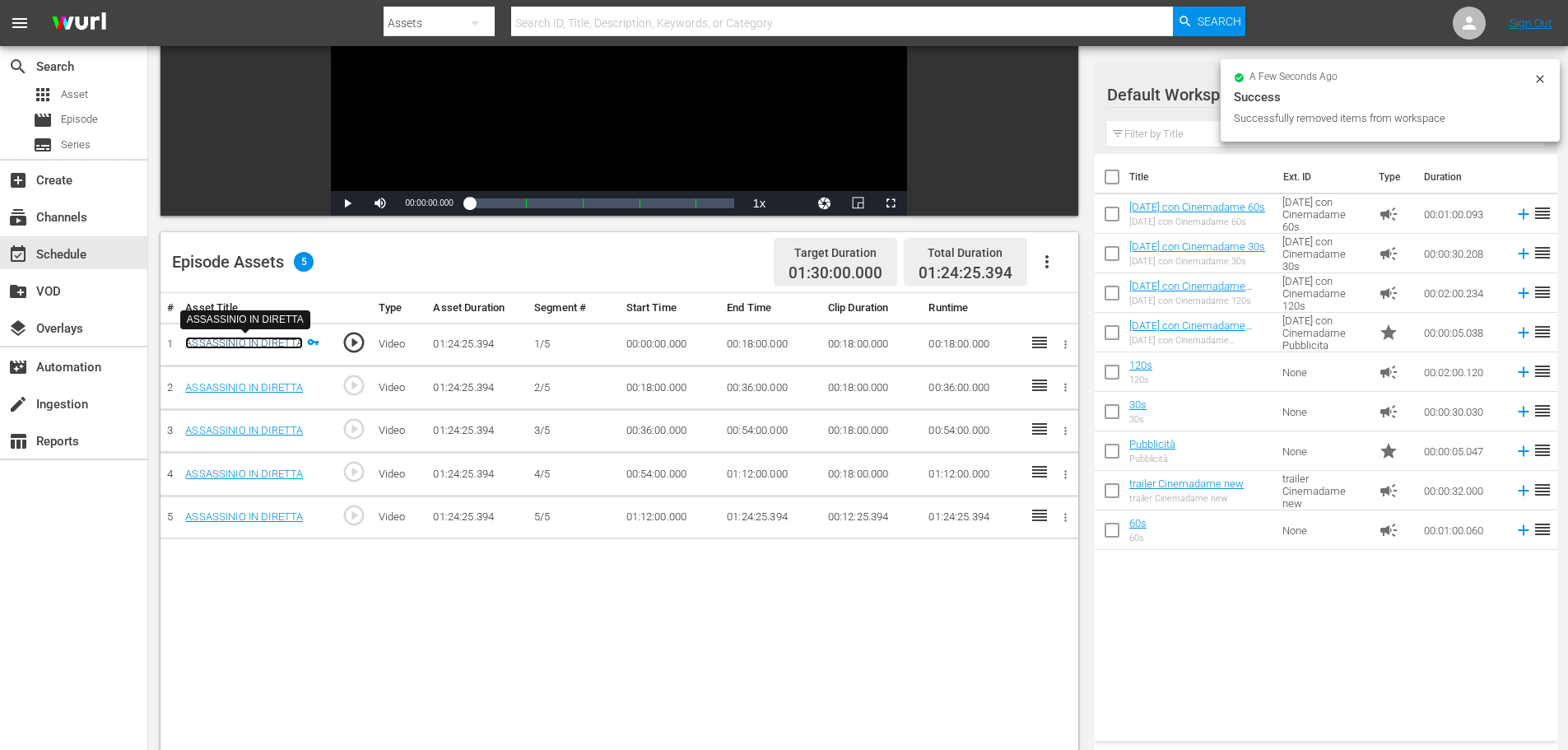
click at [237, 337] on link "ASSASSINIO IN DIRETTA" at bounding box center [244, 343] width 117 height 12
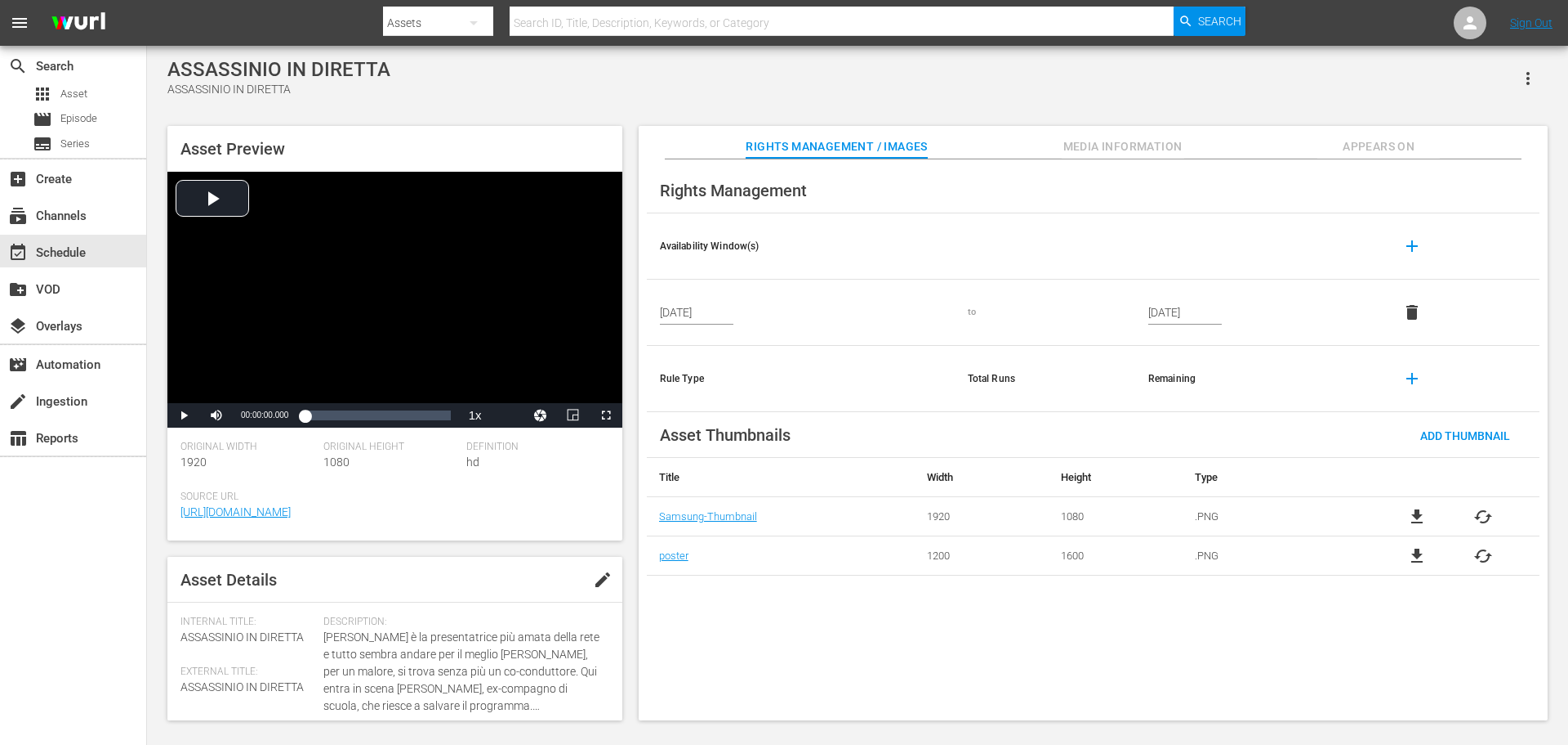
click at [1535, 62] on button "button" at bounding box center [1529, 79] width 39 height 39
click at [1491, 86] on div "Add To Workspace" at bounding box center [1480, 85] width 111 height 39
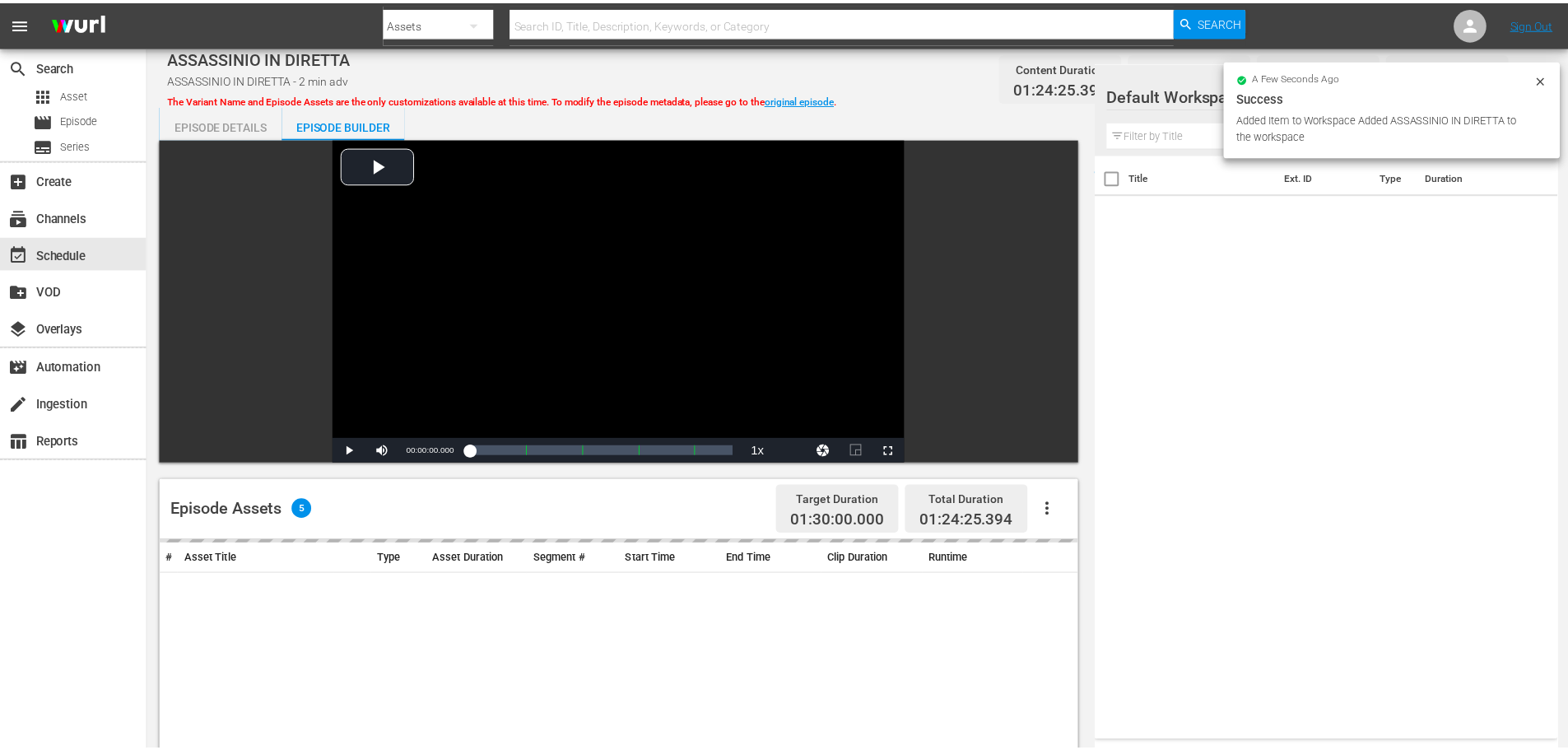
scroll to position [247, 0]
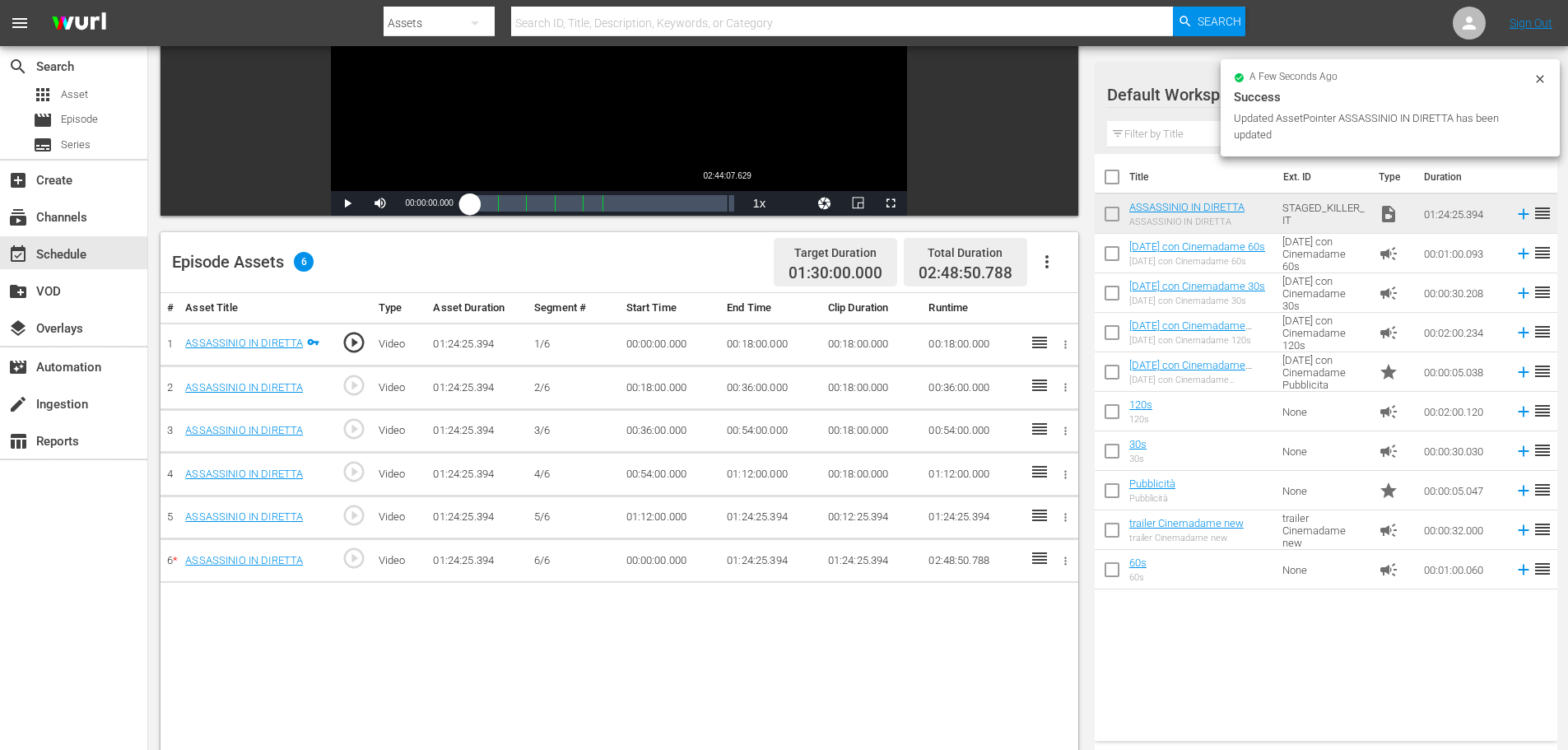
click at [729, 199] on div "Loaded : 0.12% 02:44:07.629 00:00:00.000" at bounding box center [602, 203] width 265 height 16
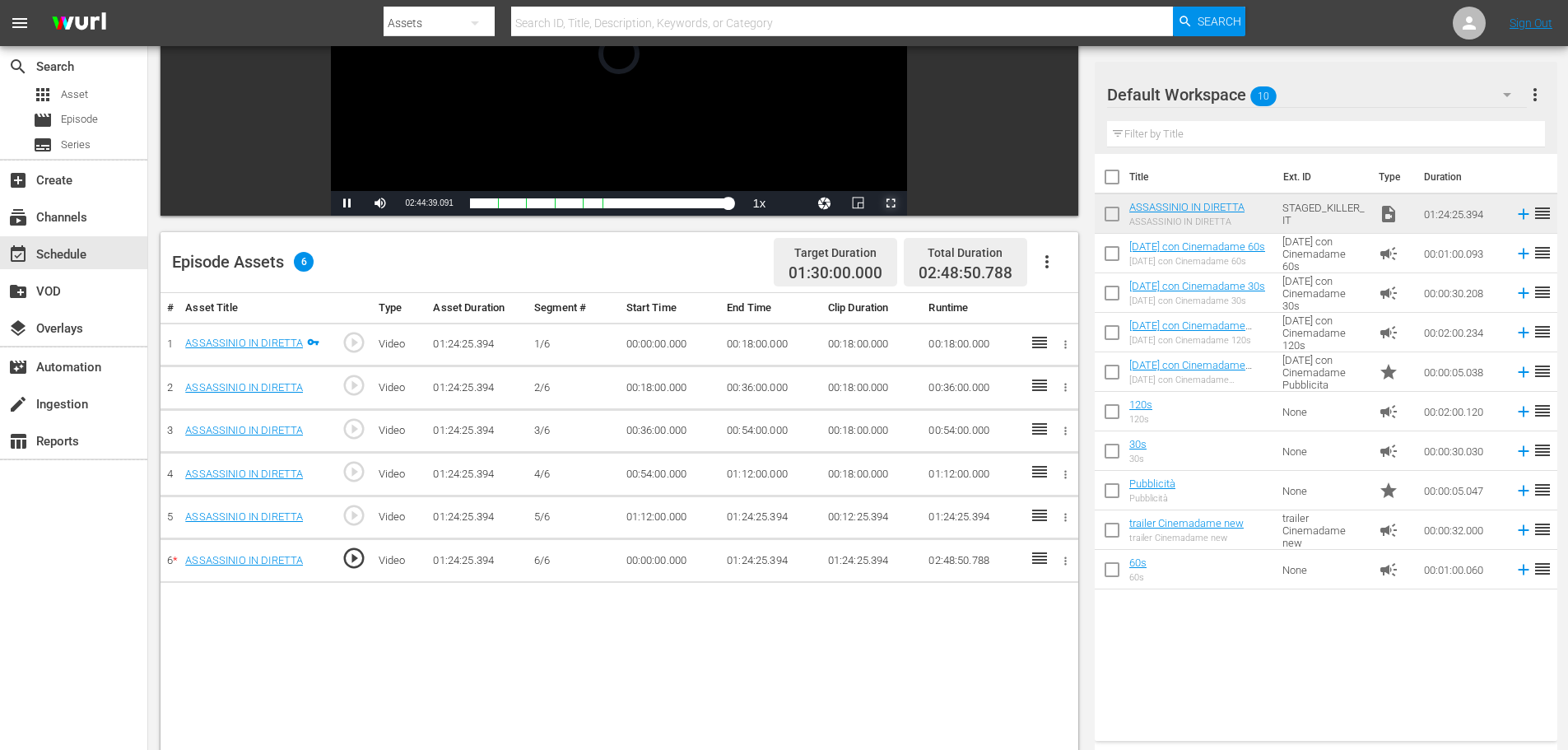
click at [891, 203] on span "Video Player" at bounding box center [891, 203] width 0 height 0
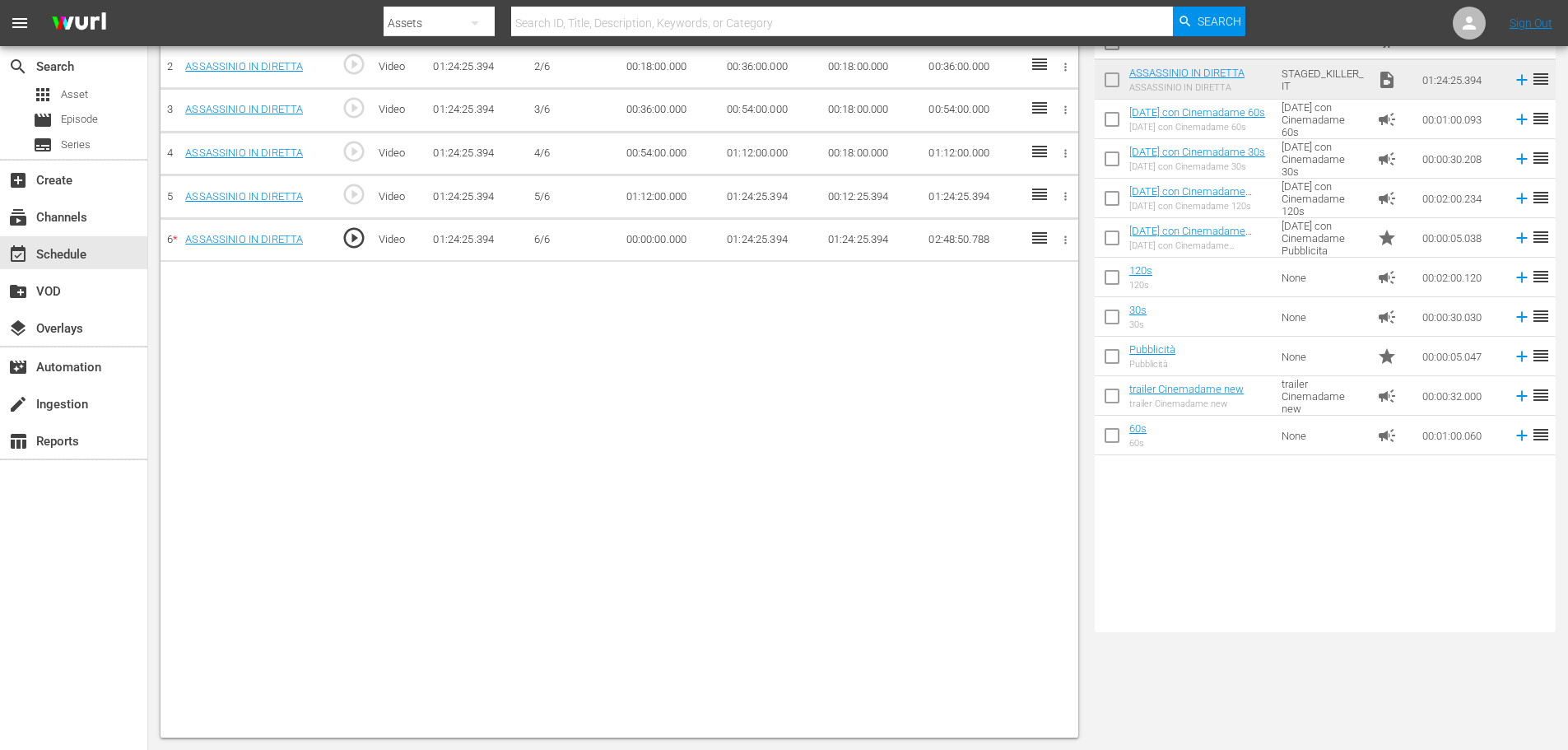
scroll to position [0, 0]
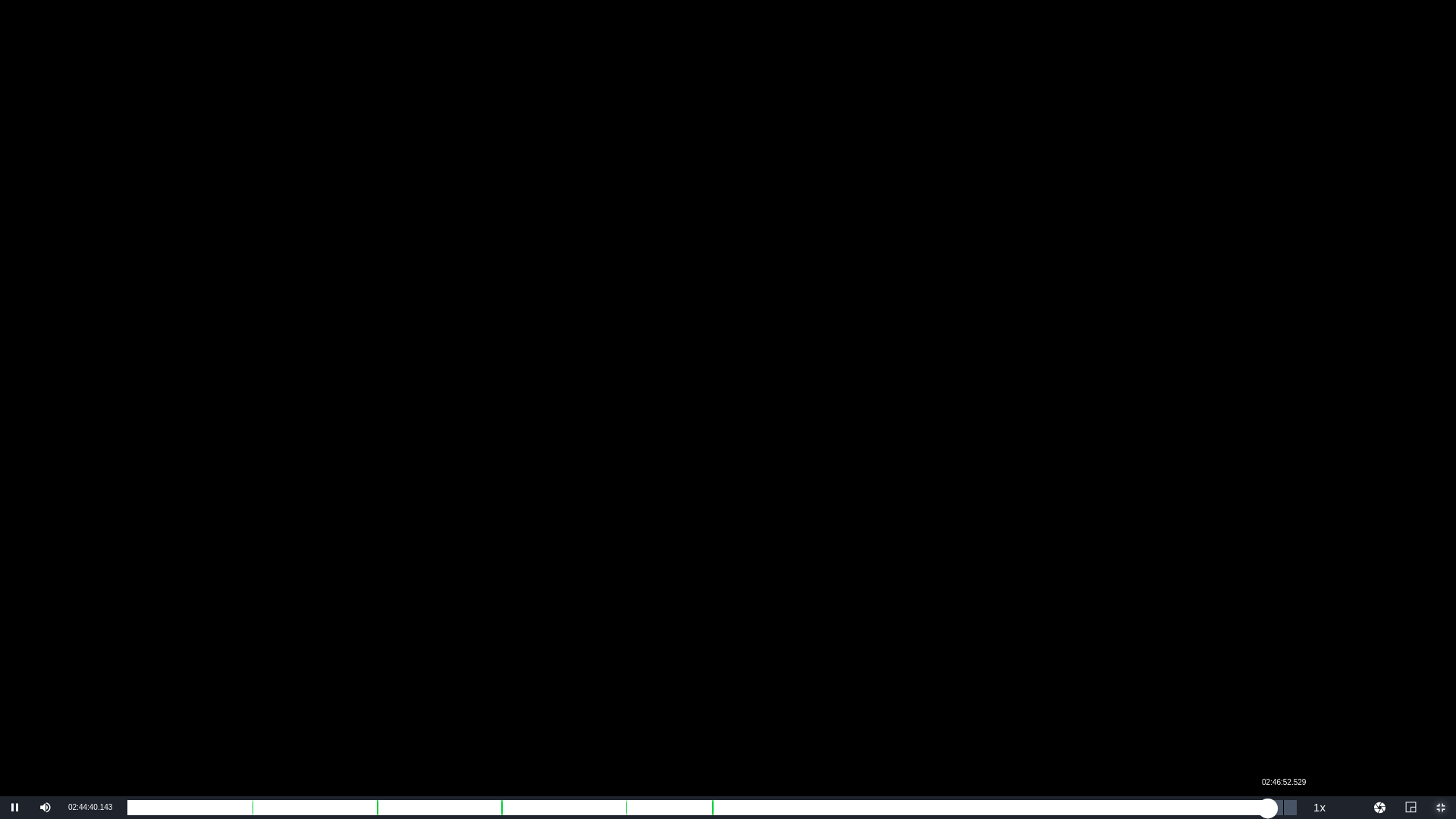
click at [1283, 690] on div "Loaded : 95.33% 02:46:52.529 01:20:14.940" at bounding box center [712, 807] width 1170 height 15
click at [1289, 690] on div "01:22:27.773" at bounding box center [708, 807] width 1162 height 15
click at [1294, 690] on div "01:23:40.060" at bounding box center [710, 807] width 1167 height 15
click at [1296, 690] on div "01:24:06.023" at bounding box center [711, 807] width 1169 height 15
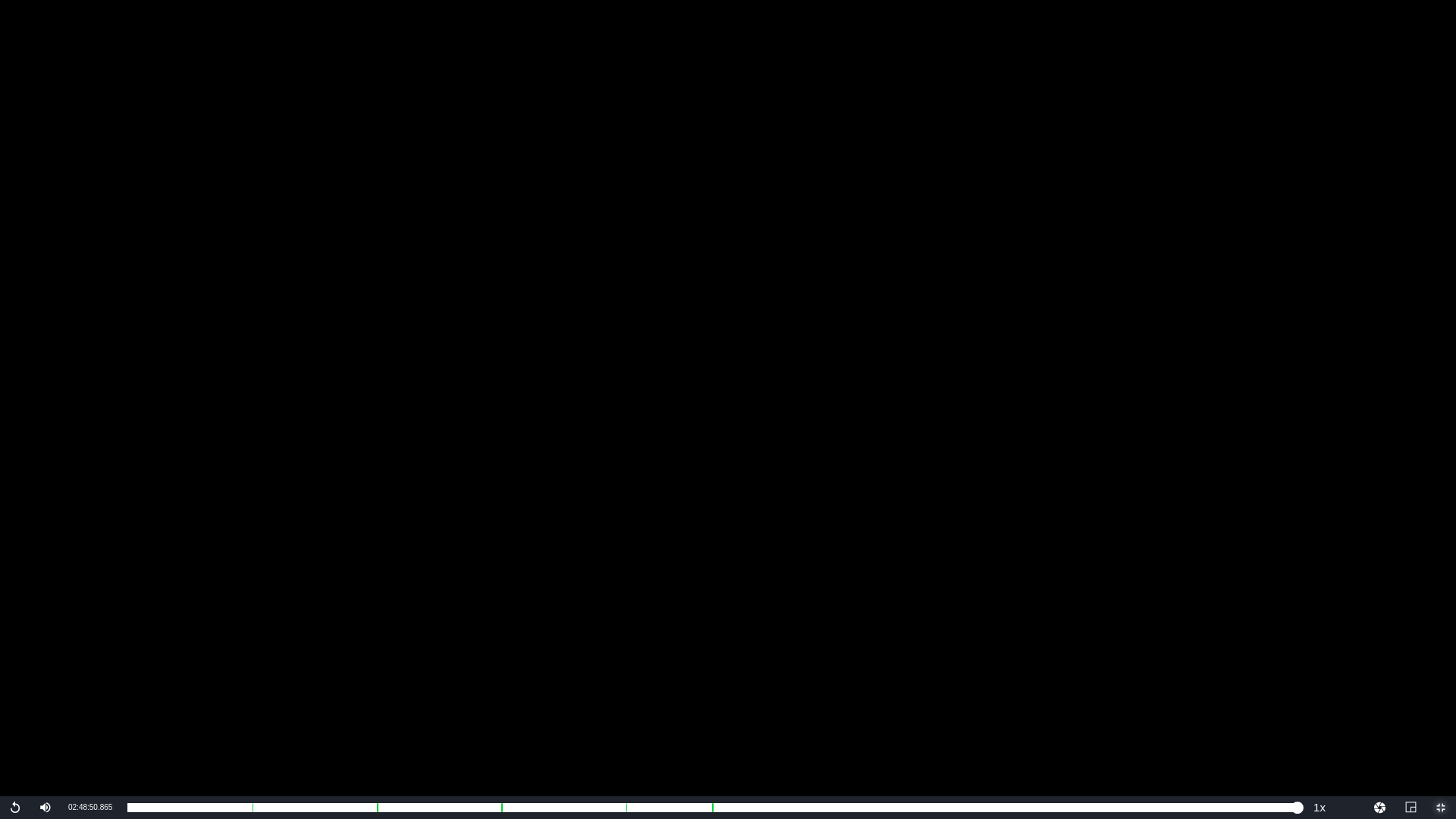
click at [1441, 690] on span "Video Player" at bounding box center [1441, 807] width 0 height 0
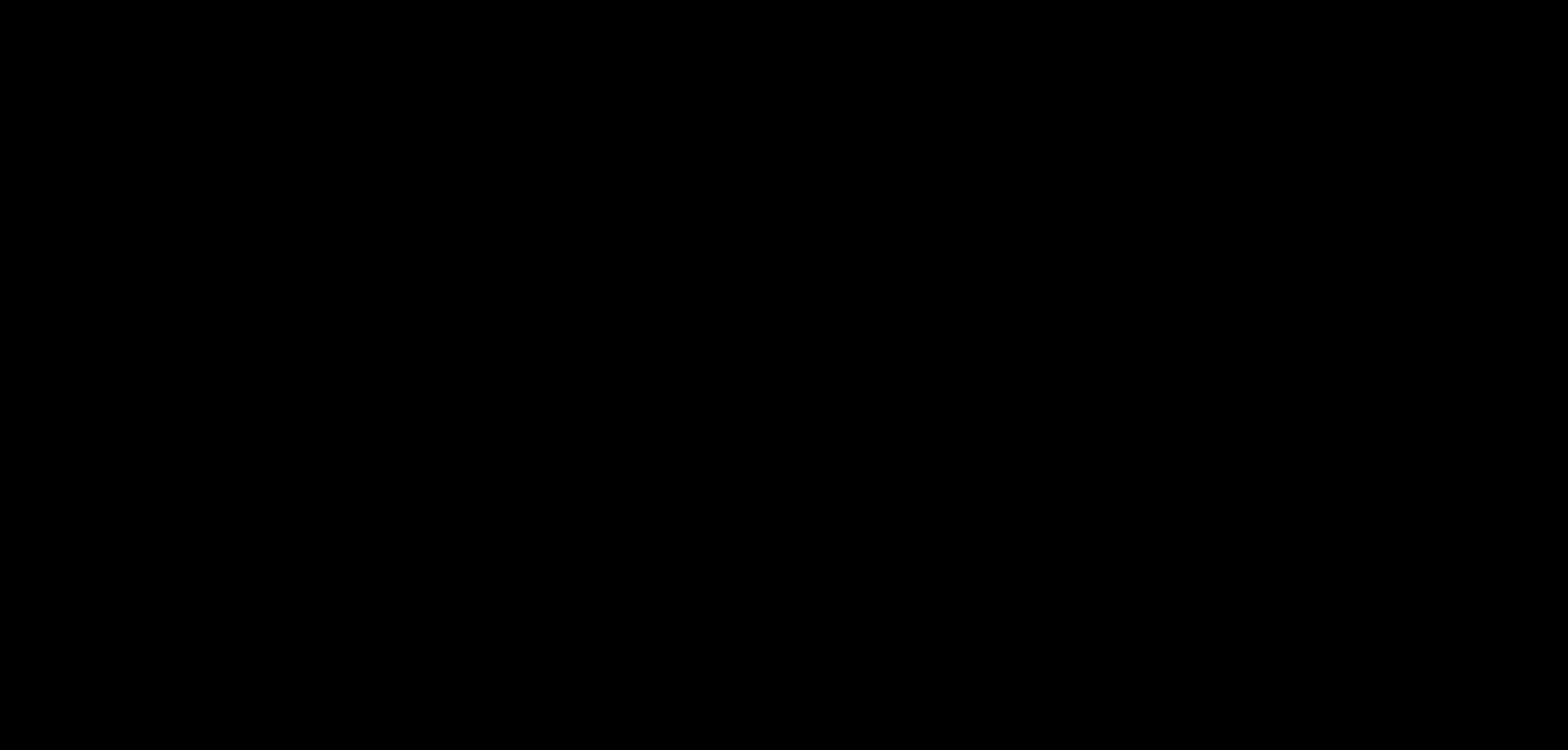
scroll to position [429, 0]
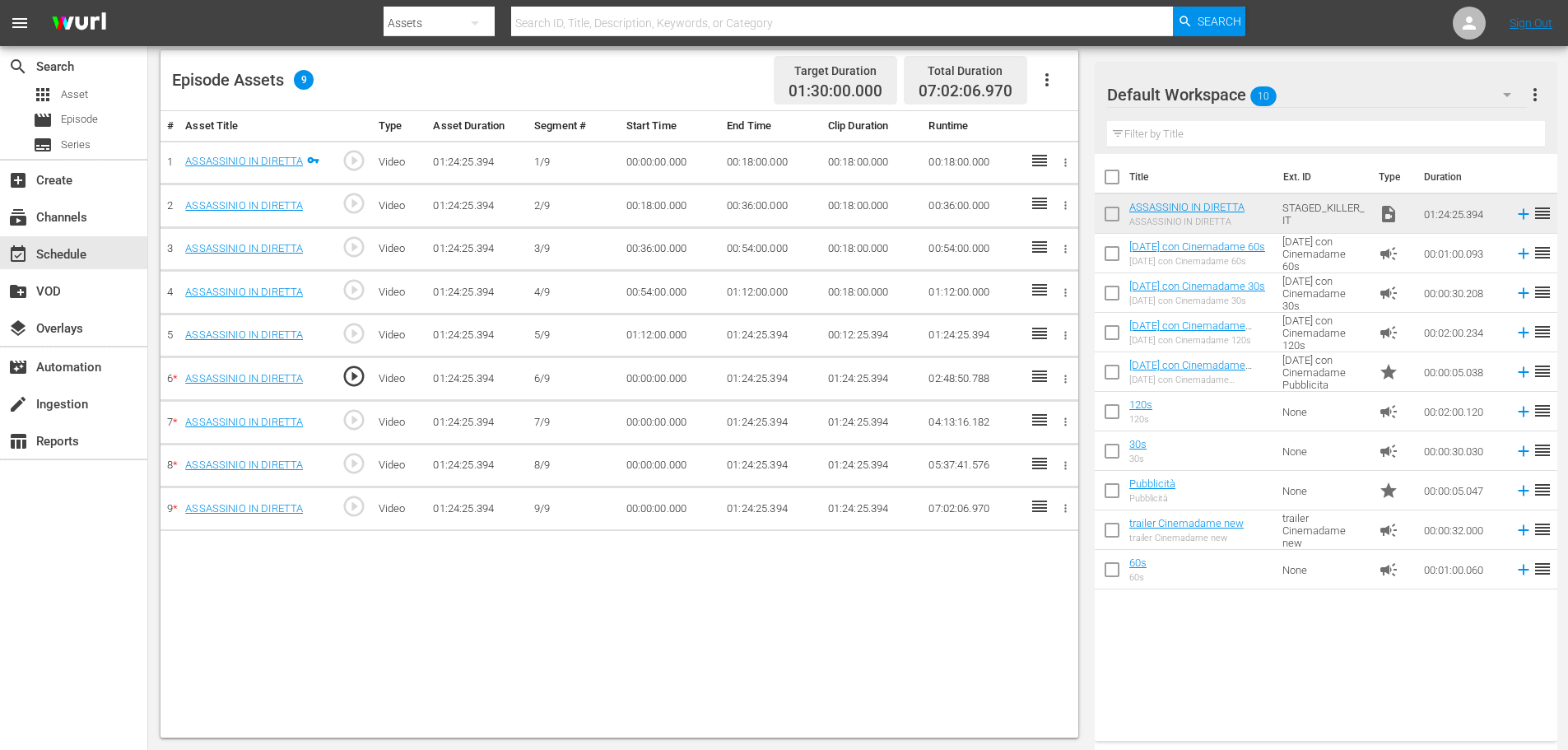
click at [763, 170] on td "00:18:00.000" at bounding box center [770, 162] width 101 height 44
click at [763, 161] on td "00:18:00.000" at bounding box center [770, 162] width 101 height 44
click at [764, 161] on td "00:18:00.000" at bounding box center [770, 162] width 101 height 44
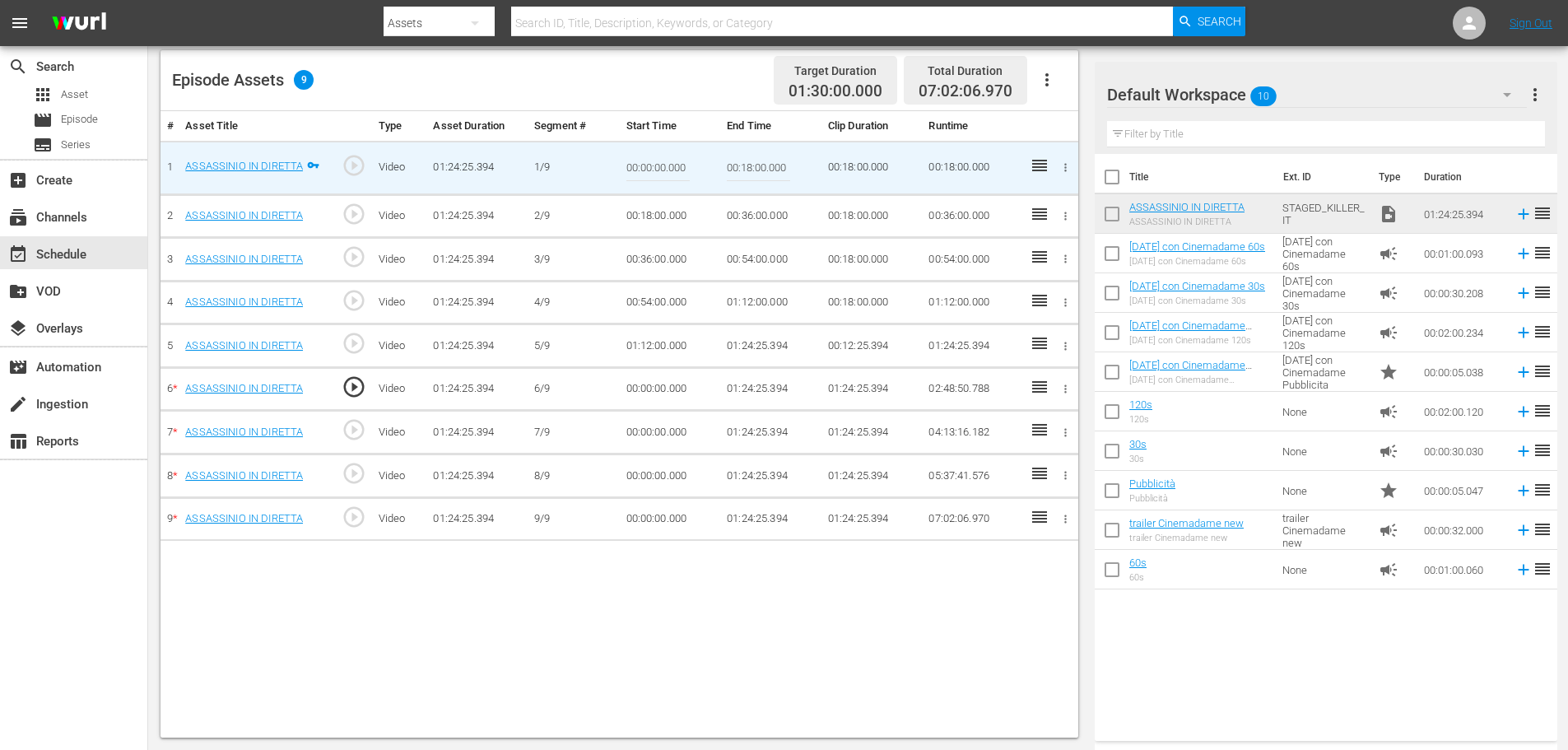
click at [764, 161] on input "00:18:00.000" at bounding box center [758, 168] width 63 height 40
paste input "09:"
type input "00:09:00"
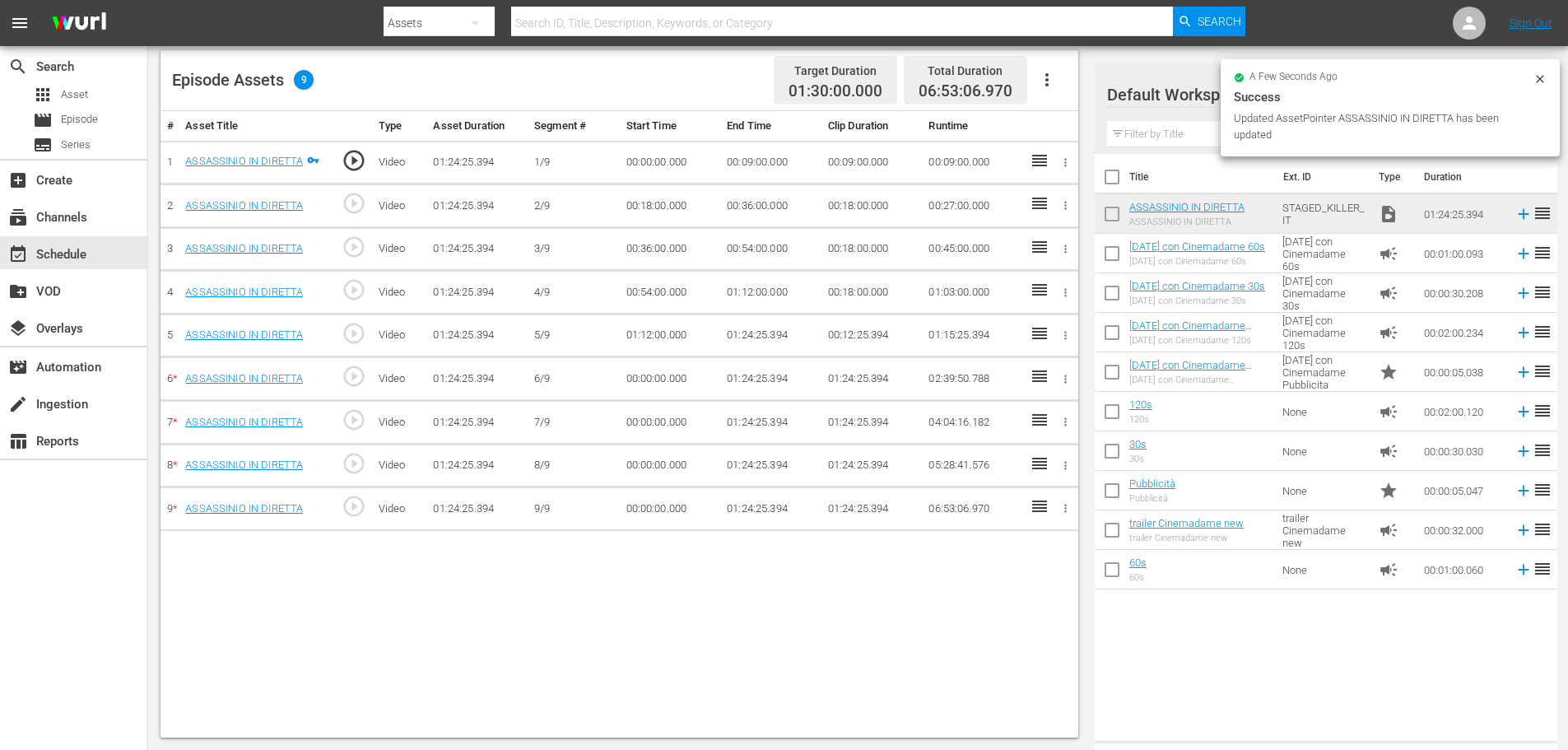
click at [663, 198] on td "00:18:00.000" at bounding box center [670, 206] width 101 height 44
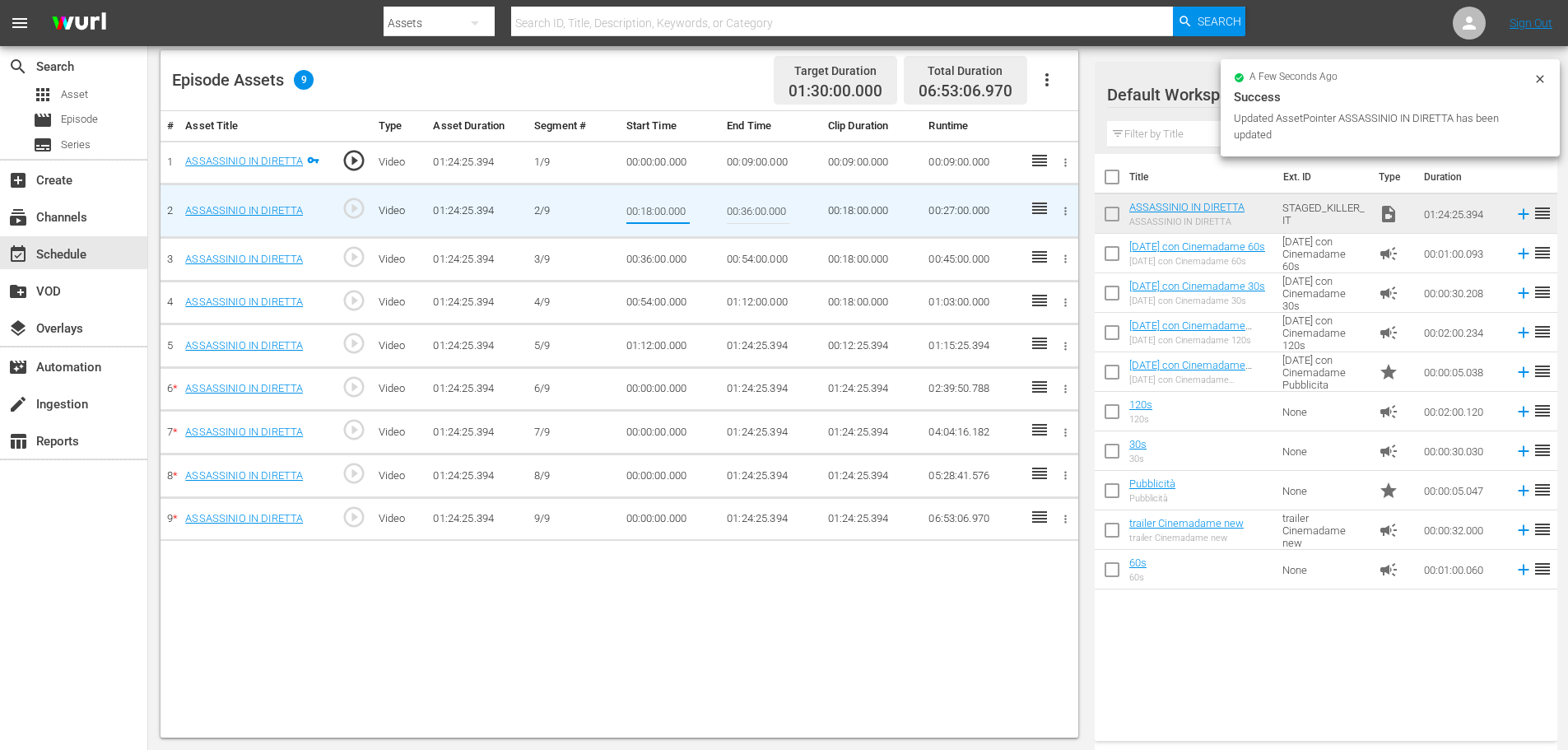
type input "00:09:00"
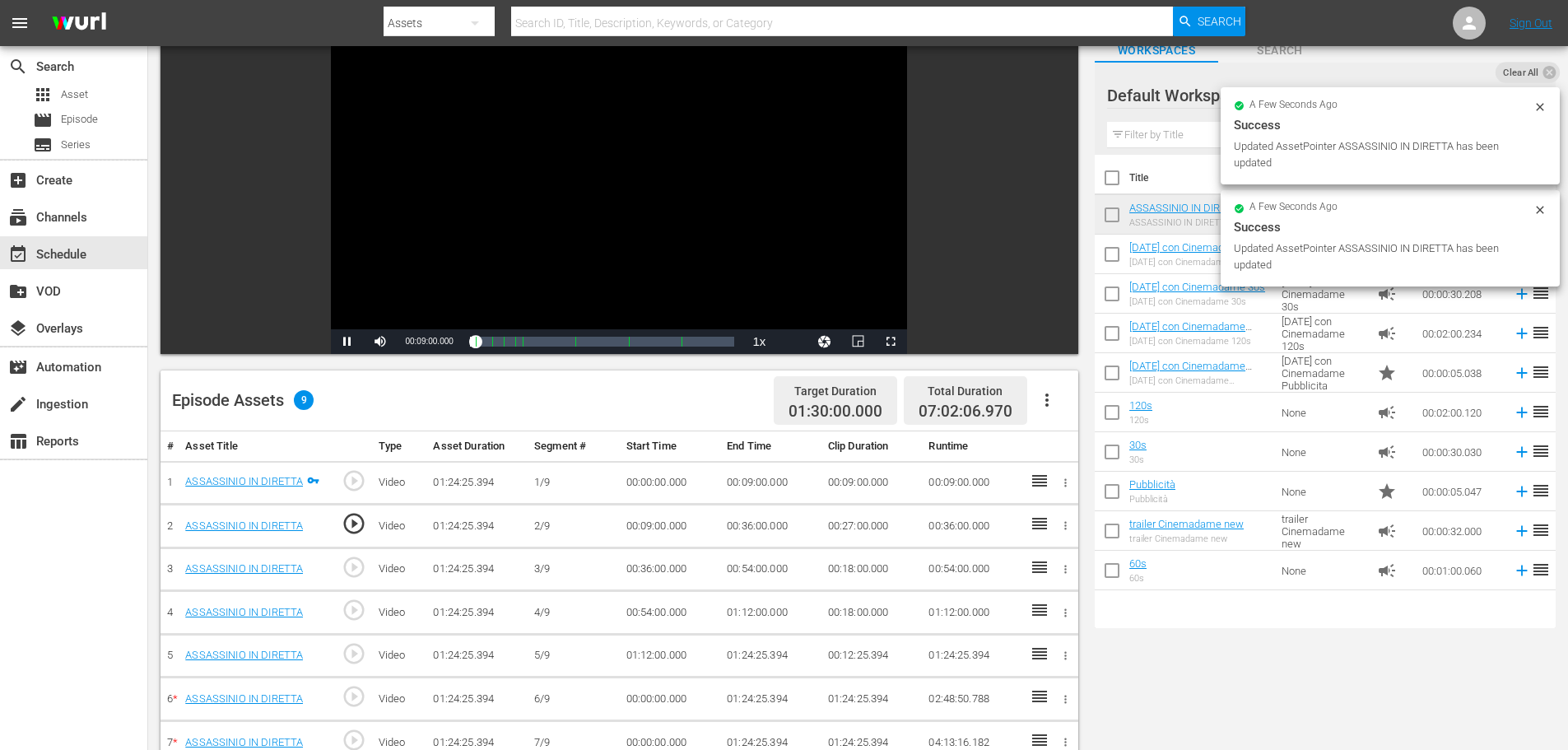
scroll to position [0, 0]
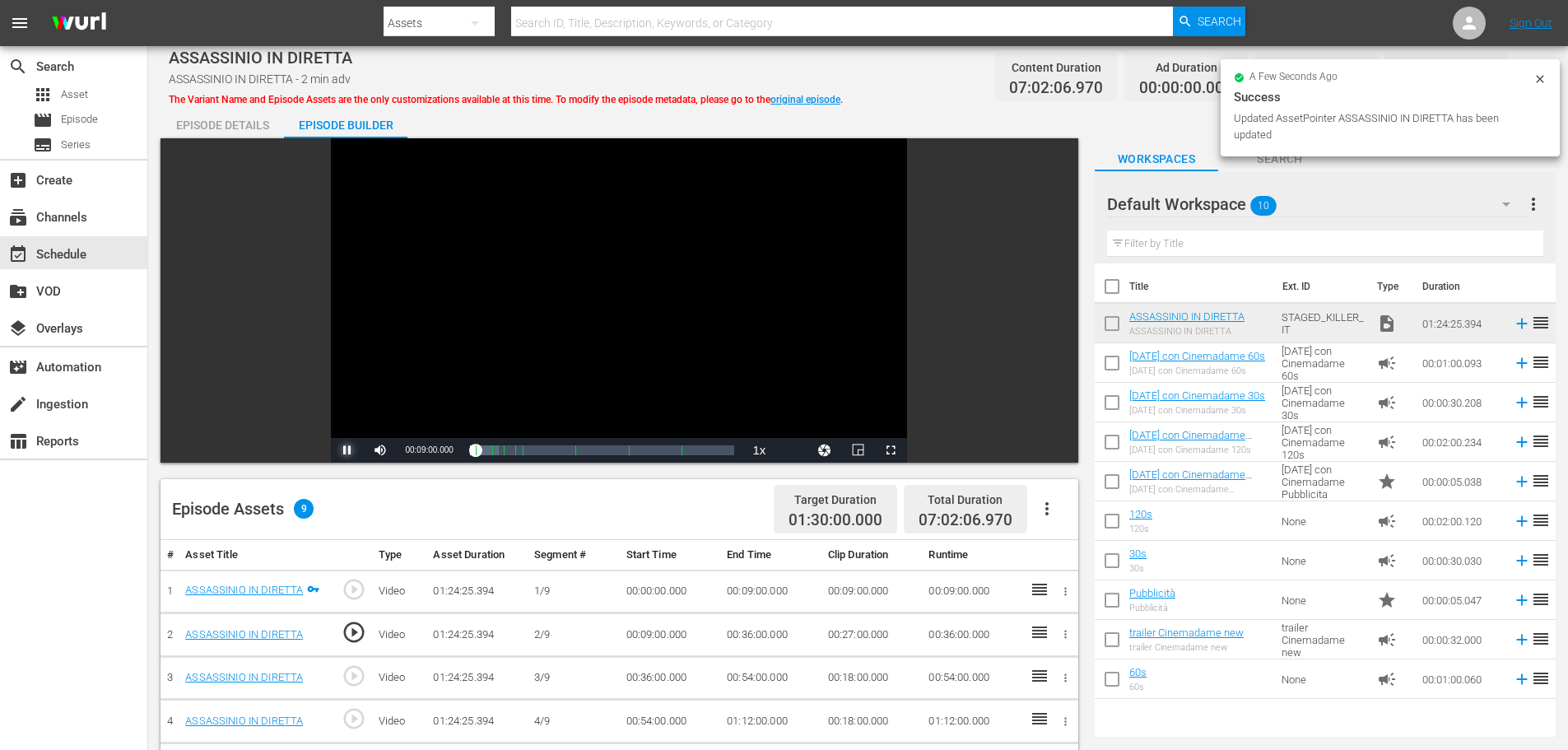
click at [347, 450] on span "Video Player" at bounding box center [347, 450] width 0 height 0
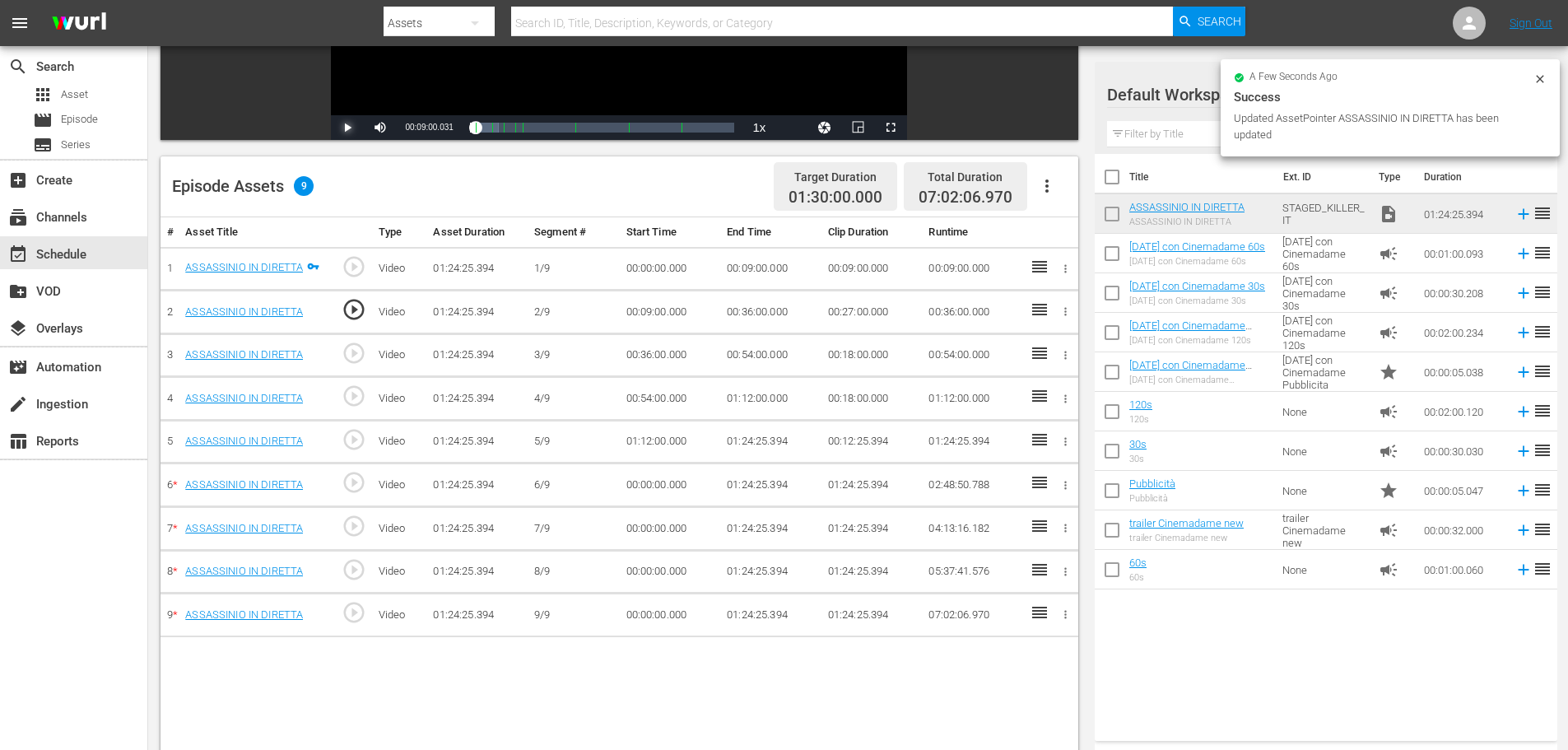
scroll to position [329, 0]
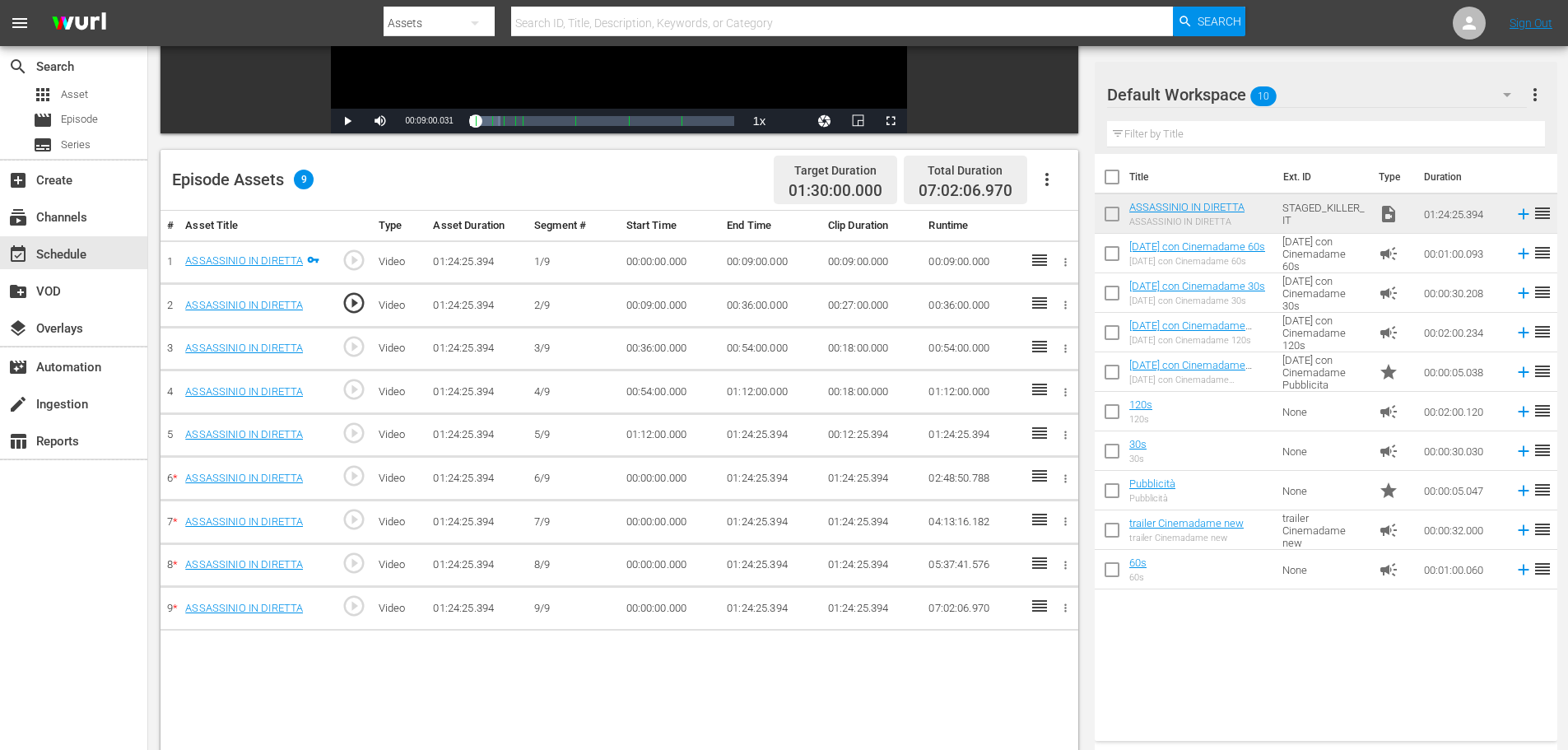
click at [737, 309] on td "00:36:00.000" at bounding box center [770, 306] width 101 height 44
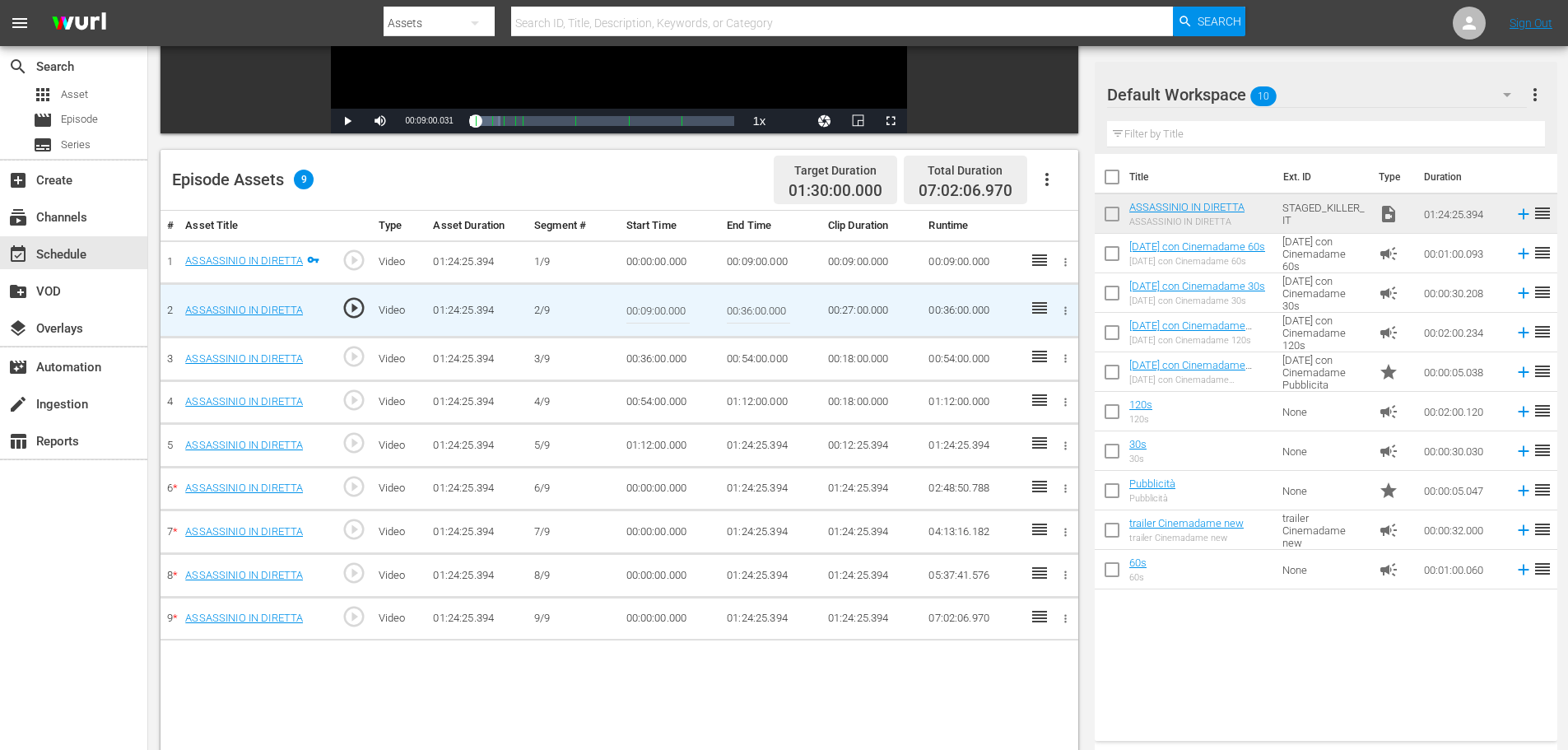
click at [737, 309] on input "00:36:00.000" at bounding box center [758, 311] width 63 height 40
paste input "18:"
type input "00:18:00"
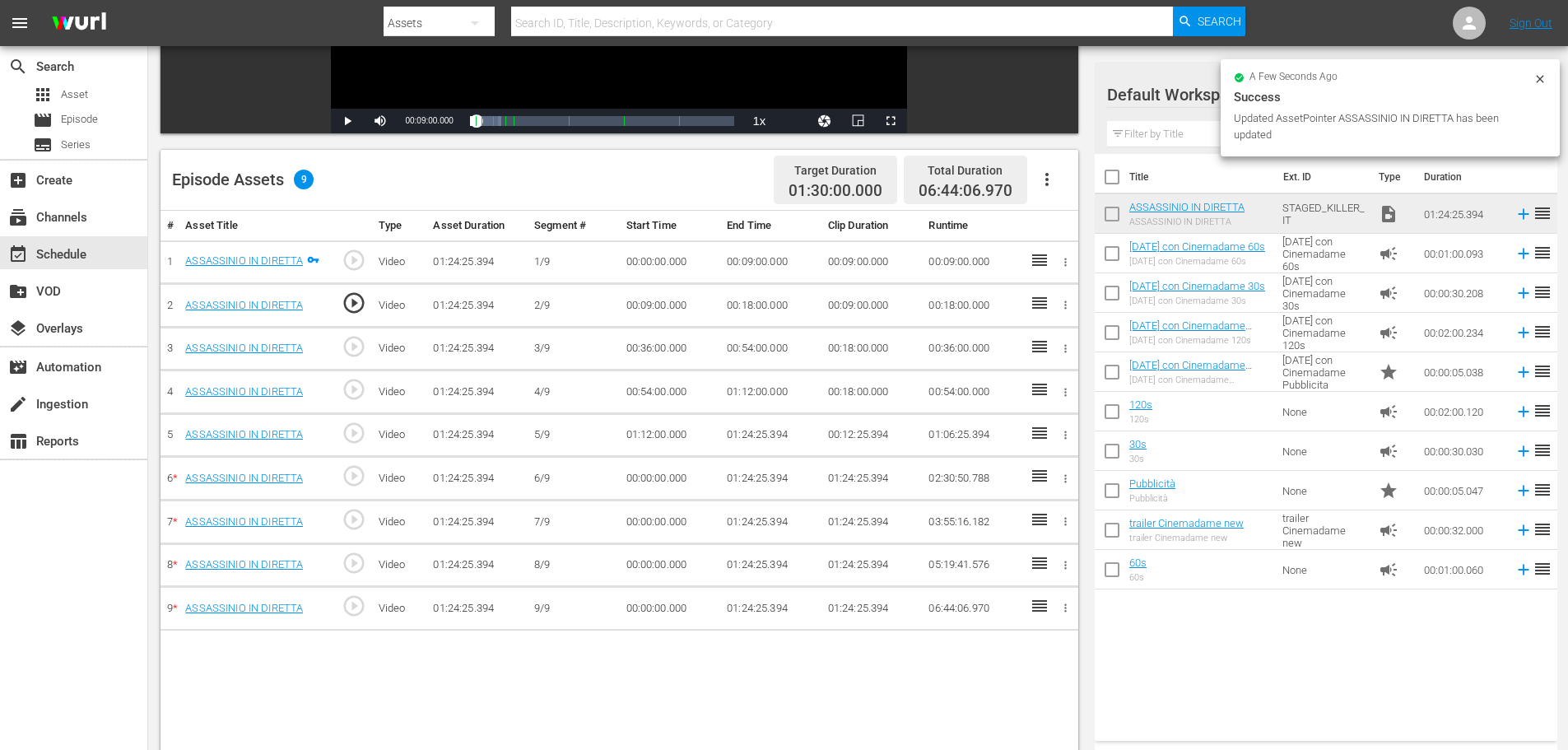
click at [656, 350] on td "00:36:00.000" at bounding box center [670, 348] width 101 height 44
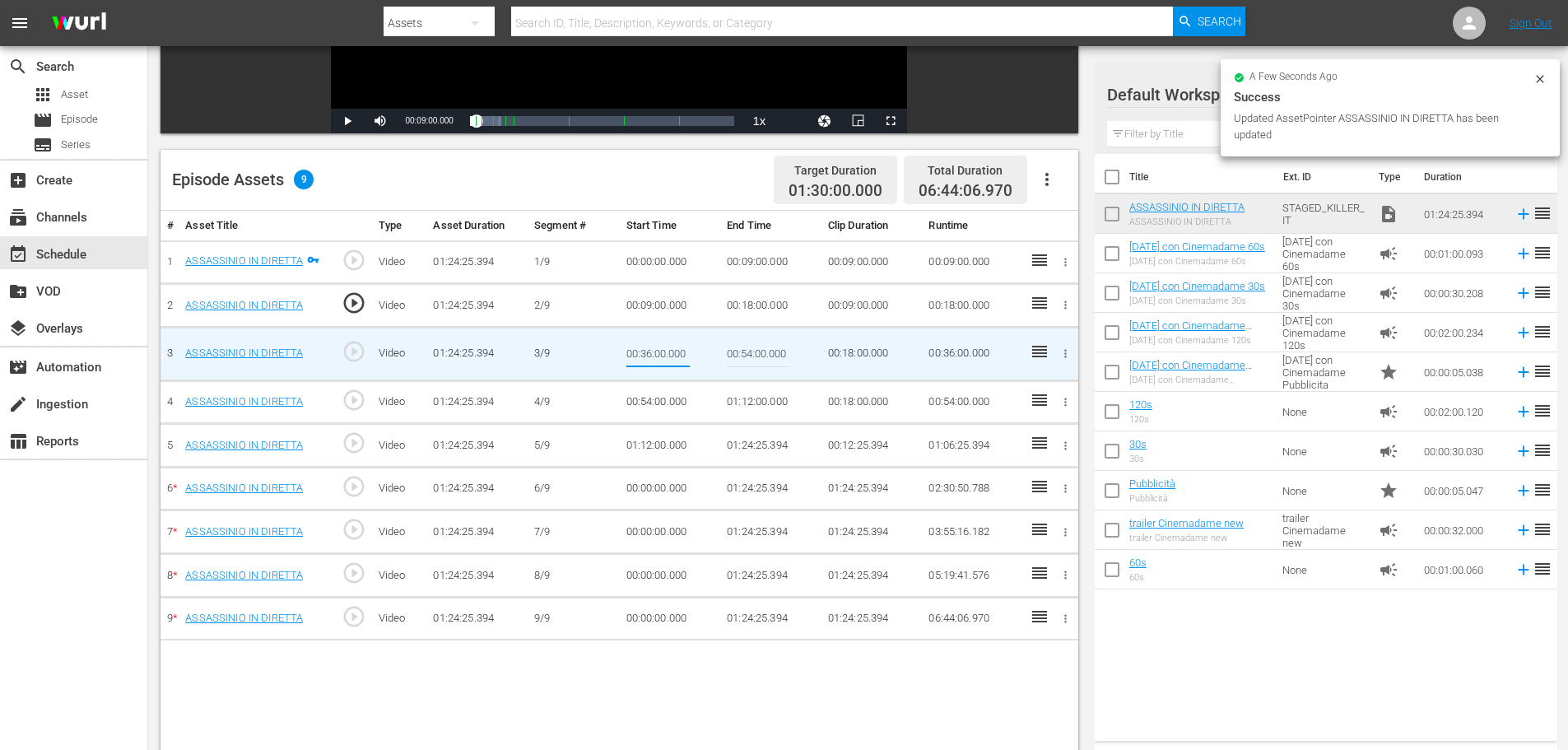
click at [656, 350] on input "00:36:00.000" at bounding box center [658, 354] width 63 height 40
type input "00:18:00"
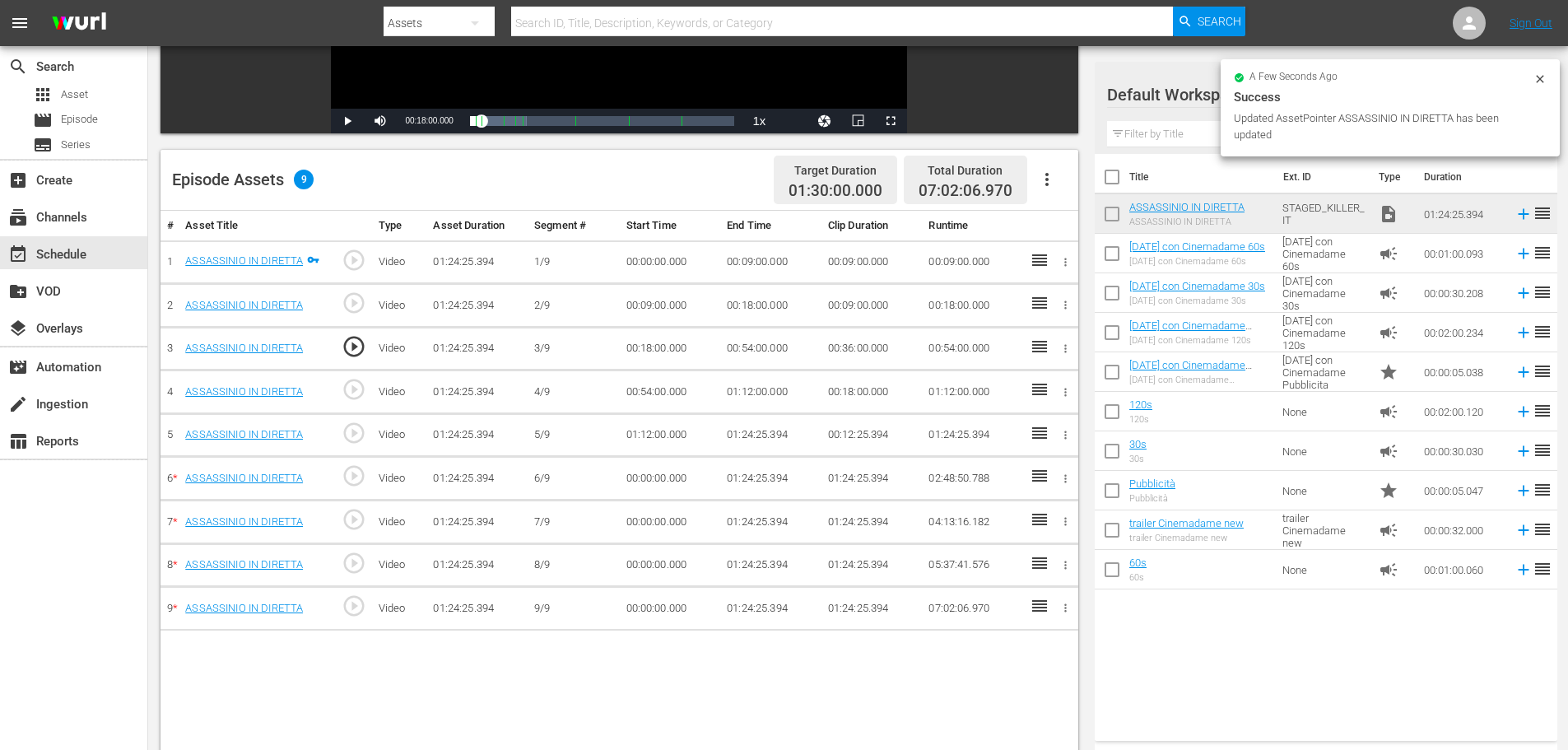
click at [744, 359] on td "00:54:00.000" at bounding box center [770, 348] width 101 height 44
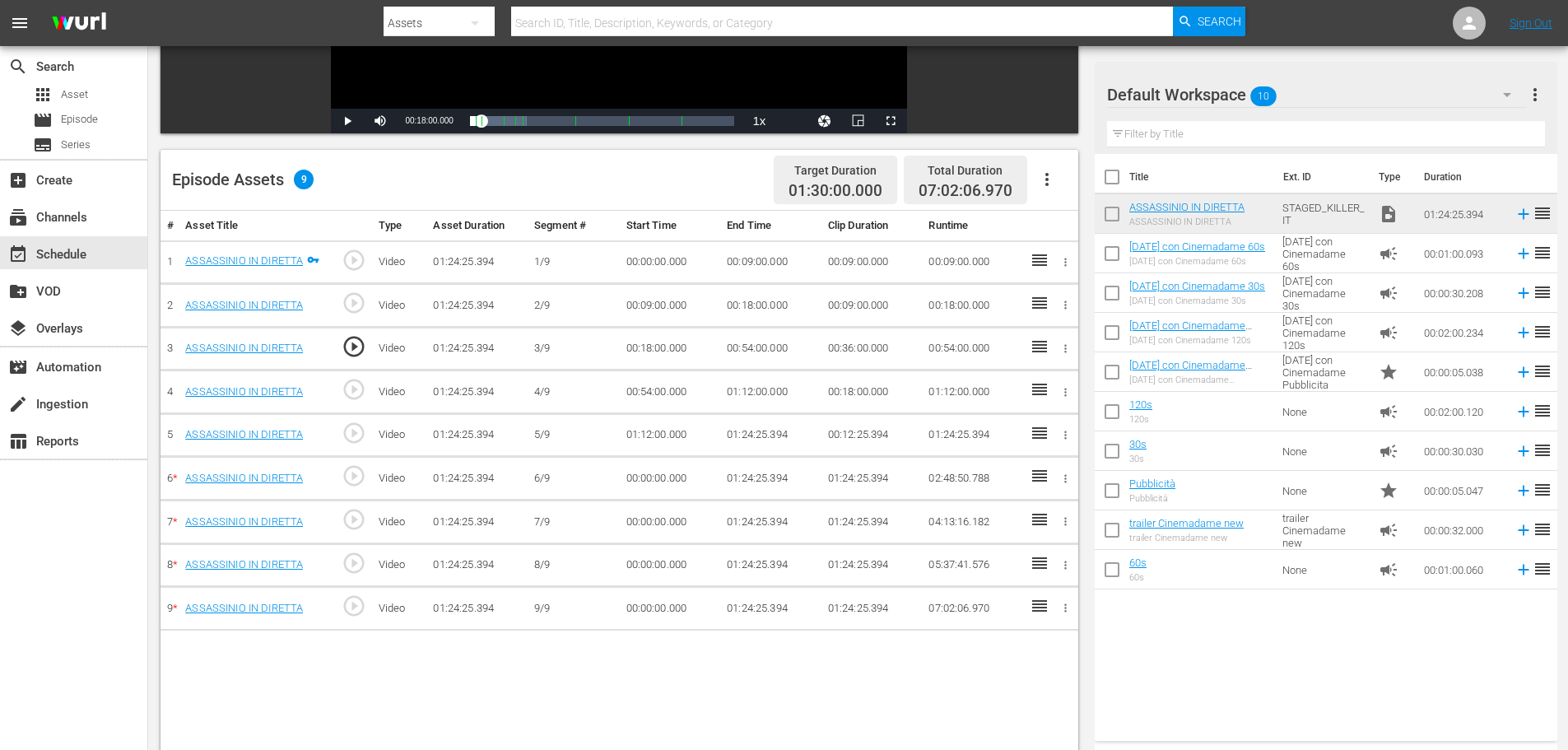
click at [758, 345] on td "00:54:00.000" at bounding box center [770, 348] width 101 height 44
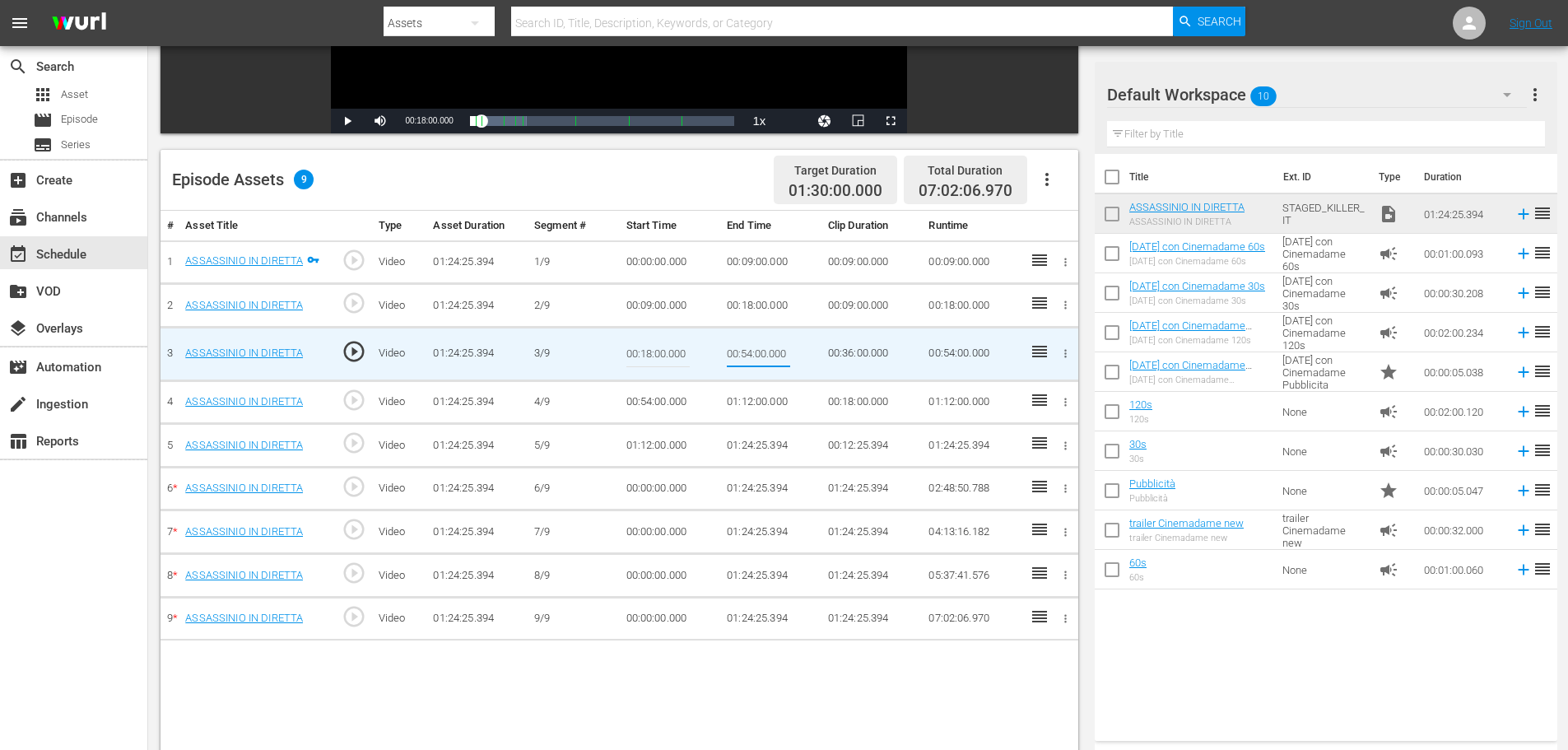
type input "00:27:00"
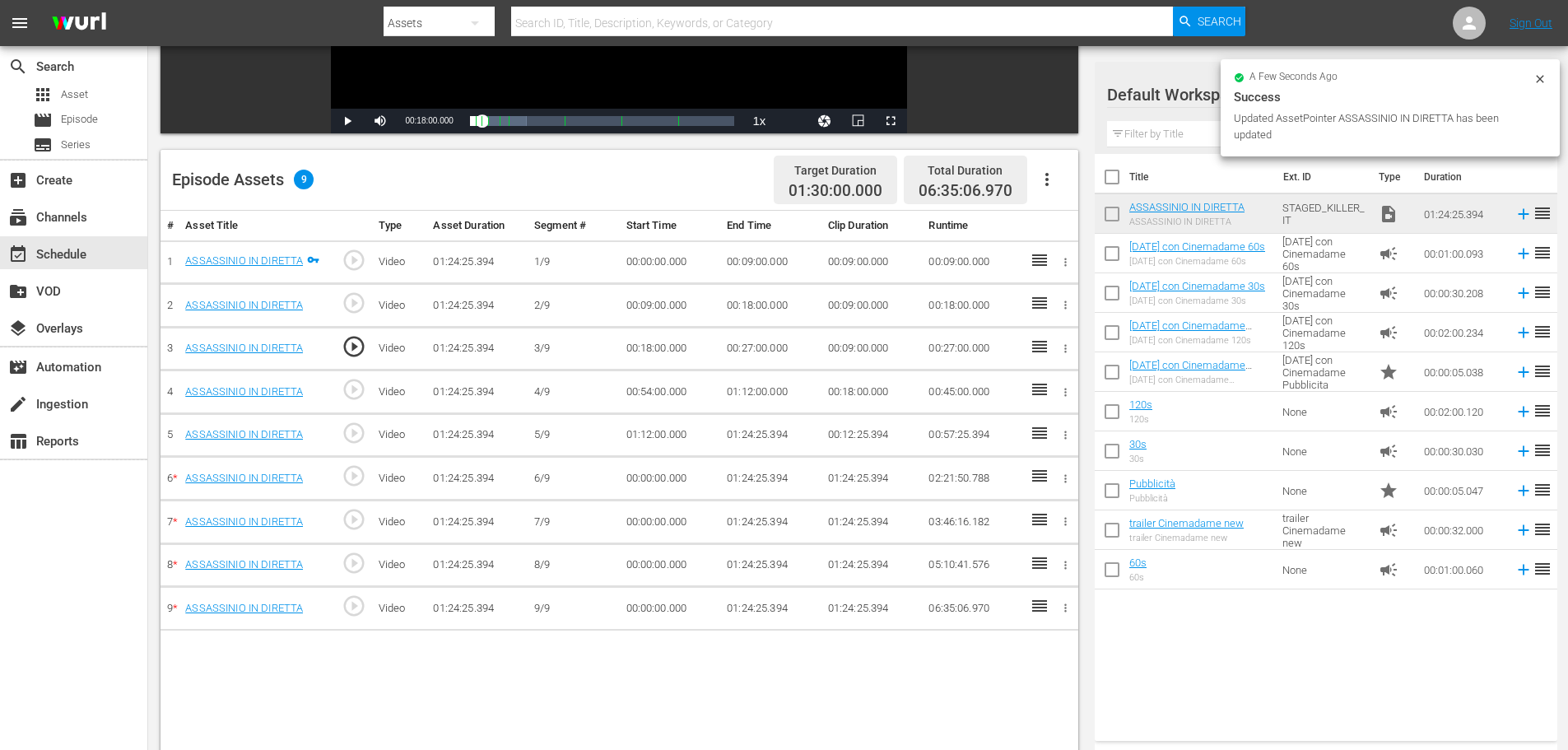
click at [668, 394] on td "00:54:00.000" at bounding box center [670, 392] width 101 height 44
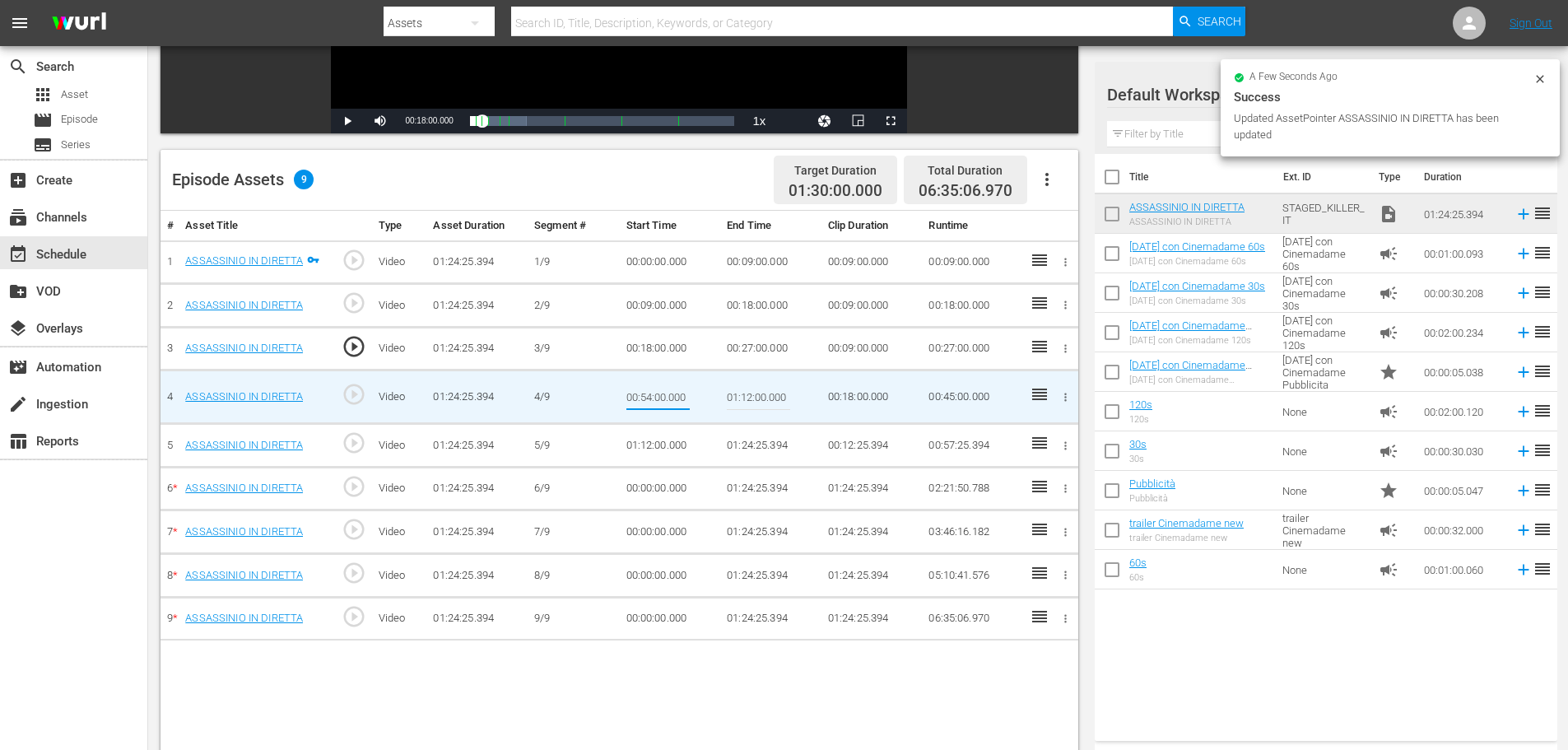
click at [668, 394] on input "00:54:00.000" at bounding box center [658, 397] width 63 height 40
type input "00:27:00"
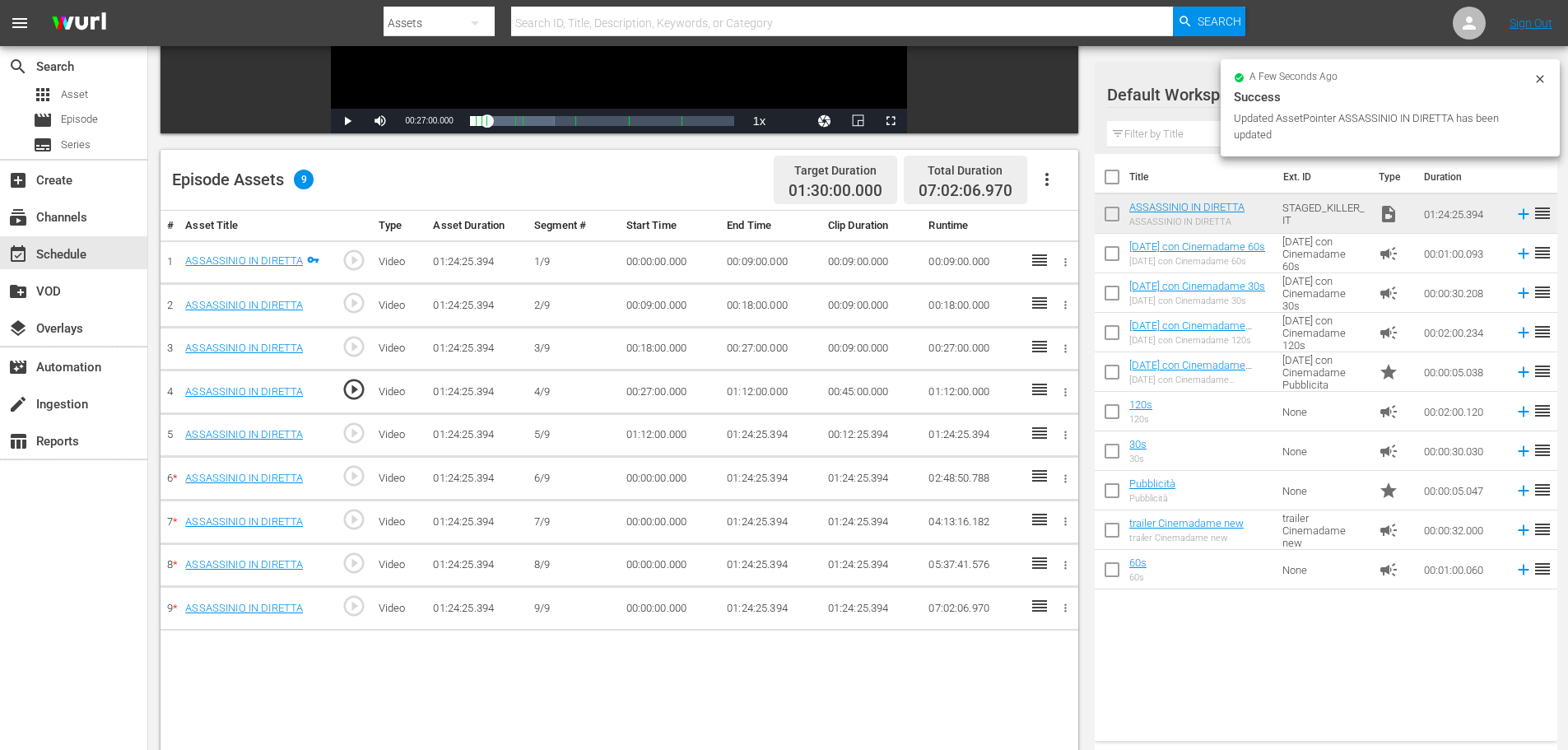
click at [733, 387] on td "01:12:00.000" at bounding box center [770, 392] width 101 height 44
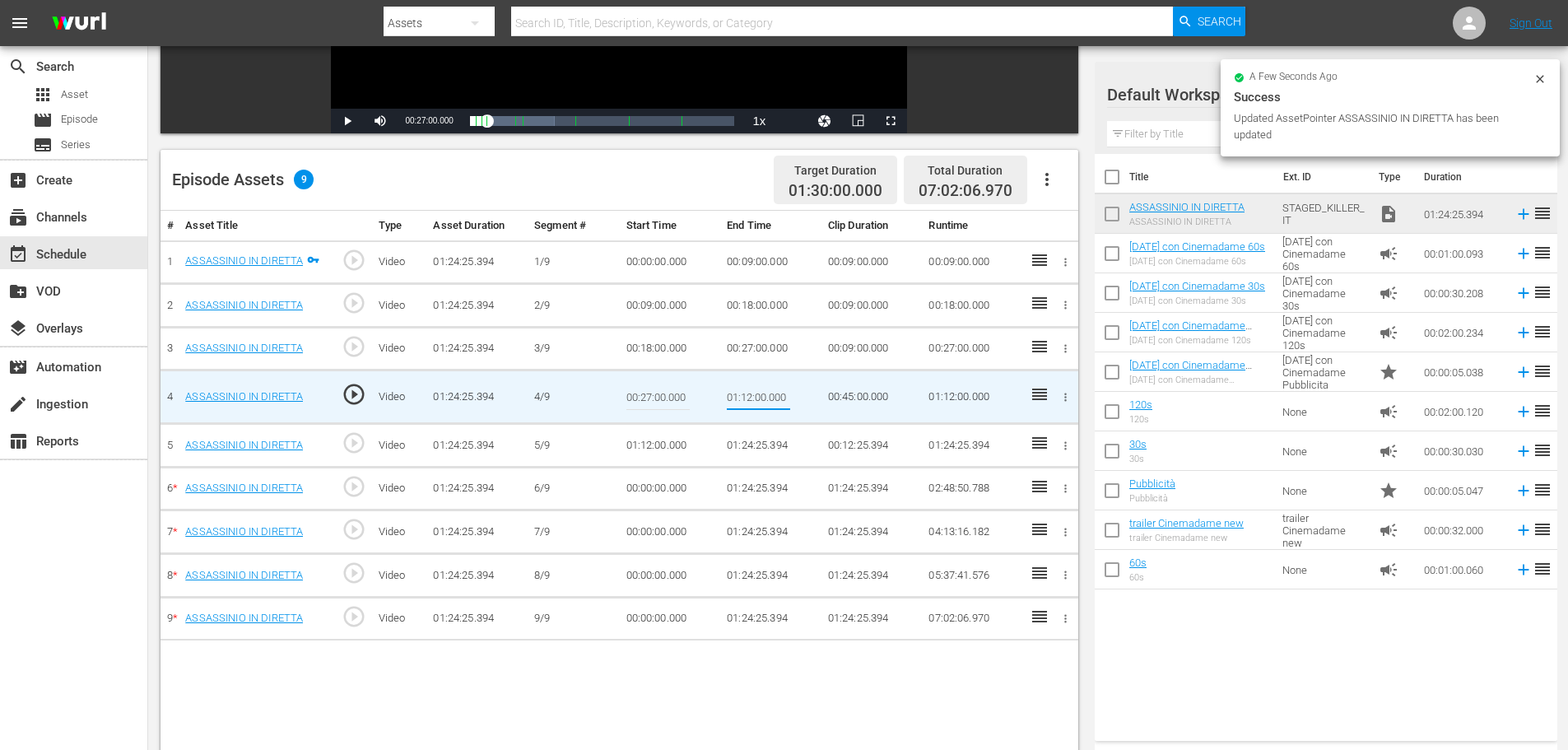
type input "00:36:00"
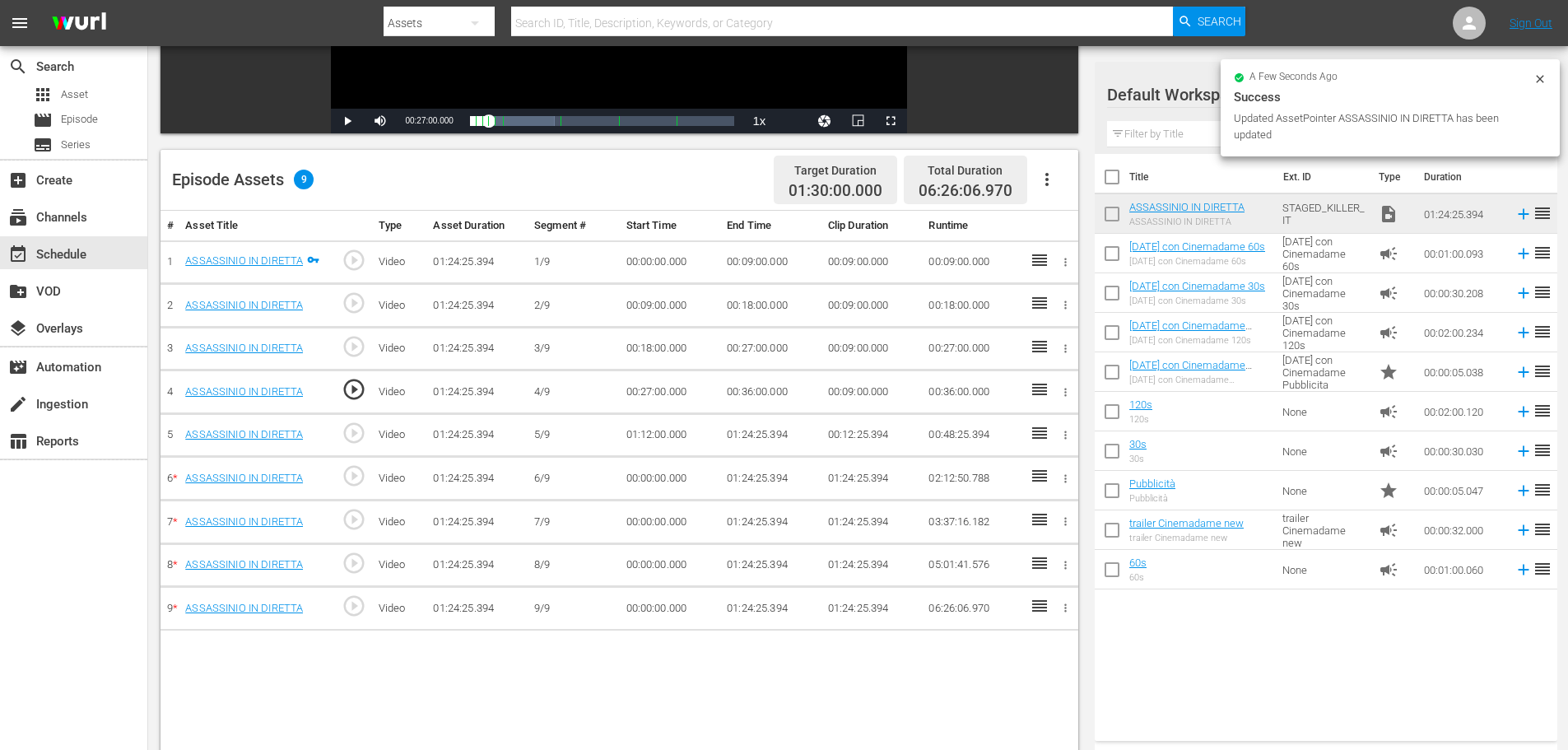
click at [636, 450] on td "01:12:00.000" at bounding box center [670, 435] width 101 height 44
click at [657, 429] on td "01:12:00.000" at bounding box center [670, 435] width 101 height 44
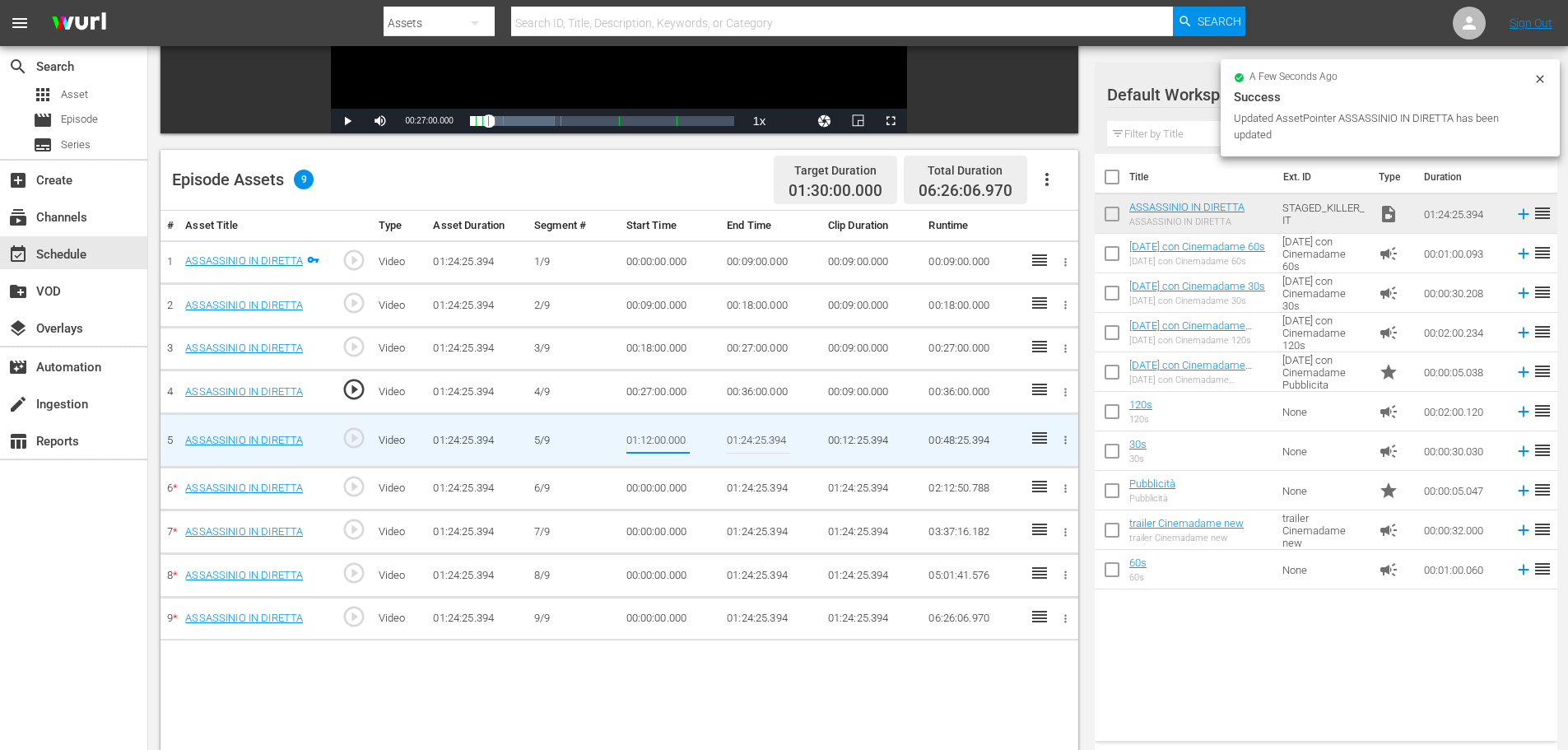
type input "00:36:00"
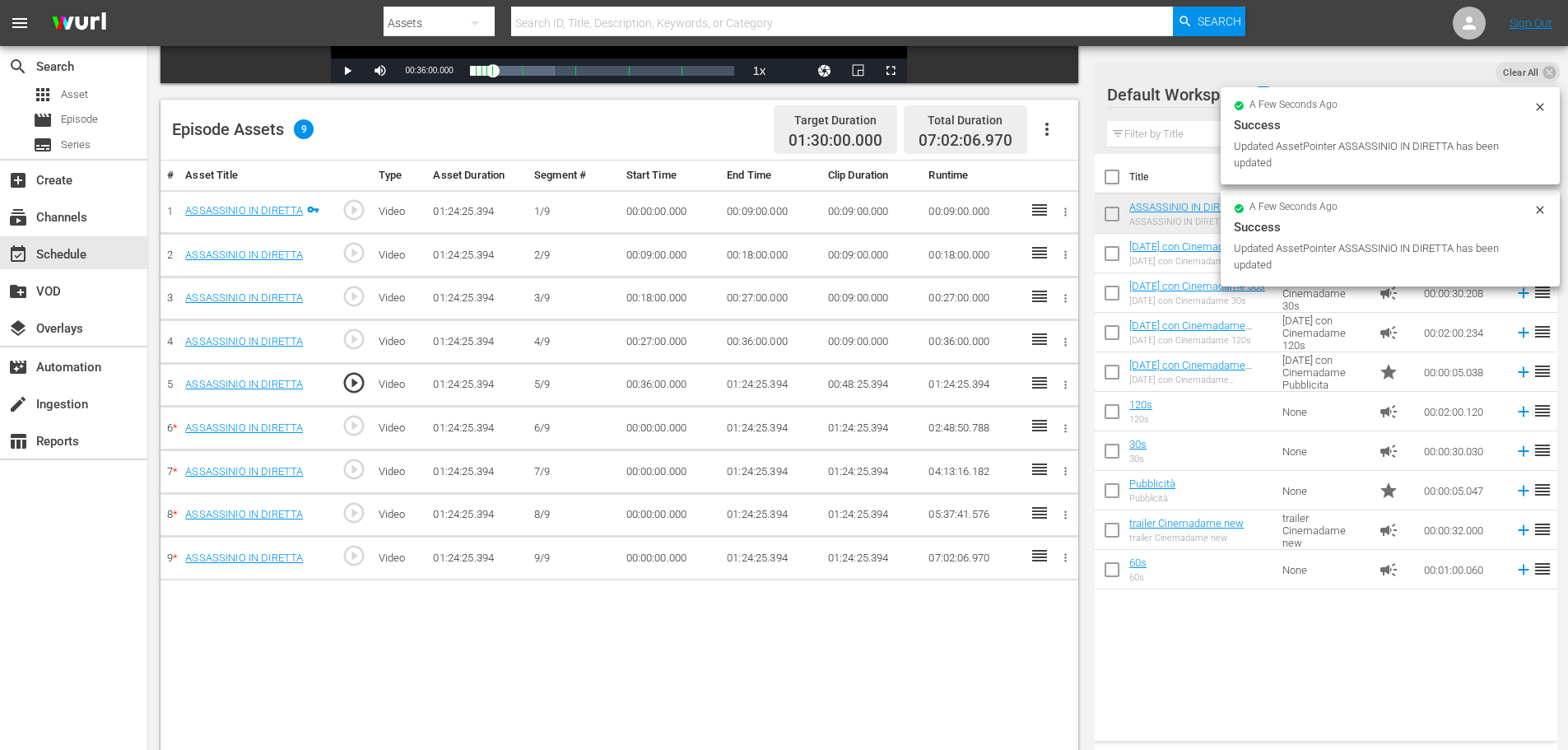
scroll to position [429, 0]
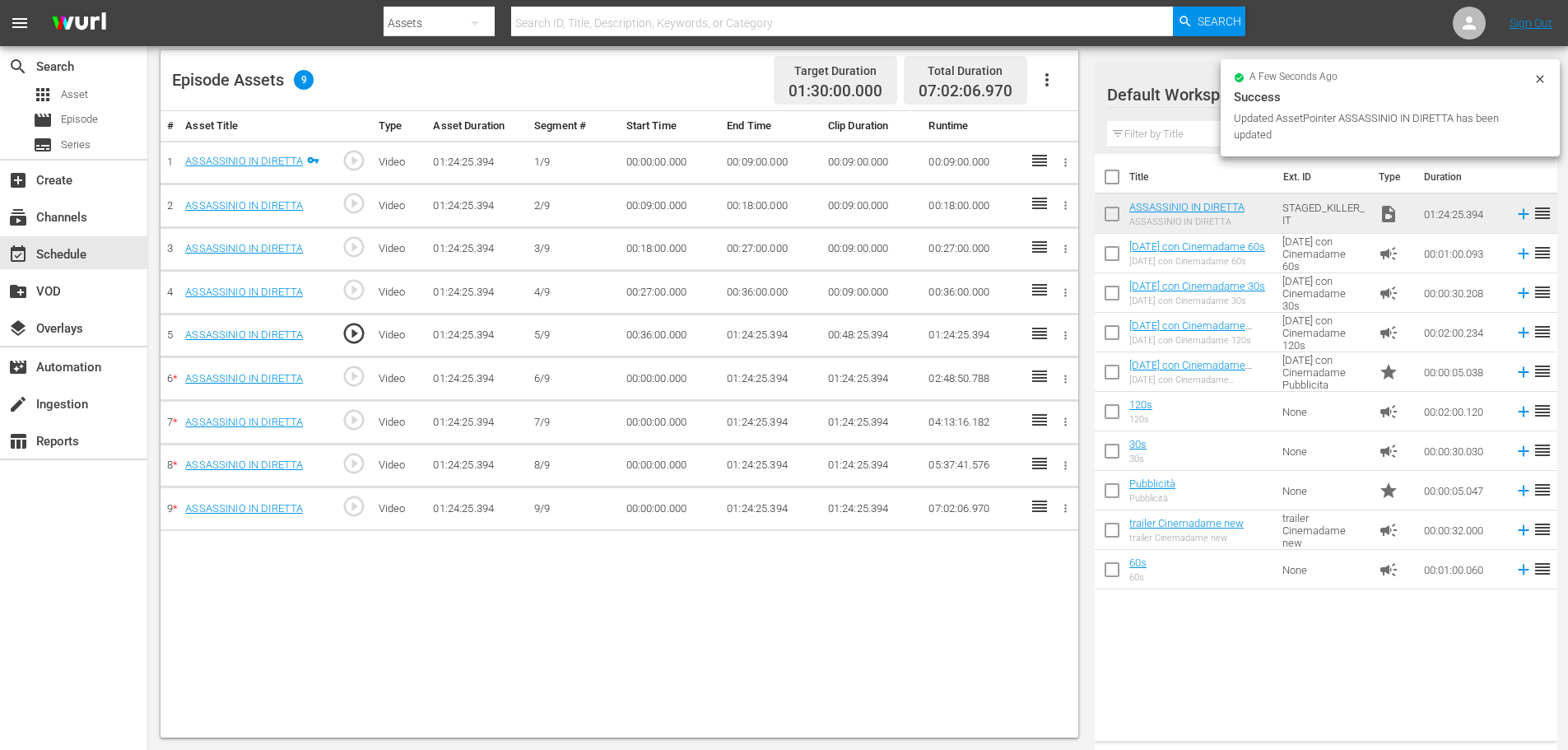
click at [759, 328] on td "01:24:25.394" at bounding box center [770, 335] width 101 height 44
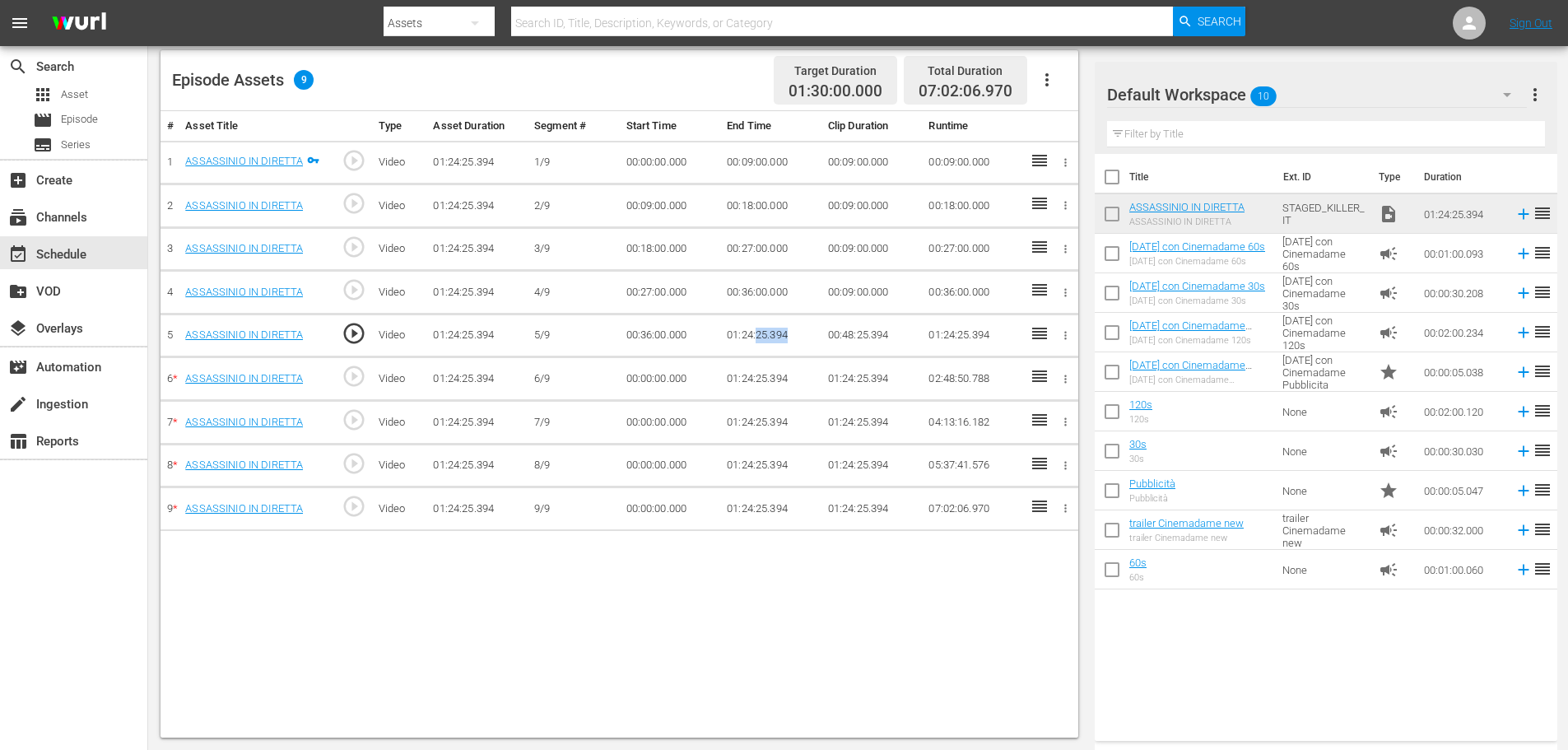
click at [759, 328] on td "01:24:25.394" at bounding box center [770, 335] width 101 height 44
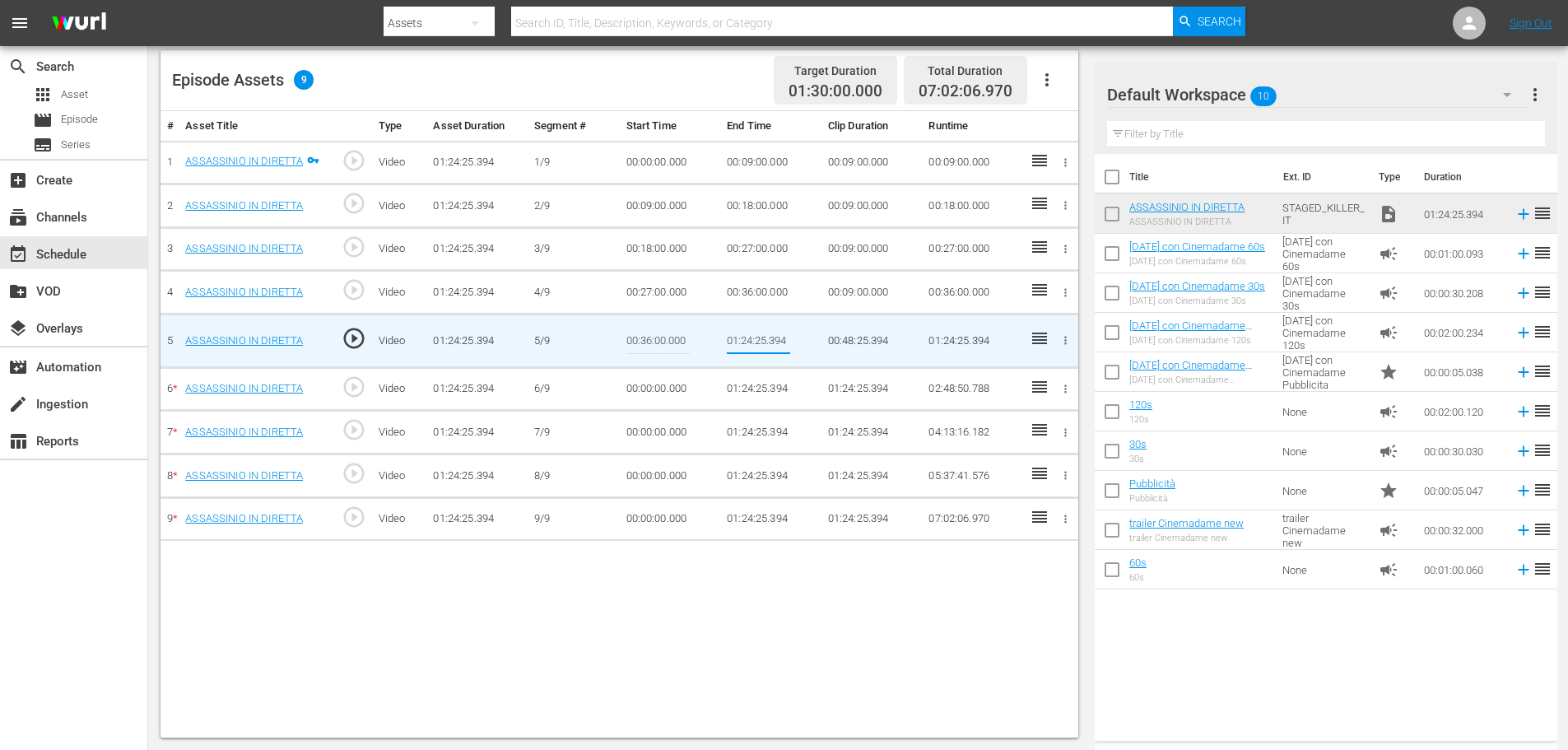
click at [759, 328] on input "01:24:25.394" at bounding box center [758, 341] width 63 height 40
type input "00:45:00"
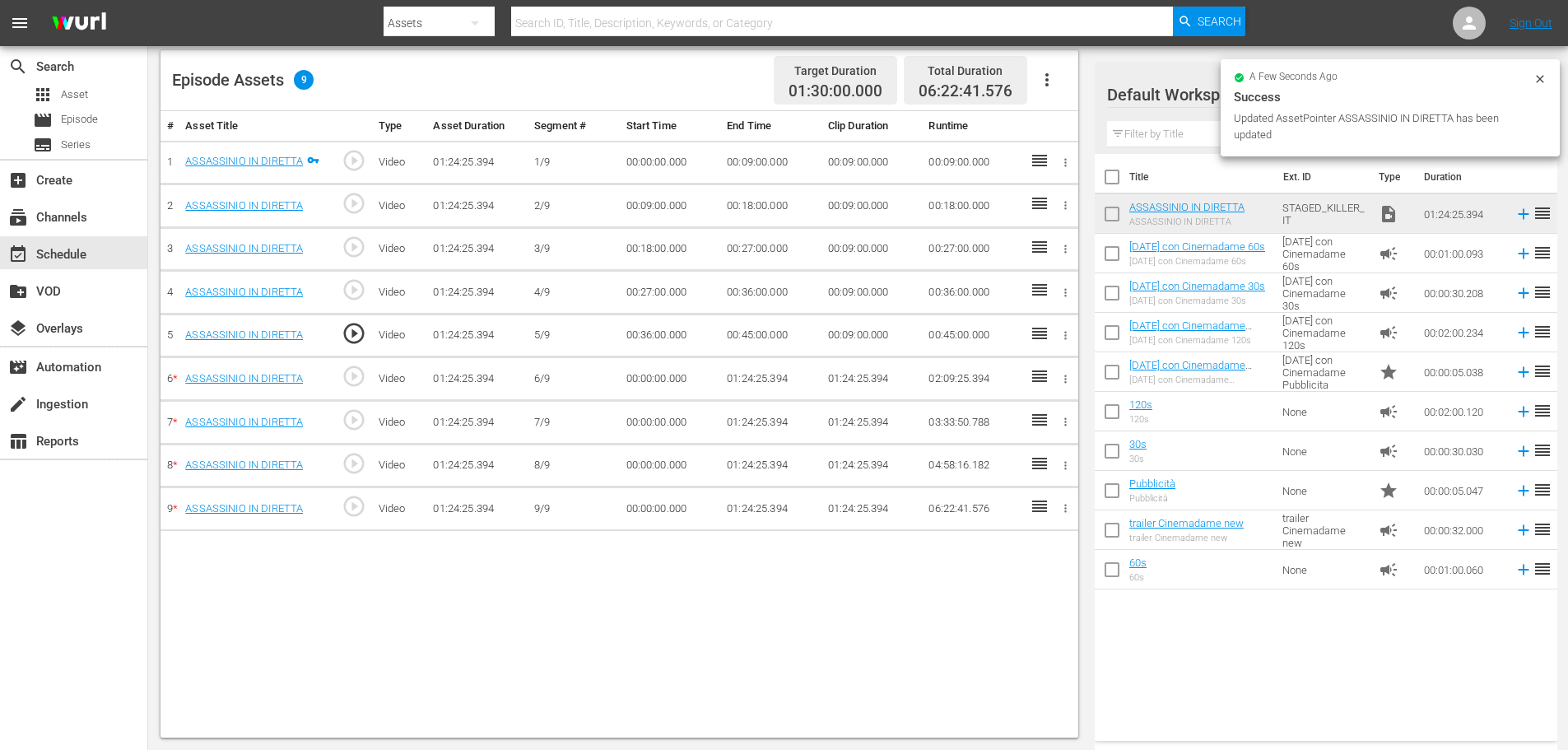
click at [657, 379] on td "00:00:00.000" at bounding box center [670, 379] width 101 height 44
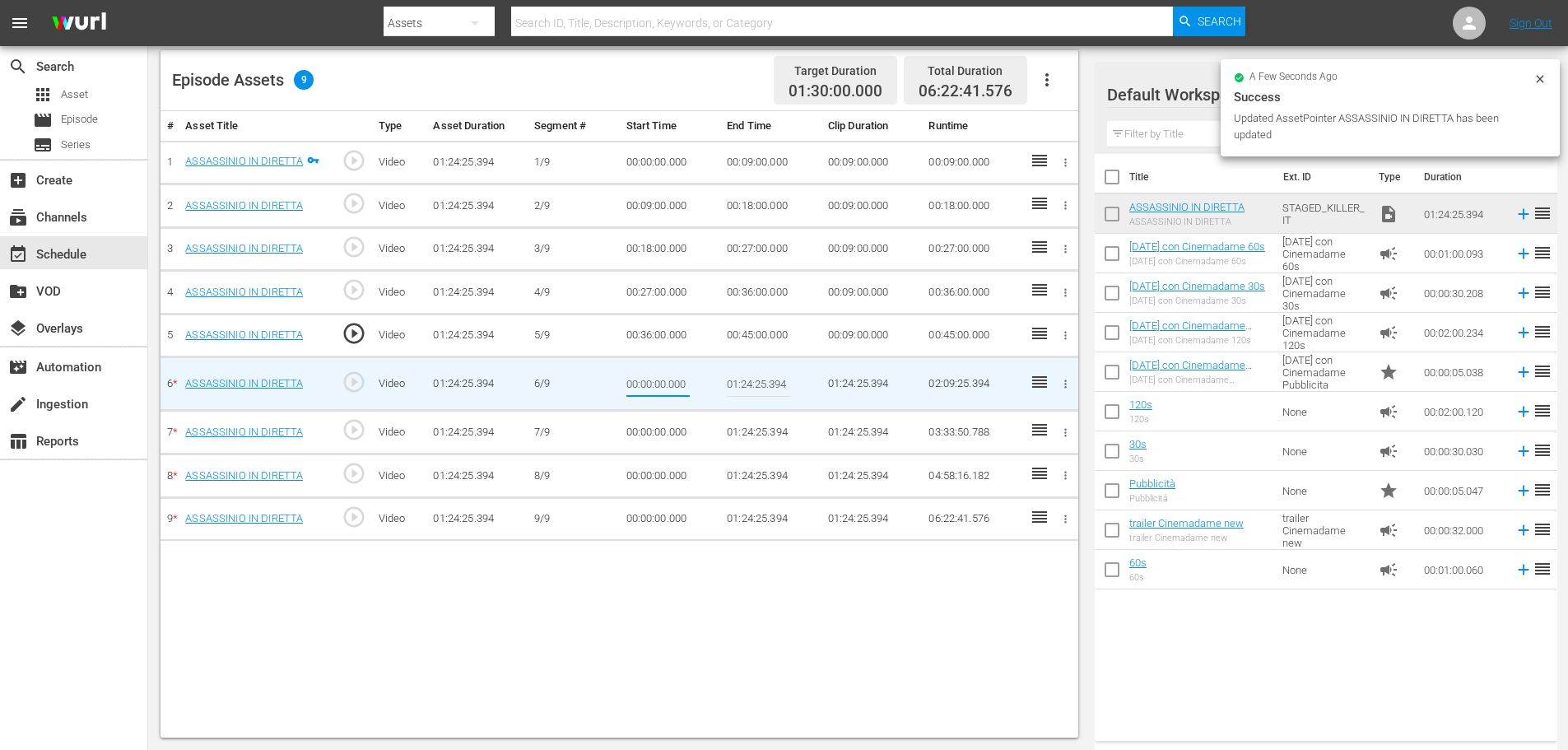
type input "00:45:00"
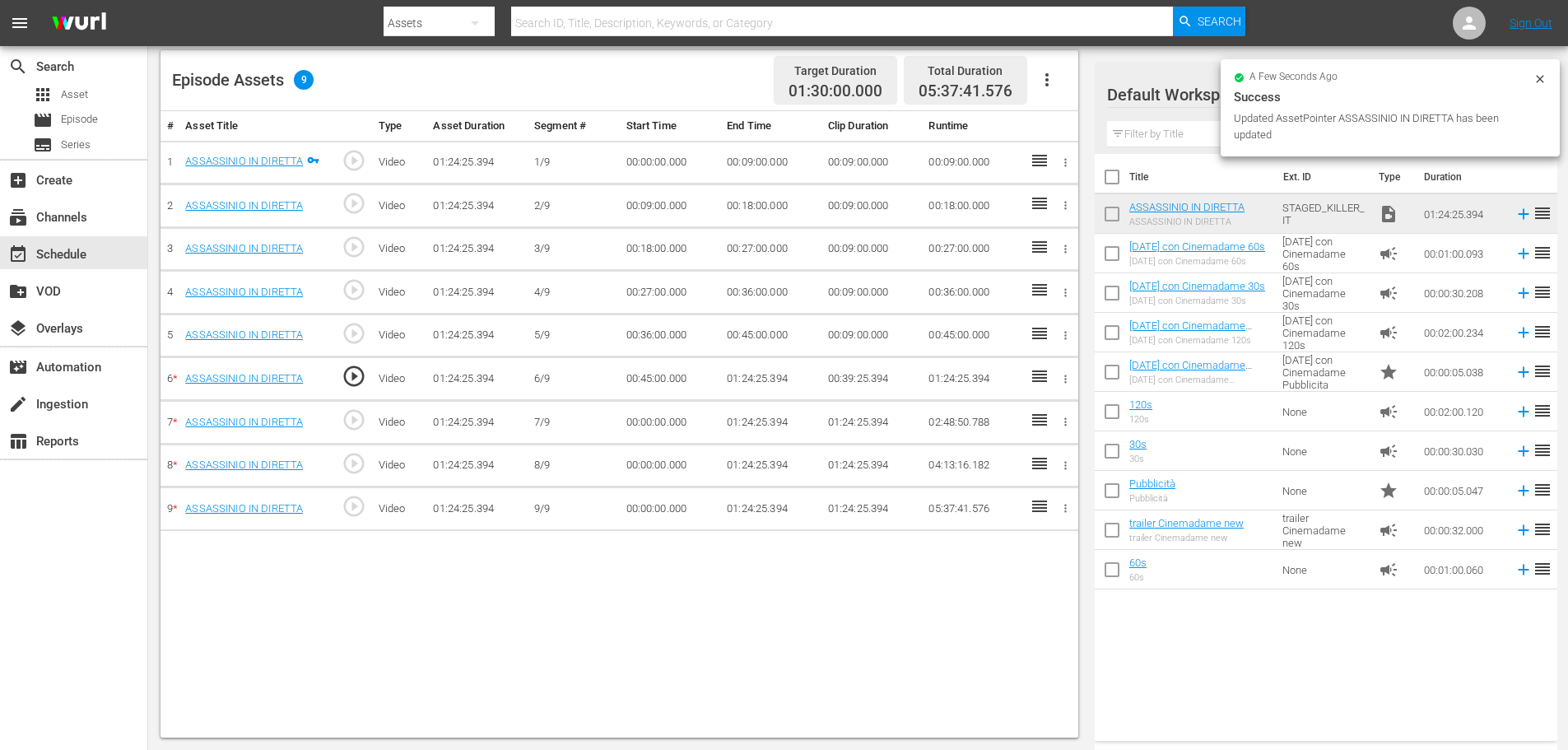
click at [718, 379] on td "00:45:00.000" at bounding box center [670, 379] width 101 height 44
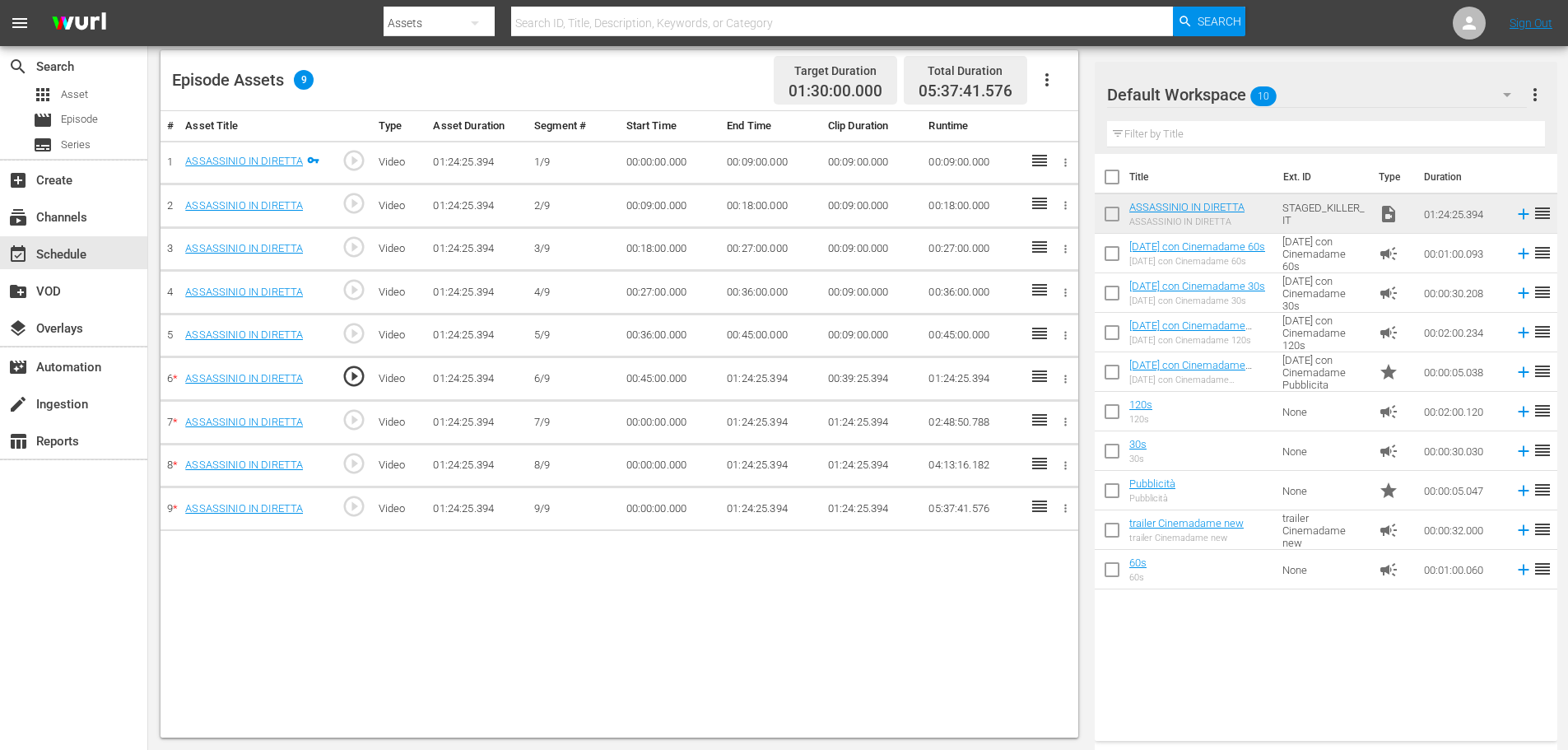
click at [755, 381] on td "01:24:25.394" at bounding box center [770, 379] width 101 height 44
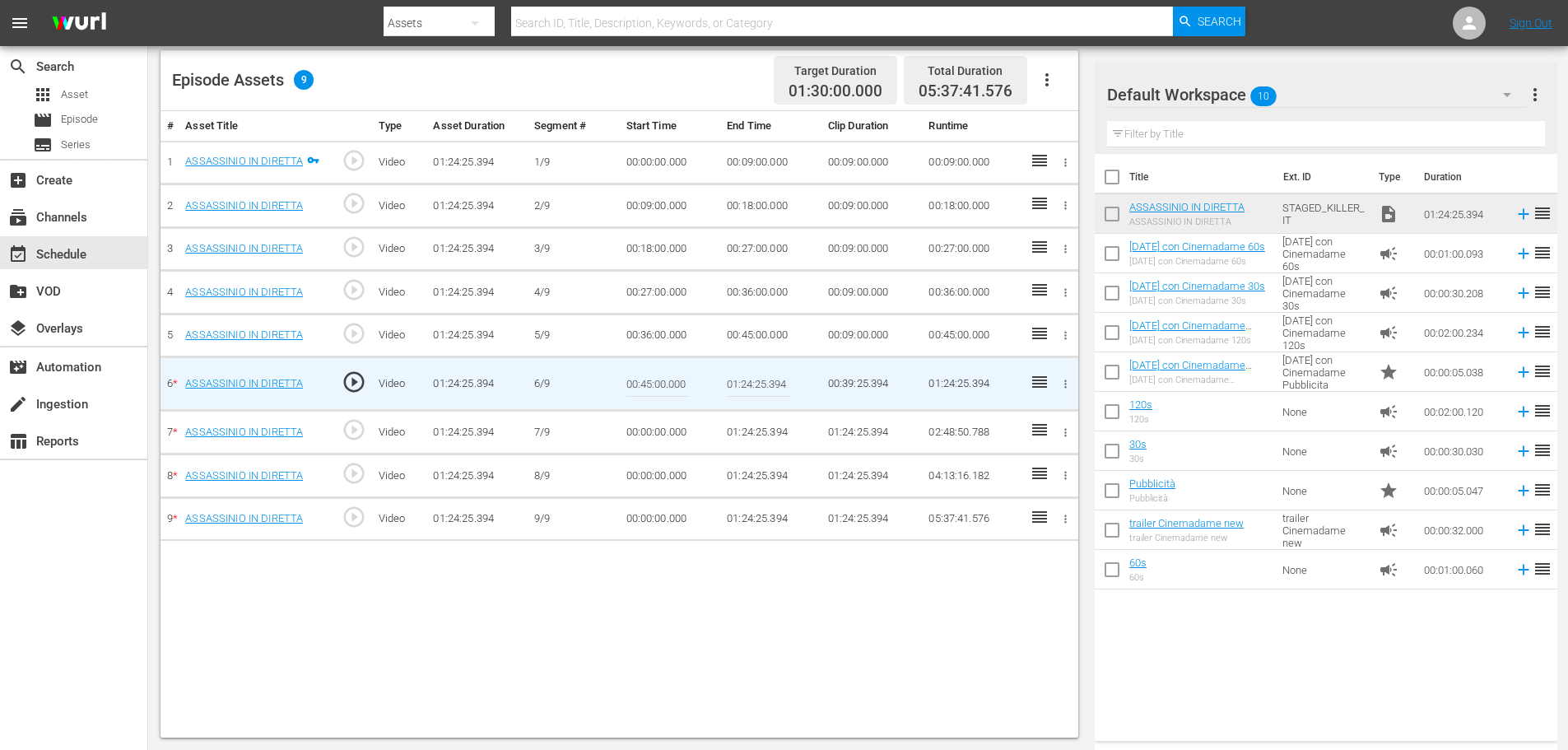
click at [748, 381] on input "01:24:25.394" at bounding box center [758, 383] width 63 height 40
paste input "0:54:00"
type input "00:54:00"
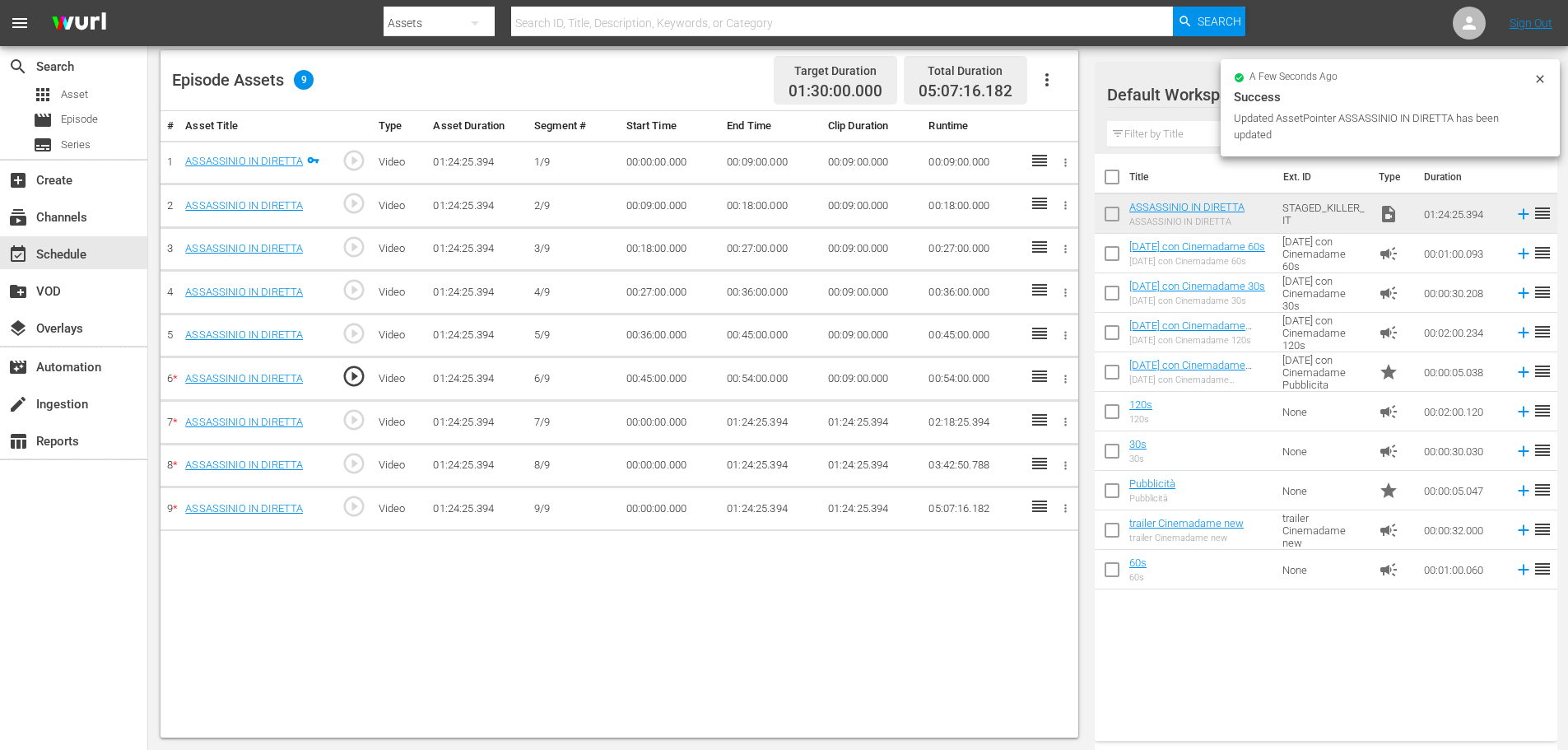
click at [648, 424] on td "00:00:00.000" at bounding box center [670, 422] width 101 height 44
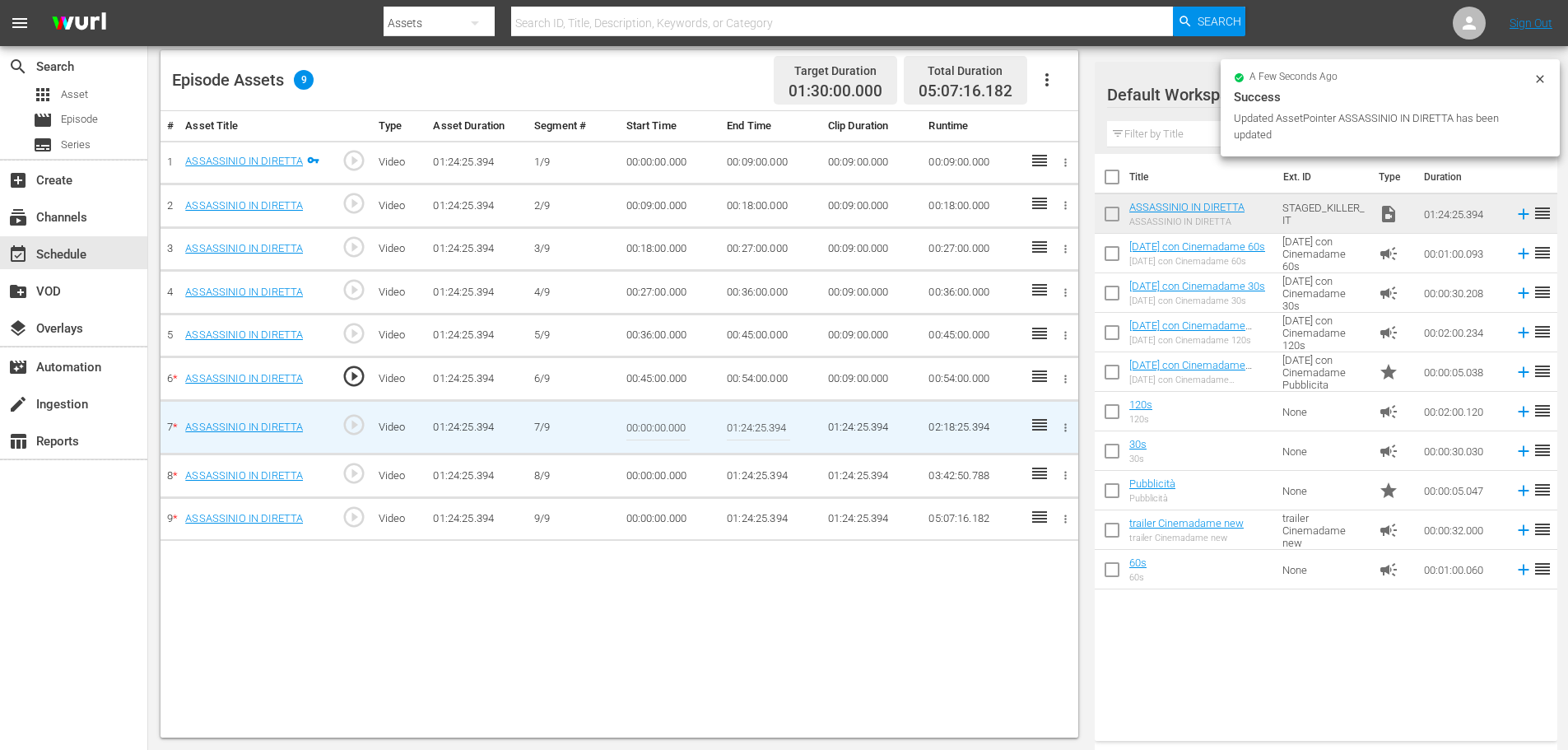
click at [648, 424] on input "00:00:00.000" at bounding box center [658, 427] width 63 height 40
paste input "54:"
type input "00:54:00"
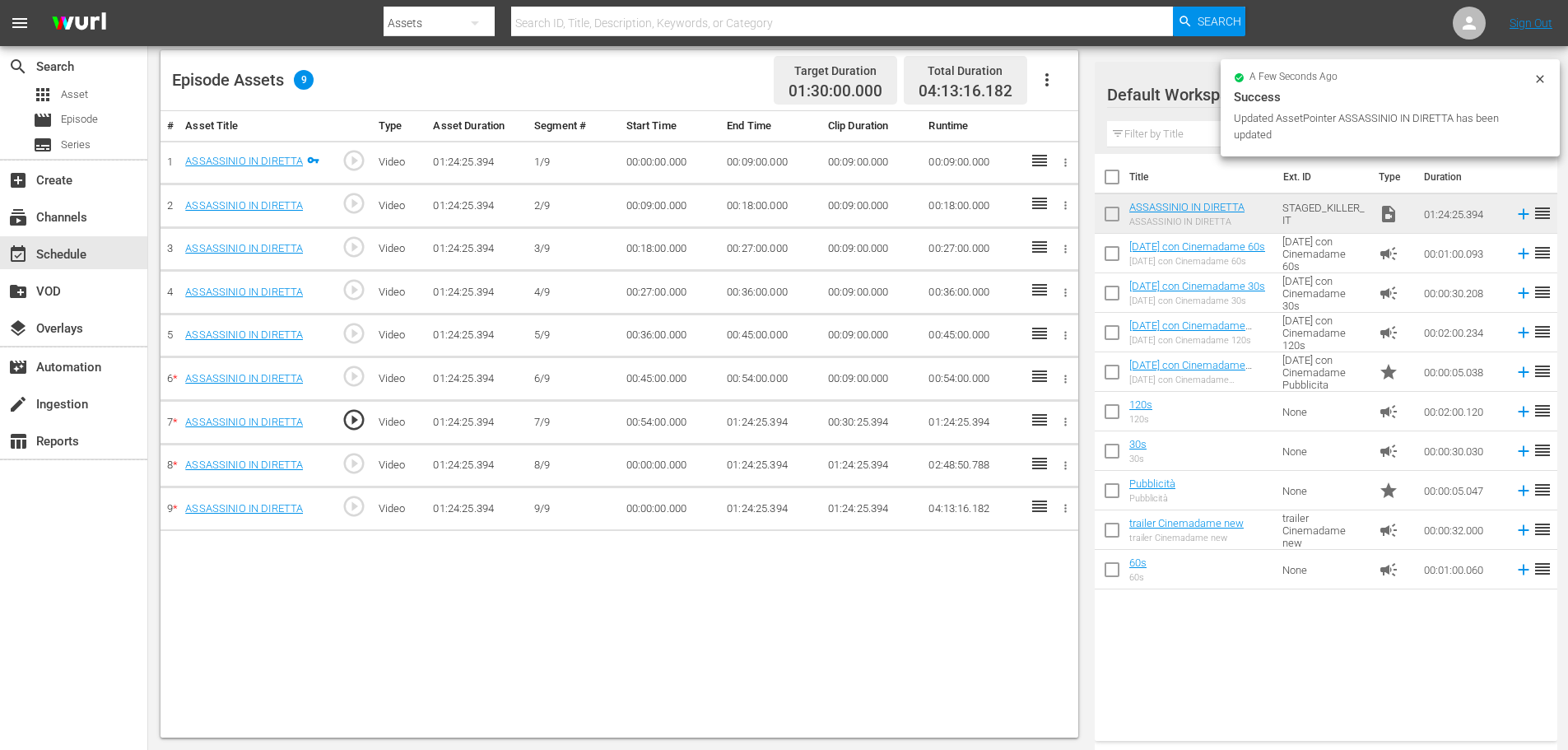
click at [755, 428] on td "01:24:25.394" at bounding box center [770, 422] width 101 height 44
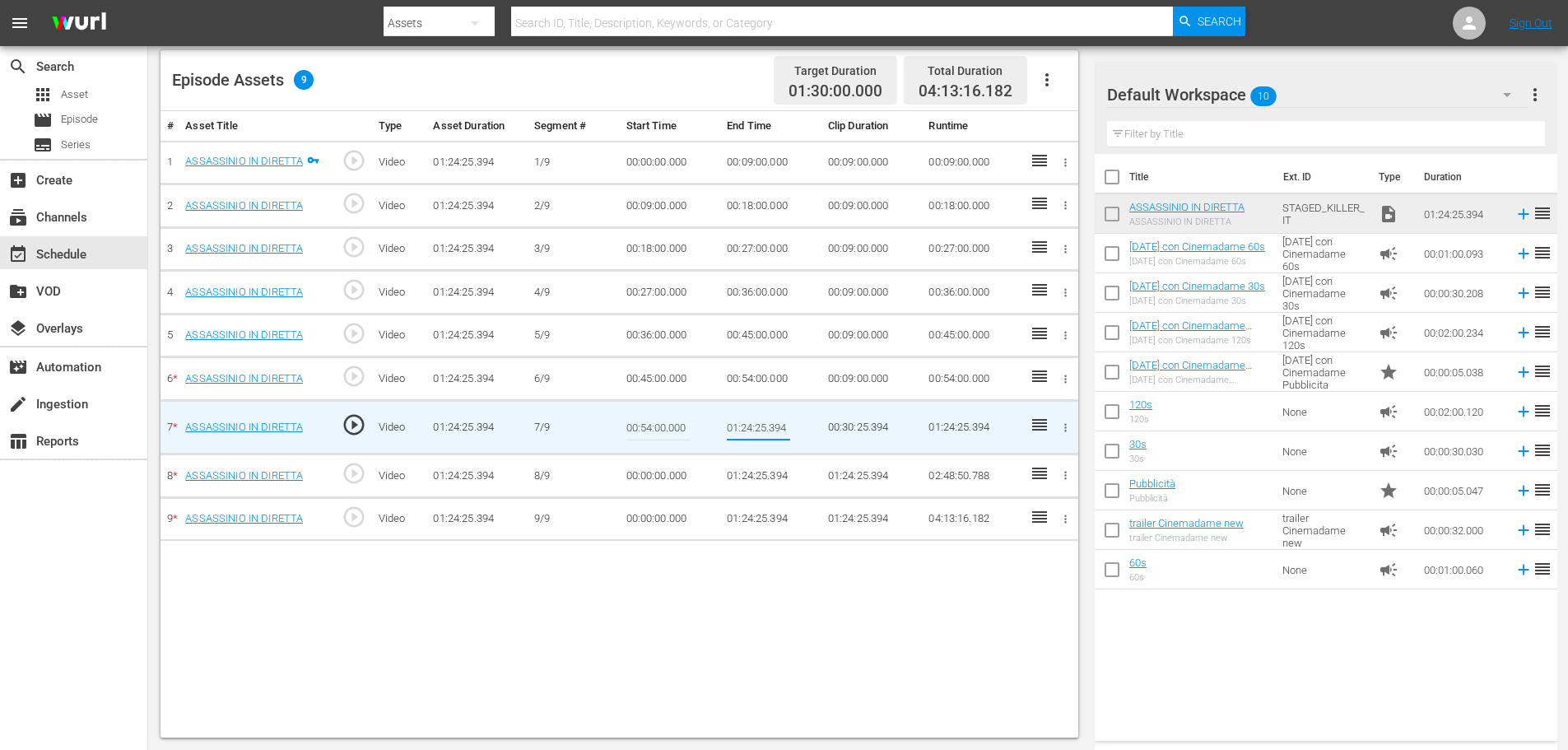
click at [756, 424] on input "01:24:25.394" at bounding box center [758, 427] width 63 height 40
paste input "03:00"
type input "01:03:00"
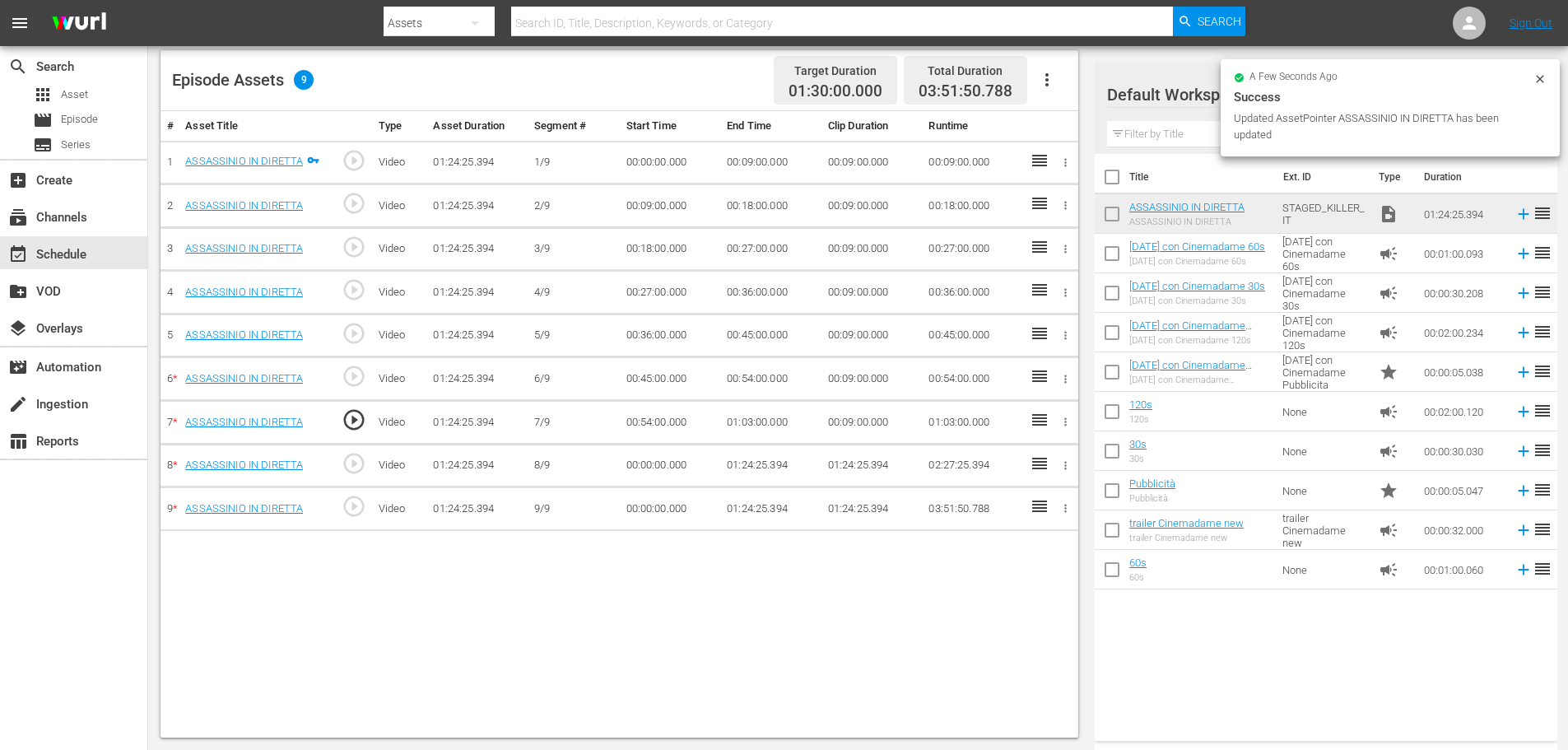
click at [673, 464] on td "00:00:00.000" at bounding box center [670, 465] width 101 height 44
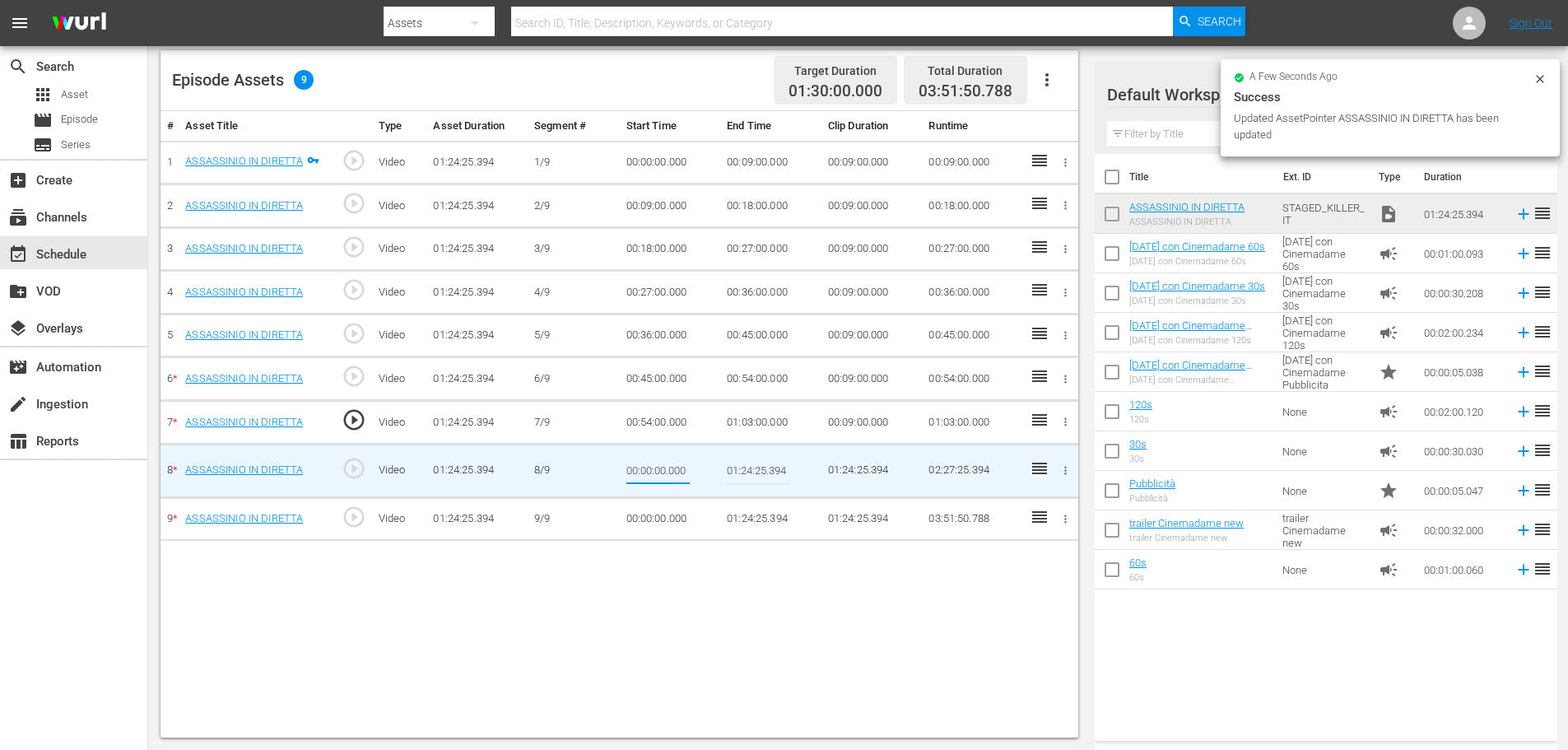
click at [673, 464] on input "00:00:00.000" at bounding box center [658, 470] width 63 height 40
type input "01:03:00"
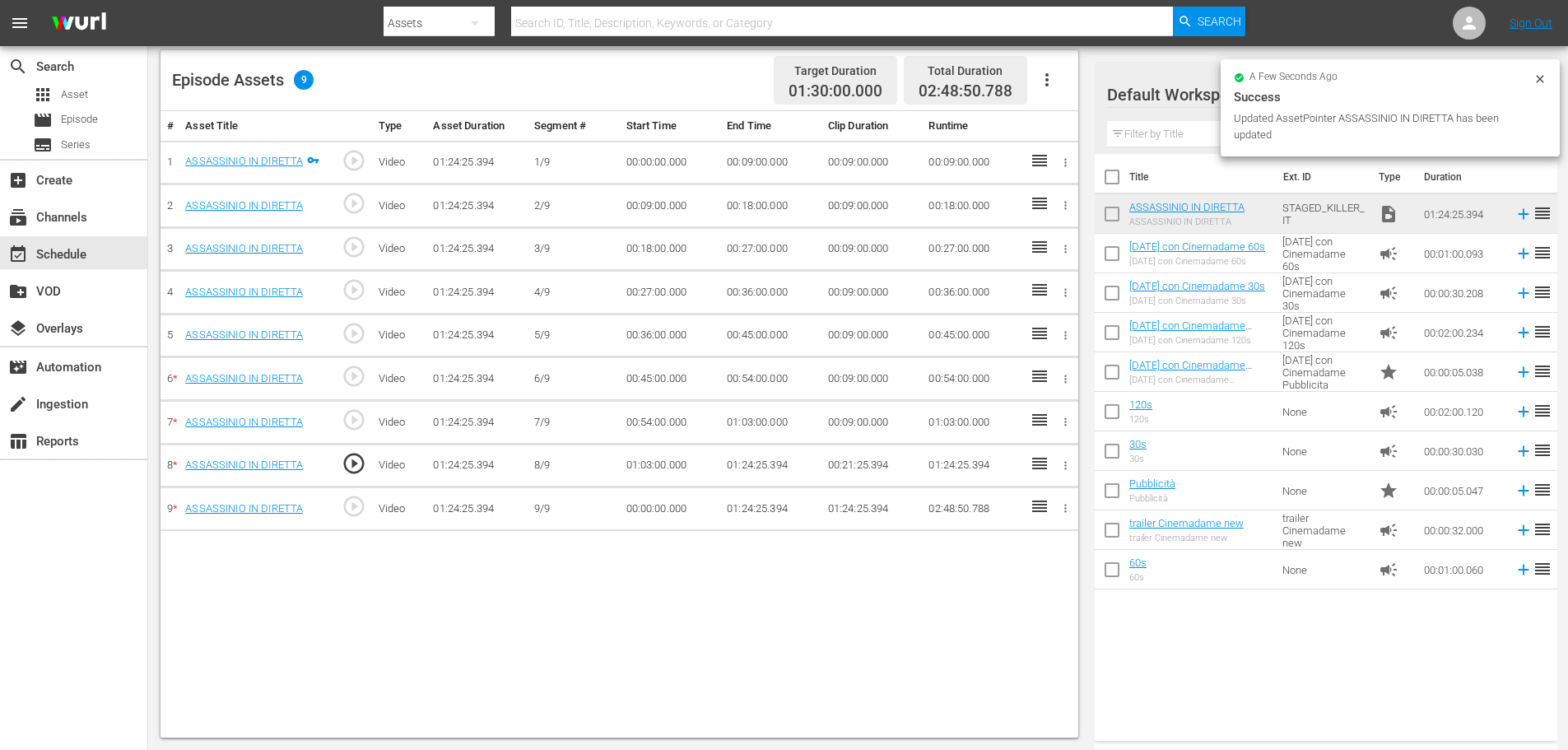
click at [740, 470] on td "01:24:25.394" at bounding box center [770, 465] width 101 height 44
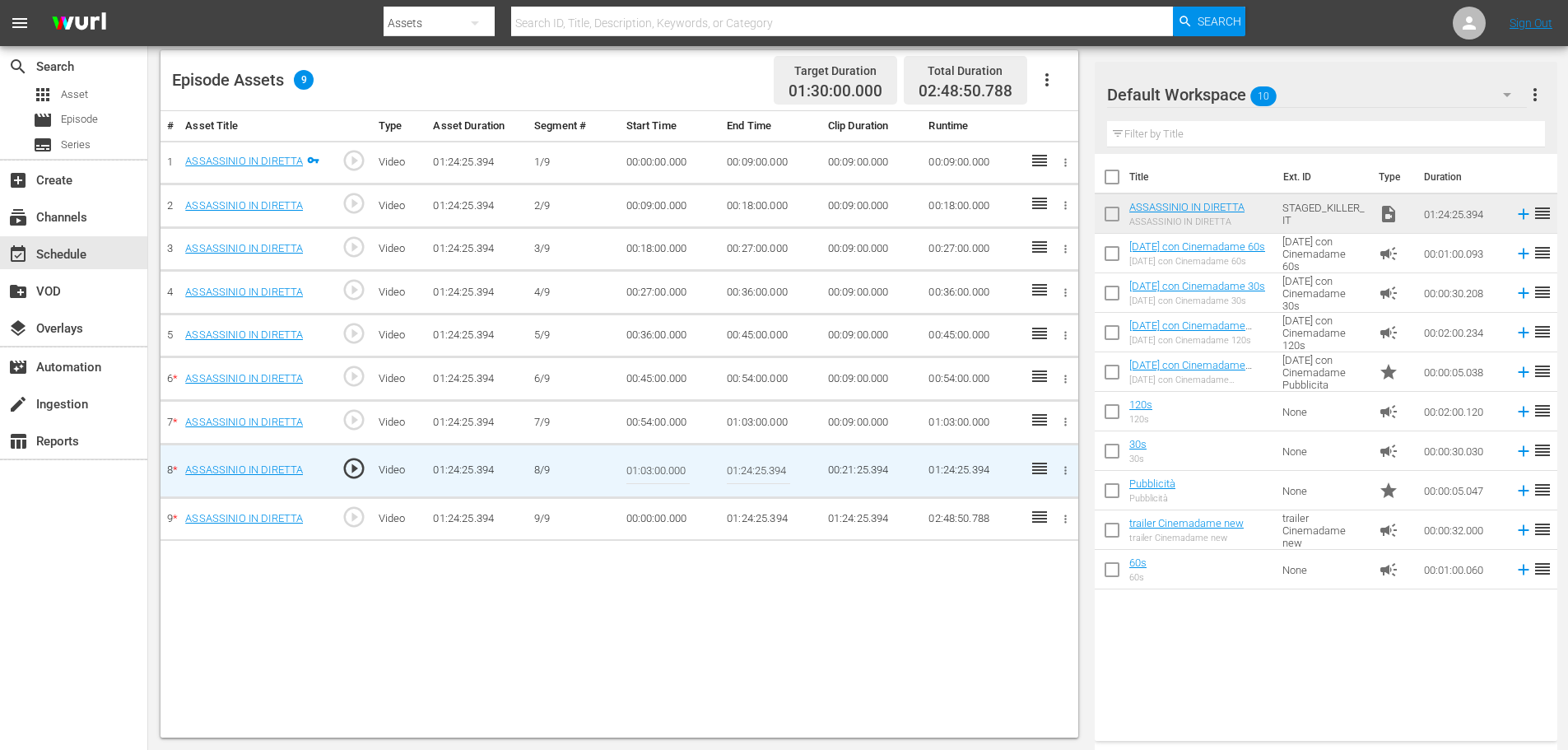
click at [740, 470] on input "01:24:25.394" at bounding box center [758, 470] width 63 height 40
paste input "12:00"
type input "01:12:00"
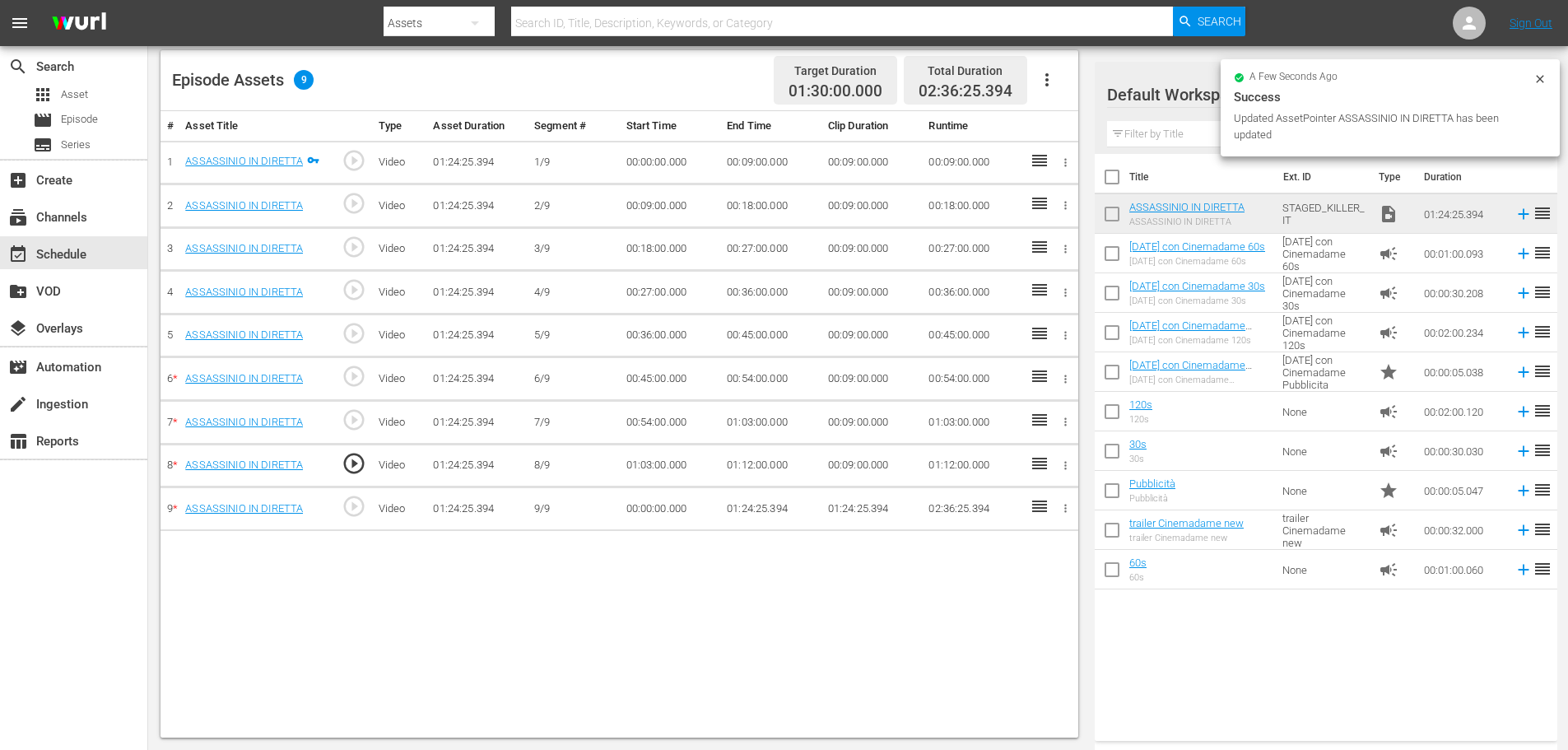
click at [665, 498] on td "00:00:00.000" at bounding box center [670, 508] width 101 height 44
click at [646, 512] on td "00:00:00.000" at bounding box center [670, 508] width 101 height 44
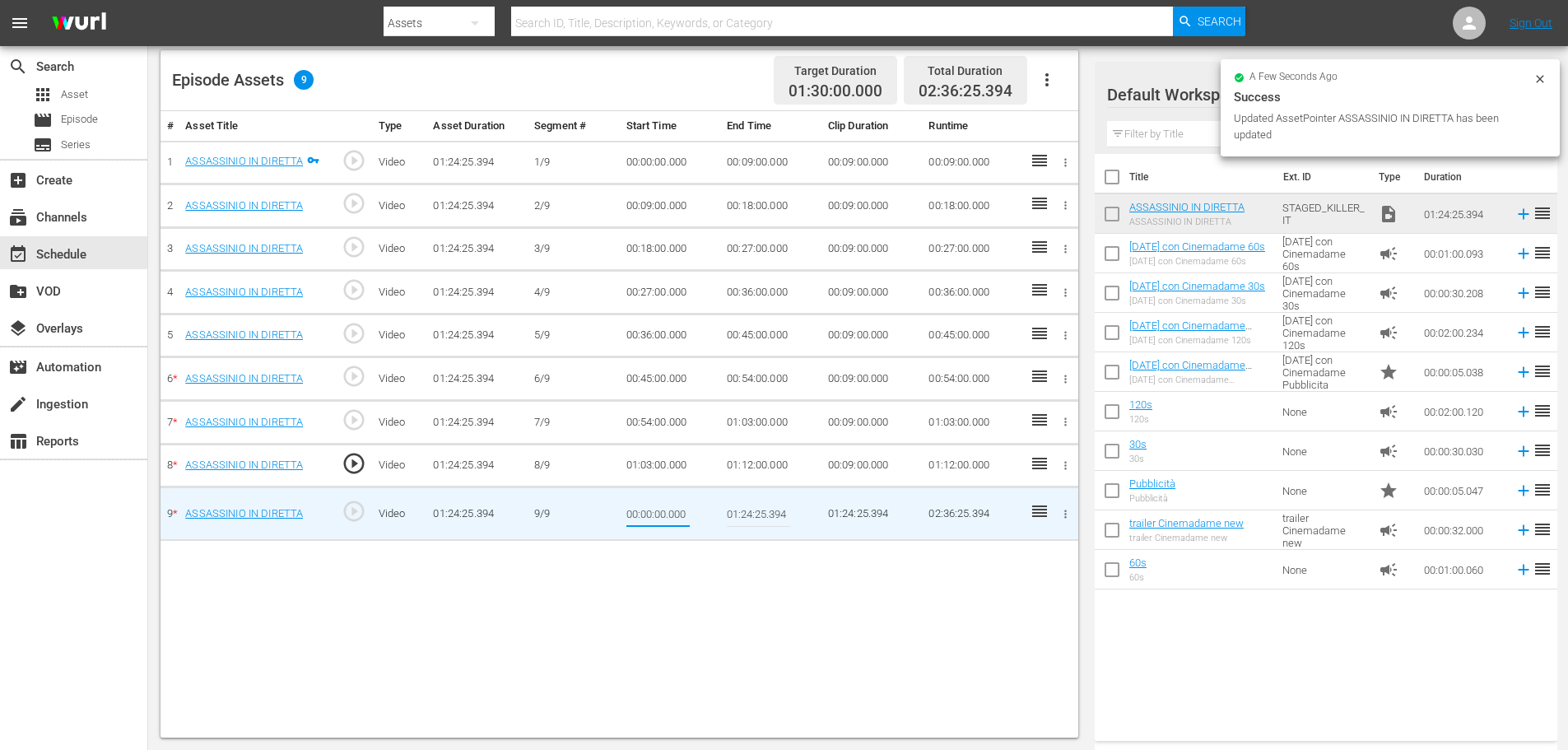
click at [646, 512] on input "00:00:00.000" at bounding box center [658, 514] width 63 height 40
type input "01:12:00"
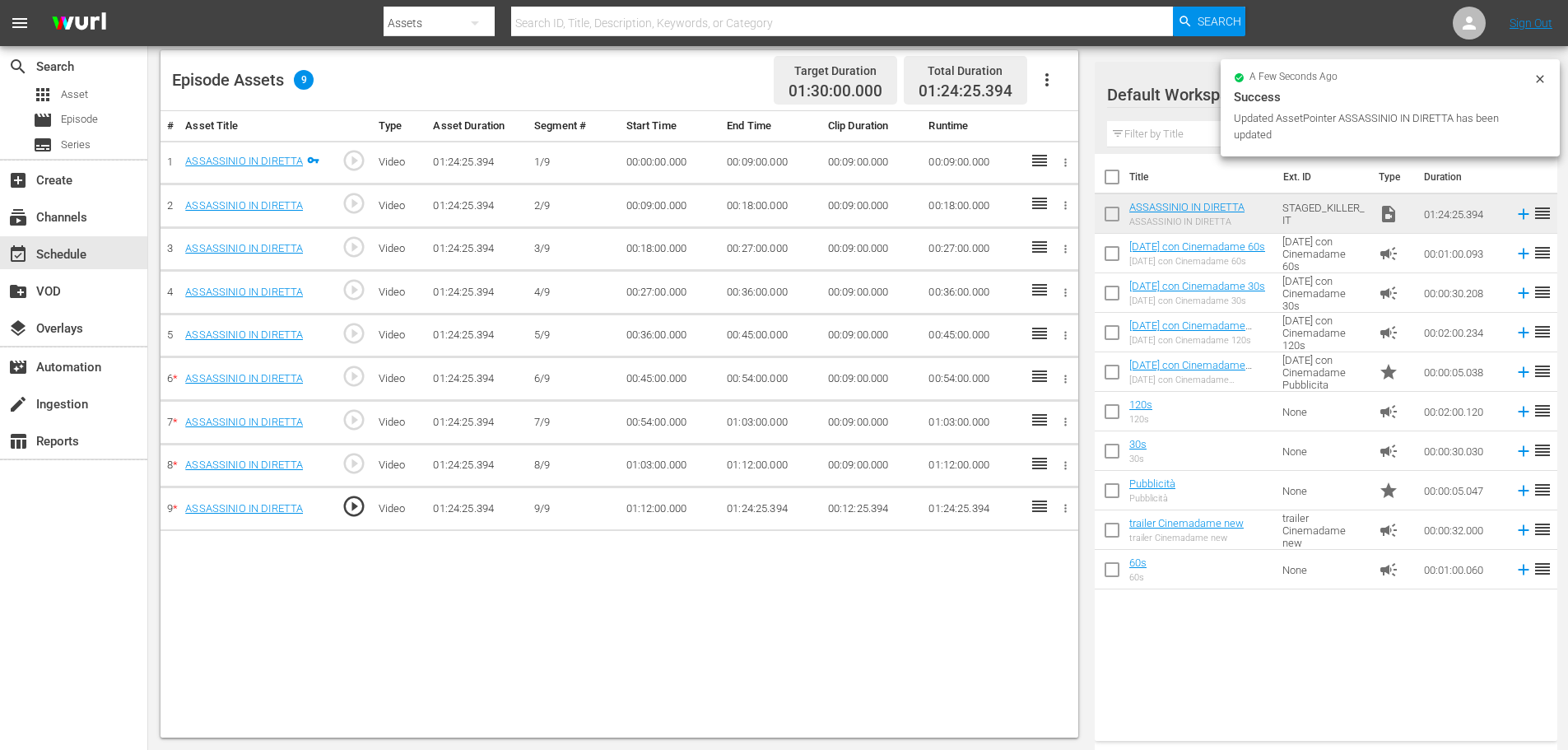
click at [1045, 83] on icon "button" at bounding box center [1046, 79] width 20 height 20
click at [1082, 97] on div "Fill with Ads" at bounding box center [1097, 86] width 112 height 40
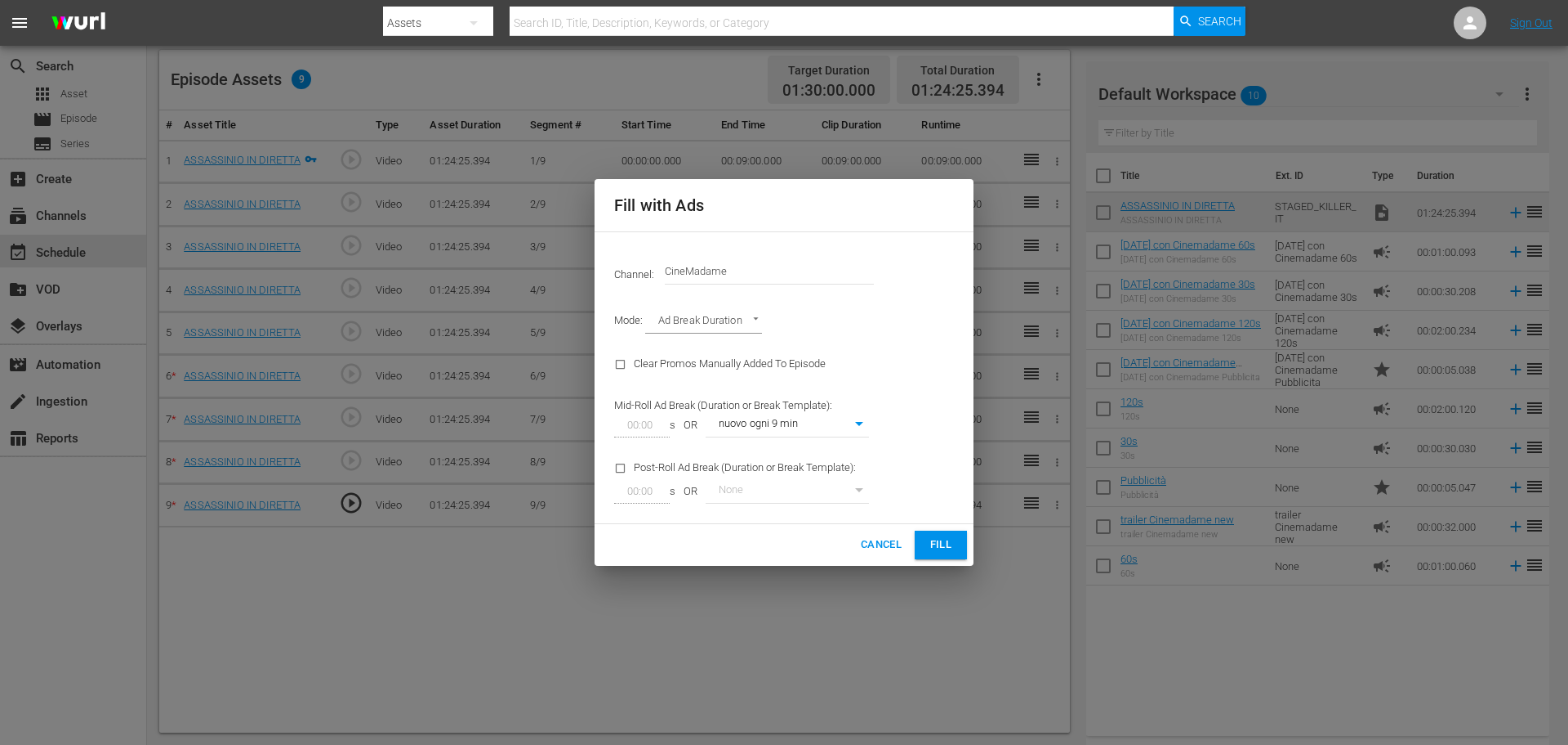
click at [944, 535] on span "Fill" at bounding box center [941, 544] width 27 height 19
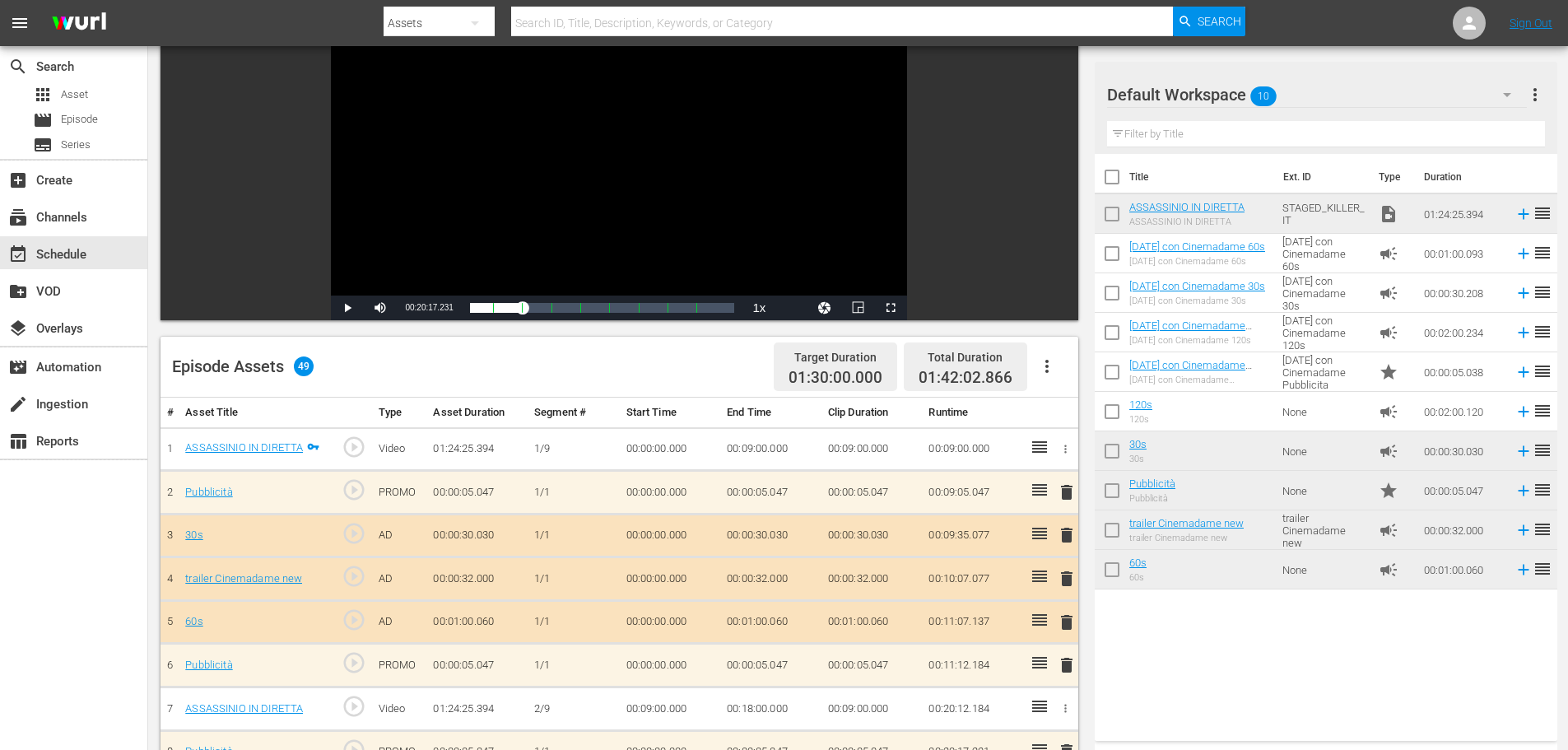
scroll to position [0, 0]
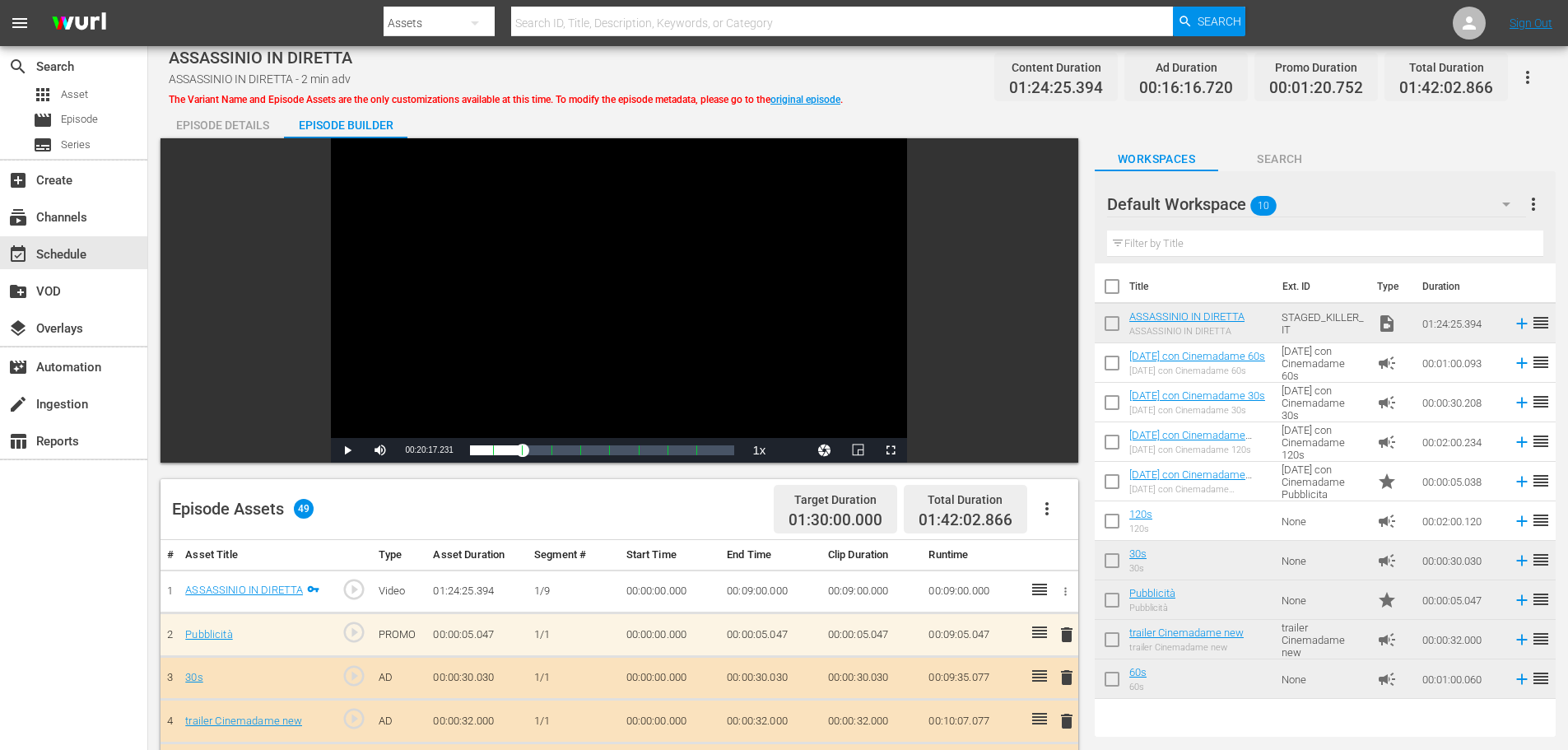
click at [1043, 503] on icon "button" at bounding box center [1046, 508] width 20 height 20
click at [1084, 543] on div "Clear Ads" at bounding box center [1097, 555] width 112 height 40
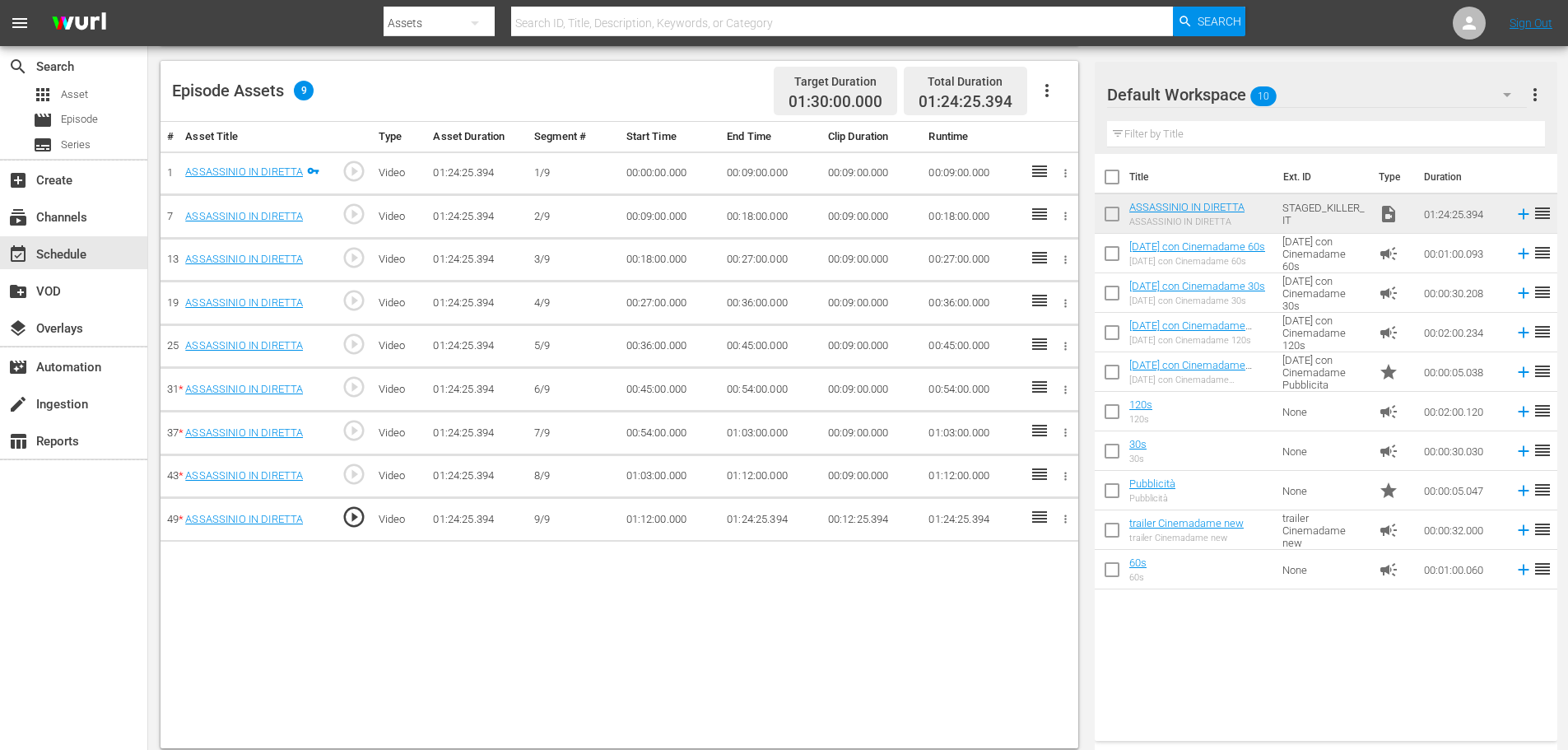
scroll to position [429, 0]
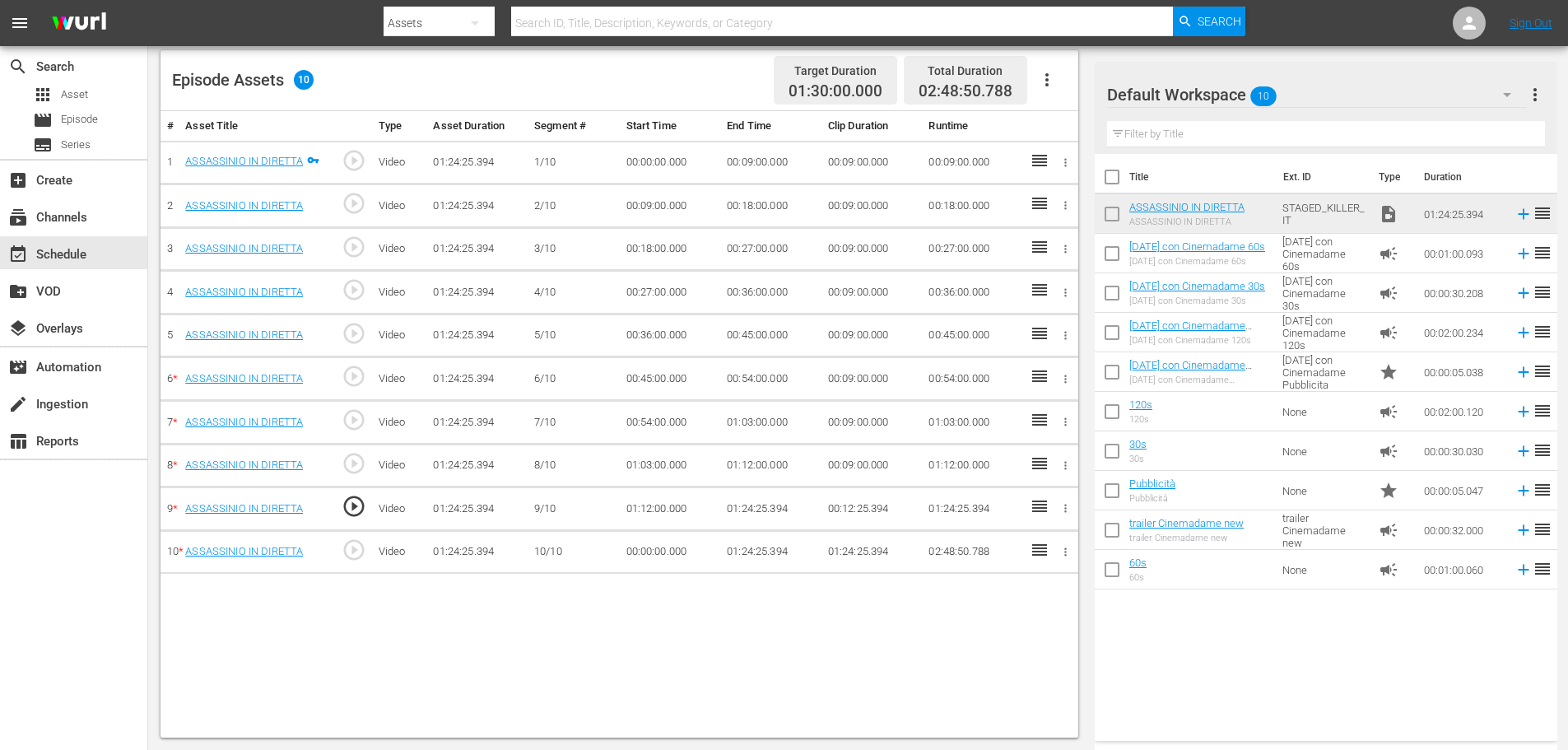
click at [753, 509] on td "01:24:25.394" at bounding box center [770, 508] width 101 height 44
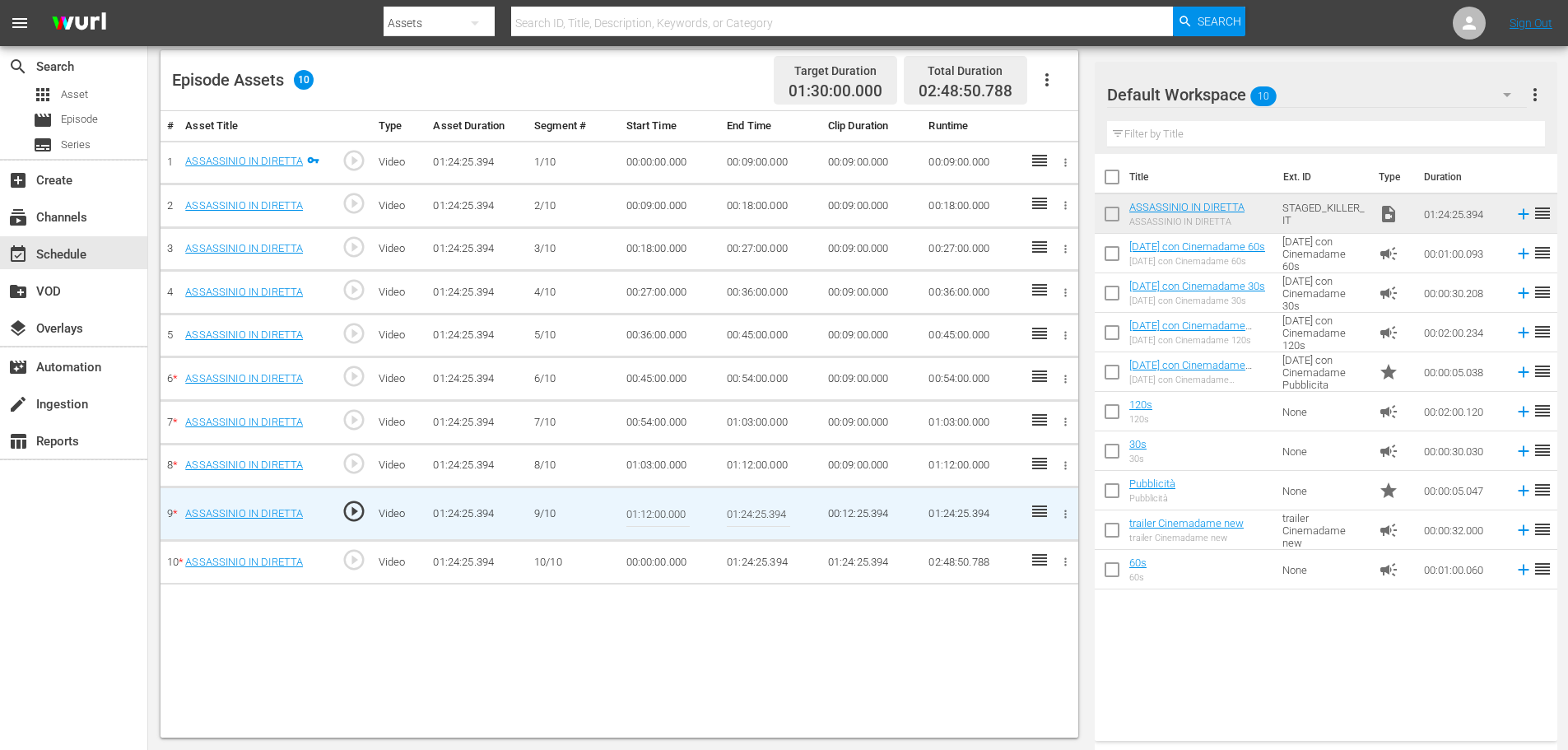
click at [753, 509] on input "01:24:25.394" at bounding box center [758, 514] width 63 height 40
paste input "1:00"
type input "01:21:00"
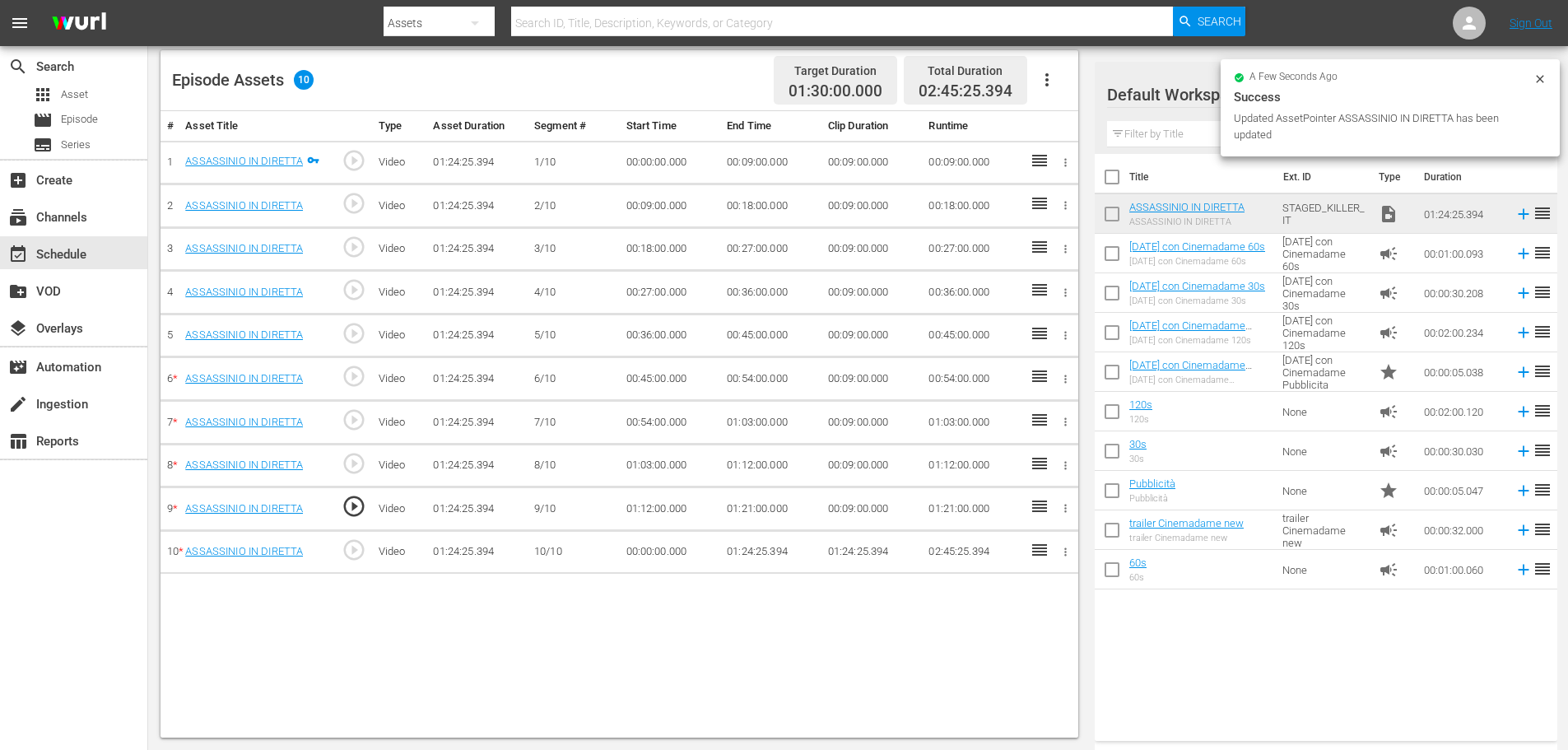
click at [648, 540] on td "00:00:00.000" at bounding box center [670, 551] width 101 height 44
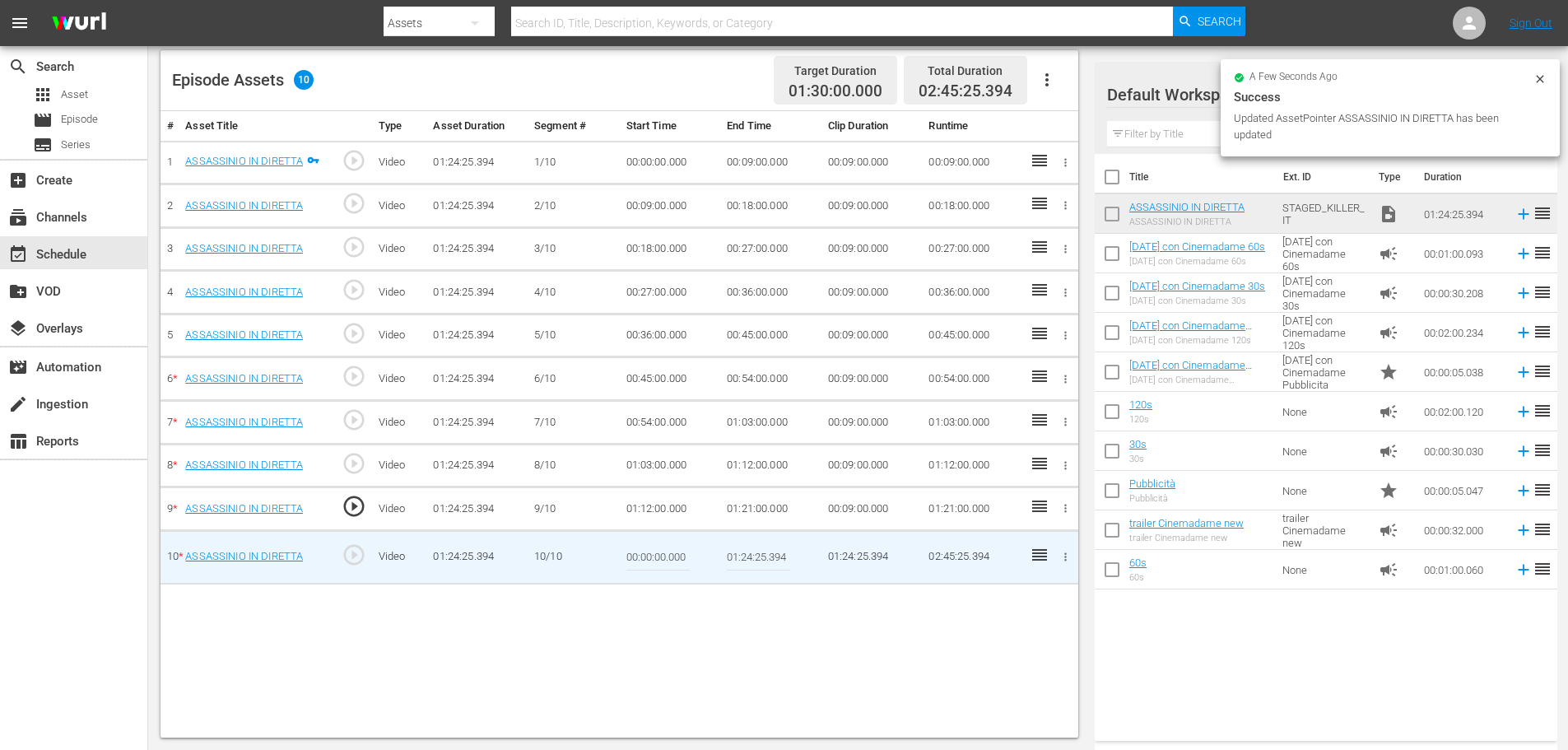
click at [647, 556] on input "00:00:00.000" at bounding box center [658, 558] width 63 height 40
paste input "1:21:"
type input "01:21:00"
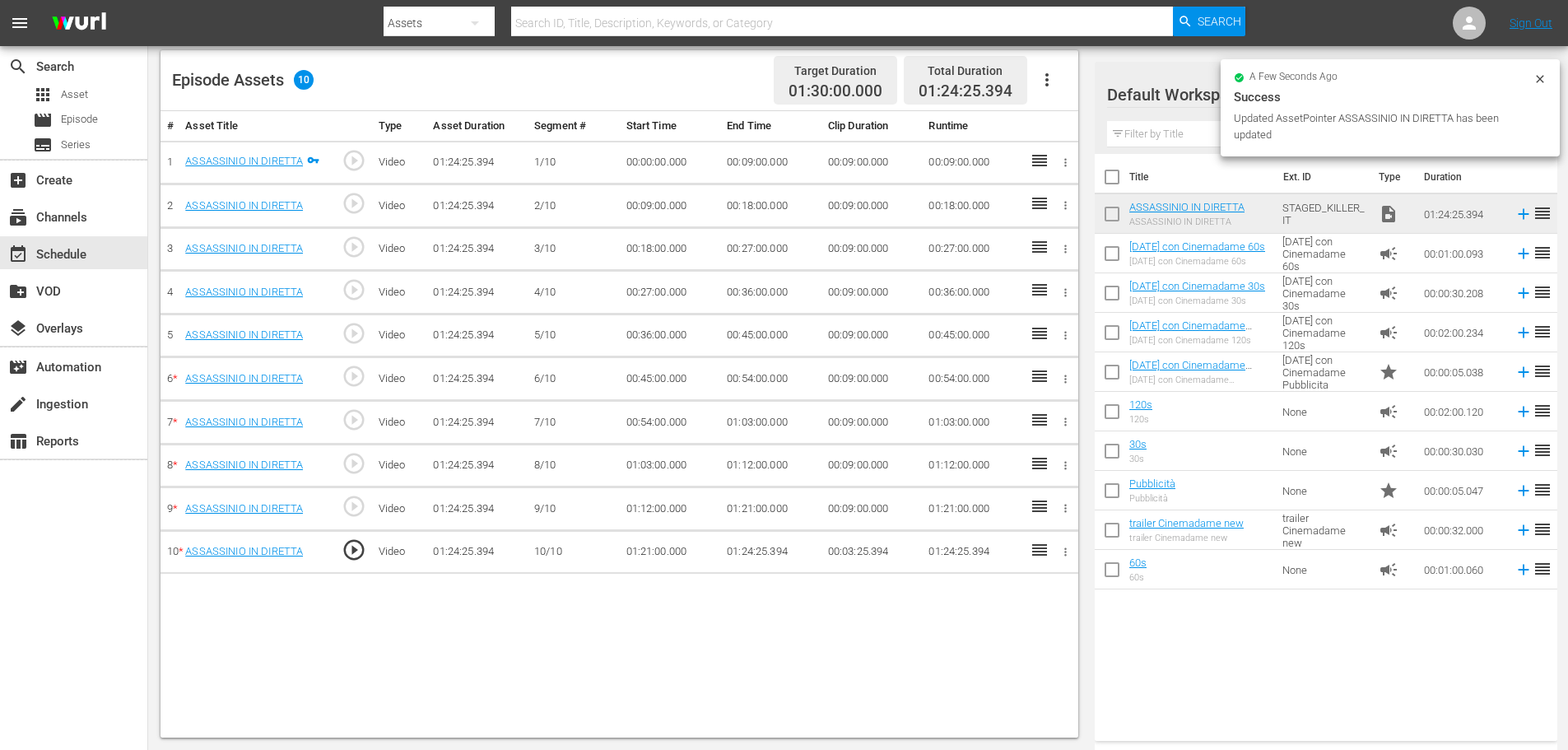
click at [1046, 79] on icon "button" at bounding box center [1047, 79] width 3 height 13
click at [1086, 95] on div "Fill with Ads" at bounding box center [1097, 86] width 112 height 40
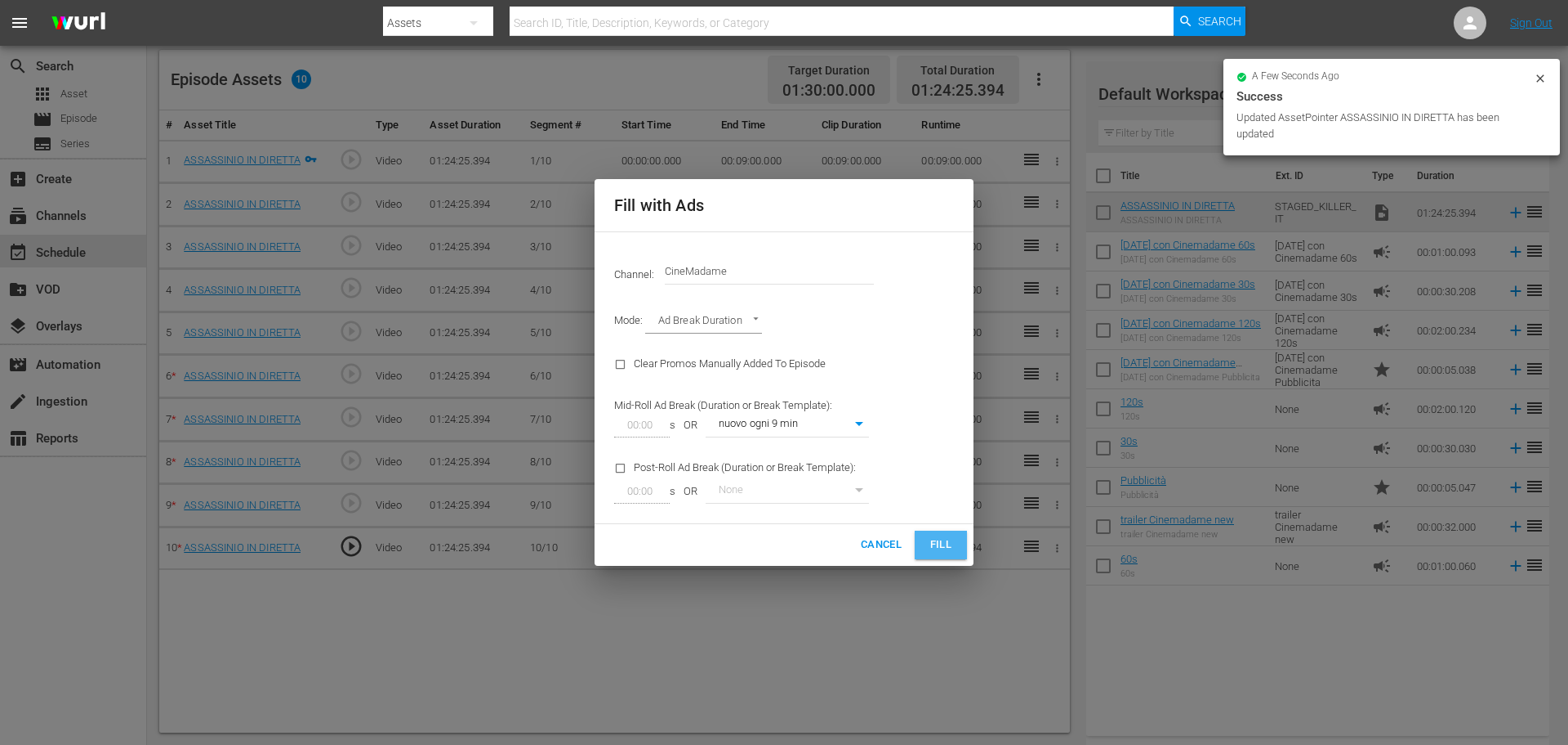
click at [938, 555] on button "Fill" at bounding box center [941, 544] width 52 height 28
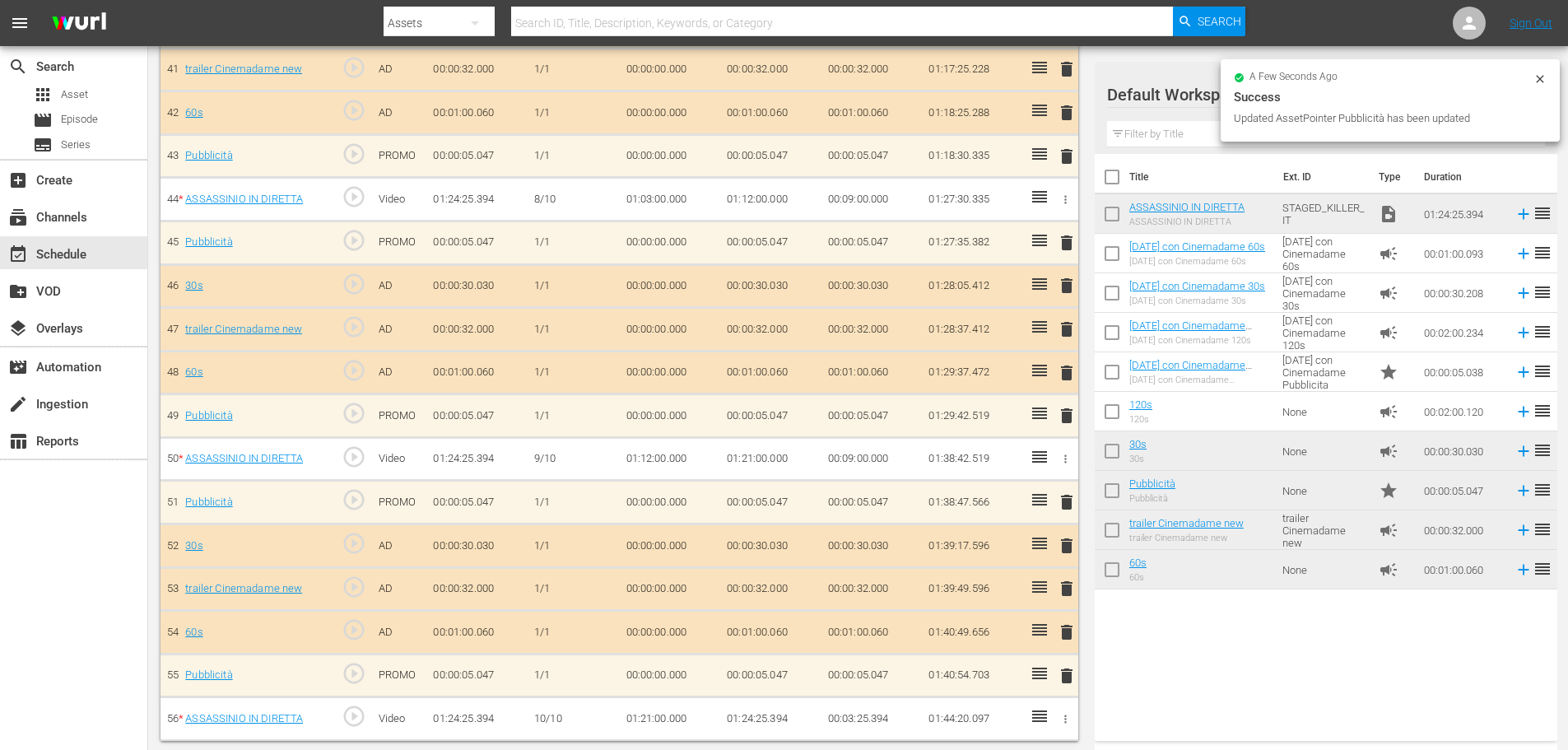
scroll to position [2255, 0]
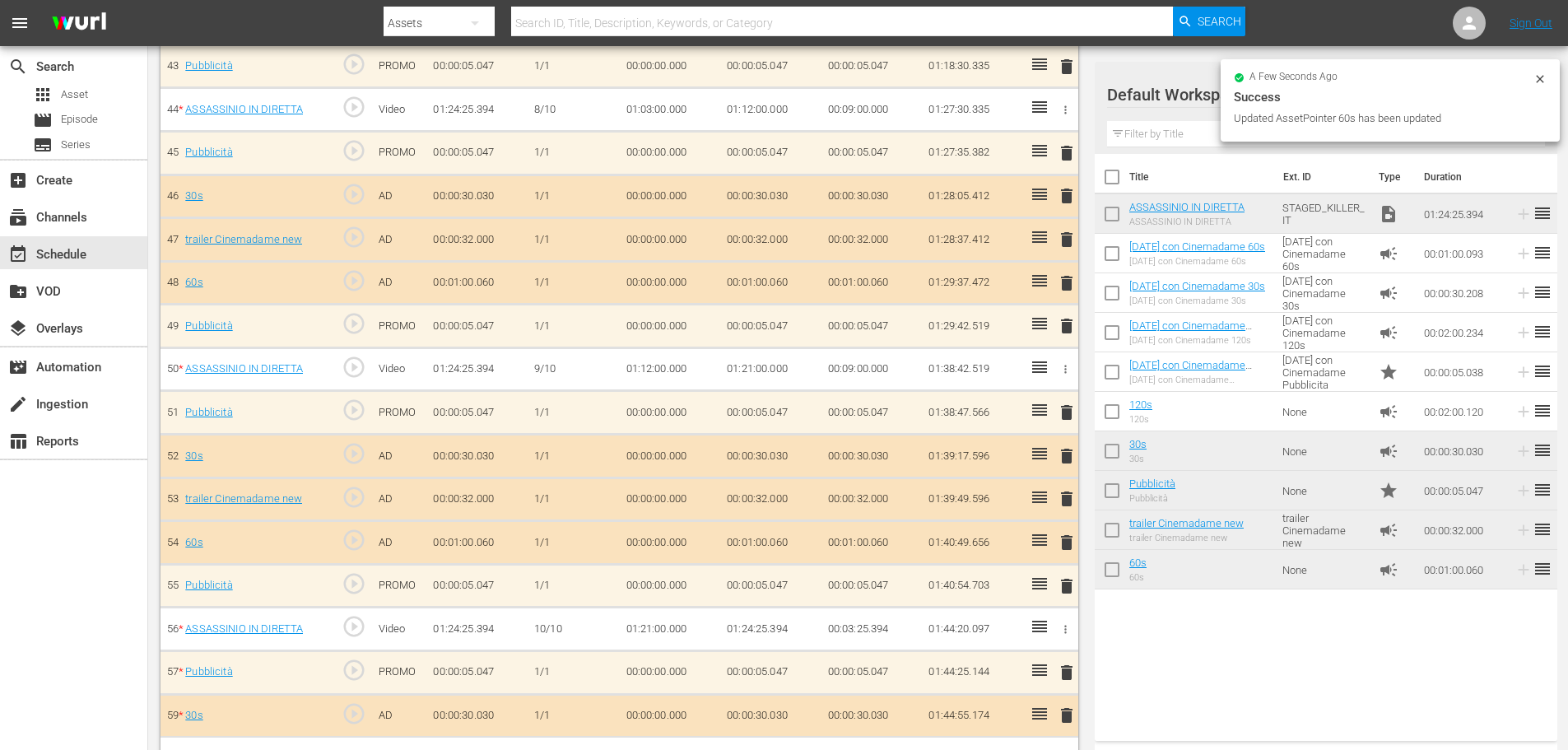
scroll to position [2341, 0]
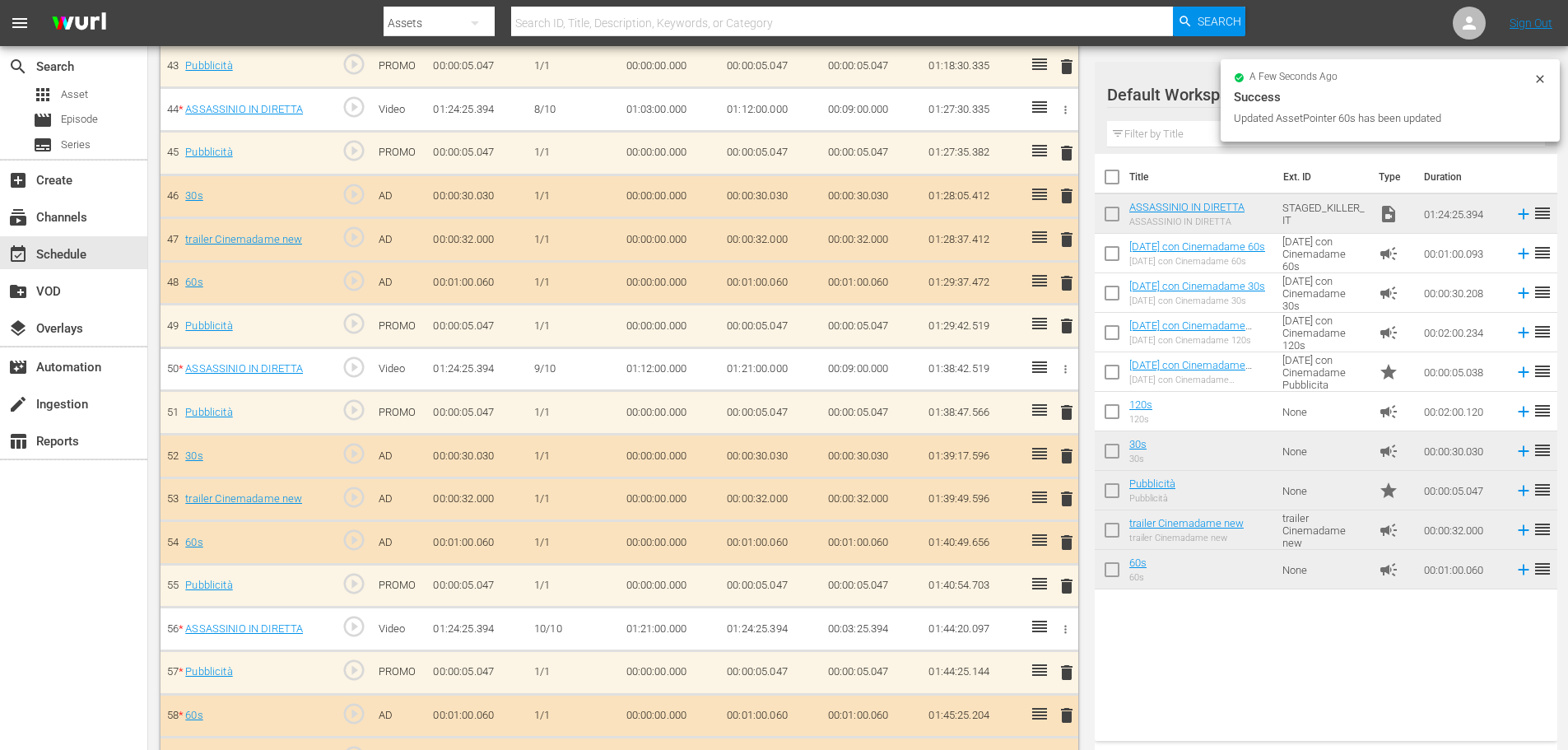
click at [1194, 488] on td "Pubblicità Pubblicità" at bounding box center [1203, 490] width 147 height 40
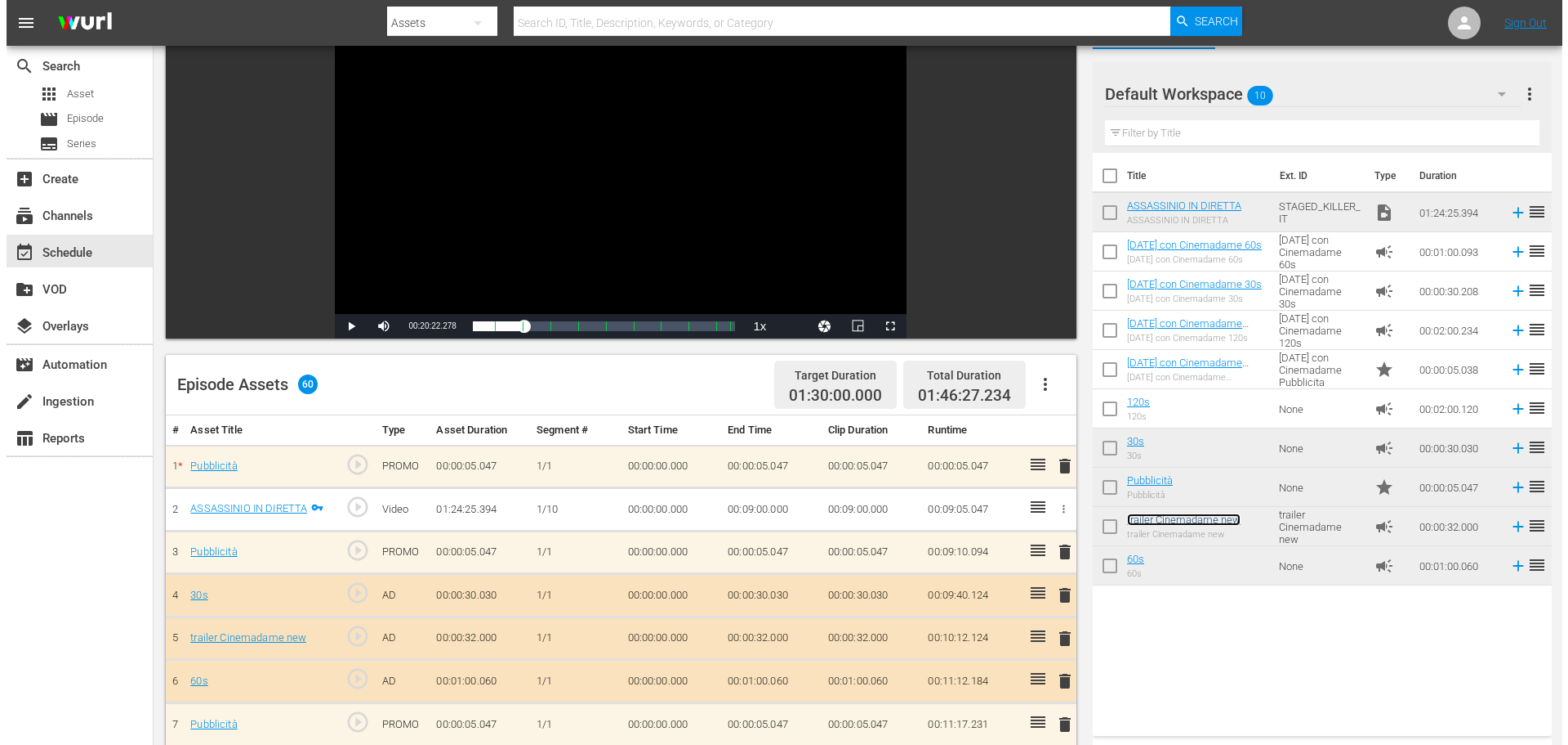
scroll to position [0, 0]
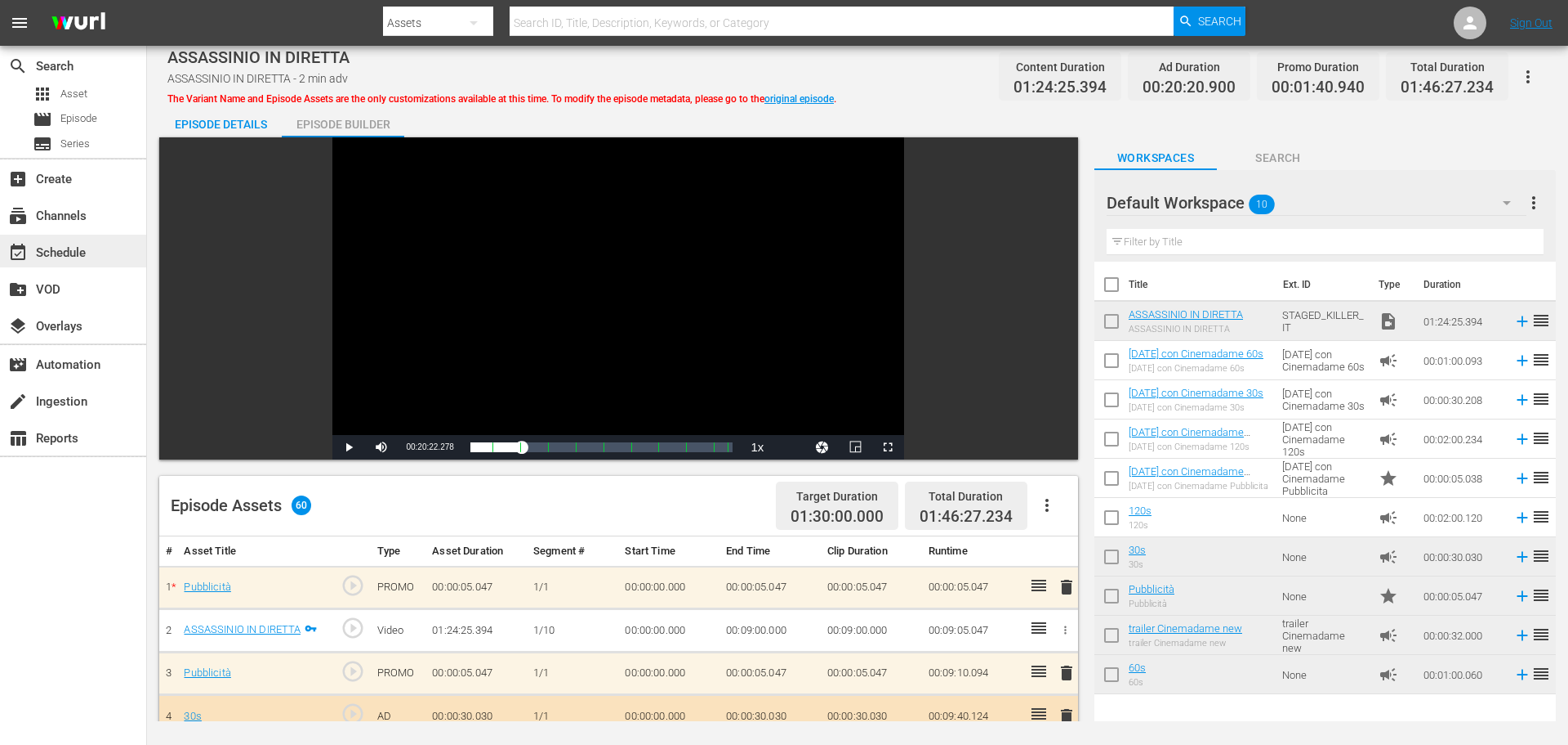
click at [83, 248] on div "event_available Schedule" at bounding box center [45, 249] width 92 height 15
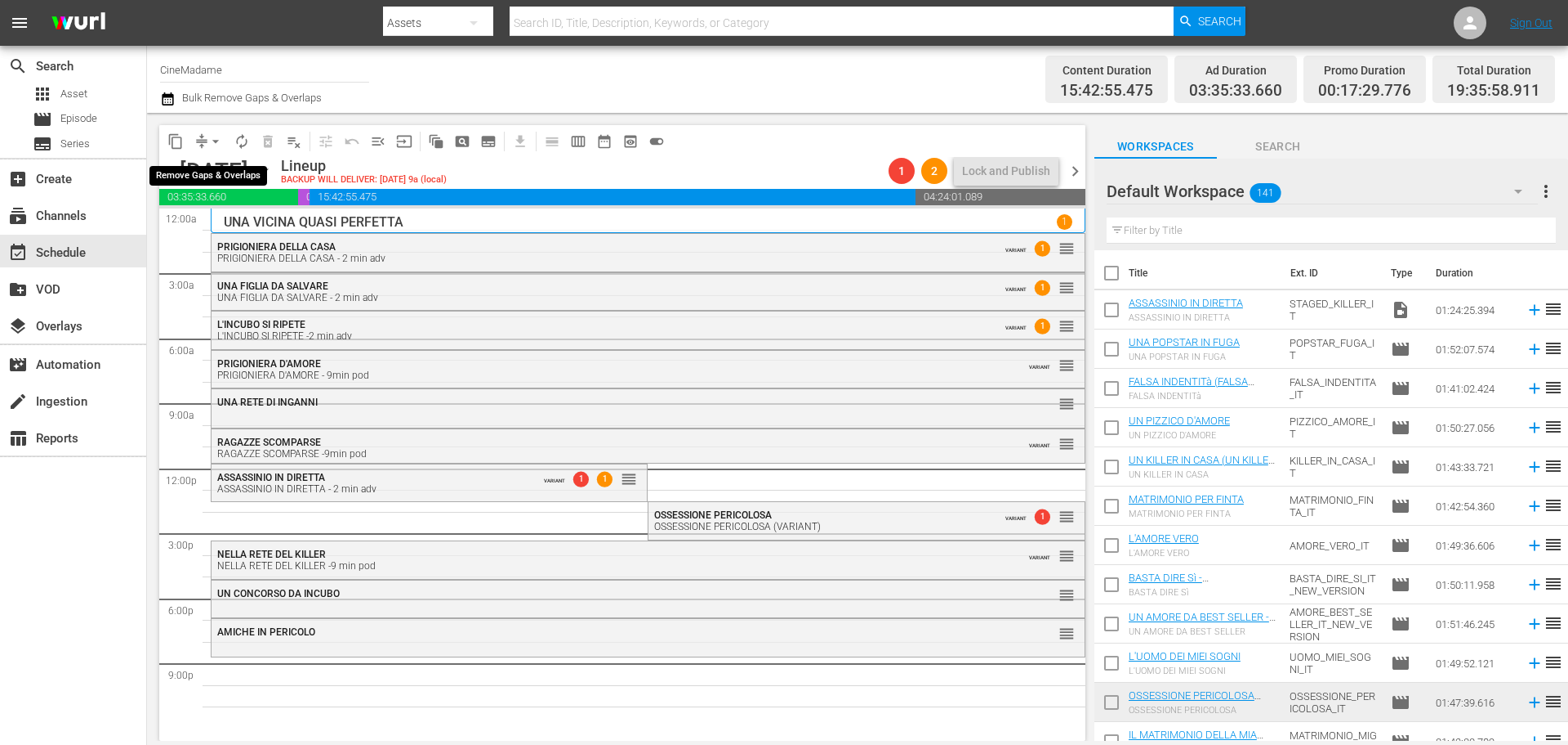
click at [218, 136] on span "arrow_drop_down" at bounding box center [215, 141] width 16 height 16
click at [254, 213] on li "Align to First Episode" at bounding box center [217, 201] width 171 height 27
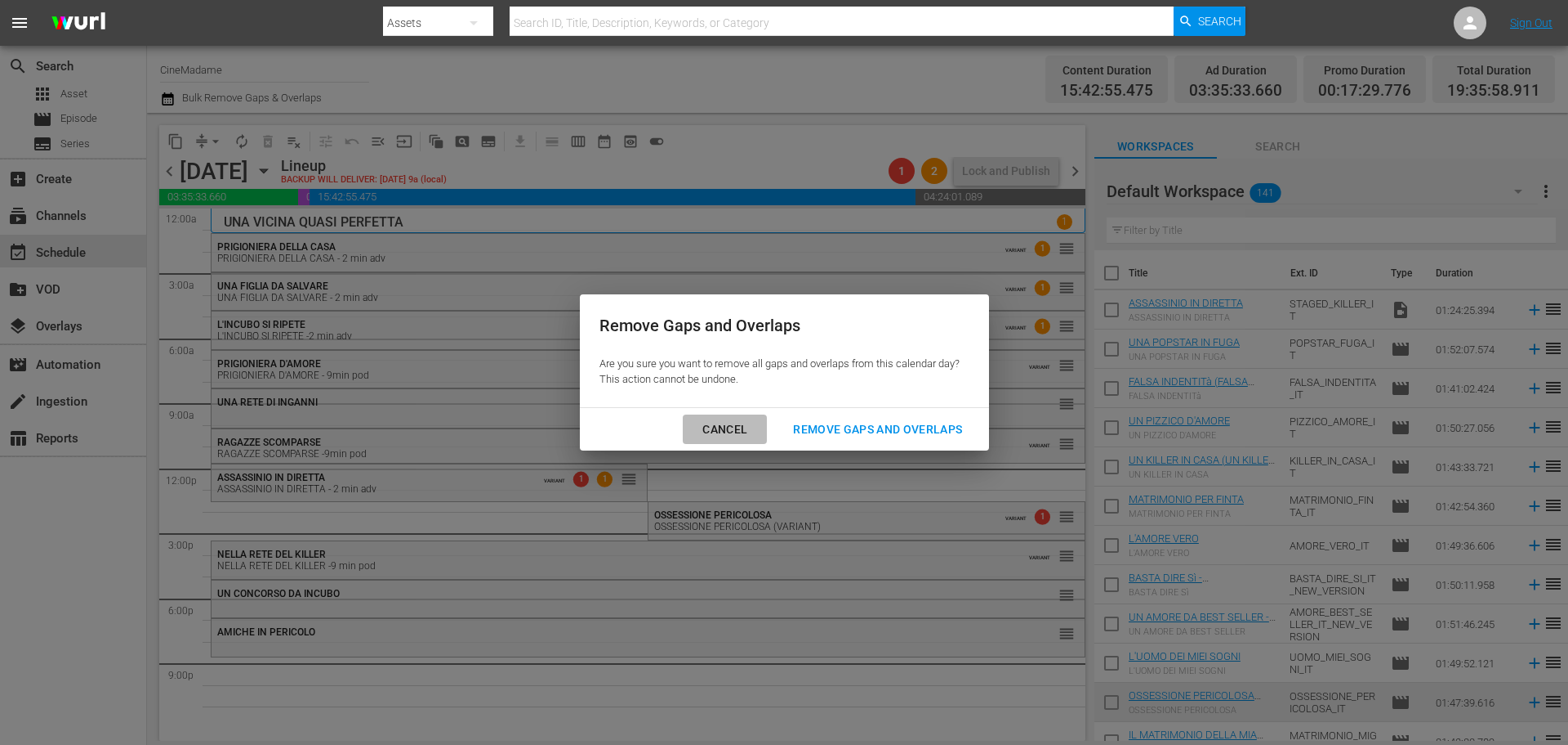
click at [737, 438] on div "Cancel" at bounding box center [725, 430] width 71 height 21
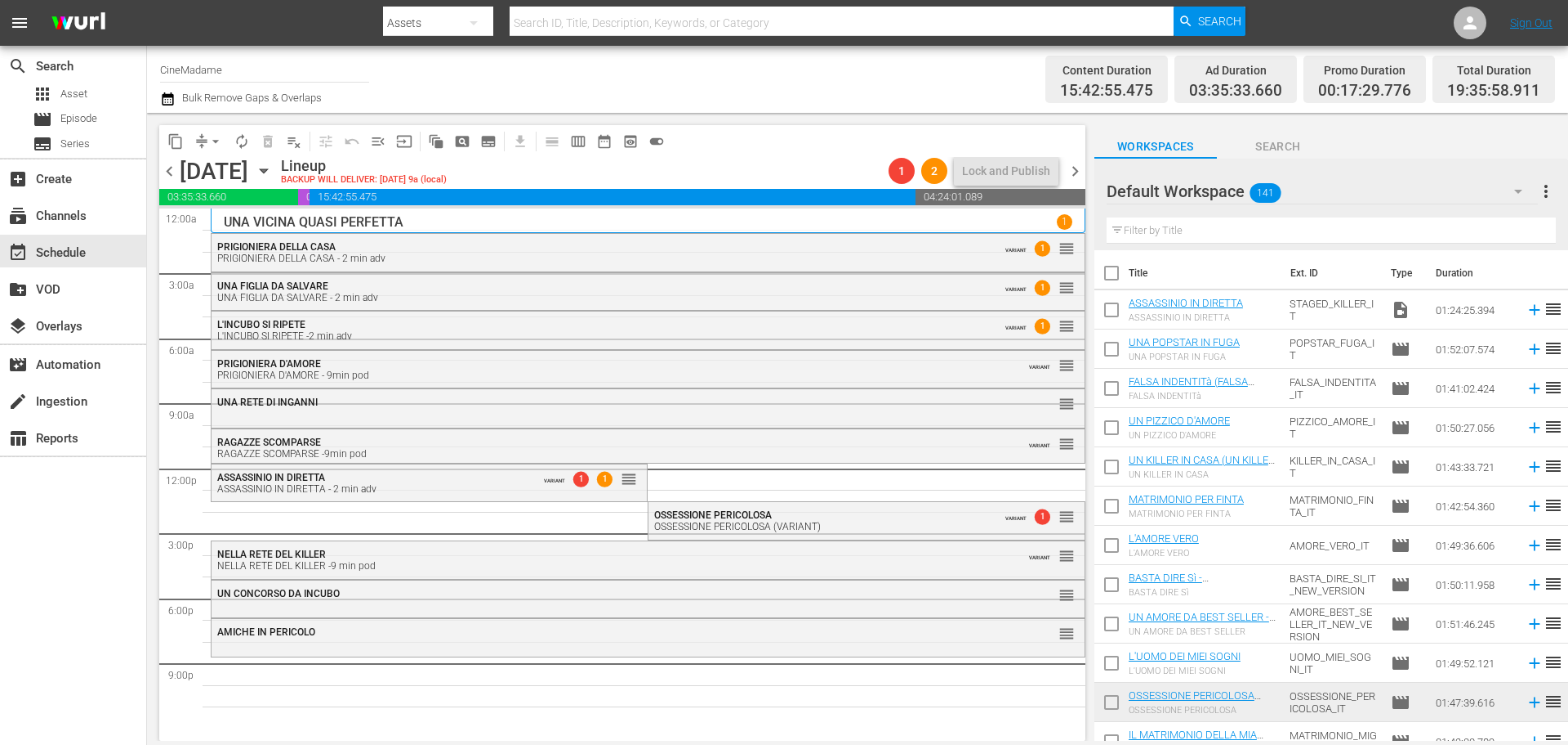
click at [222, 130] on button "arrow_drop_down" at bounding box center [215, 141] width 27 height 27
click at [235, 219] on li "Align to End of Previous Day" at bounding box center [217, 228] width 171 height 27
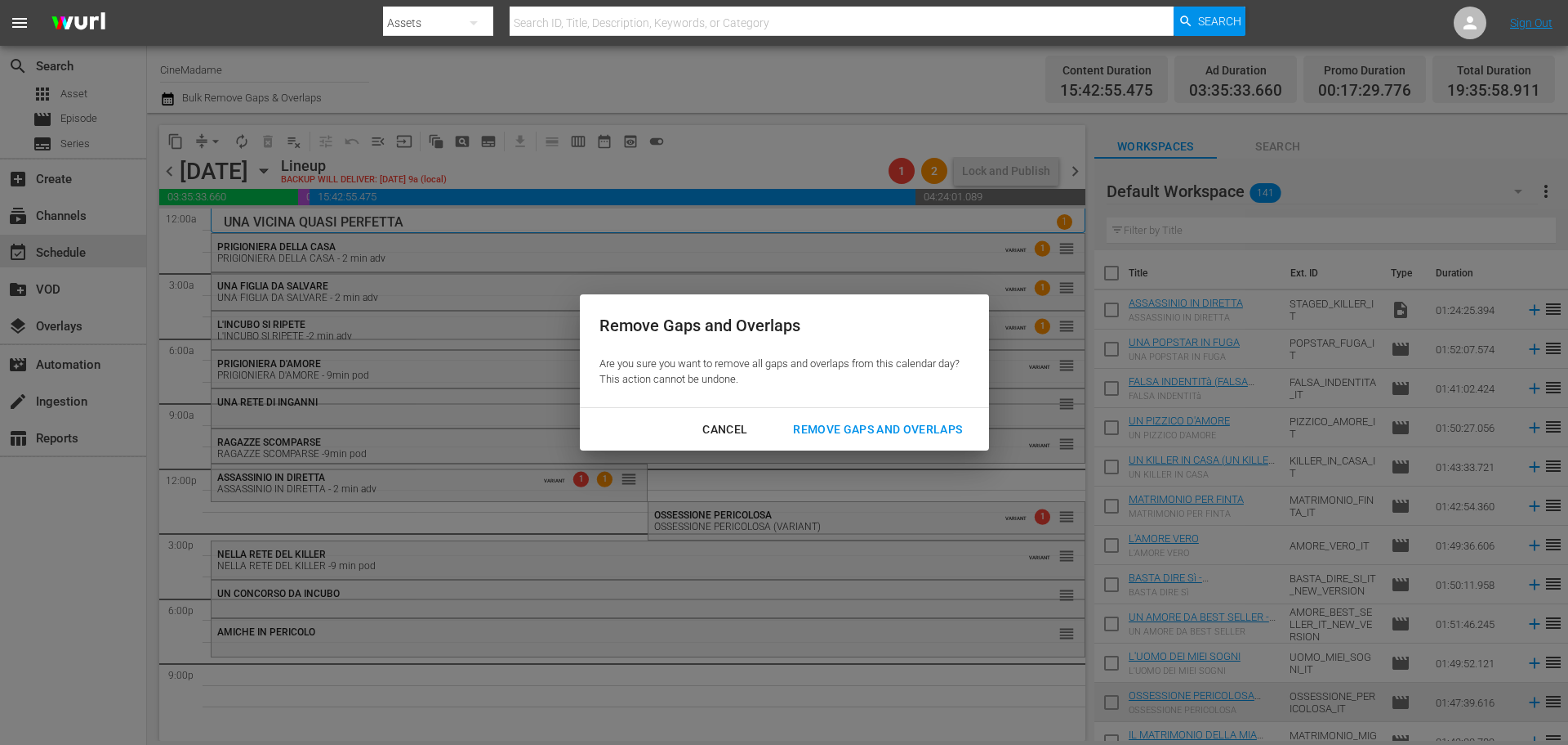
click at [919, 427] on div "Remove Gaps and Overlaps" at bounding box center [877, 430] width 195 height 21
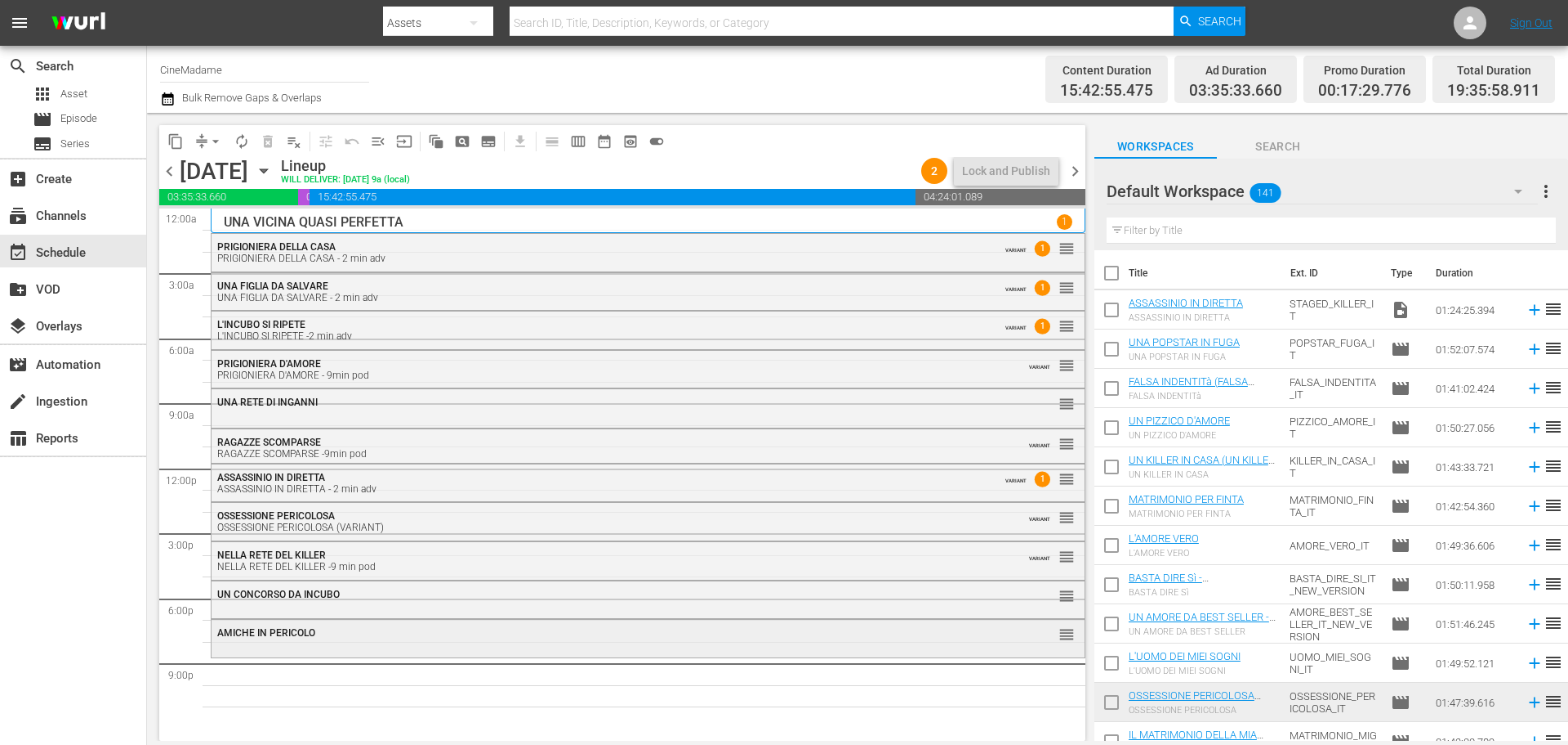
click at [429, 636] on div "AMICHE IN PERICOLO" at bounding box center [604, 632] width 773 height 11
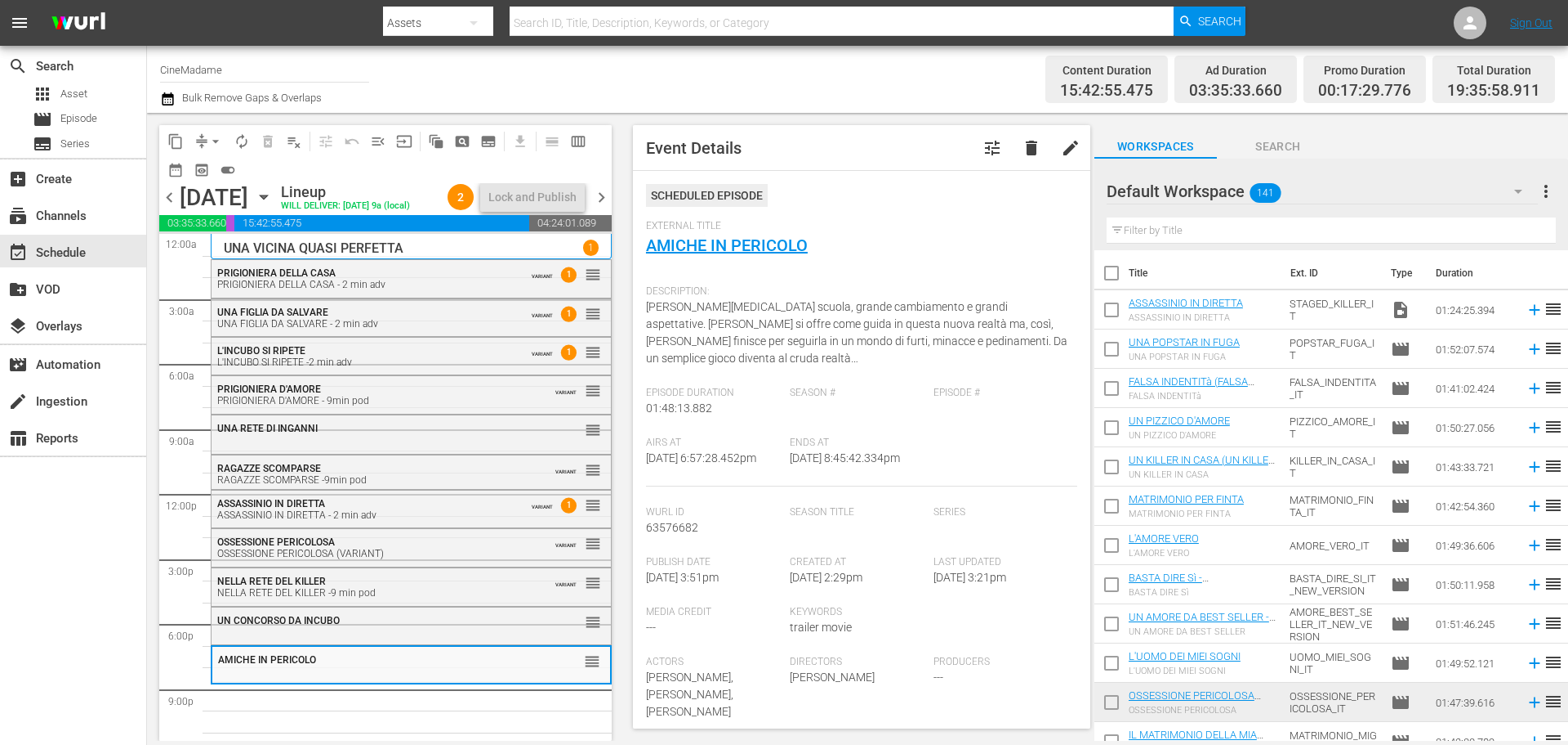
click at [1209, 233] on input "text" at bounding box center [1332, 231] width 449 height 27
click at [1210, 232] on input "text" at bounding box center [1332, 231] width 449 height 27
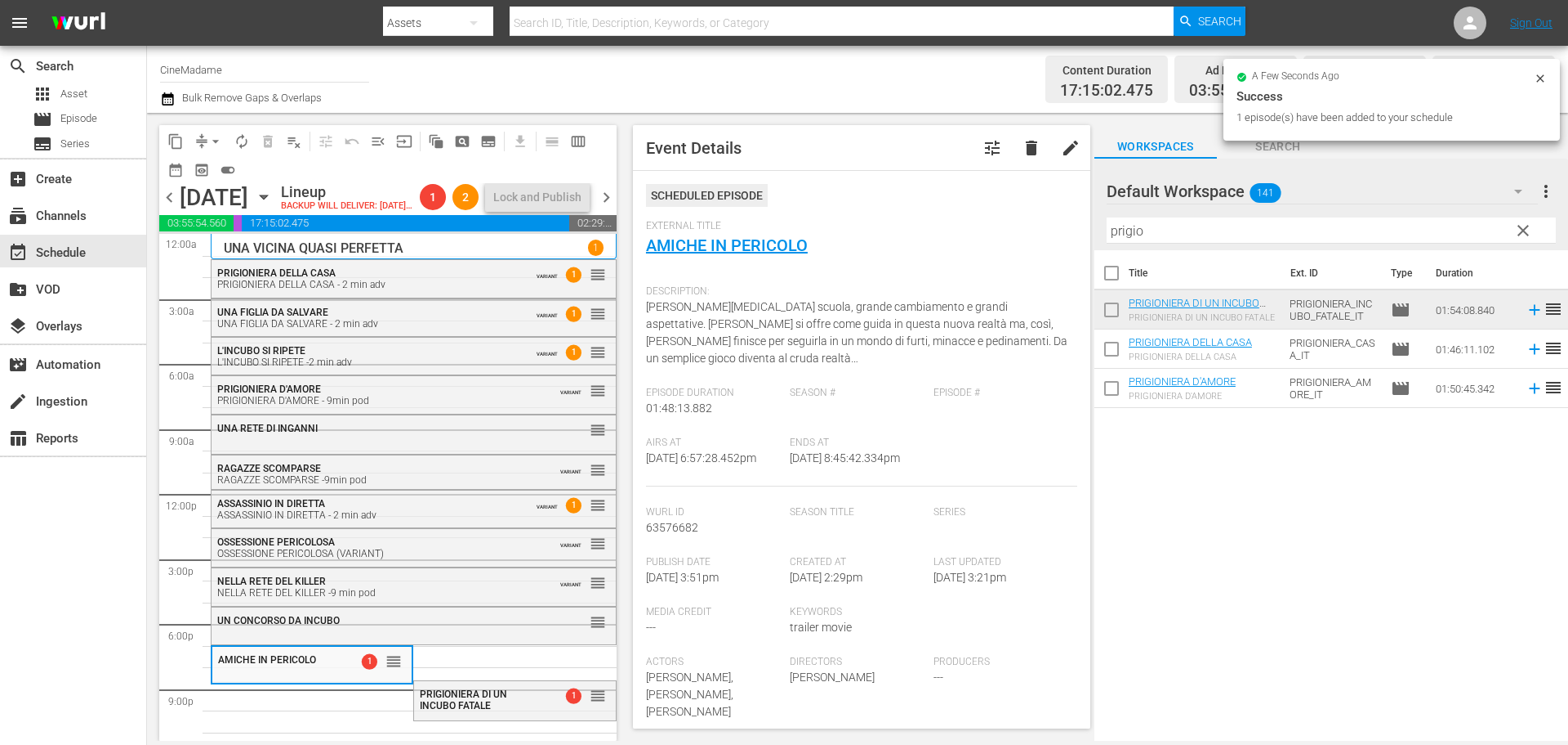
click at [1153, 217] on div "Filter by Title prigio" at bounding box center [1332, 231] width 449 height 39
click at [1146, 220] on input "prigio" at bounding box center [1332, 231] width 449 height 27
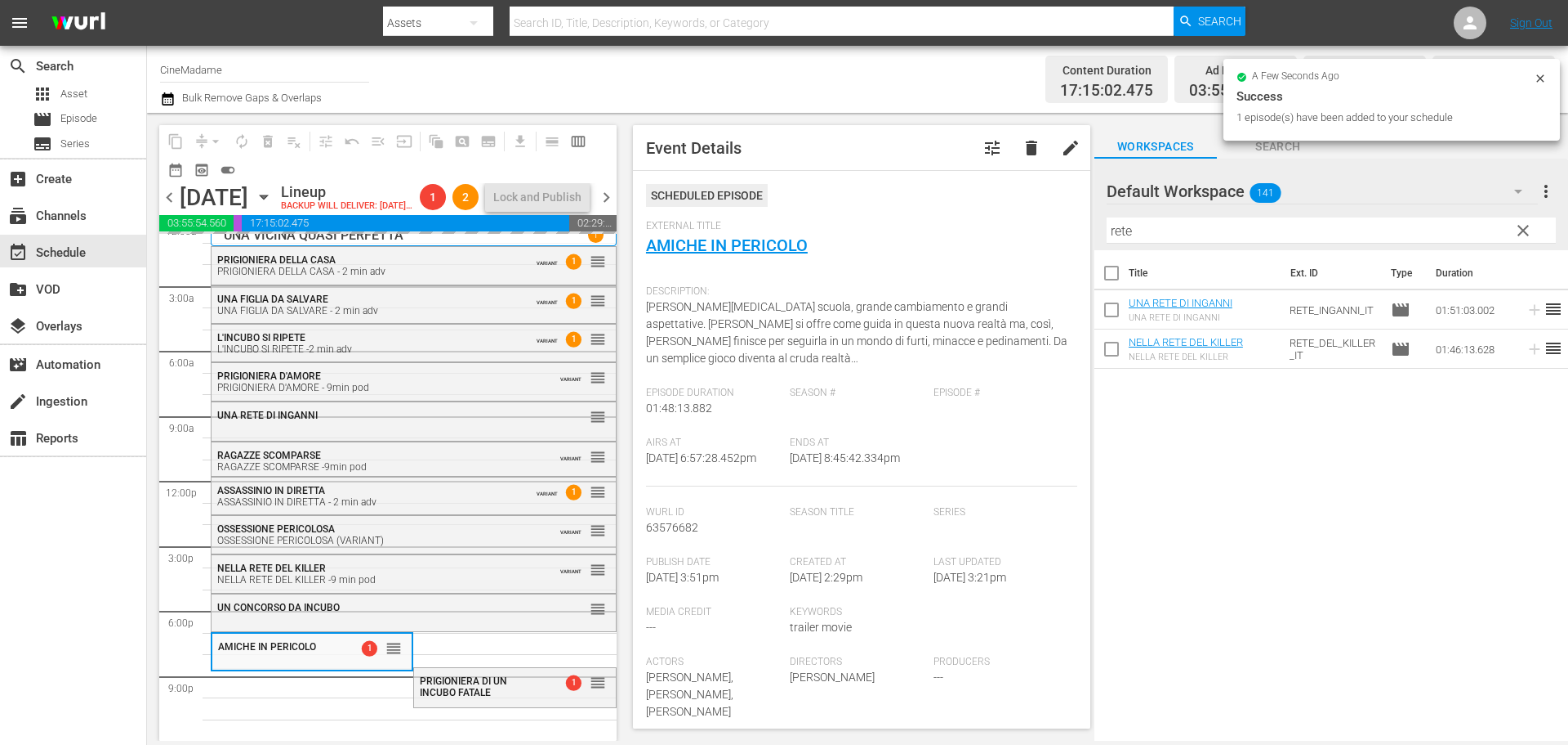
scroll to position [36, 0]
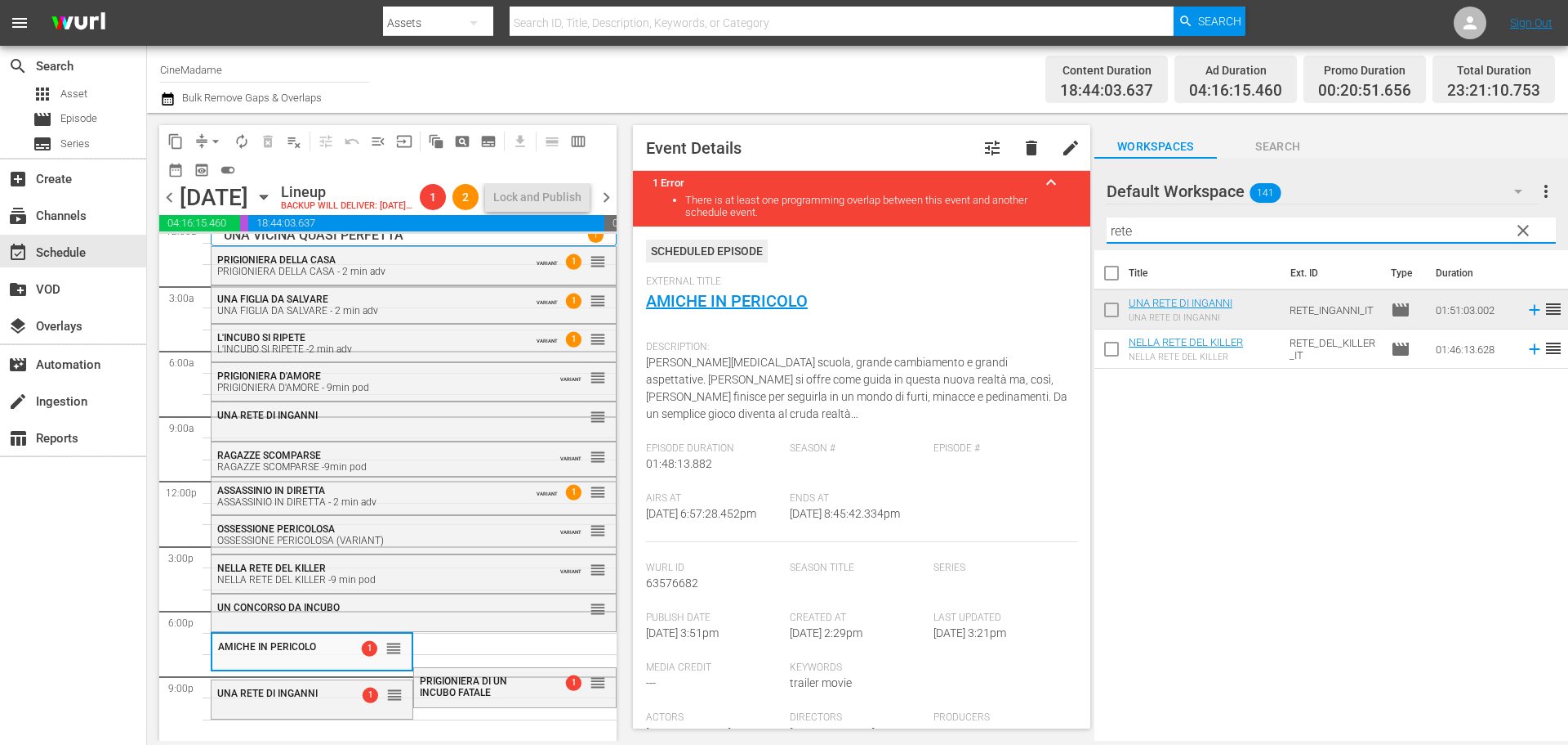
click at [1145, 233] on input "rete" at bounding box center [1332, 231] width 449 height 27
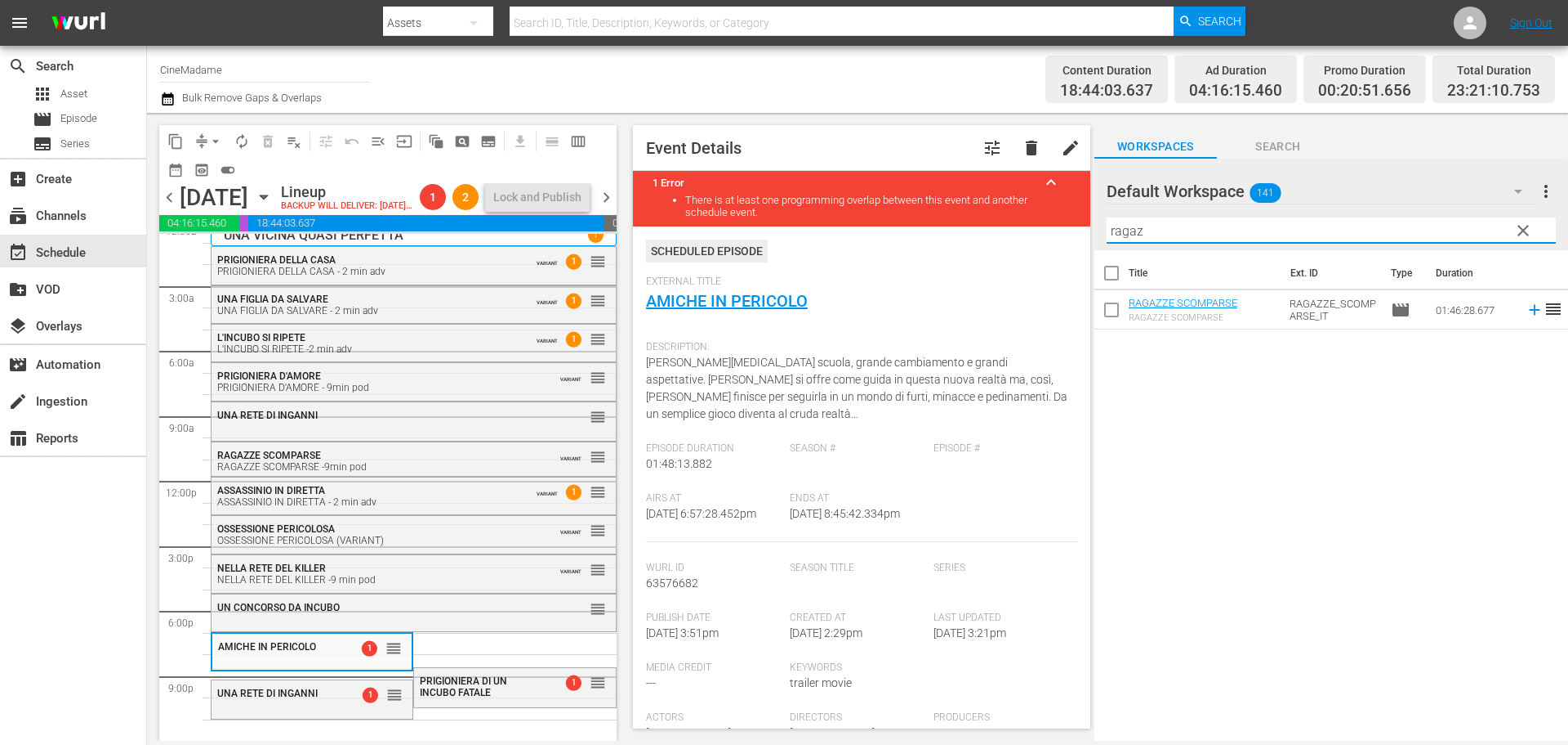
type input "ragaz"
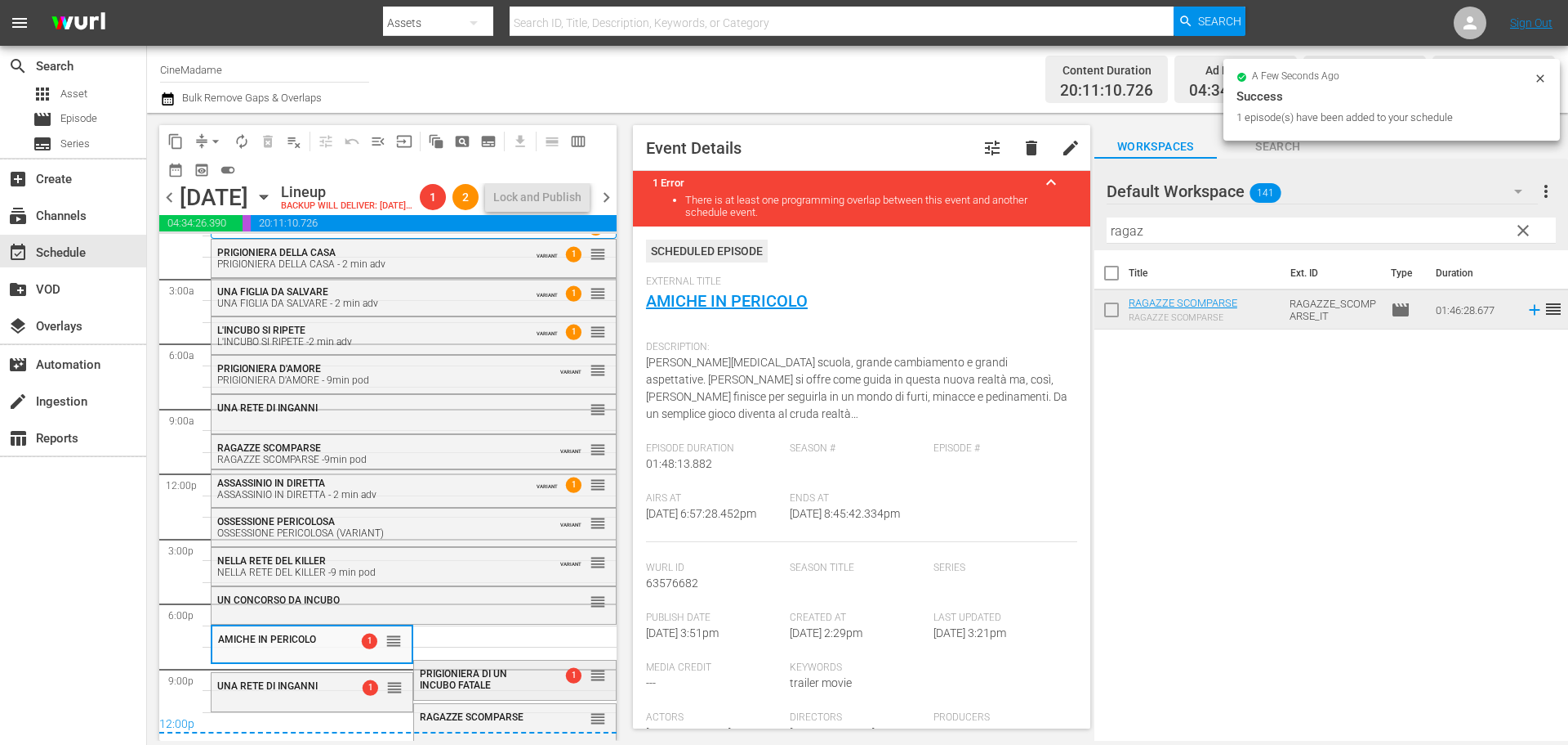
scroll to position [48, 0]
click at [458, 666] on div "PRIGIONIERA DI UN INCUBO FATALE" at bounding box center [481, 678] width 122 height 25
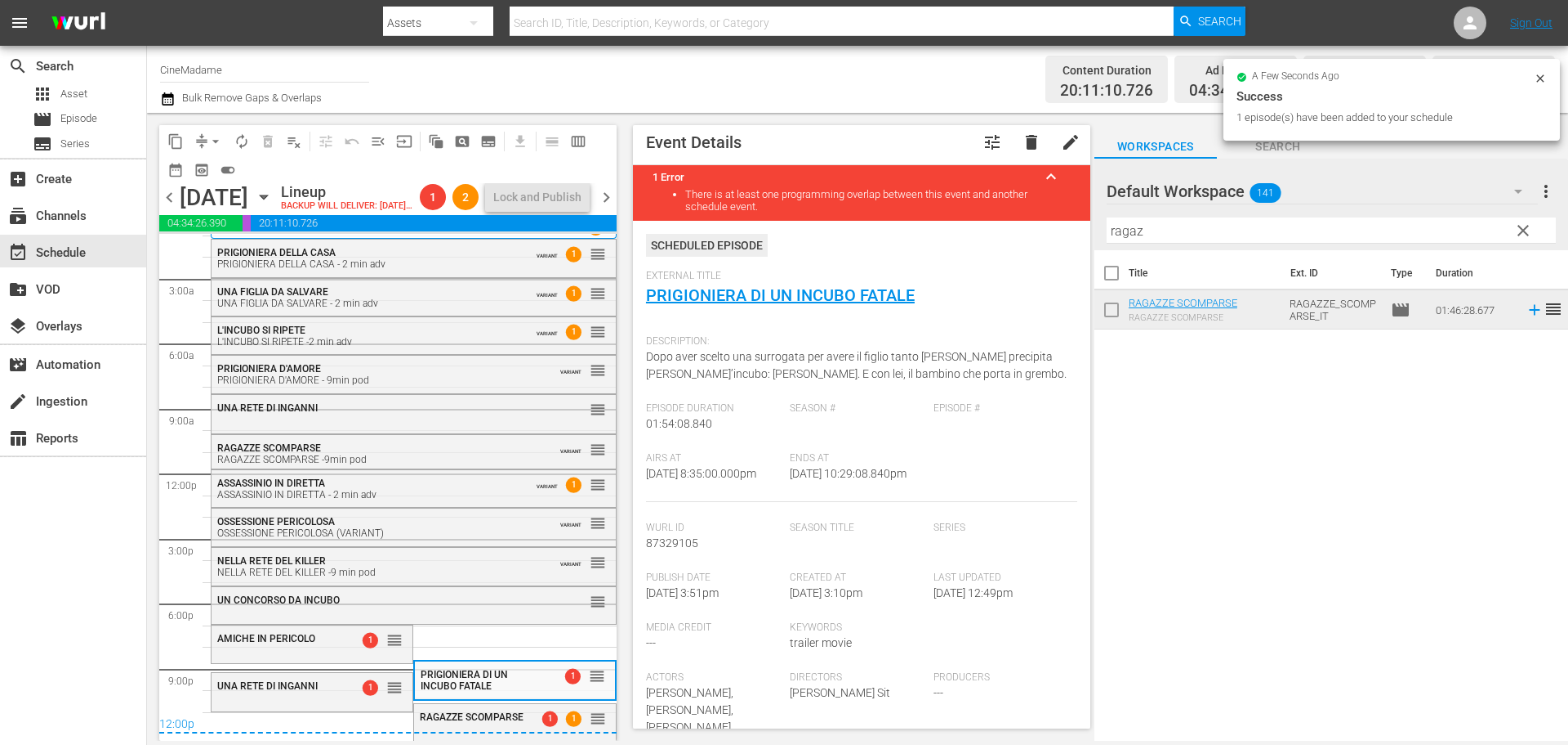
scroll to position [327, 0]
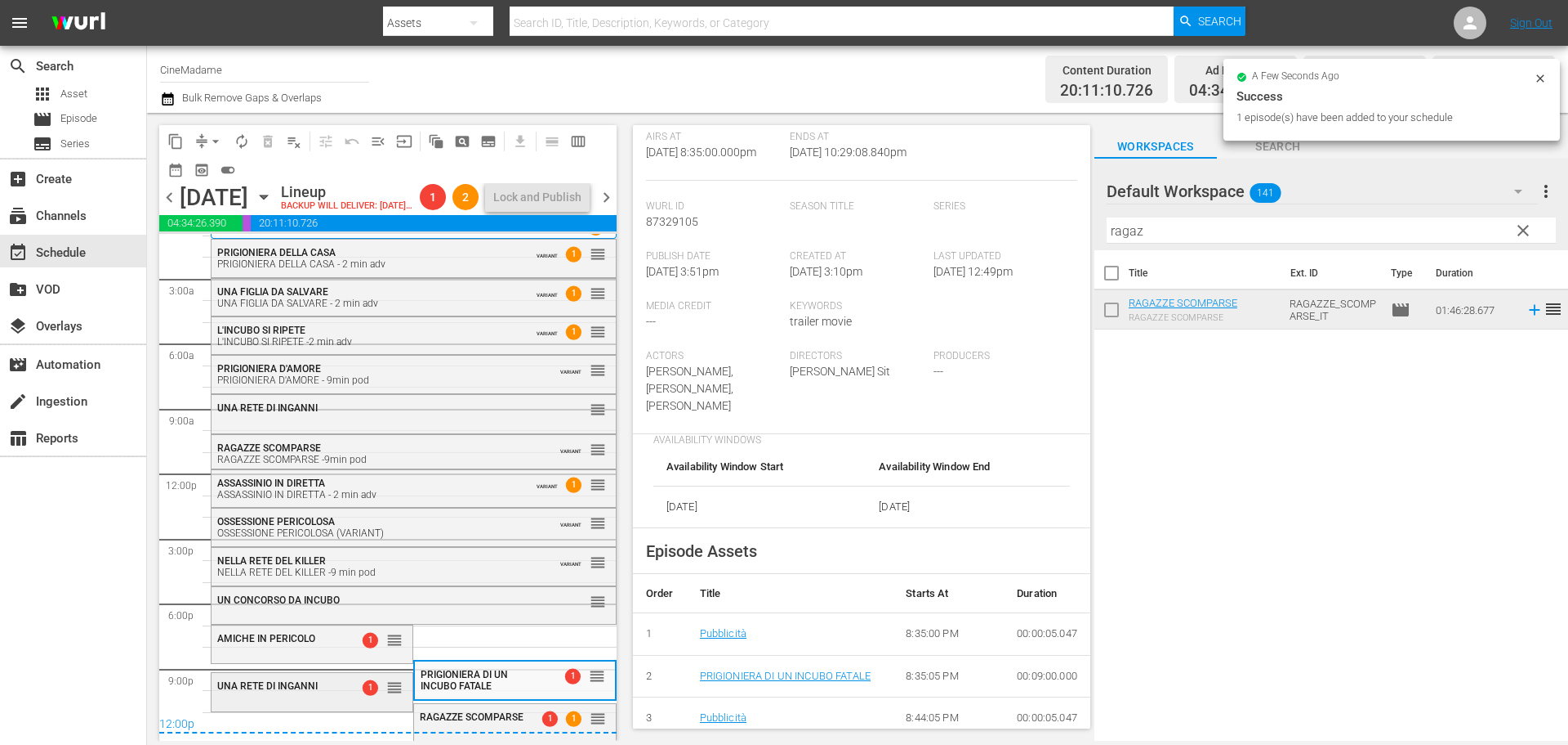
click at [285, 691] on span "UNA RETE DI INGANNI" at bounding box center [267, 685] width 100 height 11
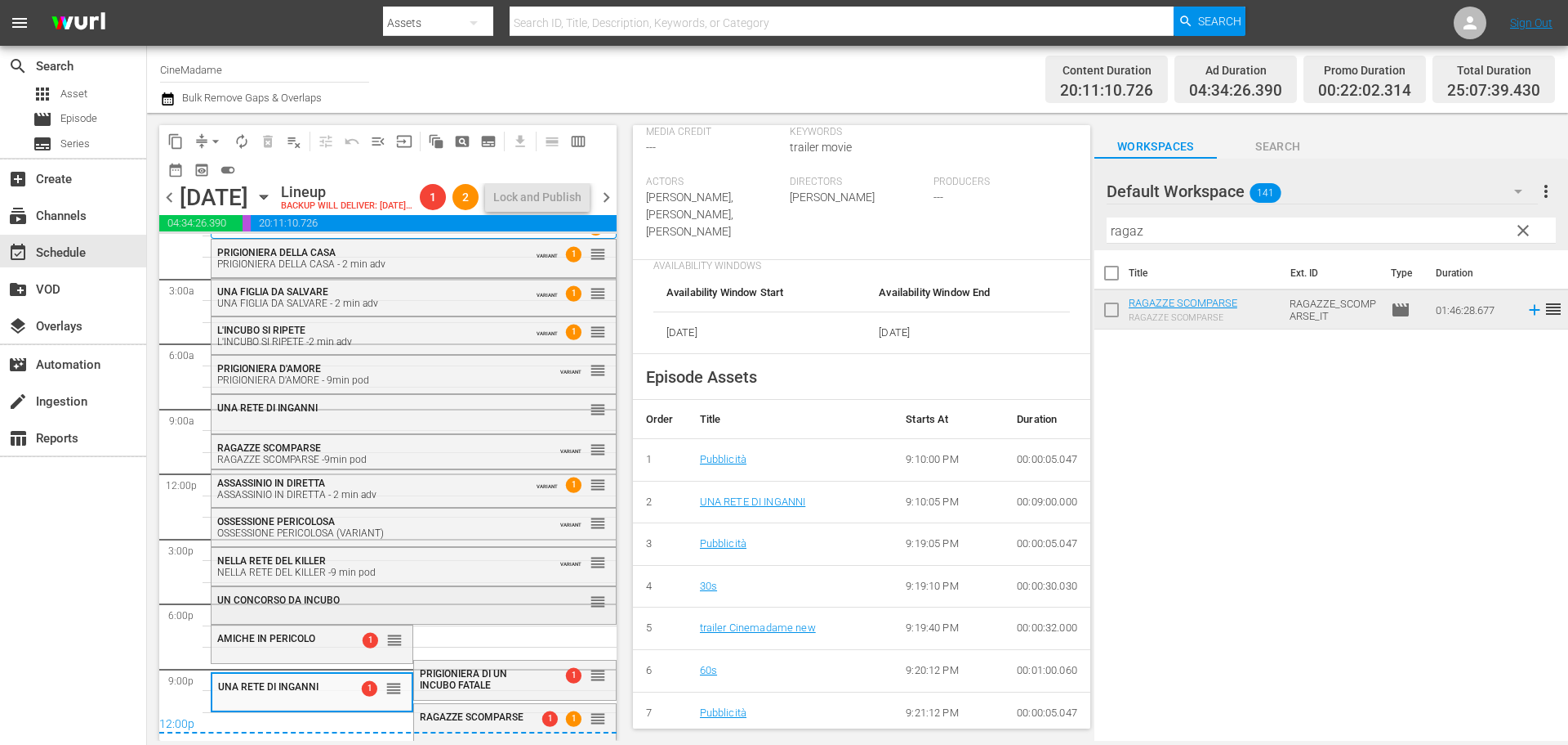
scroll to position [572, 0]
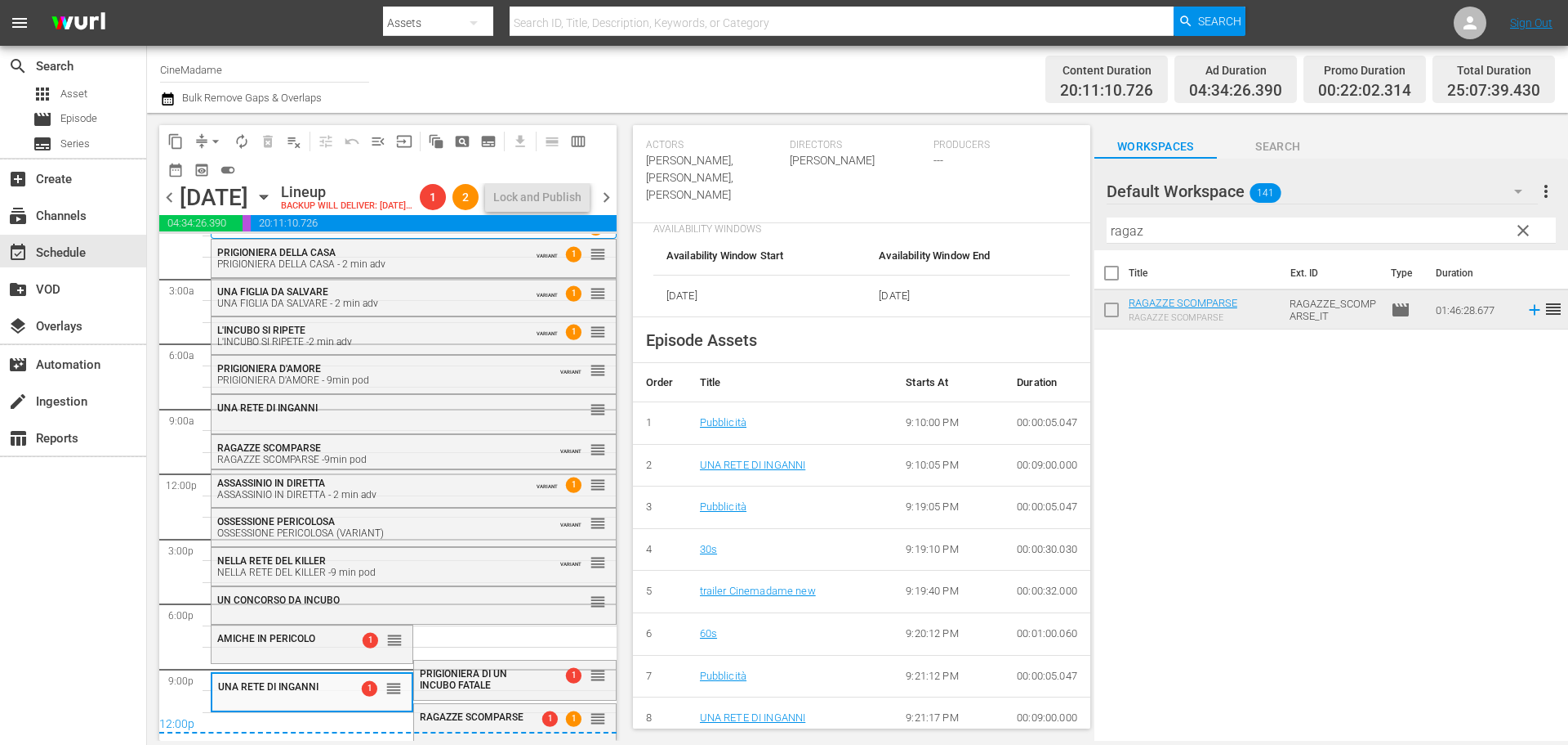
click at [497, 720] on div "12:00p" at bounding box center [388, 724] width 458 height 16
click at [534, 713] on div "1 1 reorder" at bounding box center [570, 718] width 72 height 16
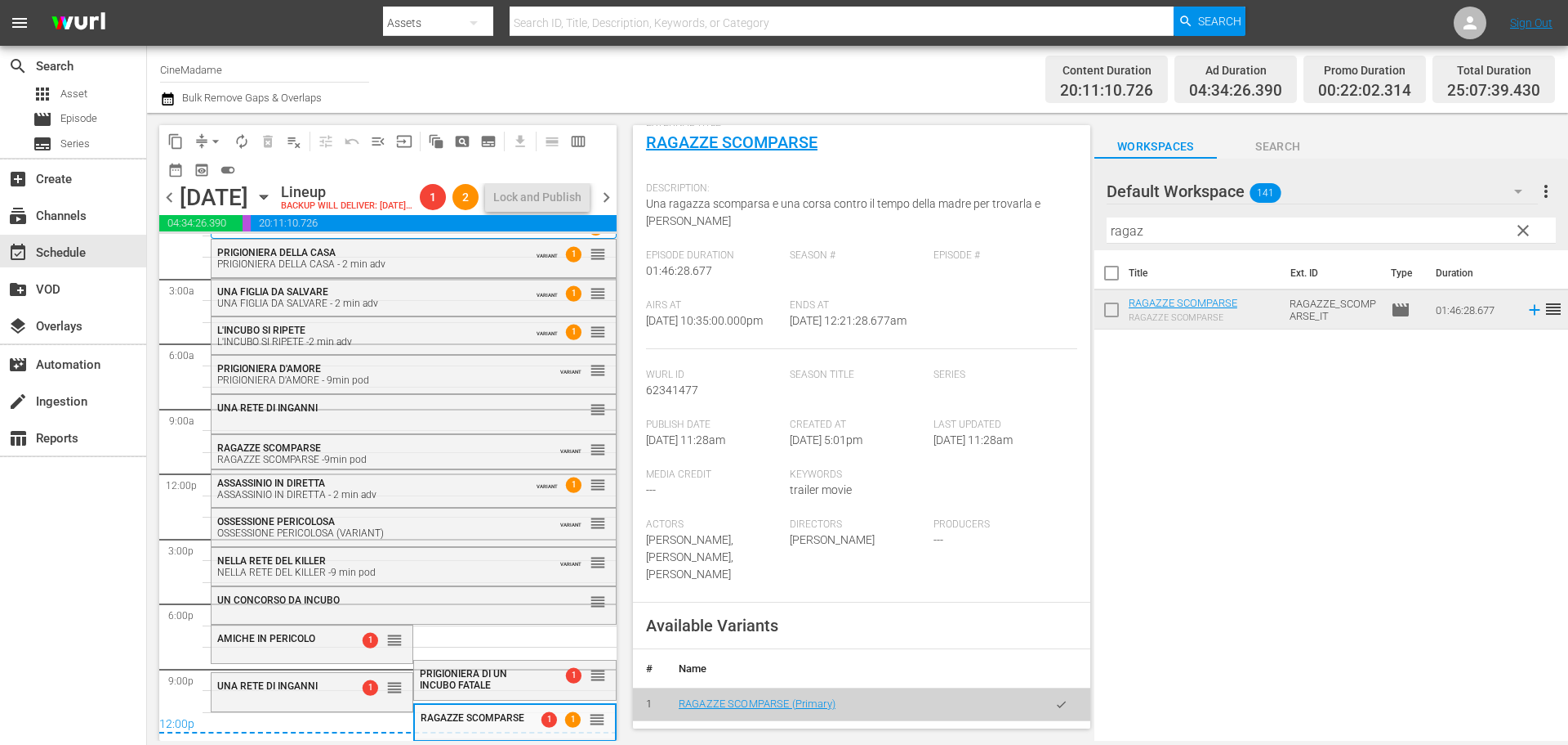
scroll to position [409, 0]
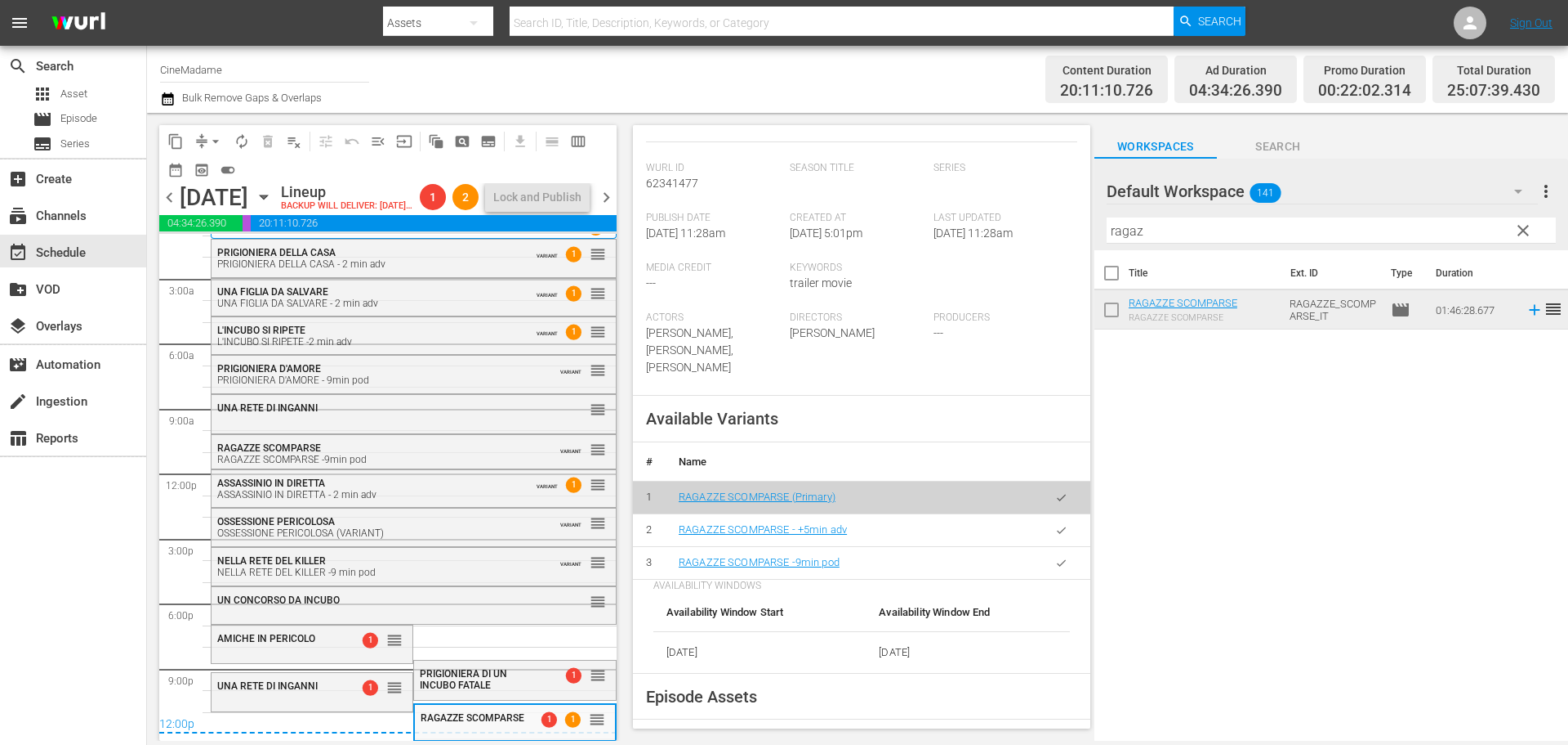
click at [1057, 566] on icon "button" at bounding box center [1062, 562] width 9 height 7
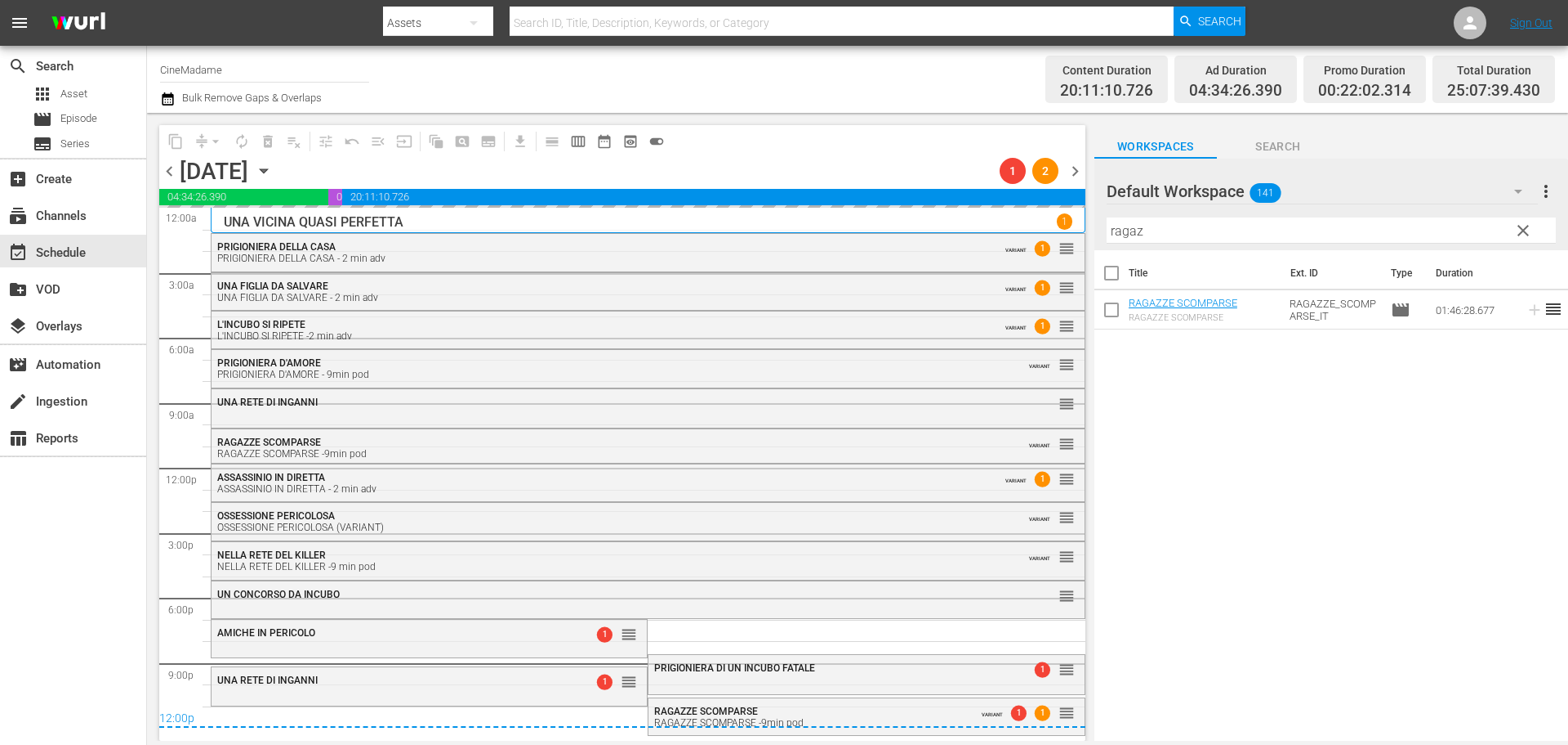
scroll to position [0, 0]
click at [427, 632] on div "AMICHE IN PERICOLO" at bounding box center [389, 632] width 343 height 11
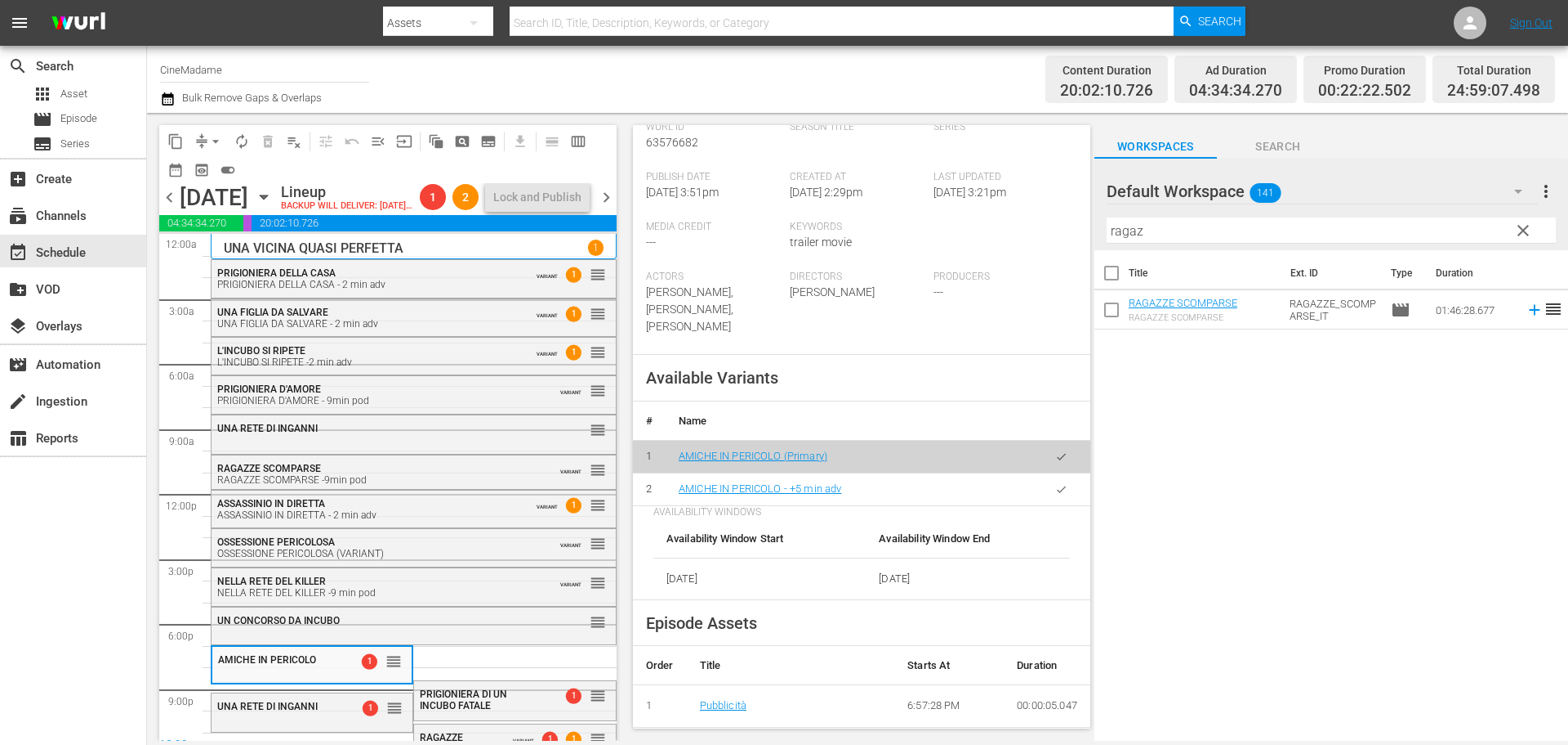
scroll to position [572, 0]
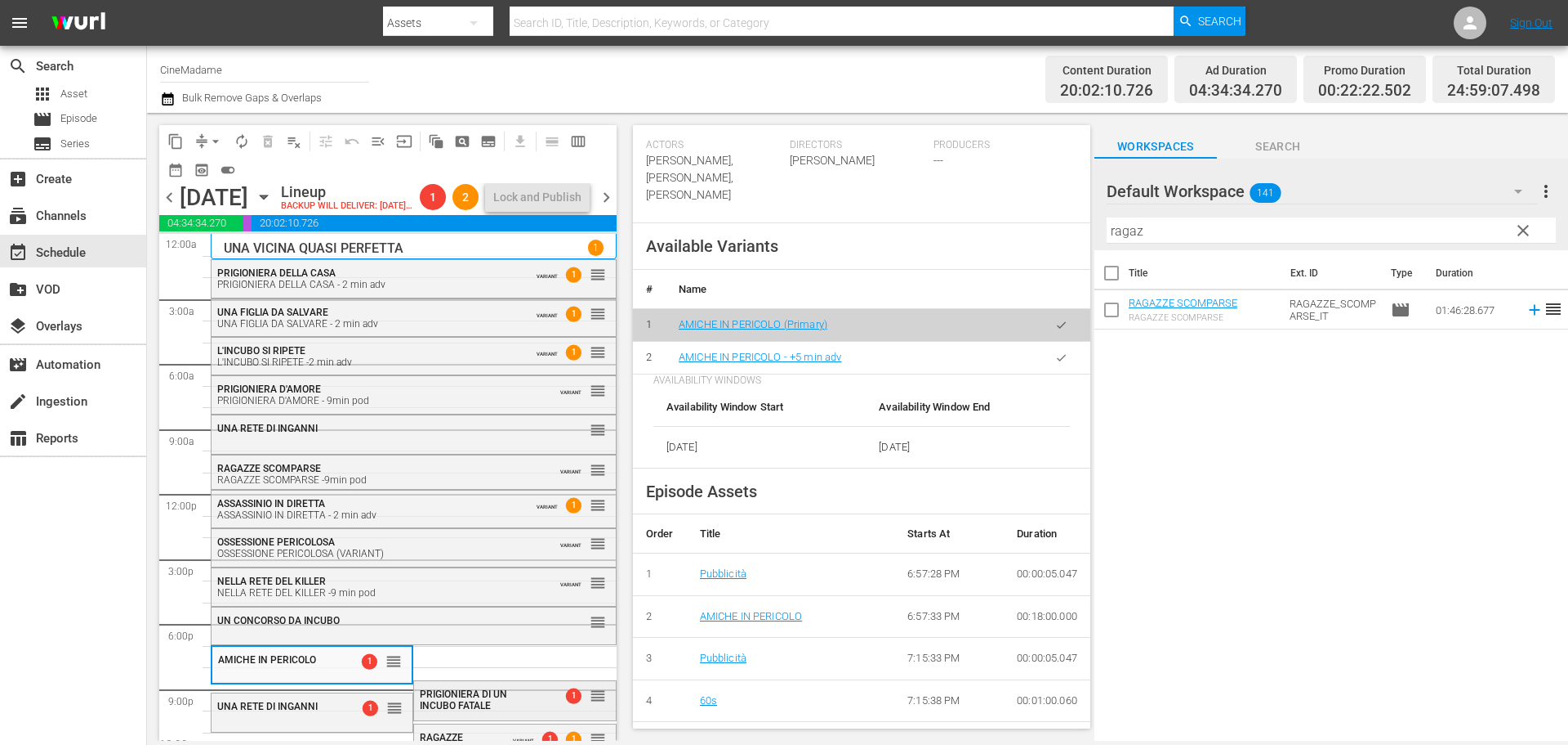
click at [475, 711] on span "PRIGIONIERA DI UN INCUBO FATALE" at bounding box center [464, 700] width 87 height 23
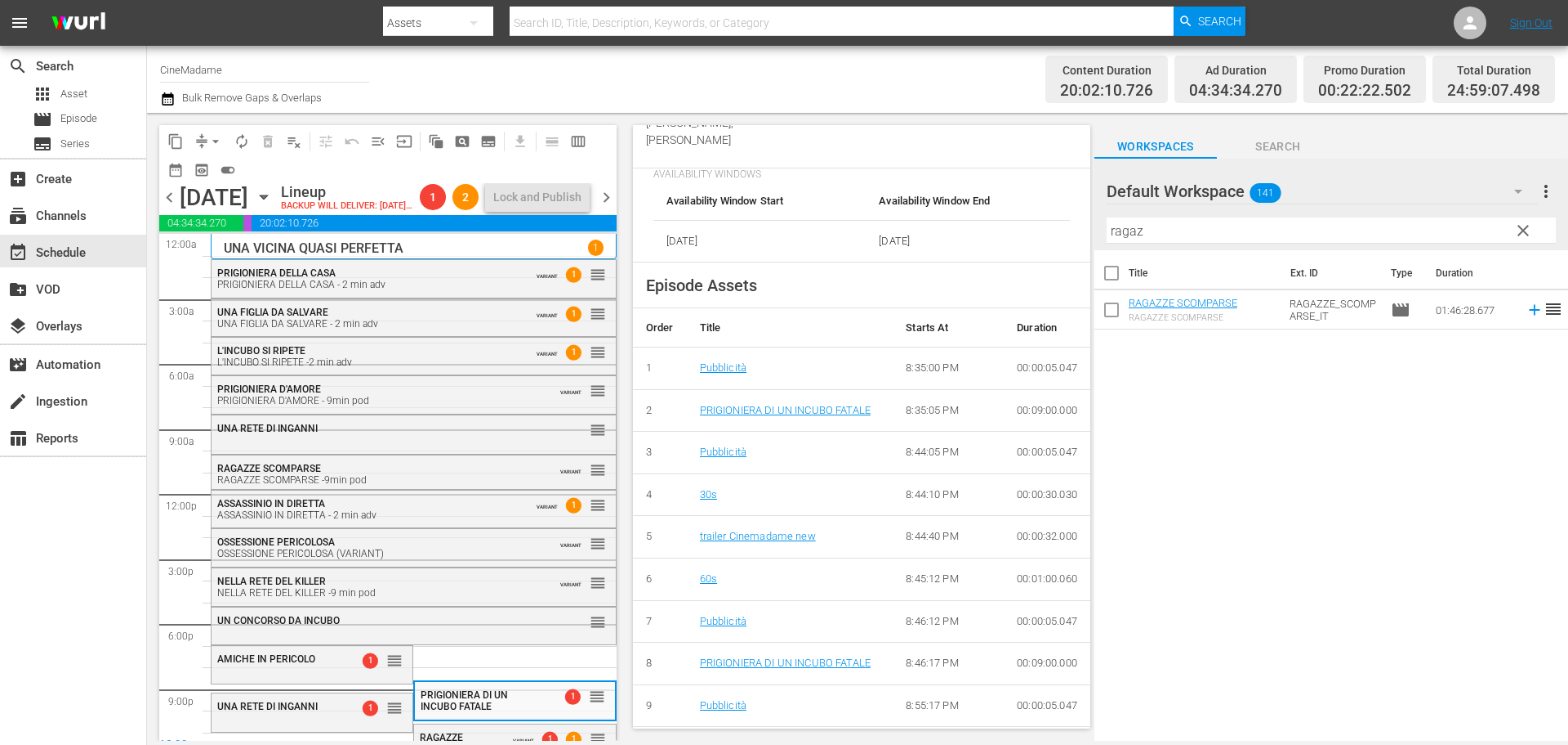
scroll to position [620, 0]
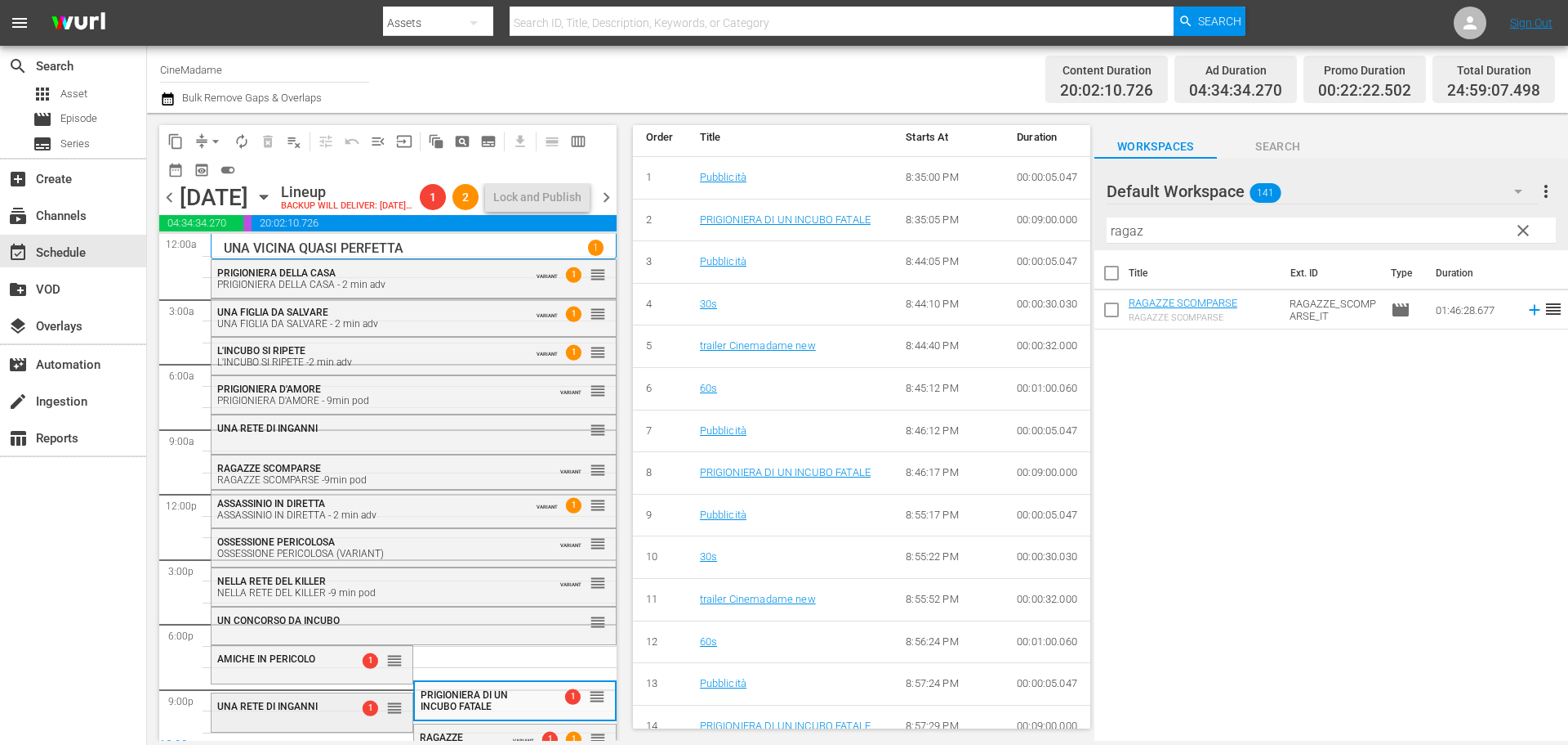
click at [309, 712] on span "UNA RETE DI INGANNI" at bounding box center [267, 706] width 100 height 11
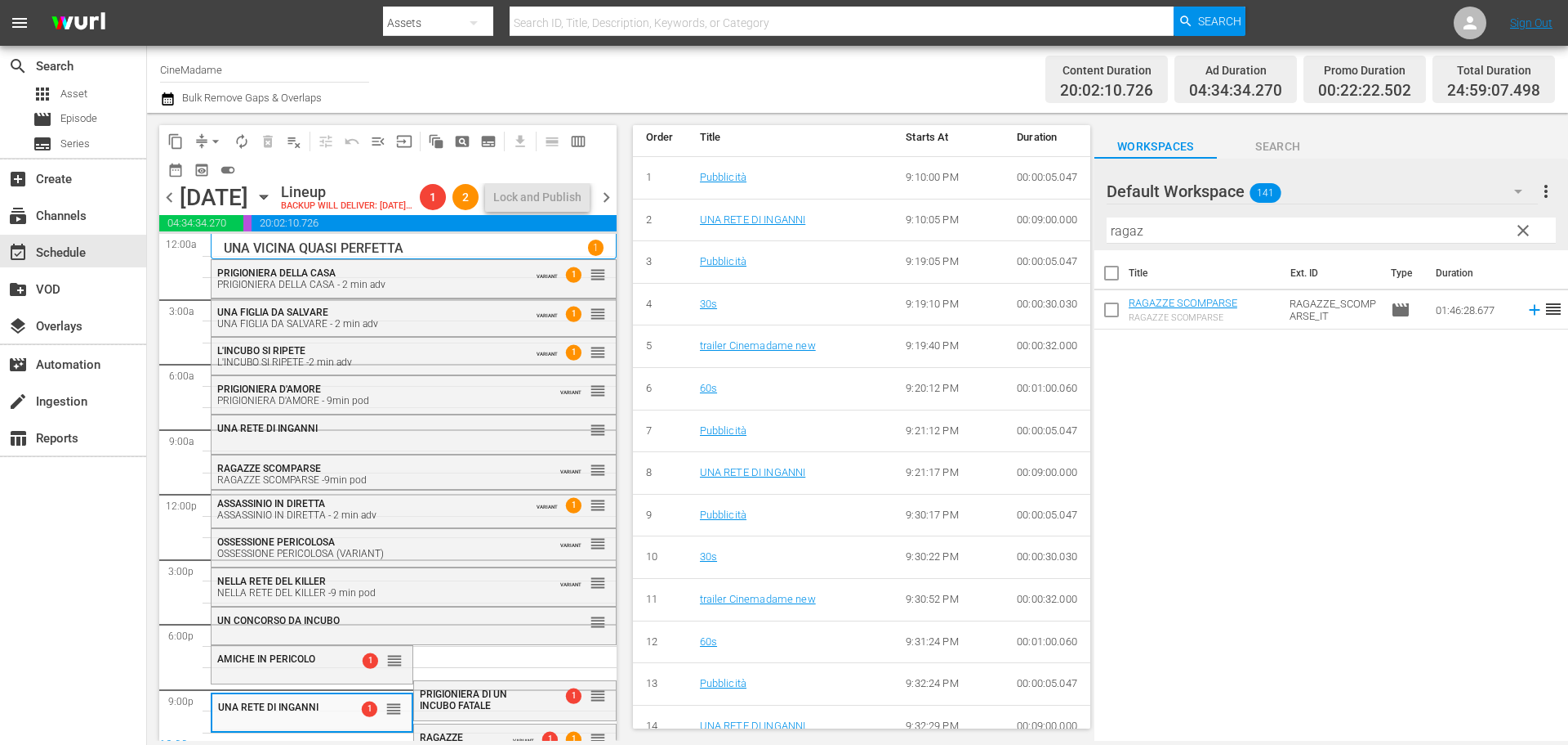
scroll to position [654, 0]
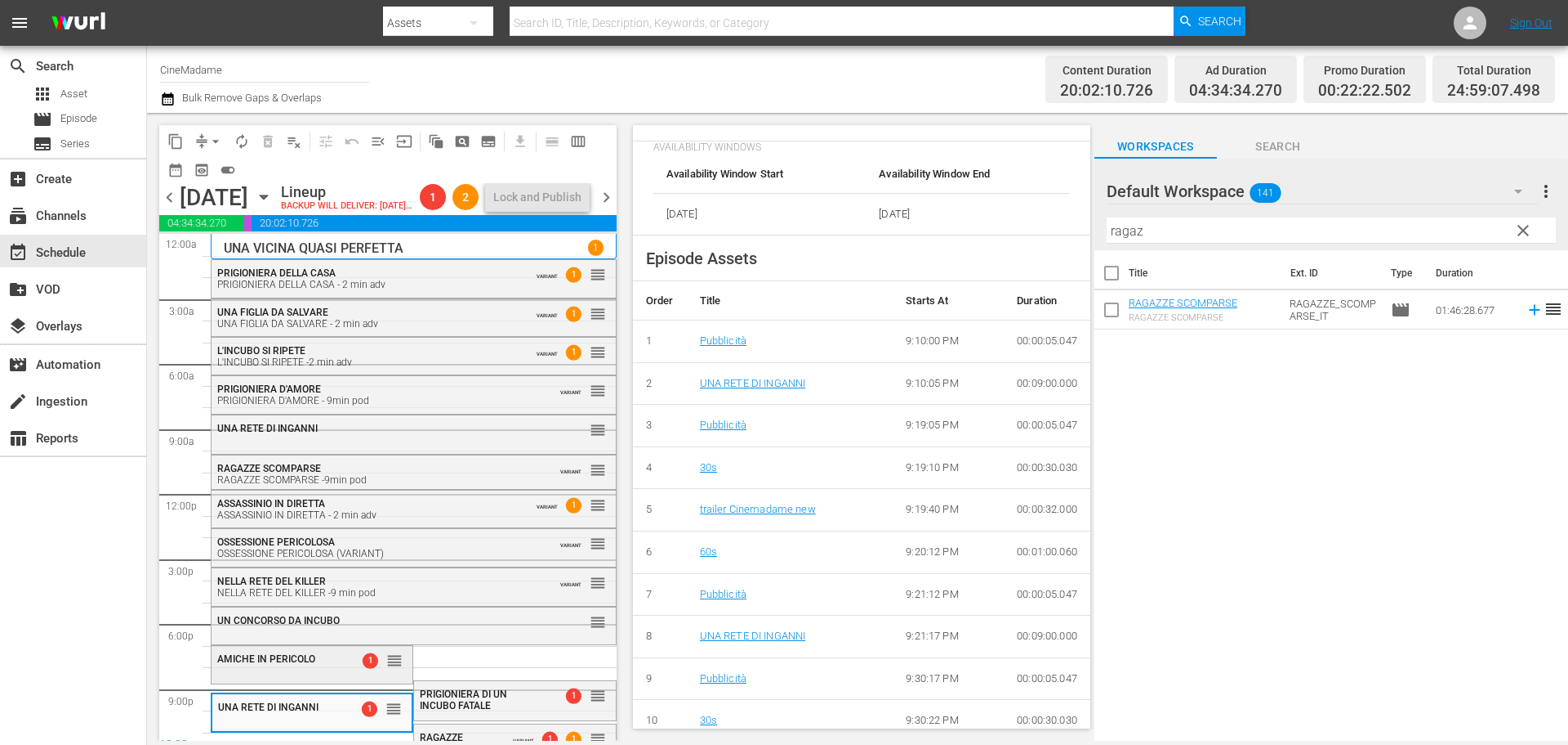
click at [317, 680] on div "AMICHE IN PERICOLO 1 reorder" at bounding box center [312, 663] width 201 height 34
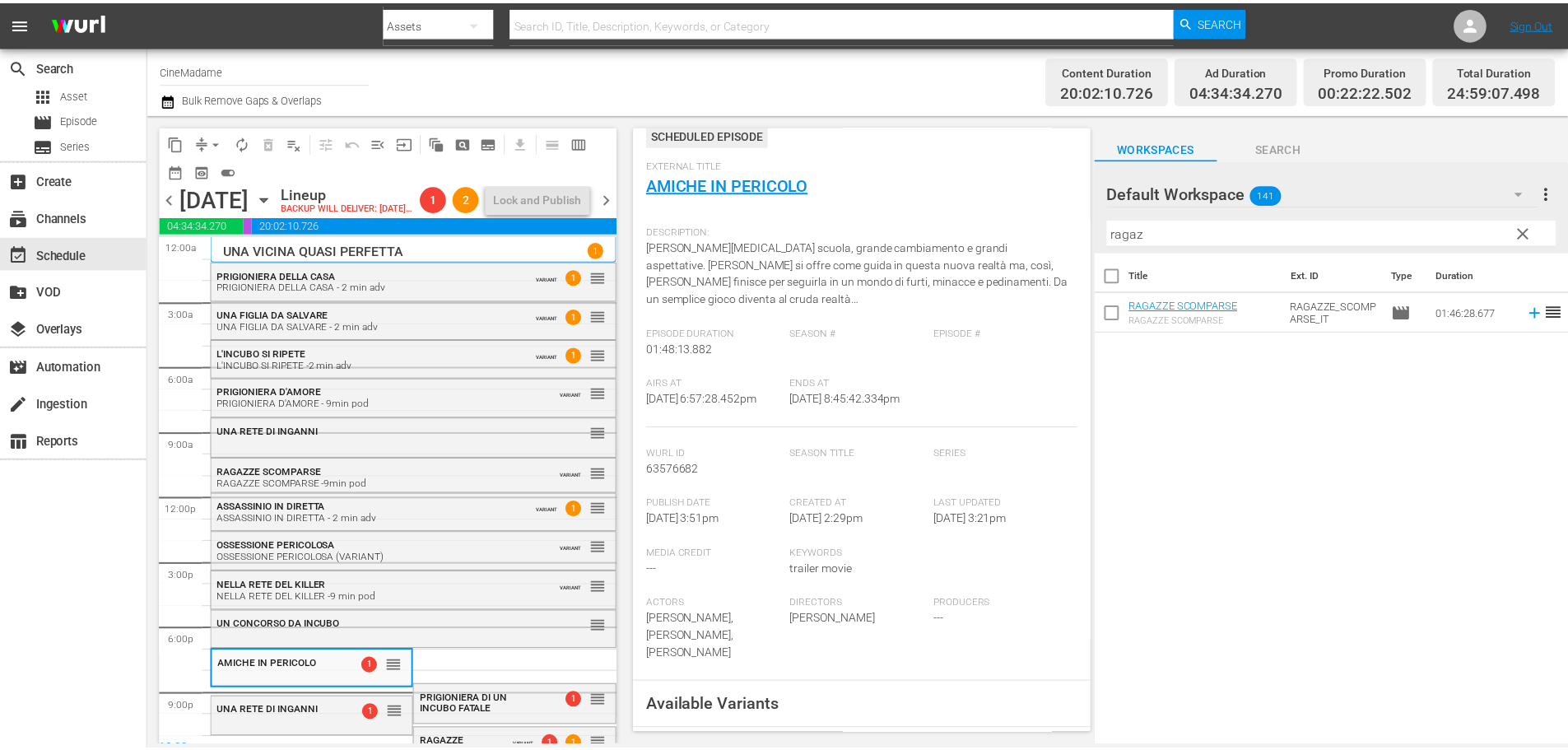
scroll to position [0, 0]
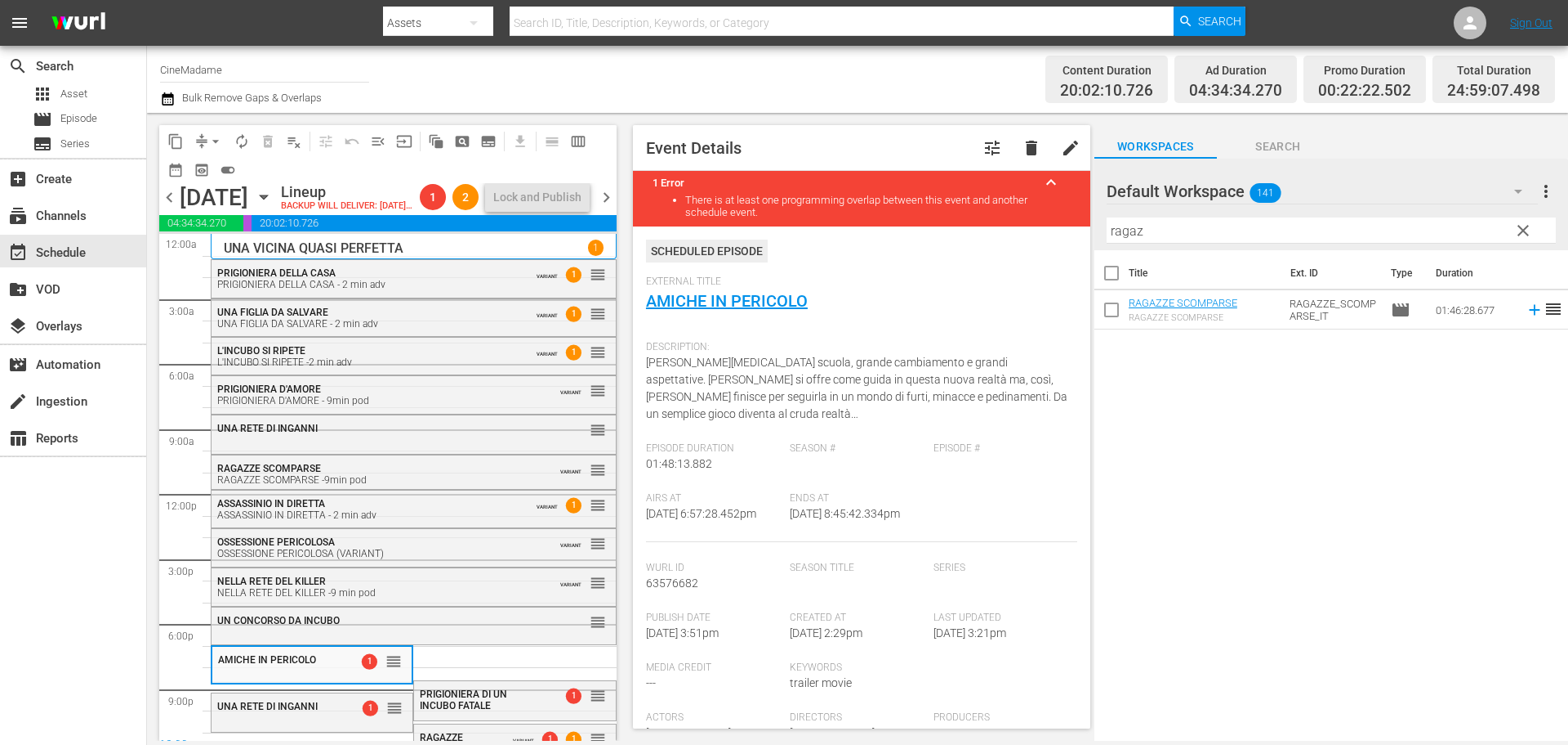
click at [983, 156] on span "tune" at bounding box center [992, 147] width 20 height 20
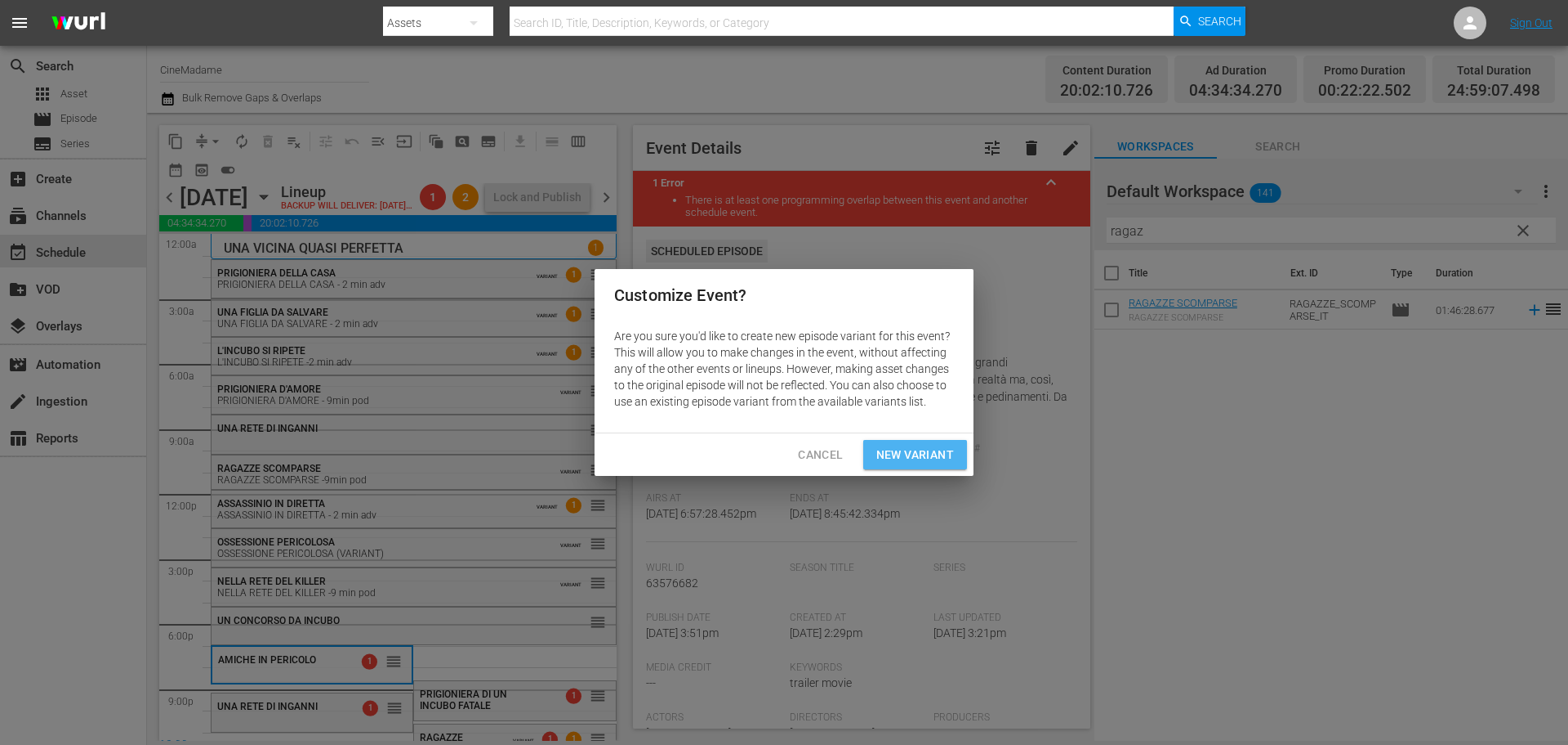
click at [919, 448] on span "New Variant" at bounding box center [915, 455] width 78 height 21
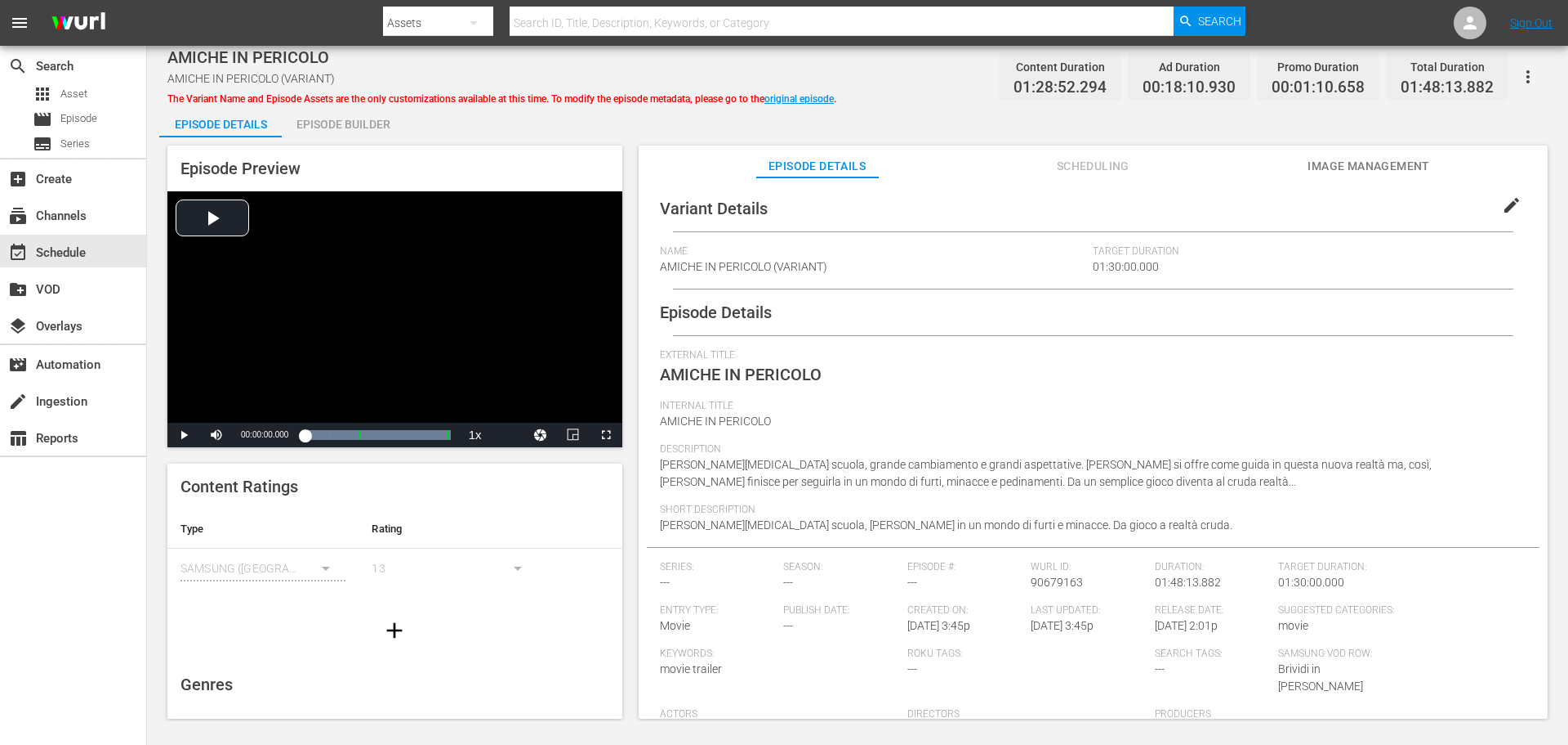
click at [1503, 201] on span "edit" at bounding box center [1511, 205] width 20 height 20
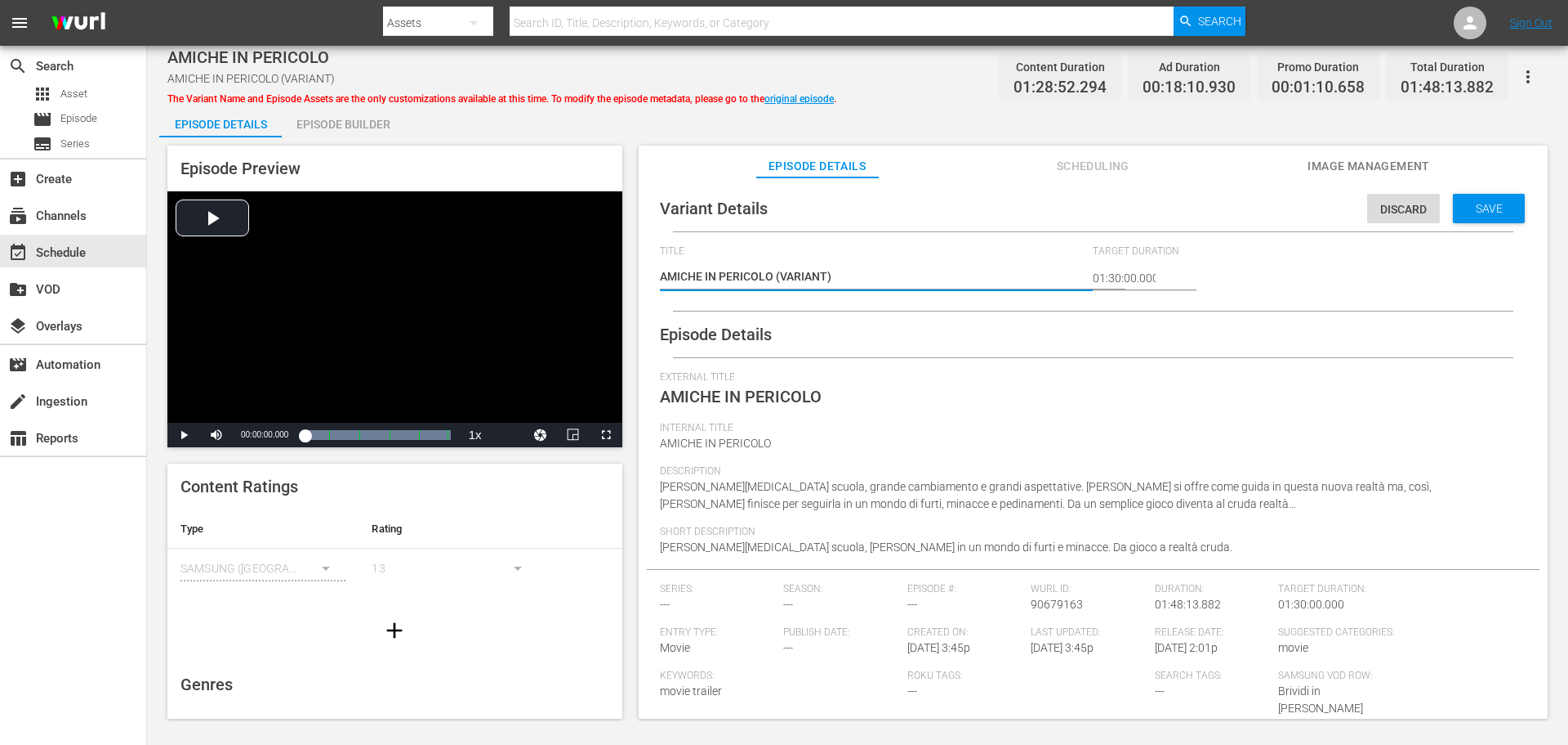
drag, startPoint x: 853, startPoint y: 278, endPoint x: 777, endPoint y: 273, distance: 76.2
click at [777, 273] on textarea "AMICHE IN PERICOLO (VARIANT)" at bounding box center [872, 278] width 426 height 20
type textarea "AMICHE IN PERICOLO -"
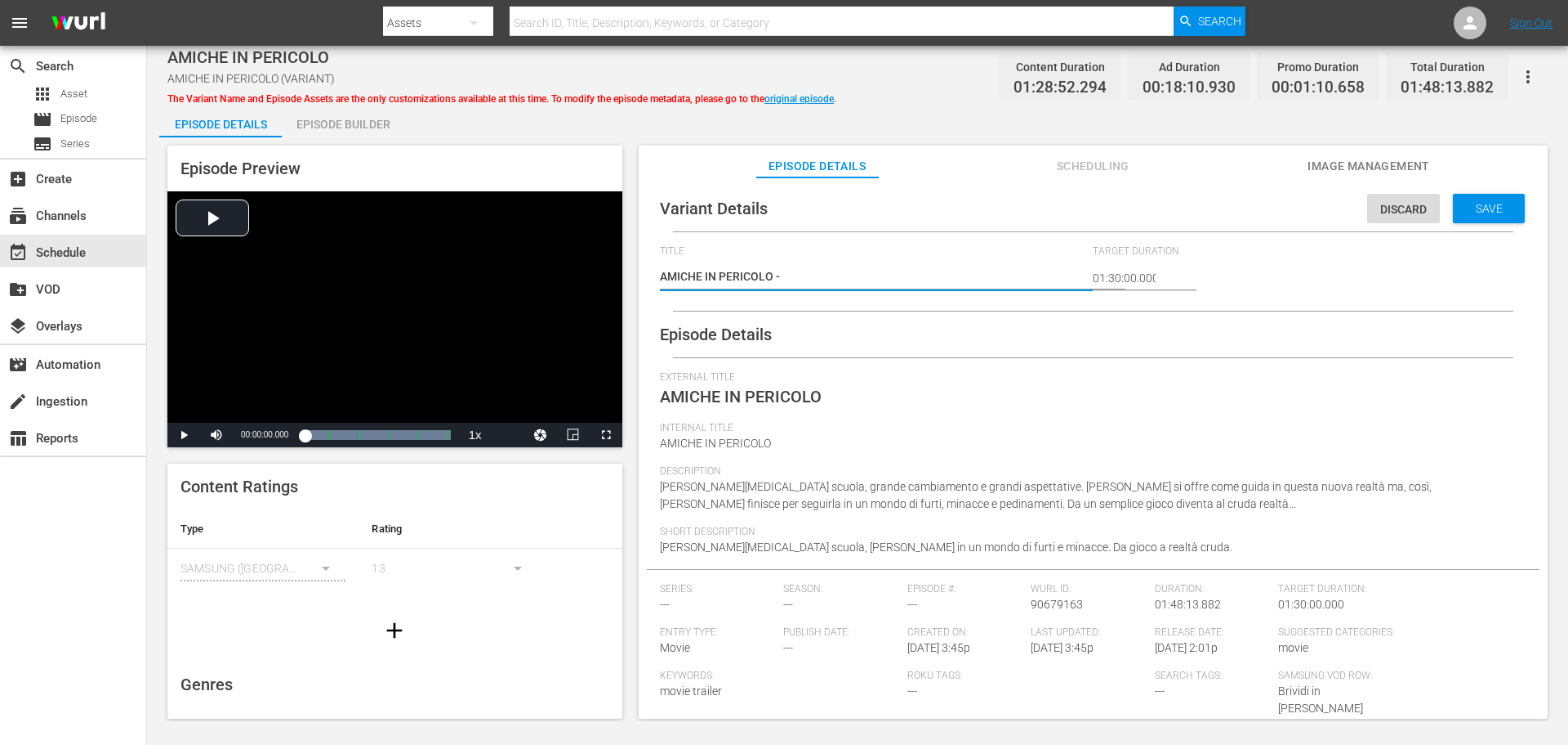
type textarea "AMICHE IN PERICOLO -"
type textarea "AMICHE IN PERICOLO - 2"
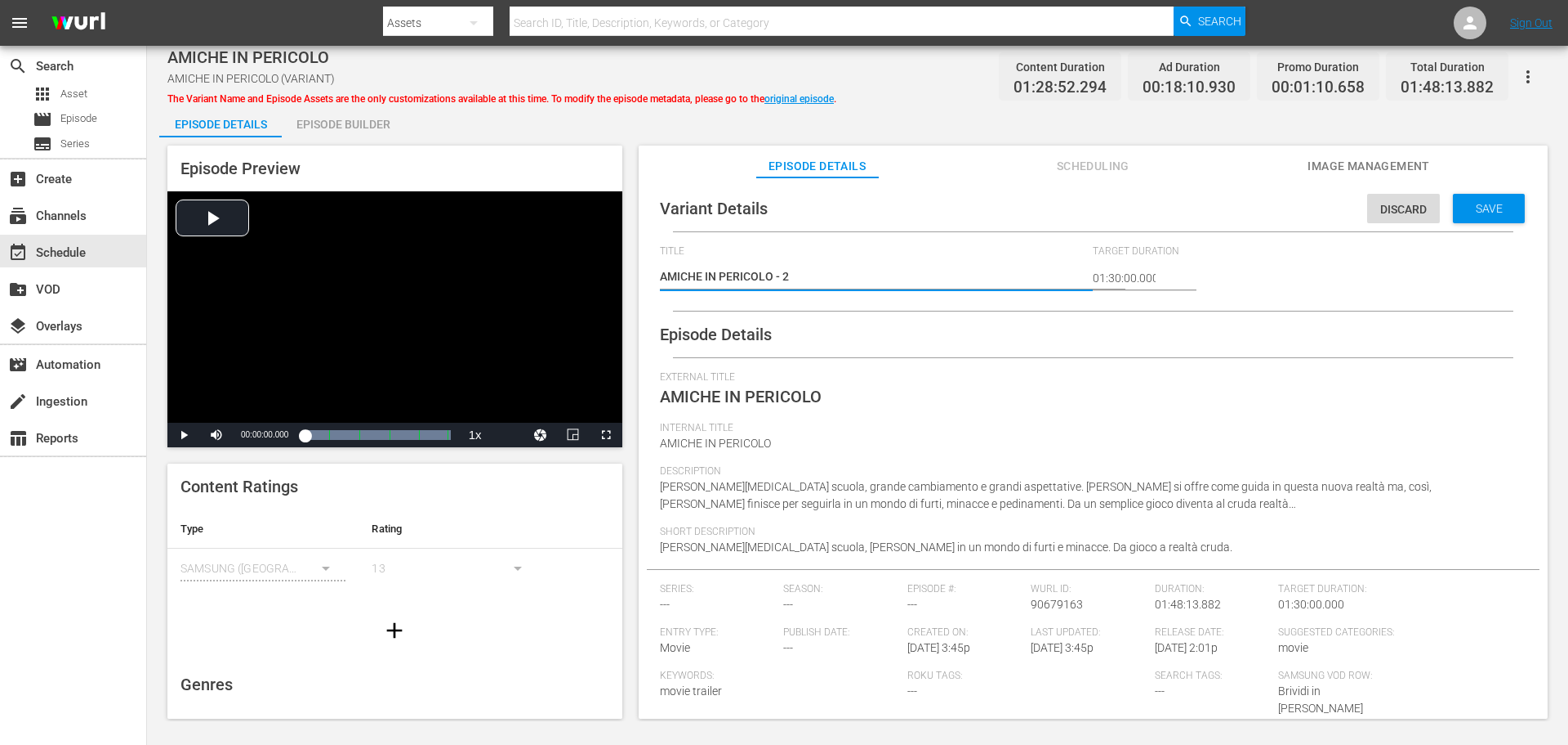
type textarea "AMICHE IN PERICOLO - 2 m"
type textarea "AMICHE IN PERICOLO - 2 mi"
type textarea "AMICHE IN PERICOLO - 2 min"
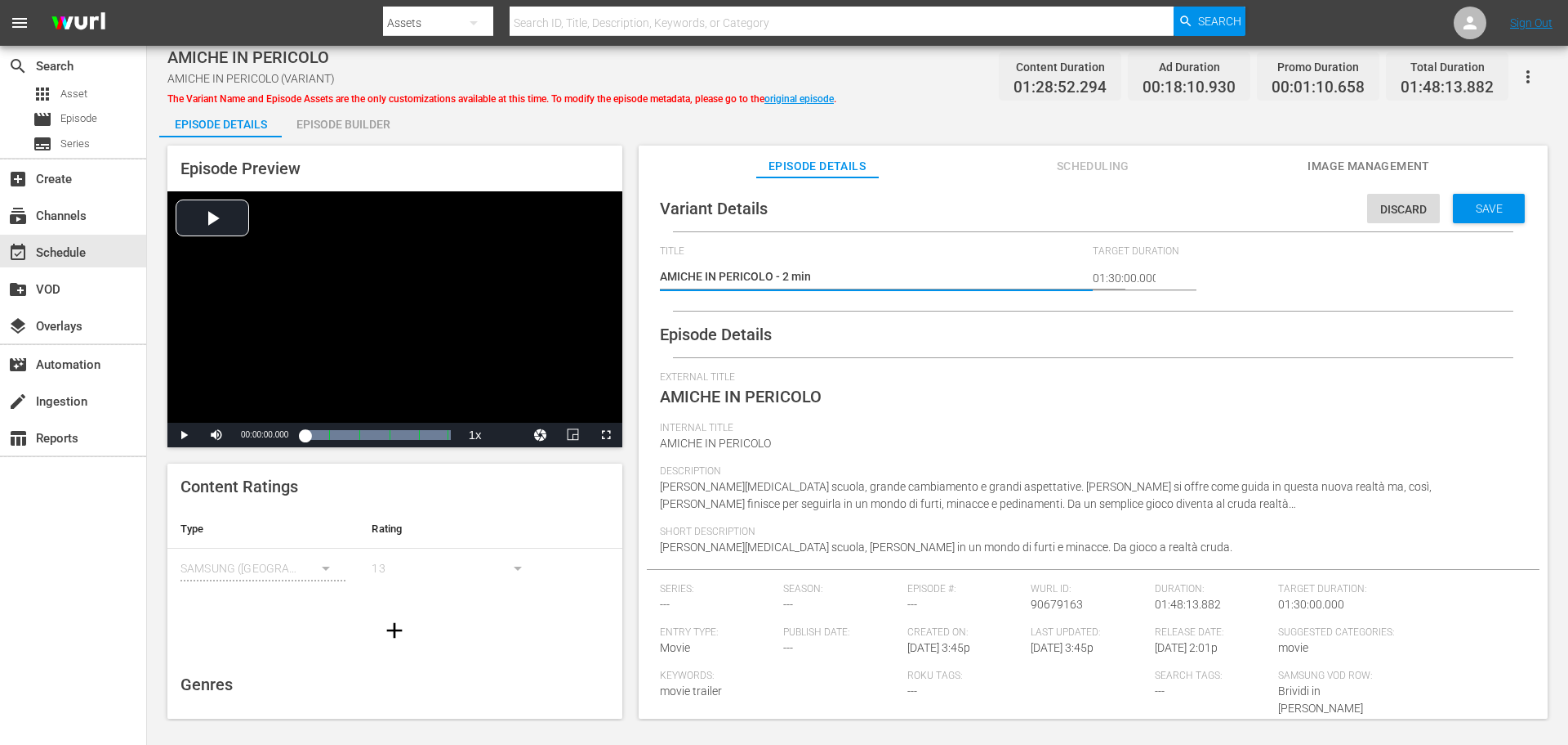
type textarea "AMICHE IN PERICOLO - 2 min"
type textarea "AMICHE IN PERICOLO - 2 min a"
type textarea "AMICHE IN PERICOLO - 2 min ad"
type textarea "AMICHE IN PERICOLO - 2 min adv"
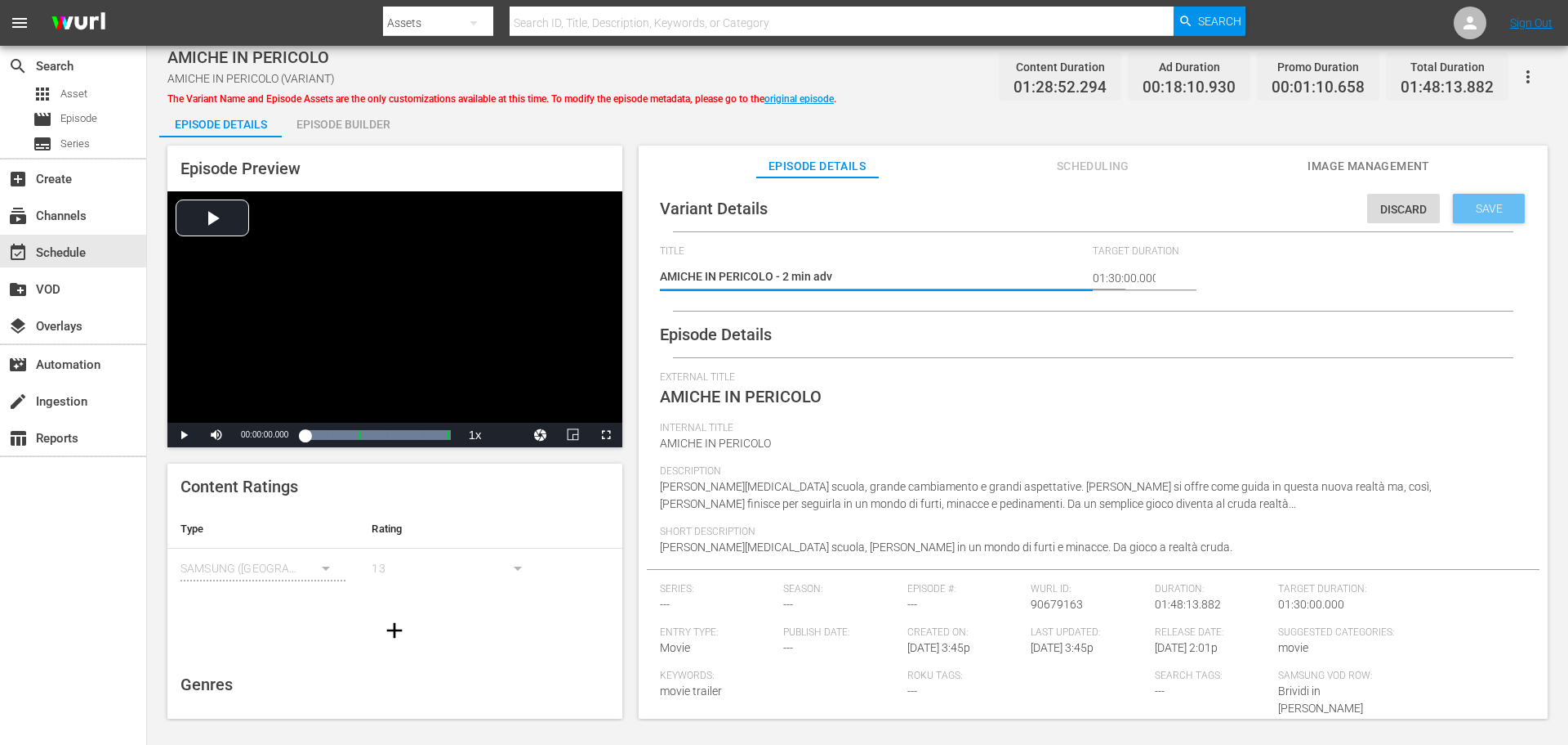
click at [1474, 217] on div "Save" at bounding box center [1489, 208] width 72 height 29
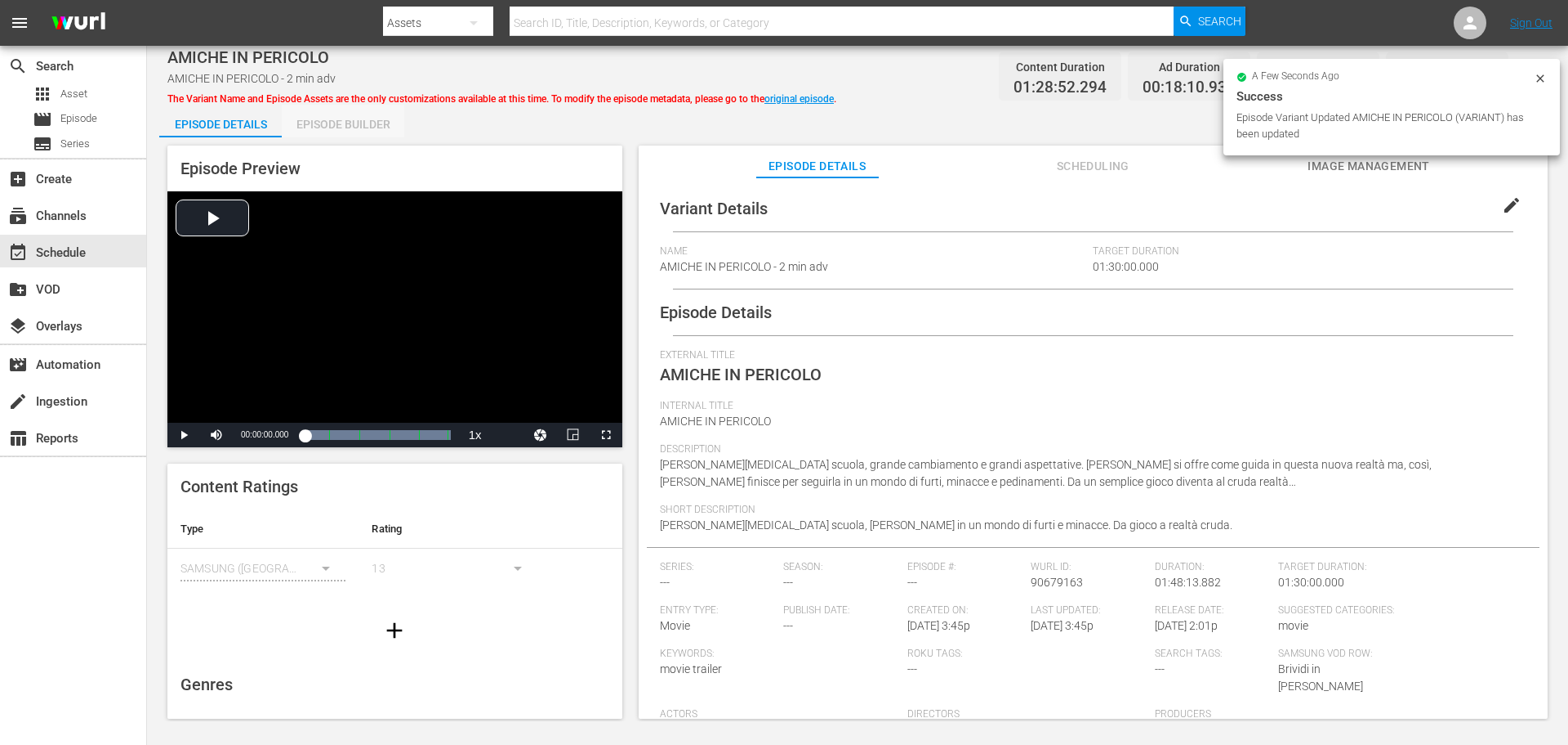
click at [343, 121] on div "Episode Builder" at bounding box center [343, 124] width 123 height 39
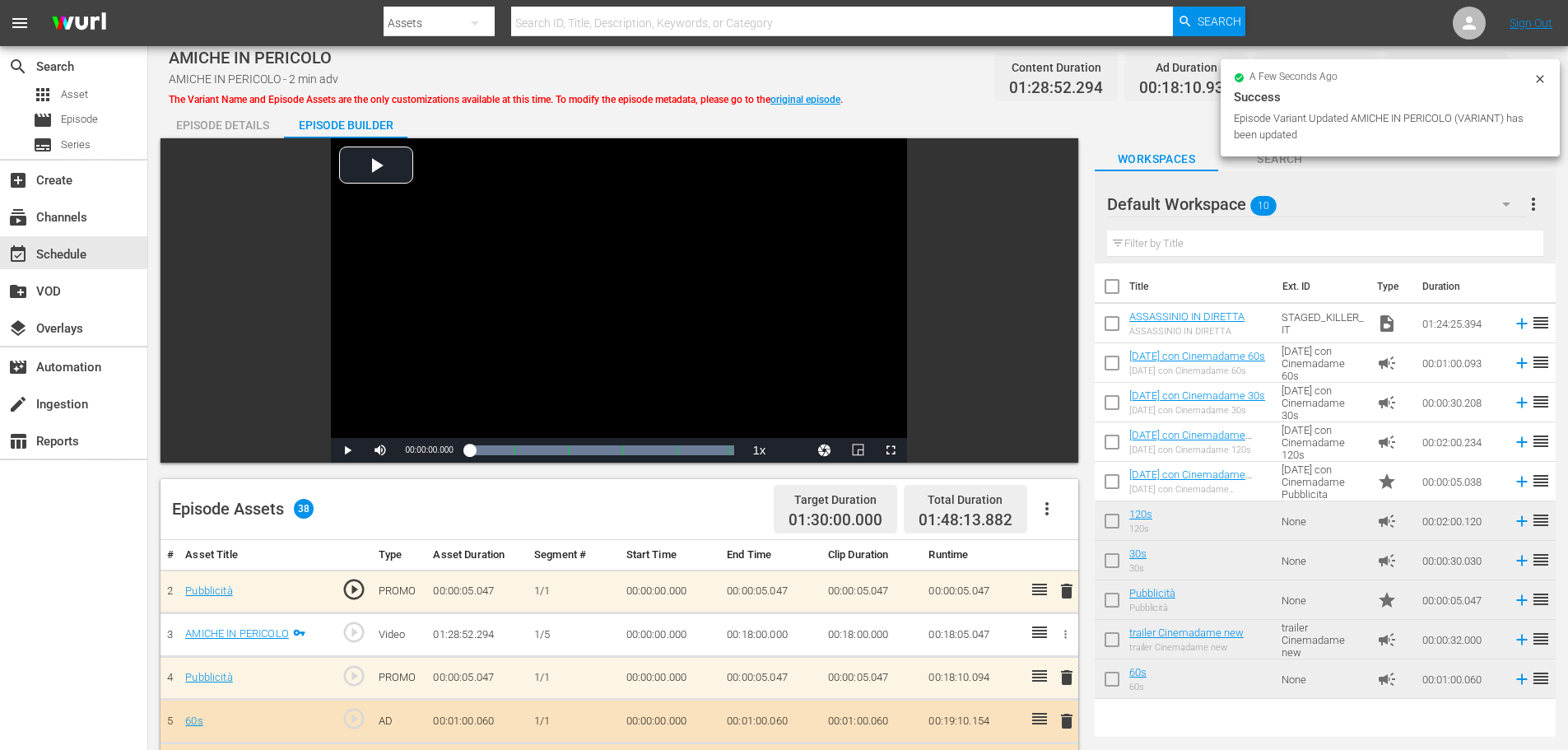
click at [1110, 317] on input "checkbox" at bounding box center [1112, 326] width 35 height 35
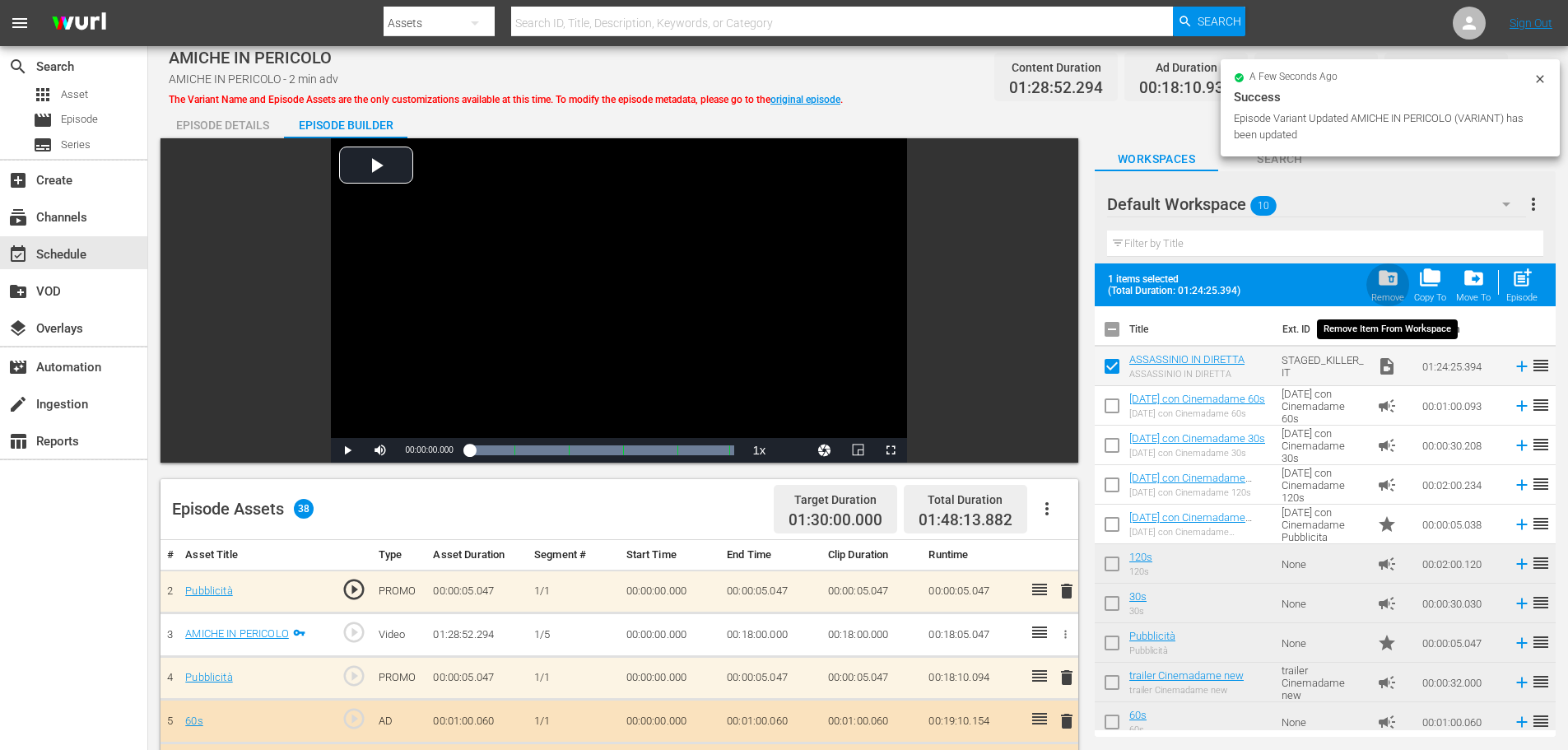
click at [1382, 279] on span "folder_delete" at bounding box center [1388, 278] width 22 height 22
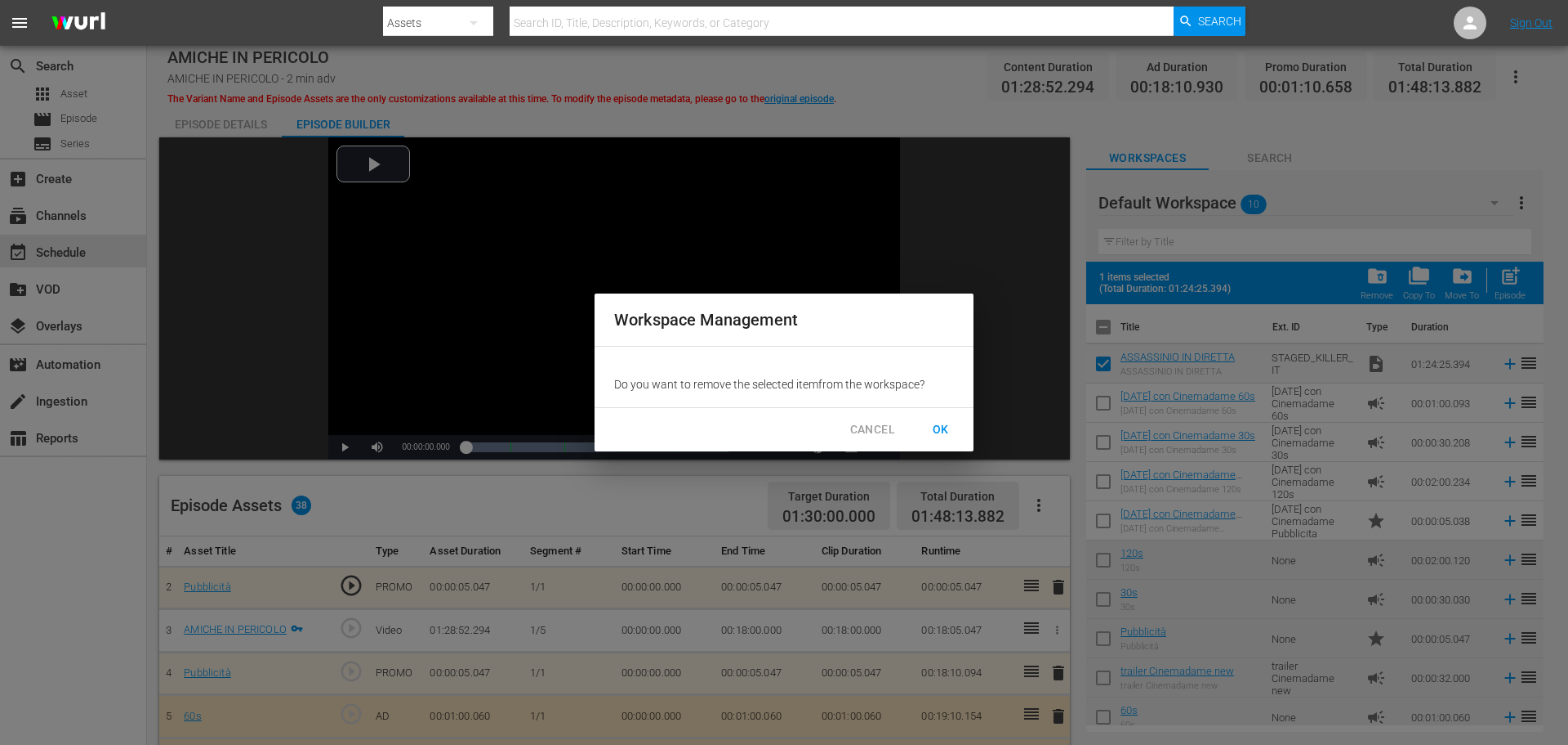
click at [945, 427] on span "OK" at bounding box center [941, 430] width 27 height 21
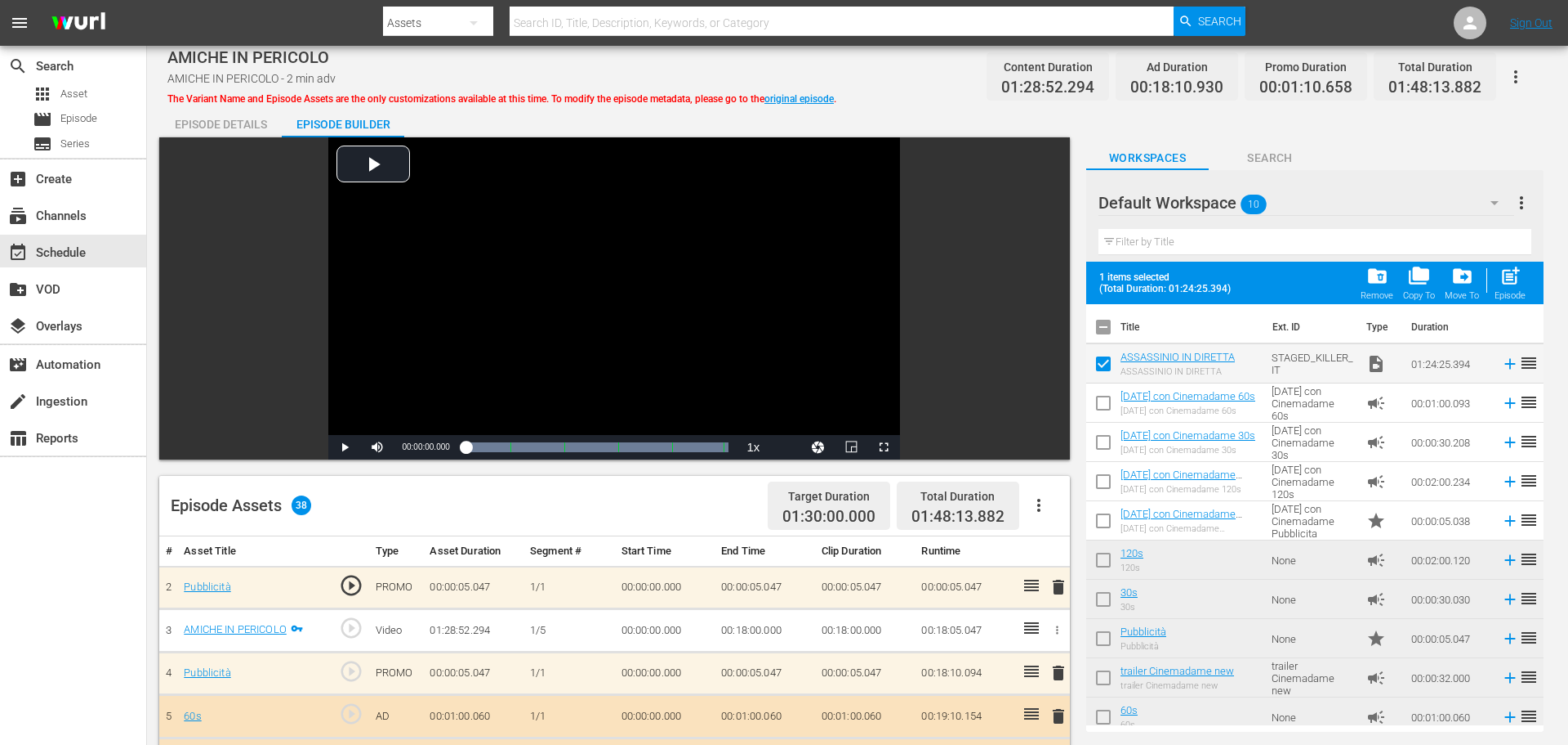
checkbox input "false"
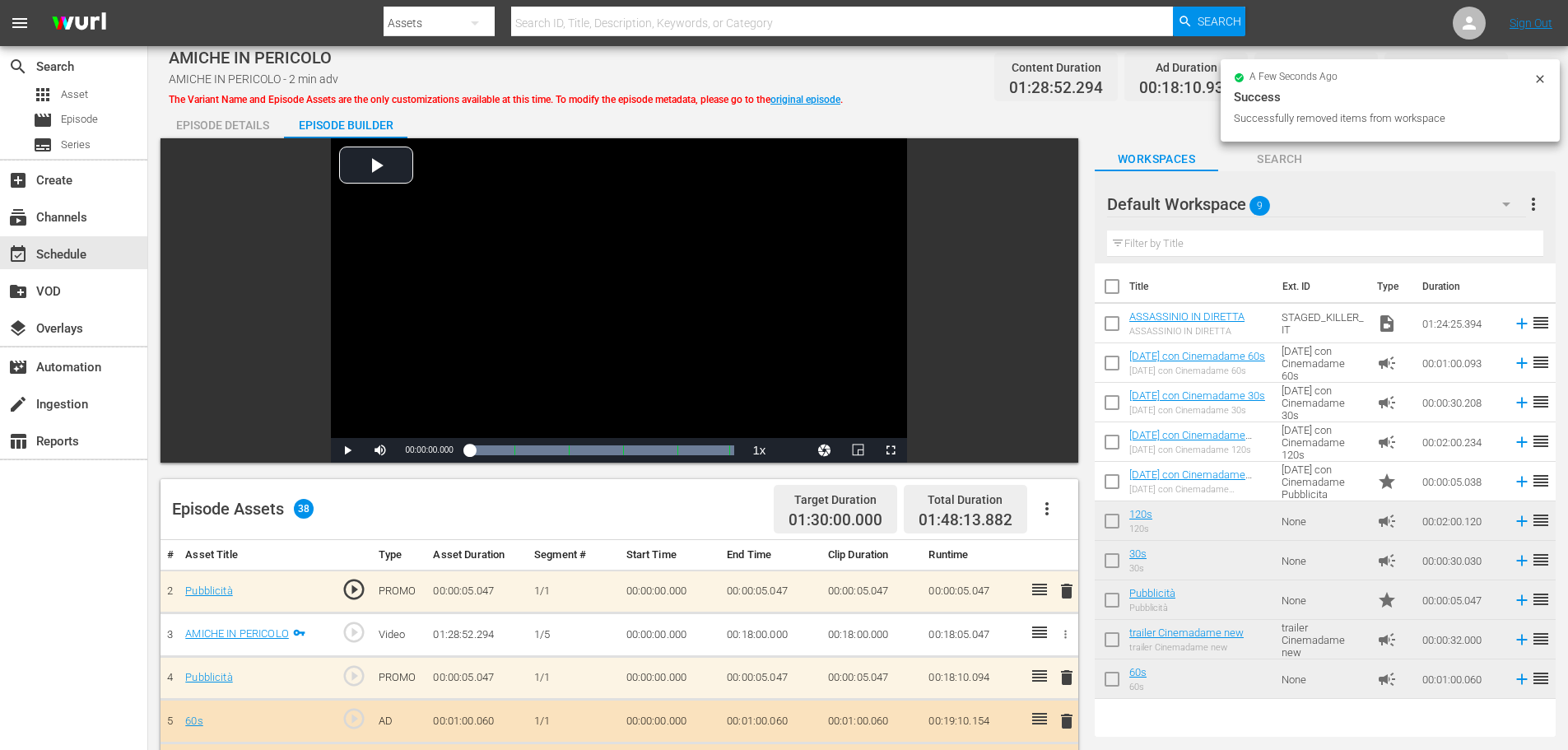
click at [1054, 503] on icon "button" at bounding box center [1046, 508] width 20 height 20
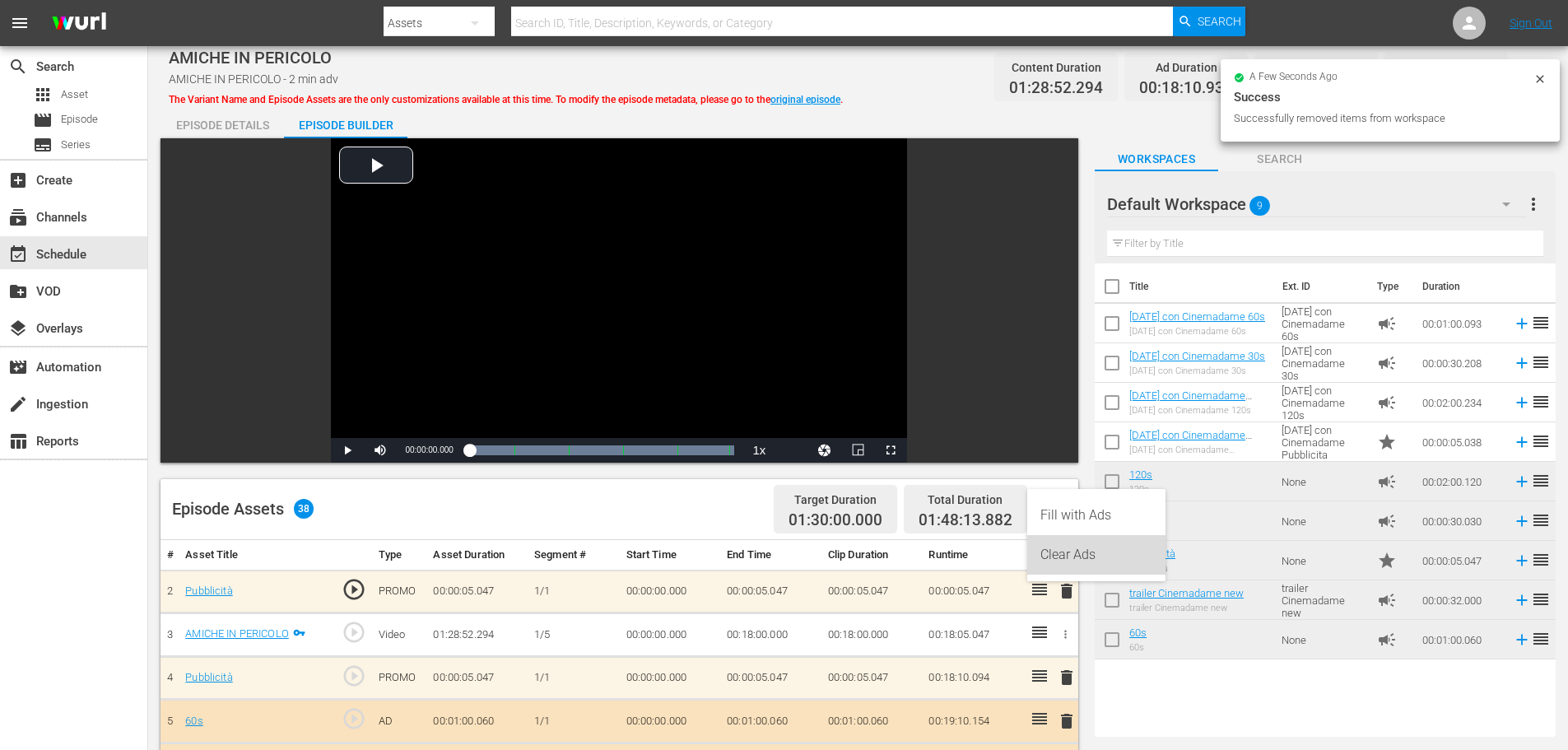
click at [1078, 556] on div "Clear Ads" at bounding box center [1097, 555] width 112 height 40
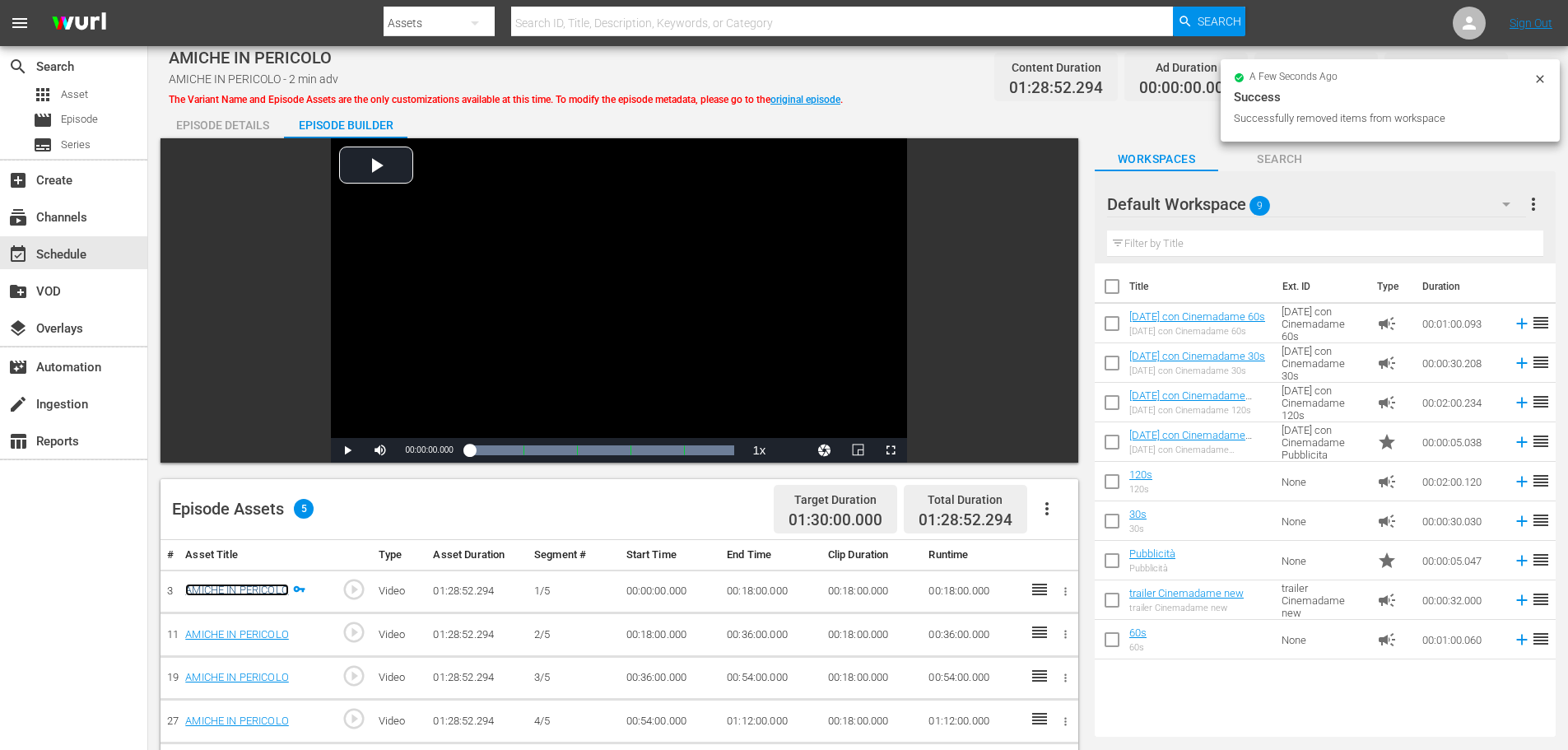
click at [243, 586] on link "AMICHE IN PERICOLO" at bounding box center [237, 589] width 104 height 12
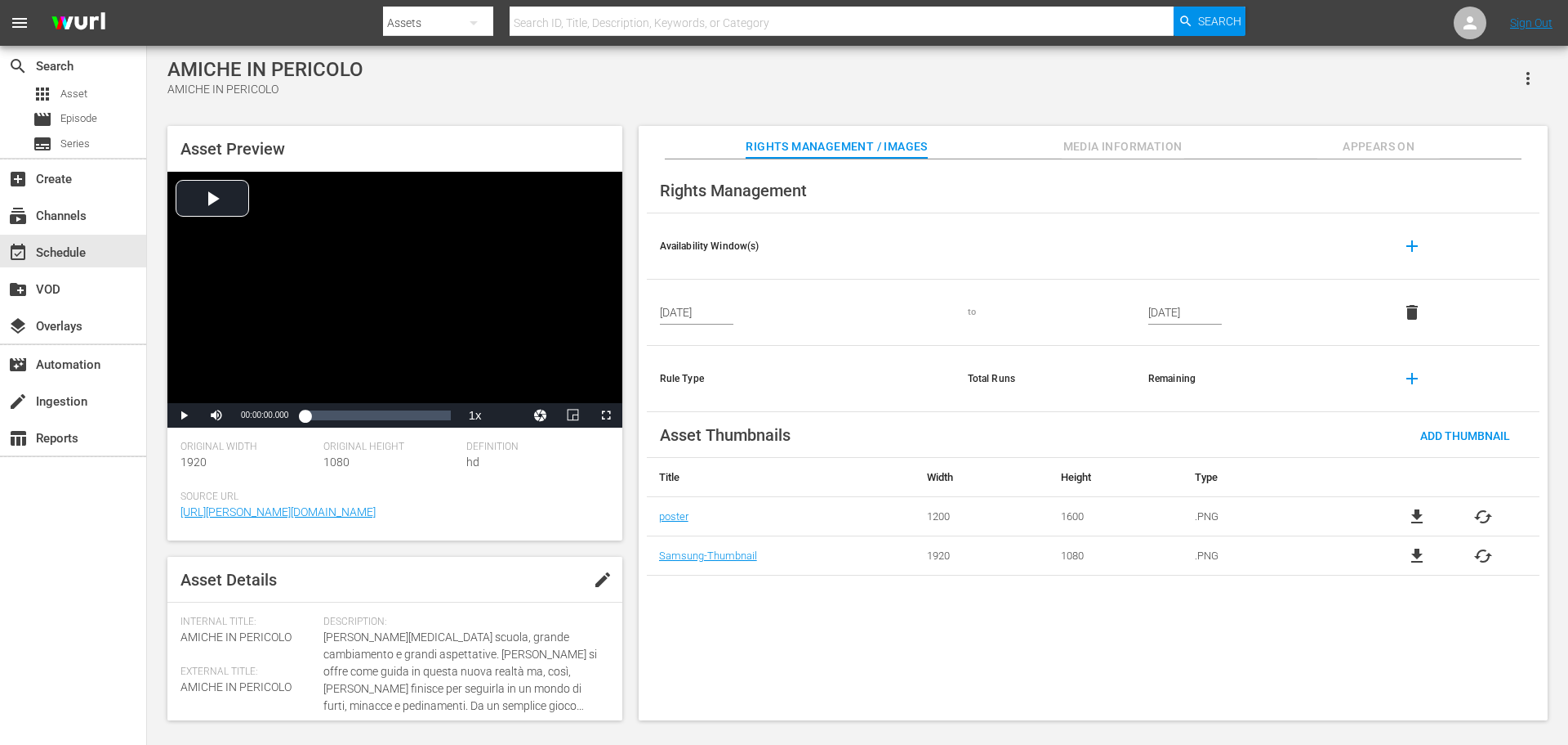
click at [1519, 80] on icon "button" at bounding box center [1528, 78] width 20 height 20
click at [1492, 89] on div "Add To Workspace" at bounding box center [1480, 85] width 111 height 39
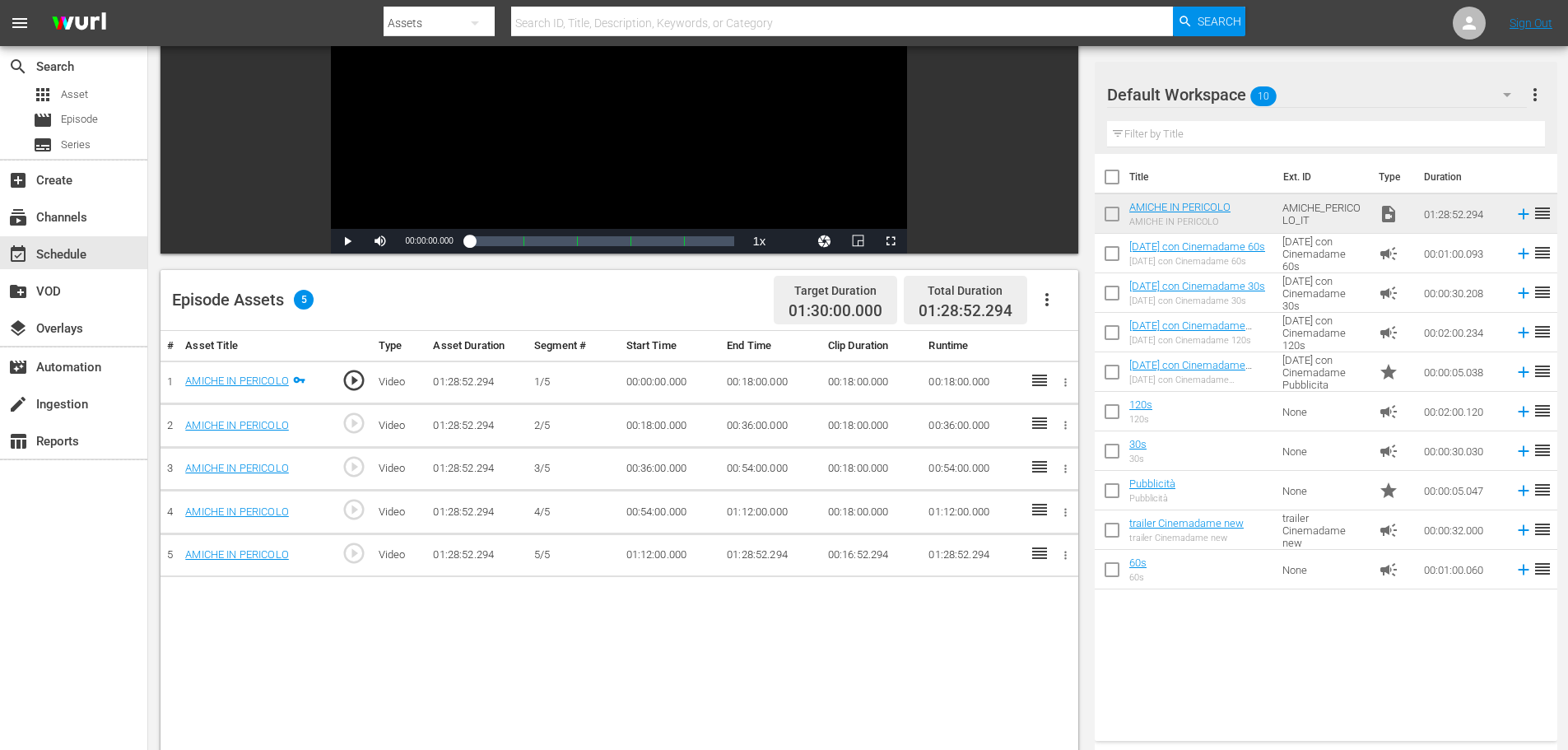
scroll to position [247, 0]
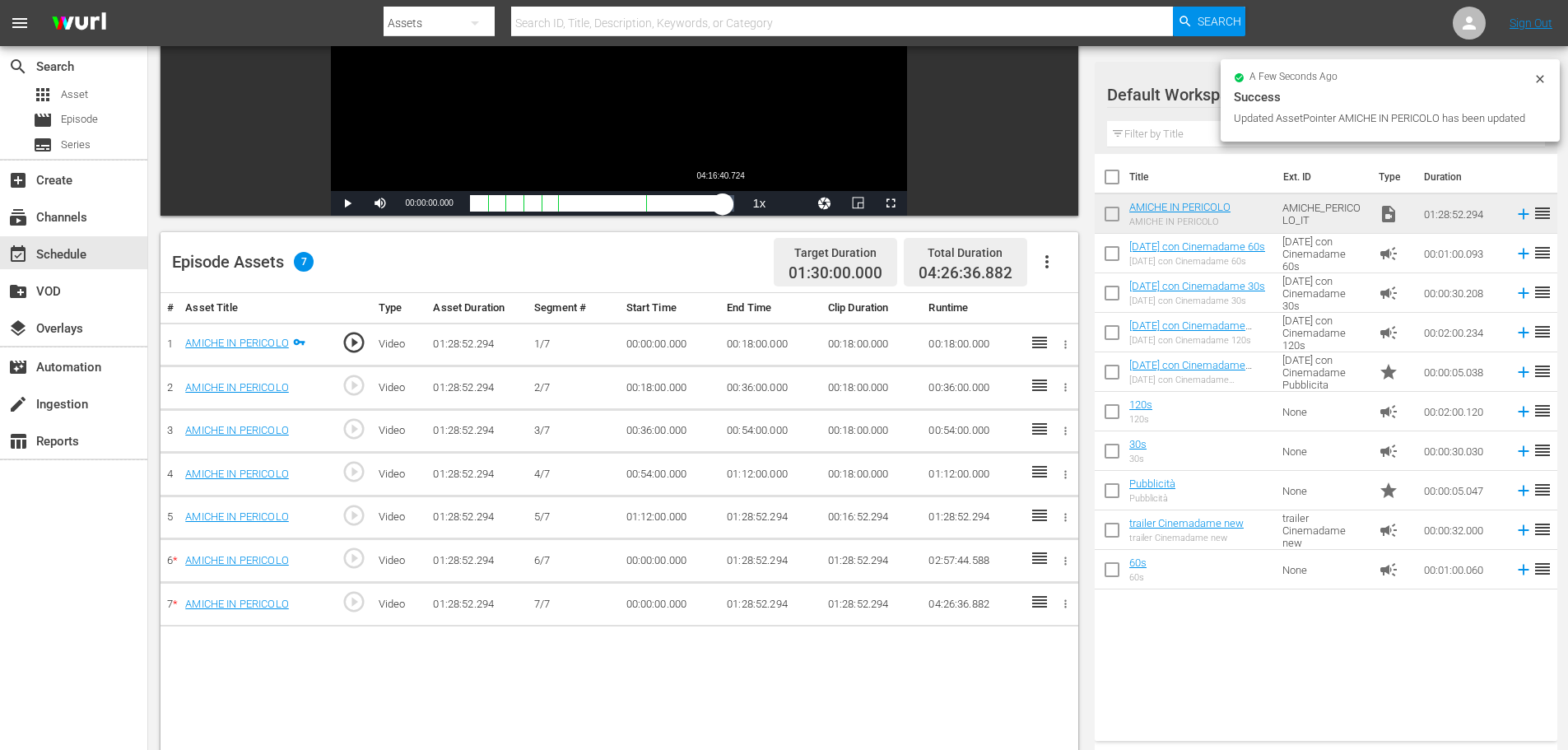
click at [724, 205] on div "Loaded : 0.11% 04:16:40.724 00:00:00.000" at bounding box center [602, 203] width 265 height 16
click at [891, 203] on span "Video Player" at bounding box center [891, 203] width 0 height 0
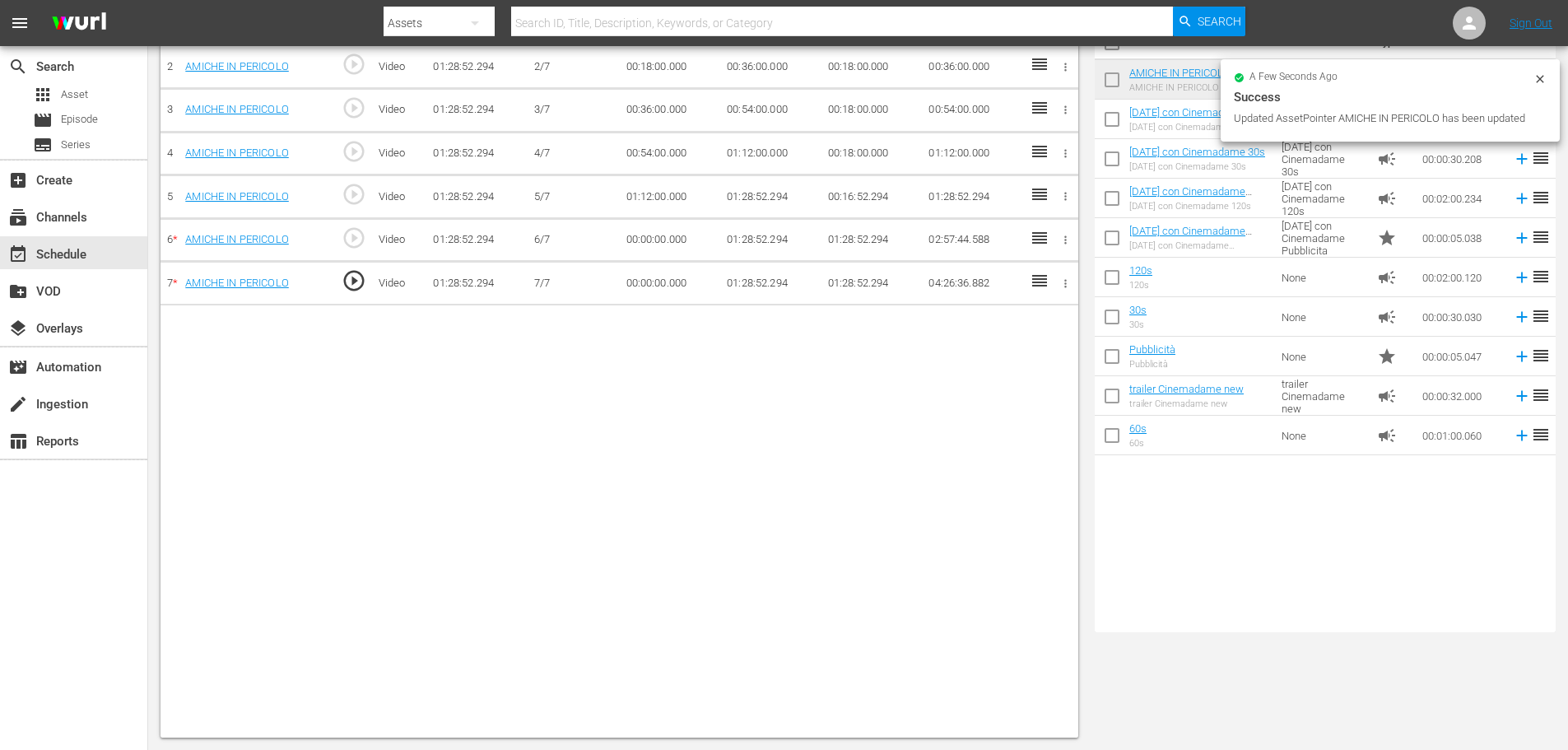
scroll to position [0, 0]
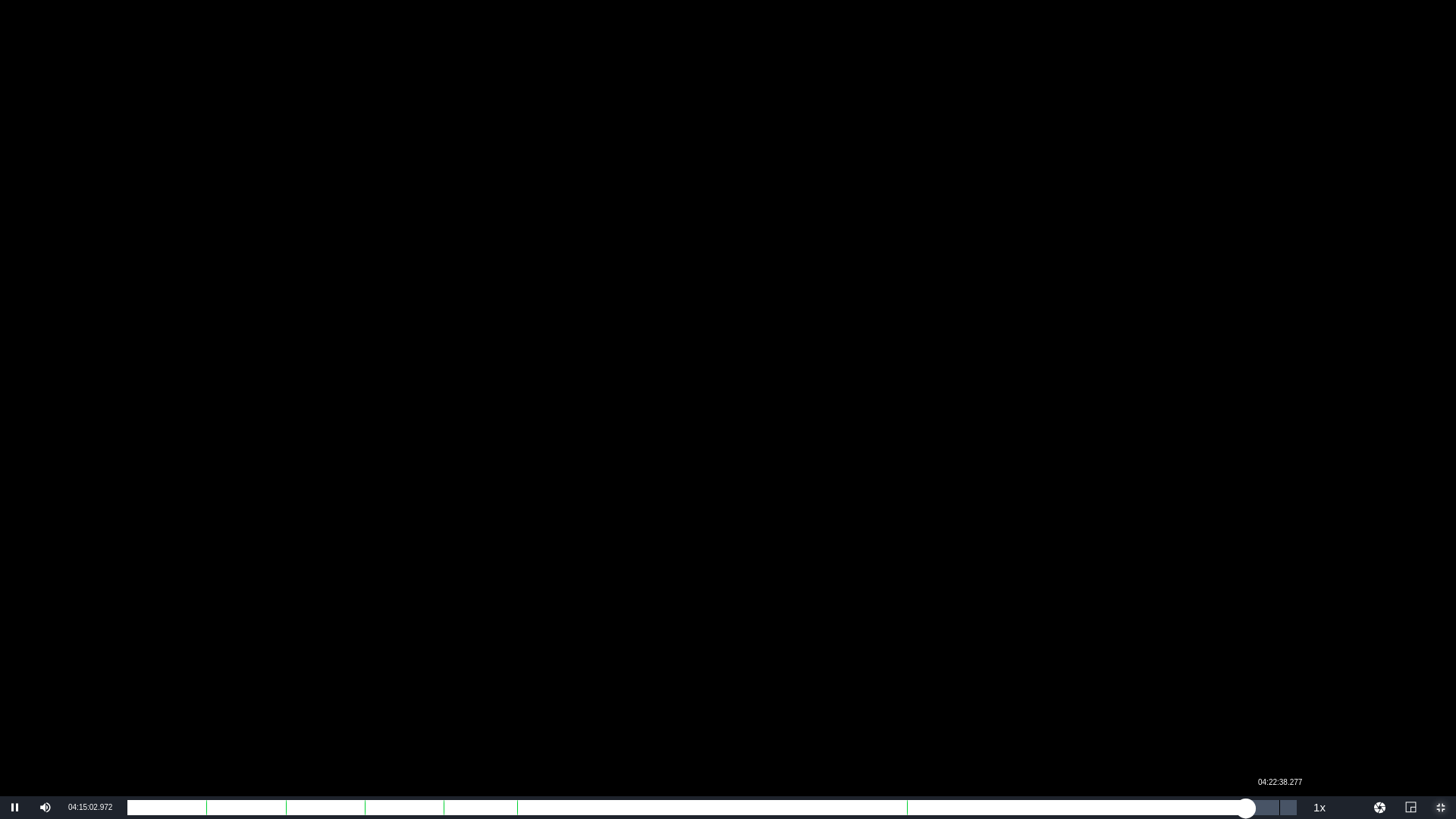
click at [1279, 690] on div "Loaded : 87.29% 04:22:38.277 01:17:18.509" at bounding box center [712, 807] width 1170 height 15
click at [1277, 690] on div "01:24:44.293" at bounding box center [703, 807] width 1150 height 15
click at [1273, 690] on div "01:24:22.848" at bounding box center [700, 807] width 1147 height 15
click at [1267, 690] on div "01:23:20.767" at bounding box center [697, 807] width 1139 height 15
click at [1259, 690] on div "01:21:57.650" at bounding box center [693, 807] width 1131 height 15
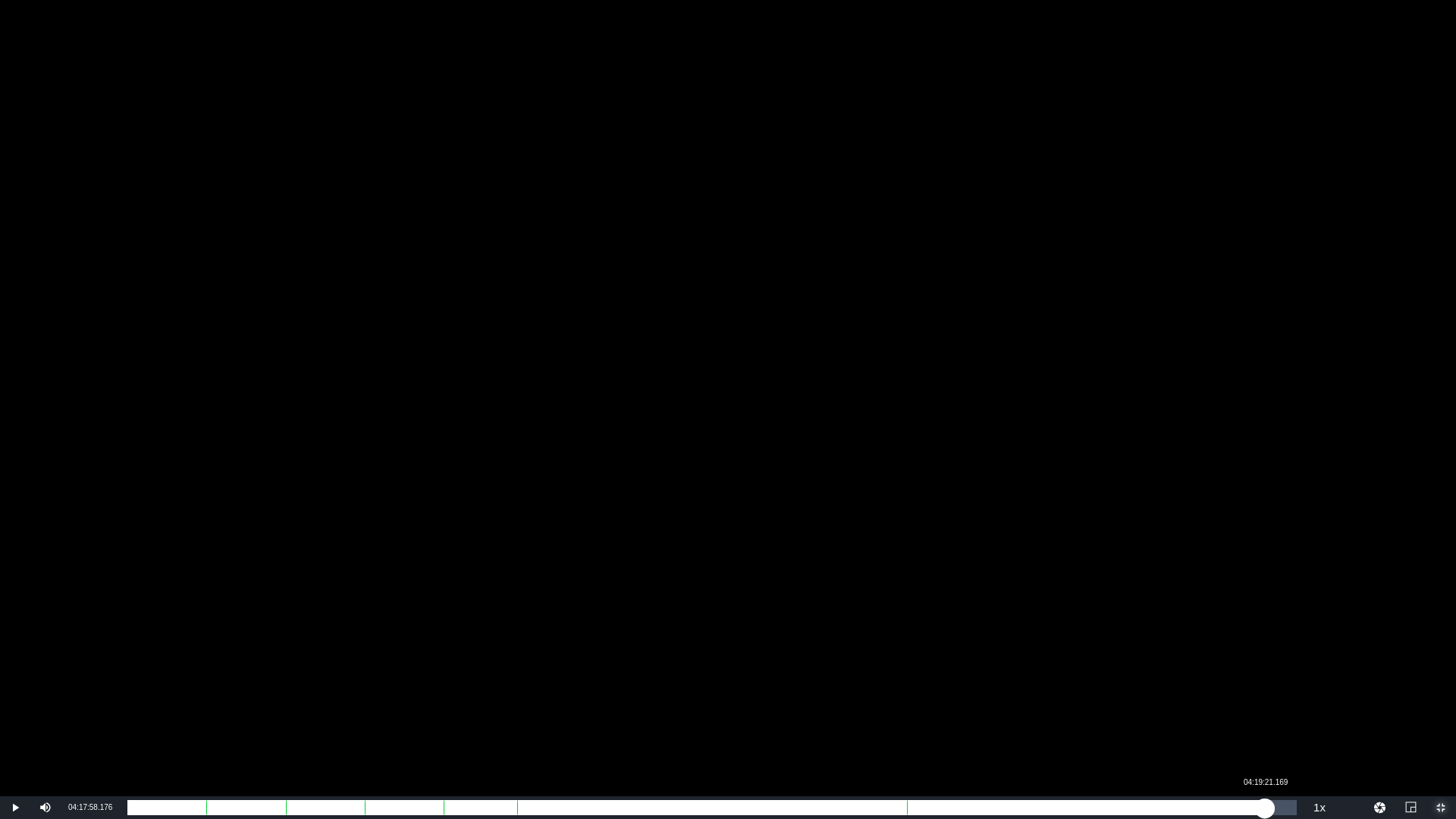
click at [1265, 690] on div "01:20:13.903" at bounding box center [696, 807] width 1138 height 15
click at [1269, 690] on div "01:21:36.694" at bounding box center [698, 807] width 1142 height 15
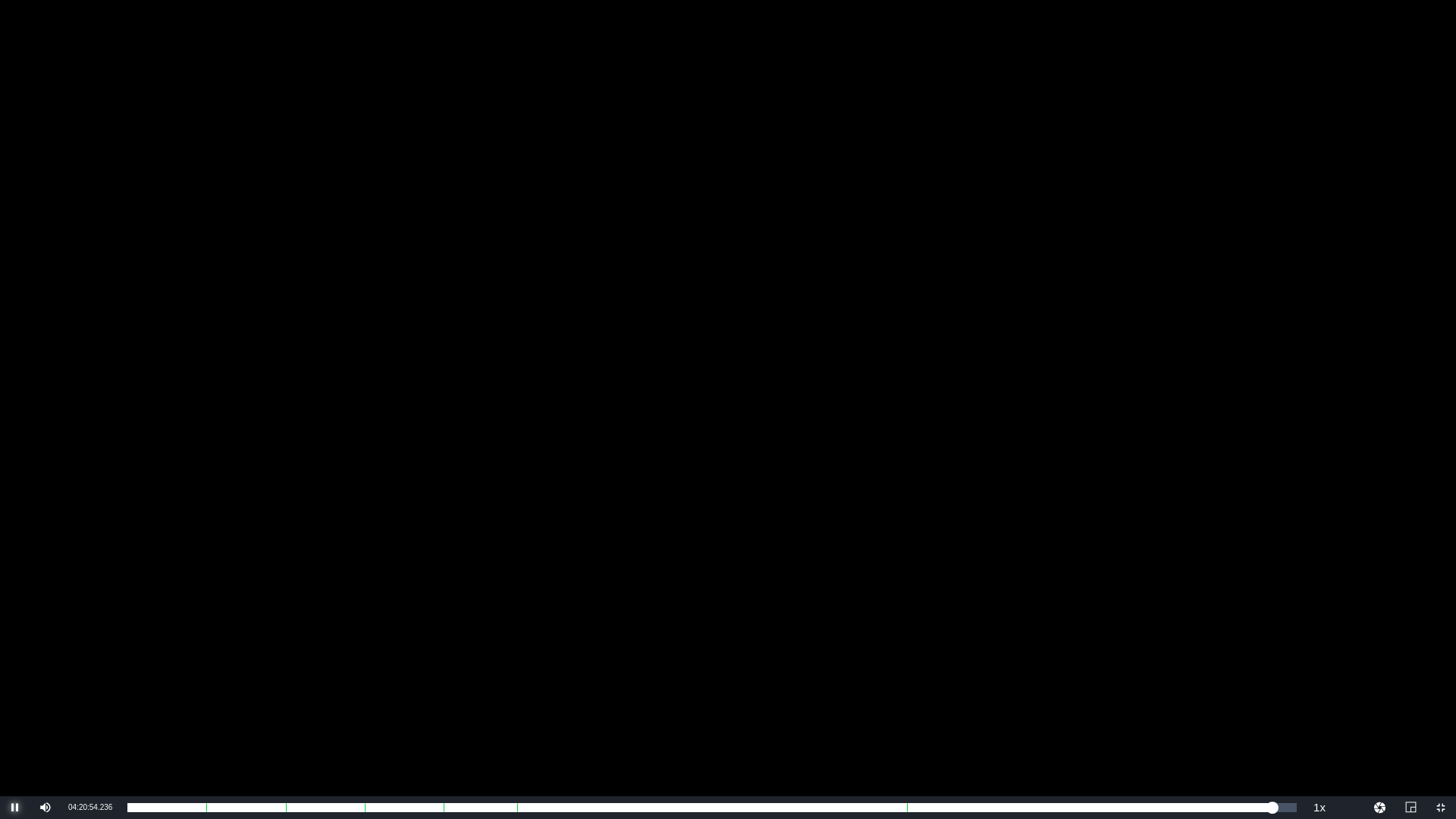
click at [15, 690] on span "Video Player" at bounding box center [15, 807] width 0 height 0
click at [1441, 690] on span "Video Player" at bounding box center [1441, 807] width 0 height 0
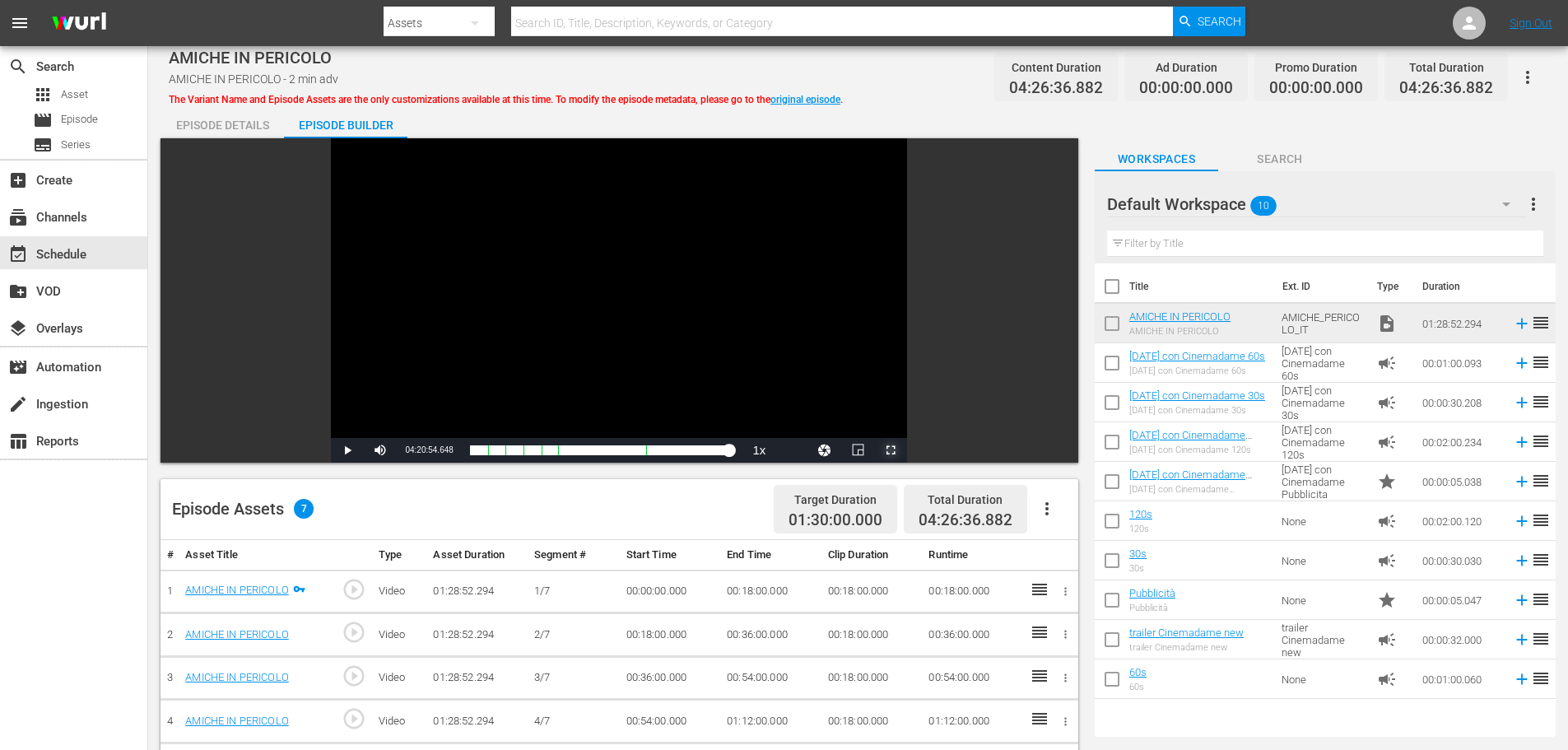
click at [891, 450] on span "Video Player" at bounding box center [891, 450] width 0 height 0
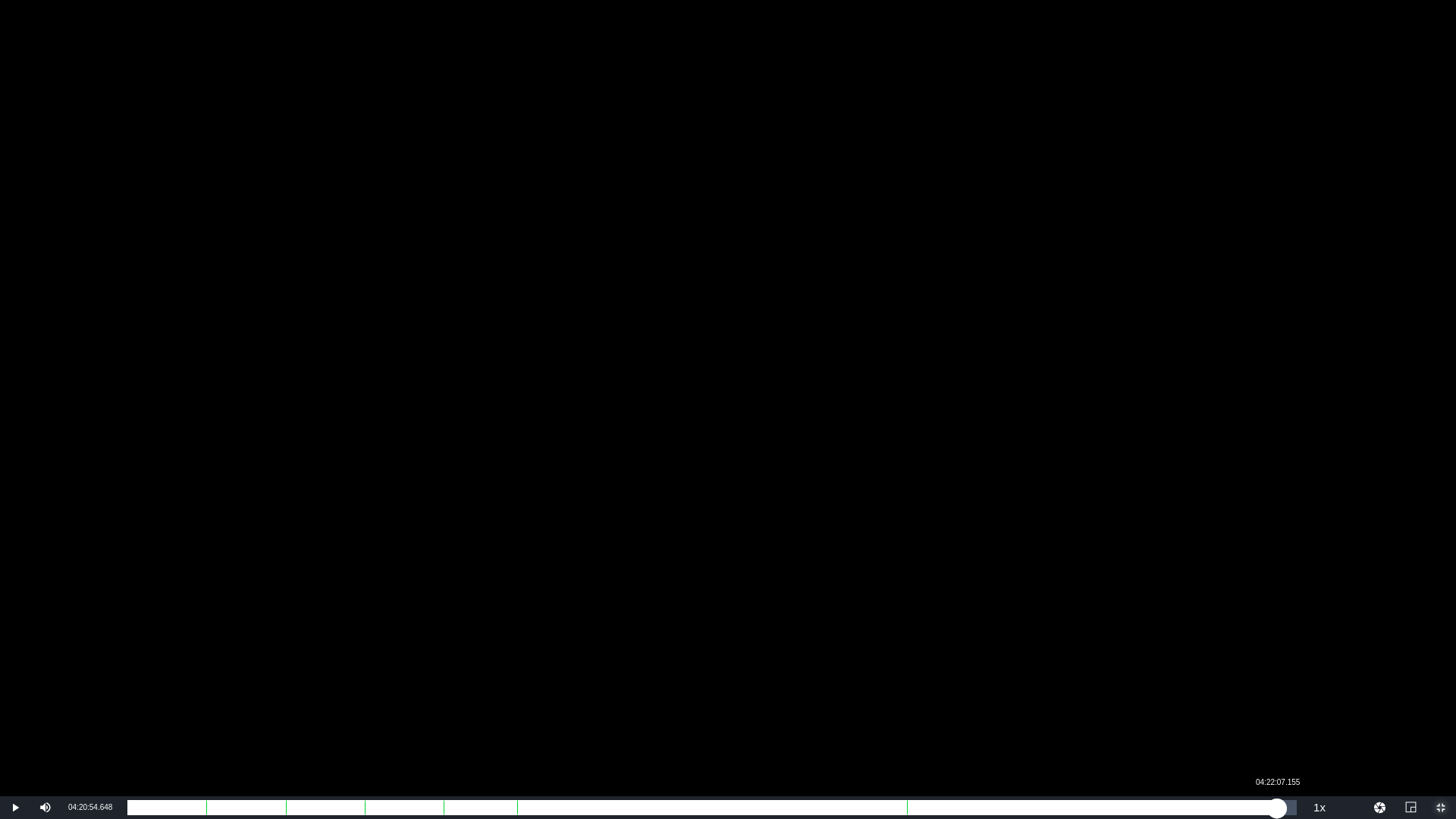
click at [1277, 690] on div "01:23:10.060" at bounding box center [702, 807] width 1150 height 15
click at [1282, 690] on div "01:24:22.567" at bounding box center [704, 807] width 1154 height 15
click at [1285, 690] on div "01:25:25.261" at bounding box center [706, 807] width 1158 height 15
click at [1288, 690] on div "01:26:27.056" at bounding box center [707, 807] width 1161 height 15
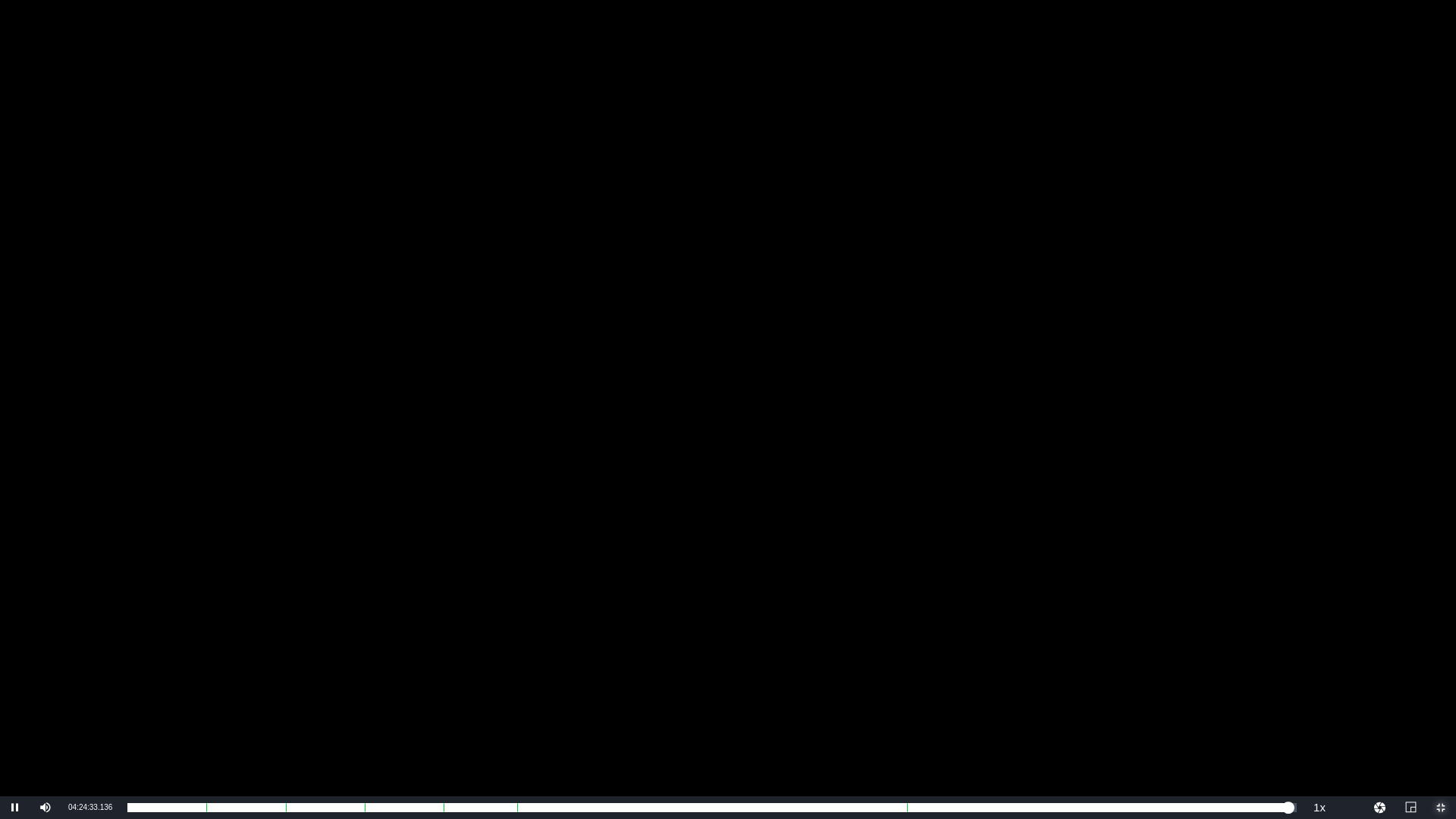
click at [1441, 690] on span "Video Player" at bounding box center [1441, 807] width 0 height 0
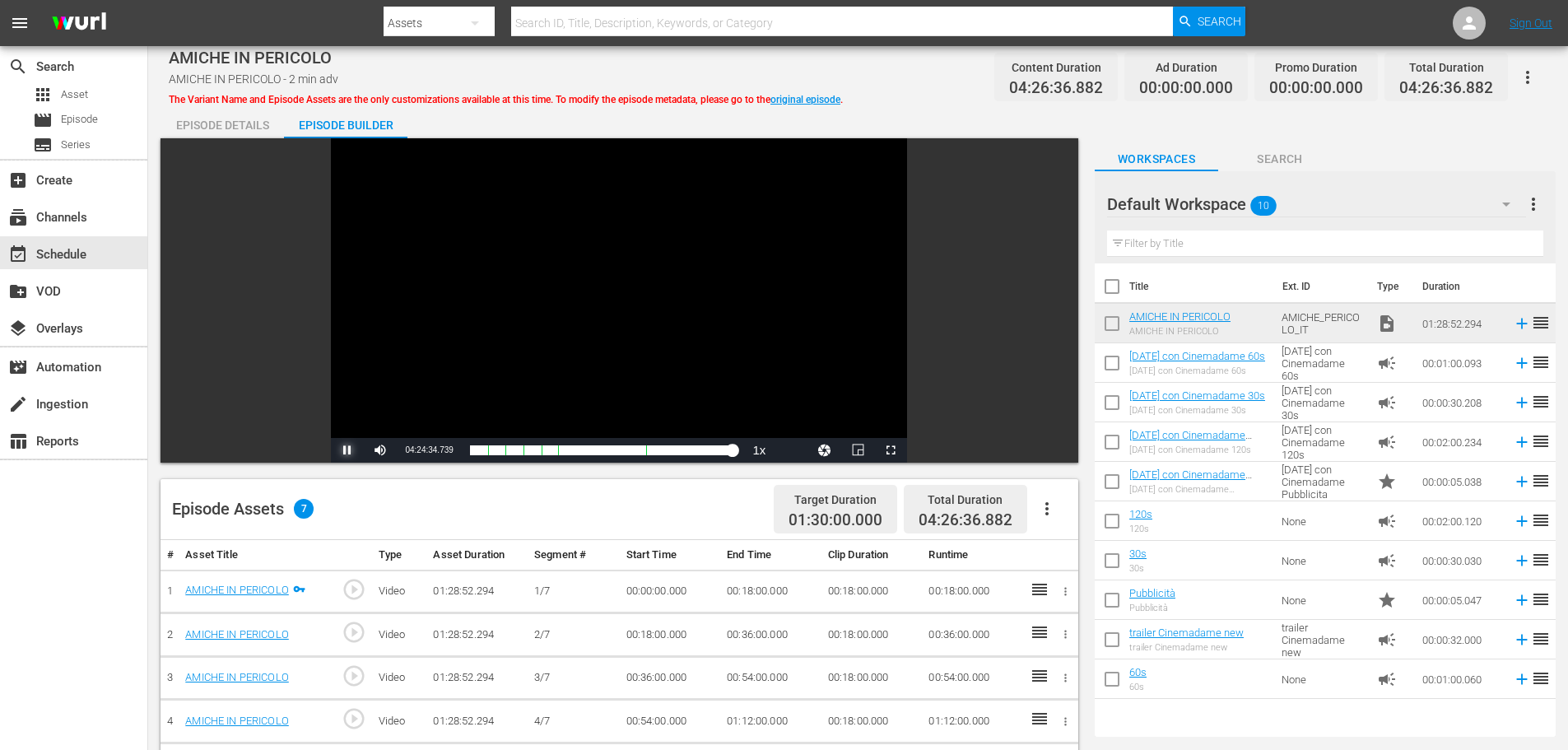
click at [347, 450] on span "Video Player" at bounding box center [347, 450] width 0 height 0
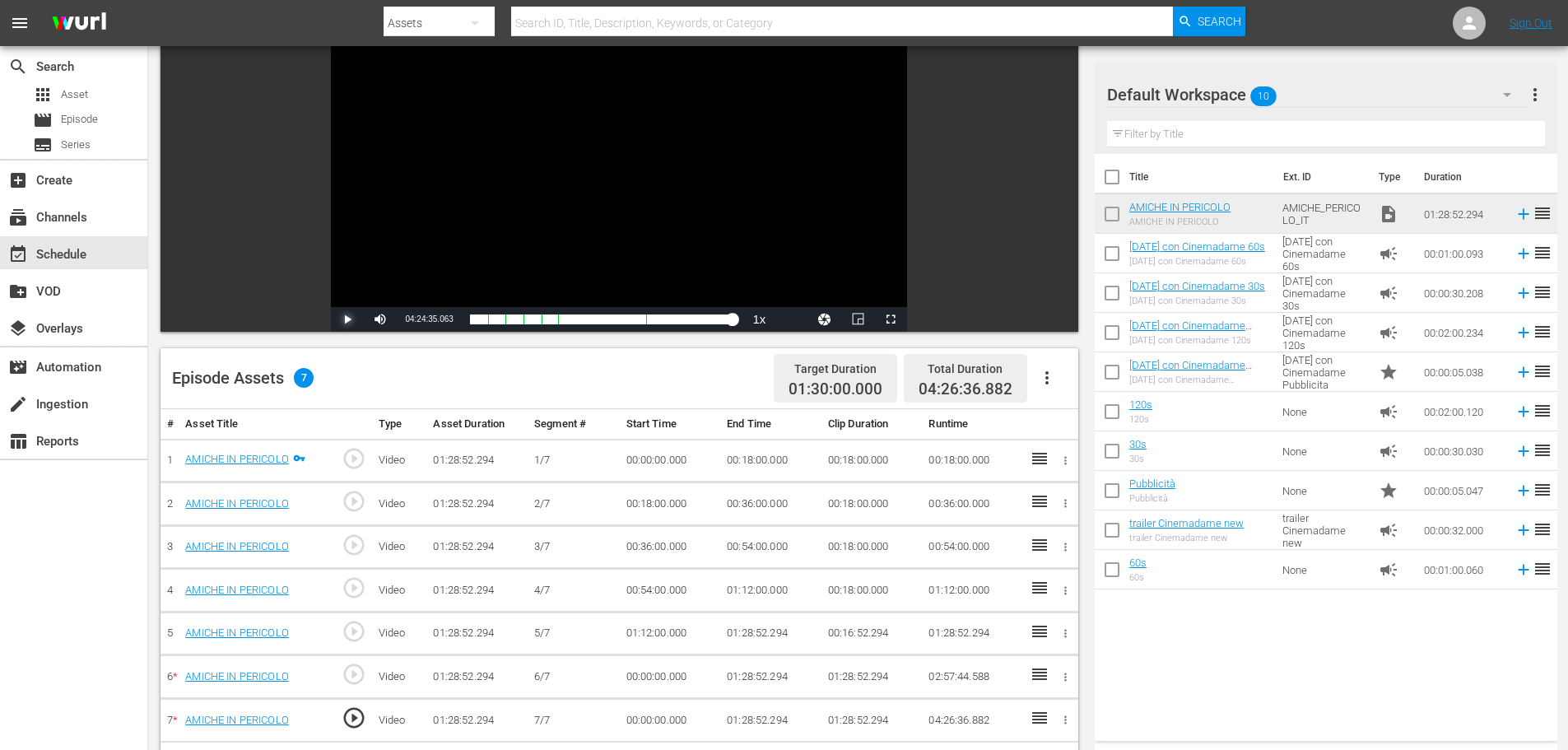
scroll to position [412, 0]
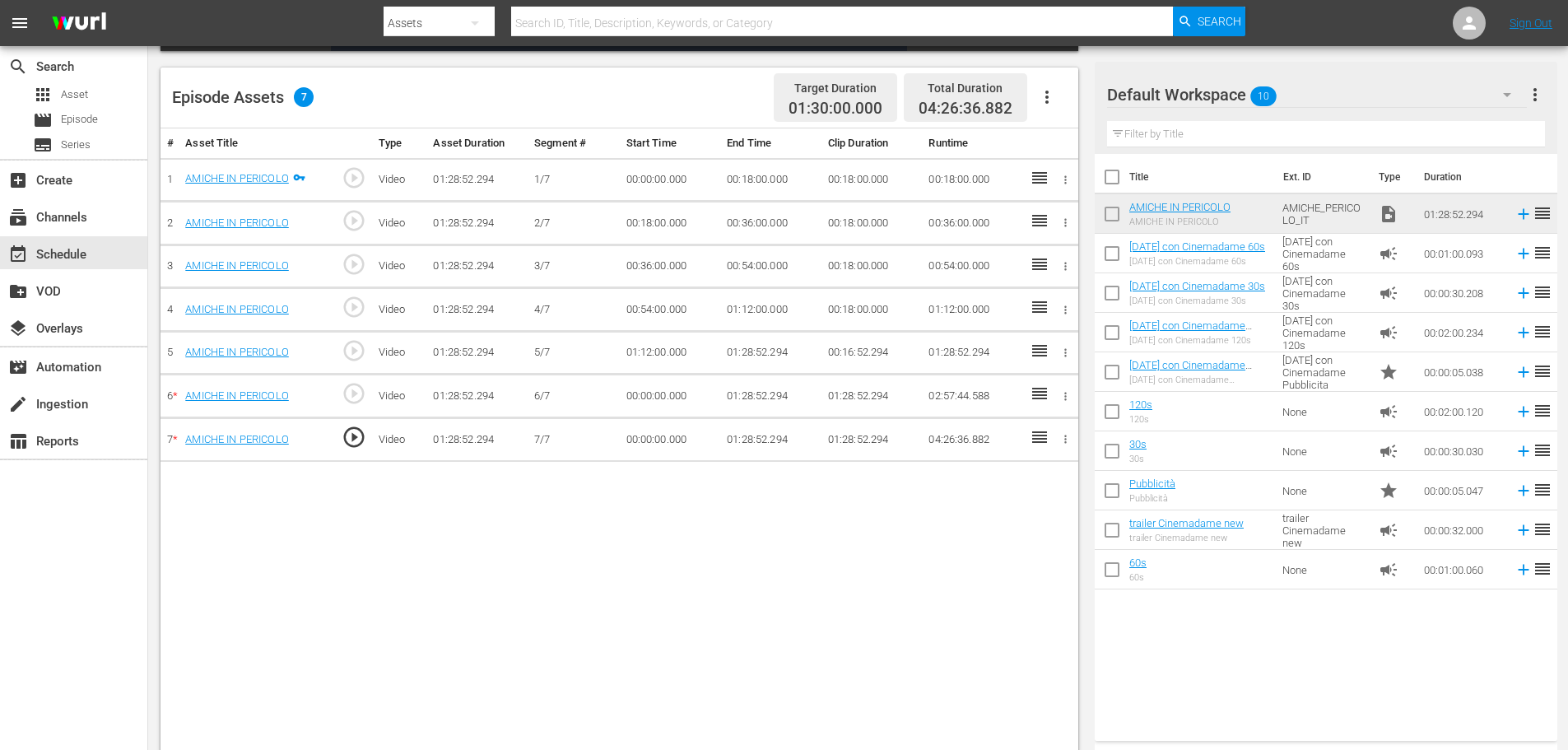
click at [748, 434] on td "01:28:52.294" at bounding box center [770, 439] width 101 height 44
click at [750, 435] on td "01:28:52.294" at bounding box center [770, 439] width 101 height 44
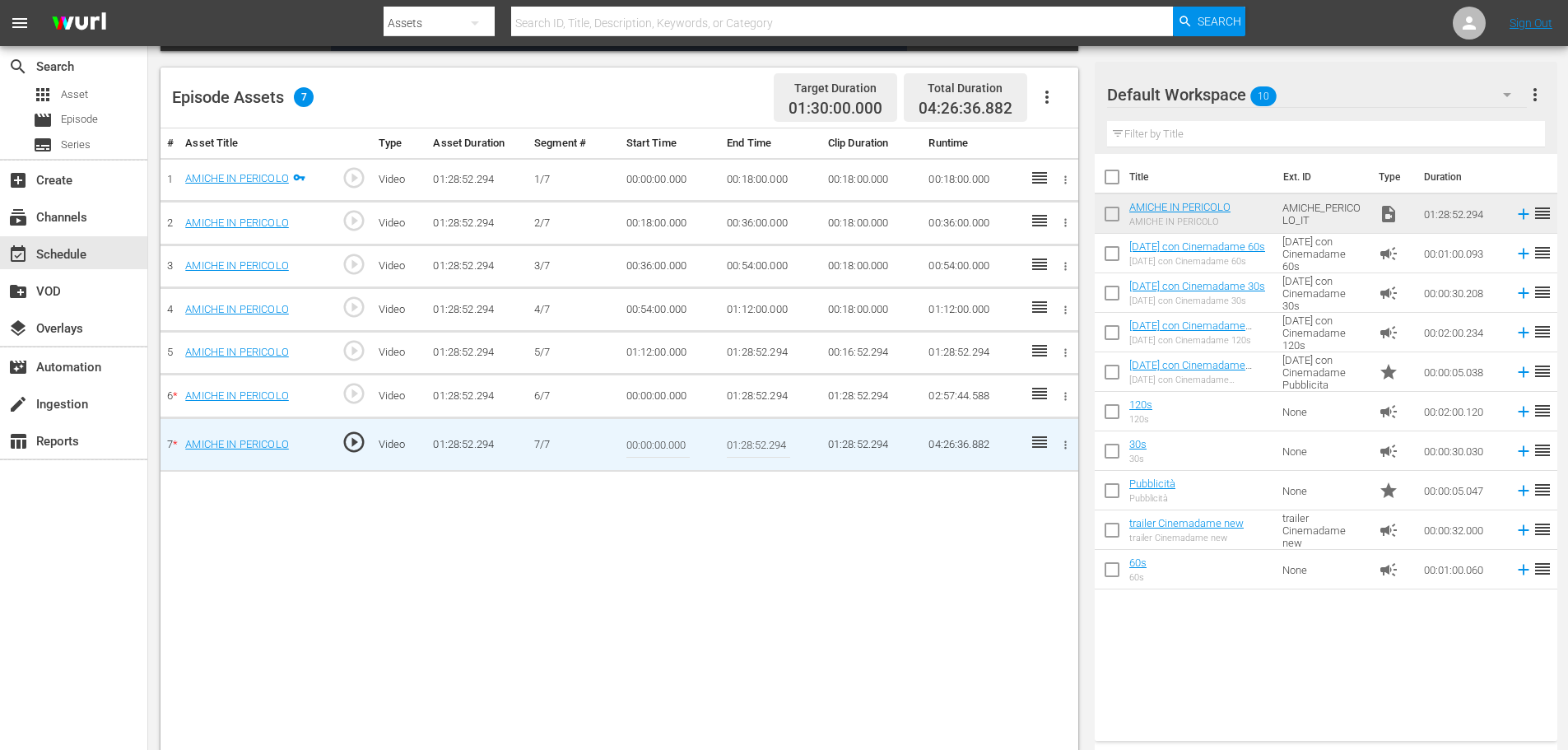
click at [744, 444] on input "01:28:52.294" at bounding box center [758, 444] width 63 height 40
click at [690, 545] on div "# Asset Title Type Asset Duration Segment # Start Time End Time Clip Duration R…" at bounding box center [619, 442] width 918 height 627
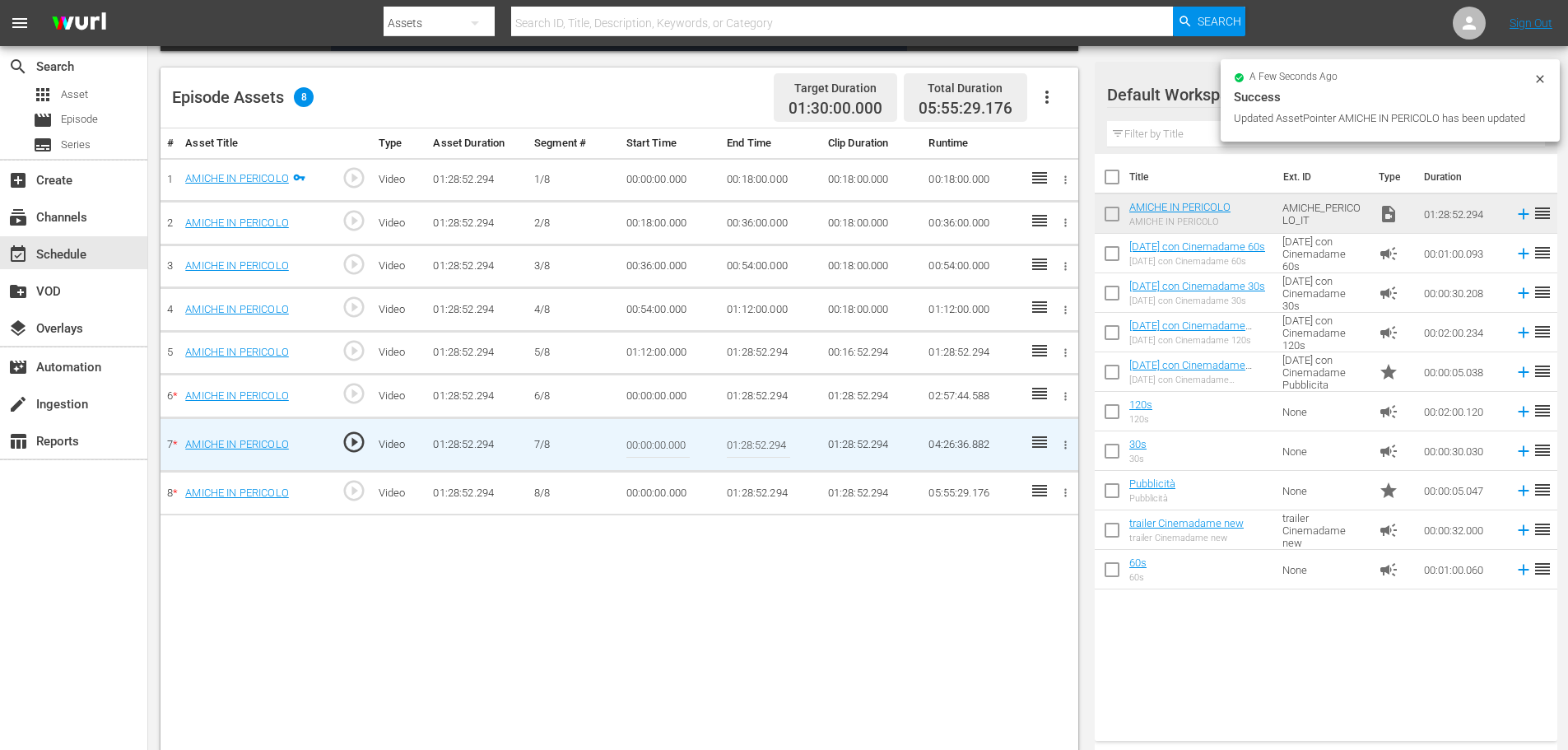
click at [791, 449] on td "01:28:52.294" at bounding box center [770, 444] width 101 height 54
click at [778, 448] on input "01:28:52.294" at bounding box center [758, 444] width 63 height 40
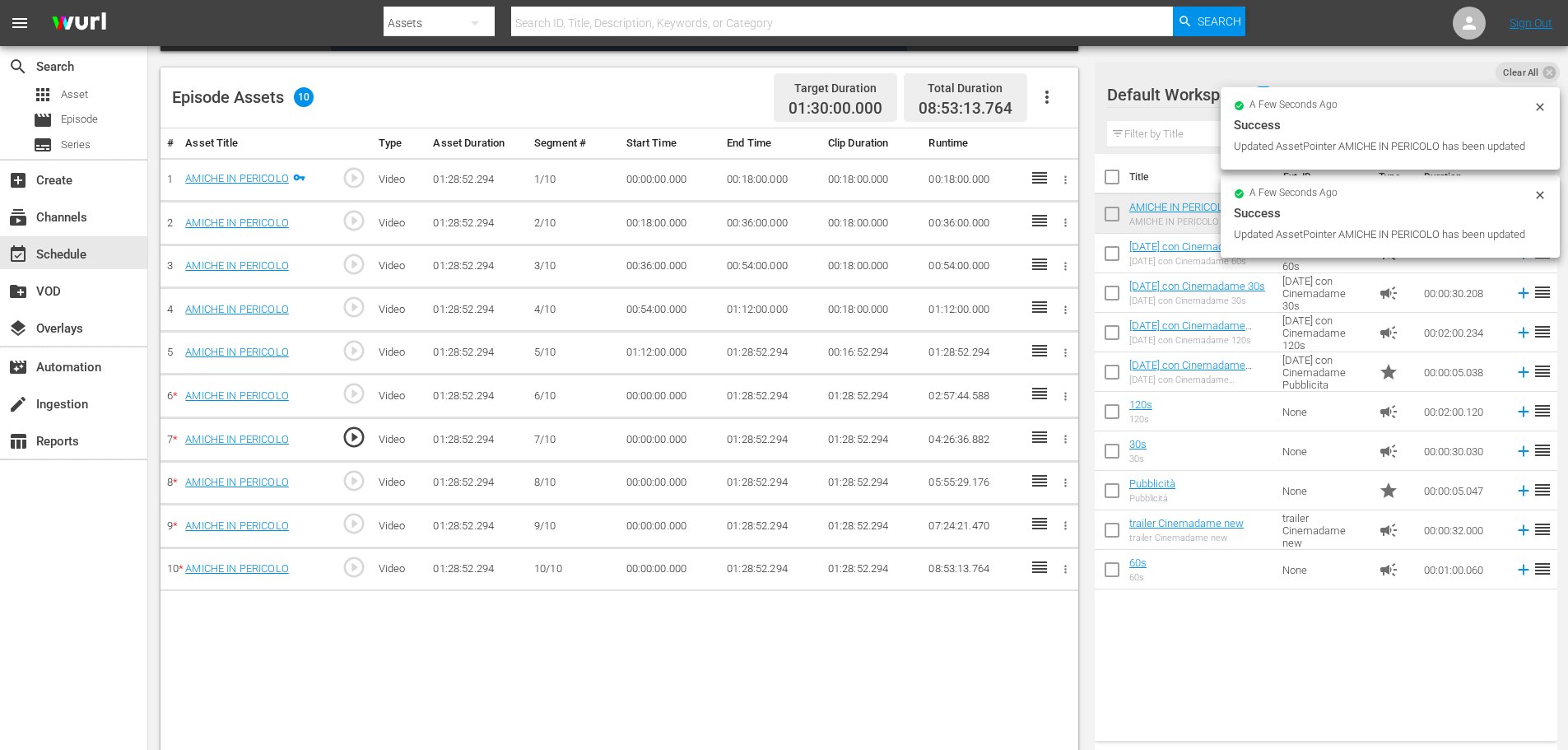
click at [727, 574] on td "01:28:52.294" at bounding box center [770, 569] width 101 height 44
click at [748, 573] on td "01:28:52.294" at bounding box center [770, 569] width 101 height 44
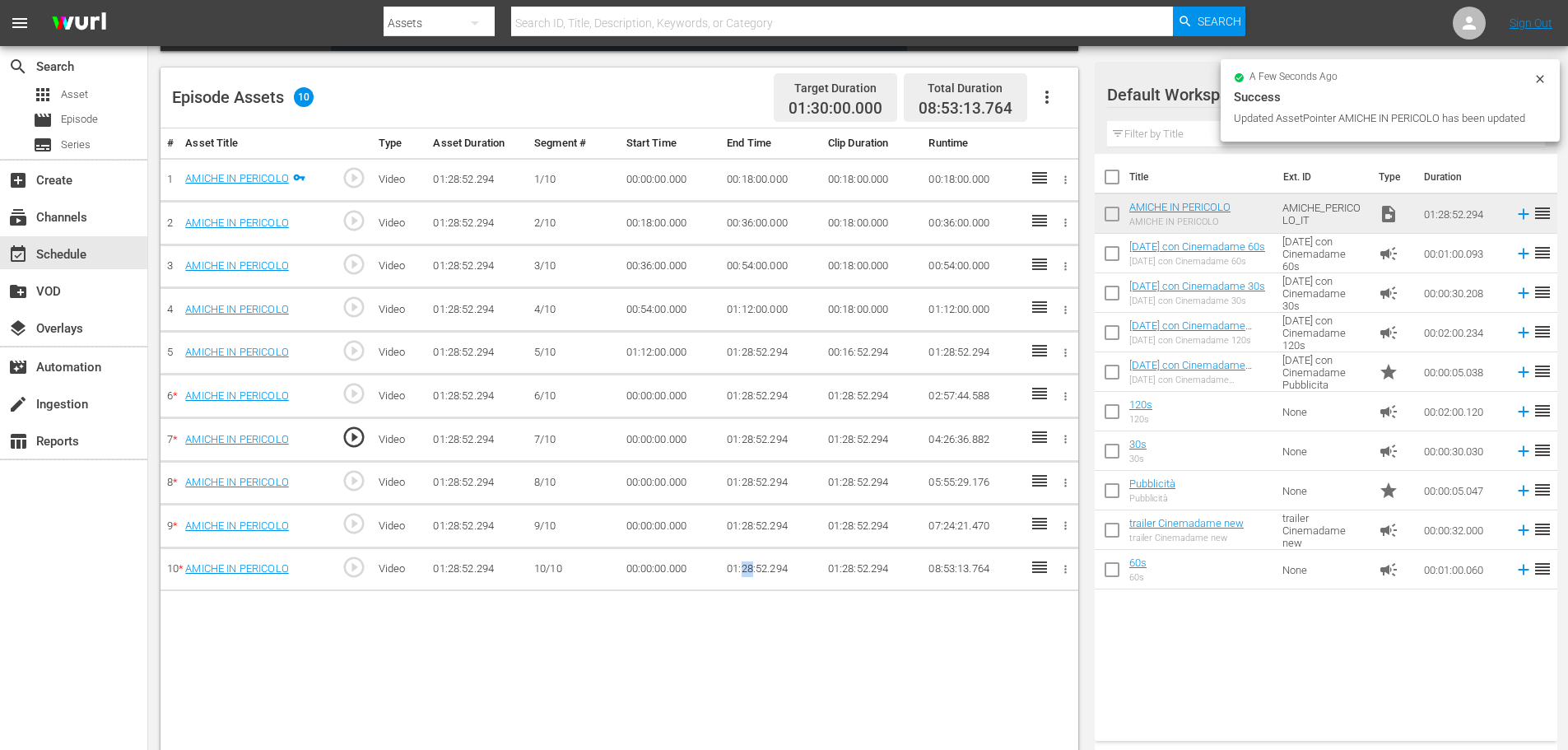
click at [748, 573] on td "01:28:52.294" at bounding box center [770, 569] width 101 height 44
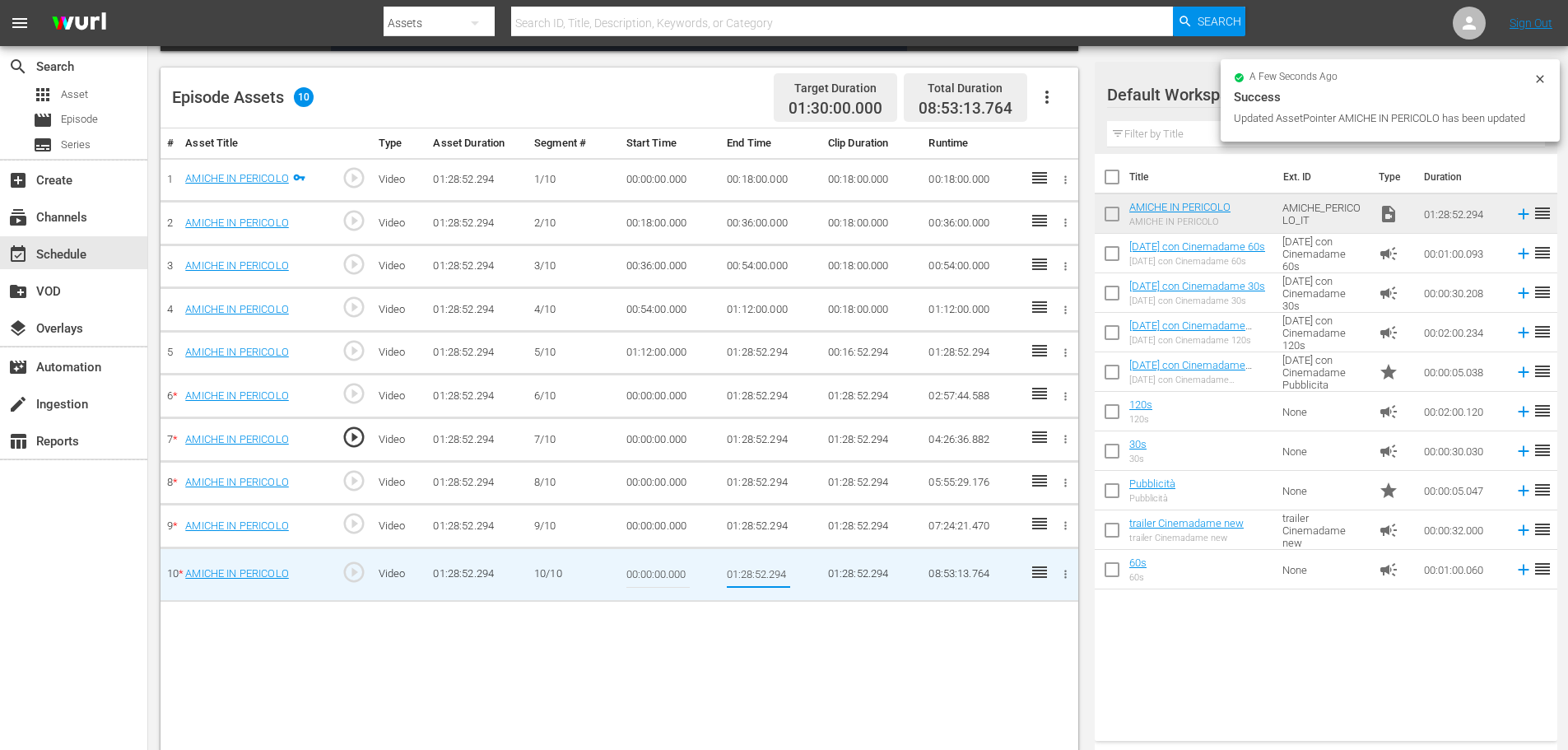
click at [748, 573] on input "01:28:52.294" at bounding box center [758, 575] width 63 height 40
click at [750, 573] on input "01:28:52.294" at bounding box center [758, 575] width 63 height 40
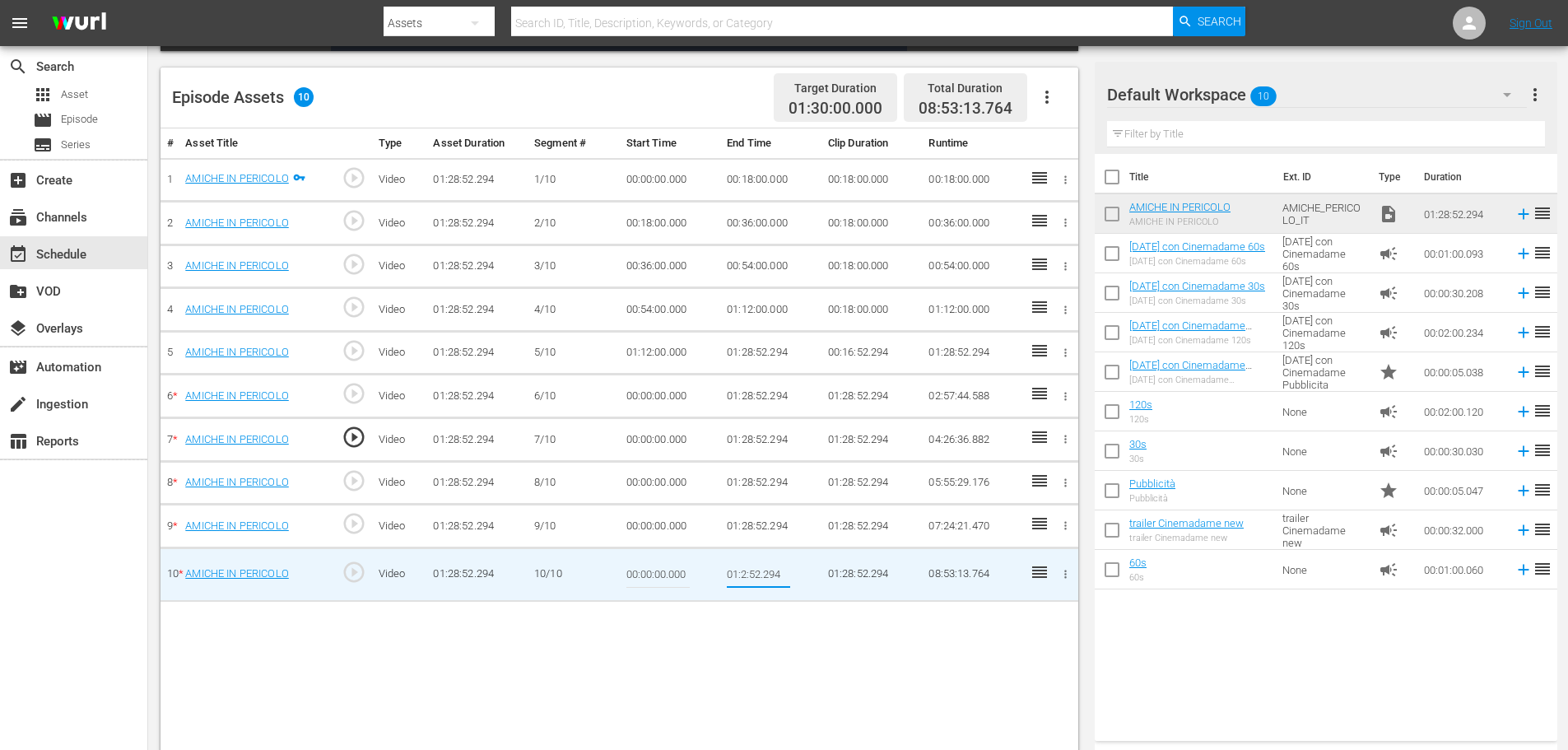
type input "01:22:52.294"
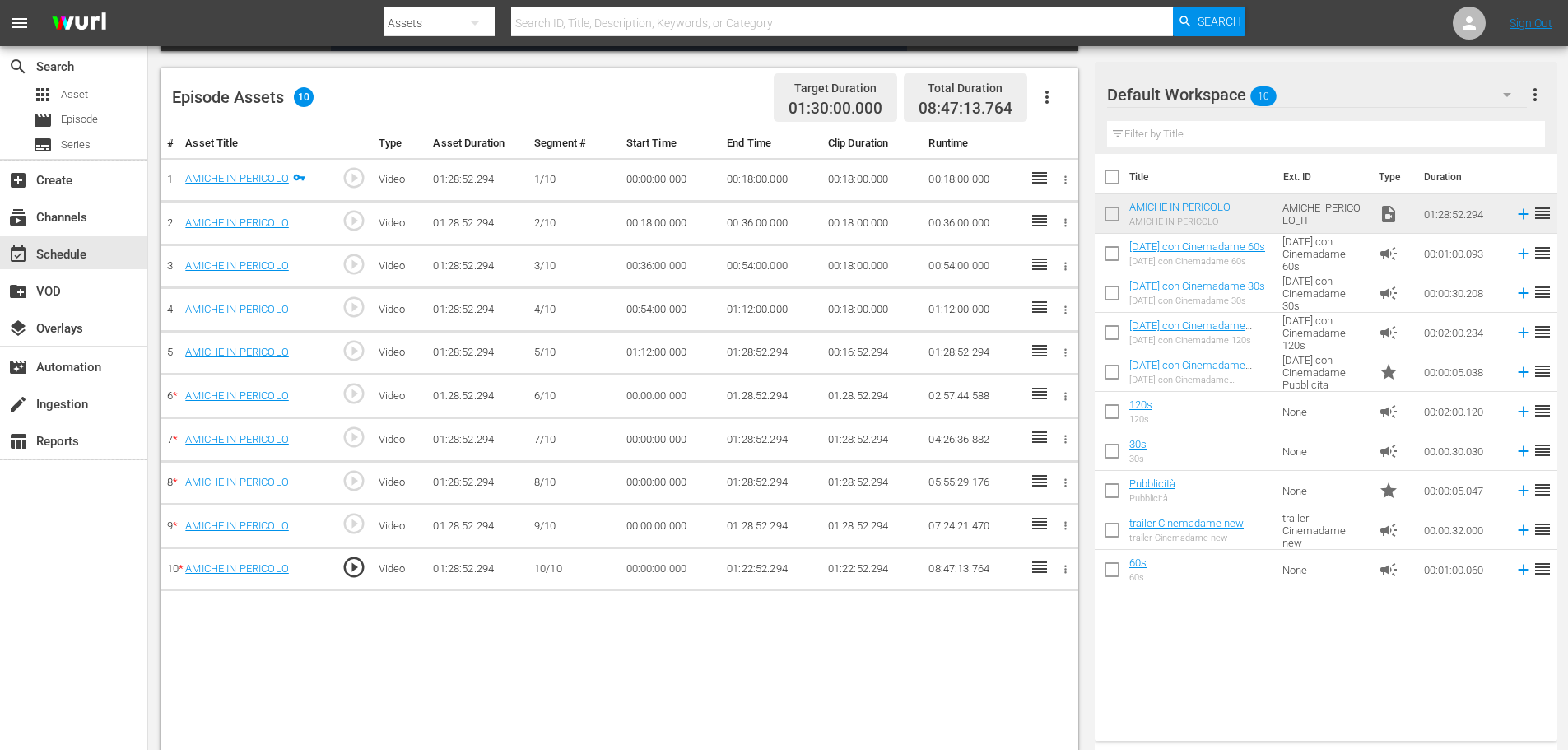
click at [755, 186] on td "00:18:00.000" at bounding box center [770, 180] width 101 height 44
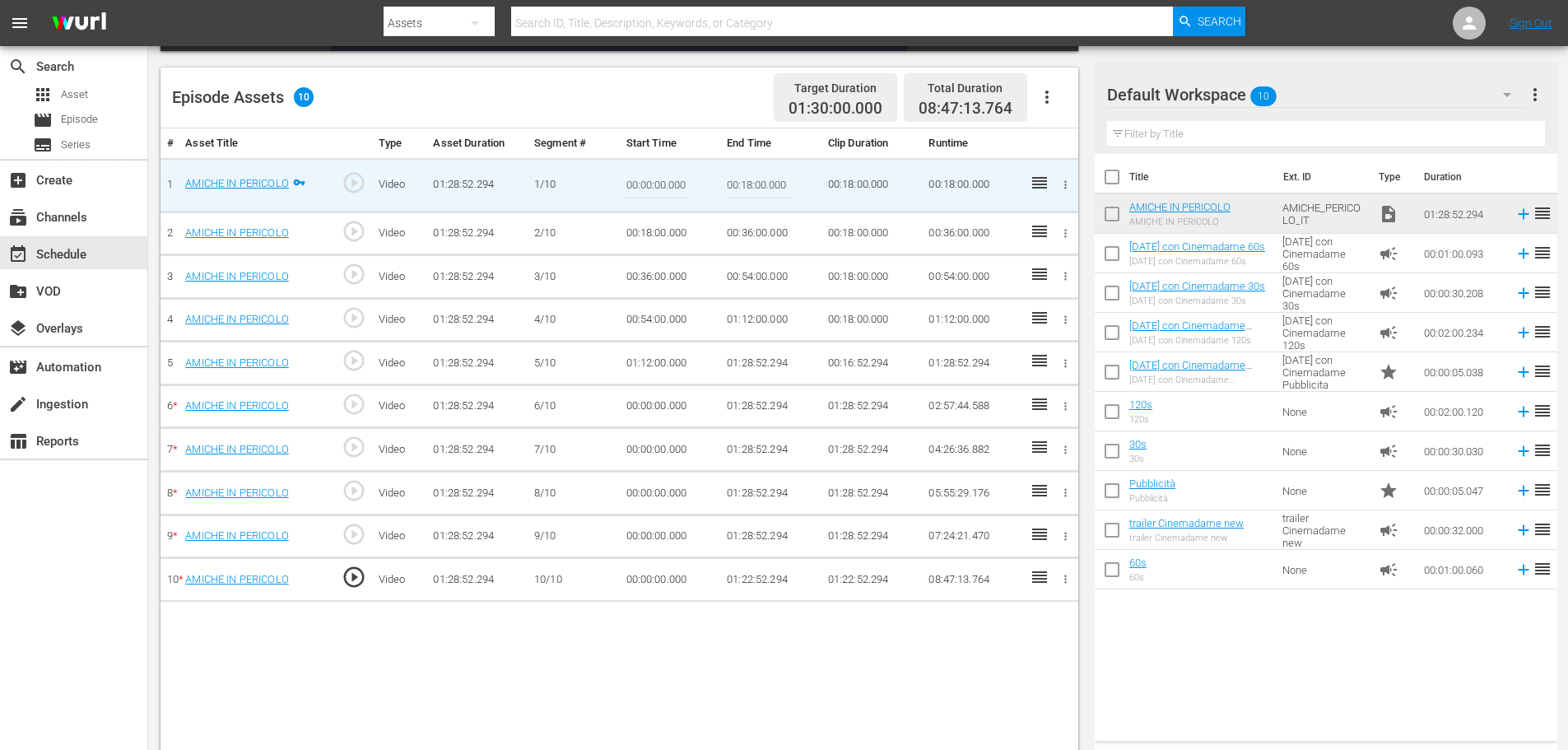
click at [755, 186] on input "00:18:00.000" at bounding box center [758, 186] width 63 height 40
paste input "09:"
type input "00:09:00"
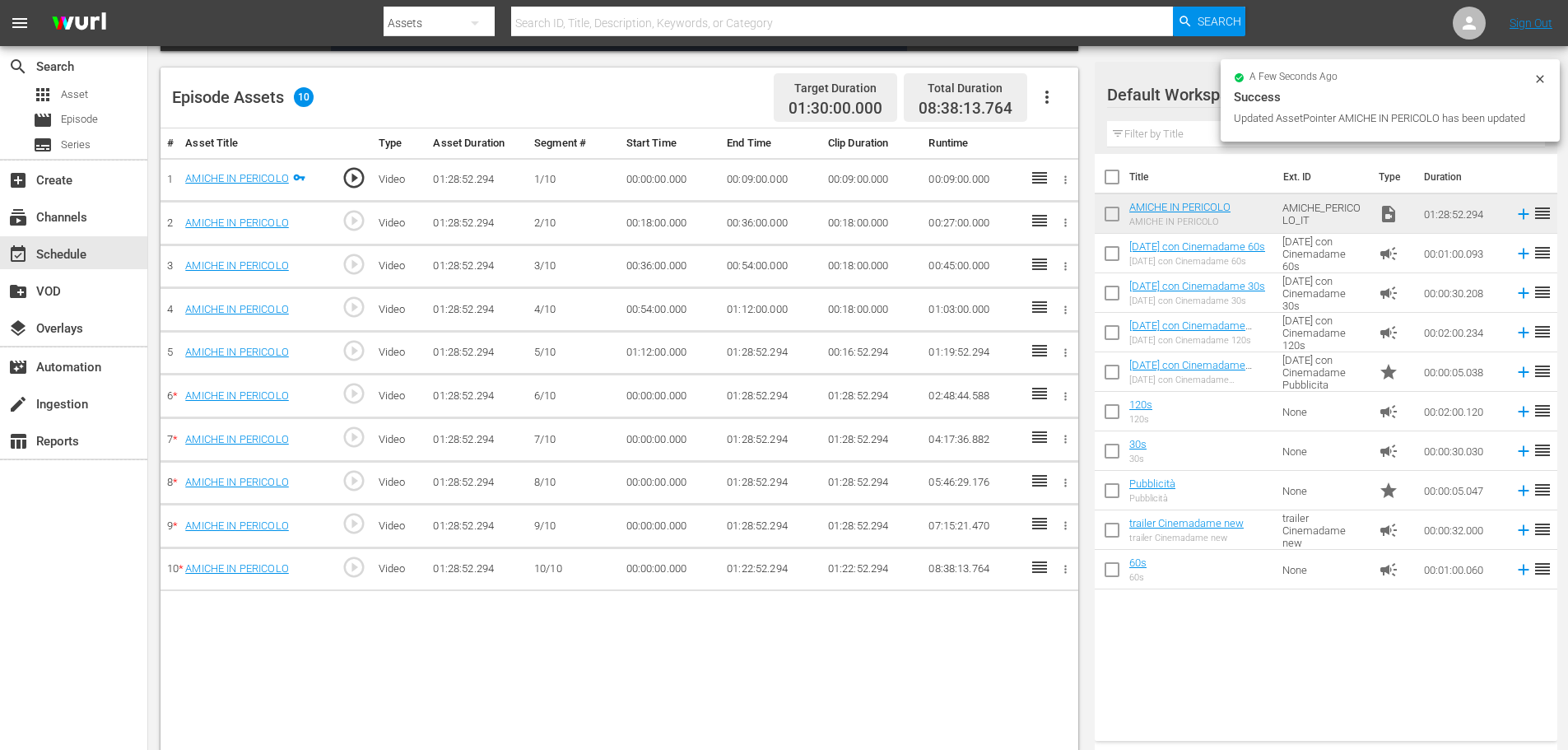
click at [655, 221] on td "00:18:00.000" at bounding box center [670, 224] width 101 height 44
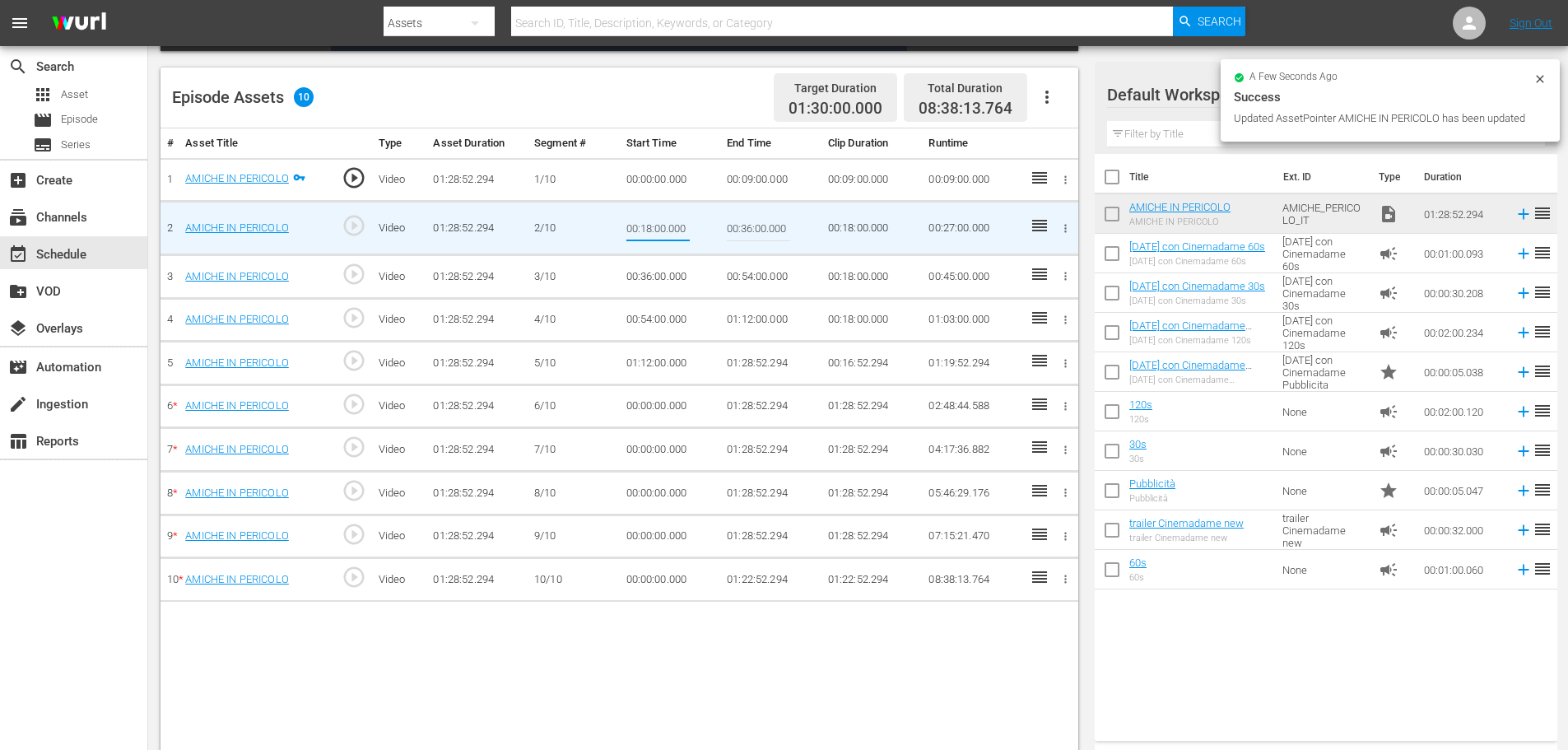
click at [655, 221] on input "00:18:00.000" at bounding box center [658, 228] width 63 height 40
type input "00:09:00"
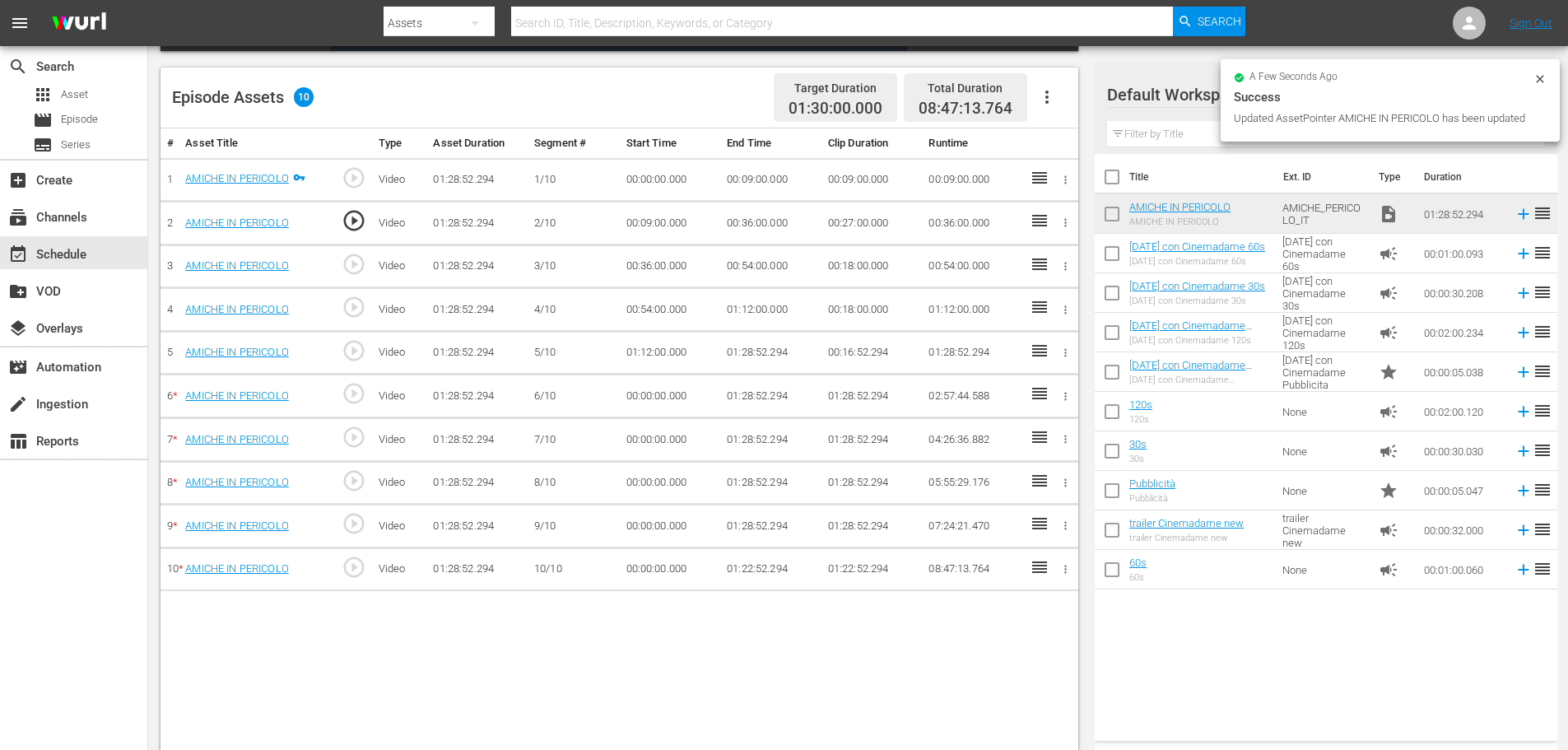
drag, startPoint x: 738, startPoint y: 203, endPoint x: 743, endPoint y: 215, distance: 13.0
click at [738, 203] on td "00:36:00.000" at bounding box center [770, 224] width 101 height 44
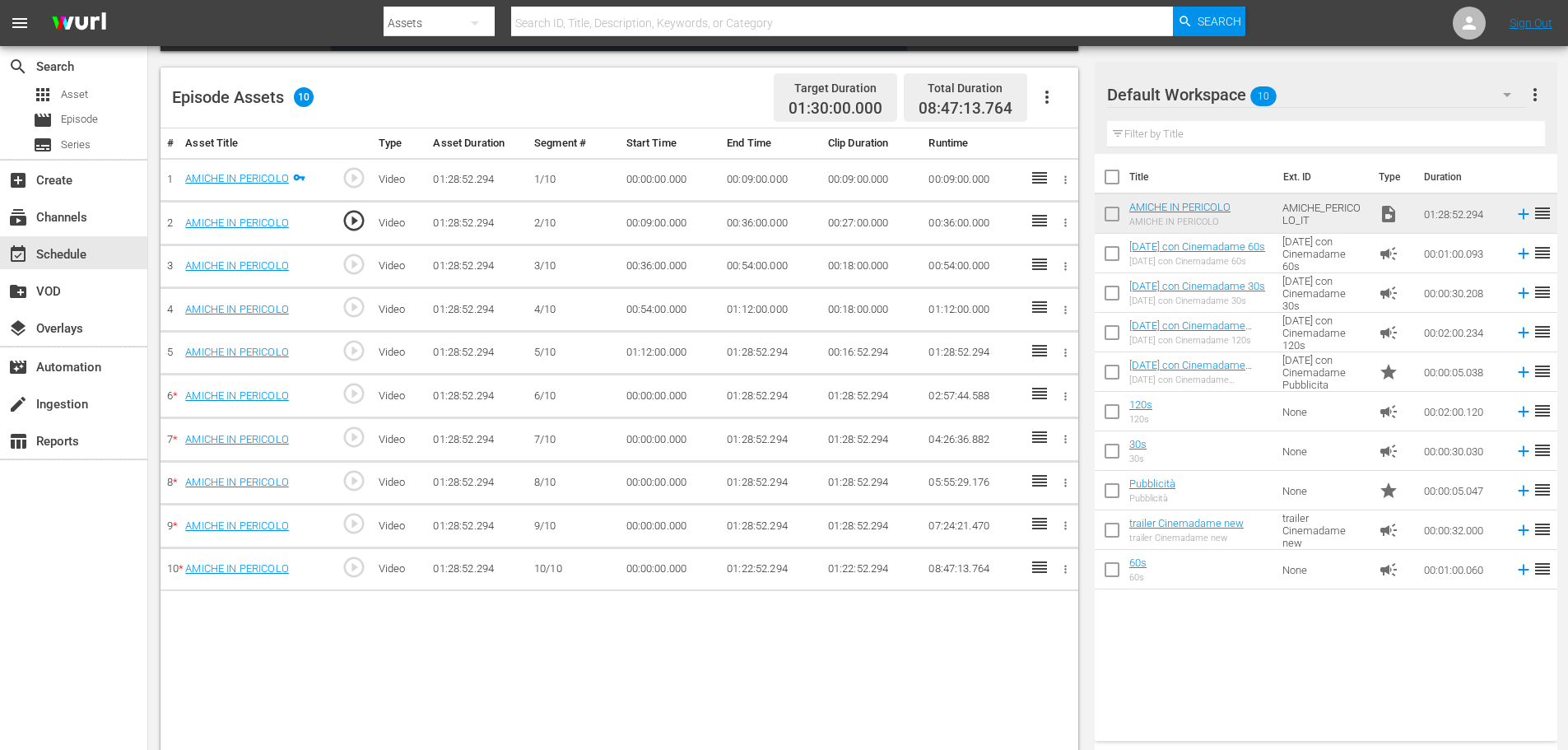
click at [750, 224] on td "00:36:00.000" at bounding box center [770, 224] width 101 height 44
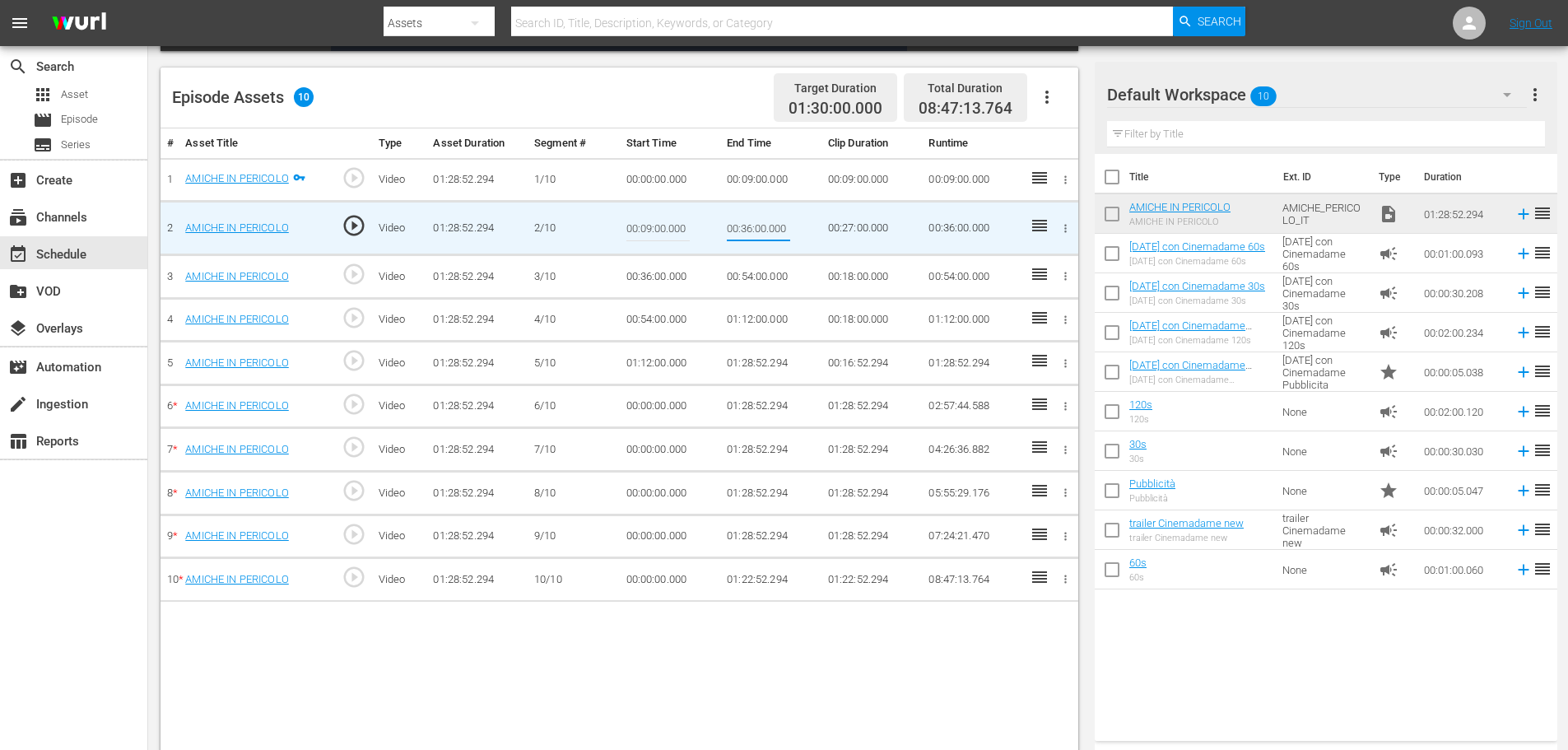
click at [750, 224] on input "00:36:00.000" at bounding box center [758, 228] width 63 height 40
type input "00:18:00"
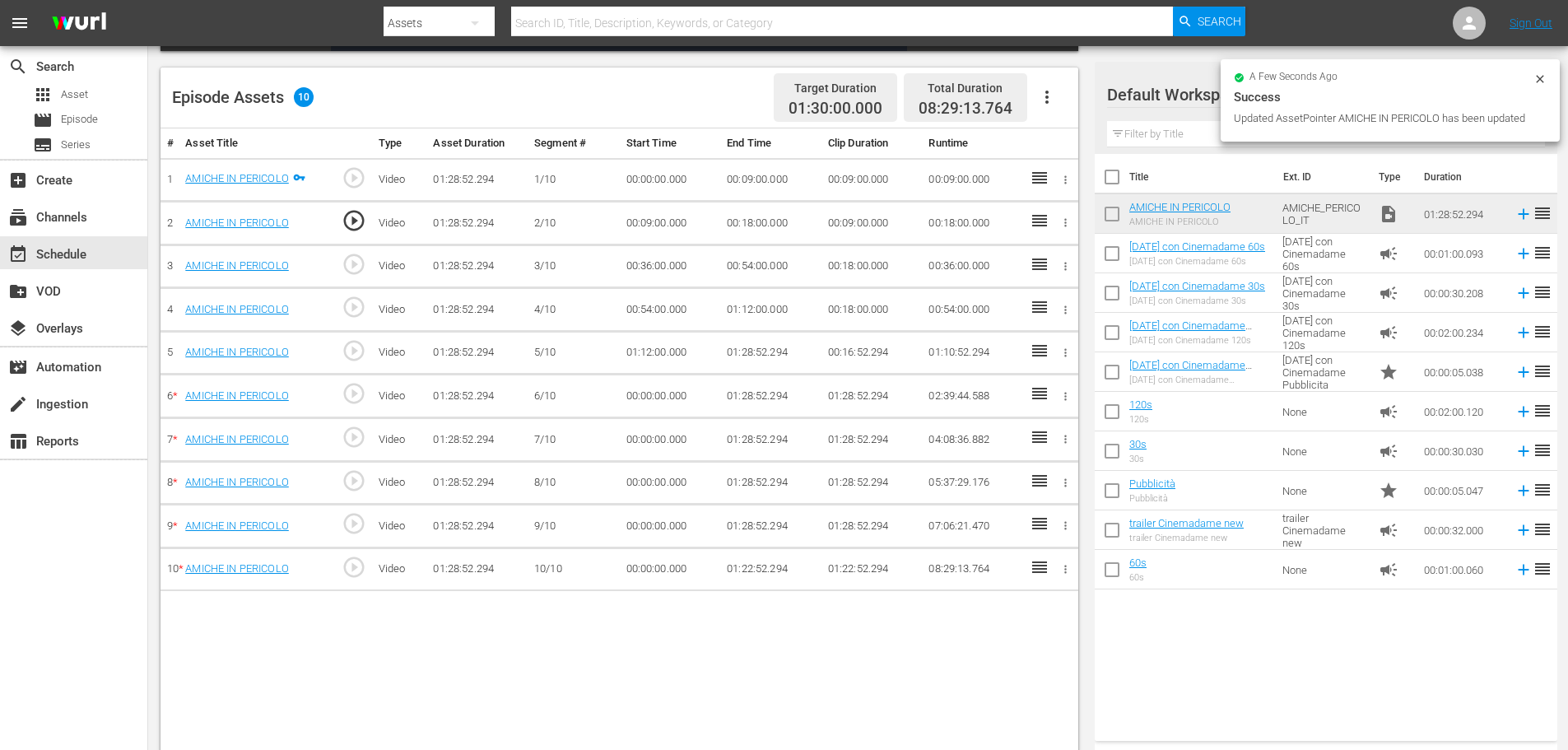
click at [621, 275] on td "00:36:00.000" at bounding box center [670, 266] width 101 height 44
click at [650, 266] on td "00:36:00.000" at bounding box center [670, 266] width 101 height 44
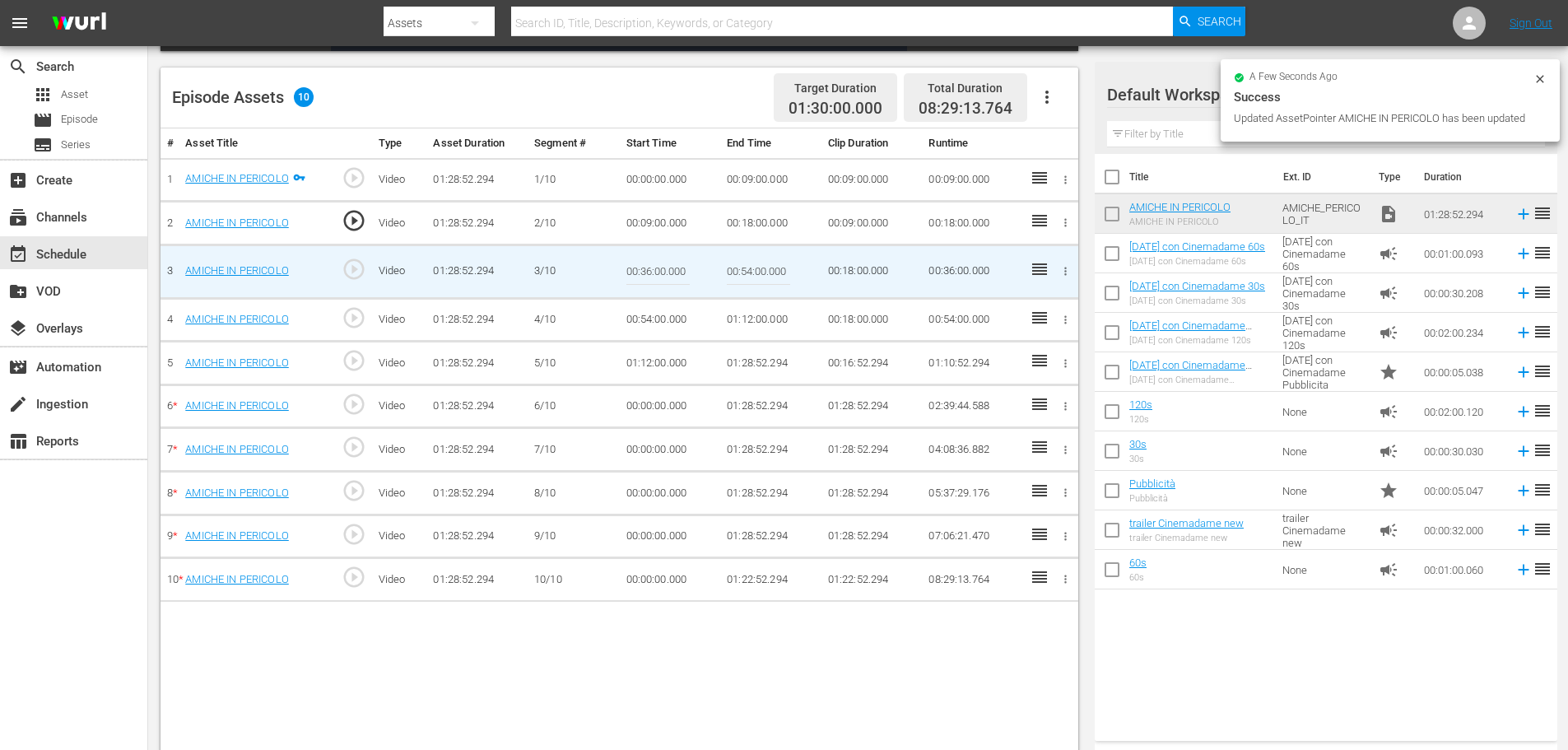
click at [650, 266] on input "00:36:00.000" at bounding box center [658, 272] width 63 height 40
paste input "18:"
type input "00:18:00"
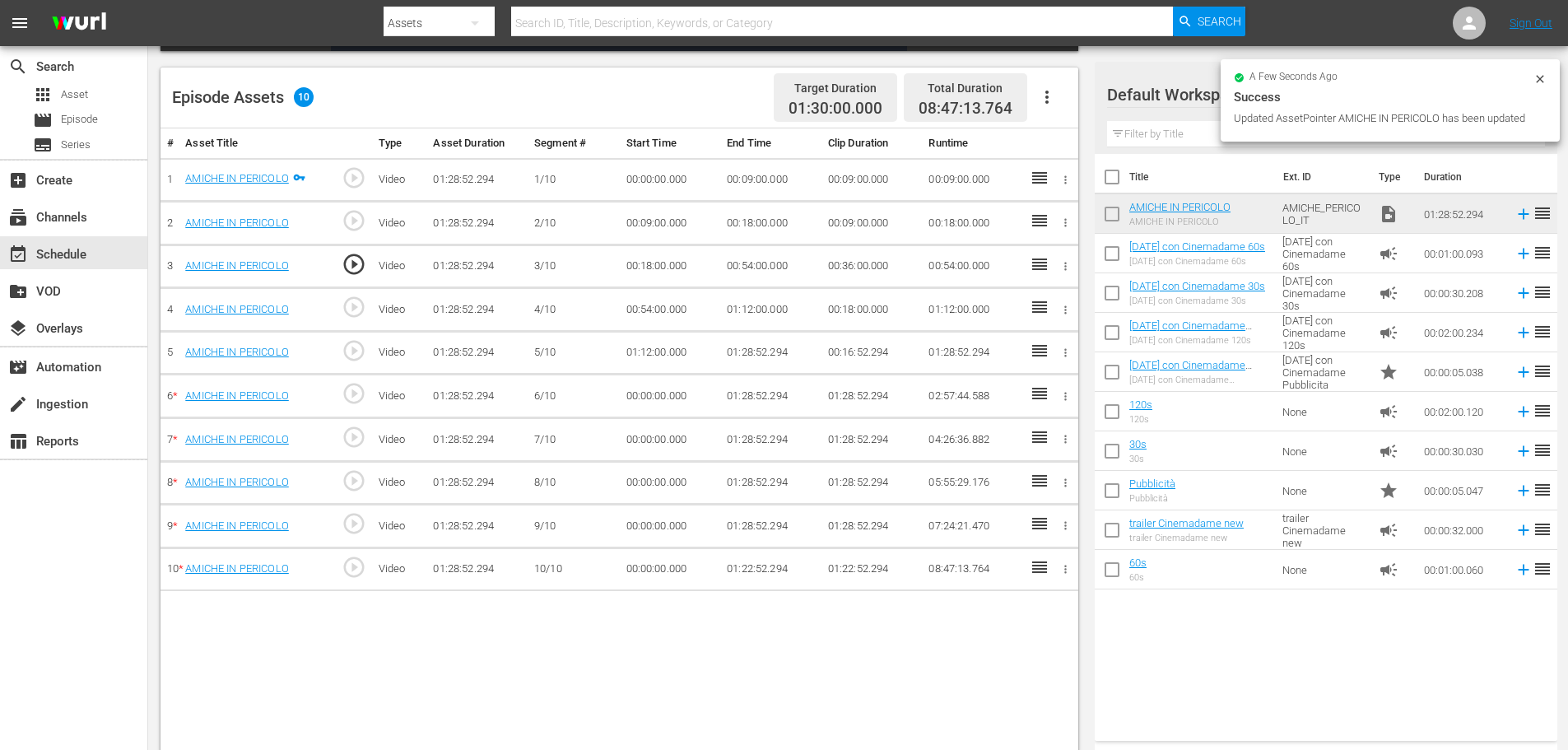
click at [745, 262] on td "00:54:00.000" at bounding box center [770, 266] width 101 height 44
click at [659, 317] on td "00:54:00.000" at bounding box center [670, 310] width 101 height 44
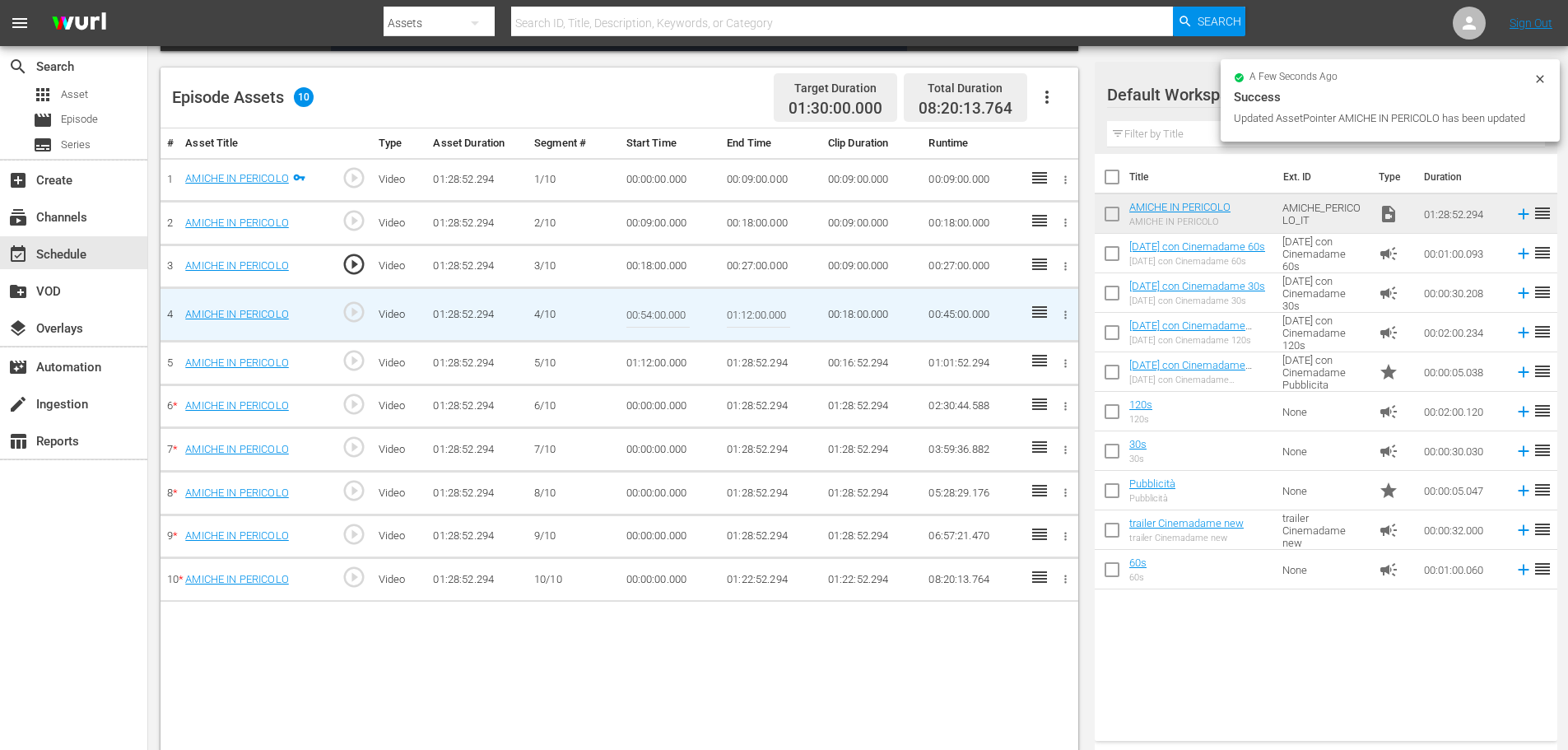
click at [660, 306] on input "00:54:00.000" at bounding box center [658, 314] width 63 height 40
click at [655, 306] on input "00:54:00.000" at bounding box center [658, 314] width 63 height 40
paste input "27:"
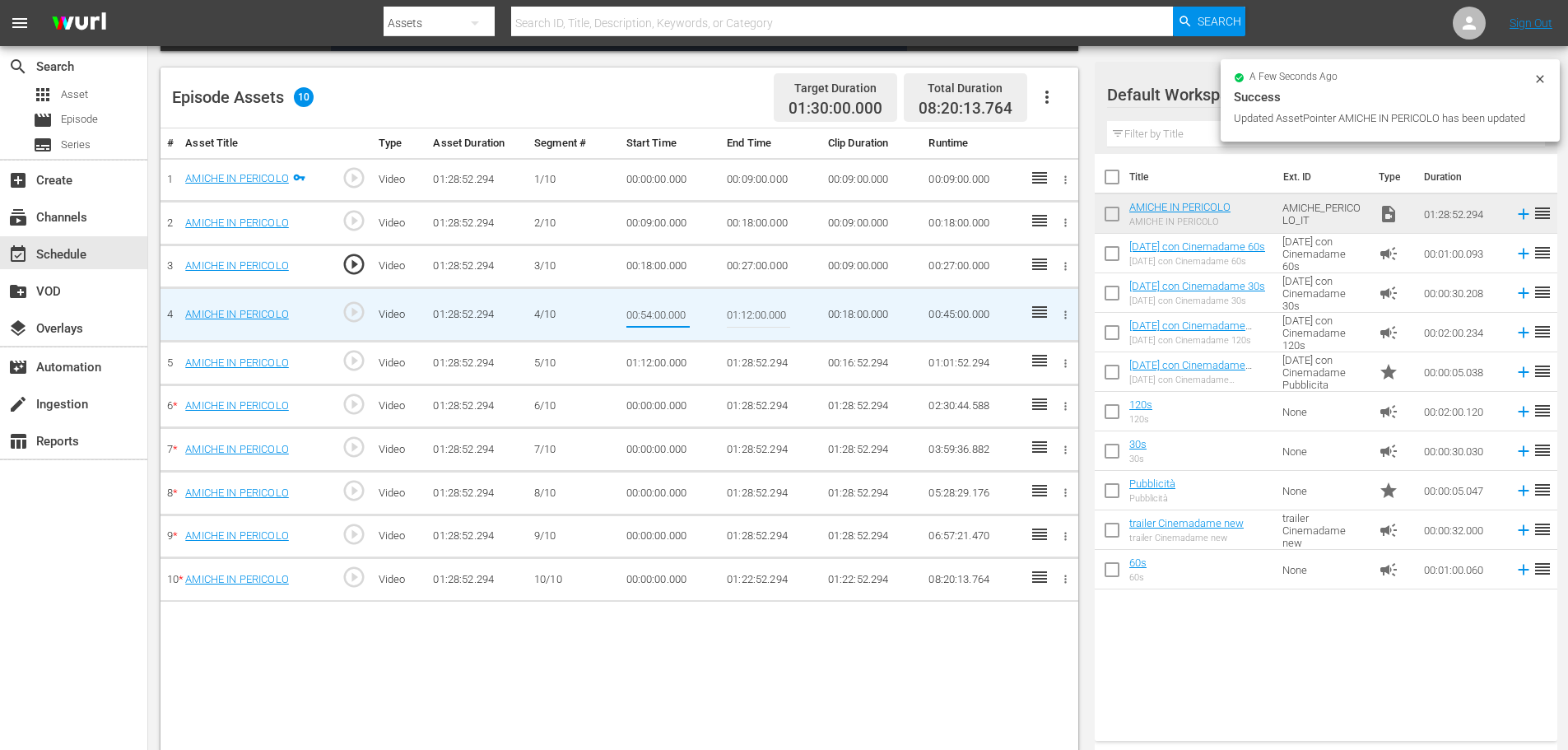
type input "00:27:00"
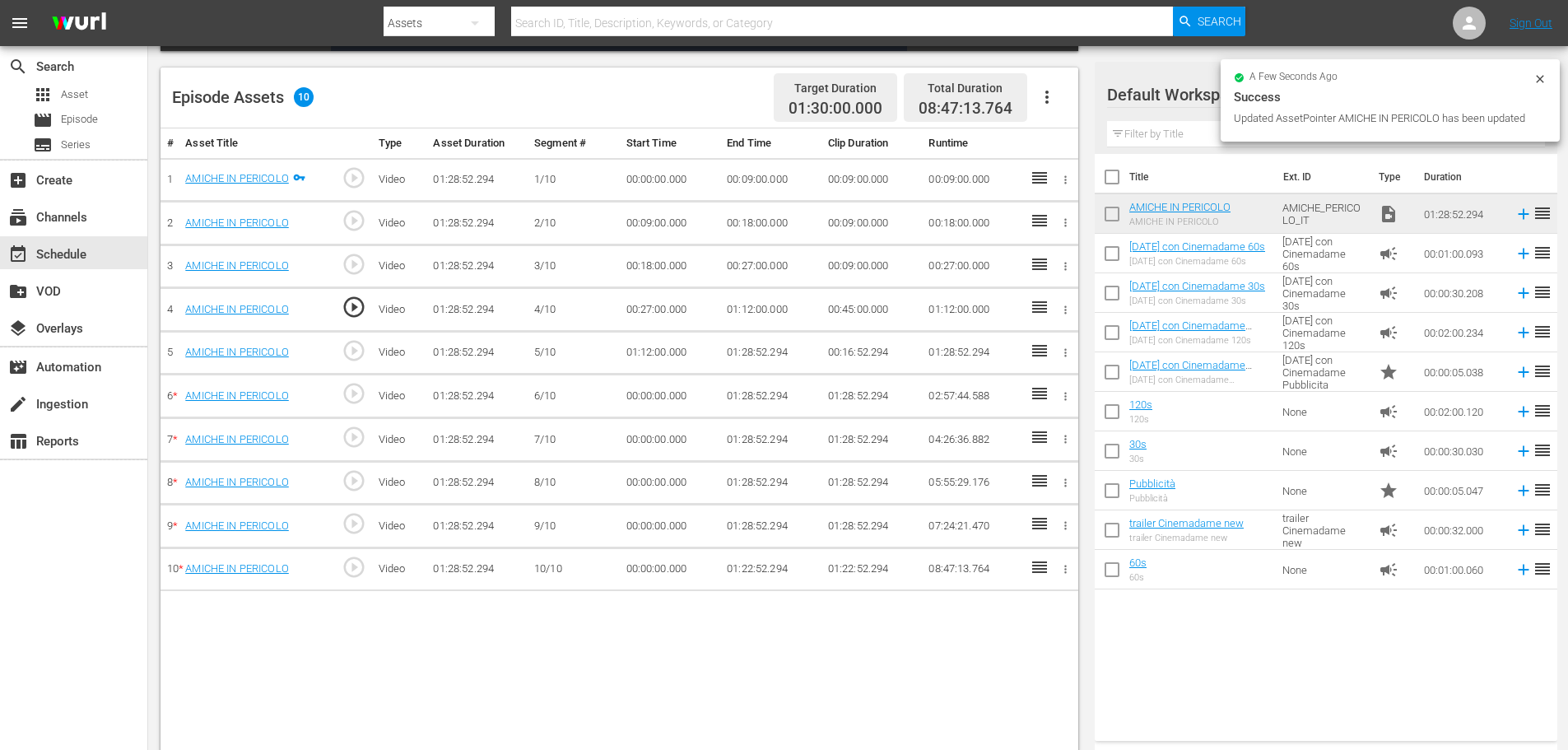
click at [751, 318] on td "01:12:00.000" at bounding box center [770, 310] width 101 height 44
click at [751, 312] on td "01:12:00.000" at bounding box center [770, 310] width 101 height 44
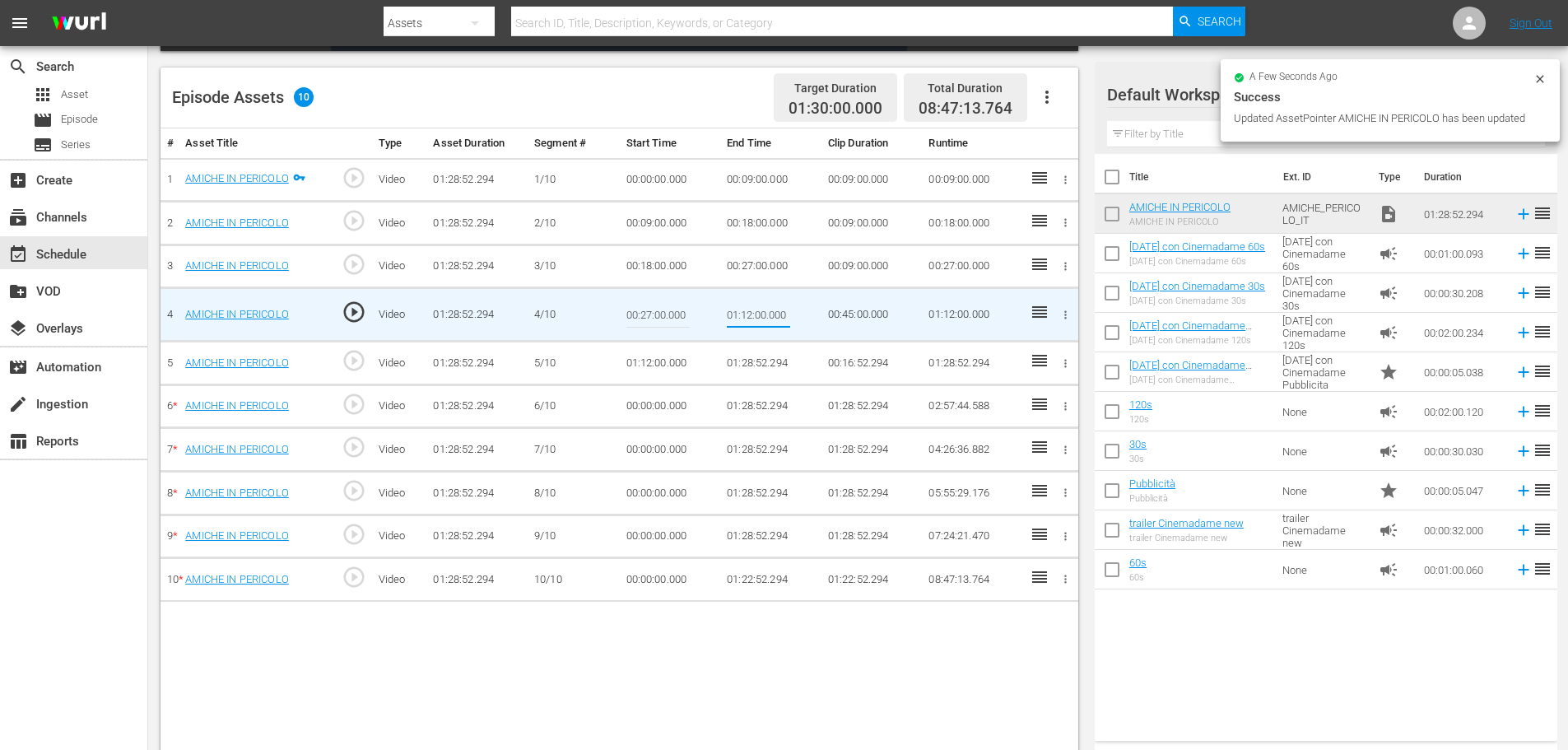
type input "00:36:00"
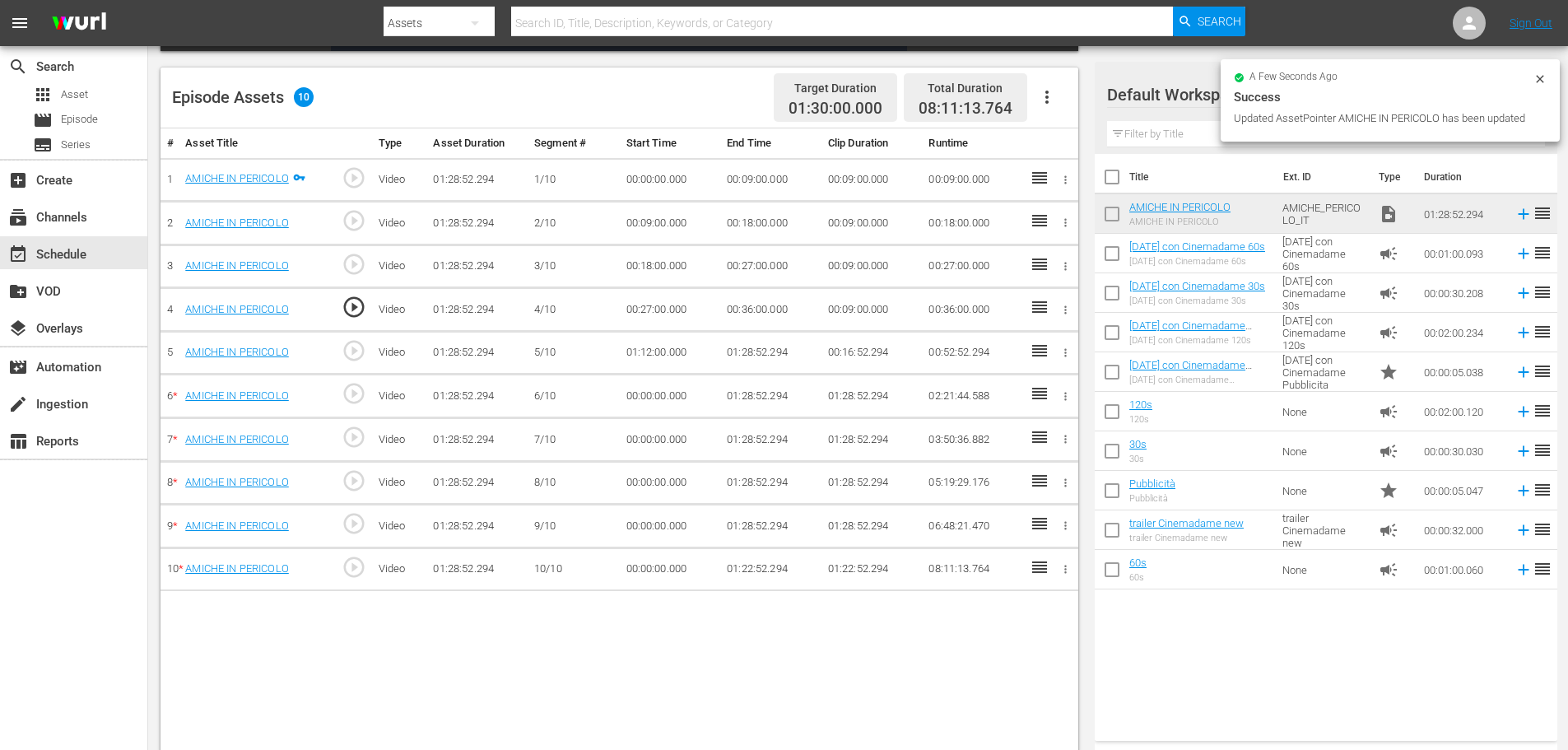
click at [646, 350] on td "01:12:00.000" at bounding box center [670, 352] width 101 height 44
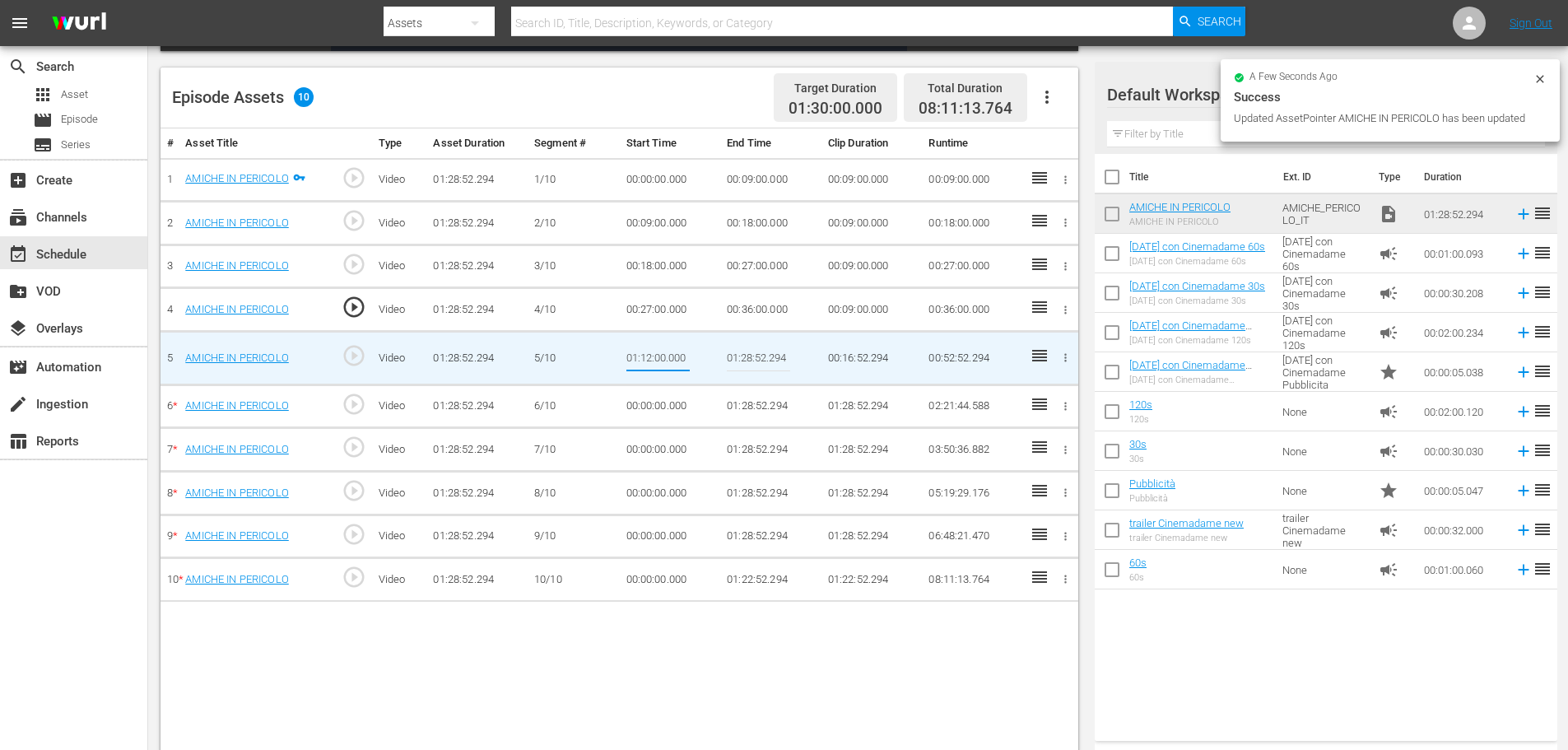
click at [646, 350] on input "01:12:00.000" at bounding box center [658, 358] width 63 height 40
type input "00:36:00"
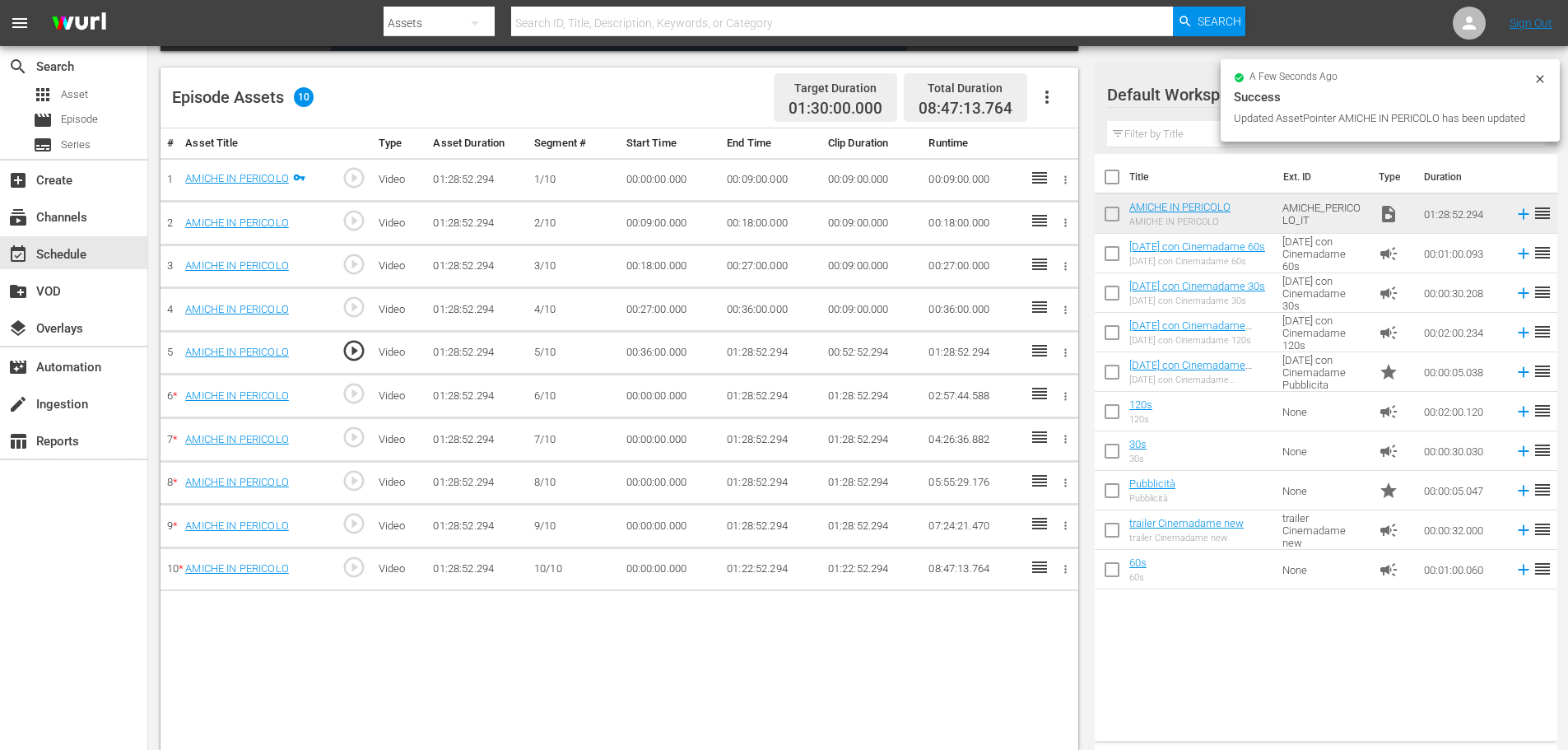
click at [740, 331] on td "01:28:52.294" at bounding box center [770, 352] width 101 height 44
click at [743, 352] on td "01:28:52.294" at bounding box center [770, 352] width 101 height 44
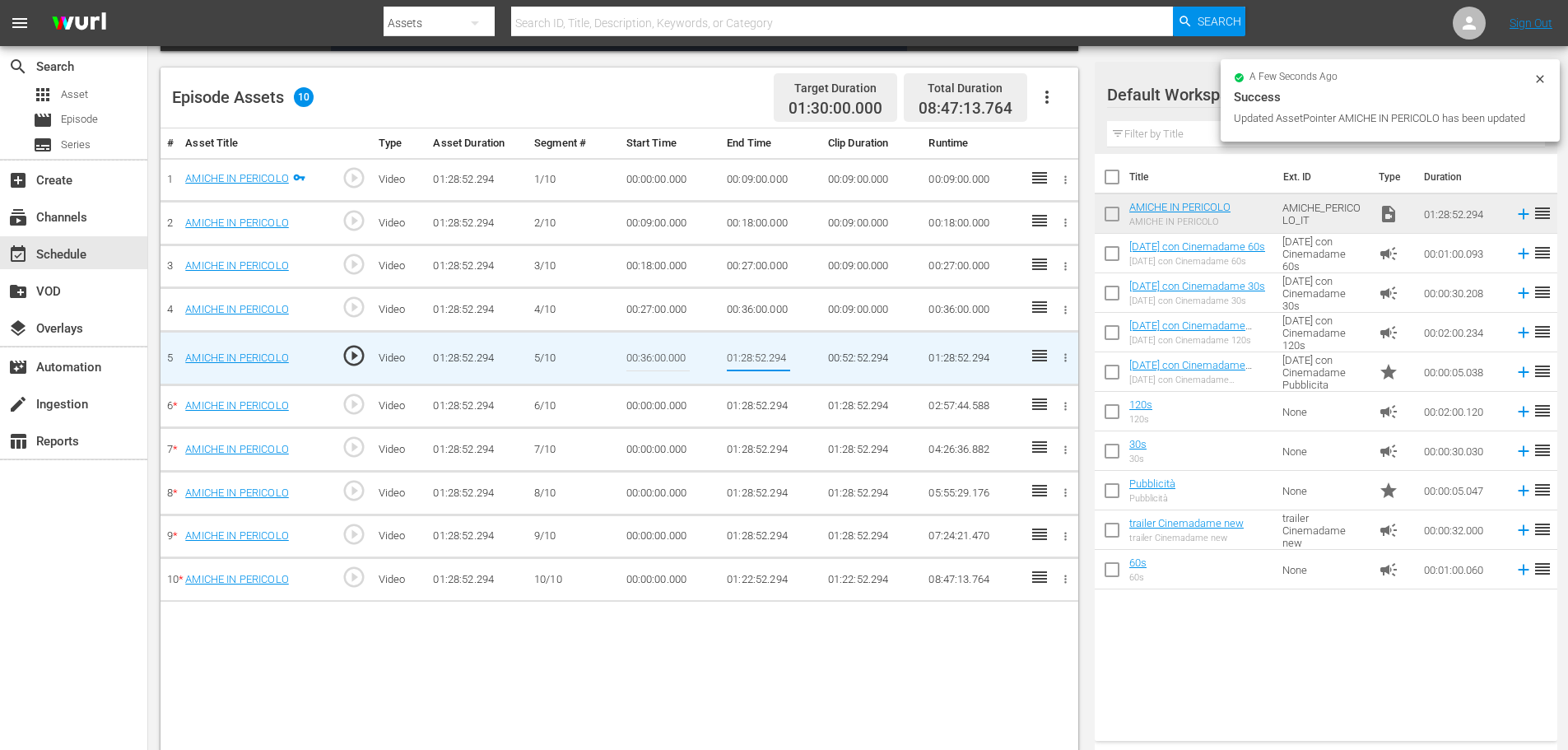
type input "00:45:00"
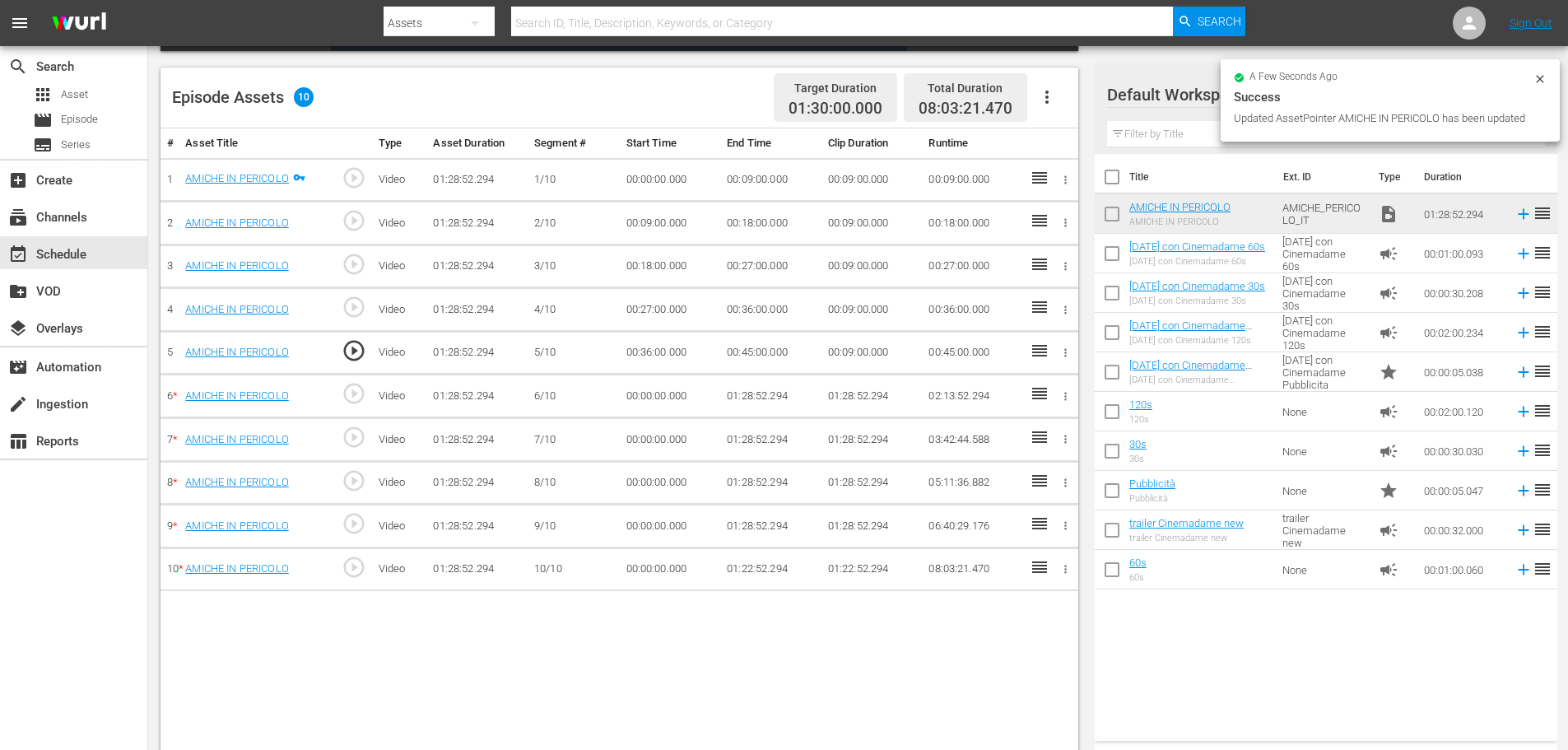
click at [667, 395] on td "00:00:00.000" at bounding box center [670, 396] width 101 height 44
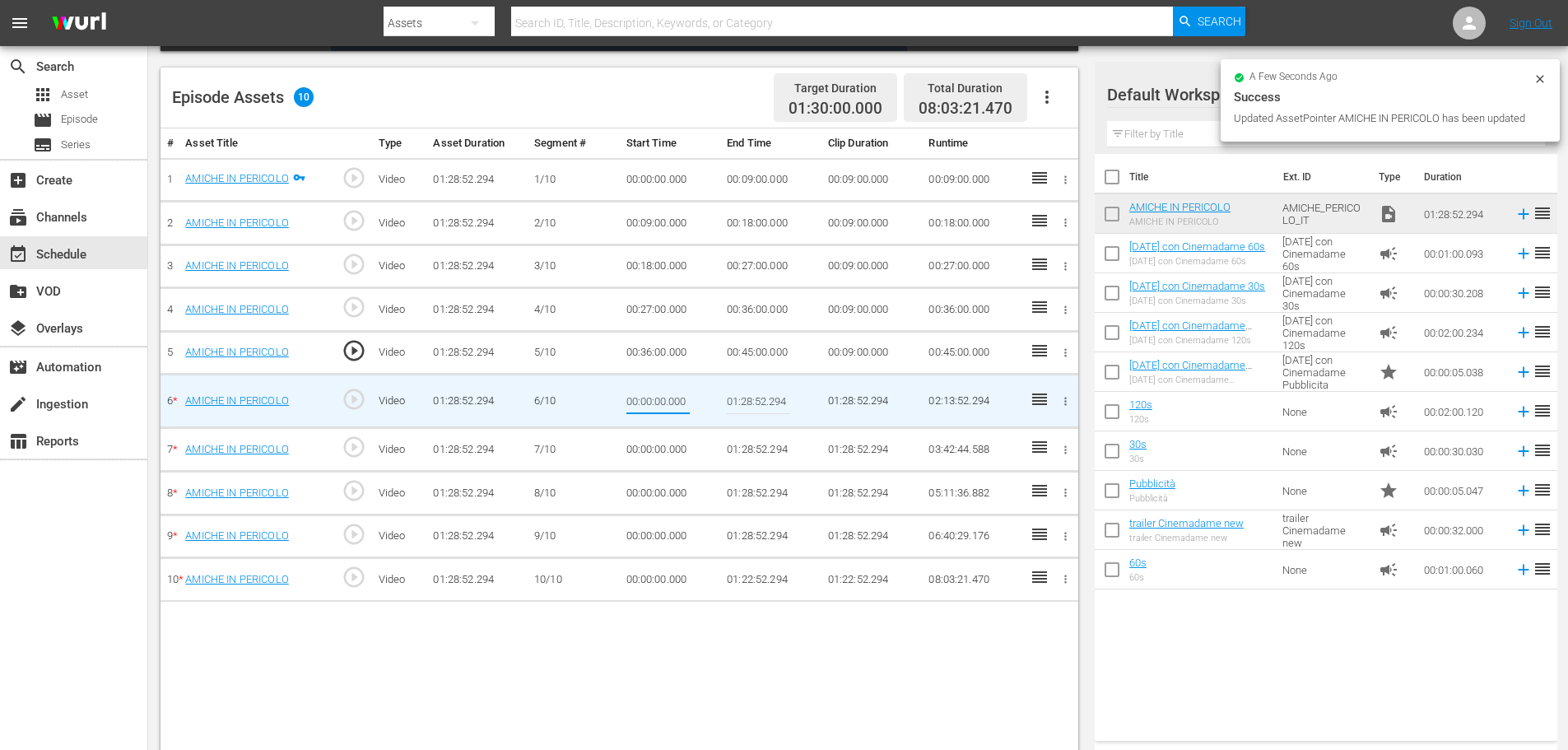
type input "00:45:00"
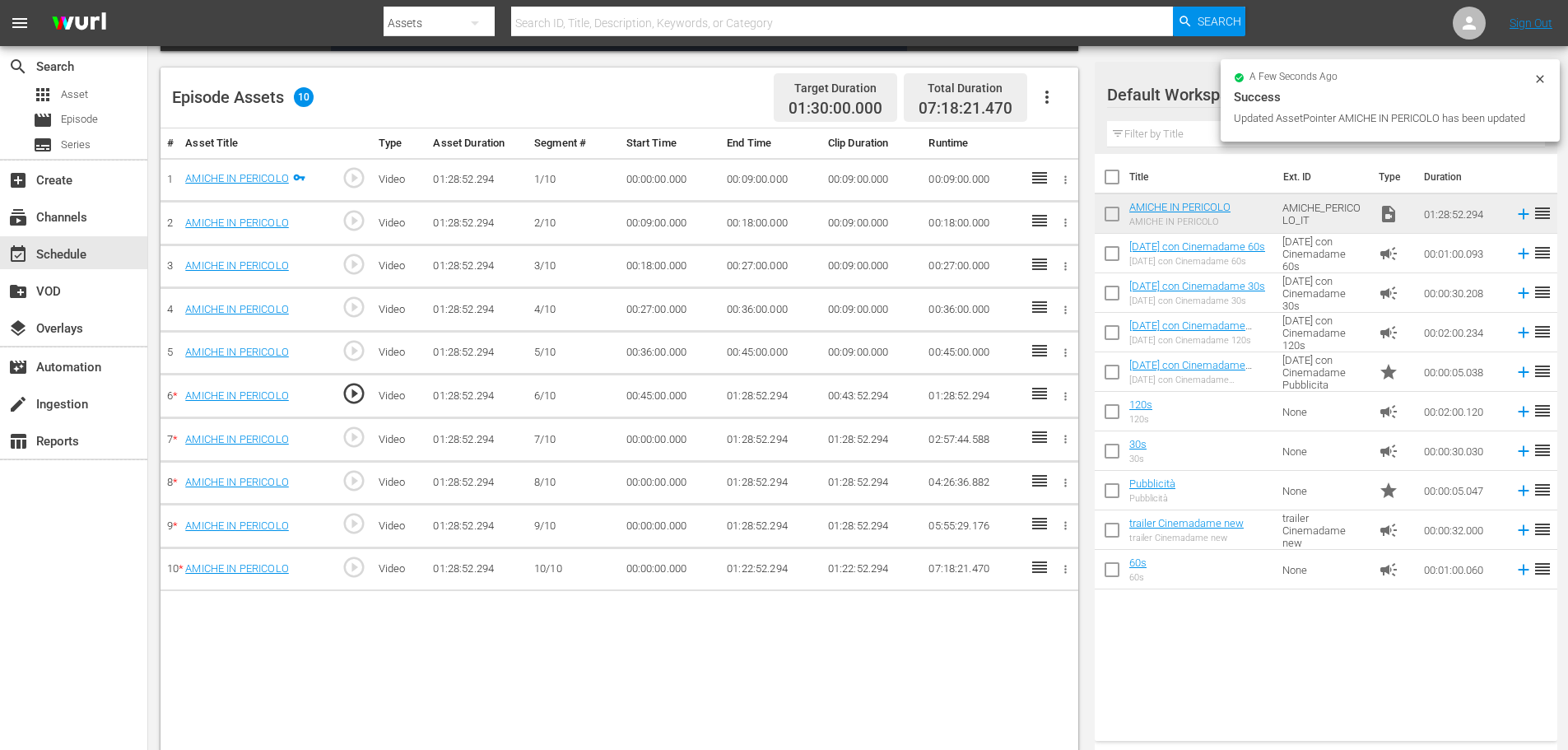
click at [744, 387] on td "01:28:52.294" at bounding box center [770, 396] width 101 height 44
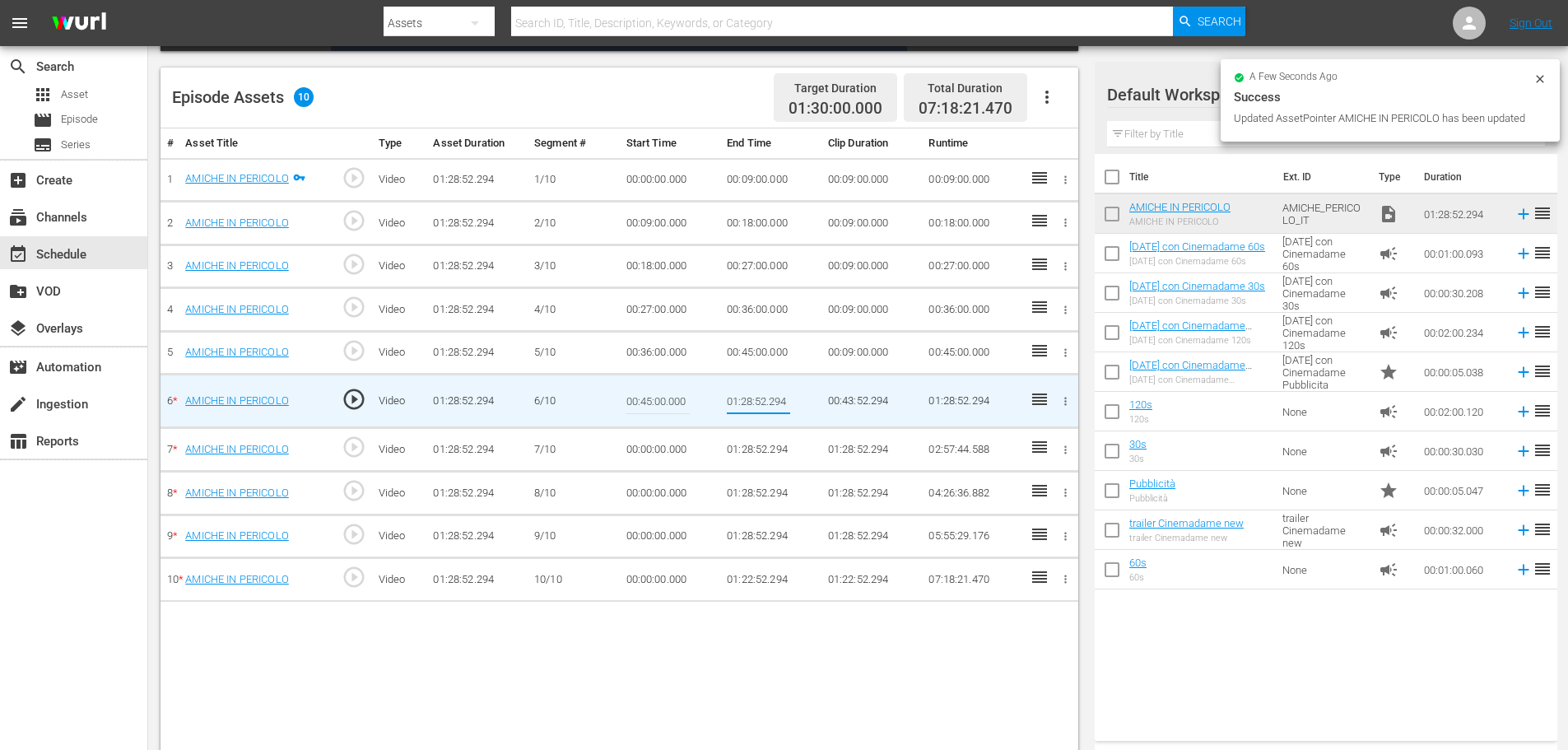
click at [744, 387] on input "01:28:52.294" at bounding box center [758, 400] width 63 height 40
type input "00:54:00"
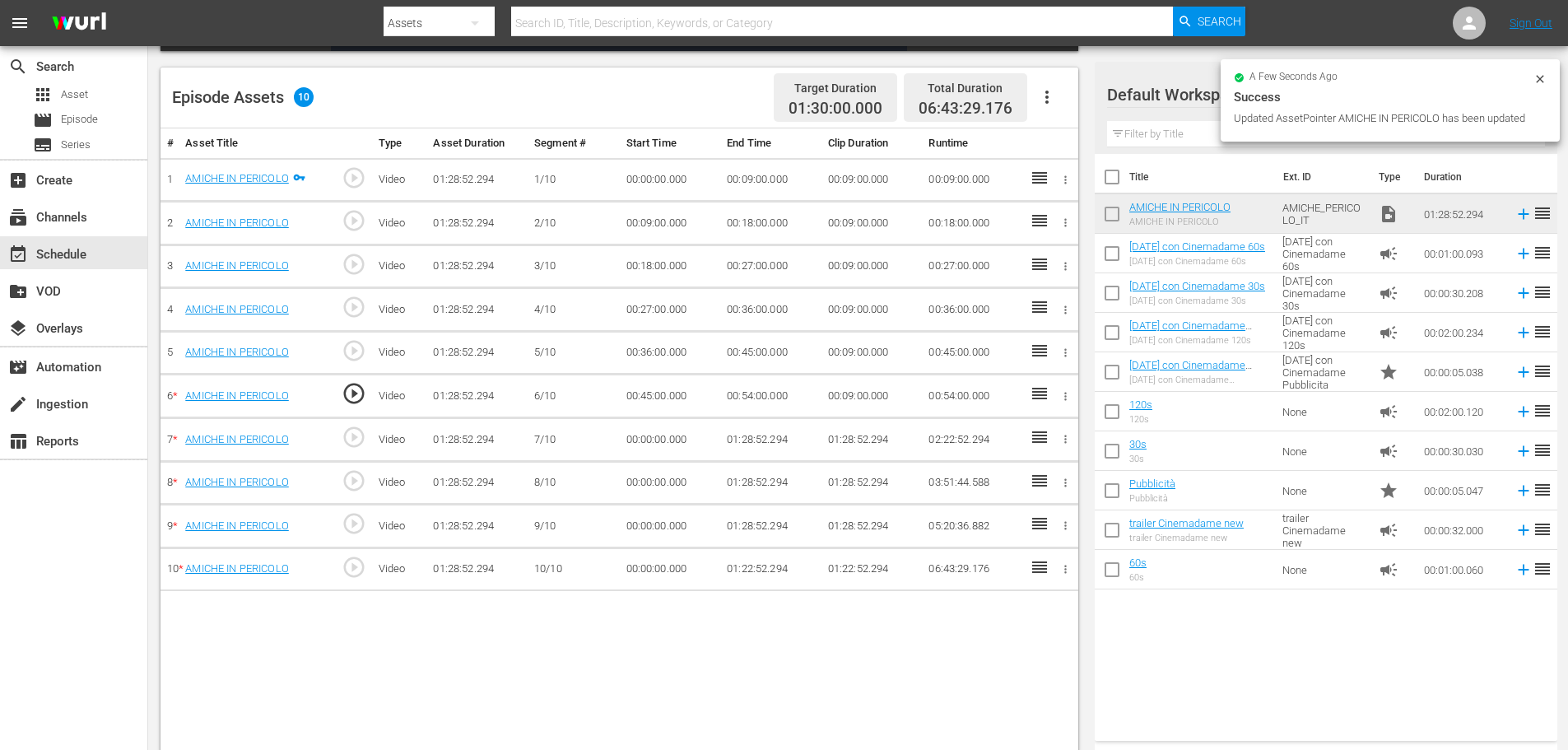
click at [639, 441] on td "00:00:00.000" at bounding box center [670, 439] width 101 height 44
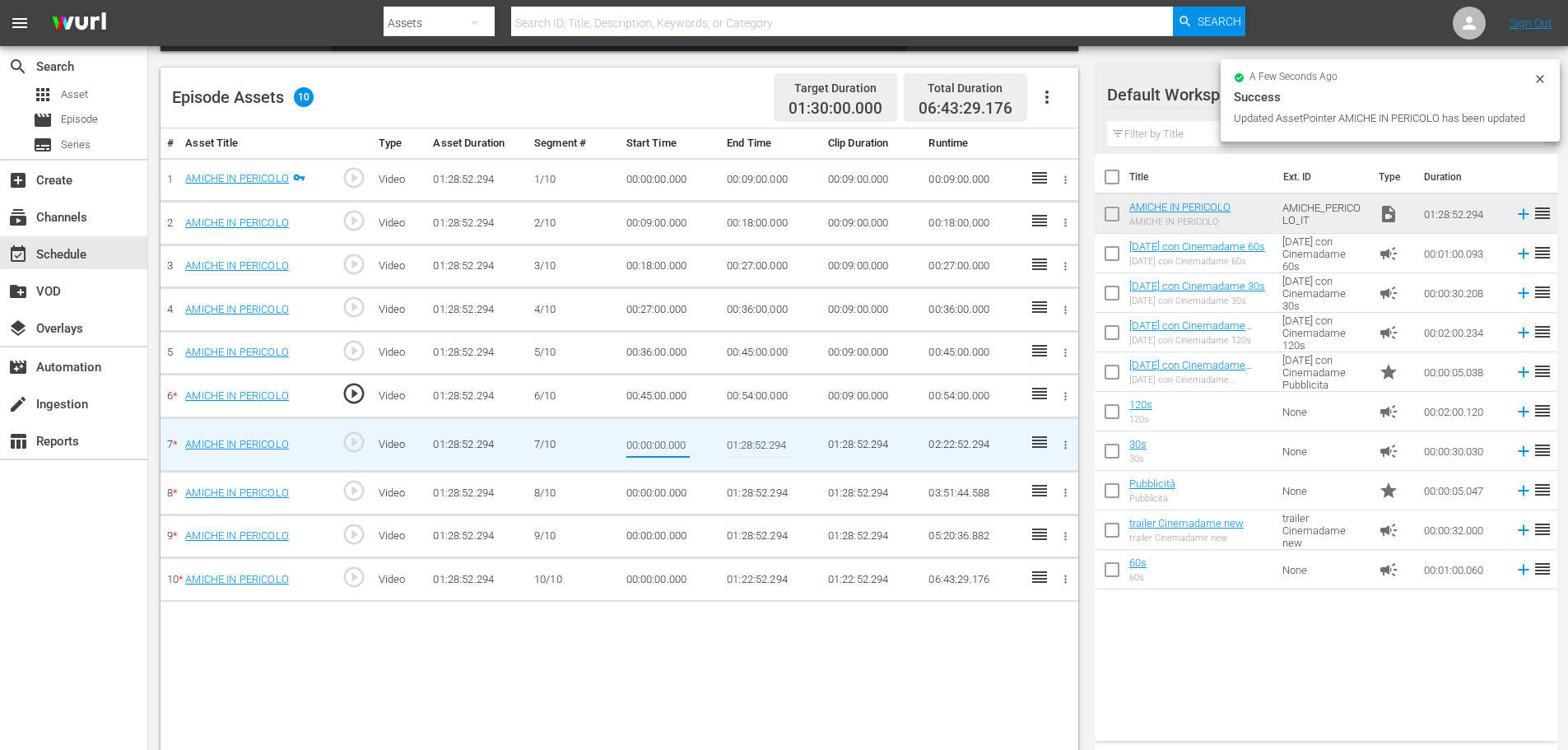
click at [639, 441] on input "00:00:00.000" at bounding box center [658, 444] width 63 height 40
type input "00:54:00"
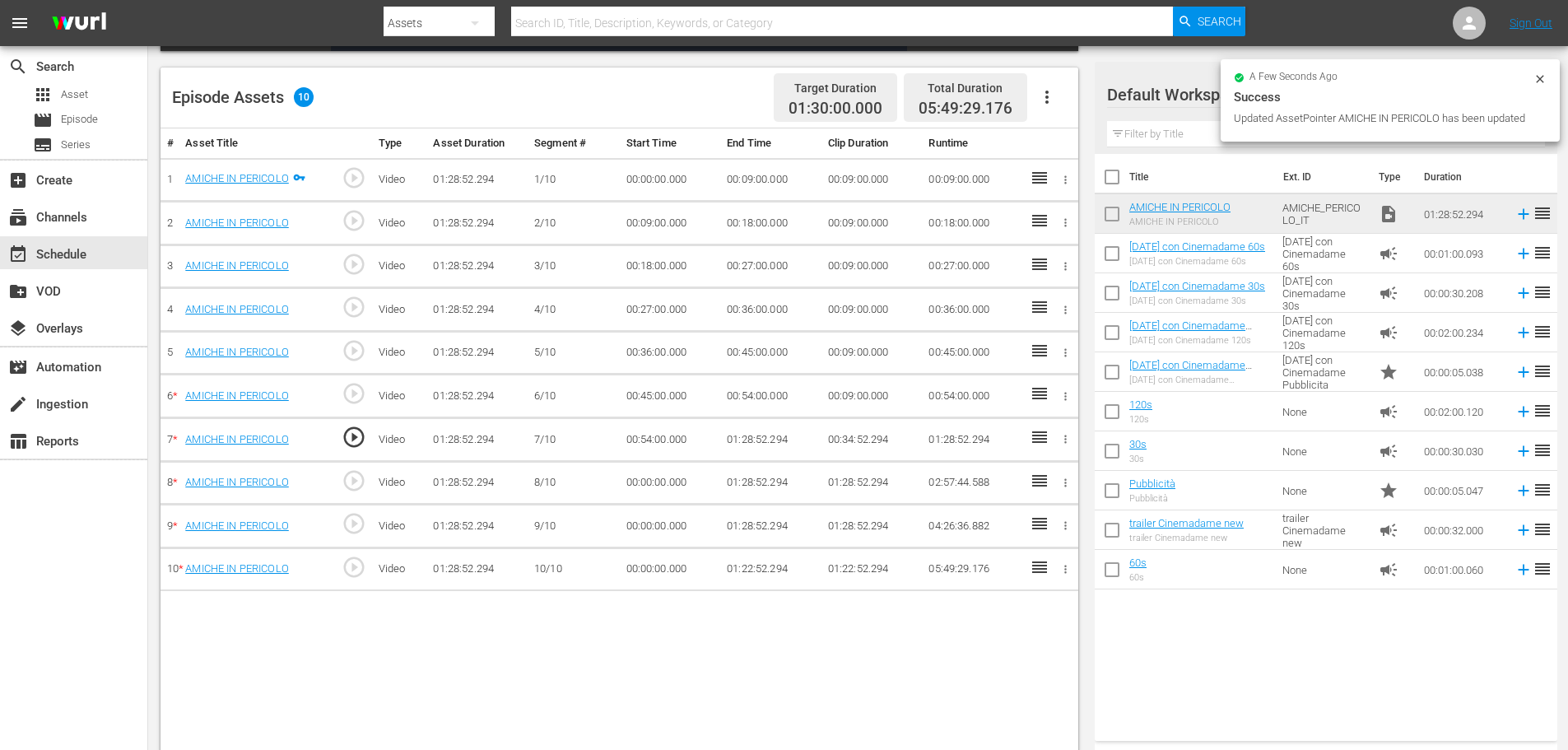
click at [756, 442] on td "01:28:52.294" at bounding box center [770, 439] width 101 height 44
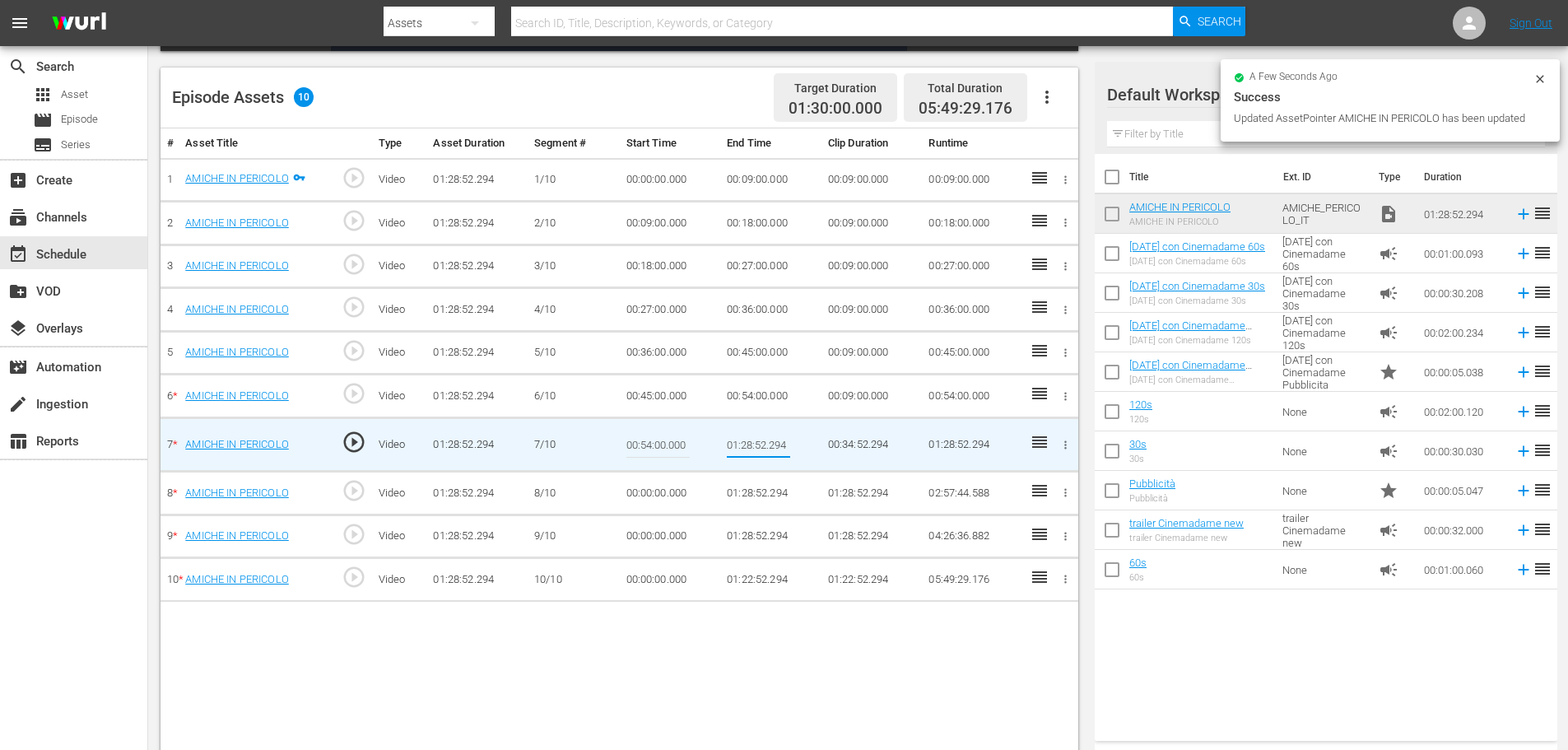
type input "01:03:00"
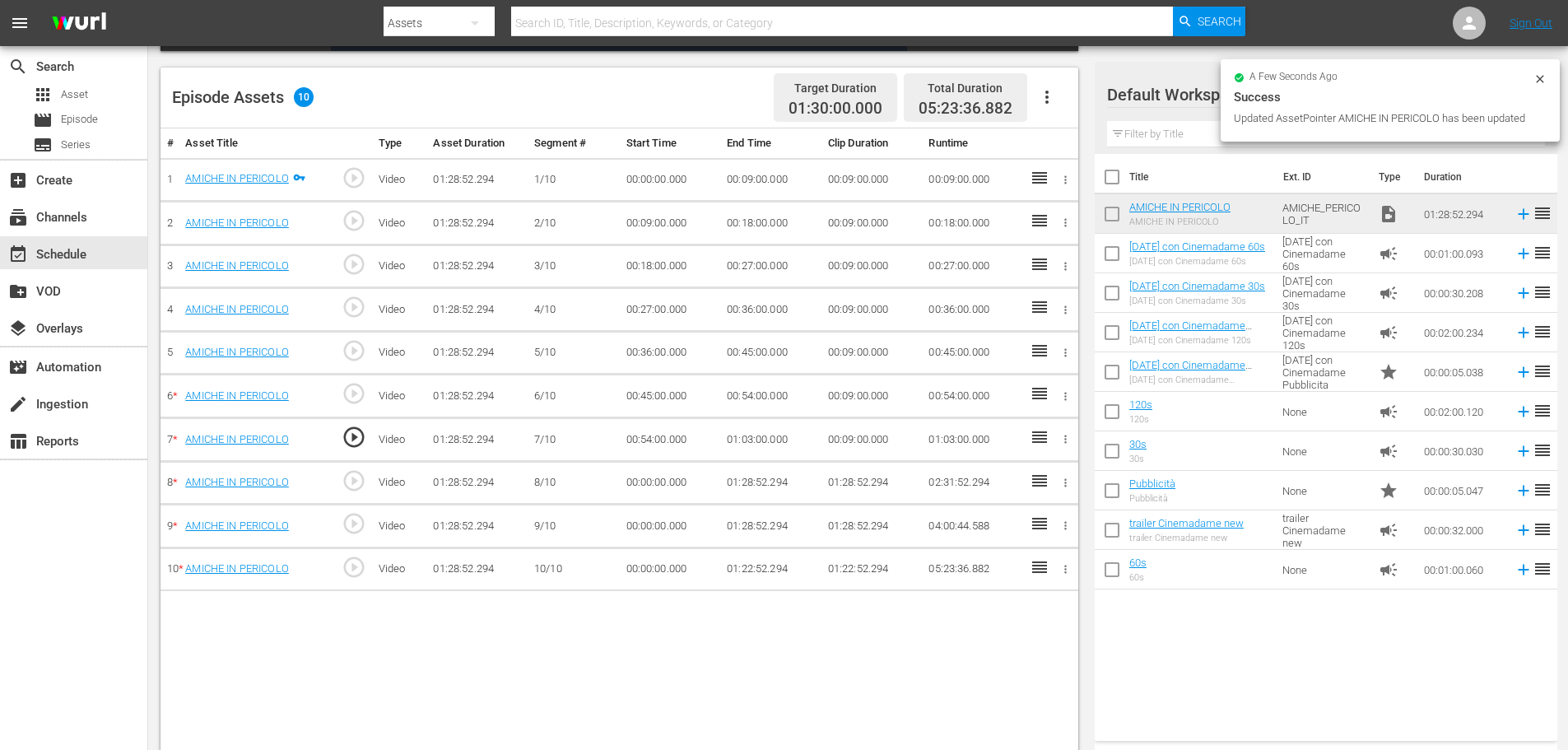
click at [671, 477] on td "00:00:00.000" at bounding box center [670, 482] width 101 height 44
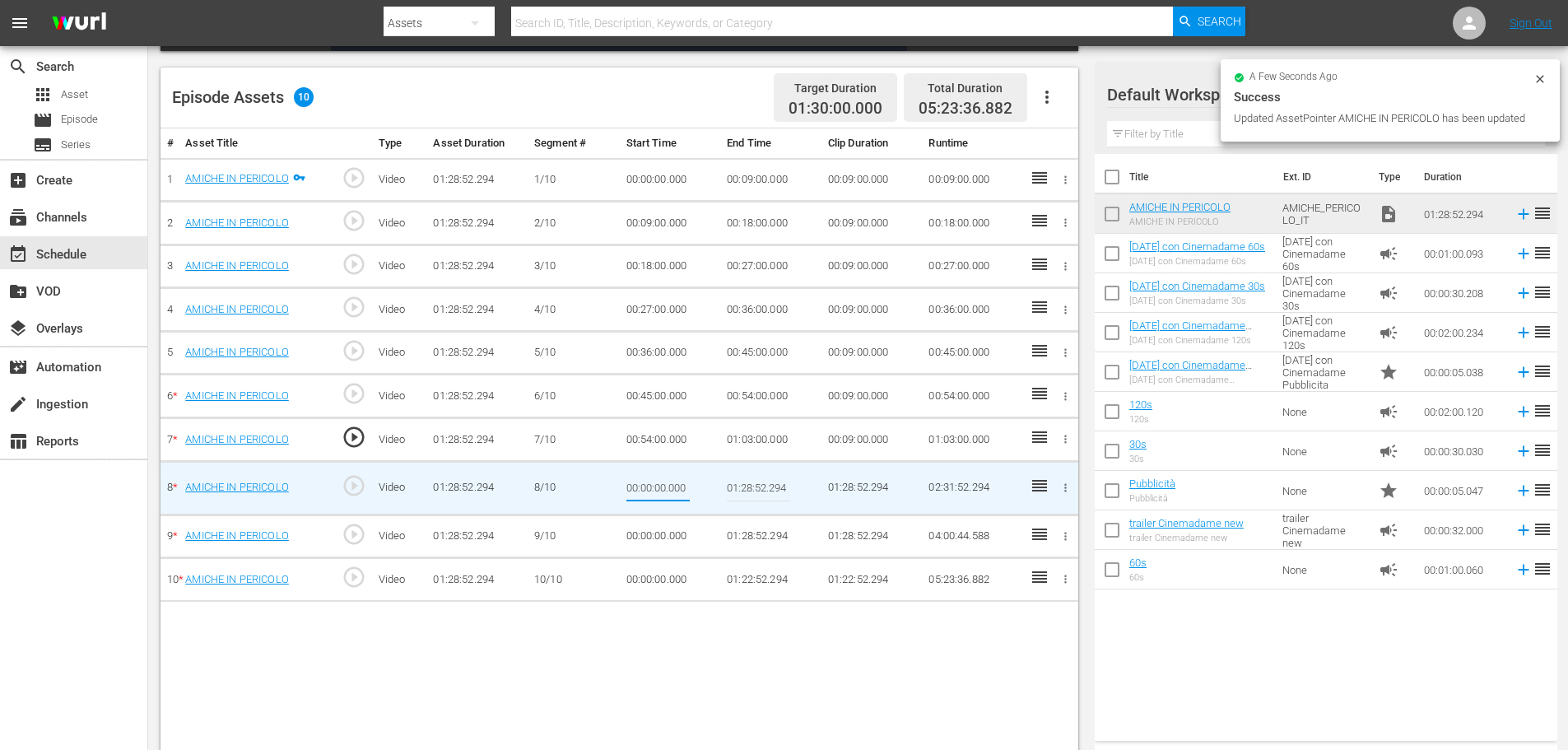
click at [671, 477] on input "00:00:00.000" at bounding box center [658, 488] width 63 height 40
type input "01:03:00"
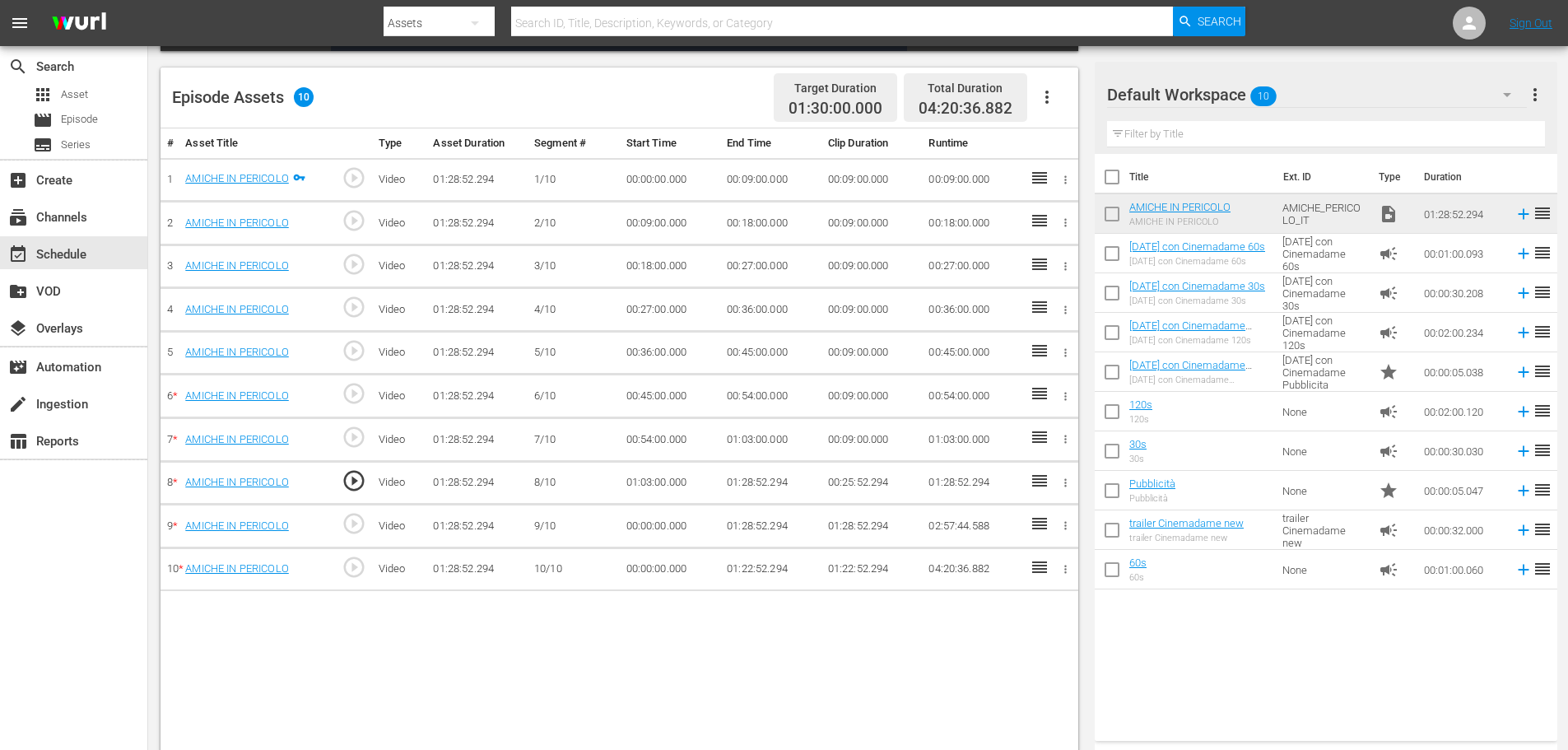
click at [755, 485] on td "01:28:52.294" at bounding box center [770, 482] width 101 height 44
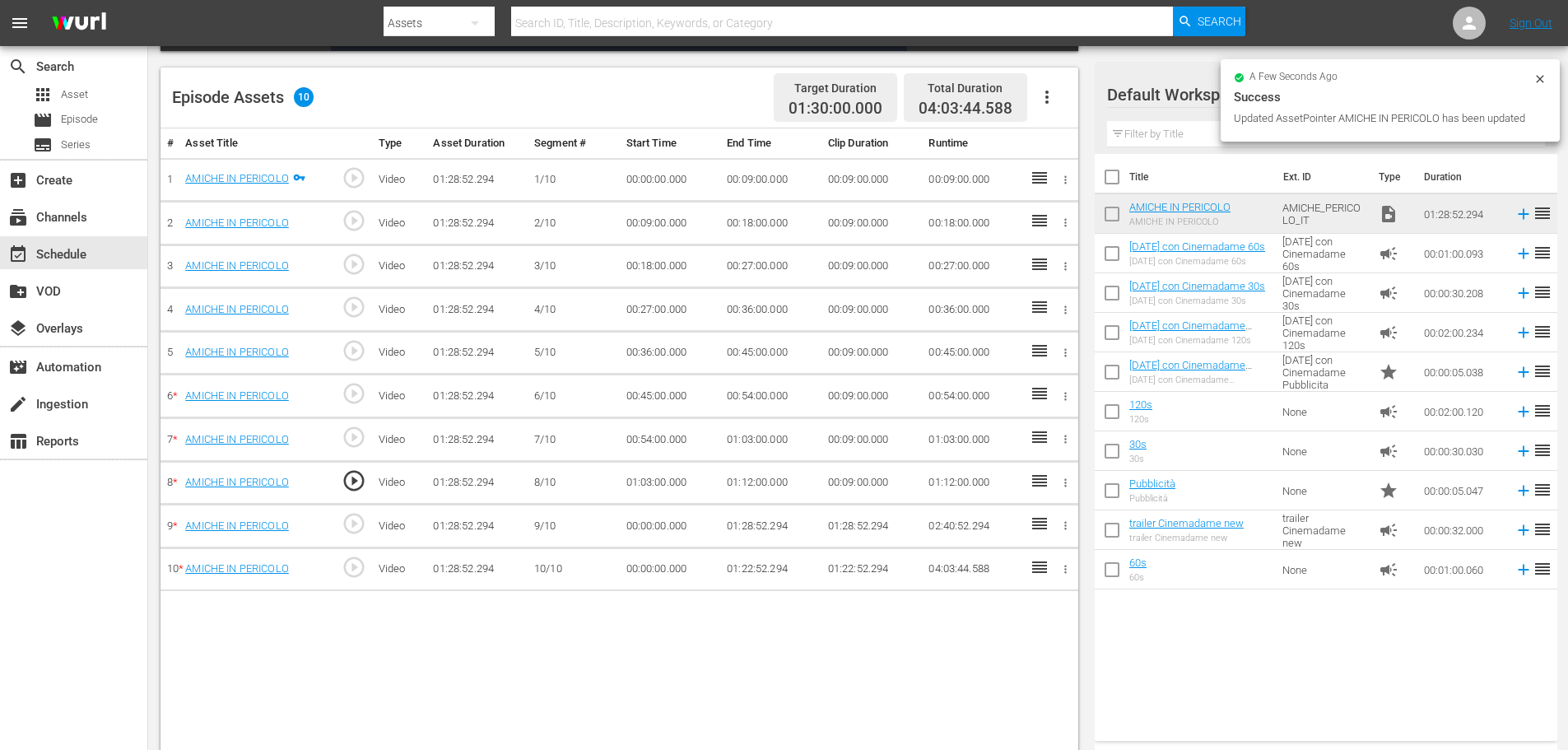
click at [639, 520] on td "00:00:00.000" at bounding box center [670, 526] width 101 height 44
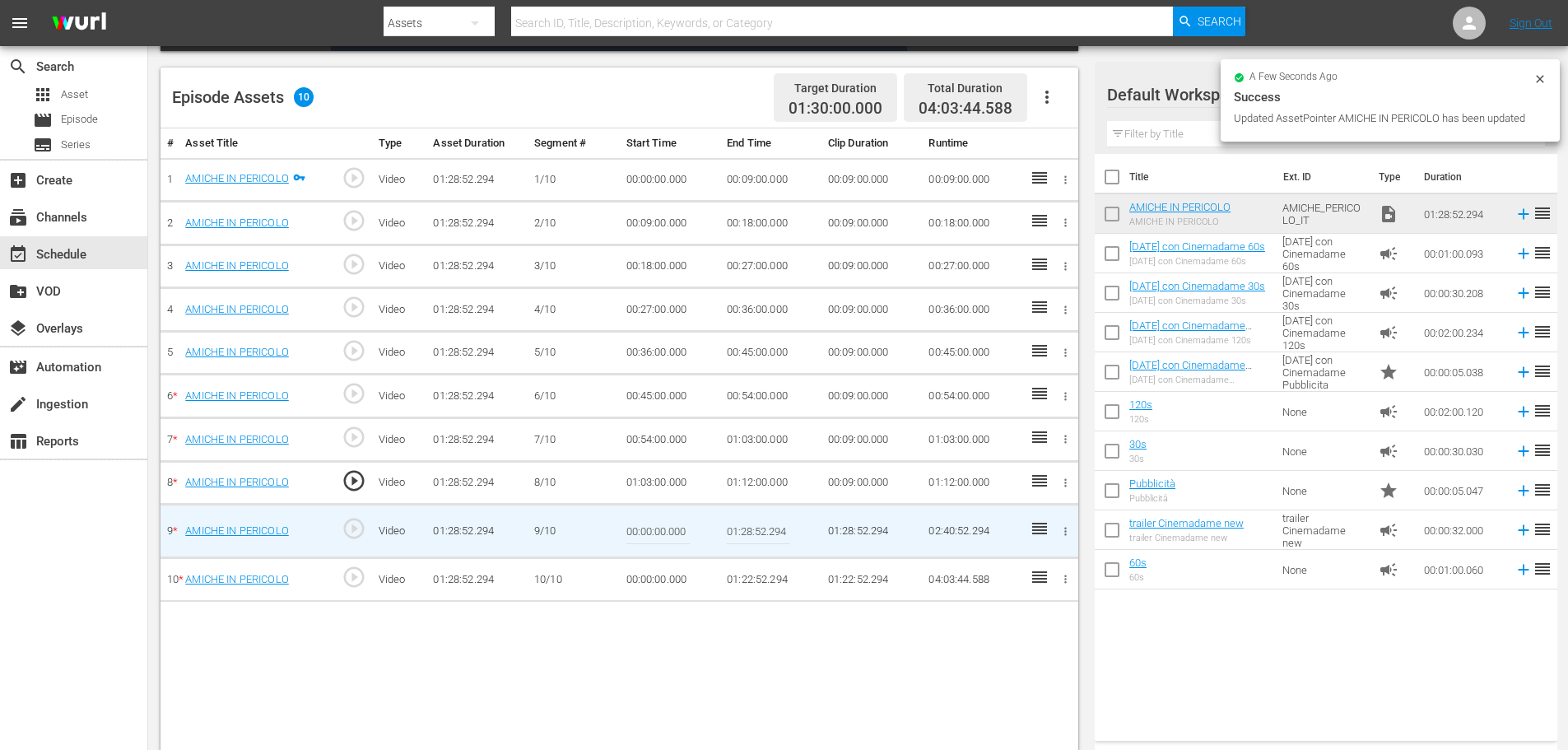
click at [639, 520] on input "00:00:00.000" at bounding box center [658, 531] width 63 height 40
paste input "1:12:"
type input "01:12:00"
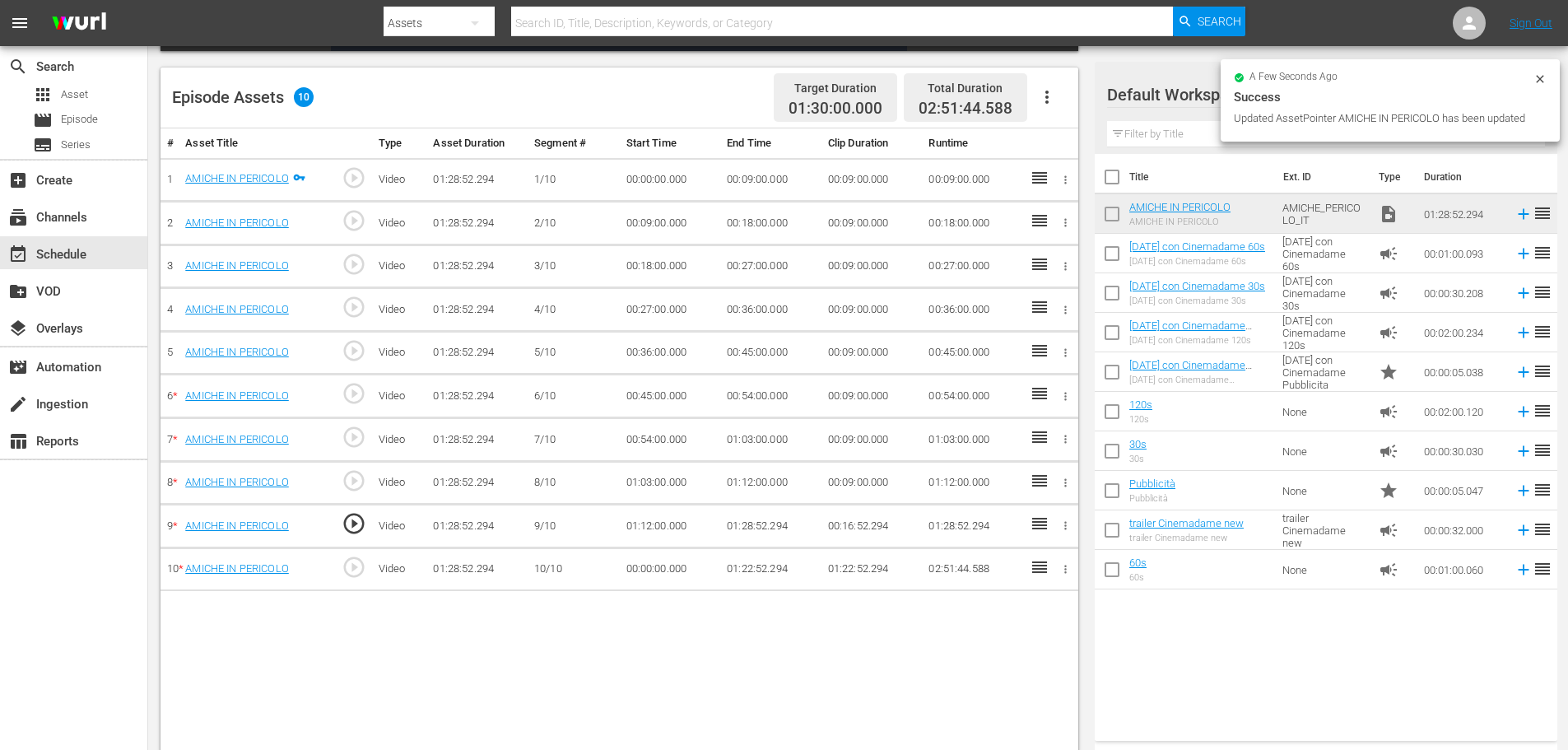
click at [785, 520] on td "01:28:52.294" at bounding box center [770, 526] width 101 height 44
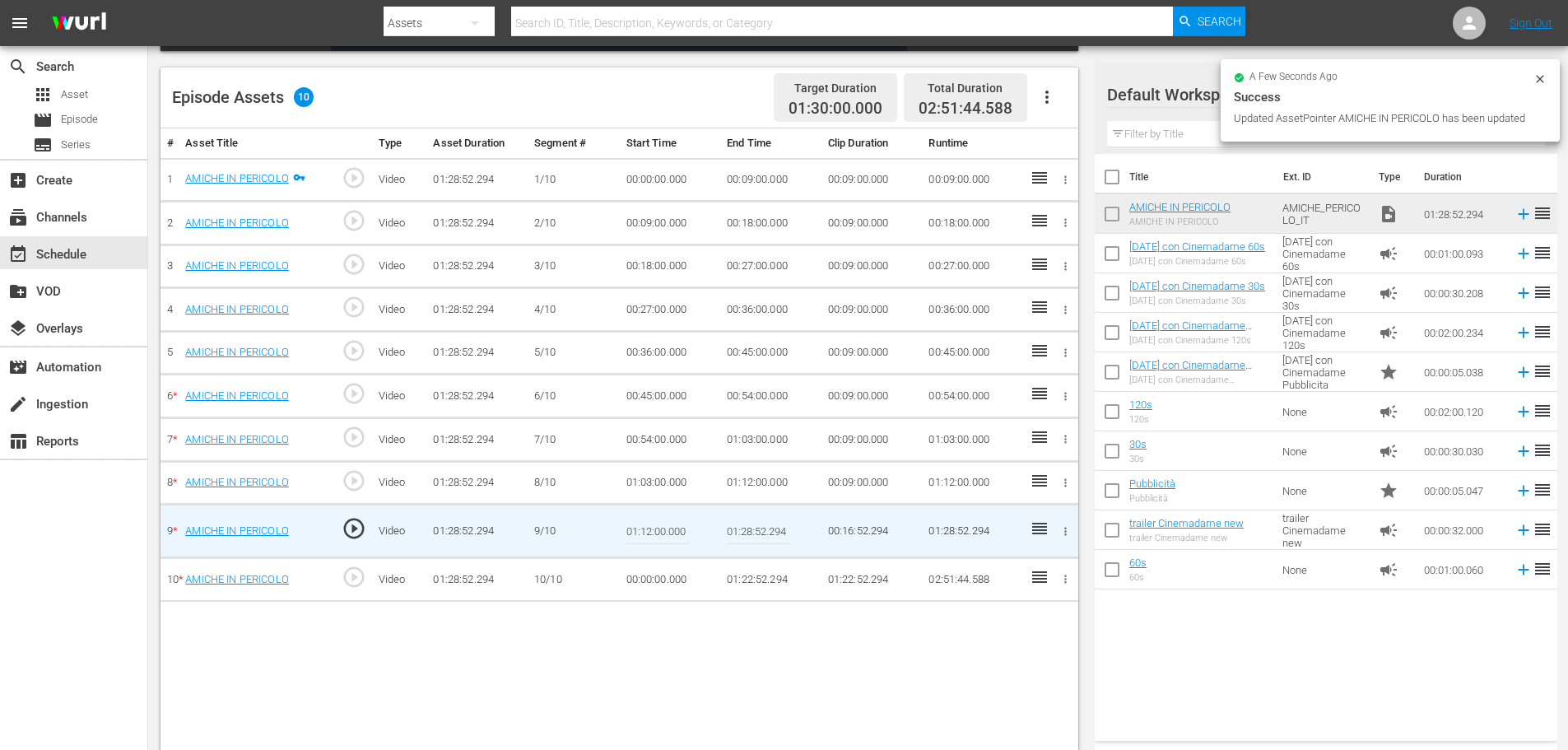
click at [785, 520] on input "01:28:52.294" at bounding box center [758, 531] width 63 height 40
paste input "1:00"
type input "01:21:00"
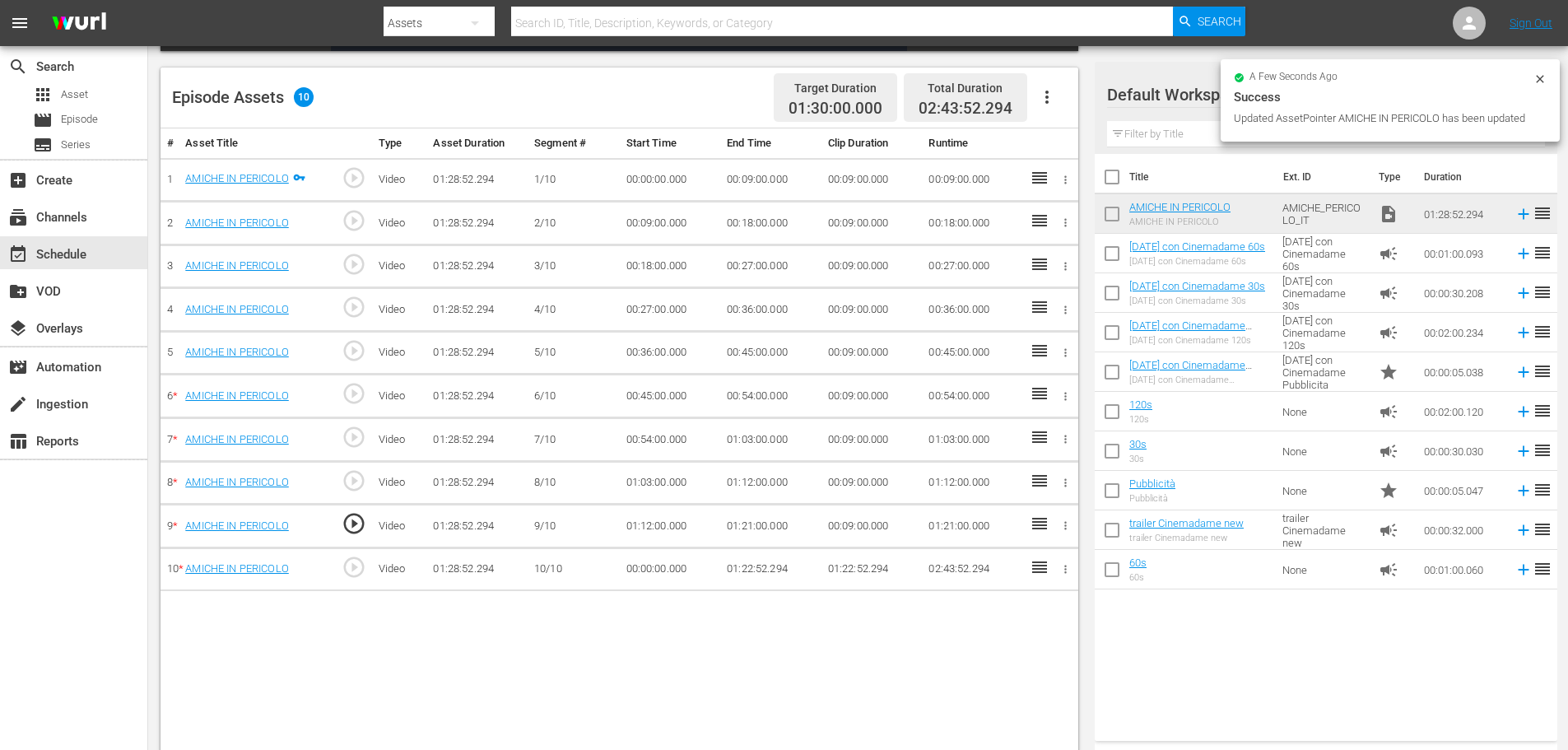
click at [645, 569] on td "00:00:00.000" at bounding box center [670, 569] width 101 height 44
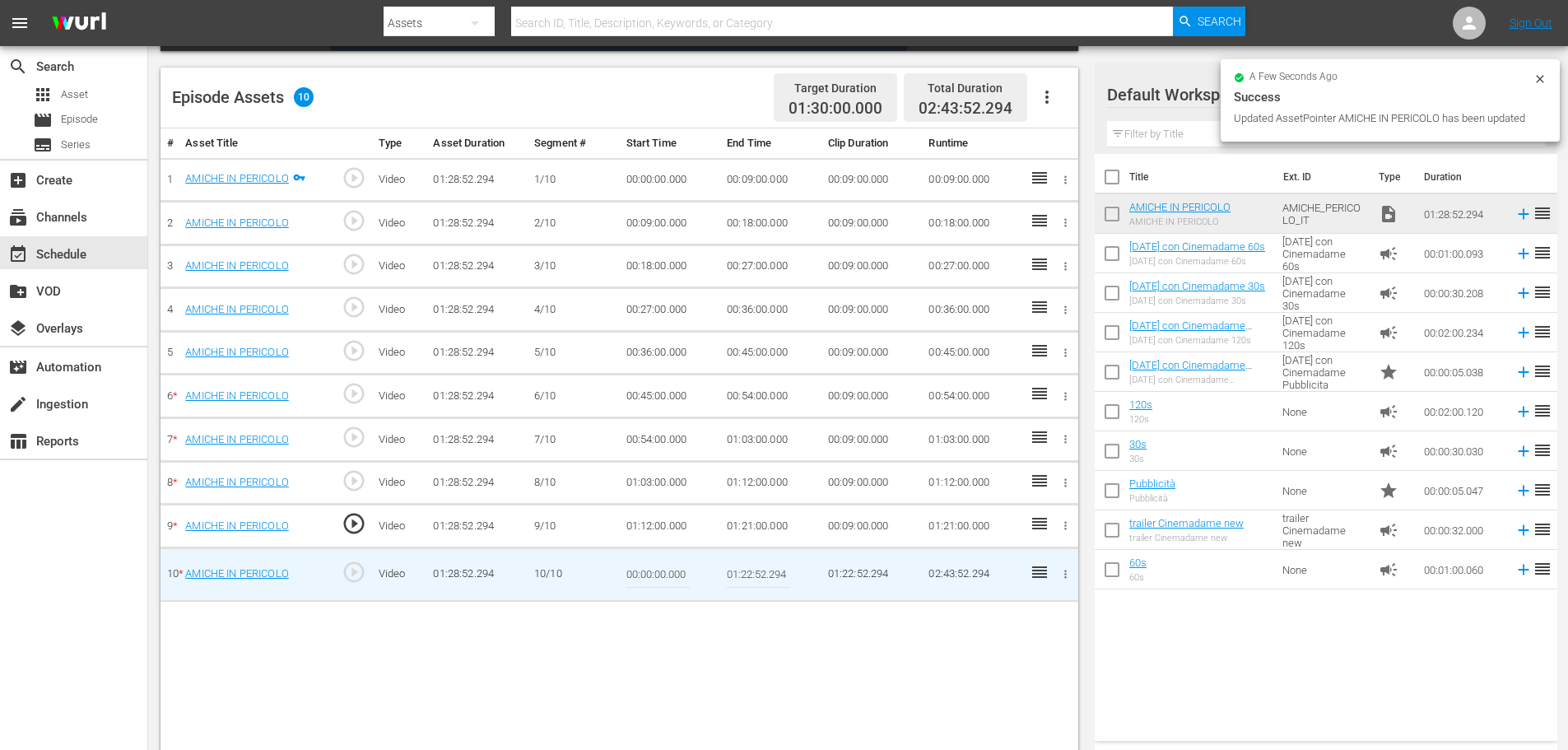
click at [645, 569] on input "00:00:00.000" at bounding box center [658, 575] width 63 height 40
paste input "1:21:"
type input "01:21:00"
click at [659, 634] on div "# Asset Title Type Asset Duration Segment # Start Time End Time Clip Duration R…" at bounding box center [619, 442] width 918 height 627
click at [648, 571] on input "01:21:00" at bounding box center [658, 575] width 63 height 40
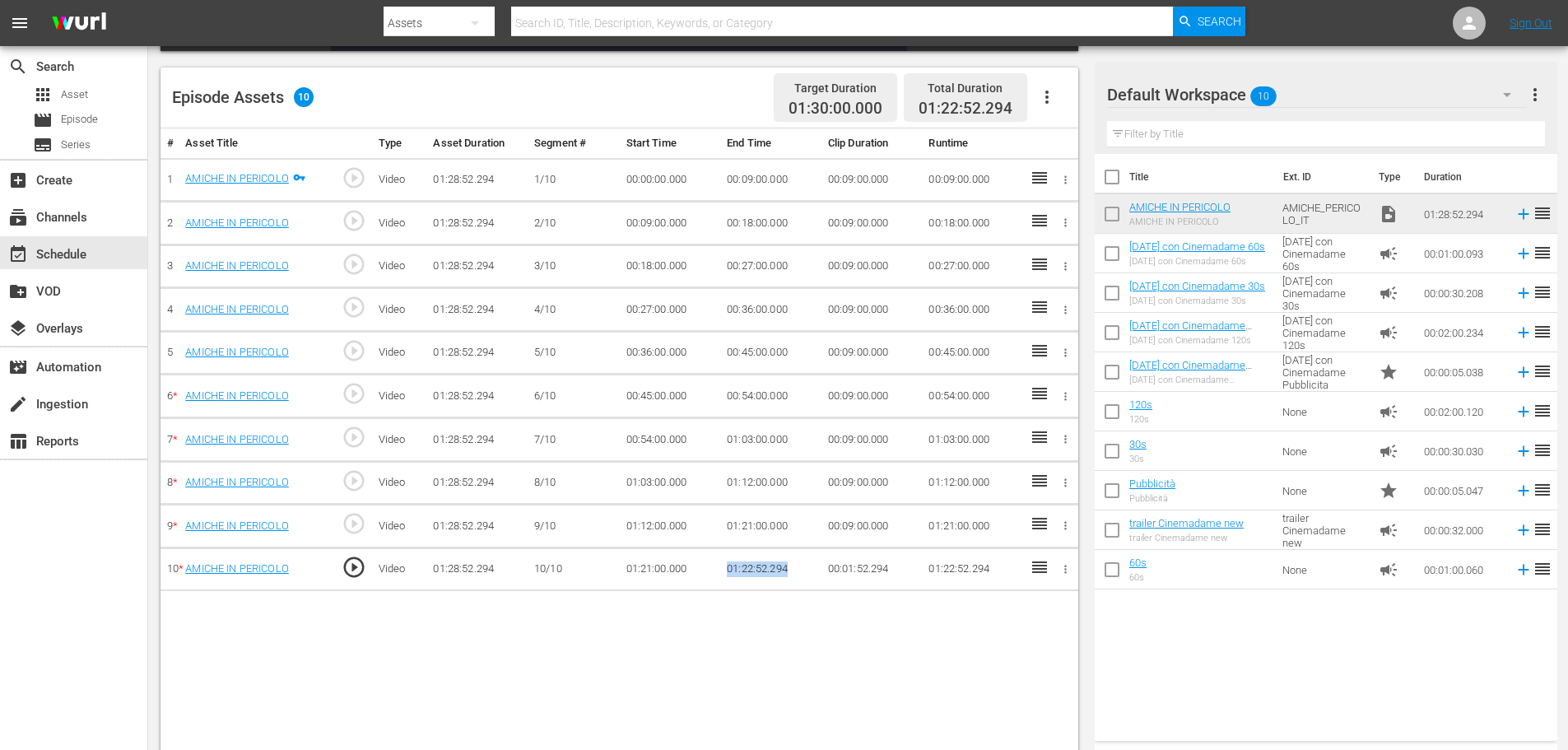
drag, startPoint x: 787, startPoint y: 565, endPoint x: 724, endPoint y: 564, distance: 63.0
click at [724, 564] on td "01:22:52.294" at bounding box center [770, 569] width 101 height 44
copy td "01:22:52.294"
click at [752, 531] on td "01:21:00.000" at bounding box center [770, 526] width 101 height 44
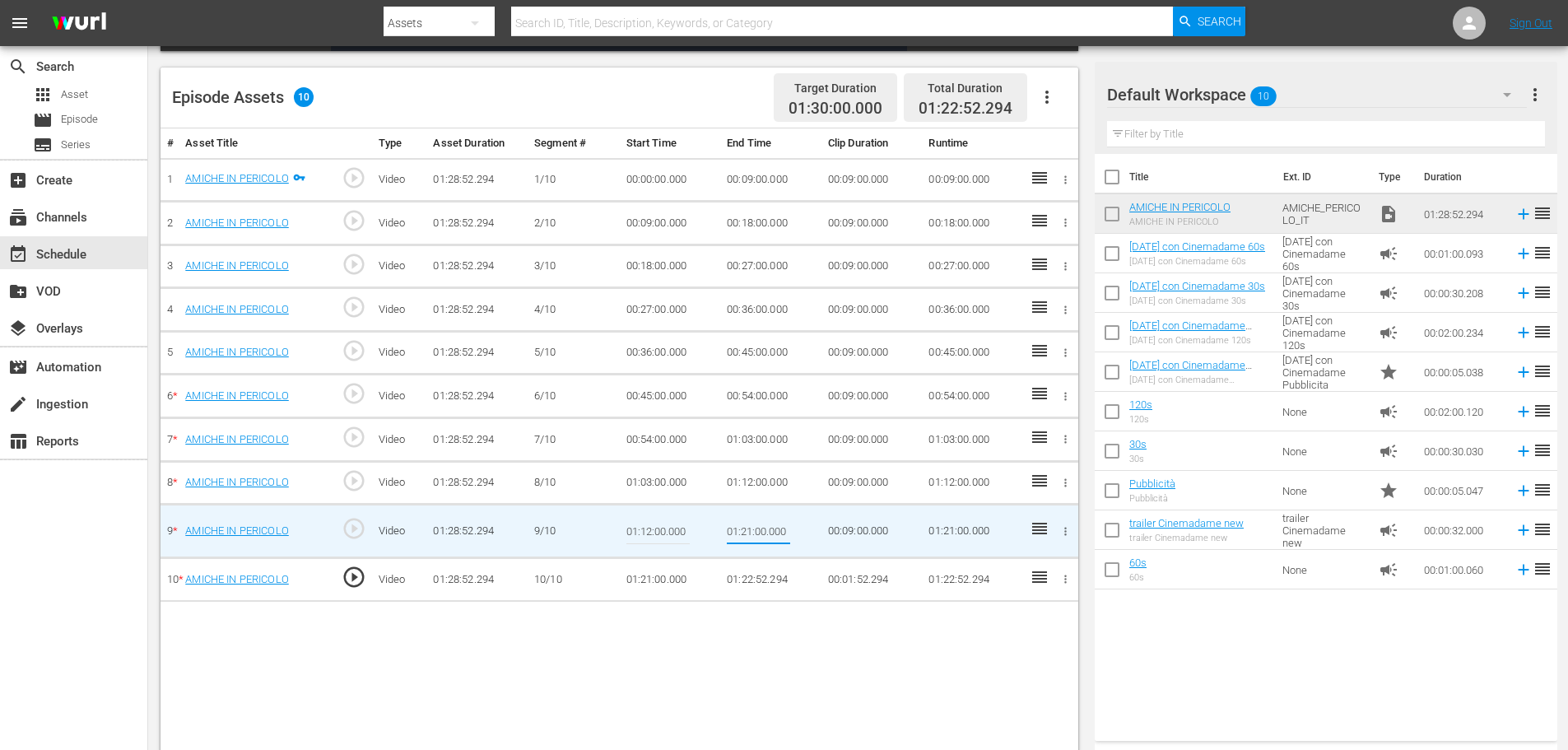
type input "01:22:52.294"
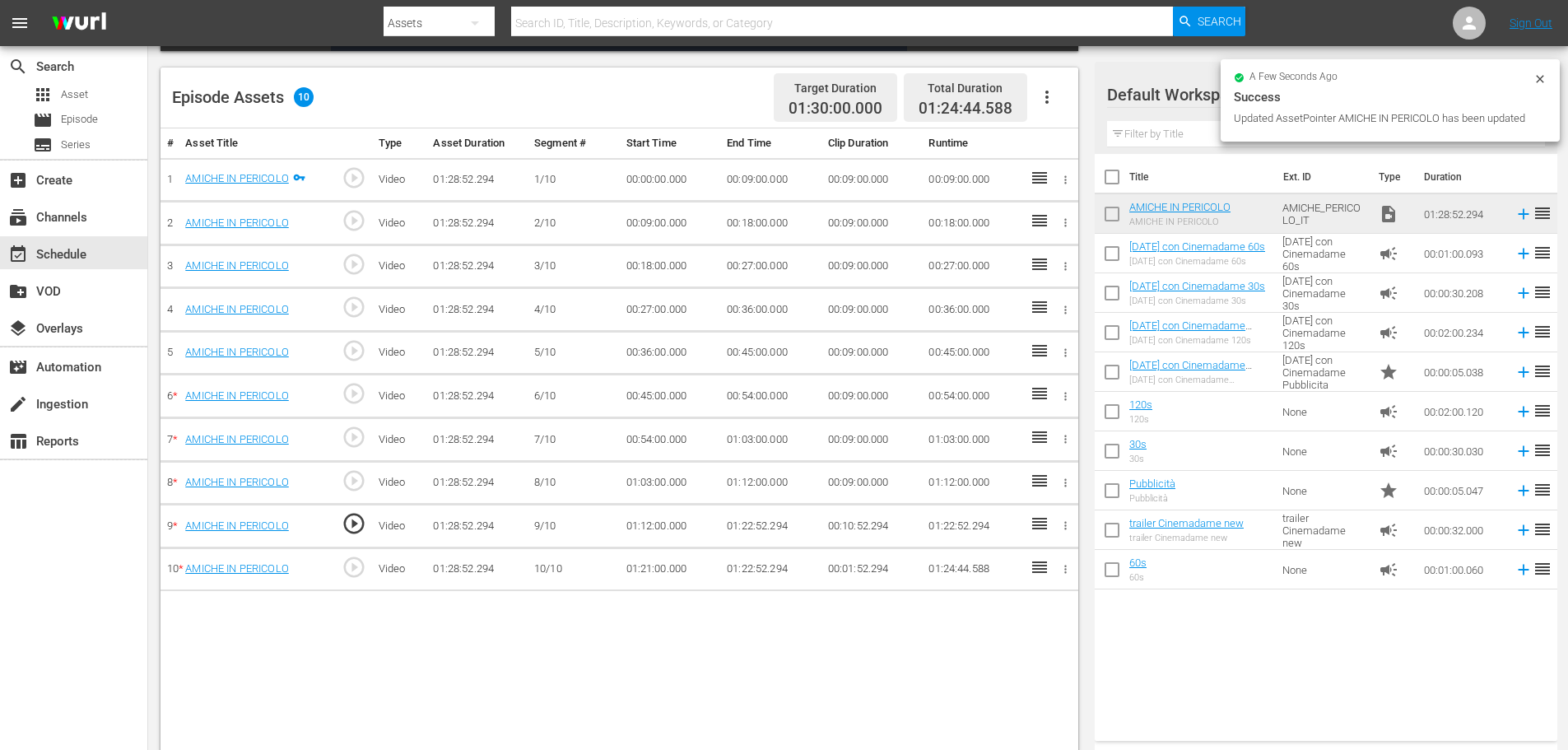
click at [1068, 569] on icon "button" at bounding box center [1065, 569] width 12 height 12
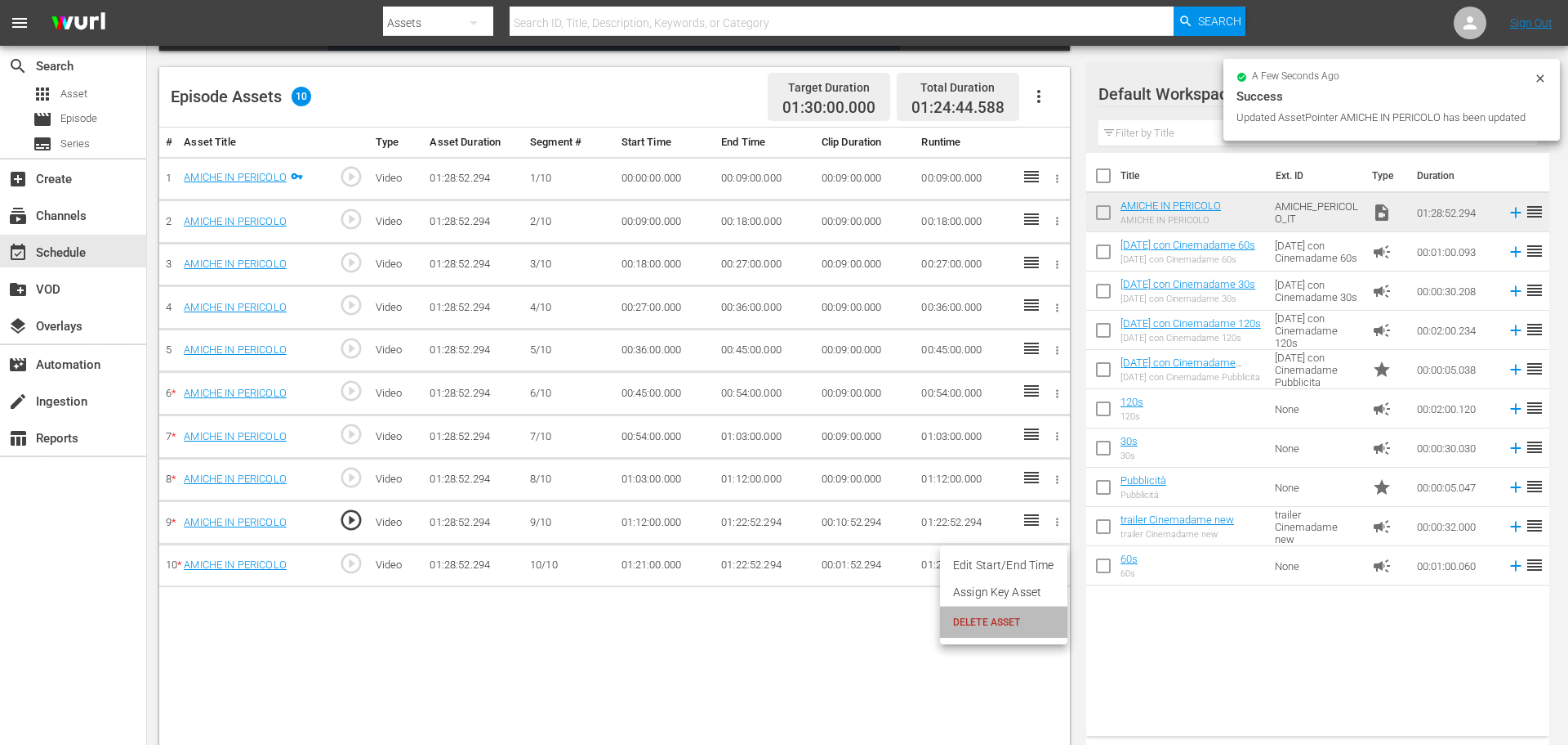
click at [1014, 619] on span "DELETE ASSET" at bounding box center [1004, 622] width 101 height 15
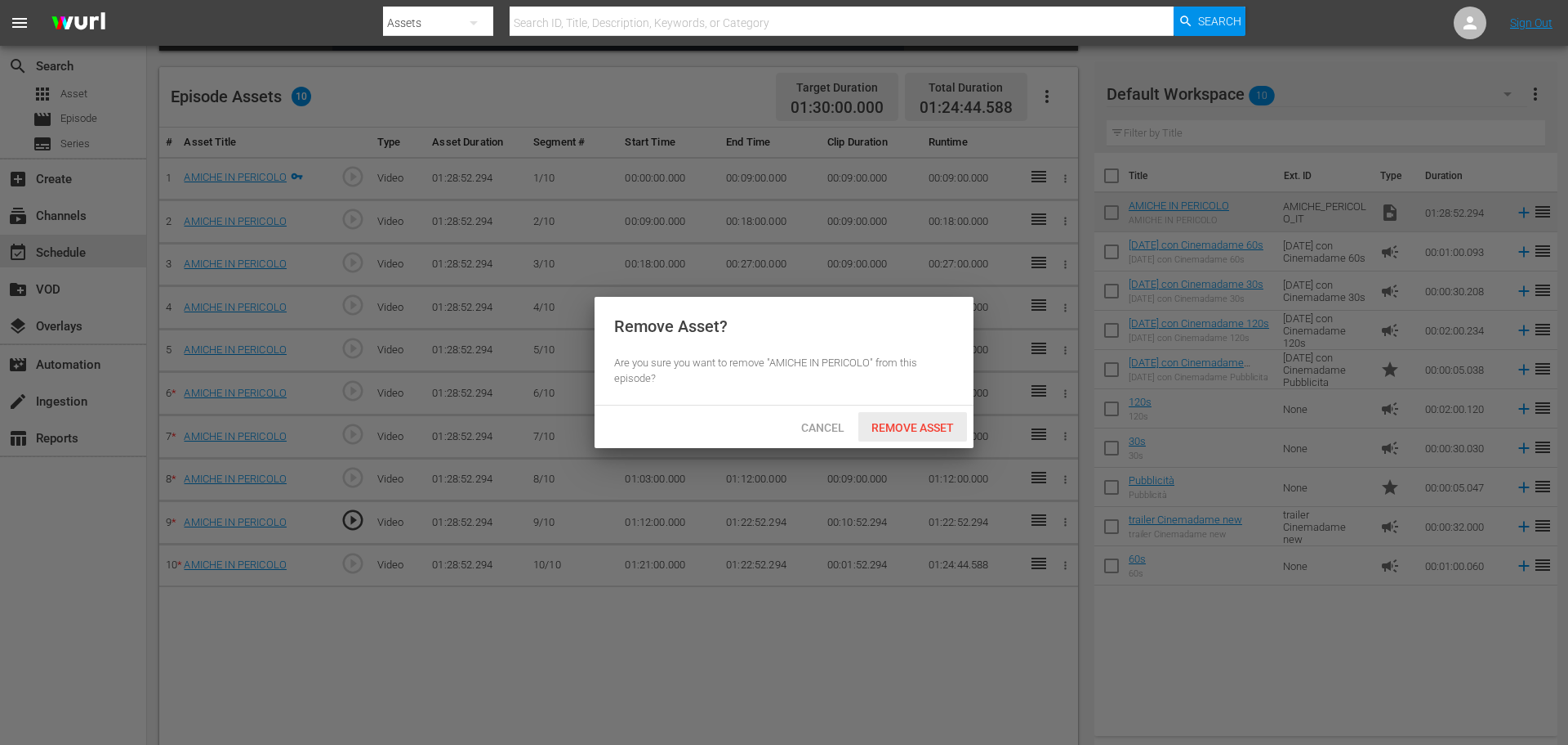
click at [938, 421] on span "Remove Asset" at bounding box center [913, 427] width 109 height 13
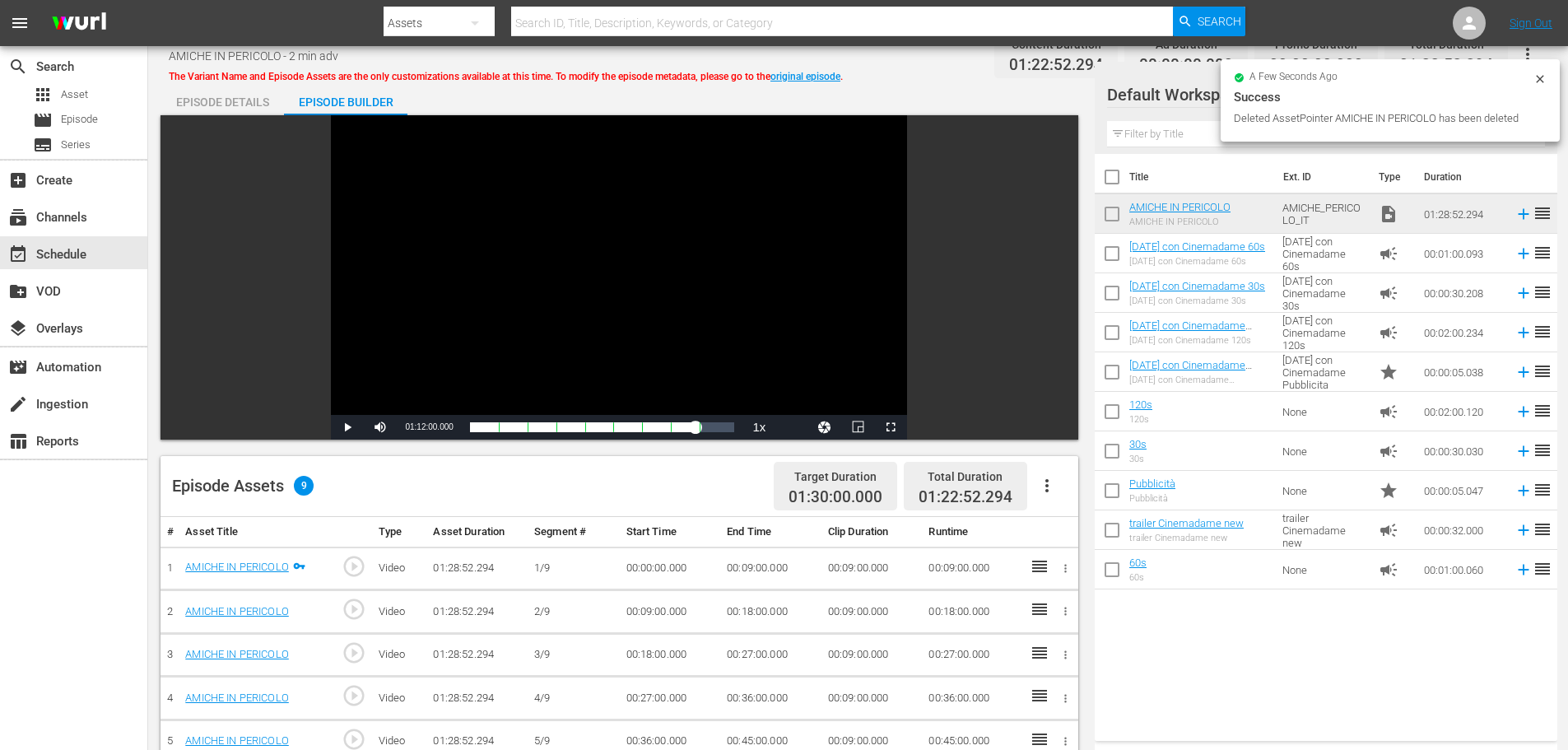
scroll to position [0, 0]
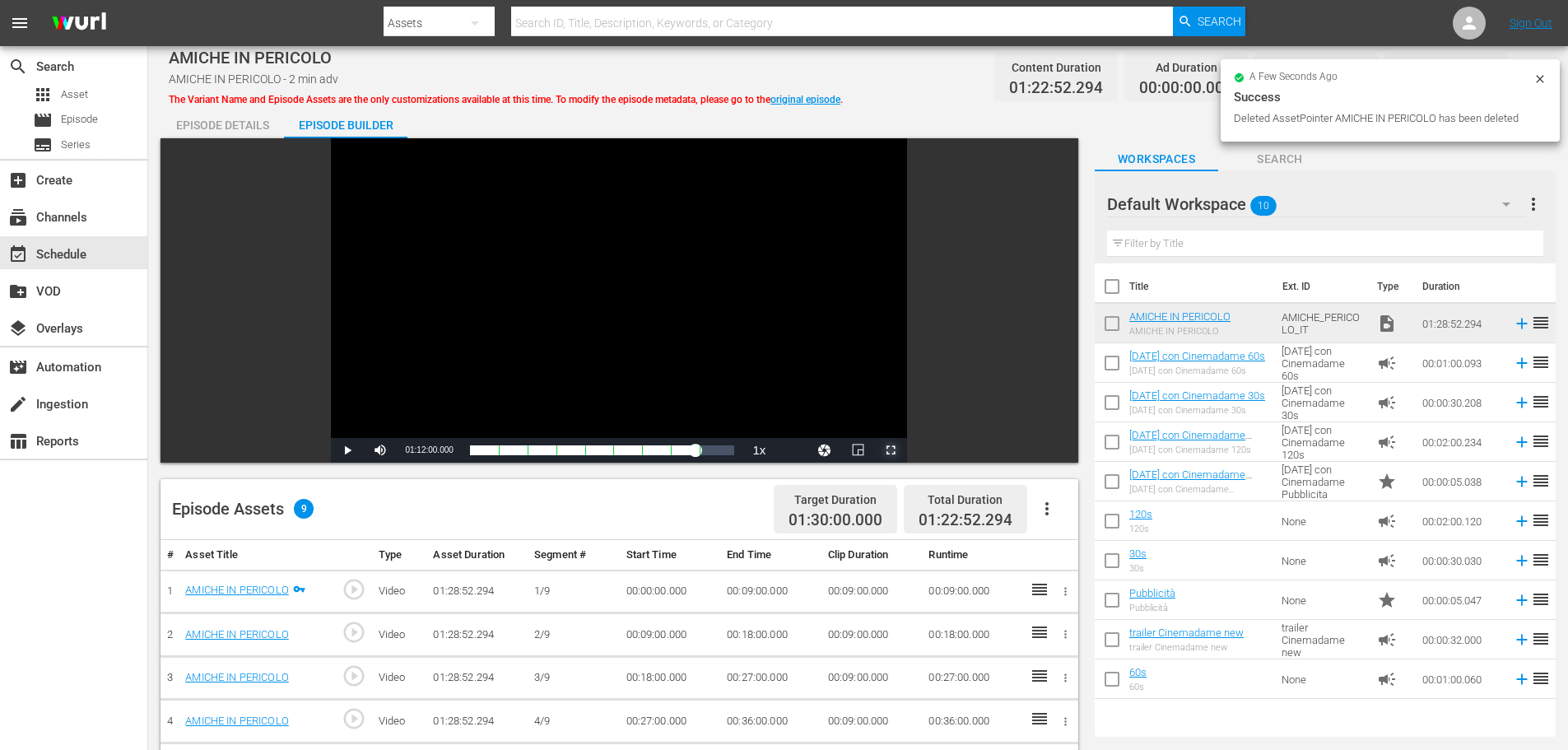
click at [891, 450] on span "Video Player" at bounding box center [891, 450] width 0 height 0
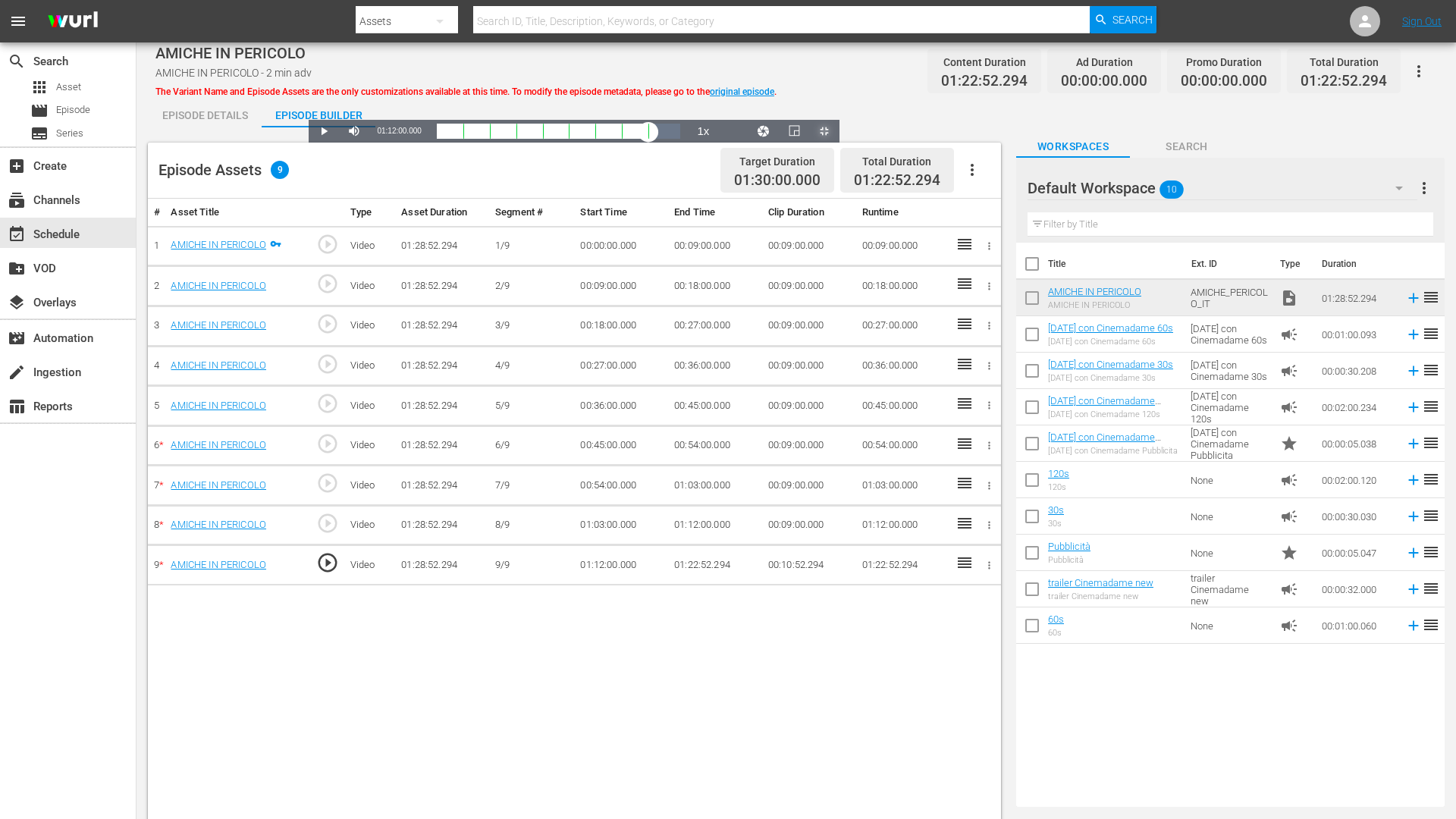
click at [681, 138] on div "Loaded : 81.10% 01:22:29.721 AMICHE IN PERICOLO 01:12:00.000" at bounding box center [559, 130] width 244 height 15
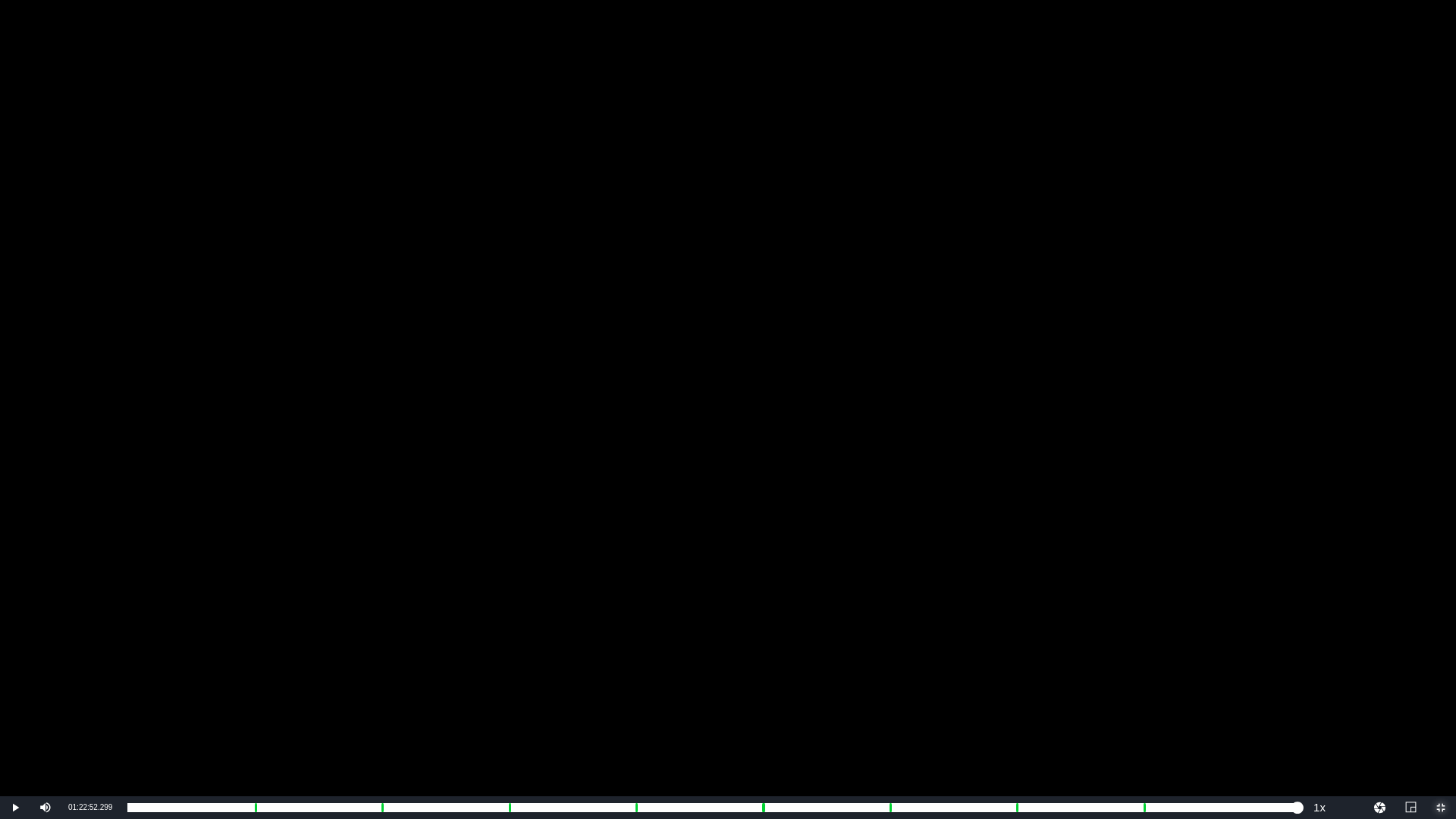
click at [1441, 690] on span "Video Player" at bounding box center [1441, 807] width 0 height 0
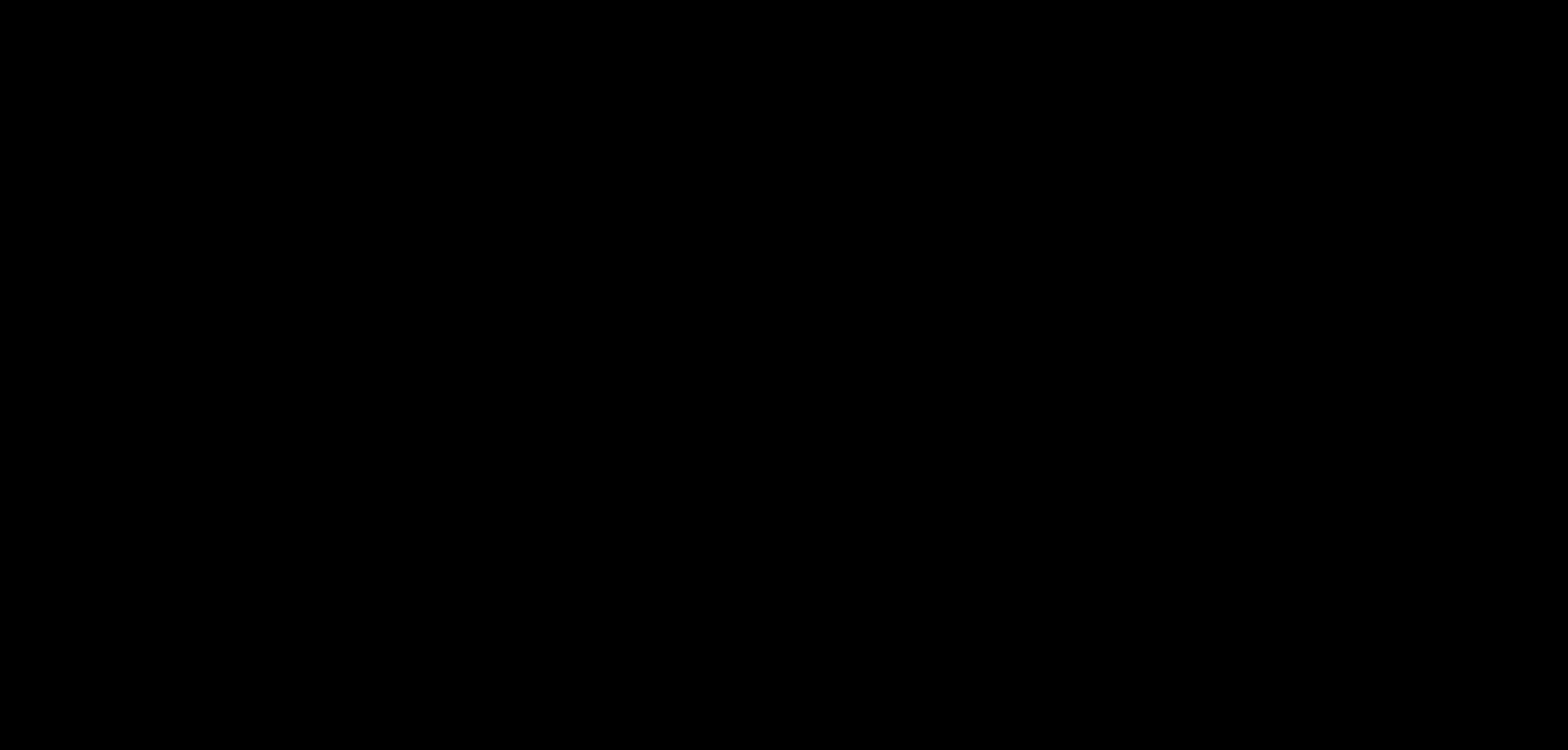
scroll to position [429, 0]
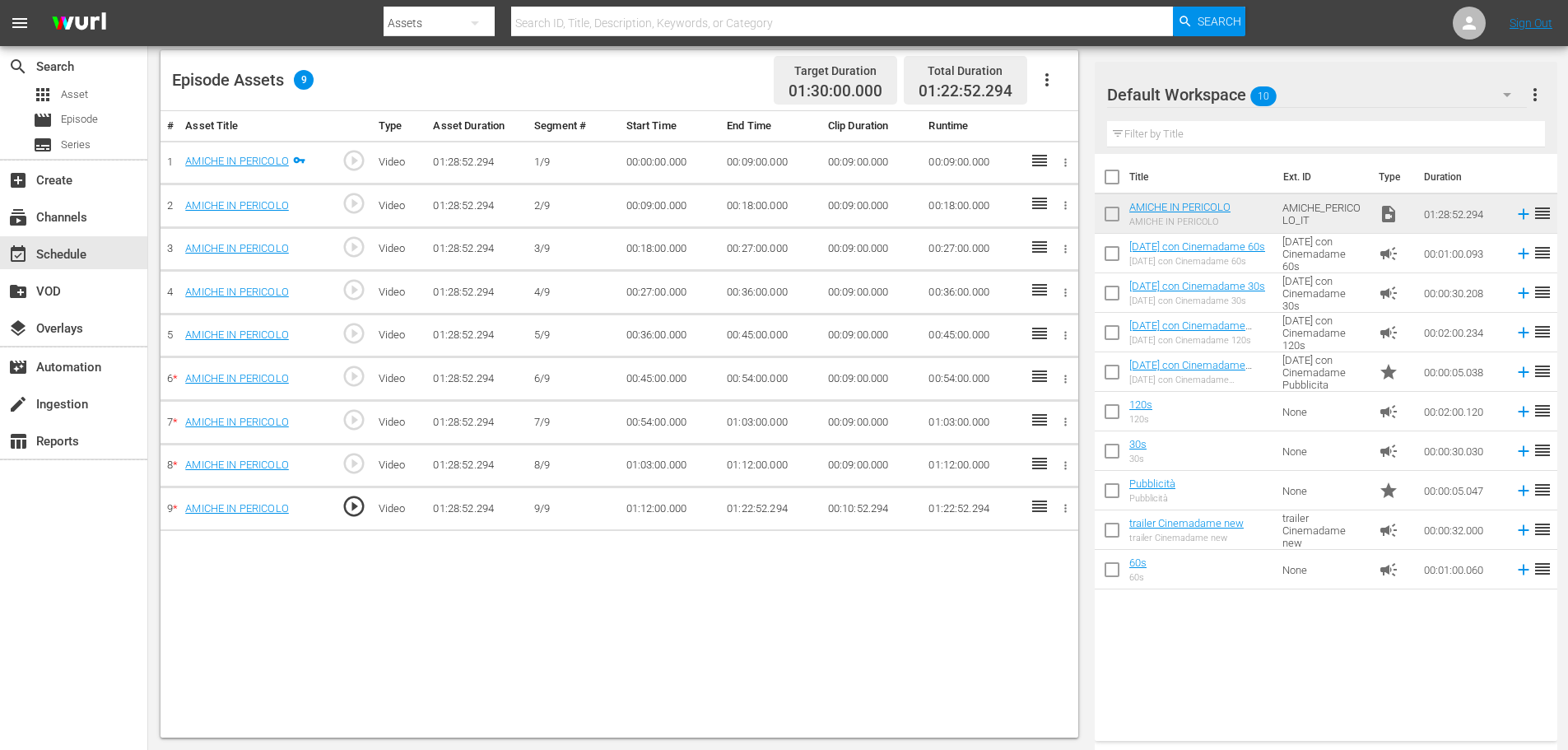
click at [750, 507] on td "01:22:52.294" at bounding box center [770, 508] width 101 height 44
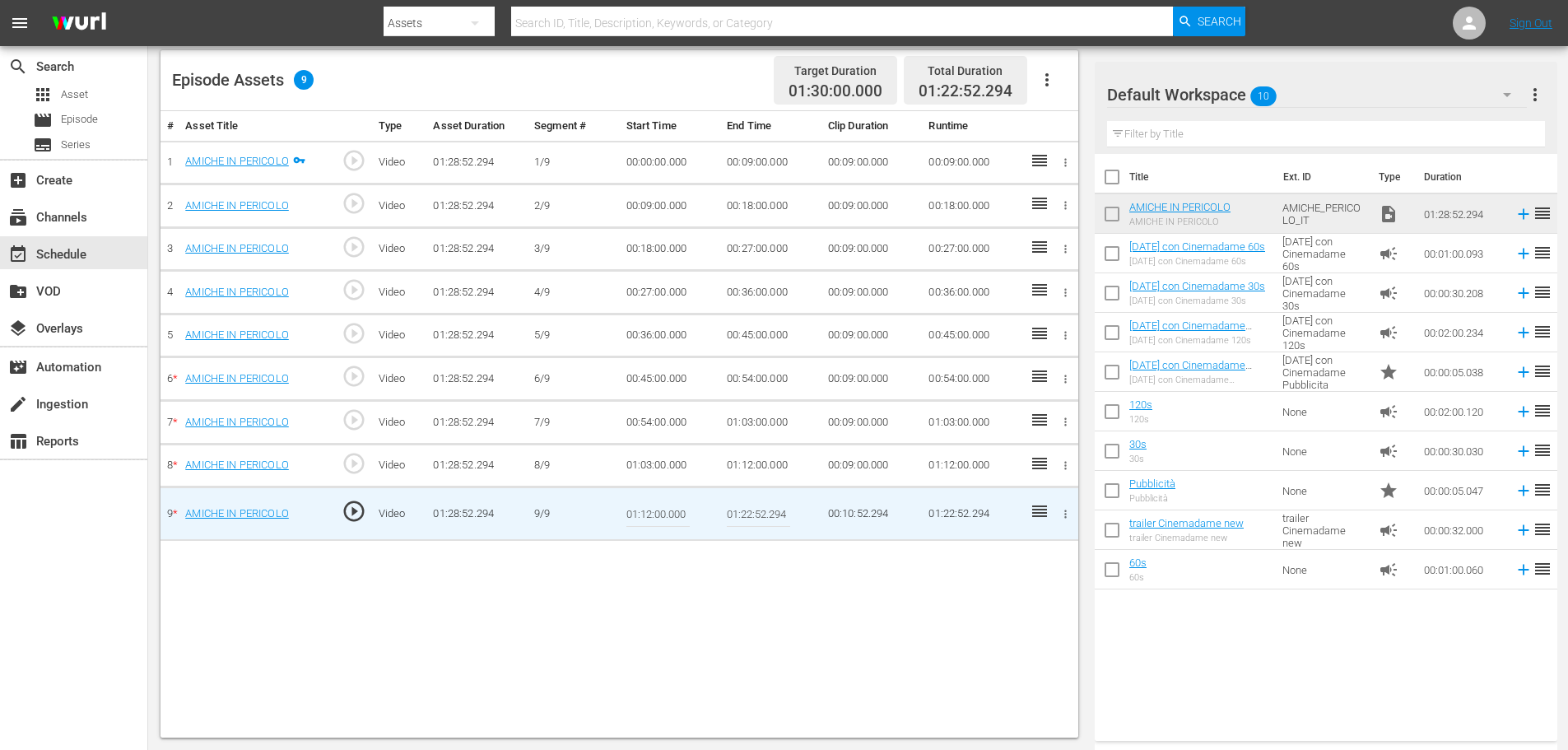
click at [750, 510] on input "01:22:52.294" at bounding box center [758, 514] width 63 height 40
type input "01:23:52.294"
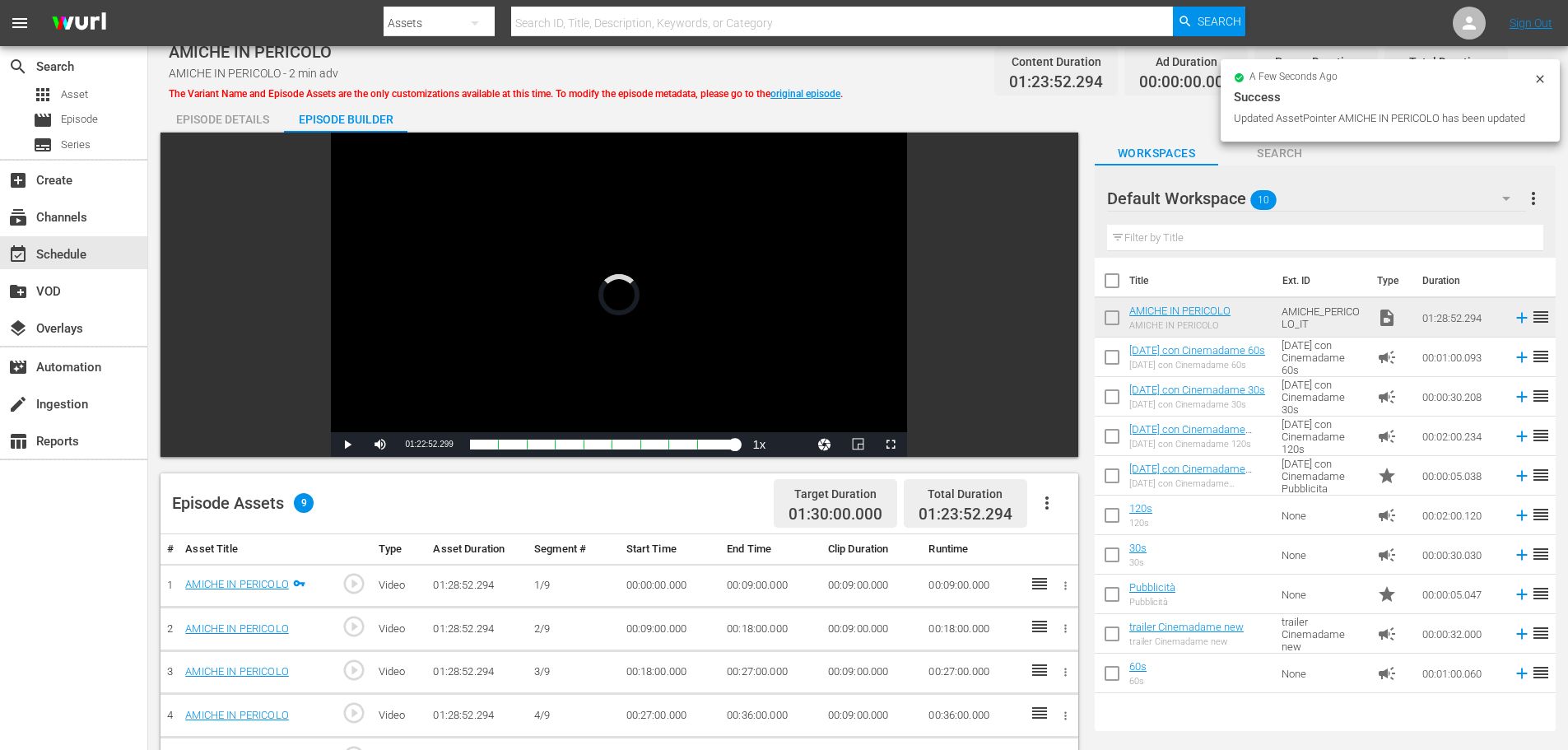
scroll to position [0, 0]
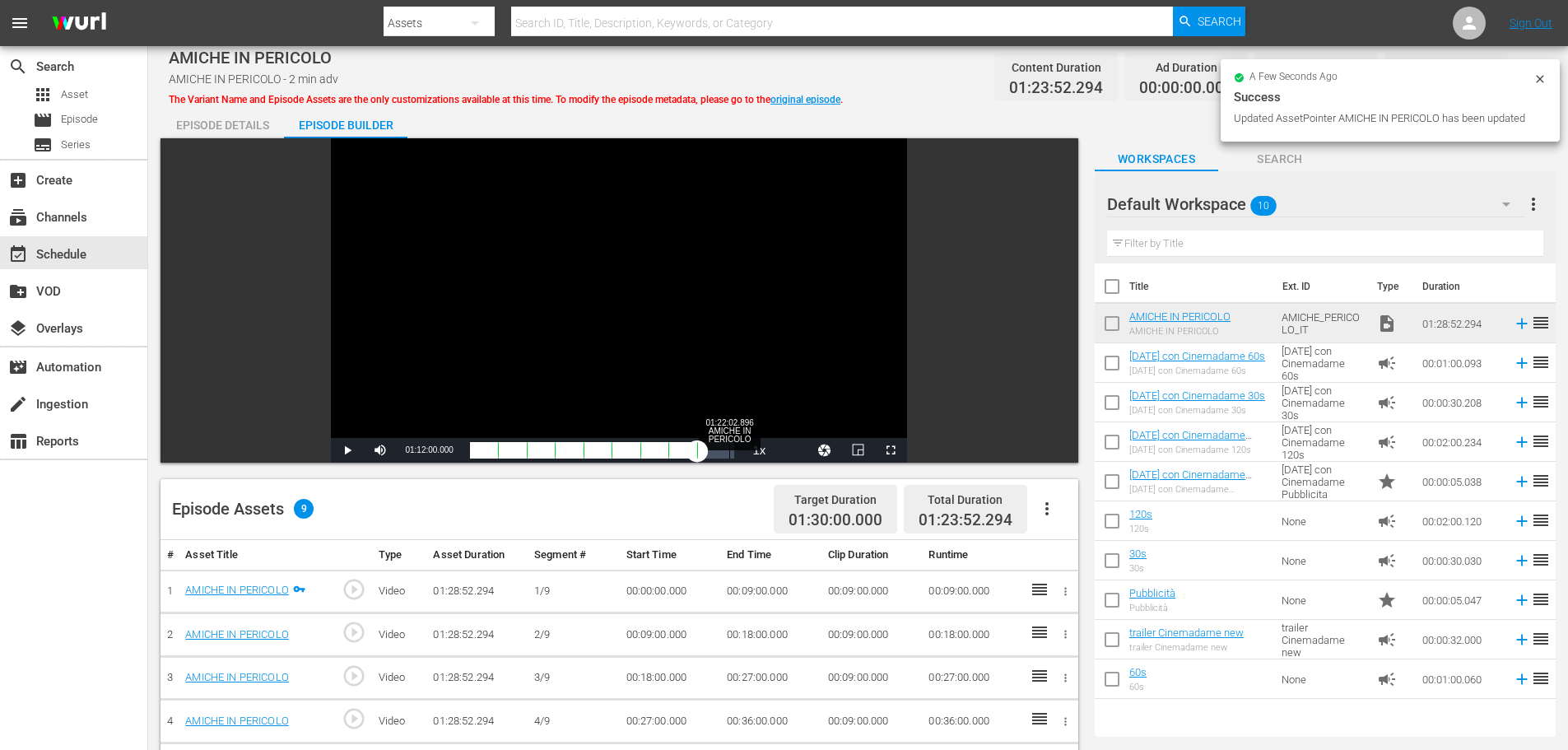
click at [730, 450] on div "Loaded : 81.55% 01:22:02.896 AMICHE IN PERICOLO 01:12:00.000" at bounding box center [602, 450] width 265 height 16
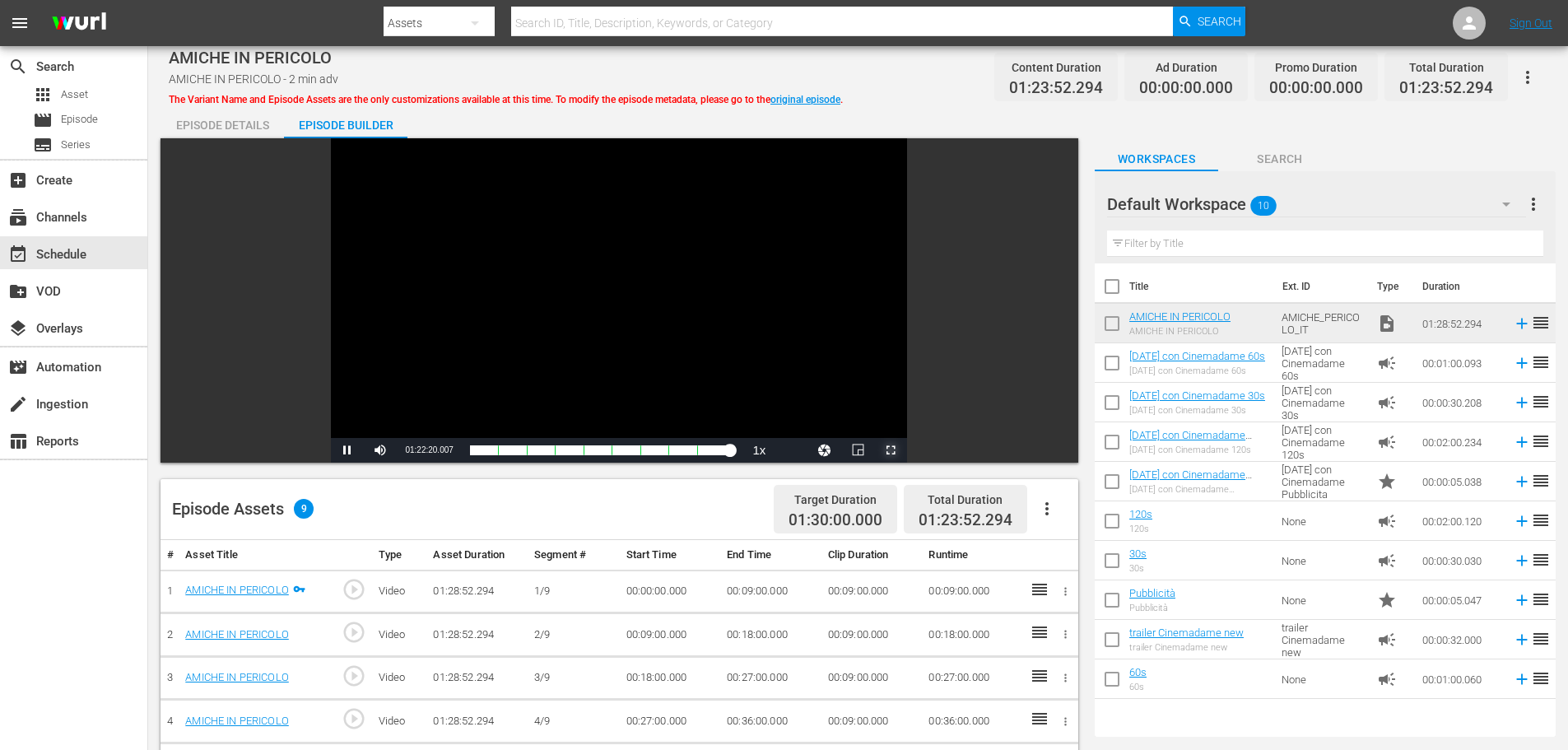
click at [891, 450] on span "Video Player" at bounding box center [891, 450] width 0 height 0
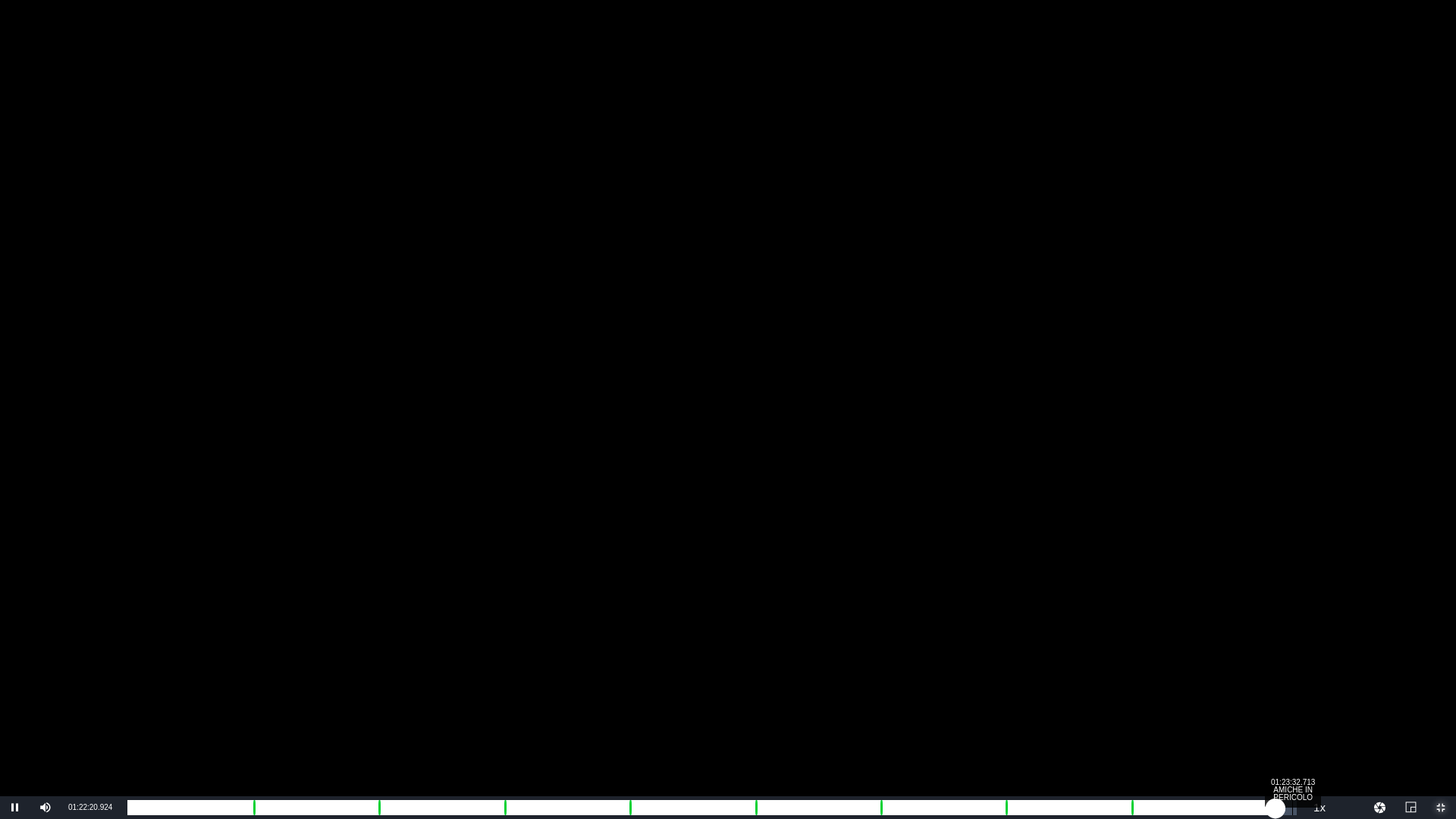
click at [1291, 690] on div "Loaded : 93.15% 01:23:32.713 AMICHE IN PERICOLO 01:22:21.142" at bounding box center [712, 807] width 1170 height 15
click at [1285, 690] on div "01:23:00.621" at bounding box center [706, 807] width 1158 height 15
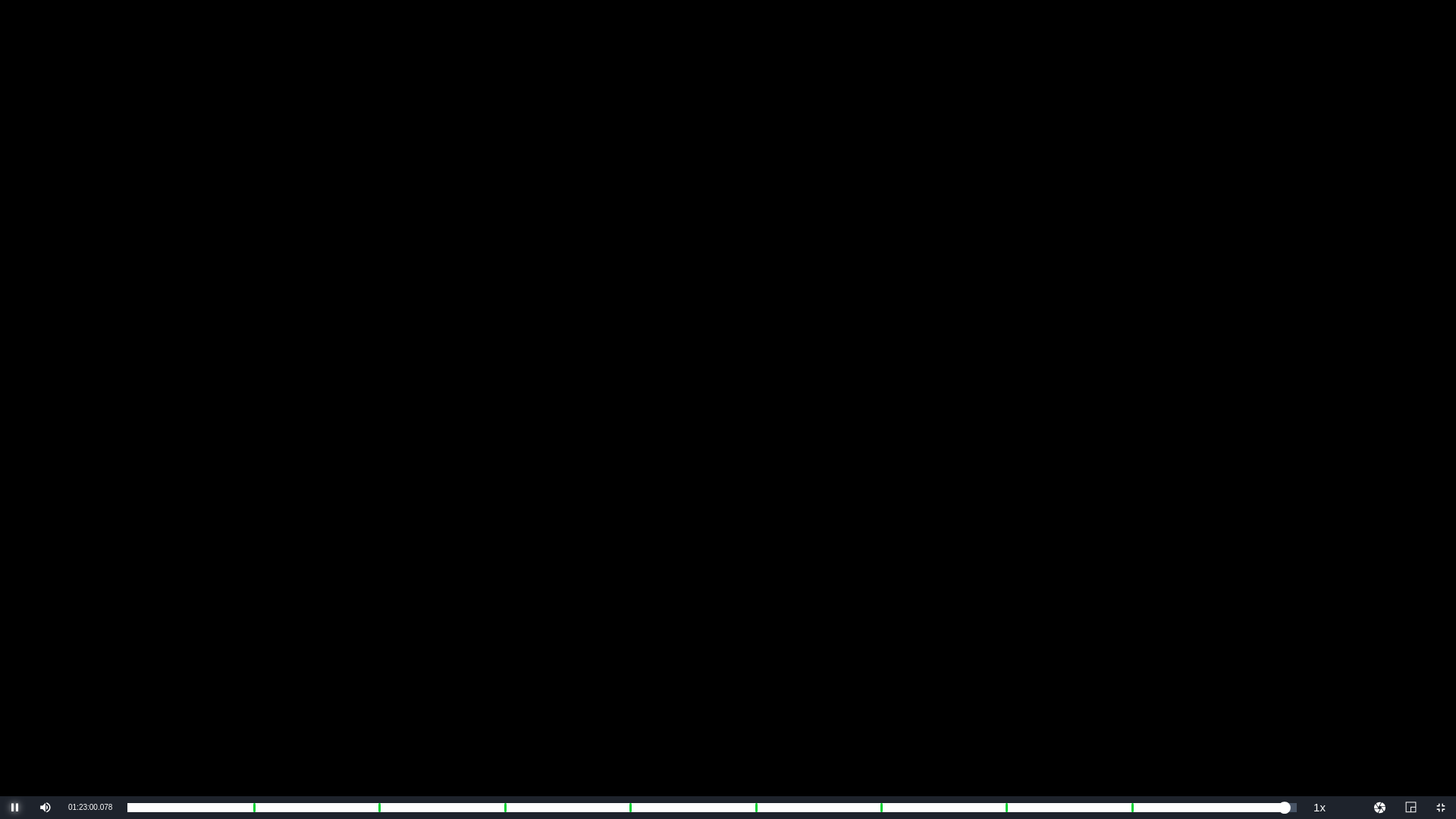
click at [15, 690] on span "Video Player" at bounding box center [15, 807] width 0 height 0
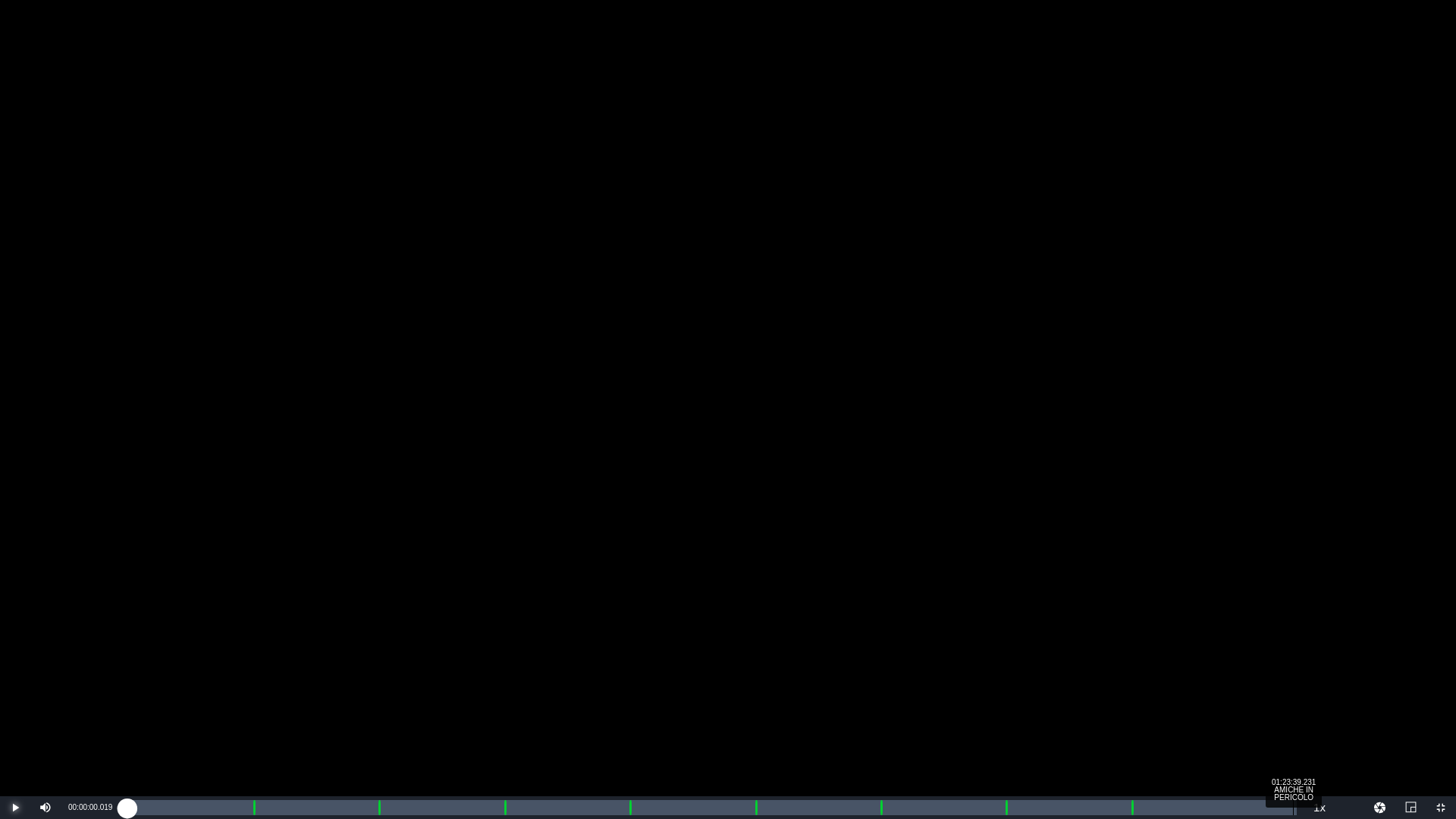
click at [1294, 690] on div "Loaded : 0.45% 01:23:39.231 AMICHE IN PERICOLO 00:00:00.019" at bounding box center [712, 807] width 1170 height 15
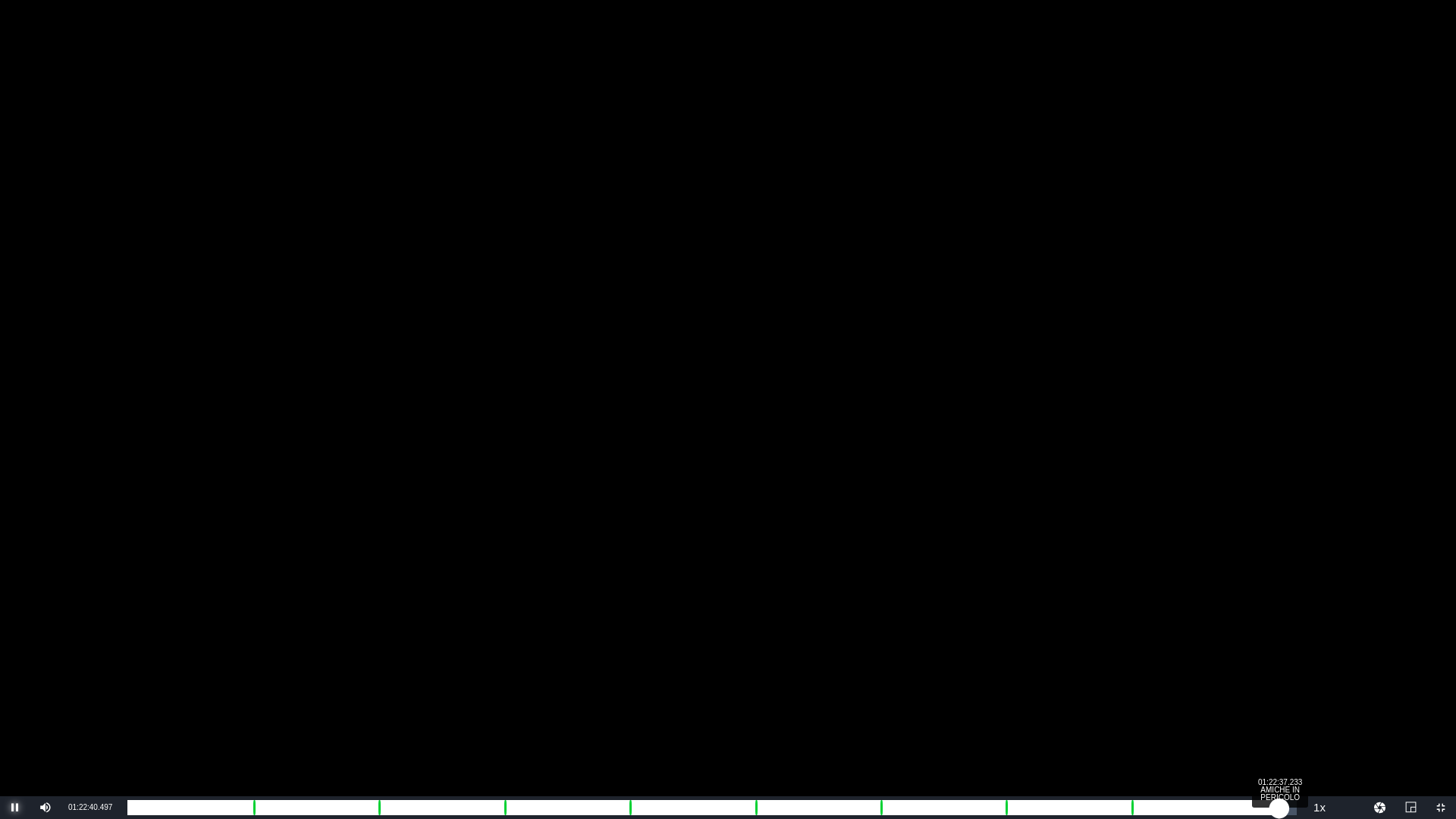
drag, startPoint x: 1294, startPoint y: 803, endPoint x: 1279, endPoint y: 802, distance: 15.0
click at [1279, 690] on div "01:22:58.065" at bounding box center [703, 807] width 1152 height 15
click at [1283, 690] on div "01:22:37.671" at bounding box center [705, 807] width 1155 height 15
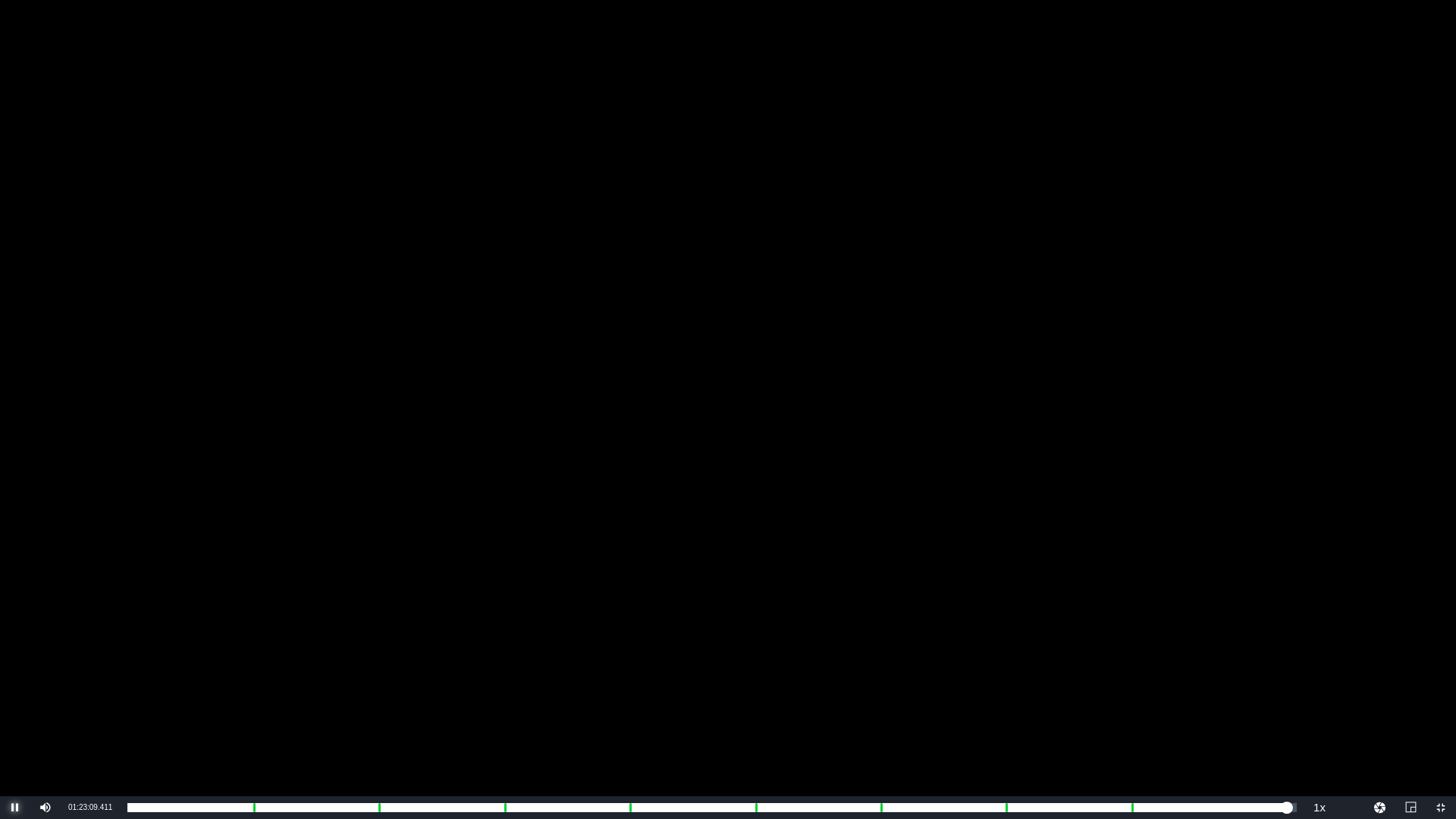
click at [15, 690] on span "Video Player" at bounding box center [15, 807] width 0 height 0
click at [1441, 690] on span "Video Player" at bounding box center [1441, 807] width 0 height 0
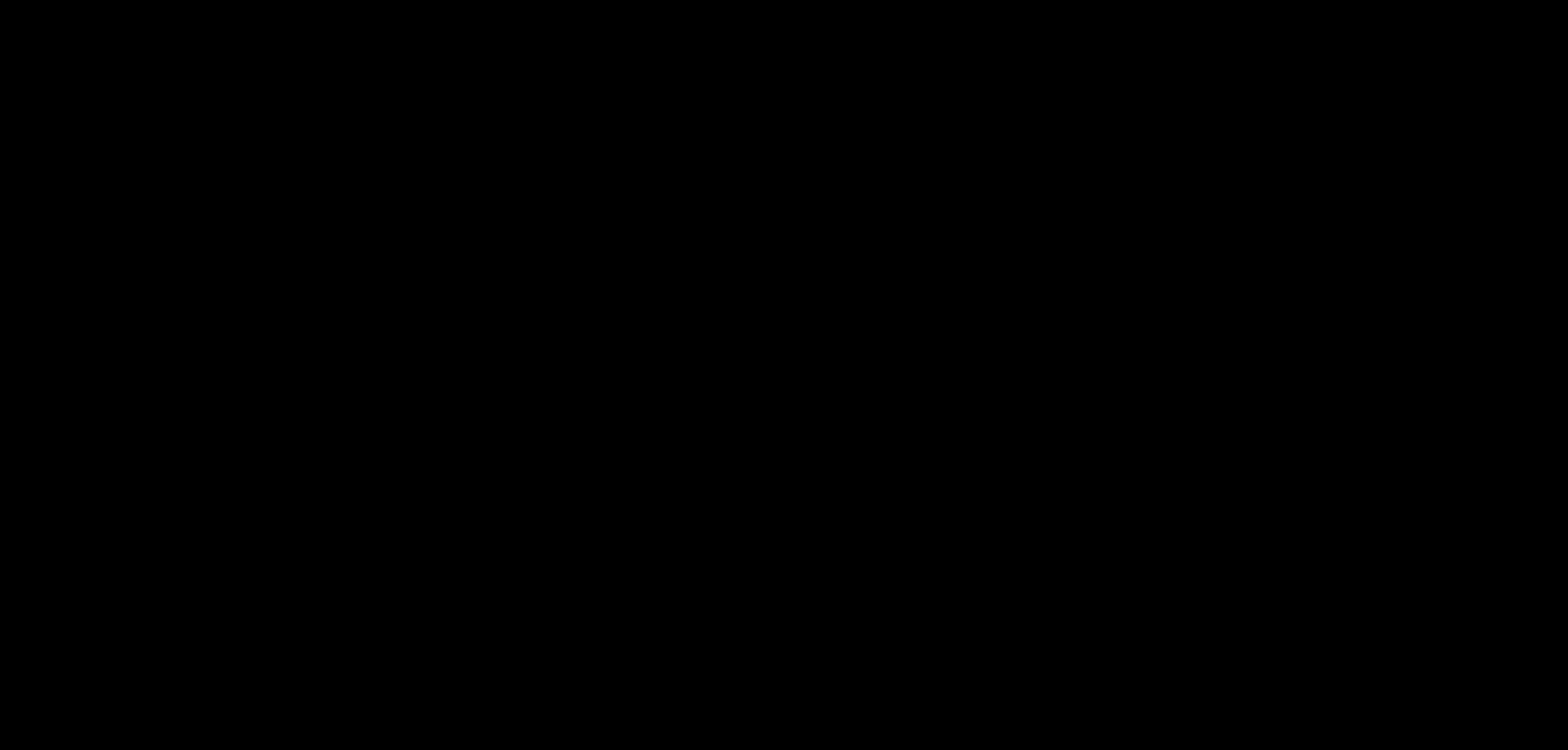
scroll to position [429, 0]
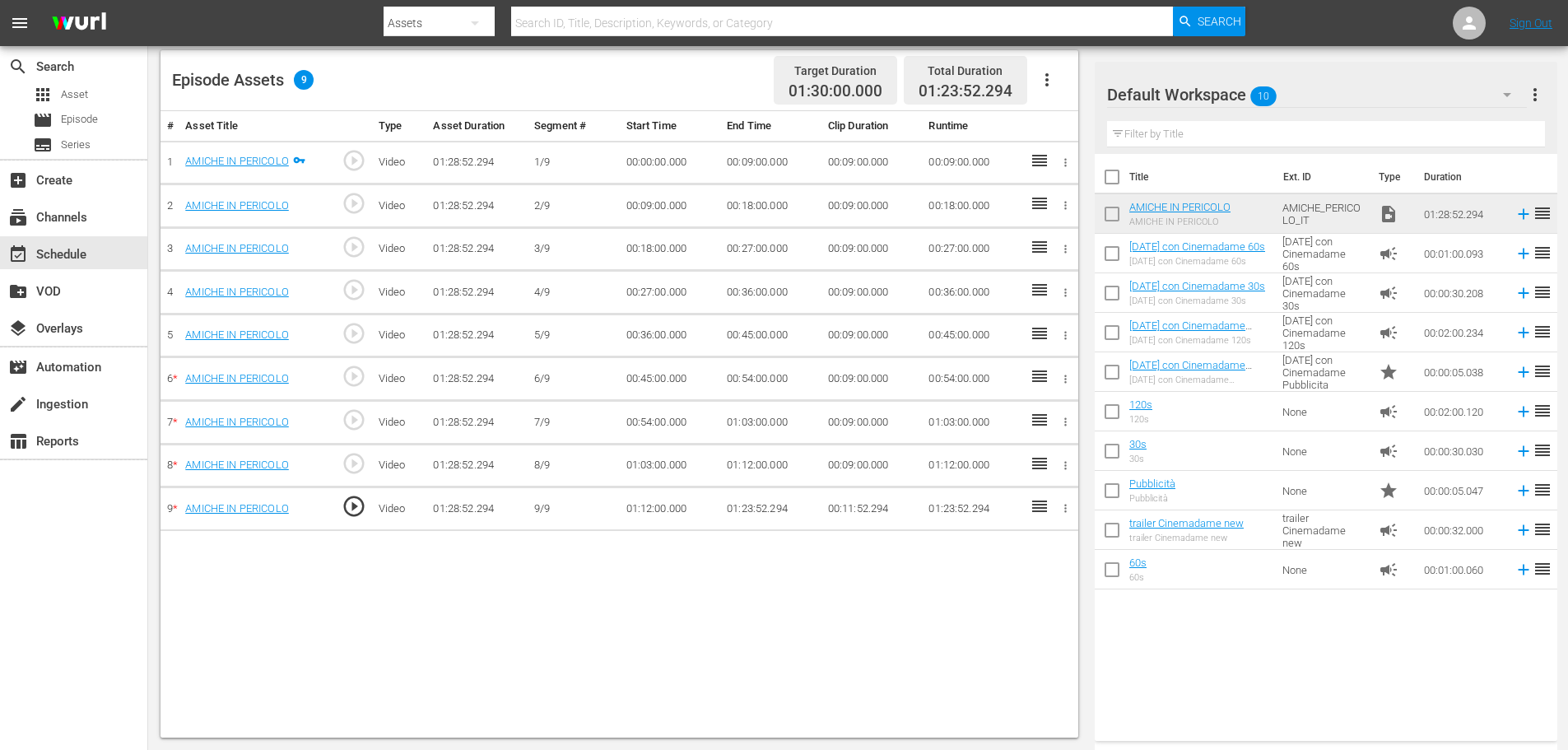
click at [766, 512] on td "01:23:52.294" at bounding box center [770, 508] width 101 height 44
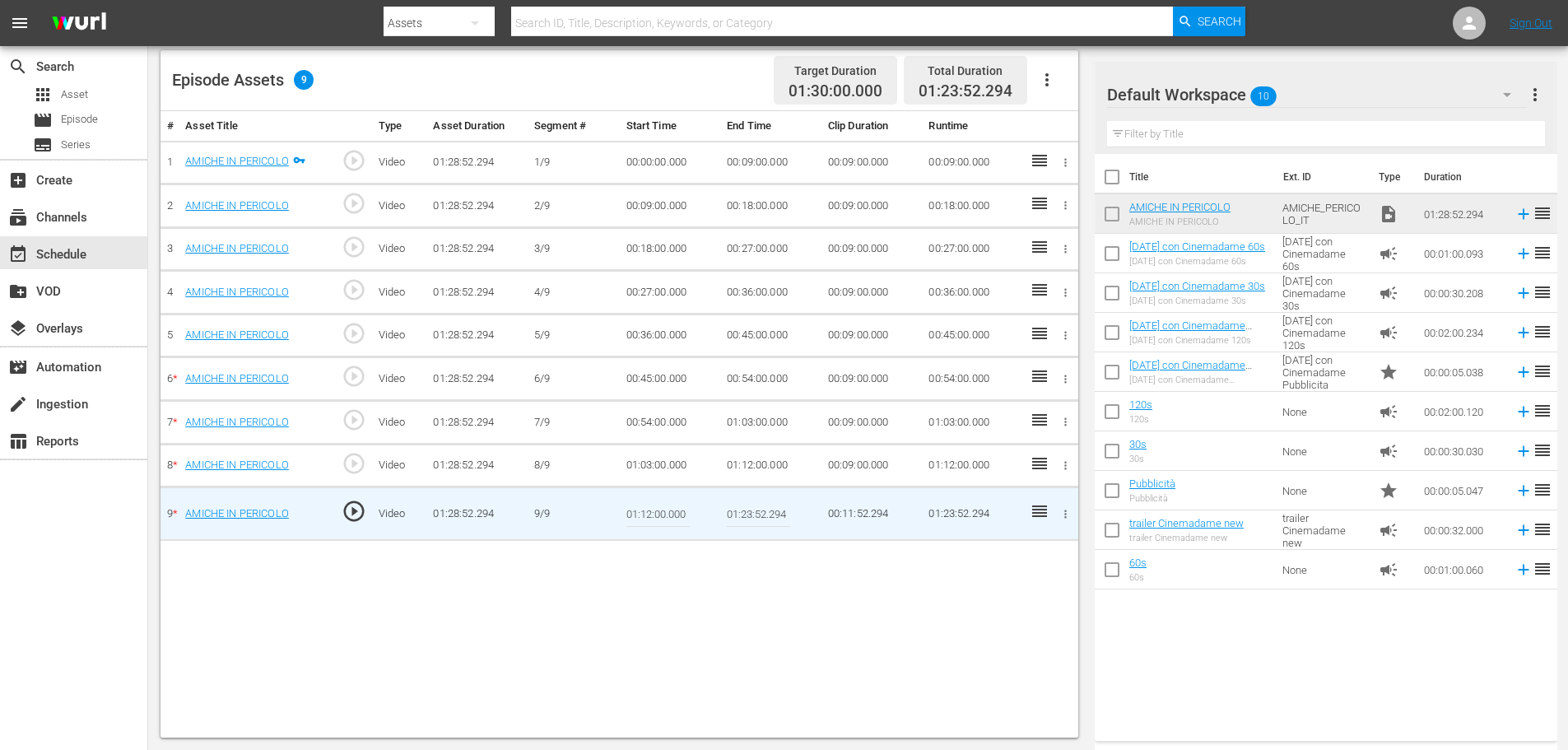
click at [760, 512] on input "01:23:52.294" at bounding box center [758, 514] width 63 height 40
click at [766, 514] on input "01:23:52.294" at bounding box center [758, 514] width 63 height 40
type input "01:23:06.294"
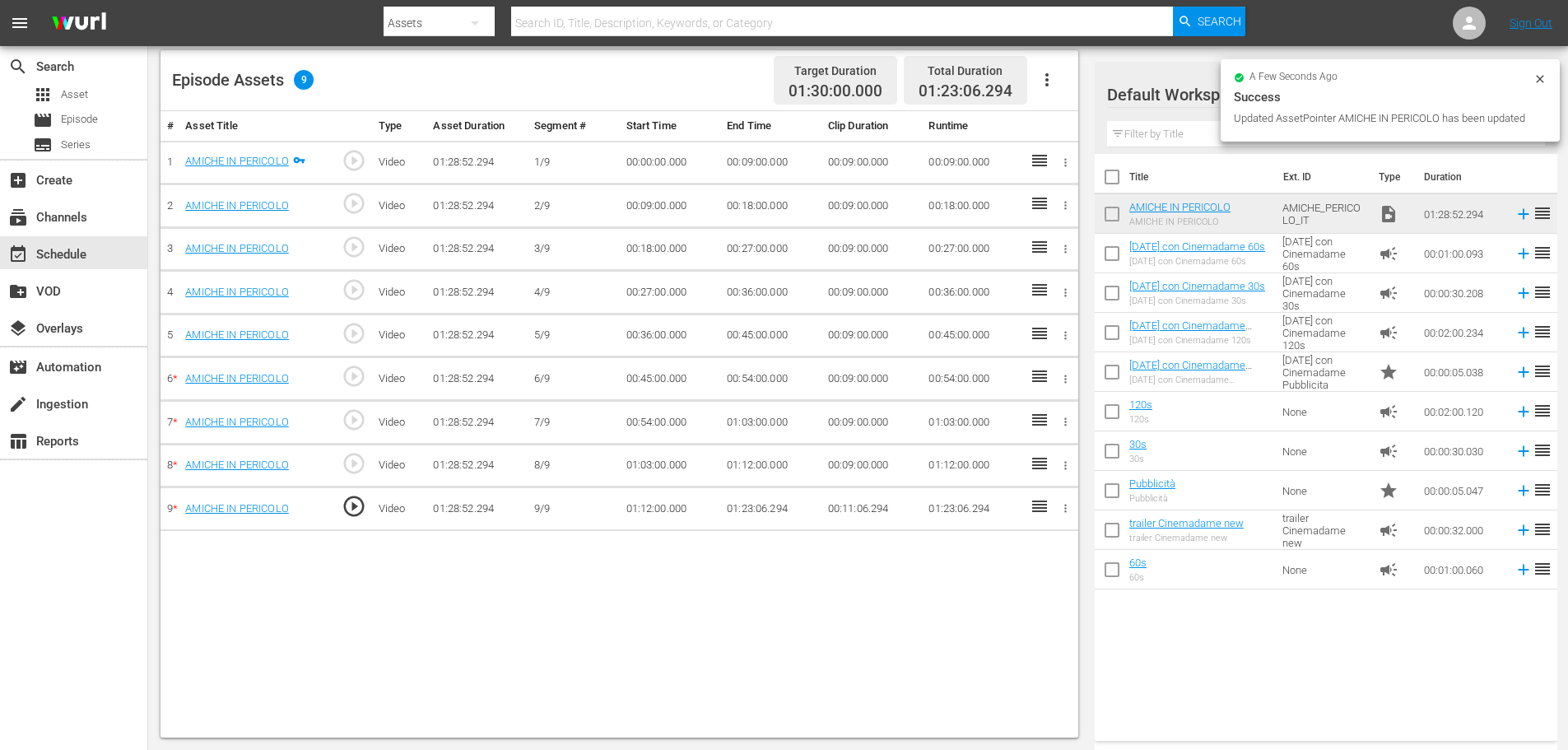
scroll to position [0, 0]
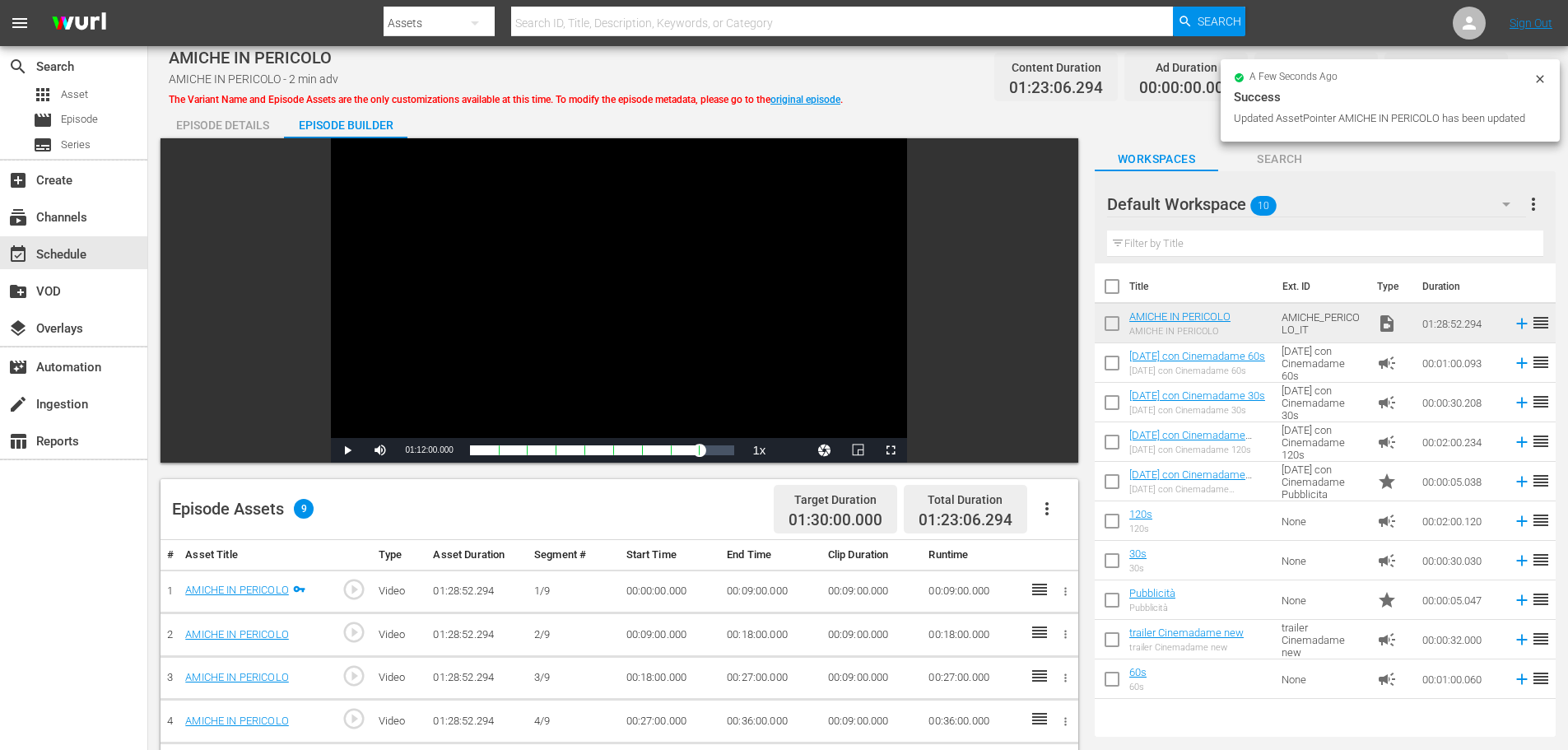
click at [1048, 513] on icon "button" at bounding box center [1047, 508] width 3 height 13
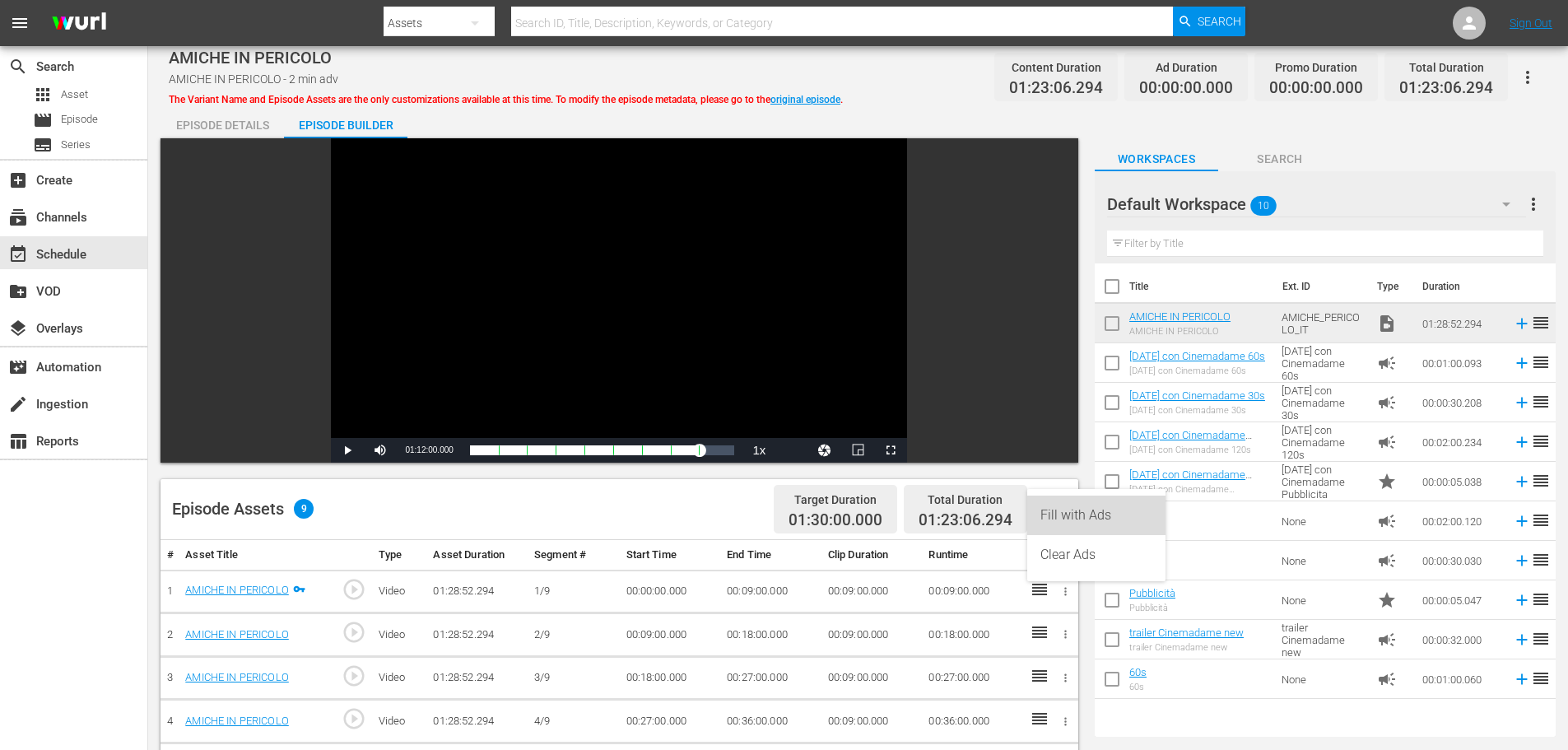
click at [1080, 517] on div "Fill with Ads" at bounding box center [1097, 515] width 112 height 40
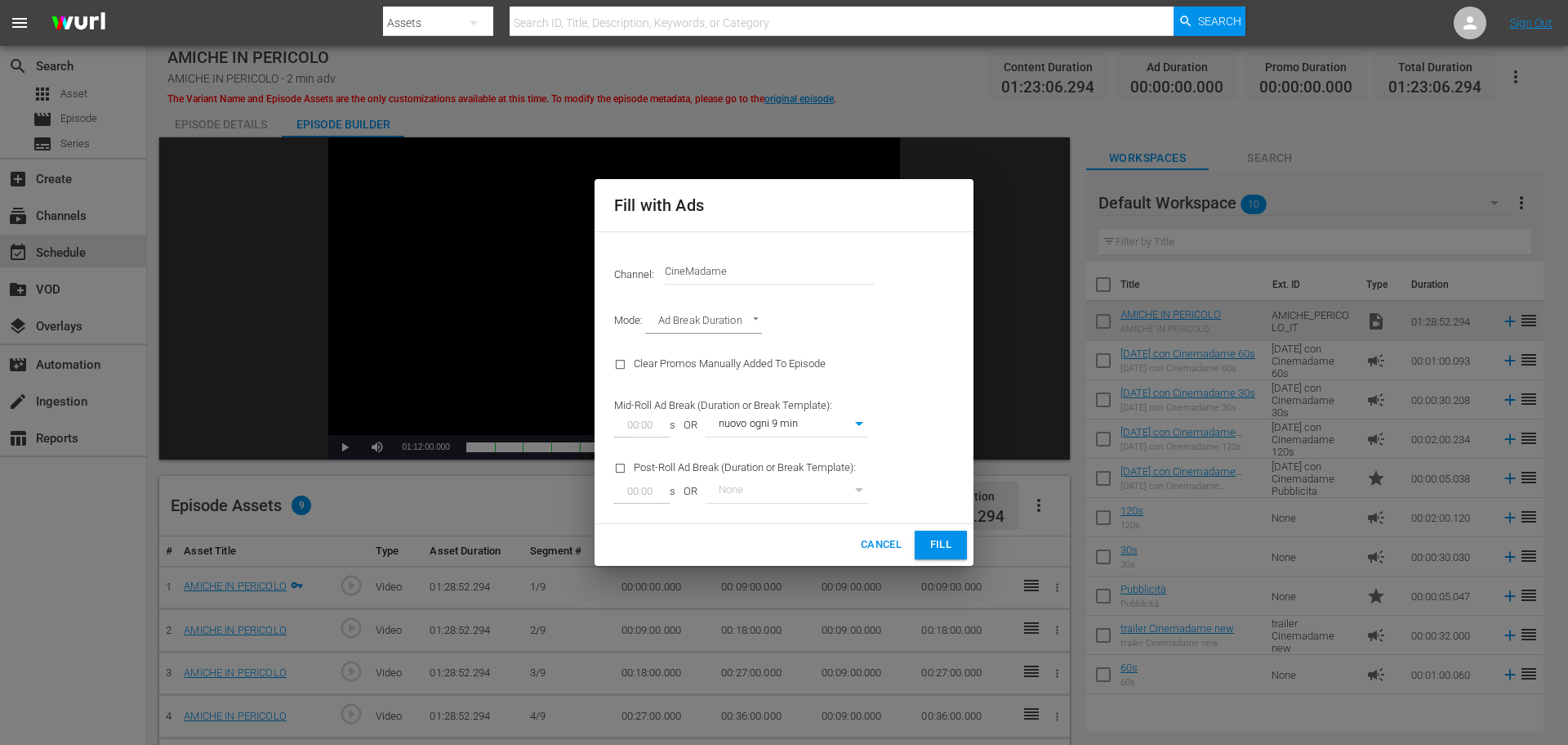
click at [947, 551] on span "Fill" at bounding box center [941, 544] width 27 height 19
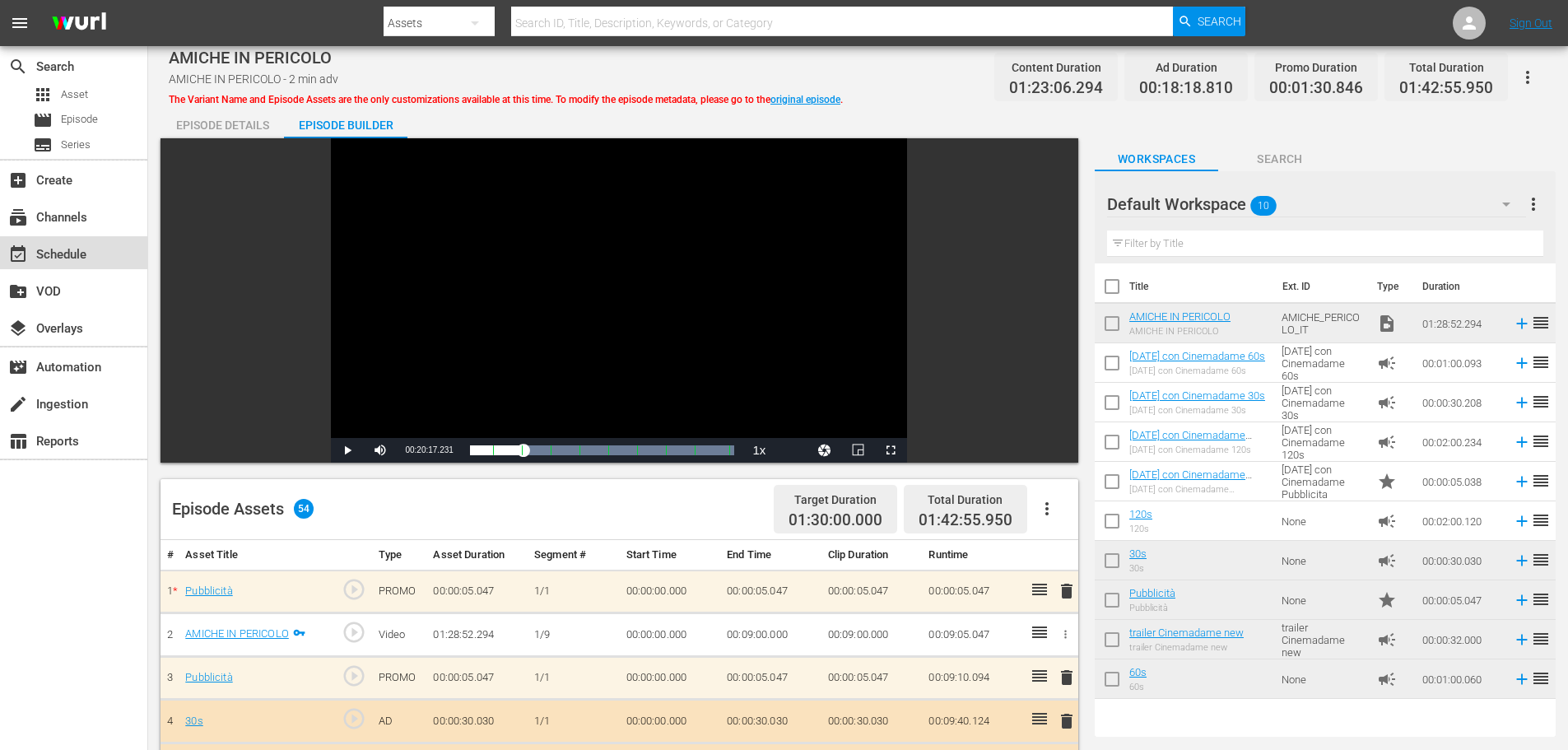
click at [51, 246] on div "event_available Schedule" at bounding box center [46, 251] width 92 height 15
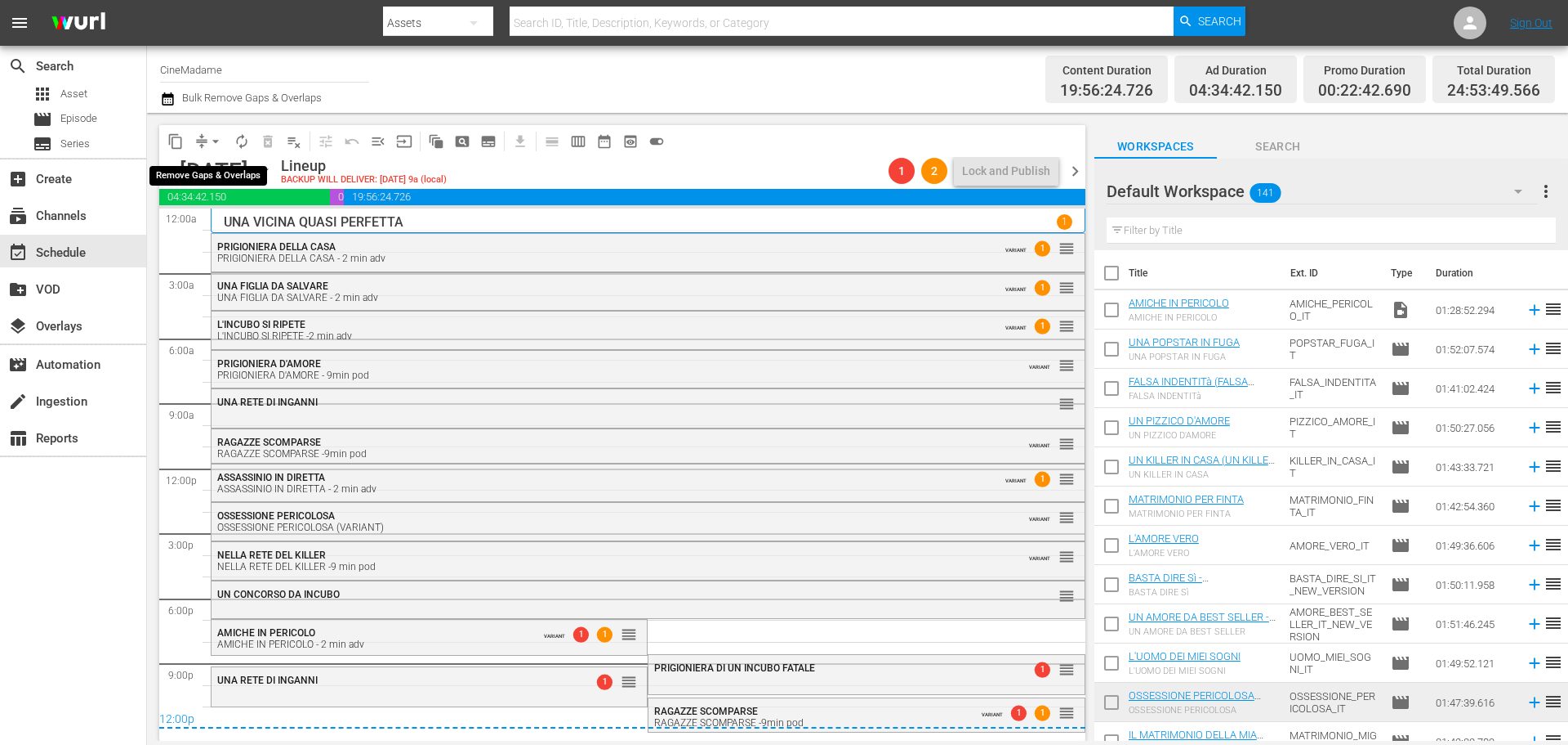
click at [202, 135] on span "compress" at bounding box center [201, 141] width 16 height 16
click at [803, 676] on div "PRIGIONIERA DI UN INCUBO FATALE 1 reorder" at bounding box center [866, 669] width 435 height 27
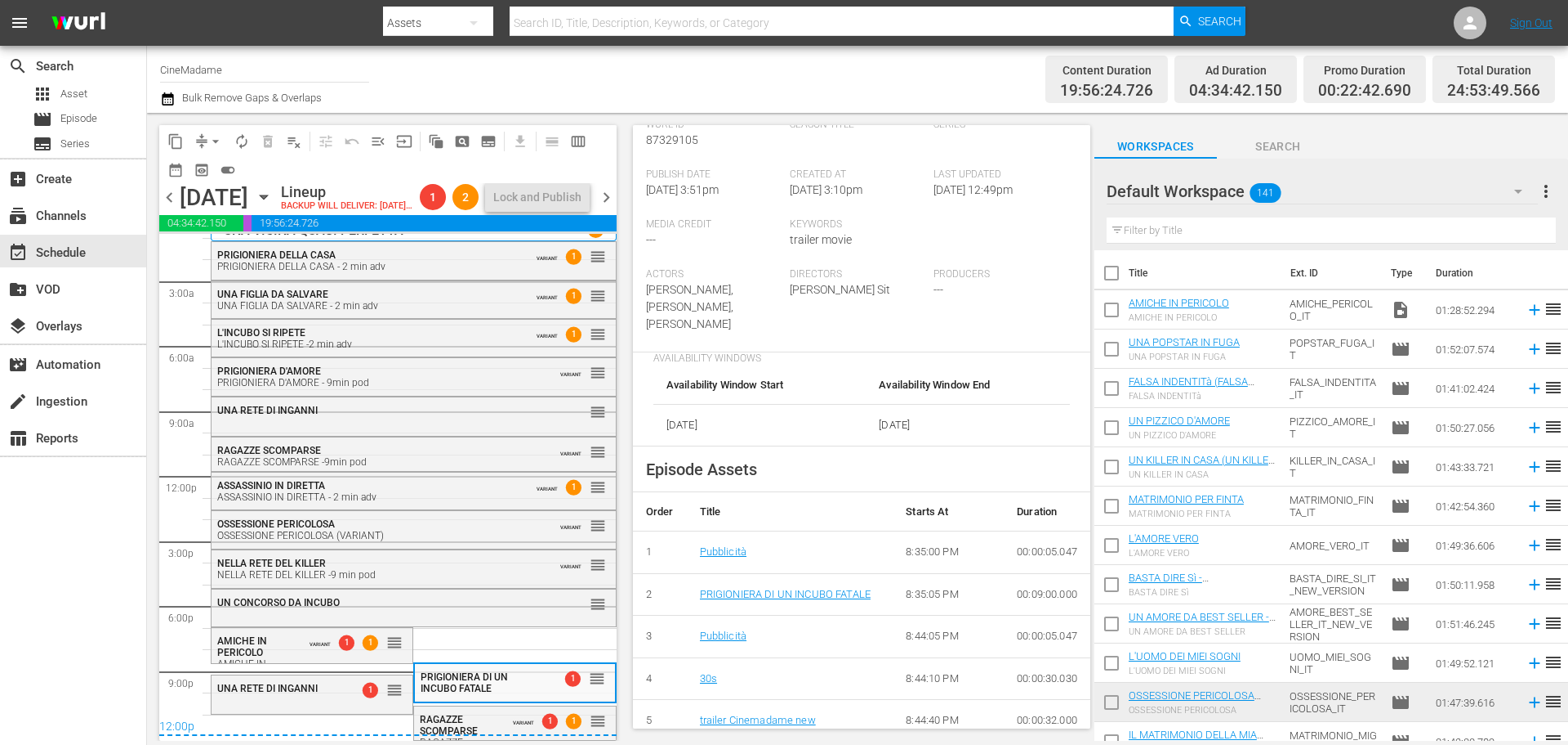
scroll to position [45, 0]
click at [286, 694] on div "UNA RETE DI INGANNI 1 reorder" at bounding box center [312, 688] width 201 height 27
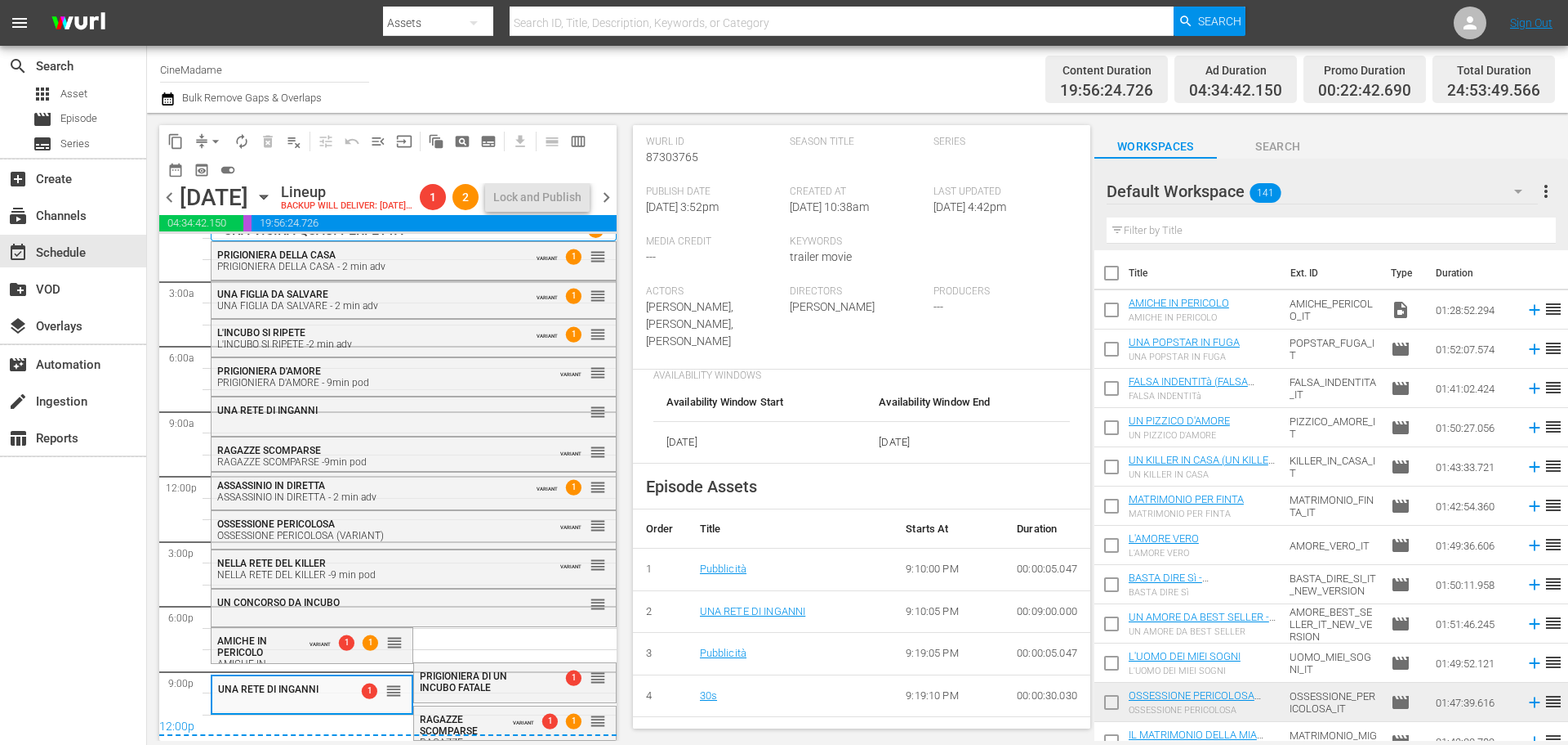
scroll to position [589, 0]
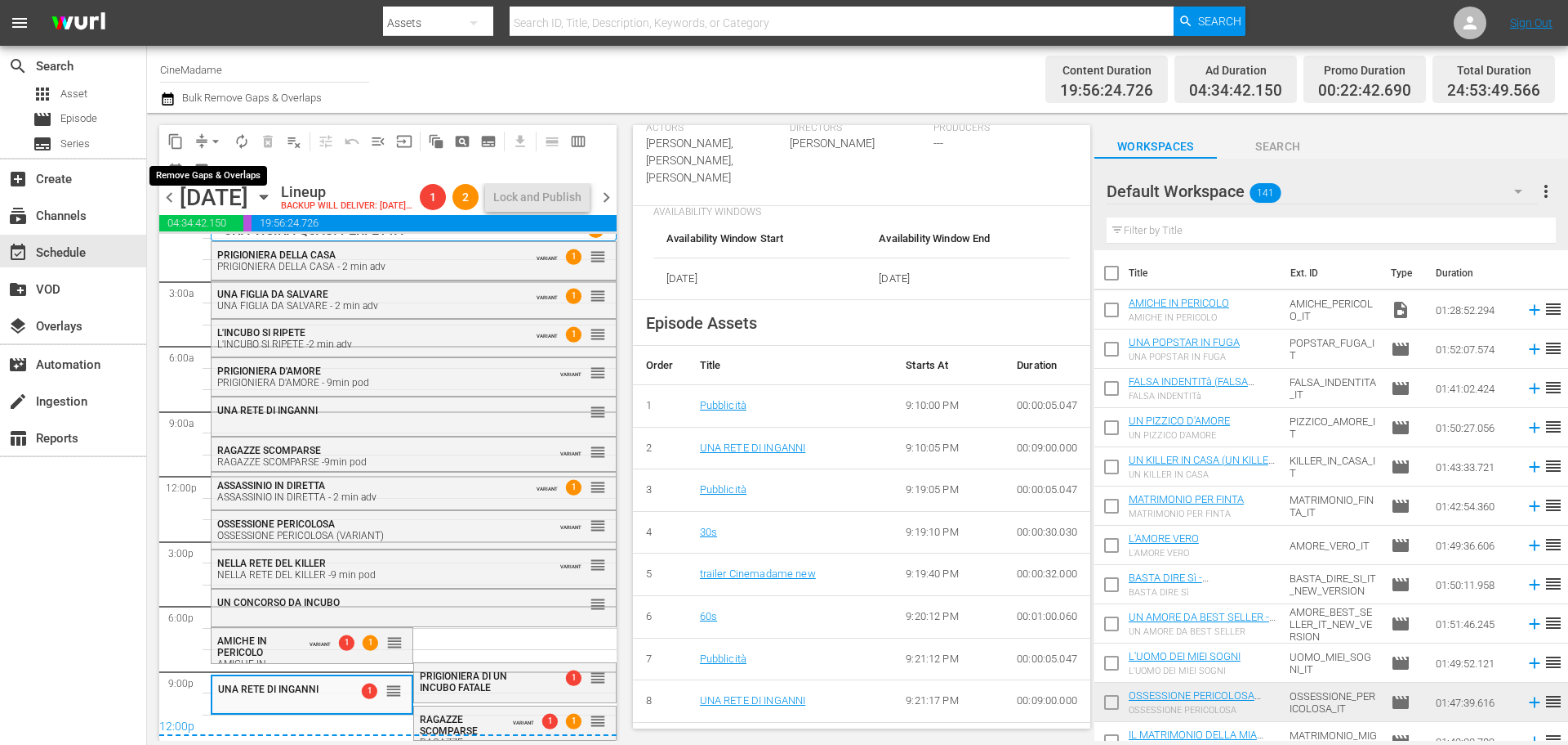
click at [213, 135] on span "arrow_drop_down" at bounding box center [215, 141] width 16 height 16
click at [267, 237] on li "Align to End of Previous Day" at bounding box center [217, 228] width 171 height 27
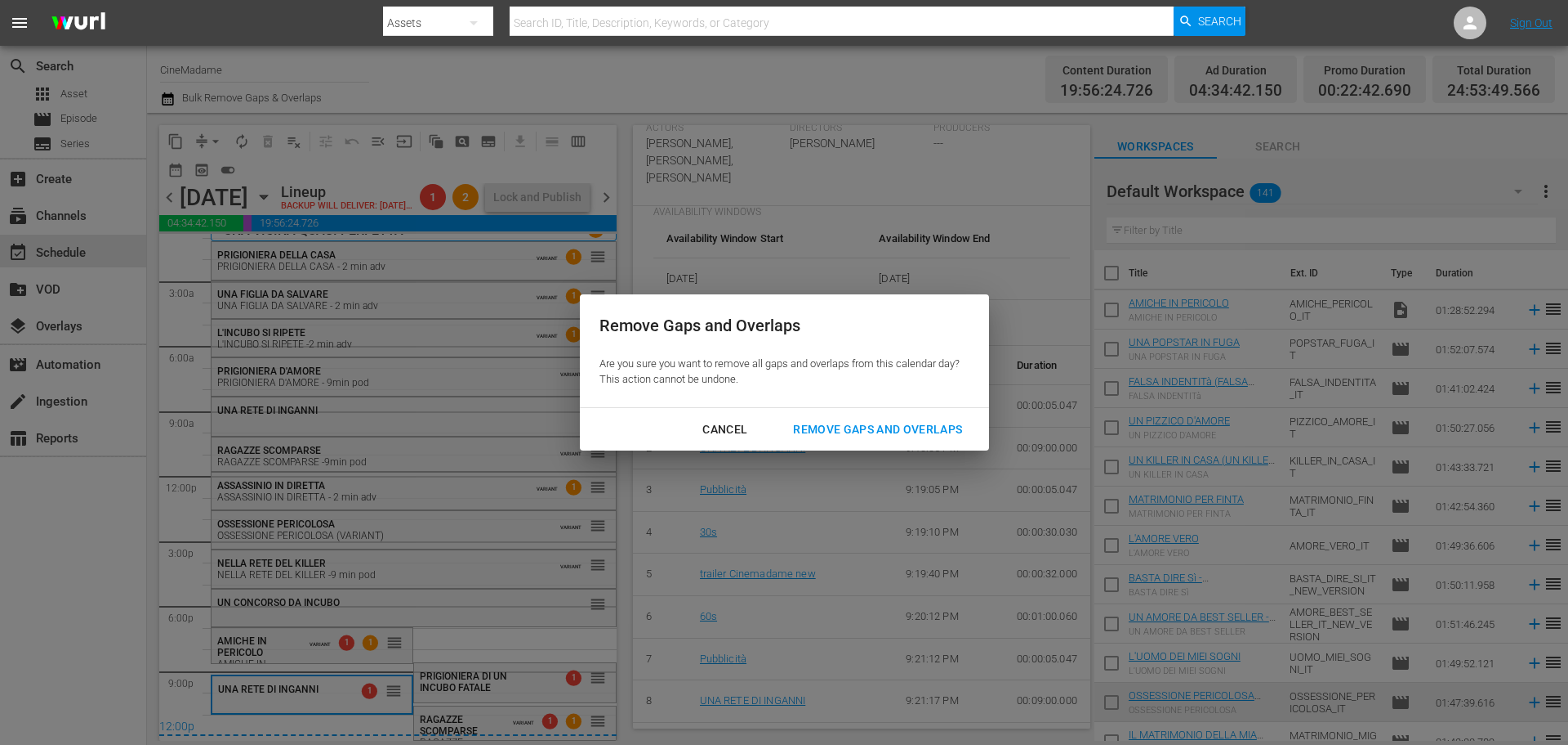
click at [879, 426] on div "Remove Gaps and Overlaps" at bounding box center [877, 430] width 195 height 21
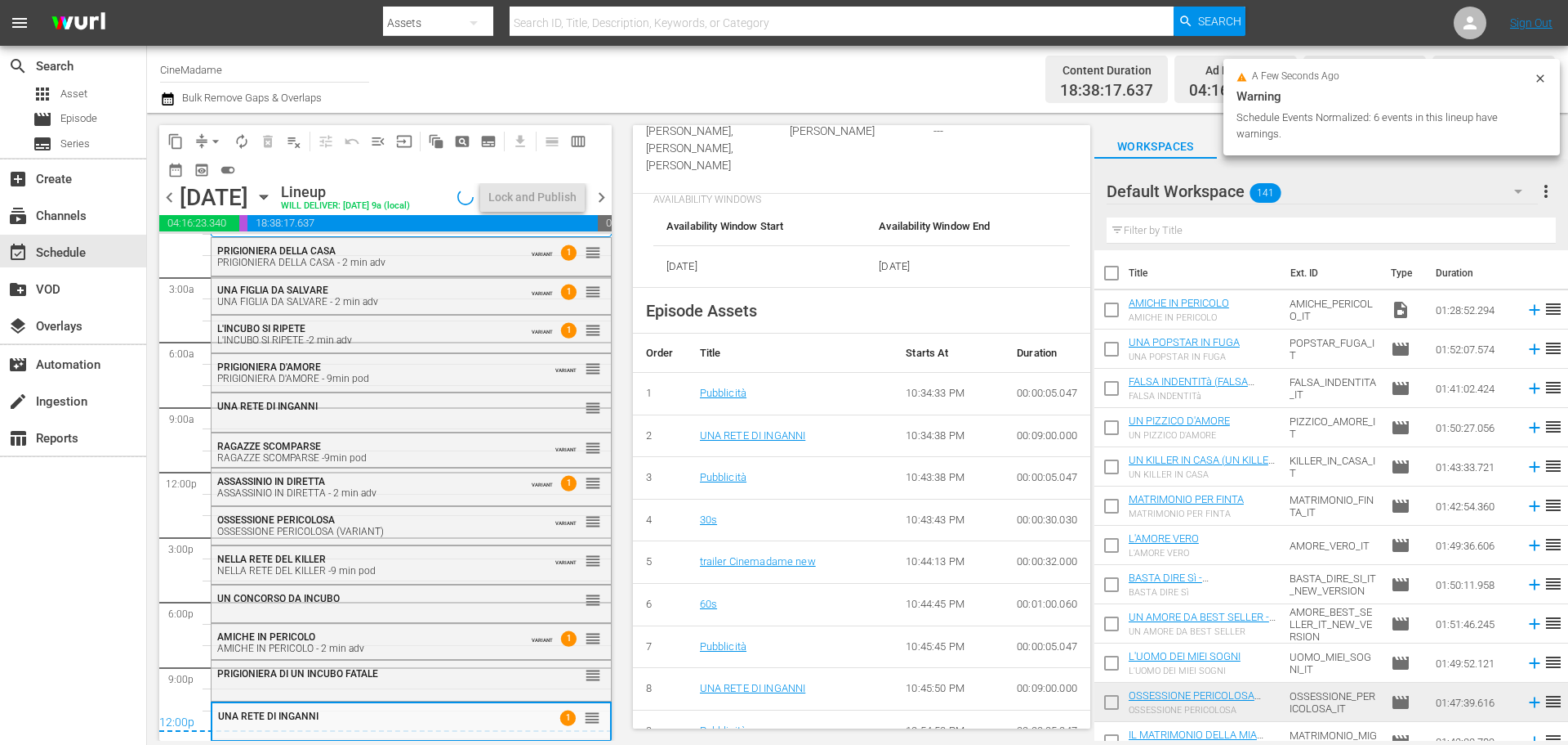
scroll to position [577, 0]
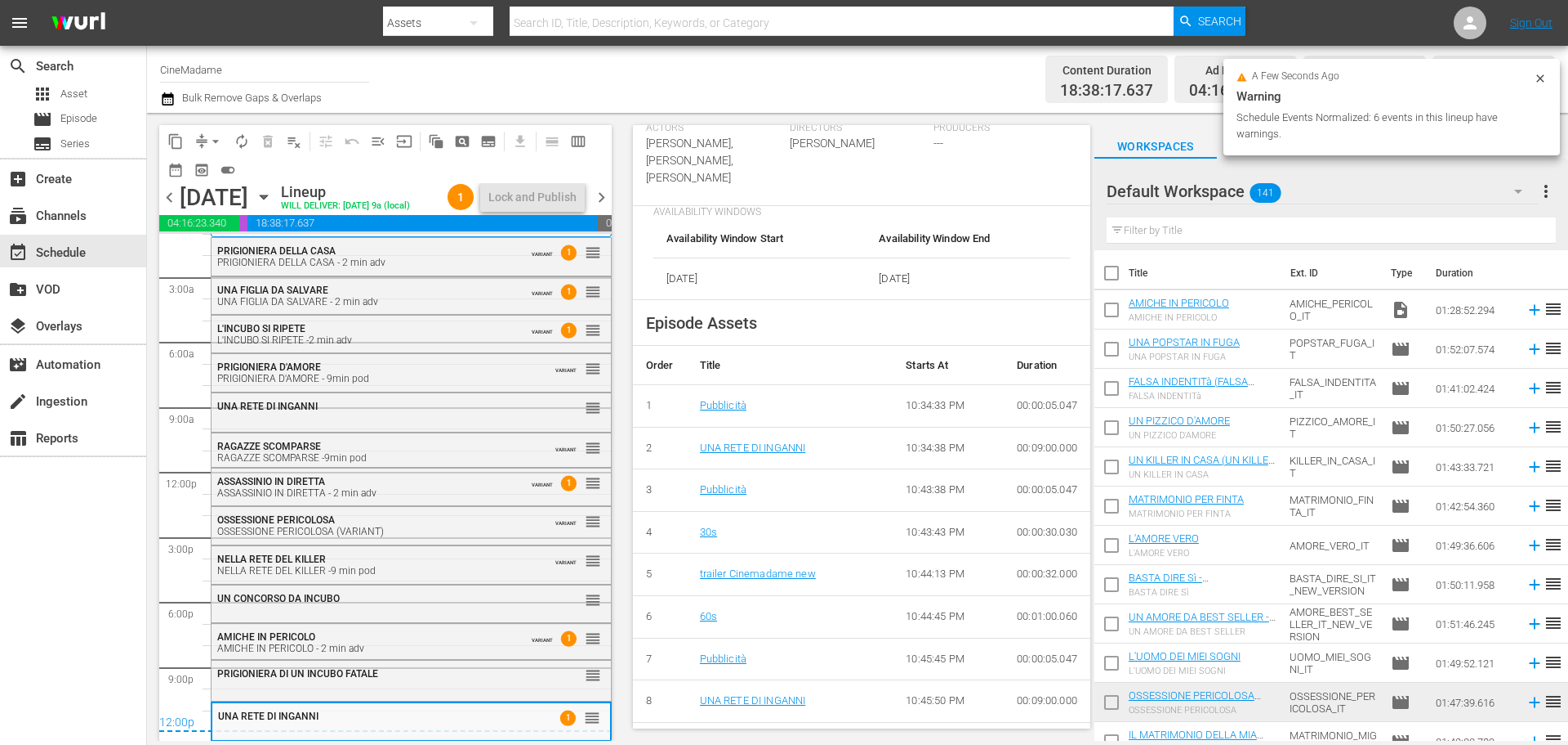
click at [332, 678] on span "PRIGIONIERA DI UN INCUBO FATALE" at bounding box center [298, 673] width 161 height 11
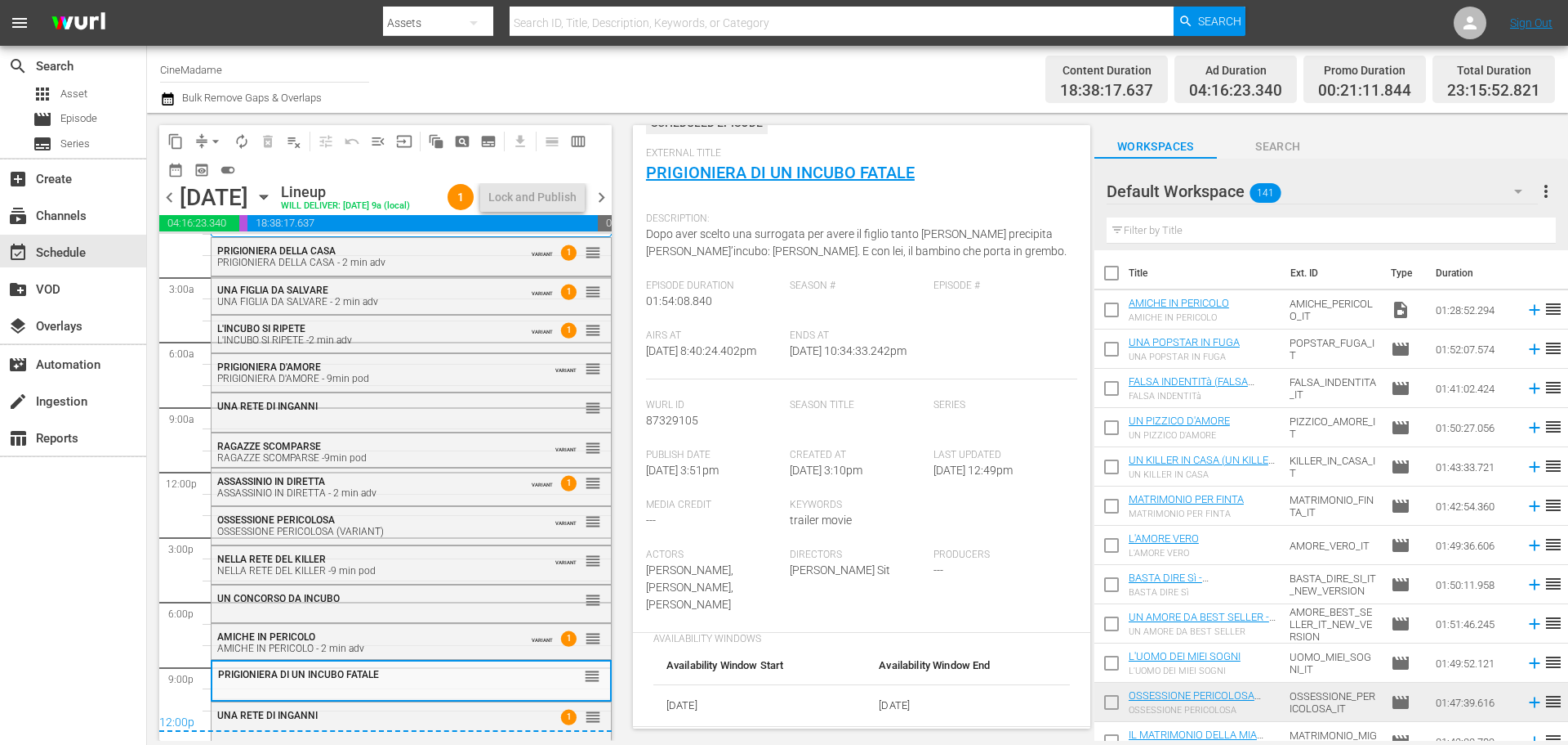
scroll to position [0, 0]
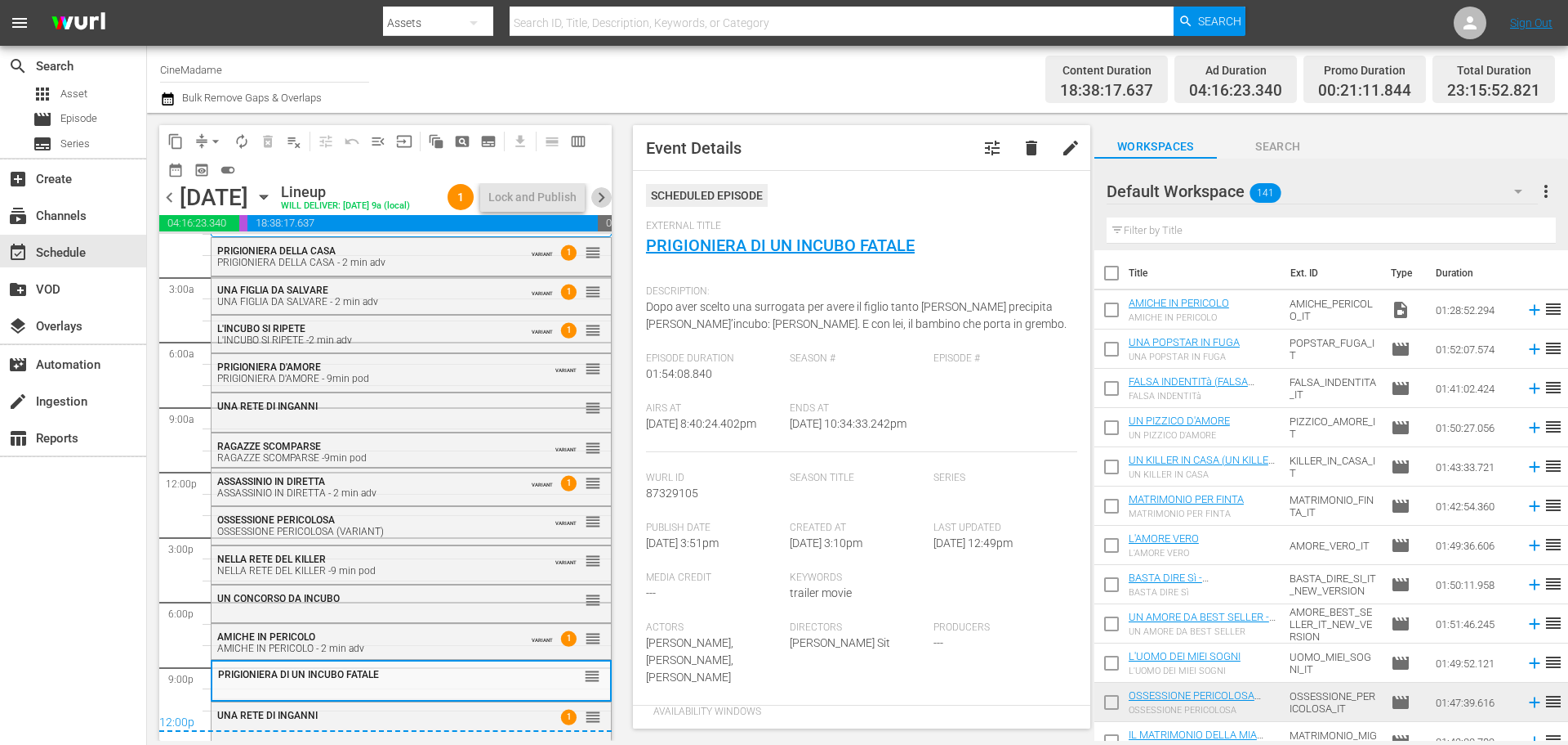
click at [601, 207] on span "chevron_right" at bounding box center [601, 197] width 21 height 21
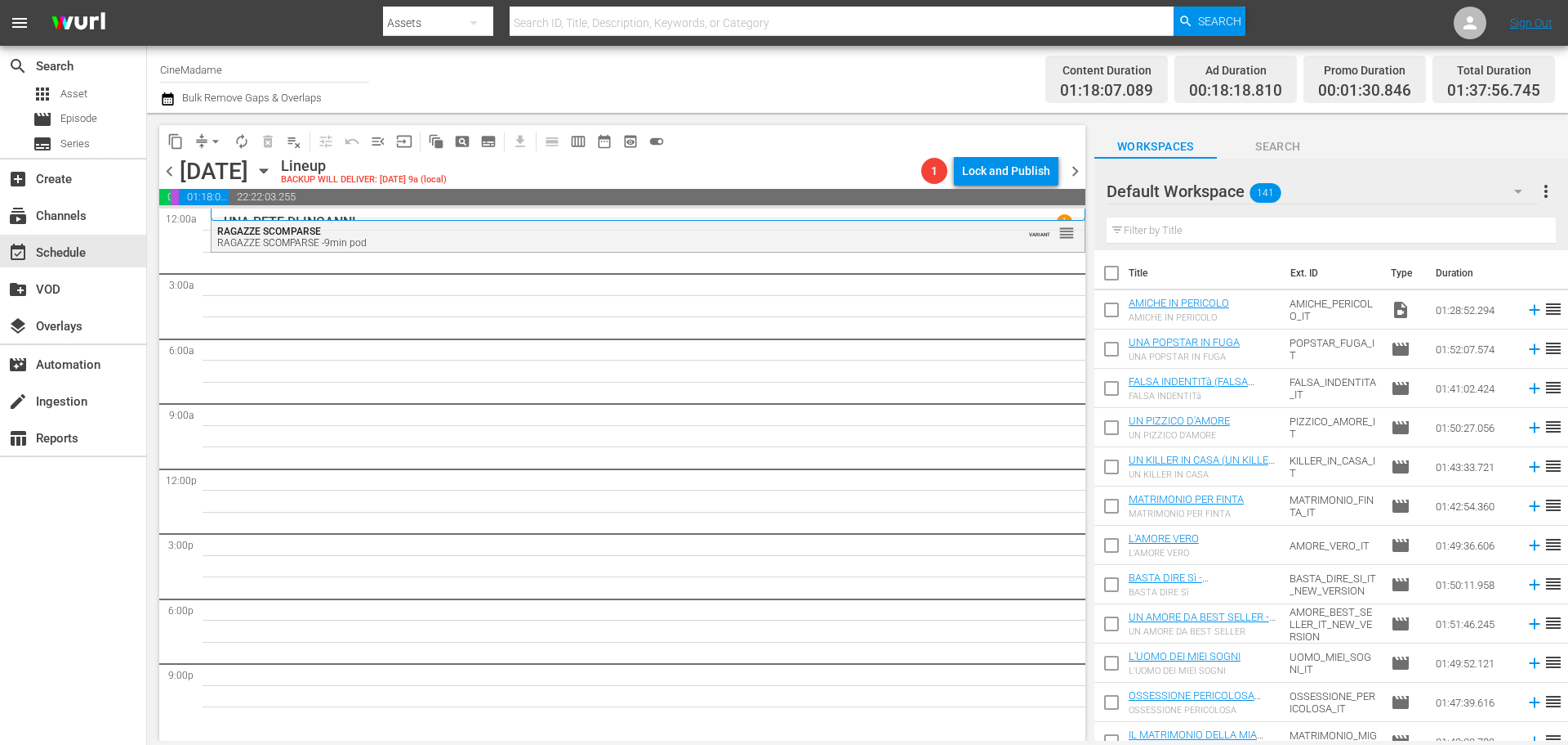
click at [1191, 246] on div "Filter by Title" at bounding box center [1332, 231] width 449 height 39
click at [1193, 213] on div "Filter by Title" at bounding box center [1332, 231] width 449 height 39
click at [1185, 230] on input "text" at bounding box center [1332, 231] width 449 height 27
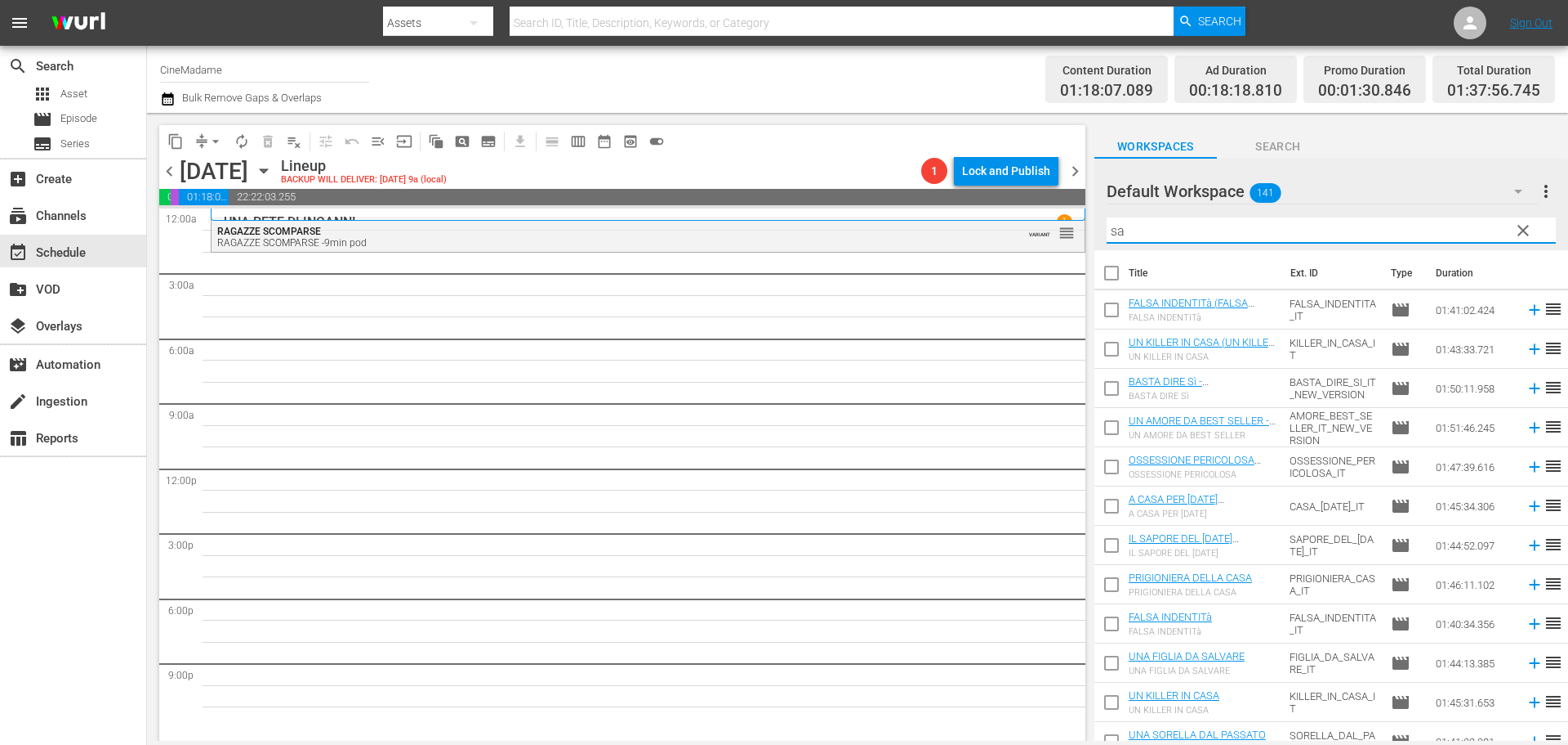
type input "s"
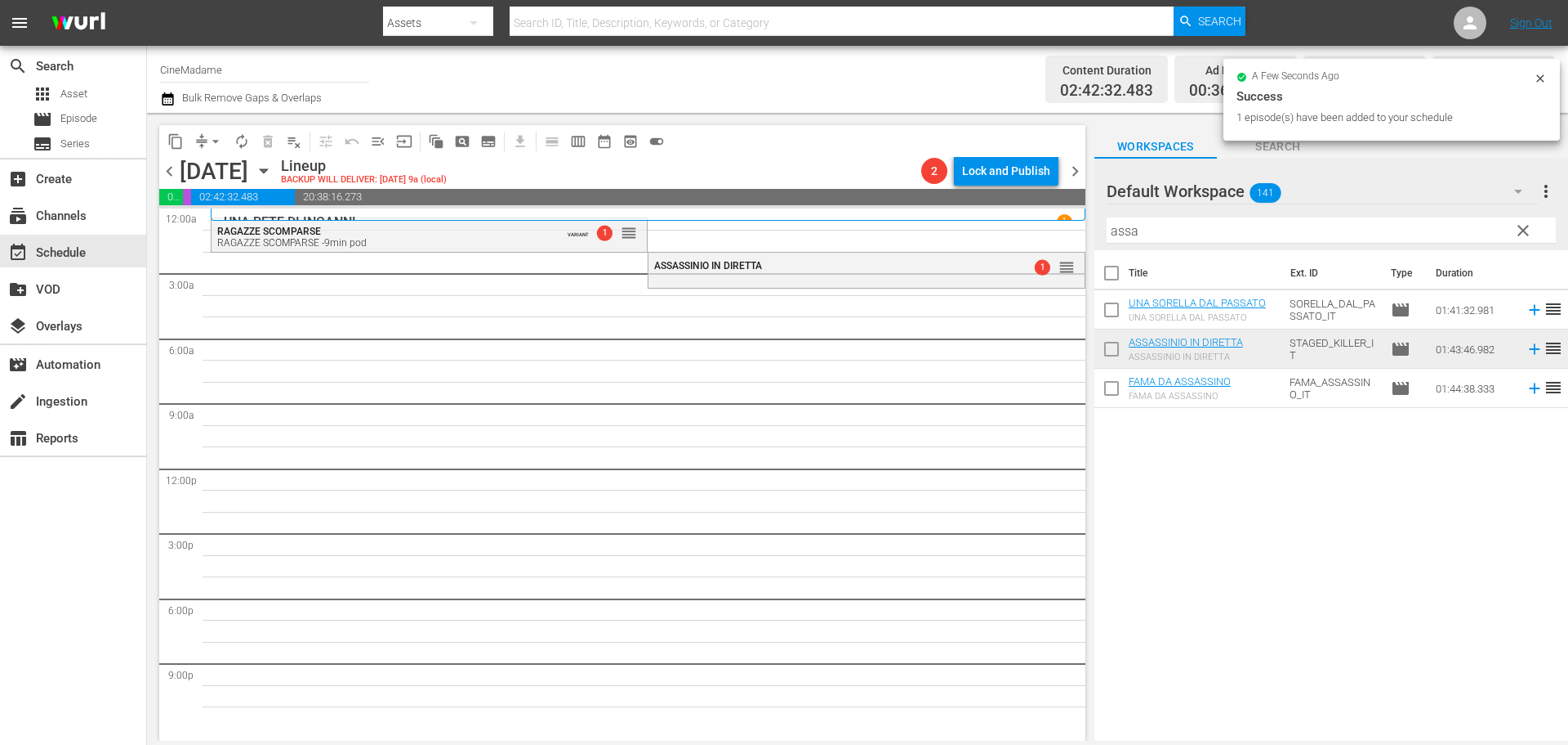
click at [1217, 240] on input "assa" at bounding box center [1332, 231] width 449 height 27
click at [1215, 237] on input "assa" at bounding box center [1332, 231] width 449 height 27
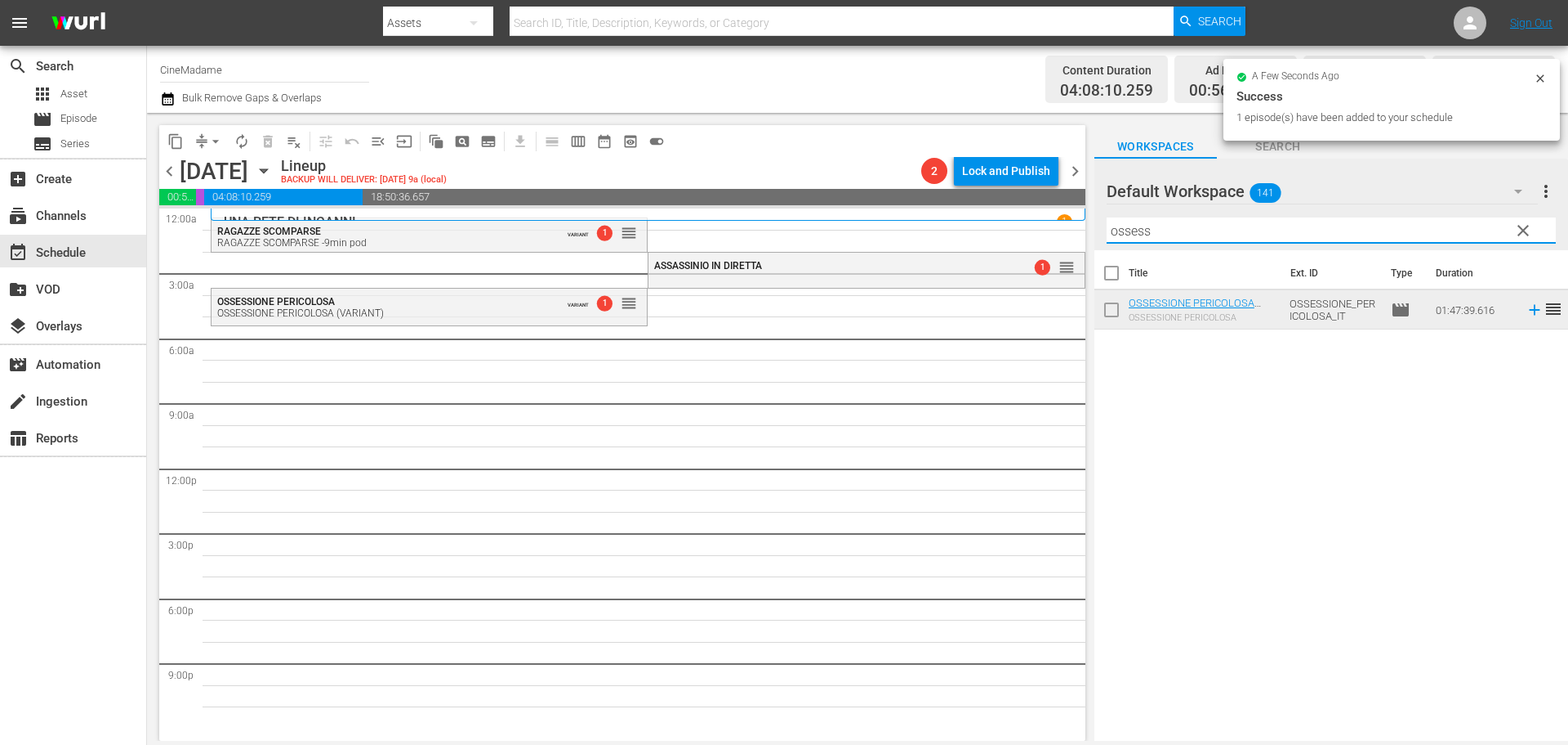
click at [1188, 234] on input "ossess" at bounding box center [1332, 231] width 449 height 27
click at [1187, 234] on input "ossess" at bounding box center [1332, 231] width 449 height 27
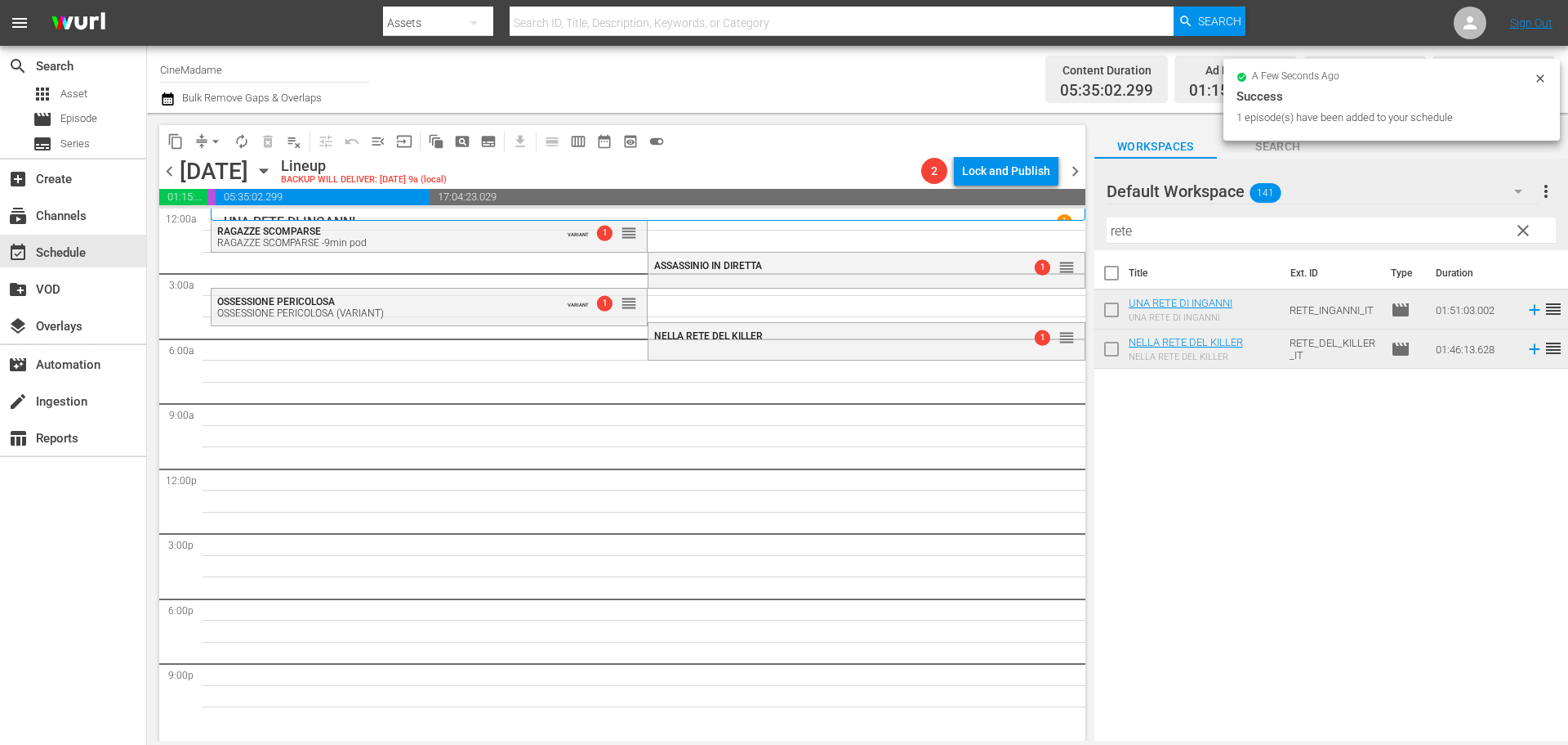
click at [1181, 230] on input "rete" at bounding box center [1332, 231] width 449 height 27
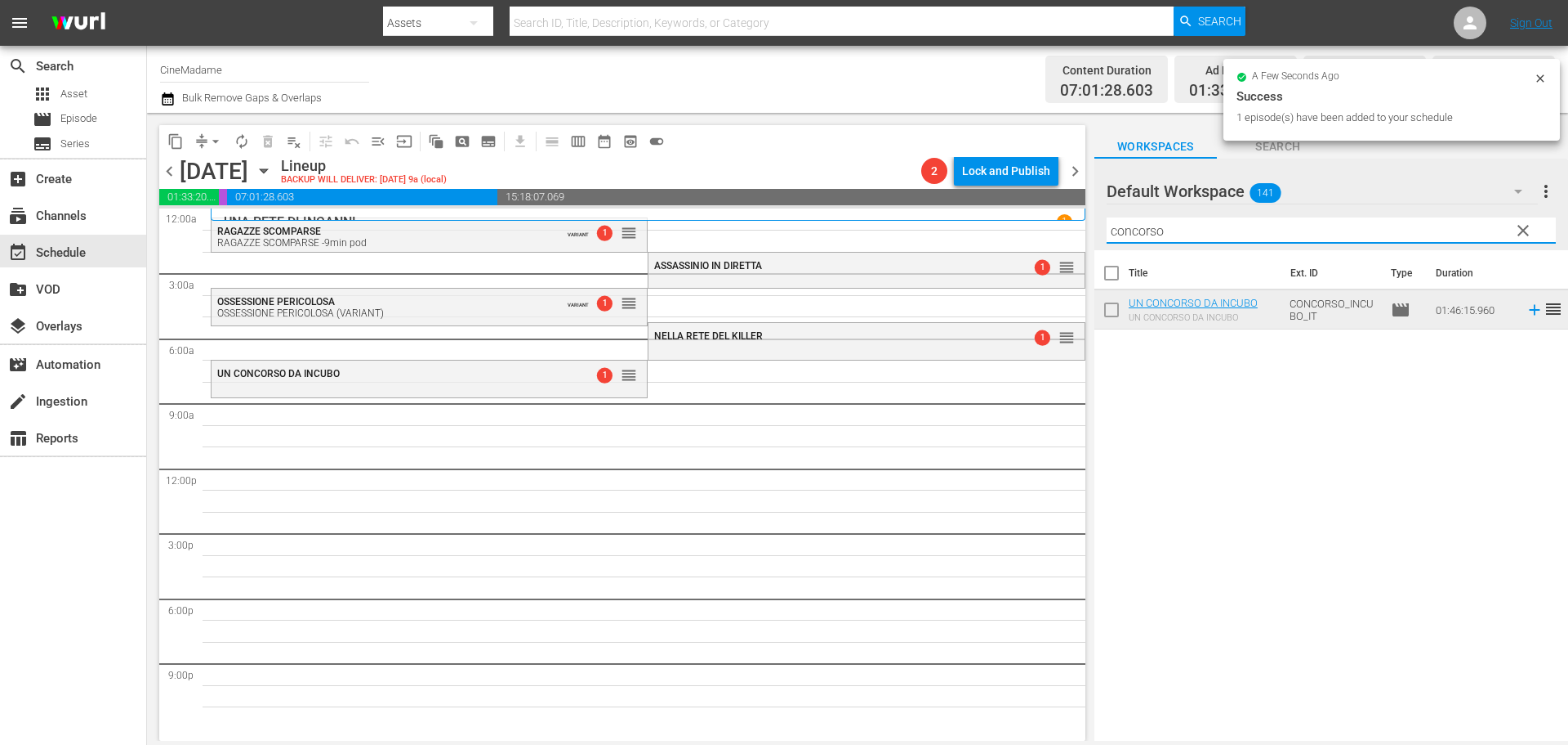
click at [1154, 223] on input "concorso" at bounding box center [1332, 231] width 449 height 27
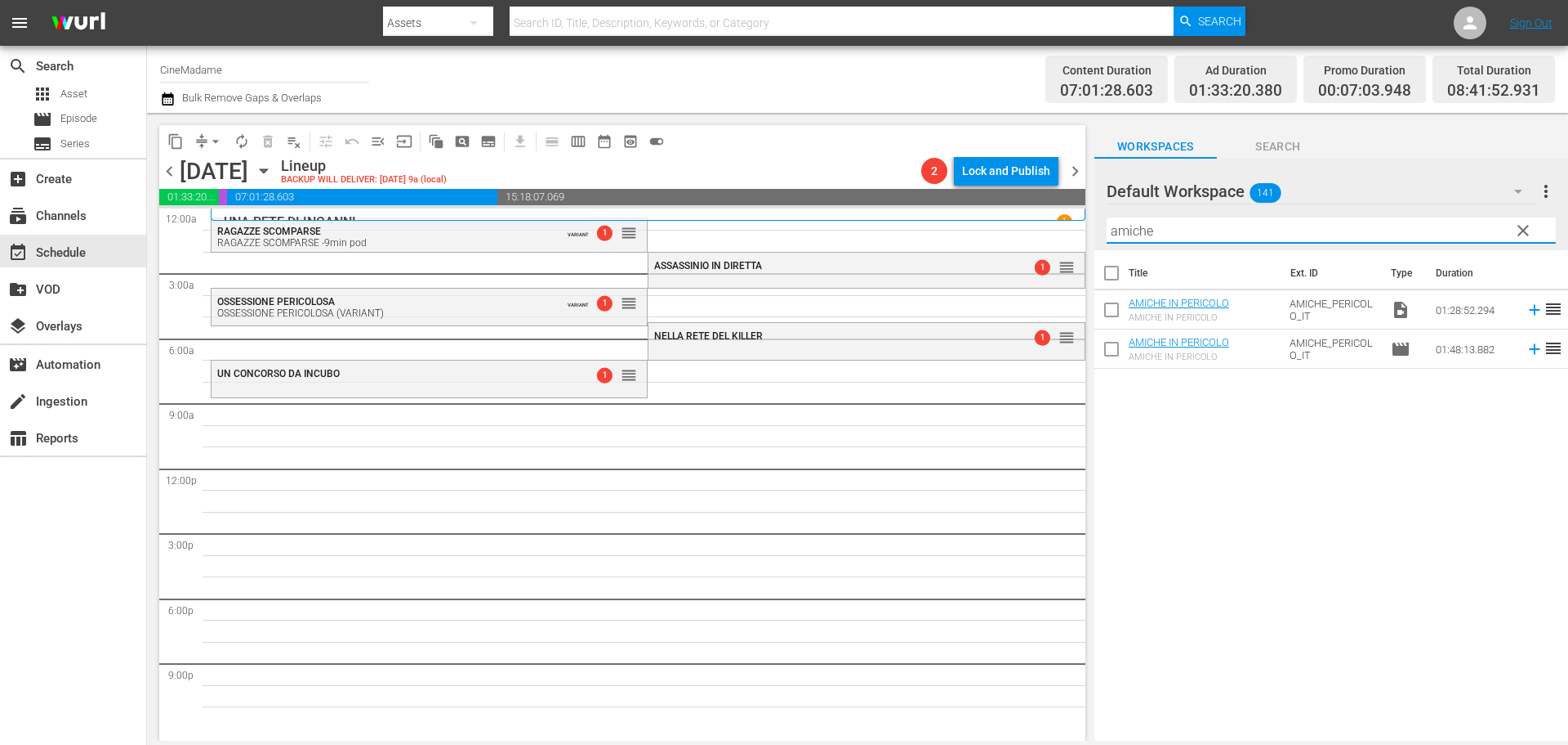
type input "amiche"
click at [1109, 303] on input "checkbox" at bounding box center [1111, 313] width 34 height 34
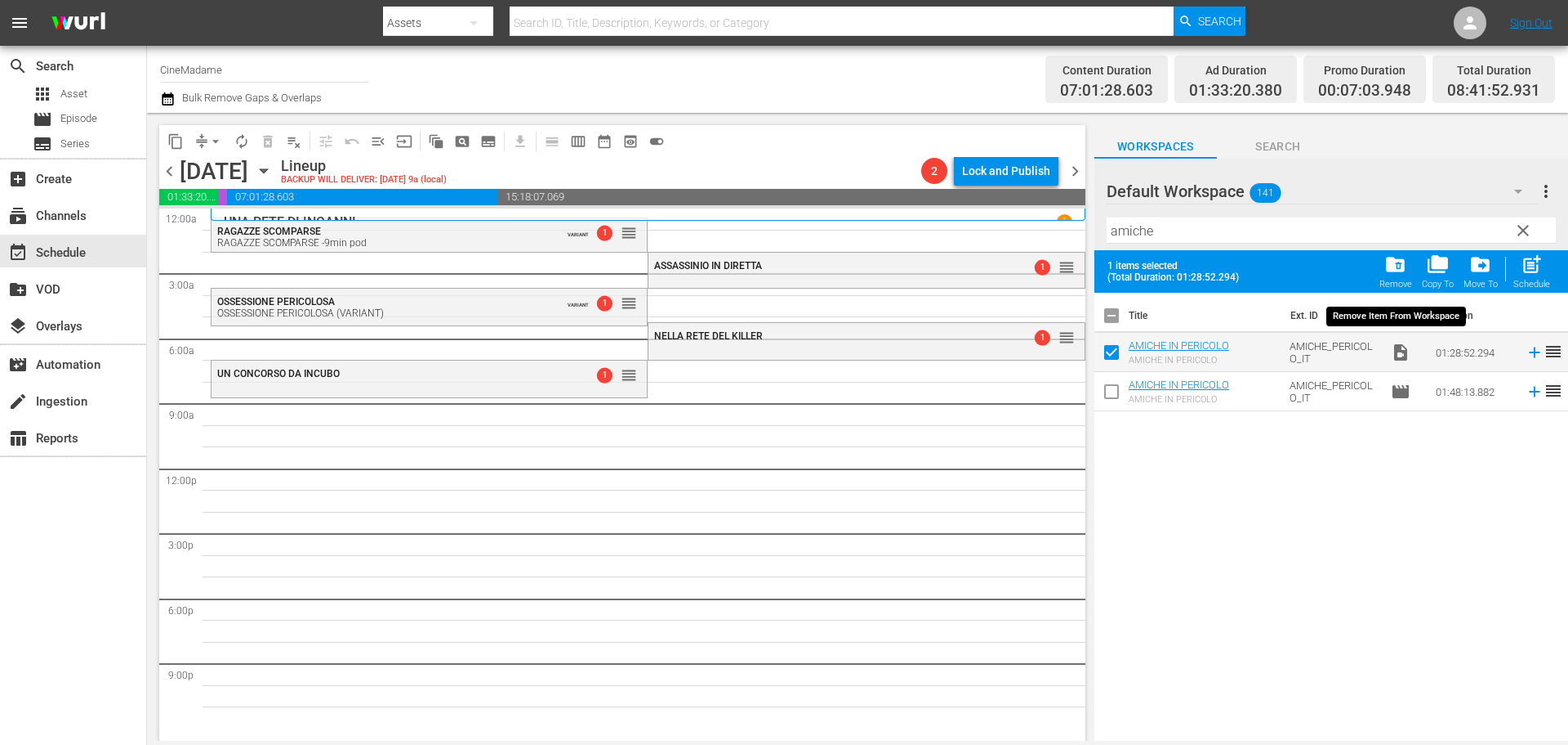
click at [1397, 267] on span "folder_delete" at bounding box center [1396, 265] width 22 height 22
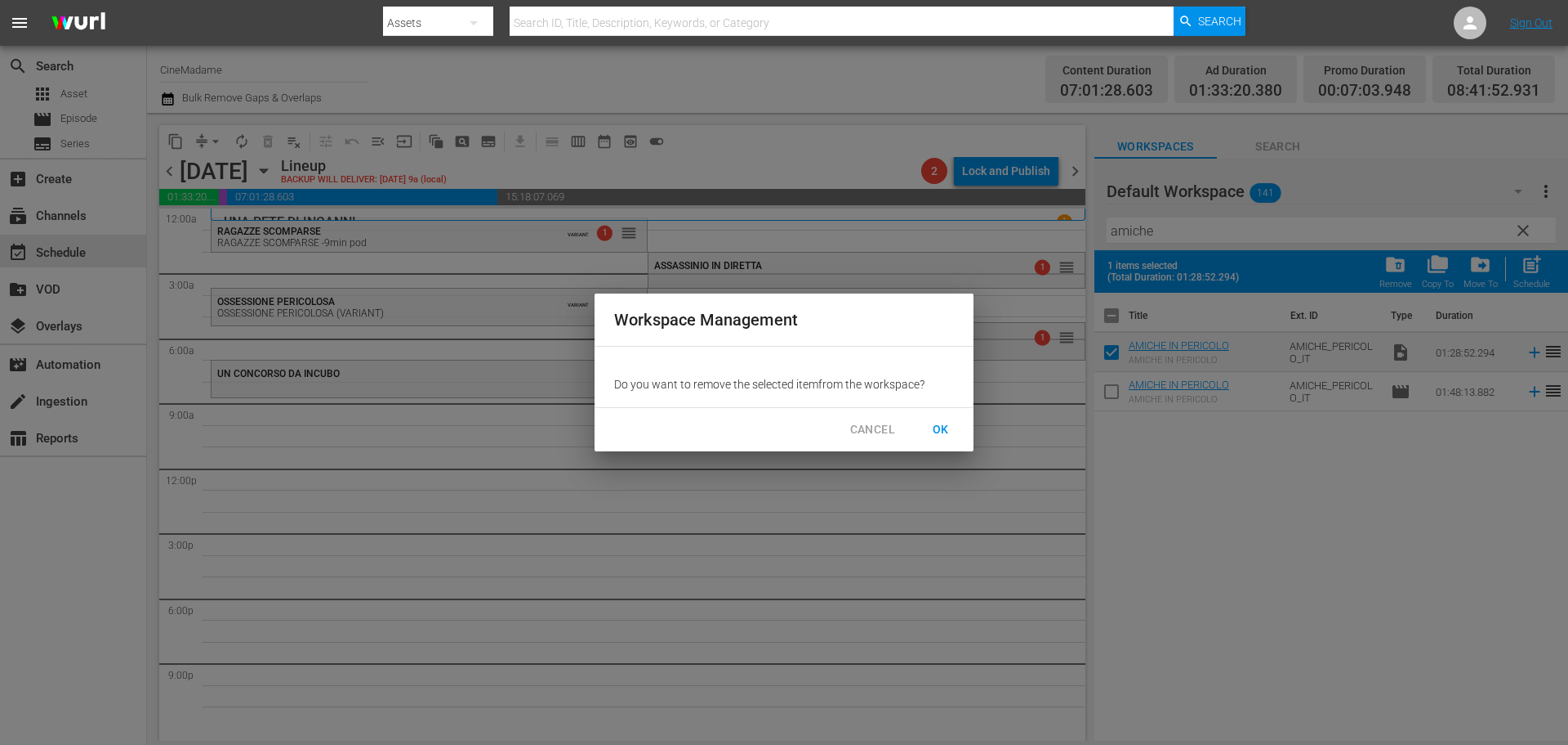
click at [947, 430] on span "OK" at bounding box center [941, 430] width 27 height 21
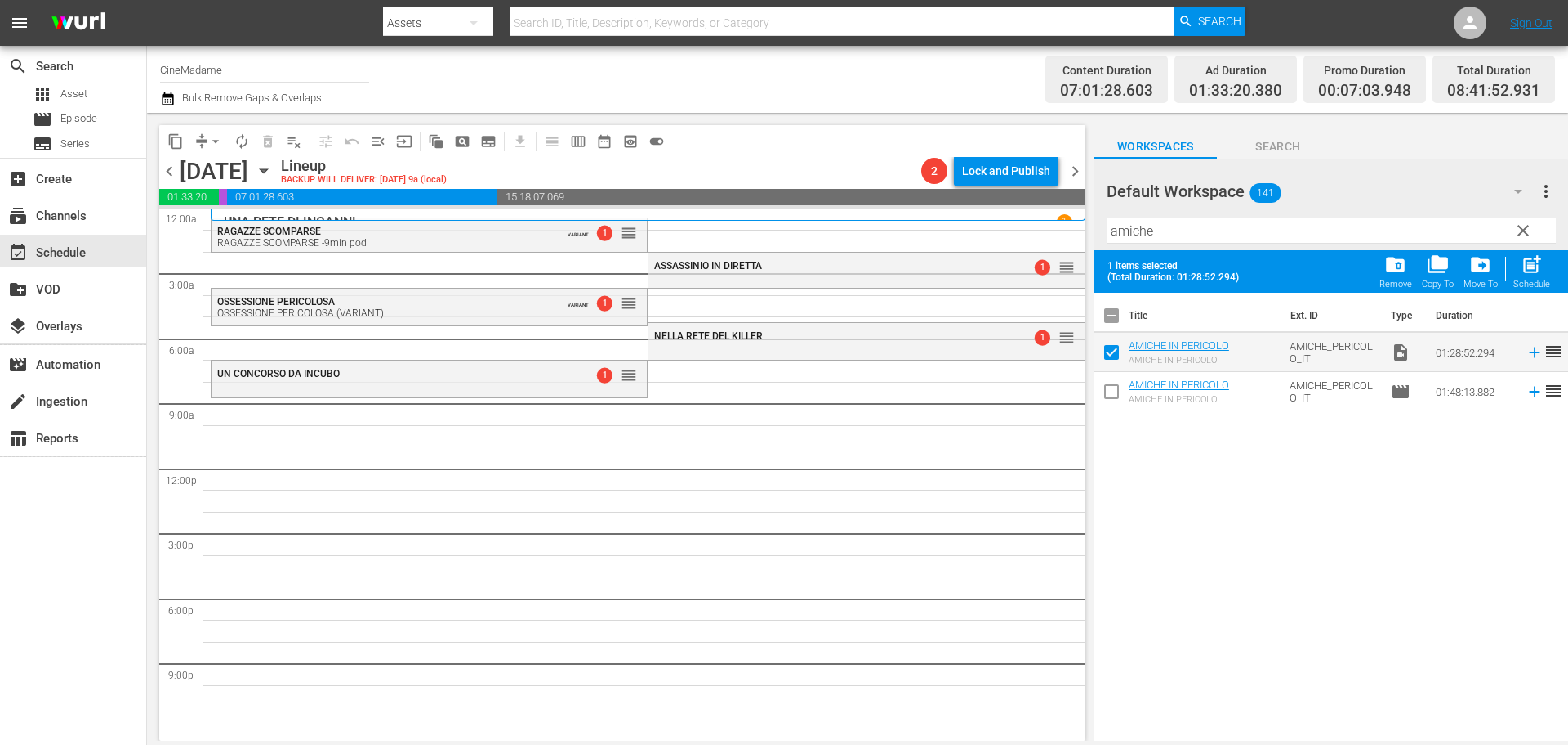
checkbox input "false"
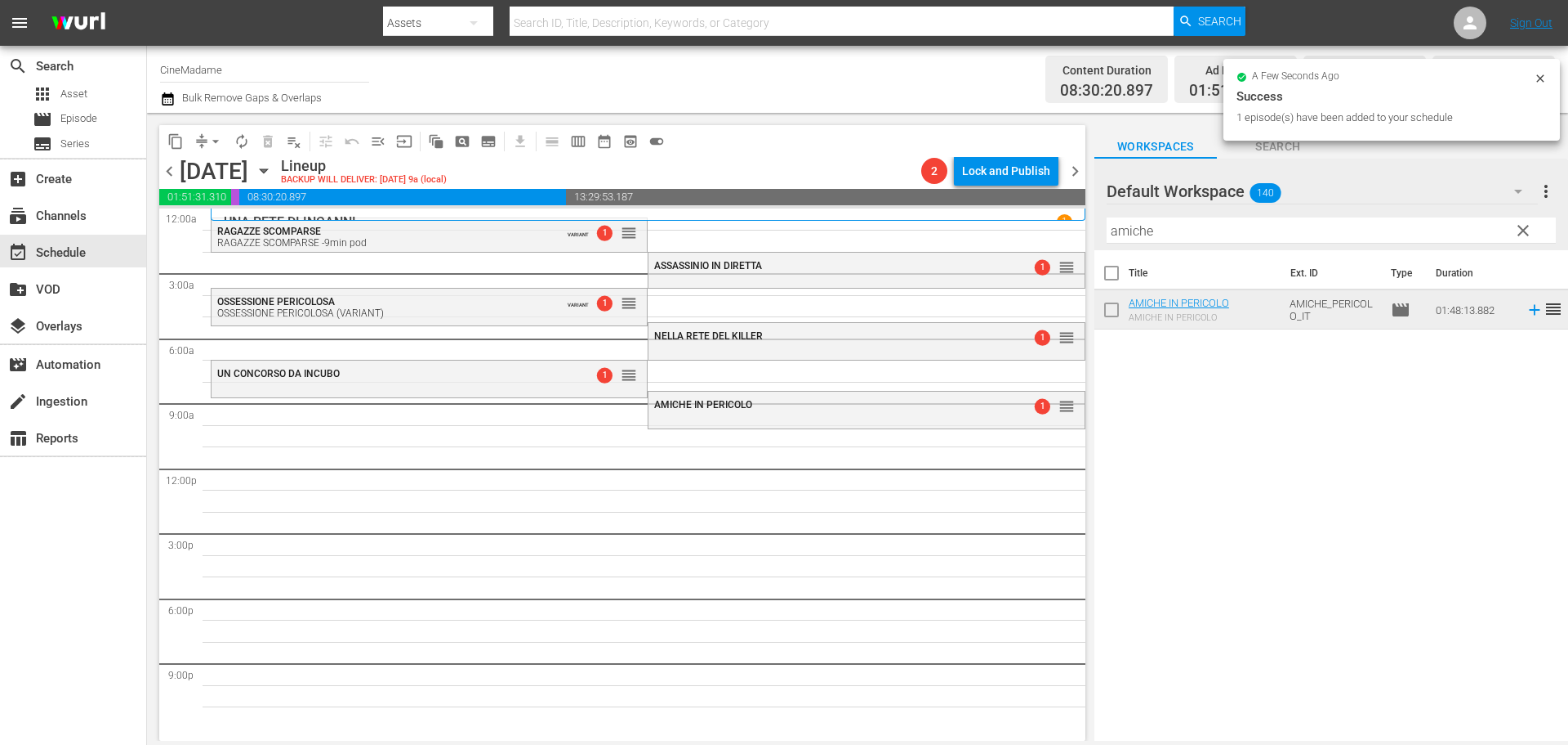
click at [1178, 228] on input "amiche" at bounding box center [1332, 231] width 449 height 27
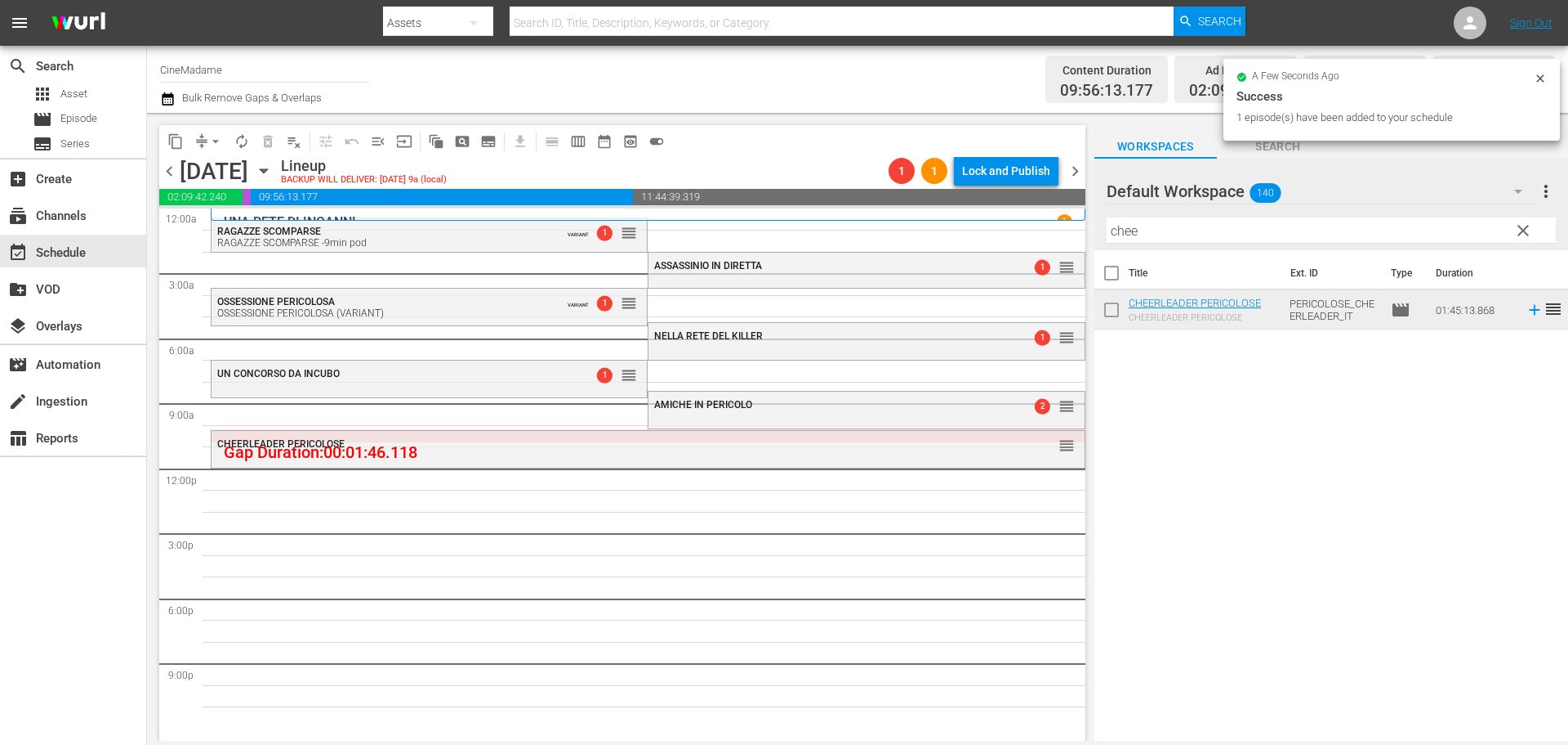
click at [1162, 243] on input "chee" at bounding box center [1332, 231] width 449 height 27
click at [1162, 243] on div "Filter by Title chee" at bounding box center [1332, 231] width 449 height 39
click at [1174, 227] on input "chee" at bounding box center [1332, 231] width 449 height 27
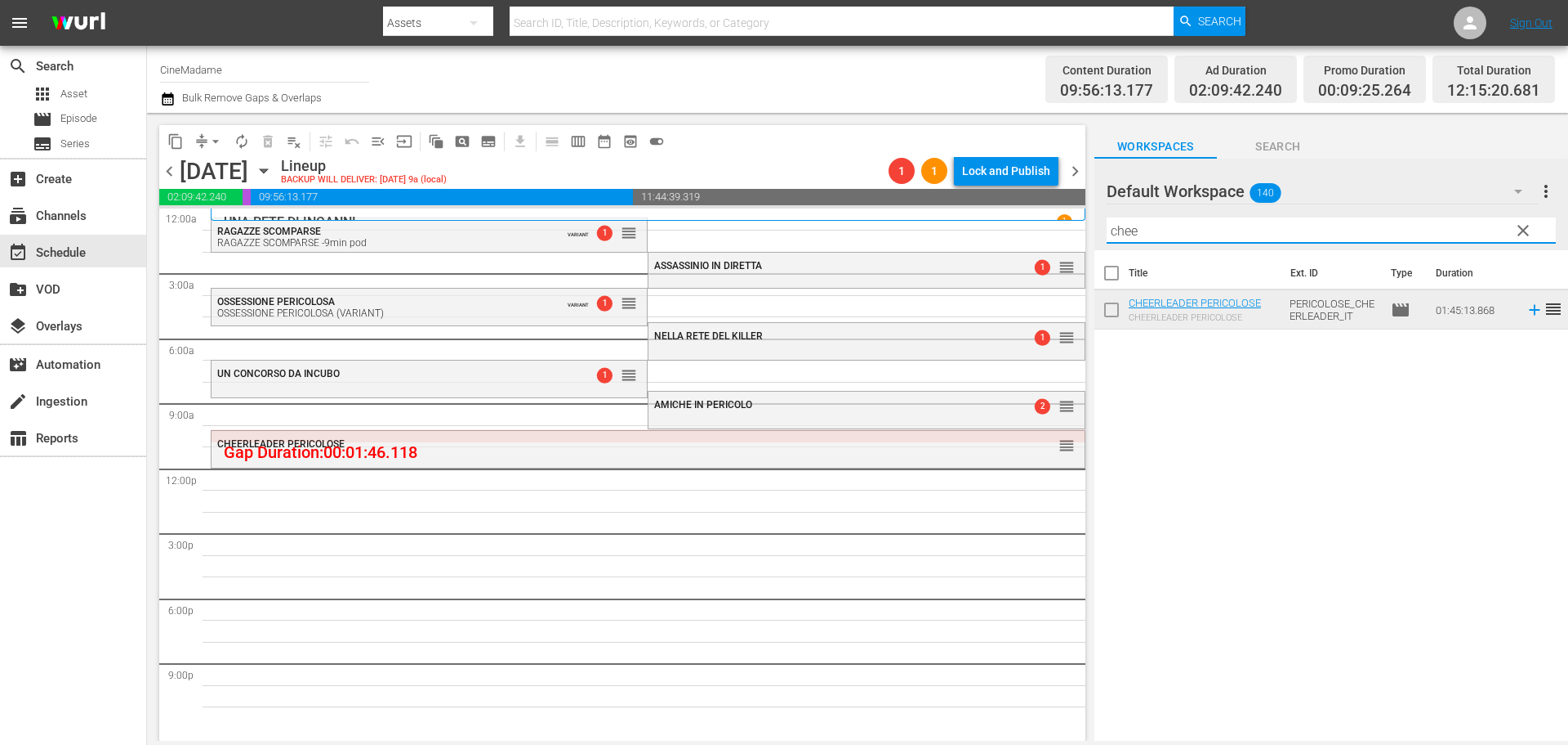
click at [1174, 227] on input "chee" at bounding box center [1332, 231] width 449 height 27
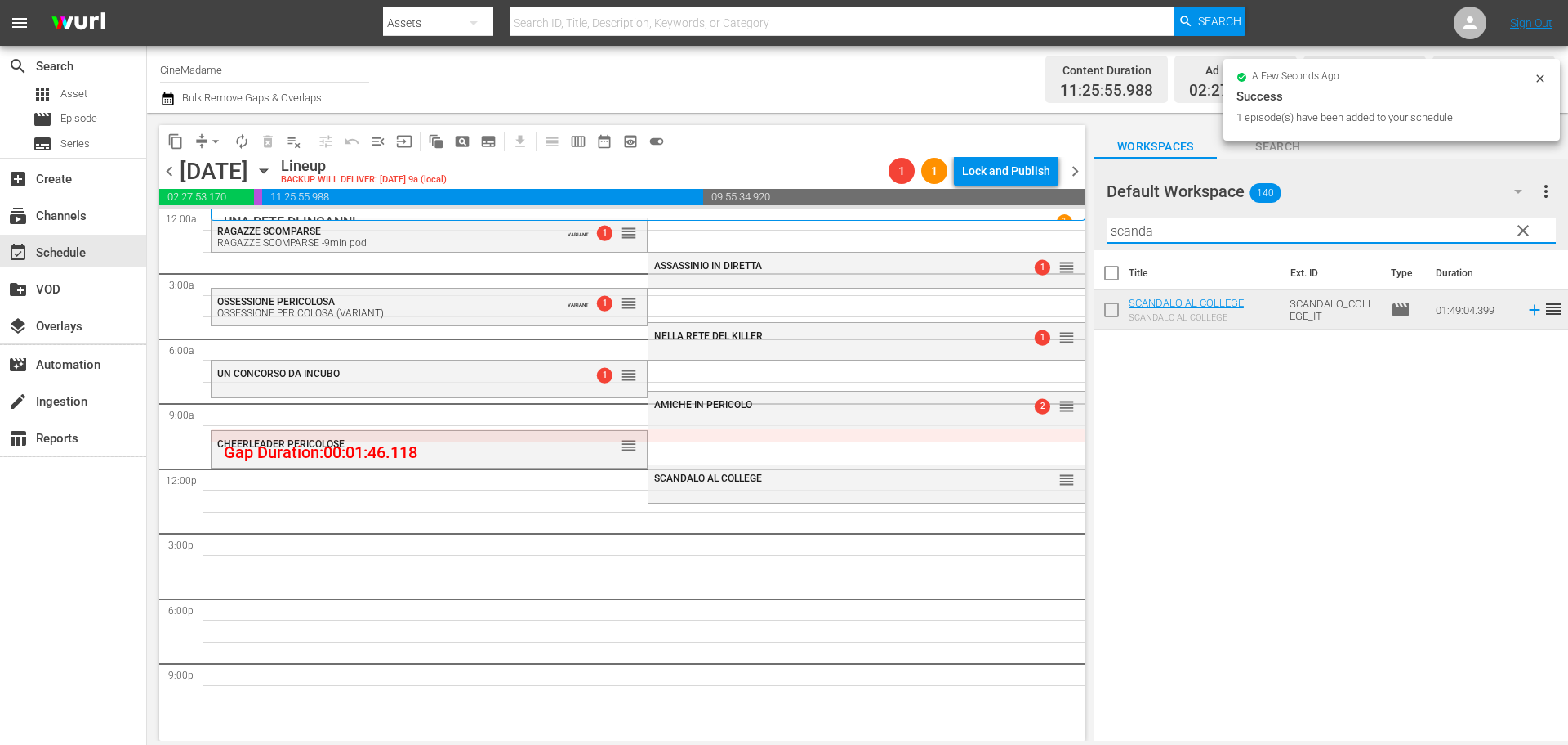
click at [1146, 234] on input "scanda" at bounding box center [1332, 231] width 449 height 27
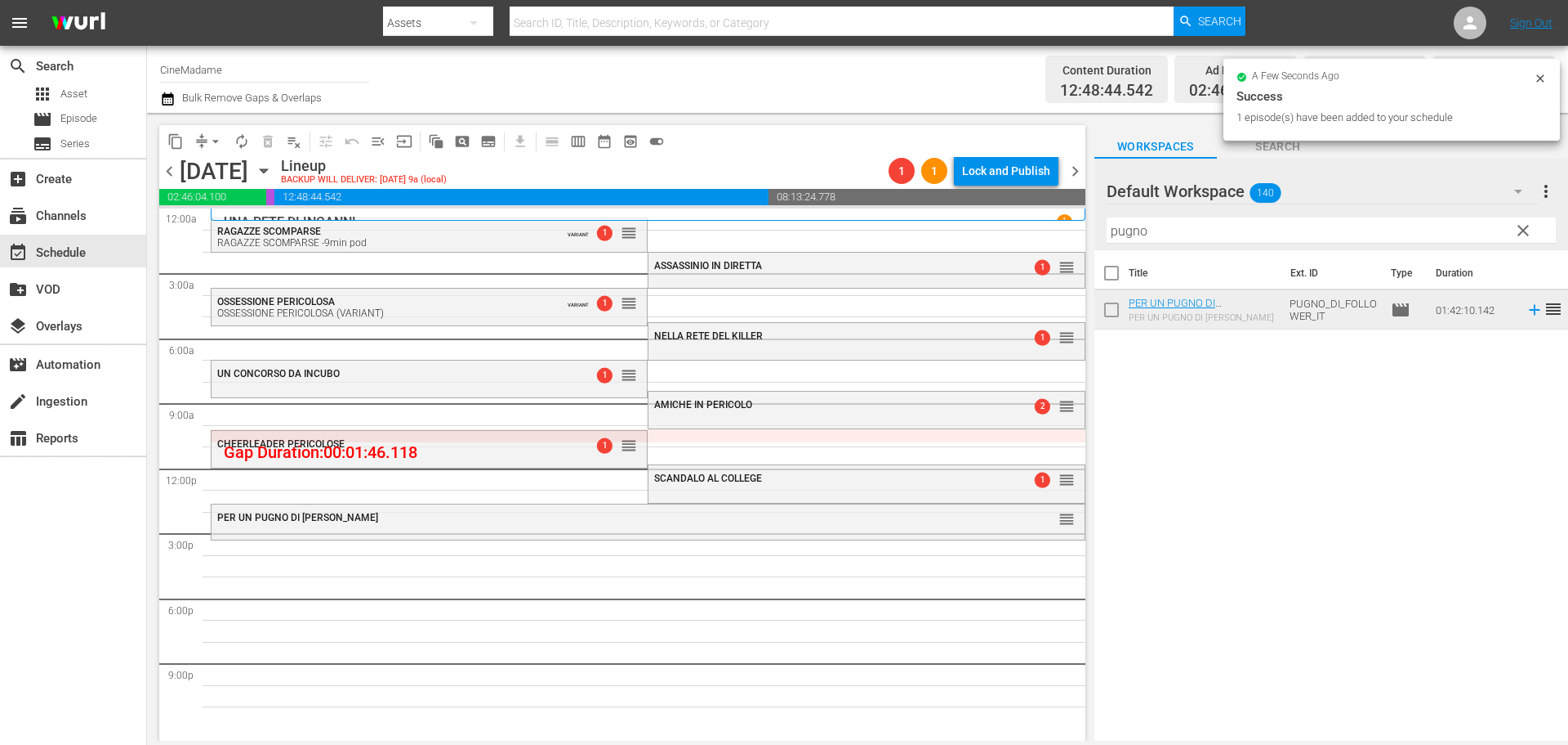
click at [1124, 229] on input "pugno" at bounding box center [1332, 231] width 449 height 27
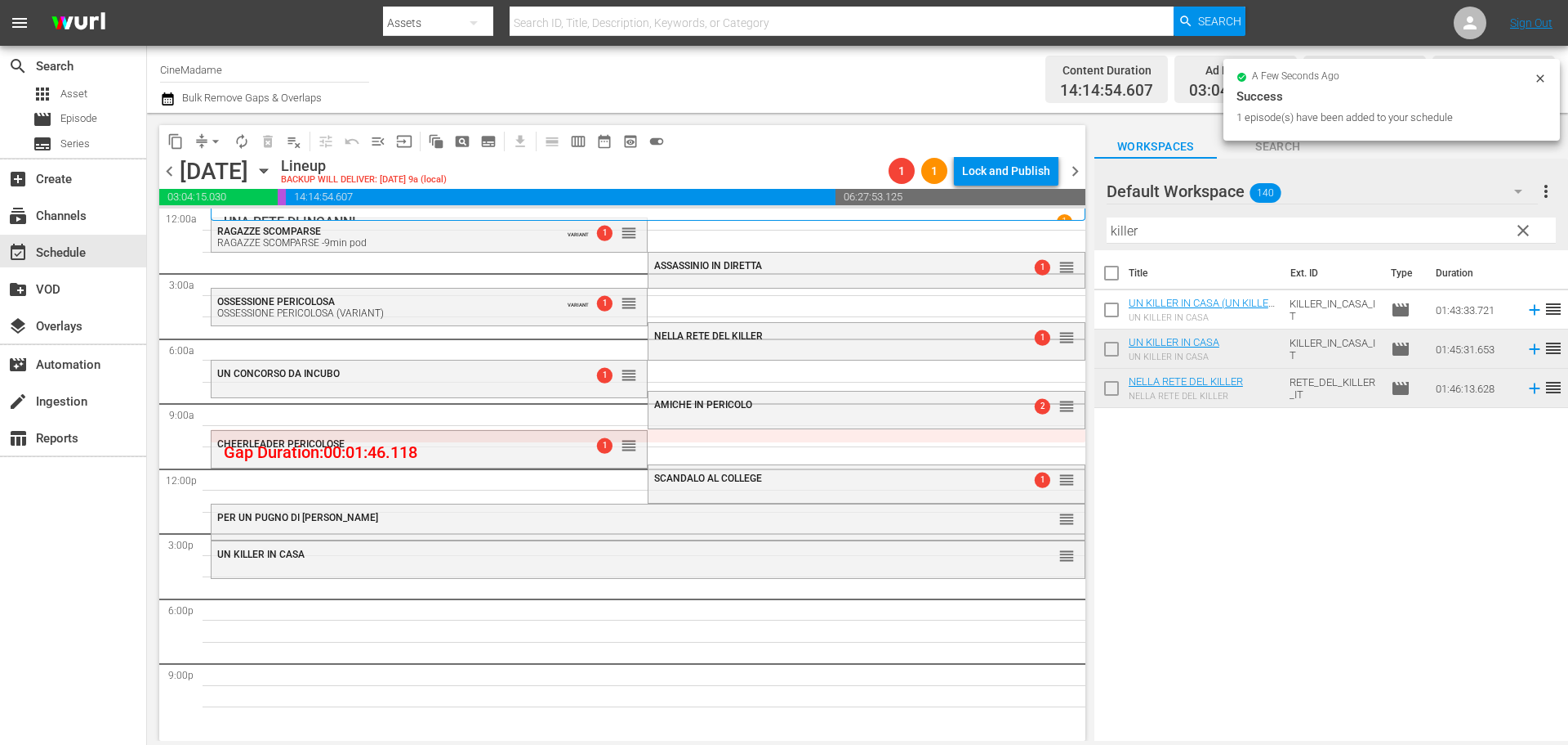
click at [1123, 233] on input "killer" at bounding box center [1332, 231] width 449 height 27
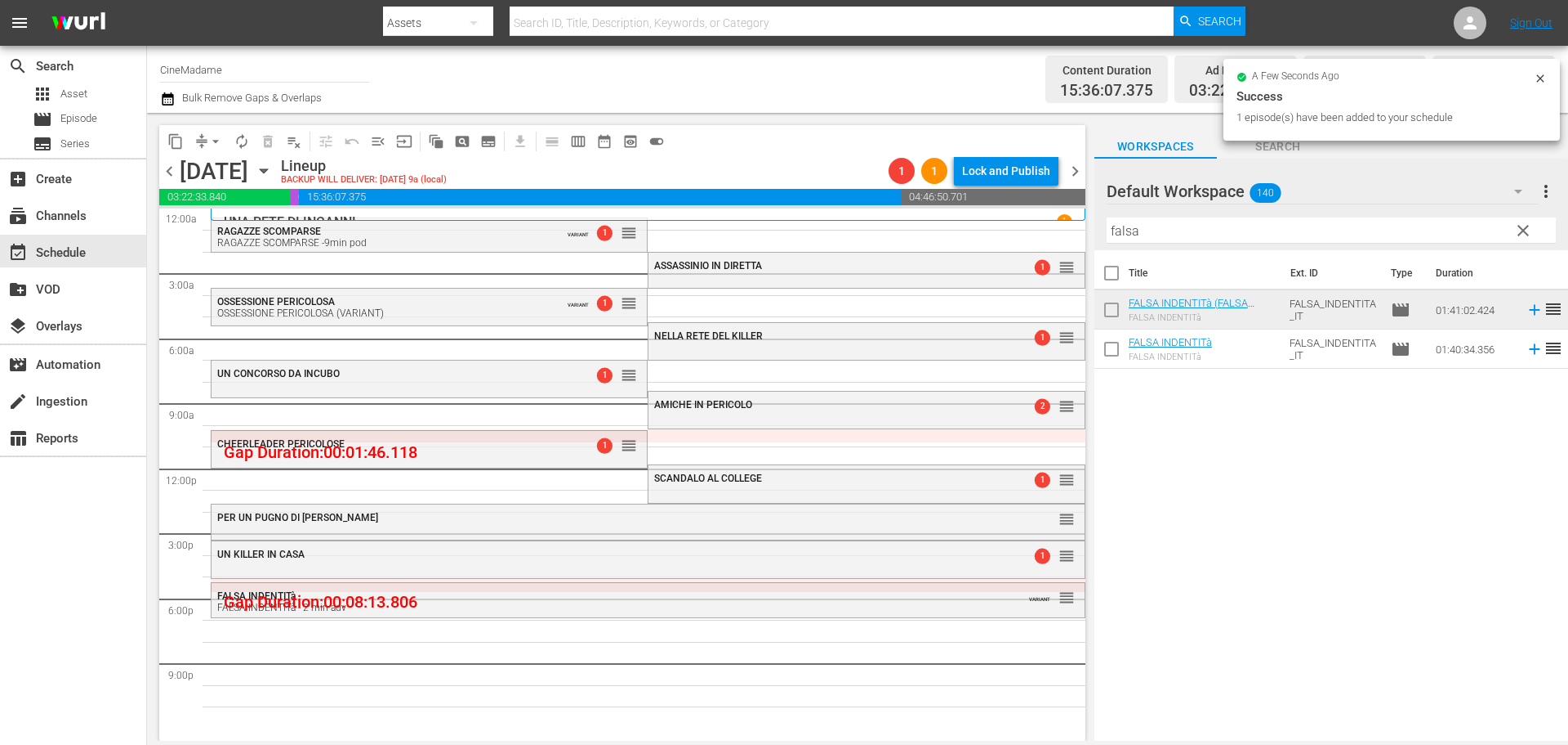
click at [1188, 196] on div at bounding box center [1165, 192] width 117 height 41
click at [1157, 214] on div "Filter by Title falsa" at bounding box center [1332, 231] width 449 height 39
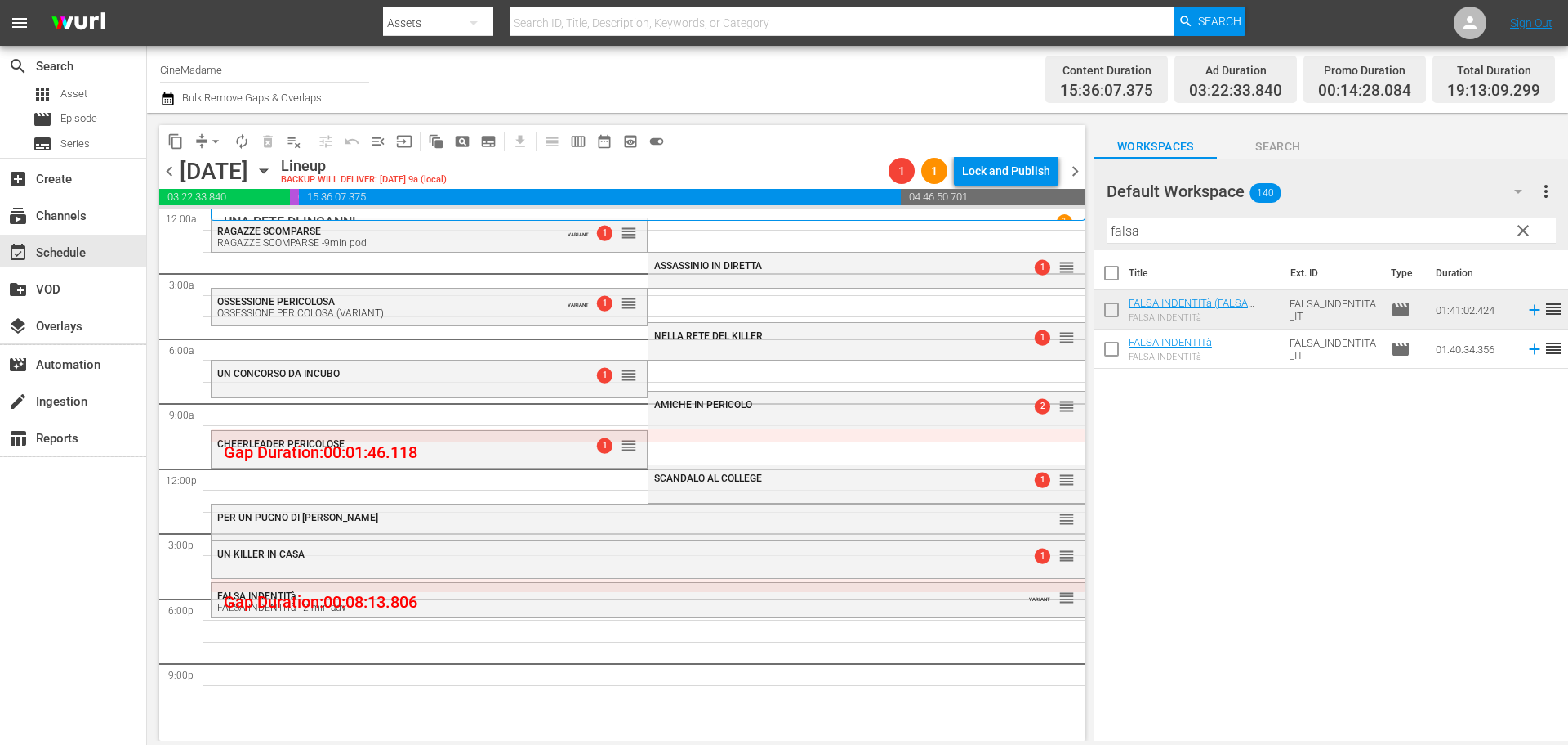
click at [1131, 234] on input "falsa" at bounding box center [1332, 231] width 449 height 27
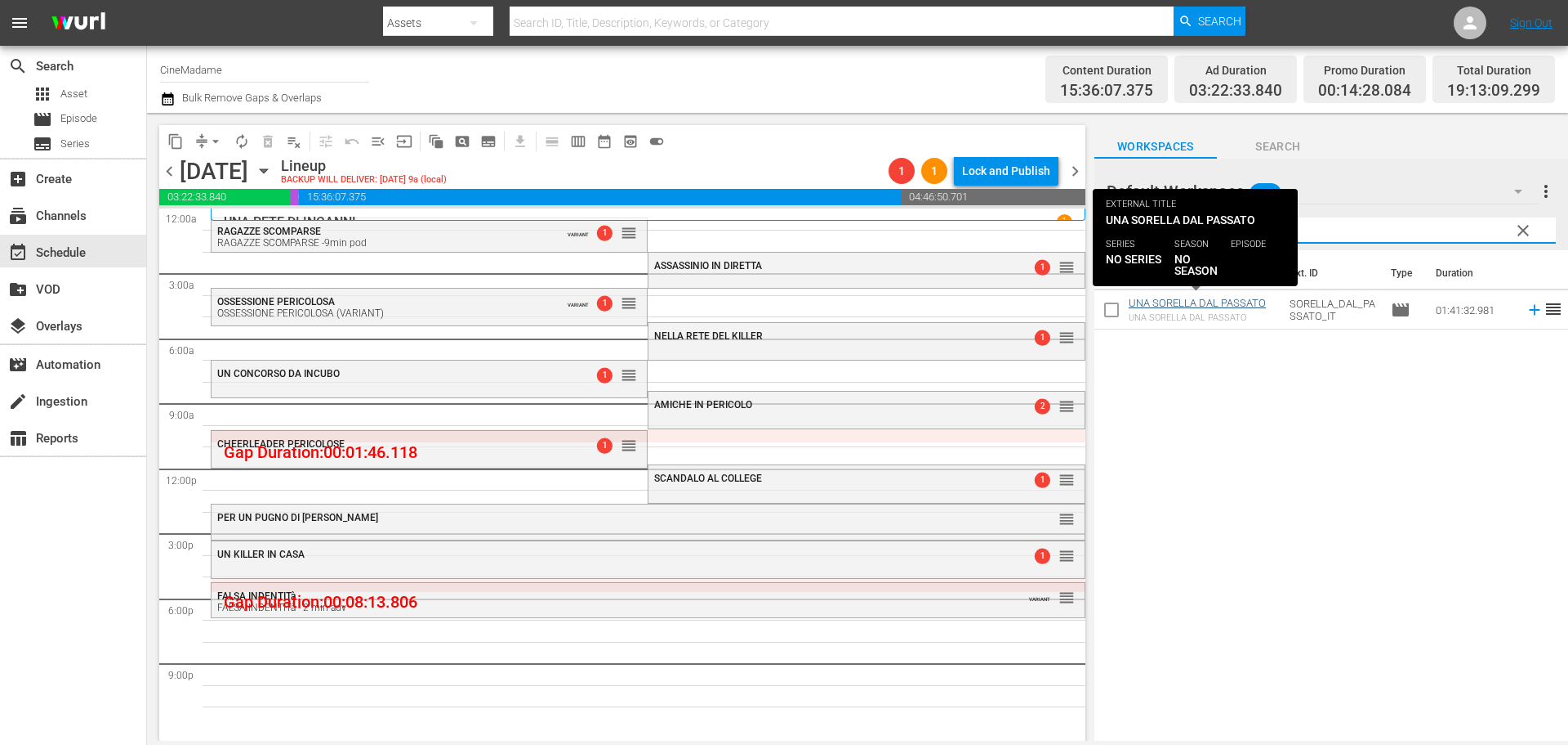
type input "sorella"
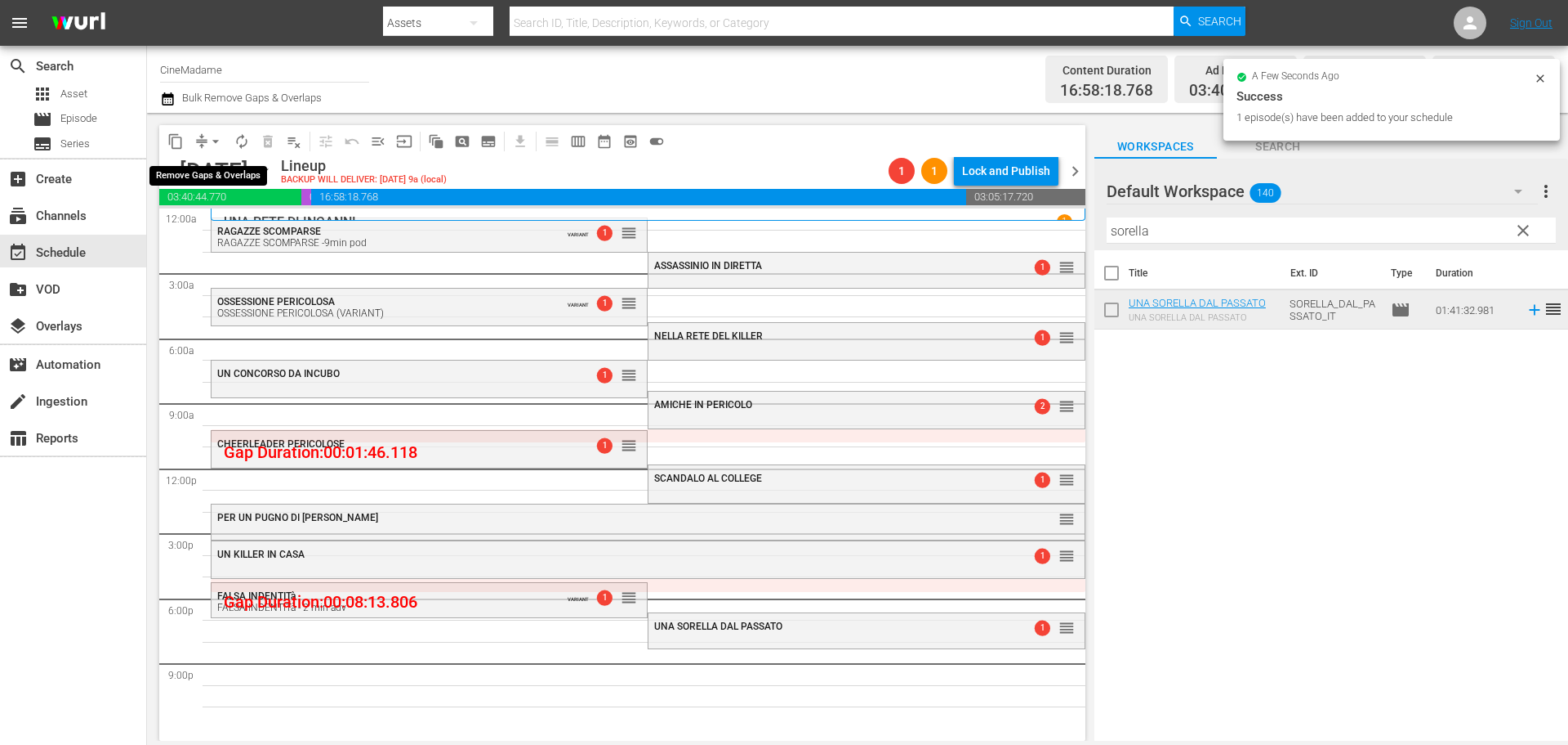
click at [211, 136] on span "arrow_drop_down" at bounding box center [215, 141] width 16 height 16
click at [281, 234] on li "Align to End of Previous Day" at bounding box center [217, 228] width 171 height 27
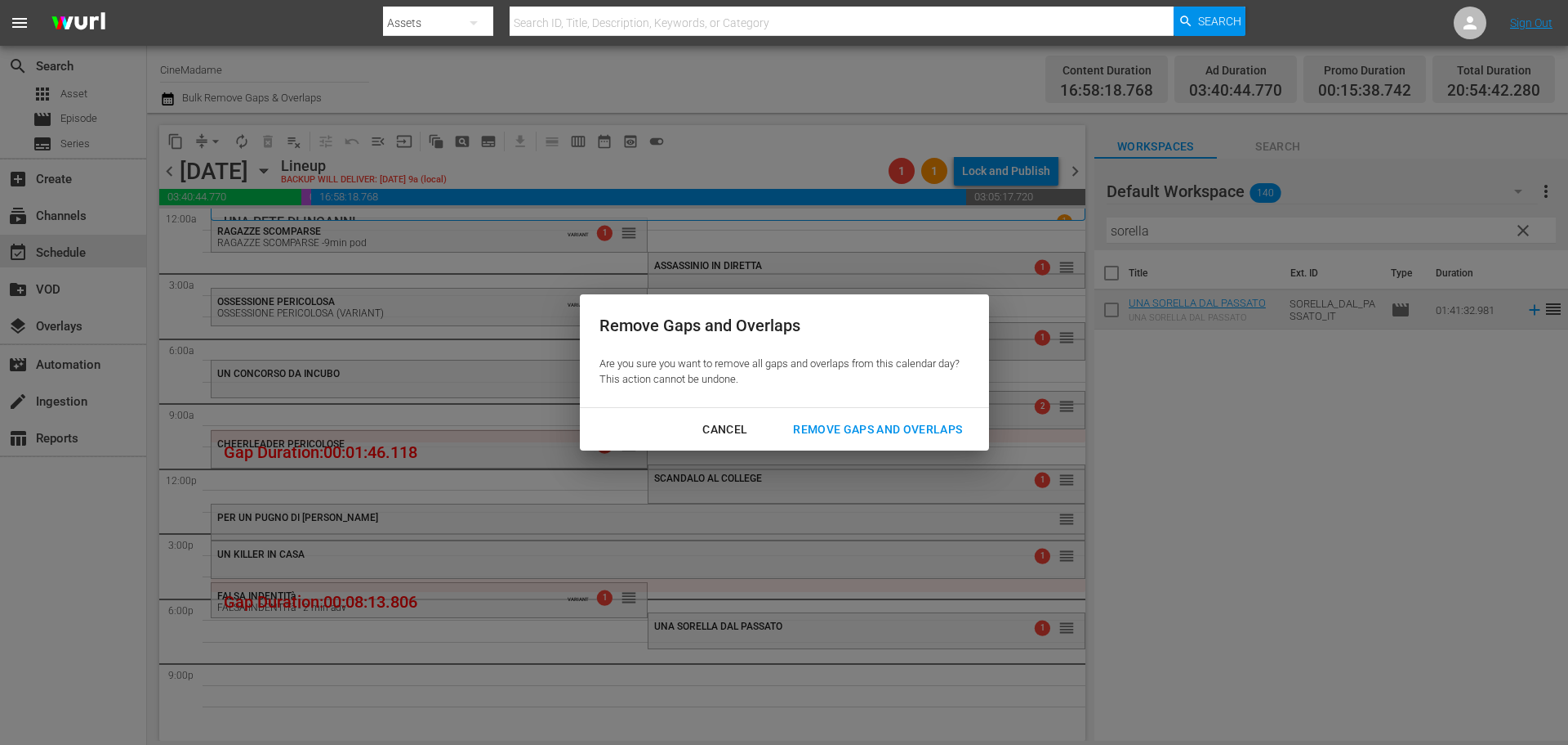
click at [821, 430] on div "Remove Gaps and Overlaps" at bounding box center [877, 430] width 195 height 21
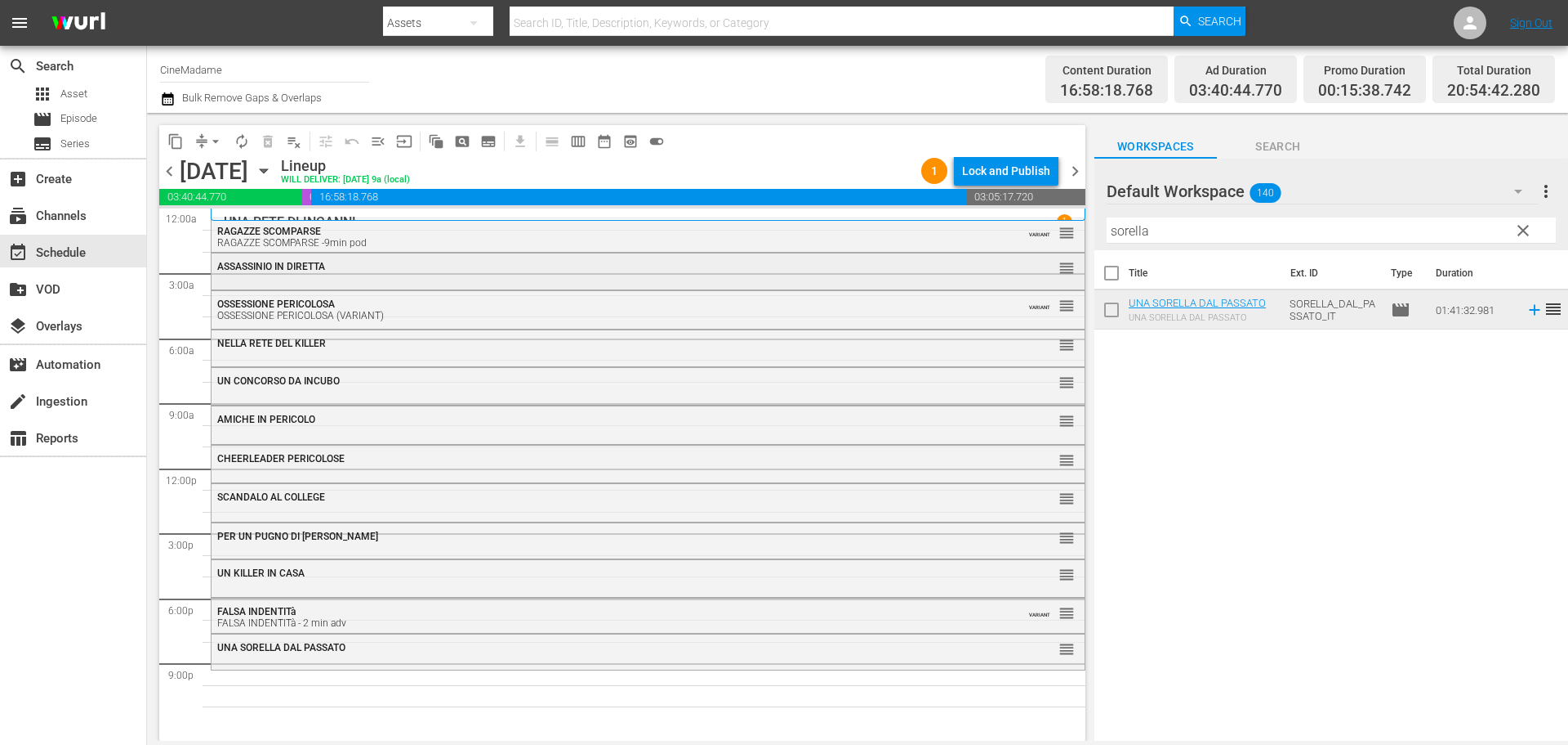
click at [569, 261] on div "ASSASSINIO IN DIRETTA" at bounding box center [604, 266] width 773 height 11
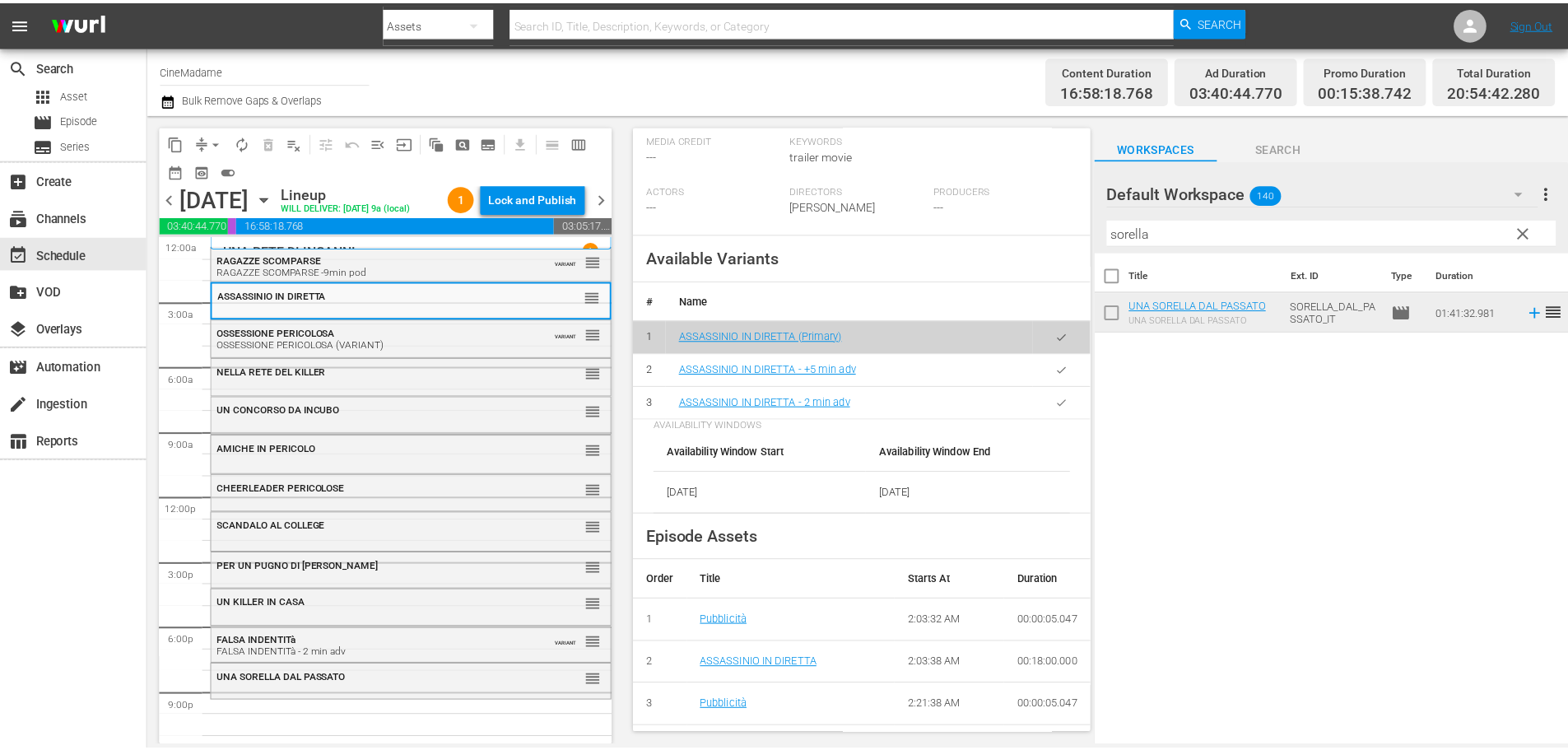
scroll to position [494, 0]
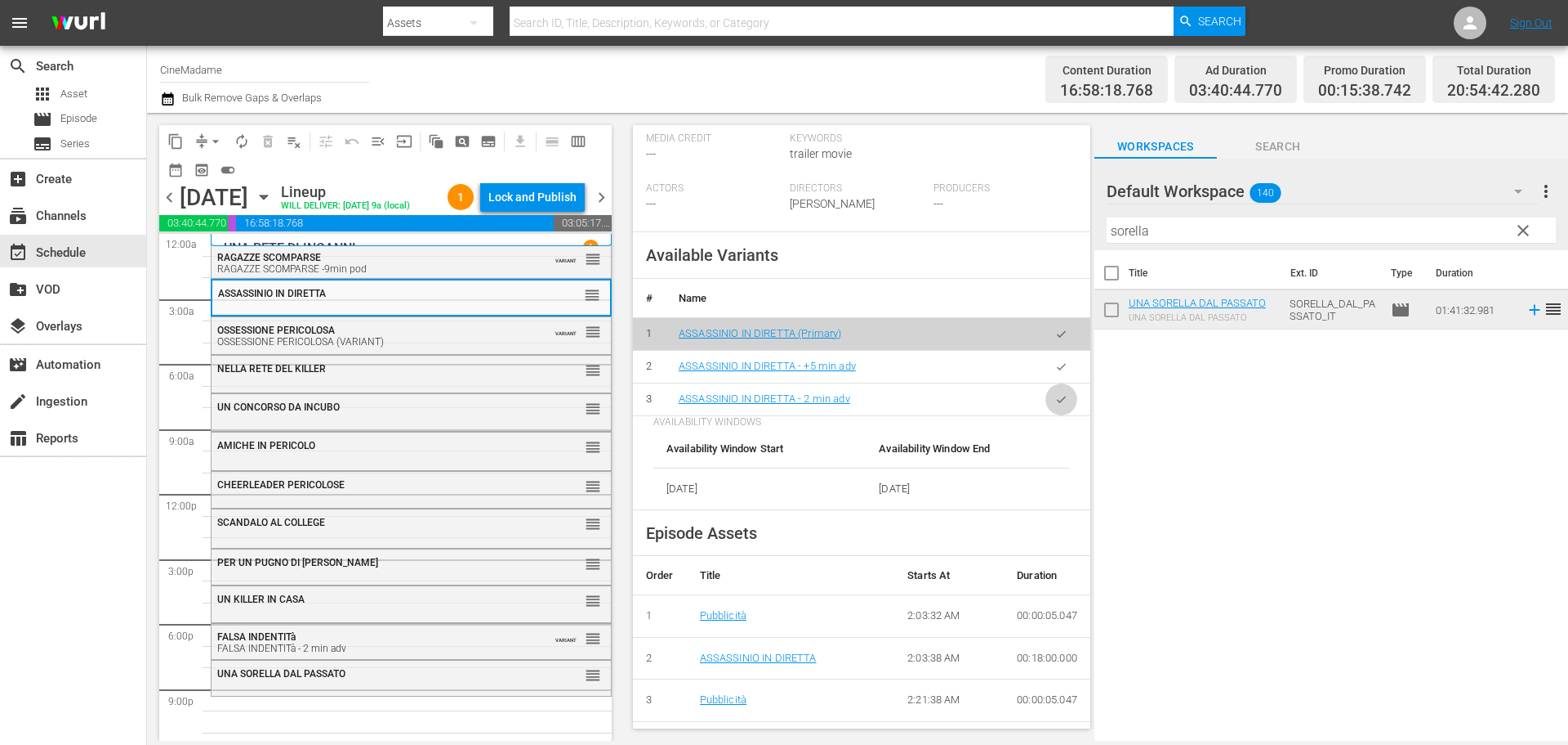
click at [1056, 394] on icon "button" at bounding box center [1062, 400] width 12 height 12
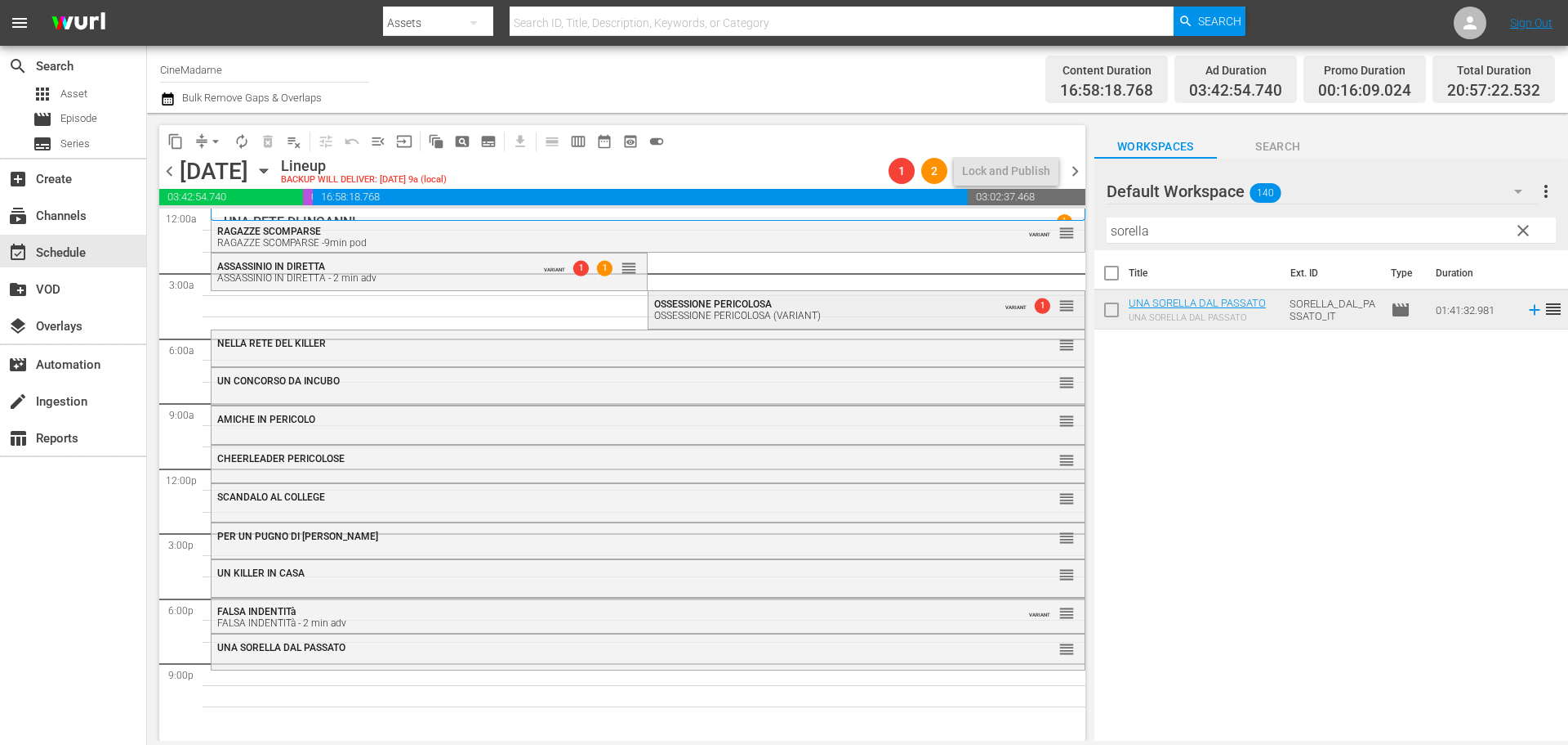
click at [757, 298] on span "OSSESSIONE PERICOLOSA" at bounding box center [713, 303] width 117 height 11
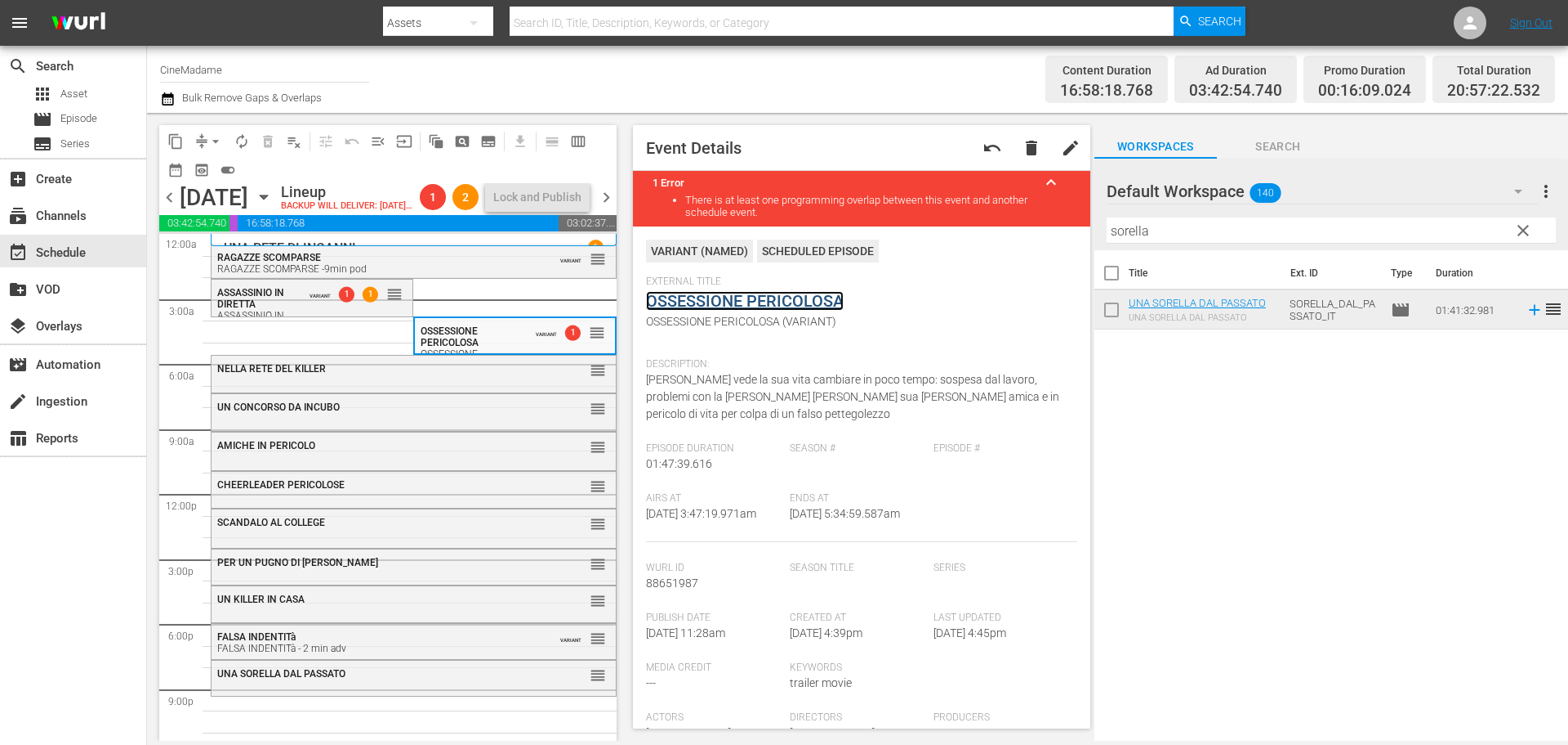
click at [766, 305] on link "OSSESSIONE PERICOLOSA" at bounding box center [745, 300] width 198 height 20
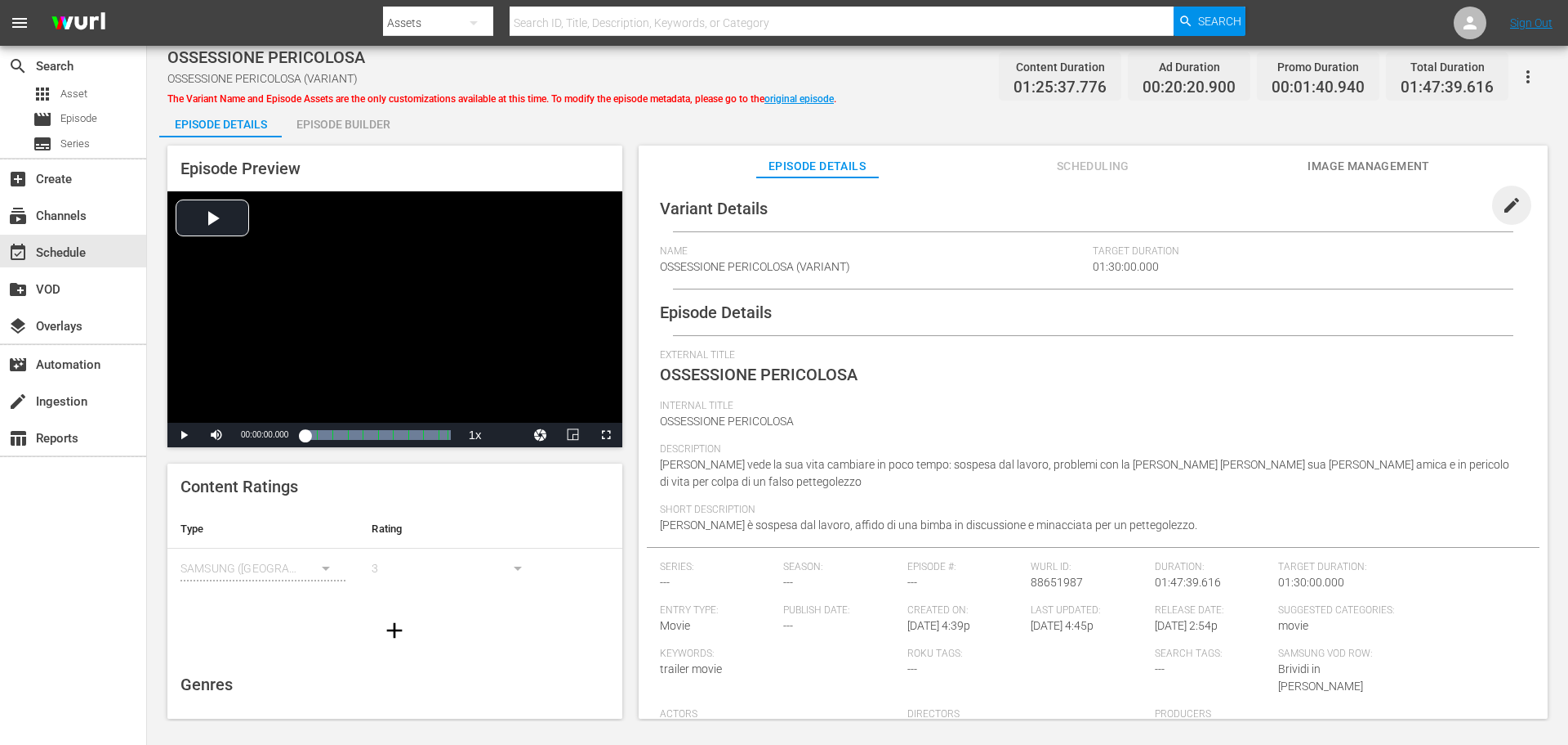
click at [1502, 213] on span "edit" at bounding box center [1511, 205] width 20 height 20
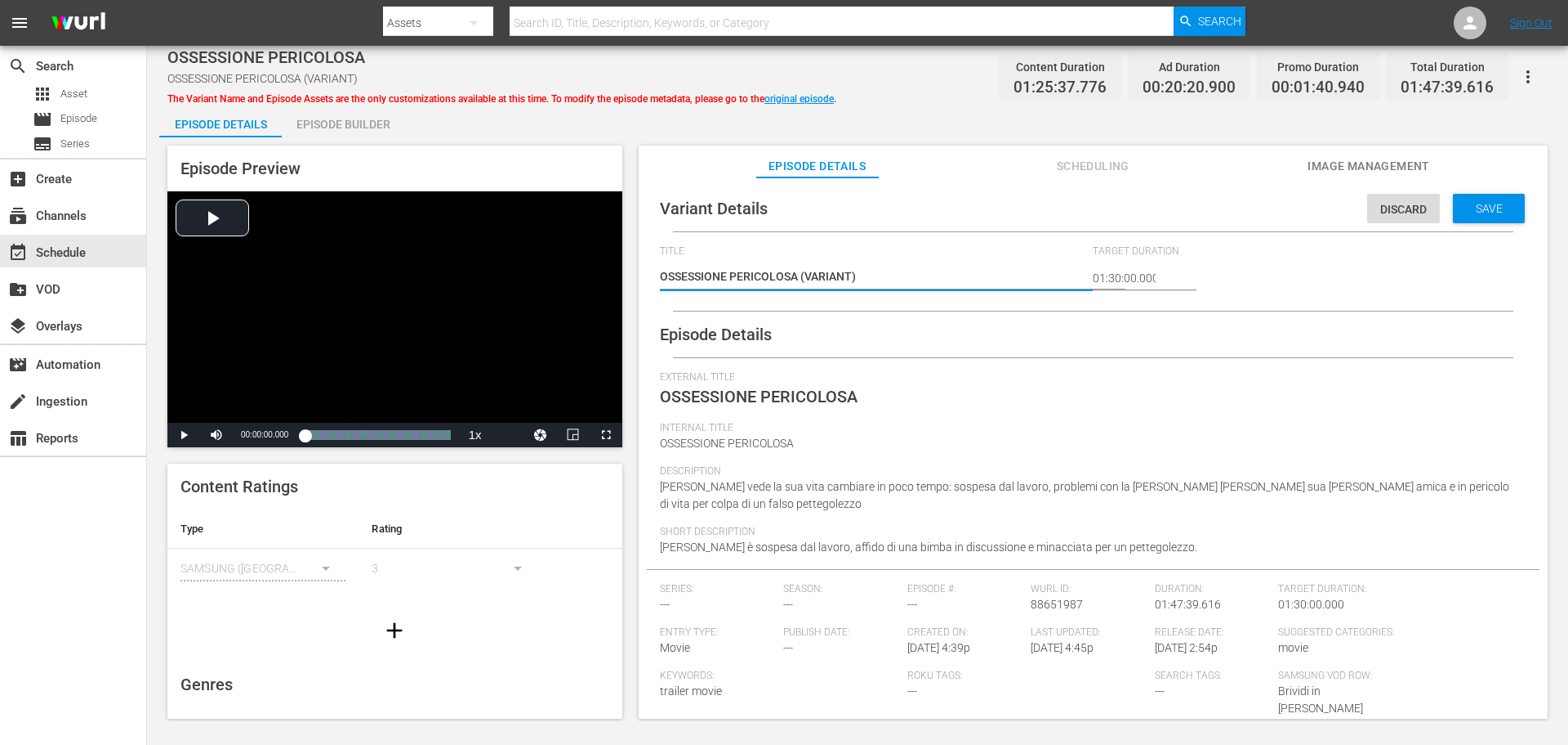
drag, startPoint x: 878, startPoint y: 280, endPoint x: 802, endPoint y: 277, distance: 76.1
click at [802, 277] on textarea "OSSESSIONE PERICOLOSA (VARIANT)" at bounding box center [872, 278] width 426 height 20
type textarea "OSSESSIONE PERICOLOSA -"
type textarea "OSSESSIONE PERICOLOSA -2"
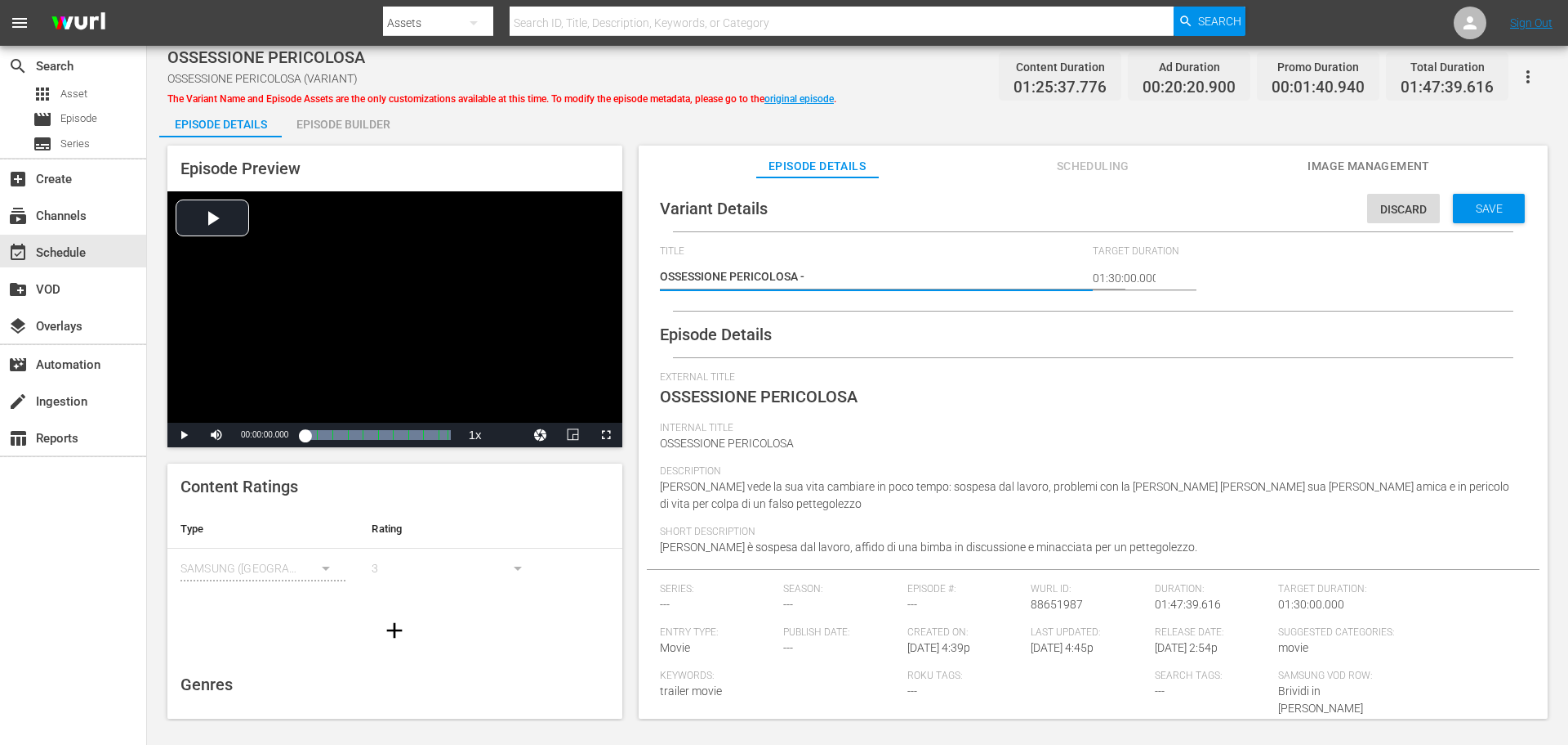
type textarea "OSSESSIONE PERICOLOSA -2"
type textarea "OSSESSIONE PERICOLOSA -2 m"
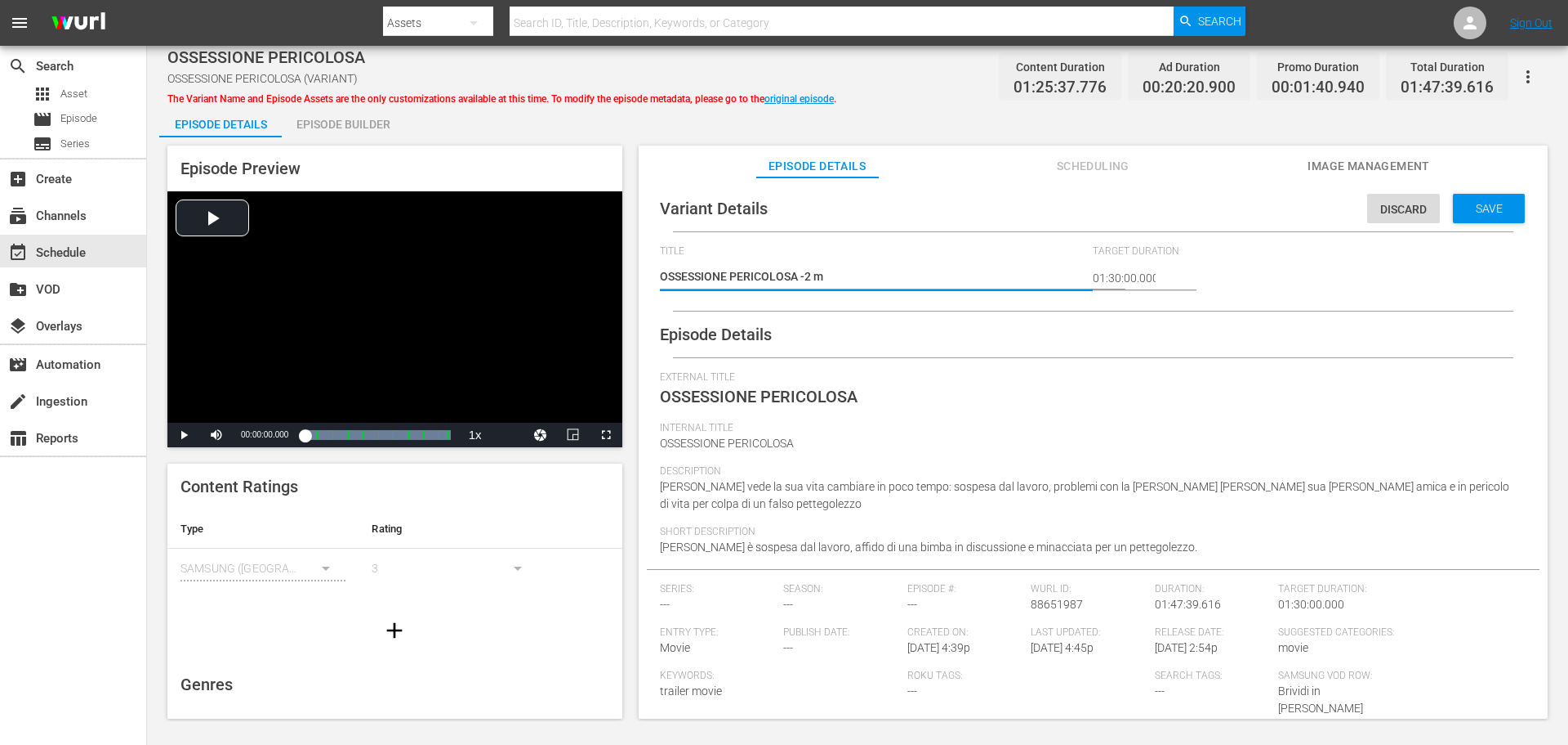
type textarea "OSSESSIONE PERICOLOSA -2 mi"
type textarea "OSSESSIONE PERICOLOSA -2 min"
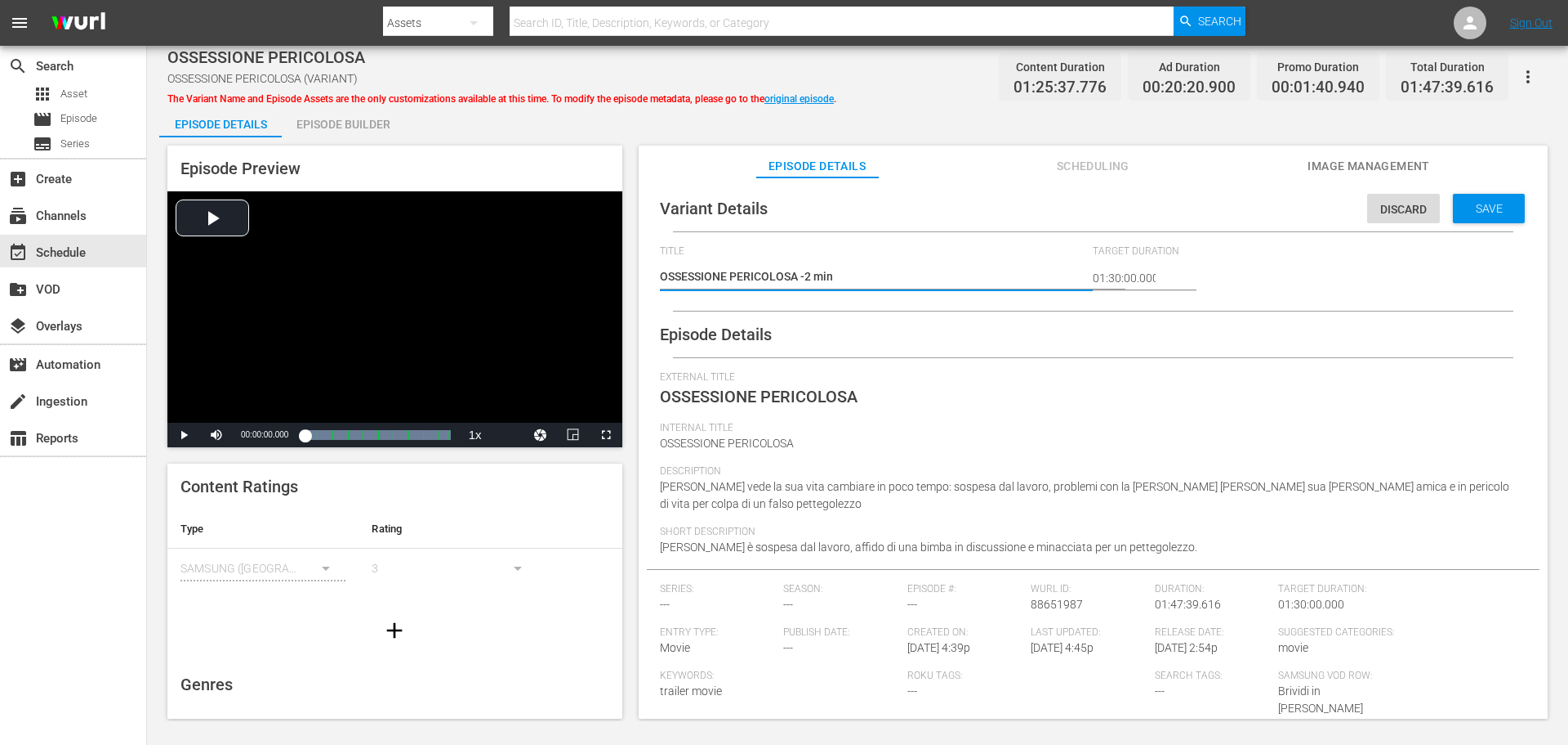
type textarea "OSSESSIONE PERICOLOSA -2 min"
type textarea "OSSESSIONE PERICOLOSA -2 min a"
type textarea "OSSESSIONE PERICOLOSA -2 min ad"
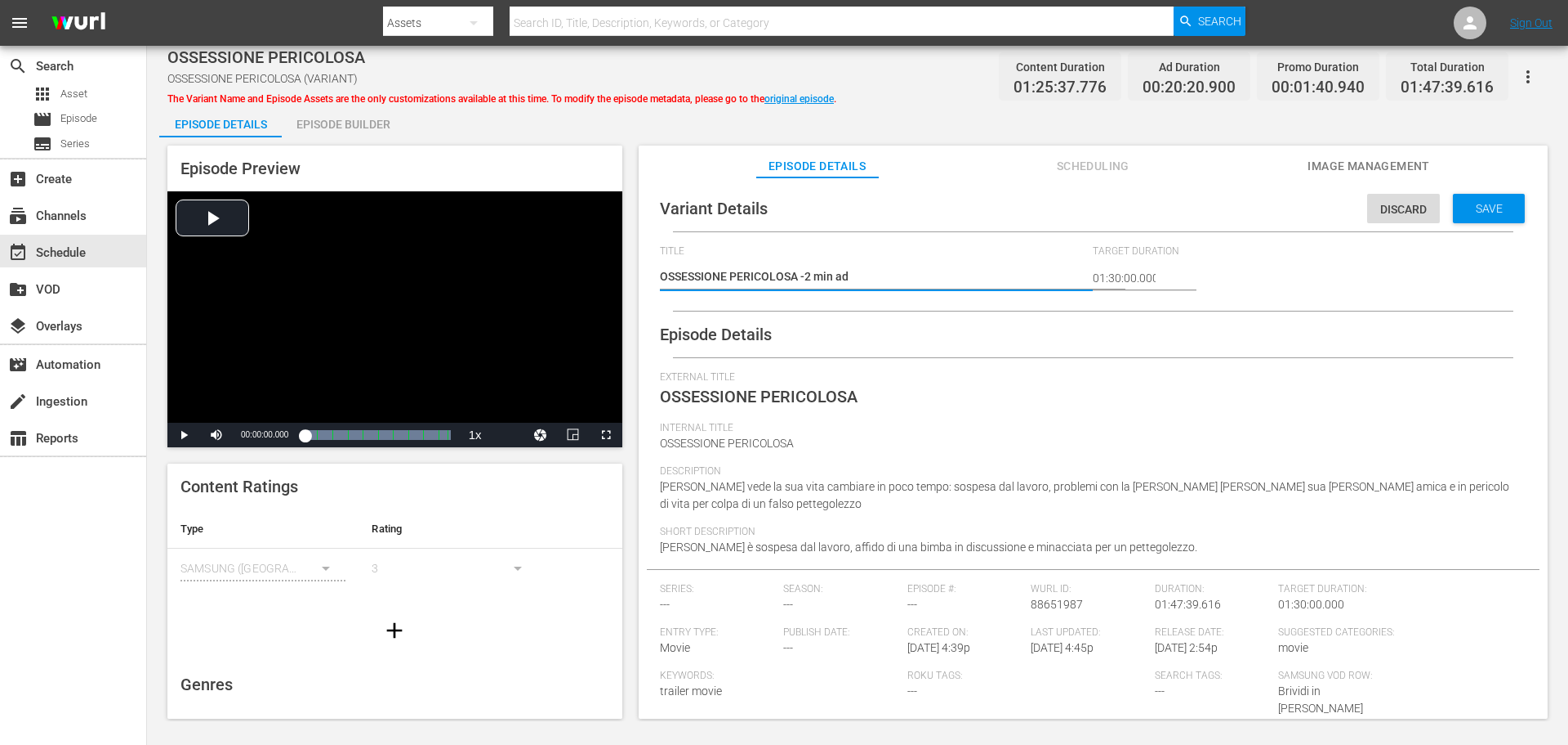
type textarea "OSSESSIONE PERICOLOSA -2 min adv"
click at [1501, 214] on span "Save" at bounding box center [1489, 207] width 53 height 13
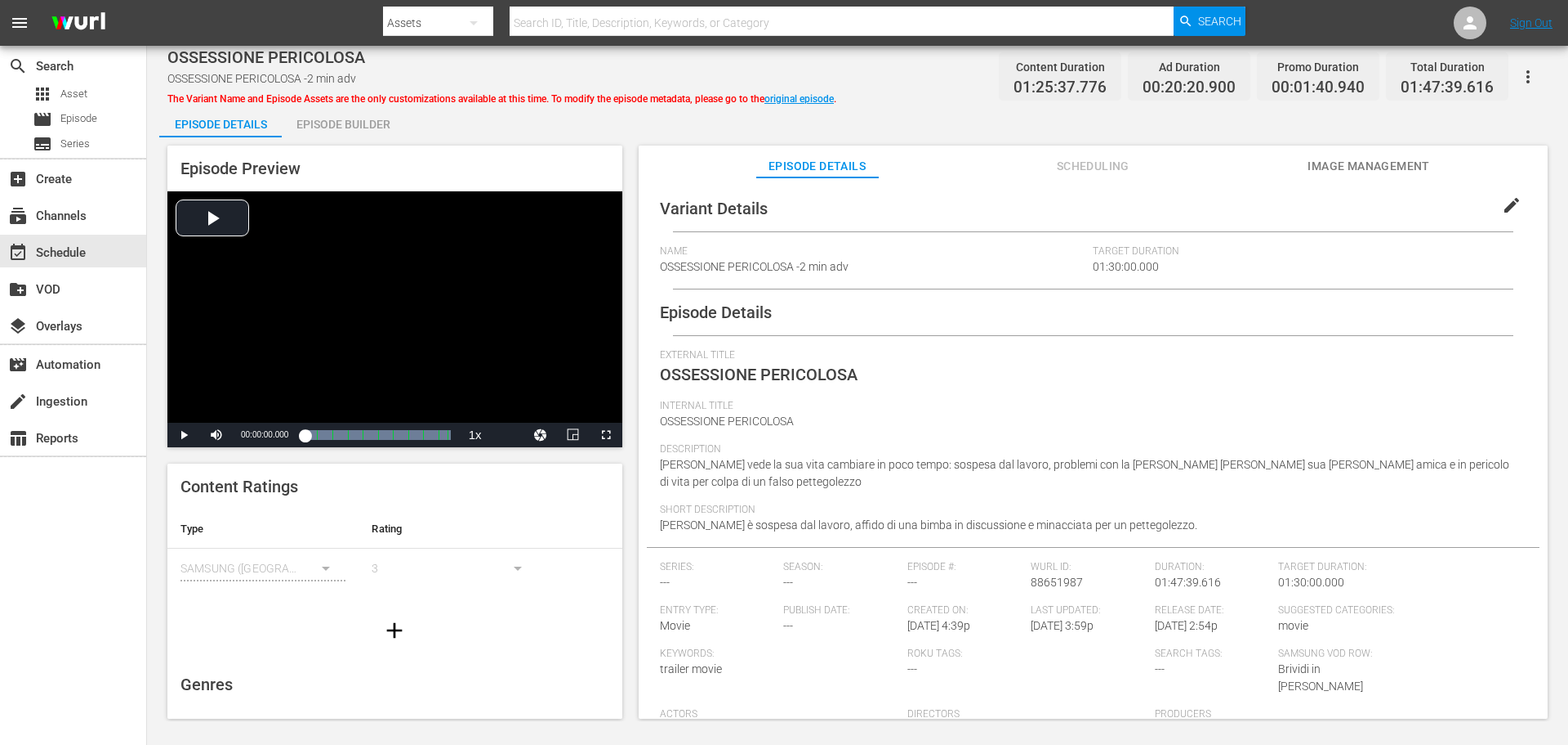
click at [325, 125] on div "Episode Builder" at bounding box center [343, 124] width 123 height 39
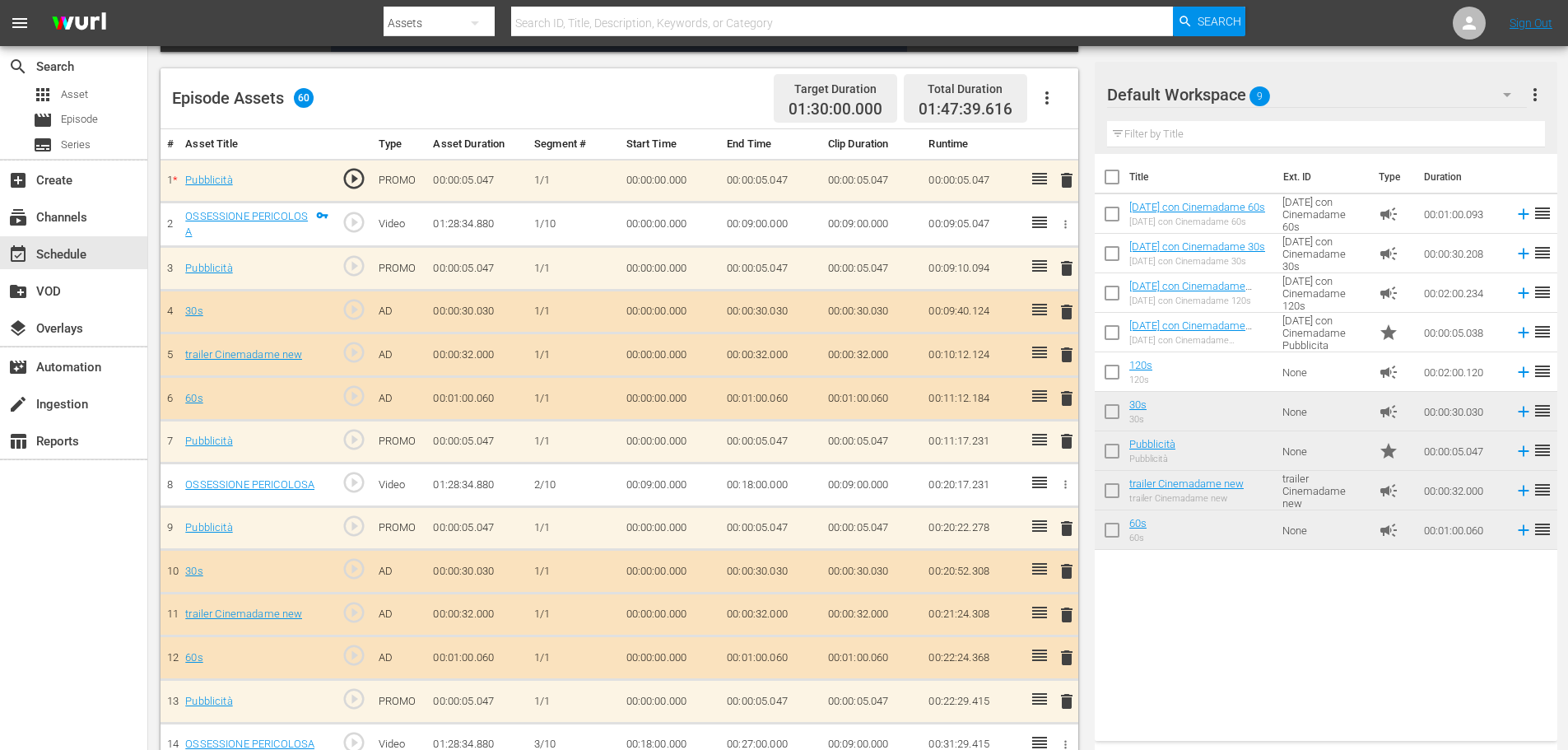
scroll to position [412, 0]
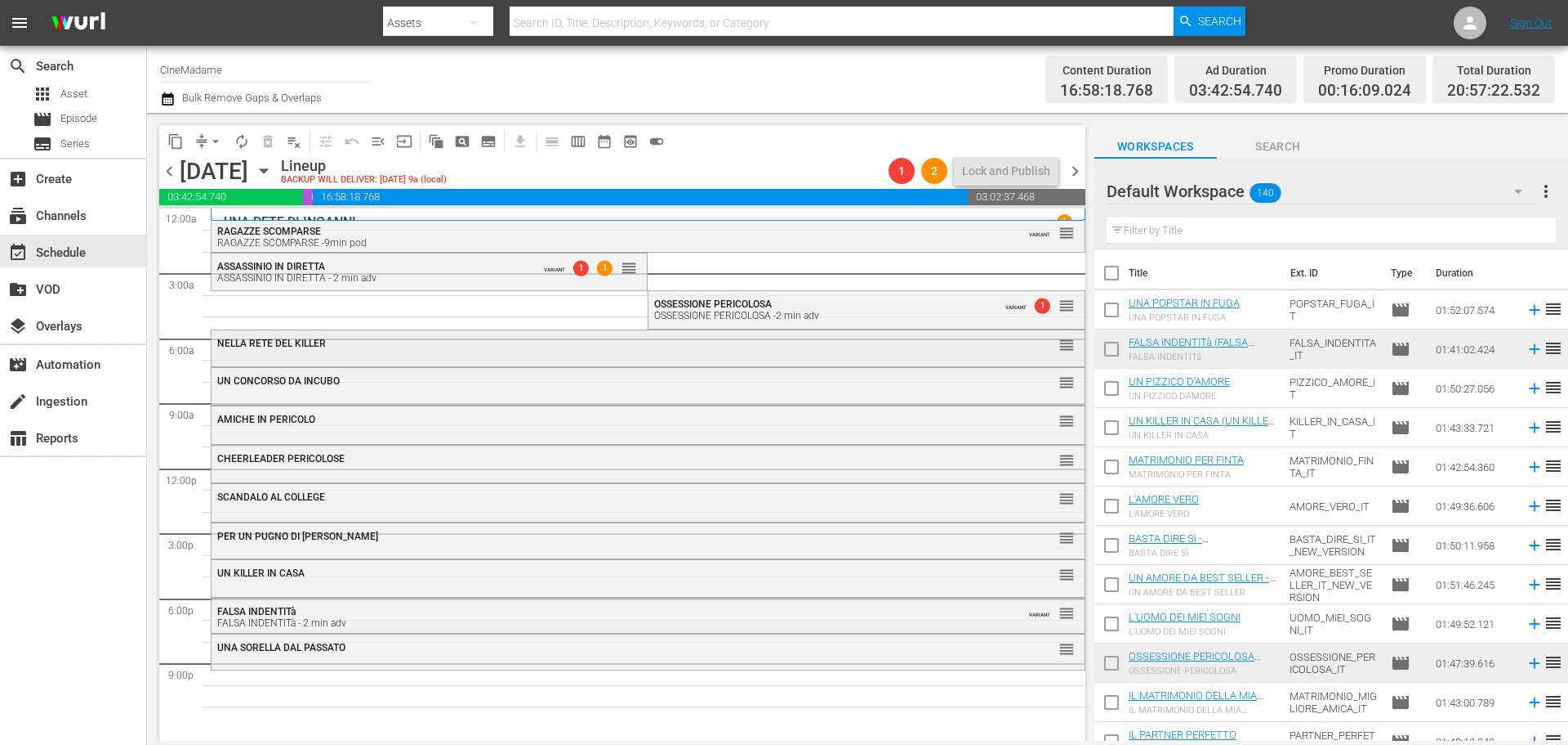
click at [391, 351] on div "NELLA RETE DEL KILLER reorder" at bounding box center [648, 344] width 873 height 27
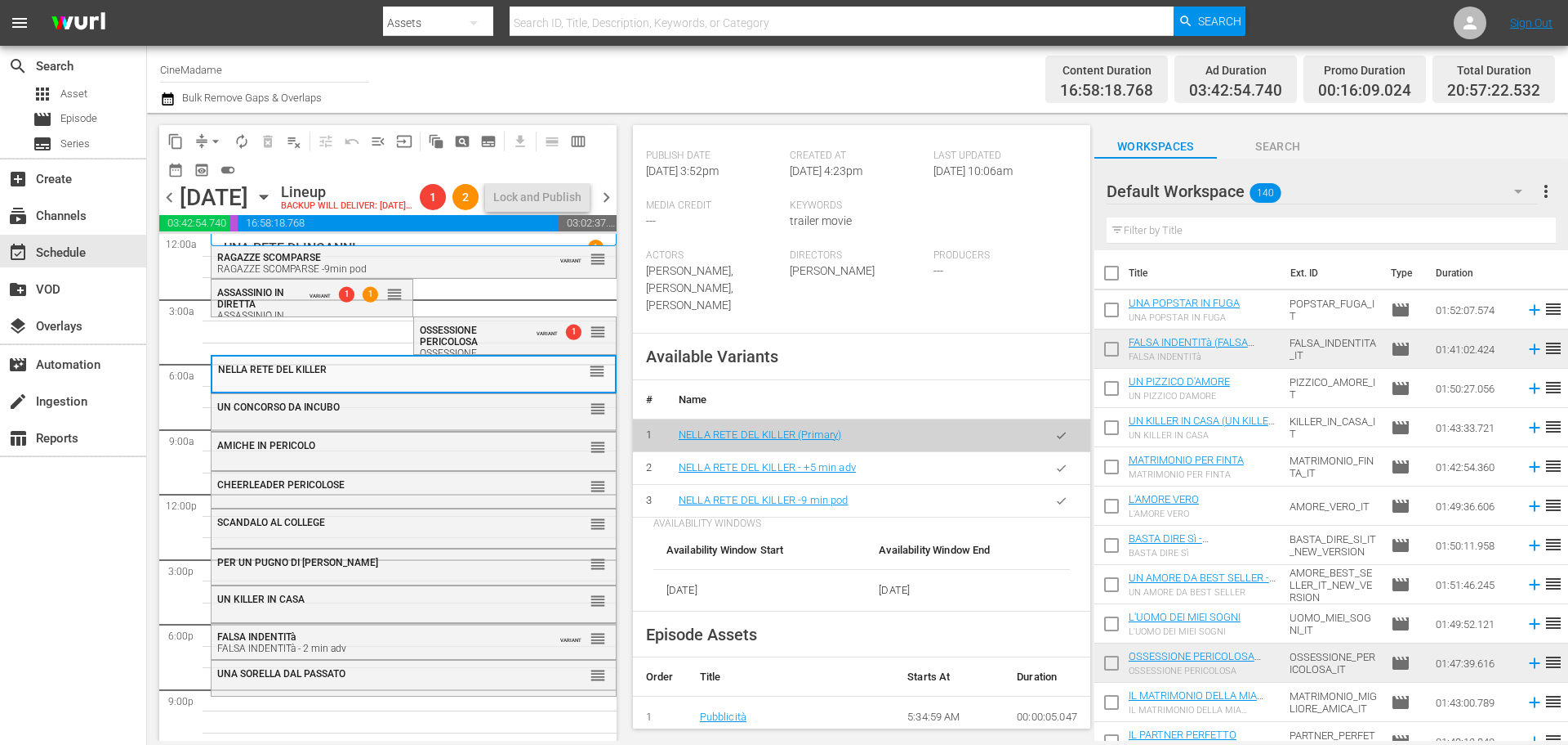
scroll to position [490, 0]
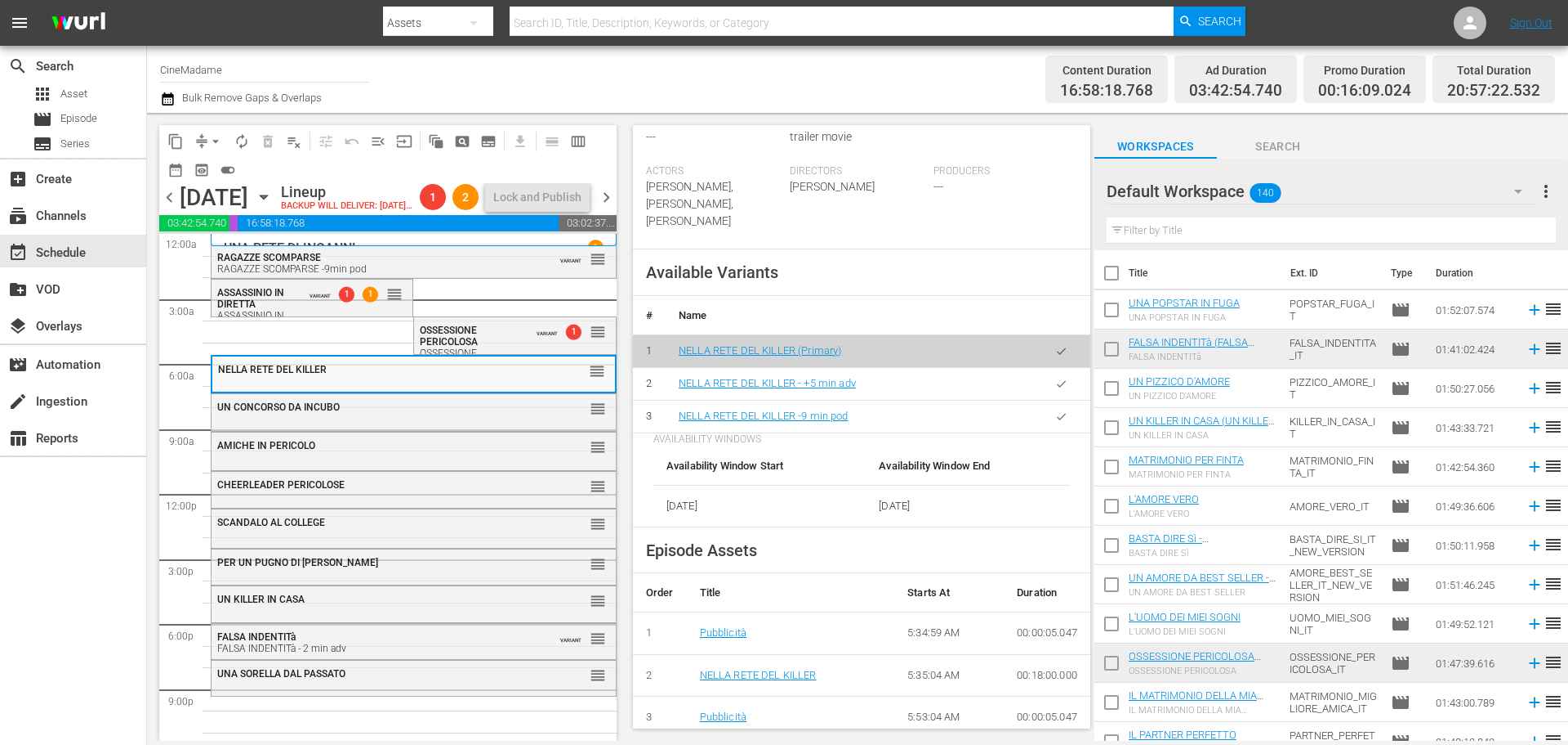
click at [1056, 408] on button "button" at bounding box center [1061, 416] width 32 height 32
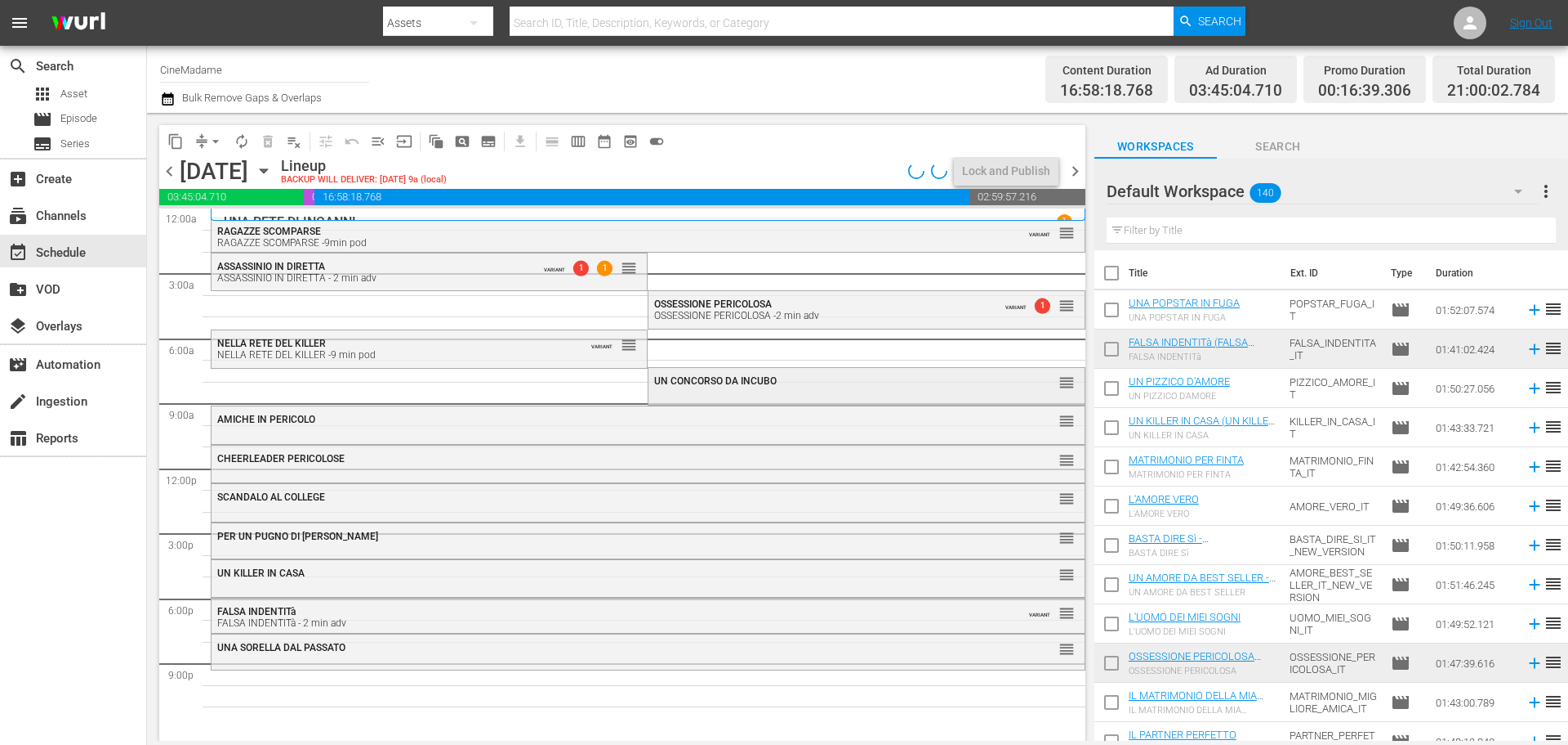
click at [663, 394] on div "UN CONCORSO DA INCUBO reorder" at bounding box center [866, 382] width 435 height 27
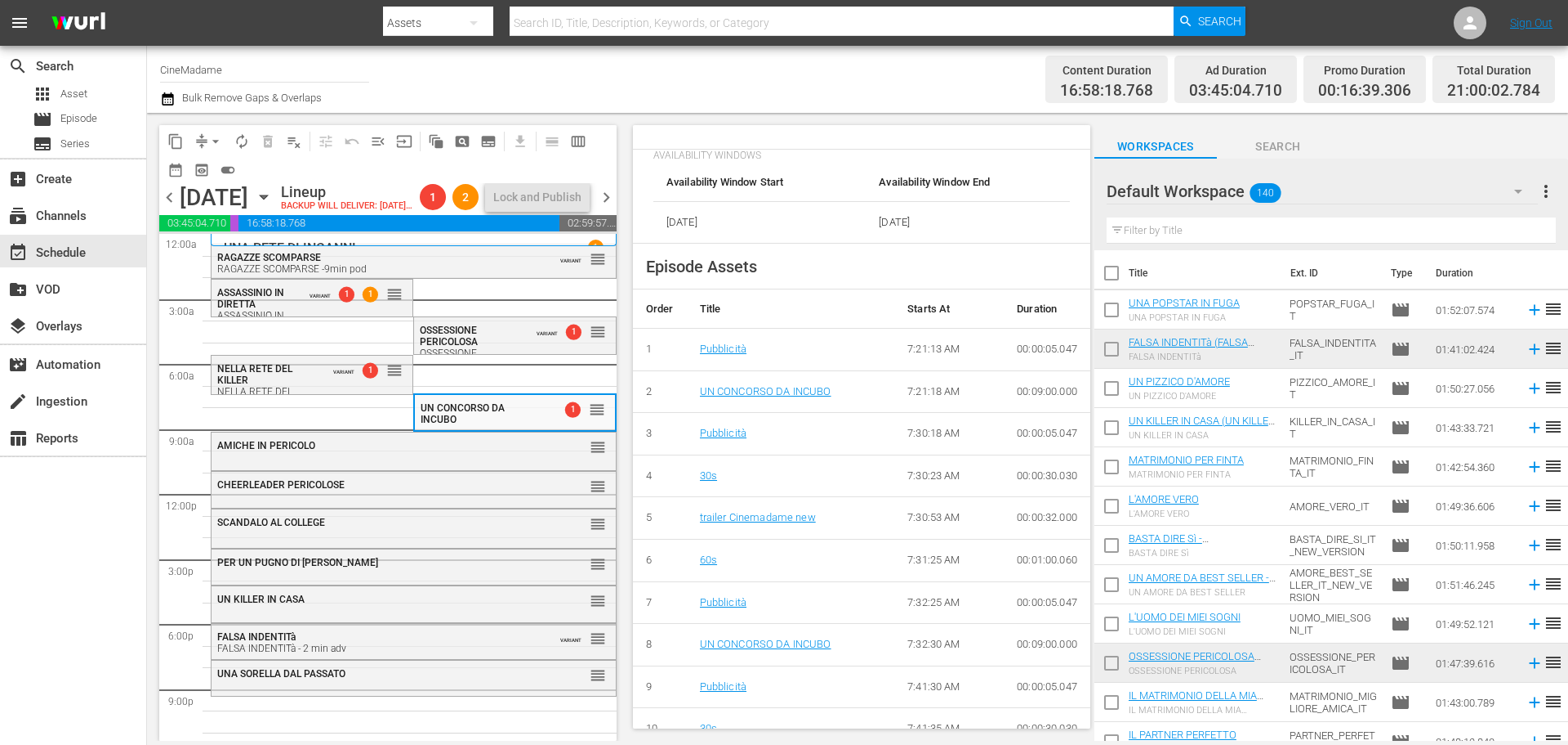
scroll to position [654, 0]
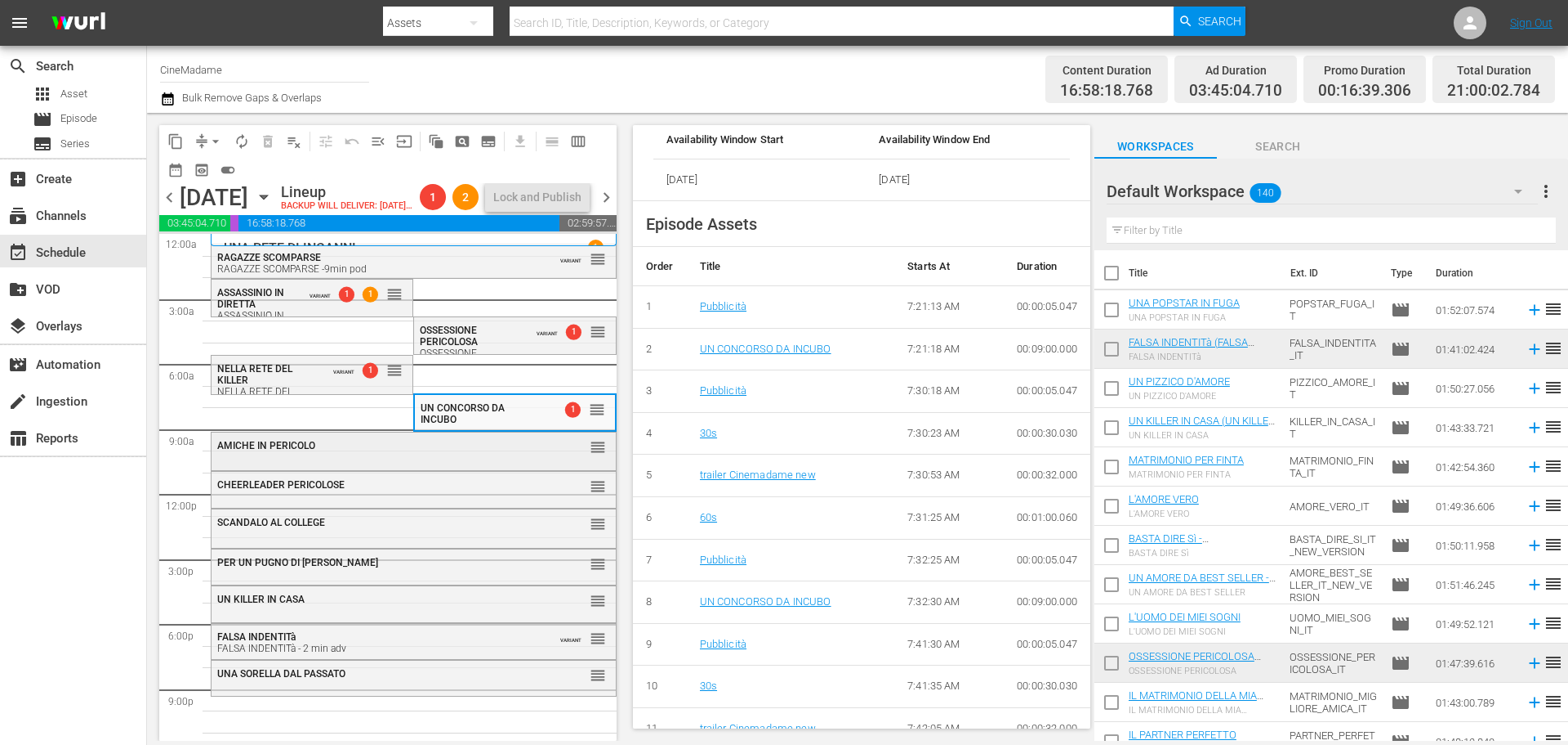
click at [331, 451] on div "AMICHE IN PERICOLO" at bounding box center [374, 444] width 312 height 13
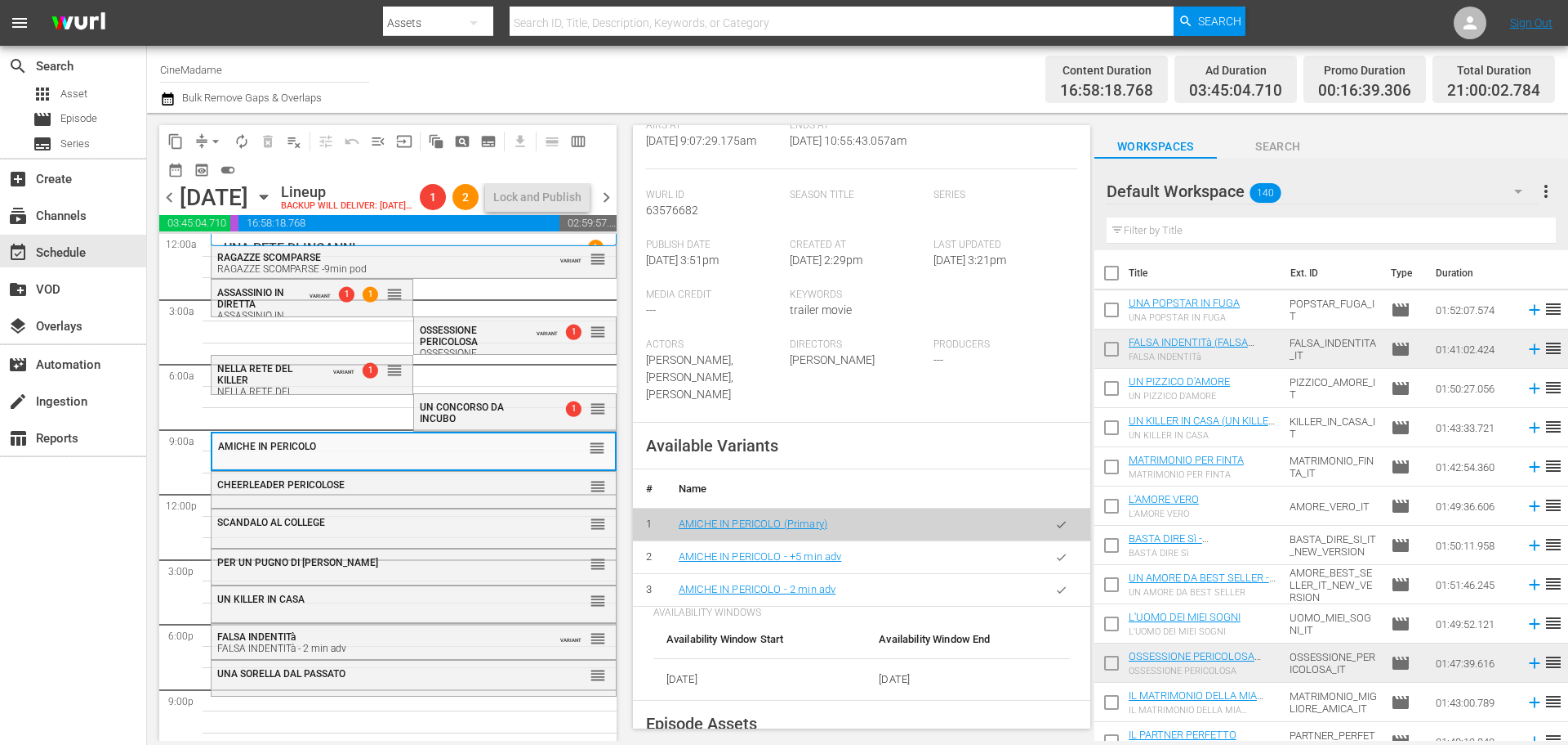
scroll to position [572, 0]
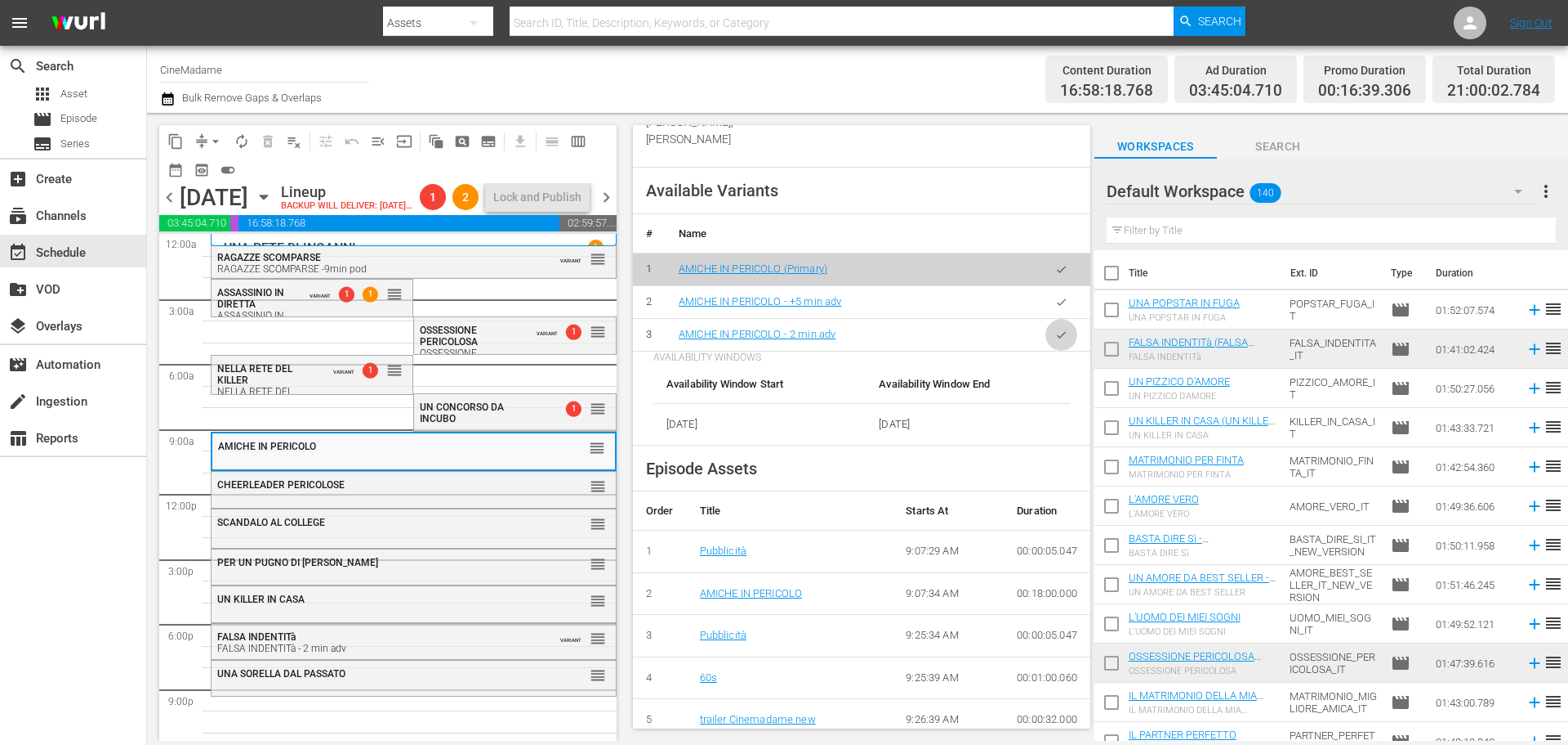
click at [1056, 329] on icon "button" at bounding box center [1062, 334] width 12 height 12
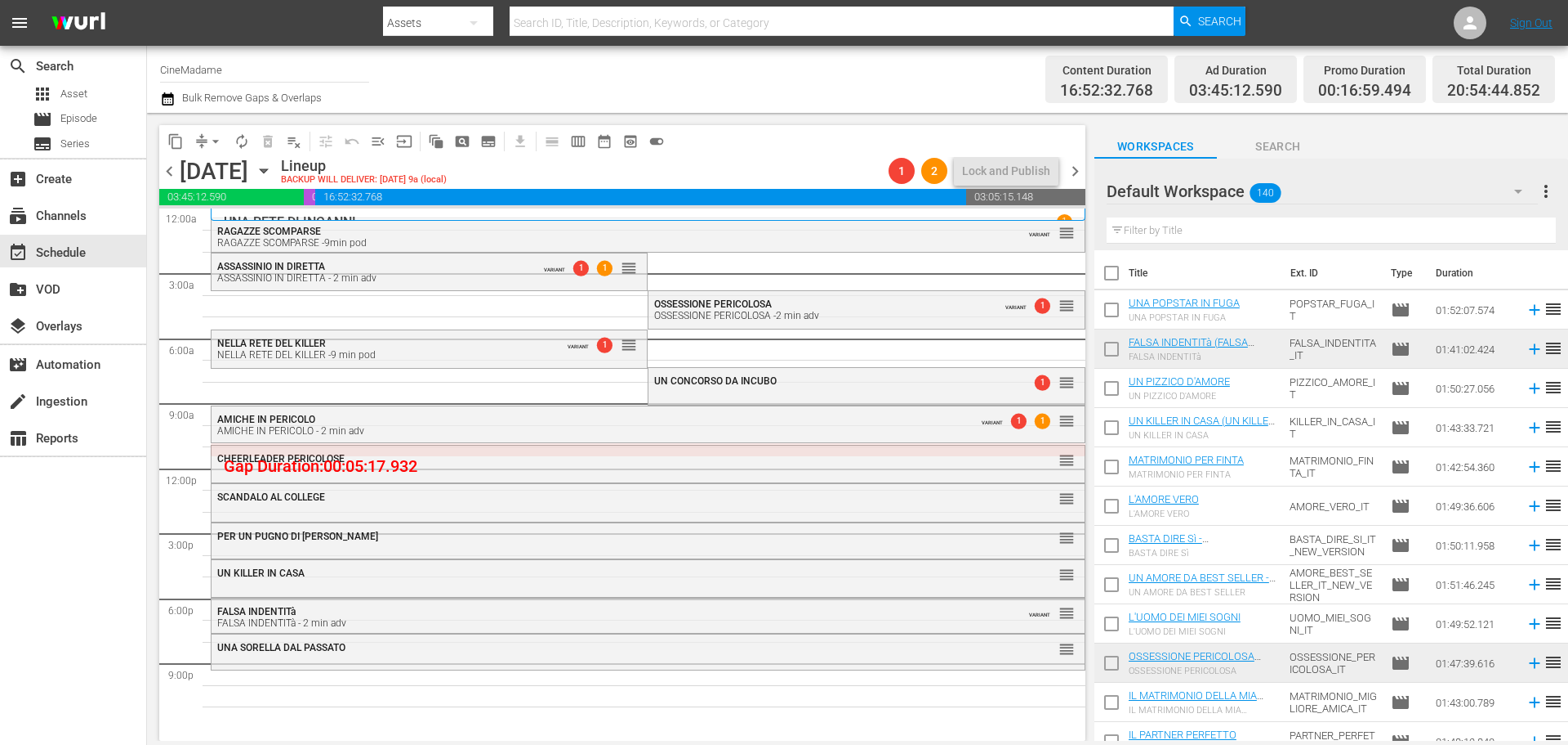
click at [500, 465] on div "CHEERLEADER PERICOLOSE reorder" at bounding box center [648, 460] width 873 height 27
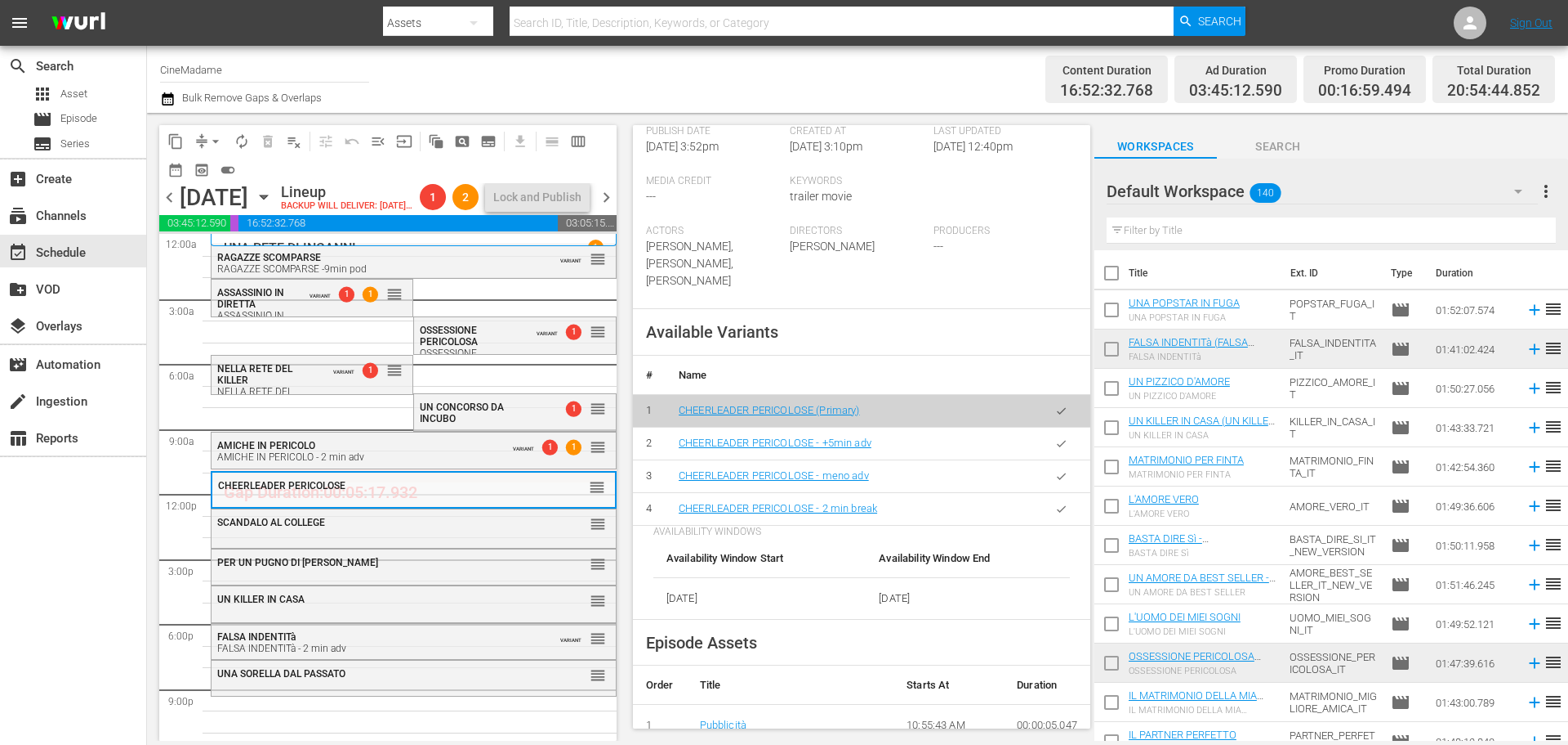
scroll to position [490, 0]
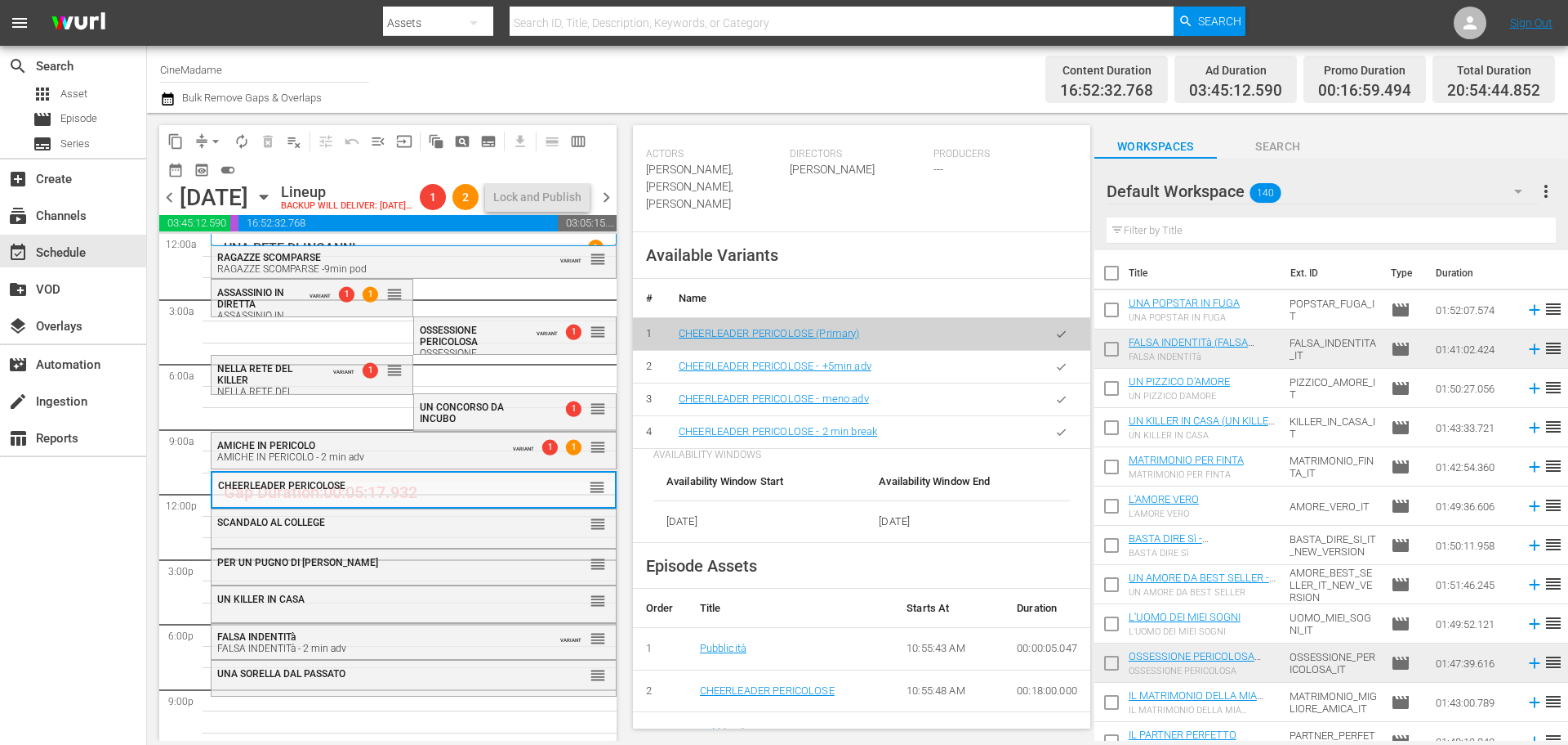
click at [1045, 439] on button "button" at bounding box center [1061, 431] width 32 height 32
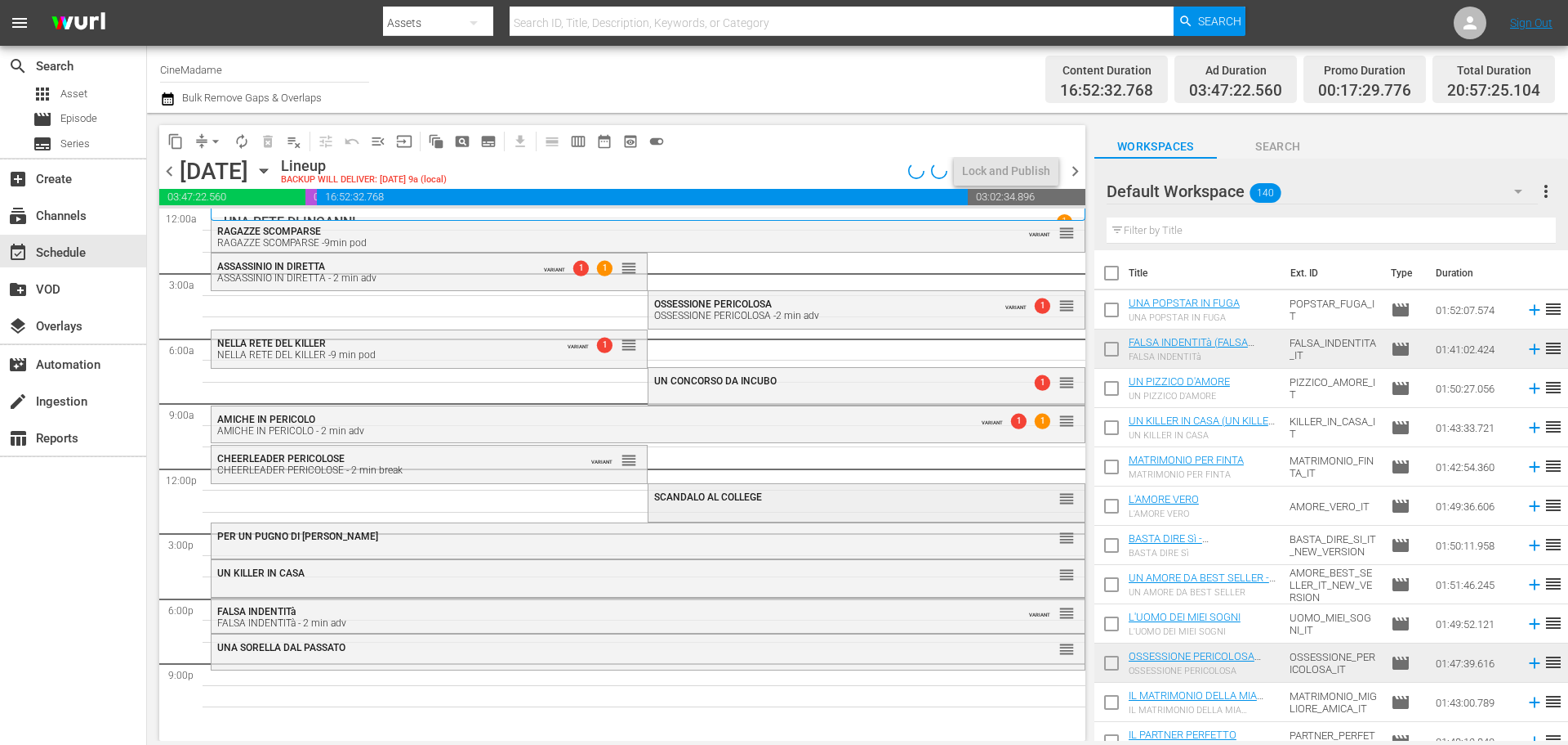
click at [662, 509] on div "SCANDALO AL COLLEGE reorder" at bounding box center [866, 497] width 435 height 27
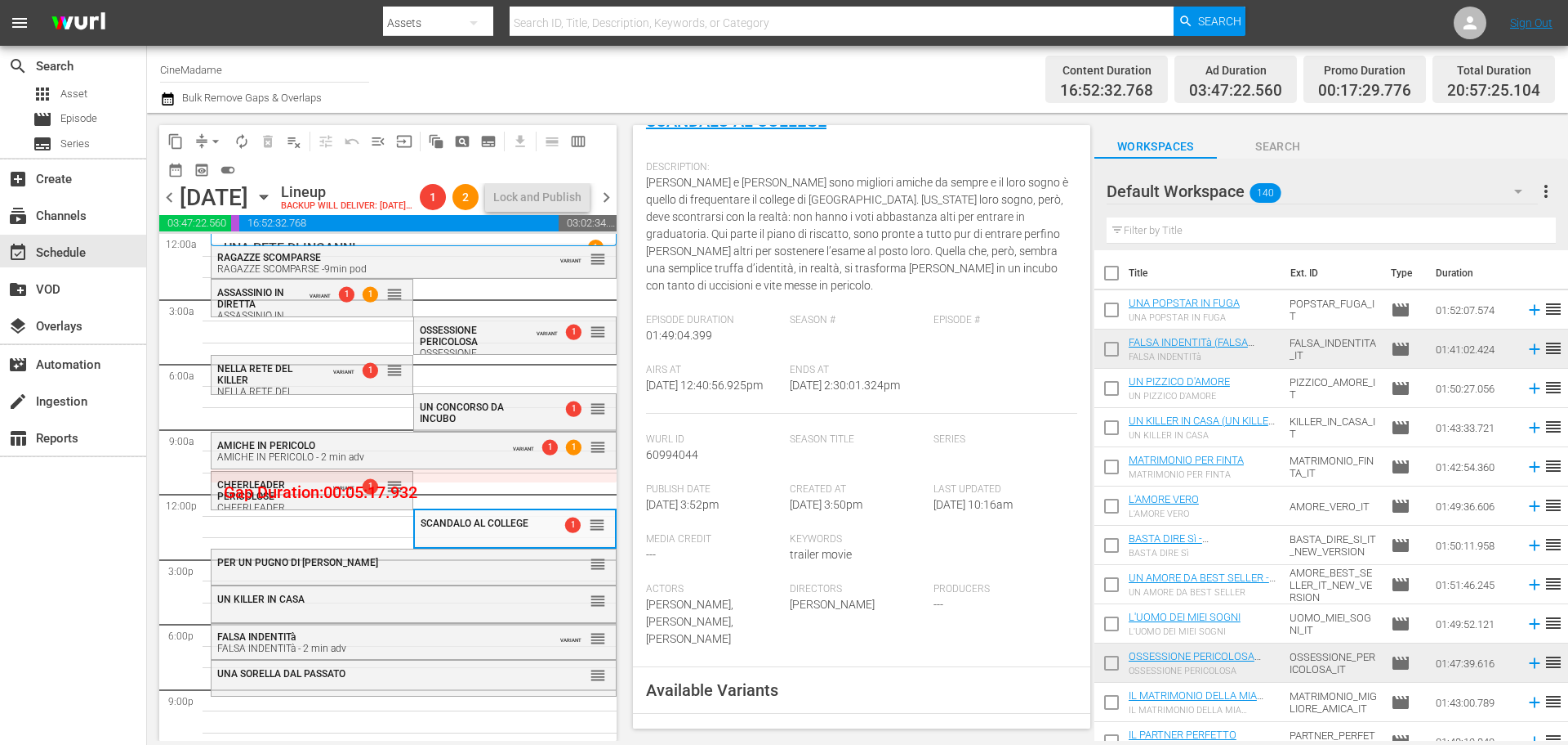
scroll to position [409, 0]
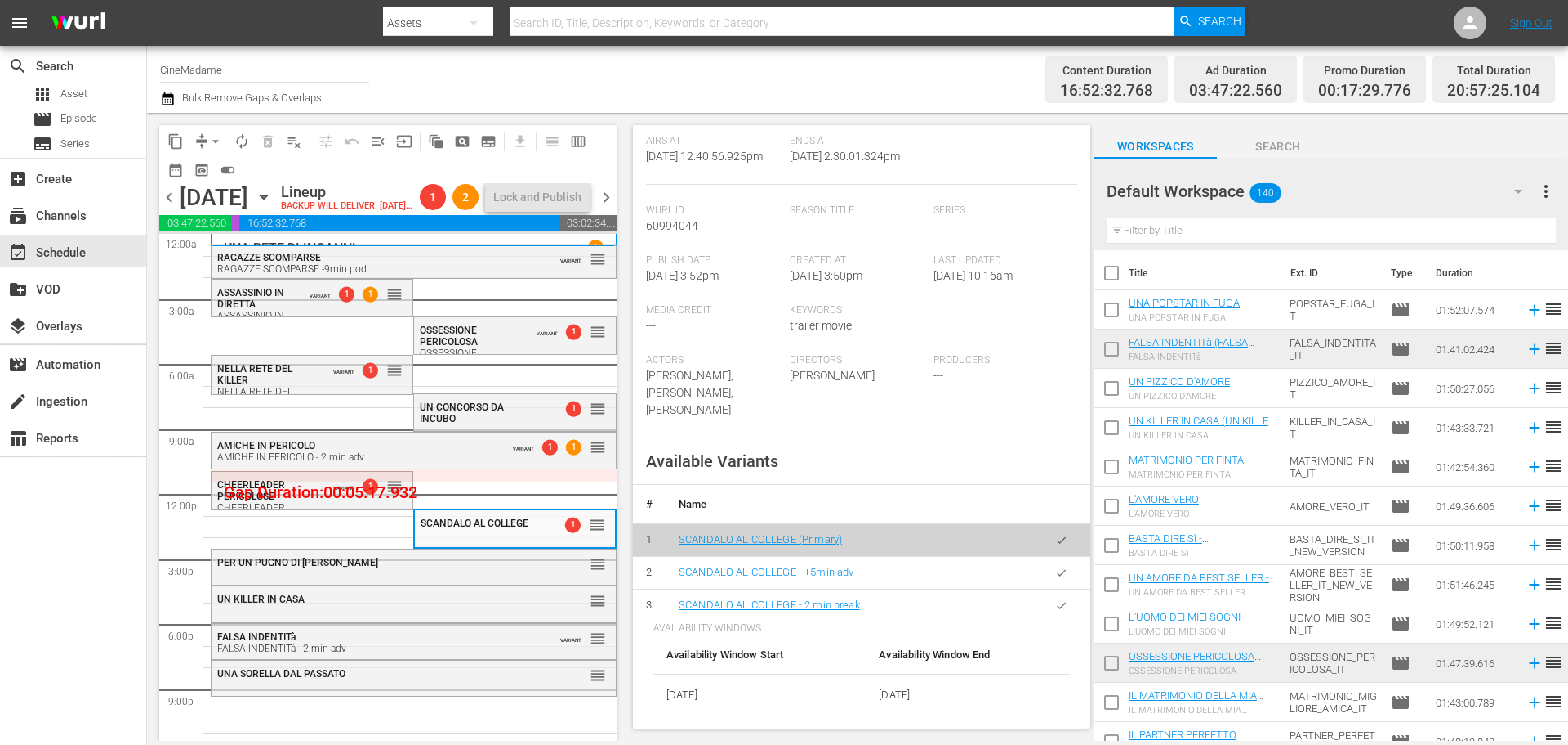
click at [1062, 603] on button "button" at bounding box center [1061, 604] width 32 height 32
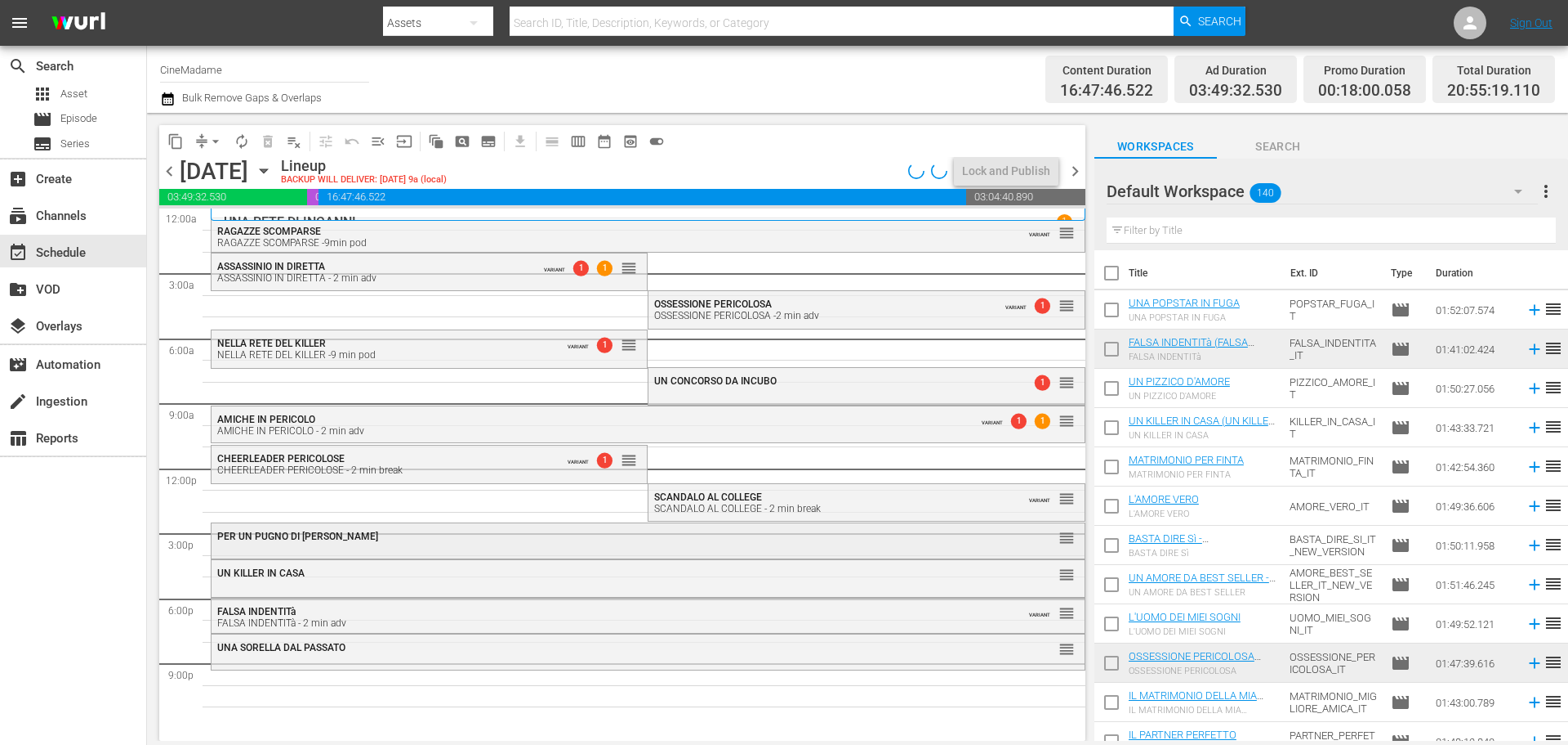
click at [374, 538] on div "PER UN PUGNO DI [PERSON_NAME]" at bounding box center [604, 536] width 773 height 11
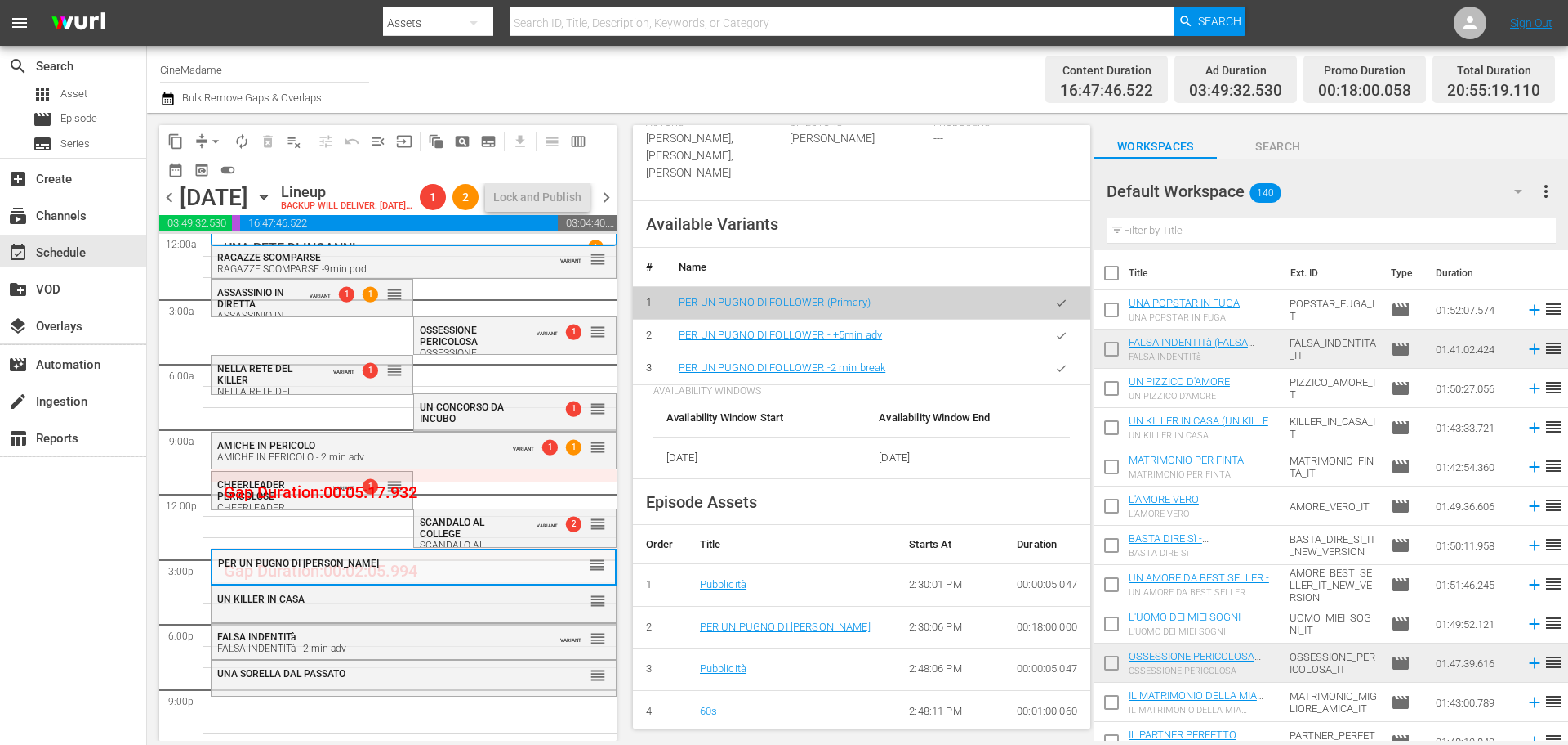
scroll to position [572, 0]
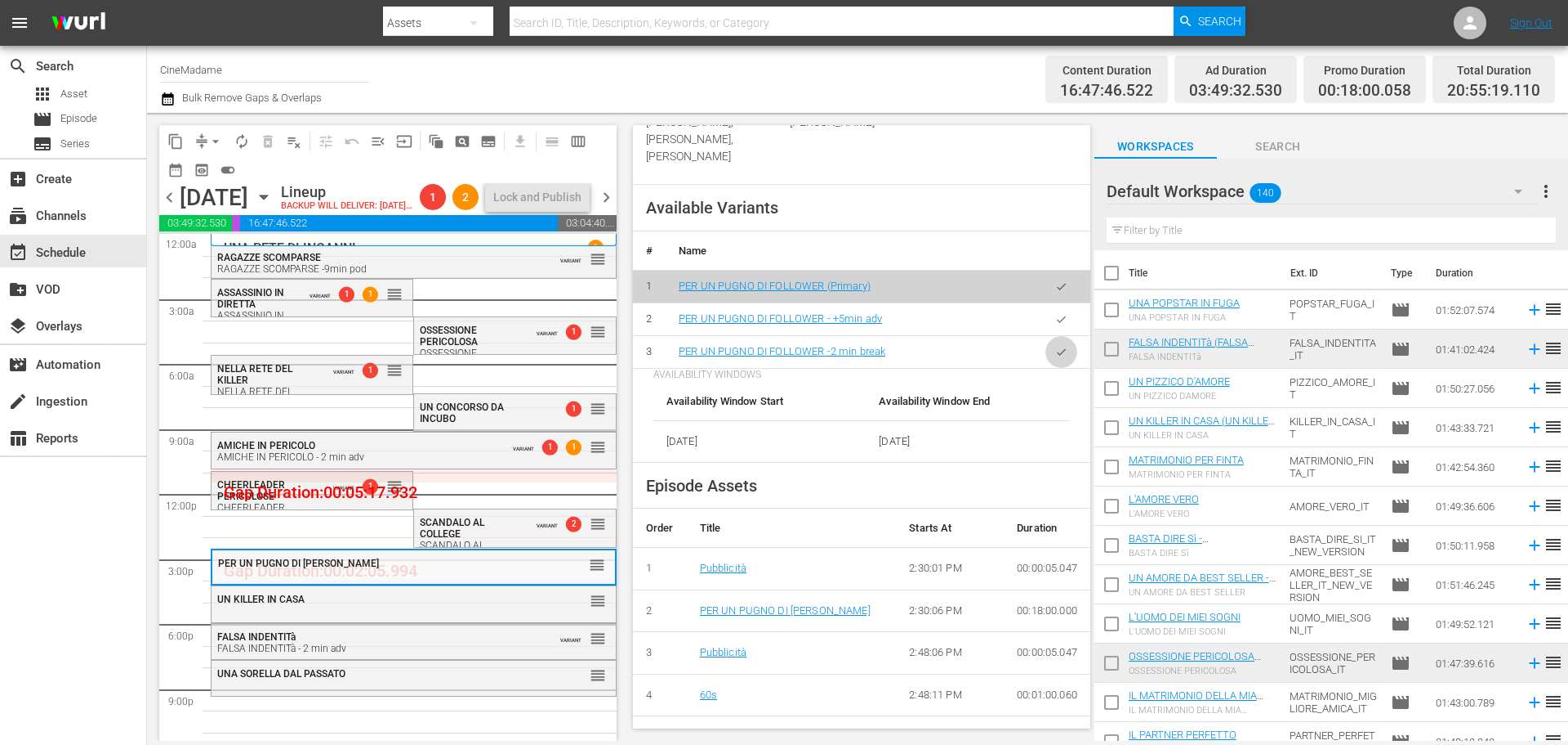
click at [1049, 343] on button "button" at bounding box center [1061, 351] width 32 height 32
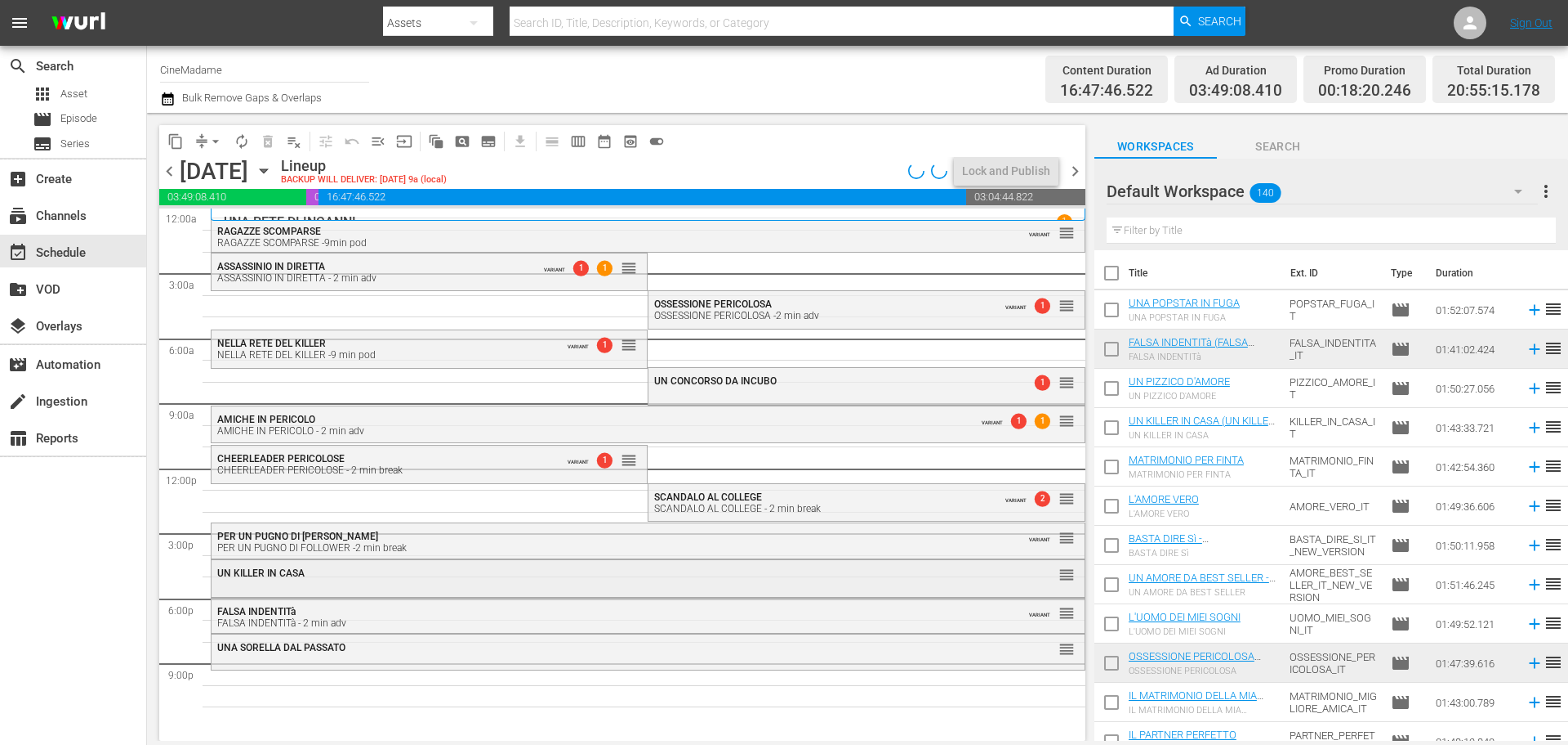
click at [554, 579] on div "UN KILLER IN CASA reorder" at bounding box center [648, 574] width 873 height 27
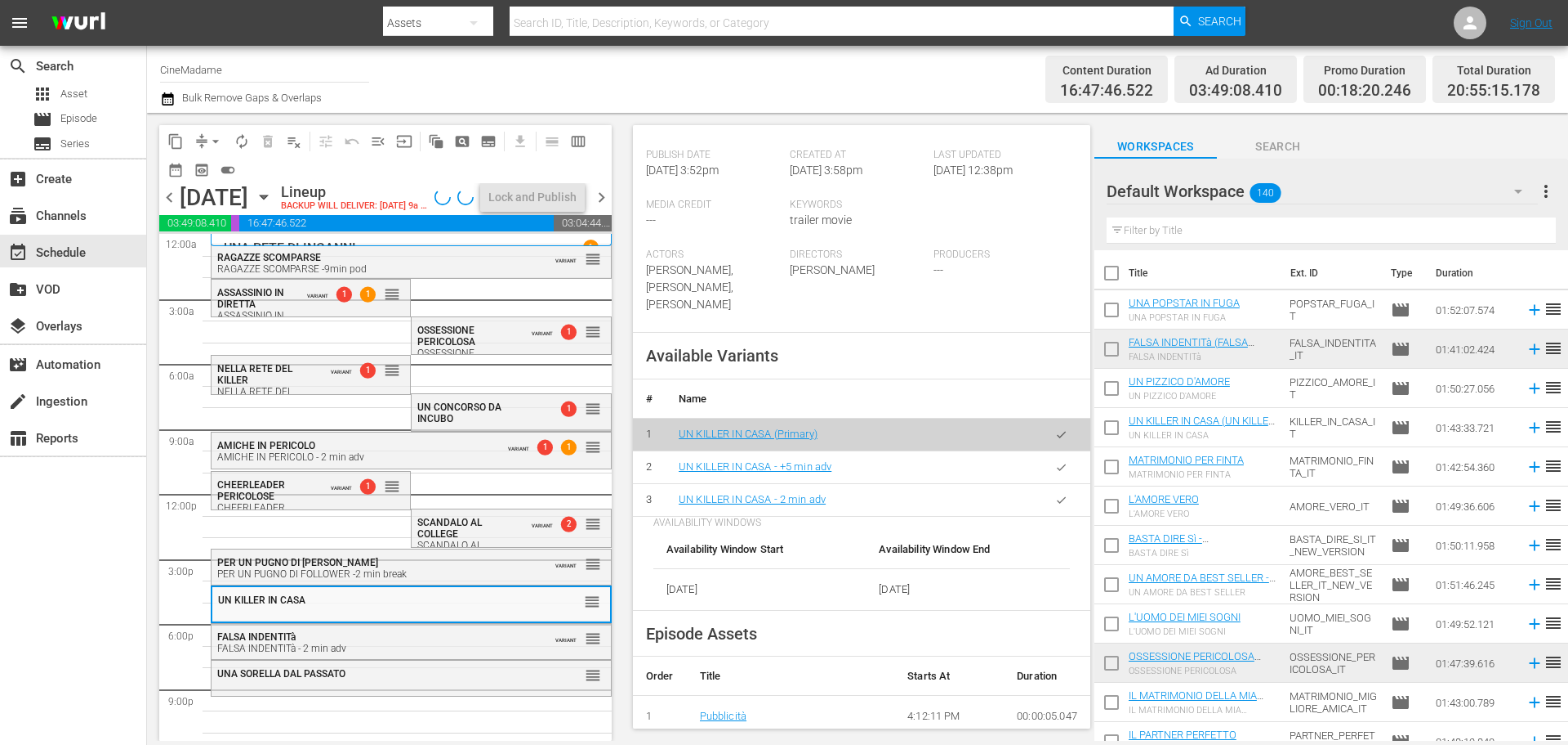
scroll to position [490, 0]
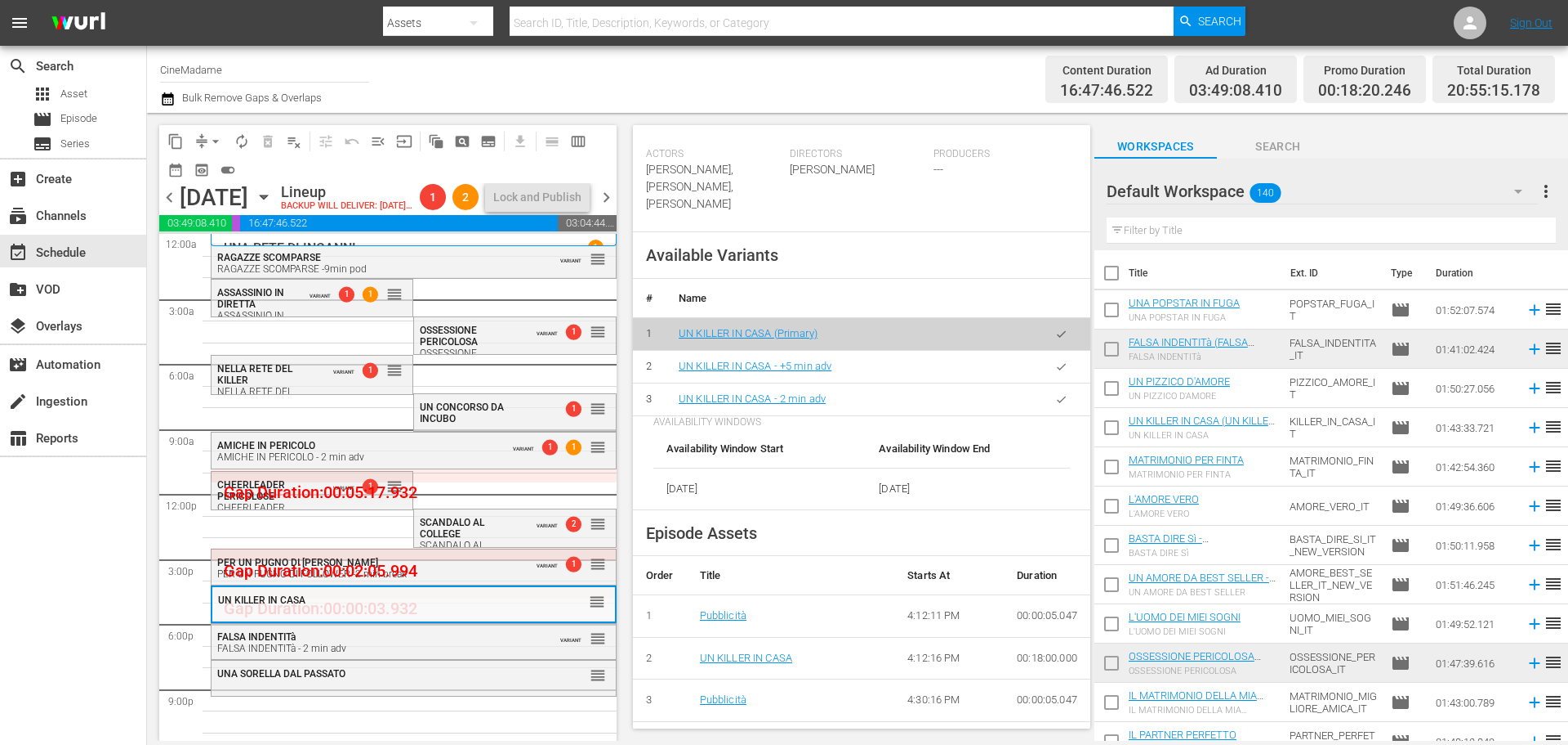
click at [1047, 407] on button "button" at bounding box center [1061, 399] width 32 height 32
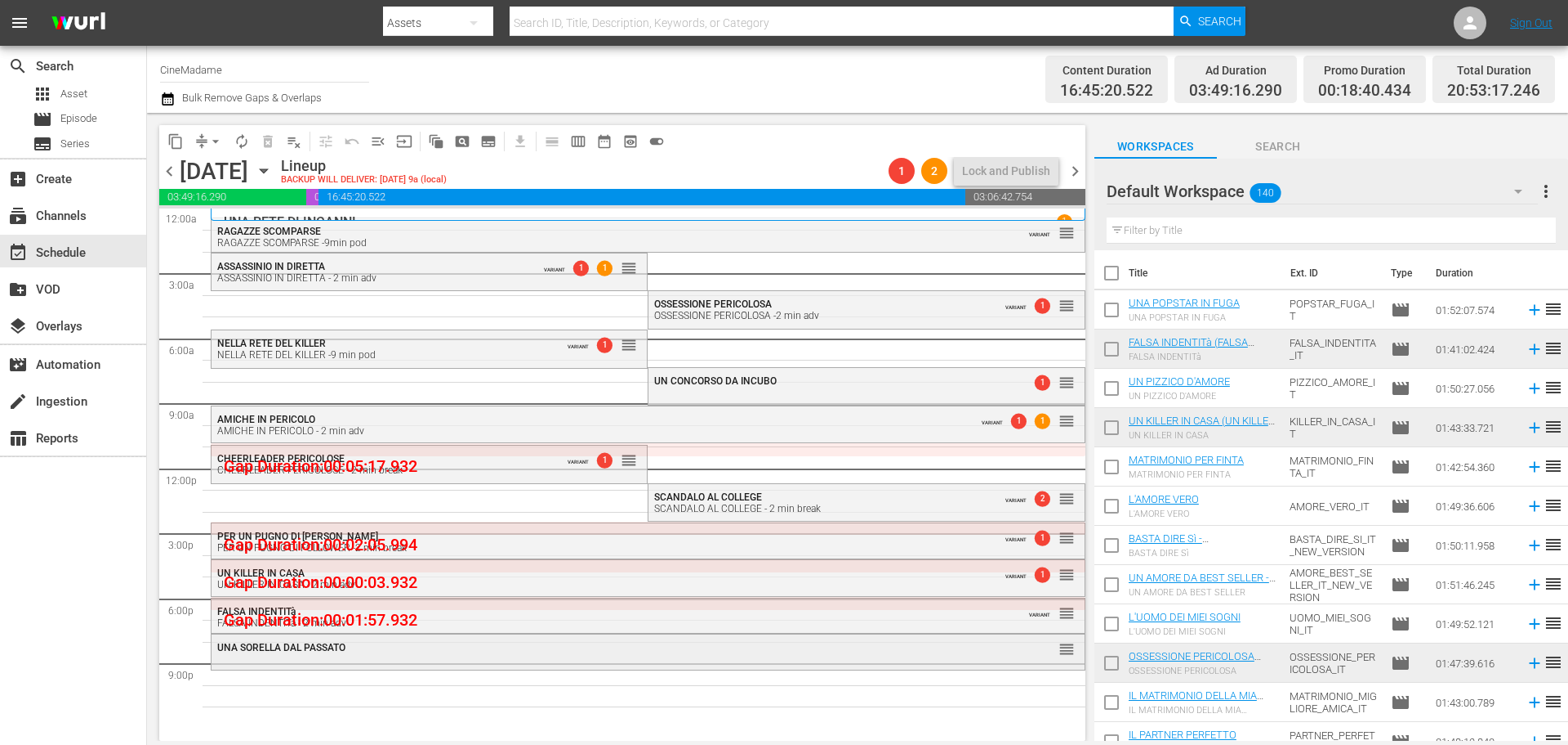
click at [434, 656] on div "UNA SORELLA DAL PASSATO reorder" at bounding box center [648, 648] width 873 height 27
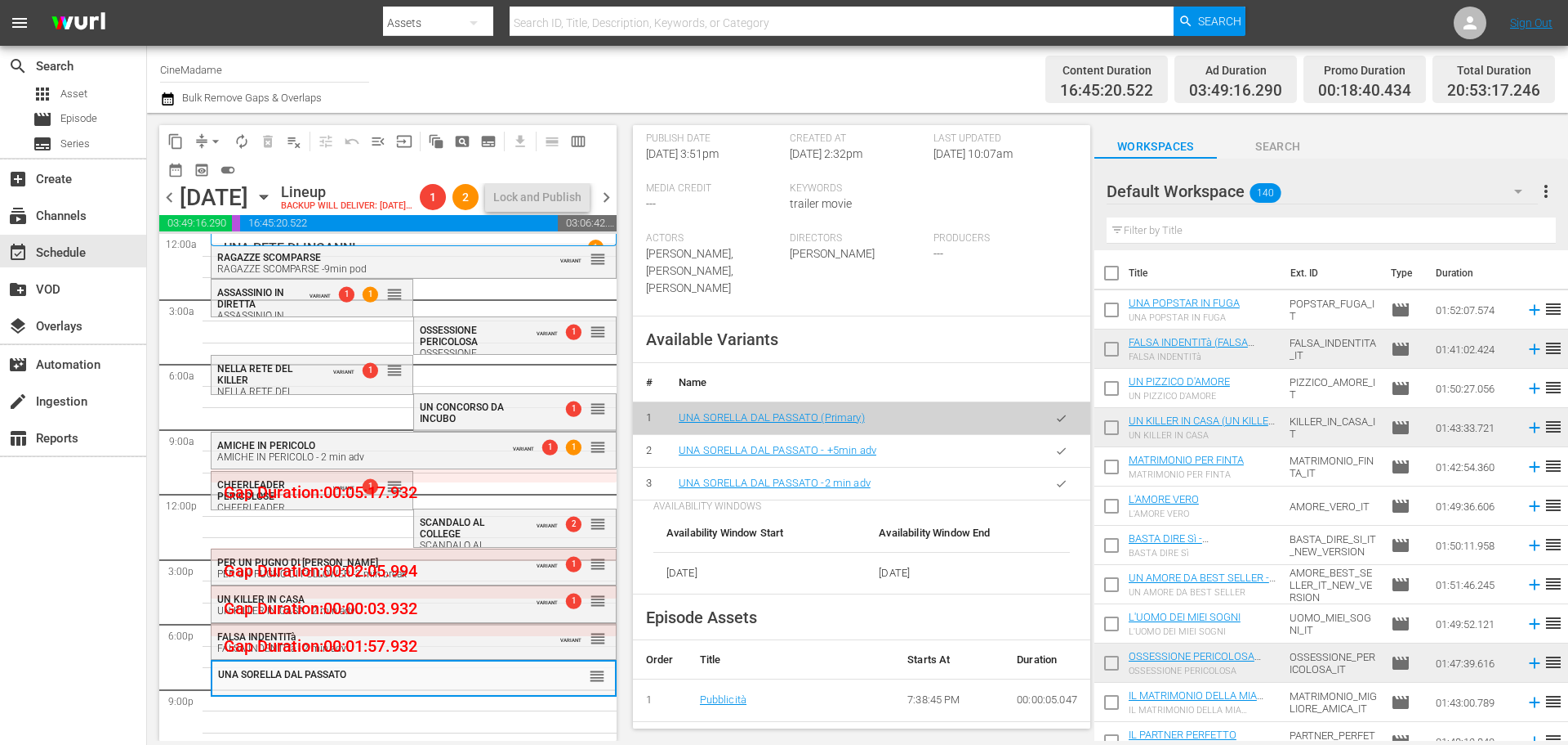
scroll to position [409, 0]
click at [1058, 473] on button "button" at bounding box center [1061, 480] width 32 height 32
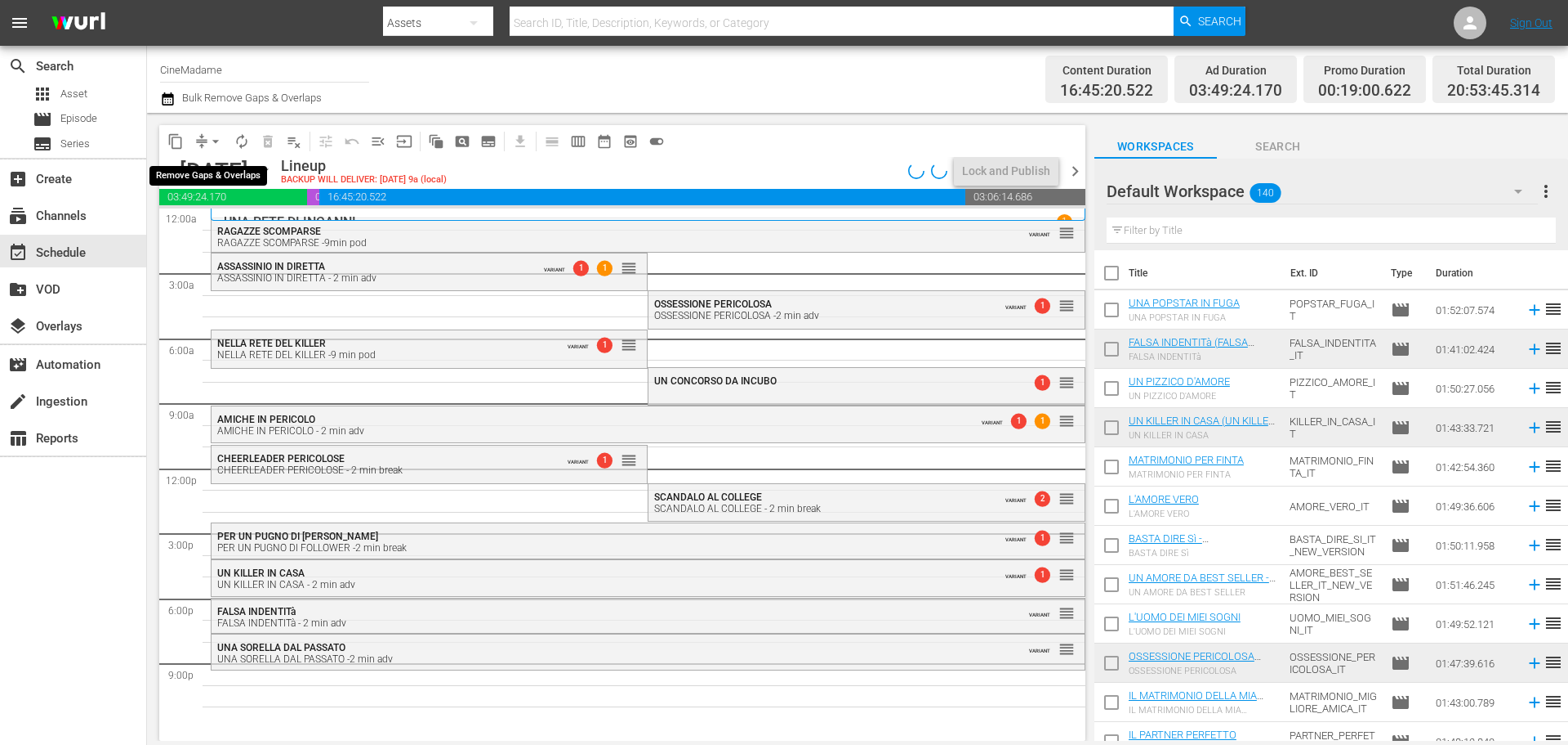
click at [213, 134] on span "arrow_drop_down" at bounding box center [215, 141] width 16 height 16
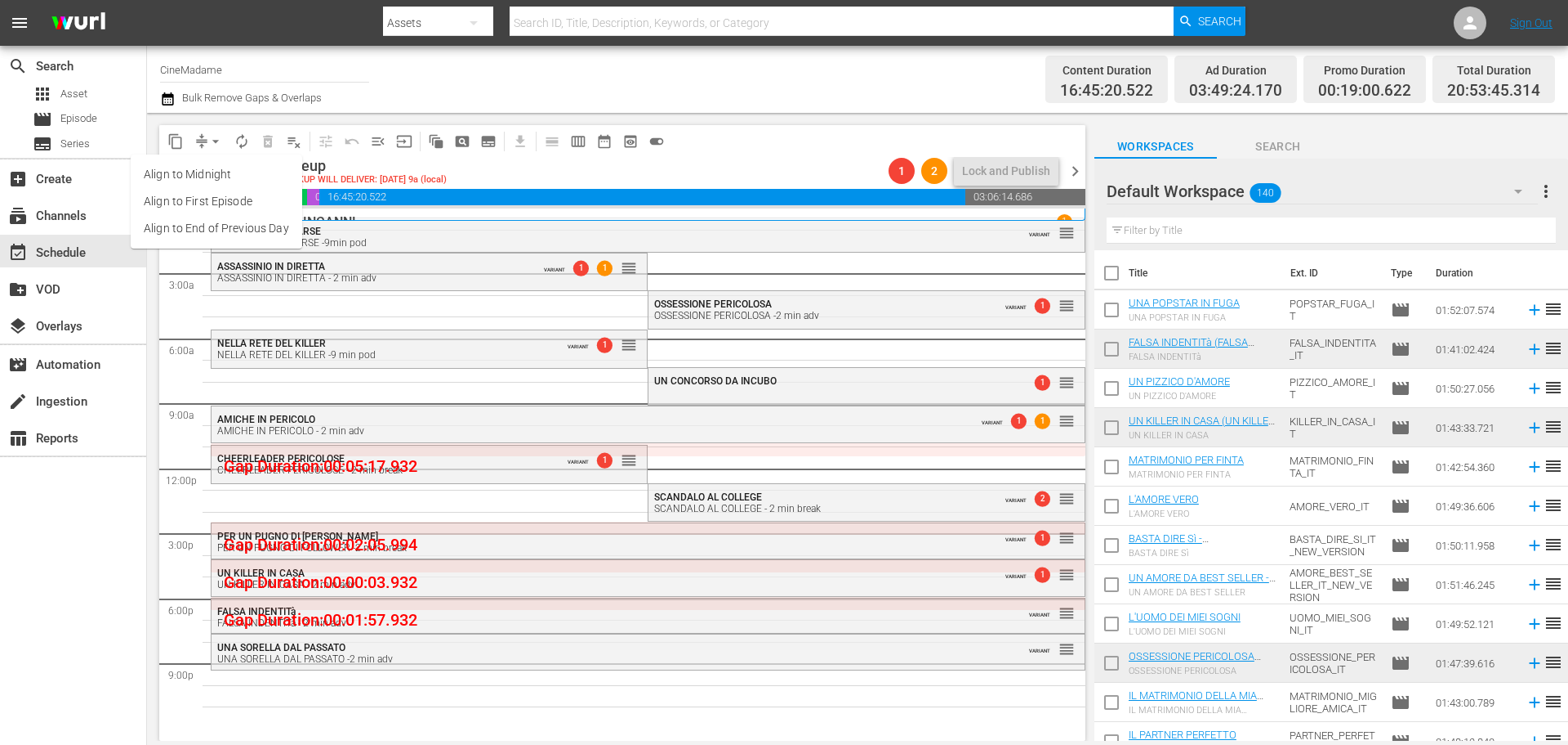
click at [212, 231] on li "Align to End of Previous Day" at bounding box center [217, 228] width 171 height 27
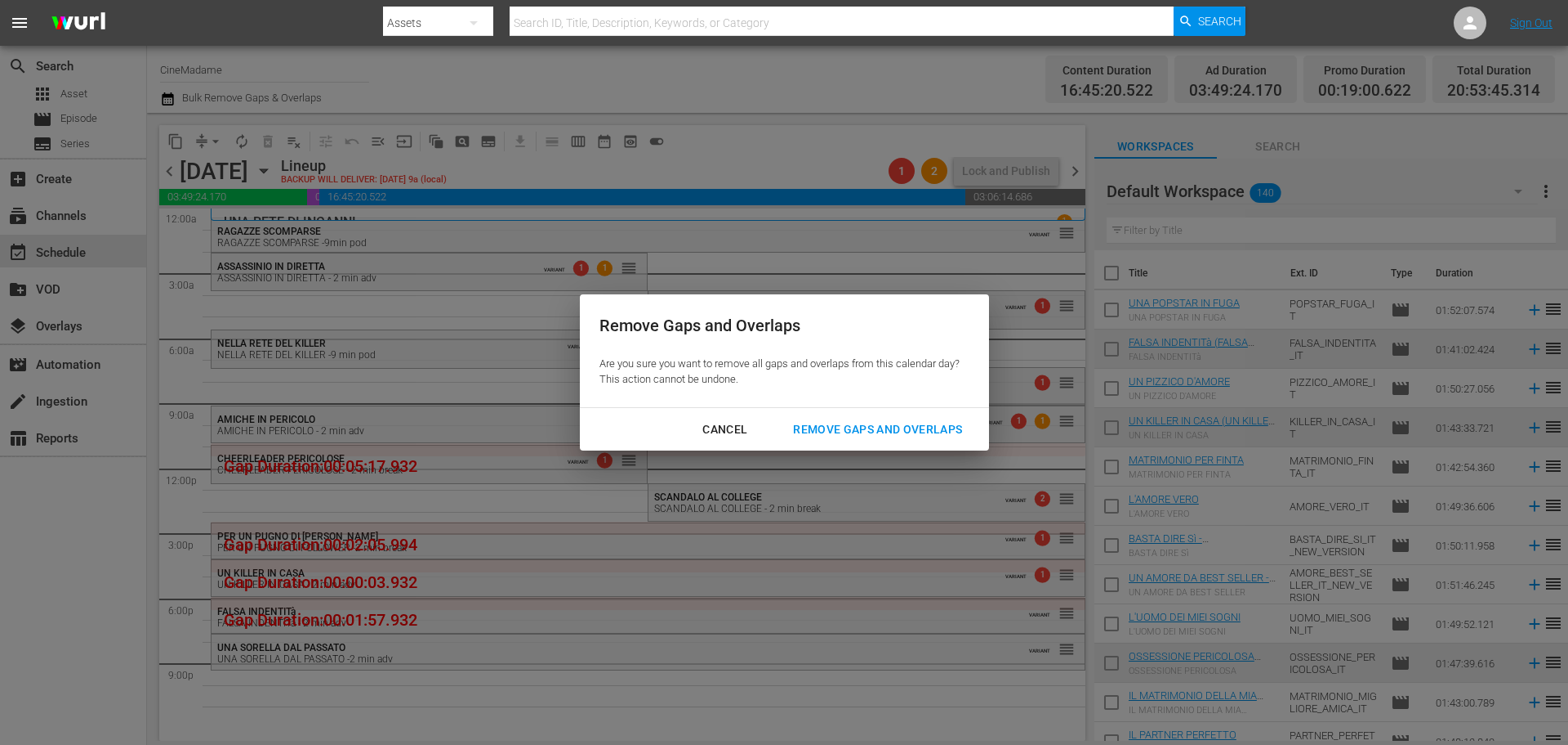
click at [926, 433] on div "Remove Gaps and Overlaps" at bounding box center [877, 430] width 195 height 21
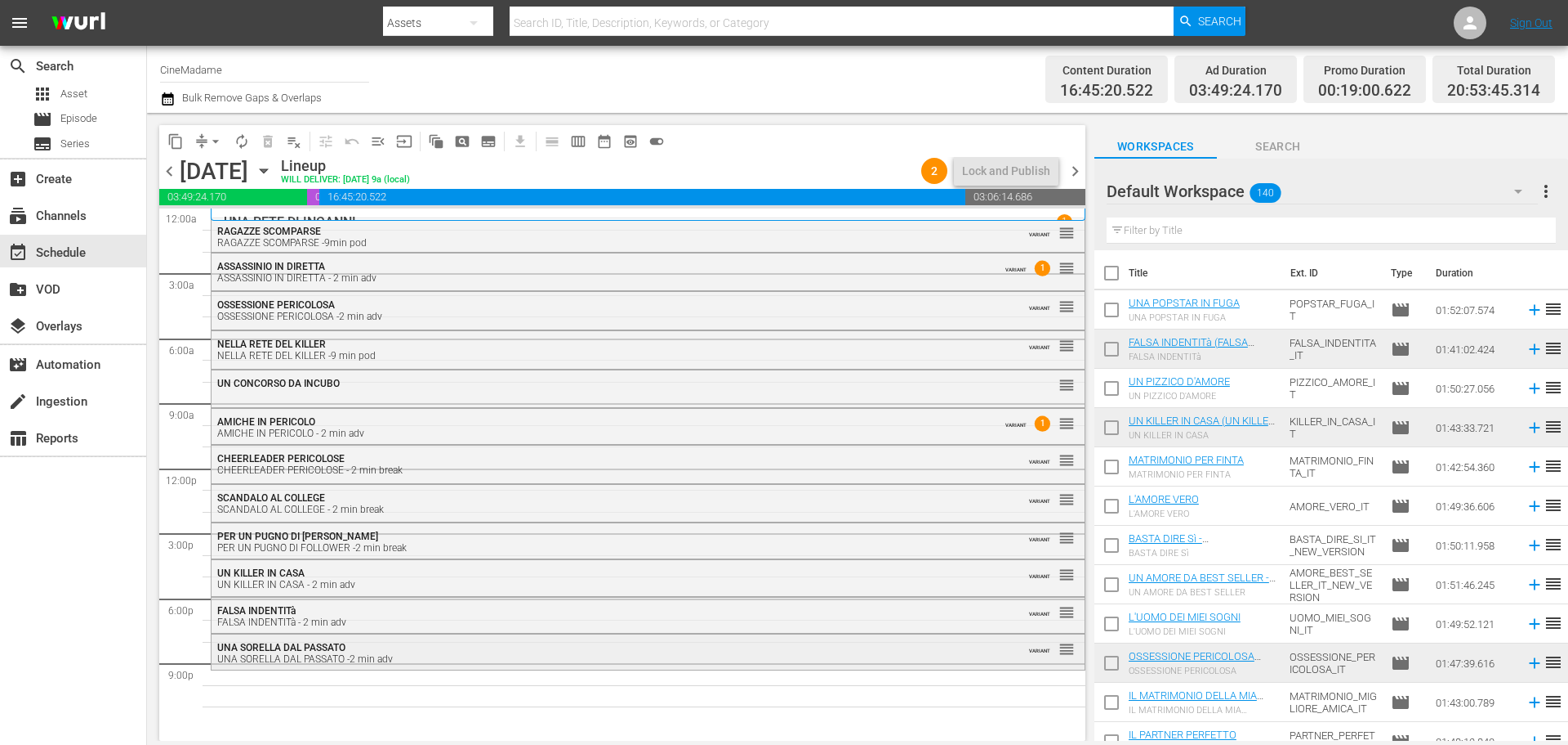
click at [443, 647] on div "UNA SORELLA DAL PASSATO UNA SORELLA DAL PASSATO -2 min adv" at bounding box center [604, 652] width 773 height 23
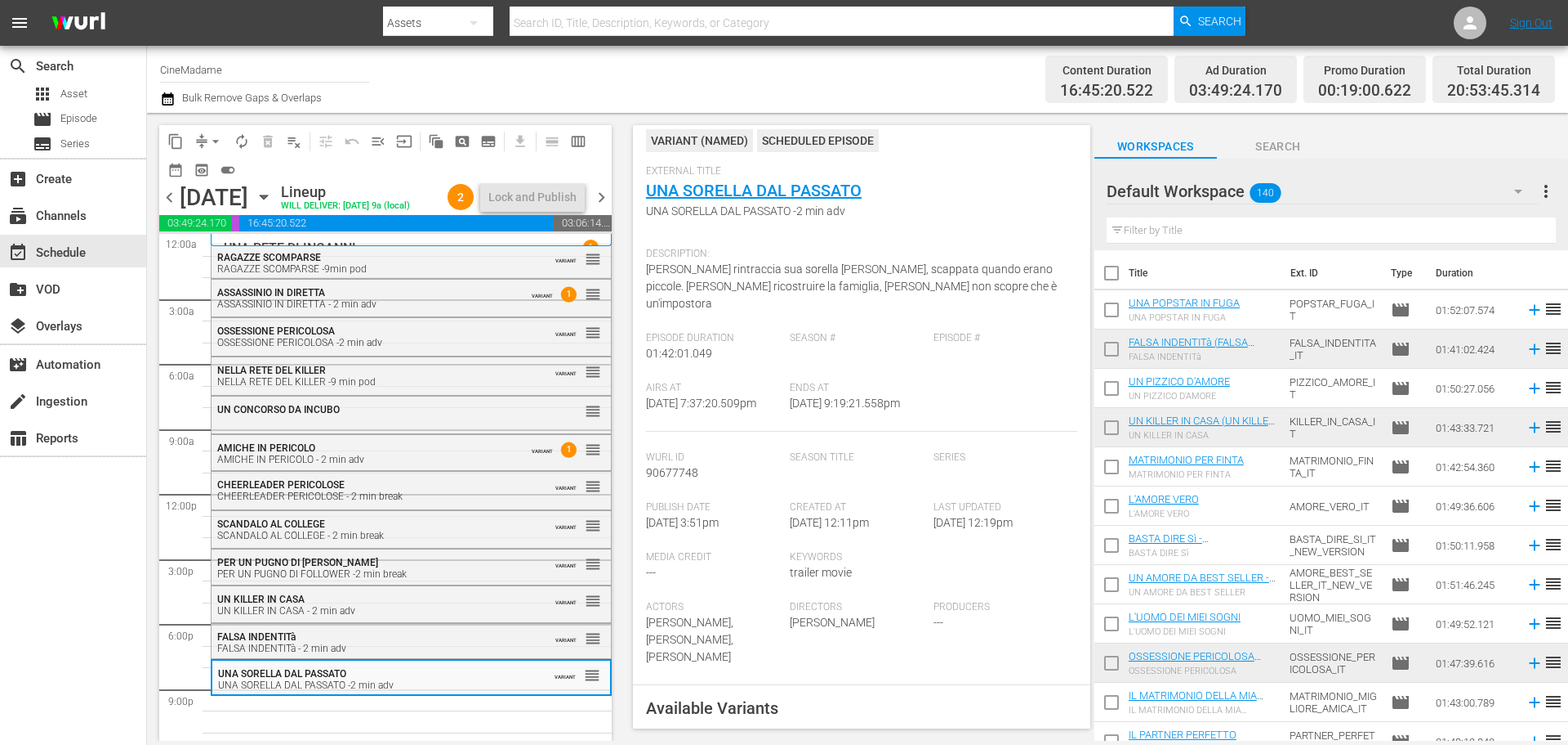
scroll to position [81, 0]
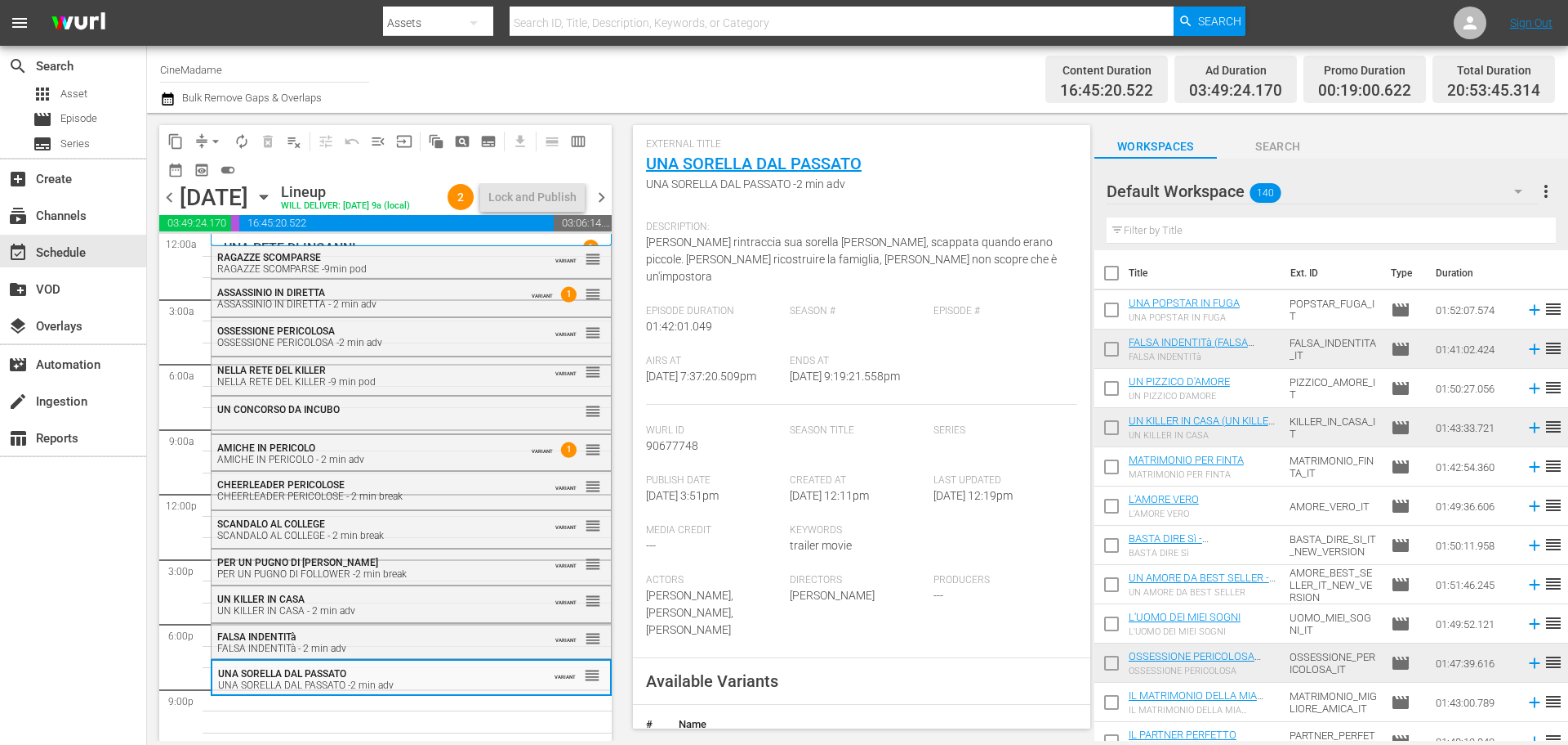
click at [1167, 234] on input "text" at bounding box center [1332, 231] width 449 height 27
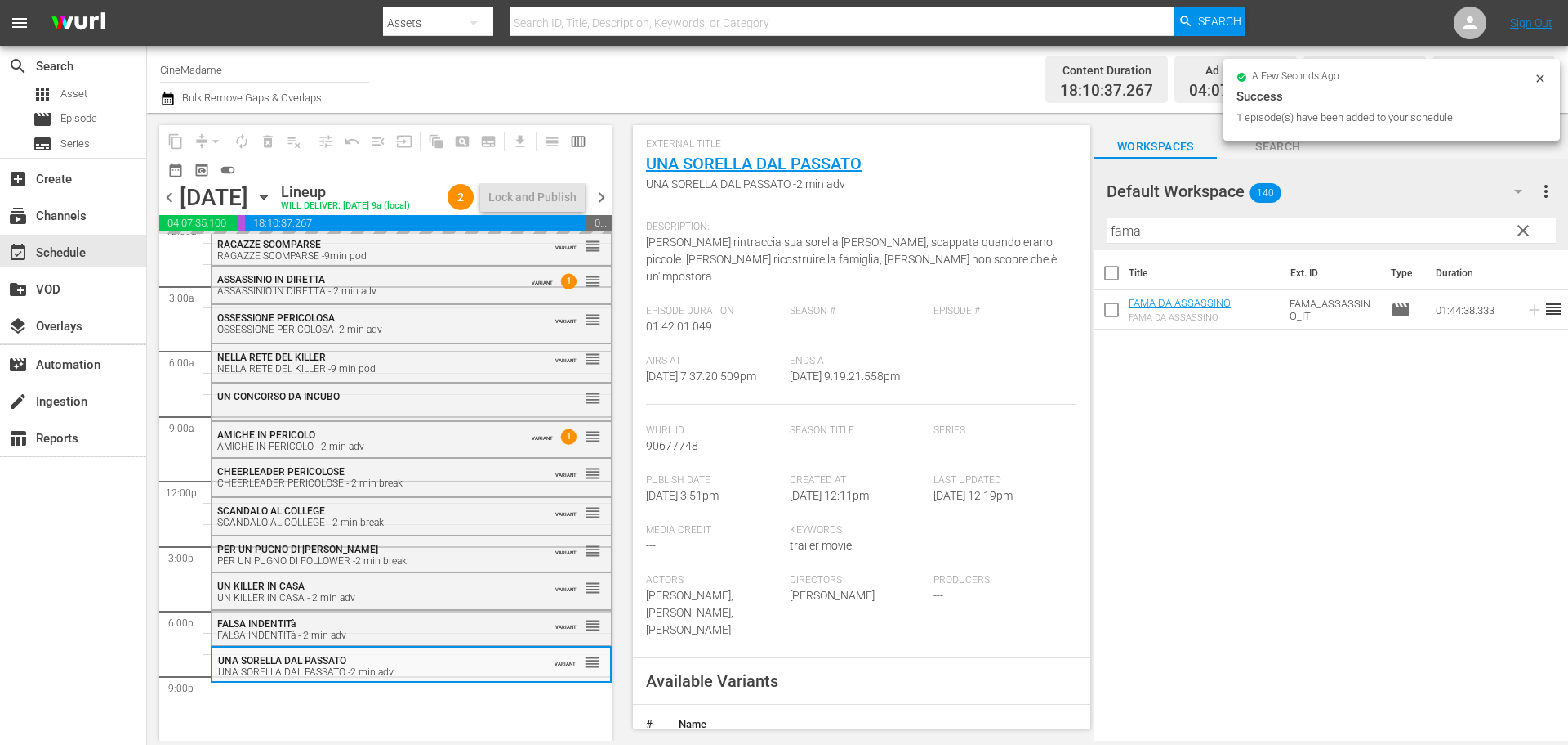
scroll to position [21, 0]
click at [1181, 232] on input "fama" at bounding box center [1332, 231] width 449 height 27
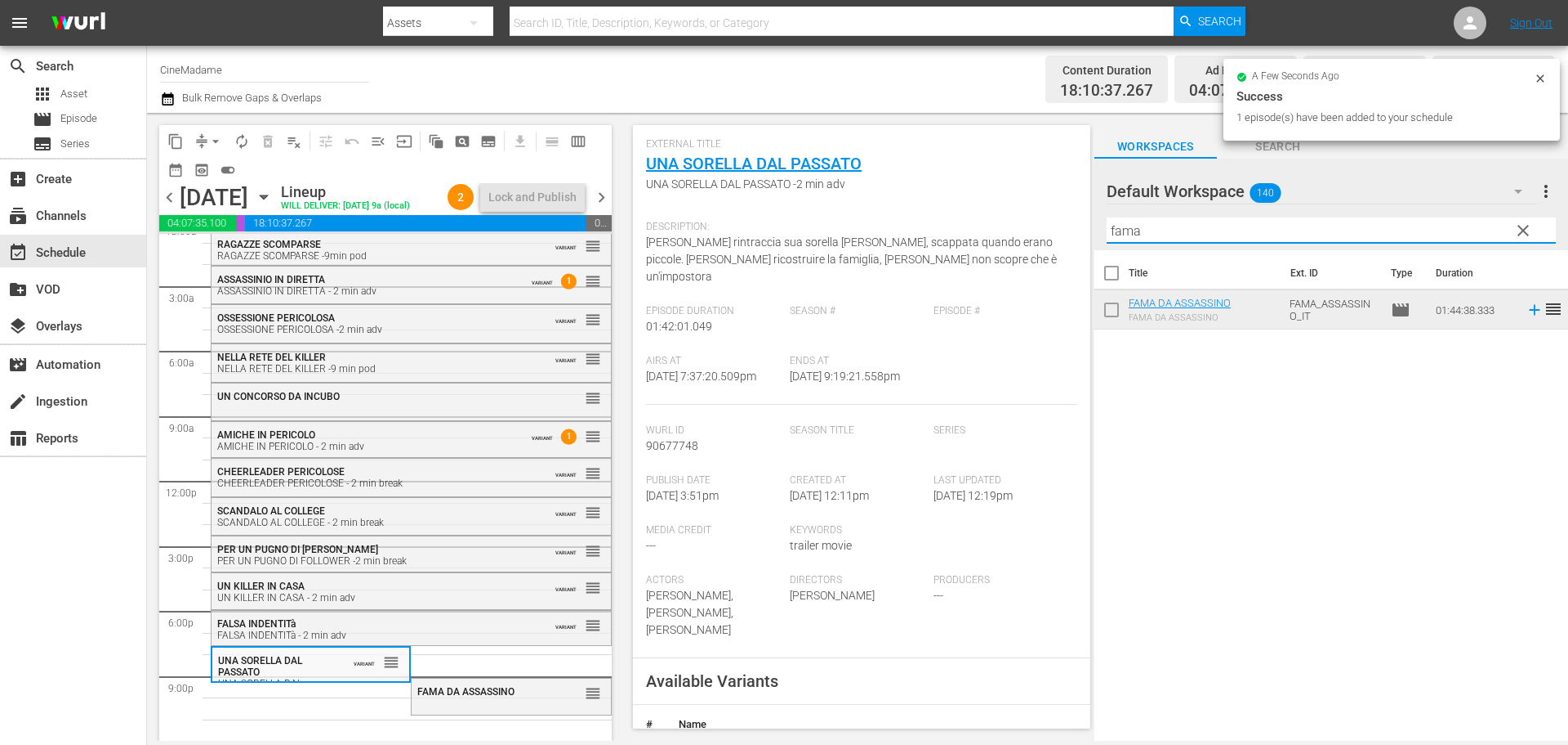
click at [1181, 232] on input "fama" at bounding box center [1332, 231] width 449 height 27
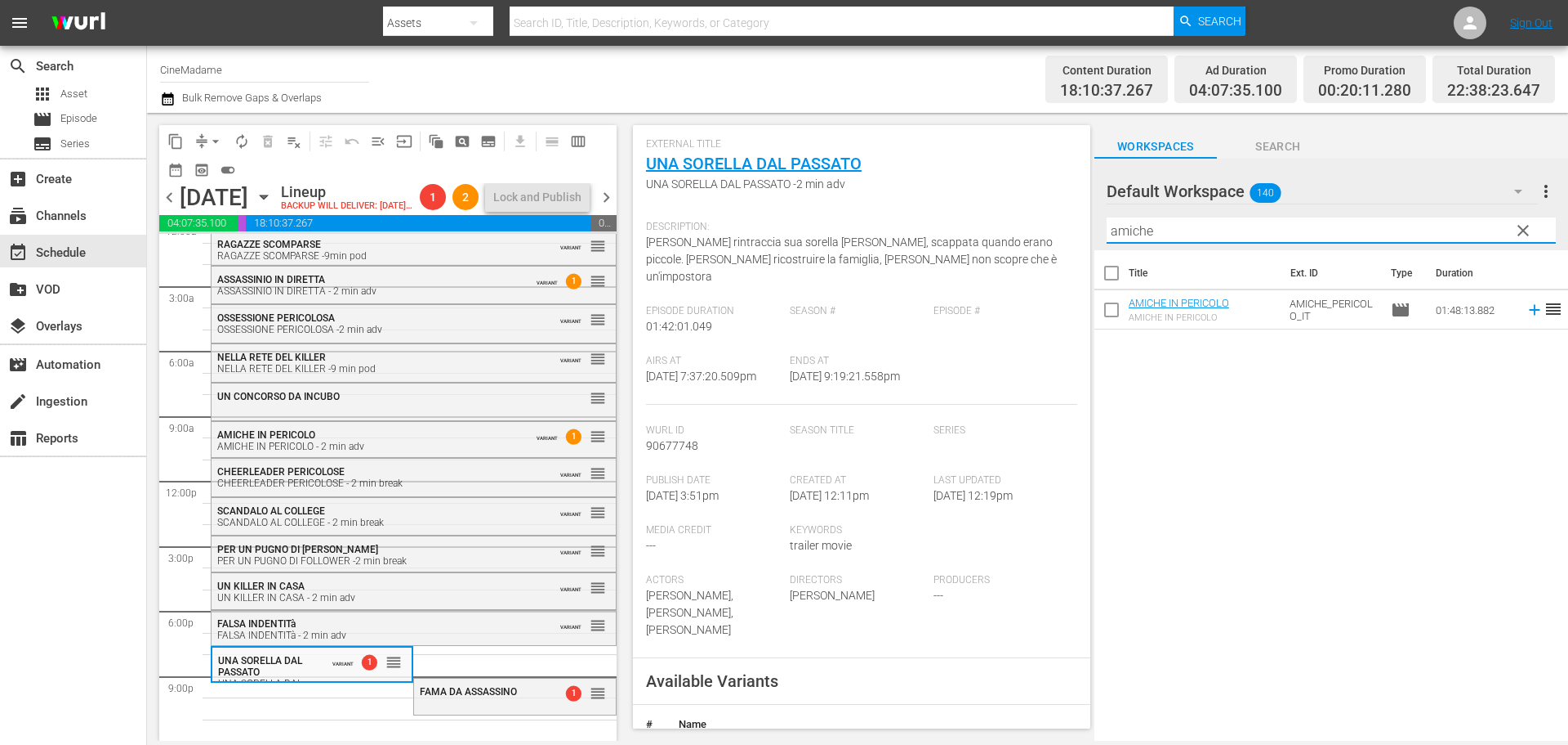
type input "amiche"
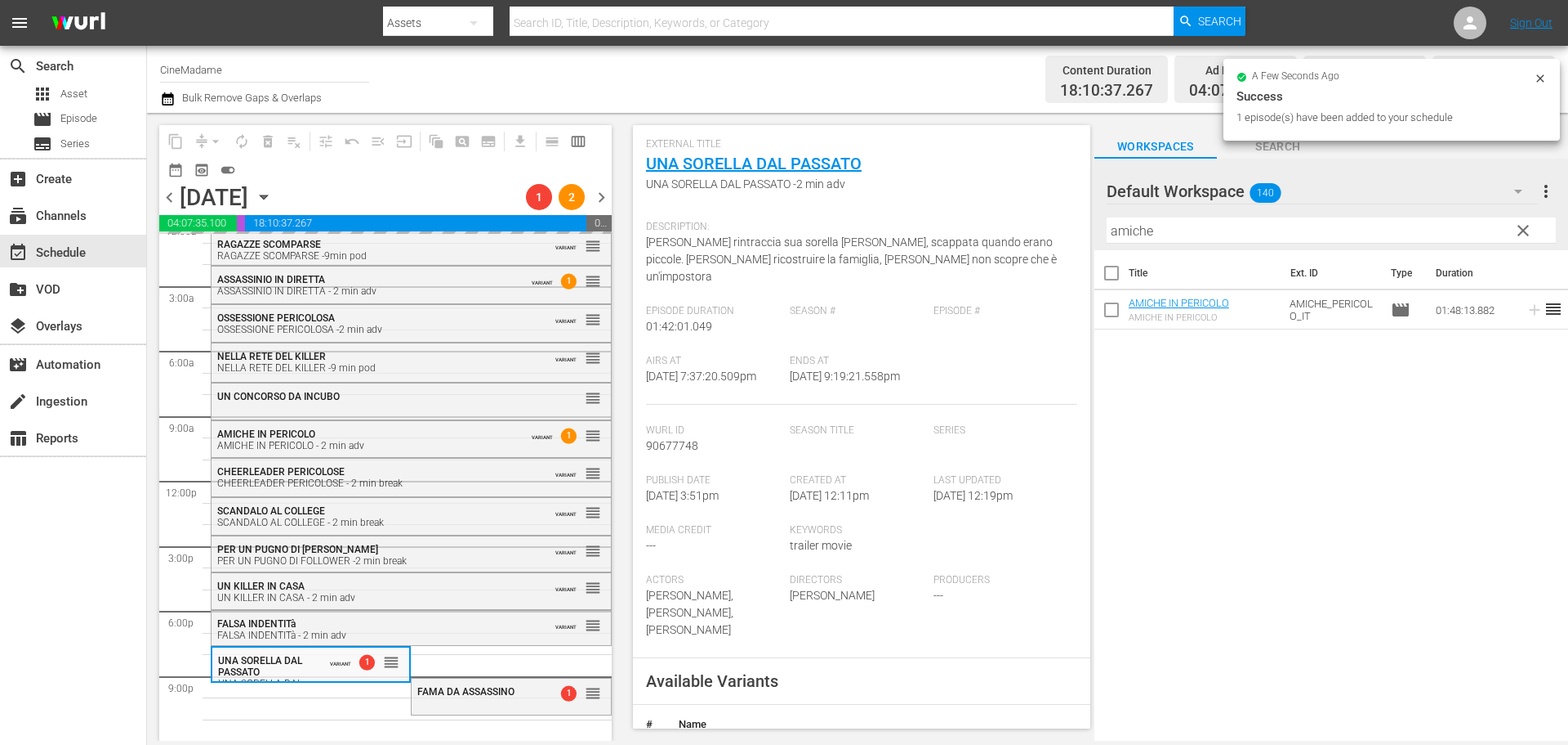
click at [1161, 236] on input "amiche" at bounding box center [1332, 231] width 449 height 27
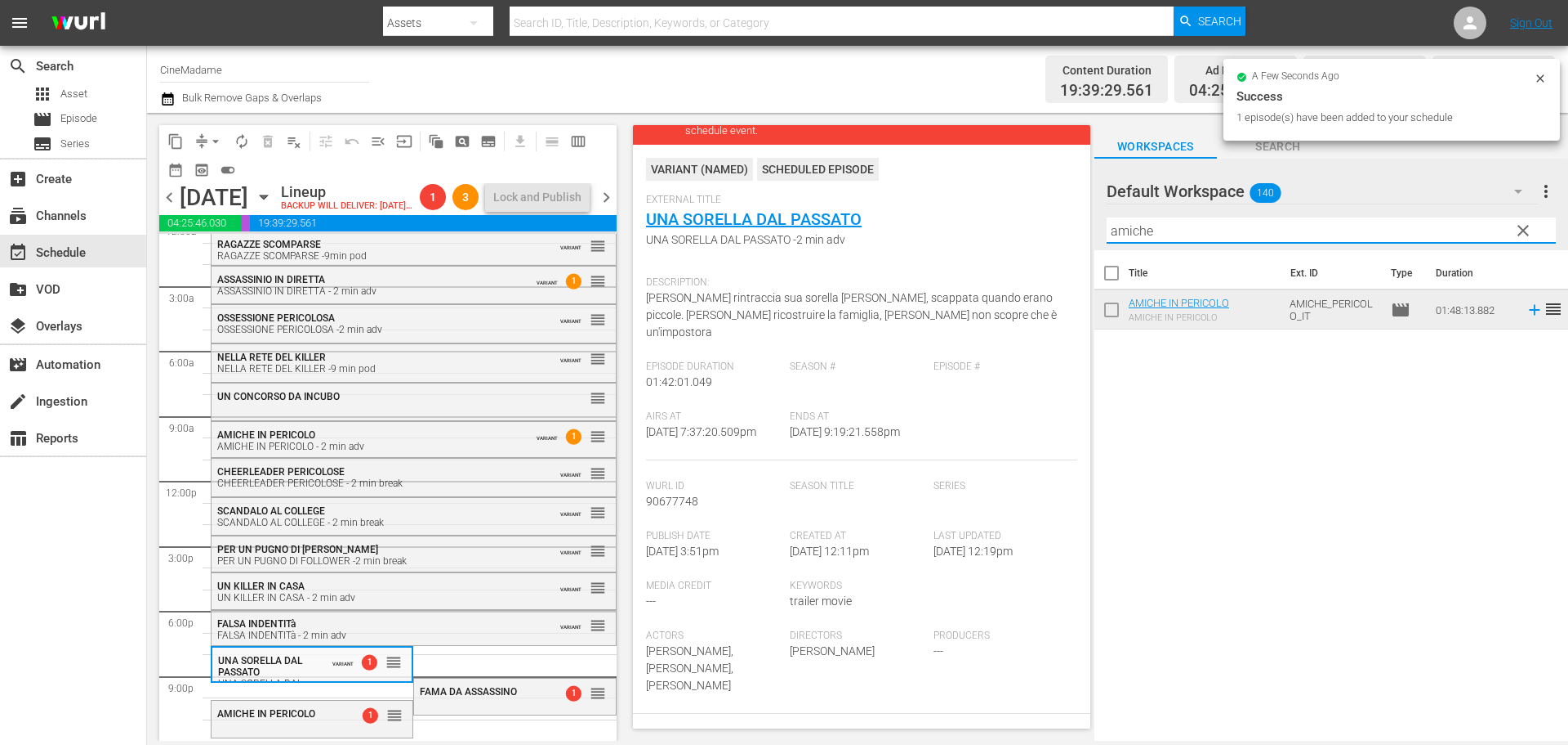
scroll to position [137, 0]
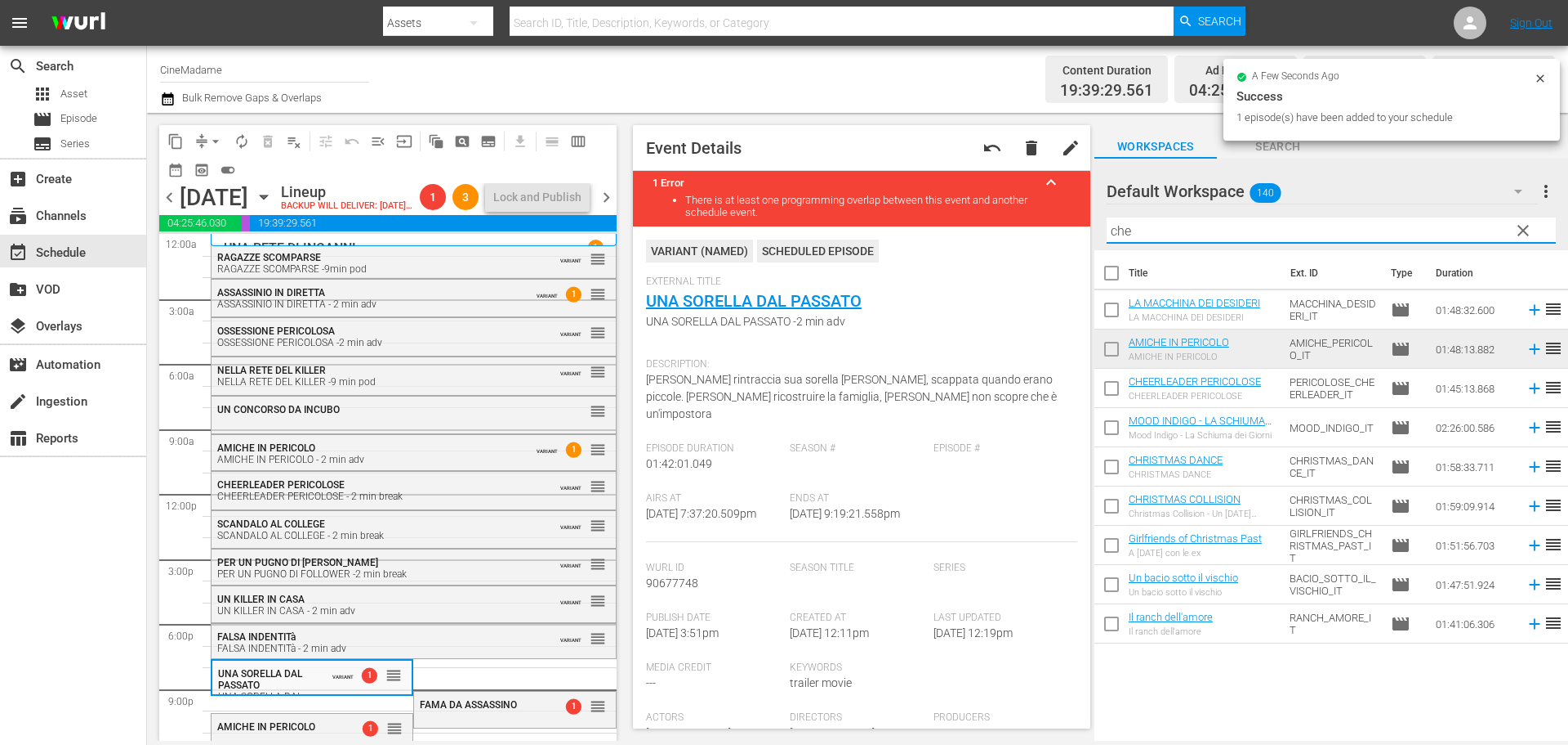
scroll to position [137, 0]
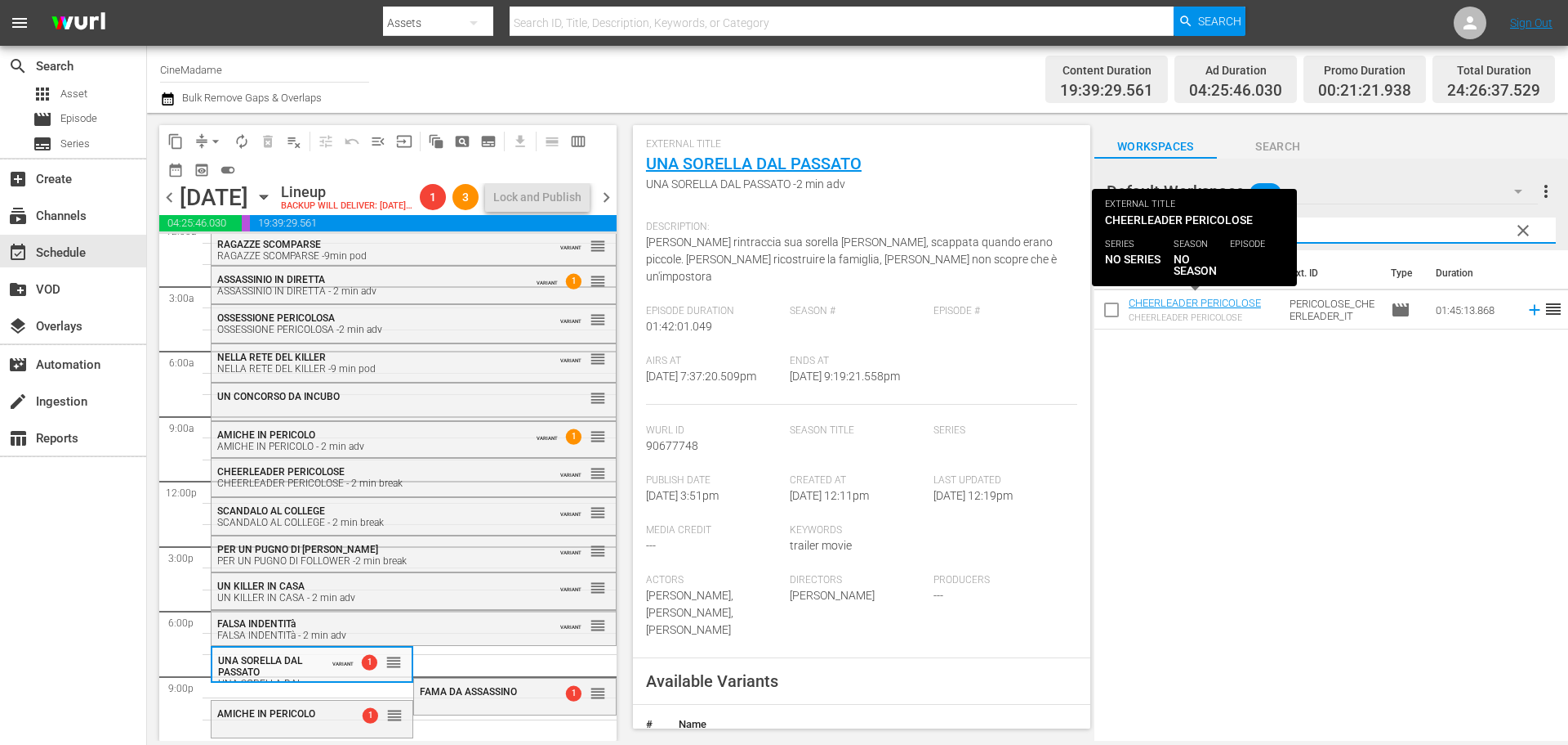
type input "cheerle"
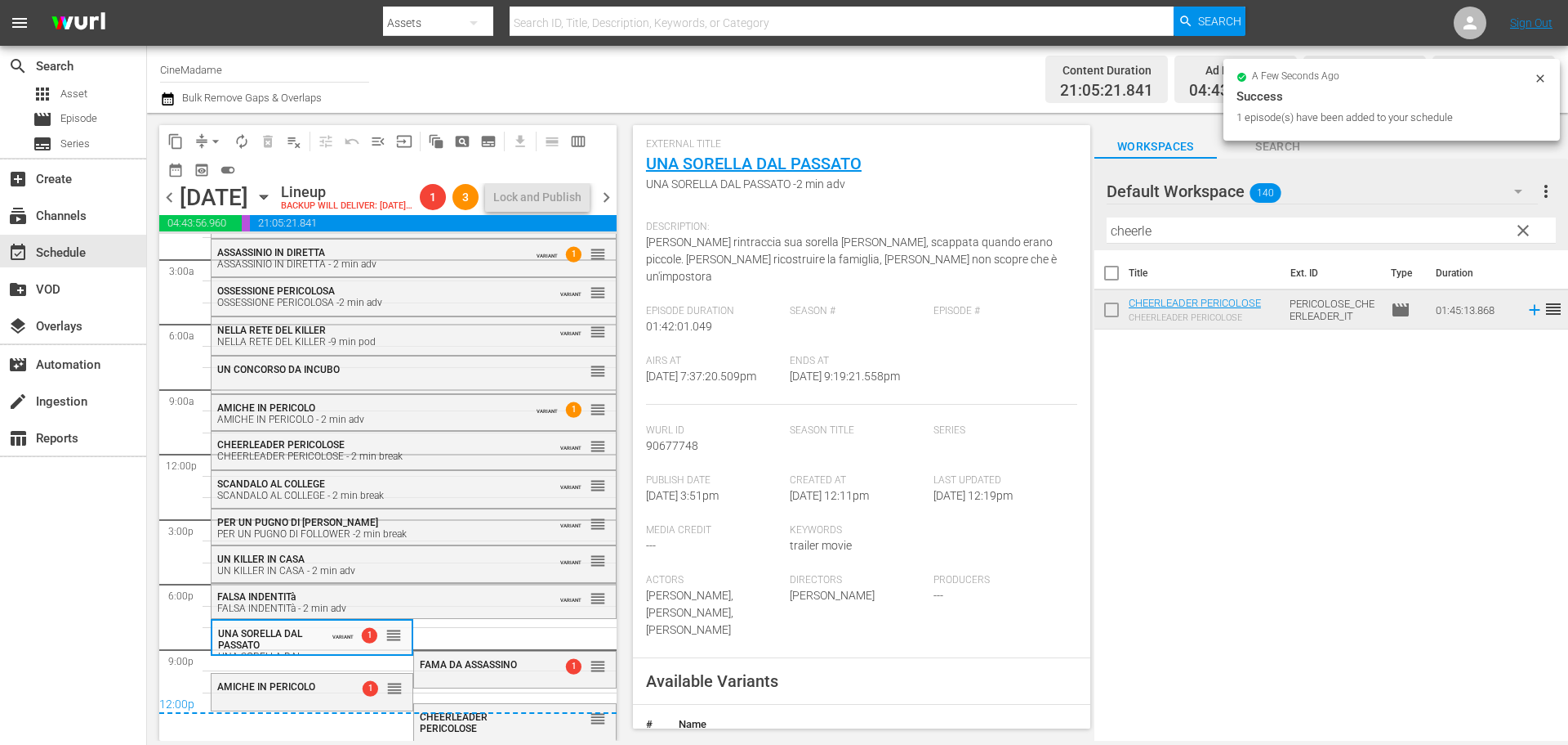
scroll to position [63, 0]
drag, startPoint x: 1196, startPoint y: 313, endPoint x: 446, endPoint y: 663, distance: 827.6
click at [448, 667] on span "FAMA DA ASSASSINO" at bounding box center [468, 664] width 97 height 11
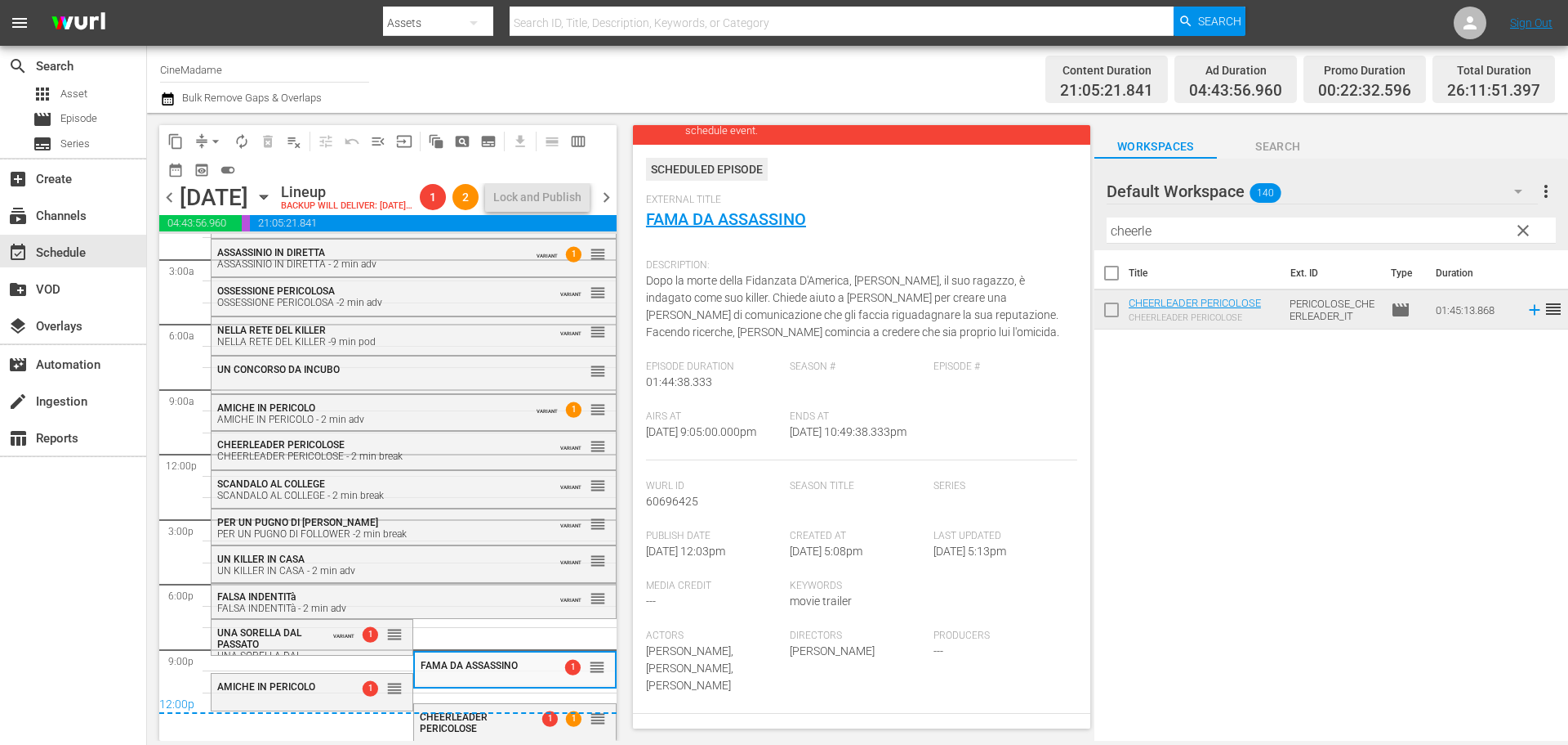
scroll to position [409, 0]
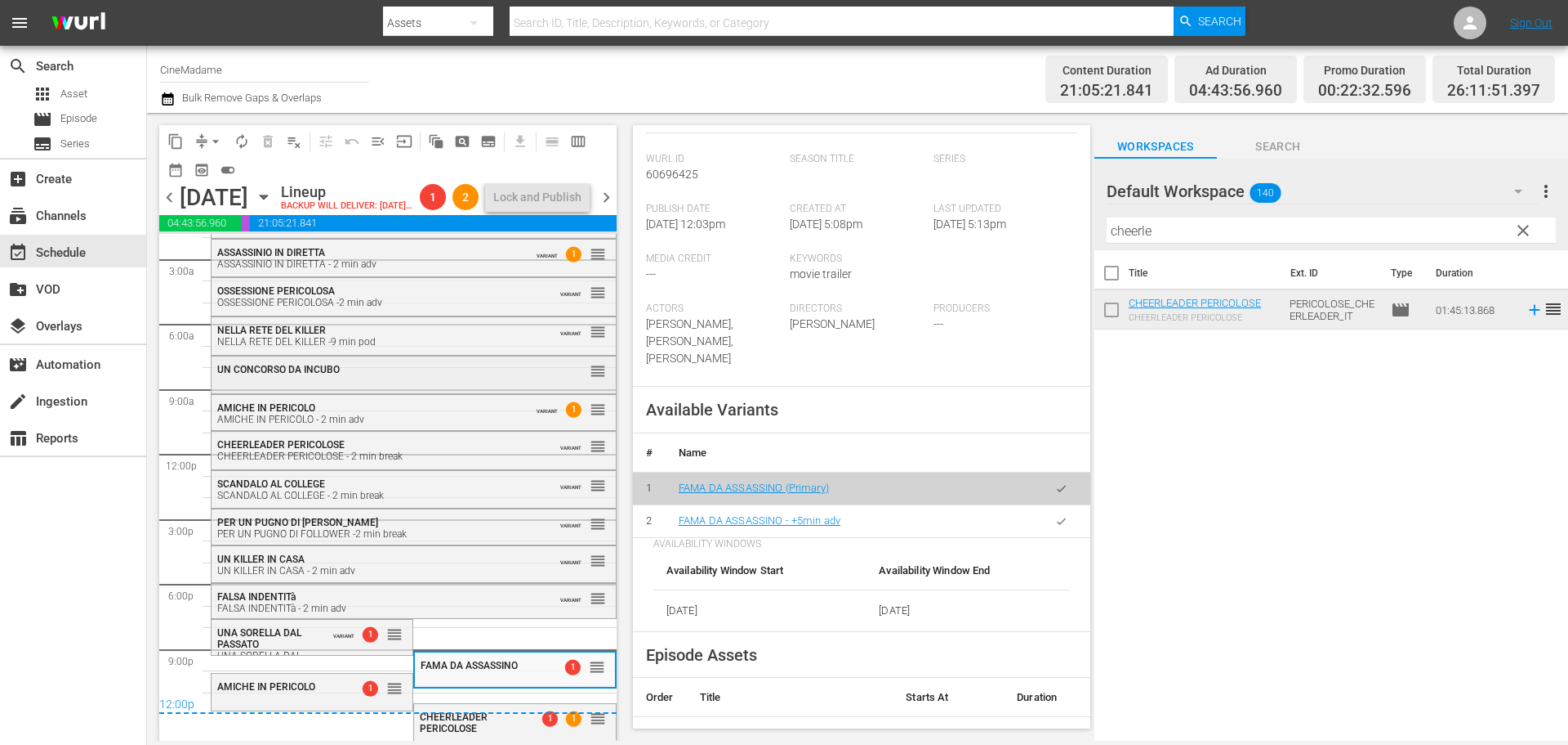
click at [399, 375] on div "UN CONCORSO DA INCUBO" at bounding box center [374, 369] width 312 height 11
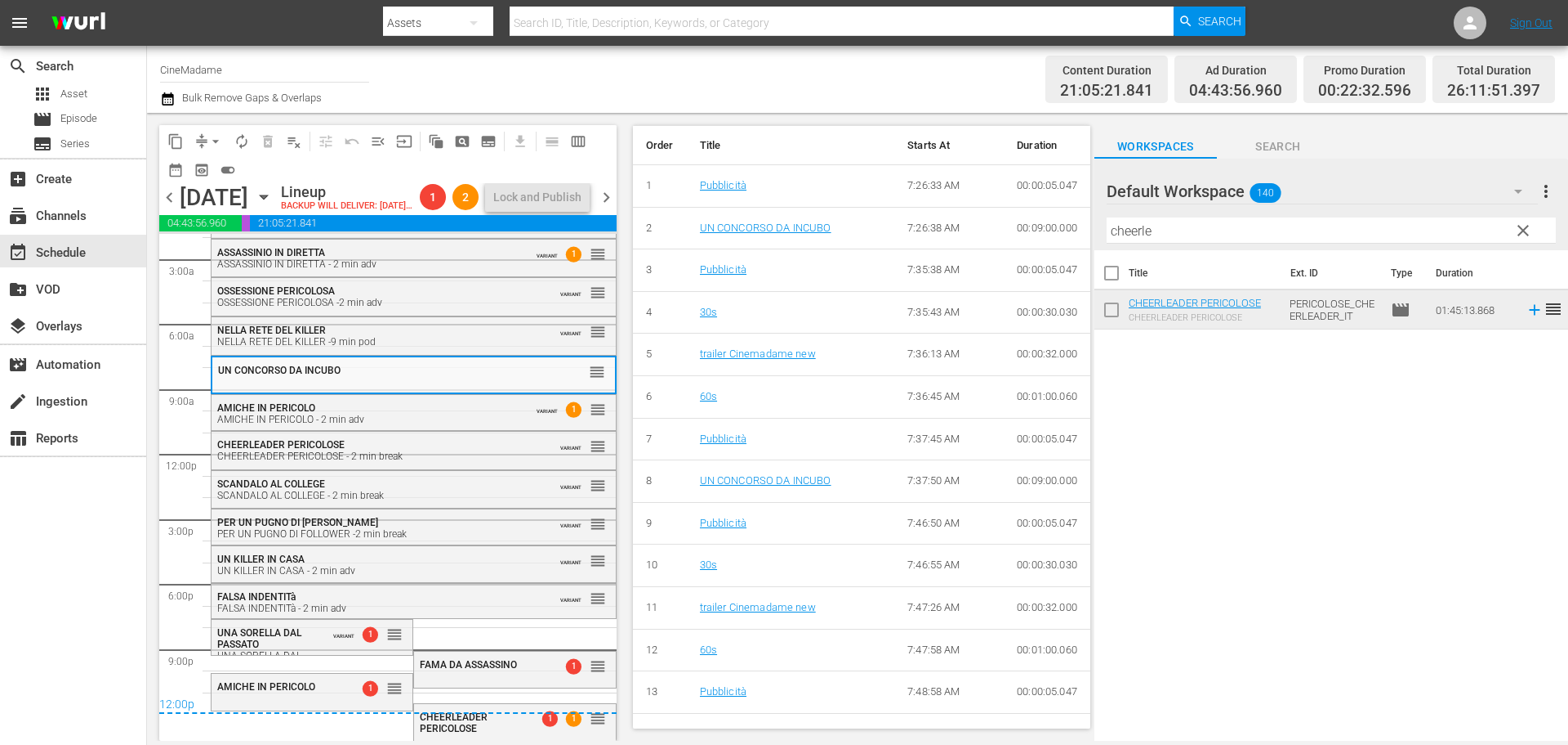
scroll to position [727, 0]
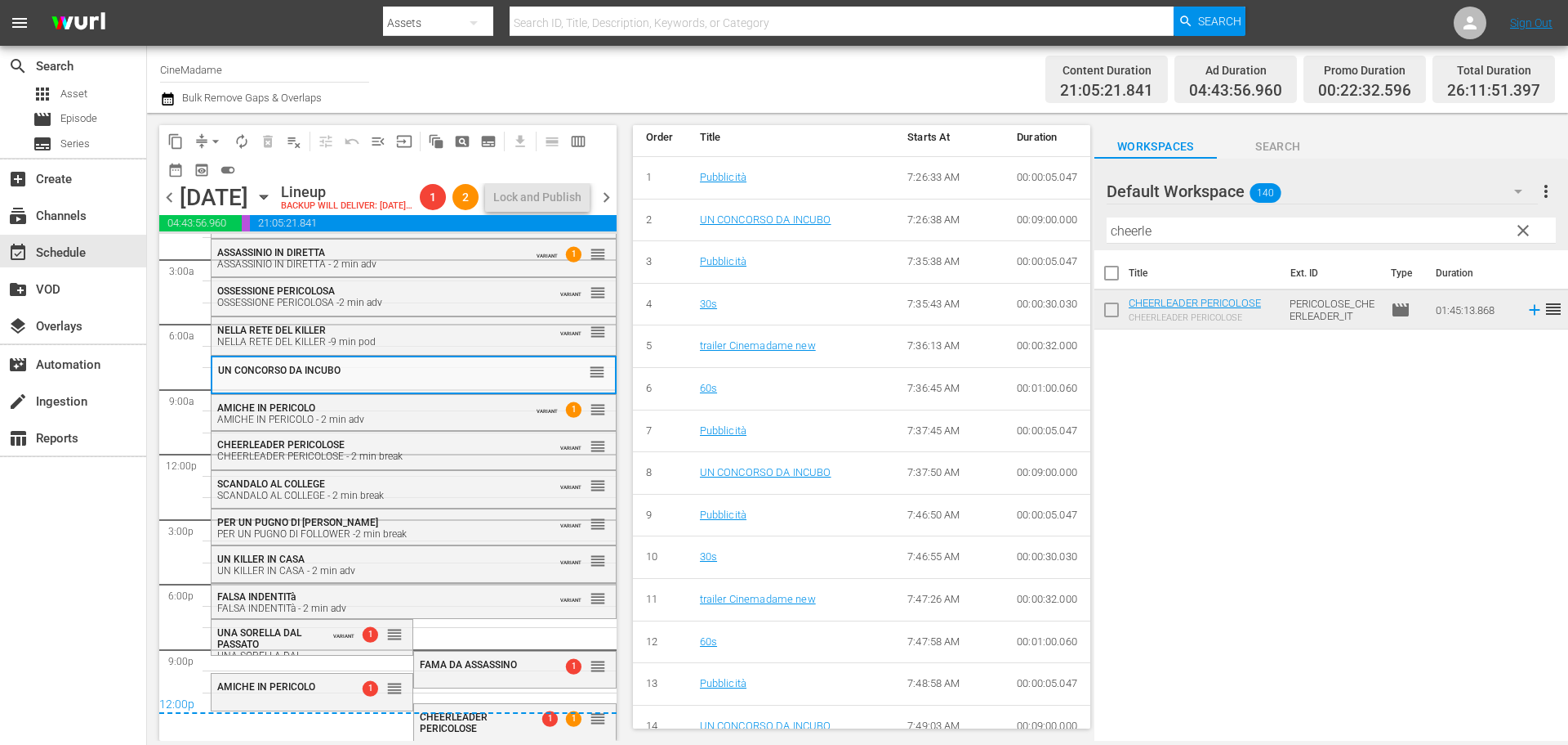
click at [320, 701] on div "12:00p" at bounding box center [388, 705] width 458 height 16
click at [303, 701] on div "12:00p" at bounding box center [388, 705] width 458 height 16
click at [325, 692] on div "AMICHE IN PERICOLO" at bounding box center [278, 686] width 122 height 11
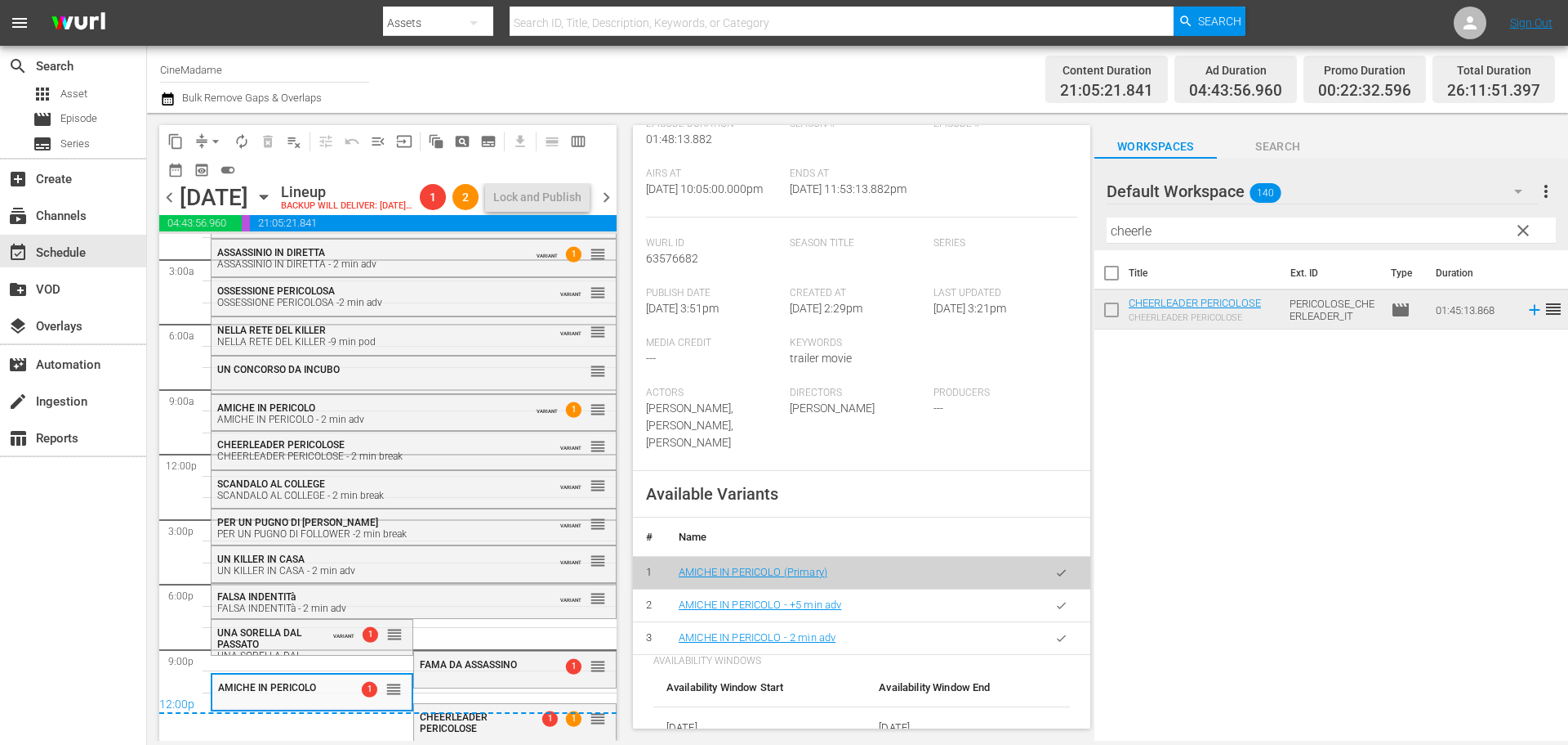
scroll to position [327, 0]
click at [1056, 639] on icon "button" at bounding box center [1062, 635] width 12 height 12
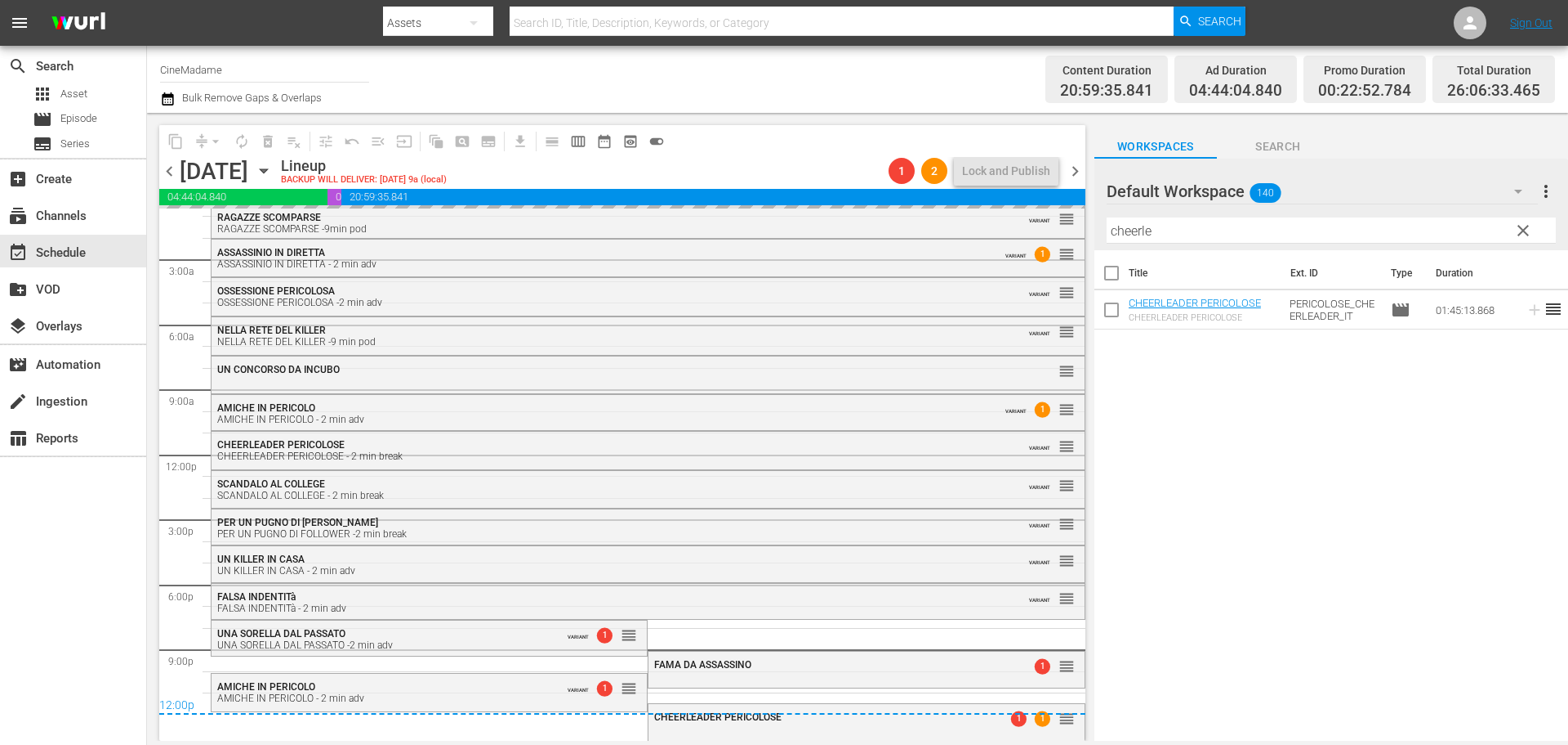
scroll to position [15, 0]
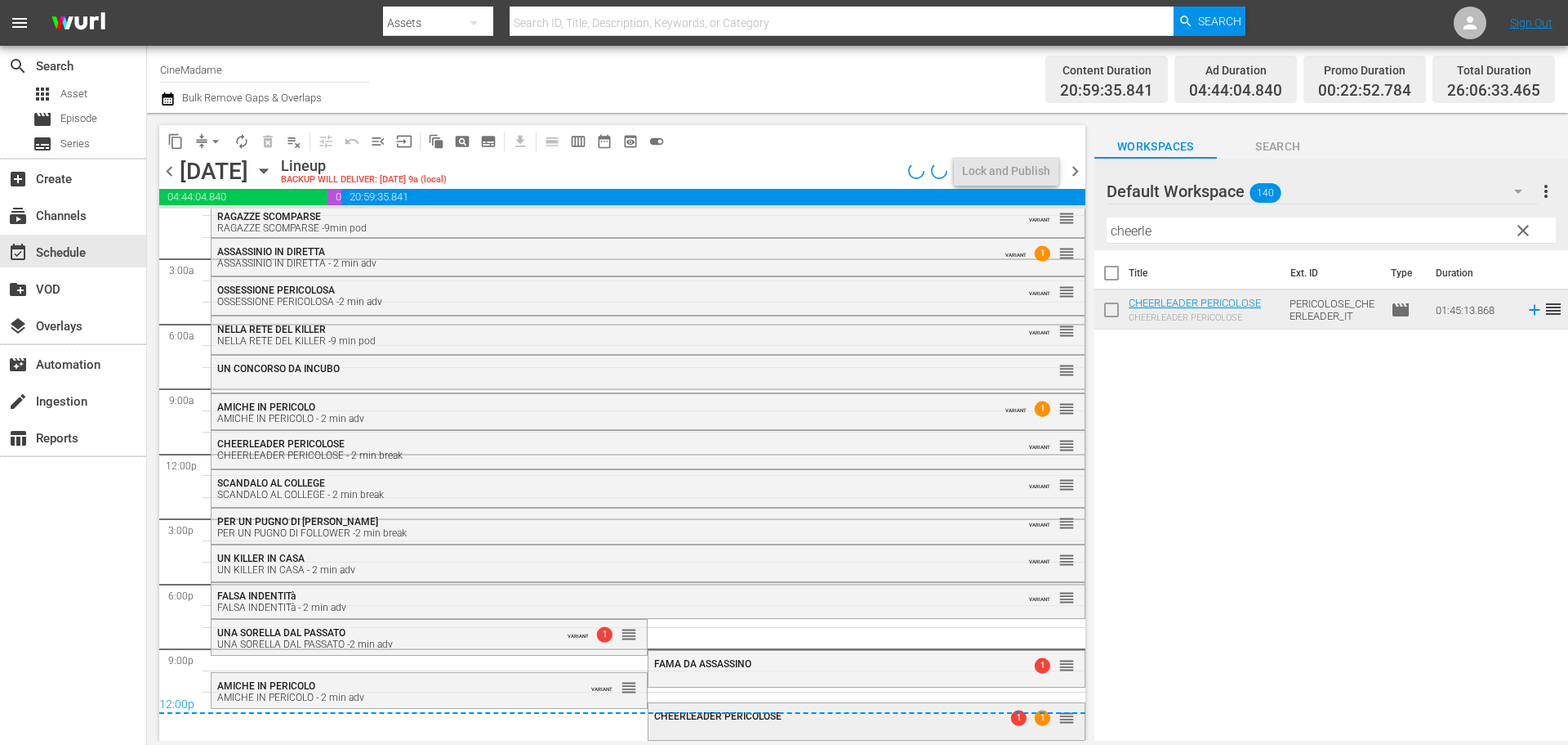
click at [745, 731] on div "CHEERLEADER PERICOLOSE 1 1 reorder" at bounding box center [866, 719] width 435 height 33
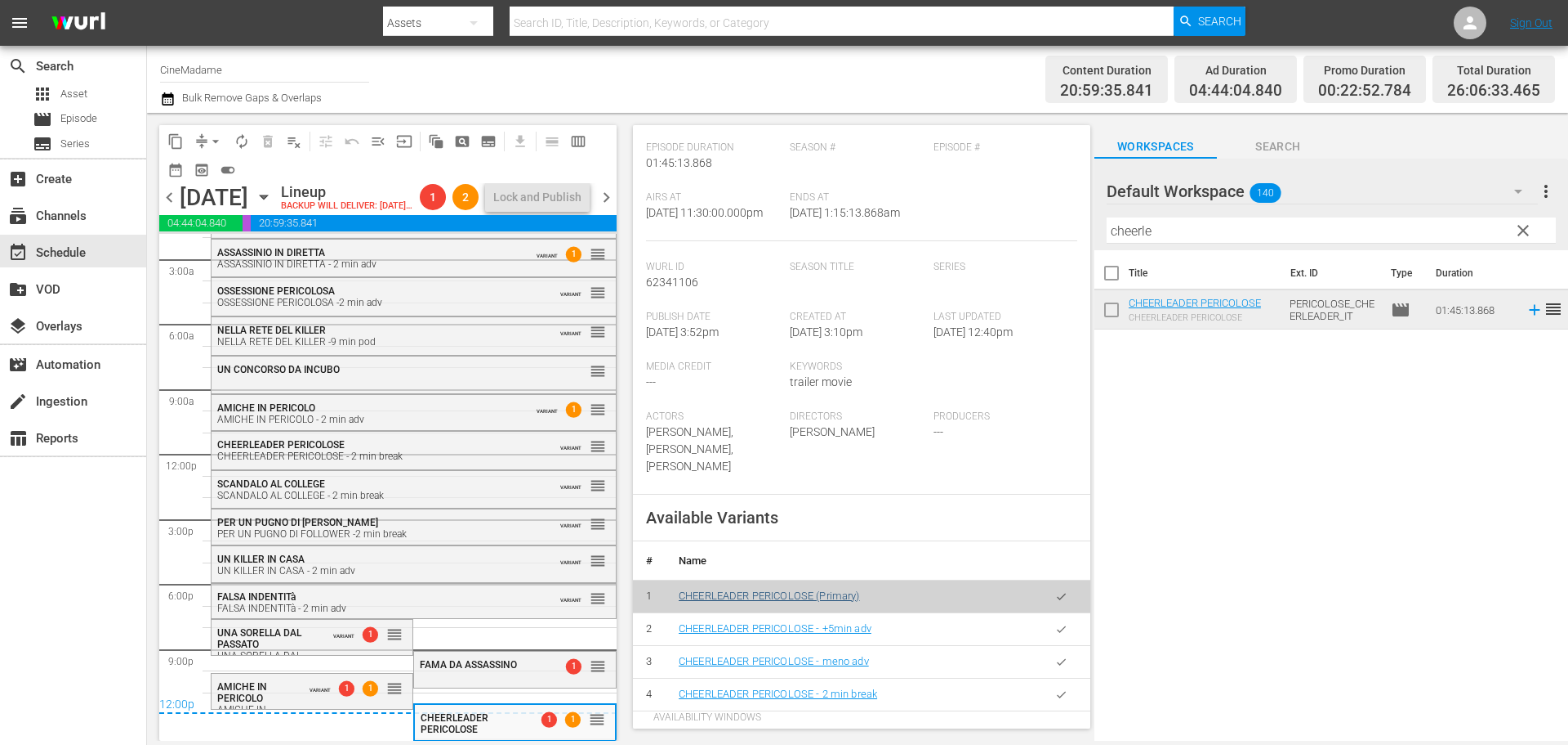
scroll to position [654, 0]
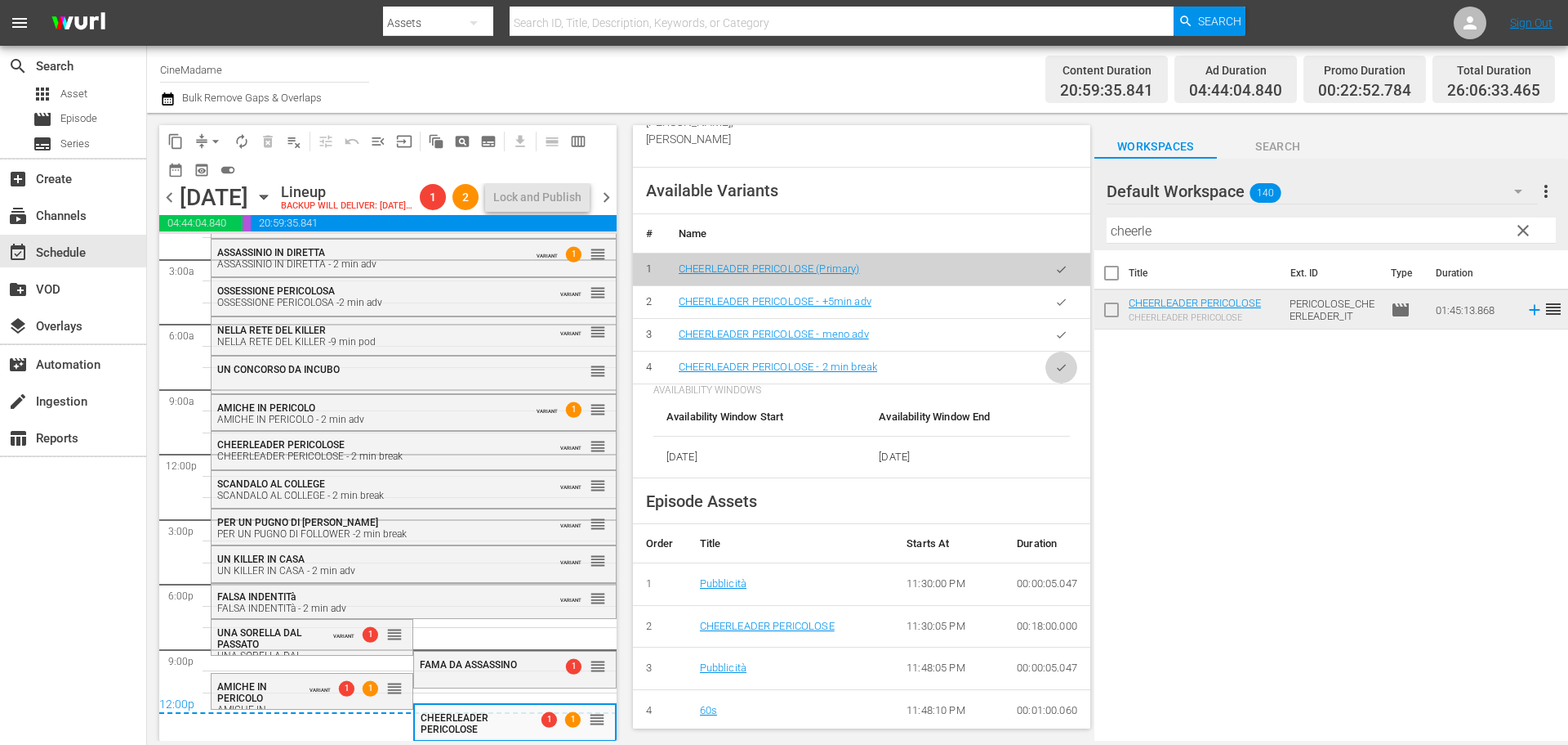
click at [1045, 369] on button "button" at bounding box center [1061, 367] width 32 height 32
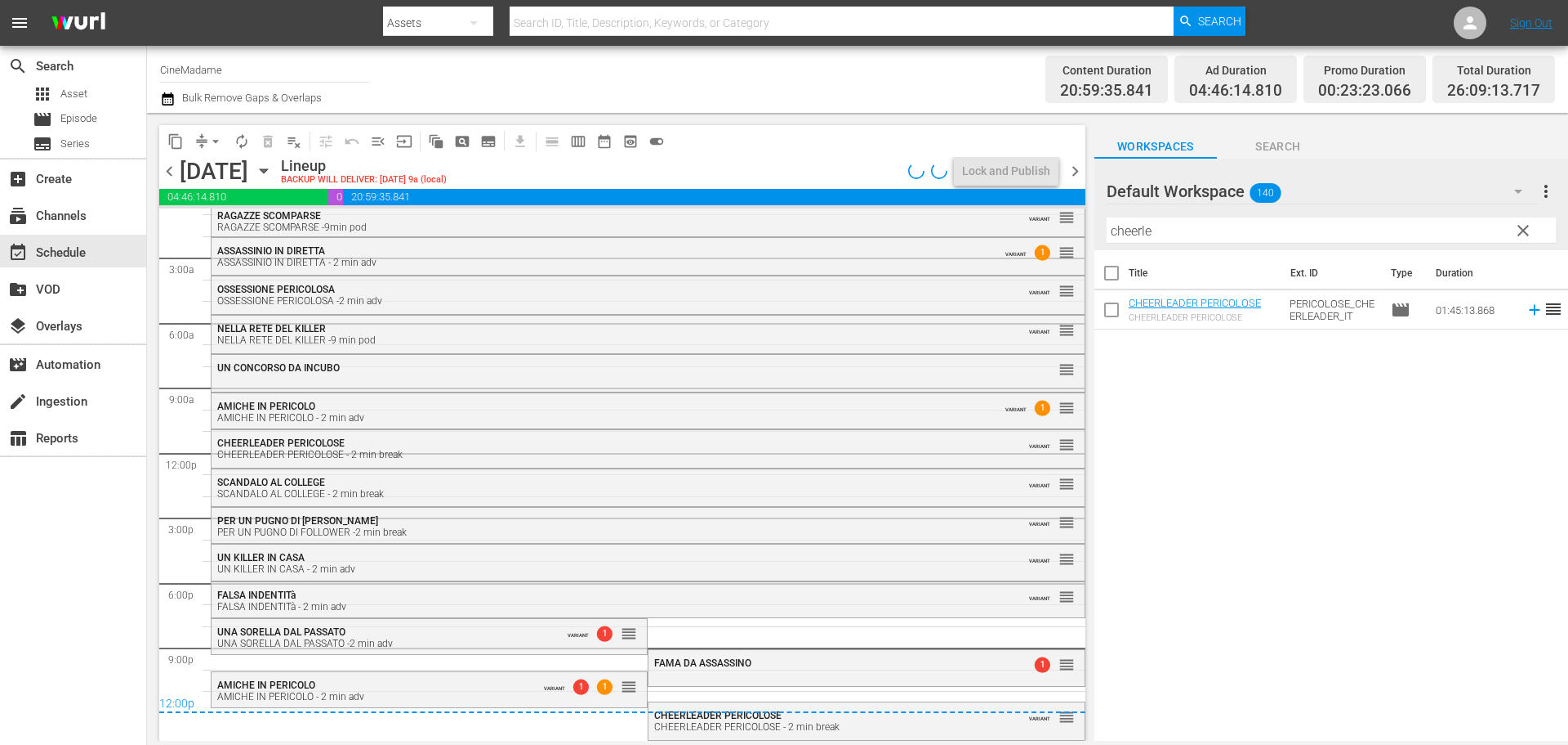
click at [723, 662] on span "FAMA DA ASSASSINO" at bounding box center [703, 662] width 97 height 11
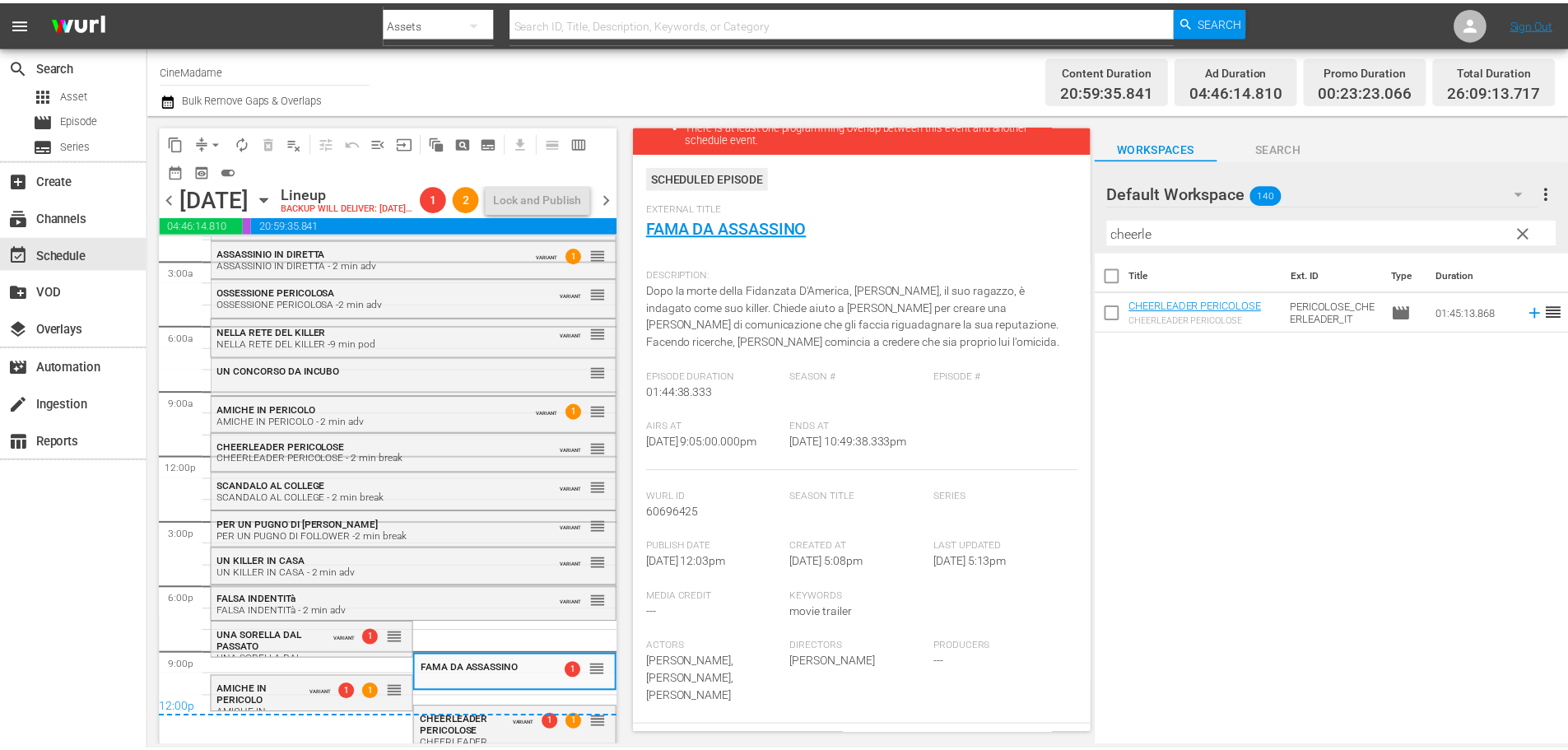
scroll to position [0, 0]
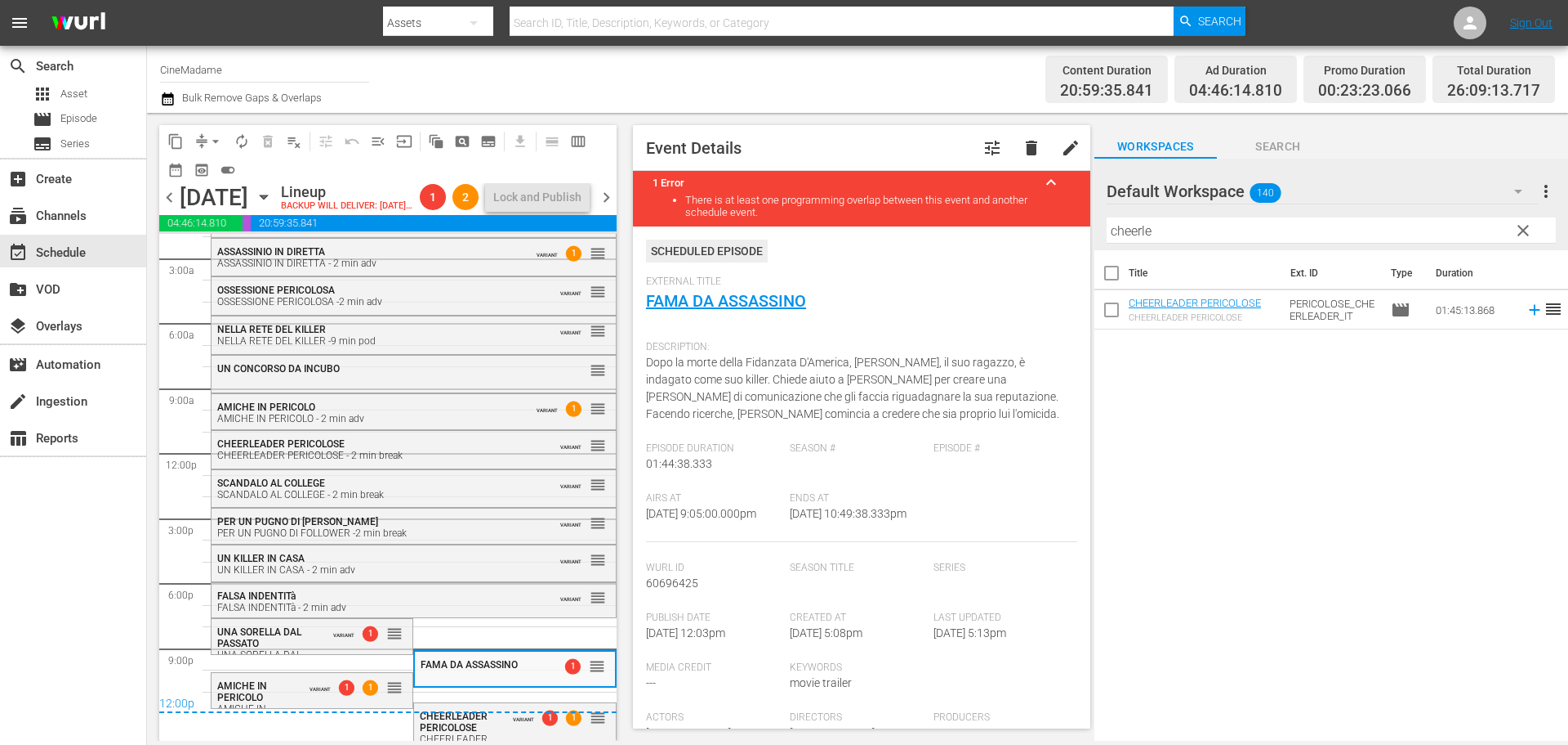
click at [983, 146] on span "tune" at bounding box center [992, 147] width 20 height 20
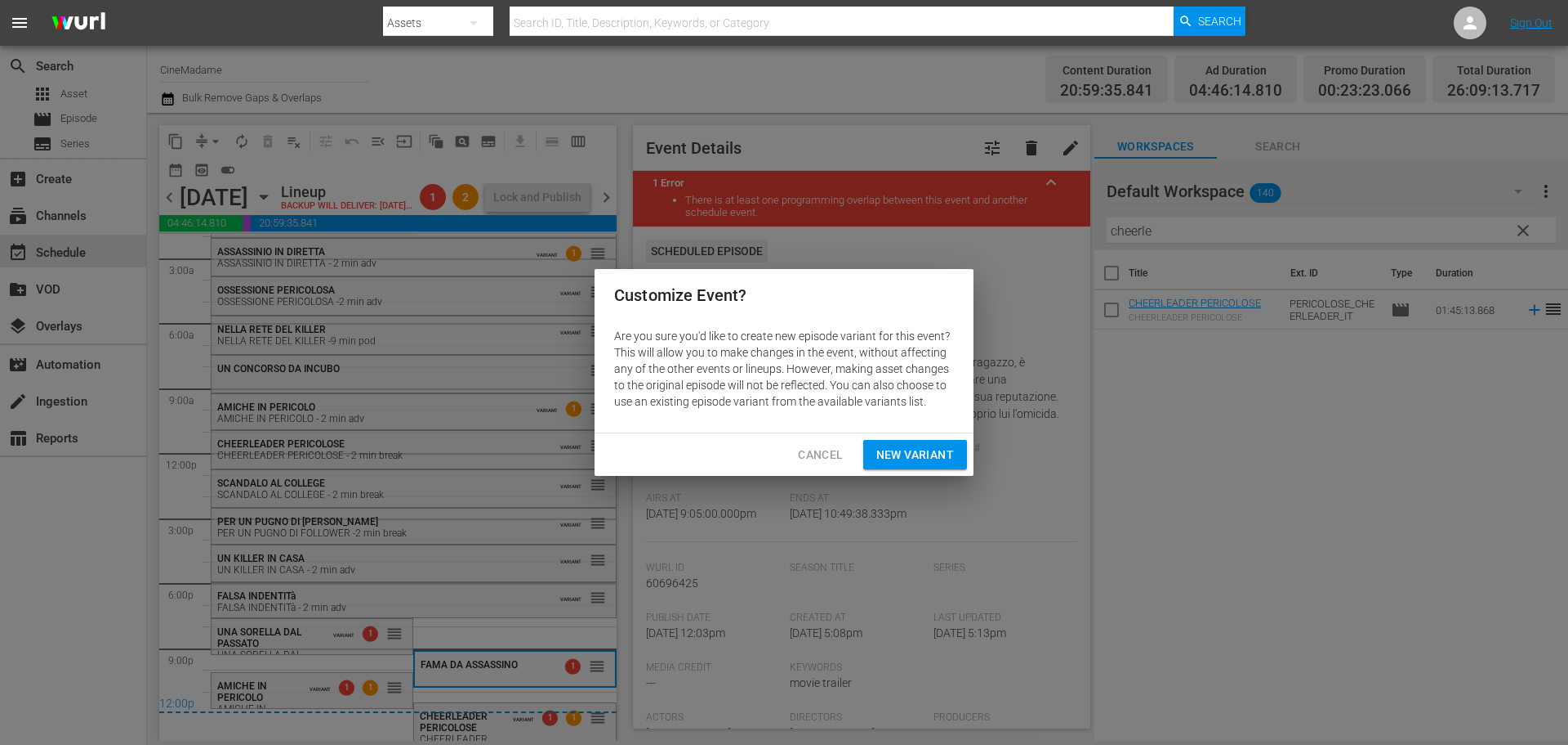
click at [883, 459] on span "New Variant" at bounding box center [915, 455] width 78 height 21
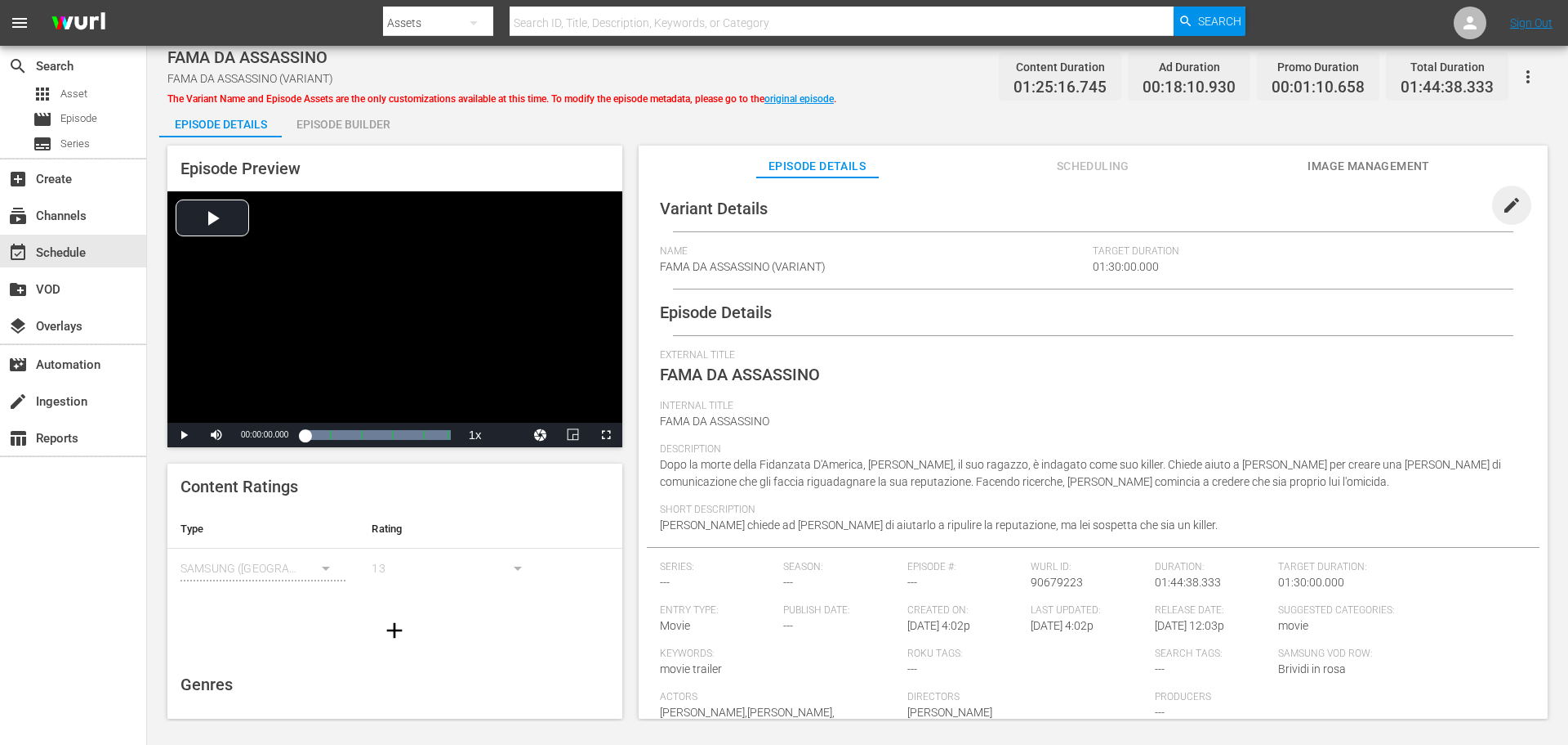
click at [1503, 197] on span "edit" at bounding box center [1511, 205] width 20 height 20
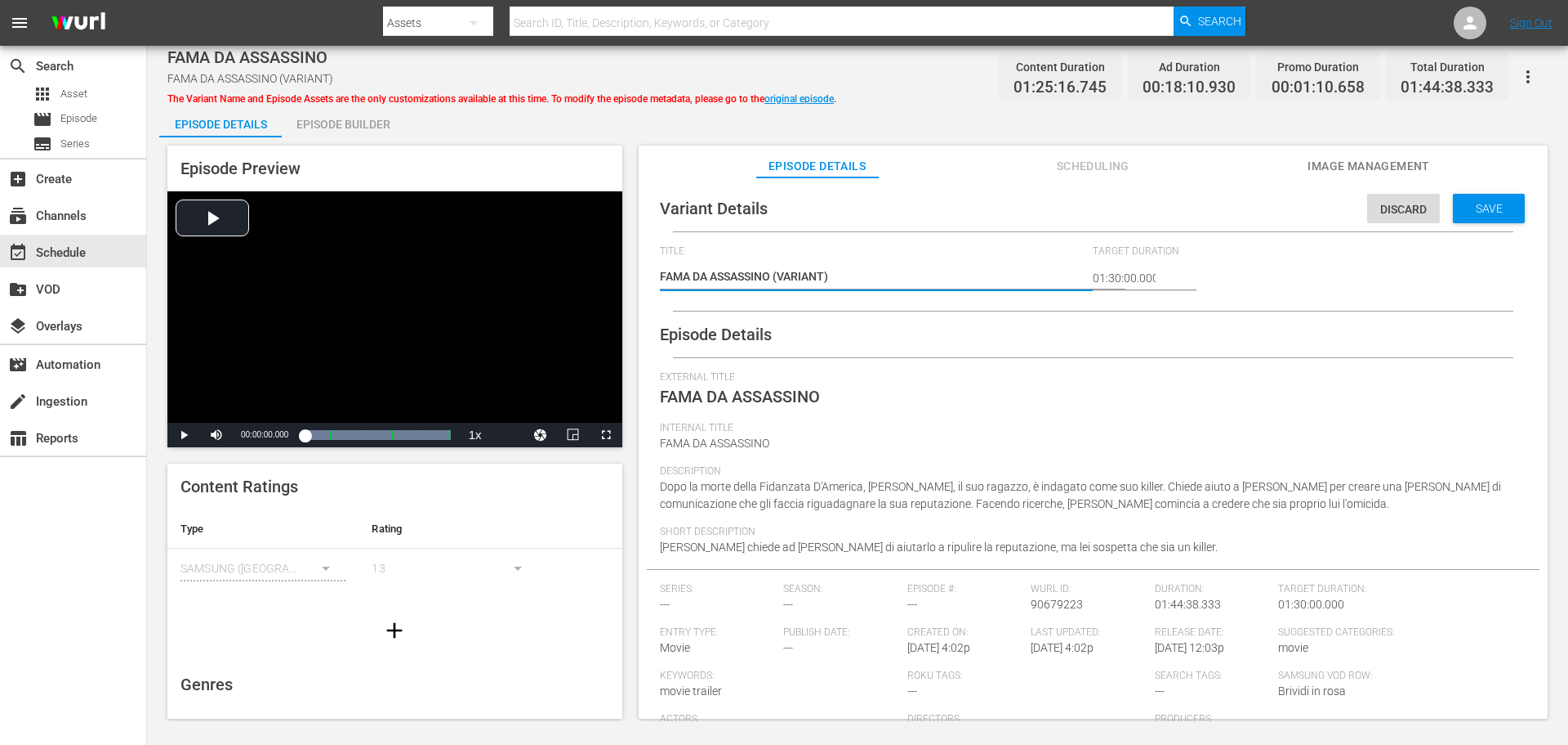
drag, startPoint x: 846, startPoint y: 270, endPoint x: 776, endPoint y: 268, distance: 70.0
click at [776, 268] on textarea "FAMA DA ASSASSINO (VARIANT)" at bounding box center [872, 278] width 426 height 20
type textarea "FAMA DA ASSASSINO -"
type textarea "FAMA DA ASSASSINO -2"
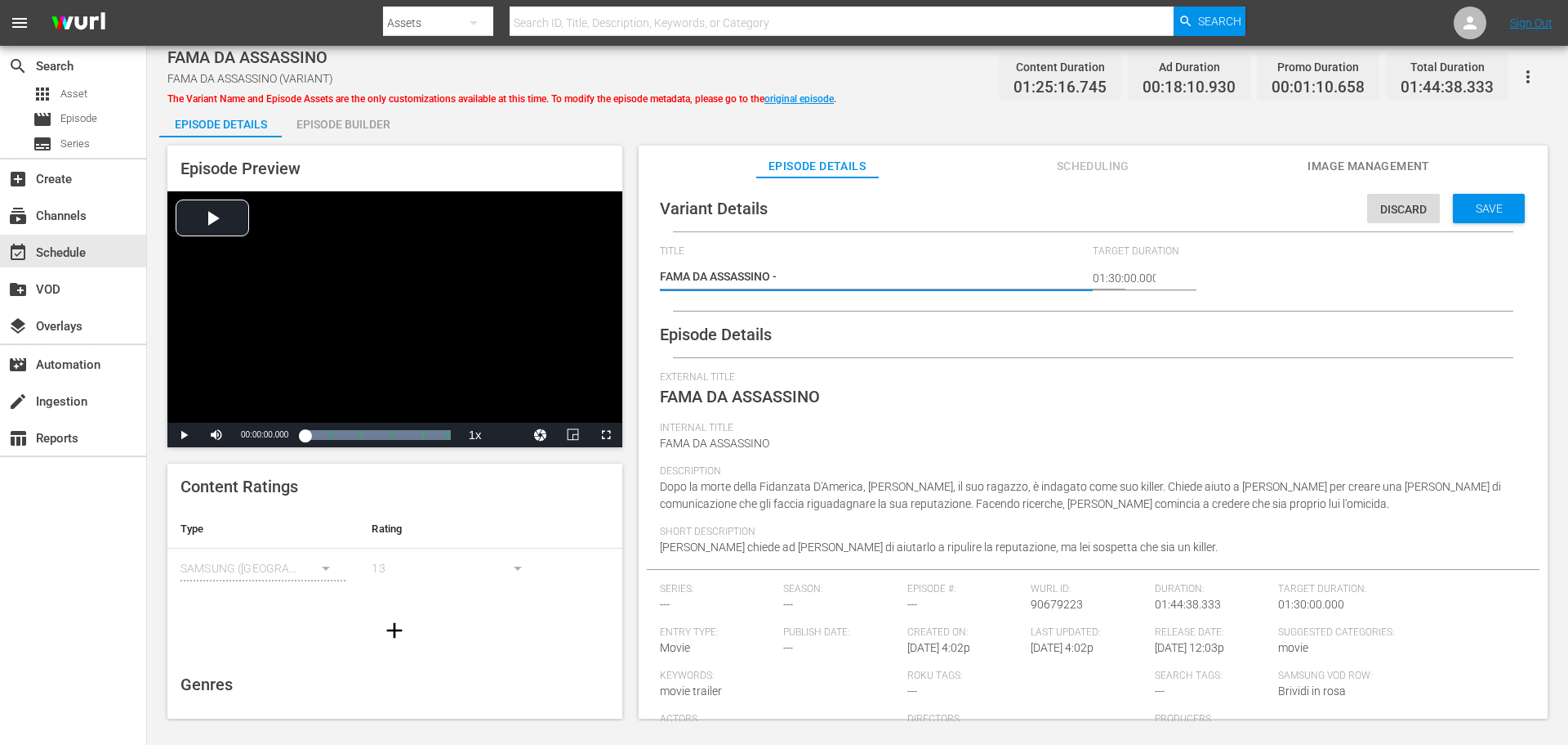
type textarea "FAMA DA ASSASSINO -2"
type textarea "FAMA DA ASSASSINO -2 m"
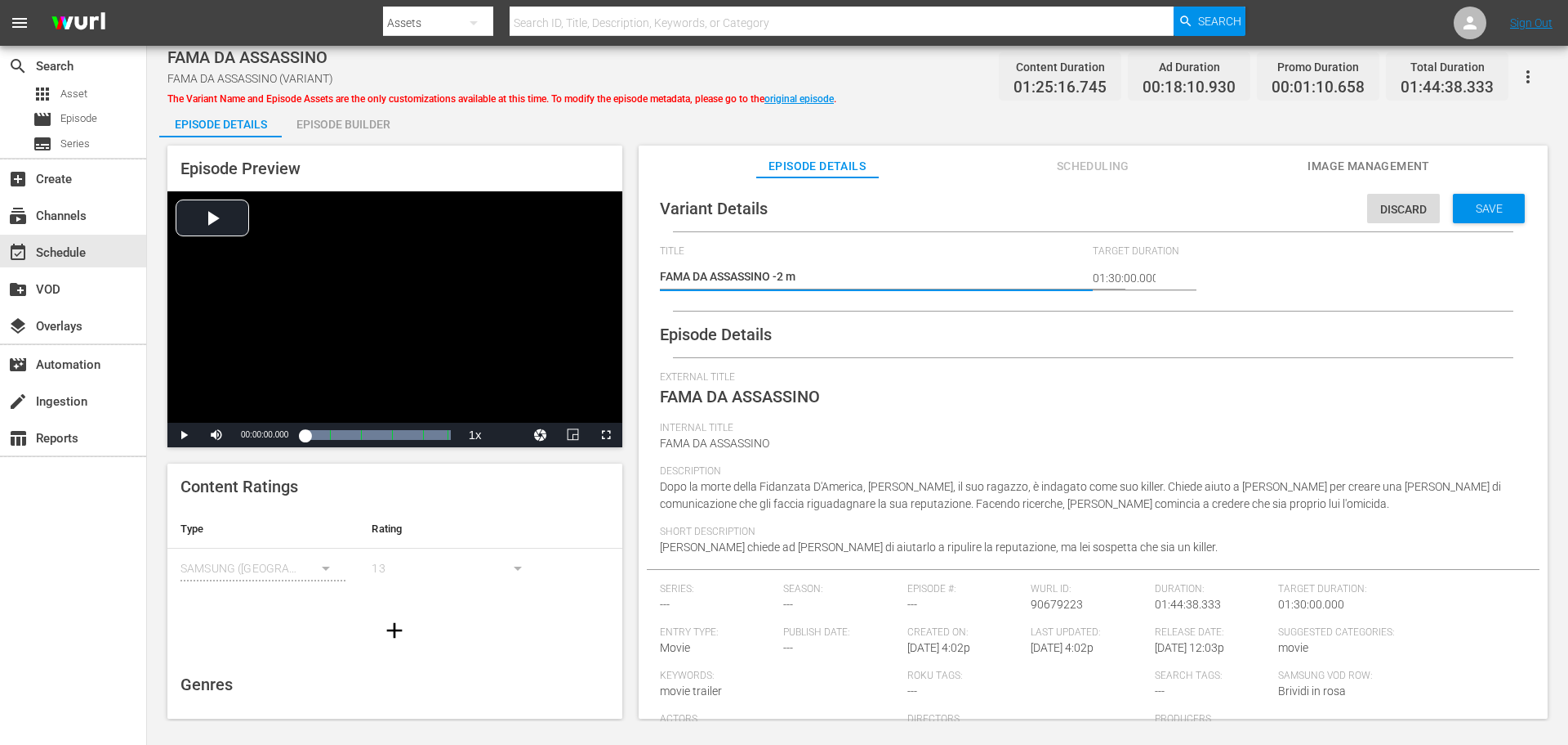
type textarea "FAMA DA ASSASSINO -2 mi"
type textarea "FAMA DA ASSASSINO -2 min"
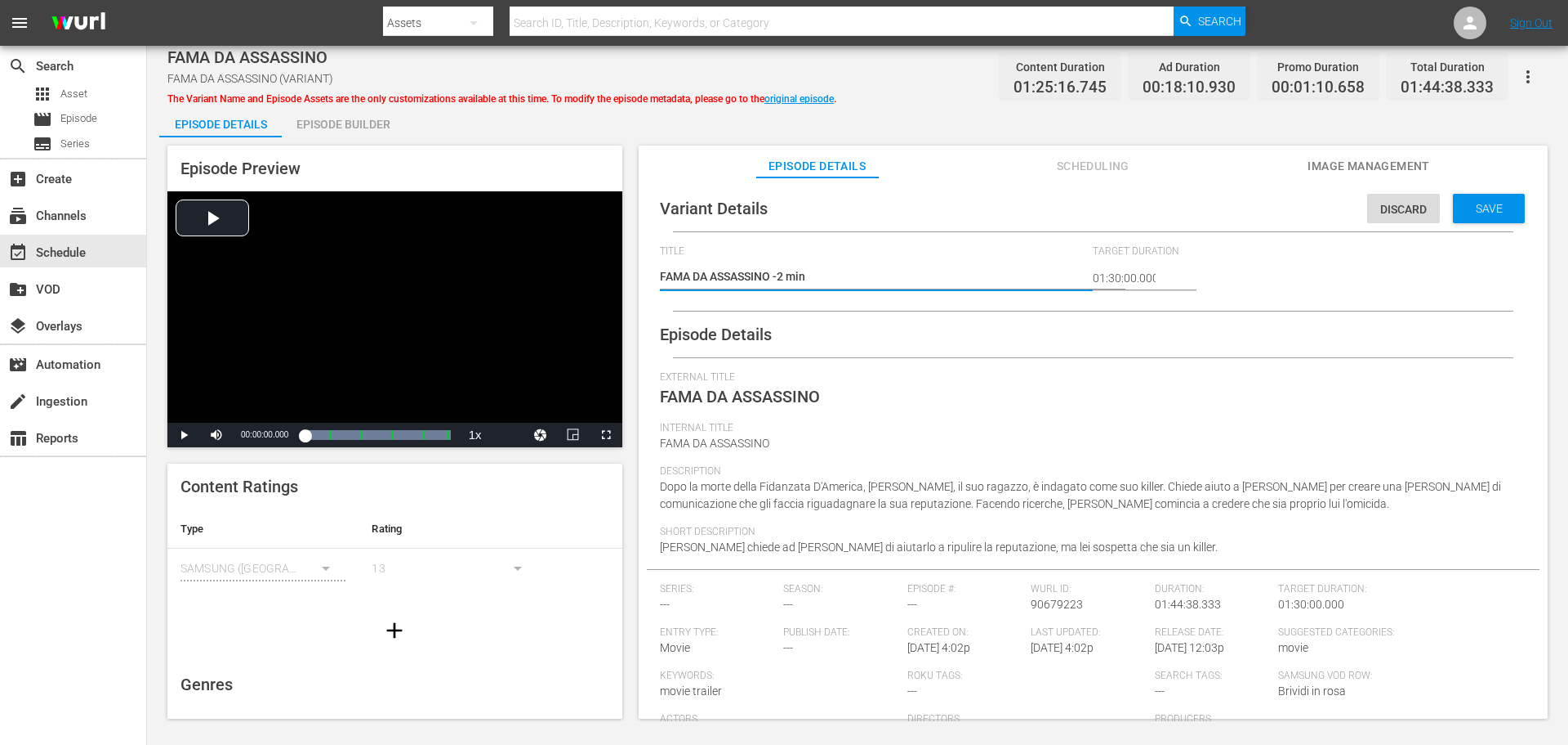
type textarea "FAMA DA ASSASSINO -2 min"
type textarea "FAMA DA ASSASSINO -2 min a"
type textarea "FAMA DA ASSASSINO -2 min ad"
type textarea "FAMA DA ASSASSINO -2 min adv"
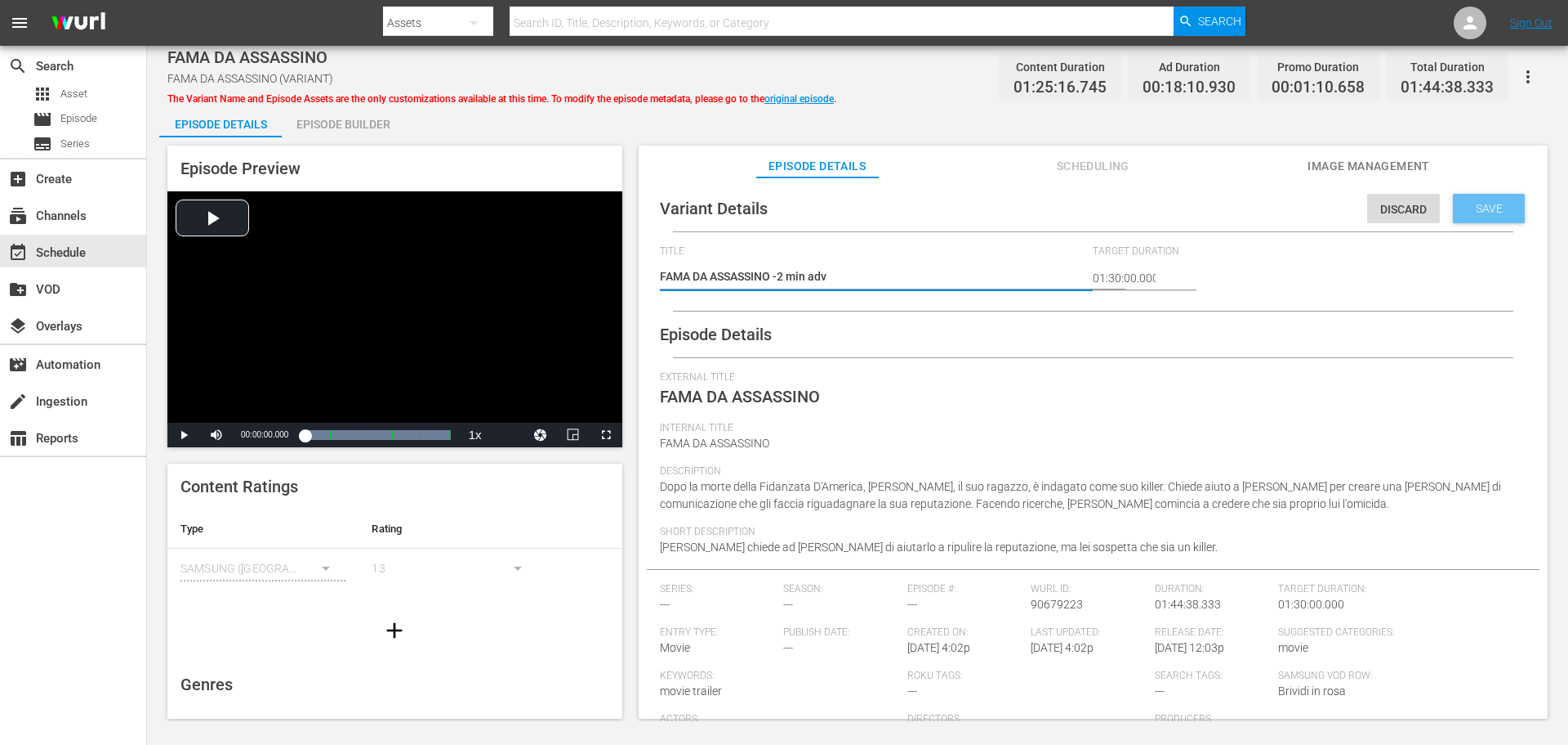
click at [1475, 201] on span "Save" at bounding box center [1489, 207] width 53 height 13
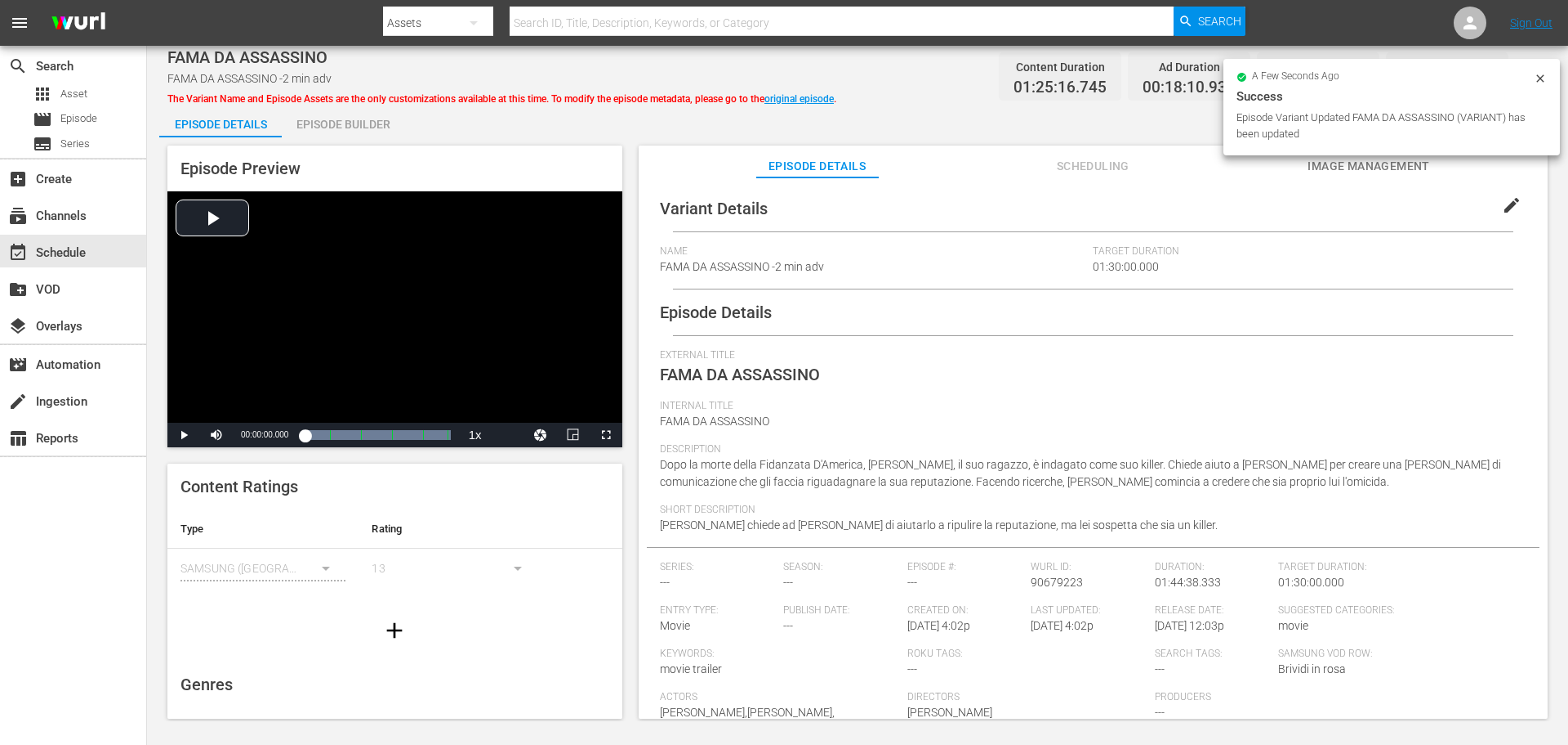
click at [362, 113] on div "Episode Builder" at bounding box center [343, 124] width 123 height 39
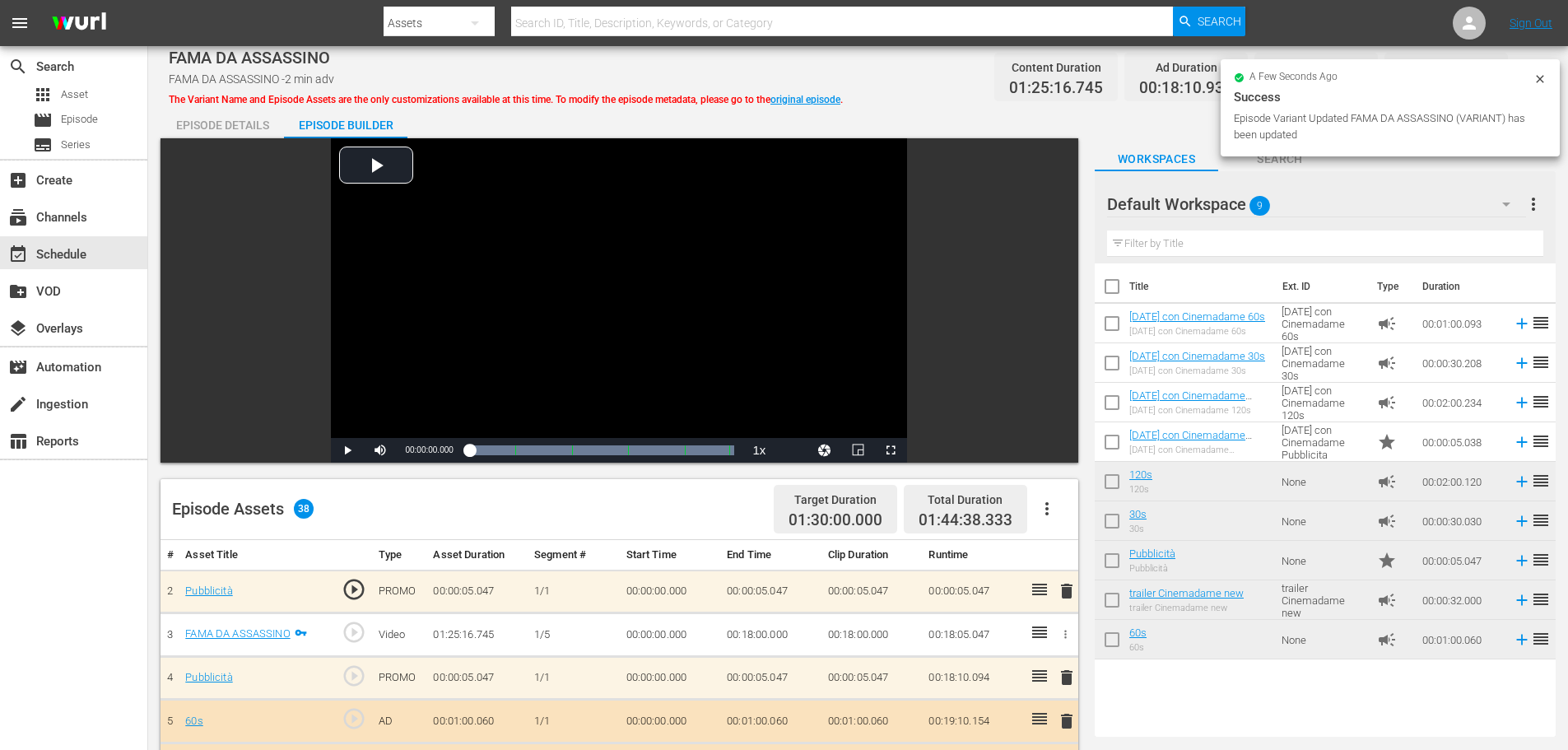
click at [1043, 498] on button "button" at bounding box center [1047, 508] width 40 height 40
click at [1090, 555] on div "Clear Ads" at bounding box center [1097, 555] width 112 height 40
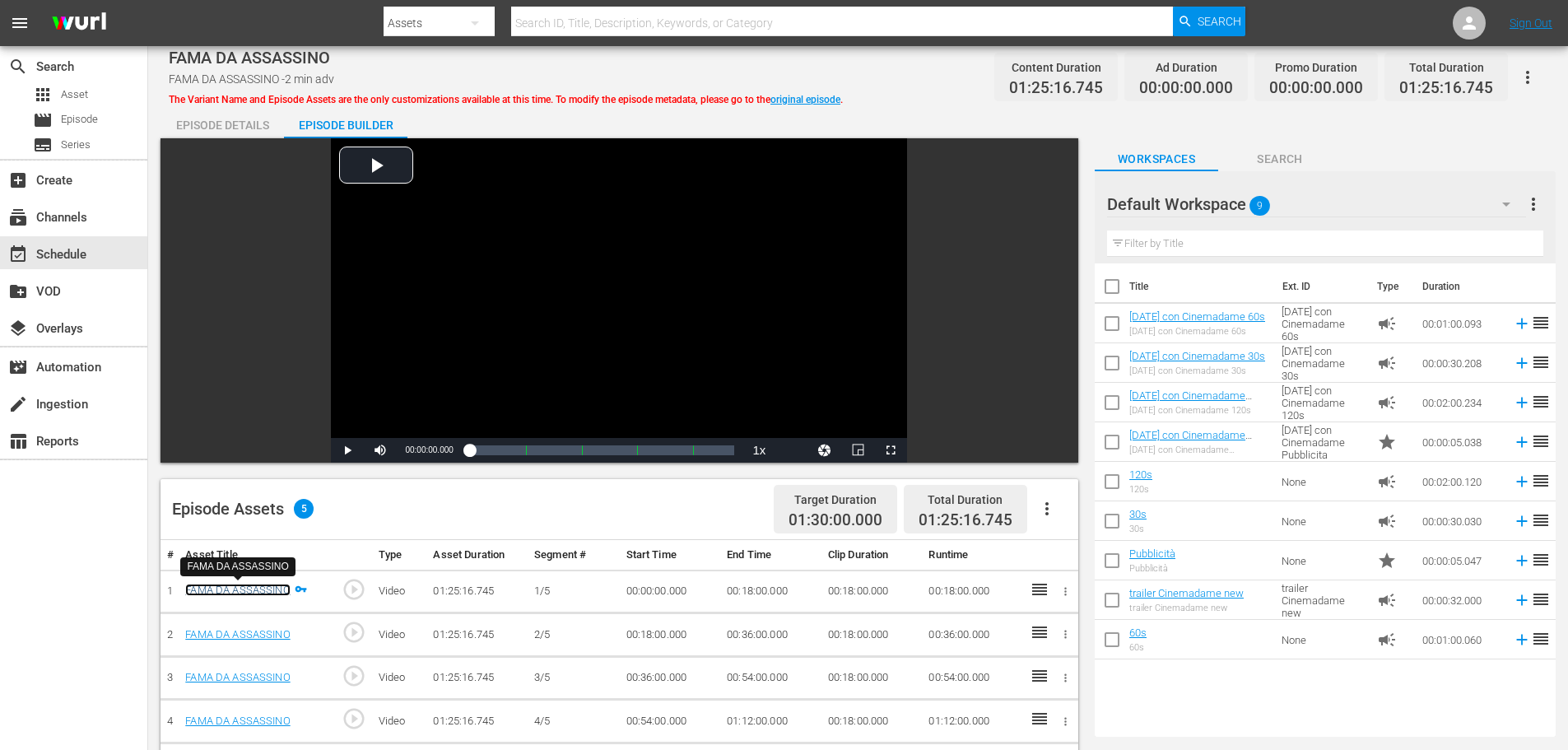
click at [262, 583] on link "FAMA DA ASSASSINO" at bounding box center [237, 589] width 104 height 12
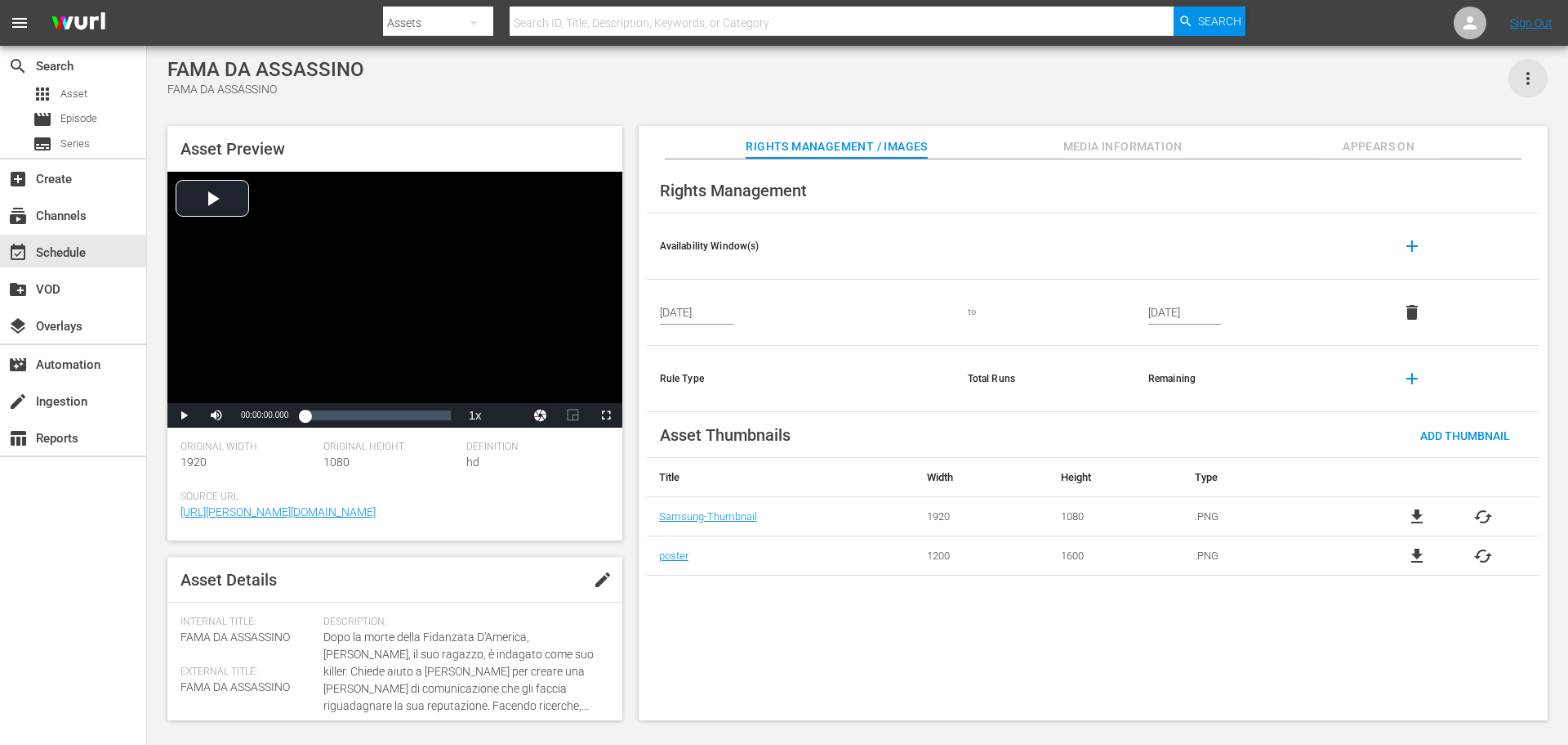
click at [1527, 81] on icon "button" at bounding box center [1528, 78] width 20 height 20
click at [1515, 88] on div "Add To Workspace" at bounding box center [1480, 85] width 111 height 39
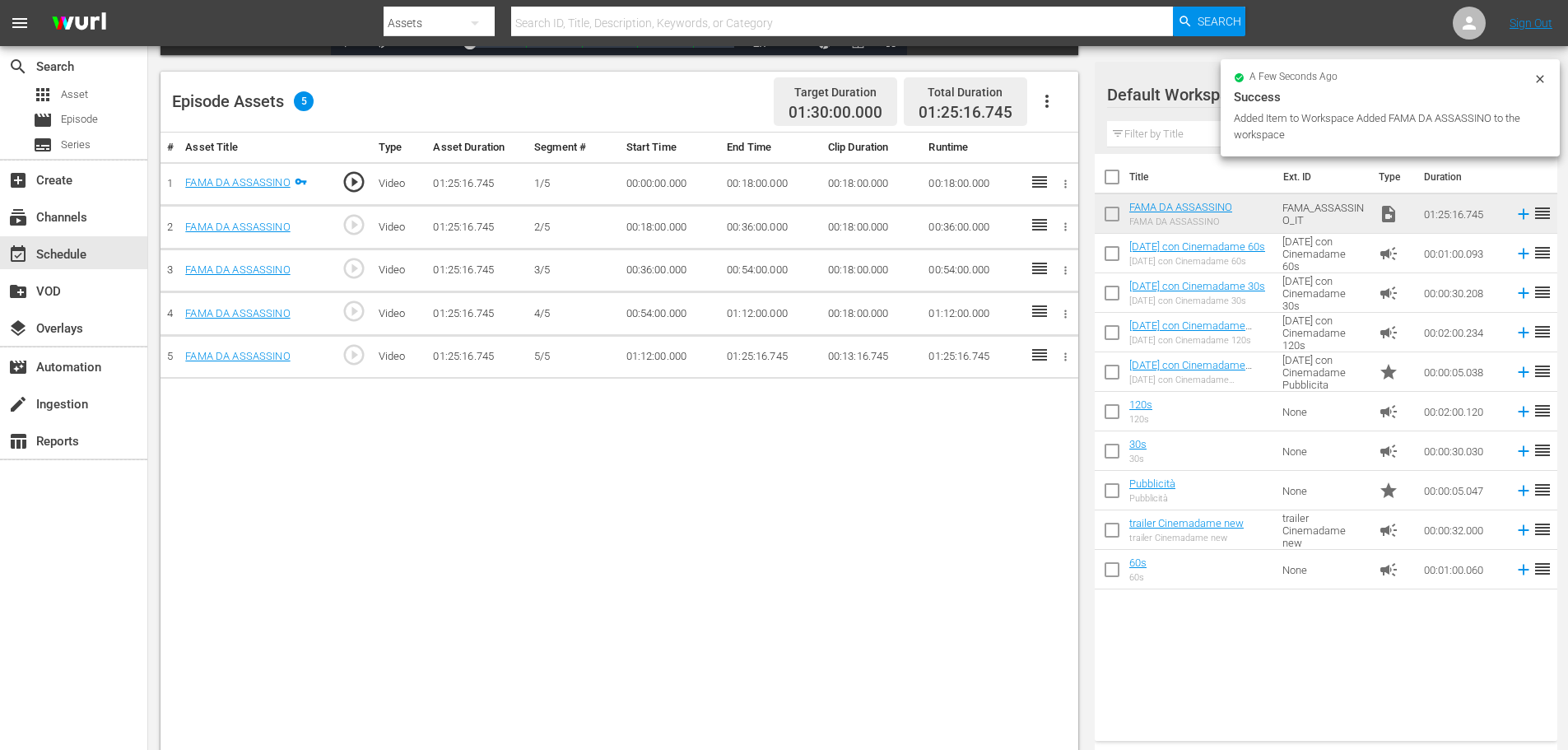
scroll to position [412, 0]
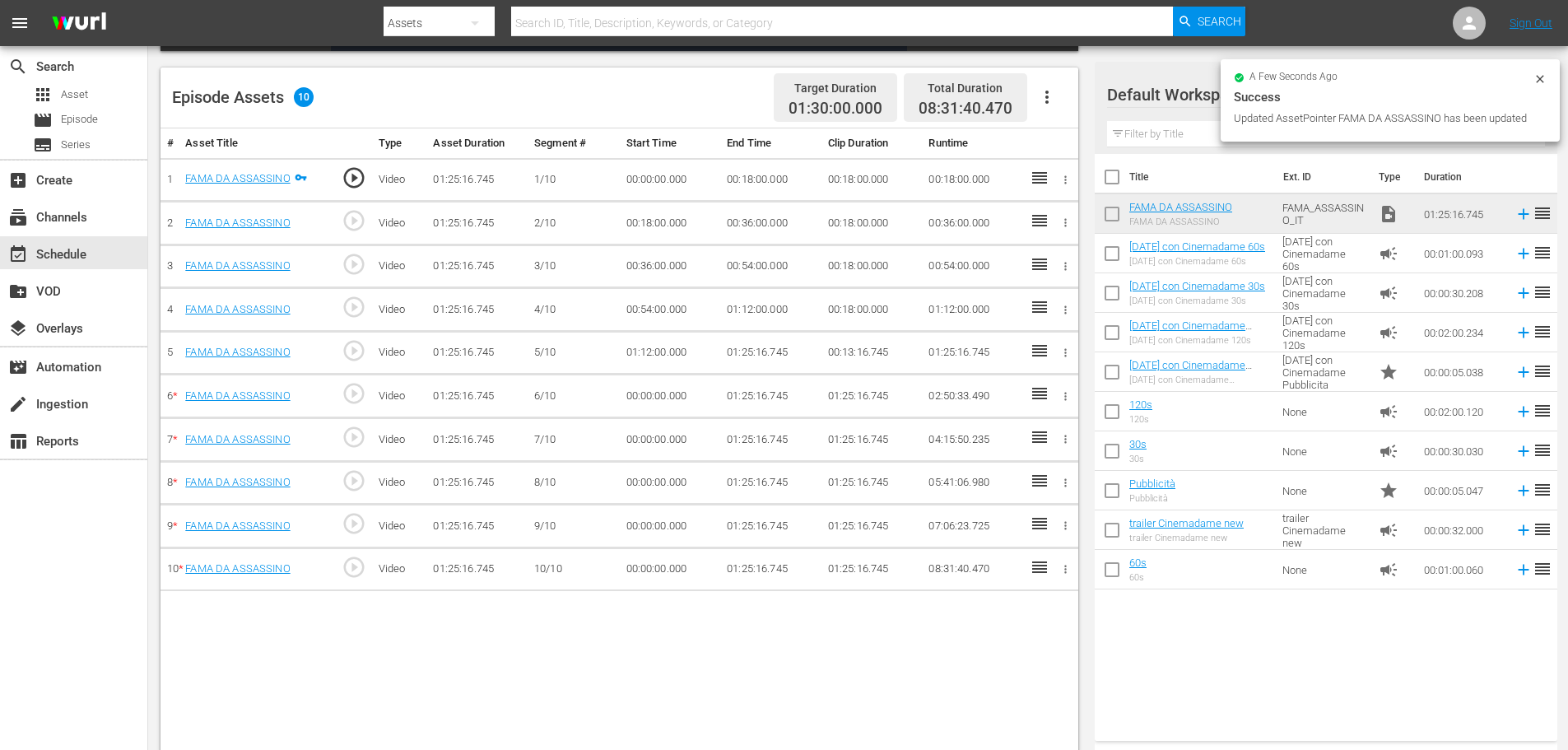
click at [764, 191] on td "00:18:00.000" at bounding box center [770, 180] width 101 height 44
click at [768, 178] on td "00:18:00.000" at bounding box center [770, 180] width 101 height 44
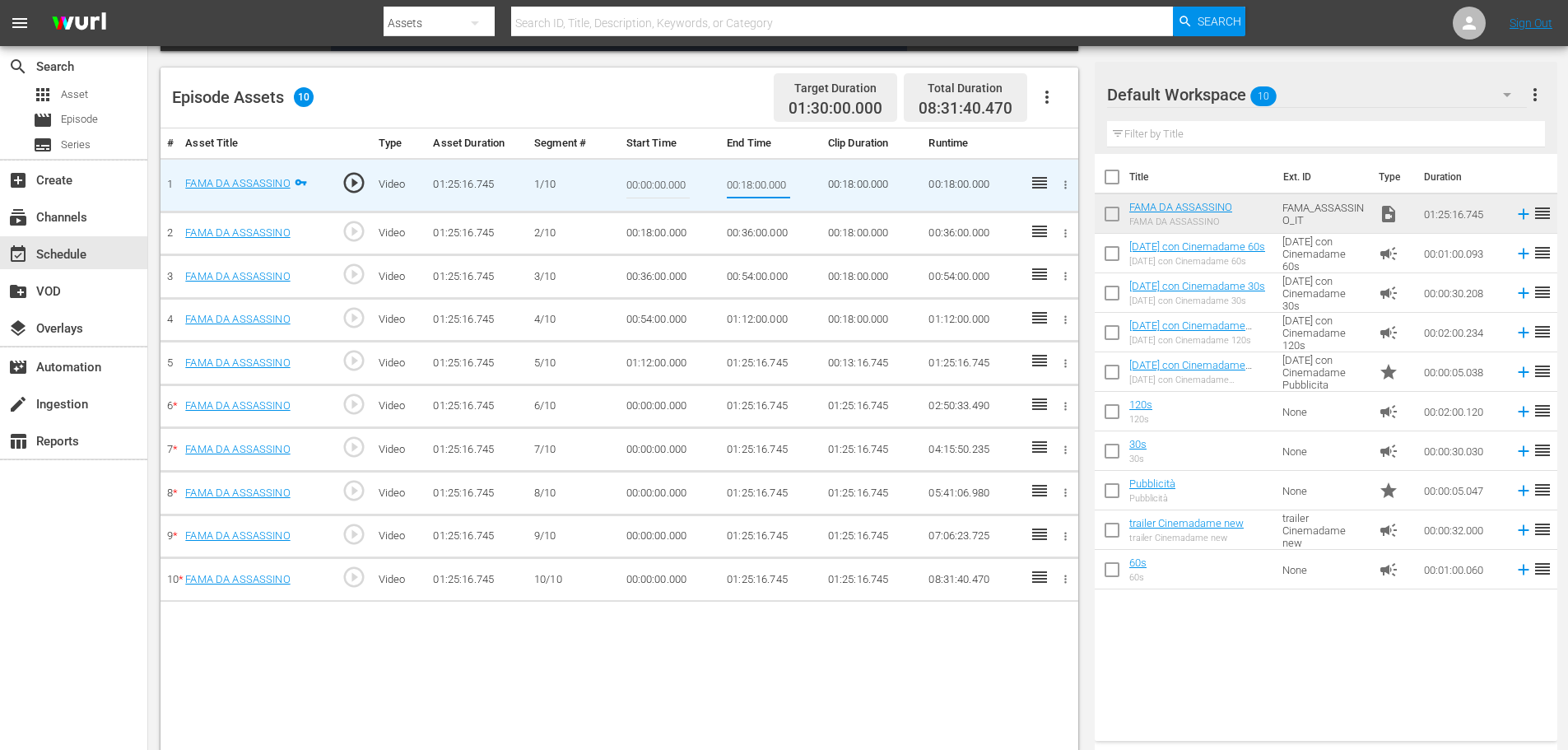
type input "00:09:00"
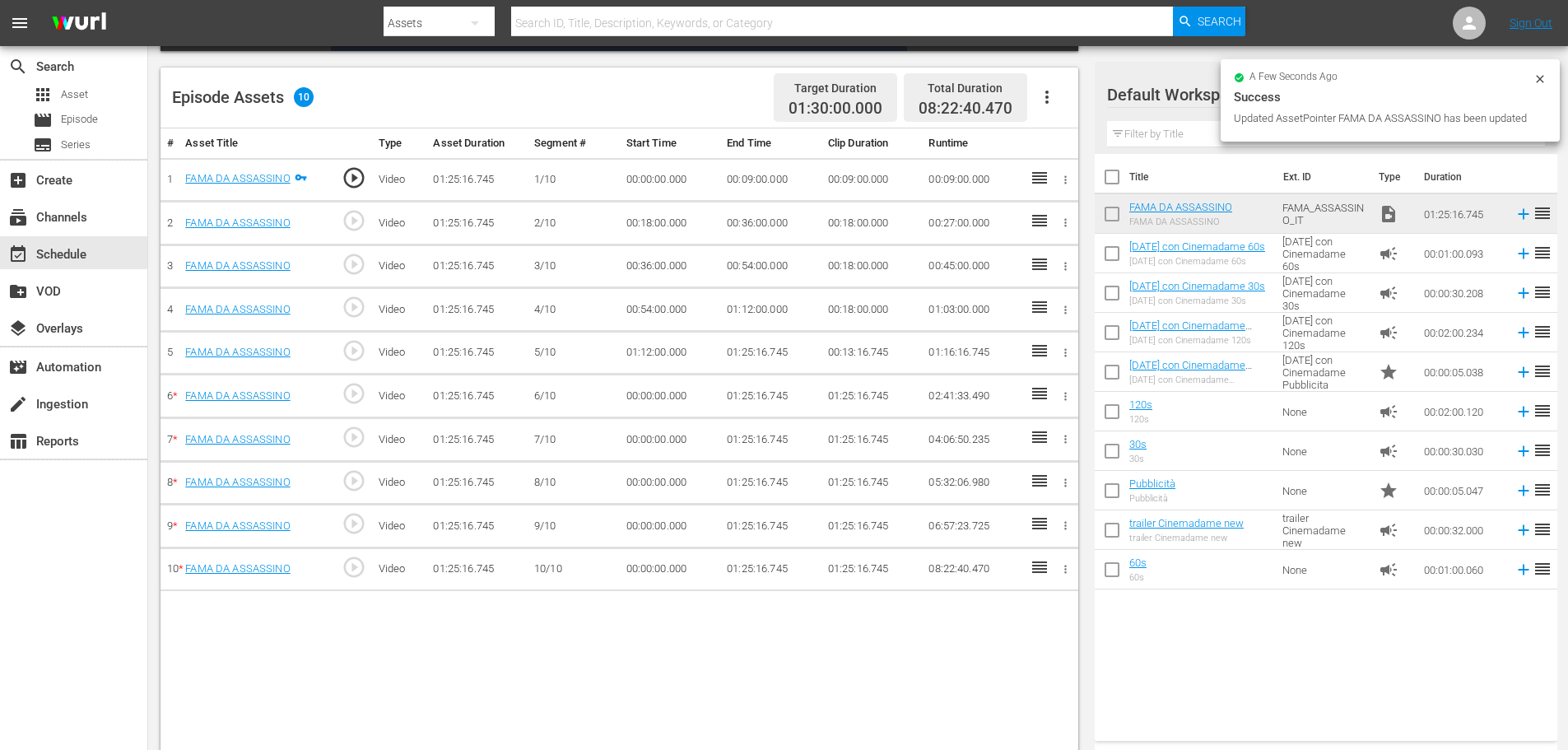
click at [663, 221] on td "00:18:00.000" at bounding box center [670, 224] width 101 height 44
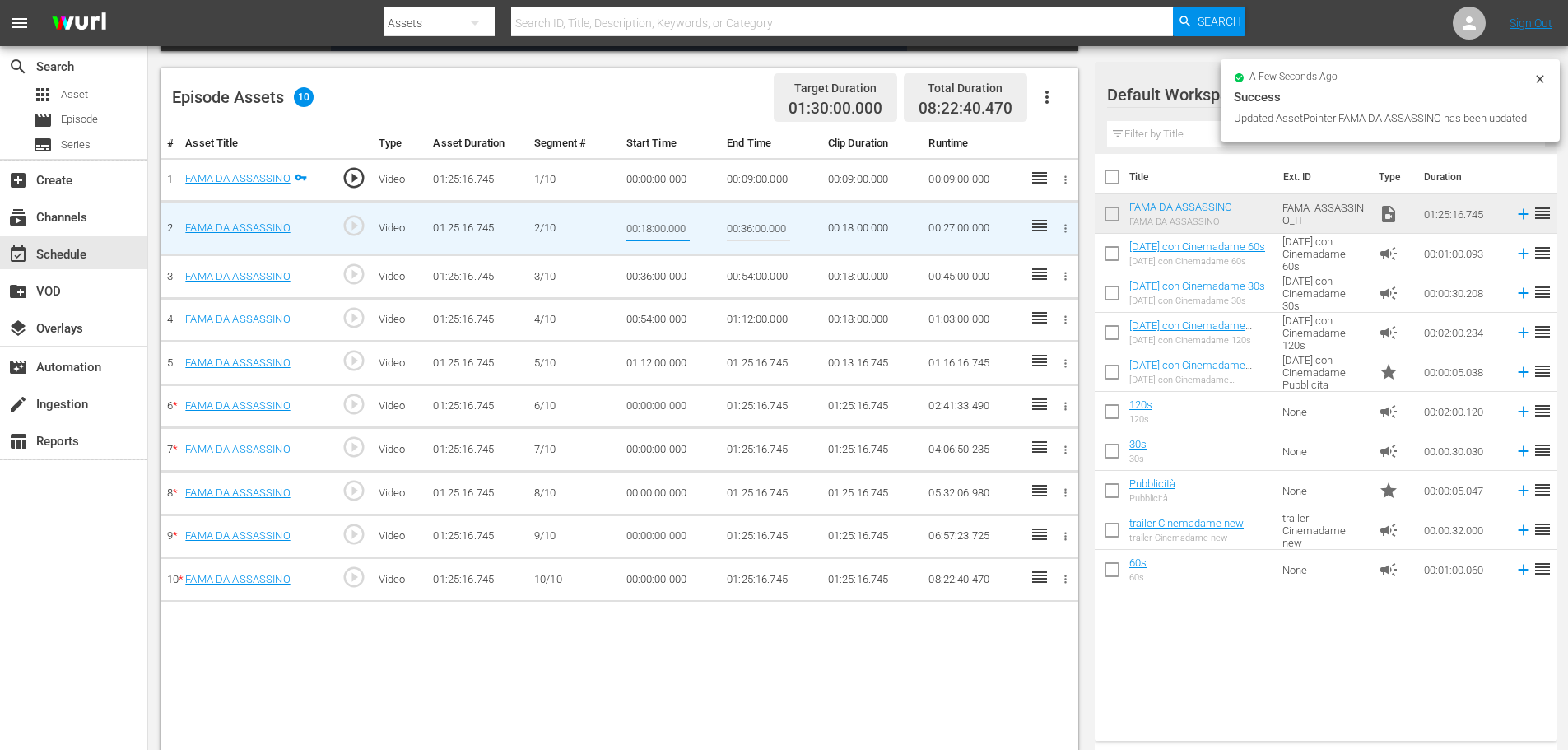
click at [663, 221] on input "00:18:00.000" at bounding box center [658, 228] width 63 height 40
type input "00:09:00"
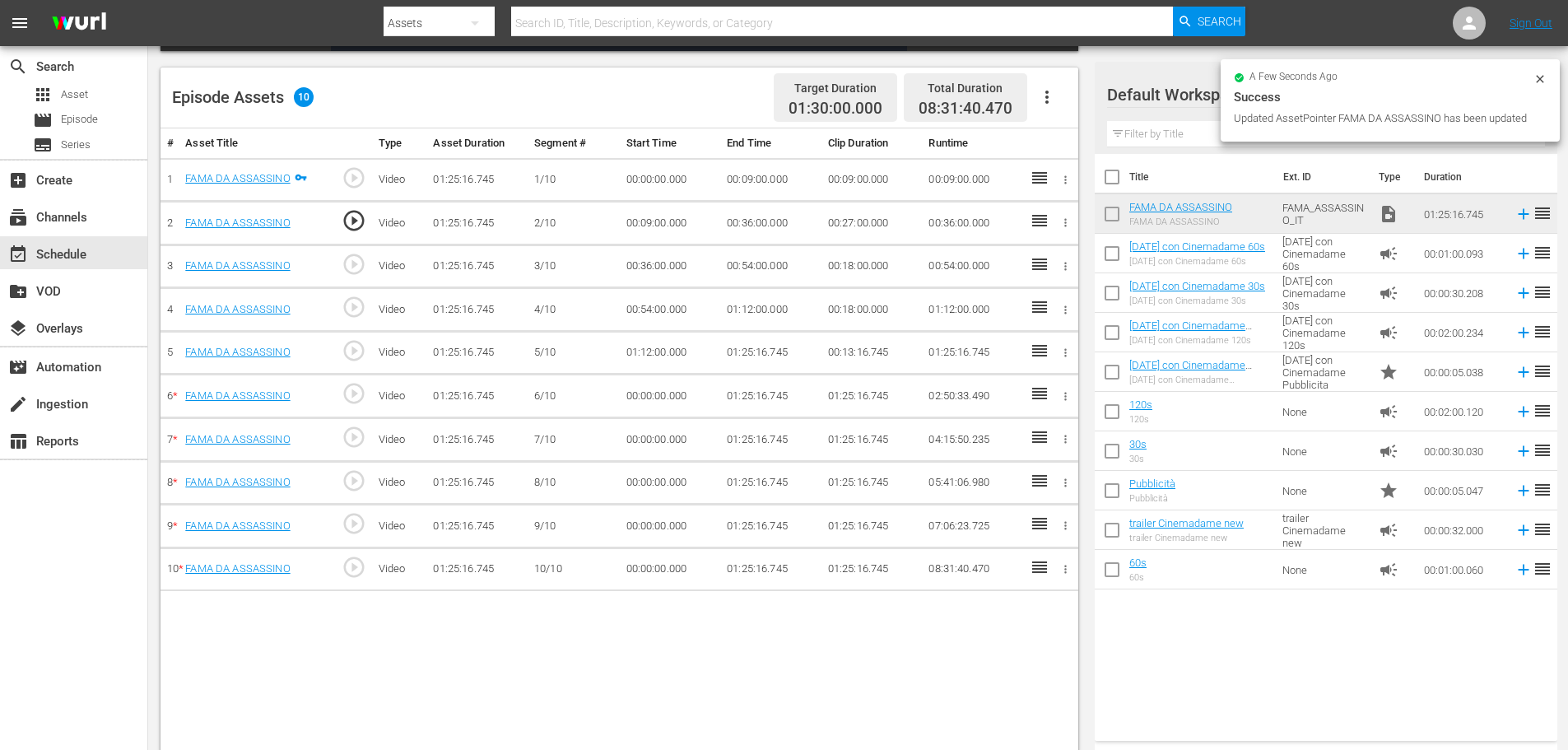
click at [750, 224] on td "00:36:00.000" at bounding box center [770, 224] width 101 height 44
click at [679, 263] on td "00:36:00.000" at bounding box center [670, 266] width 101 height 44
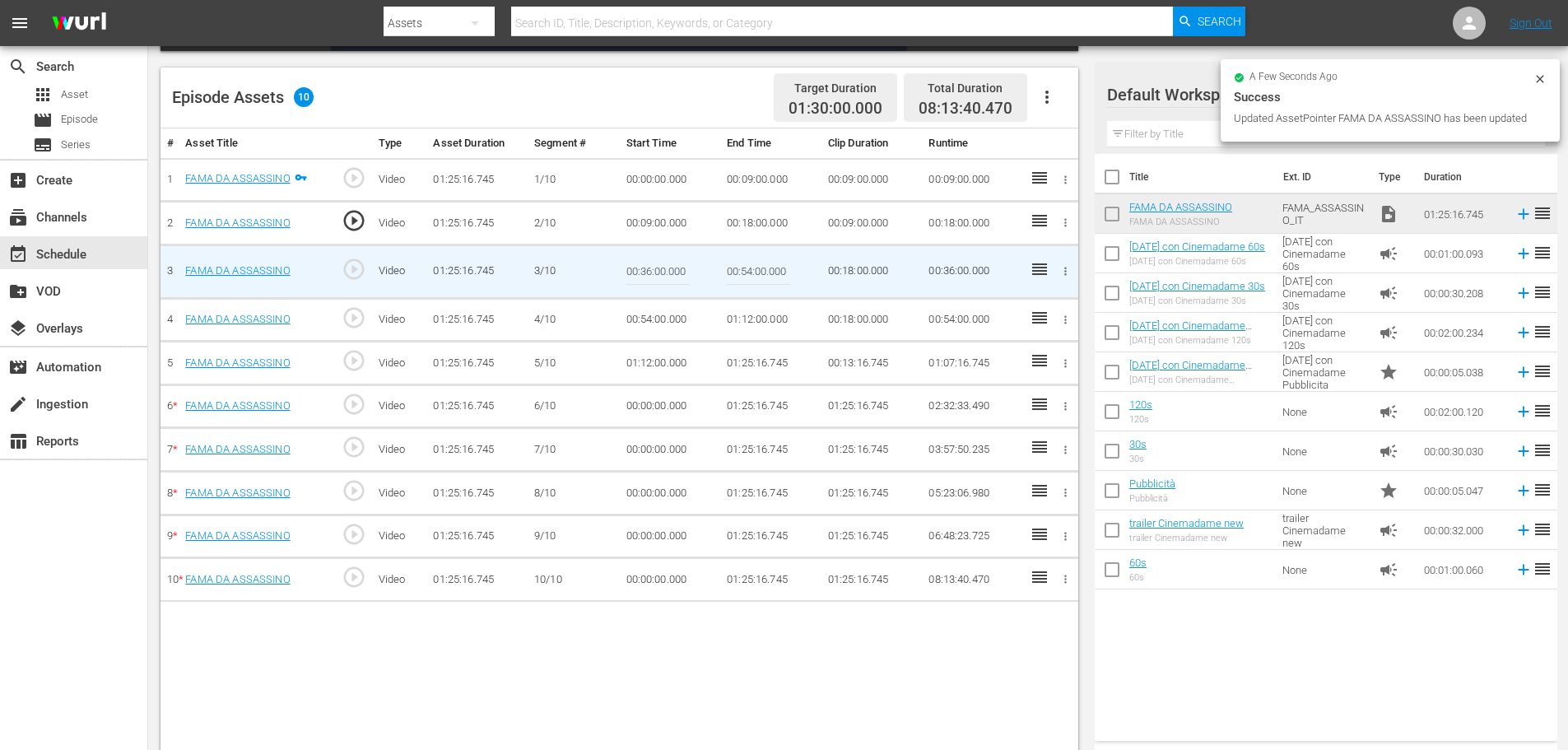
click at [679, 263] on input "00:36:00.000" at bounding box center [658, 272] width 63 height 40
paste input "18:"
type input "00:18:00"
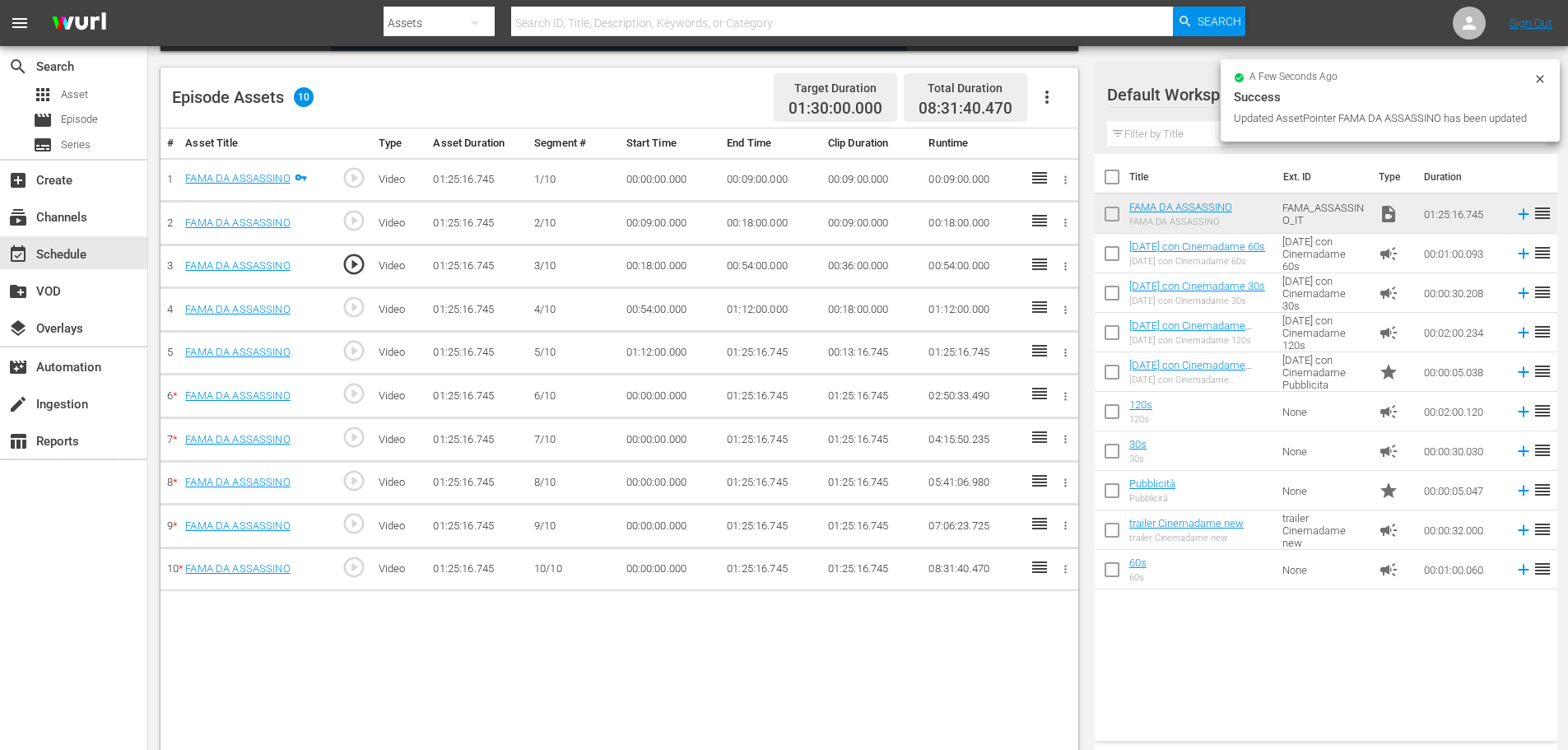
click at [750, 267] on td "00:54:00.000" at bounding box center [770, 266] width 101 height 44
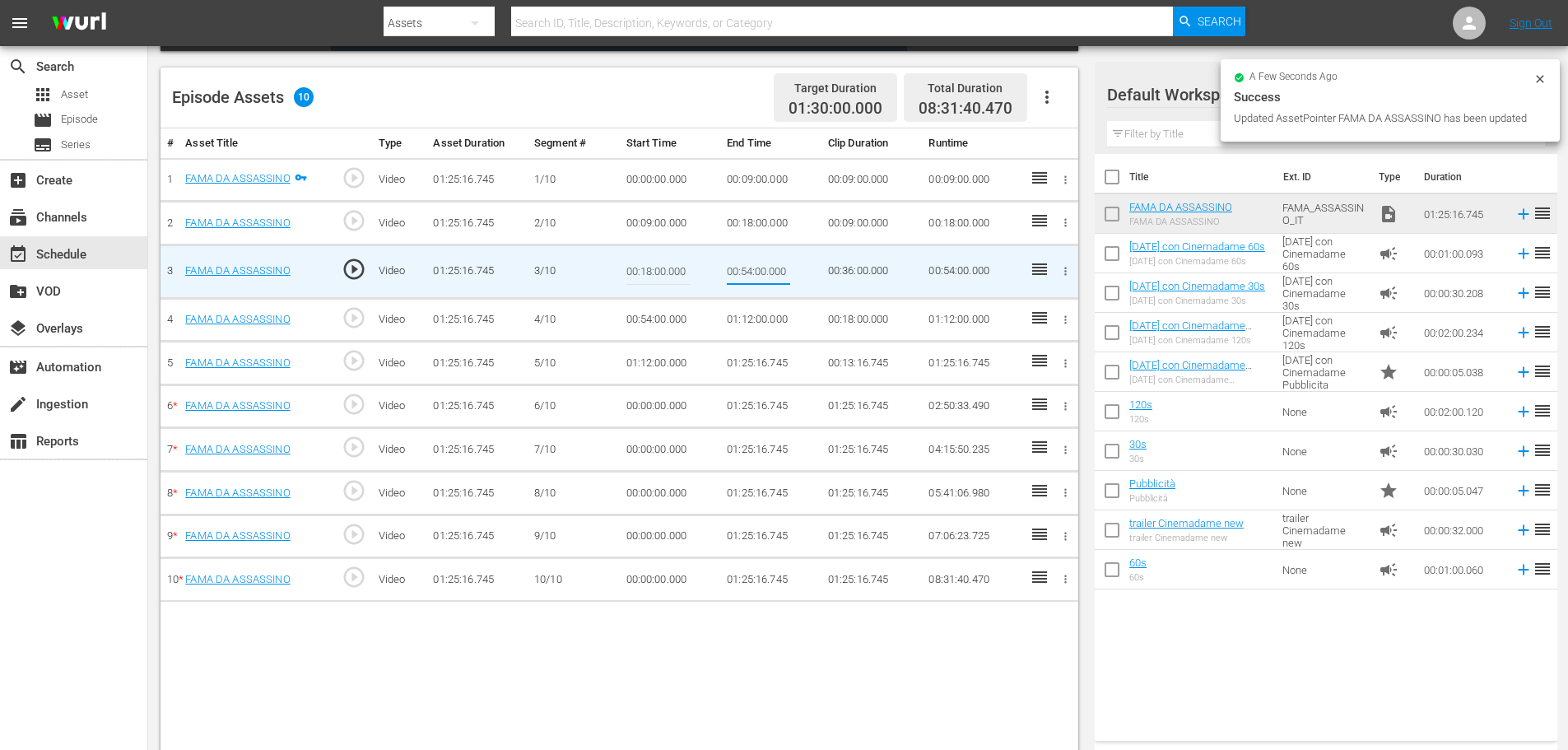
click at [750, 267] on input "00:54:00.000" at bounding box center [758, 272] width 63 height 40
type input "00:27:00"
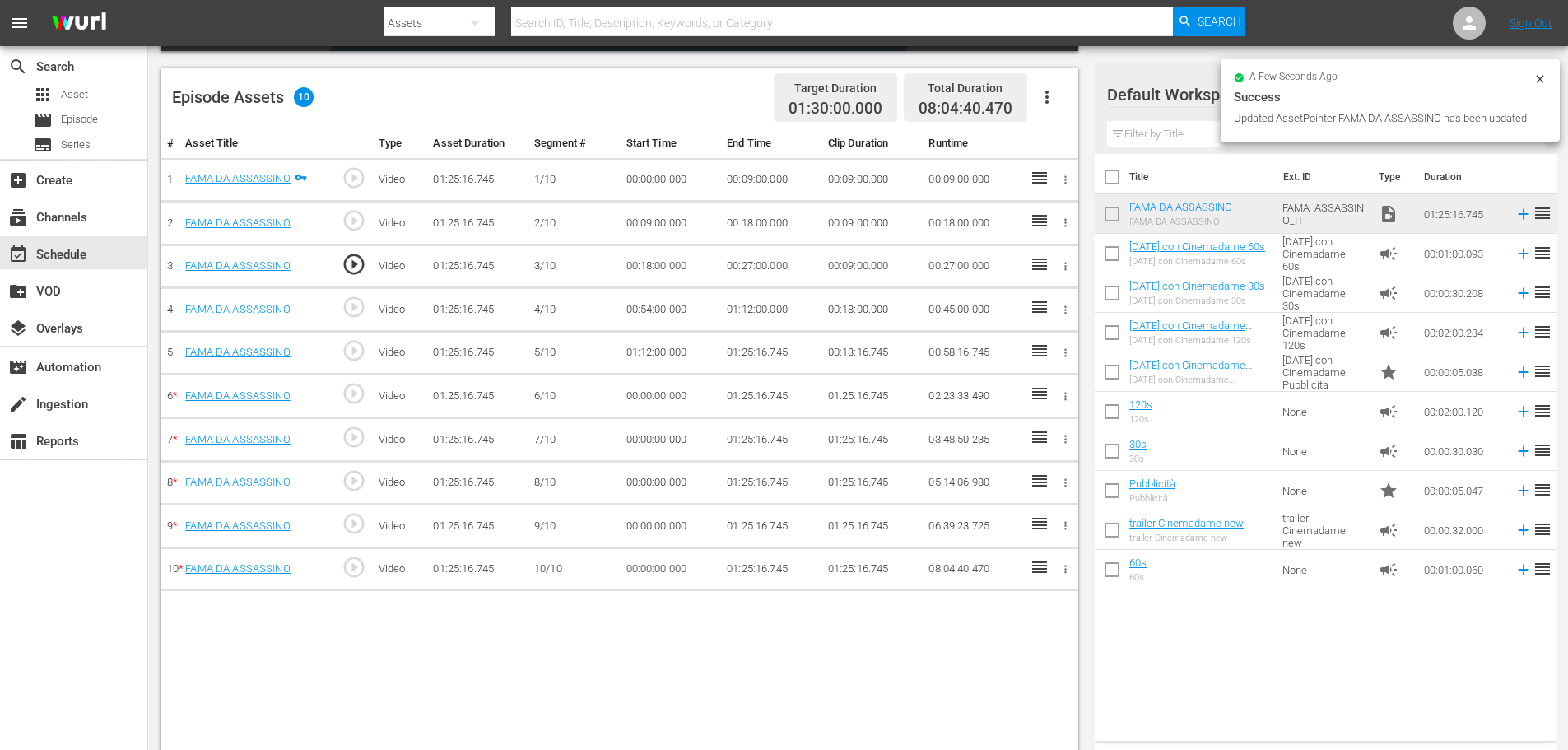
click at [663, 316] on td "00:54:00.000" at bounding box center [670, 310] width 101 height 44
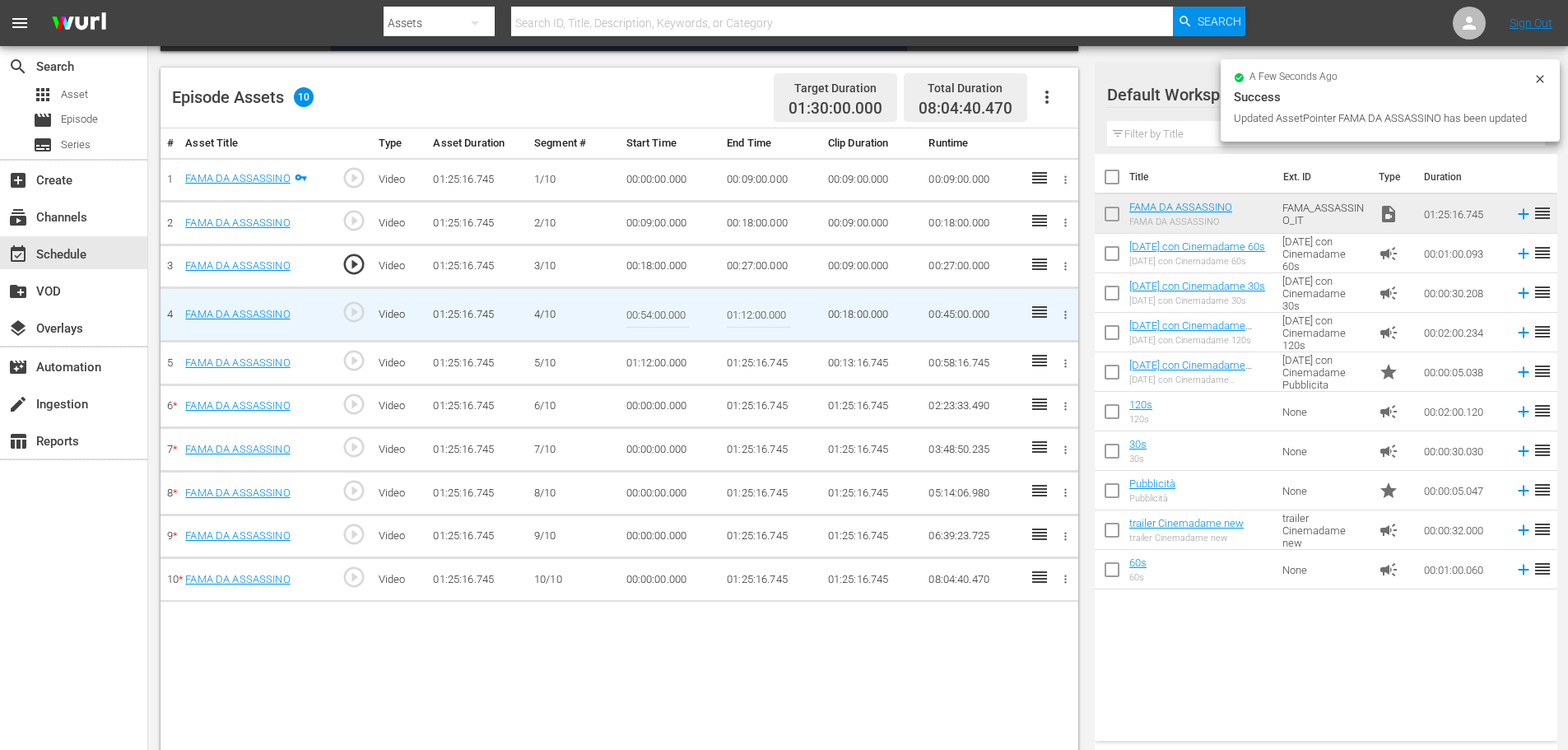
click at [667, 306] on input "00:54:00.000" at bounding box center [658, 314] width 63 height 40
click at [660, 317] on input "00:54:00.000" at bounding box center [658, 314] width 63 height 40
paste input "27:"
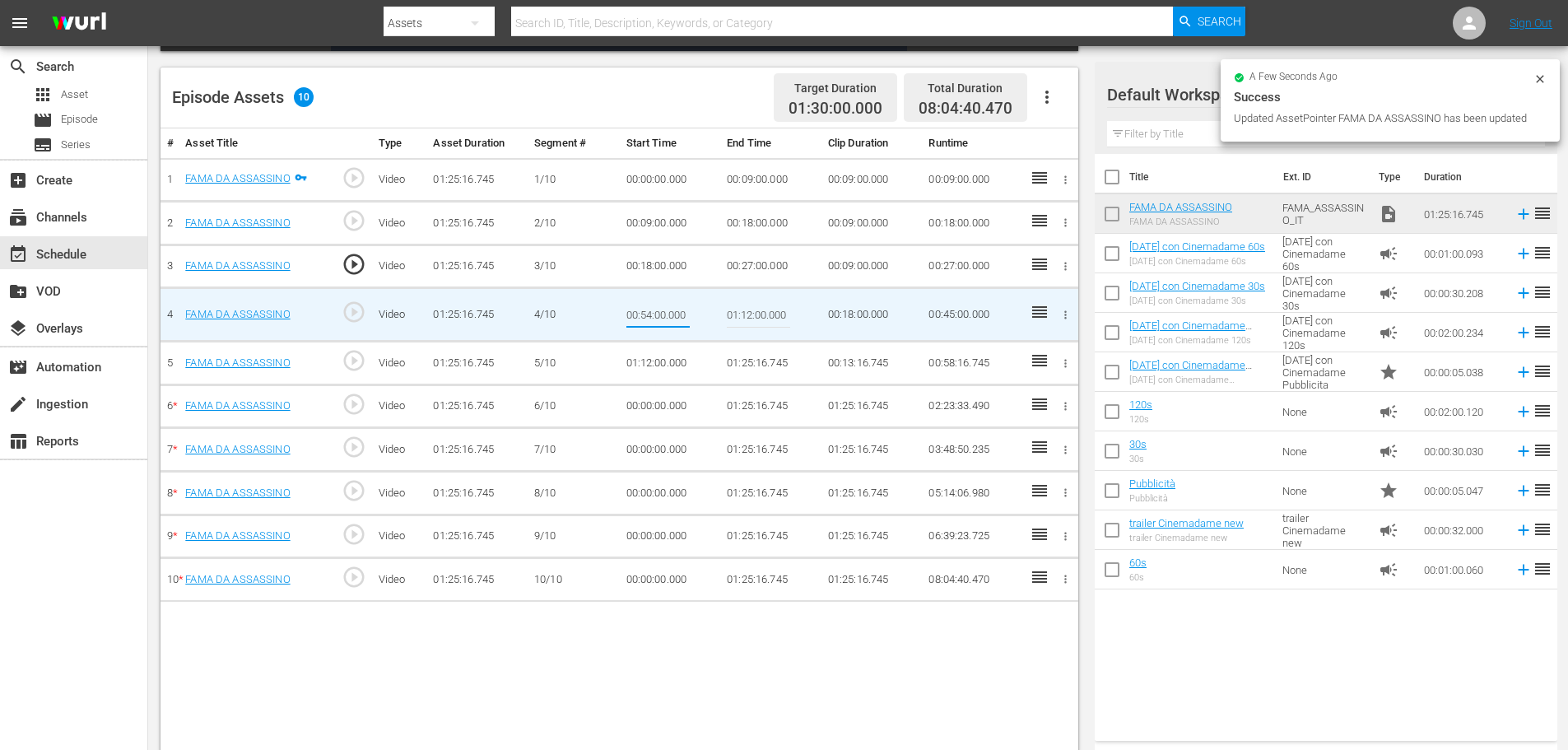
type input "00:27:00"
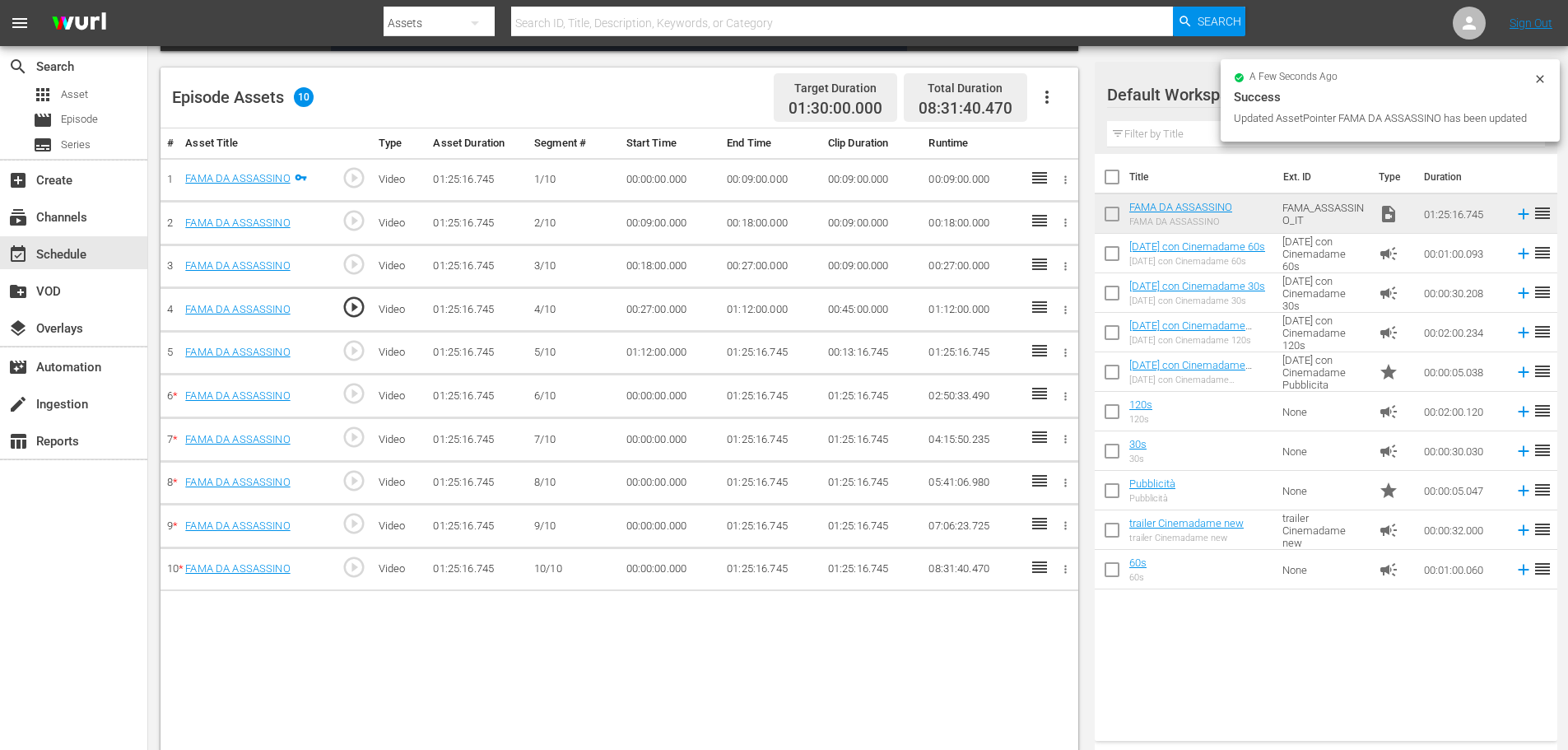
click at [752, 308] on td "01:12:00.000" at bounding box center [770, 310] width 101 height 44
click at [644, 365] on td "01:12:00.000" at bounding box center [670, 352] width 101 height 44
click at [652, 353] on td "01:12:00.000" at bounding box center [670, 352] width 101 height 44
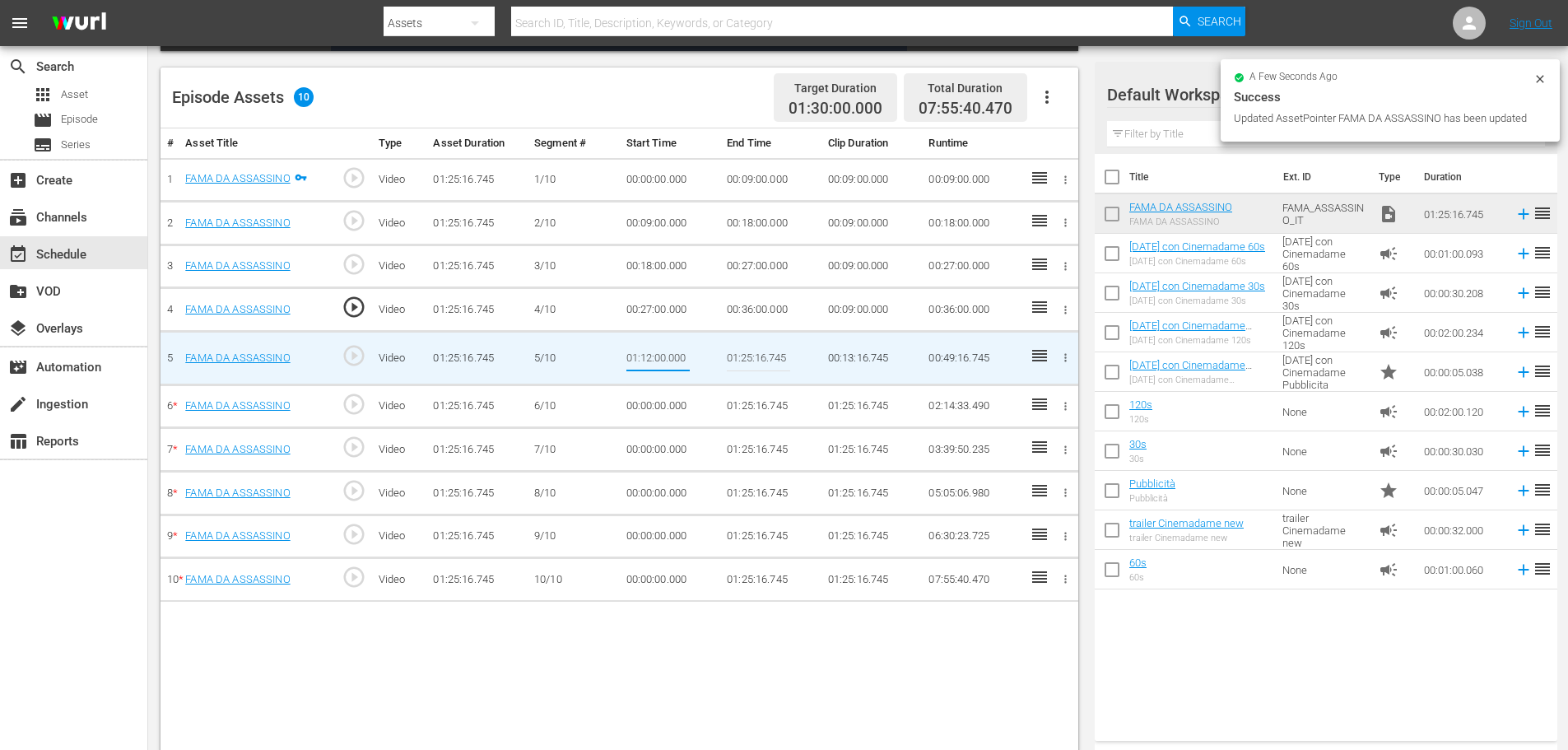
click at [652, 353] on input "01:12:00.000" at bounding box center [658, 358] width 63 height 40
type input "00:36:00"
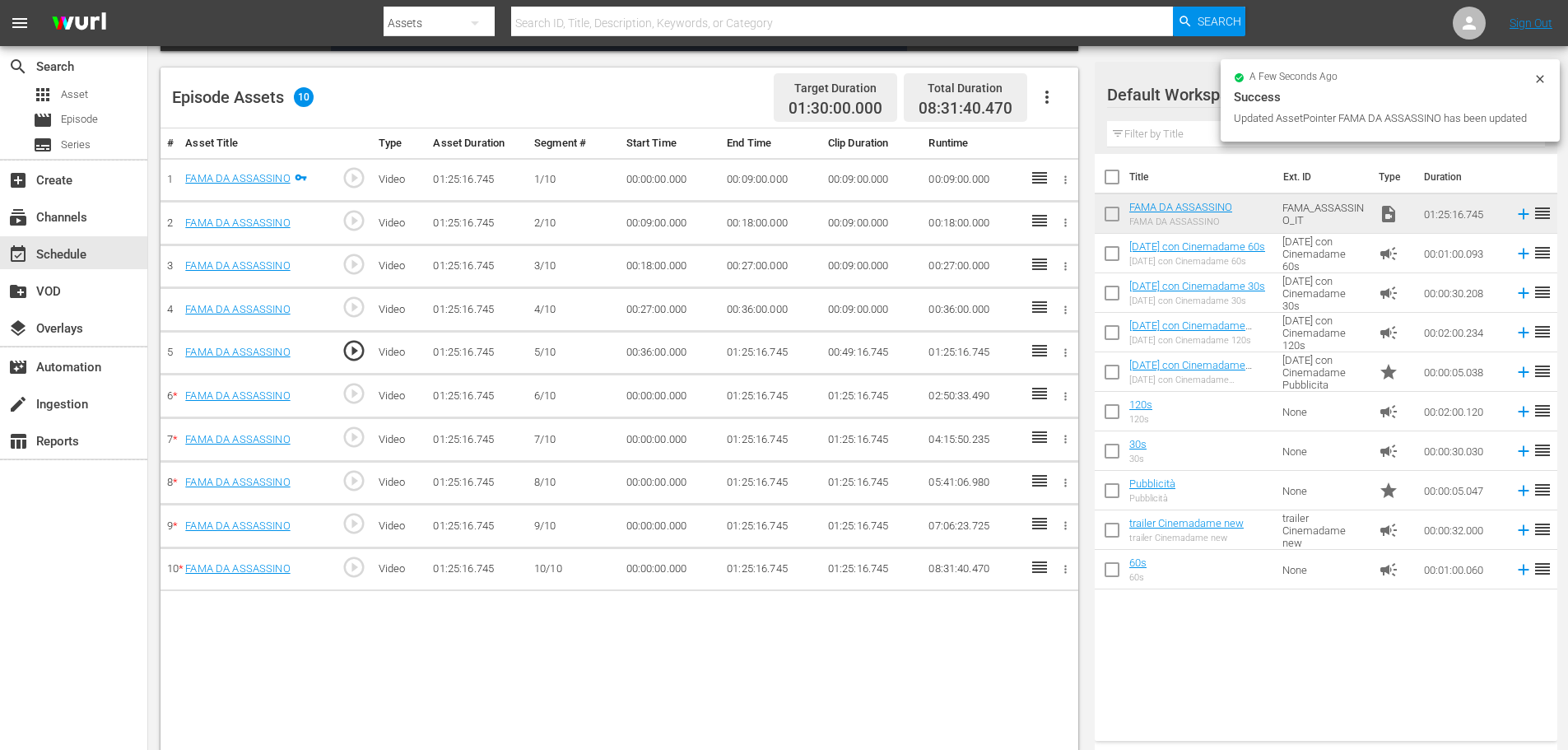
click at [747, 356] on td "01:25:16.745" at bounding box center [770, 352] width 101 height 44
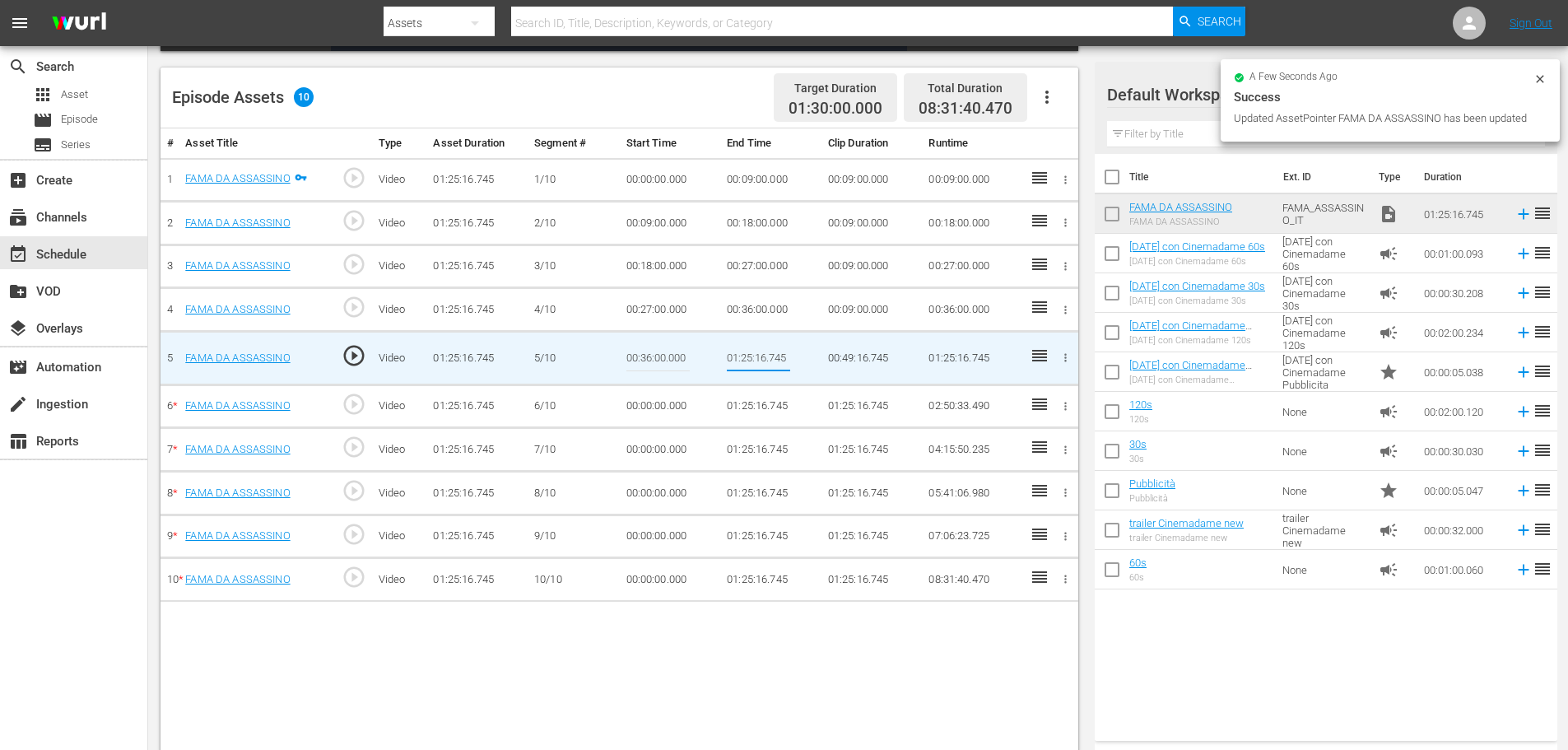
type input "00:45:00"
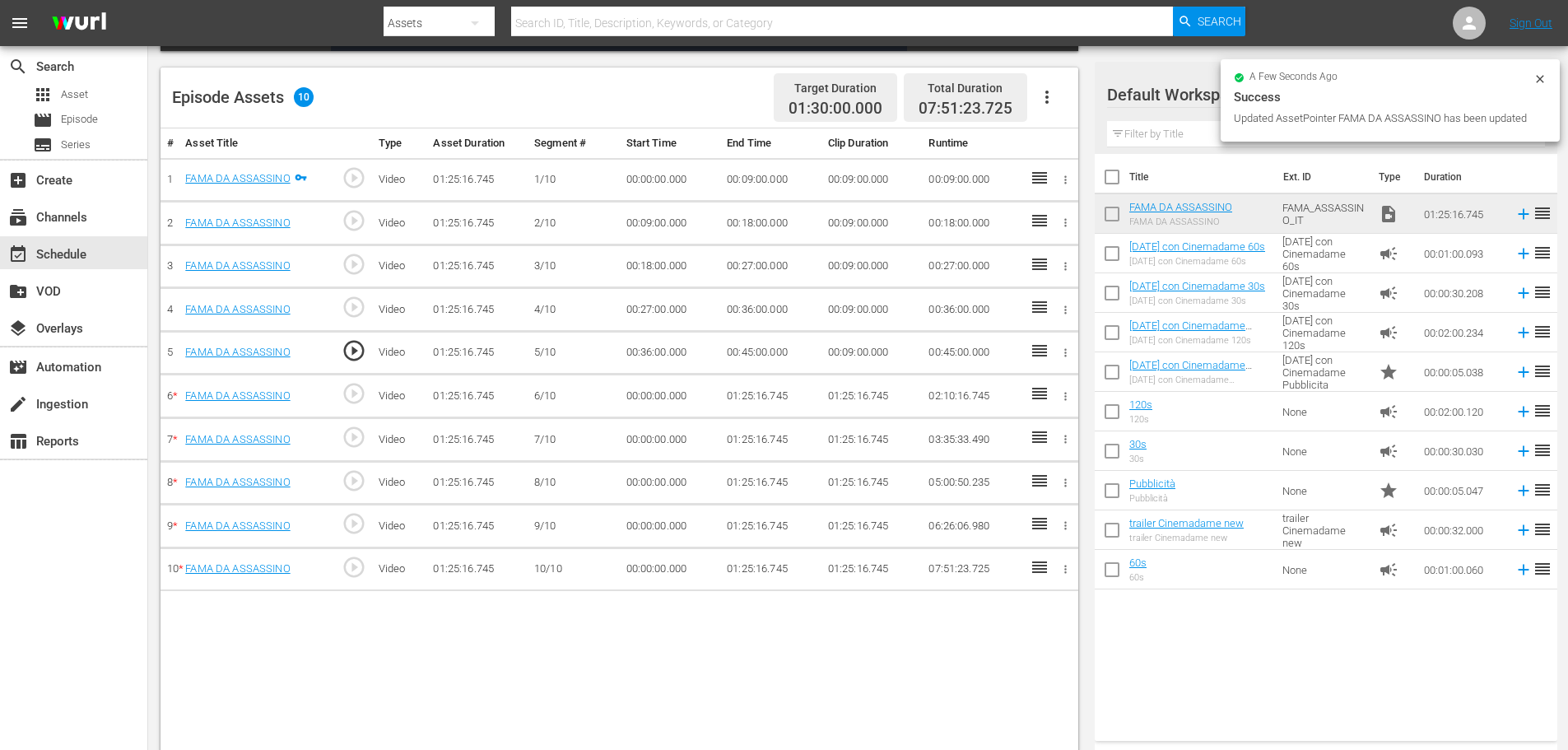
click at [658, 388] on td "00:00:00.000" at bounding box center [670, 396] width 101 height 44
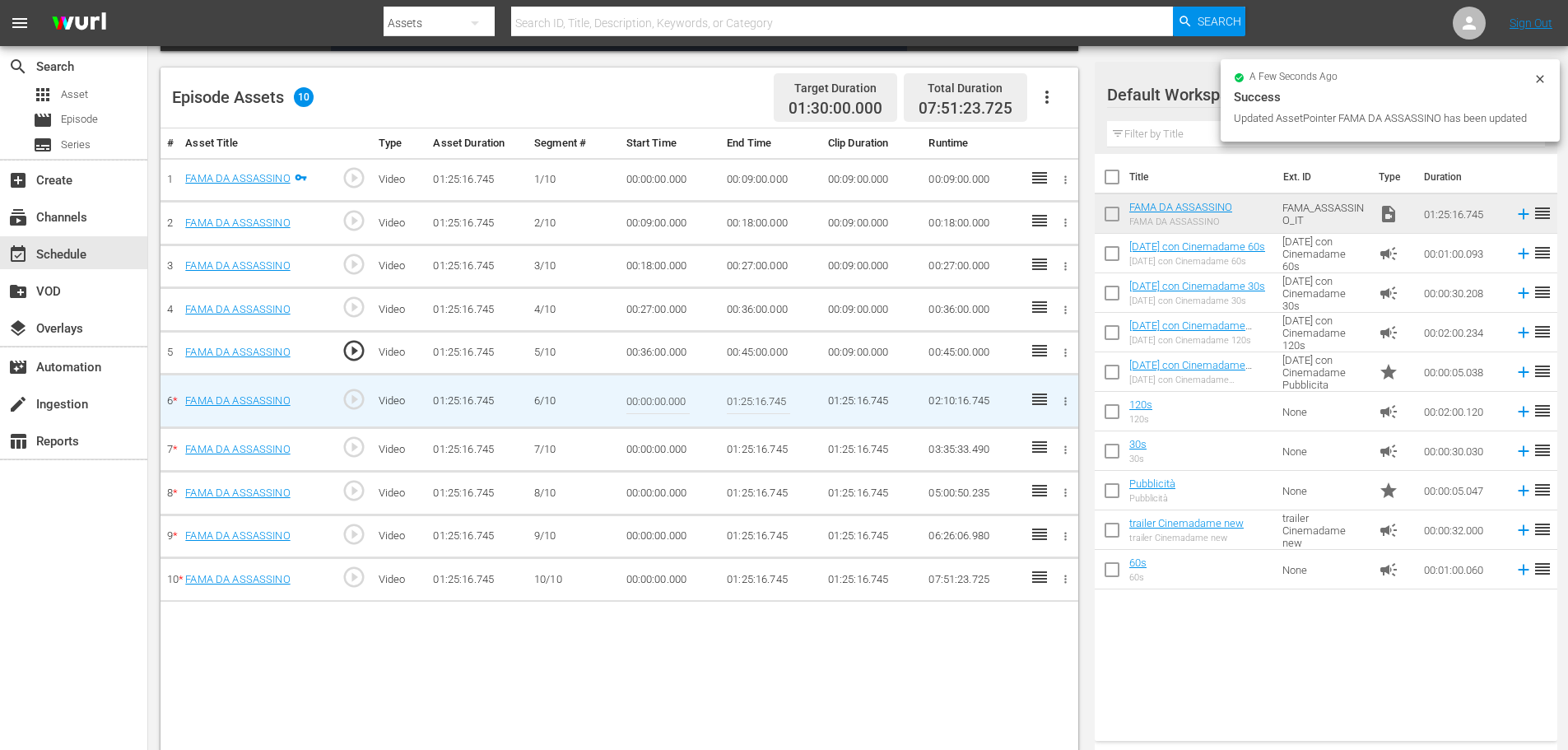
click at [658, 388] on input "00:00:00.000" at bounding box center [658, 400] width 63 height 40
paste input "45:"
type input "00:45:00"
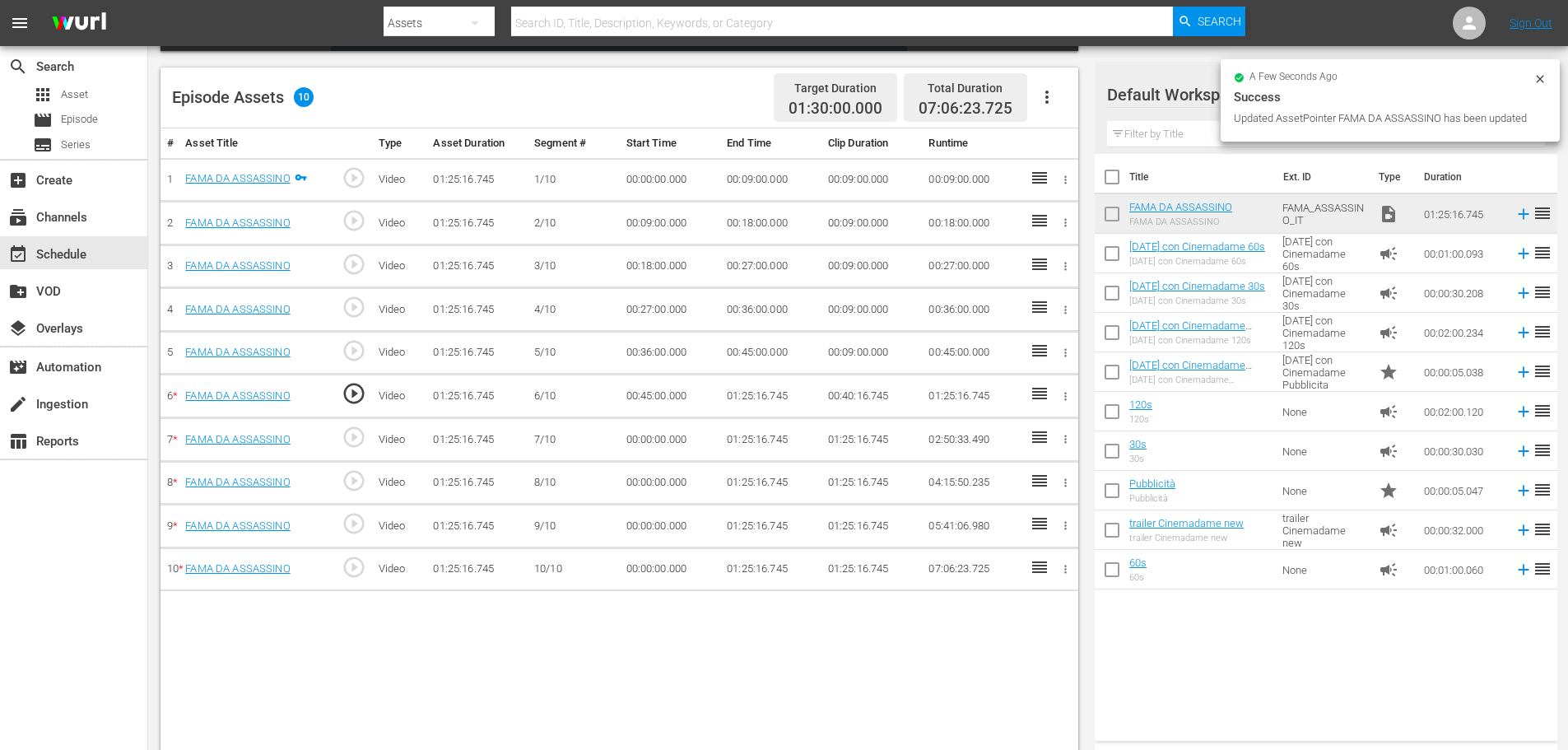
click at [767, 390] on td "01:25:16.745" at bounding box center [770, 396] width 101 height 44
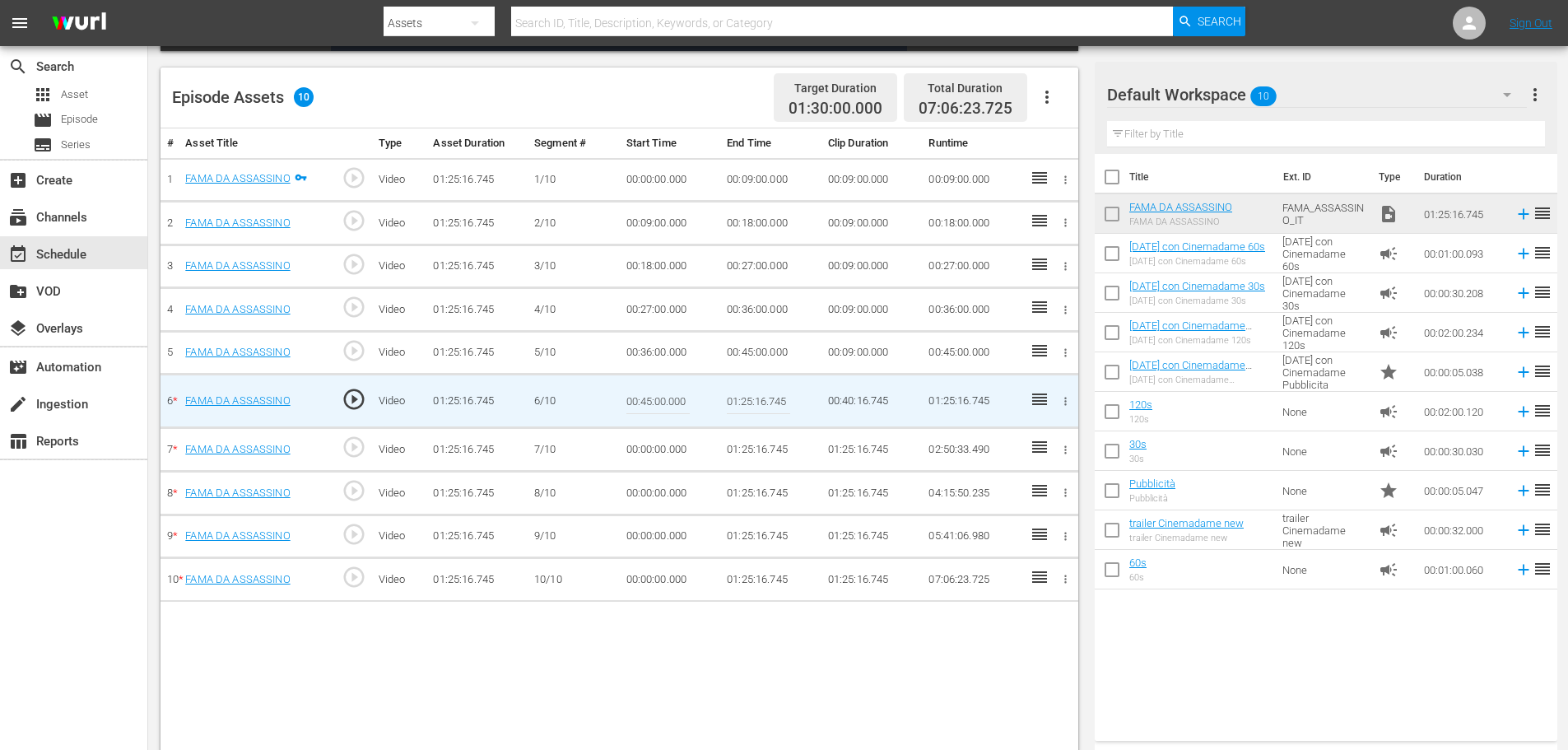
click at [746, 403] on input "01:25:16.745" at bounding box center [758, 400] width 63 height 40
paste input "0:54:00"
type input "00:54:00"
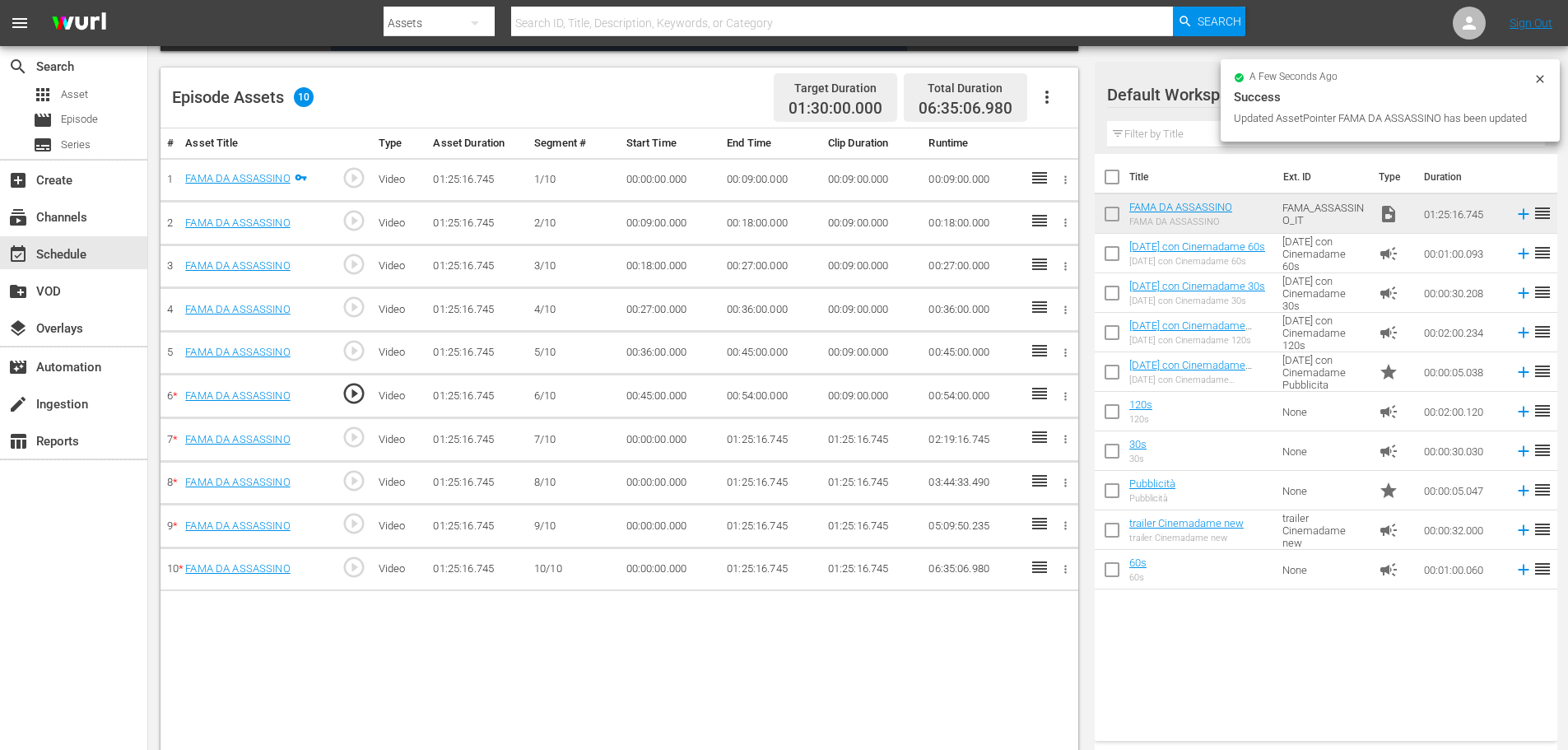
click at [662, 444] on td "00:00:00.000" at bounding box center [670, 439] width 101 height 44
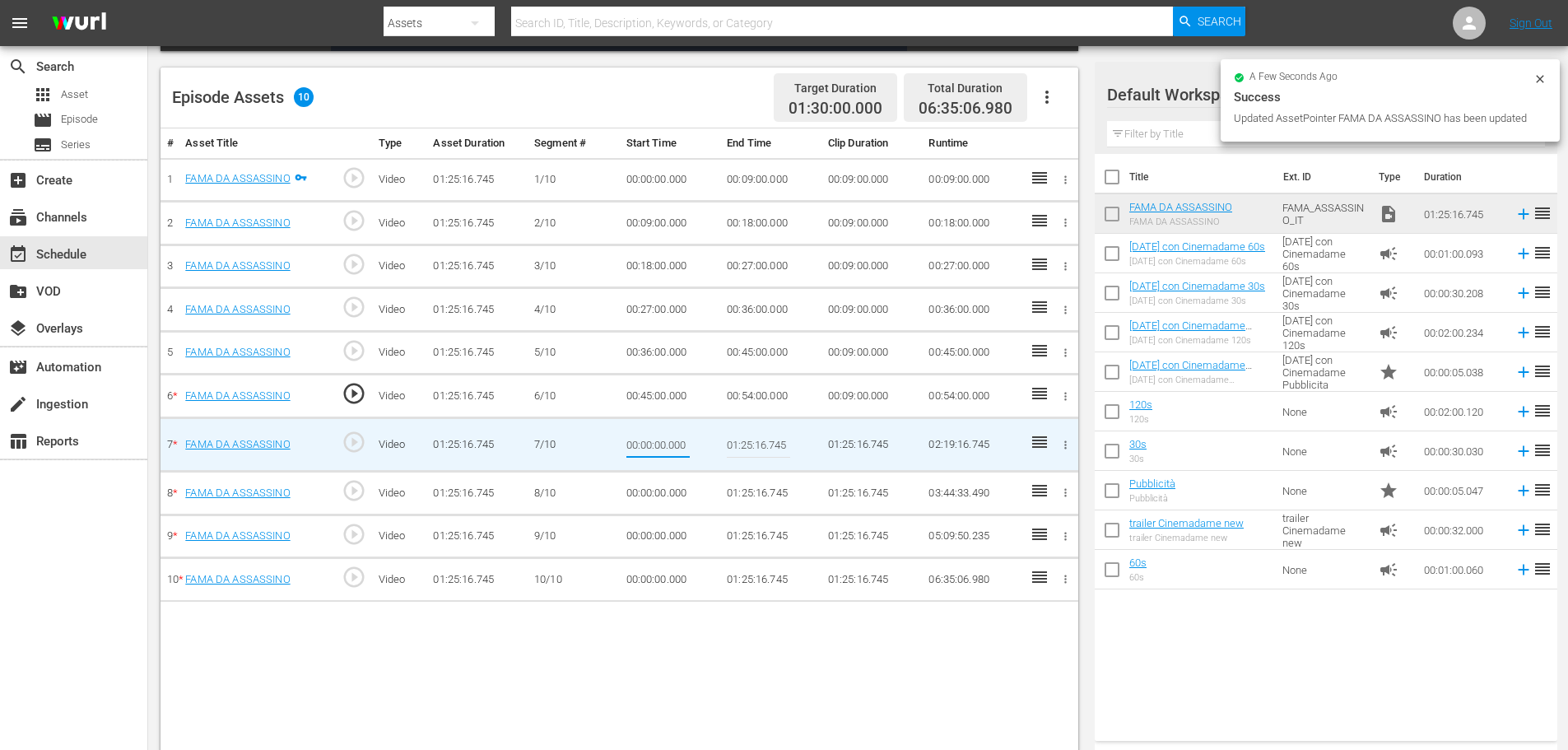
click at [662, 444] on input "00:00:00.000" at bounding box center [658, 444] width 63 height 40
type input "00:54:00"
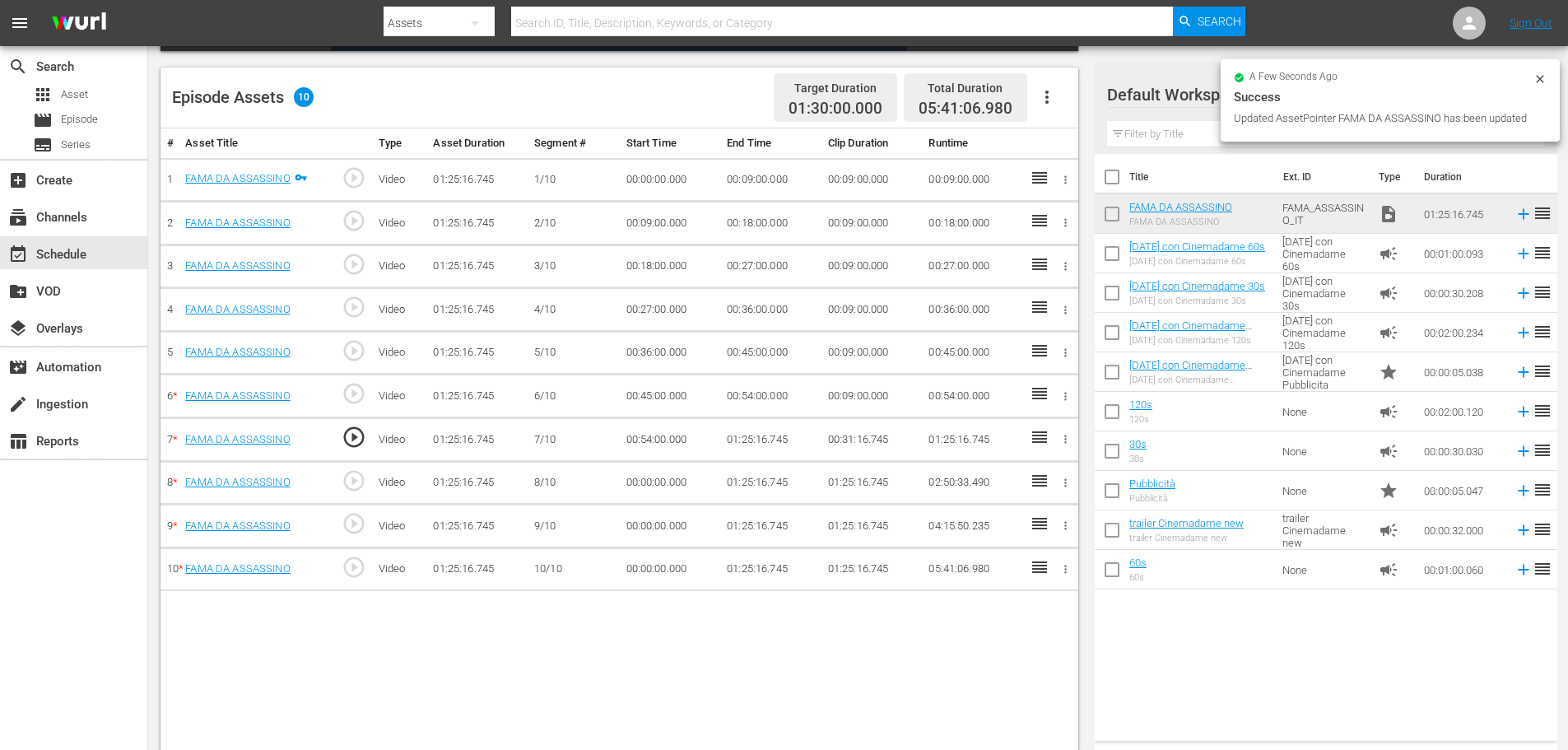
click at [754, 438] on td "01:25:16.745" at bounding box center [770, 439] width 101 height 44
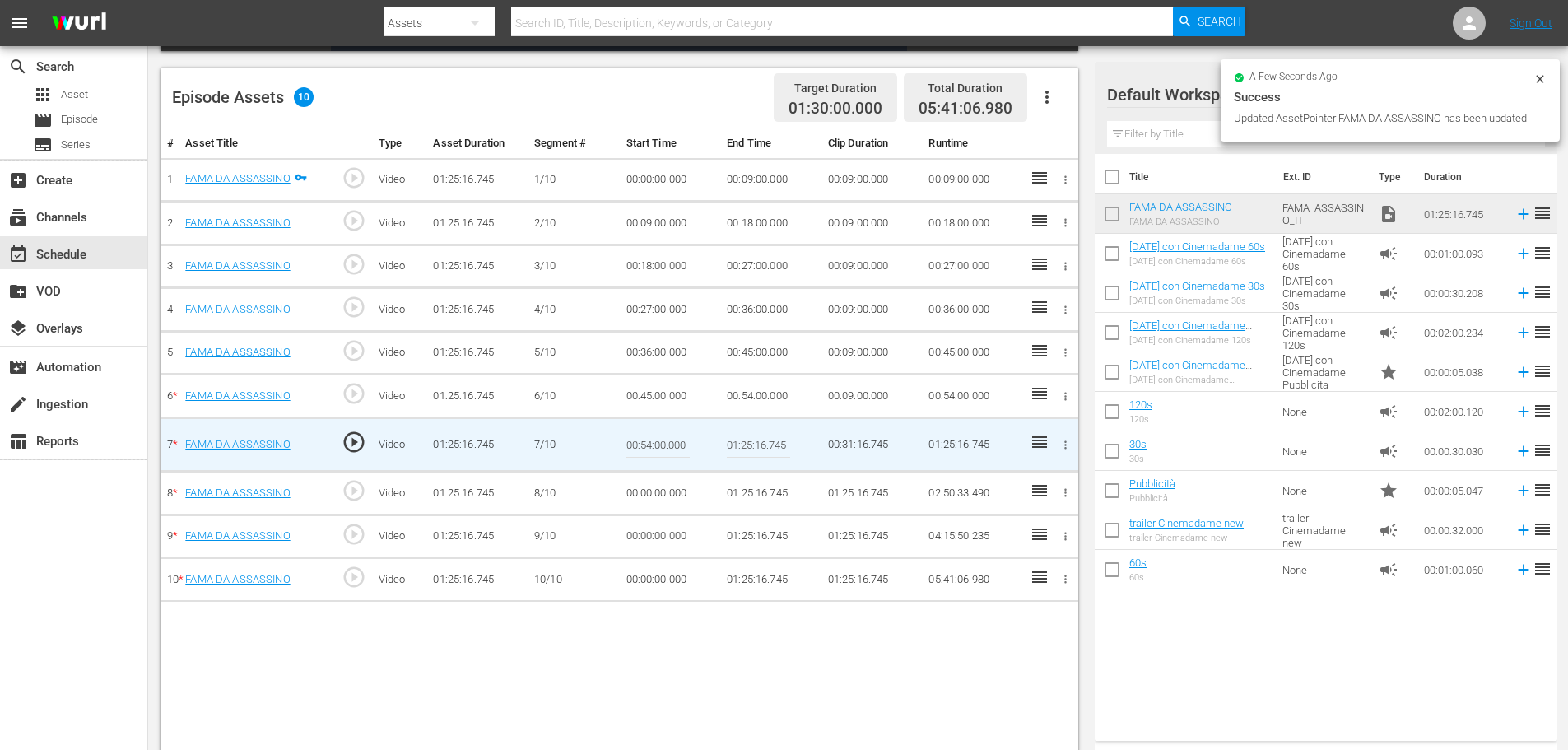
click at [754, 438] on input "01:25:16.745" at bounding box center [758, 444] width 63 height 40
paste input "03:00"
type input "01:03:00"
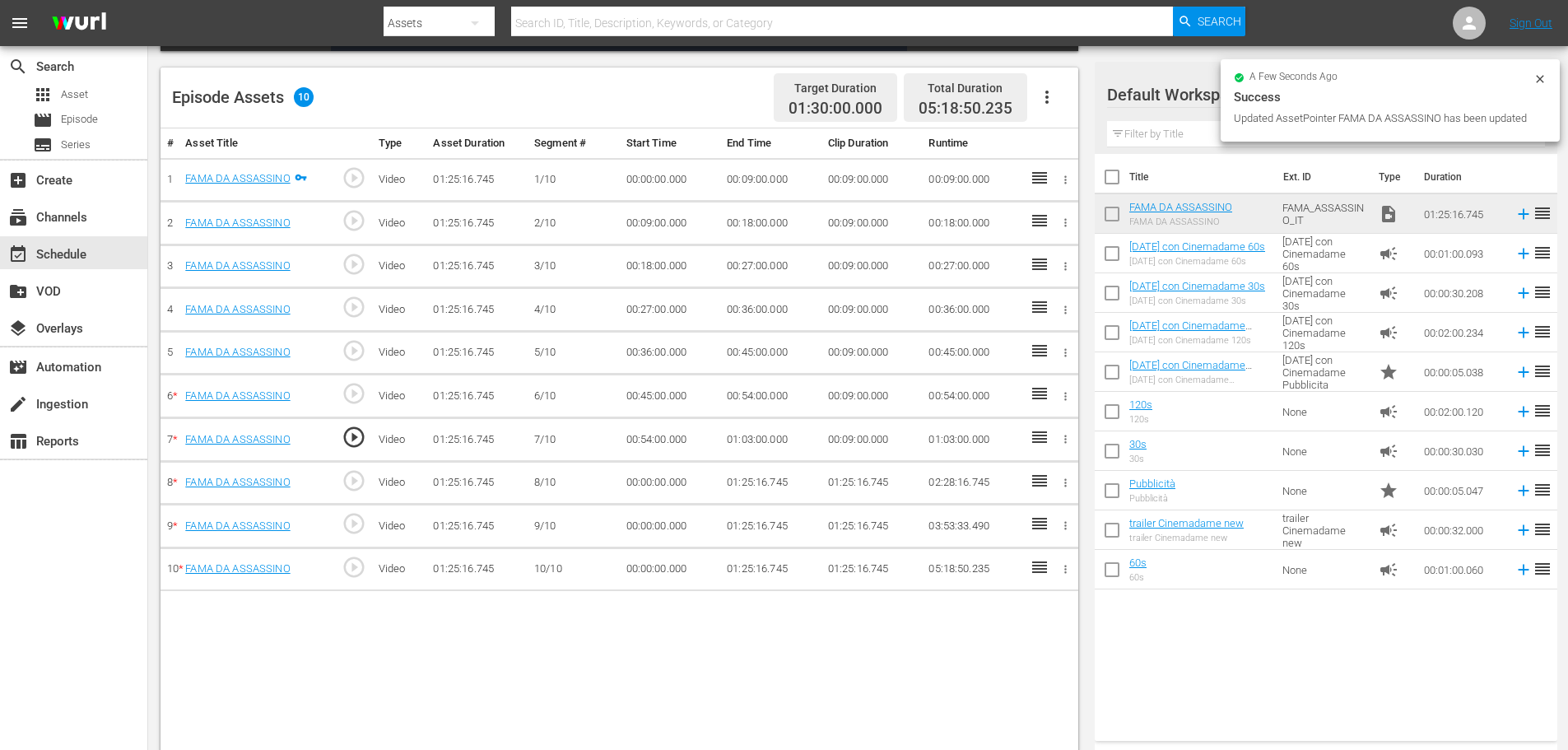
click at [640, 483] on td "00:00:00.000" at bounding box center [670, 482] width 101 height 44
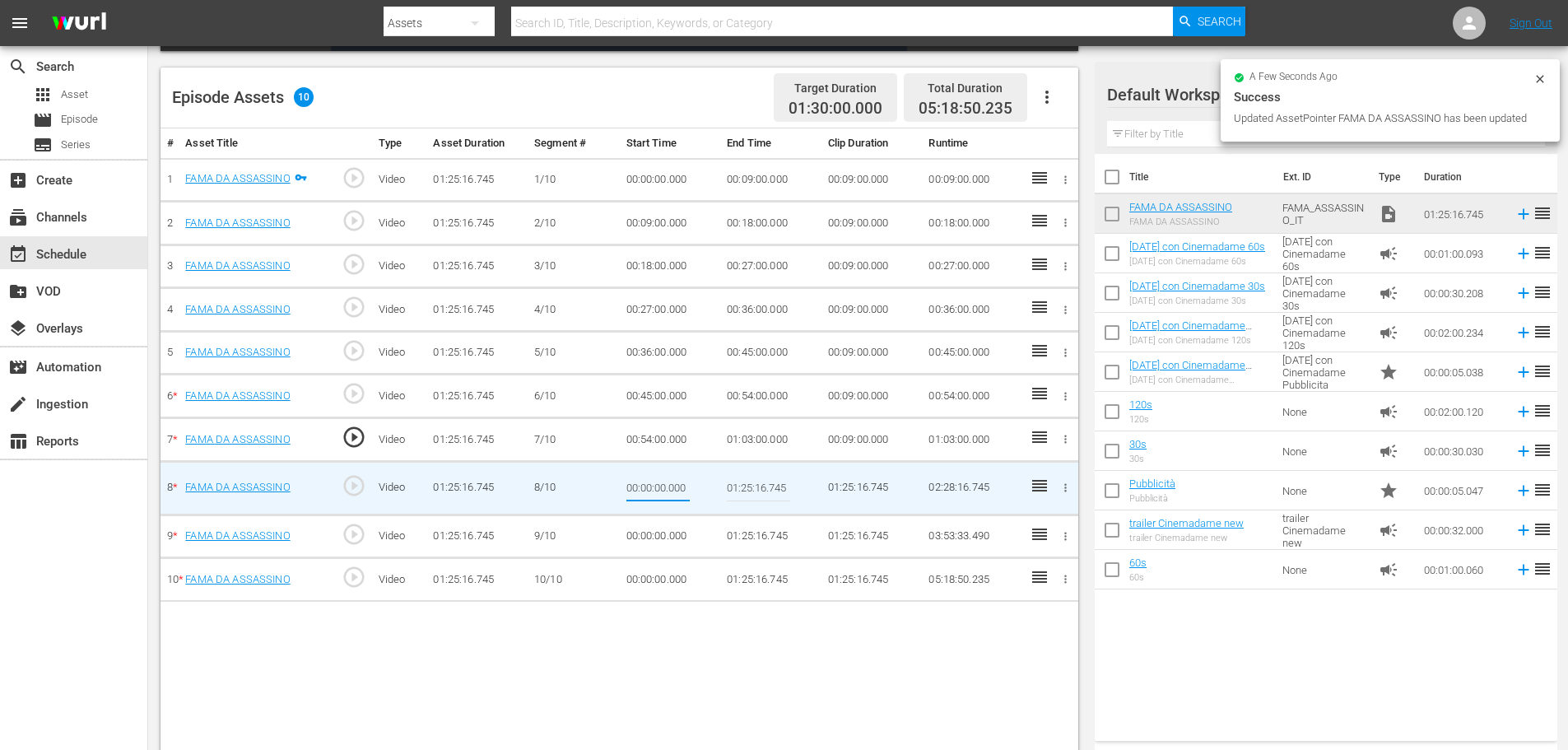
click at [640, 483] on input "00:00:00.000" at bounding box center [658, 488] width 63 height 40
type input "01:03:00"
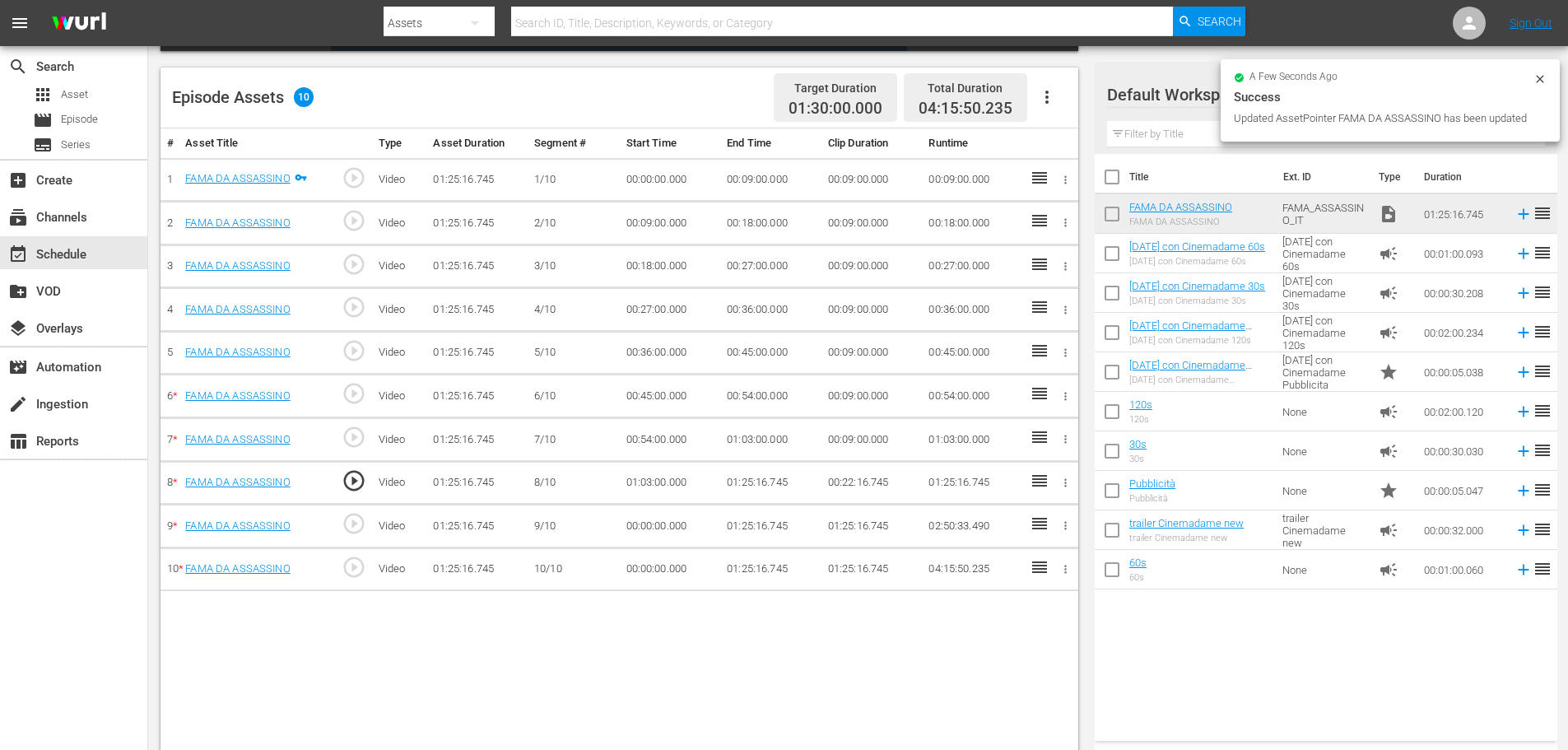
click at [748, 476] on td "01:25:16.745" at bounding box center [770, 482] width 101 height 44
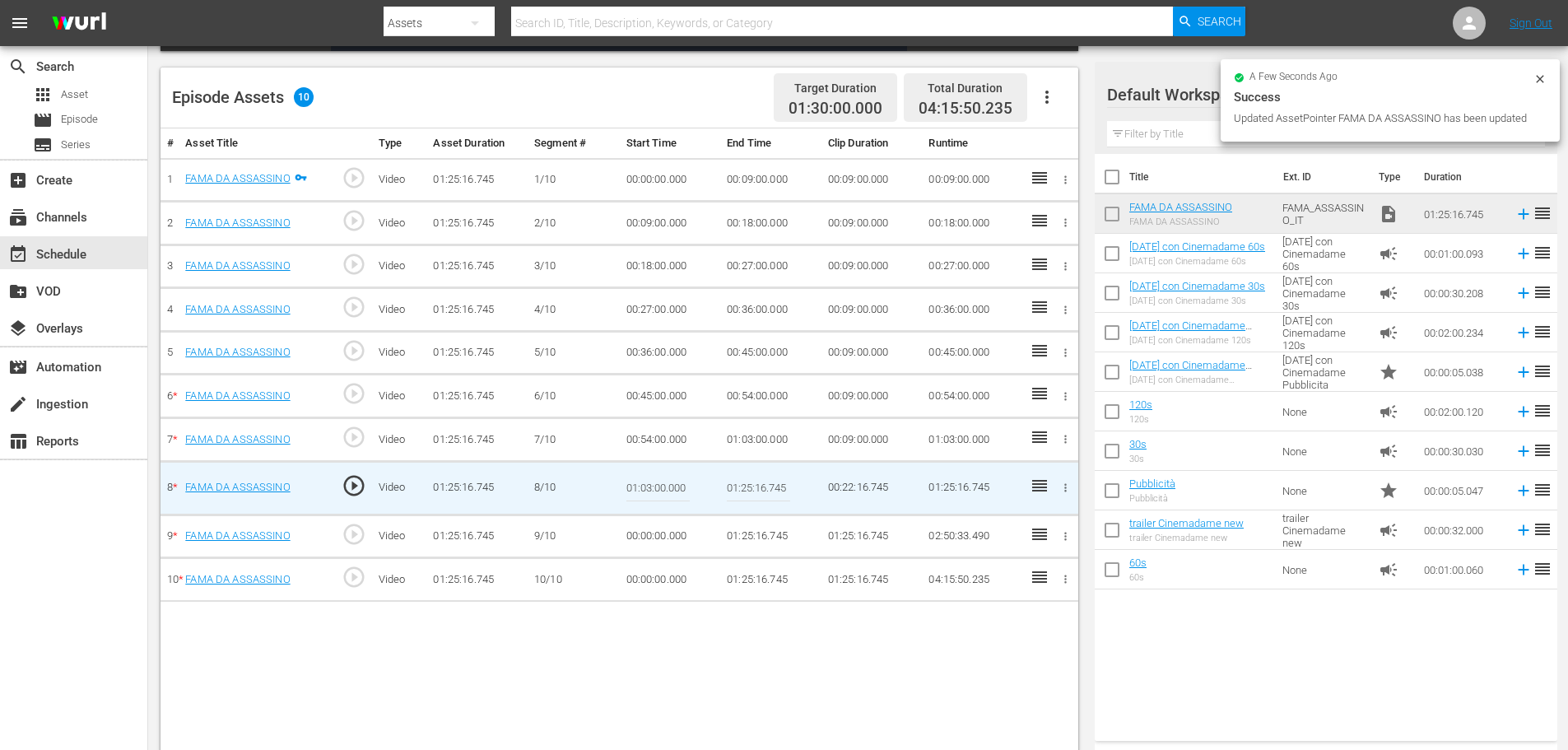
click at [748, 476] on input "01:25:16.745" at bounding box center [758, 488] width 63 height 40
paste input "12:00"
type input "01:12:00"
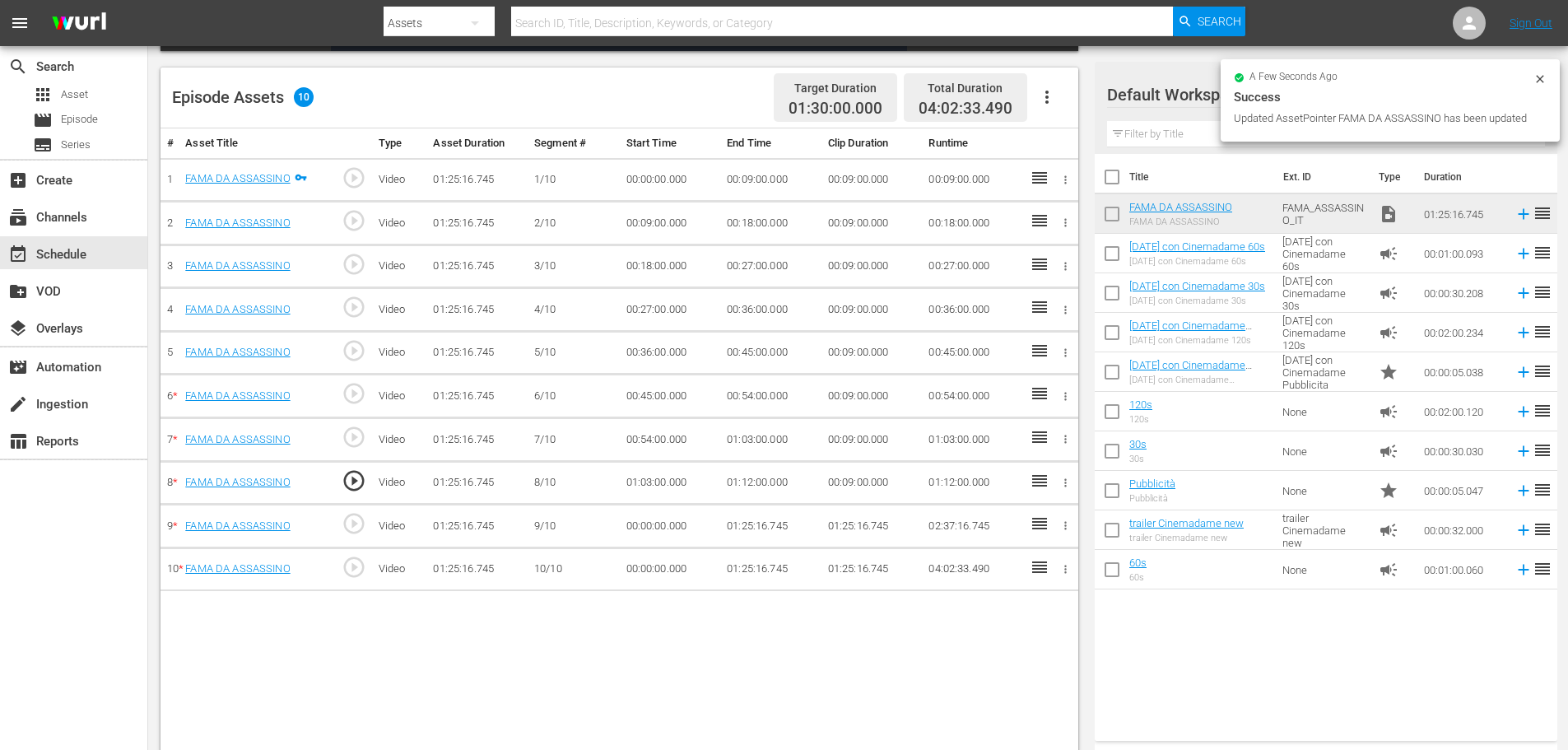
click at [651, 535] on td "00:00:00.000" at bounding box center [670, 526] width 101 height 44
click at [654, 526] on td "00:00:00.000" at bounding box center [670, 526] width 101 height 44
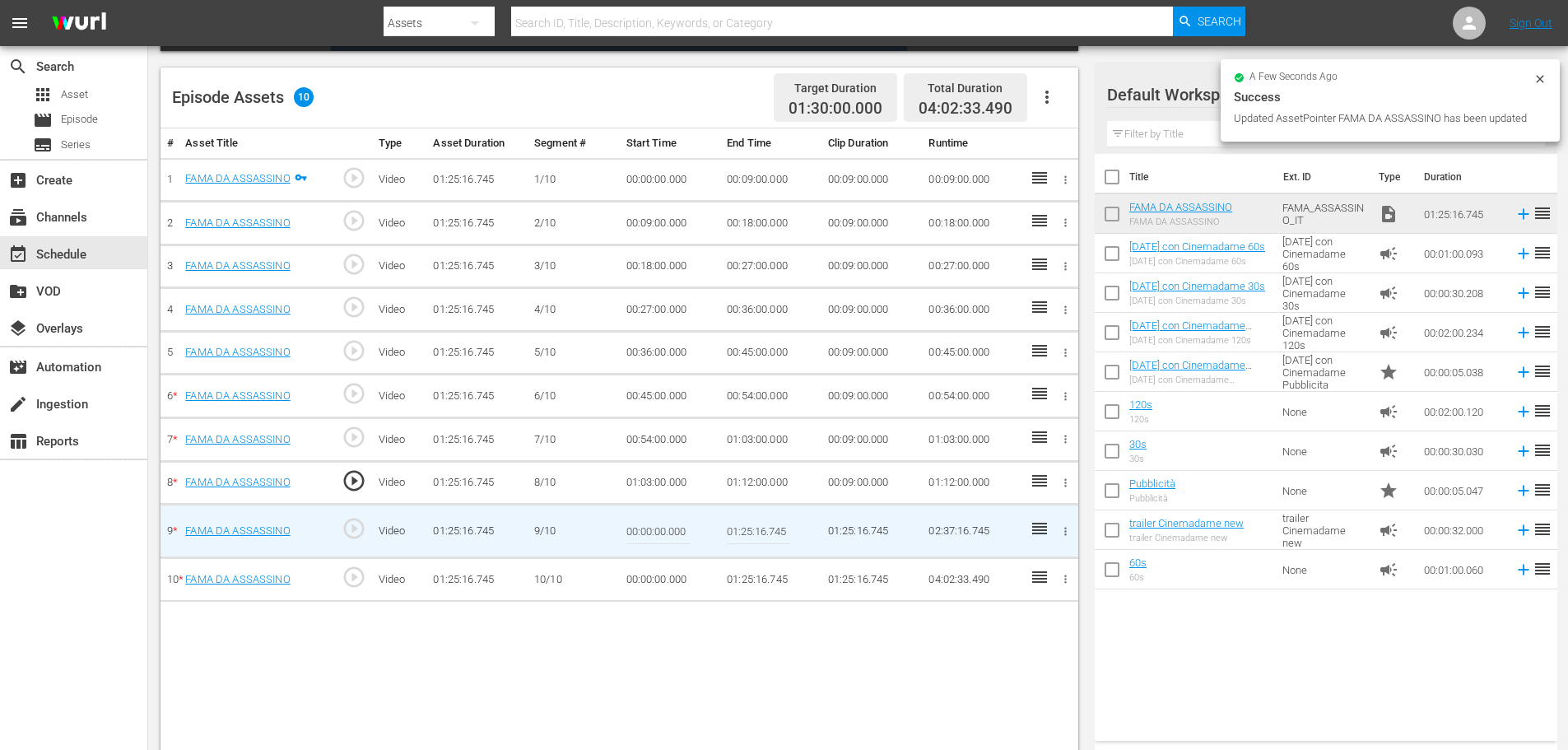
click at [654, 526] on input "00:00:00.000" at bounding box center [658, 531] width 63 height 40
paste input "1:12:"
type input "01:12:00"
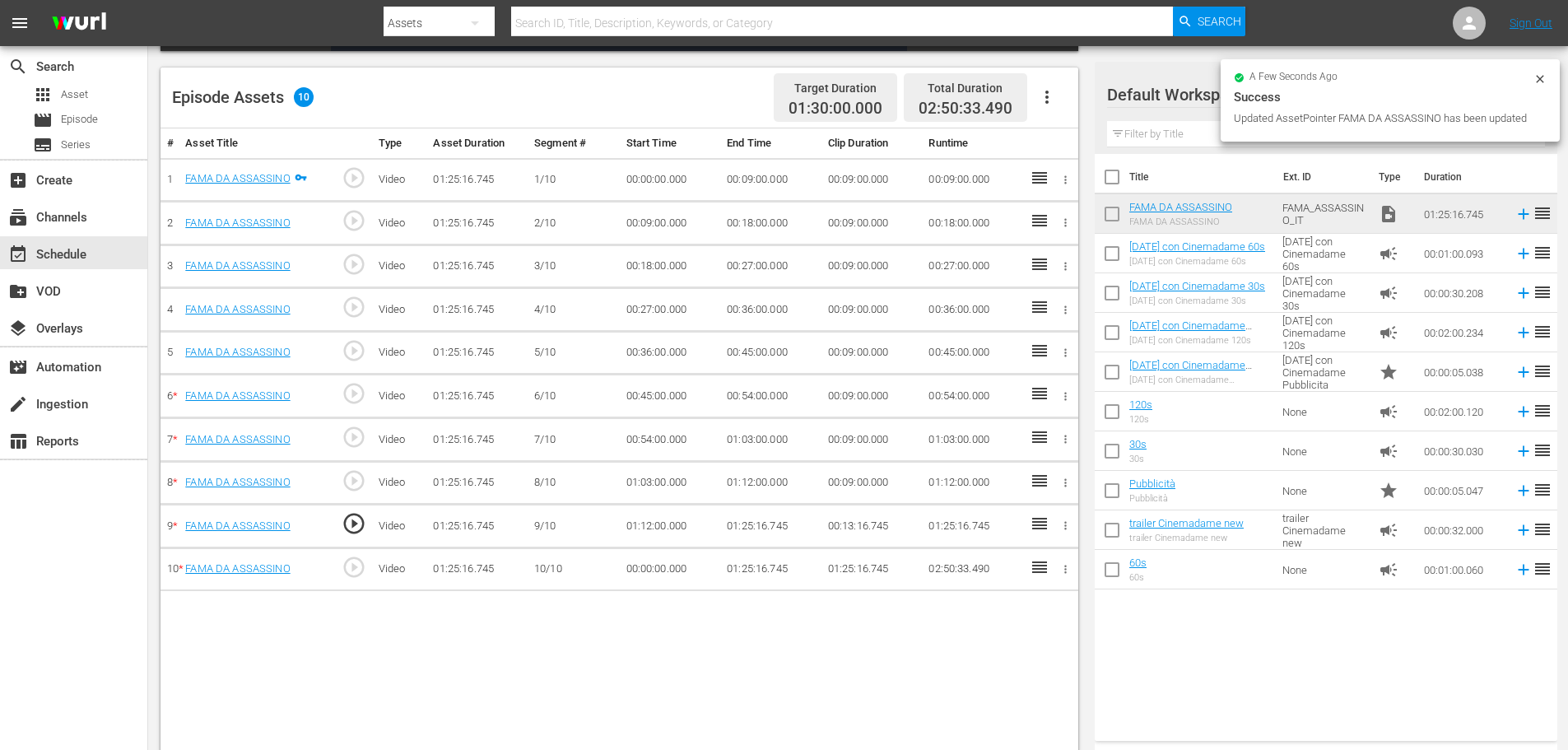
click at [765, 521] on td "01:25:16.745" at bounding box center [770, 526] width 101 height 44
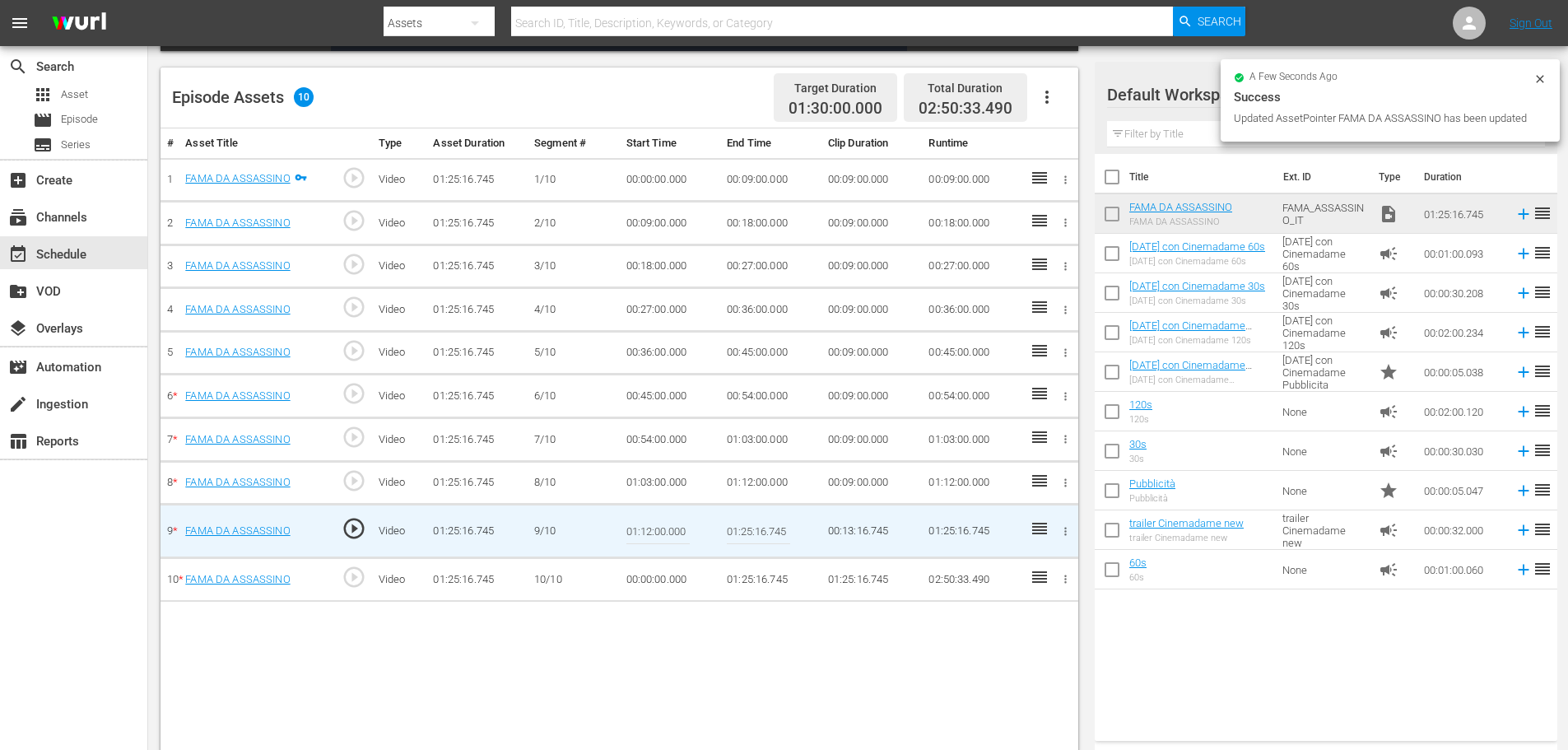
click at [765, 521] on input "01:25:16.745" at bounding box center [758, 531] width 63 height 40
paste input "1:00"
type input "01:21:00"
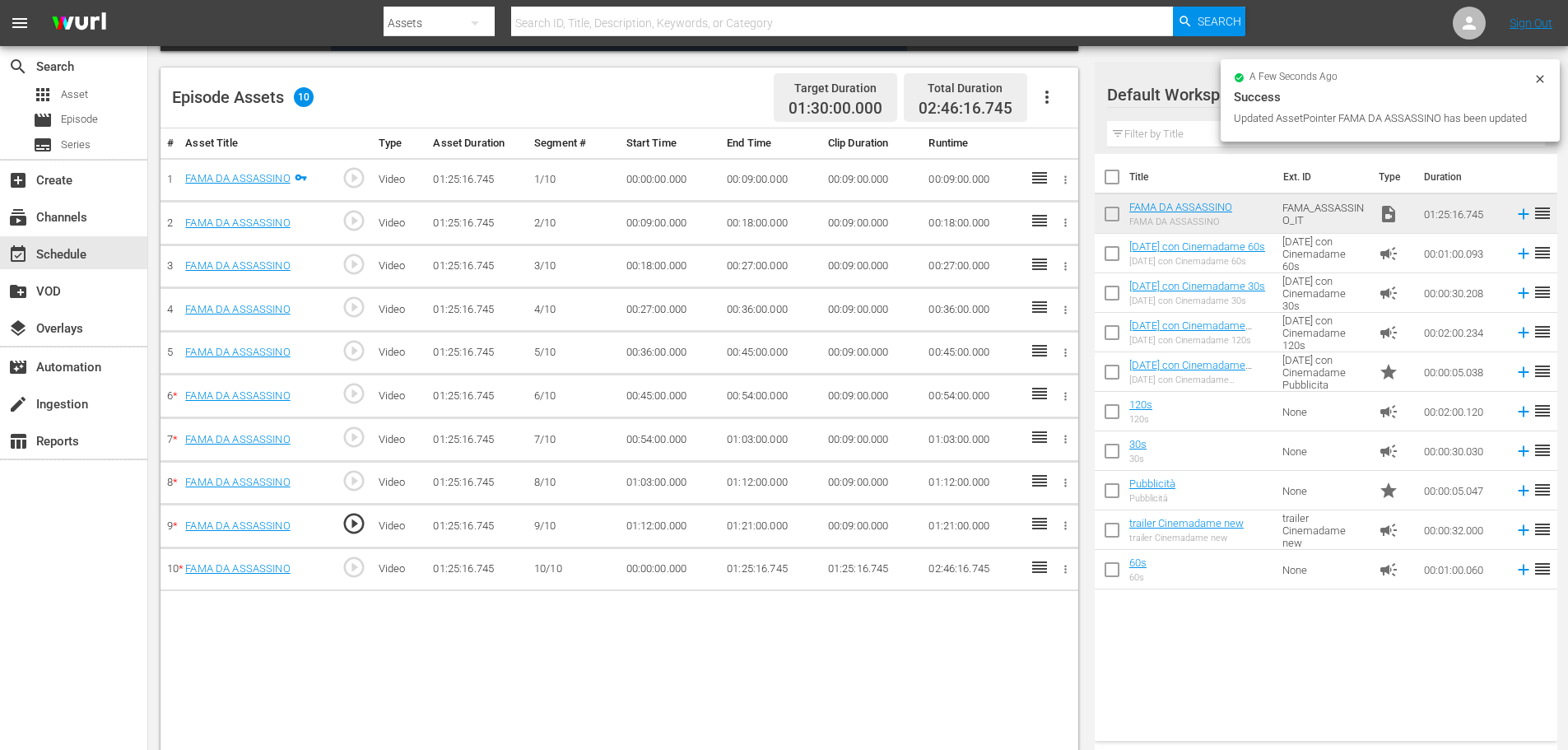
click at [652, 570] on td "00:00:00.000" at bounding box center [670, 569] width 101 height 44
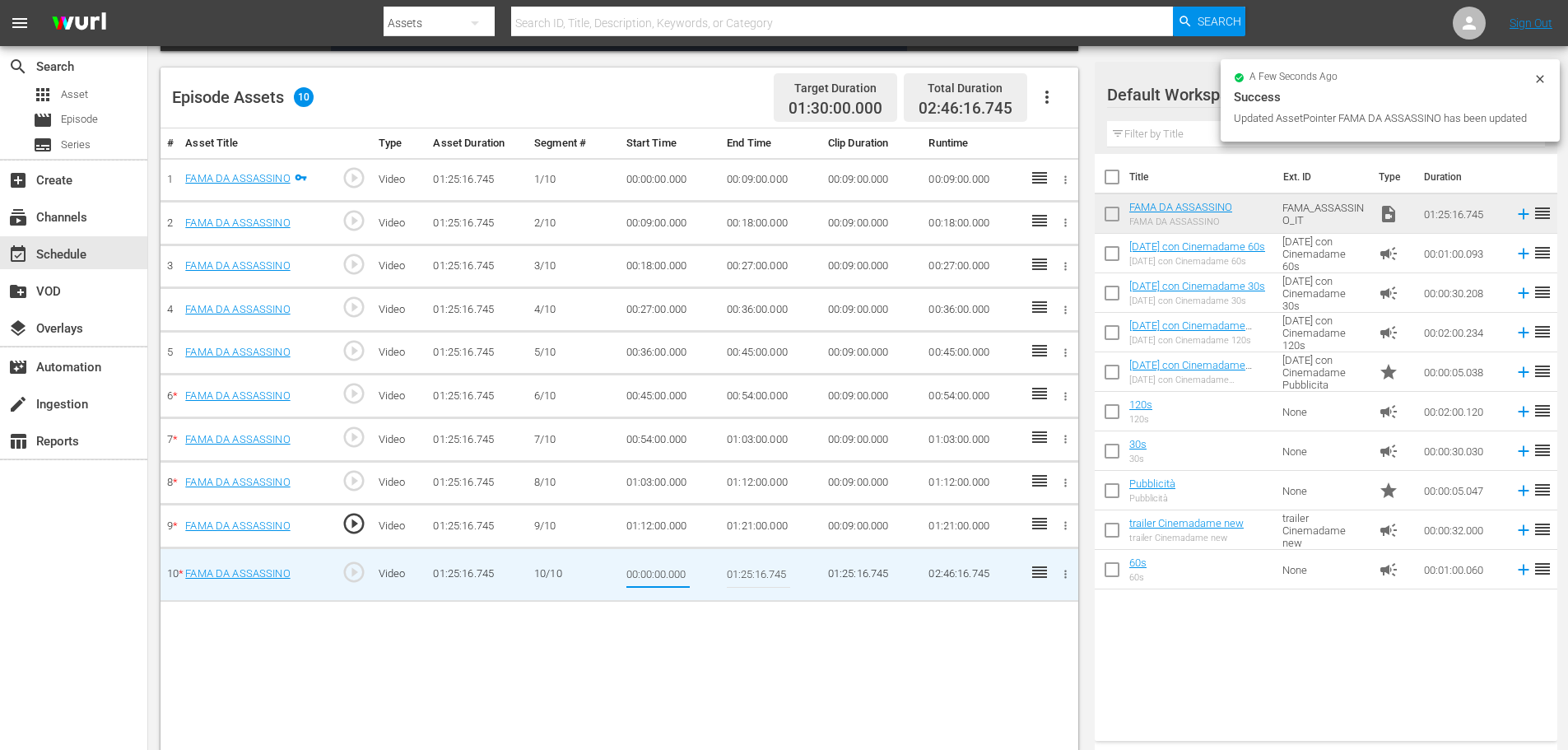
click at [652, 570] on input "00:00:00.000" at bounding box center [658, 575] width 63 height 40
type input "01:21:00"
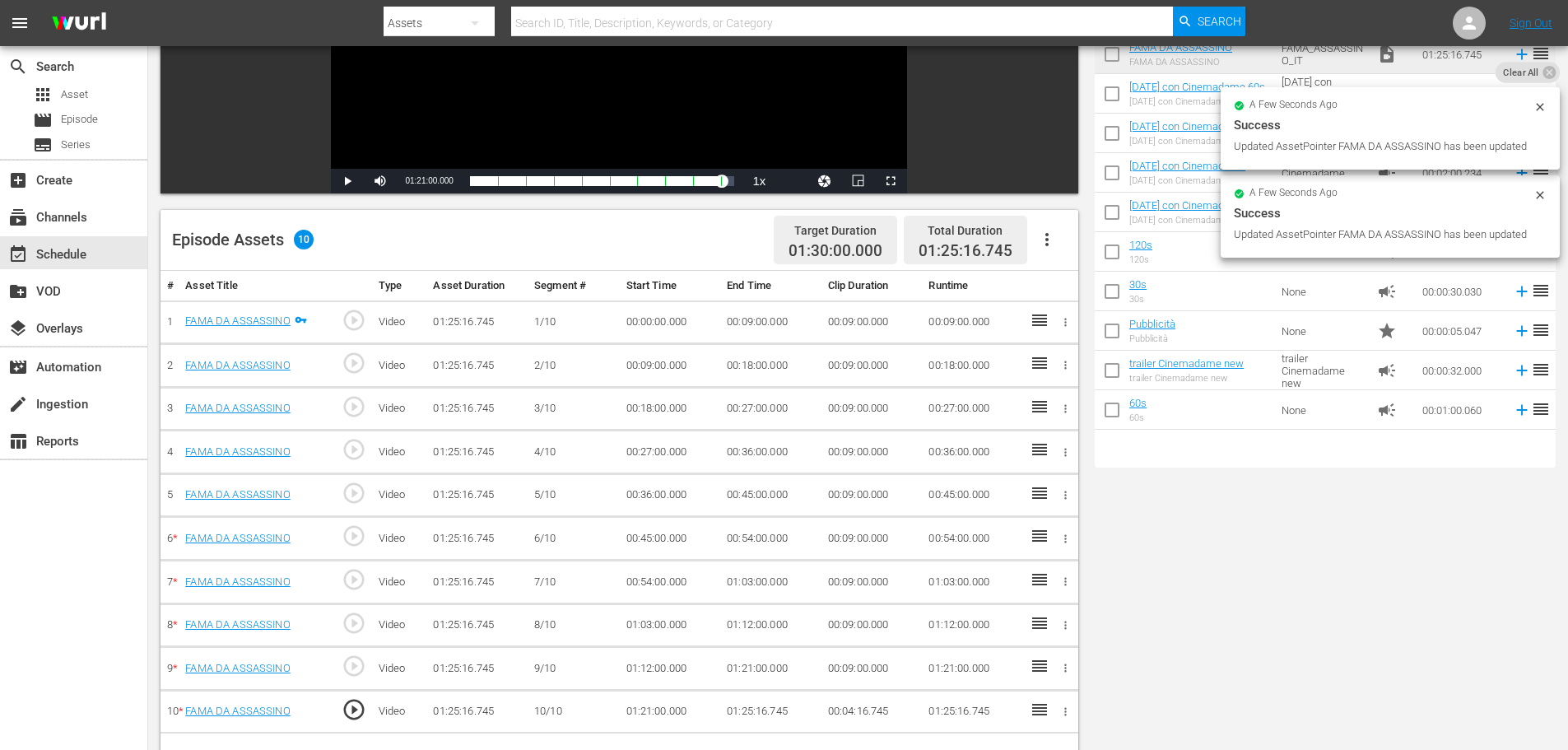
scroll to position [0, 0]
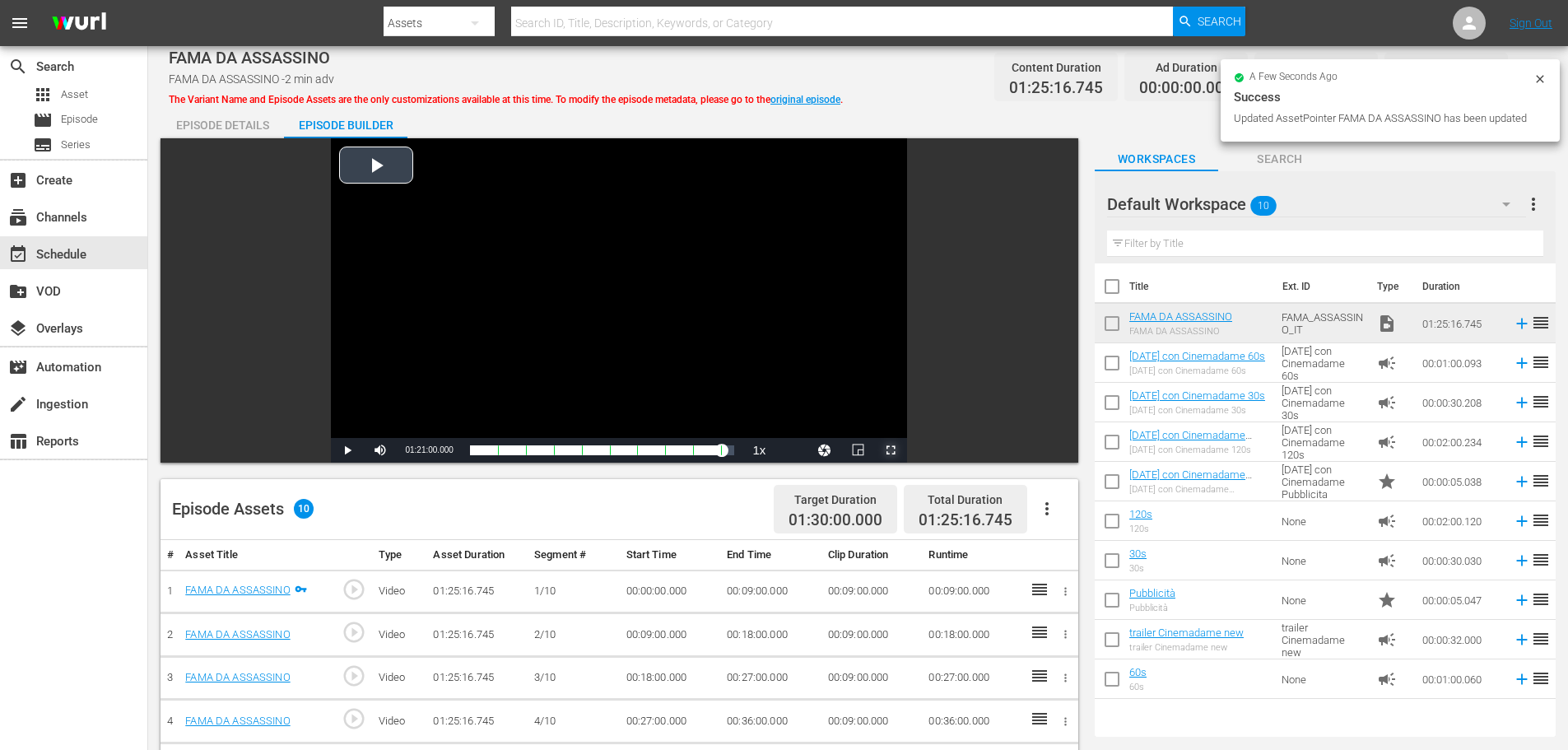
click at [891, 450] on span "Video Player" at bounding box center [891, 450] width 0 height 0
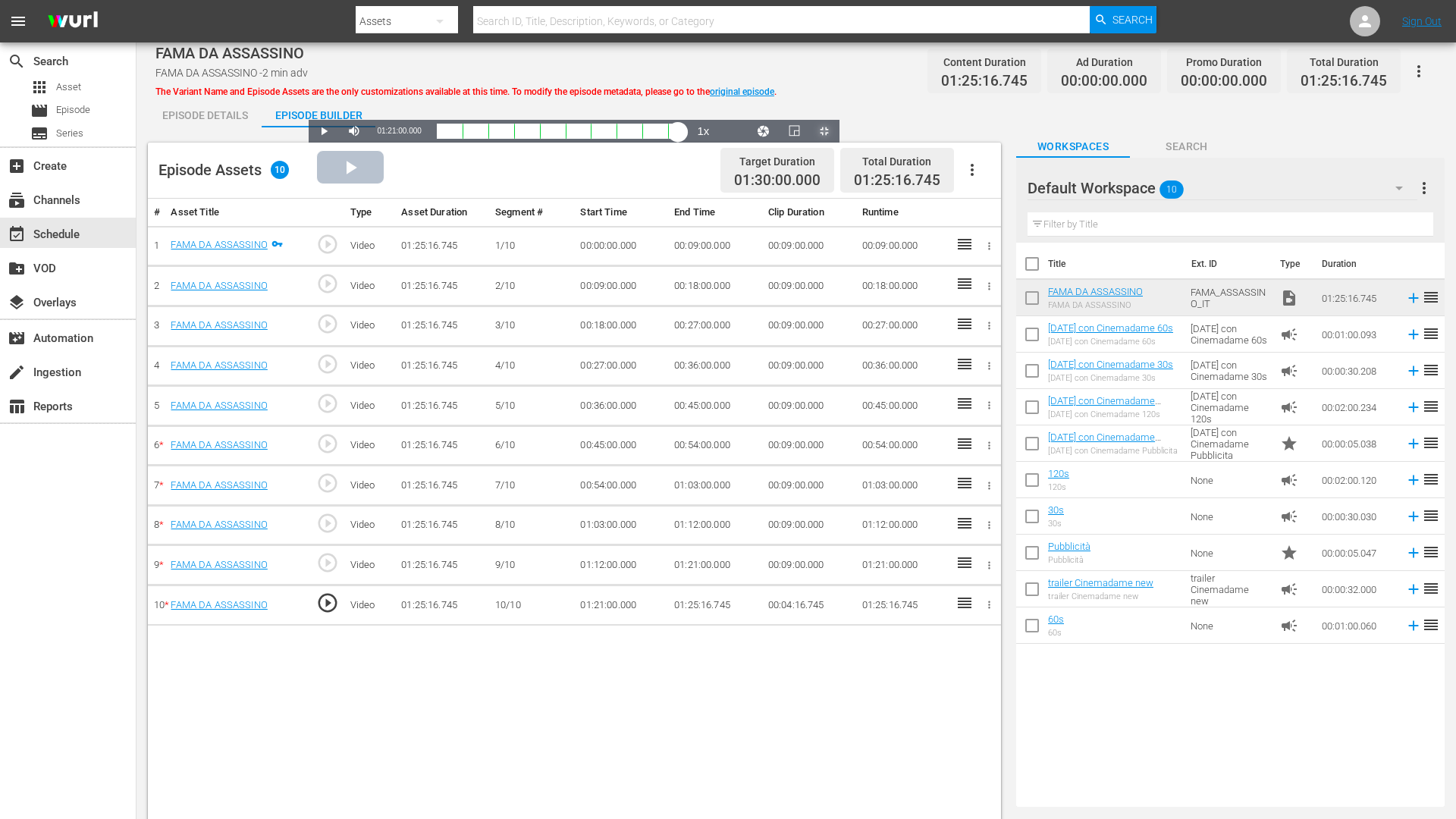
click at [681, 138] on div "Loaded : 95.07% 01:24:17.016 FAMA DA ASSASSINO 01:21:00.000" at bounding box center [559, 130] width 244 height 15
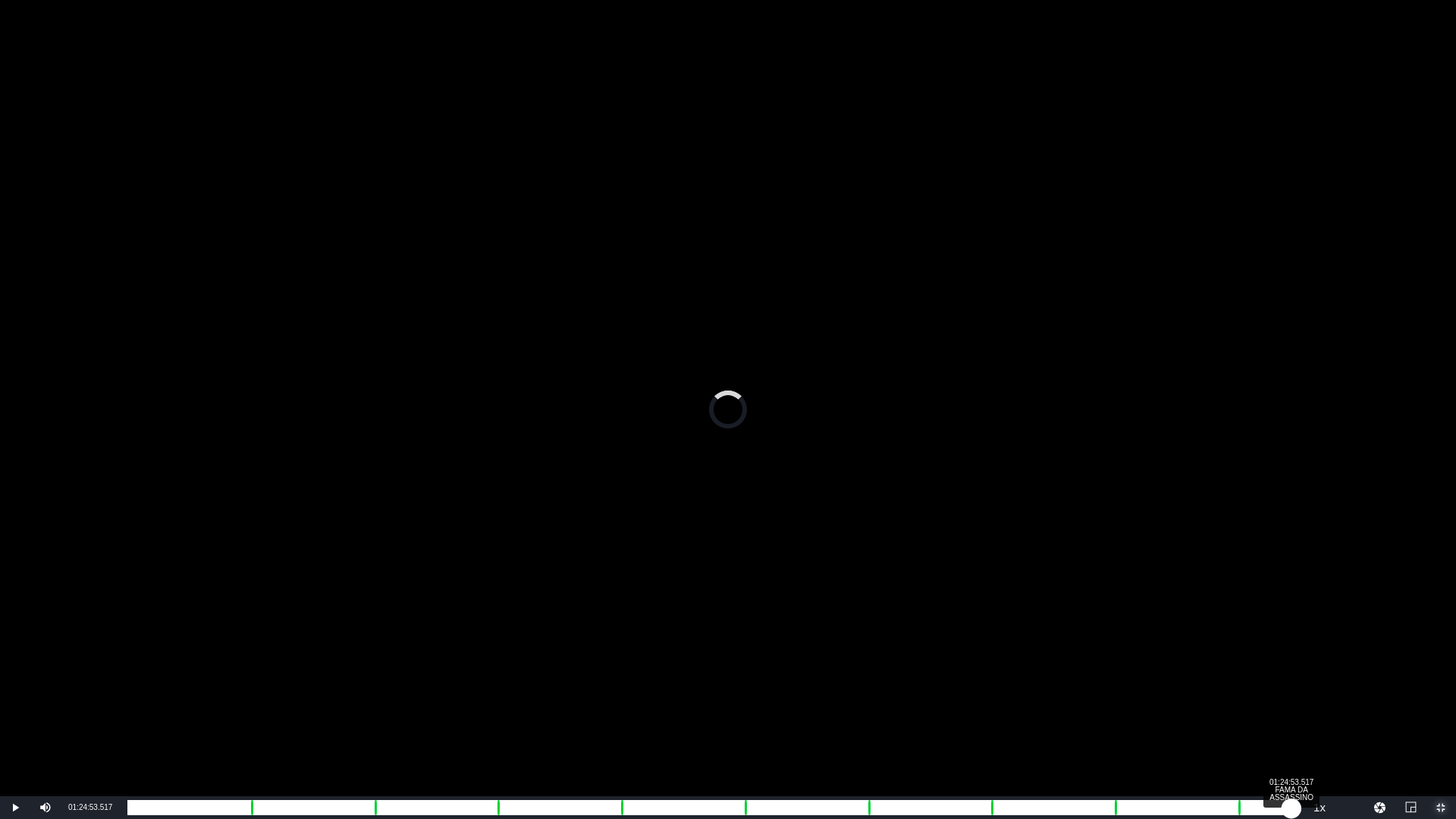
click at [1292, 690] on div "01:24:18.887" at bounding box center [709, 807] width 1164 height 15
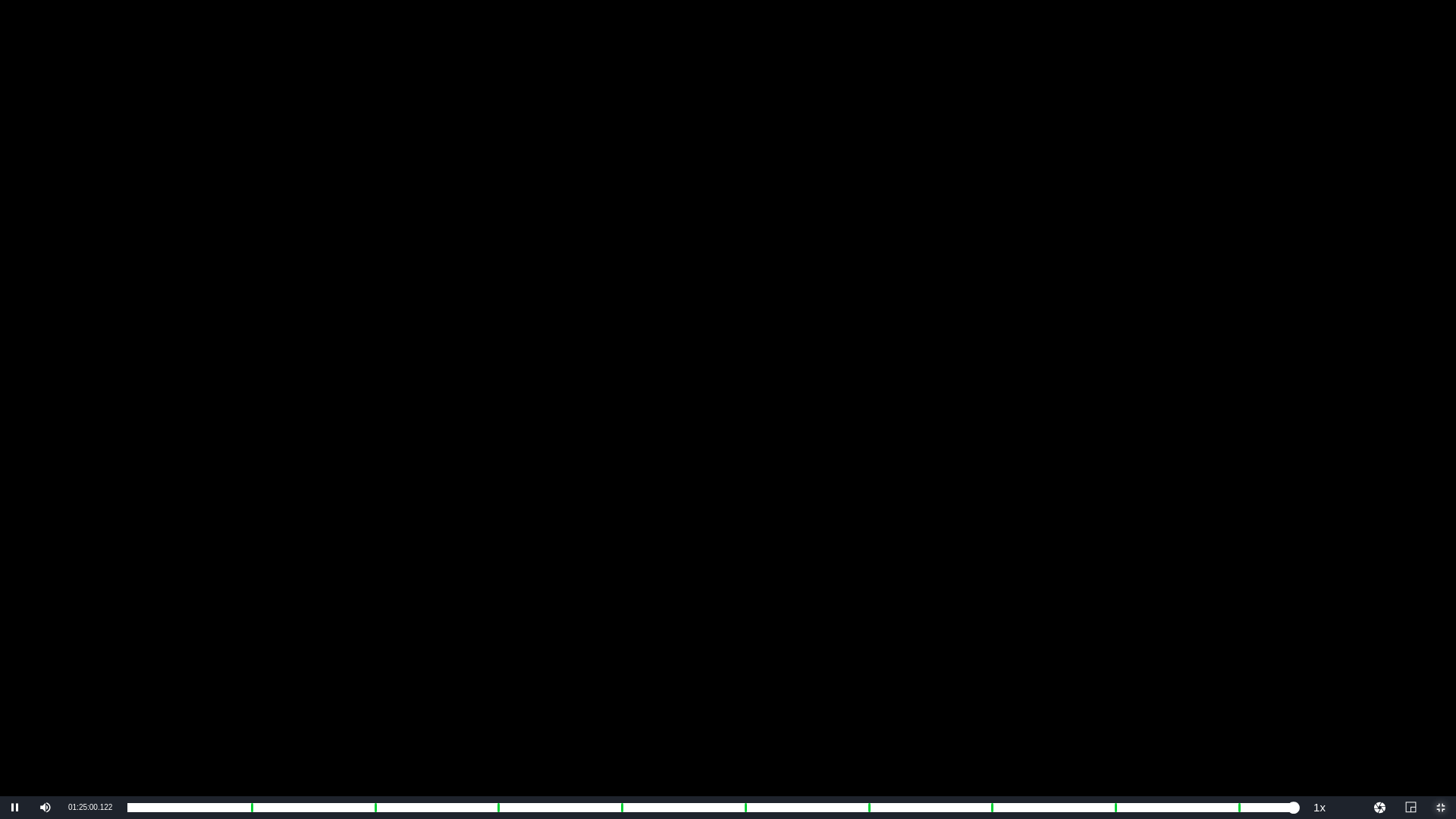
click at [1441, 690] on span "Video Player" at bounding box center [1441, 807] width 0 height 0
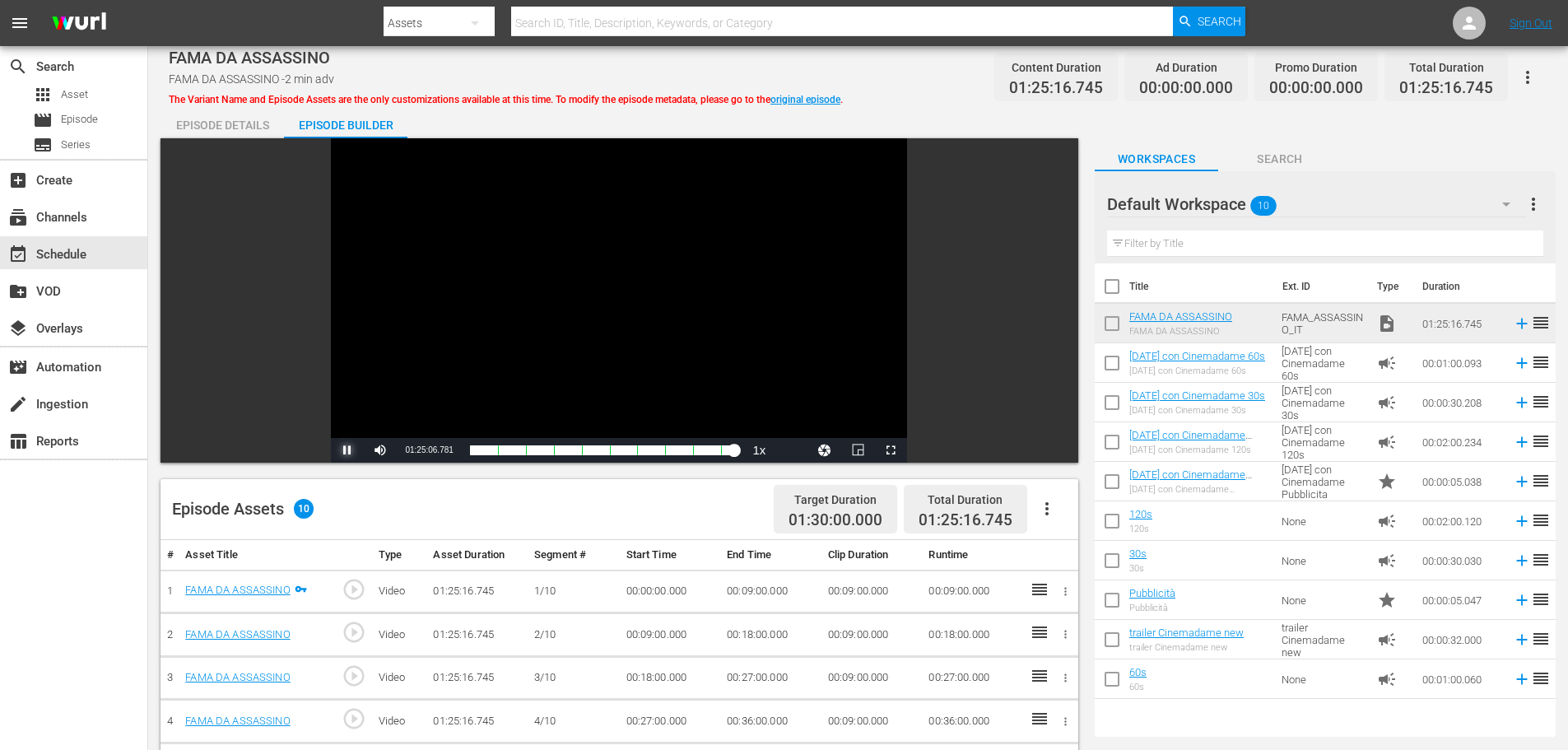
click at [347, 450] on span "Video Player" at bounding box center [347, 450] width 0 height 0
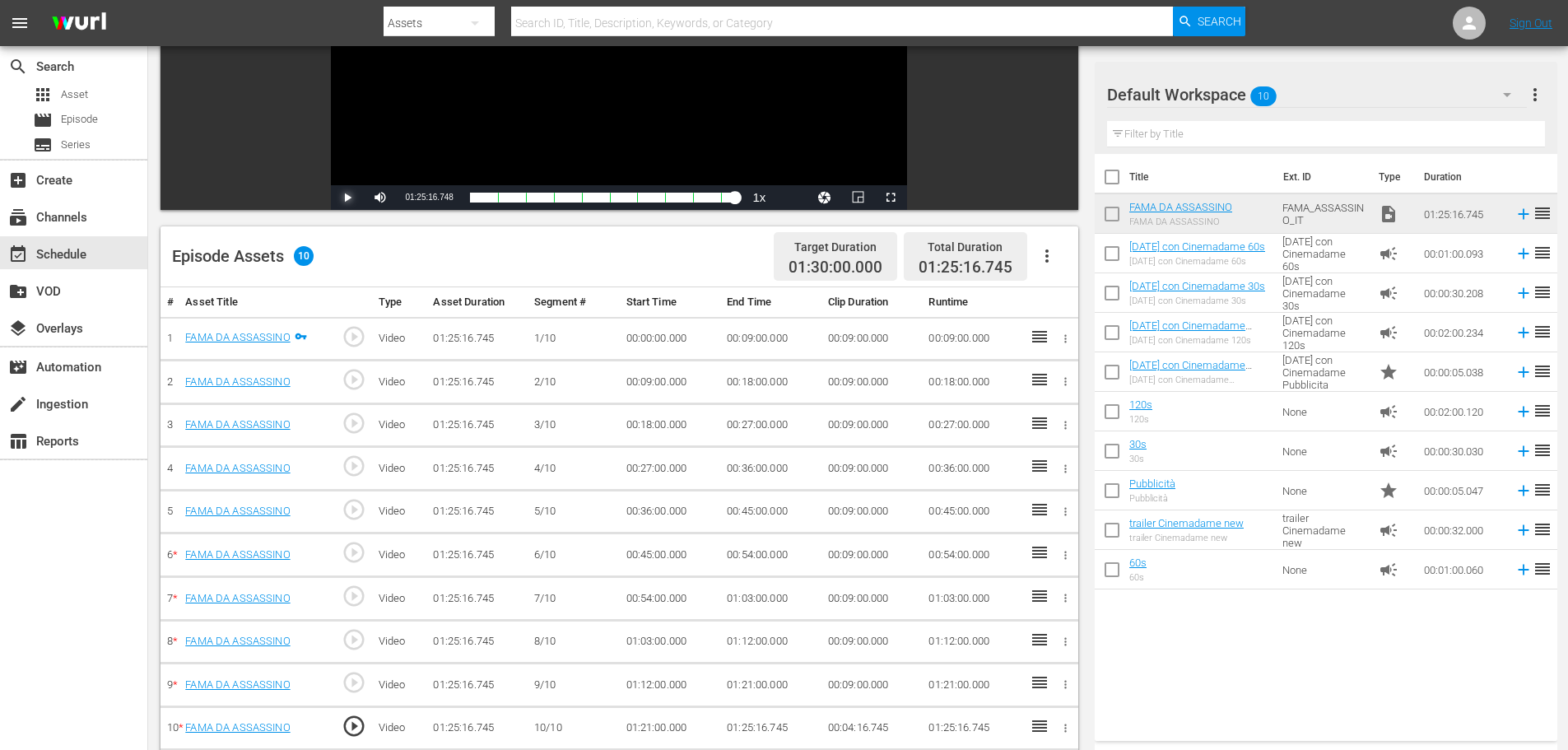
scroll to position [429, 0]
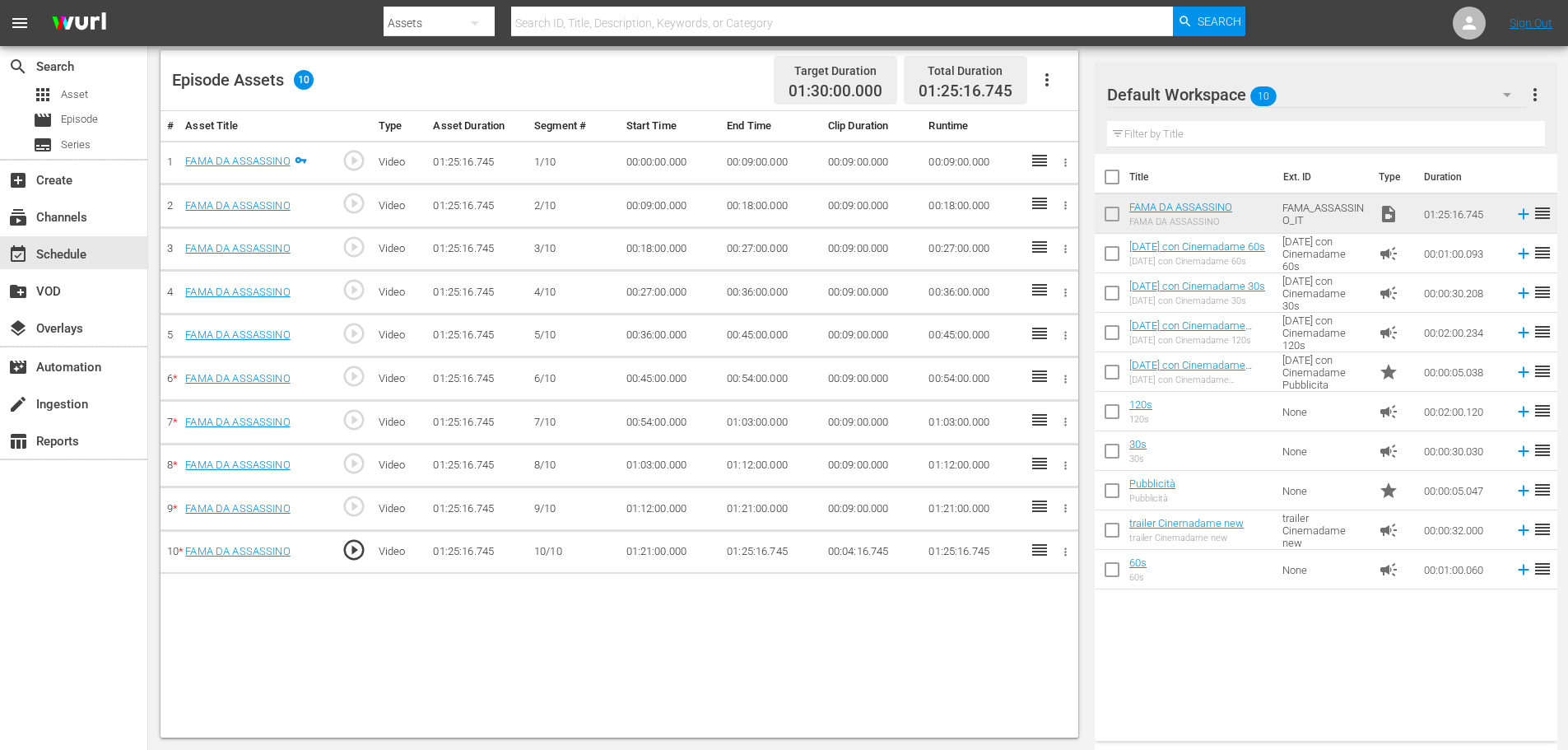
click at [768, 551] on td "01:25:16.745" at bounding box center [770, 551] width 101 height 44
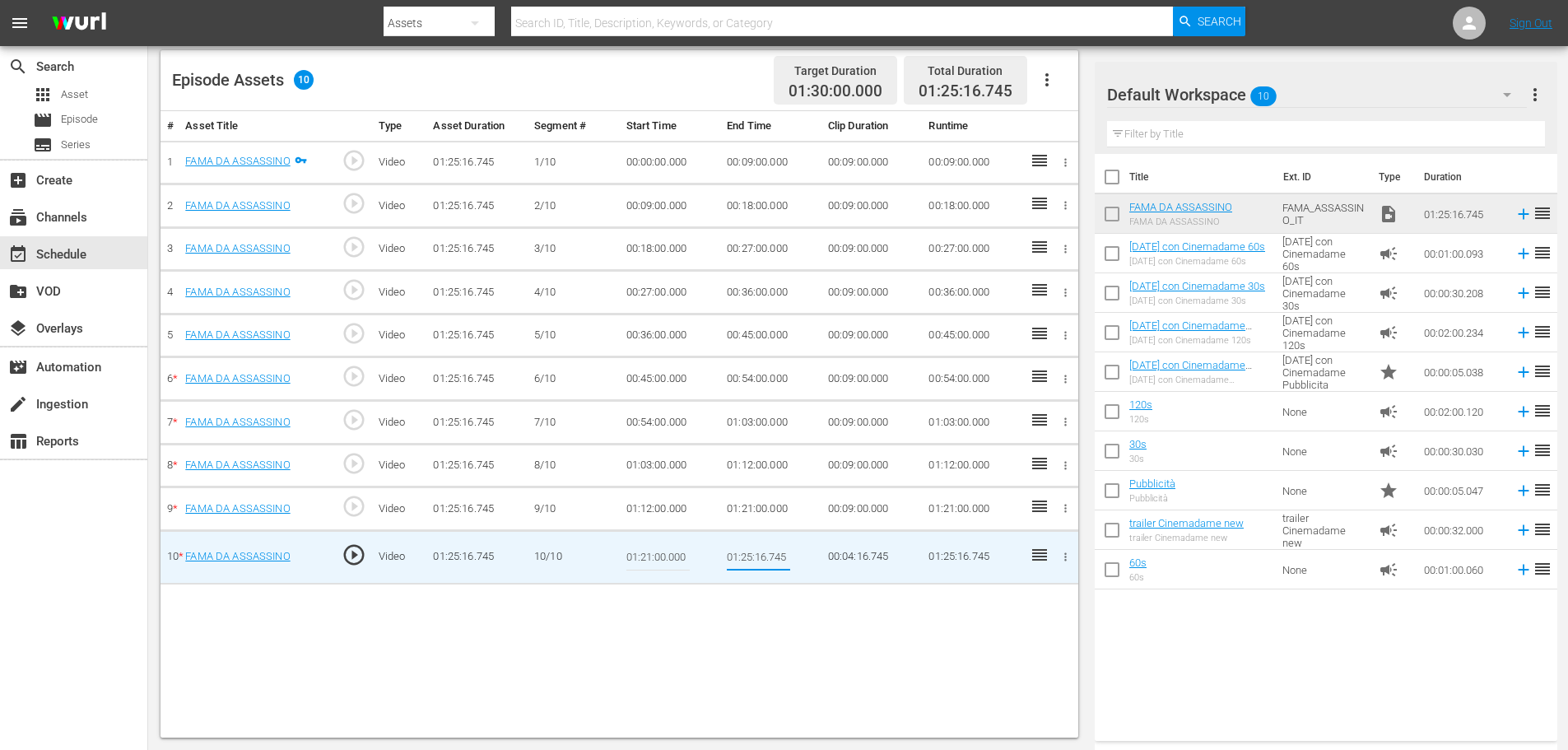
click at [766, 558] on input "01:25:16.745" at bounding box center [758, 558] width 63 height 40
type input "01:25:13.745"
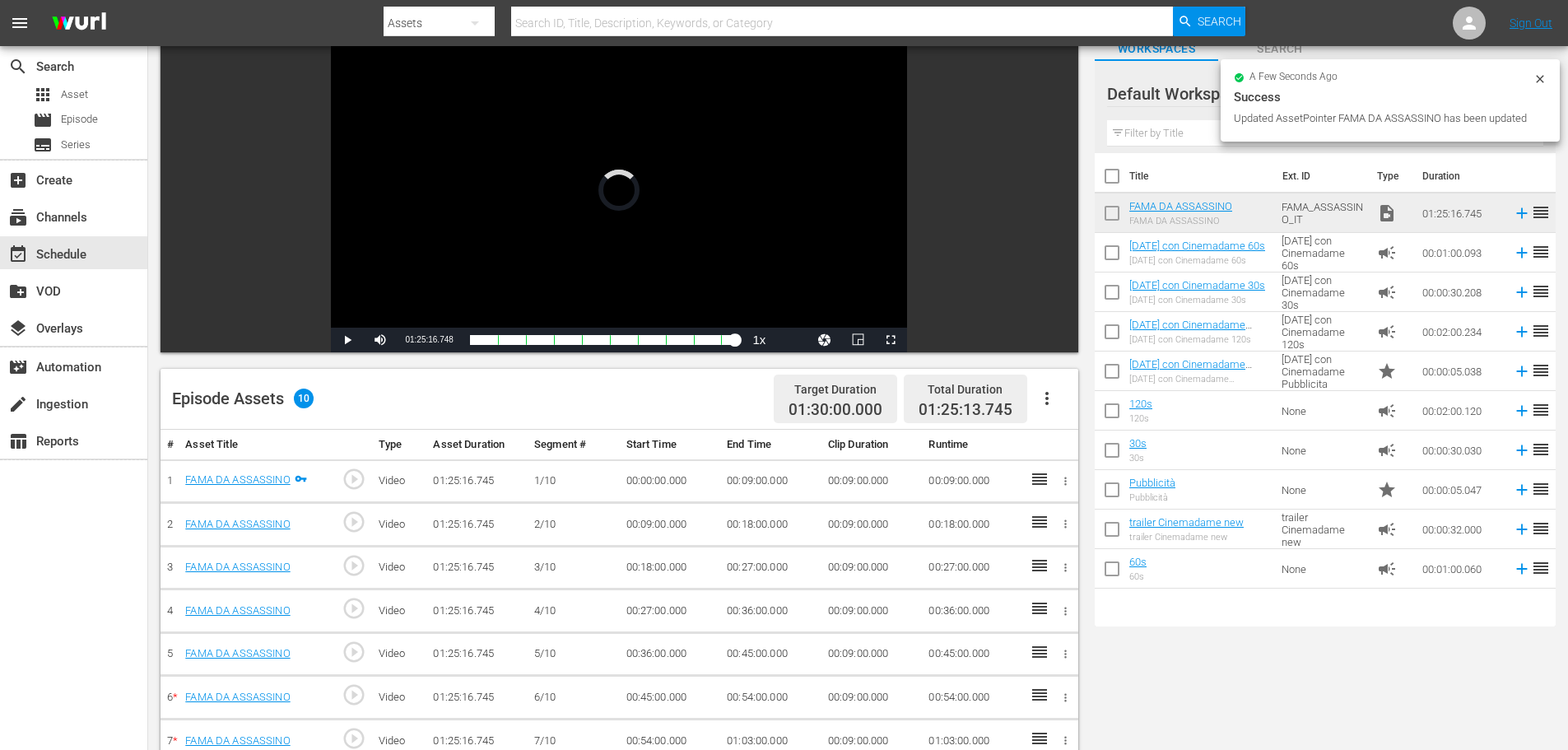
scroll to position [99, 0]
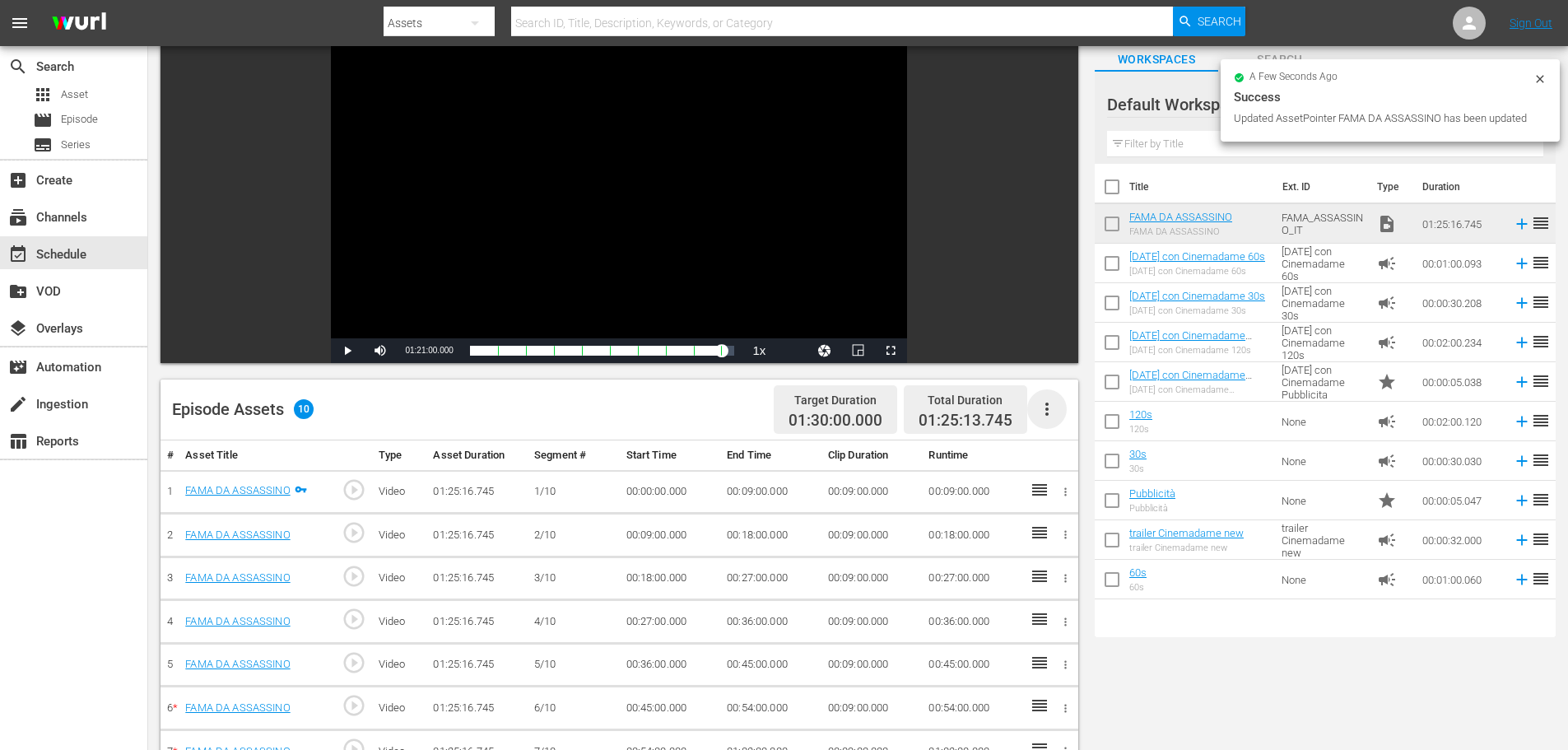
click at [1054, 403] on icon "button" at bounding box center [1046, 408] width 20 height 20
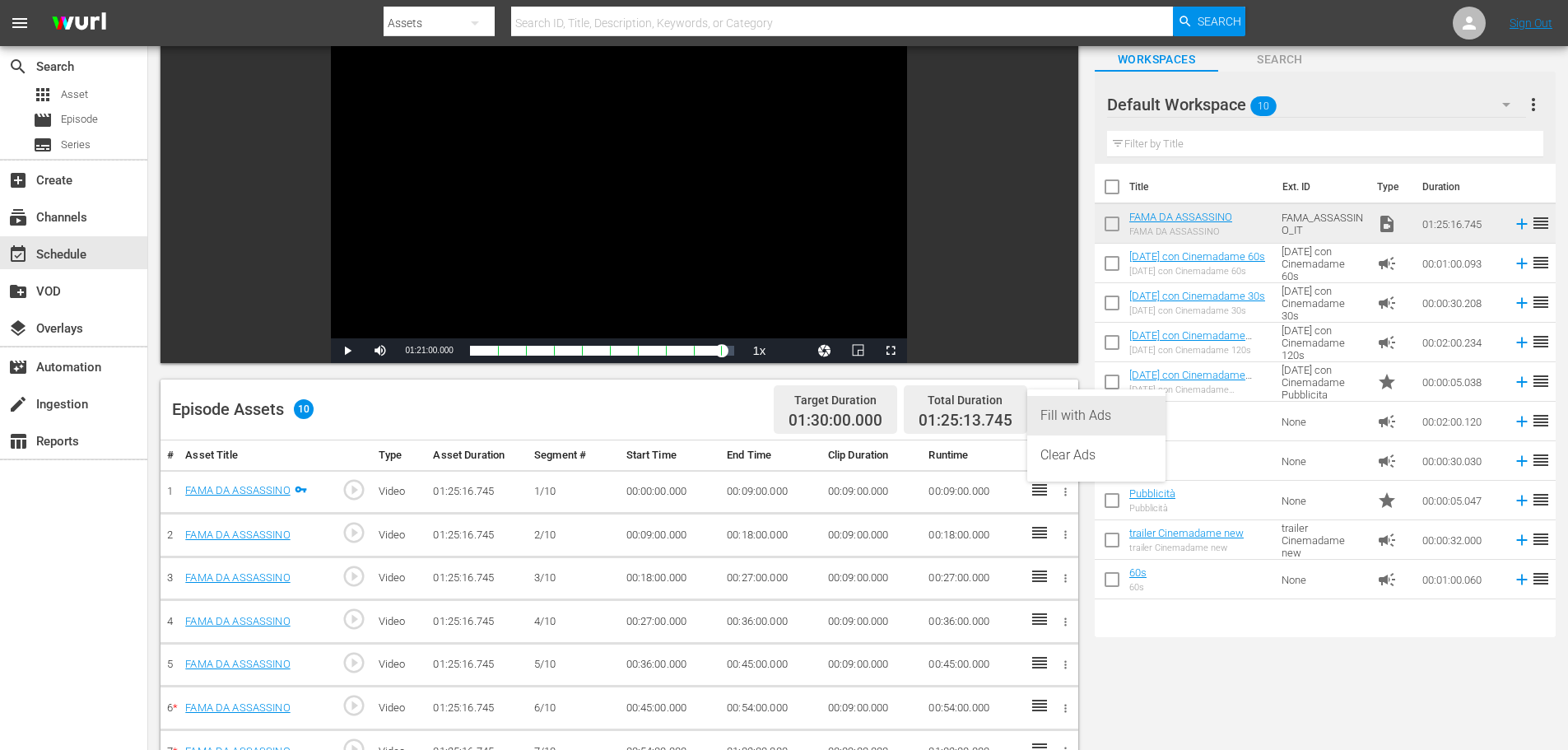
click at [1122, 419] on div "Fill with Ads" at bounding box center [1097, 416] width 112 height 40
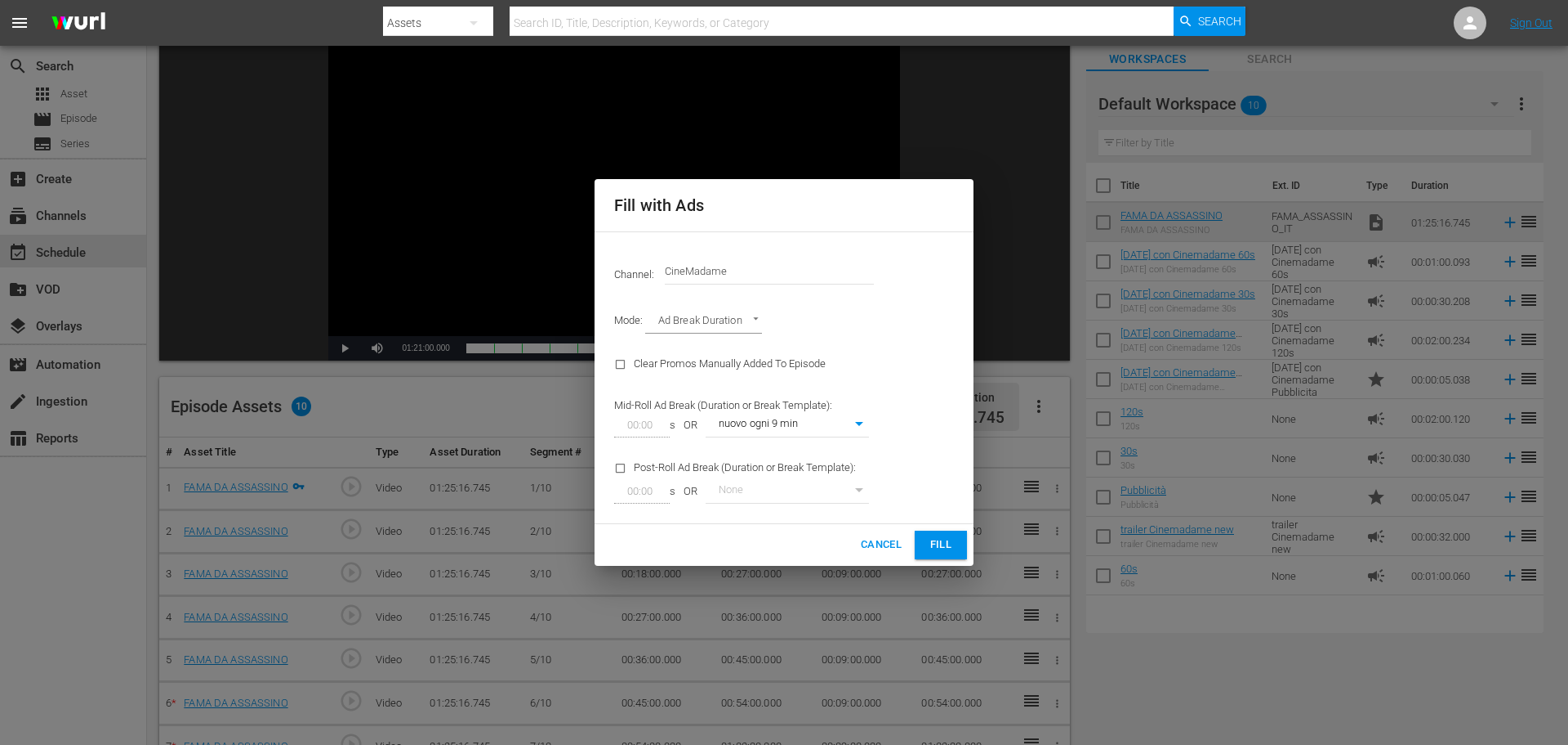
click at [943, 541] on span "Fill" at bounding box center [941, 544] width 27 height 19
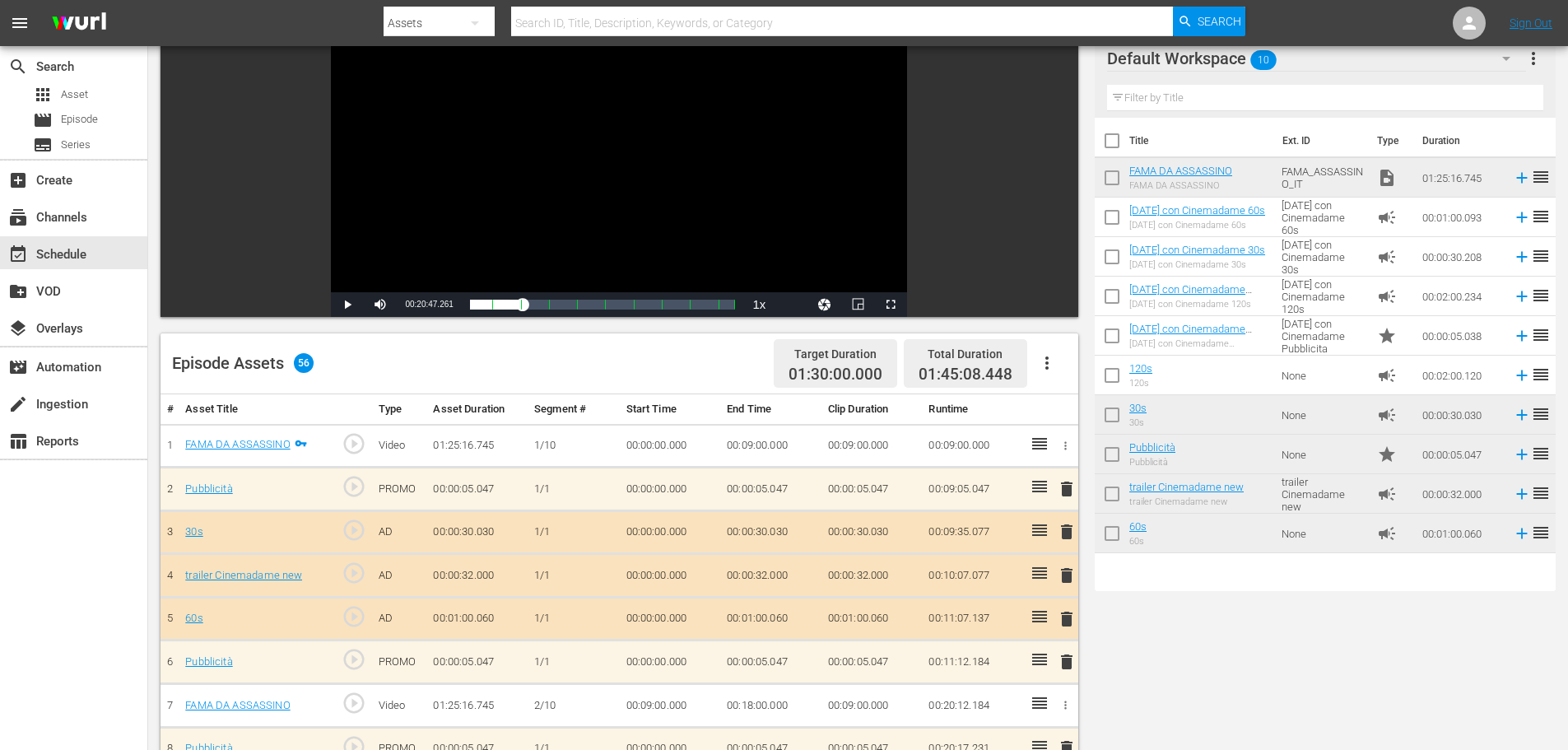
scroll to position [0, 0]
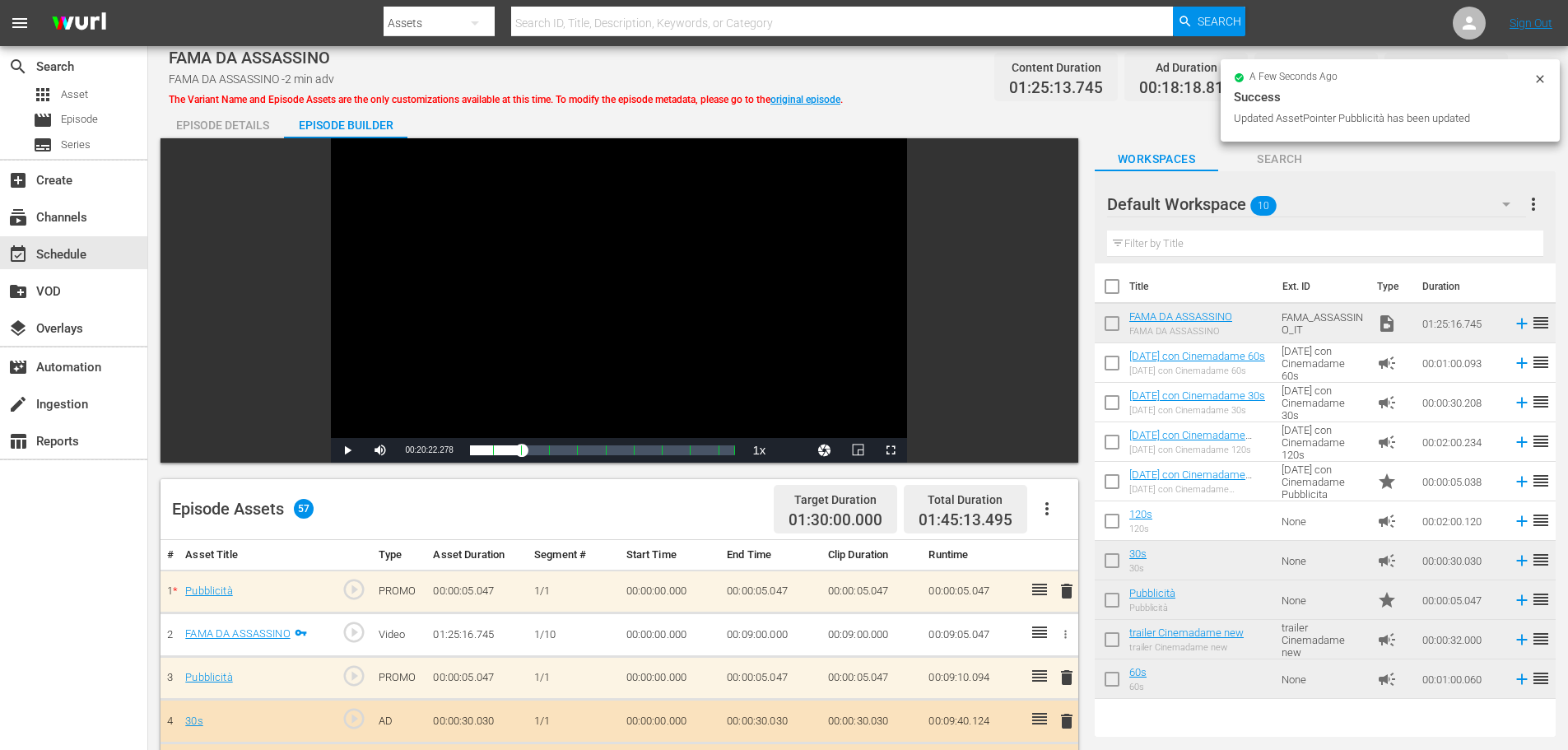
click at [1542, 76] on icon at bounding box center [1540, 79] width 13 height 13
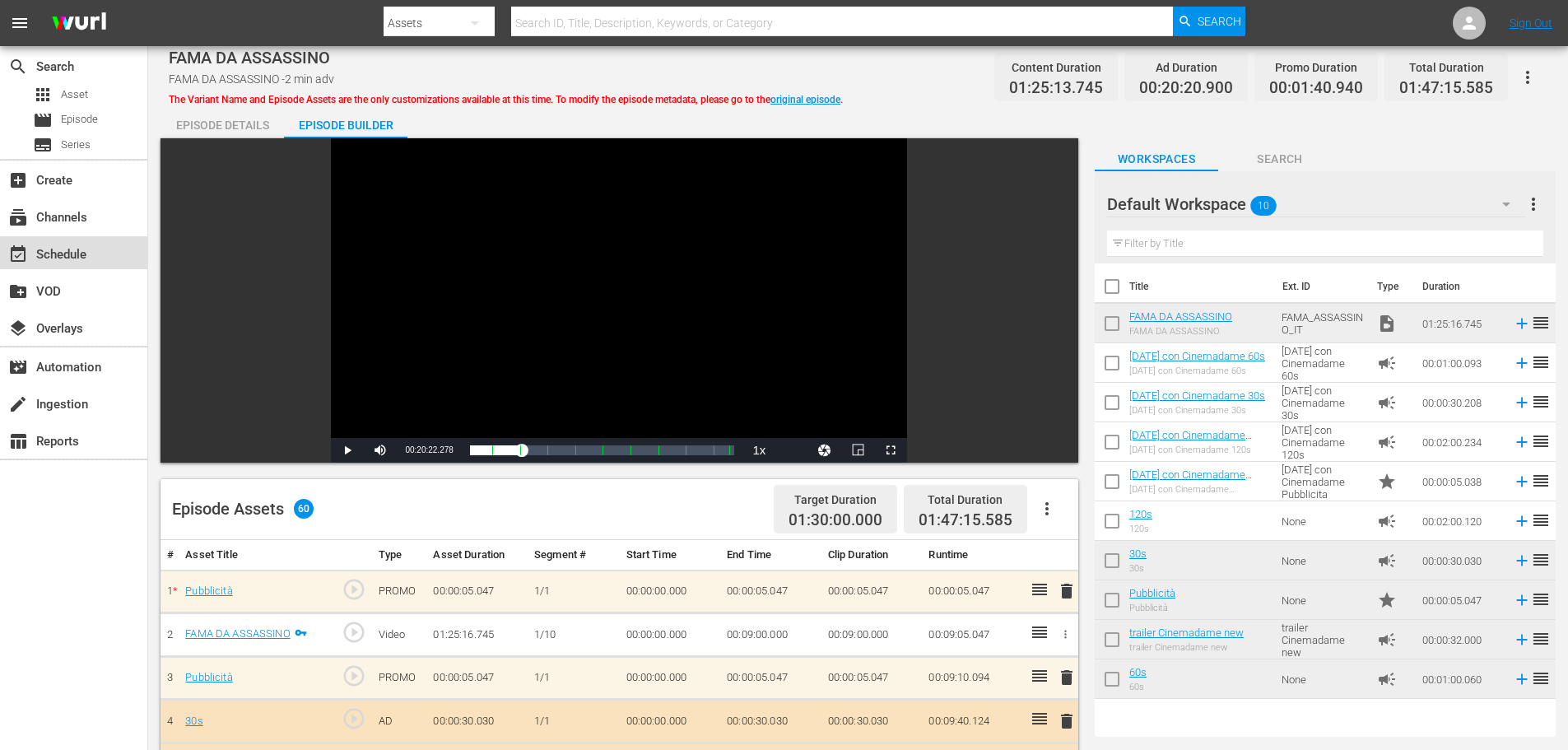
click at [63, 243] on div "event_available Schedule" at bounding box center [73, 253] width 148 height 33
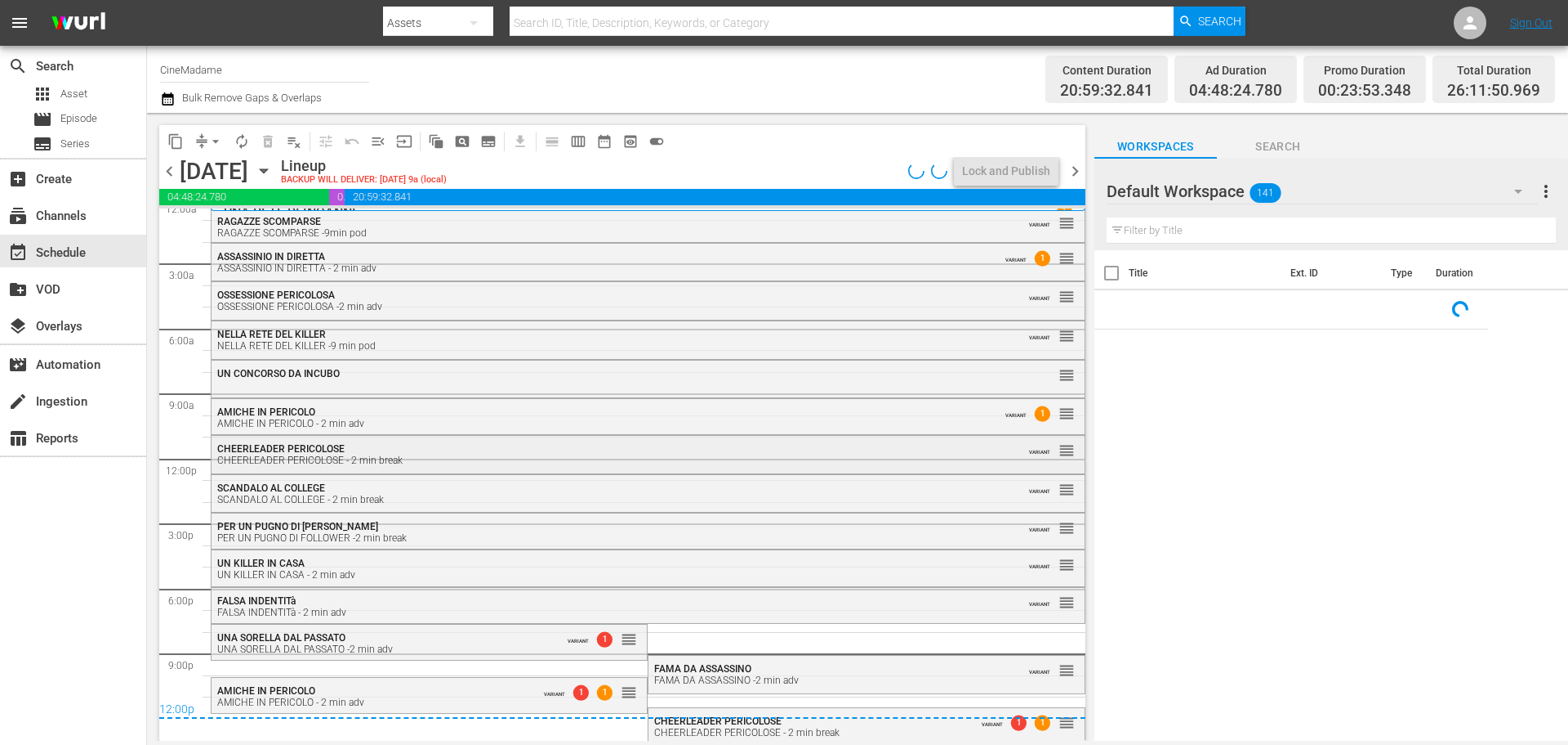
scroll to position [15, 0]
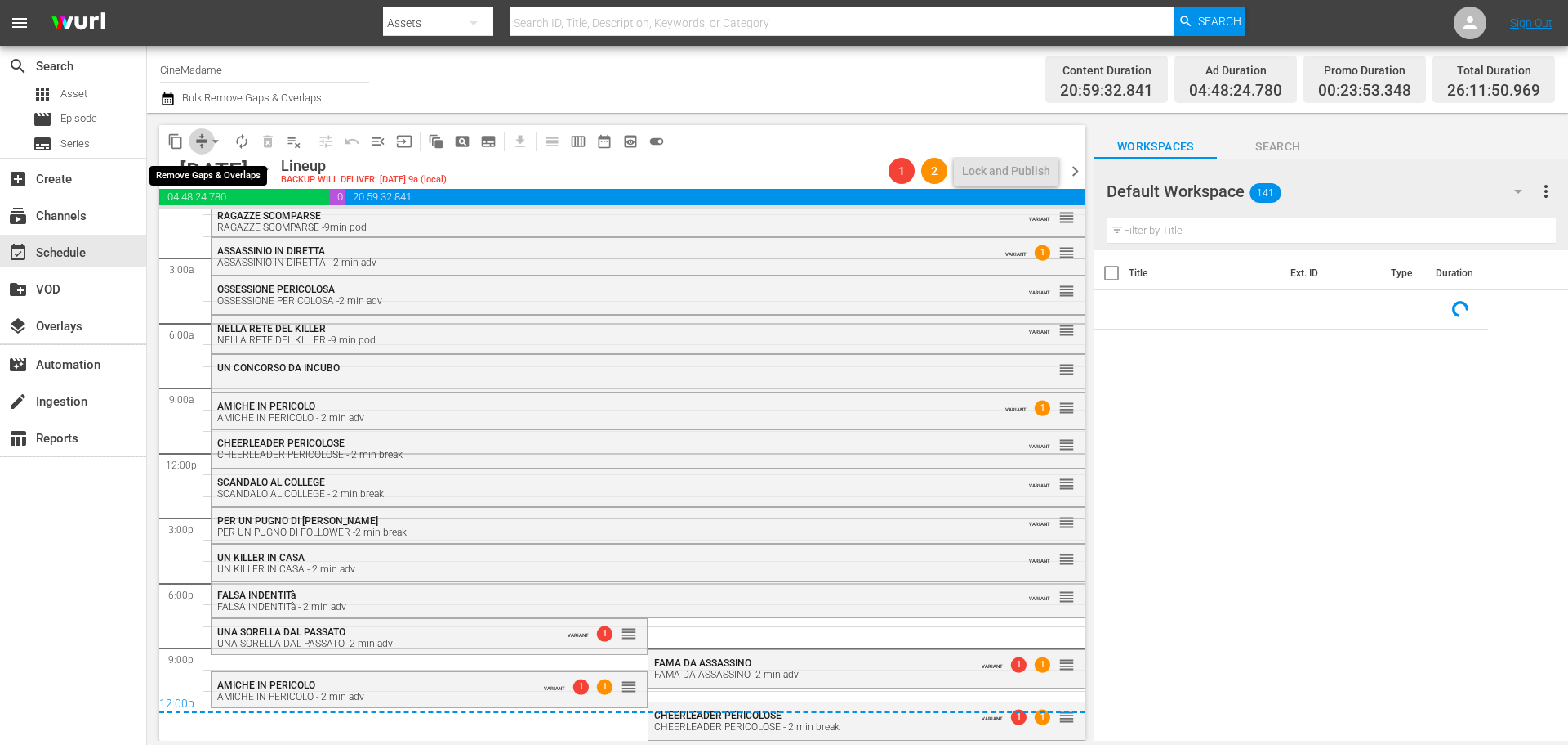
click at [200, 135] on span "compress" at bounding box center [201, 141] width 16 height 16
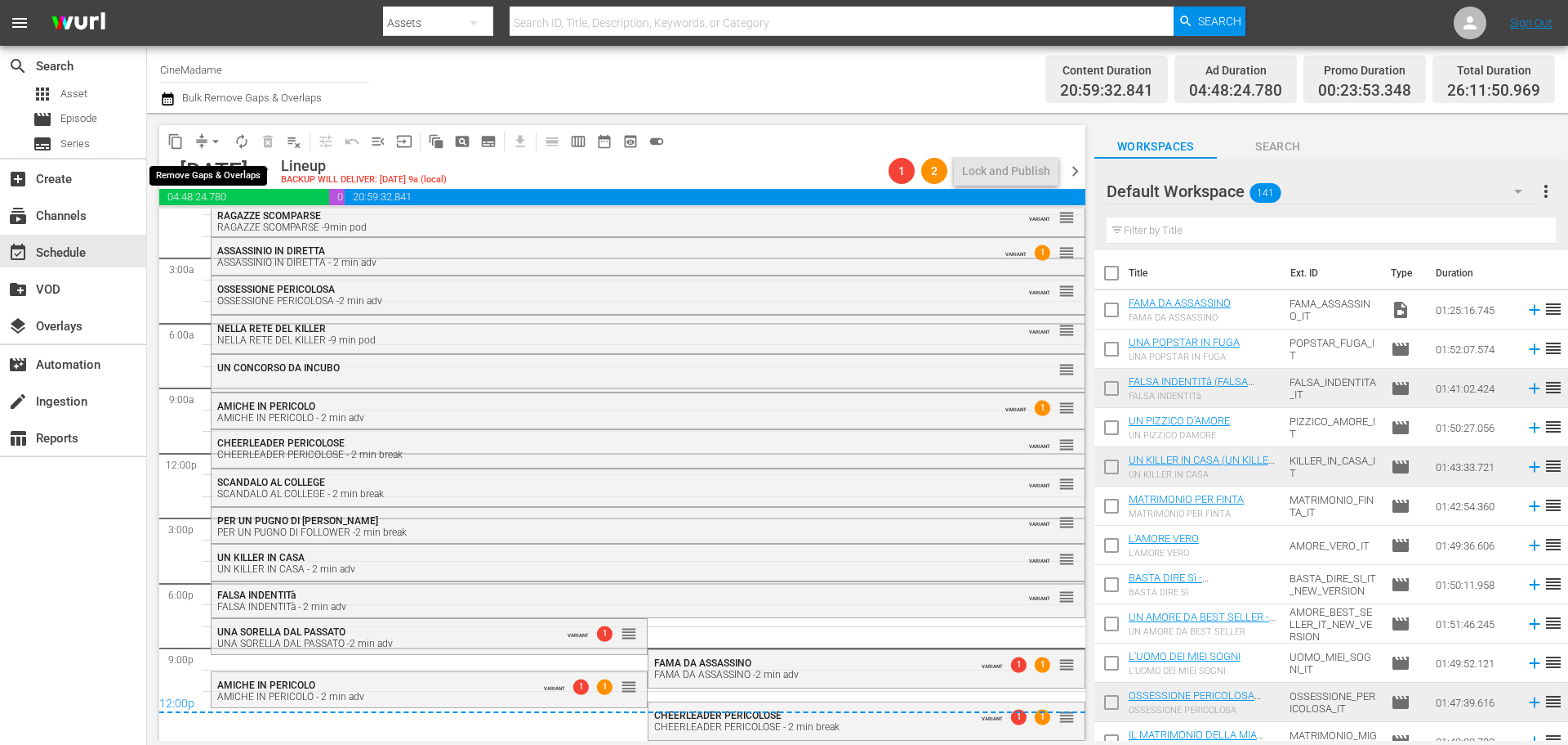
click at [215, 143] on span "arrow_drop_down" at bounding box center [215, 141] width 16 height 16
click at [236, 236] on li "Align to End of Previous Day" at bounding box center [217, 228] width 171 height 27
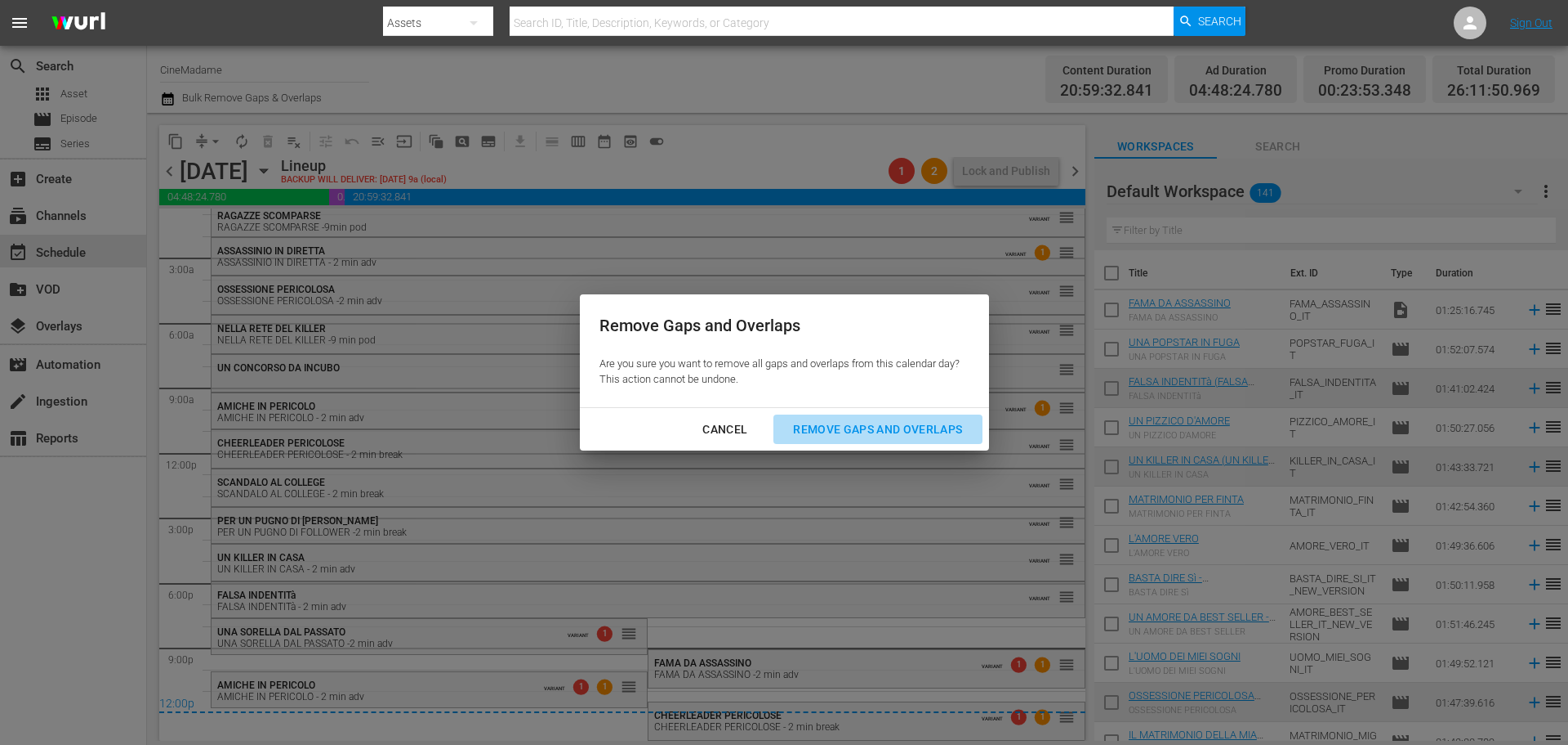
click at [955, 430] on div "Remove Gaps and Overlaps" at bounding box center [877, 430] width 195 height 21
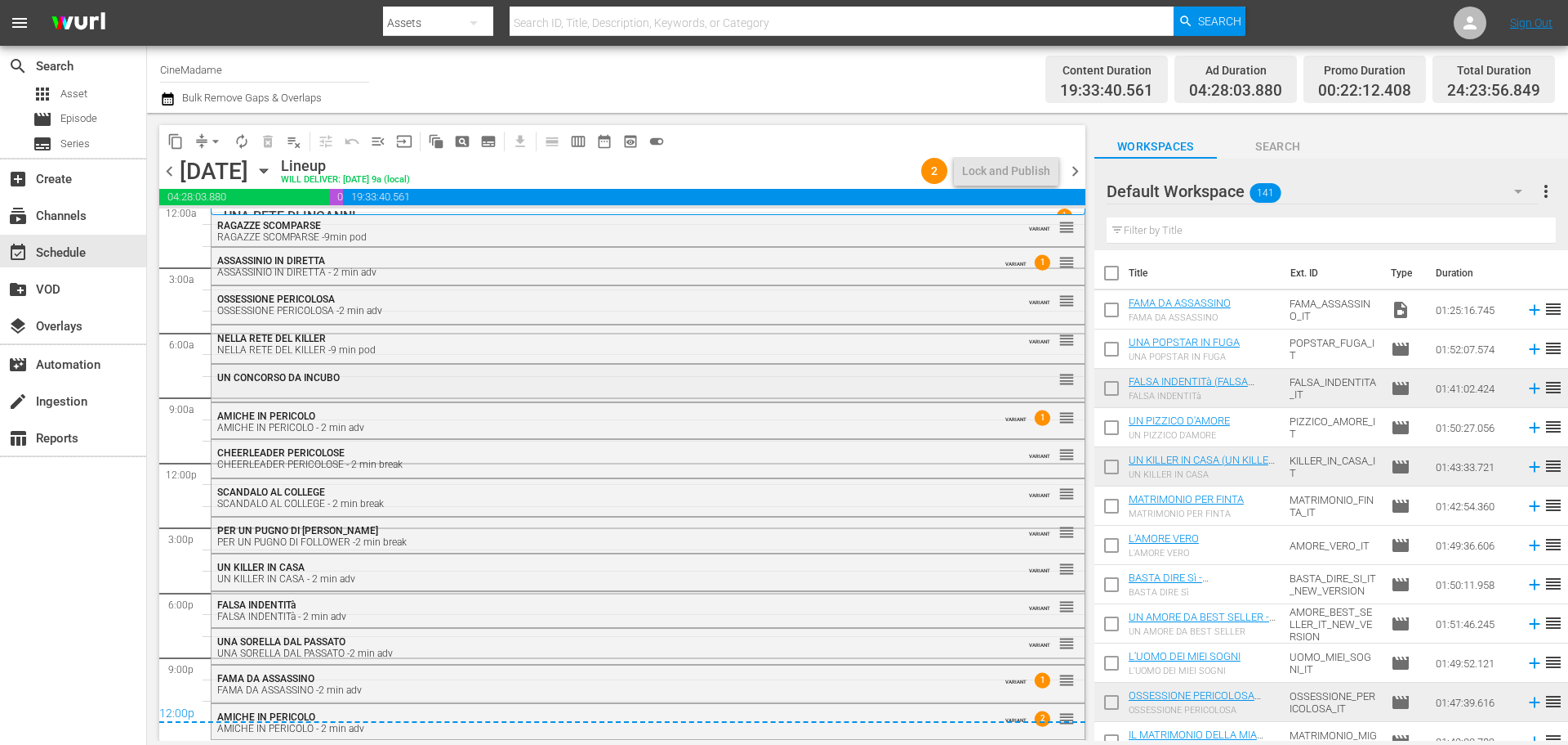
scroll to position [5, 0]
